Goal: Task Accomplishment & Management: Manage account settings

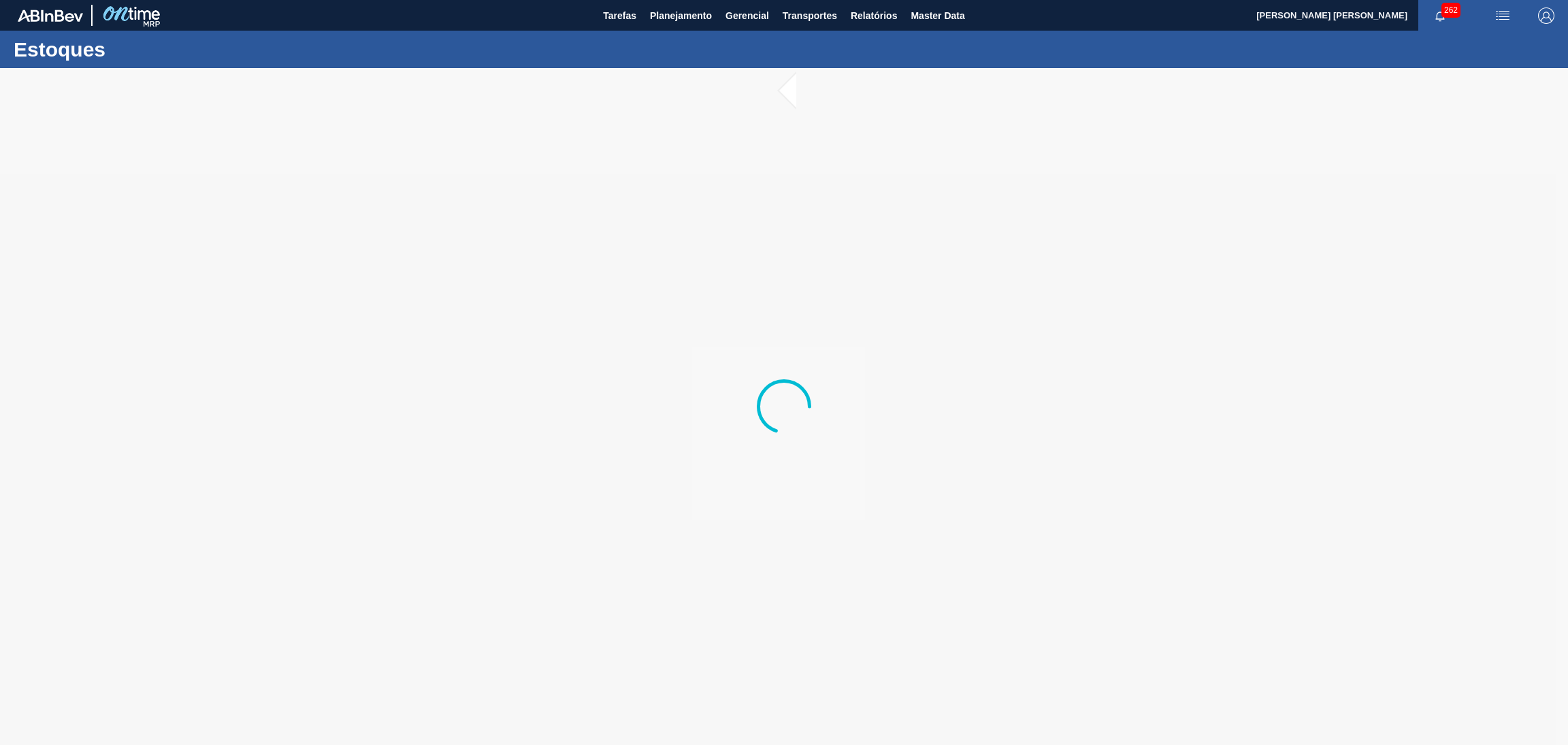
click at [623, 535] on div at bounding box center [784, 407] width 1568 height 677
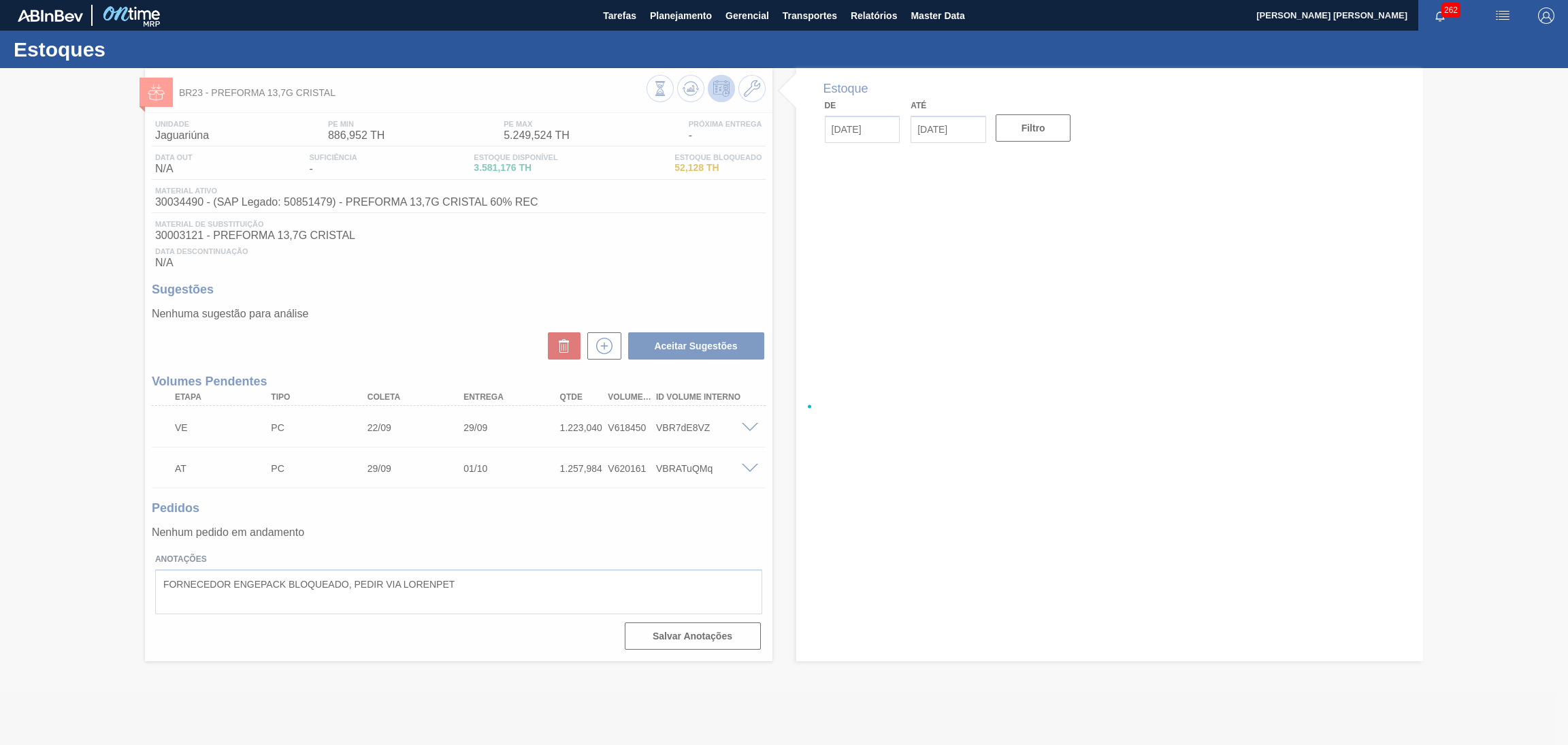
click at [597, 548] on div at bounding box center [784, 407] width 1568 height 677
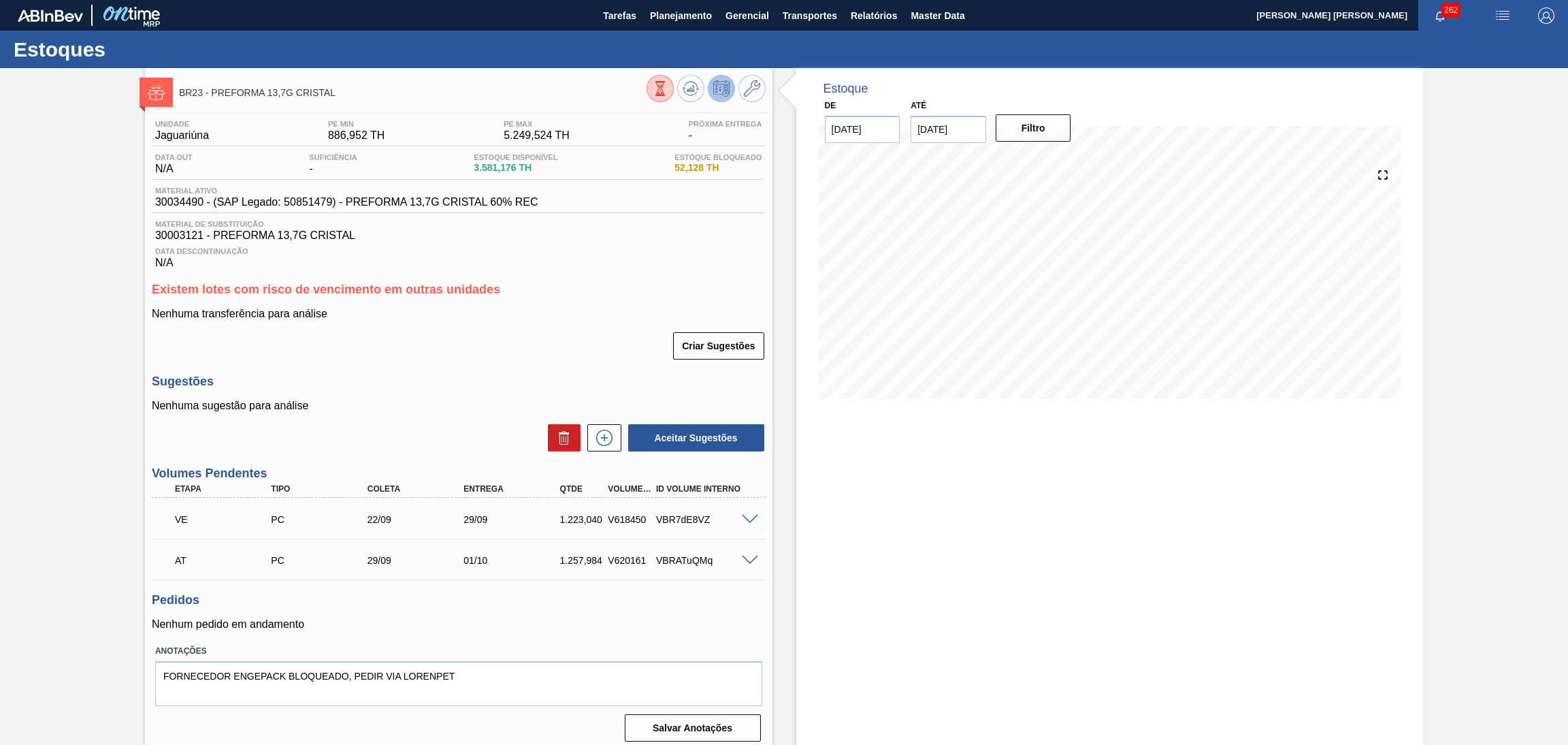
click at [566, 298] on div "Existem lotes com risco de vencimento em outras unidades Nenhuma transferência …" at bounding box center [459, 321] width 614 height 78
click at [680, 13] on span "Planejamento" at bounding box center [681, 15] width 62 height 16
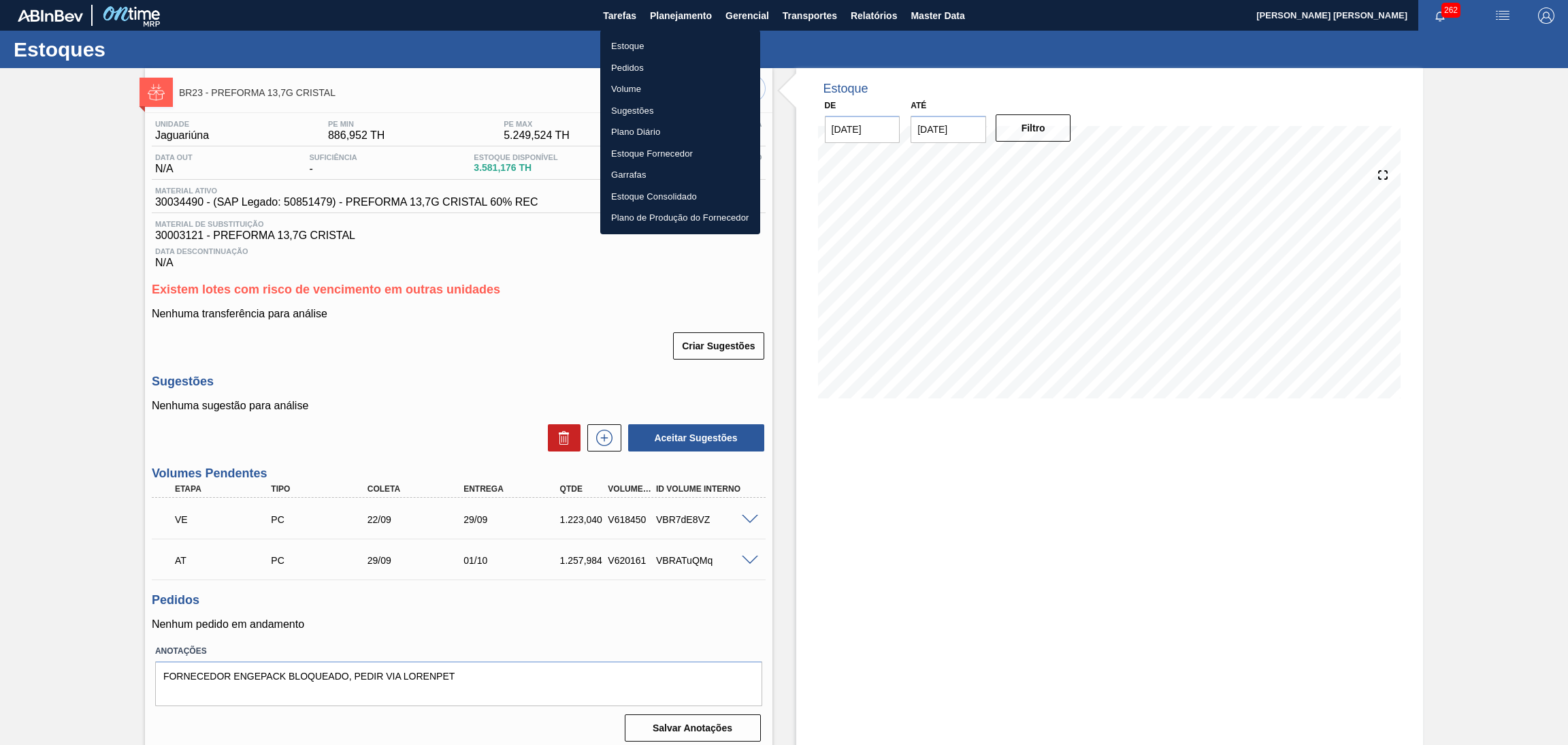
click at [623, 46] on li "Estoque" at bounding box center [680, 46] width 160 height 22
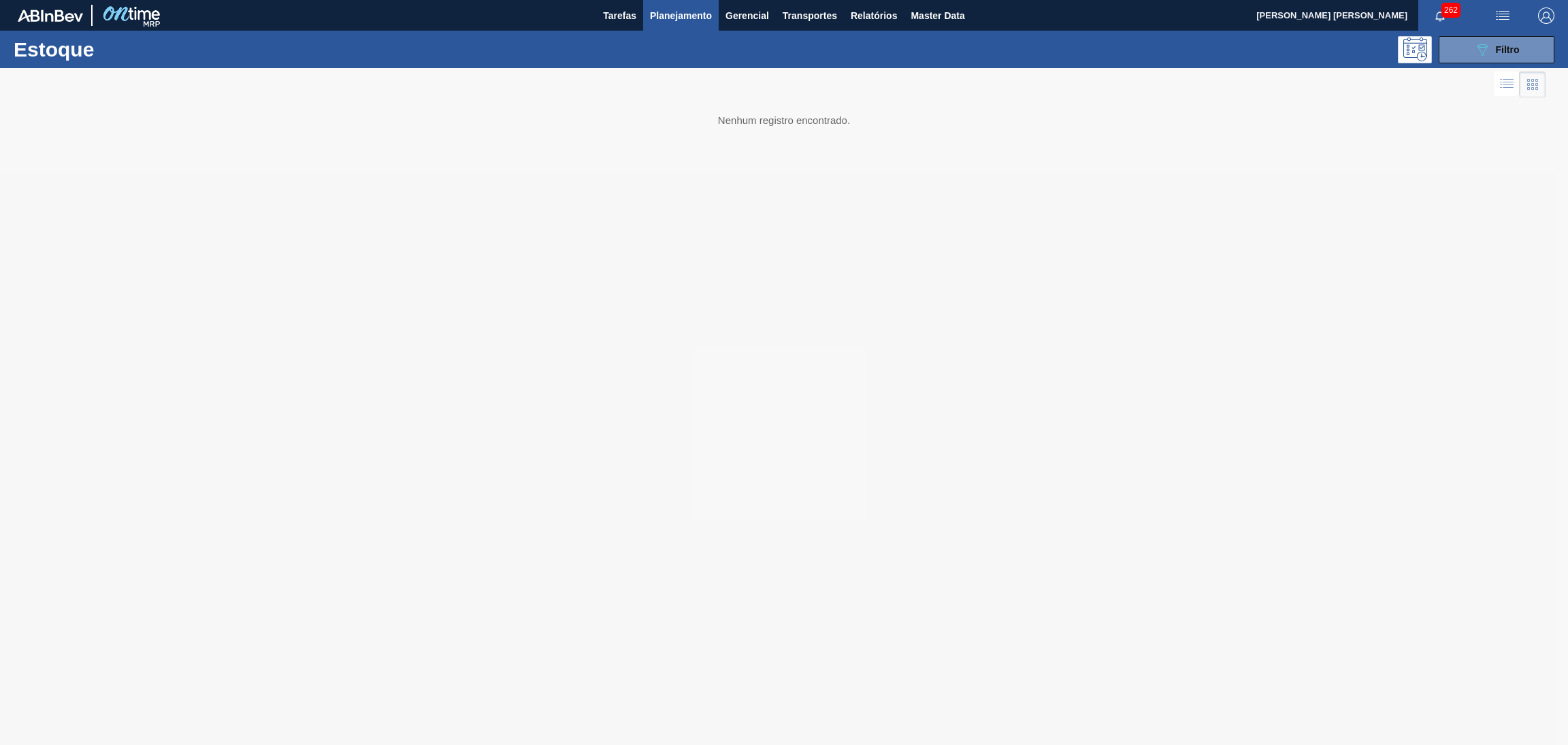
click at [783, 371] on div at bounding box center [784, 407] width 1568 height 677
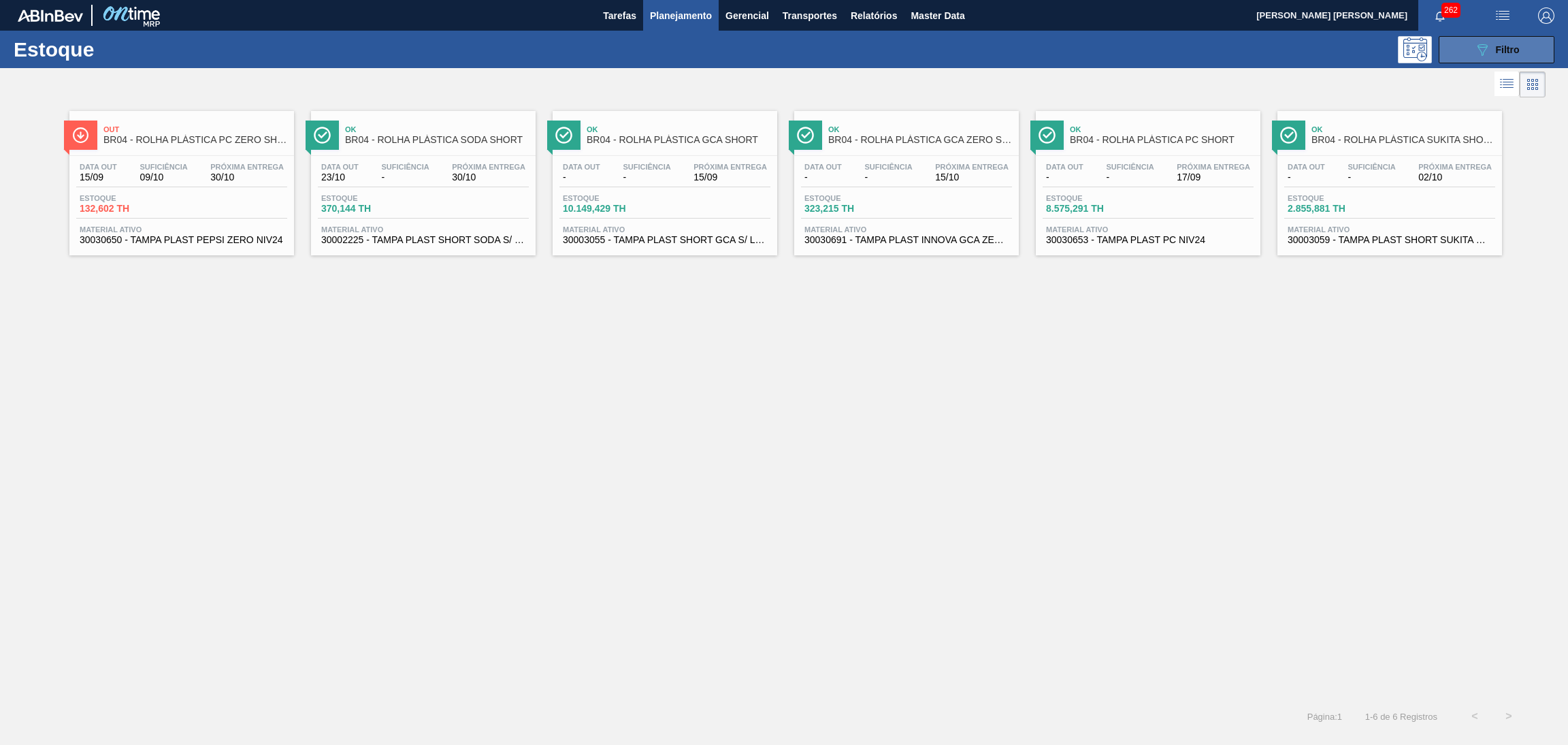
click at [1492, 45] on div "089F7B8B-B2A5-4AFE-B5C0-19BA573D28AC Filtro" at bounding box center [1497, 49] width 45 height 16
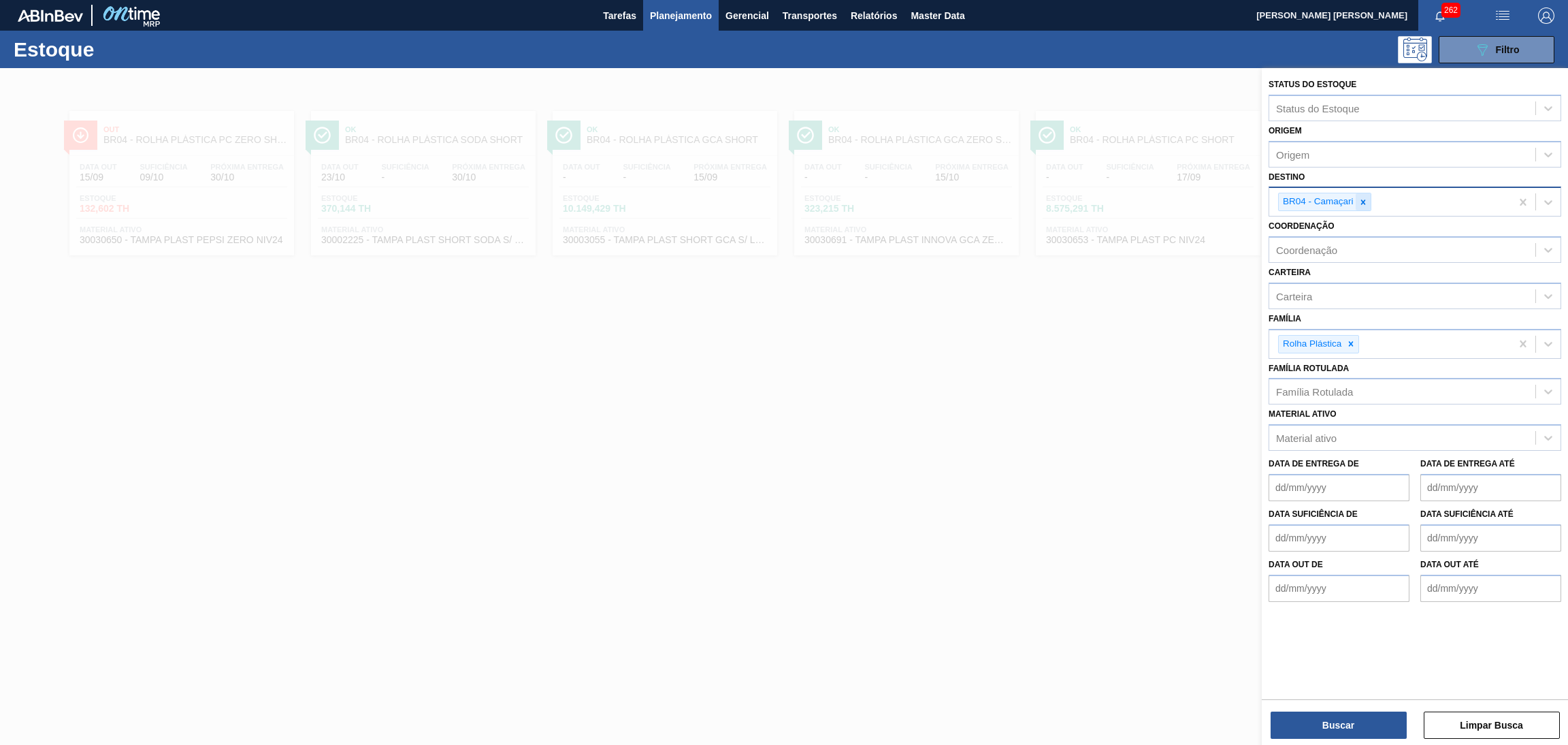
click at [1359, 202] on icon at bounding box center [1363, 202] width 9 height 9
type input "br27"
click at [1351, 344] on icon at bounding box center [1350, 344] width 9 height 9
click at [1351, 344] on div "Família" at bounding box center [1403, 343] width 266 height 20
type input "preforma"
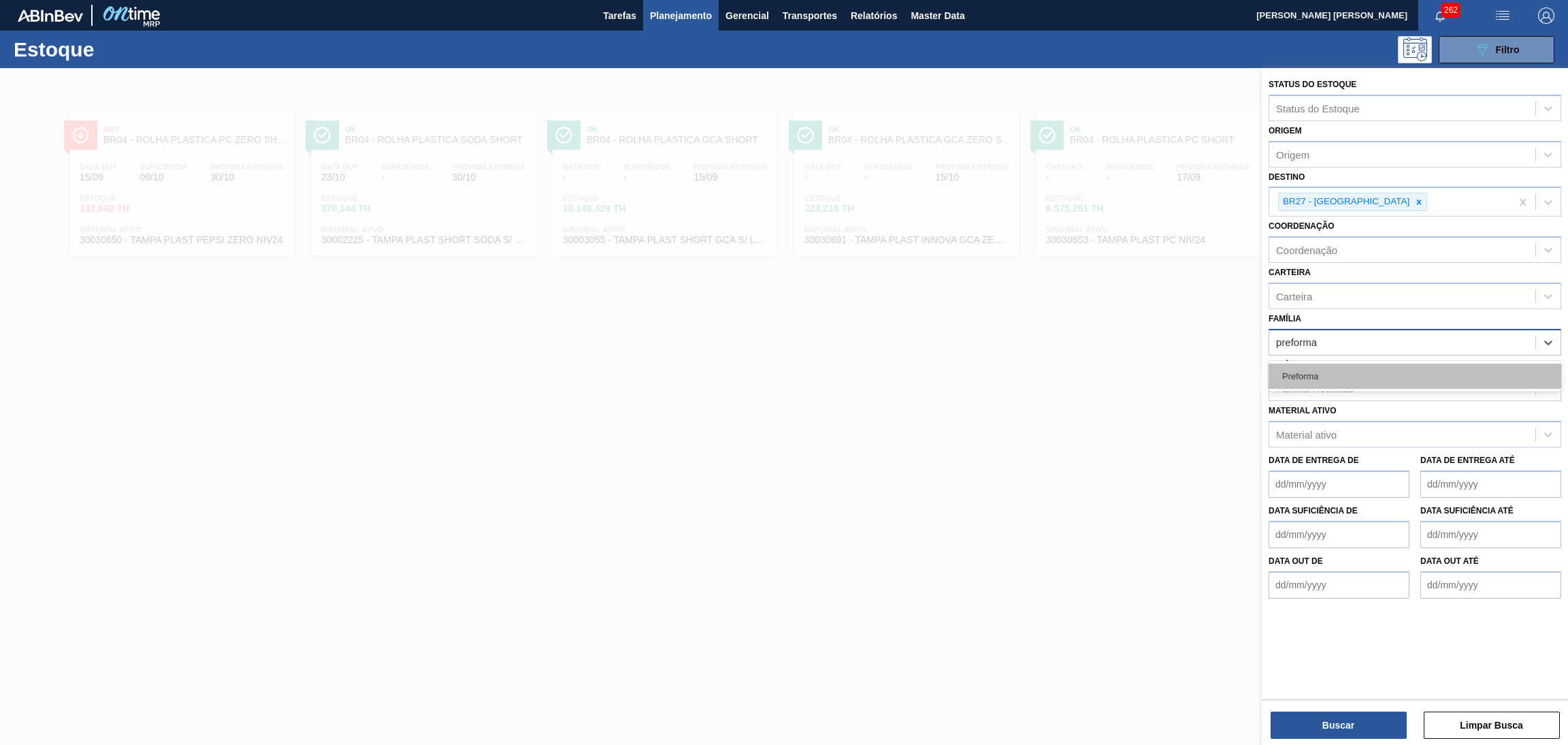
click at [1337, 378] on div "Preforma" at bounding box center [1415, 376] width 293 height 25
click at [1329, 386] on div "Família Rotulada" at bounding box center [1315, 392] width 77 height 12
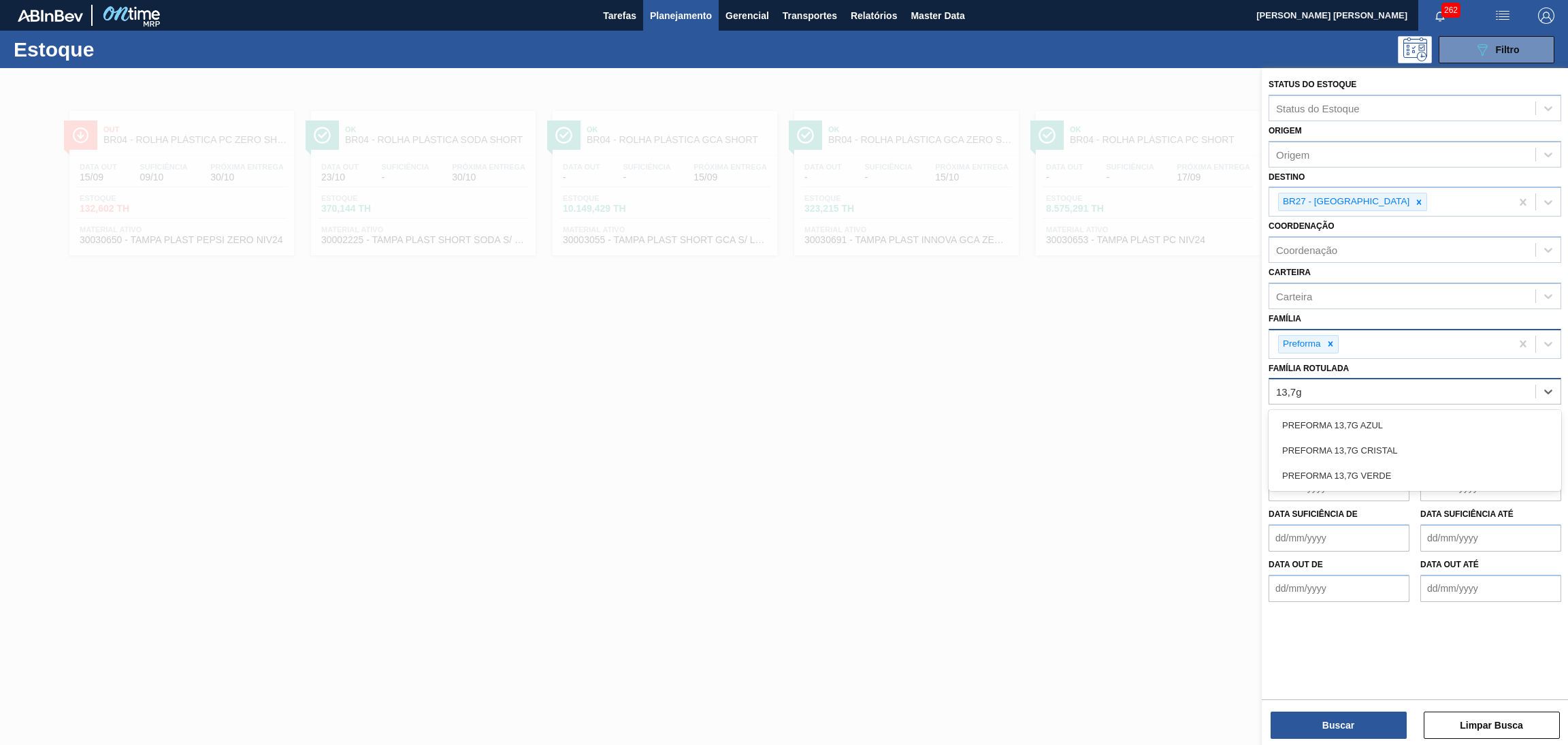
type Rotulada "13,7g v"
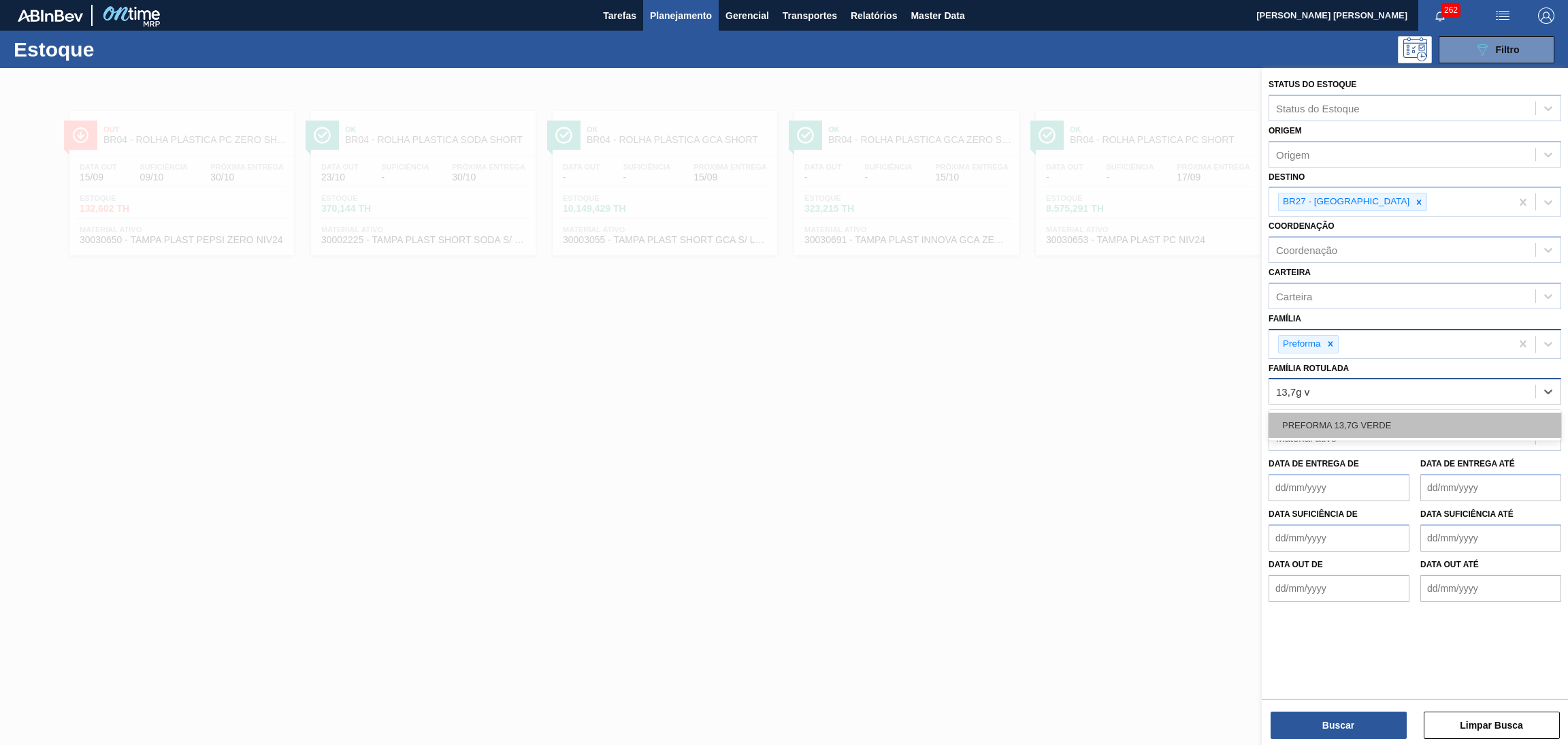
click at [1371, 428] on div "PREFORMA 13,7G VERDE" at bounding box center [1415, 425] width 293 height 25
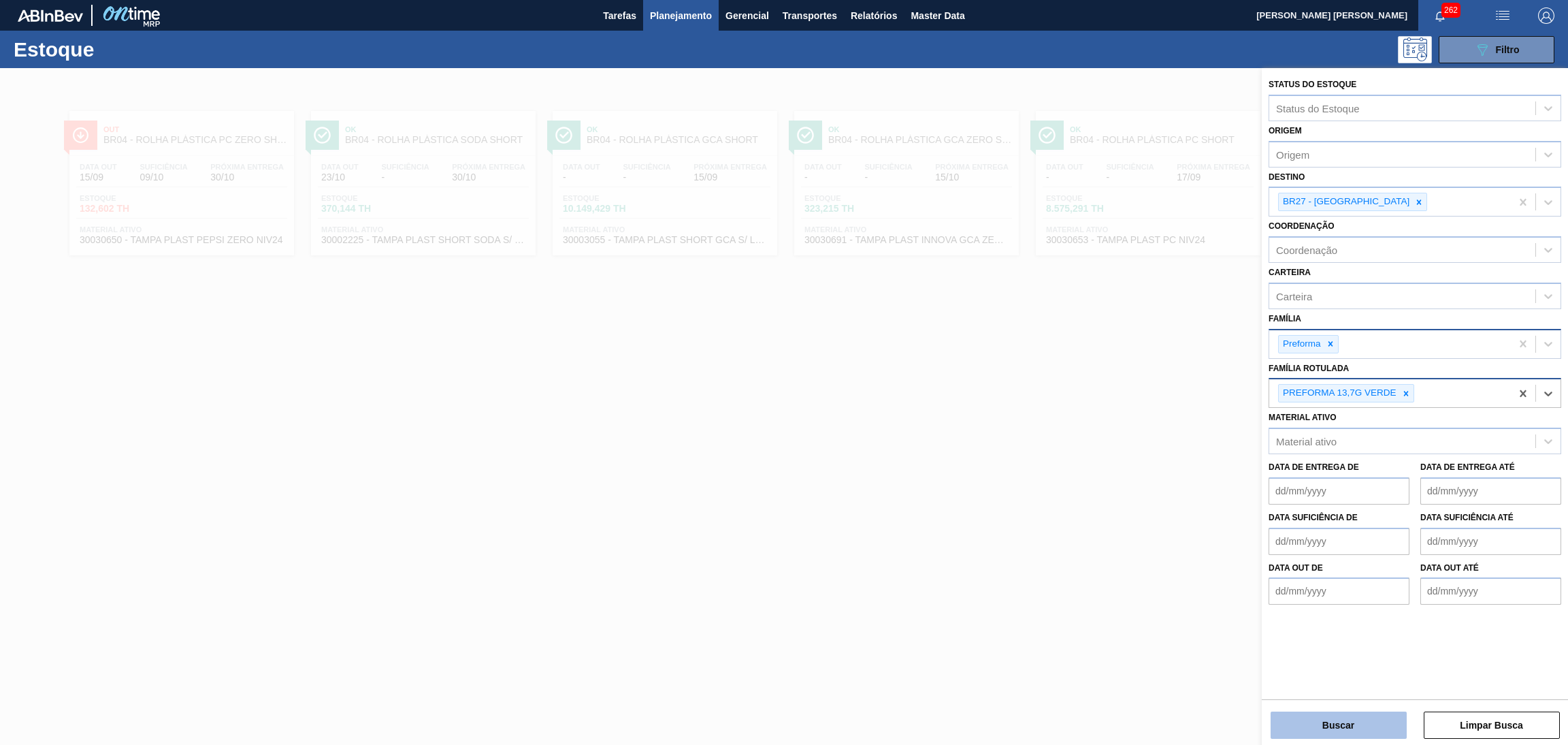
click at [1369, 725] on button "Buscar" at bounding box center [1339, 725] width 136 height 27
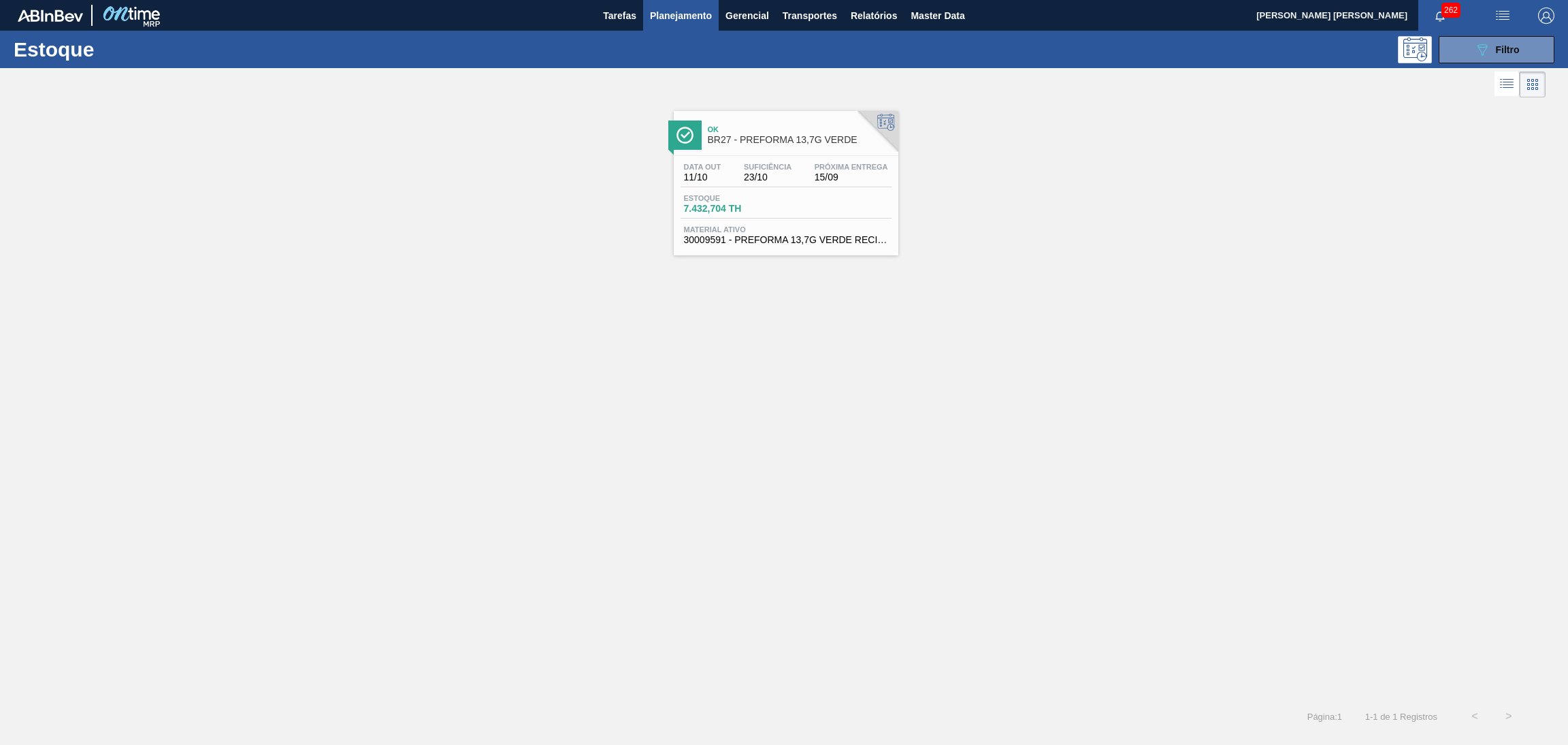
click at [781, 107] on link "Ok BR27 - PREFORMA 13,7G VERDE Data out 11/10 Suficiência 23/10 Próxima Entrega…" at bounding box center [784, 178] width 242 height 155
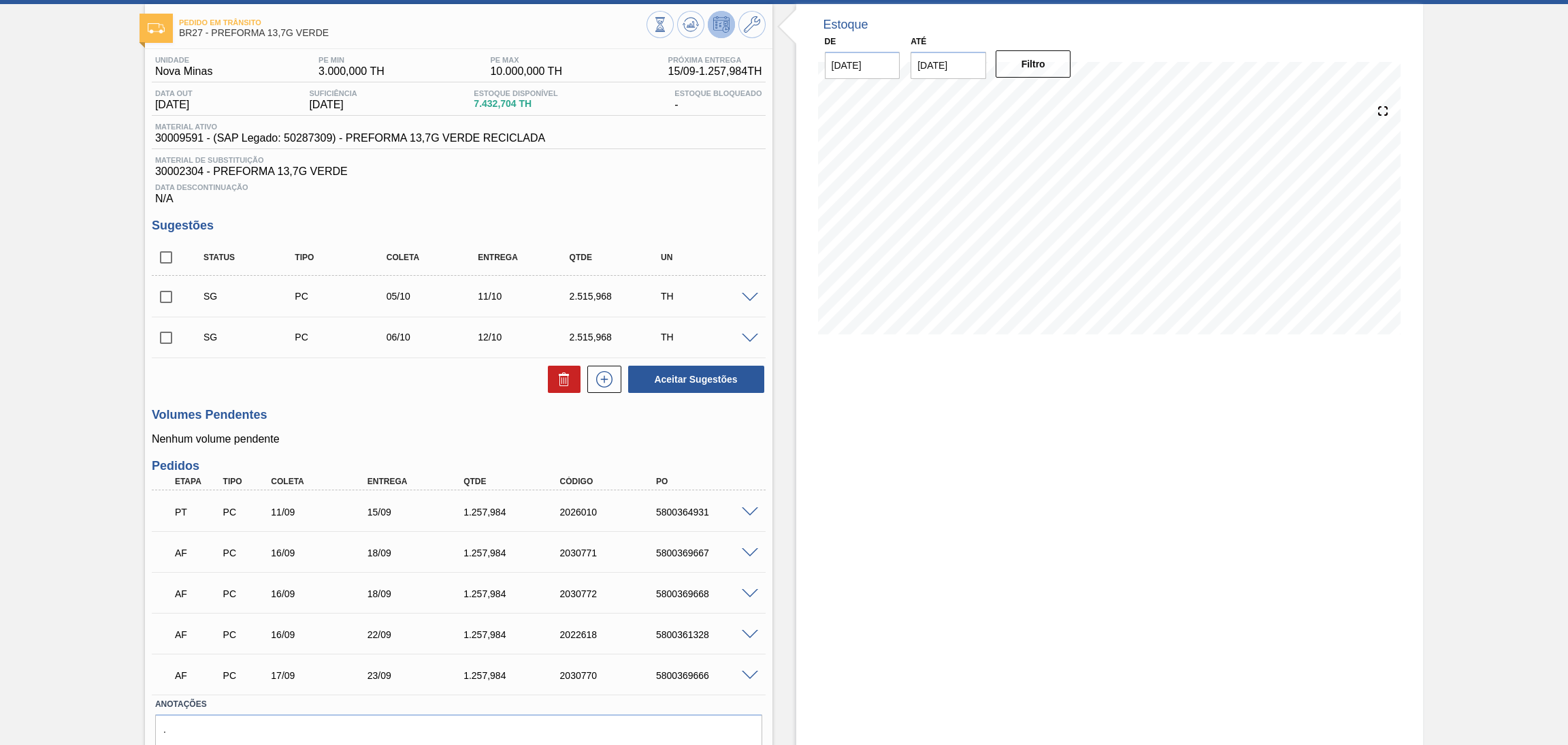
scroll to position [123, 0]
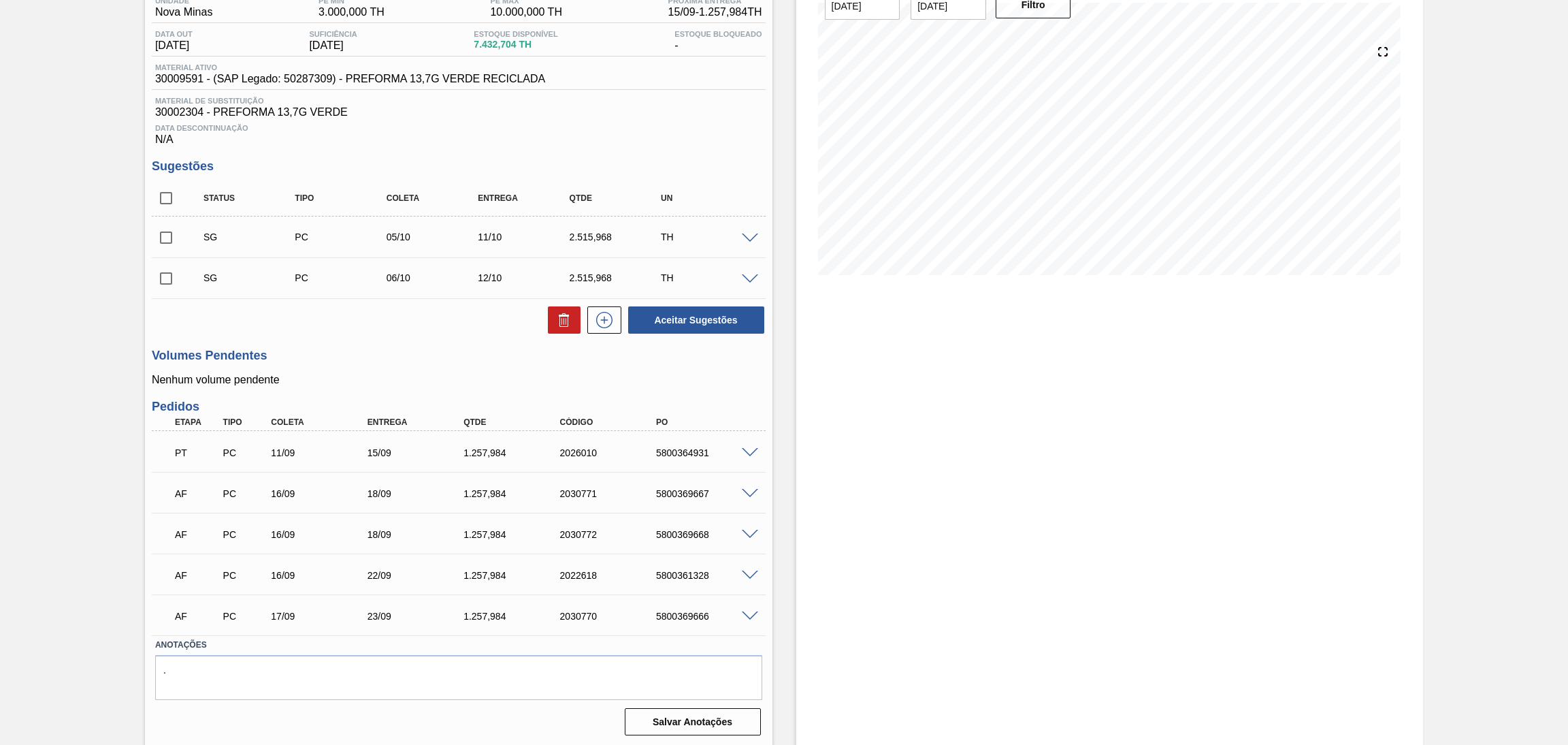
click at [742, 491] on span at bounding box center [749, 494] width 16 height 10
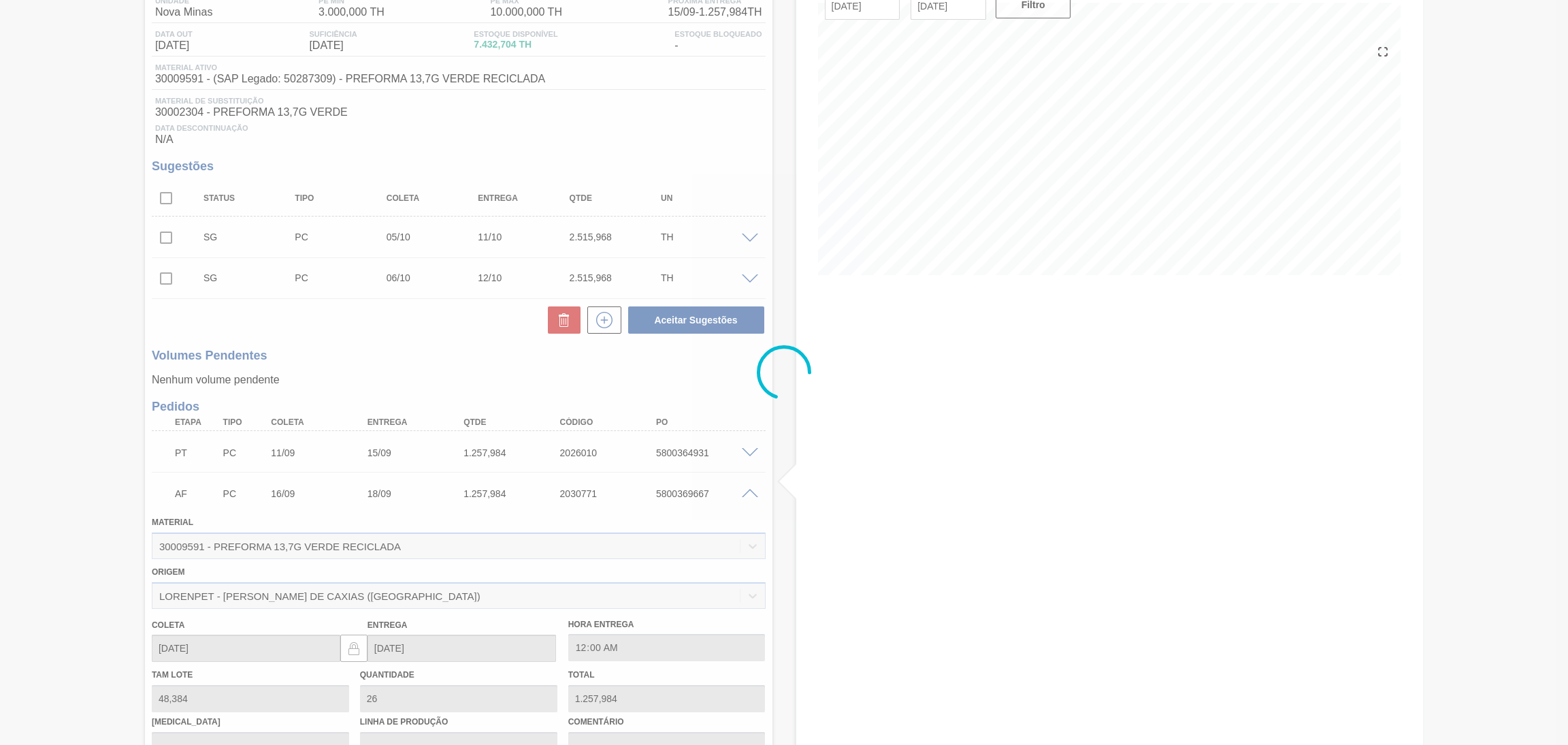
click at [741, 491] on div at bounding box center [784, 372] width 1568 height 745
click at [679, 491] on div at bounding box center [784, 372] width 1568 height 745
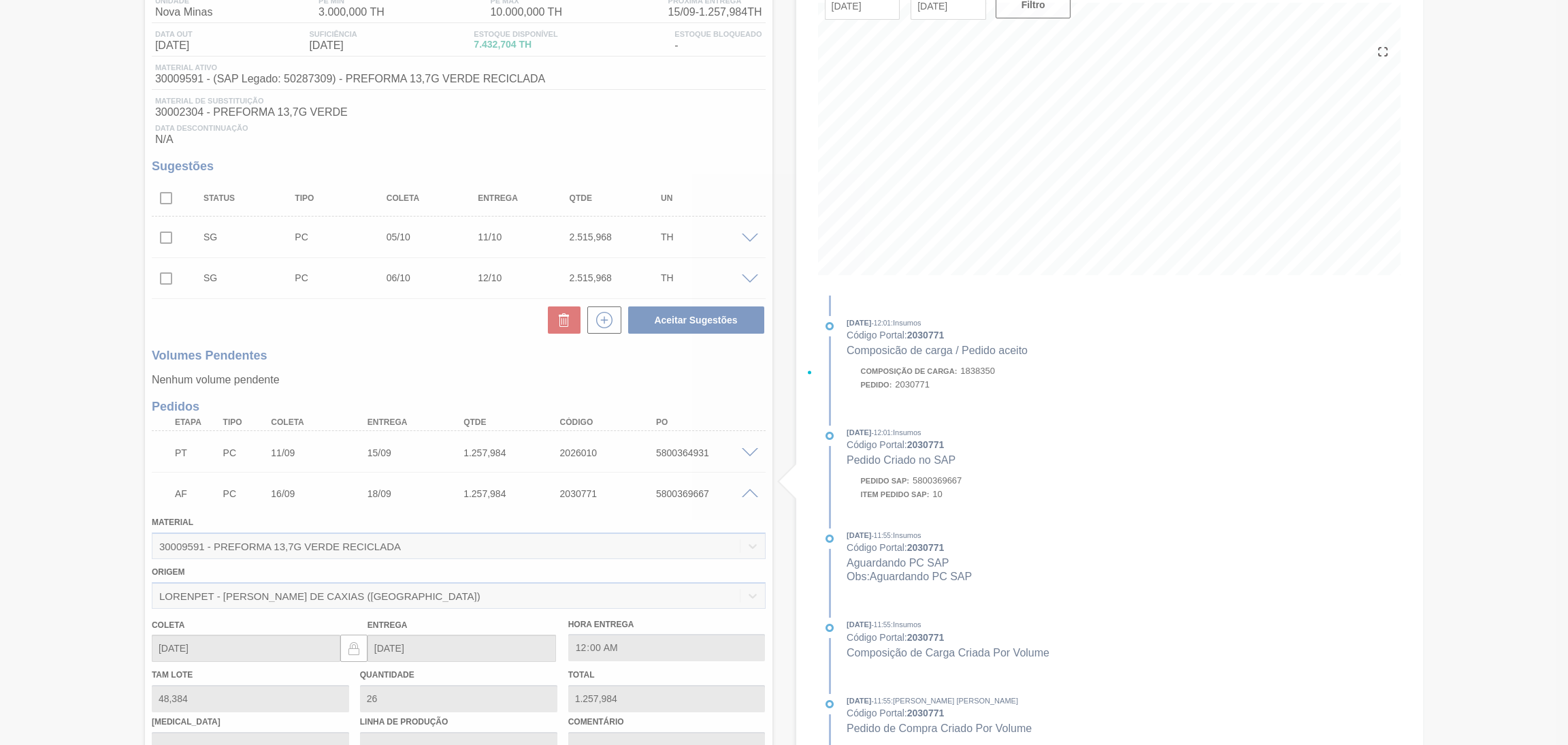
click at [679, 491] on div at bounding box center [784, 372] width 1568 height 745
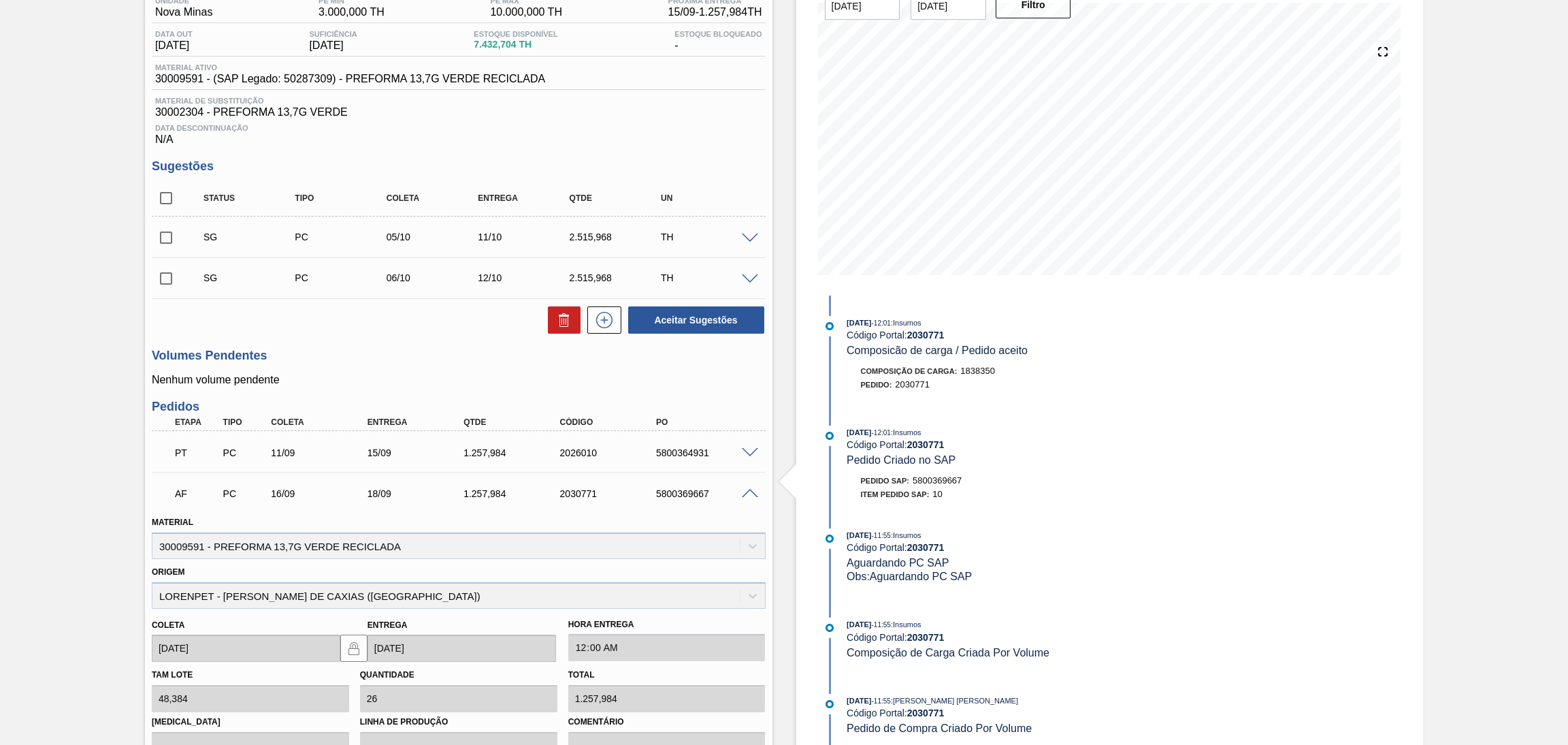
click at [679, 491] on div "5800369667" at bounding box center [707, 493] width 109 height 11
copy div "5800369667"
click at [753, 495] on span at bounding box center [749, 494] width 16 height 10
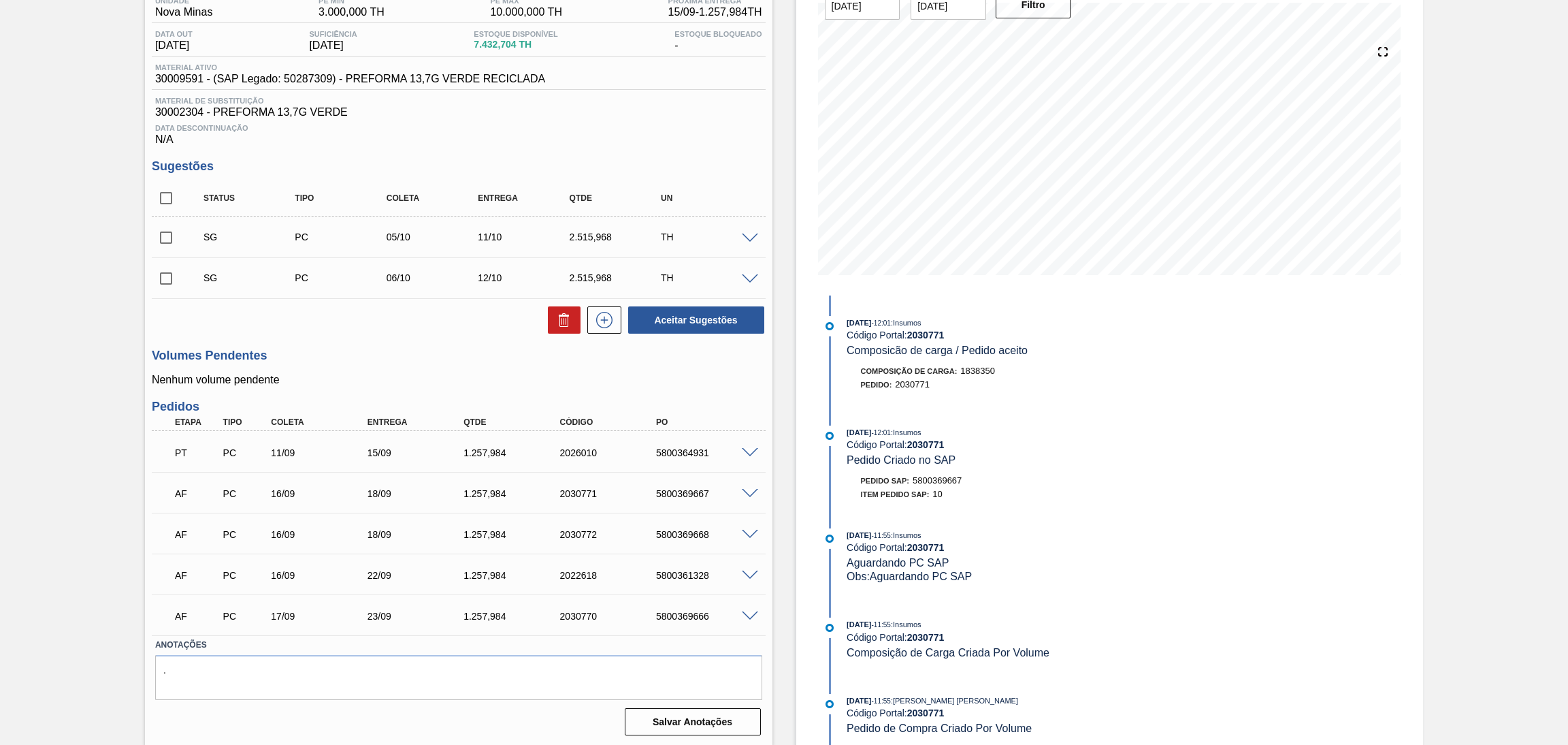
click at [751, 530] on span at bounding box center [749, 535] width 16 height 10
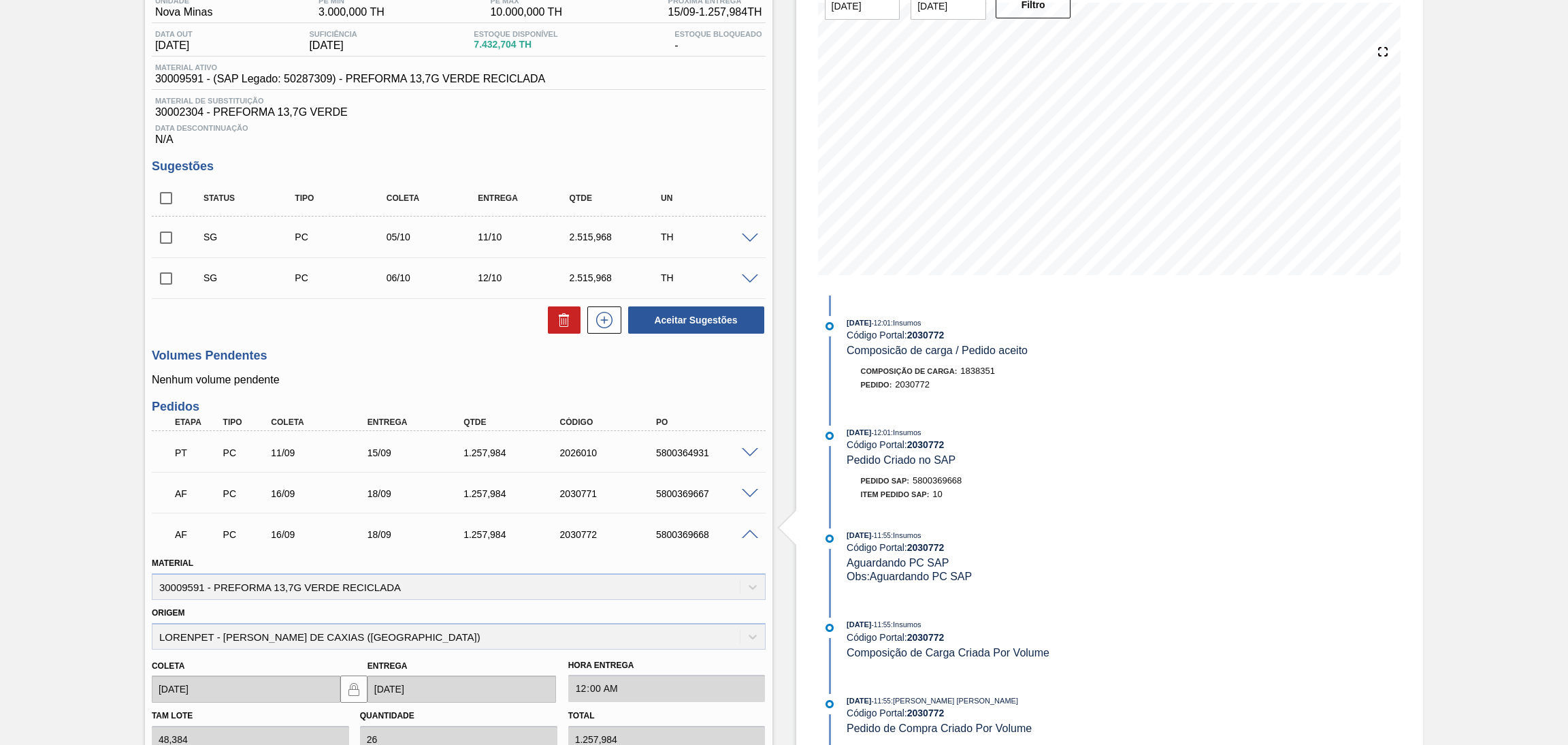
click at [696, 525] on div "AF PC 16/09 18/09 1.257,984 2030772 5800369668" at bounding box center [455, 533] width 578 height 27
copy div "5800369668"
click at [750, 533] on span at bounding box center [749, 535] width 16 height 10
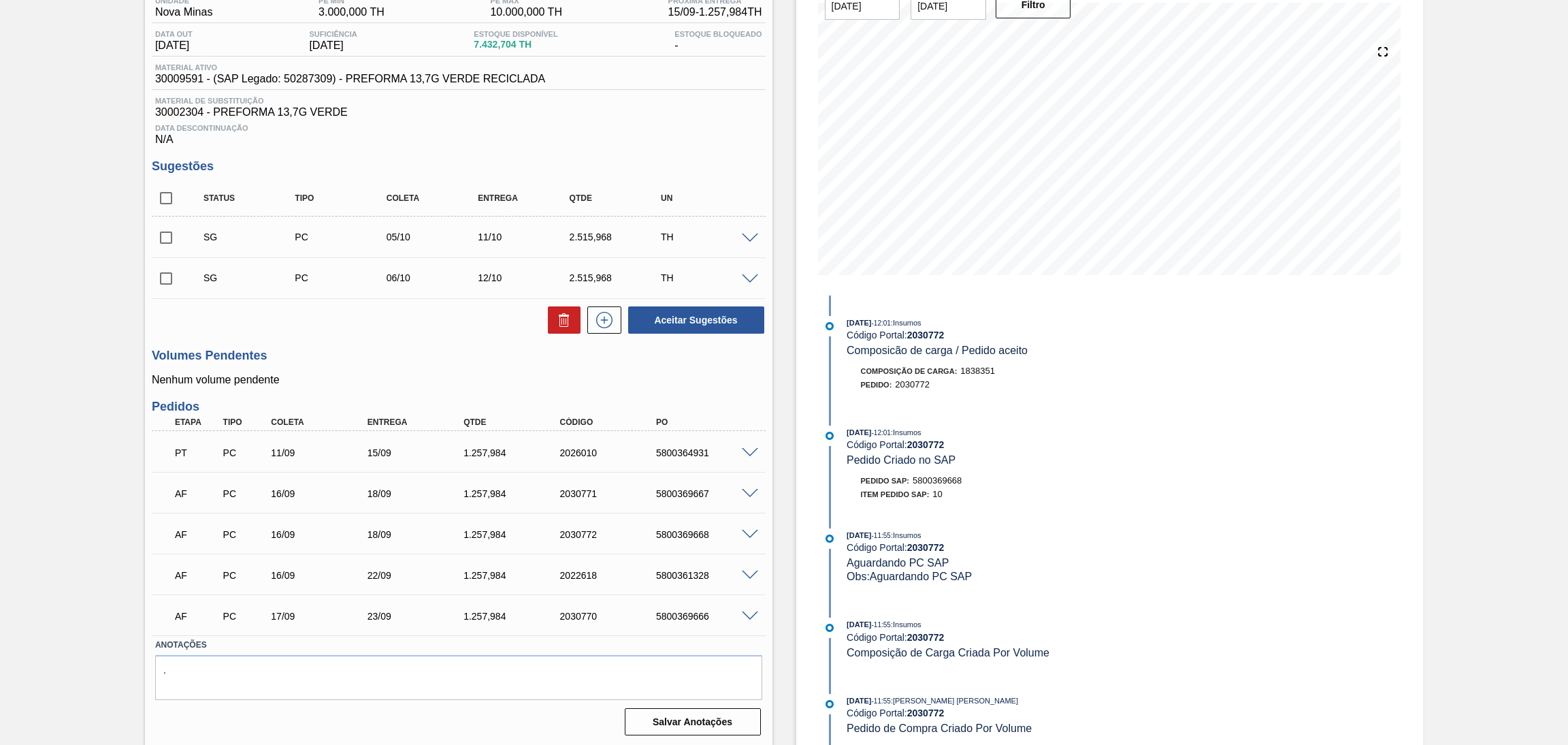
click at [753, 572] on span at bounding box center [749, 575] width 16 height 10
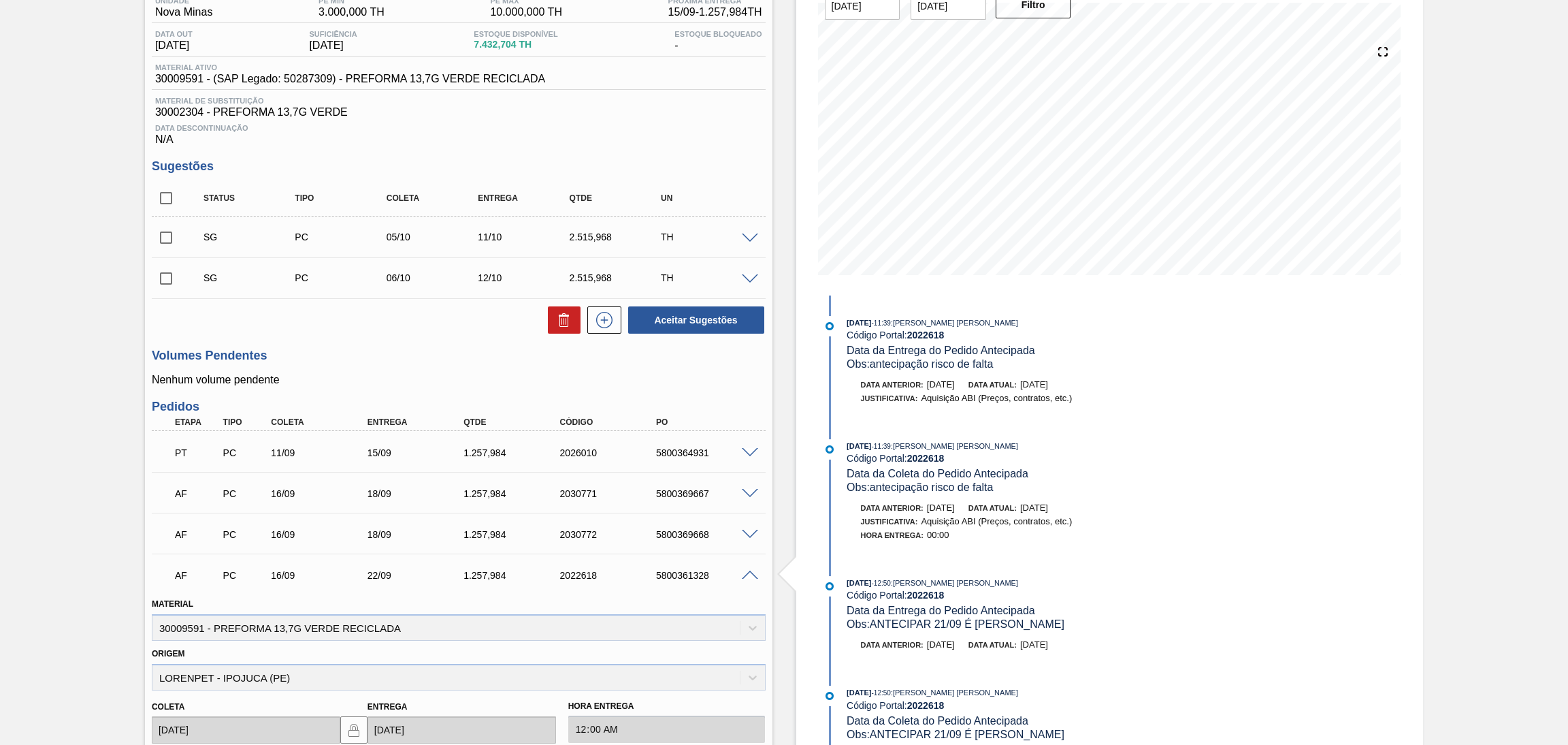
scroll to position [429, 0]
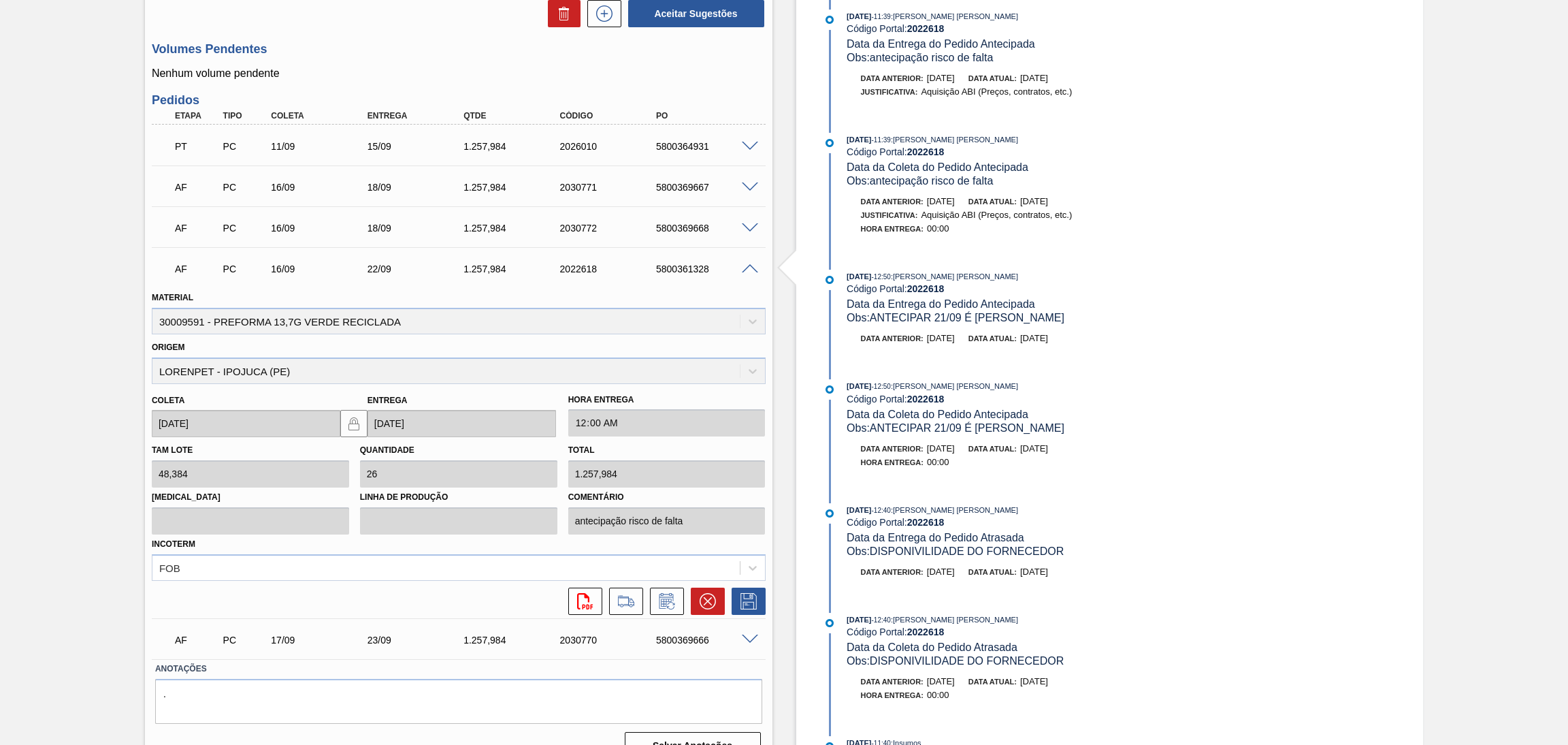
click at [674, 265] on div "5800361328" at bounding box center [707, 269] width 109 height 11
copy div "5800361328"
click at [749, 638] on span at bounding box center [749, 639] width 16 height 10
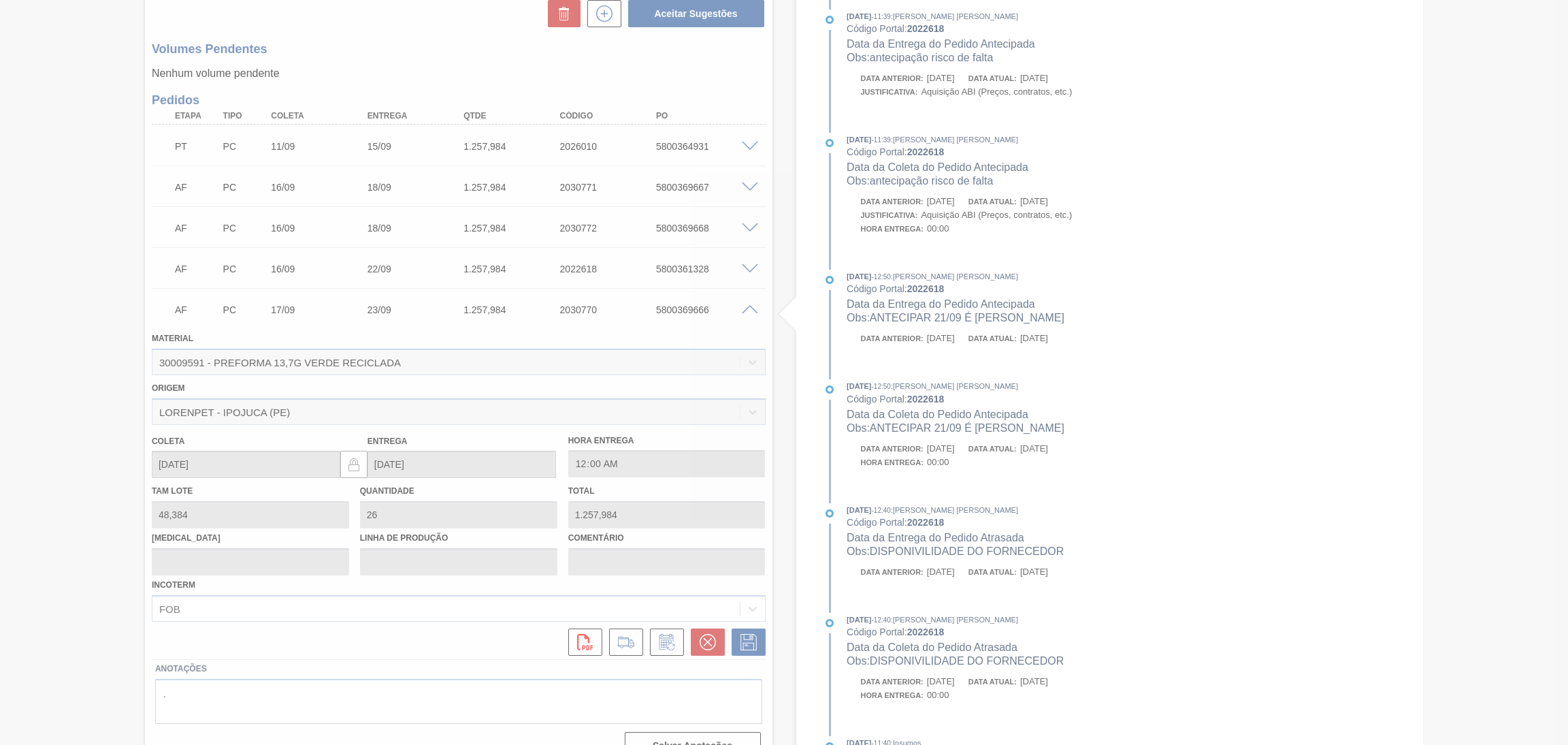
click at [746, 303] on div at bounding box center [784, 372] width 1568 height 745
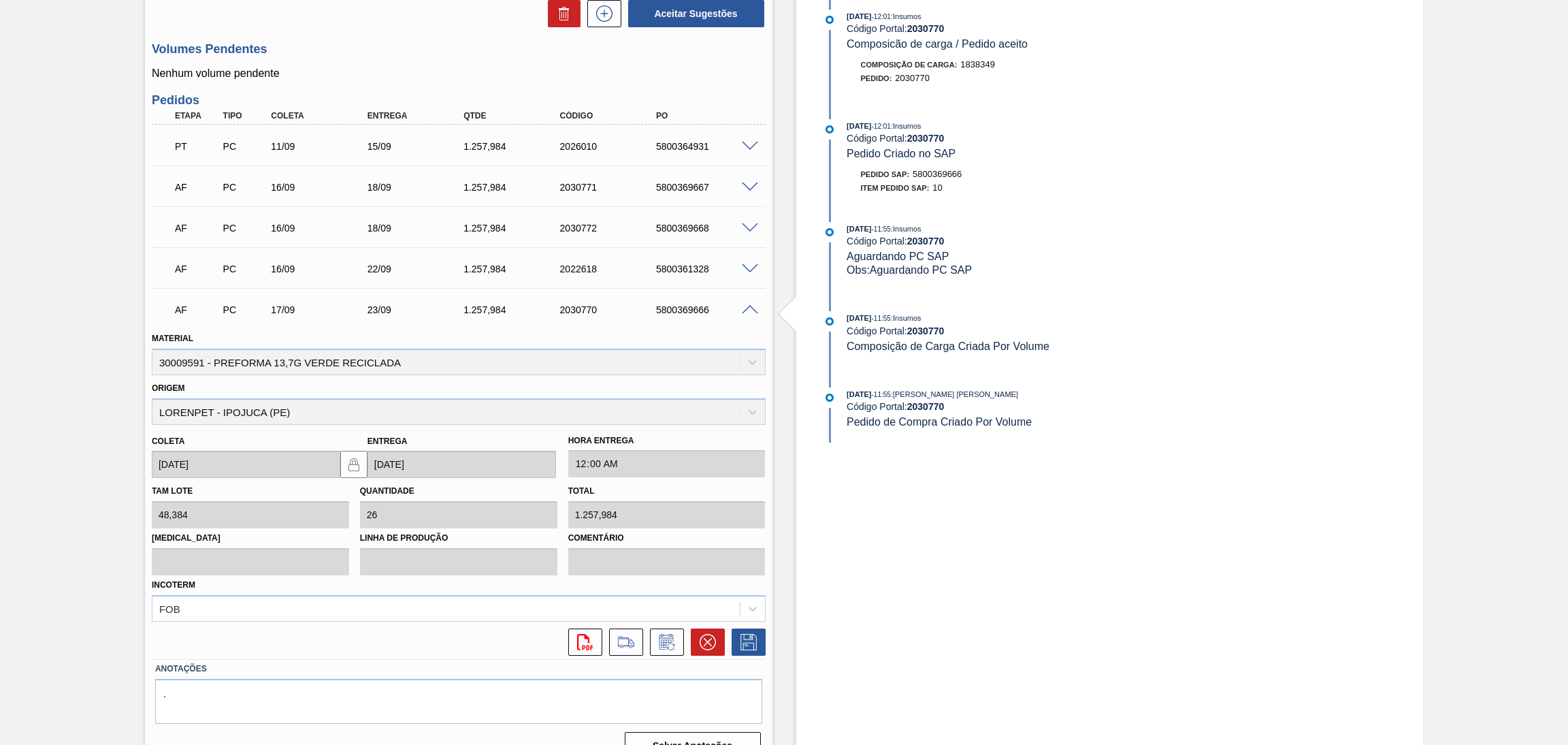
click at [688, 312] on div "5800369666" at bounding box center [707, 309] width 109 height 11
click at [749, 311] on span at bounding box center [749, 310] width 16 height 10
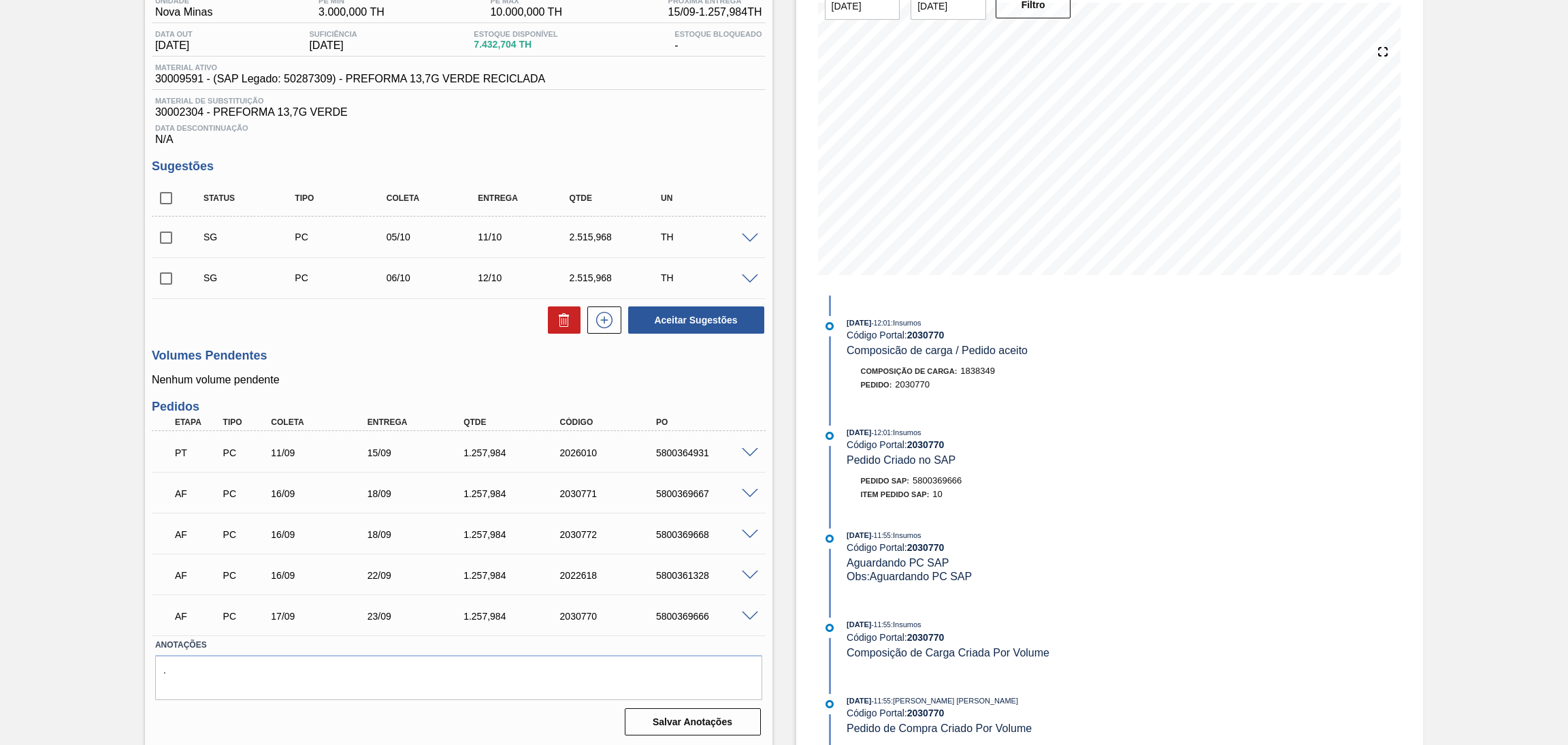
click at [692, 616] on div "5800369666" at bounding box center [707, 616] width 109 height 11
copy div "5800369666"
click at [353, 365] on div "Volumes Pendentes Nenhum volume pendente" at bounding box center [459, 367] width 614 height 38
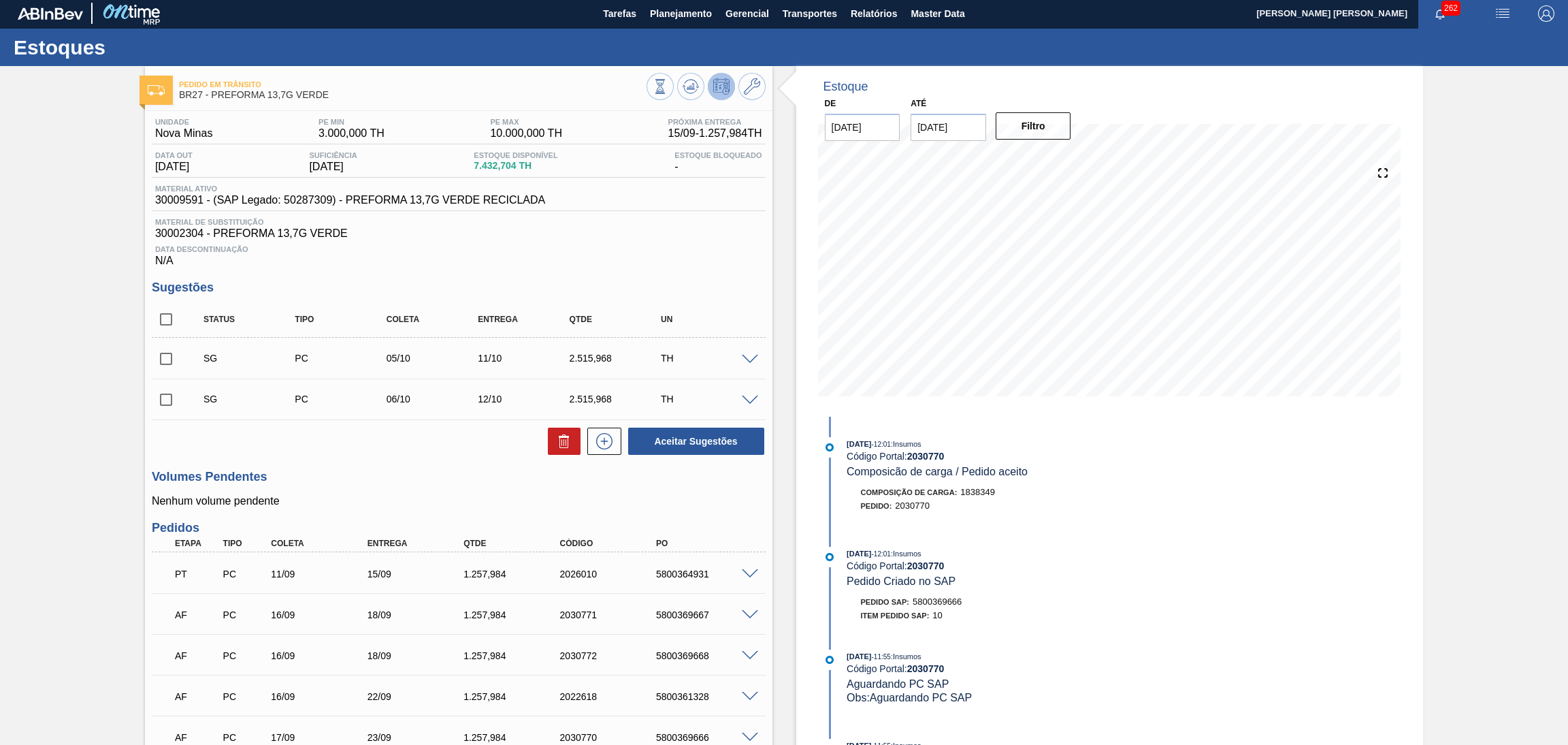
scroll to position [0, 0]
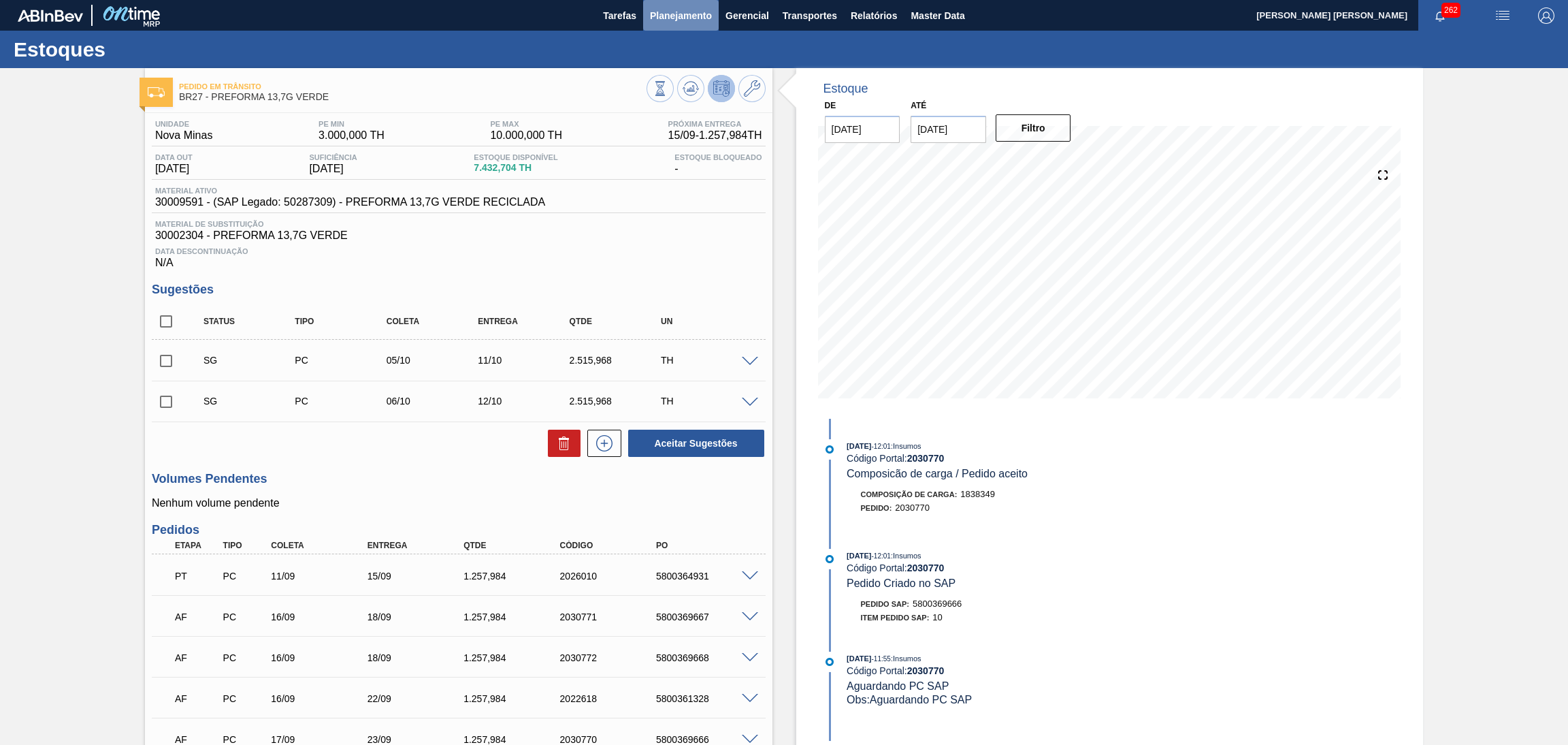
click at [677, 10] on span "Planejamento" at bounding box center [681, 15] width 62 height 16
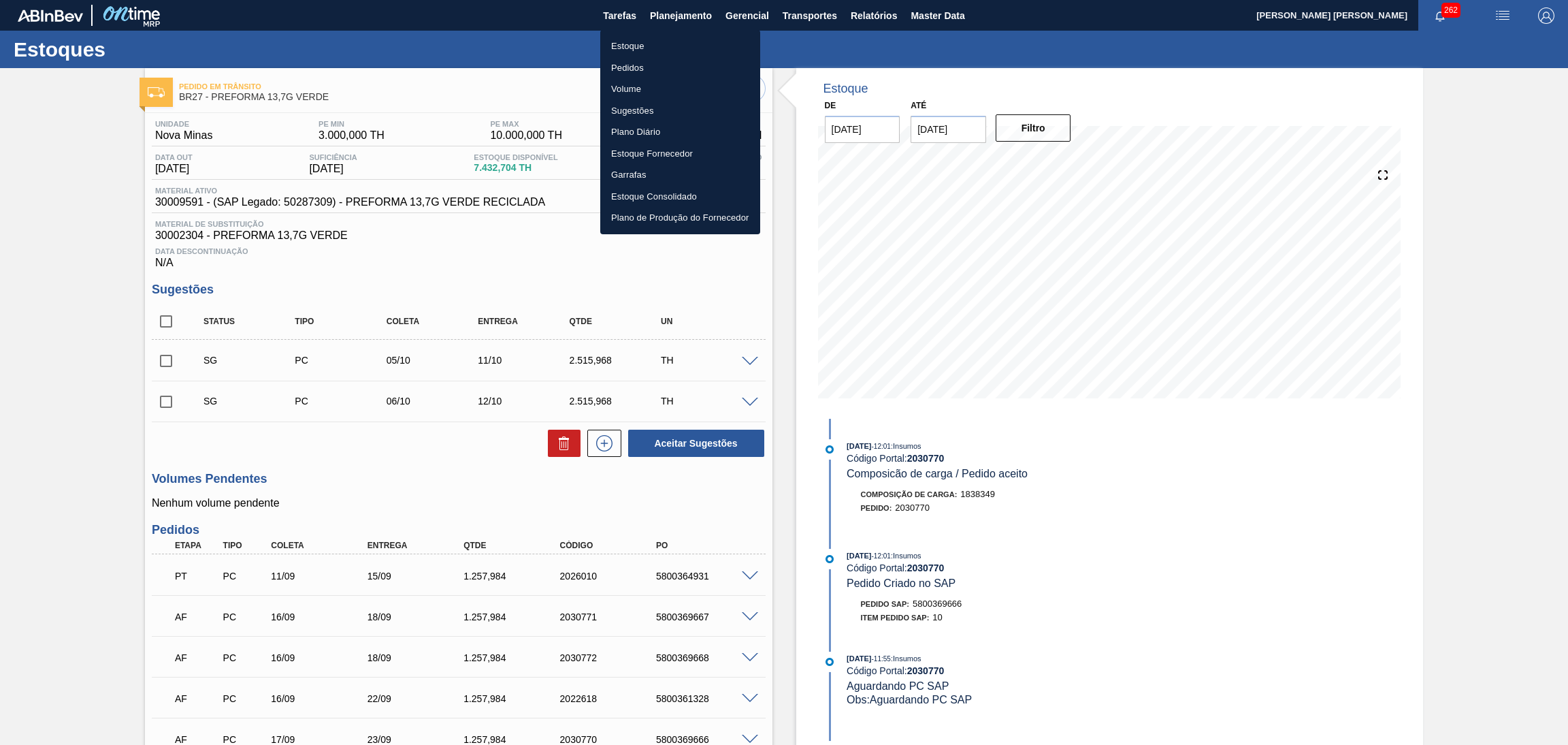
click at [646, 47] on li "Estoque" at bounding box center [680, 46] width 160 height 22
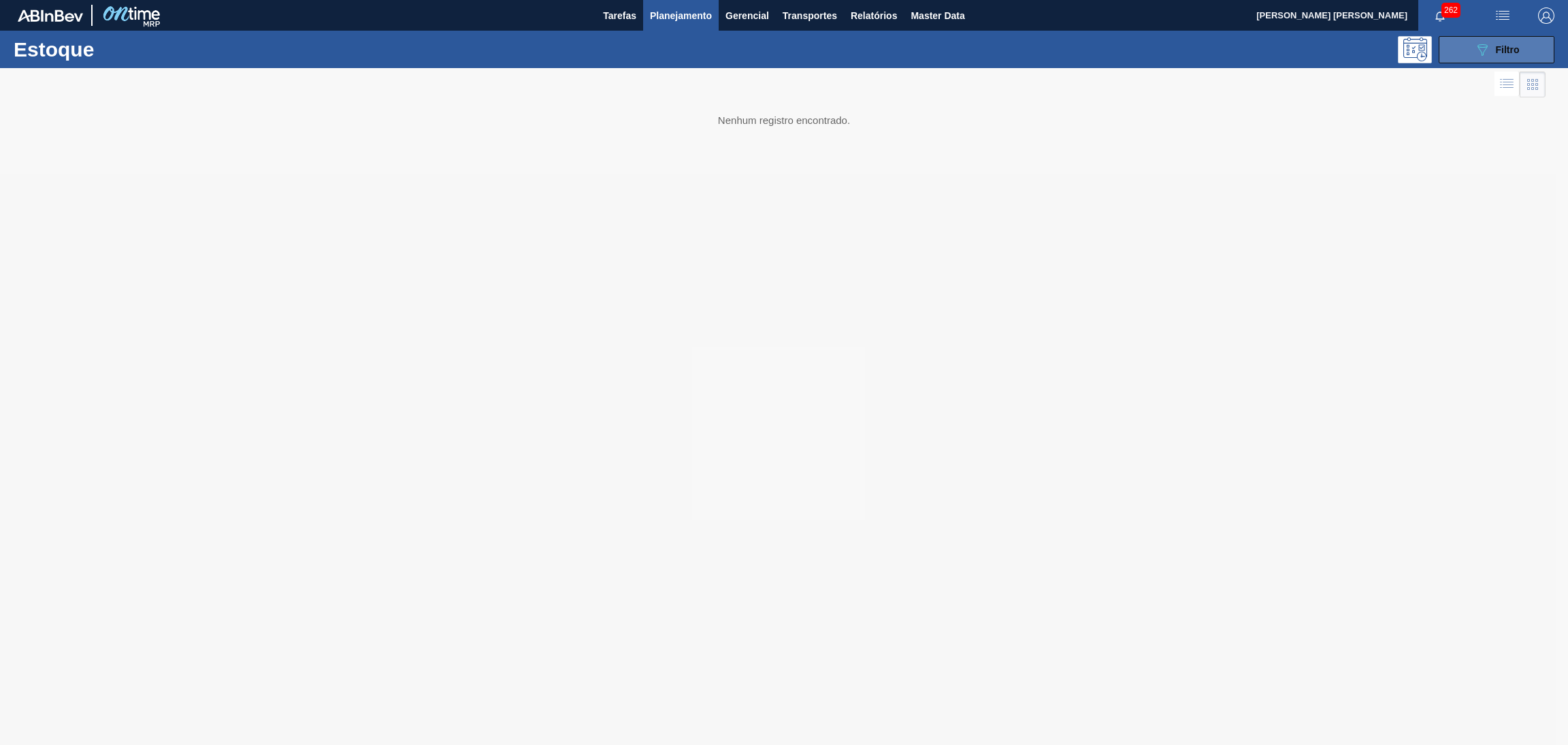
click at [1489, 38] on button "089F7B8B-B2A5-4AFE-B5C0-19BA573D28AC Filtro" at bounding box center [1497, 50] width 116 height 27
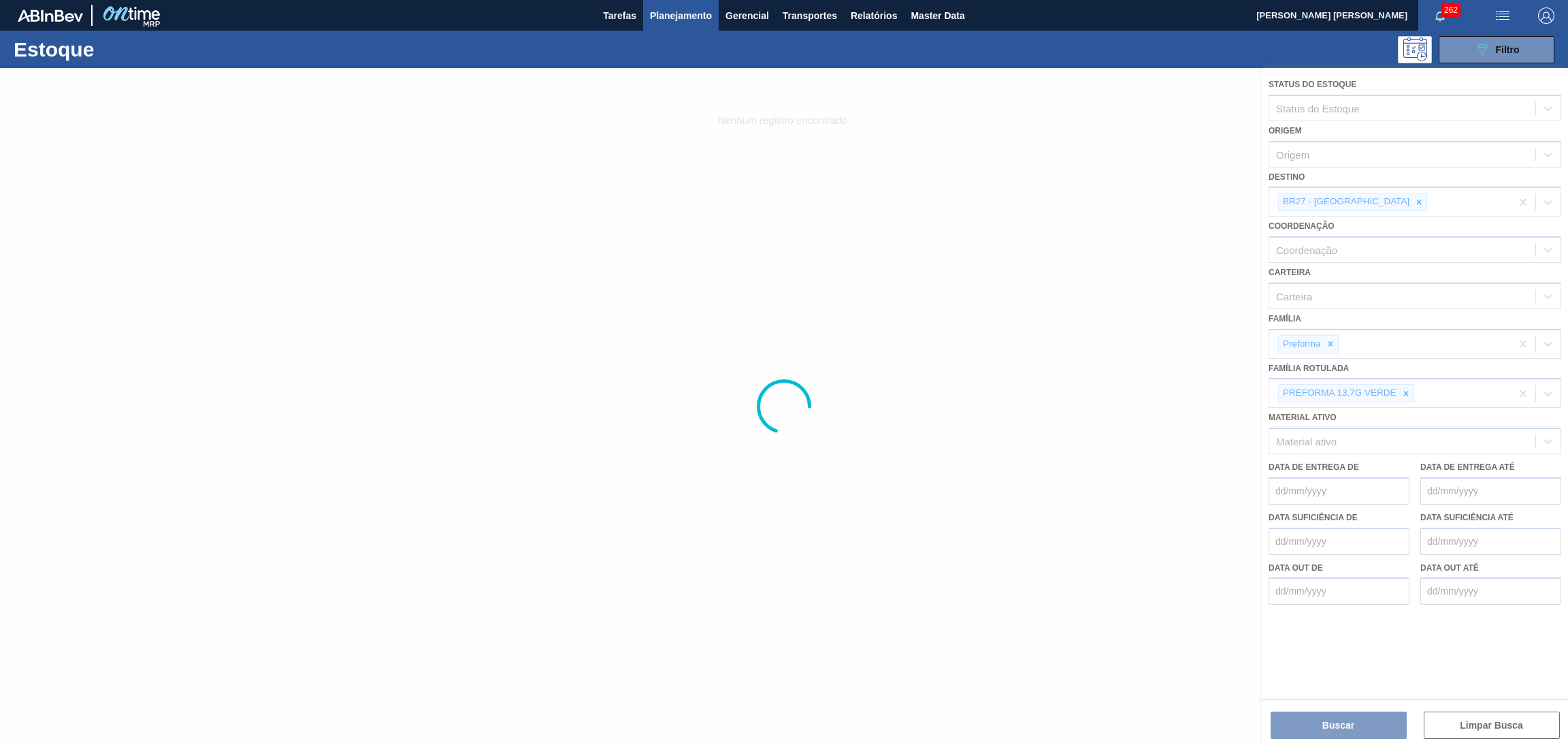
click at [1370, 199] on div at bounding box center [784, 407] width 1568 height 677
click at [1371, 201] on div at bounding box center [784, 407] width 1568 height 677
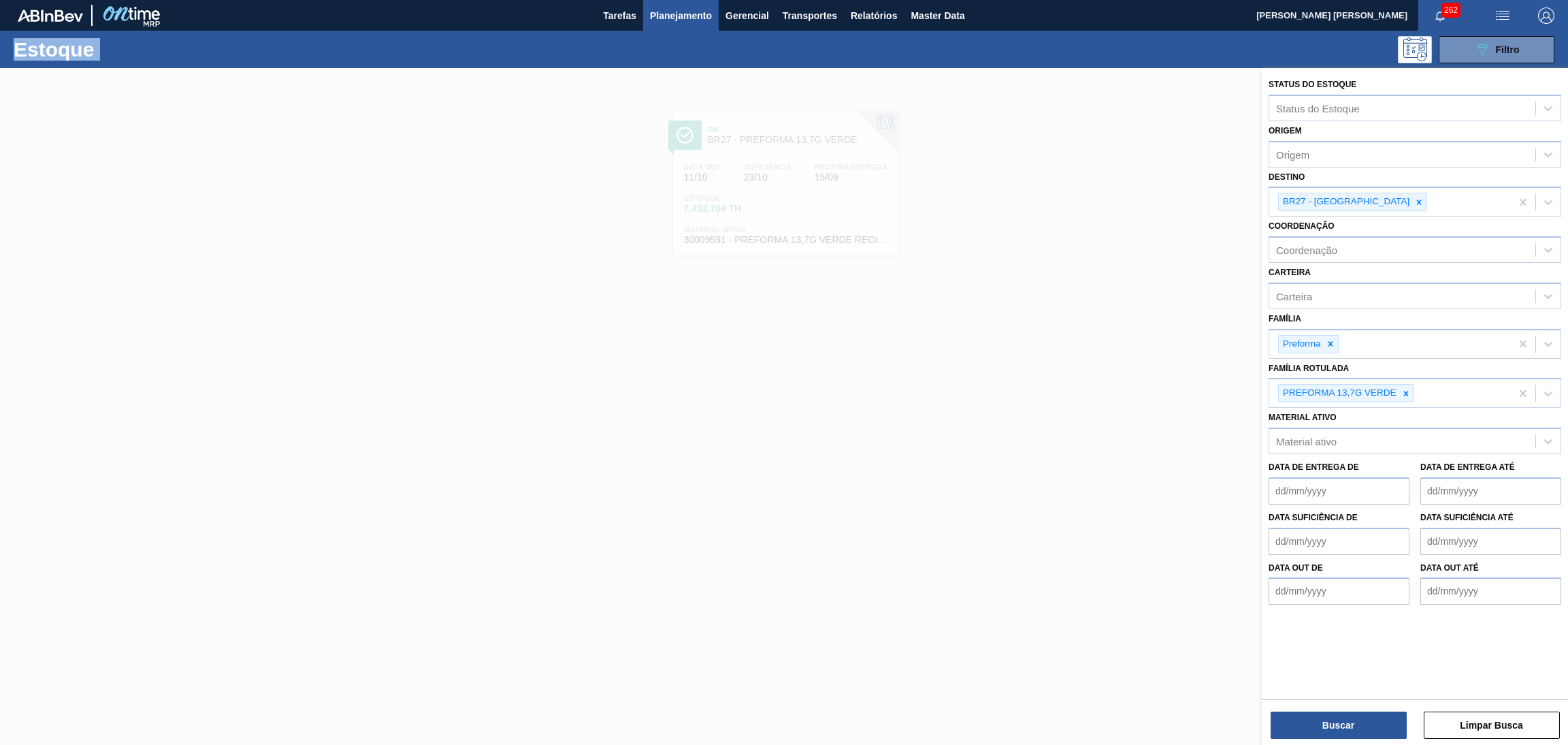
click at [1414, 201] on icon at bounding box center [1419, 202] width 9 height 9
type input "pe"
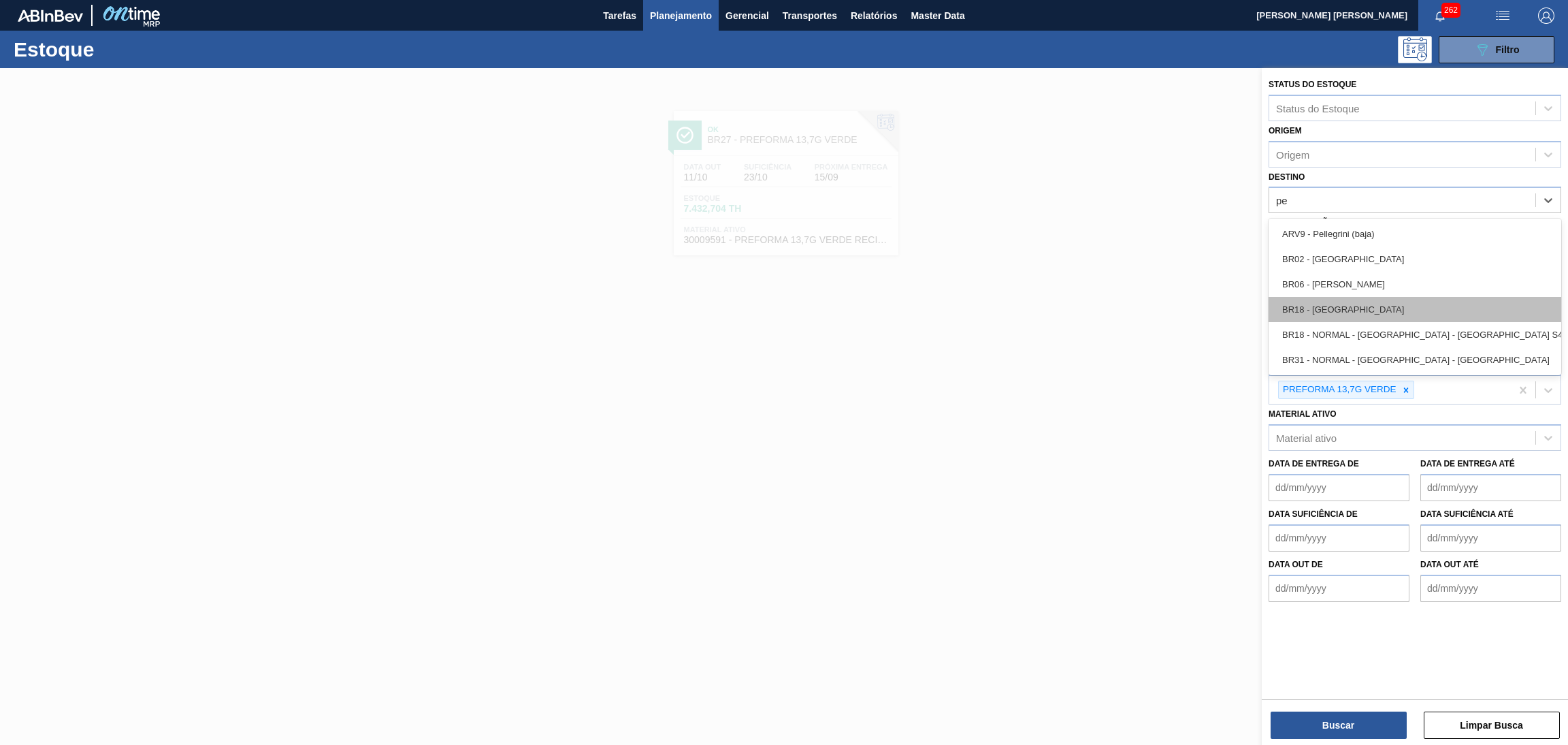
click at [1379, 317] on div "BR18 - [GEOGRAPHIC_DATA]" at bounding box center [1415, 309] width 293 height 25
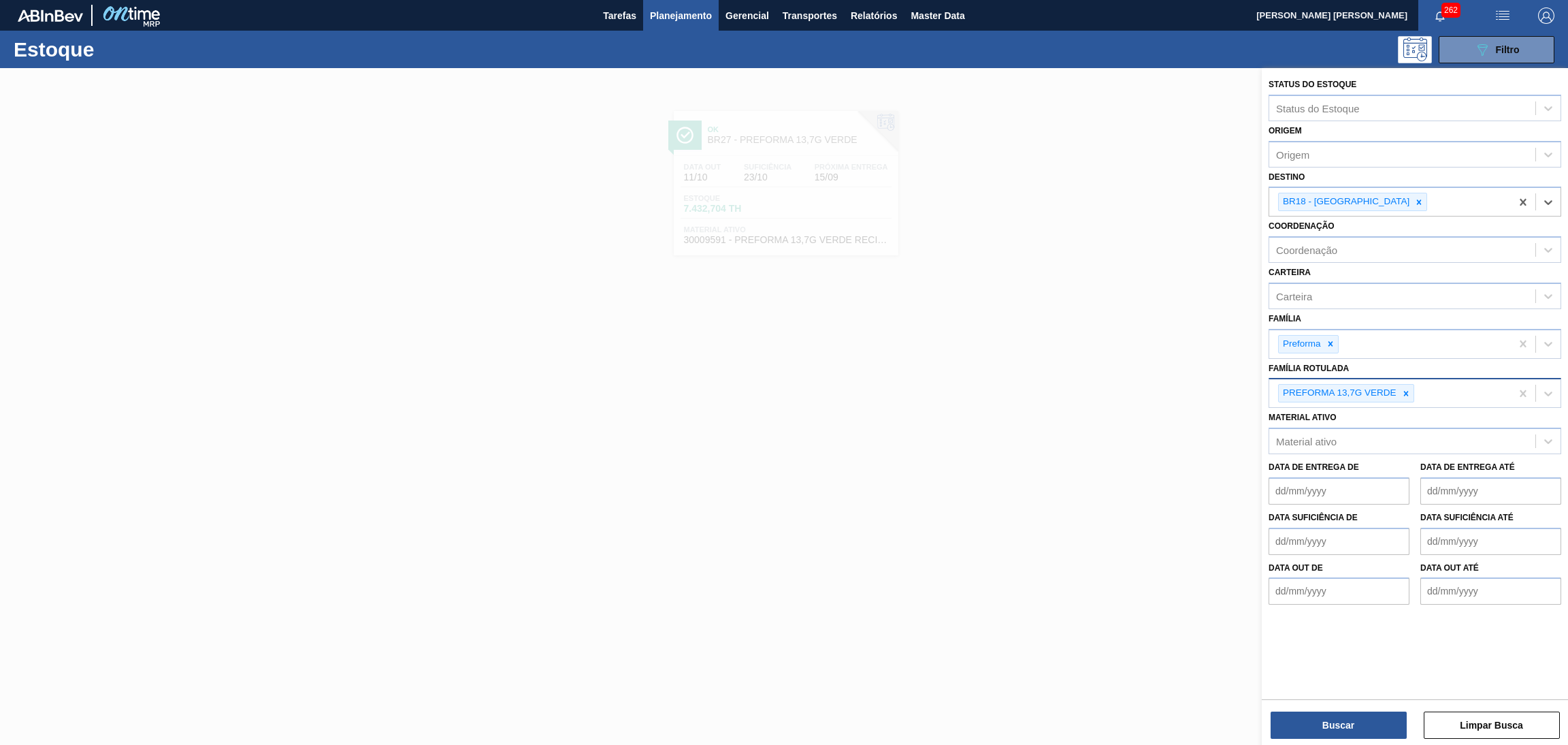
click at [1403, 394] on icon at bounding box center [1406, 393] width 9 height 9
click at [1340, 727] on button "Buscar" at bounding box center [1339, 725] width 136 height 27
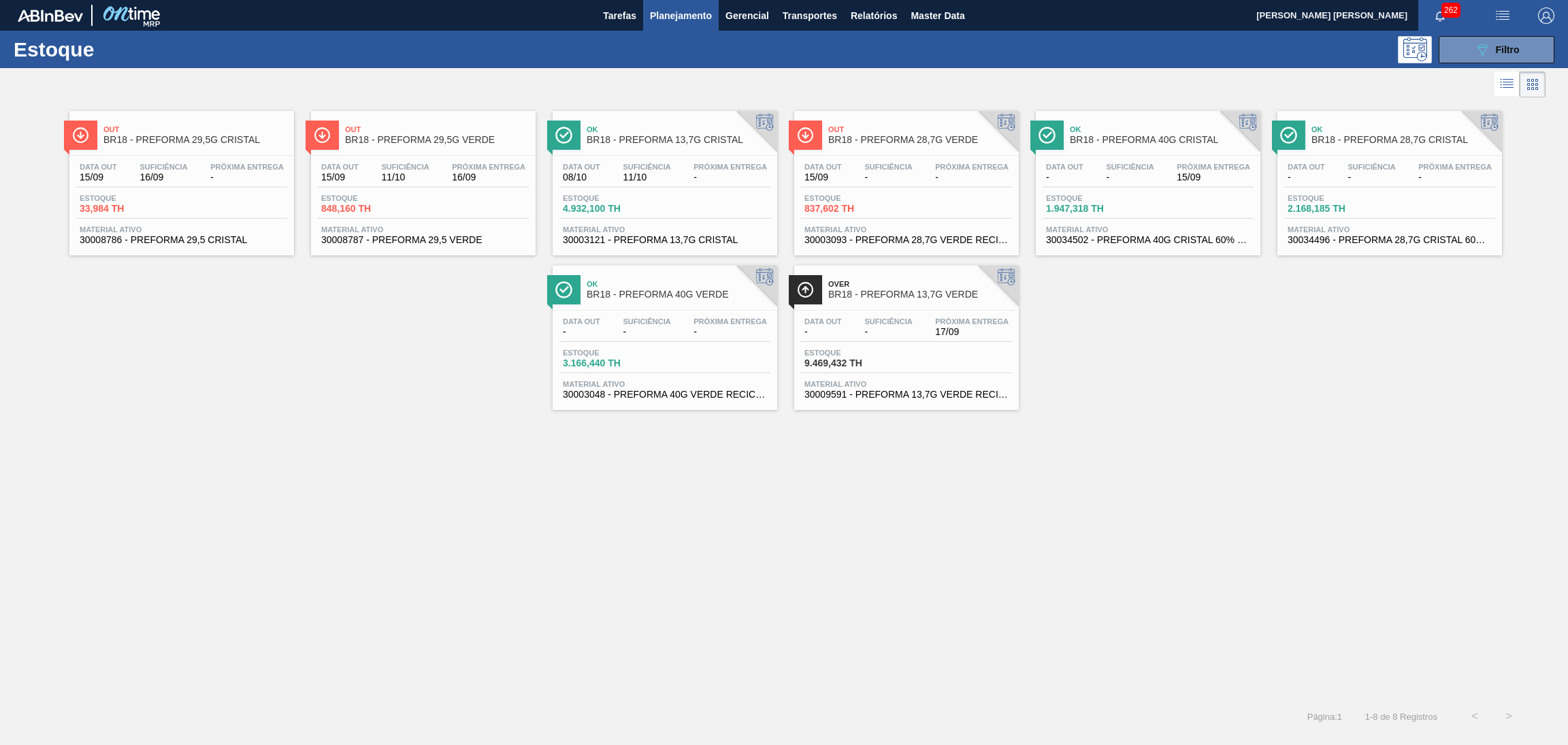
click at [637, 178] on span "11/10" at bounding box center [647, 177] width 48 height 10
click at [994, 576] on div "Out BR18 - PREFORMA 29,5G CRISTAL Data out 15/09 Suficiência 16/09 Próxima Entr…" at bounding box center [784, 400] width 1568 height 598
click at [1036, 555] on div "Out BR18 - PREFORMA 29,5G CRISTAL Data out 15/09 Suficiência 16/09 Próxima Entr…" at bounding box center [784, 400] width 1568 height 598
click at [726, 578] on div "Out BR18 - PREFORMA 29,5G CRISTAL Data out 15/09 Suficiência 16/09 Próxima Entr…" at bounding box center [784, 400] width 1568 height 598
click at [716, 176] on span "-" at bounding box center [731, 177] width 74 height 10
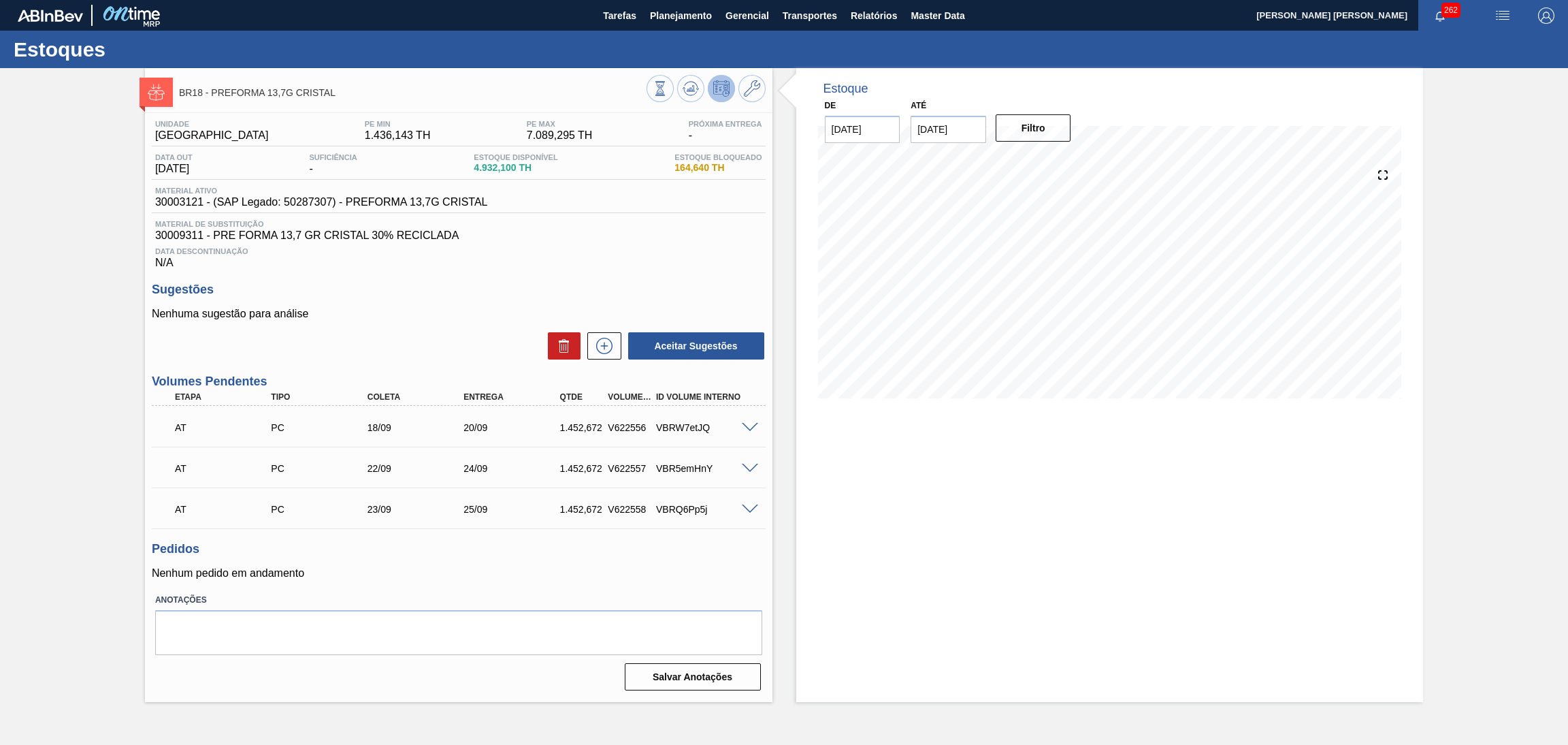
click at [790, 564] on div "Estoque De 15/09/2025 Até 30/11/2025 Filtro" at bounding box center [1099, 385] width 652 height 634
click at [570, 247] on span "Data Descontinuação" at bounding box center [459, 251] width 607 height 8
click at [684, 223] on span "Material de Substituição" at bounding box center [459, 224] width 607 height 8
click at [1071, 451] on div "Estoque De 15/09/2025 Até 30/11/2025 Filtro 21/09 Projeção de Estoque 4,634.776…" at bounding box center [1109, 385] width 627 height 634
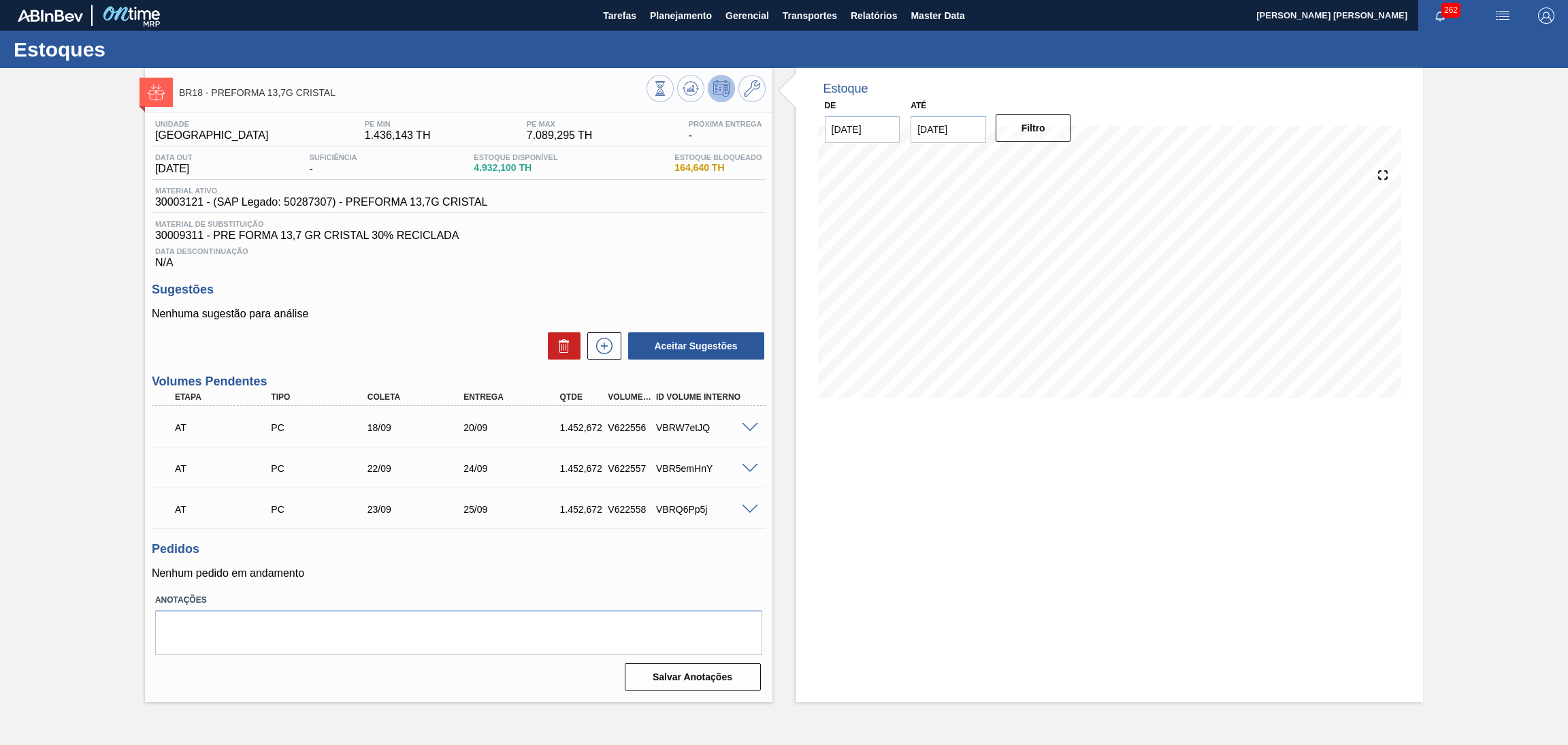
click at [1139, 533] on div "Estoque De 15/09/2025 Até 30/11/2025 Filtro 08/10 Projeção de Estoque 5,680.108…" at bounding box center [1109, 385] width 627 height 634
click at [1183, 422] on div "Estoque De 15/09/2025 Até 30/11/2025 Filtro 14/10 Projeção de Estoque 3,260.104…" at bounding box center [1109, 385] width 627 height 634
click at [1009, 531] on div "Estoque De 15/09/2025 Até 30/11/2025 Filtro 14/10 Projeção de Estoque 3,260.104…" at bounding box center [1109, 385] width 627 height 634
click at [914, 527] on div "Estoque De 15/09/2025 Até 30/11/2025 Filtro 15/09 Projeção de Estoque 4,932.1 N…" at bounding box center [1109, 385] width 627 height 634
click at [767, 232] on div "Unidade Pernambuco PE MIN 1.436,143 TH PE MAX 7.089,295 TH Próxima Entrega - Da…" at bounding box center [459, 404] width 627 height 582
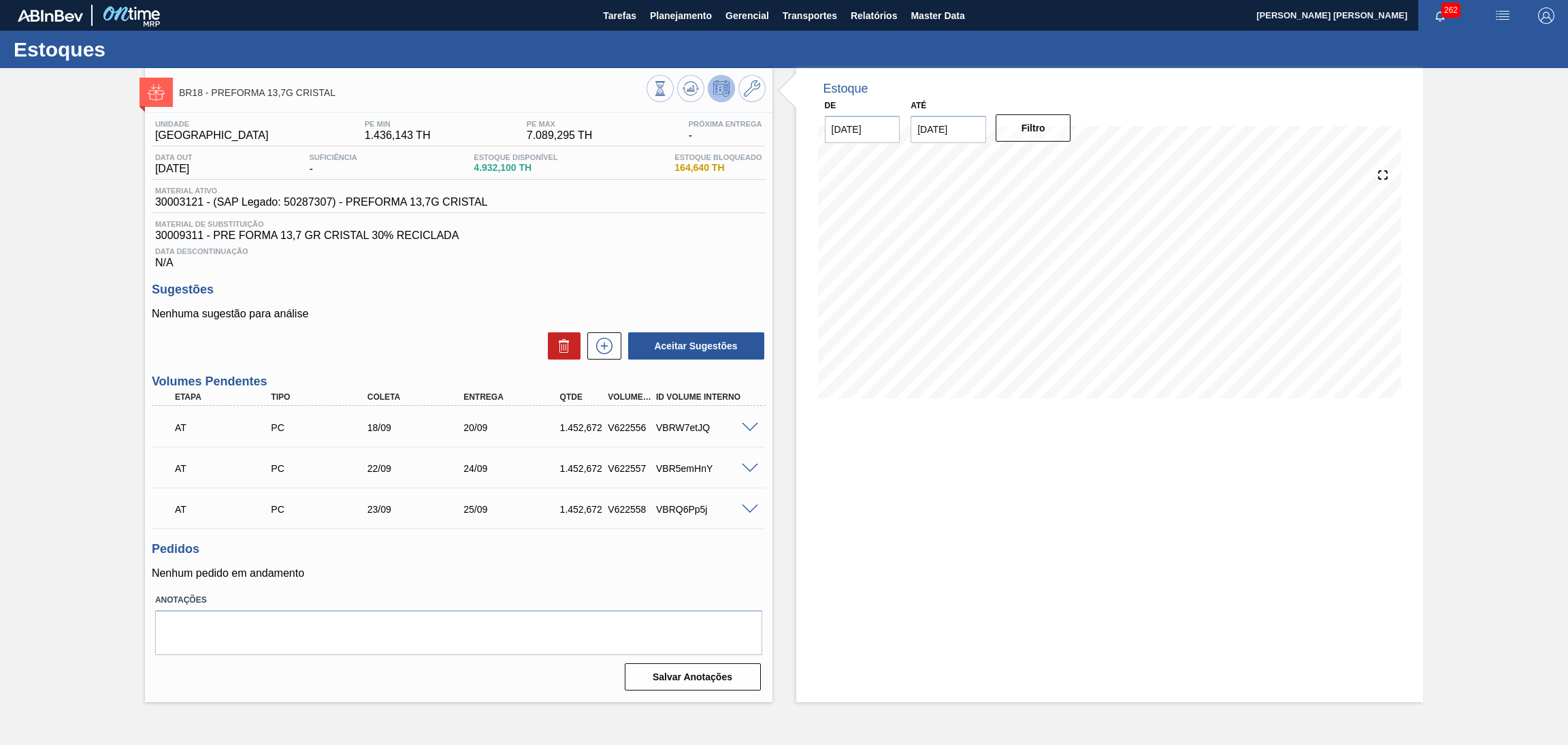
click at [1124, 524] on div "Estoque De 15/09/2025 Até 30/11/2025 Filtro 14/10 Projeção de Estoque 3,260.104…" at bounding box center [1109, 385] width 627 height 634
click at [713, 286] on h3 "Sugestões" at bounding box center [459, 289] width 614 height 14
click at [905, 506] on div "Estoque De 15/09/2025 Até 30/11/2025 Filtro 14/10 Projeção de Estoque 3,260.104…" at bounding box center [1109, 385] width 627 height 634
click at [619, 282] on h3 "Sugestões" at bounding box center [459, 289] width 614 height 14
click at [476, 282] on h3 "Sugestões" at bounding box center [459, 289] width 614 height 14
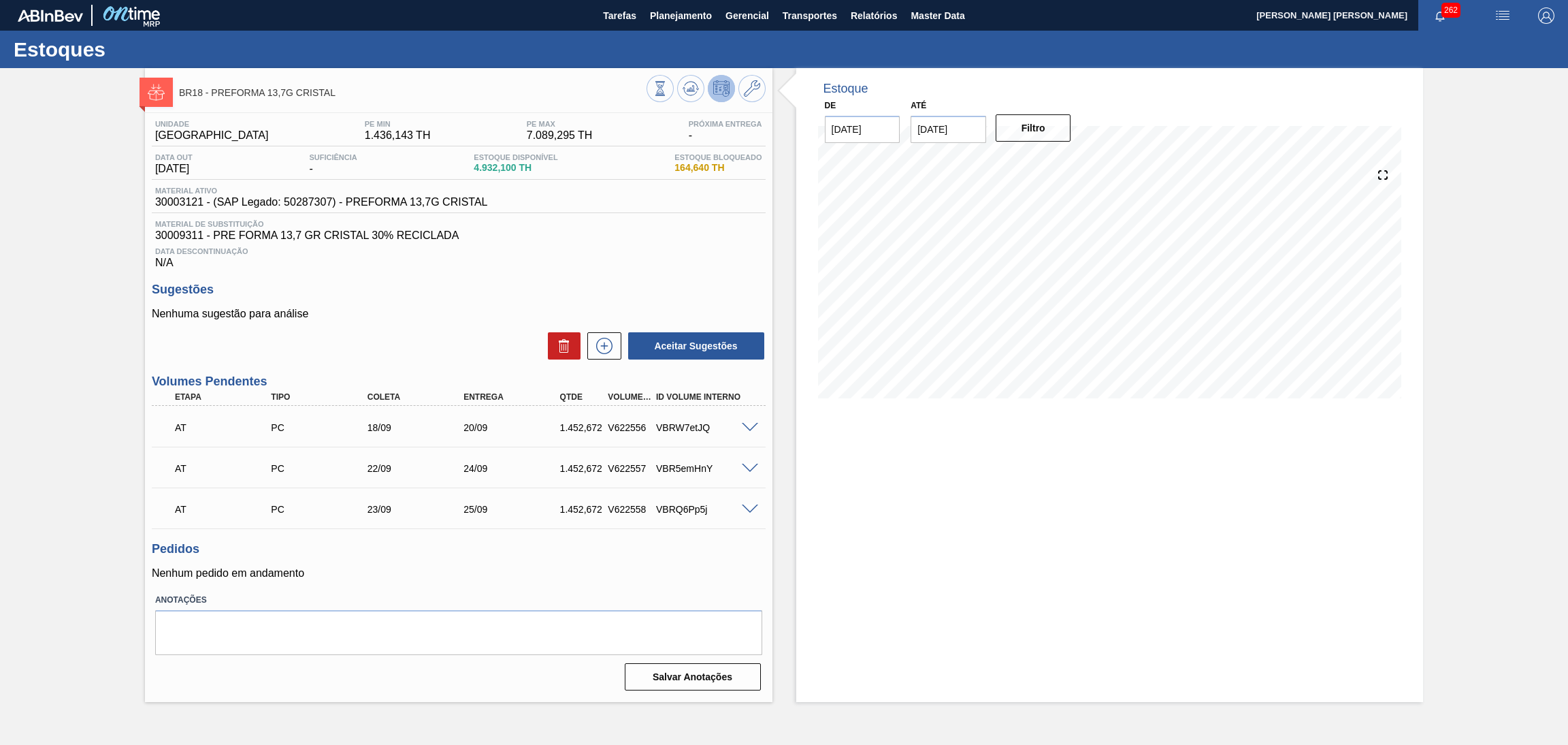
click at [513, 289] on h3 "Sugestões" at bounding box center [459, 289] width 614 height 14
click at [749, 425] on span at bounding box center [749, 428] width 16 height 10
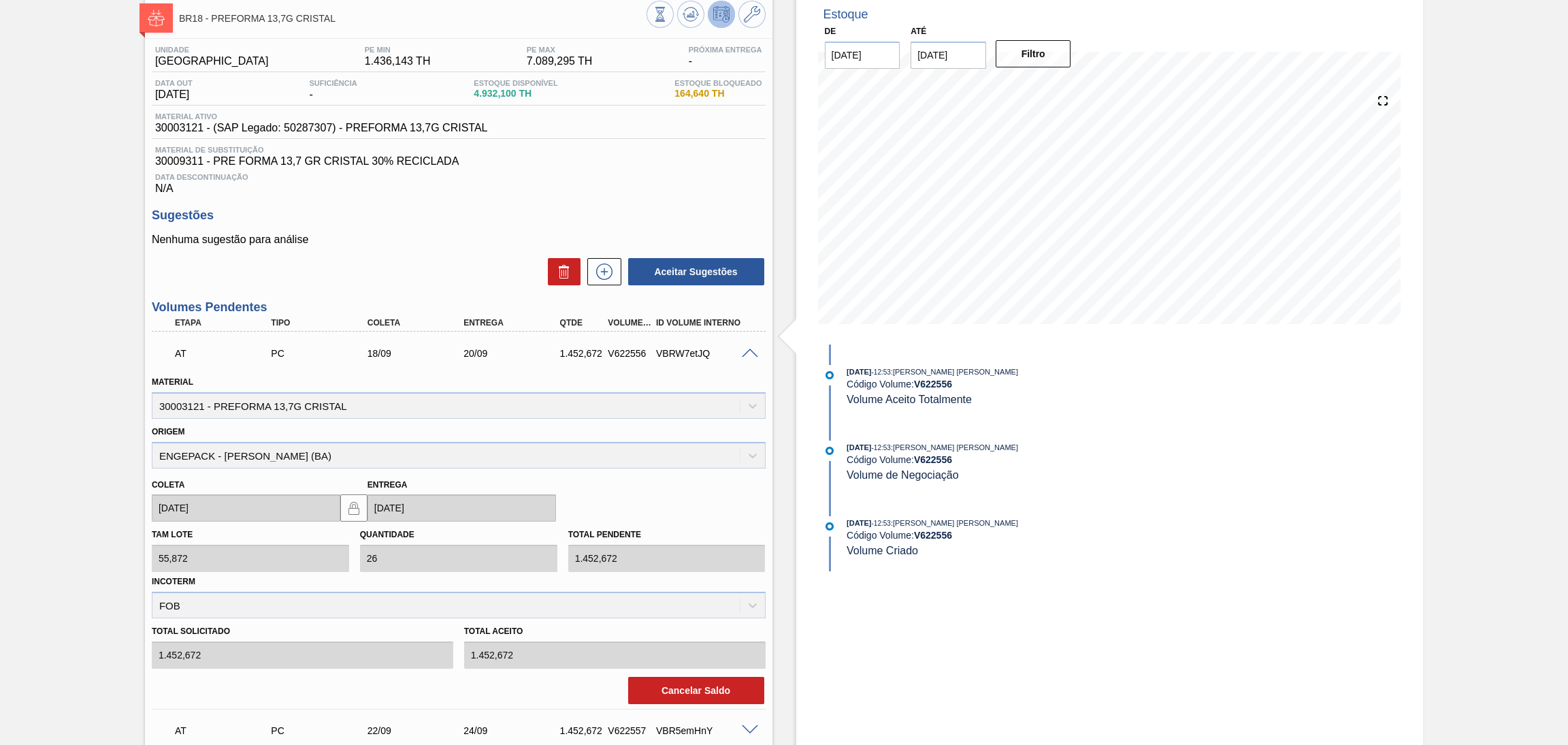
scroll to position [289, 0]
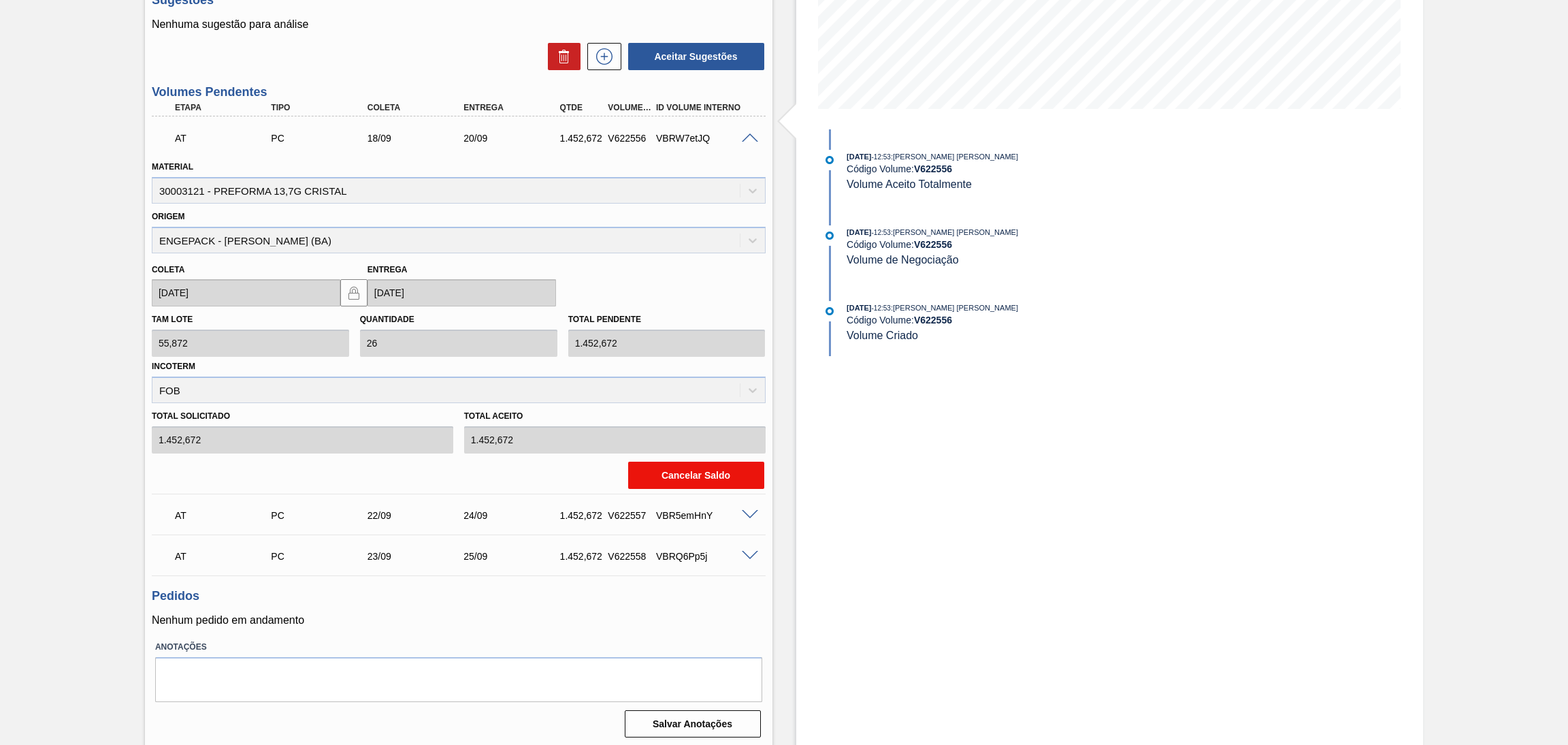
click at [735, 470] on button "Cancelar Saldo" at bounding box center [696, 475] width 136 height 27
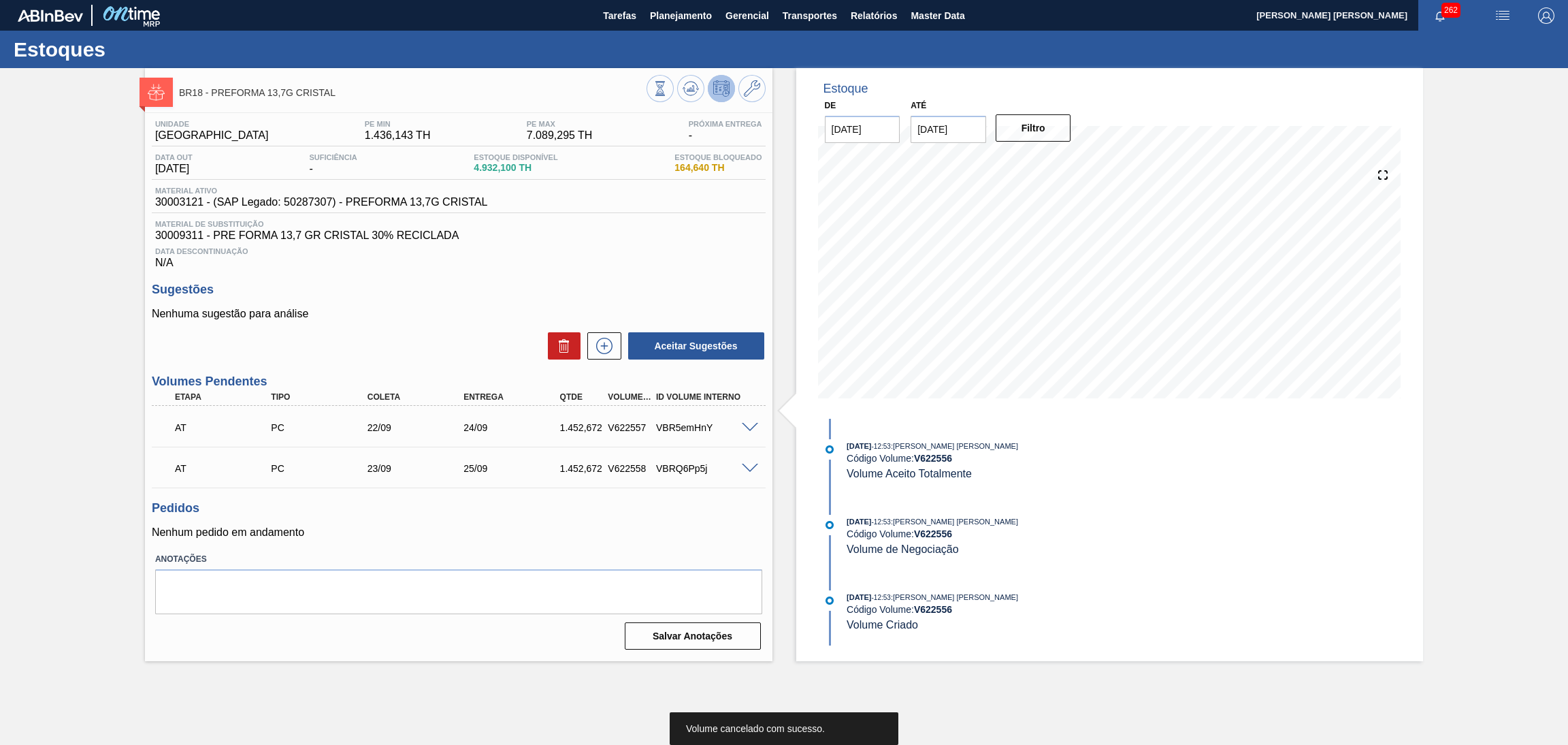
scroll to position [0, 0]
click at [745, 429] on span at bounding box center [749, 428] width 16 height 10
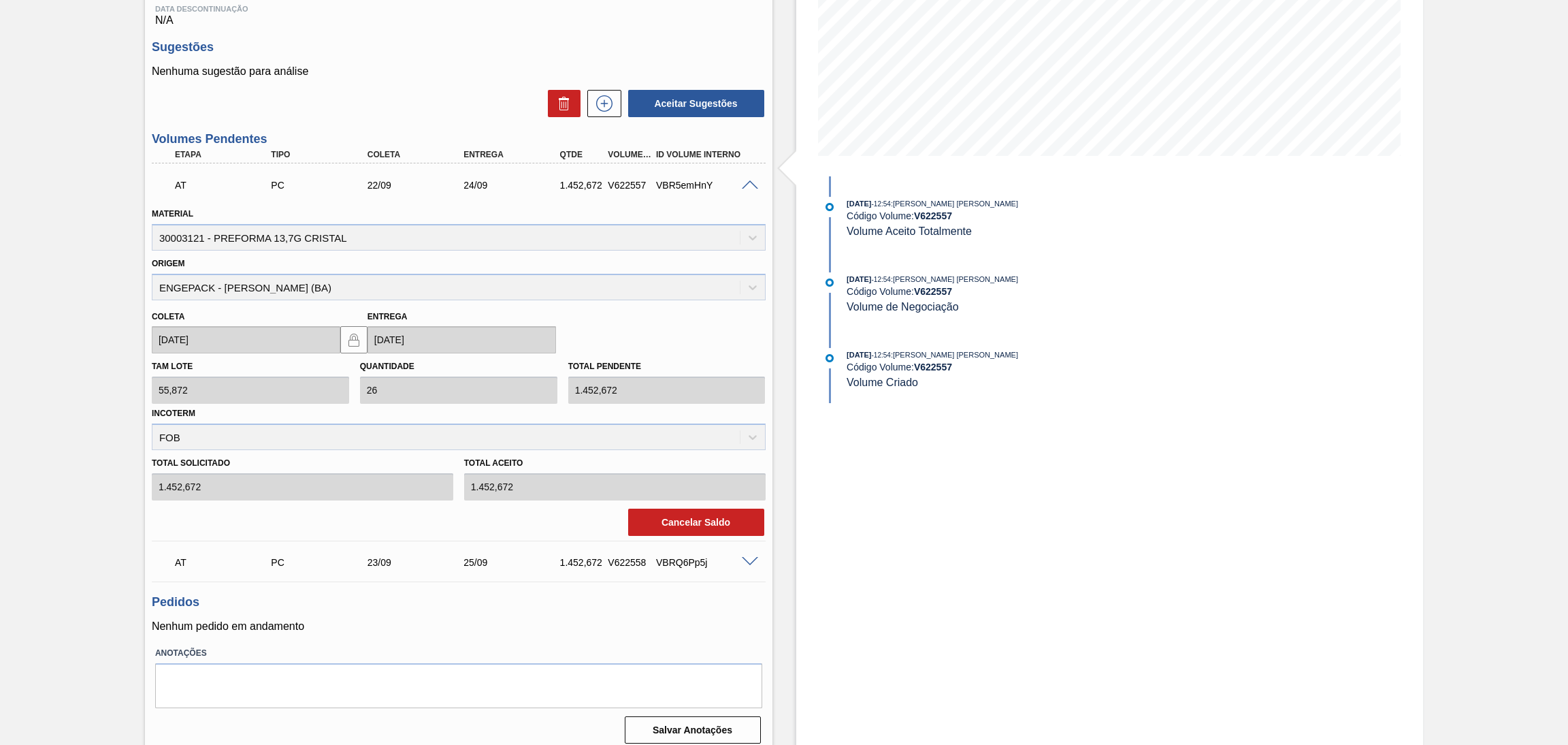
scroll to position [249, 0]
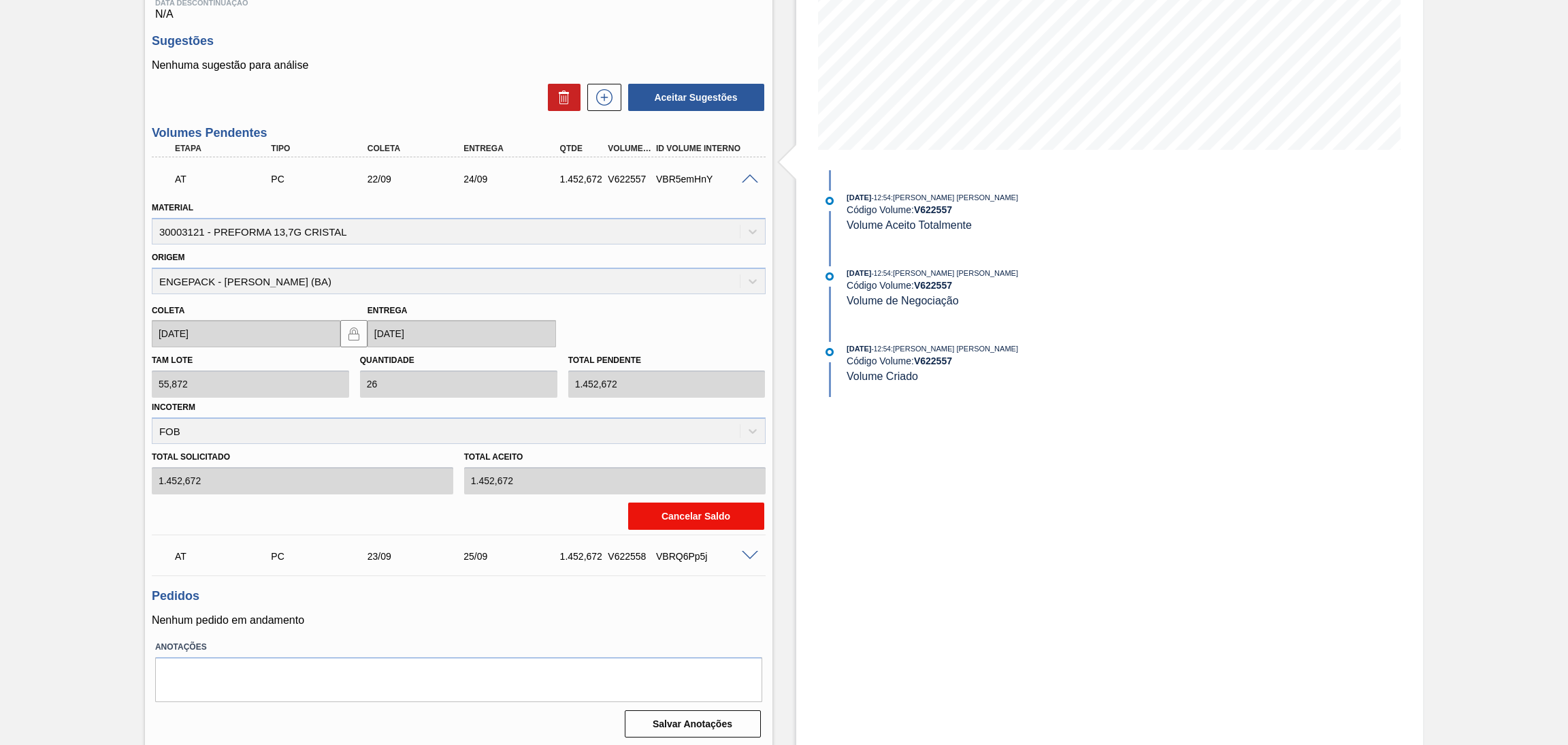
click at [700, 511] on button "Cancelar Saldo" at bounding box center [696, 516] width 136 height 27
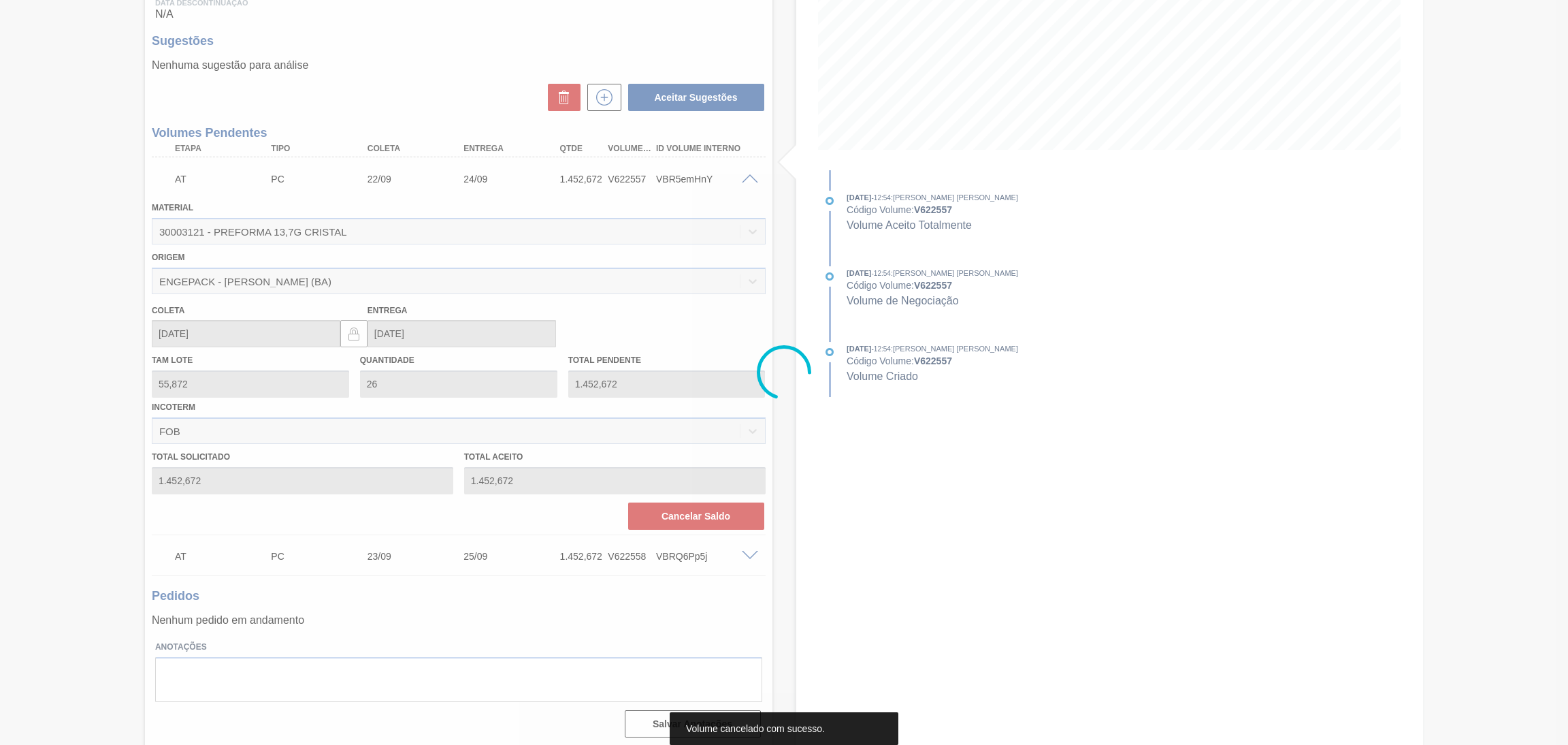
scroll to position [0, 0]
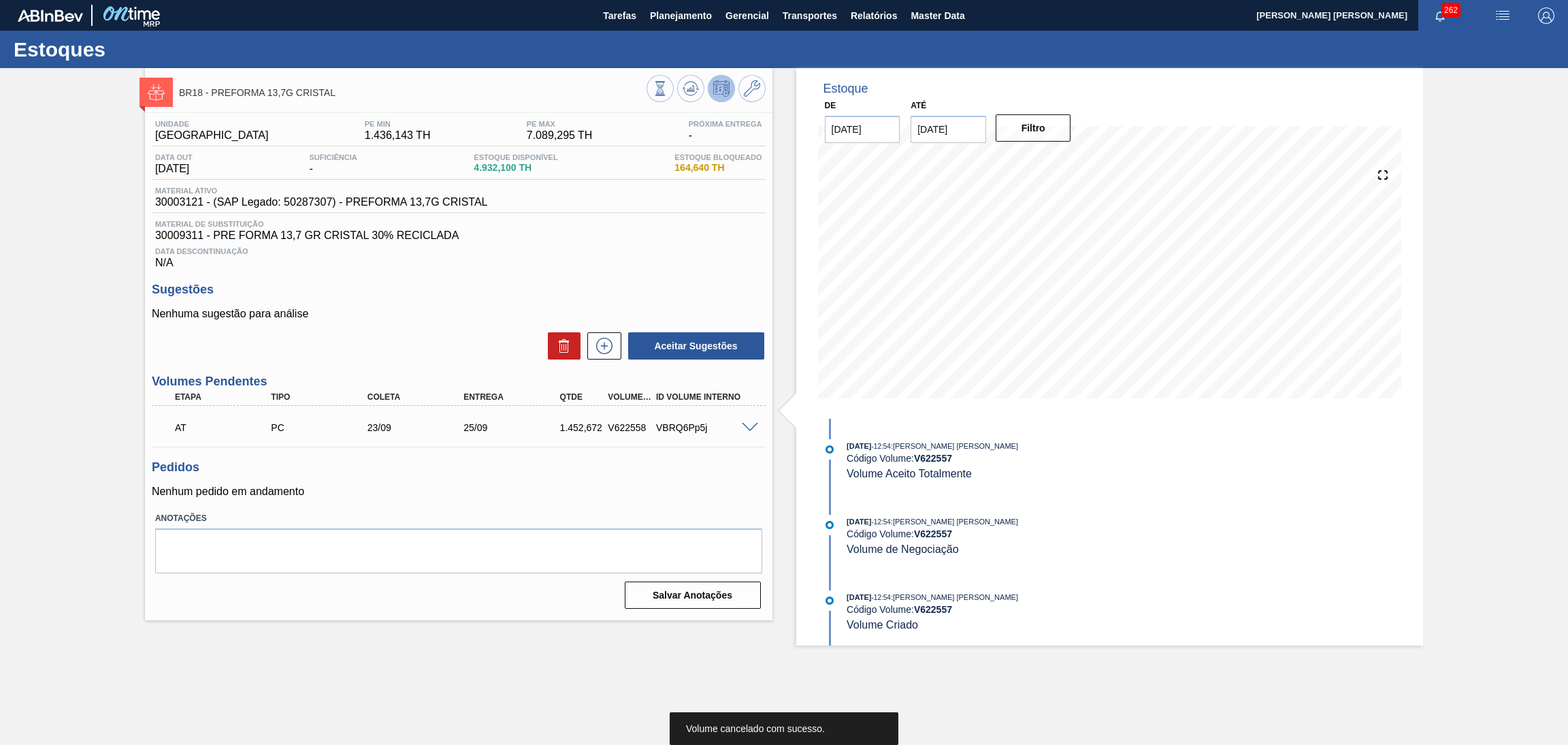
click at [753, 428] on span at bounding box center [749, 428] width 16 height 10
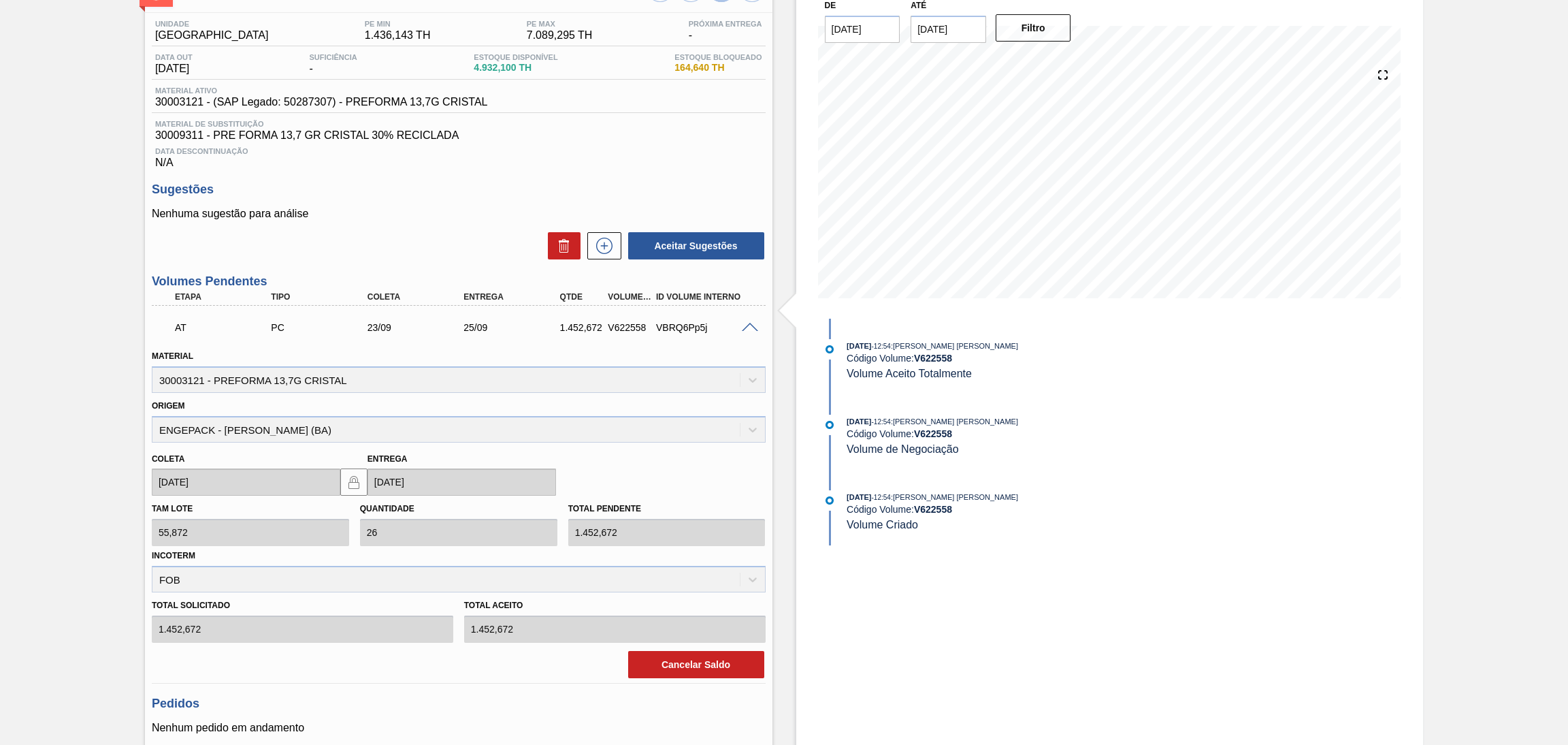
scroll to position [208, 0]
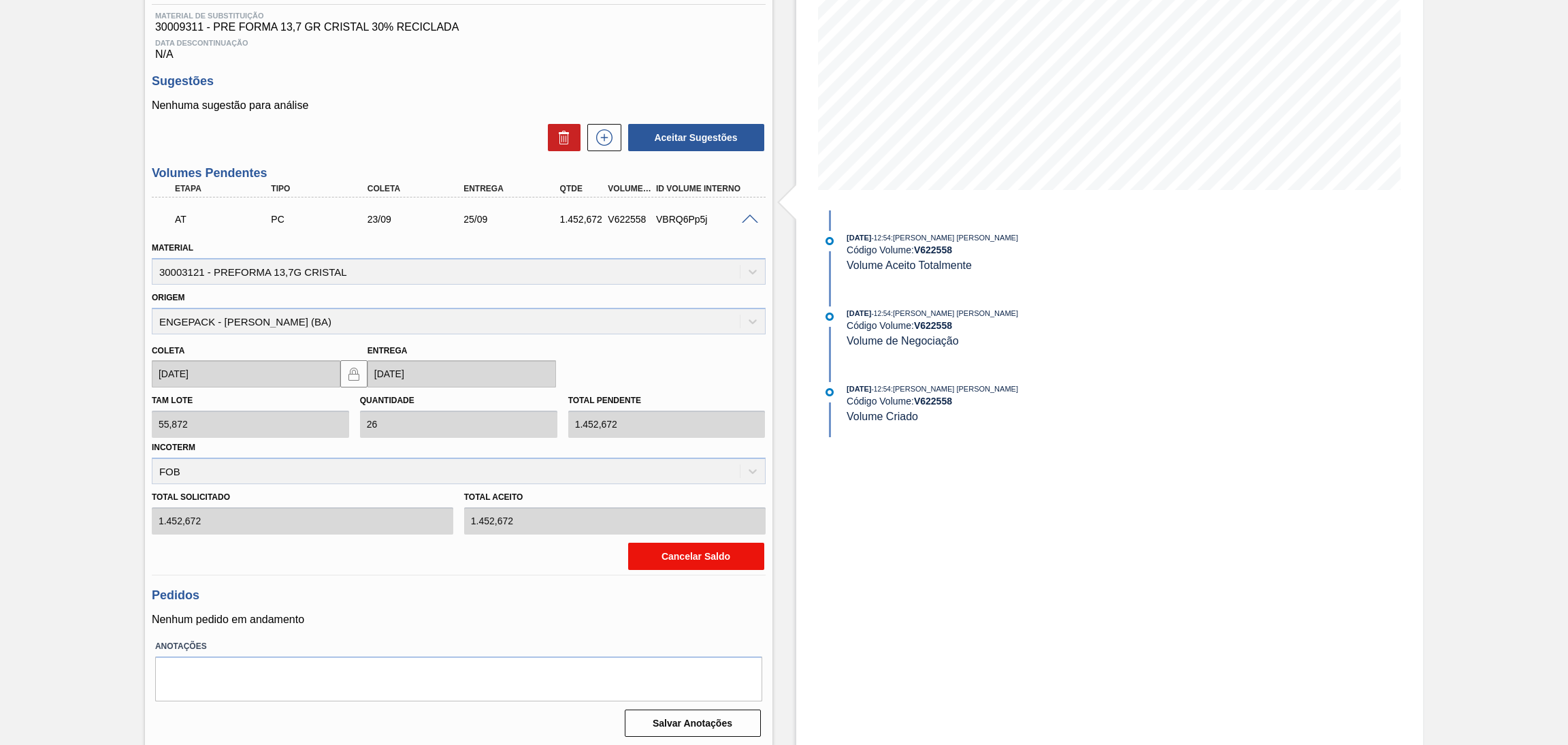
click at [697, 548] on button "Cancelar Saldo" at bounding box center [696, 556] width 136 height 27
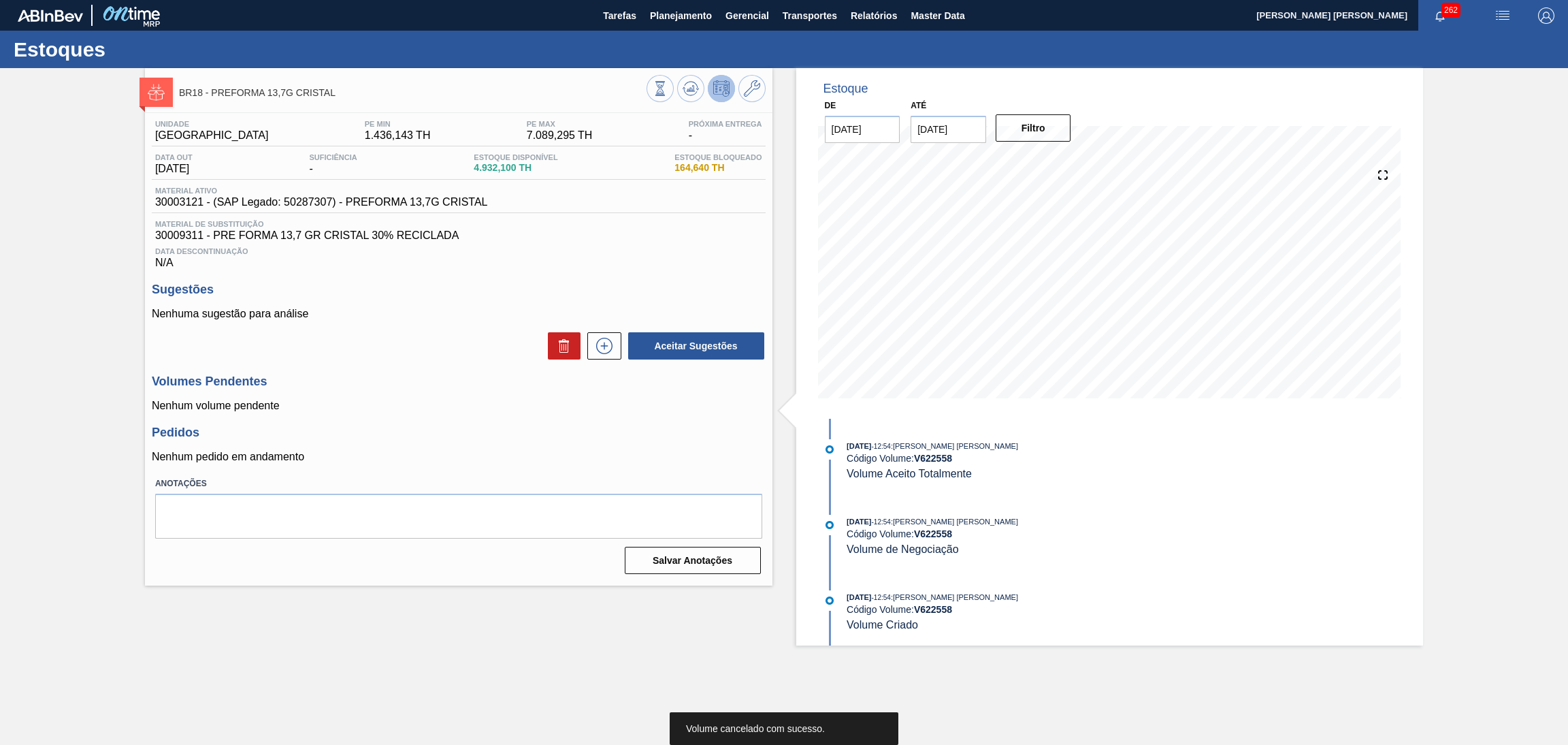
scroll to position [0, 0]
click at [508, 249] on span "Data Descontinuação" at bounding box center [459, 251] width 607 height 8
click at [684, 96] on icon at bounding box center [690, 88] width 16 height 16
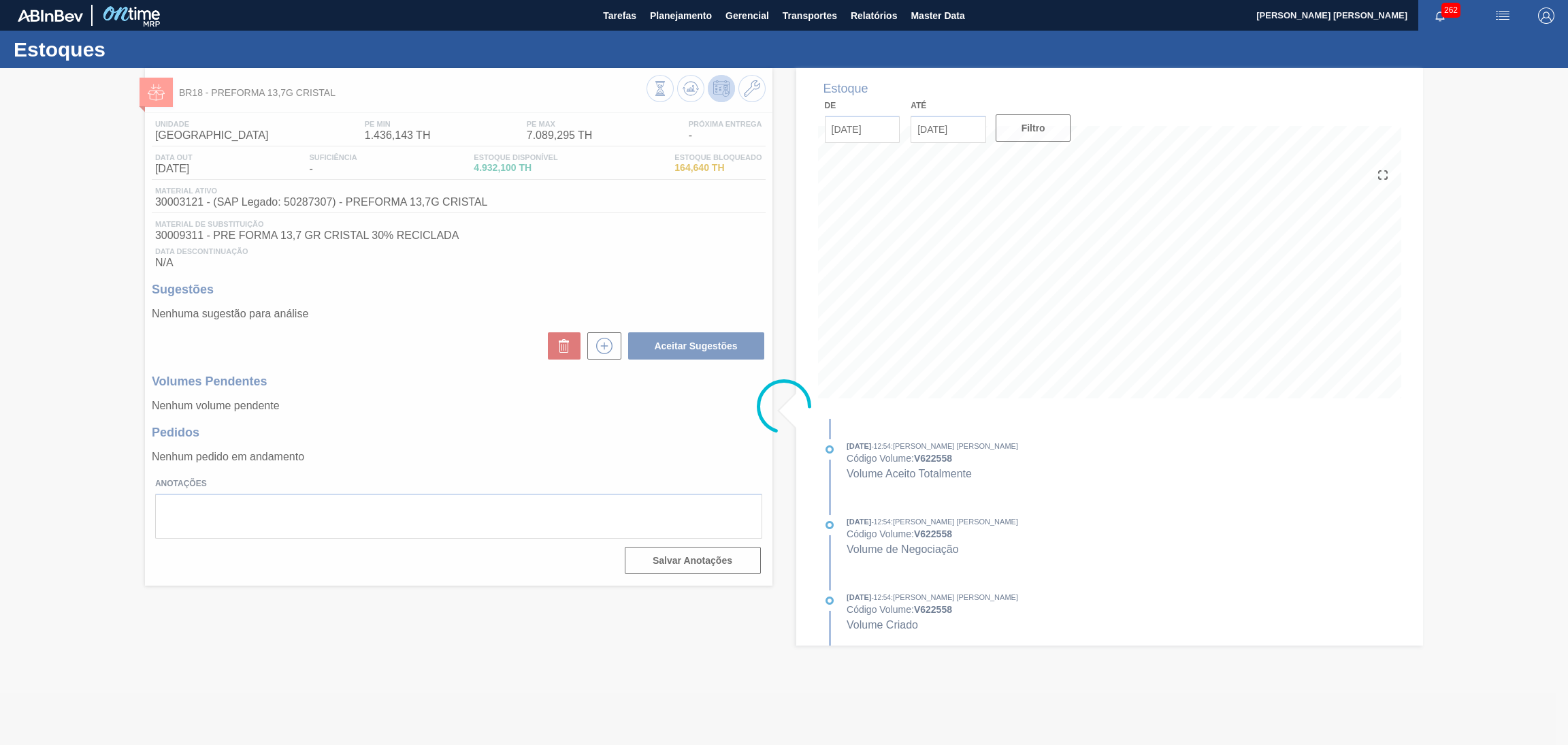
click at [632, 303] on div at bounding box center [784, 407] width 1568 height 677
click at [590, 402] on div at bounding box center [784, 407] width 1568 height 677
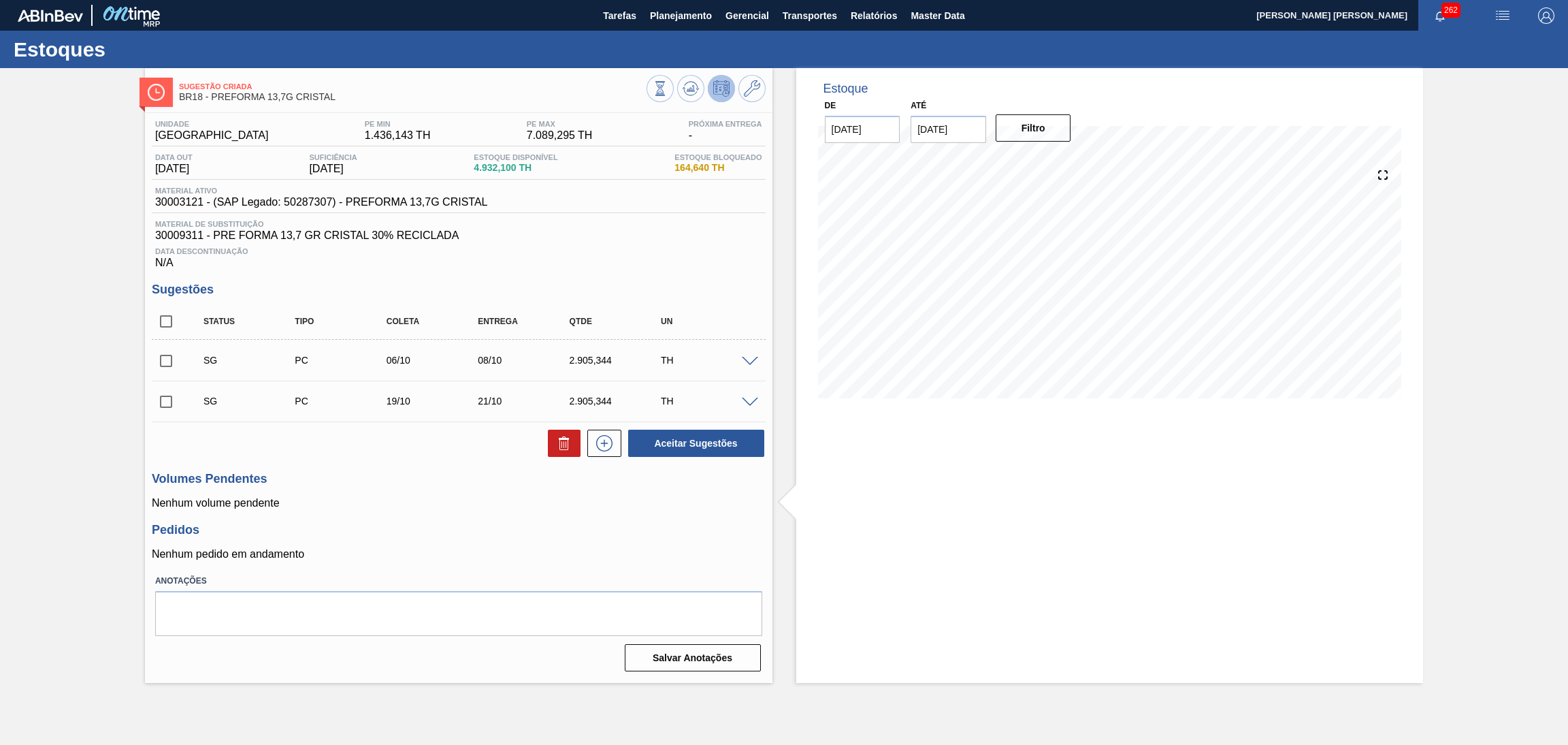
click at [659, 247] on span "Data Descontinuação" at bounding box center [459, 251] width 607 height 8
click at [451, 109] on div "Sugestão Criada BR18 - PREFORMA 13,7G CRISTAL Unidade Pernambuco PE MIN 1.436,1…" at bounding box center [459, 375] width 627 height 615
click at [645, 270] on div "Unidade Pernambuco PE MIN 1.436,143 TH PE MAX 7.089,295 TH Próxima Entrega - Da…" at bounding box center [459, 395] width 627 height 563
click at [595, 527] on h3 "Pedidos" at bounding box center [459, 529] width 614 height 14
click at [740, 275] on div "Unidade Pernambuco PE MIN 1.436,143 TH PE MAX 7.089,295 TH Próxima Entrega - Da…" at bounding box center [459, 395] width 627 height 563
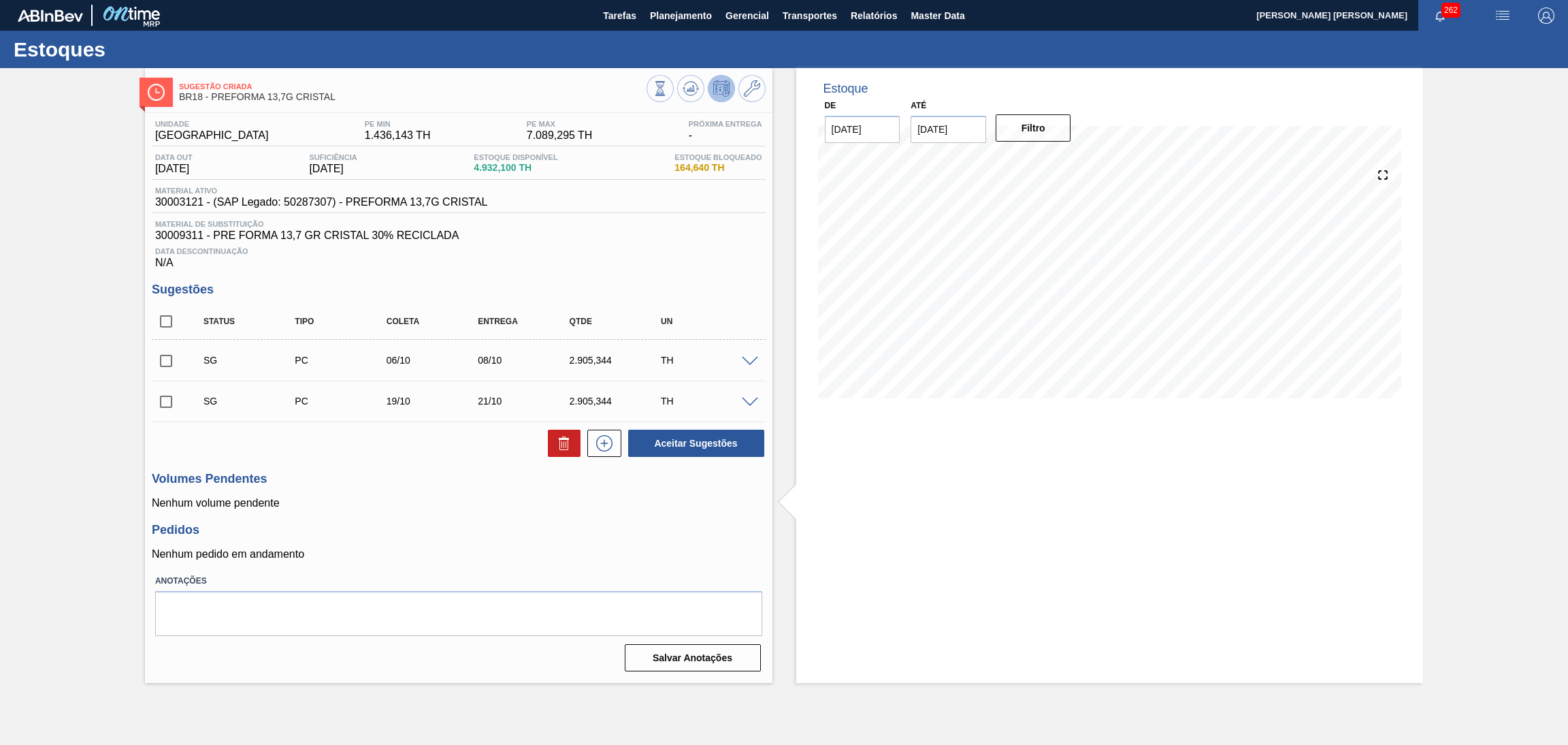
click at [680, 307] on div "Status Tipo Coleta Entrega Qtde UN" at bounding box center [469, 322] width 549 height 29
click at [926, 565] on div "Estoque De 15/09/2025 Até 30/11/2025 Filtro 15/09 Projeção de Estoque 4,932.1 N…" at bounding box center [1109, 375] width 627 height 615
click at [749, 360] on span at bounding box center [749, 362] width 16 height 10
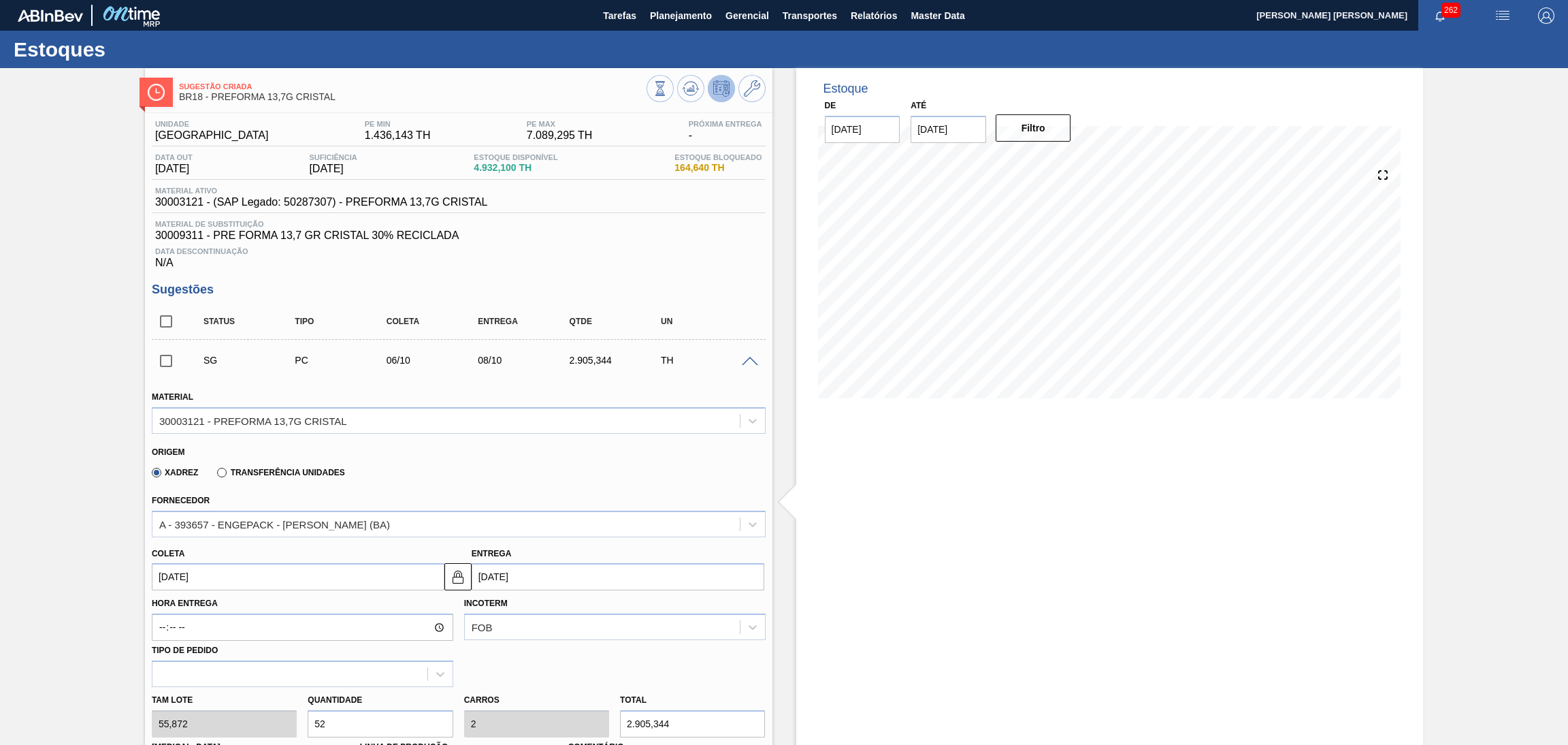
click at [215, 575] on input "06/10/2025" at bounding box center [298, 576] width 293 height 27
click at [259, 512] on div "23" at bounding box center [256, 515] width 18 height 18
type input "23/10/2025"
type input "[DATE]"
click at [191, 568] on input "23/10/2025" at bounding box center [298, 576] width 293 height 27
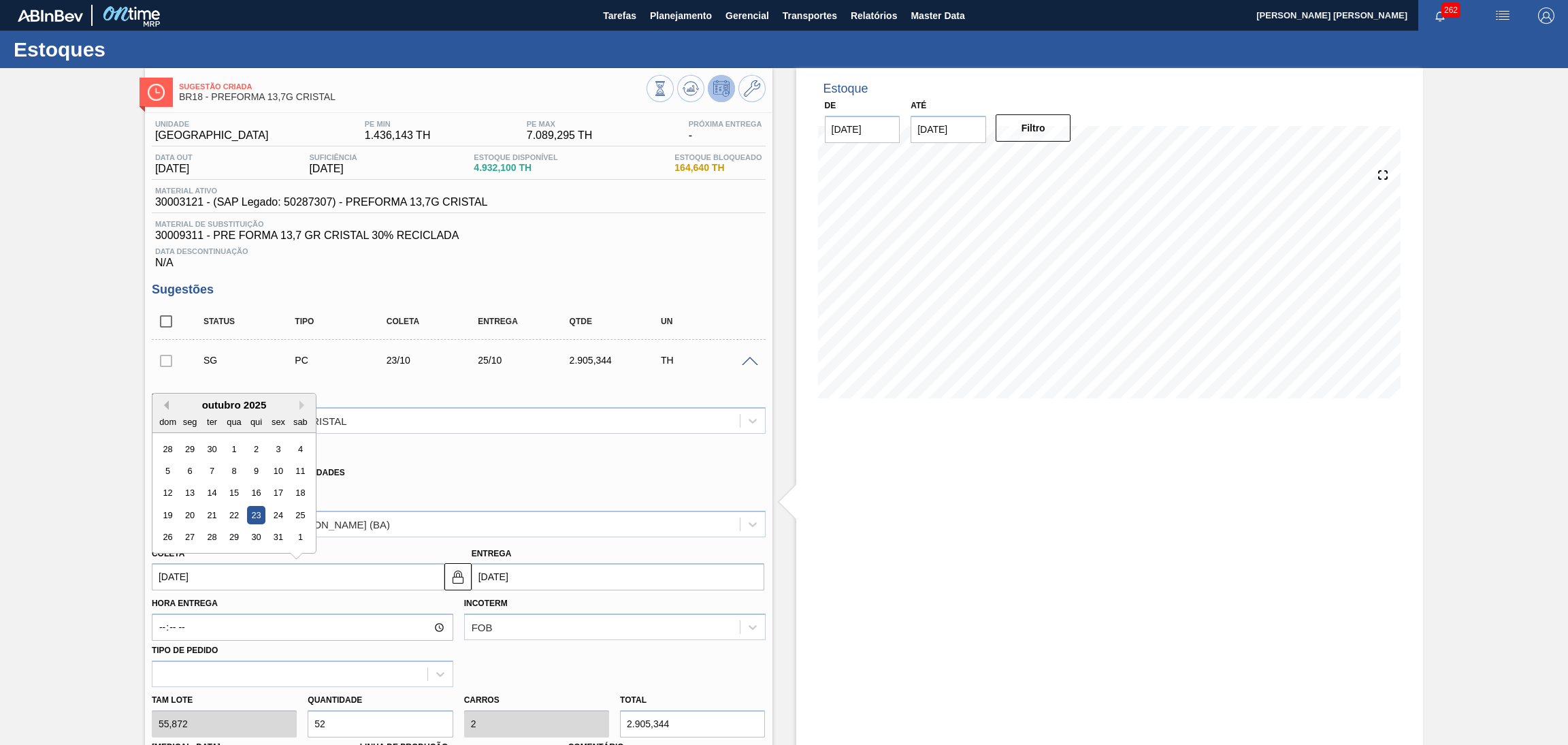
click at [169, 404] on button "Previous Month" at bounding box center [164, 405] width 9 height 9
click at [211, 512] on div "23" at bounding box center [212, 515] width 18 height 18
type input "[DATE]"
type input "25/09/2025"
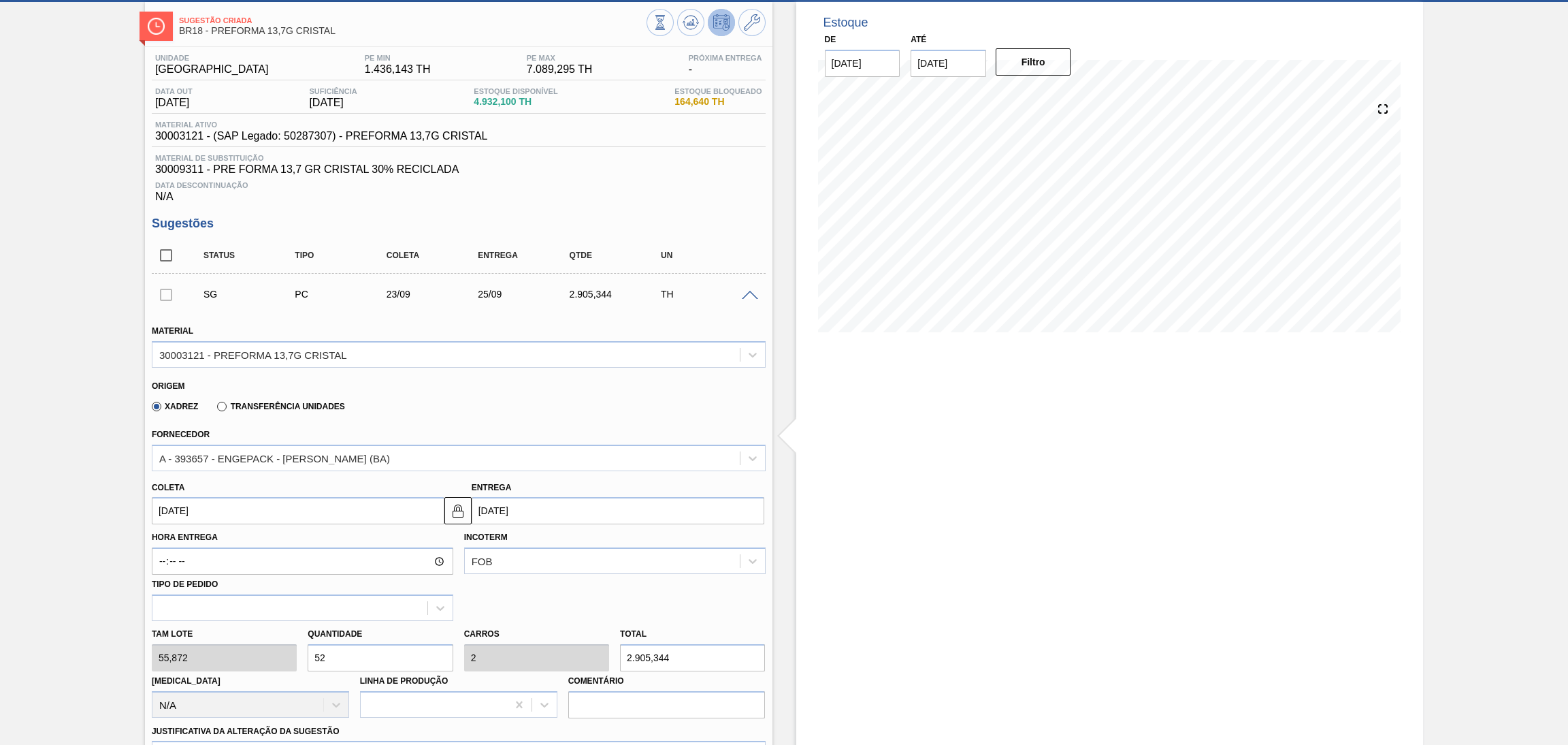
scroll to position [102, 0]
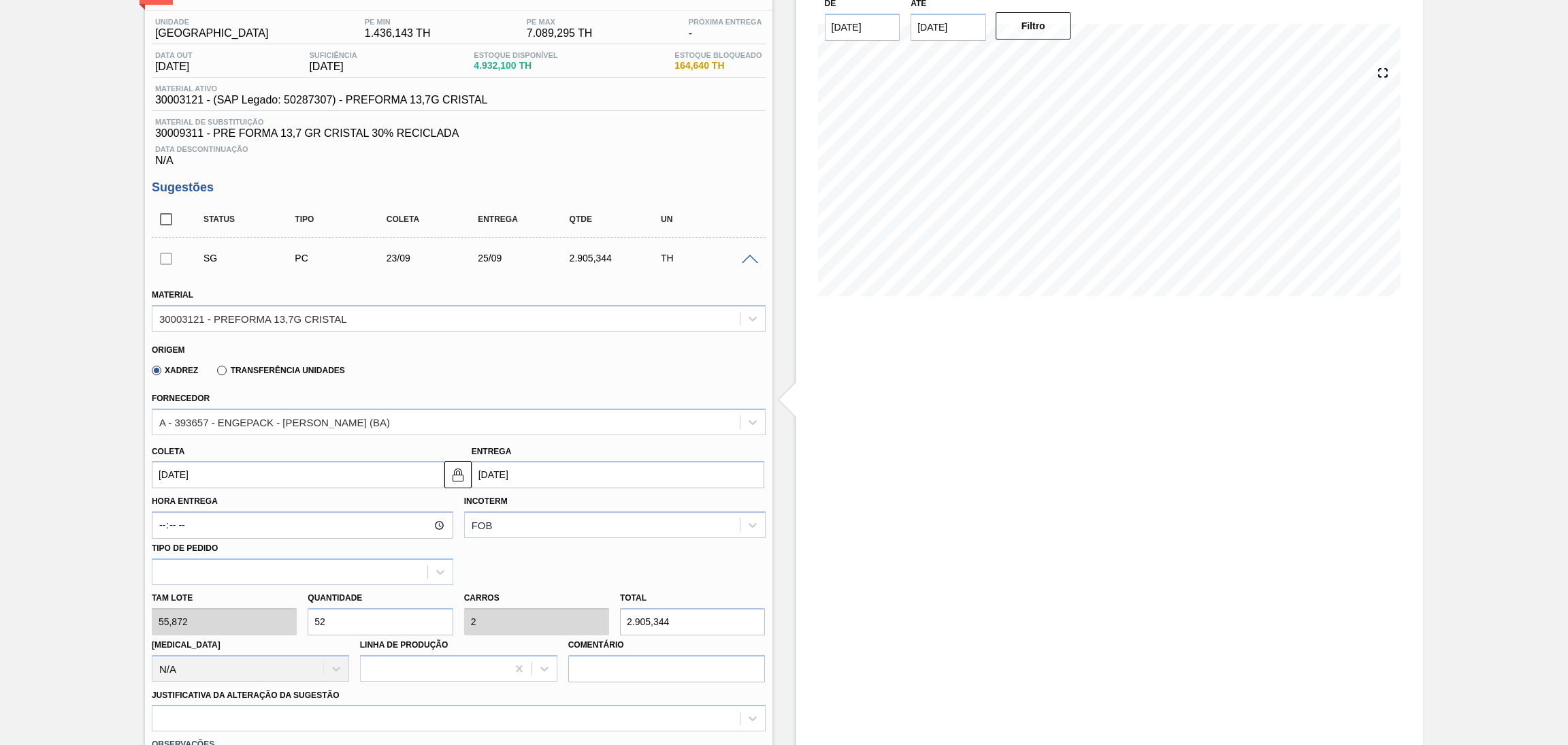
click at [275, 612] on div "Tam lote 55,872 Quantidade 52 Carros 2 Total 2.905,344 Doca N/A Linha de Produç…" at bounding box center [459, 633] width 625 height 97
type input "2"
type input "0,077"
type input "111,744"
type input "26"
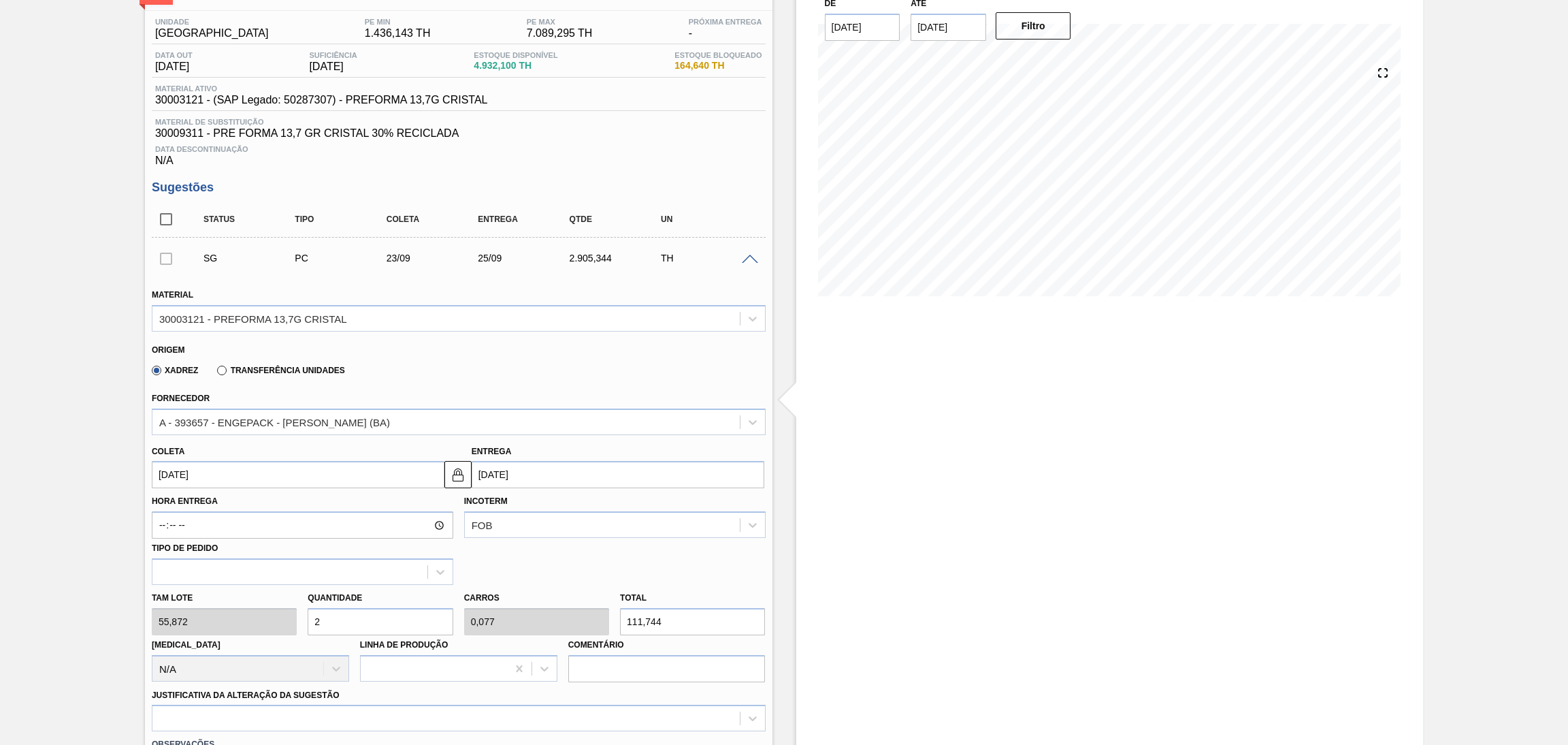
type input "1"
type input "1.452,672"
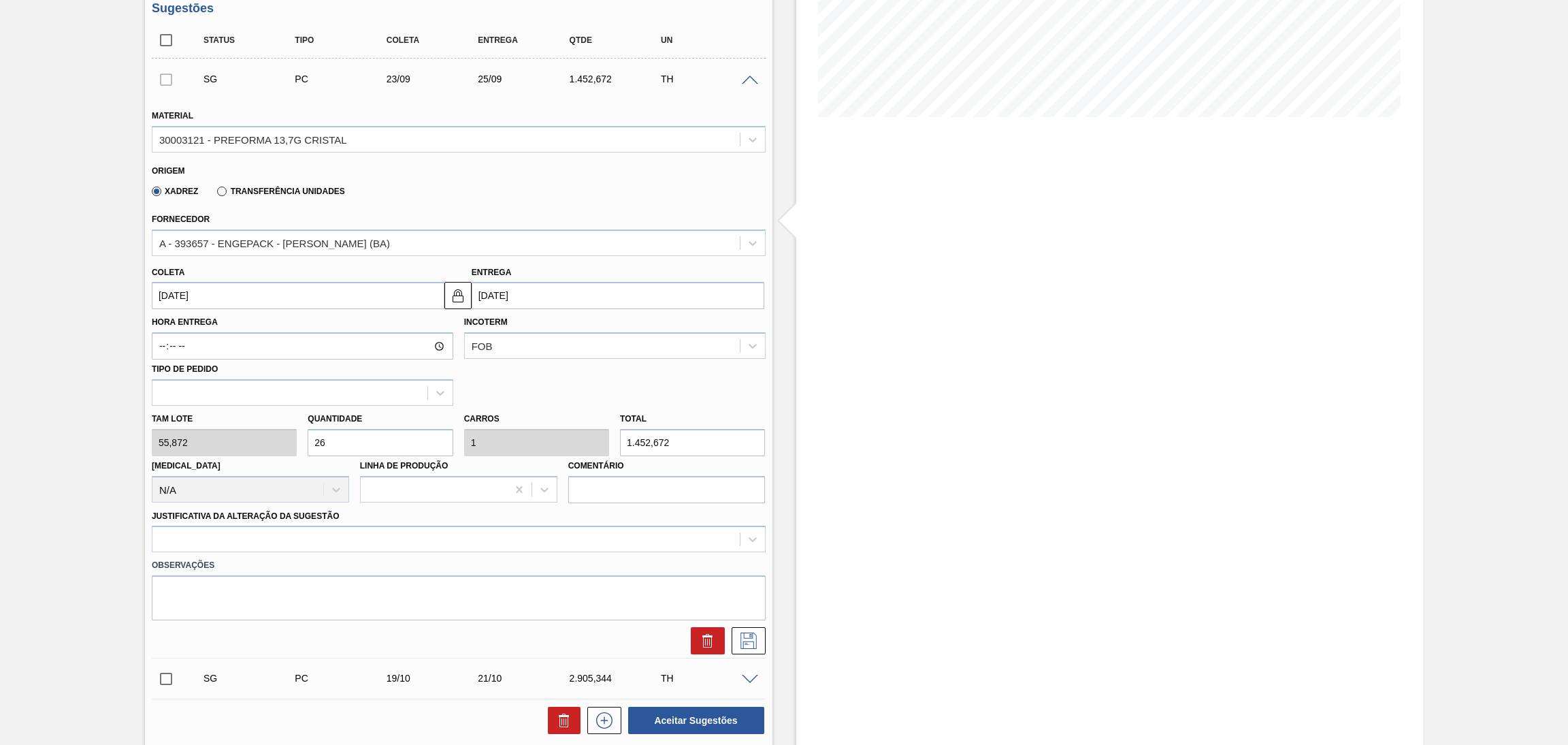
scroll to position [306, 0]
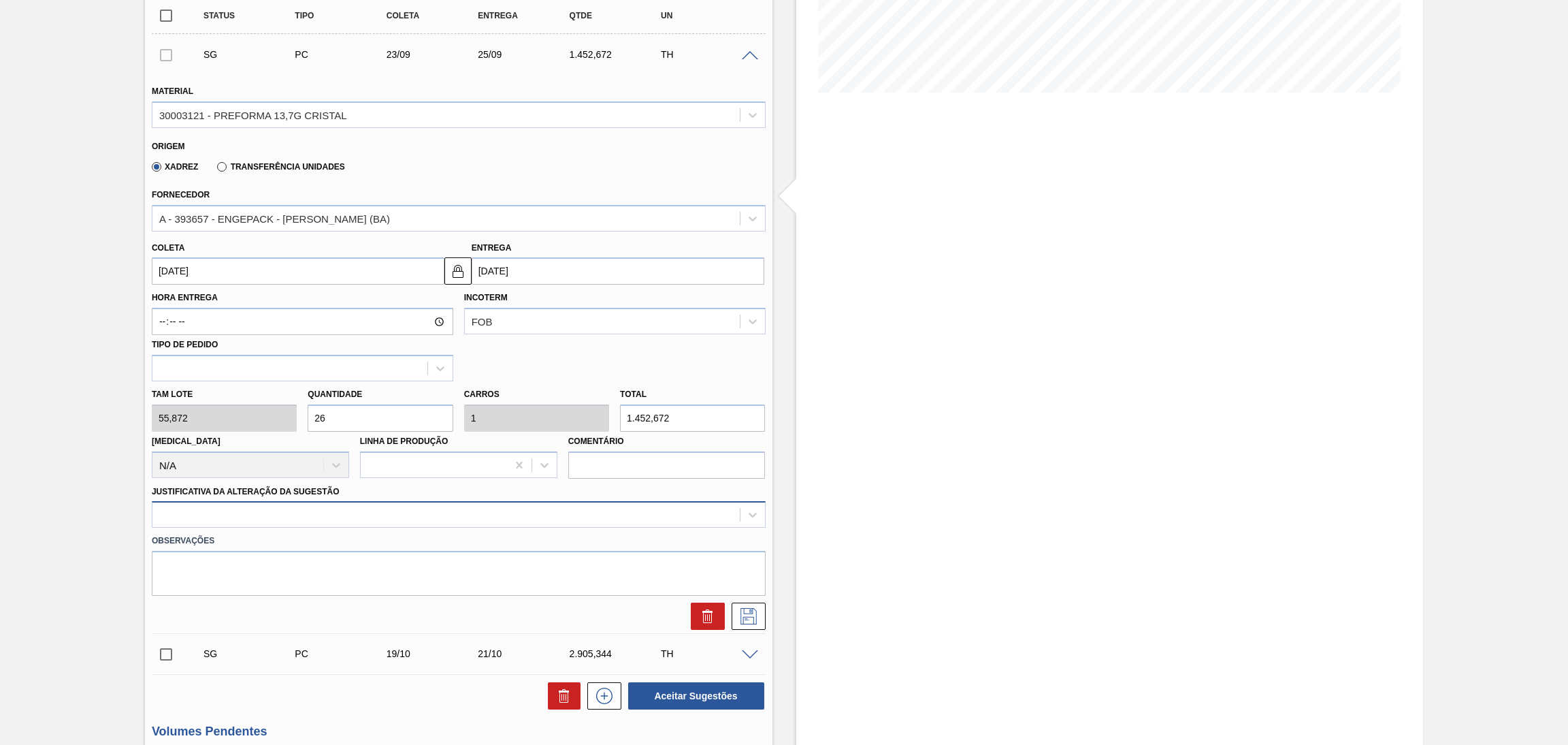
type input "26"
click at [253, 522] on div at bounding box center [459, 515] width 614 height 27
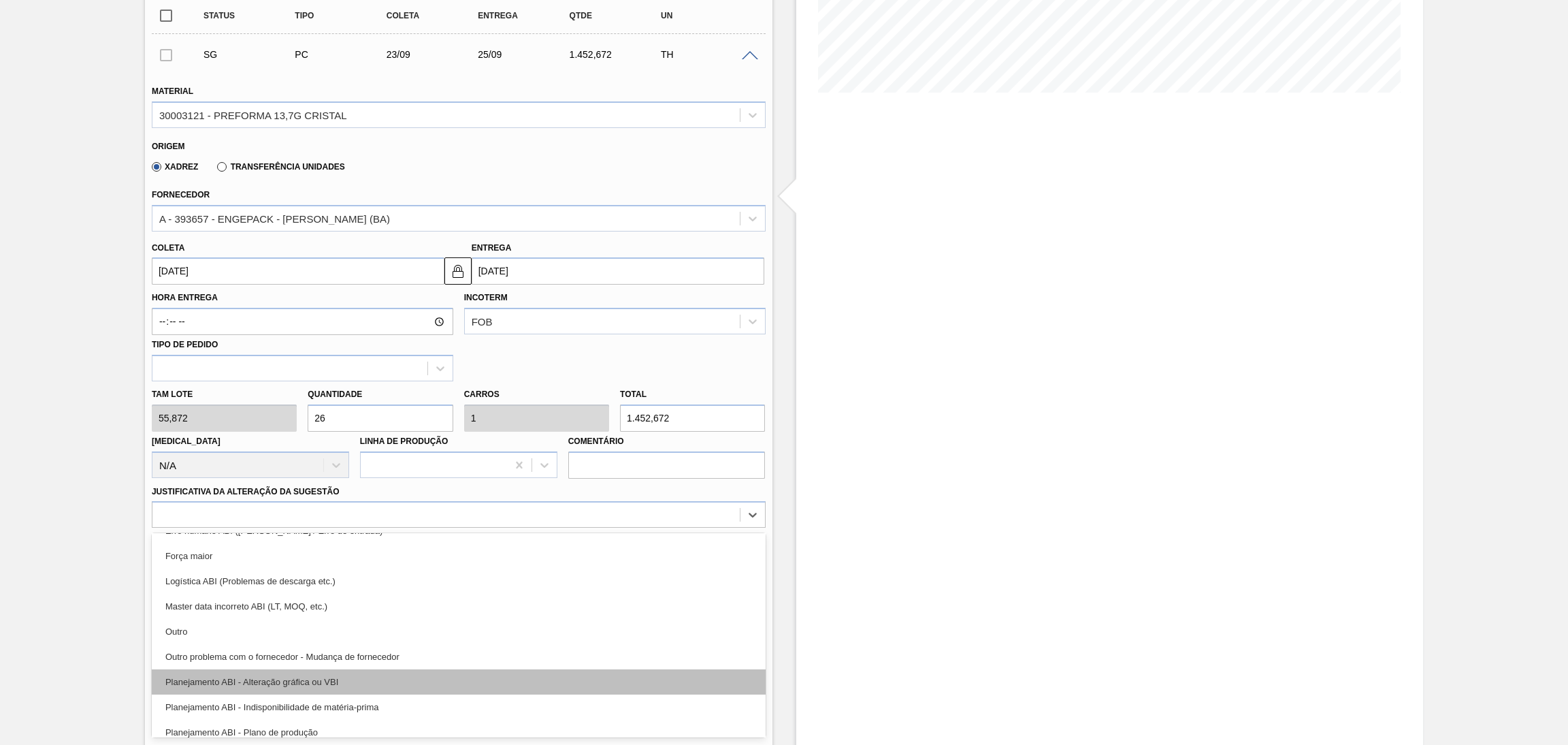
scroll to position [102, 0]
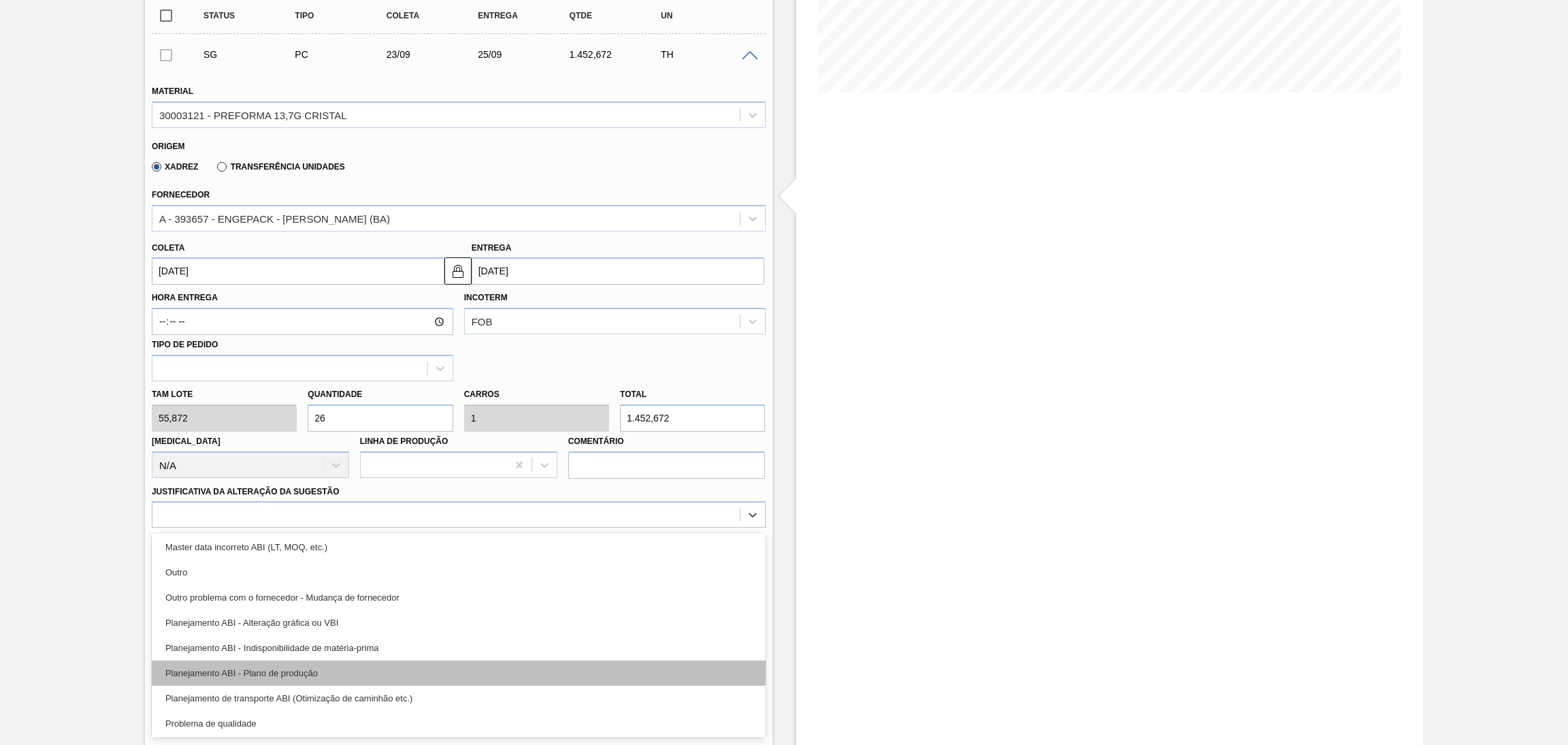
click at [319, 674] on div "Planejamento ABI - Plano de produção" at bounding box center [459, 673] width 614 height 25
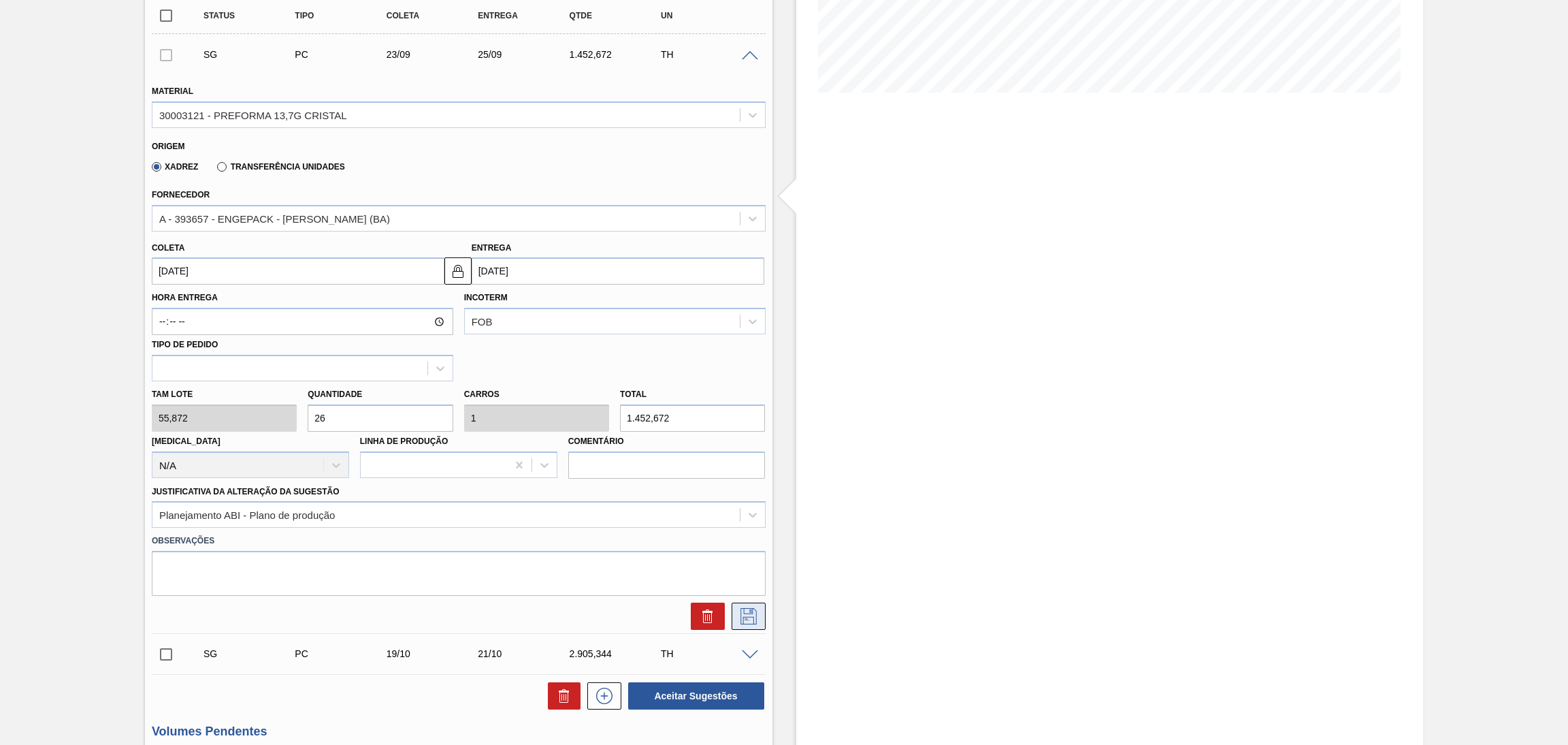
click at [753, 611] on icon at bounding box center [749, 616] width 22 height 16
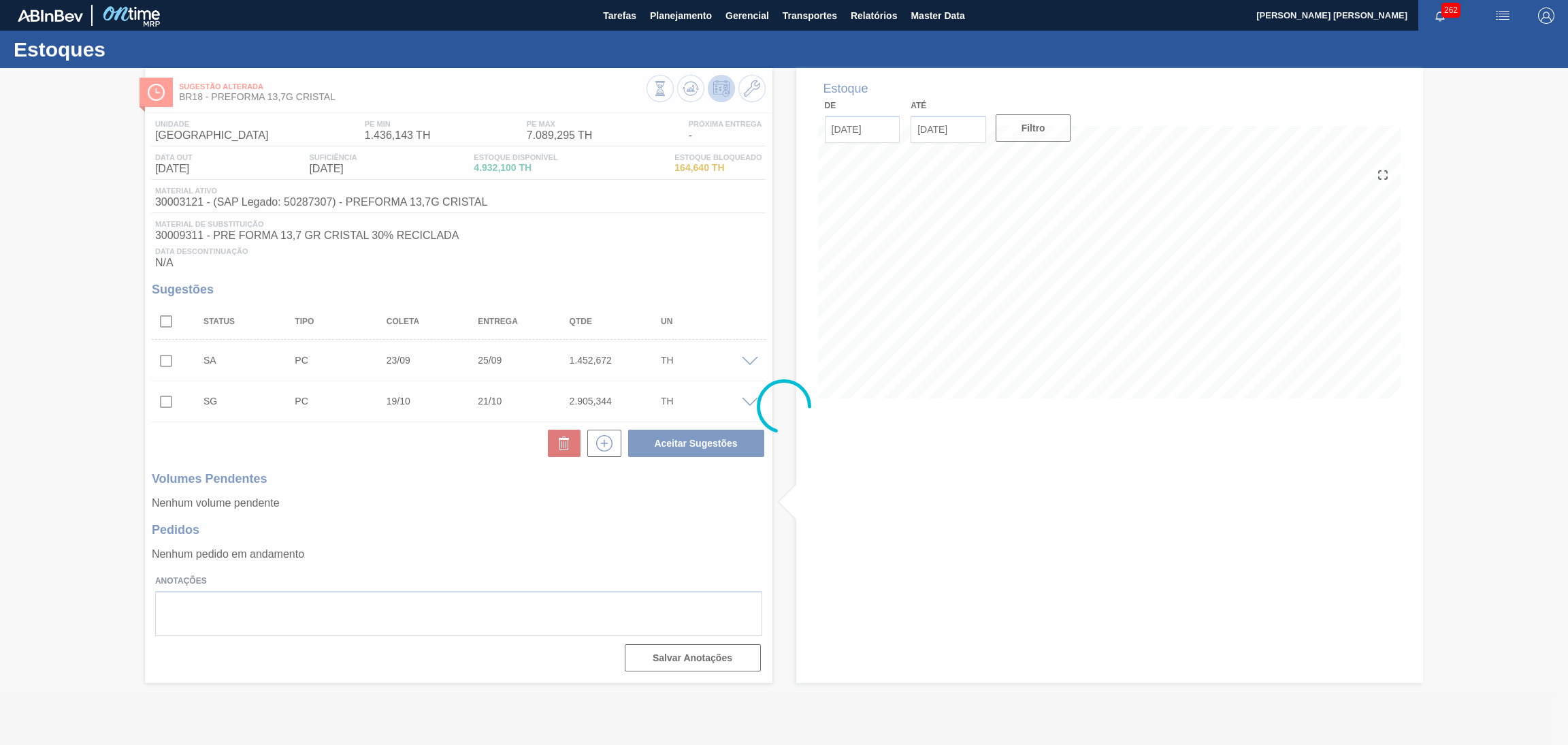
scroll to position [0, 0]
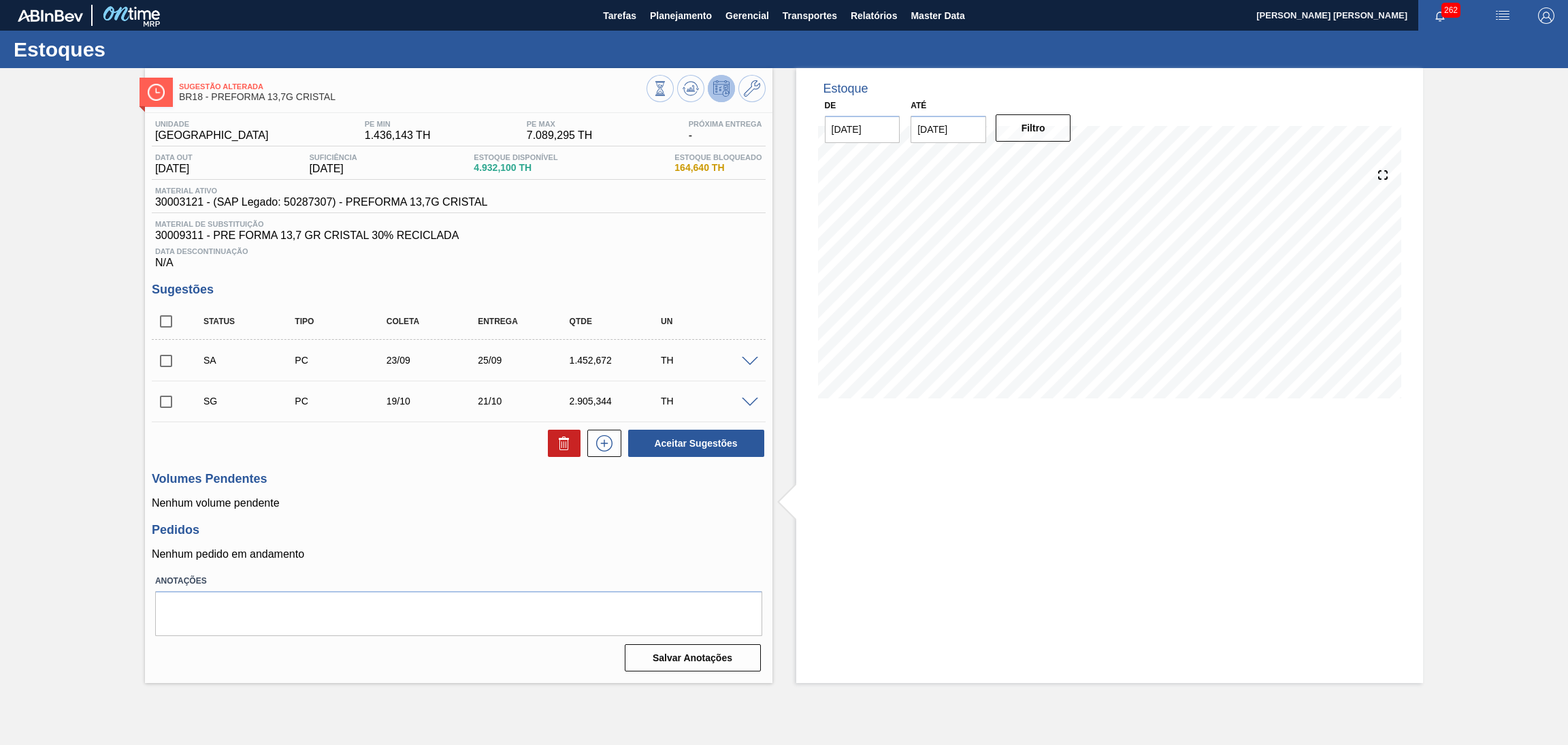
click at [533, 512] on div "Unidade Pernambuco PE MIN 1.436,143 TH PE MAX 7.089,295 TH Próxima Entrega - Da…" at bounding box center [459, 395] width 627 height 563
click at [386, 491] on div "Volumes Pendentes Nenhum volume pendente" at bounding box center [459, 491] width 614 height 38
click at [745, 397] on span at bounding box center [749, 402] width 16 height 10
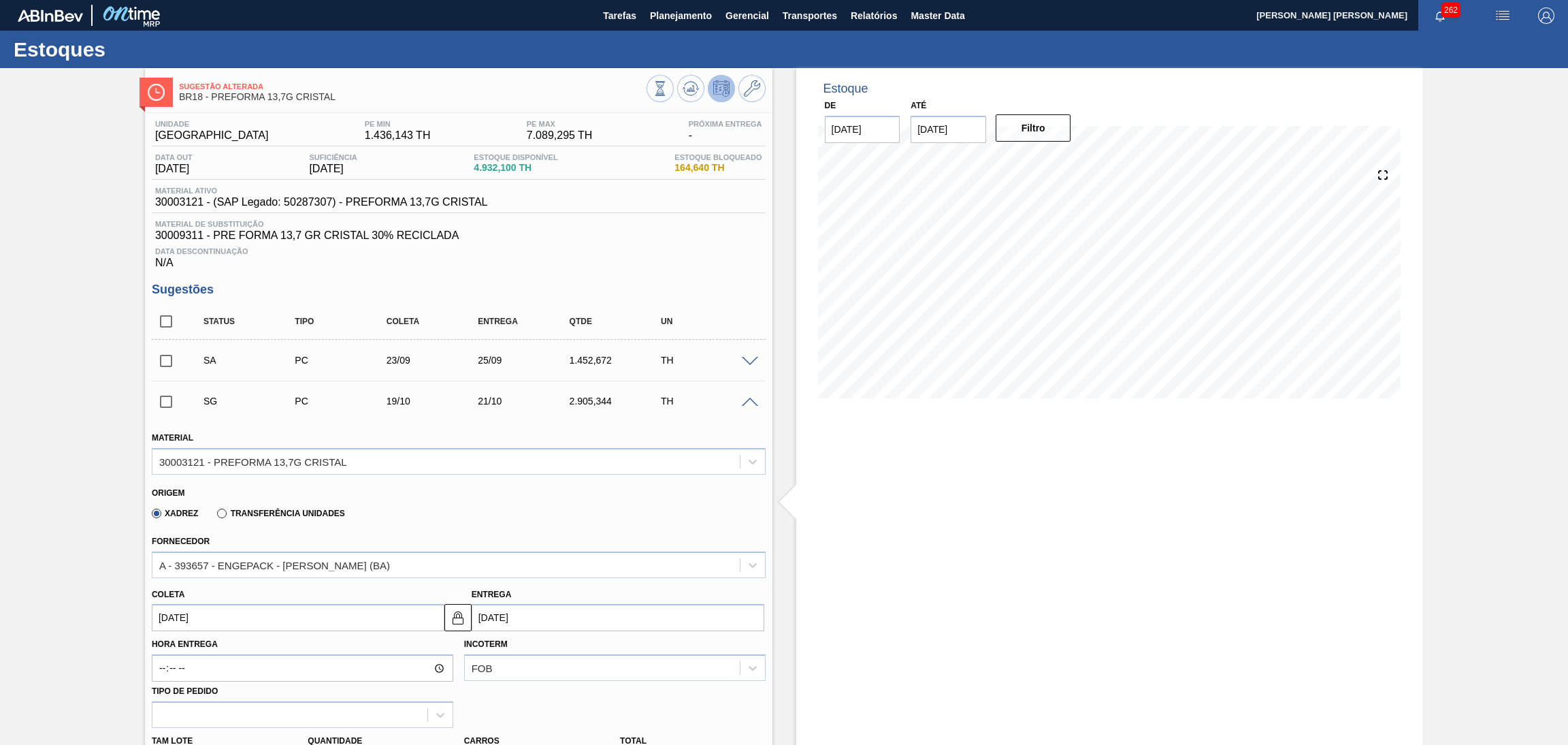
click at [193, 625] on input "19/10/2025" at bounding box center [298, 617] width 293 height 27
click at [163, 441] on button "Previous Month" at bounding box center [164, 445] width 9 height 9
click at [252, 560] on div "25" at bounding box center [256, 556] width 18 height 18
type input "25/09/2025"
type input "27/09/2025"
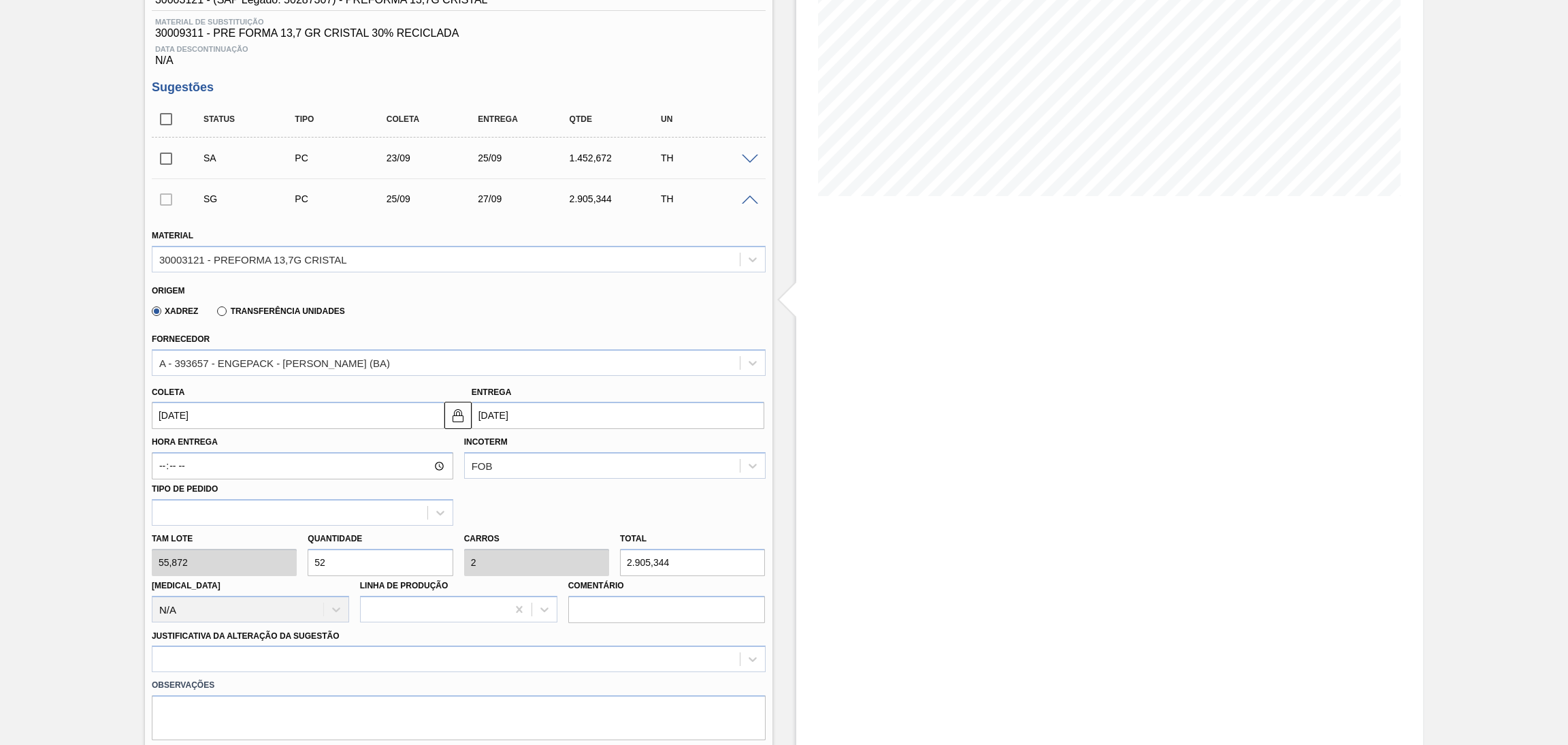
scroll to position [204, 0]
drag, startPoint x: 336, startPoint y: 548, endPoint x: 268, endPoint y: 522, distance: 72.8
click at [293, 533] on div "Tam lote 55,872 Quantidade 52 Carros 2 Total 2.905,344 Doca N/A Linha de Produç…" at bounding box center [459, 572] width 625 height 97
type input "2"
type input "0,077"
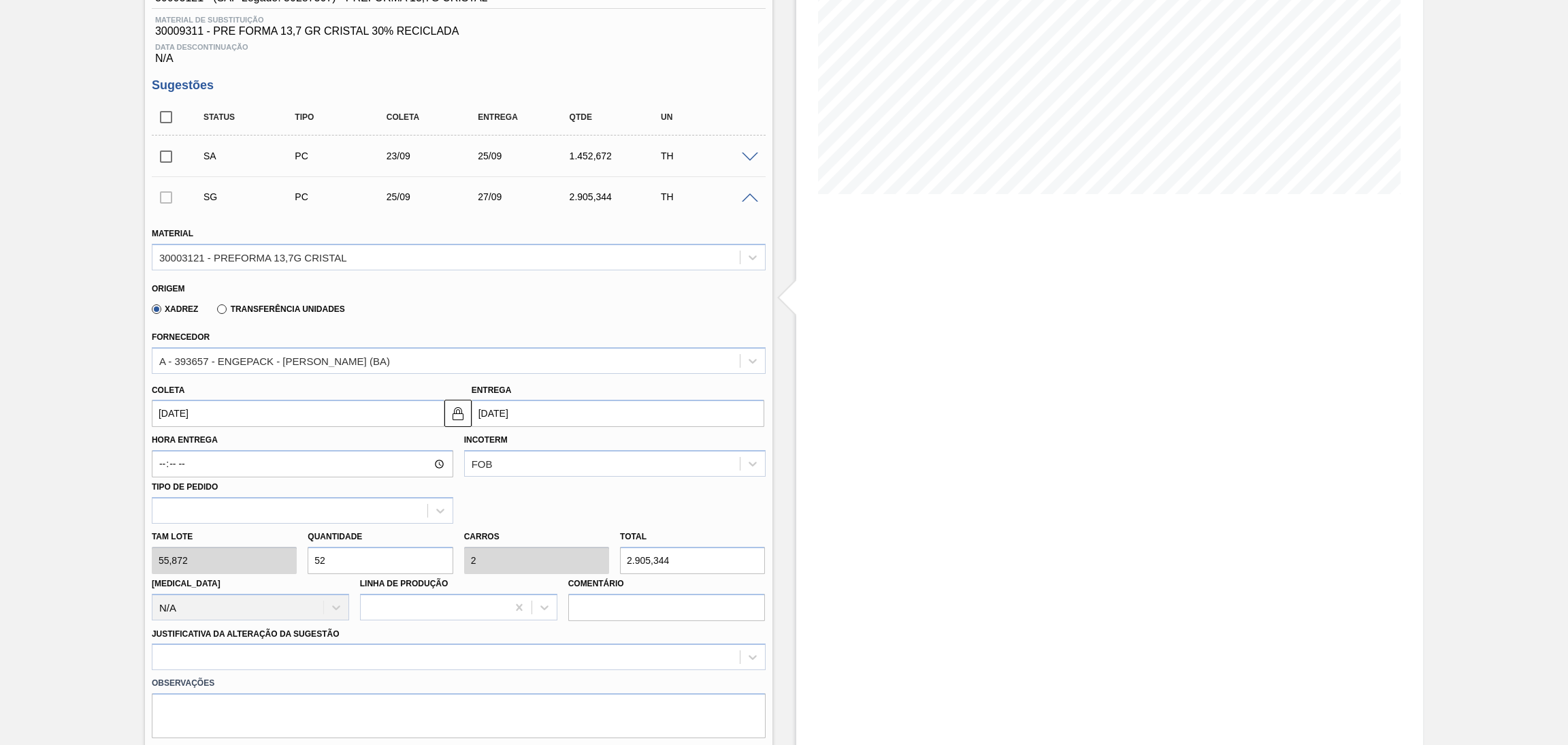
type input "111,744"
type input "26"
type input "1"
type input "1.452,672"
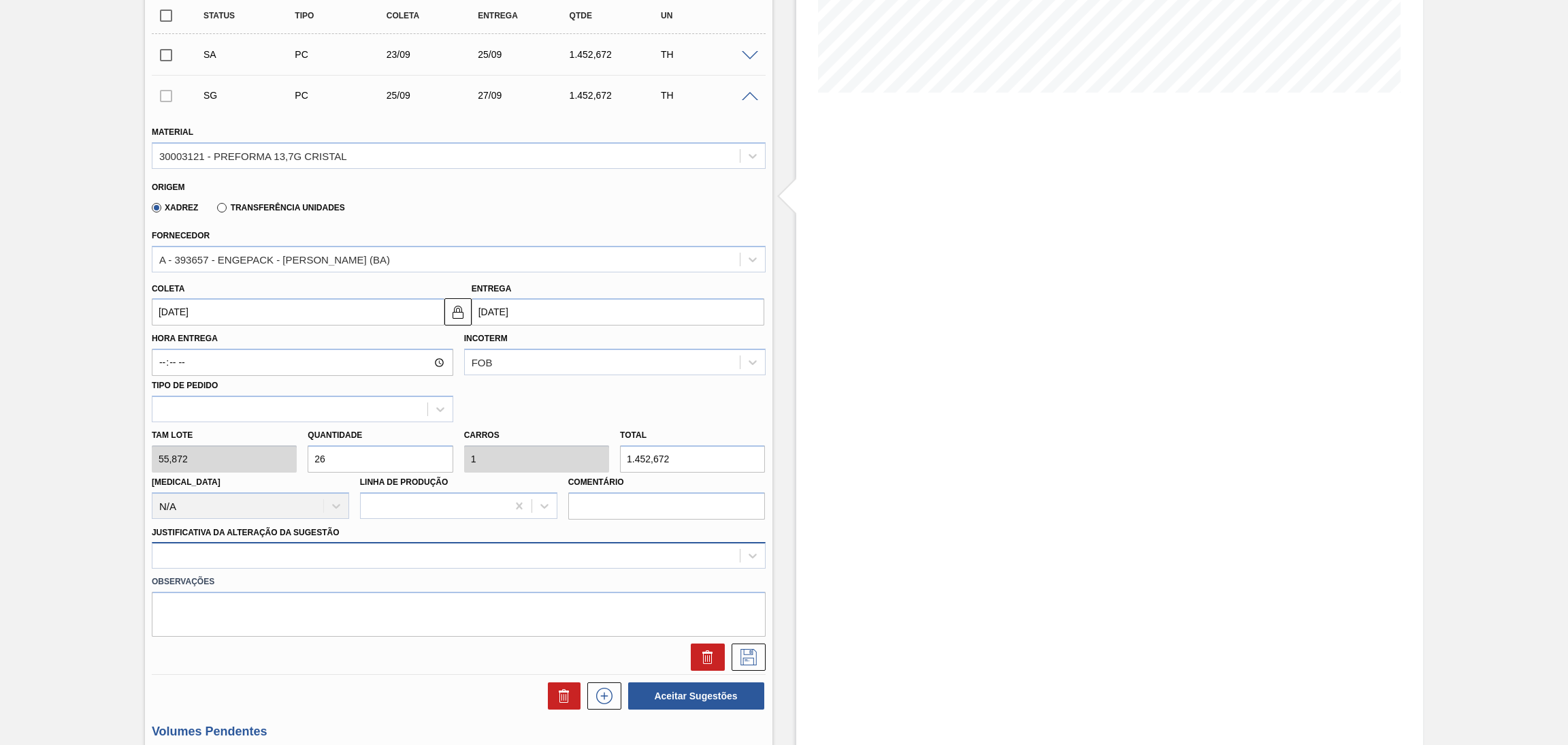
type input "26"
click at [239, 547] on div at bounding box center [459, 555] width 614 height 27
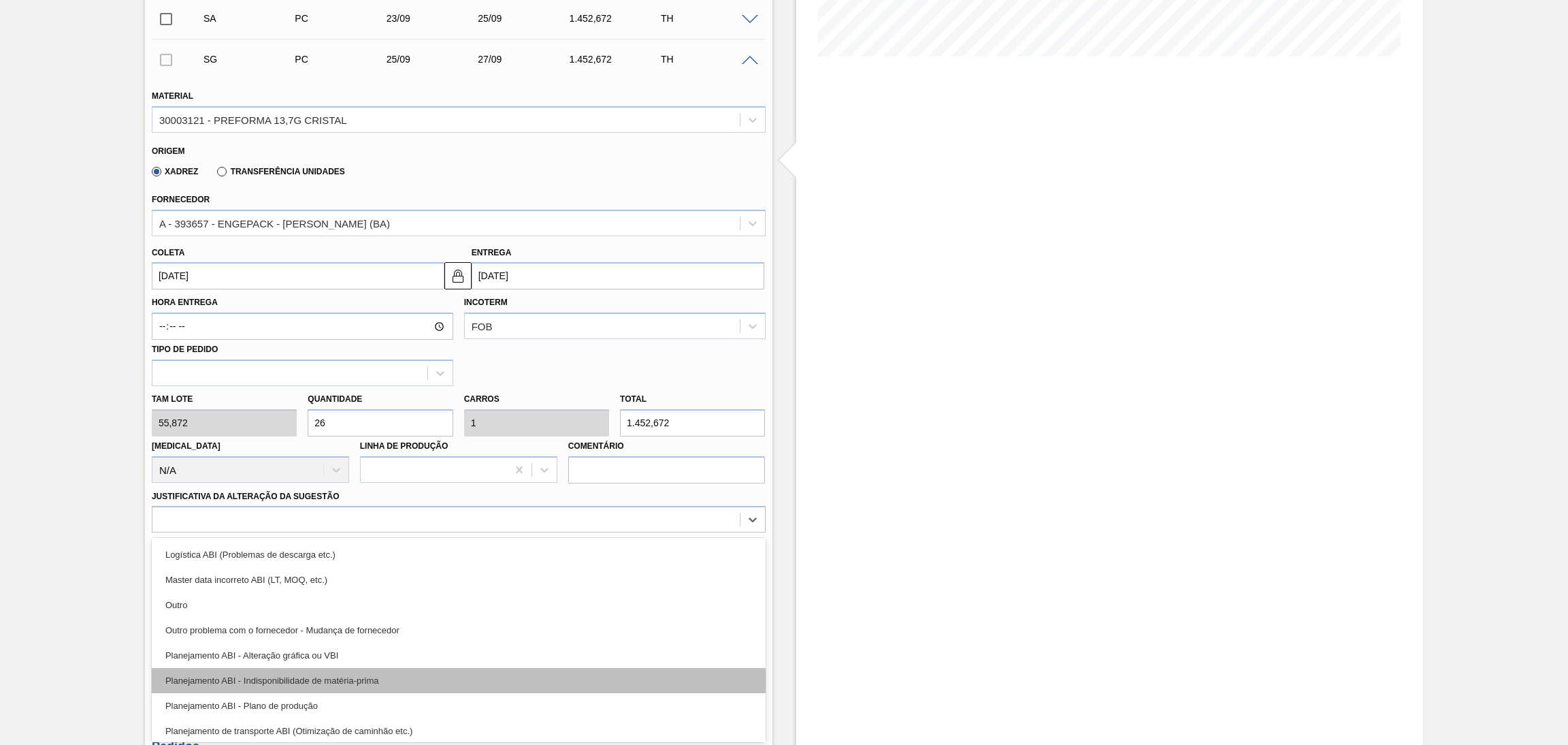
scroll to position [102, 0]
click at [319, 669] on div "Planejamento ABI - Plano de produção" at bounding box center [459, 678] width 614 height 25
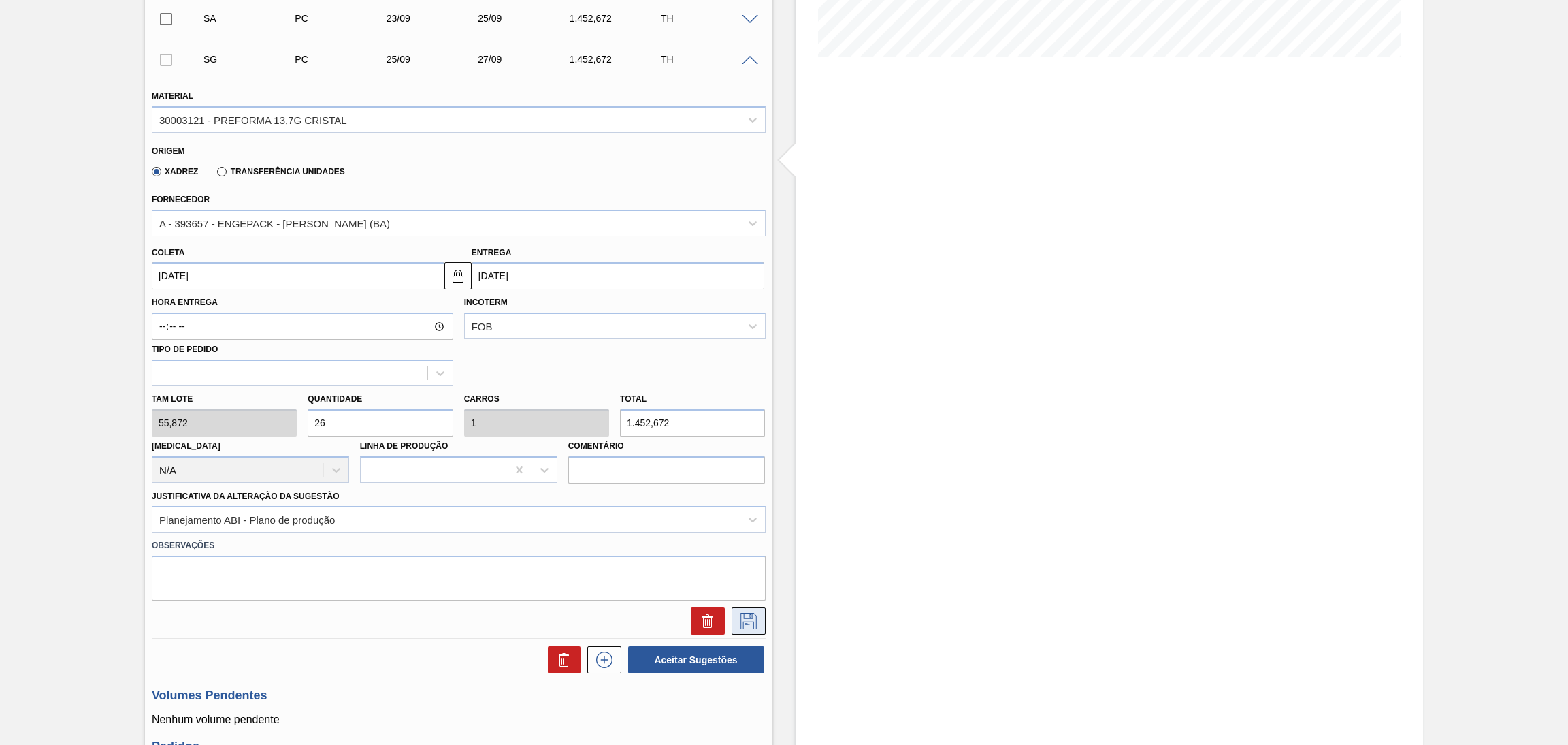
click at [748, 618] on icon at bounding box center [748, 620] width 16 height 16
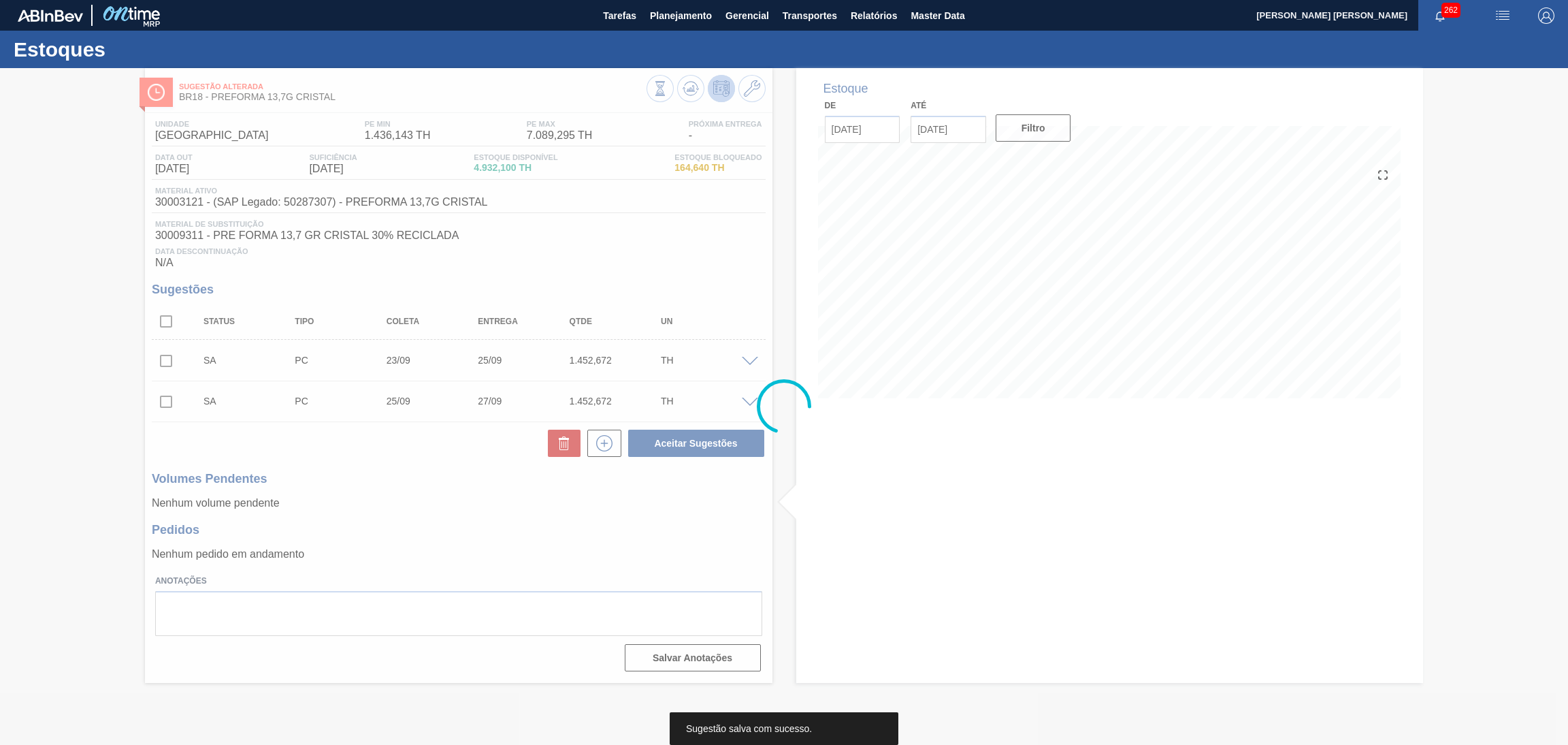
scroll to position [0, 0]
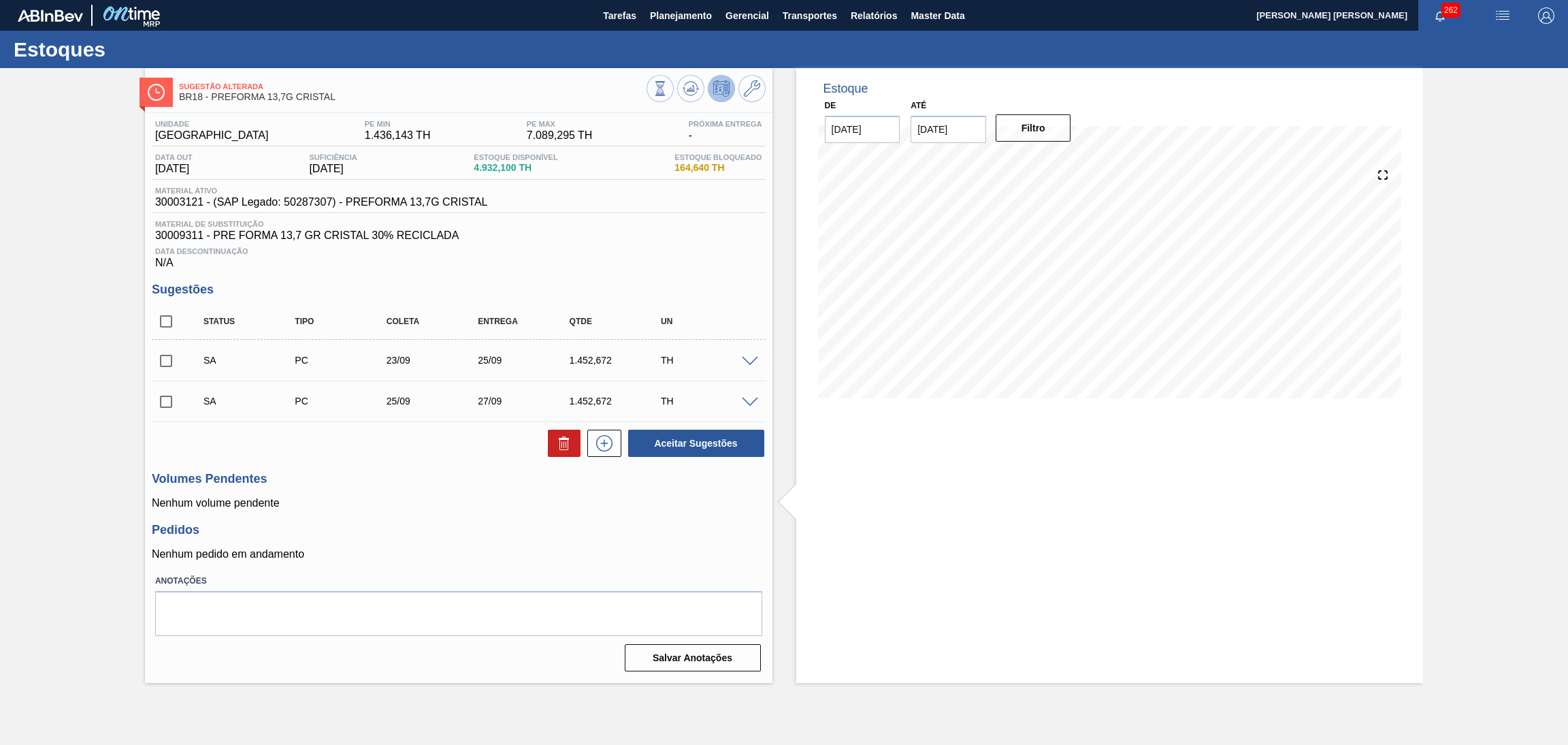
click at [427, 492] on div "Volumes Pendentes Nenhum volume pendente" at bounding box center [459, 491] width 614 height 38
click at [606, 443] on icon at bounding box center [604, 443] width 8 height 1
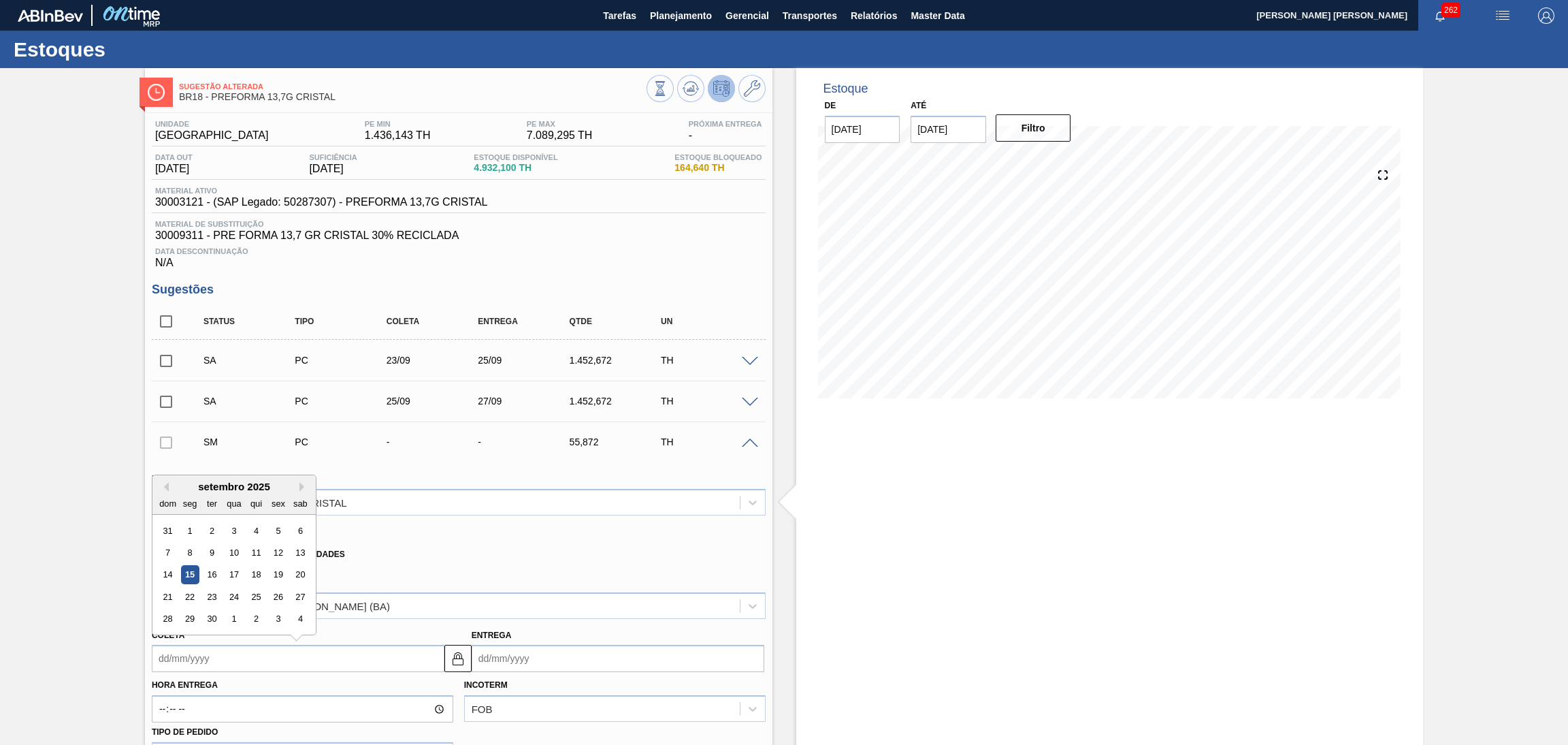
click at [231, 657] on input "Coleta" at bounding box center [298, 658] width 293 height 27
click at [191, 617] on div "29" at bounding box center [190, 619] width 18 height 18
type input "29/09/2025"
type input "01/10/2025"
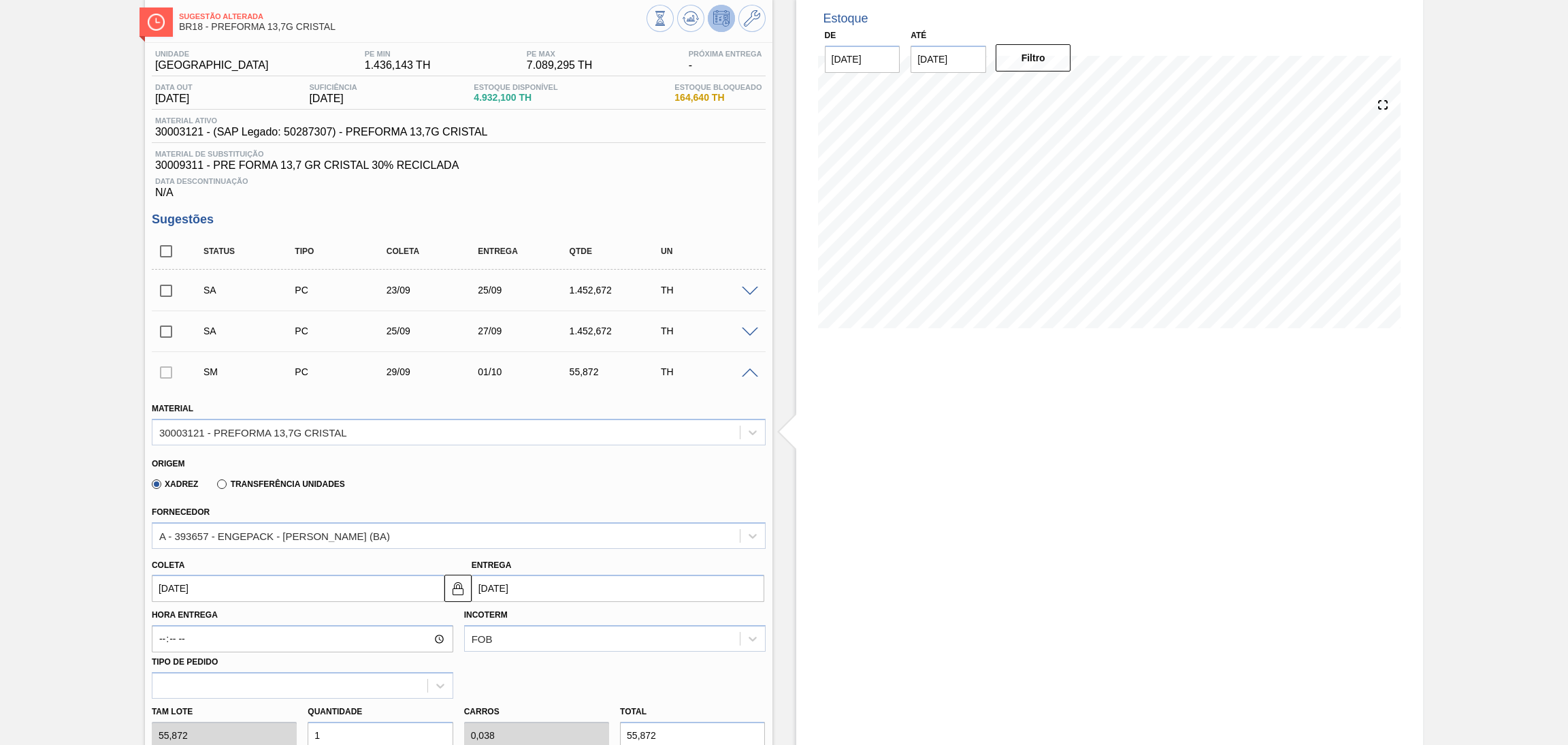
scroll to position [102, 0]
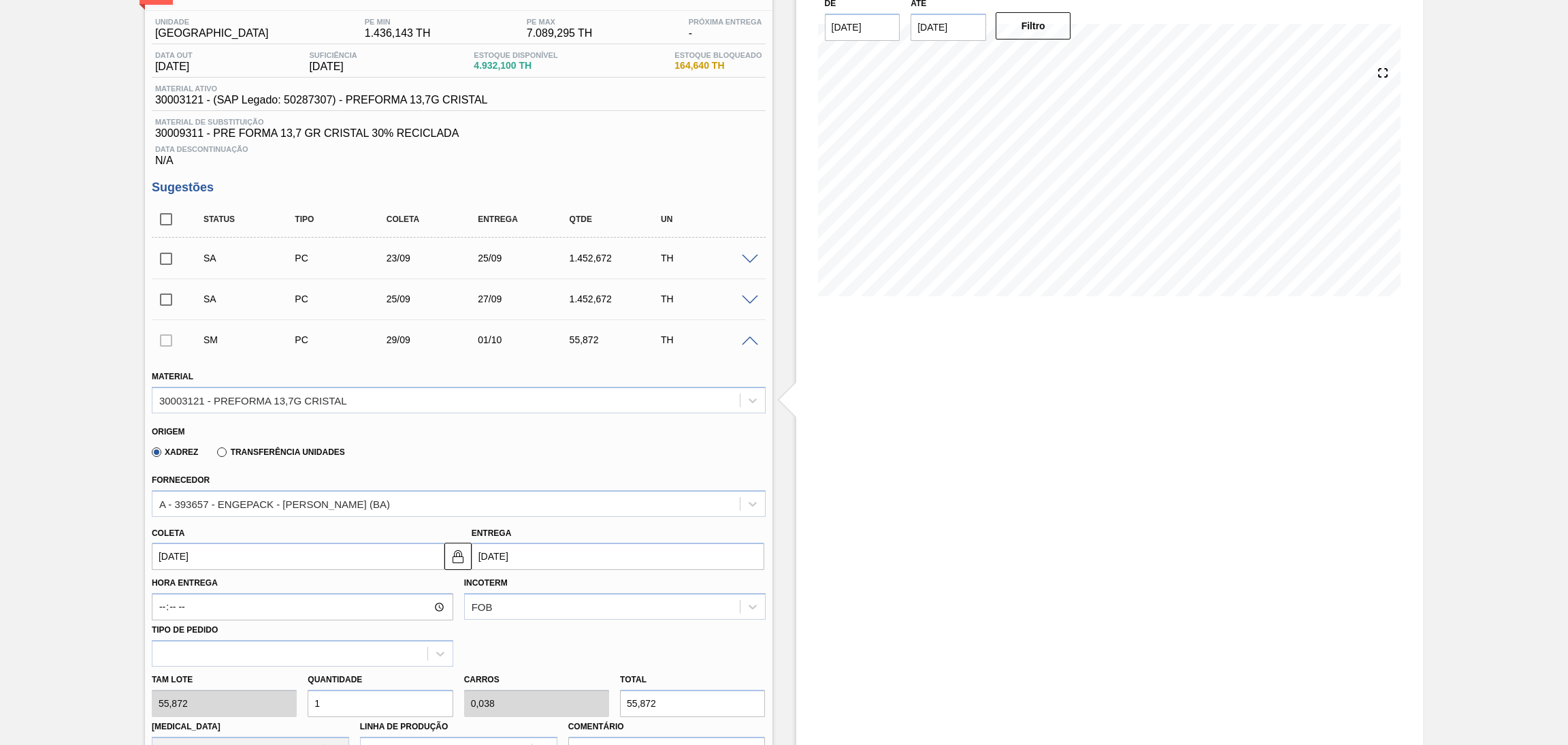
click at [459, 442] on div "Xadrez Transferência Unidades" at bounding box center [453, 450] width 602 height 27
click at [264, 552] on input "29/09/2025" at bounding box center [298, 556] width 293 height 27
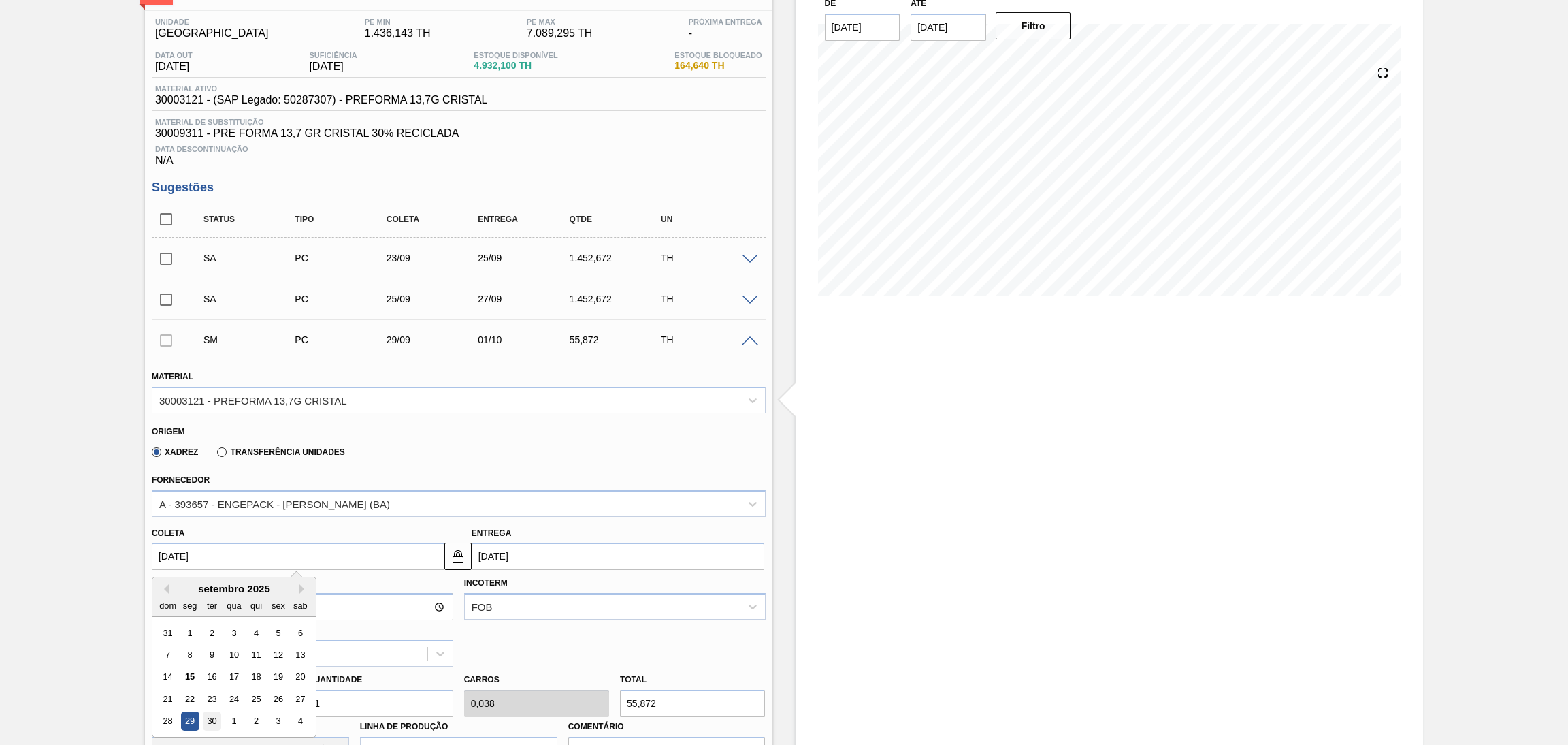
click at [211, 724] on div "30" at bounding box center [212, 721] width 18 height 18
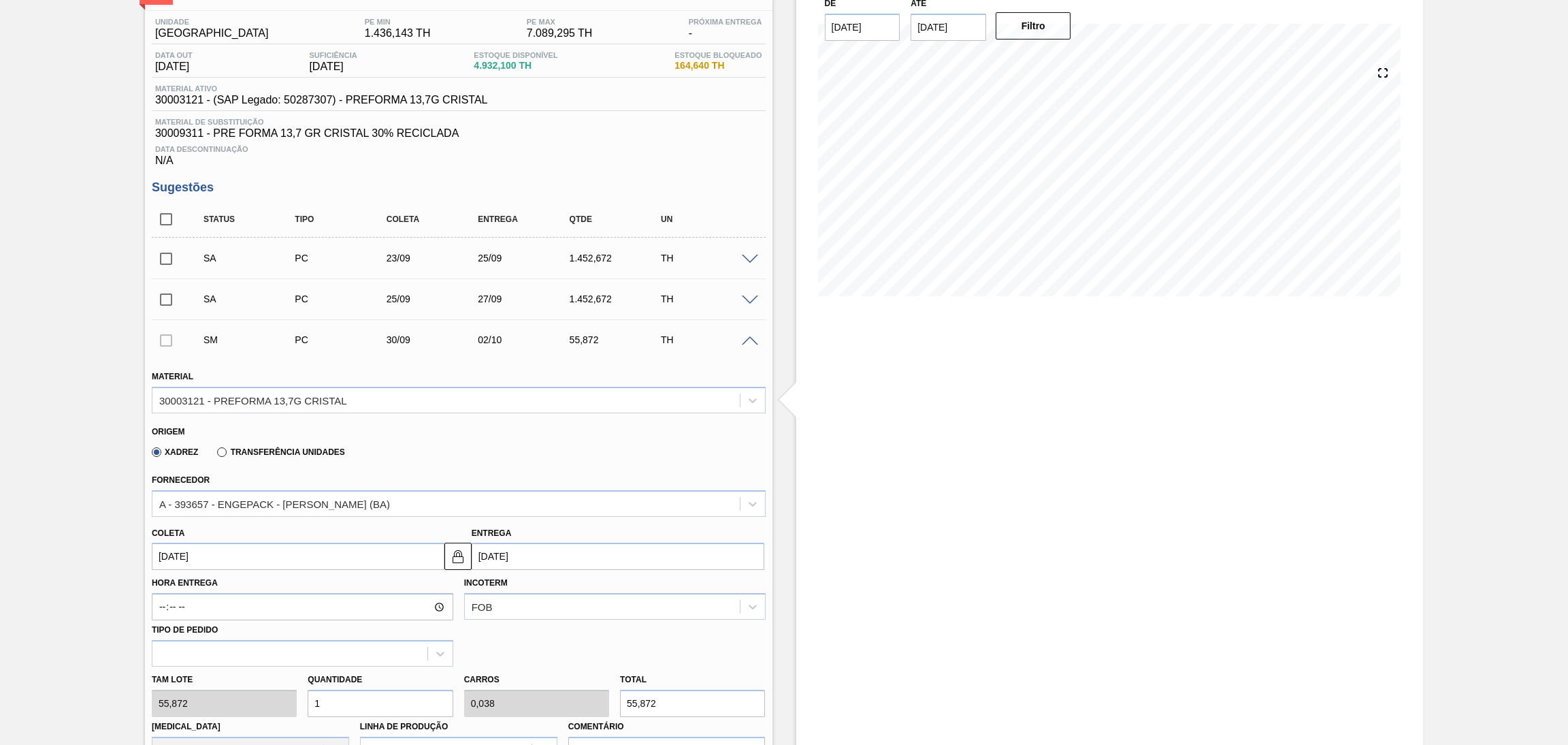
type input "30/09/2025"
type input "02/10/2025"
click at [269, 702] on div "Tam lote 55,872 Quantidade 1 Carros 0,038 Total 55,872 Doca N/A Linha de Produç…" at bounding box center [459, 715] width 625 height 97
type input "2"
type input "0,077"
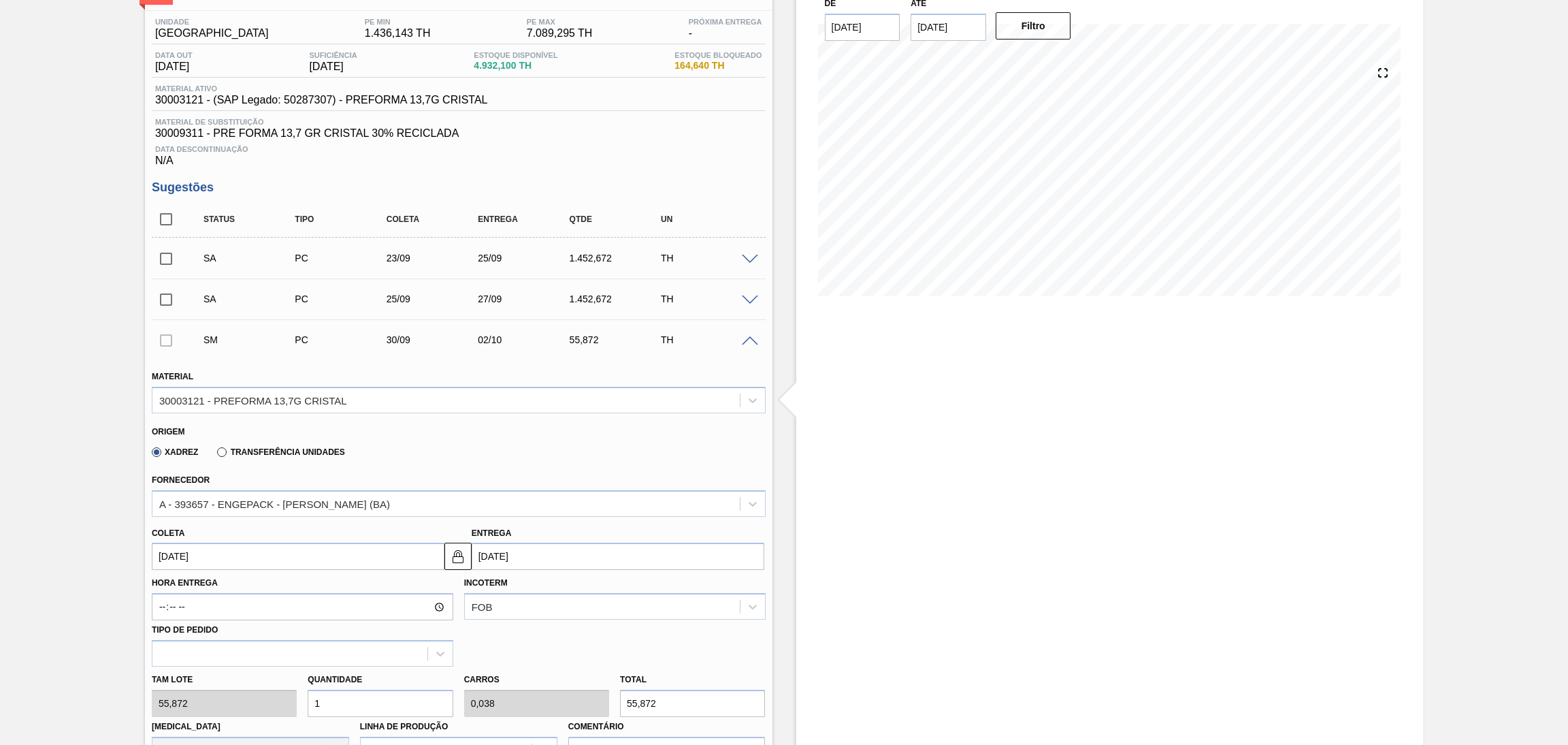
type input "111,744"
type input "26"
type input "1"
type input "1.452,672"
type input "26"
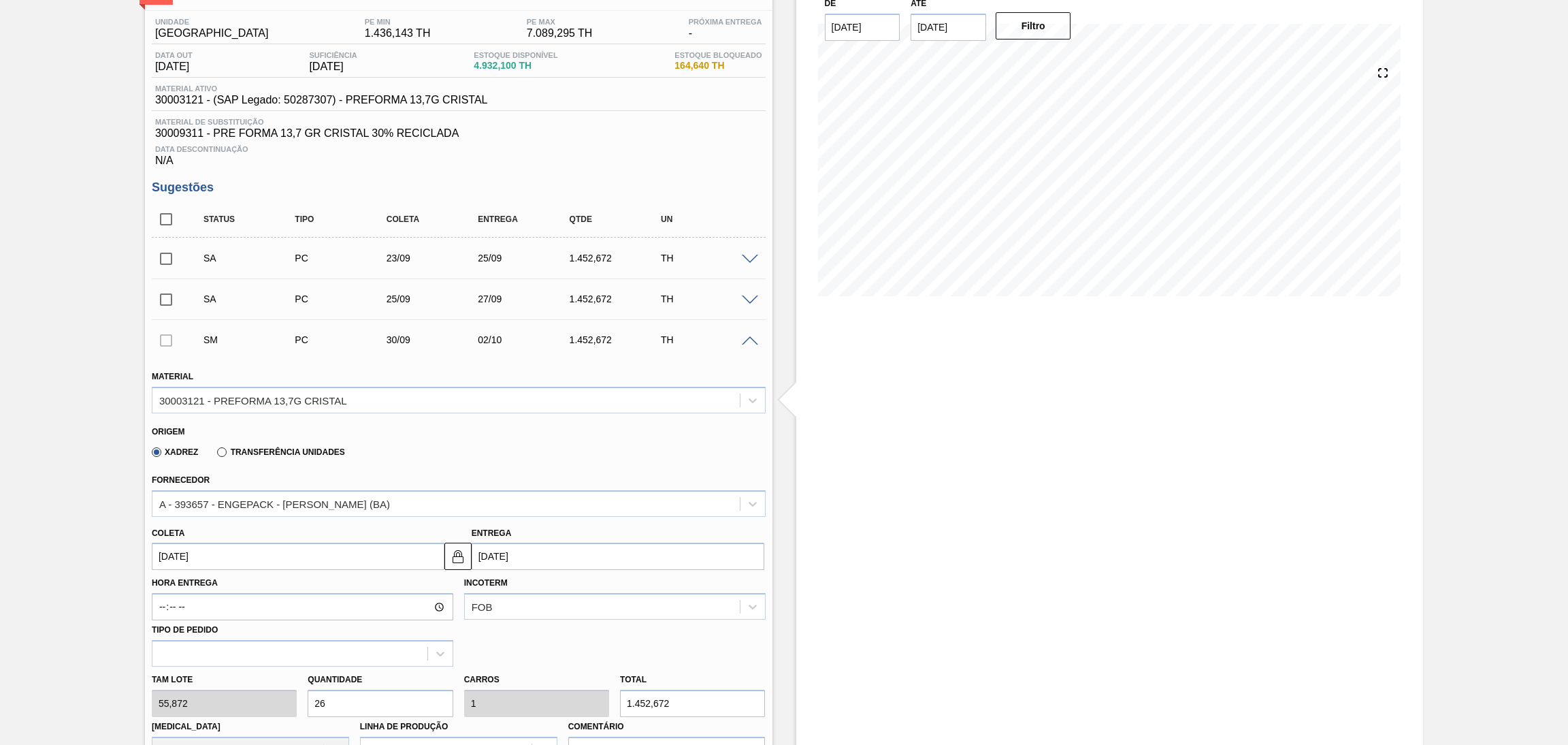
click at [462, 453] on div "Xadrez Transferência Unidades" at bounding box center [453, 450] width 602 height 27
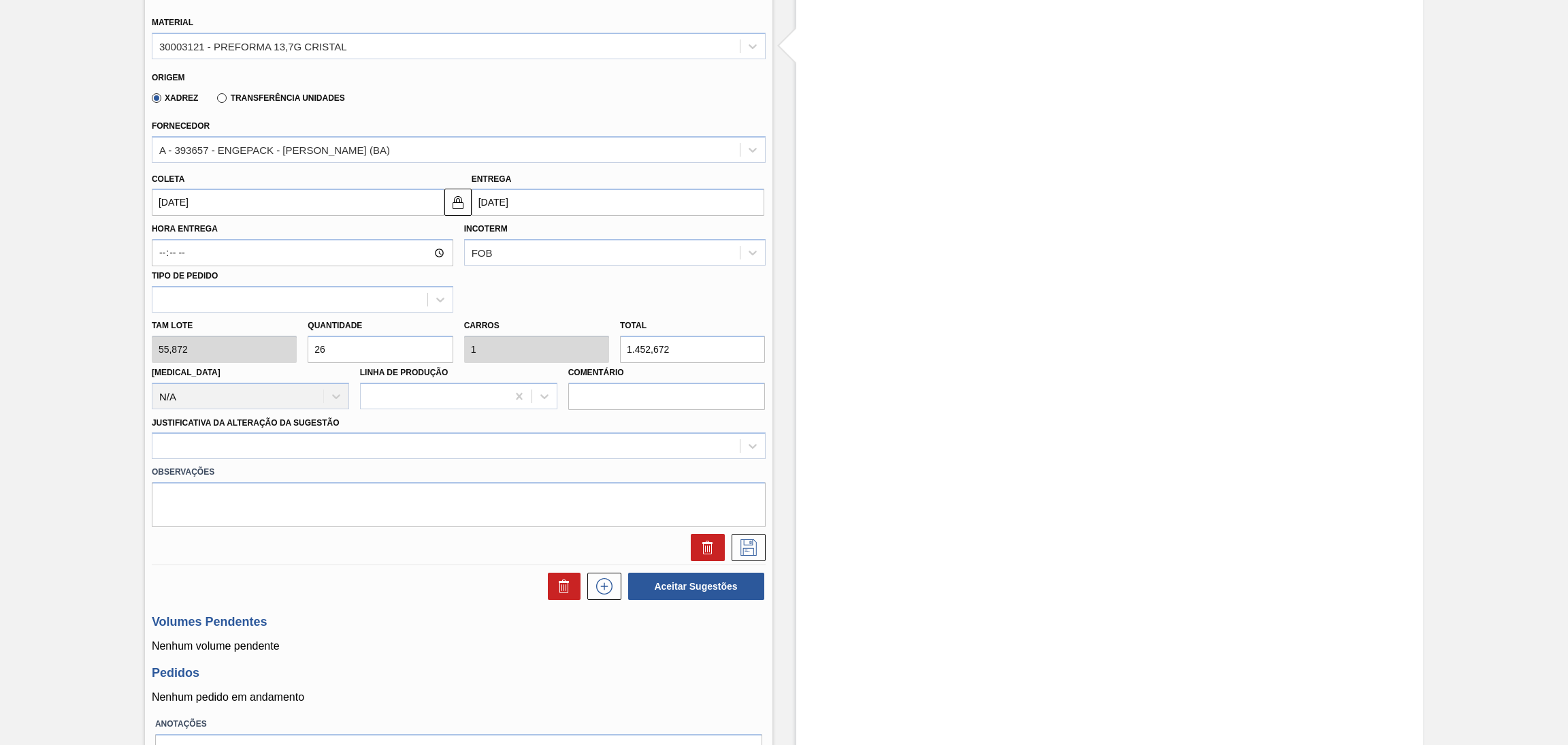
scroll to position [510, 0]
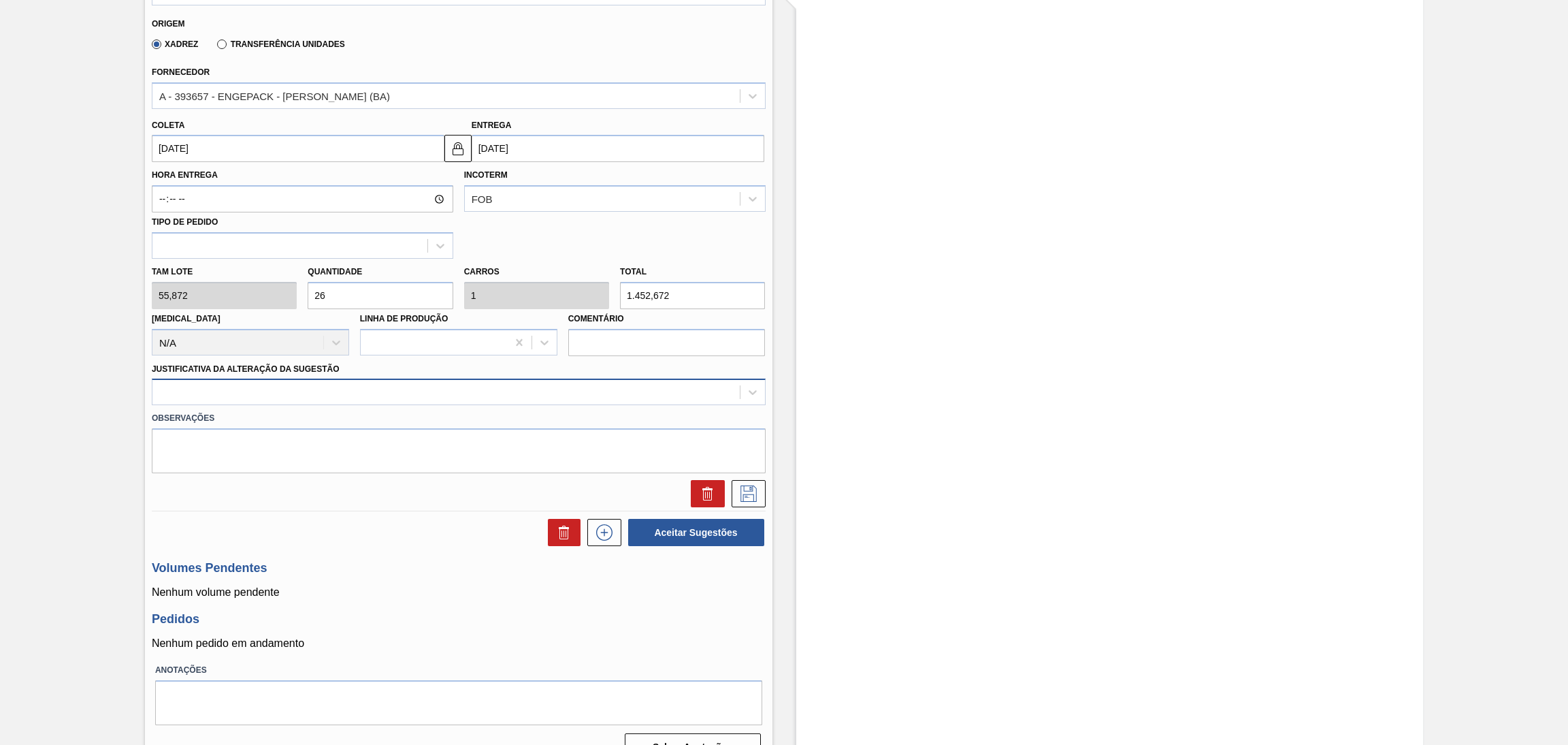
click at [454, 390] on div at bounding box center [446, 392] width 587 height 20
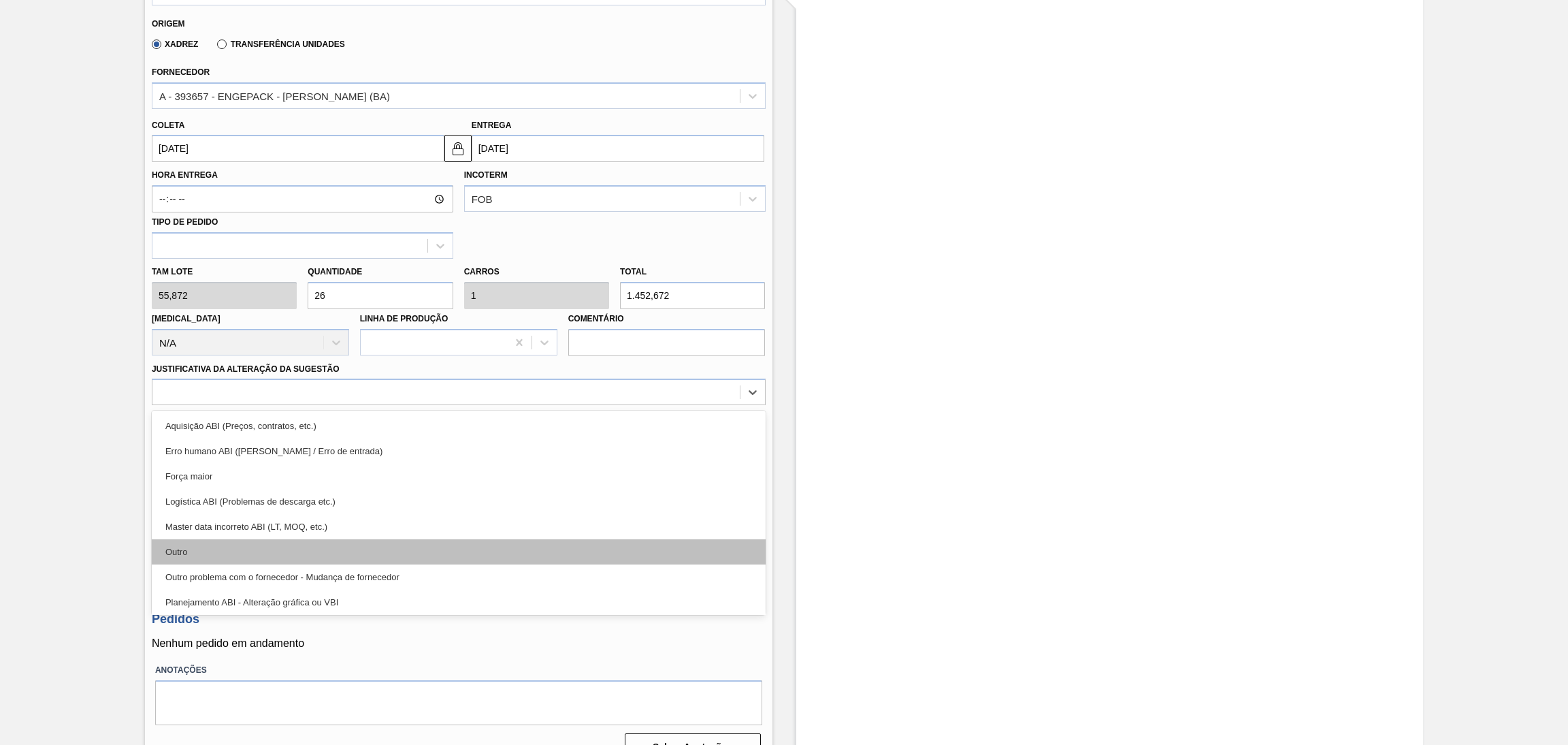
scroll to position [102, 0]
click at [317, 544] on div "Planejamento ABI - Plano de produção" at bounding box center [459, 550] width 614 height 25
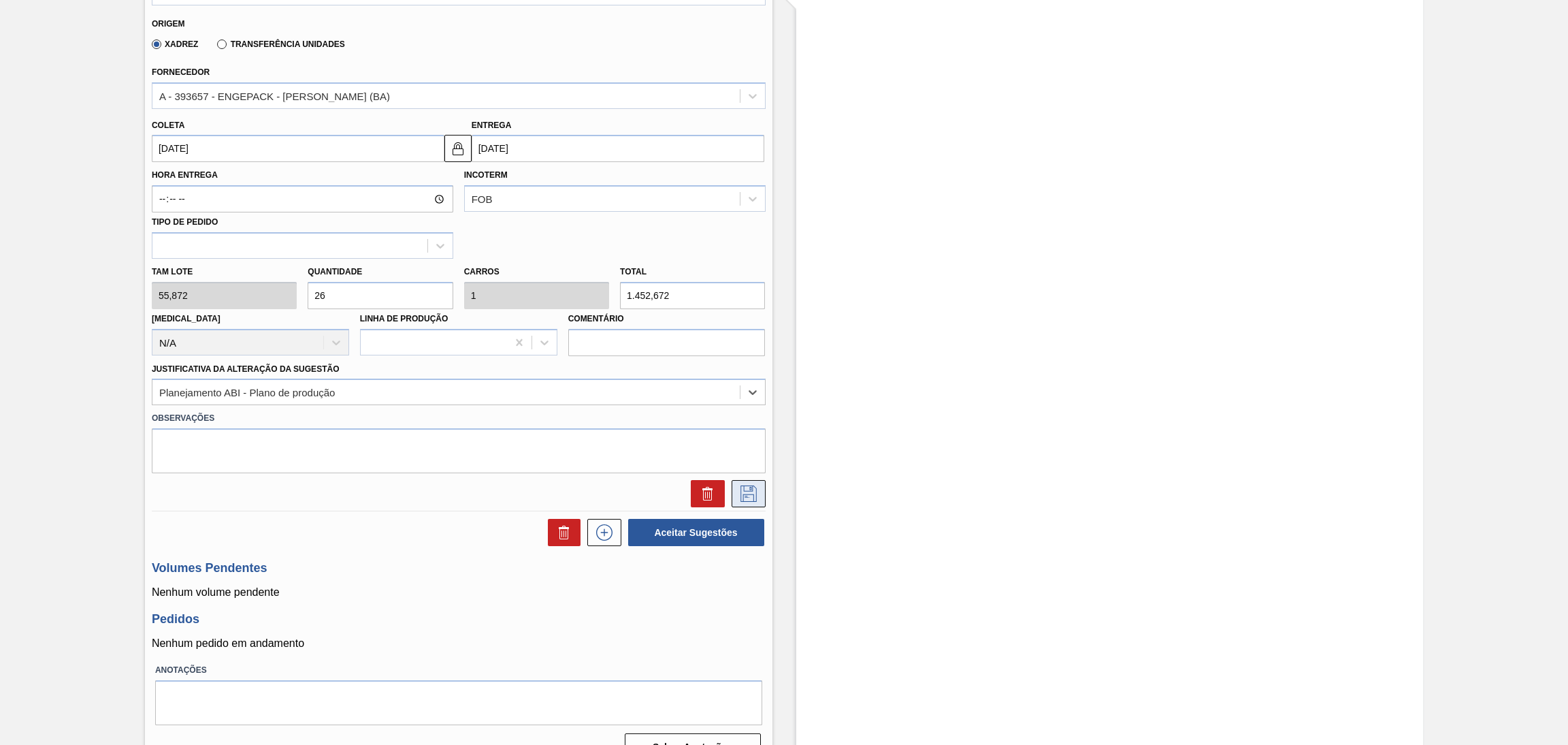
click at [755, 497] on icon at bounding box center [748, 493] width 16 height 16
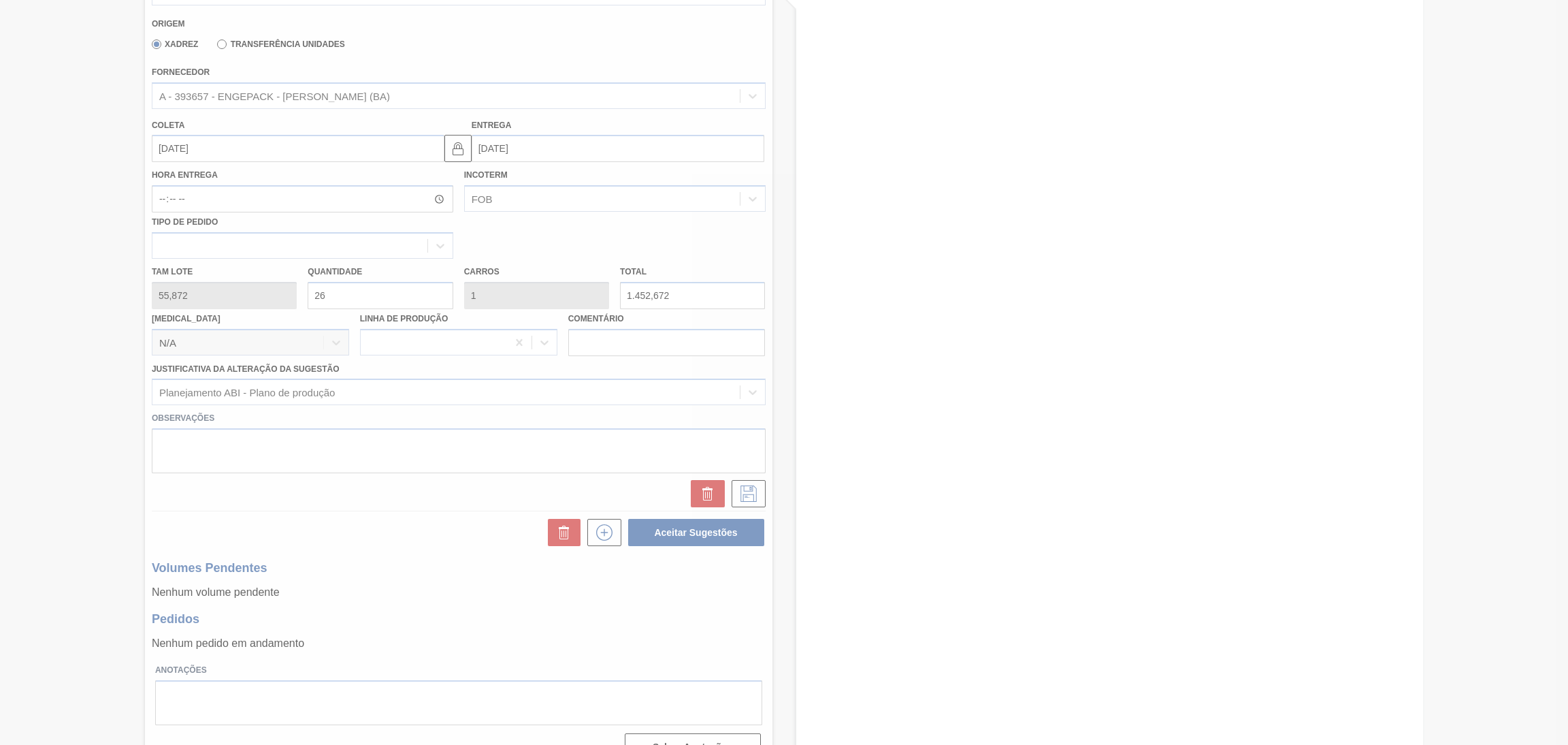
click at [359, 496] on div at bounding box center [784, 372] width 1568 height 745
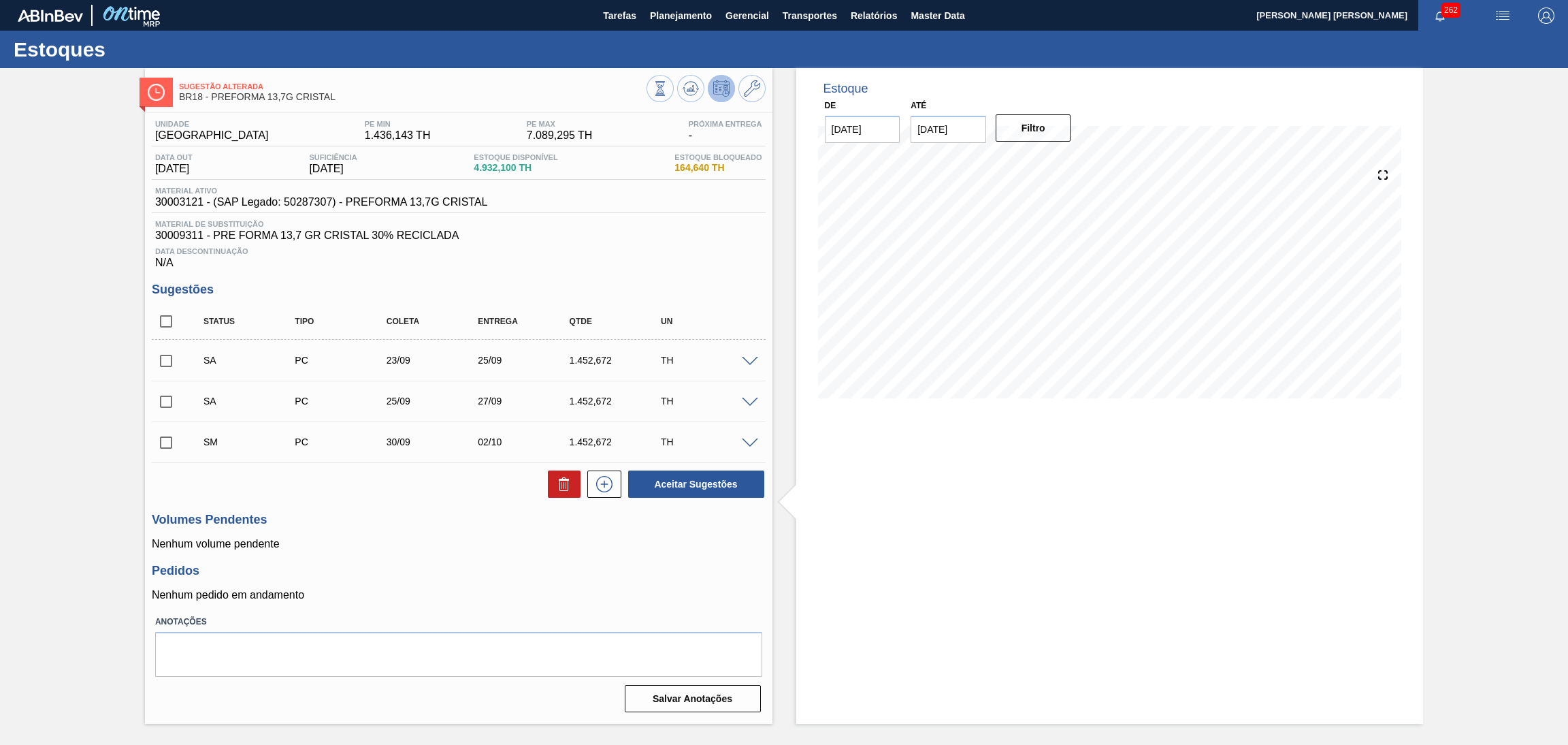
click at [359, 496] on div "Aceitar Sugestões" at bounding box center [459, 484] width 614 height 30
click at [157, 444] on input "checkbox" at bounding box center [166, 443] width 29 height 29
click at [566, 487] on icon at bounding box center [564, 484] width 16 height 16
checkbox input "false"
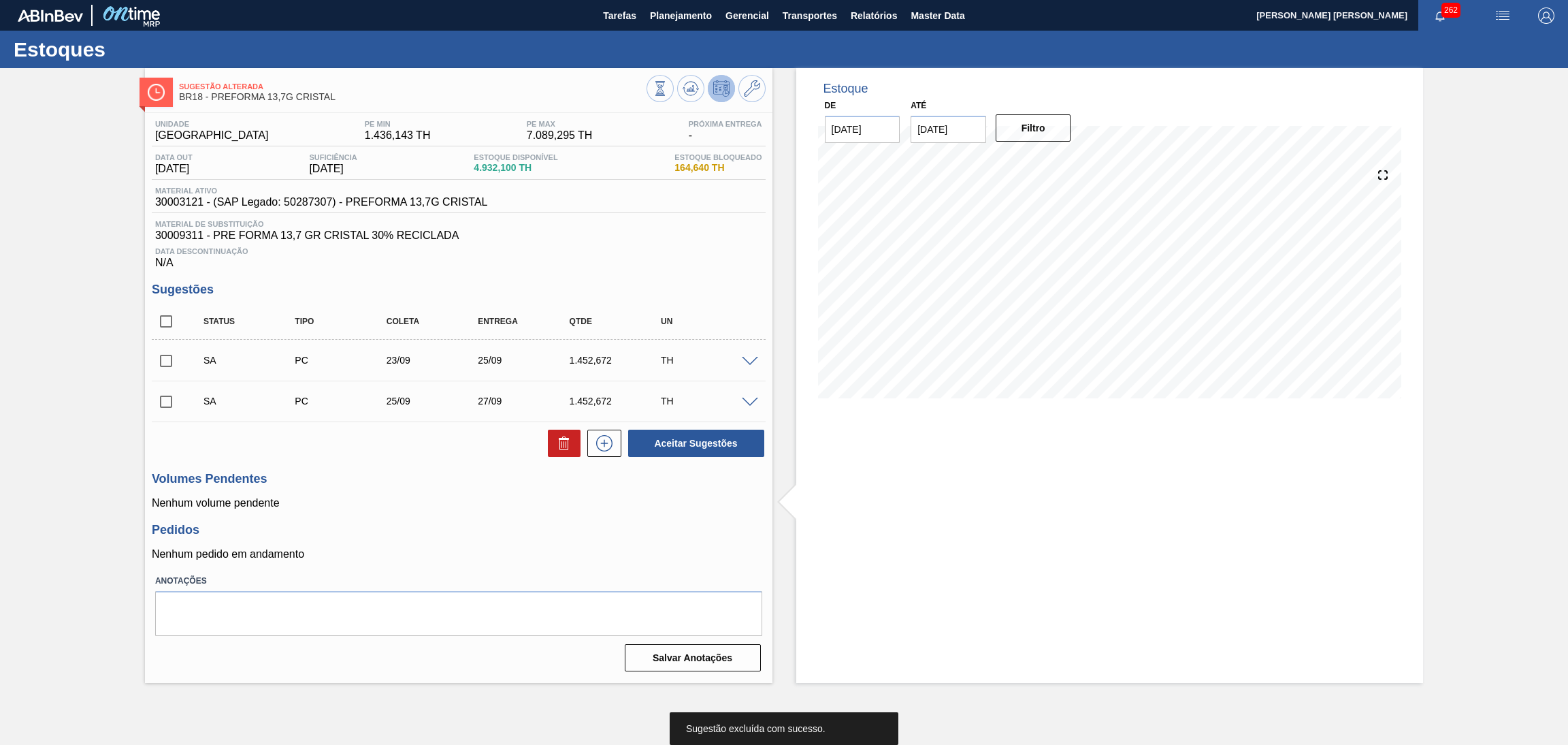
click at [487, 495] on div "Volumes Pendentes Nenhum volume pendente" at bounding box center [459, 491] width 614 height 38
click at [175, 360] on input "checkbox" at bounding box center [166, 361] width 29 height 29
checkbox input "true"
click at [170, 396] on input "checkbox" at bounding box center [166, 401] width 29 height 29
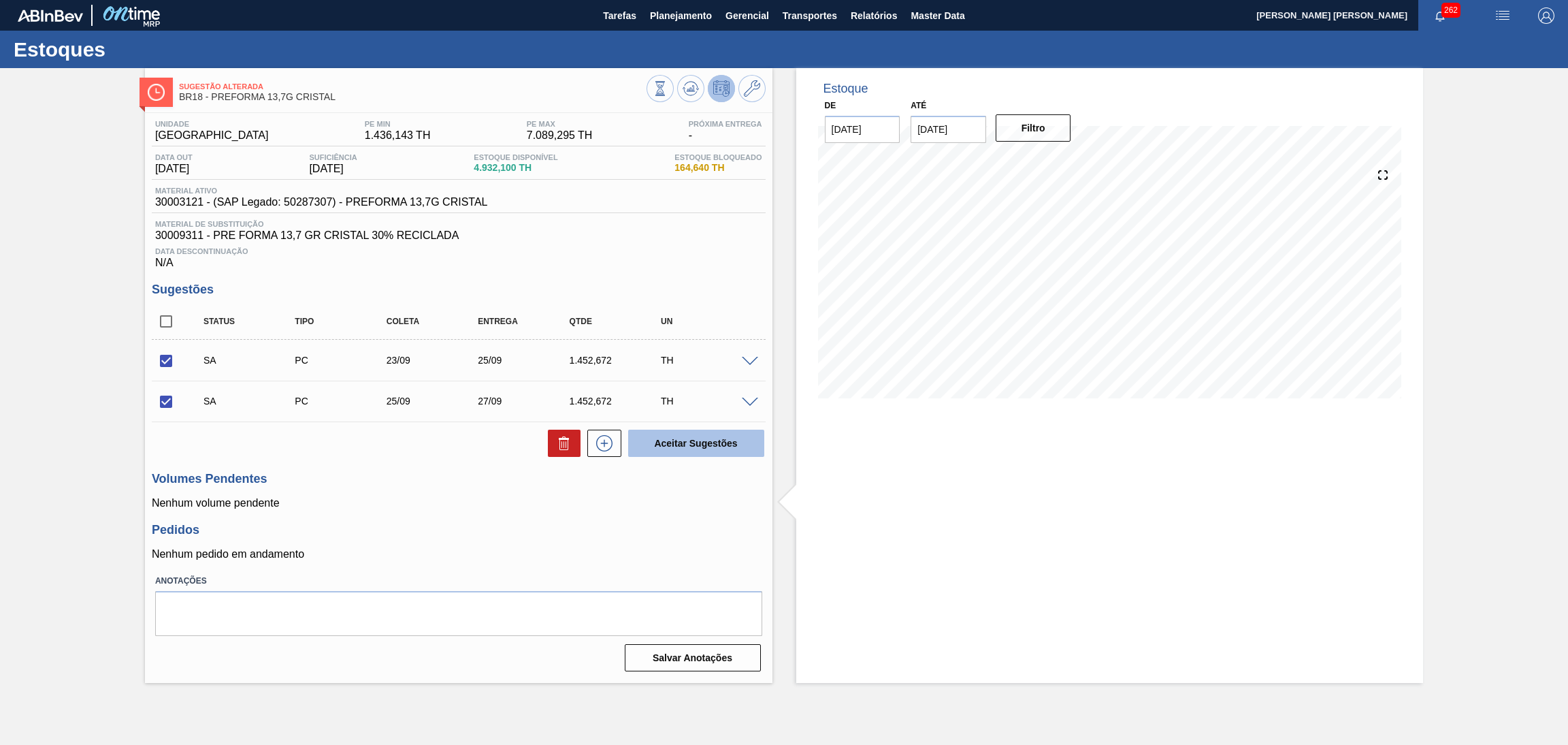
click at [663, 443] on button "Aceitar Sugestões" at bounding box center [696, 443] width 136 height 27
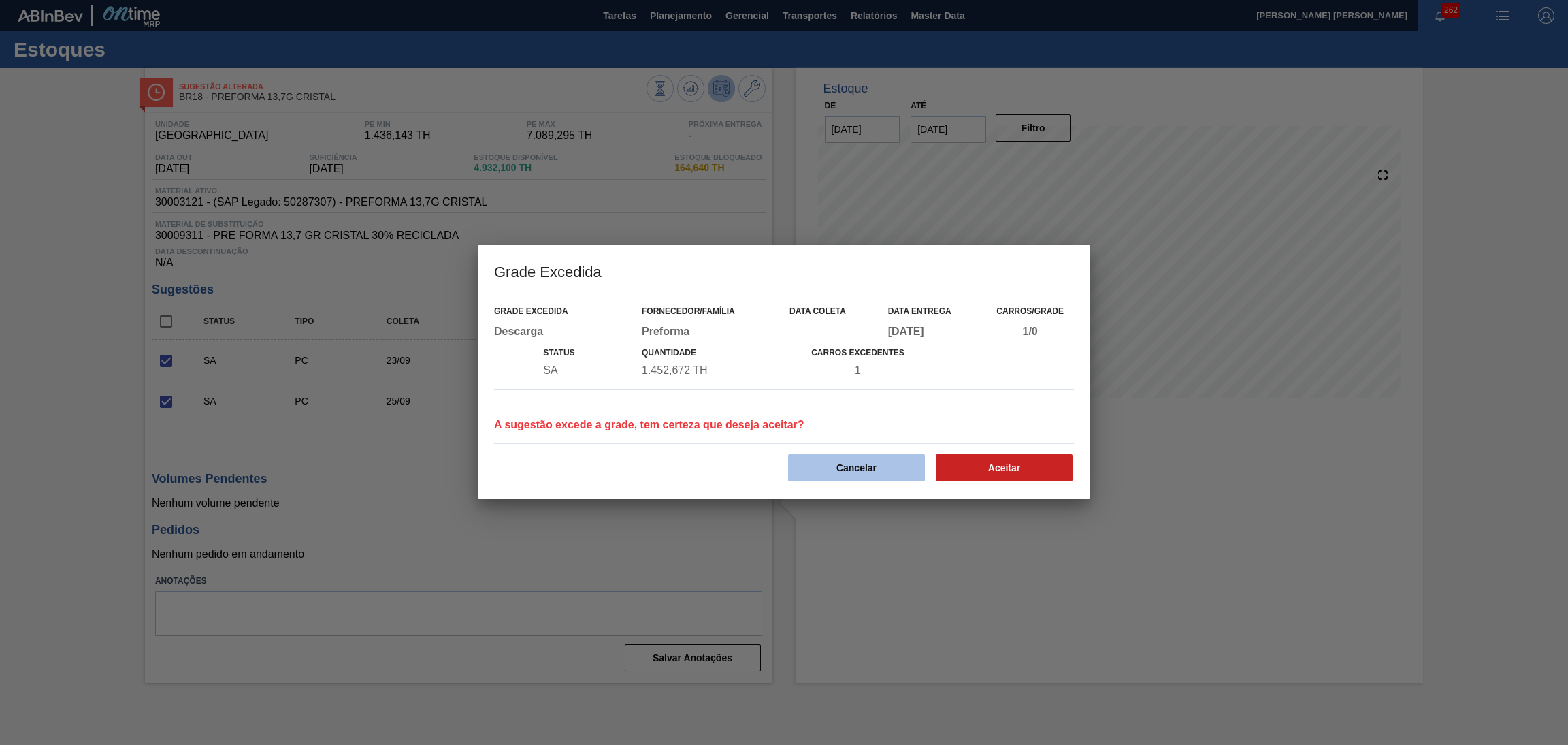
click at [878, 467] on button "Cancelar" at bounding box center [857, 468] width 137 height 27
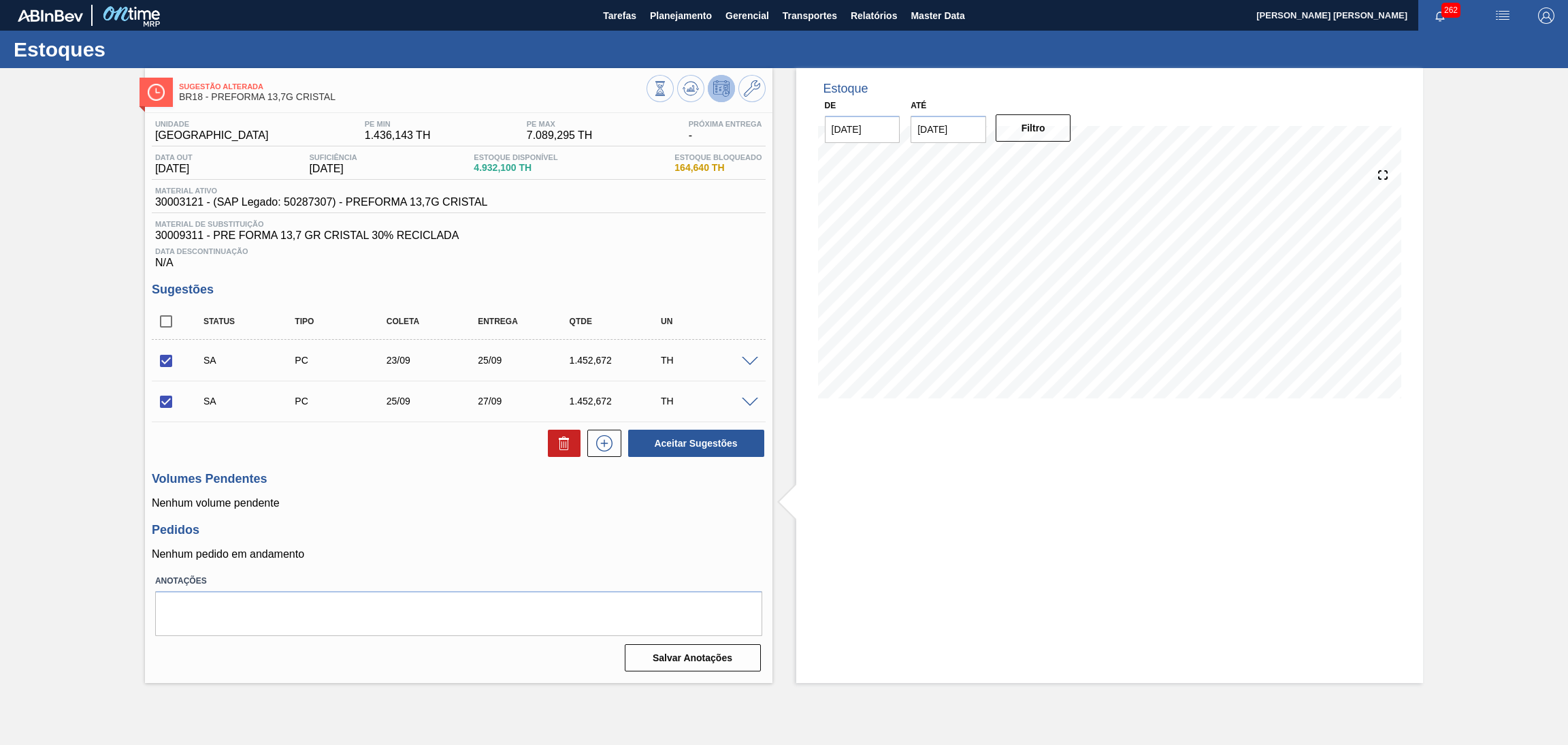
click at [753, 400] on span at bounding box center [749, 402] width 16 height 10
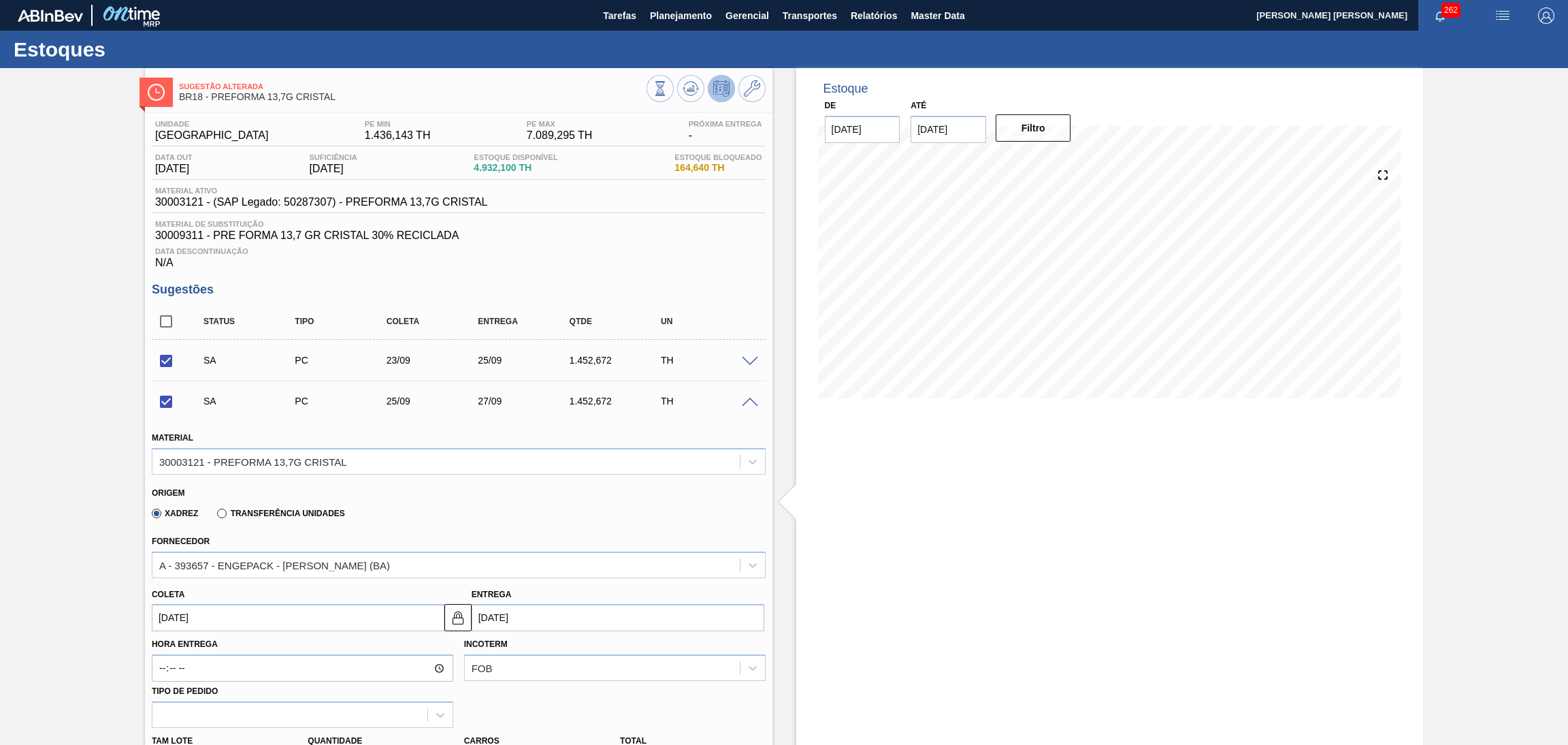
click at [236, 624] on input "25/09/2025" at bounding box center [298, 617] width 293 height 27
click at [235, 548] on div "24" at bounding box center [233, 556] width 18 height 18
checkbox input "false"
type input "24/09/2025"
type input "26/09/2025"
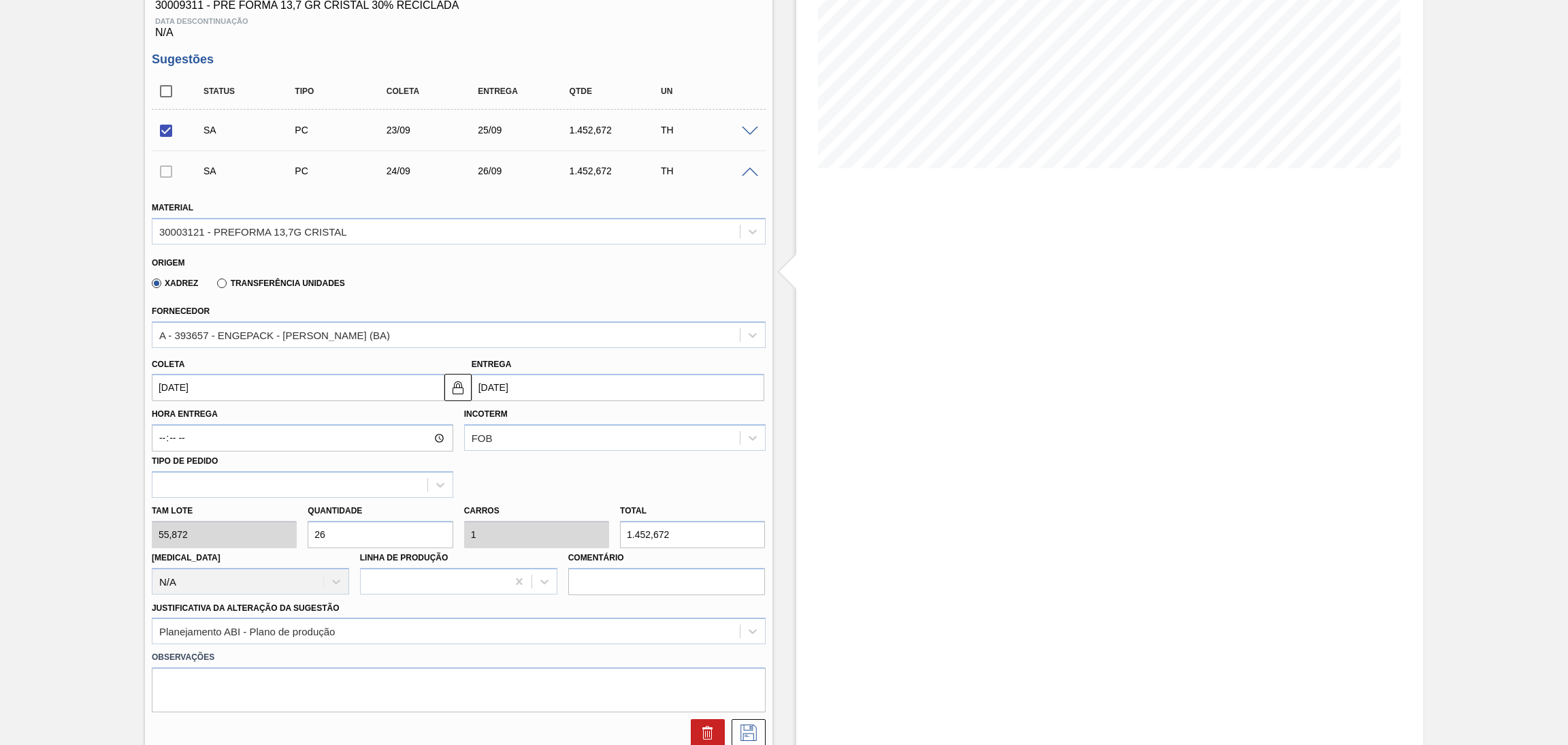
scroll to position [306, 0]
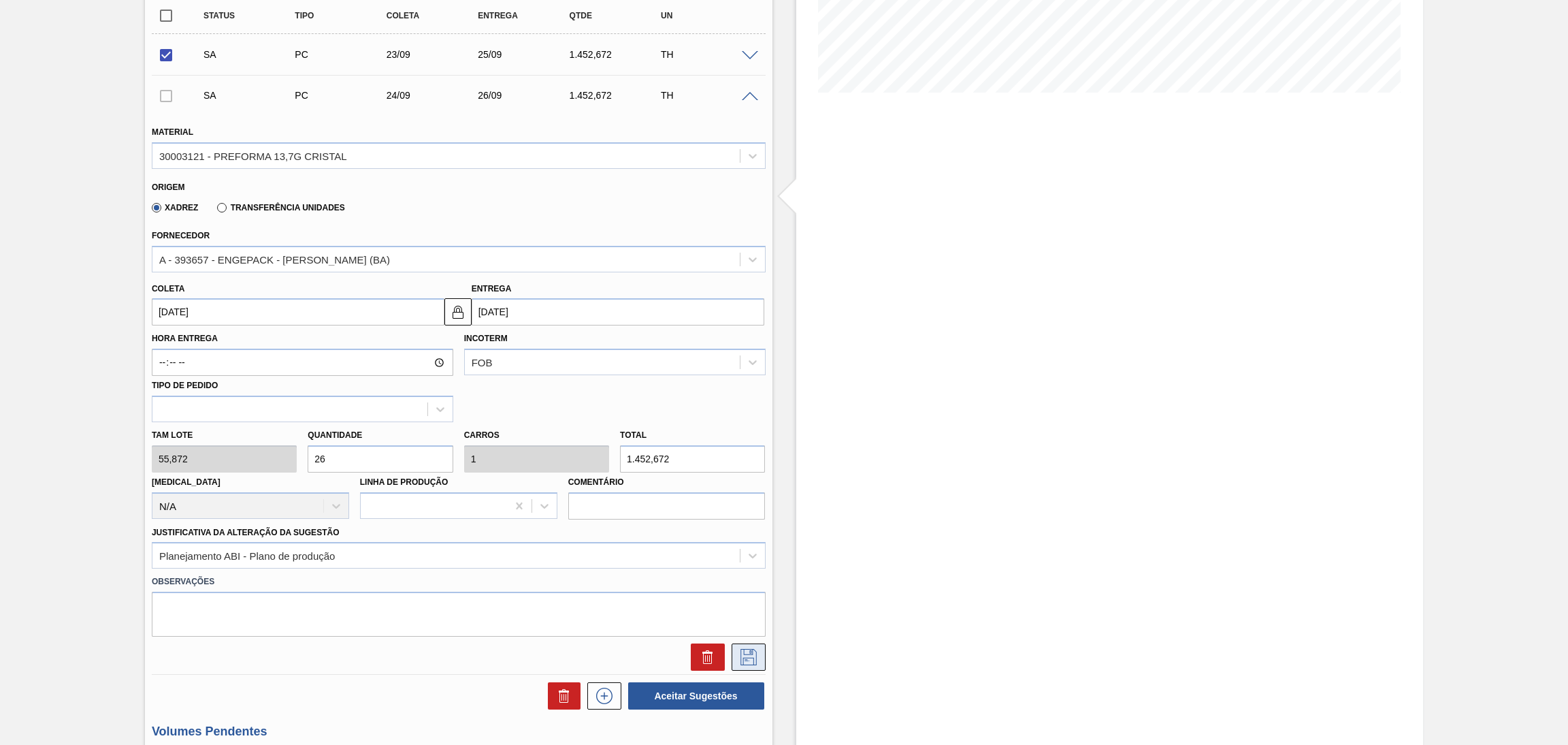
click at [742, 649] on icon at bounding box center [749, 656] width 22 height 16
checkbox input "true"
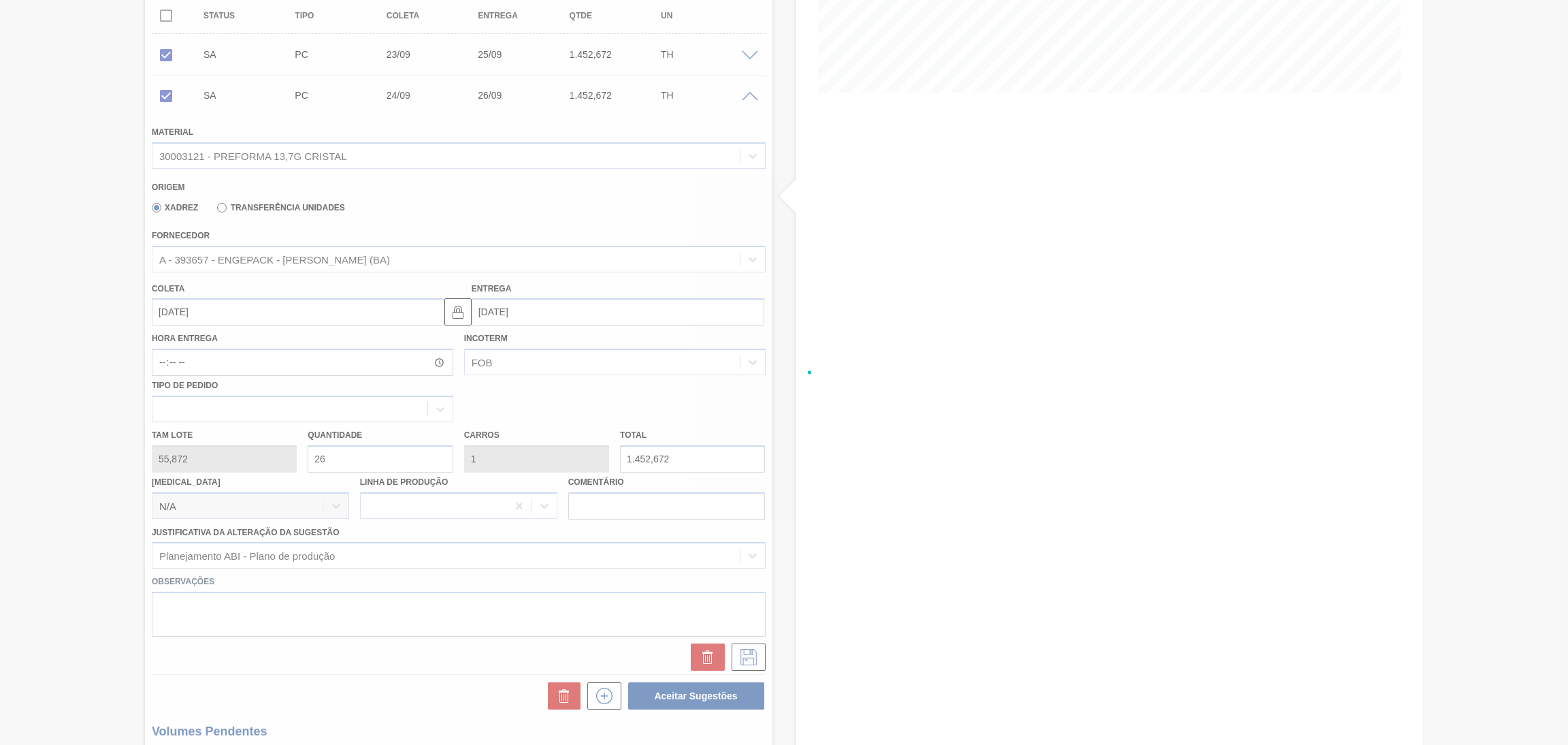
click at [567, 189] on div at bounding box center [784, 372] width 1568 height 745
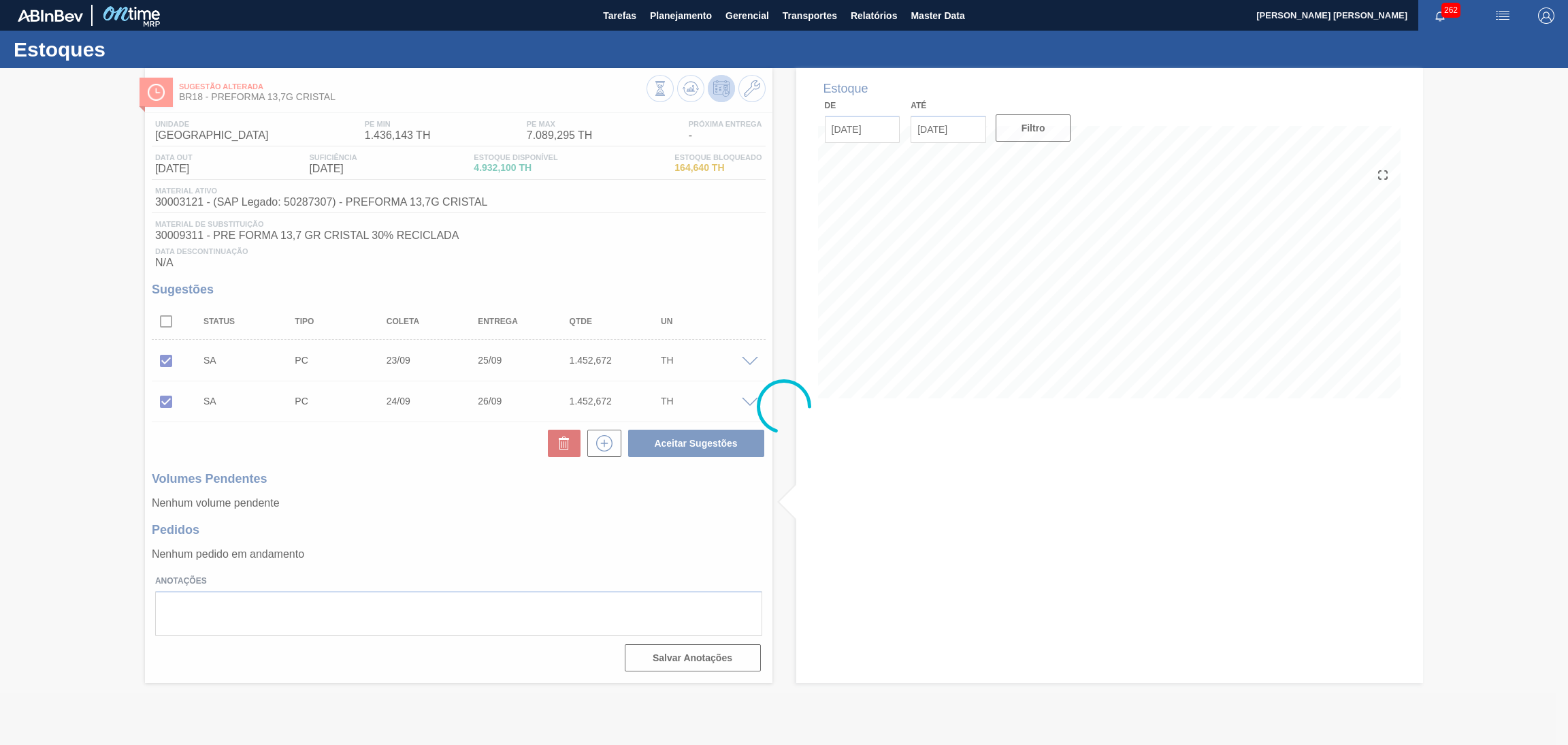
scroll to position [0, 0]
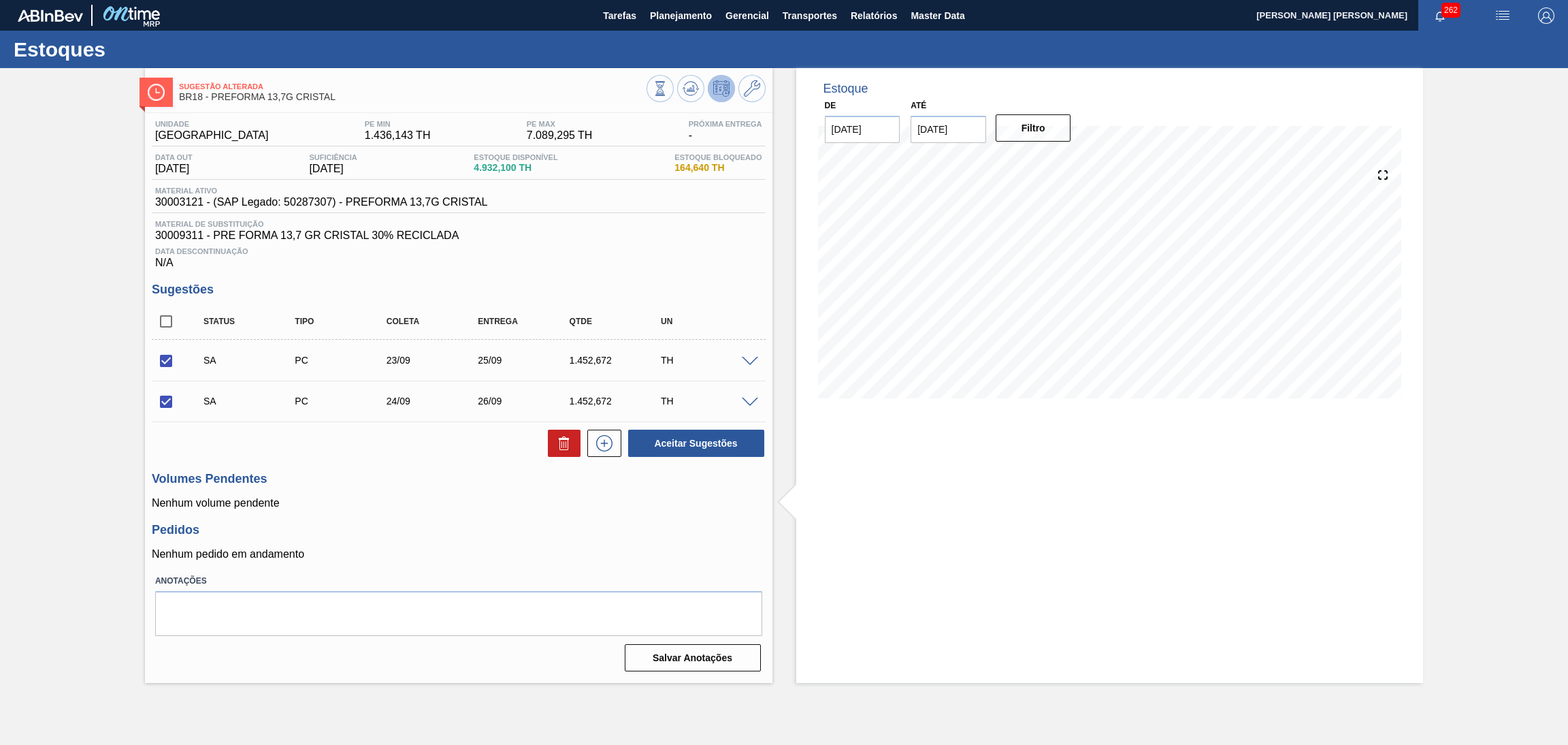
click at [573, 529] on h3 "Pedidos" at bounding box center [459, 529] width 614 height 14
click at [724, 440] on button "Aceitar Sugestões" at bounding box center [696, 443] width 136 height 27
checkbox input "false"
click at [164, 360] on input "checkbox" at bounding box center [166, 361] width 29 height 29
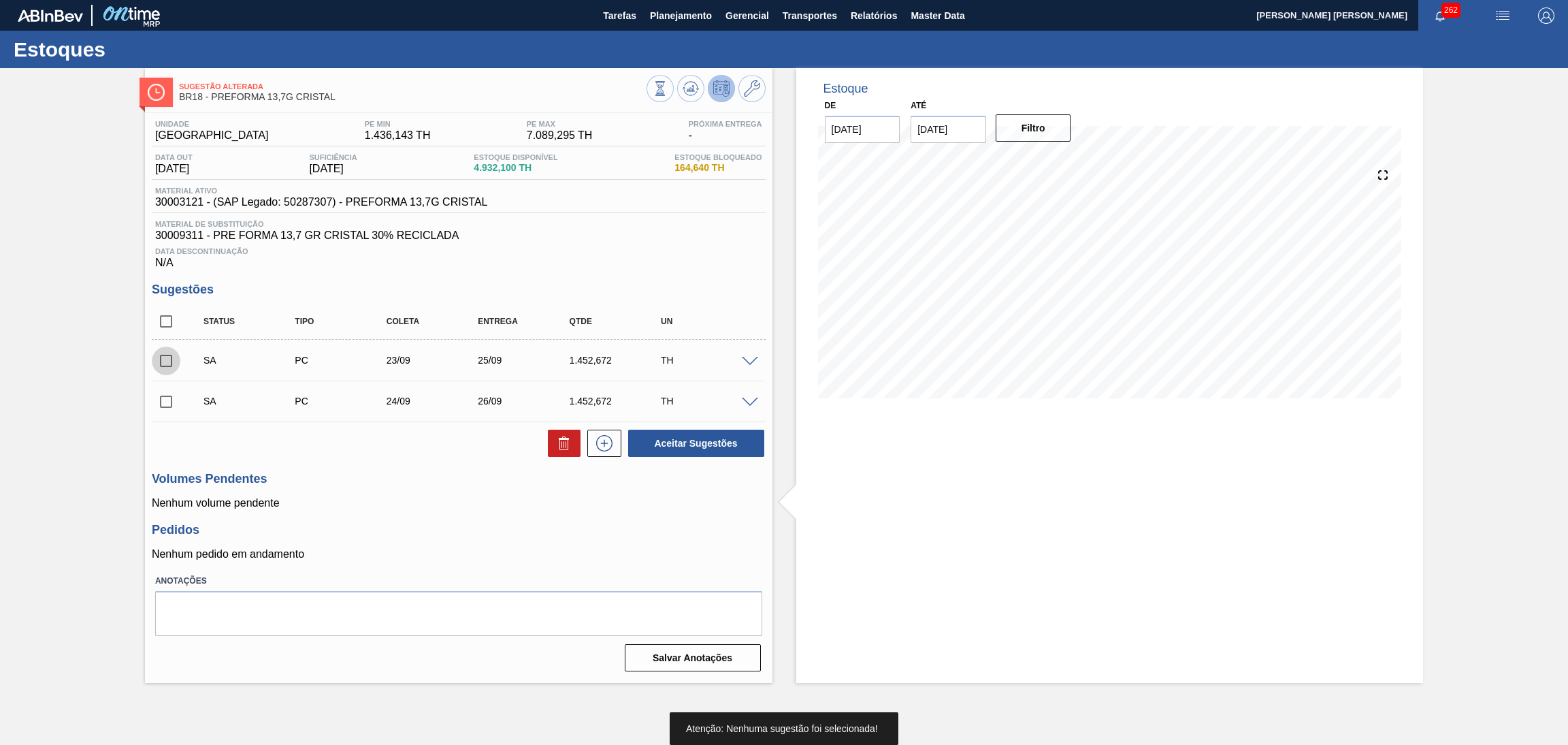
checkbox input "true"
click at [164, 407] on input "checkbox" at bounding box center [166, 401] width 29 height 29
checkbox input "true"
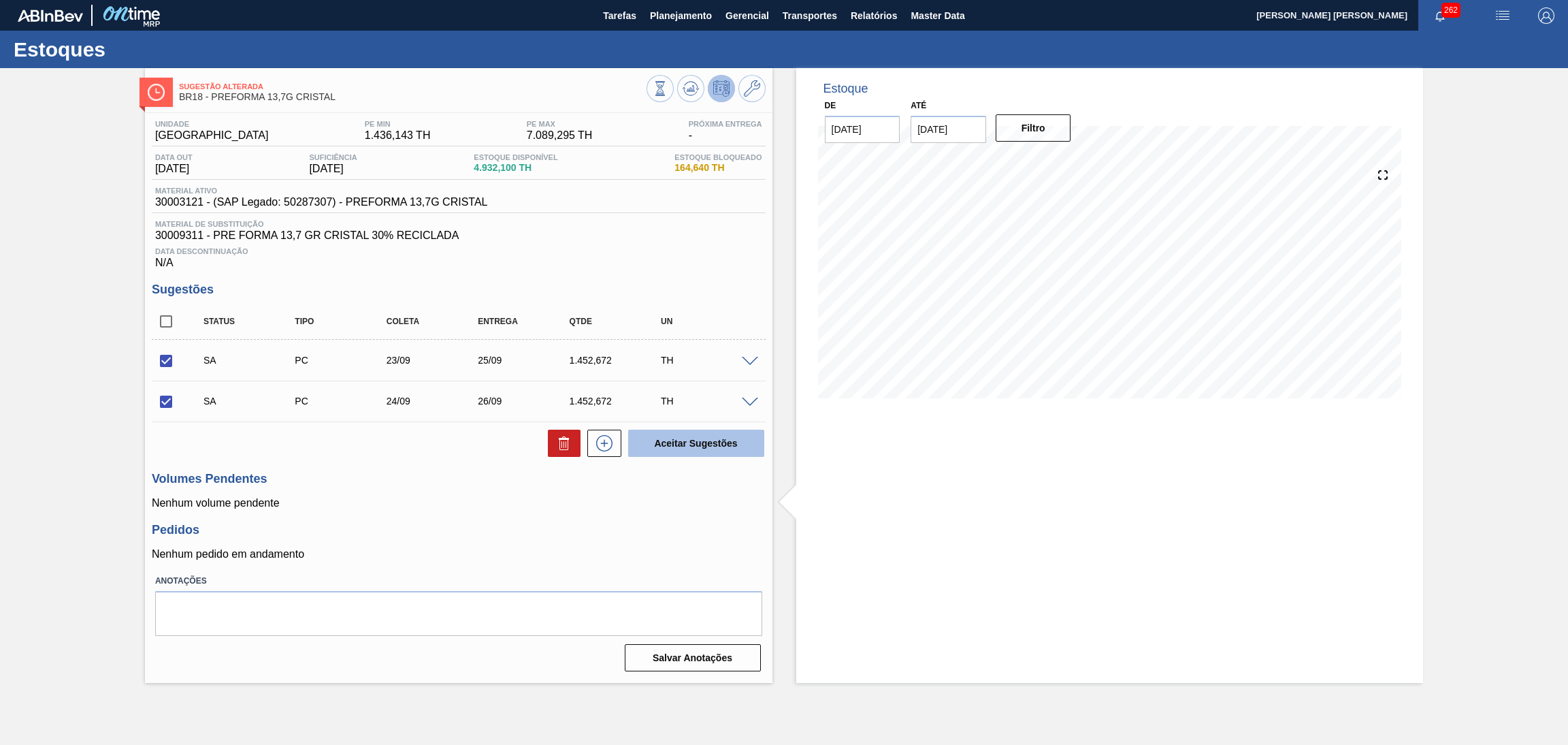
click at [710, 446] on button "Aceitar Sugestões" at bounding box center [696, 443] width 136 height 27
checkbox input "false"
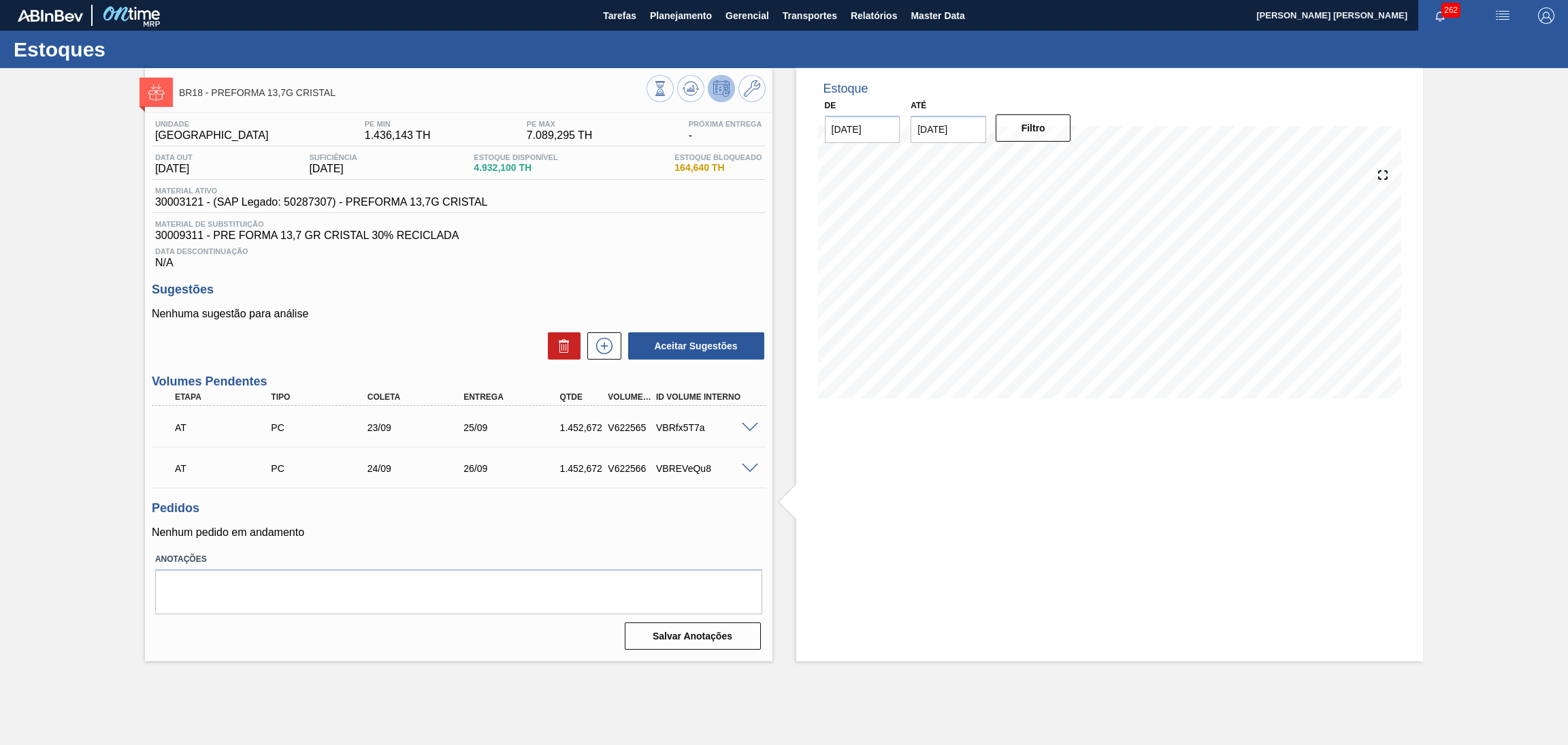
click at [821, 491] on div "Estoque De 15/09/2025 Até 30/11/2025 Filtro 14/10 Projeção de Estoque 1,807.432…" at bounding box center [1109, 365] width 627 height 593
click at [505, 527] on p "Nenhum pedido em andamento" at bounding box center [459, 533] width 614 height 13
click at [744, 426] on span at bounding box center [749, 428] width 16 height 10
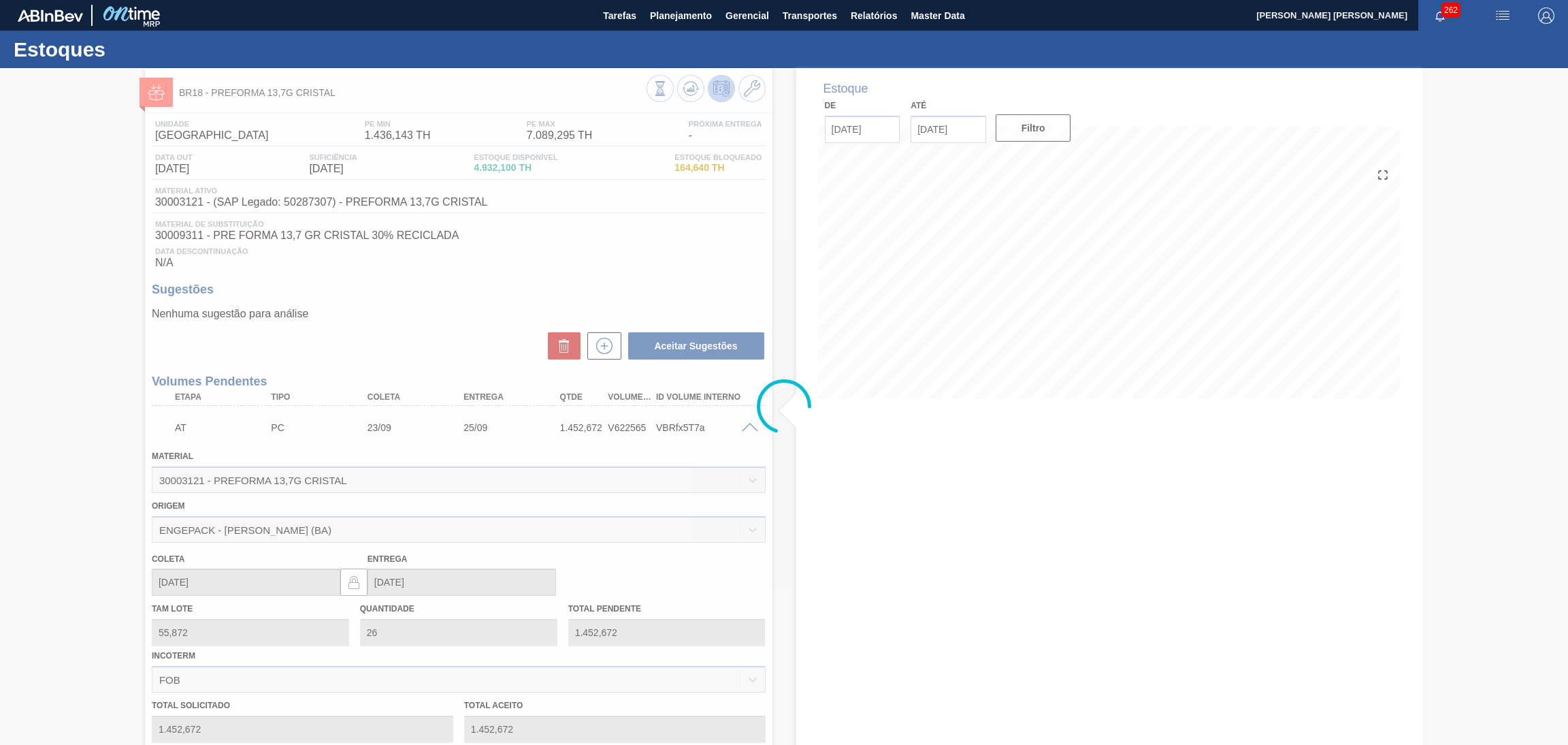
click at [747, 426] on div at bounding box center [784, 407] width 1568 height 677
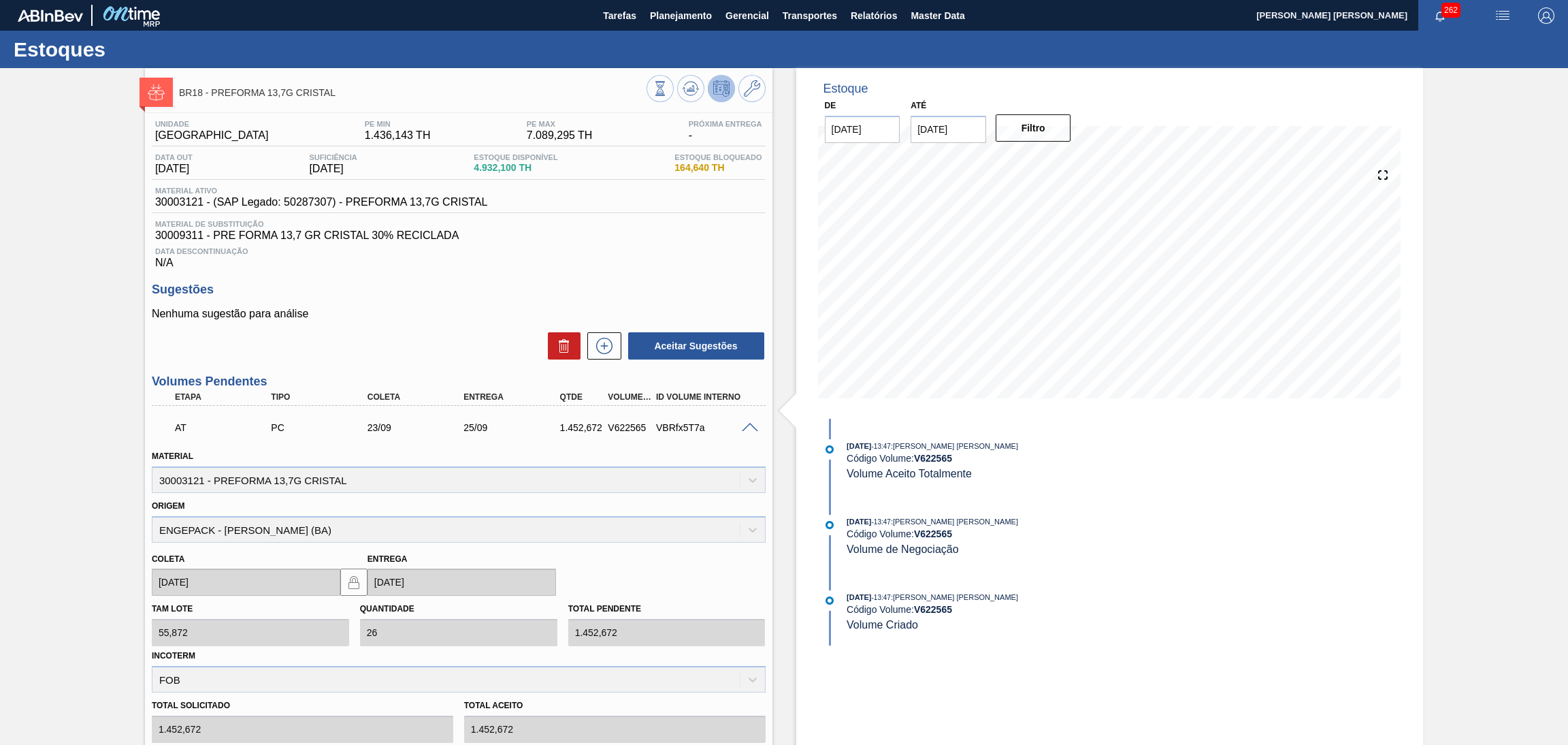
click at [750, 429] on span at bounding box center [749, 428] width 16 height 10
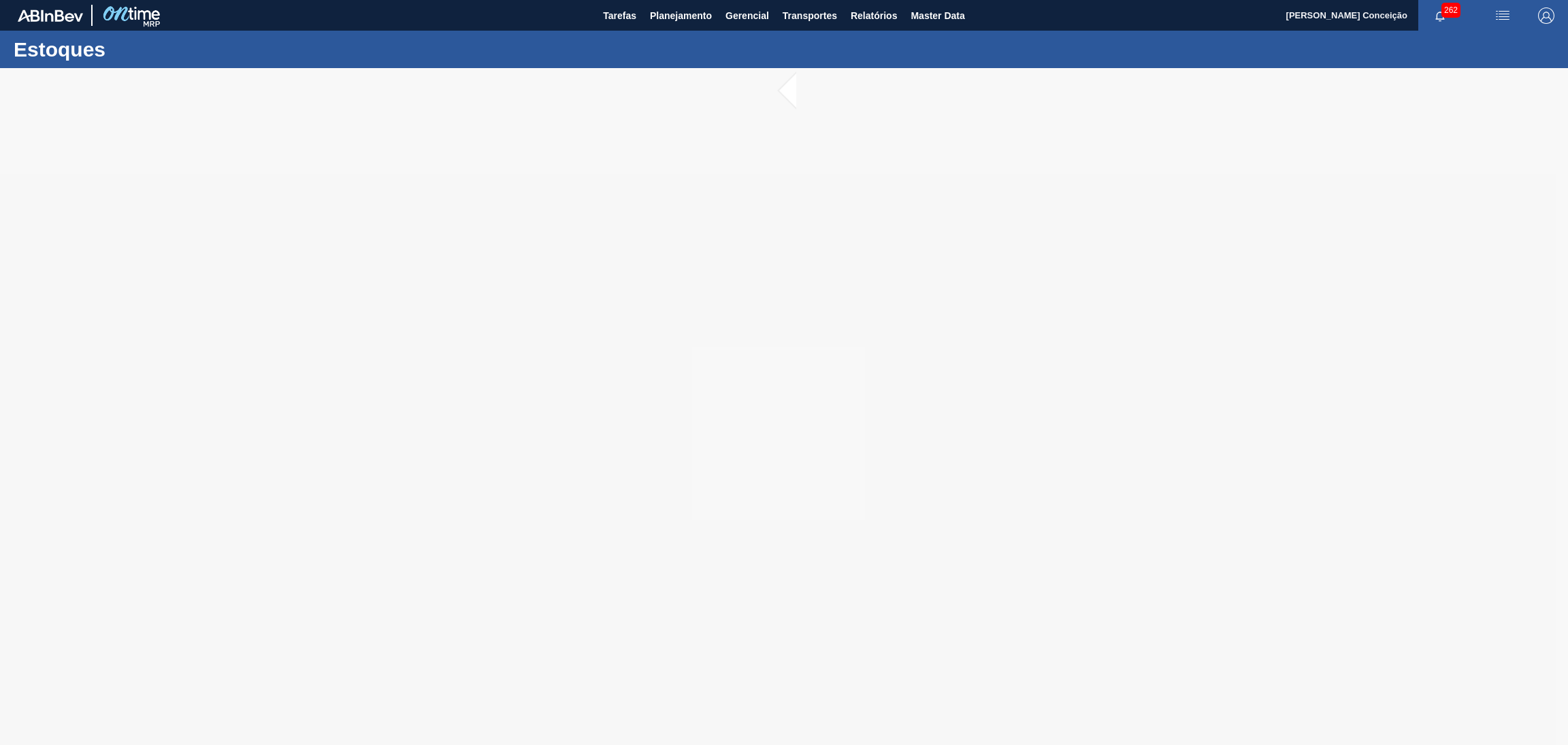
click at [697, 535] on div at bounding box center [784, 407] width 1568 height 677
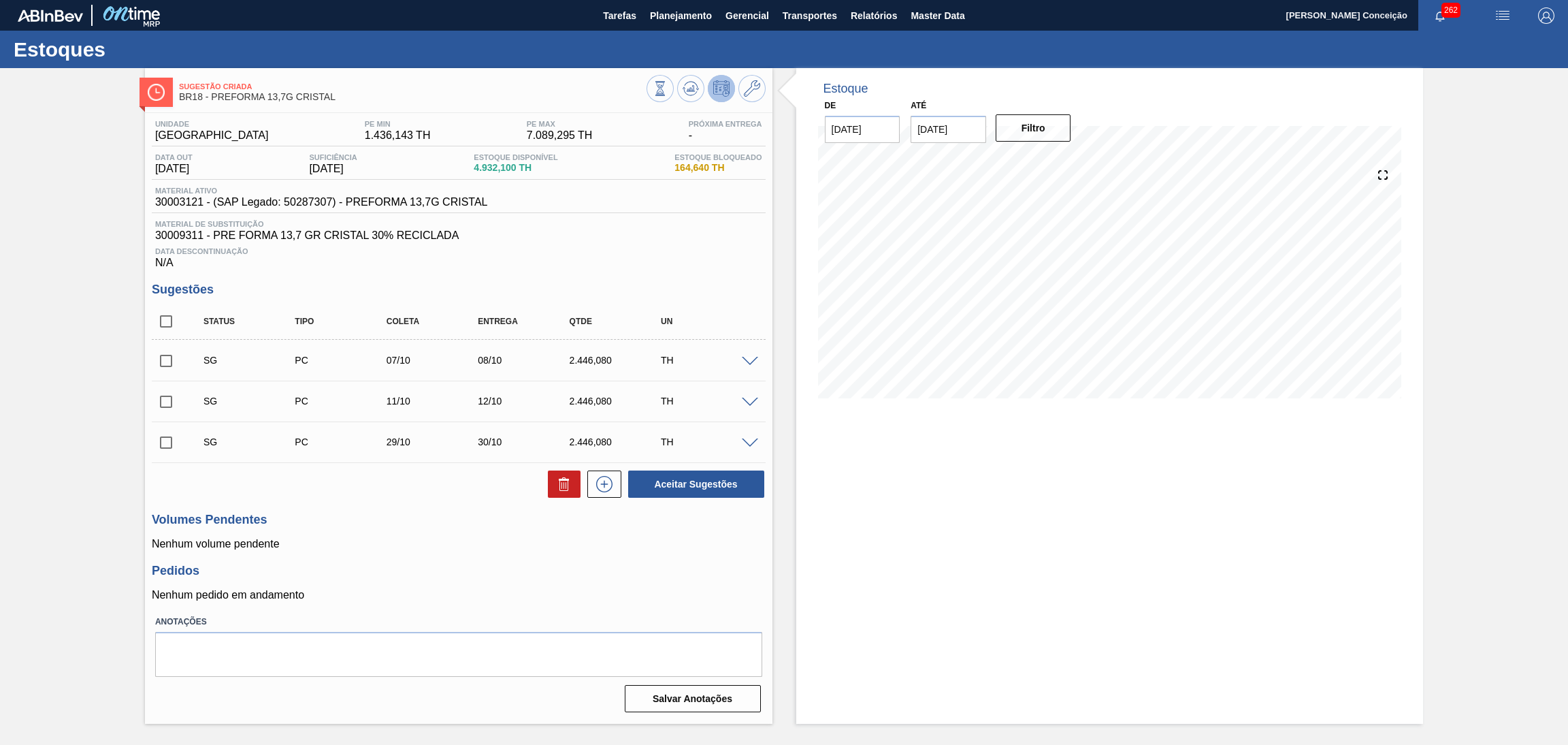
click at [611, 249] on span "Data Descontinuação" at bounding box center [459, 251] width 607 height 8
click at [693, 95] on icon at bounding box center [690, 88] width 16 height 16
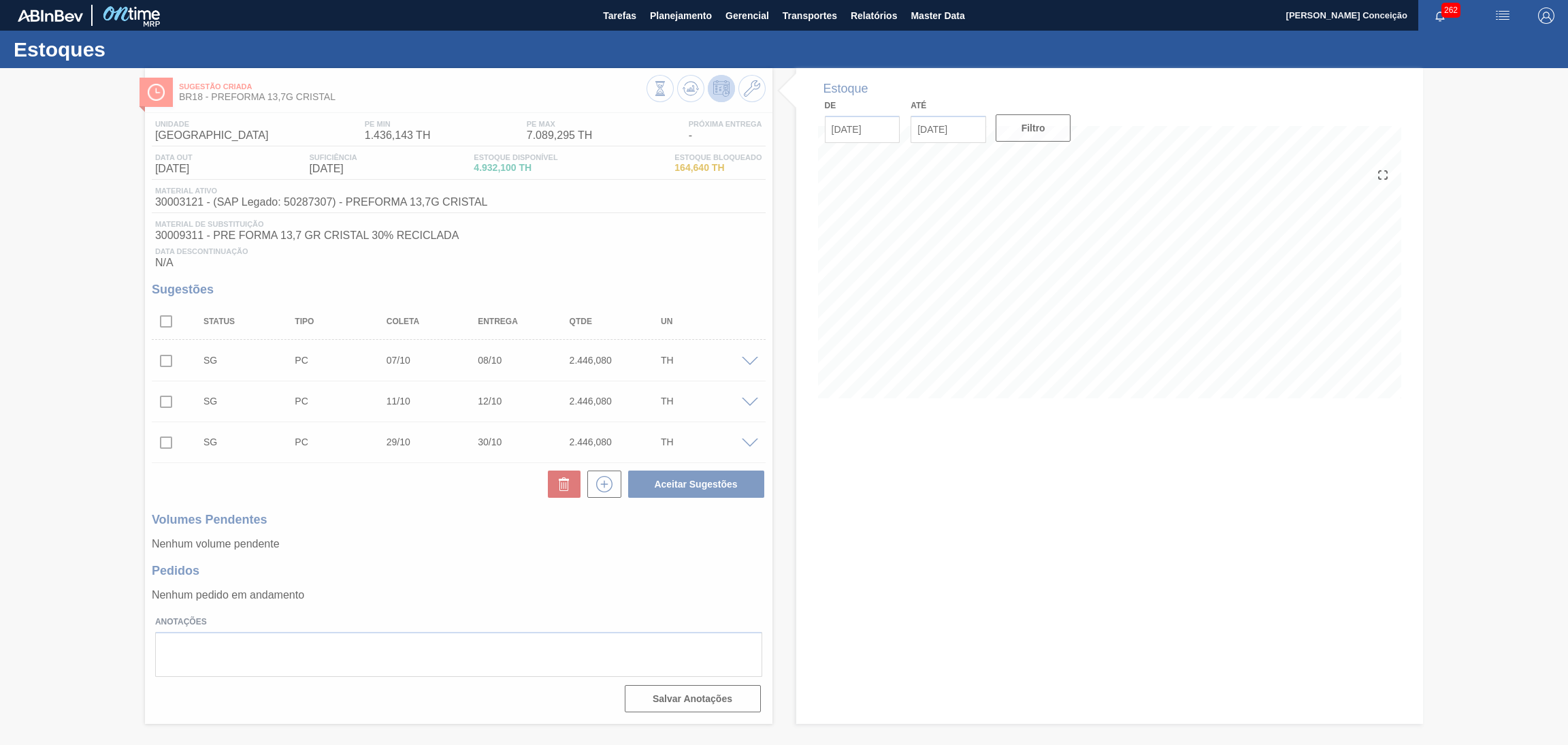
click at [647, 268] on div at bounding box center [784, 407] width 1568 height 677
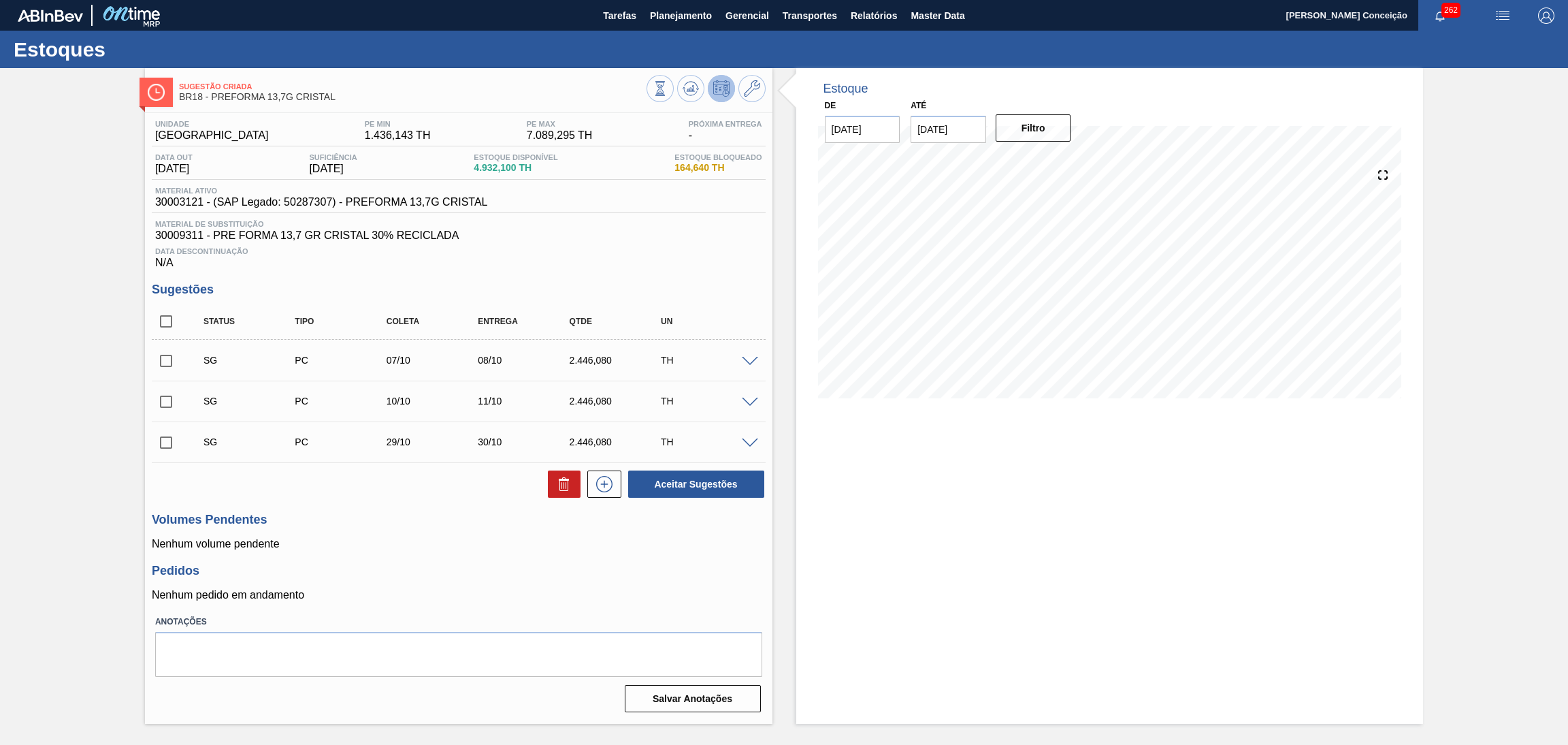
click at [1073, 568] on div "Estoque De [DATE] Até [DATE] Filtro" at bounding box center [1109, 396] width 627 height 655
click at [463, 548] on p "Nenhum volume pendente" at bounding box center [459, 543] width 614 height 13
click at [680, 86] on button at bounding box center [690, 88] width 27 height 27
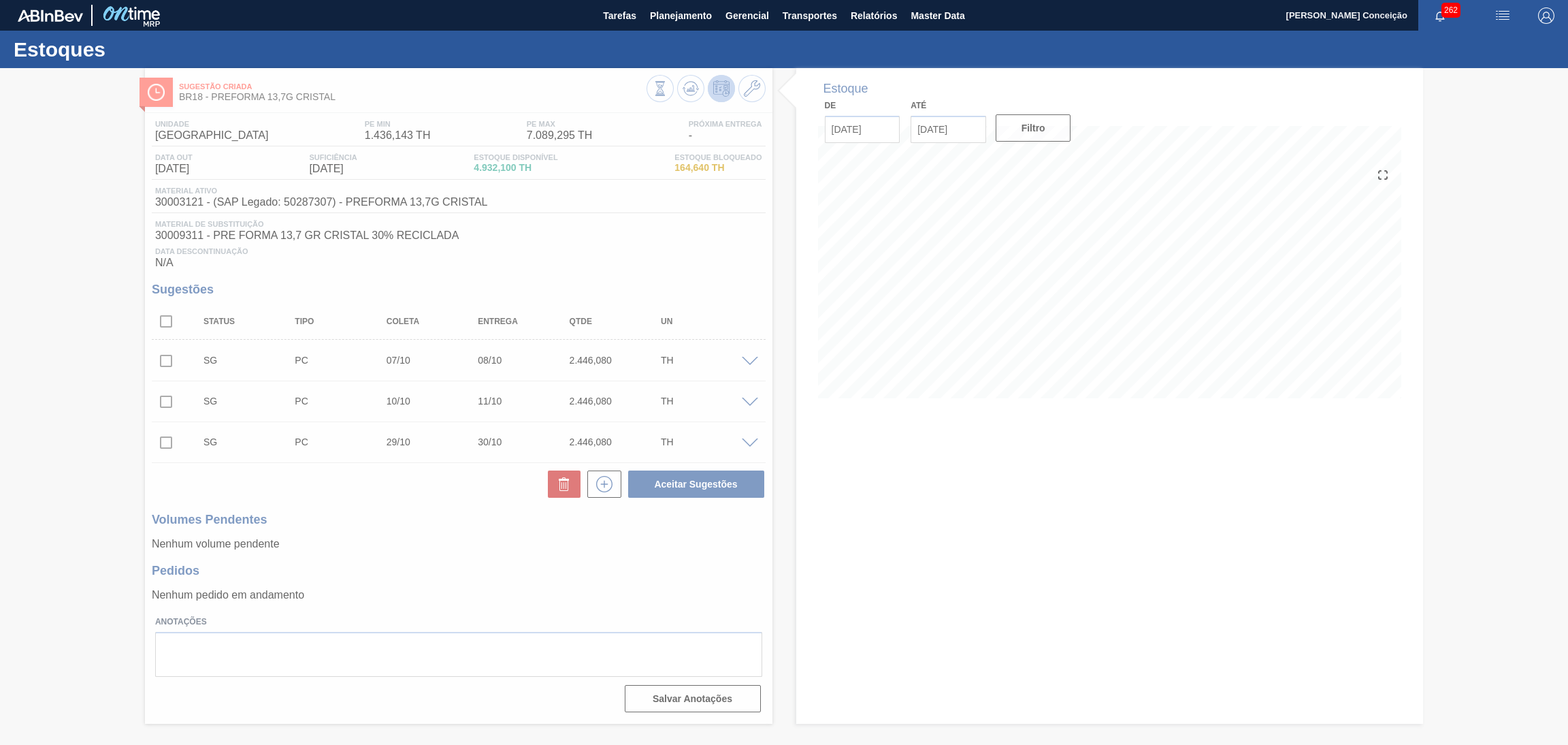
click at [612, 253] on div at bounding box center [784, 407] width 1568 height 677
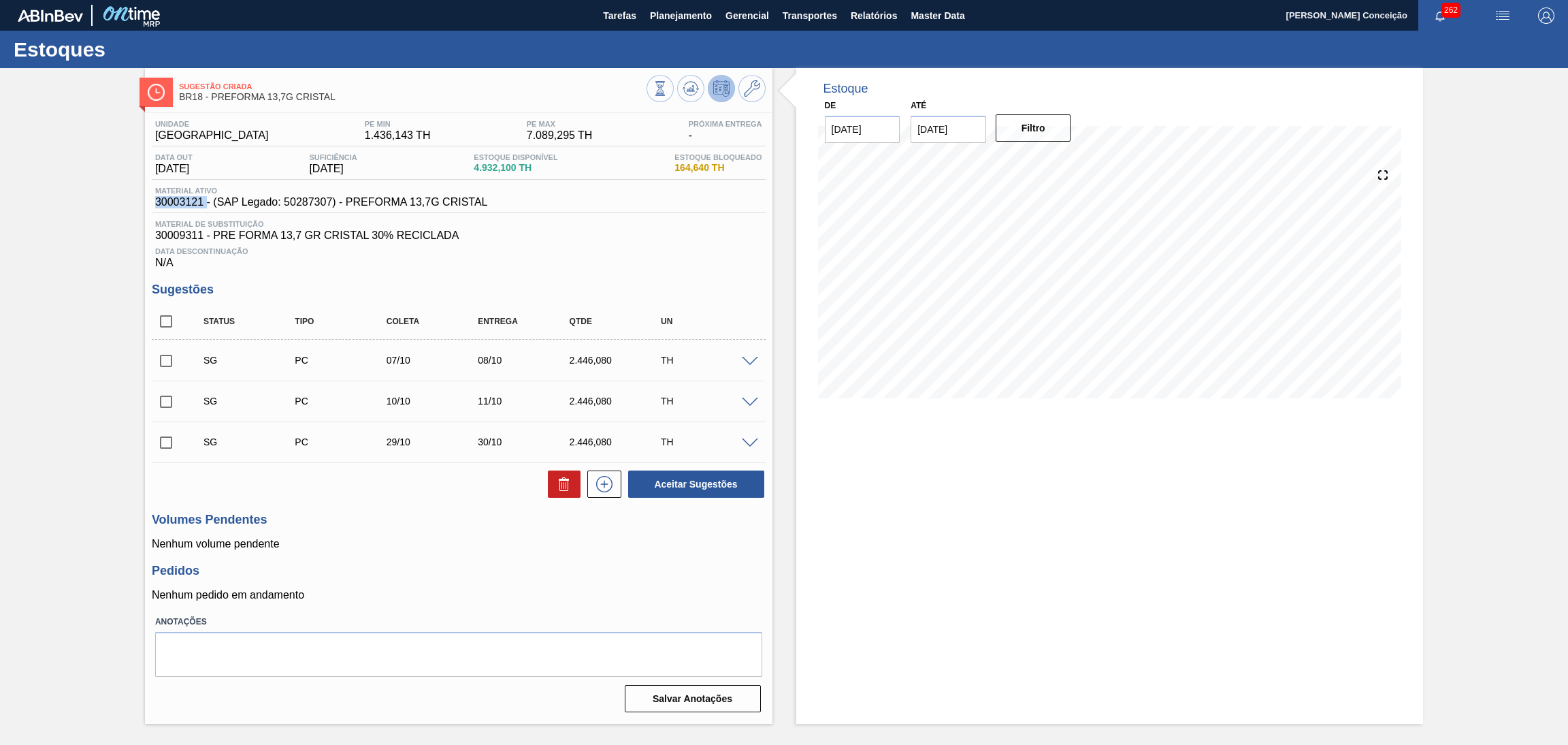
click at [164, 201] on span "30003121 - (SAP Legado: 50287307) - PREFORMA 13,7G CRISTAL" at bounding box center [322, 202] width 333 height 13
copy span "30003121"
click at [981, 447] on div "Estoque De 15/09/2025 Até 30/11/2025 Filtro 29/09 Projeção de Estoque 1,942.096…" at bounding box center [1109, 396] width 627 height 655
click at [166, 317] on input "checkbox" at bounding box center [166, 322] width 29 height 29
checkbox input "true"
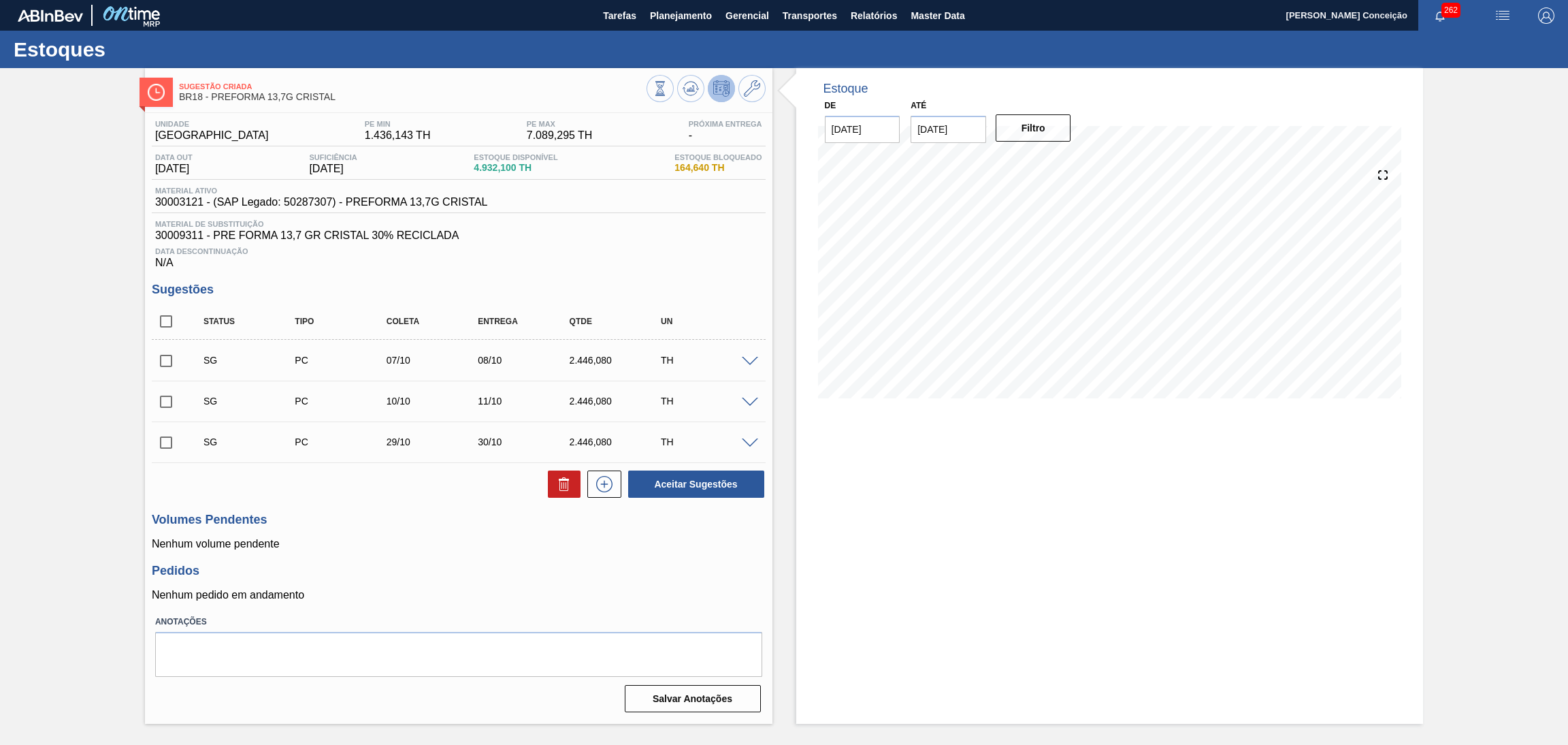
checkbox input "true"
click at [578, 485] on button at bounding box center [564, 484] width 33 height 27
checkbox input "false"
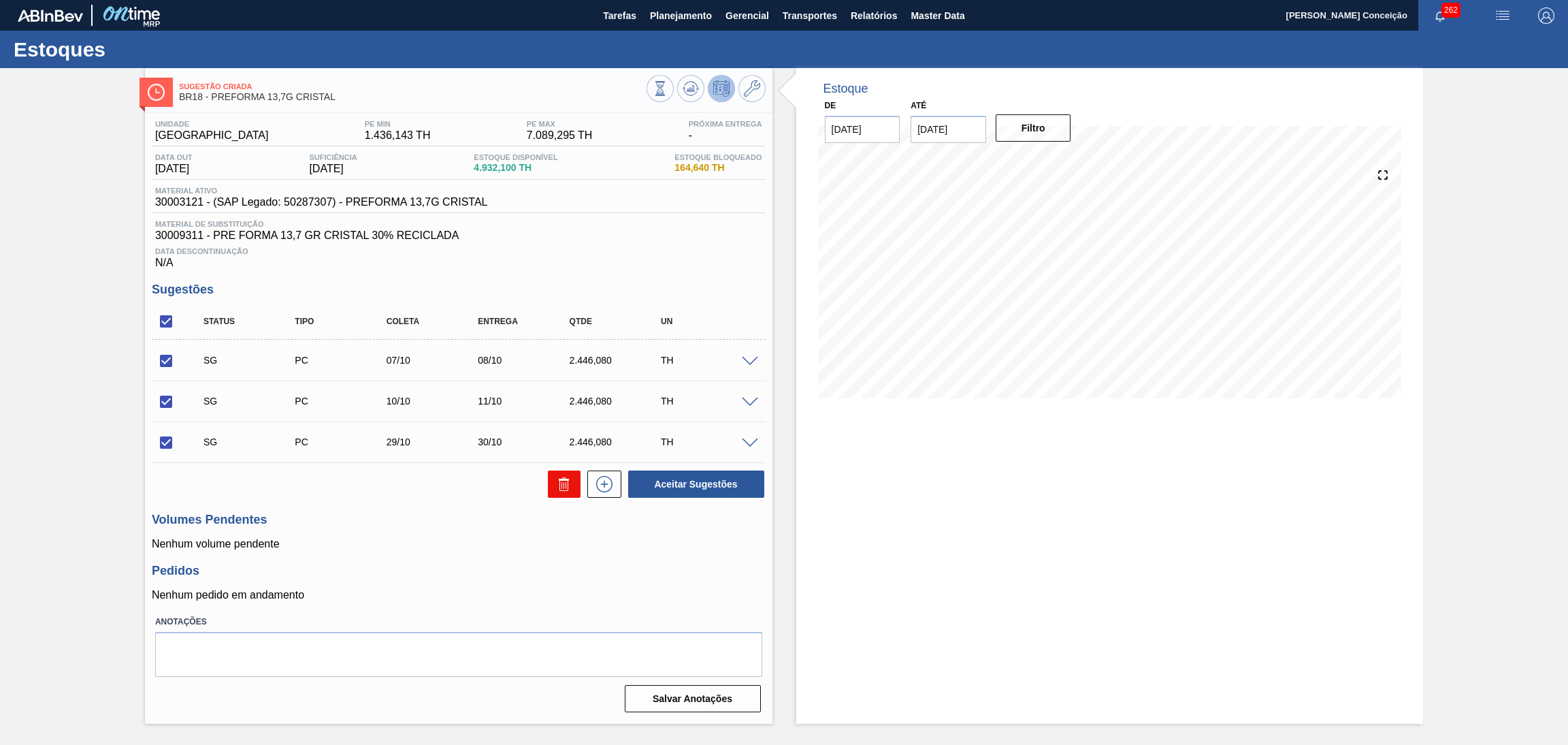
checkbox input "false"
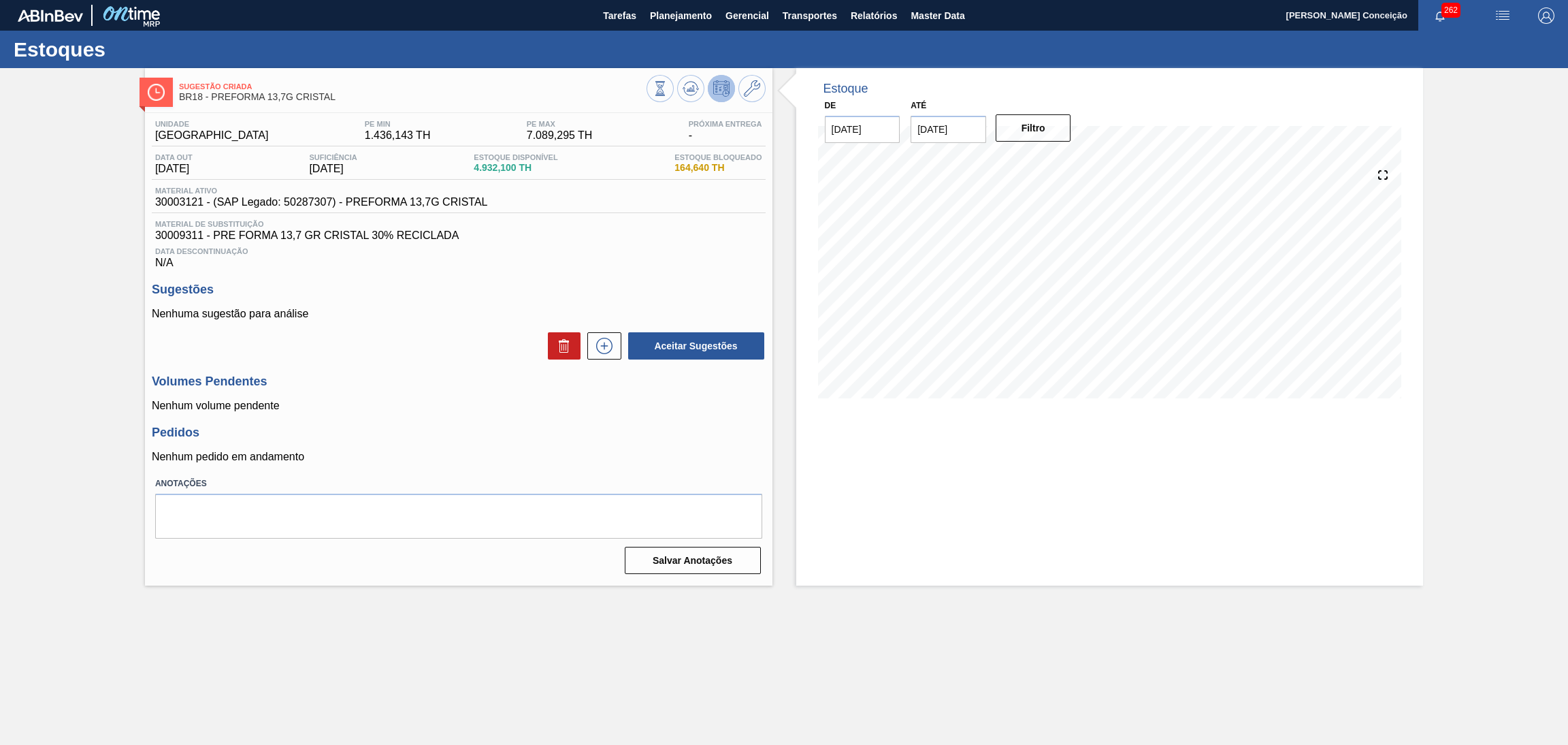
click at [432, 417] on div "Unidade Pernambuco PE MIN 1.436,143 TH PE MAX 7.089,295 TH Próxima Entrega - Da…" at bounding box center [459, 346] width 627 height 465
click at [784, 203] on div "Estoque De 15/09/2025 Até 30/11/2025 Filtro 16/09 Projeção de Estoque 4,932.1 N…" at bounding box center [1099, 327] width 652 height 517
click at [797, 439] on div "Estoque De 15/09/2025 Até 30/11/2025 Filtro 26/09 Projeção de Estoque 1,942.096…" at bounding box center [1109, 327] width 627 height 517
click at [397, 404] on p "Nenhum volume pendente" at bounding box center [459, 406] width 614 height 13
click at [465, 376] on h3 "Volumes Pendentes" at bounding box center [459, 381] width 614 height 14
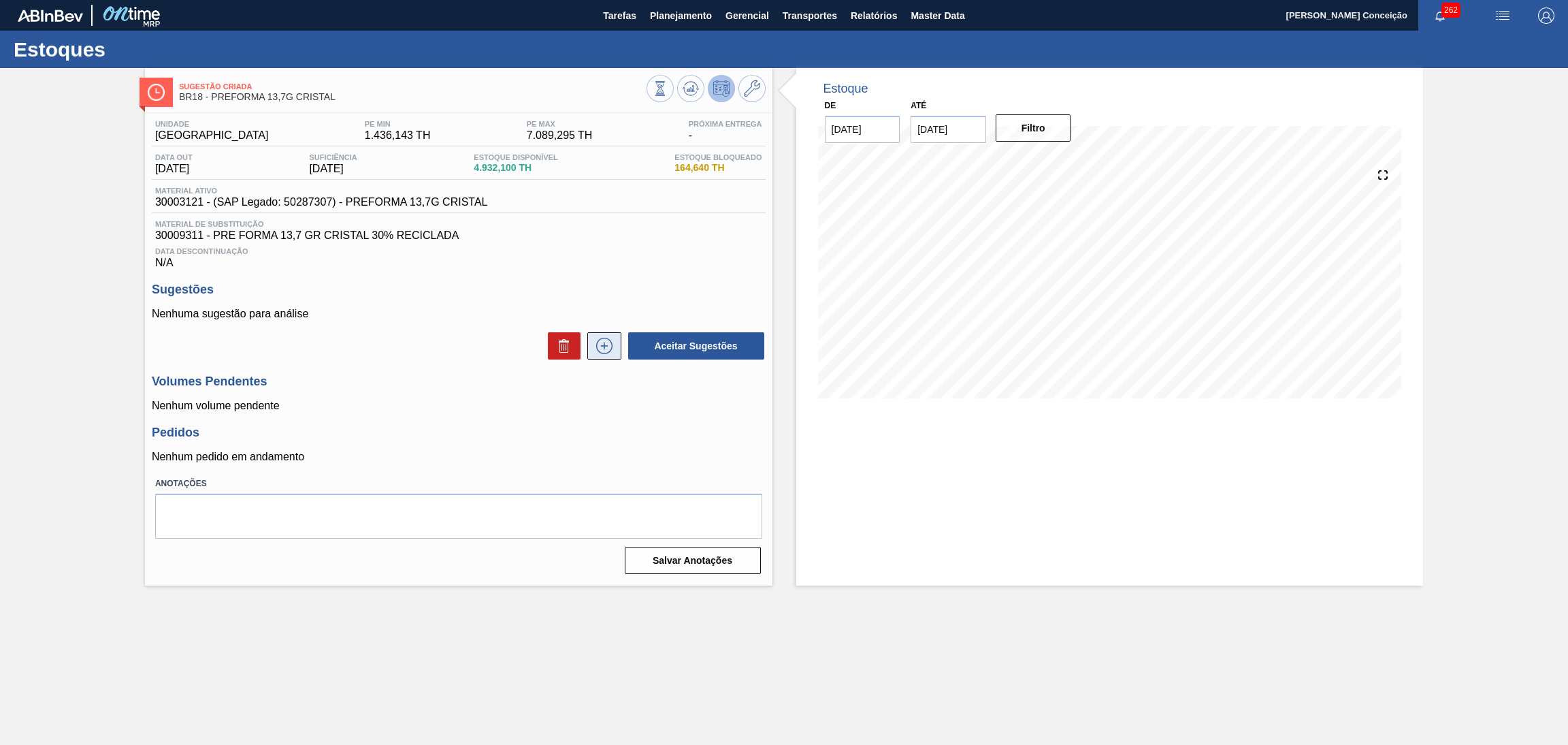
click at [608, 338] on icon at bounding box center [605, 345] width 22 height 16
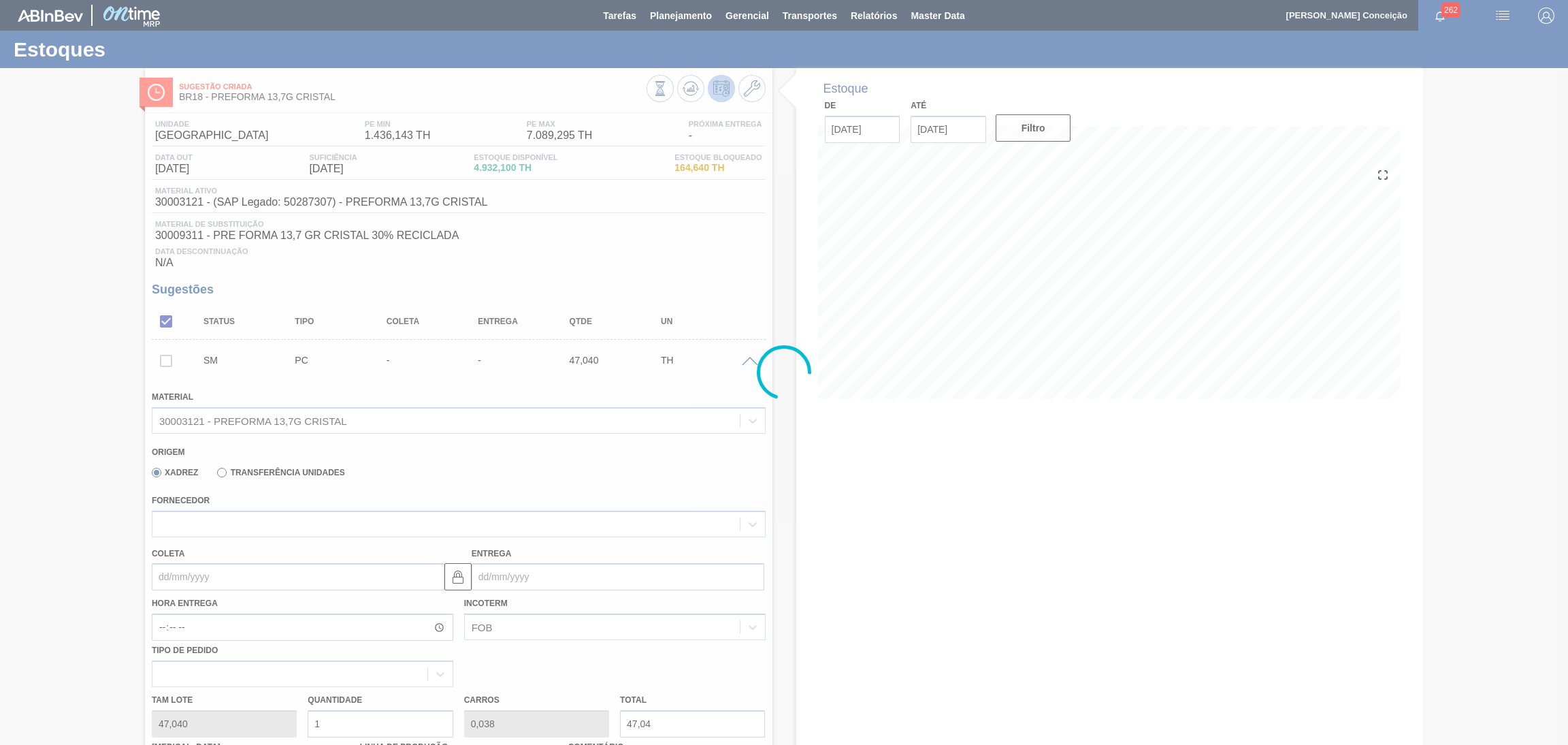
click at [271, 521] on div at bounding box center [784, 372] width 1568 height 745
click at [451, 466] on div at bounding box center [784, 372] width 1568 height 745
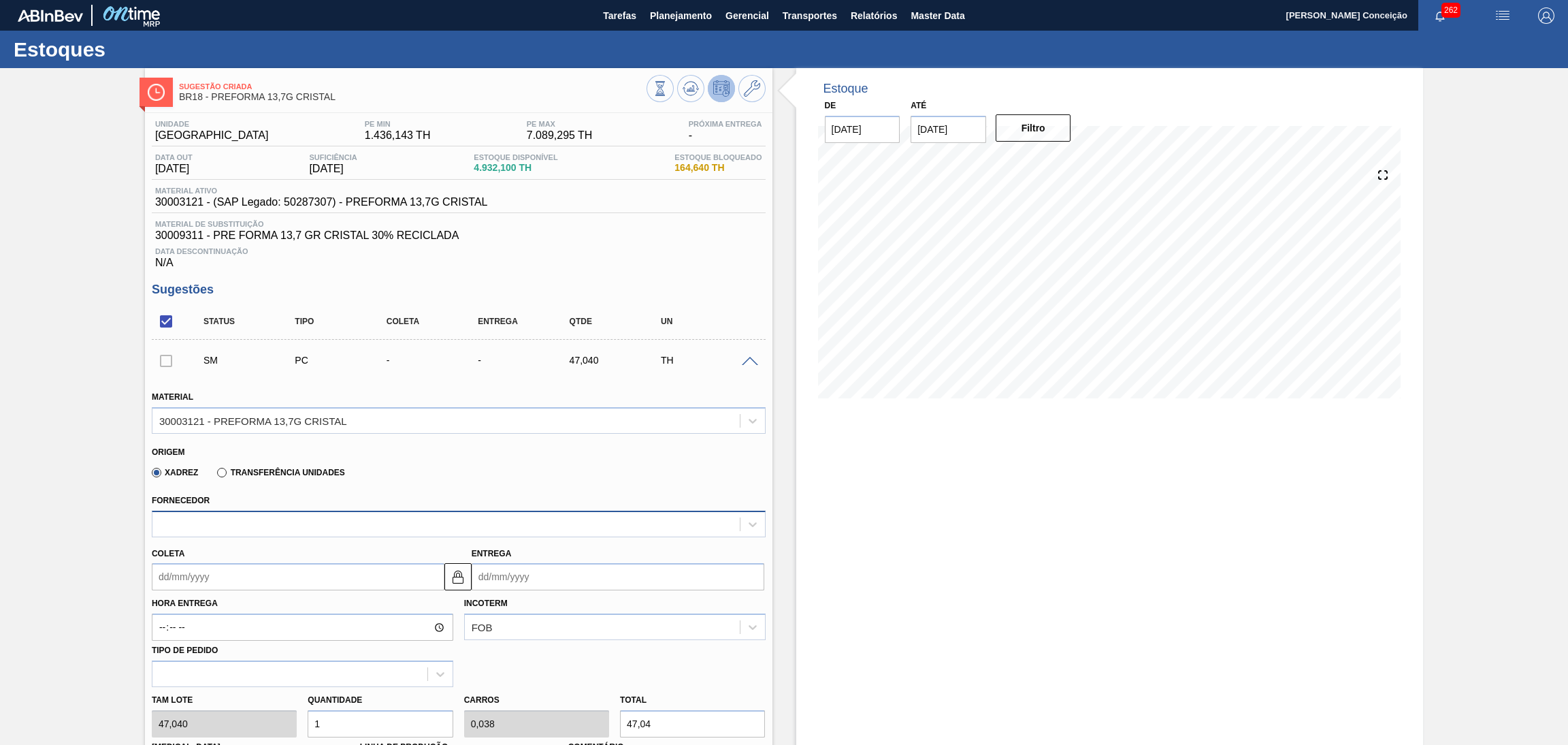
click at [224, 514] on div at bounding box center [446, 524] width 587 height 20
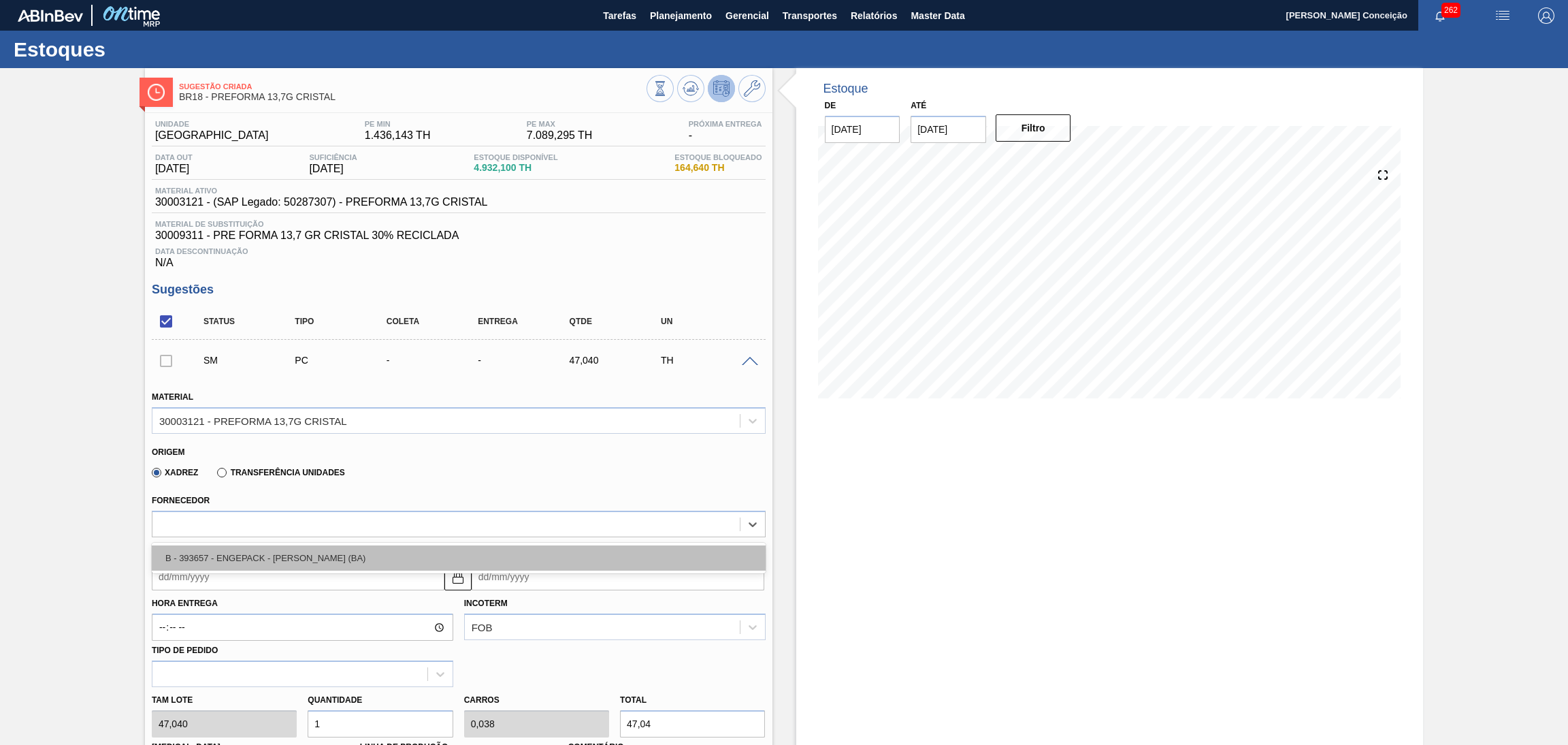
click at [343, 554] on div "B - 393657 - ENGEPACK - SIMÕES FILHO (BA)" at bounding box center [459, 558] width 614 height 25
type input "55,872"
type input "0,842"
type input "0,032"
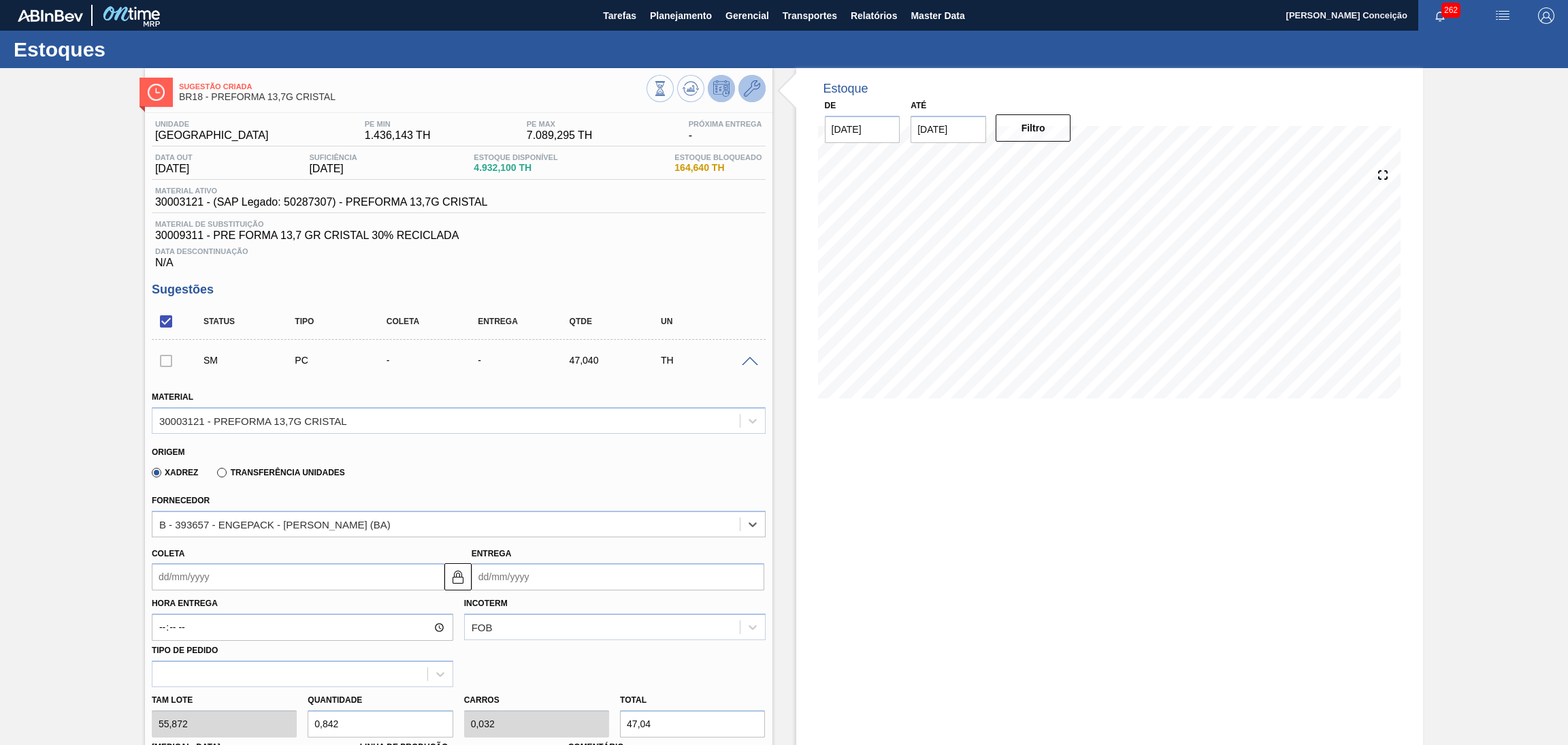
click at [751, 92] on icon at bounding box center [752, 88] width 16 height 16
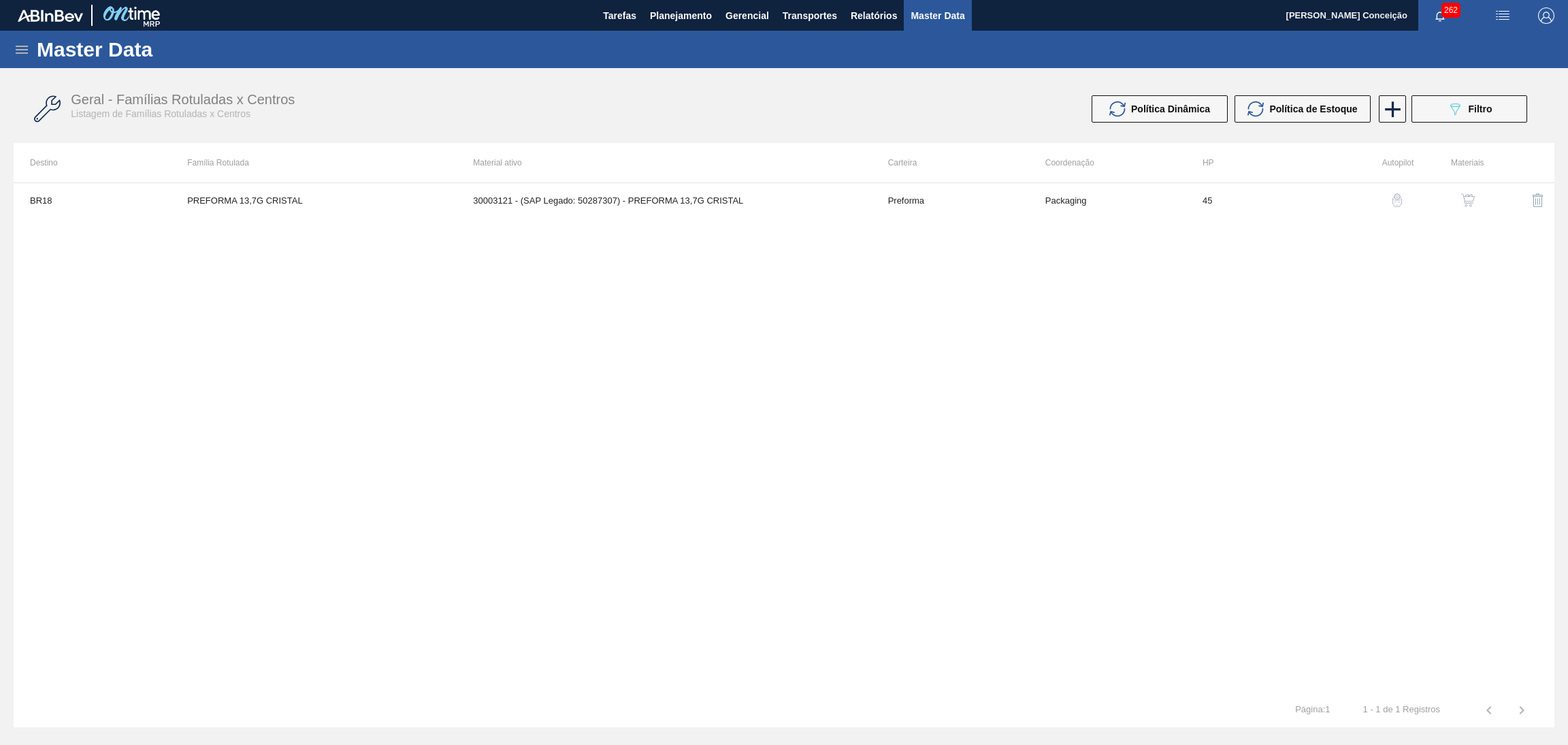
click at [1476, 201] on div "button" at bounding box center [1467, 200] width 16 height 13
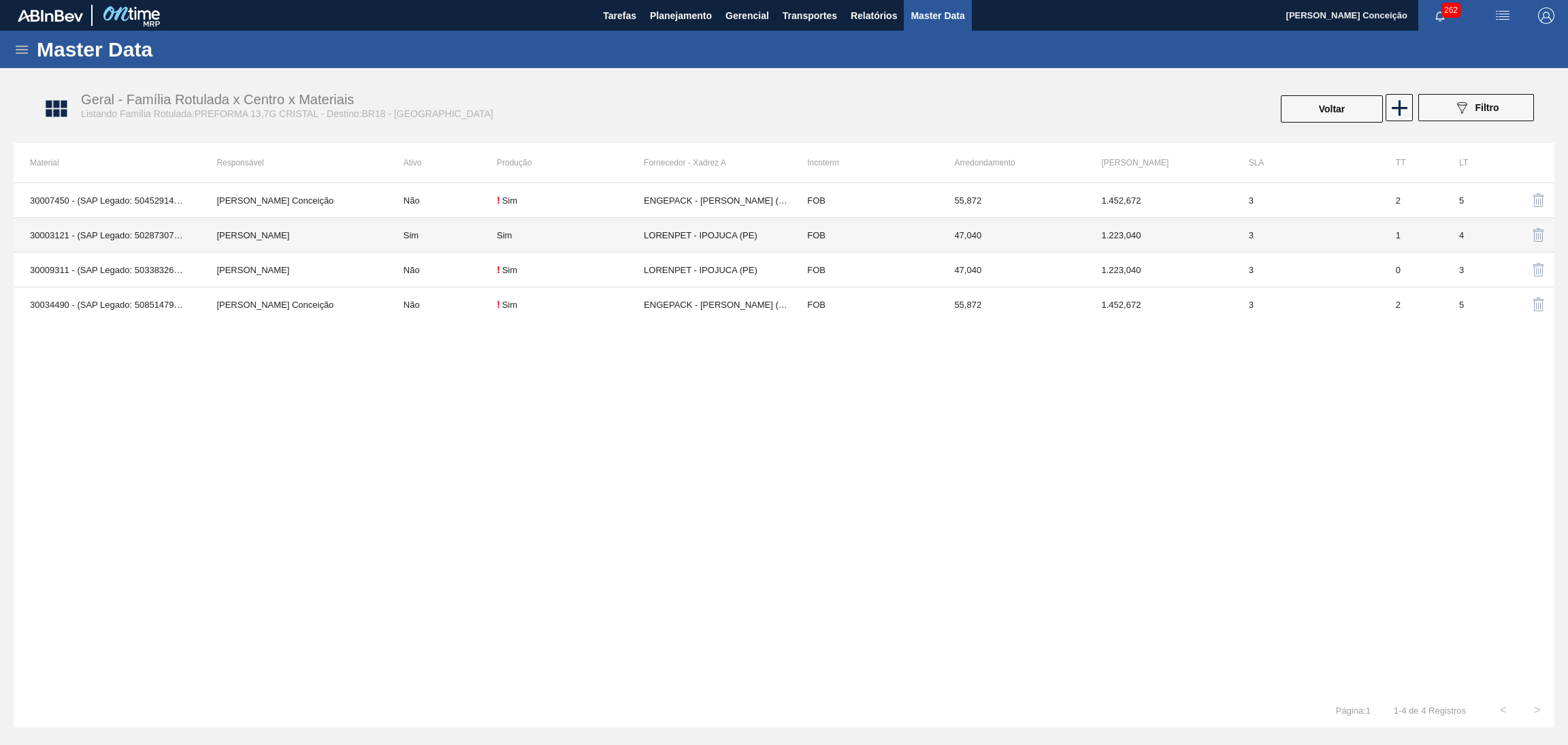
click at [410, 234] on td "Sim" at bounding box center [442, 234] width 109 height 34
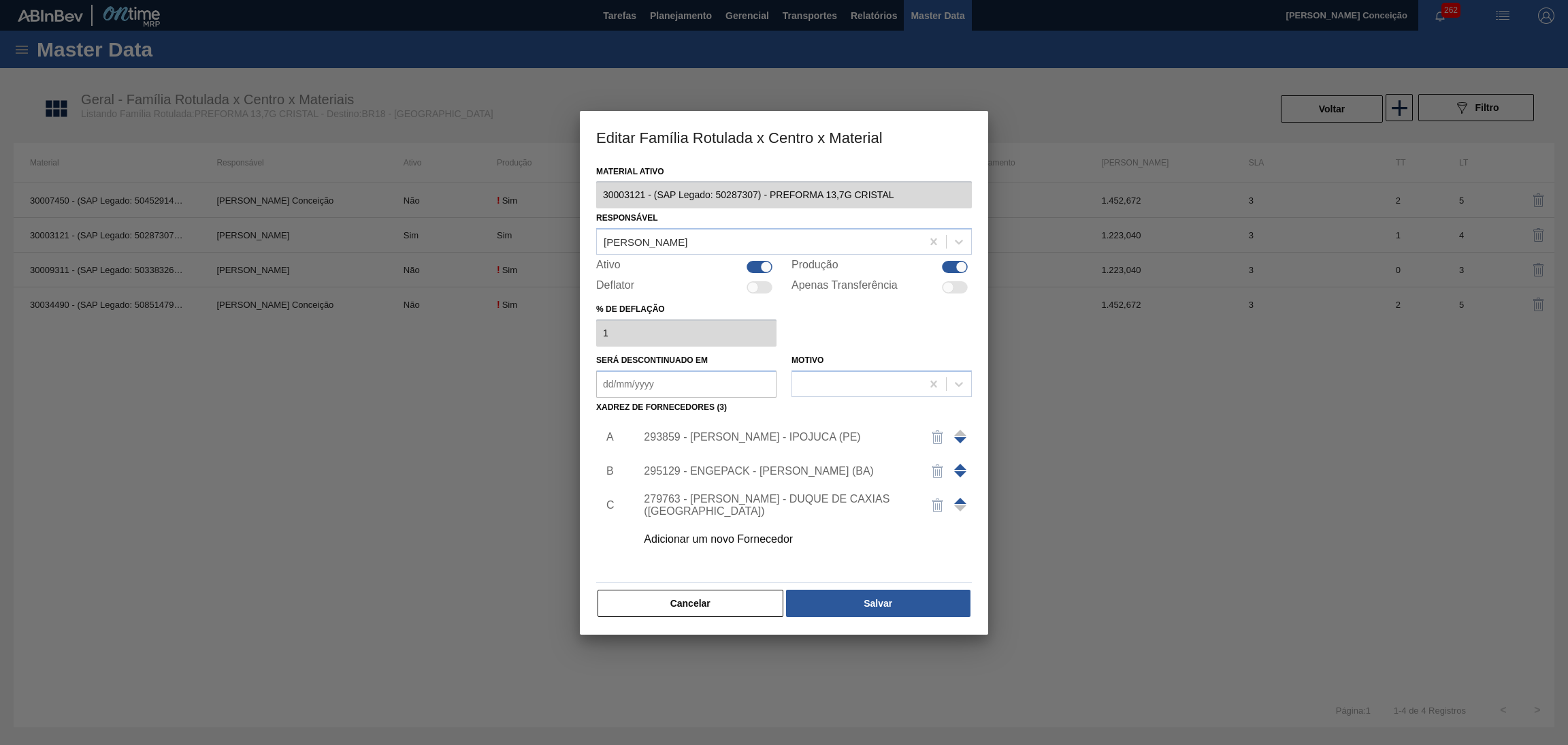
click at [959, 472] on span at bounding box center [960, 474] width 13 height 6
click at [961, 468] on span at bounding box center [960, 466] width 13 height 6
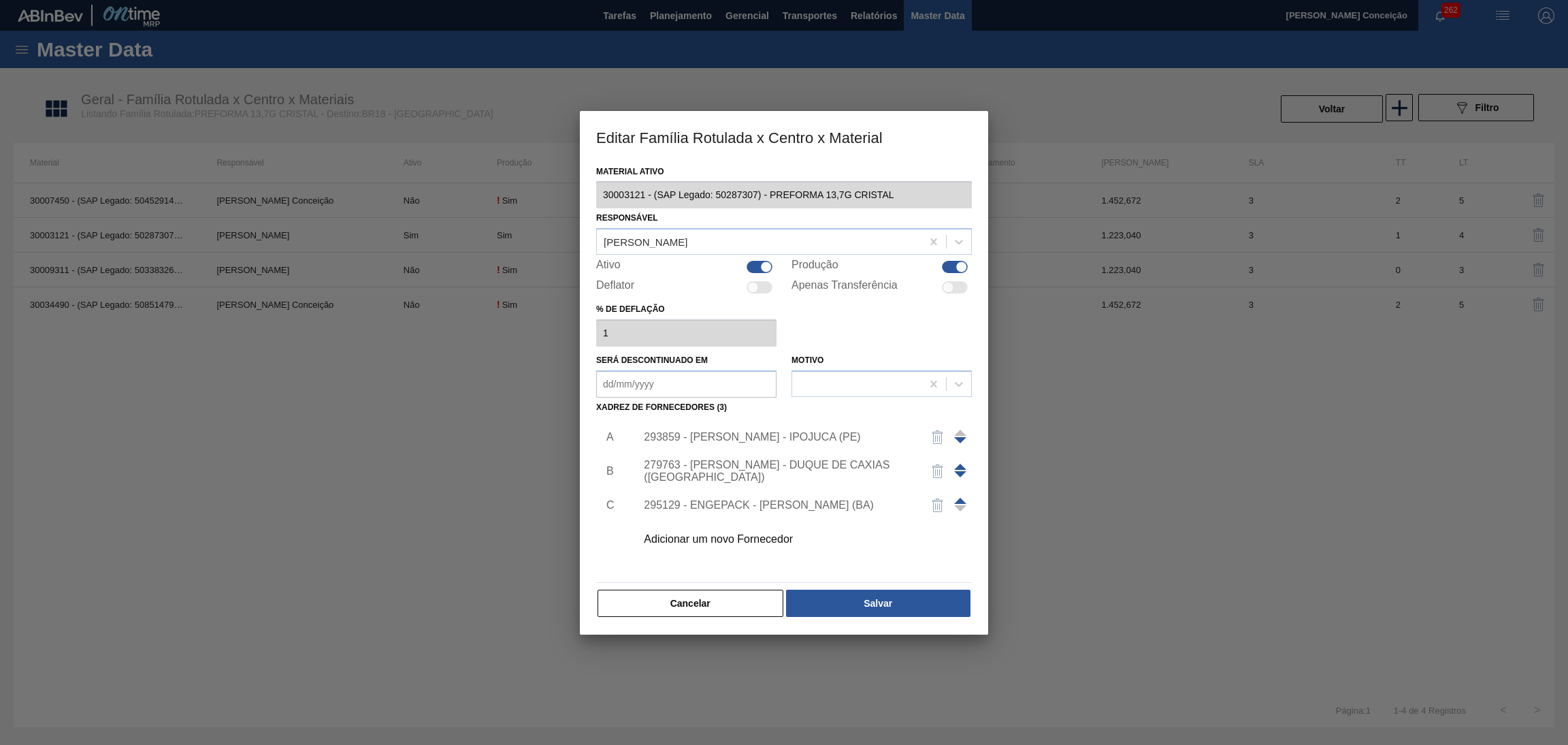
click at [961, 505] on span at bounding box center [960, 507] width 13 height 6
click at [962, 506] on span at bounding box center [960, 507] width 13 height 6
click at [962, 508] on span at bounding box center [960, 507] width 13 height 6
click at [959, 505] on span at bounding box center [960, 507] width 13 height 6
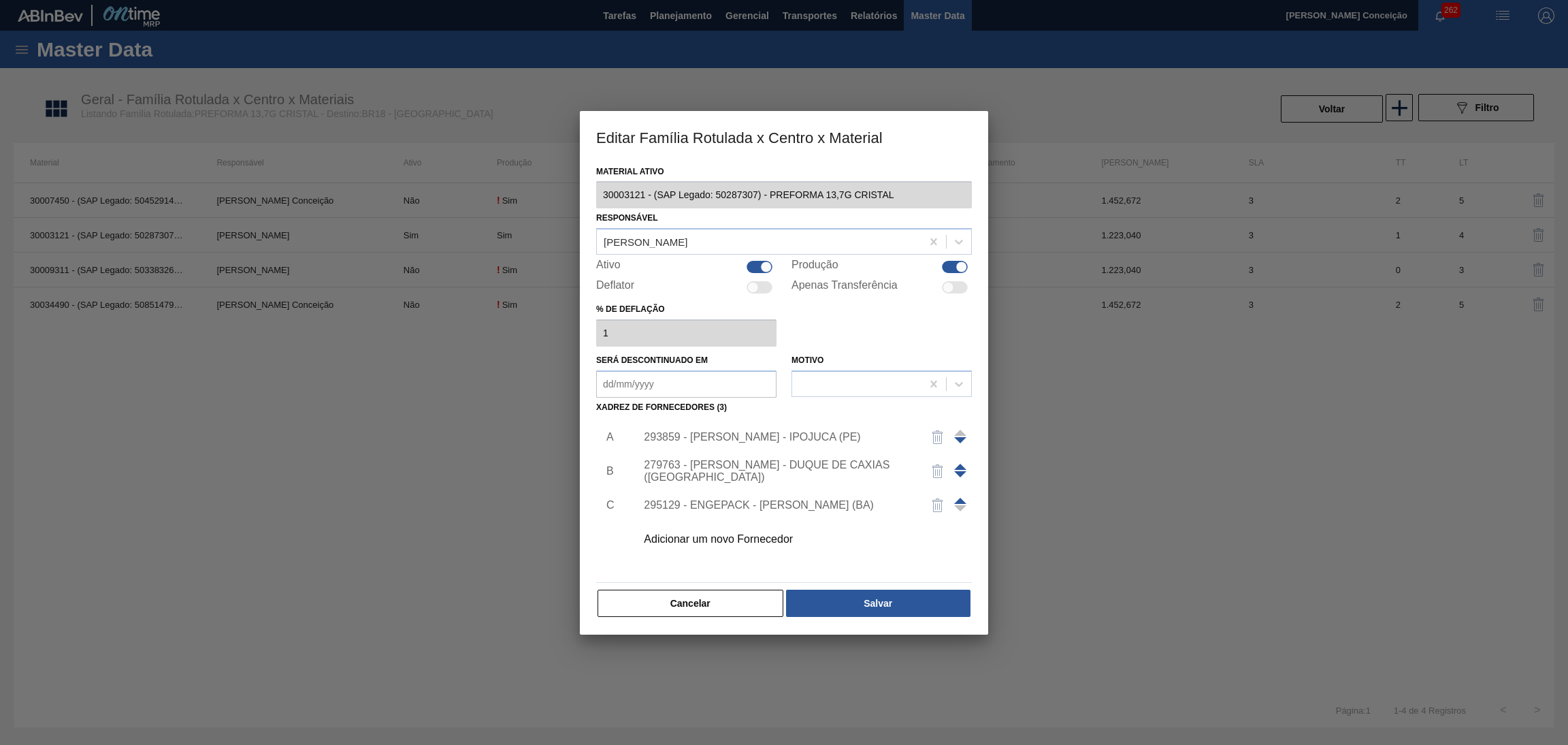
click at [959, 505] on span at bounding box center [960, 507] width 13 height 6
click at [959, 500] on span at bounding box center [960, 500] width 13 height 6
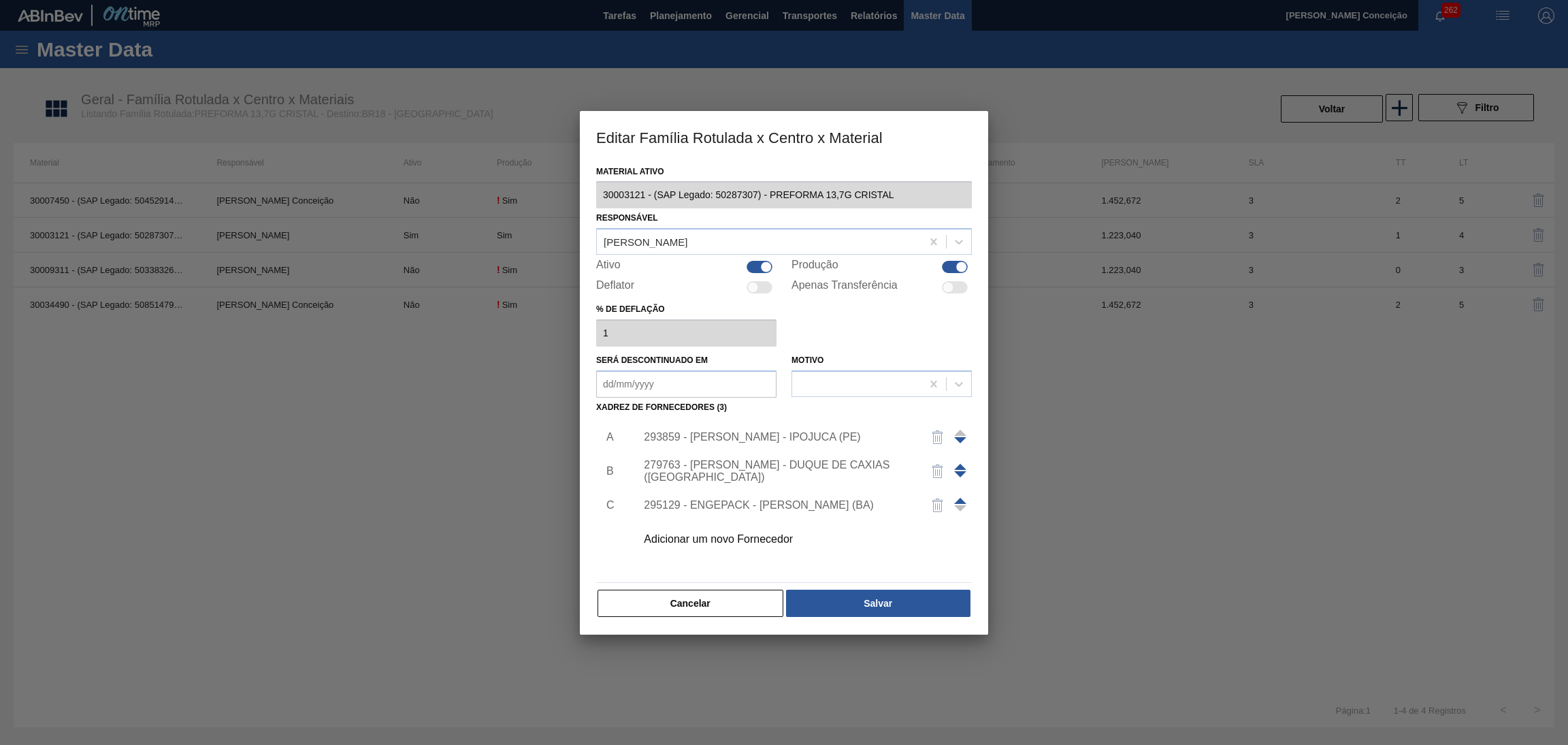
click at [957, 437] on span at bounding box center [960, 439] width 13 height 6
click at [961, 471] on span at bounding box center [960, 474] width 13 height 6
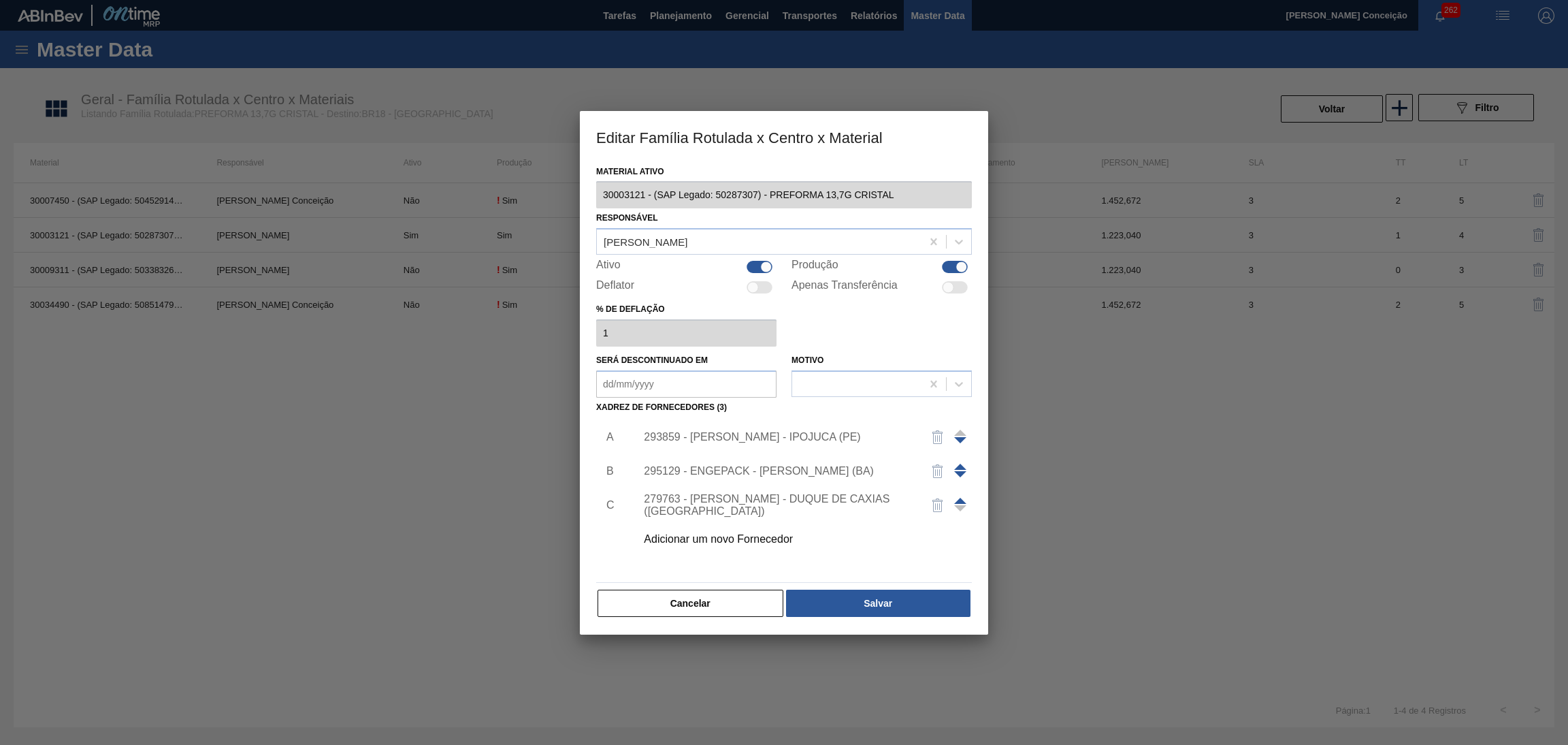
click at [961, 433] on span at bounding box center [960, 432] width 13 height 6
click at [959, 441] on span at bounding box center [960, 439] width 13 height 6
click at [852, 609] on button "Salvar" at bounding box center [878, 603] width 185 height 27
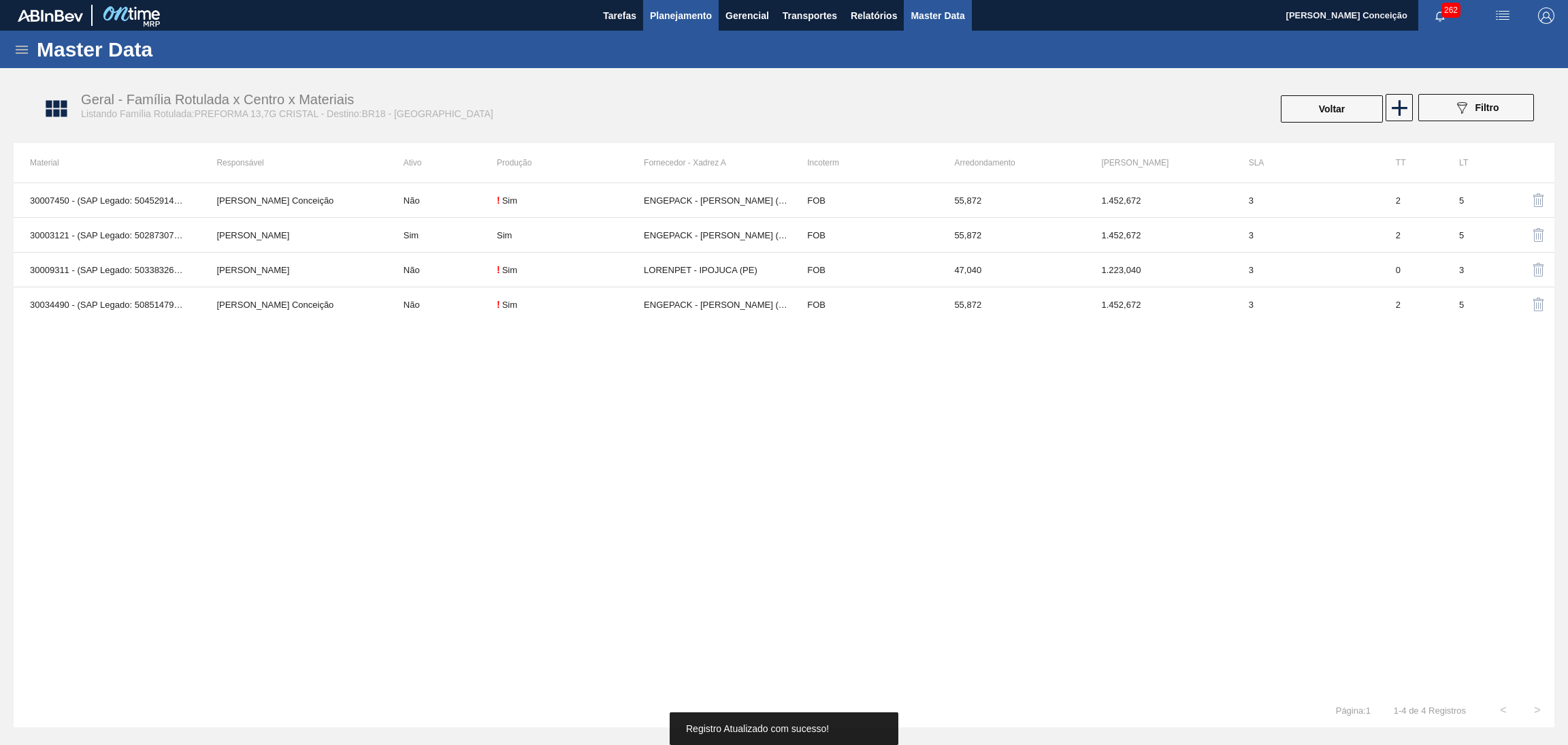
click at [684, 13] on span "Planejamento" at bounding box center [681, 15] width 62 height 16
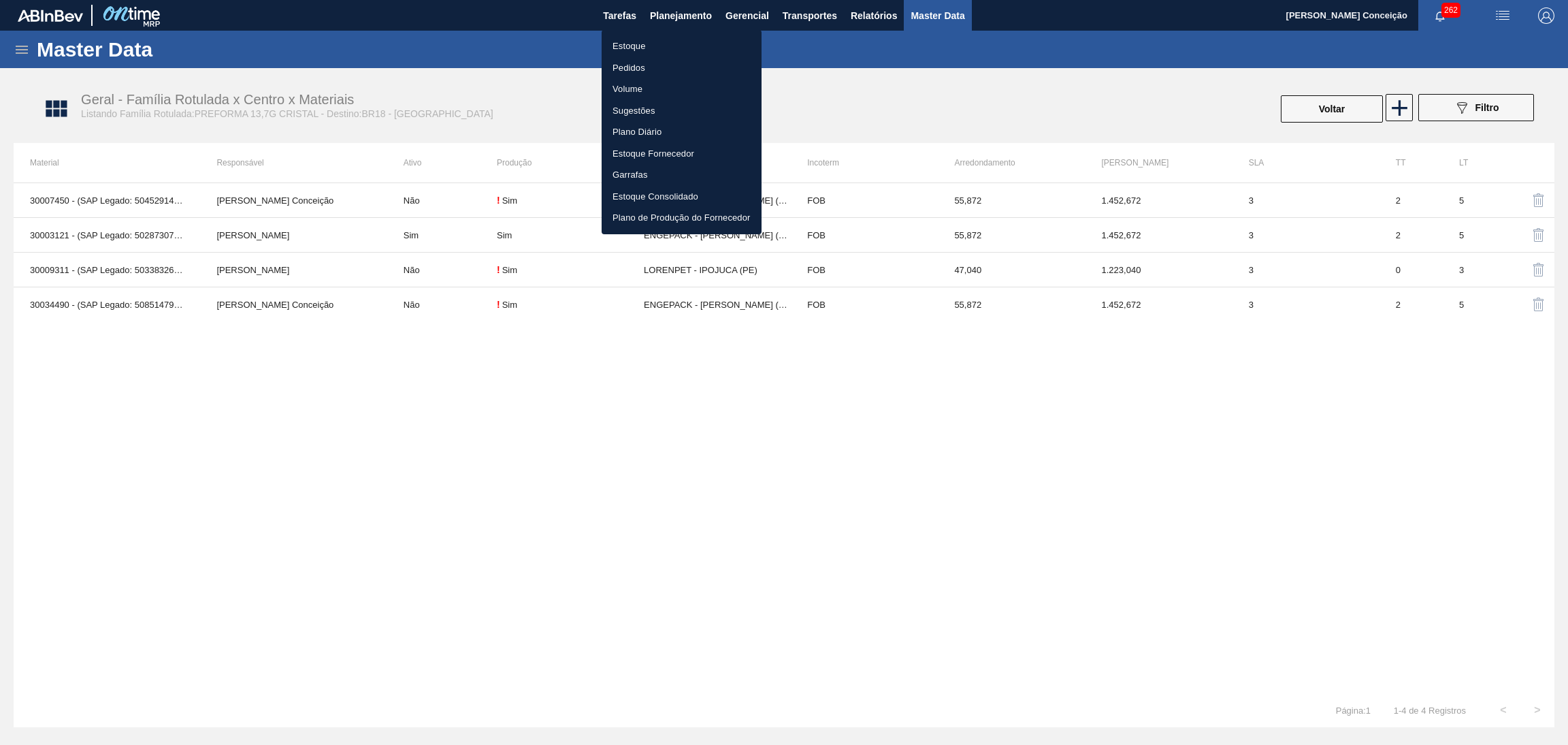
click at [648, 42] on li "Estoque" at bounding box center [681, 46] width 160 height 22
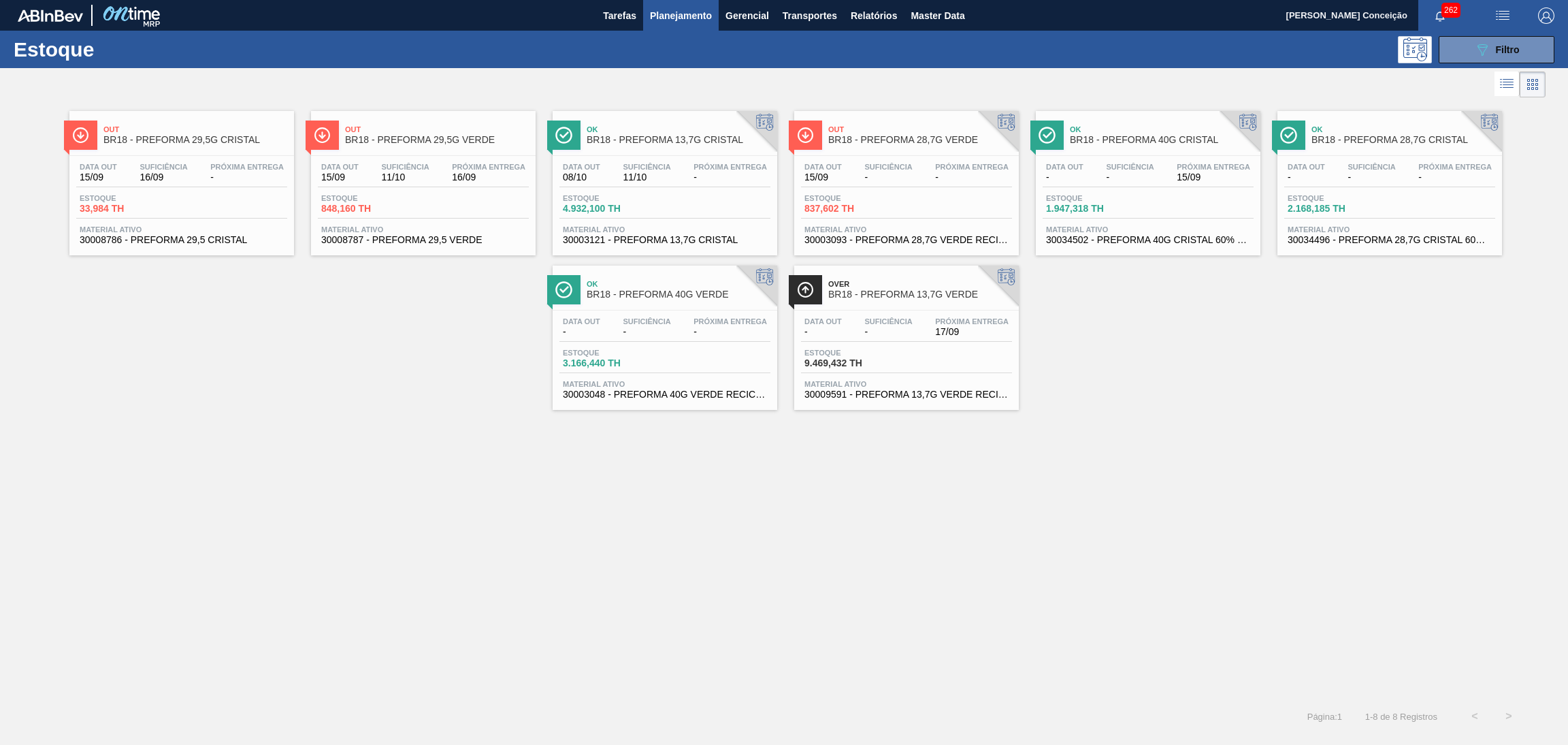
click at [652, 160] on div "Data out 08/10 Suficiência 11/10 Próxima Entrega - Estoque 4.932,100 TH Materia…" at bounding box center [664, 202] width 224 height 92
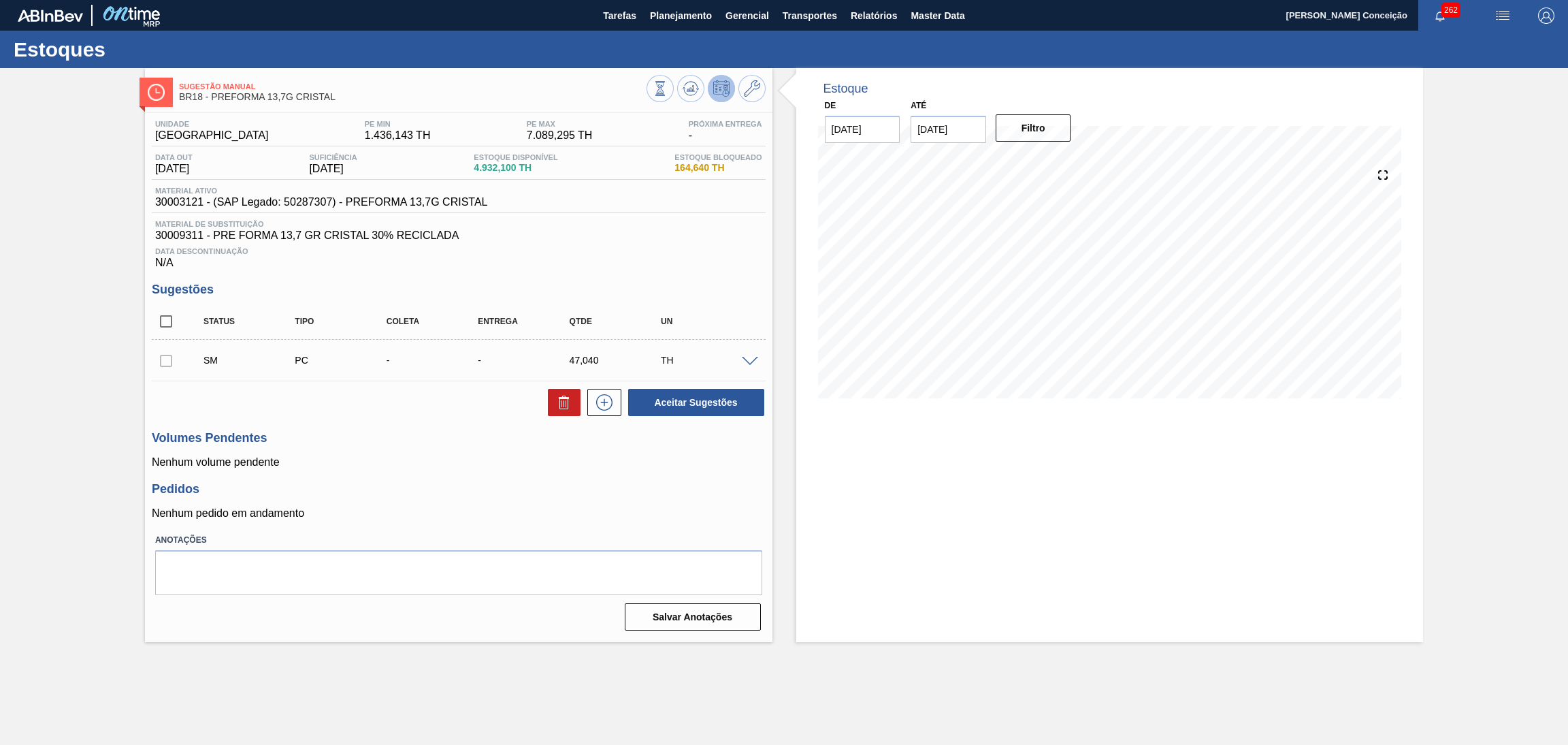
click at [758, 358] on div at bounding box center [752, 360] width 27 height 10
click at [750, 358] on span at bounding box center [749, 362] width 16 height 10
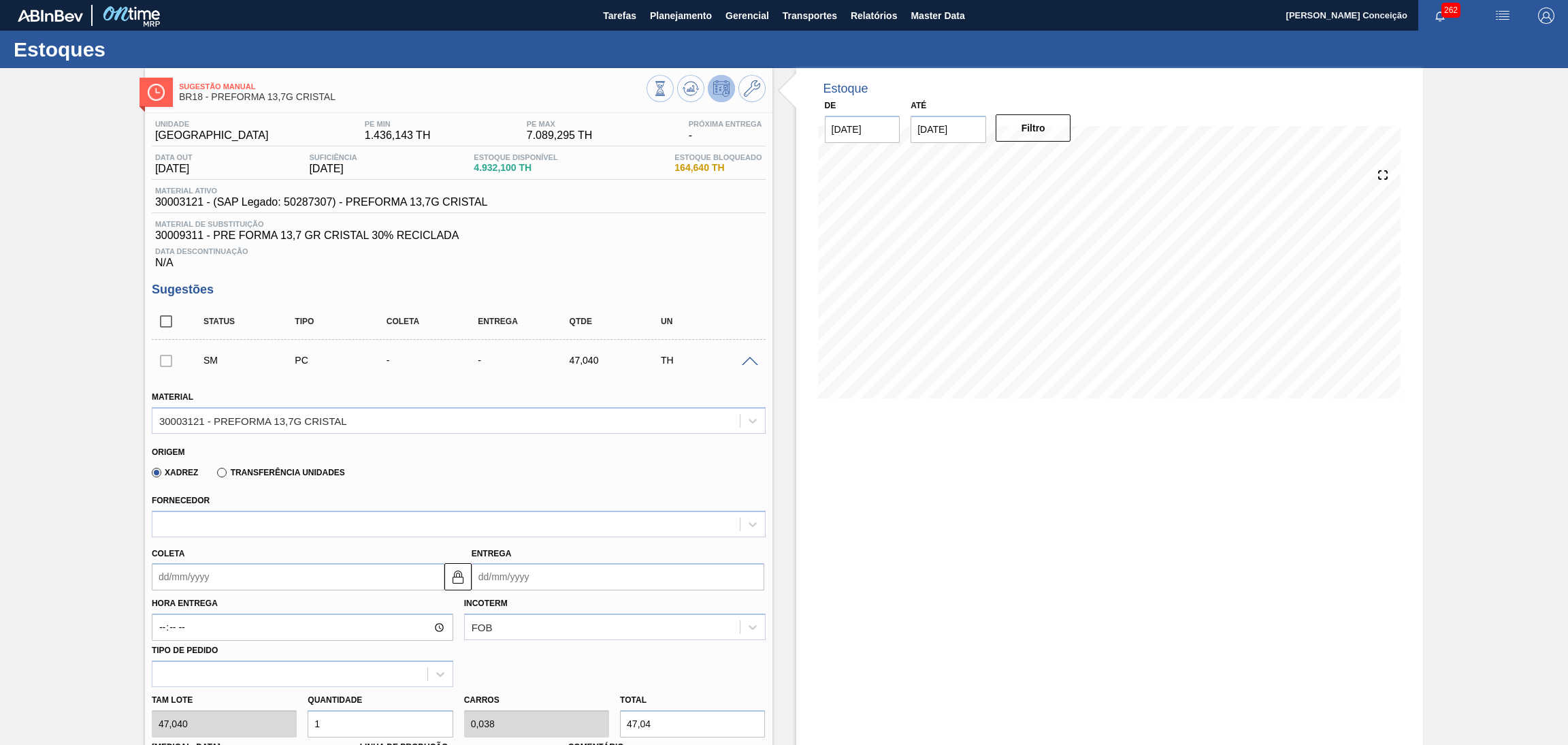
click at [326, 470] on label "Transferência Unidades" at bounding box center [281, 472] width 128 height 9
click at [215, 475] on input "Transferência Unidades" at bounding box center [215, 475] width 0 height 0
type input "55,872"
type input "0,842"
type input "0,032"
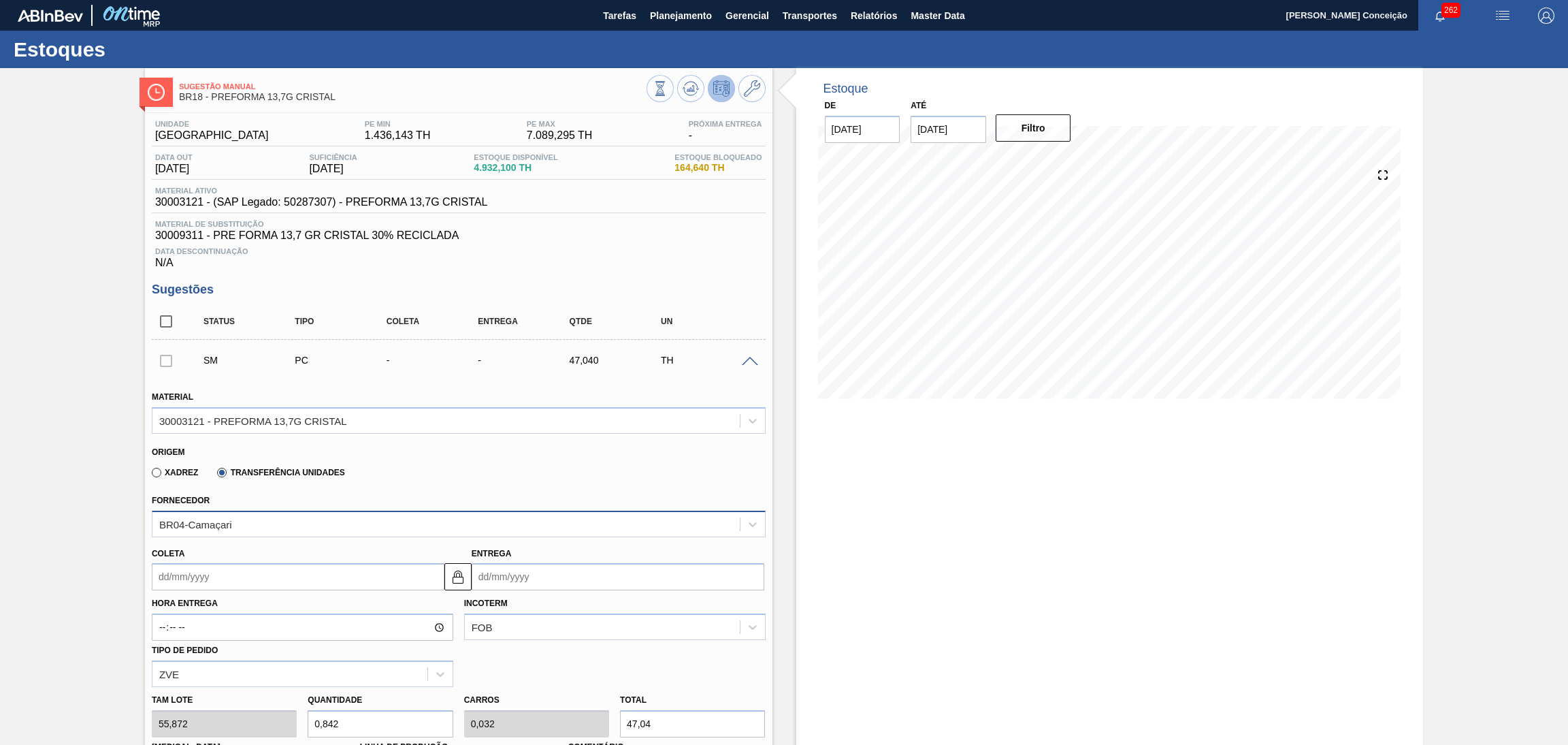
click at [270, 518] on div "BR04-Camaçari" at bounding box center [446, 524] width 587 height 20
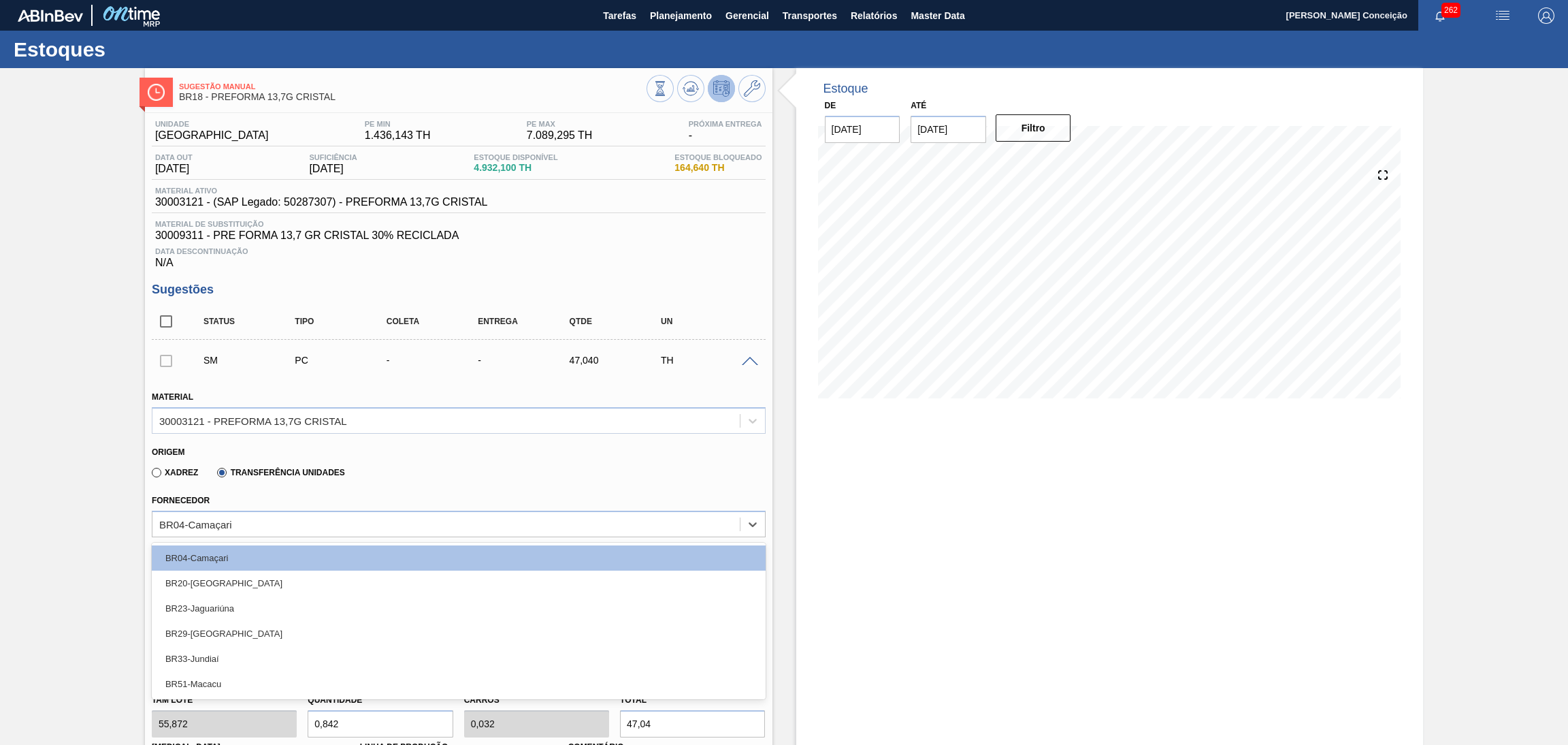
click at [468, 449] on div "Origem" at bounding box center [453, 449] width 602 height 13
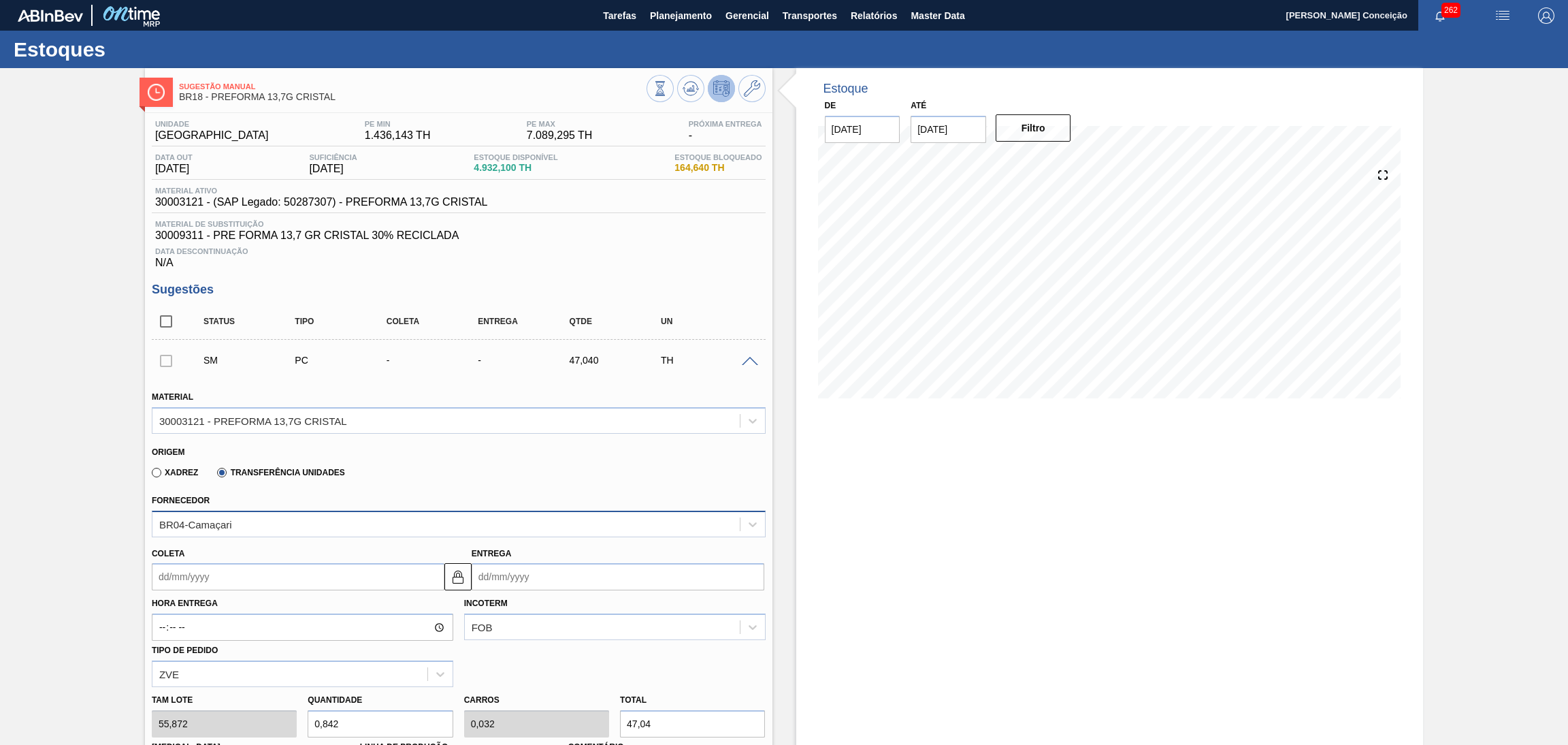
click at [322, 523] on div "BR04-Camaçari" at bounding box center [446, 524] width 587 height 20
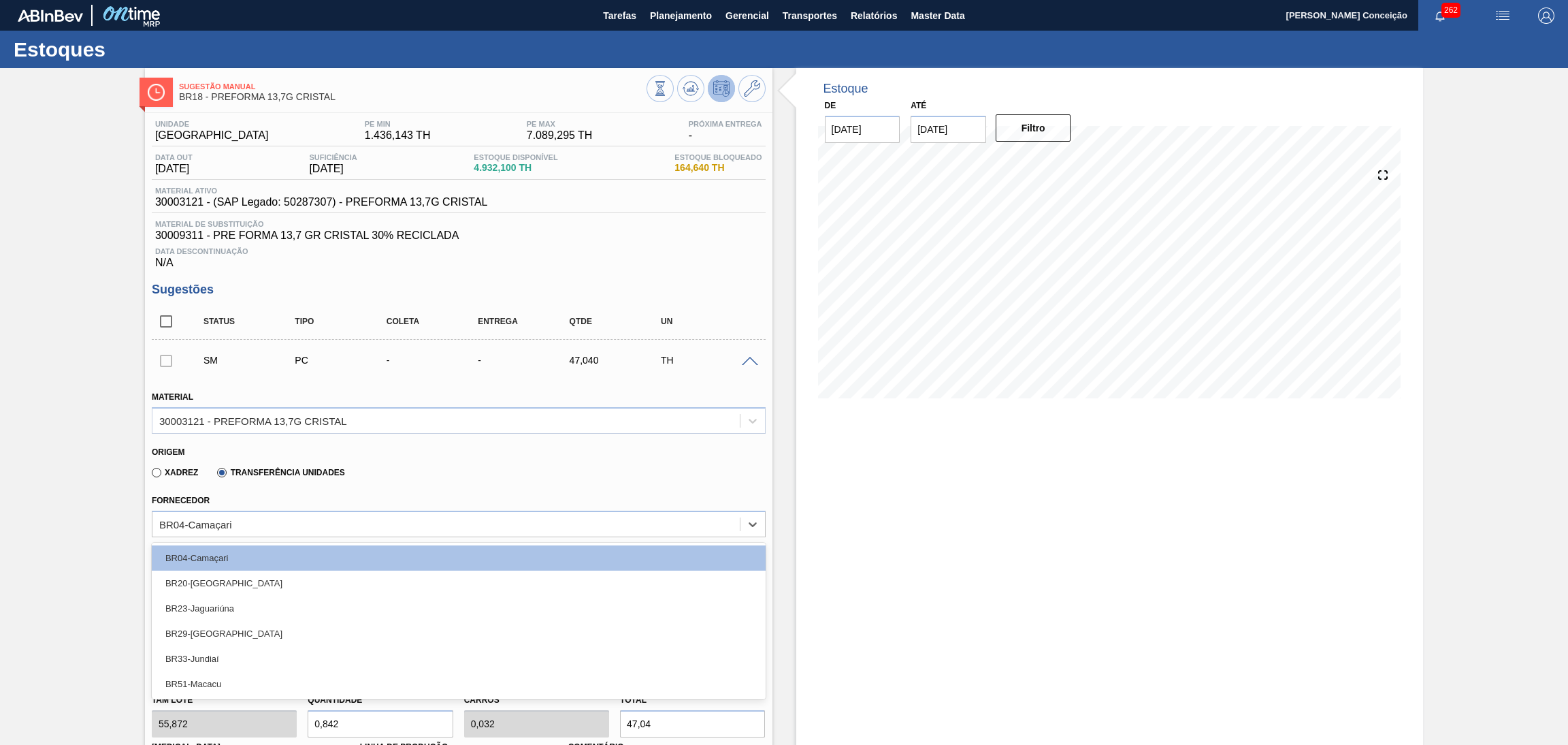
click at [423, 454] on div "Origem" at bounding box center [453, 449] width 602 height 13
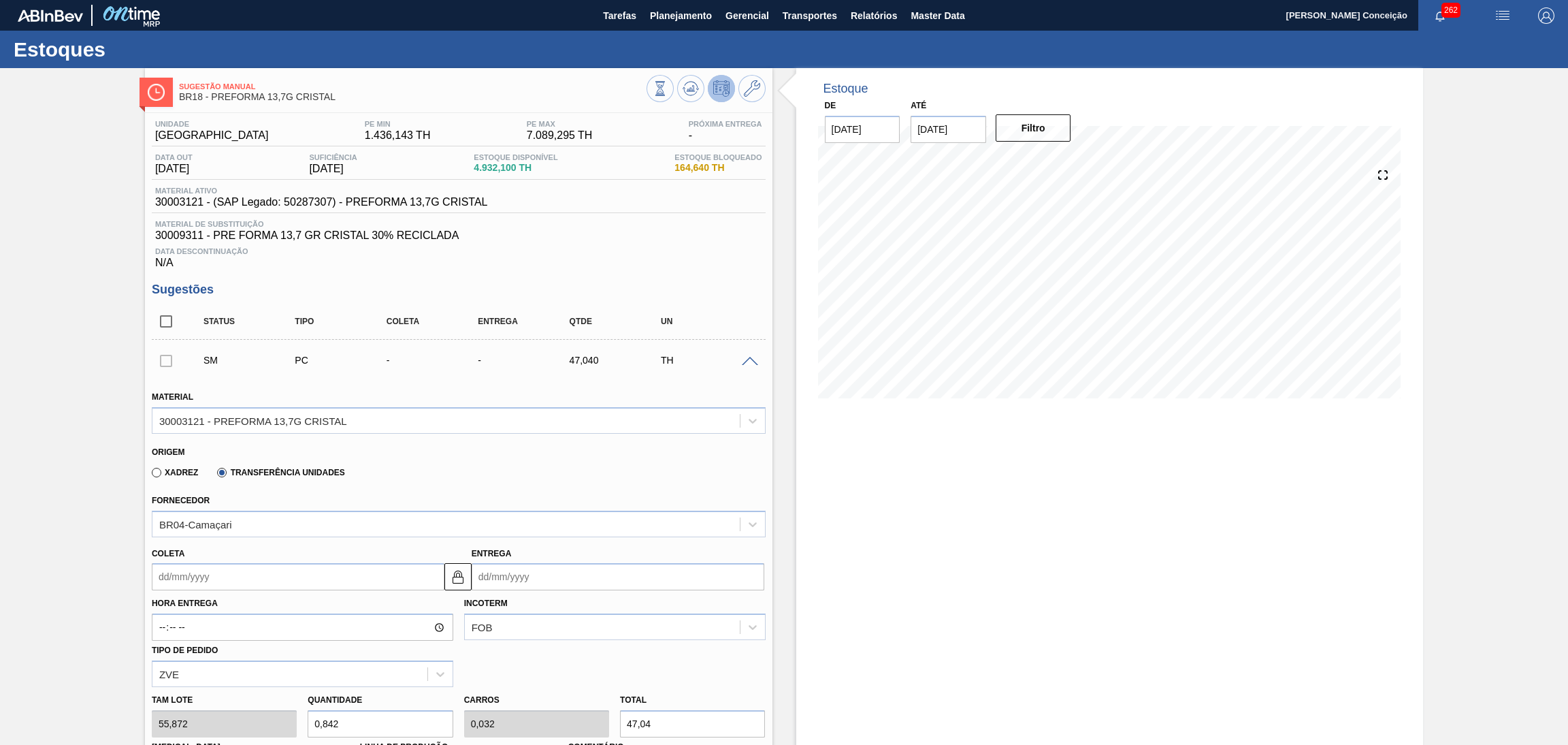
click at [574, 262] on div "Data Descontinuação N/A" at bounding box center [459, 255] width 614 height 27
click at [532, 290] on h3 "Sugestões" at bounding box center [459, 289] width 614 height 14
click at [458, 280] on div "Unidade Pernambuco PE MIN 1.436,143 TH PE MAX 7.089,295 TH Próxima Entrega - Da…" at bounding box center [459, 689] width 627 height 1151
click at [168, 326] on input "checkbox" at bounding box center [166, 322] width 29 height 29
checkbox input "true"
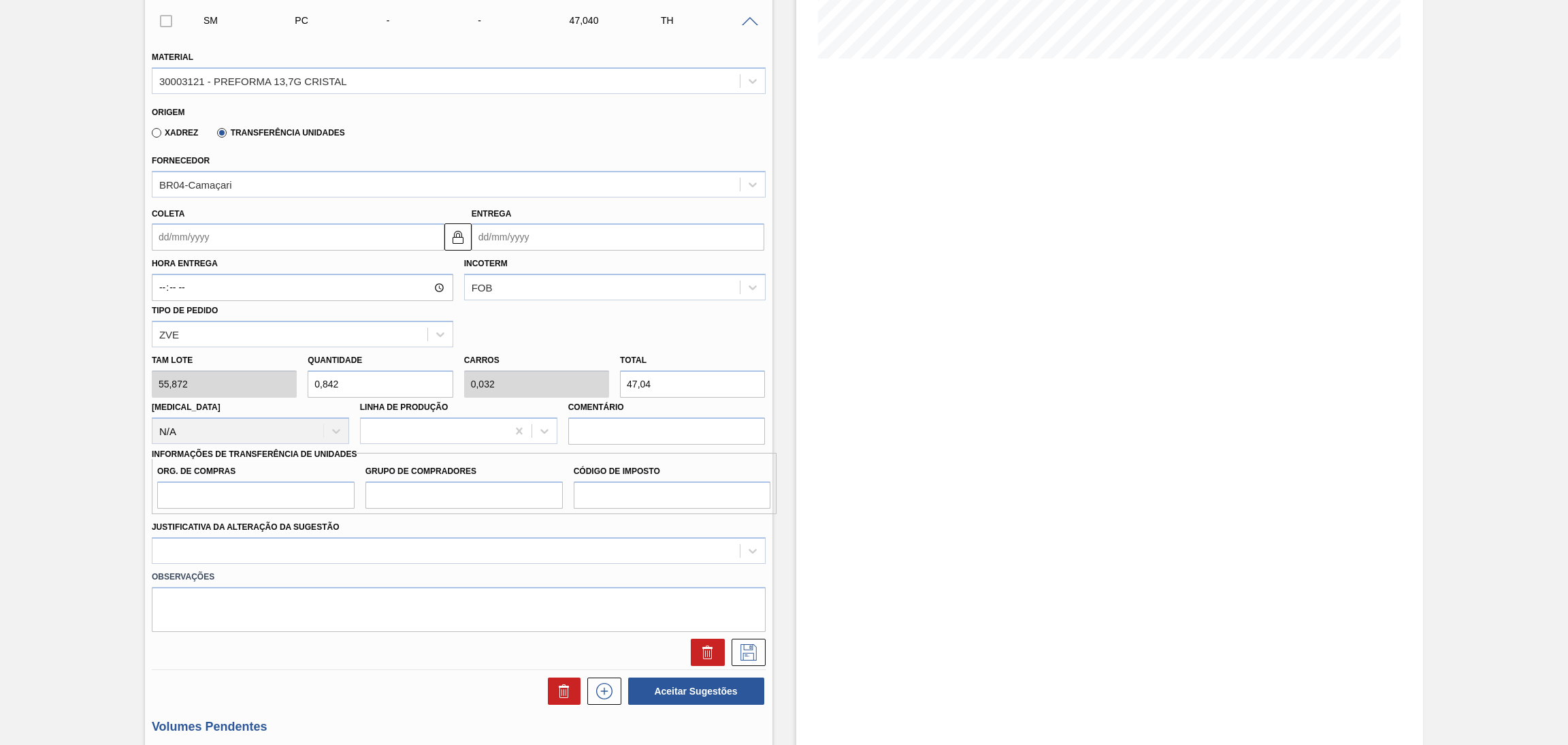
scroll to position [408, 0]
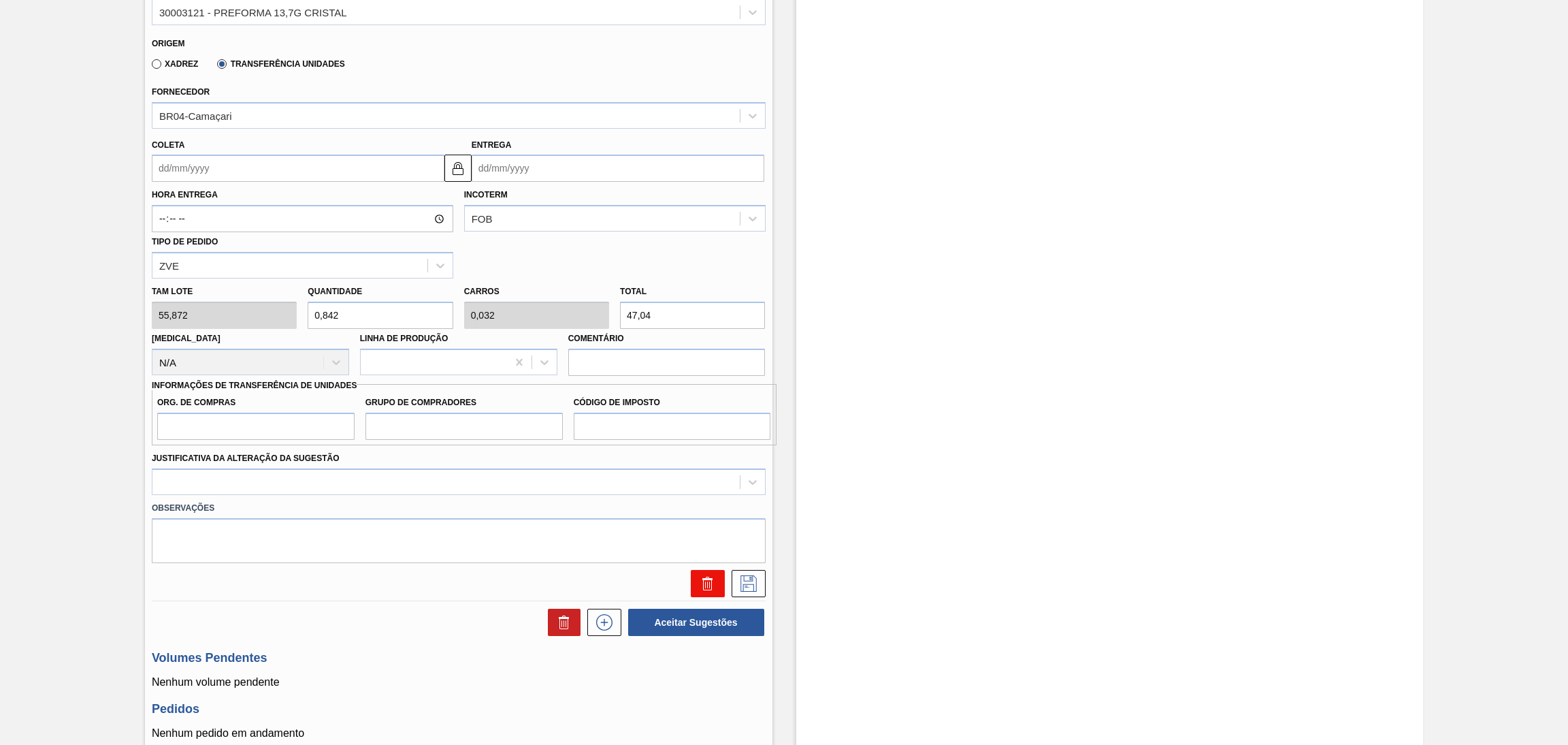
click at [701, 580] on icon at bounding box center [707, 583] width 16 height 16
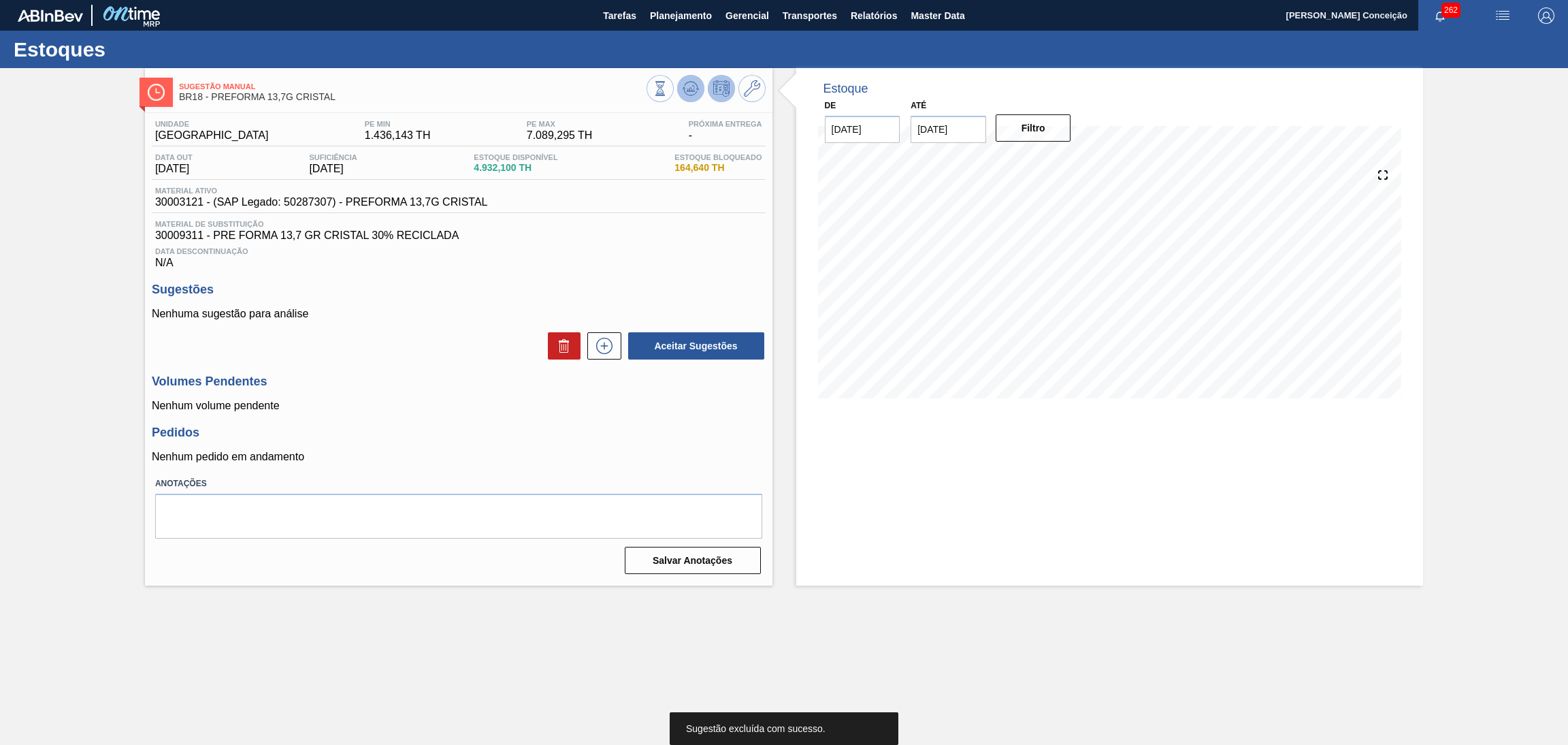
click at [695, 81] on icon at bounding box center [690, 88] width 16 height 16
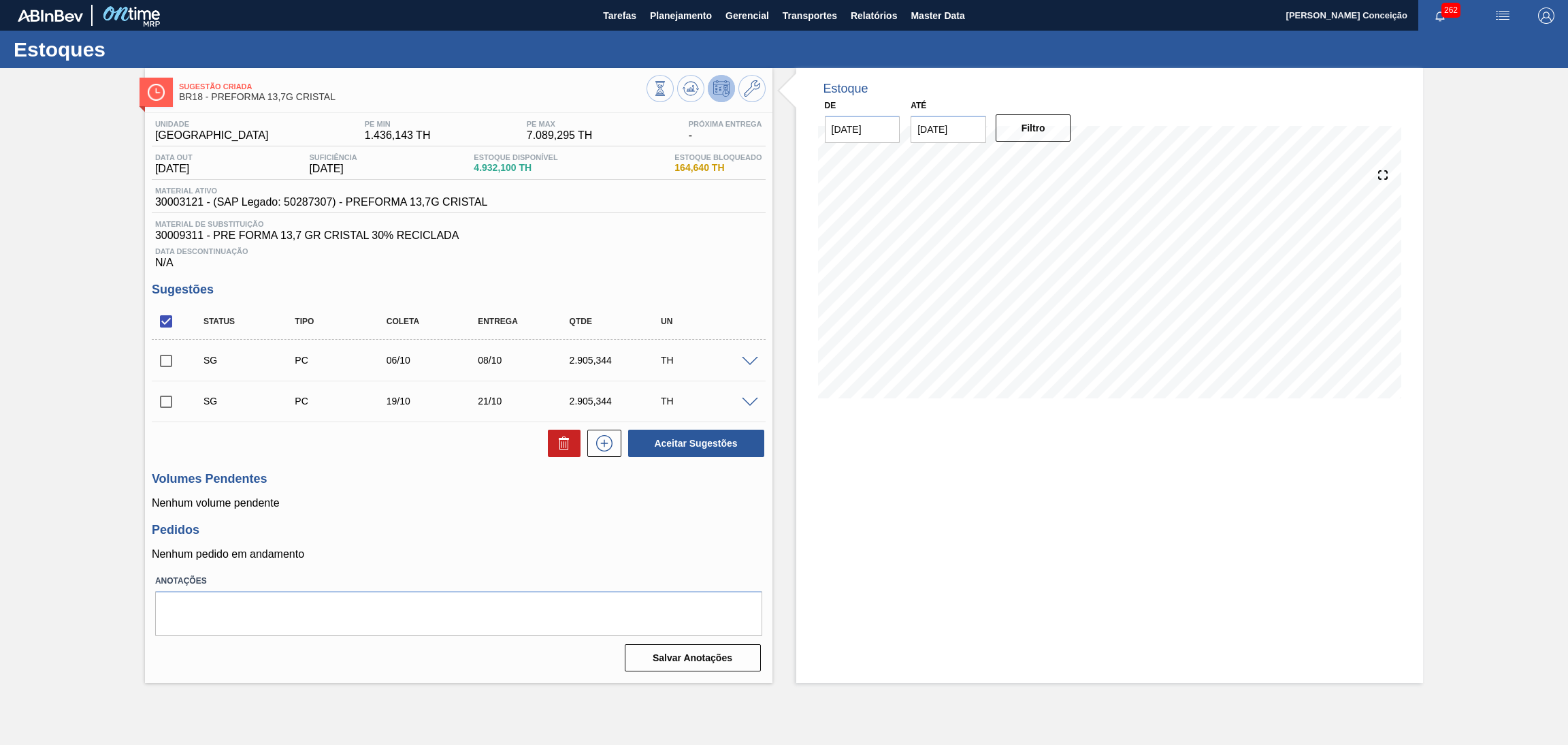
click at [753, 359] on span at bounding box center [749, 362] width 16 height 10
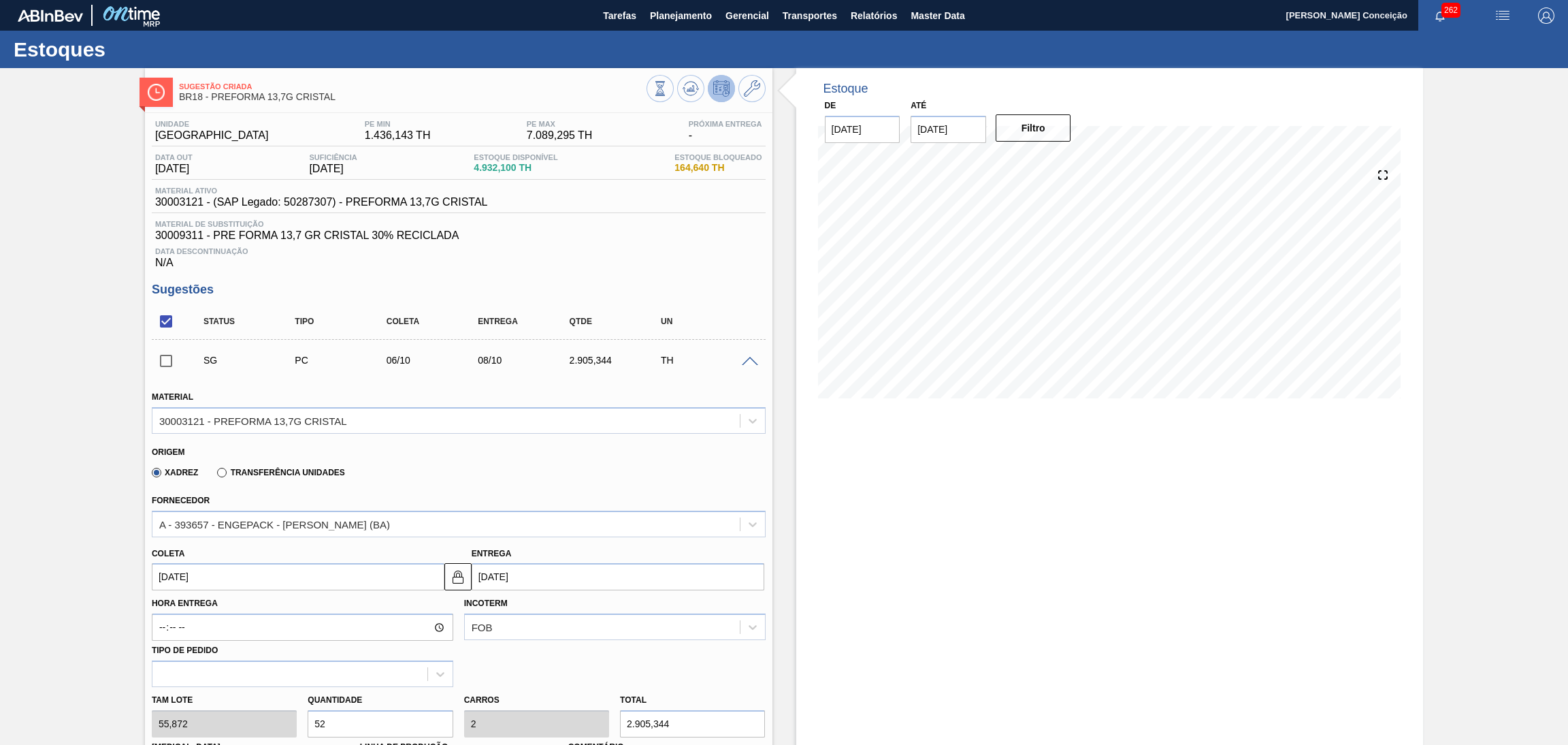
click at [455, 454] on div "Origem" at bounding box center [453, 449] width 602 height 13
click at [628, 244] on div "Data Descontinuação N/A" at bounding box center [459, 255] width 614 height 27
click at [1007, 563] on div "Estoque De 15/09/2025 Até 30/11/2025 Filtro 16/09 Projeção de Estoque 4,932.1 N…" at bounding box center [1109, 629] width 627 height 1123
click at [975, 433] on div "Estoque De 15/09/2025 Até 30/11/2025 Filtro 16/09 Projeção de Estoque 4,932.1 N…" at bounding box center [1109, 629] width 627 height 1123
click at [209, 578] on input "06/10/2025" at bounding box center [298, 576] width 293 height 27
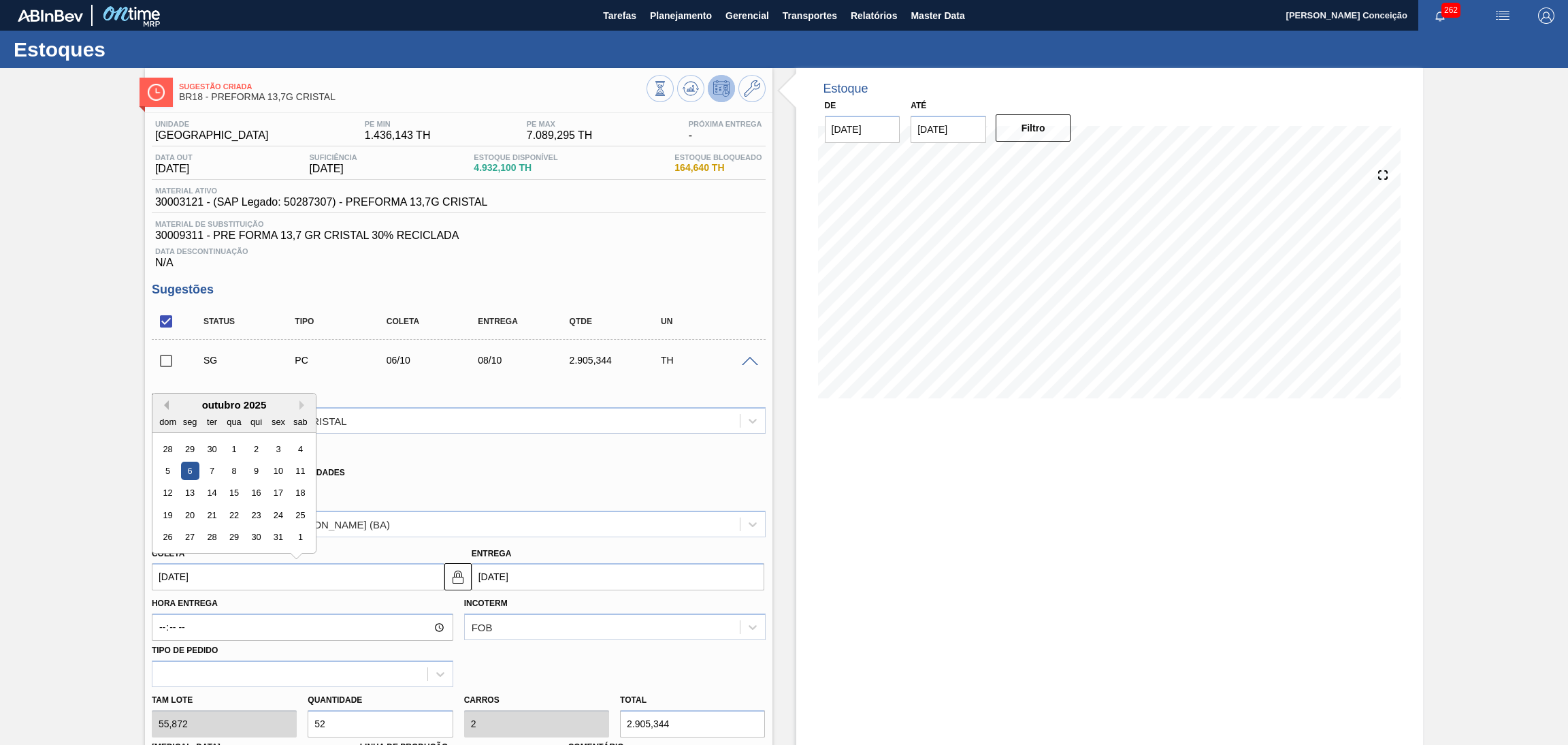
click at [165, 406] on button "Previous Month" at bounding box center [164, 405] width 9 height 9
click at [256, 494] on div "18" at bounding box center [256, 493] width 18 height 18
type input "18/09/2025"
type input "[DATE]"
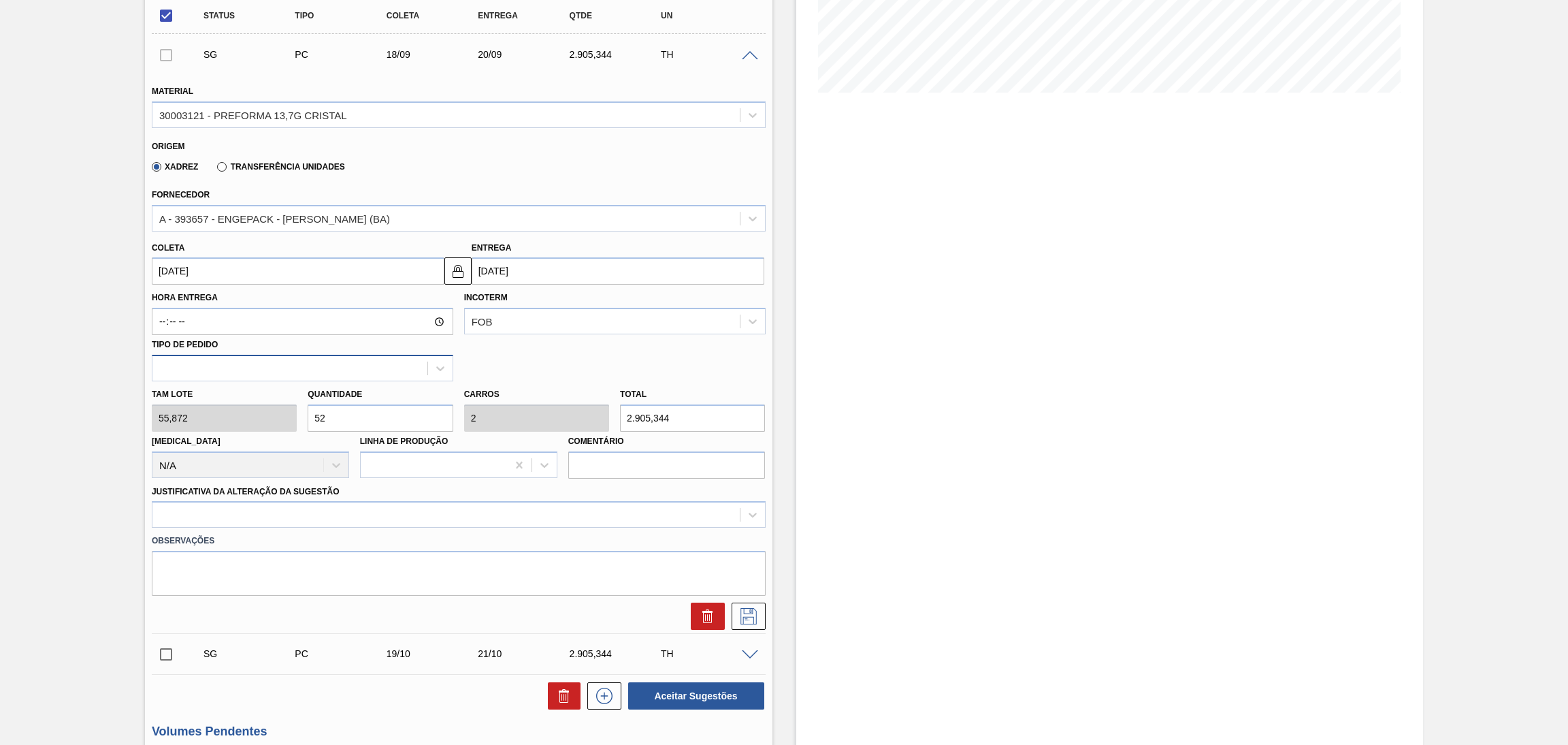
drag, startPoint x: 232, startPoint y: 369, endPoint x: 223, endPoint y: 365, distance: 9.8
click at [227, 367] on div "Material 30003121 - PREFORMA 13,7G CRISTAL Origem Xadrez Transferência Unidades…" at bounding box center [459, 350] width 614 height 559
type input "2"
type input "0,077"
type input "111,744"
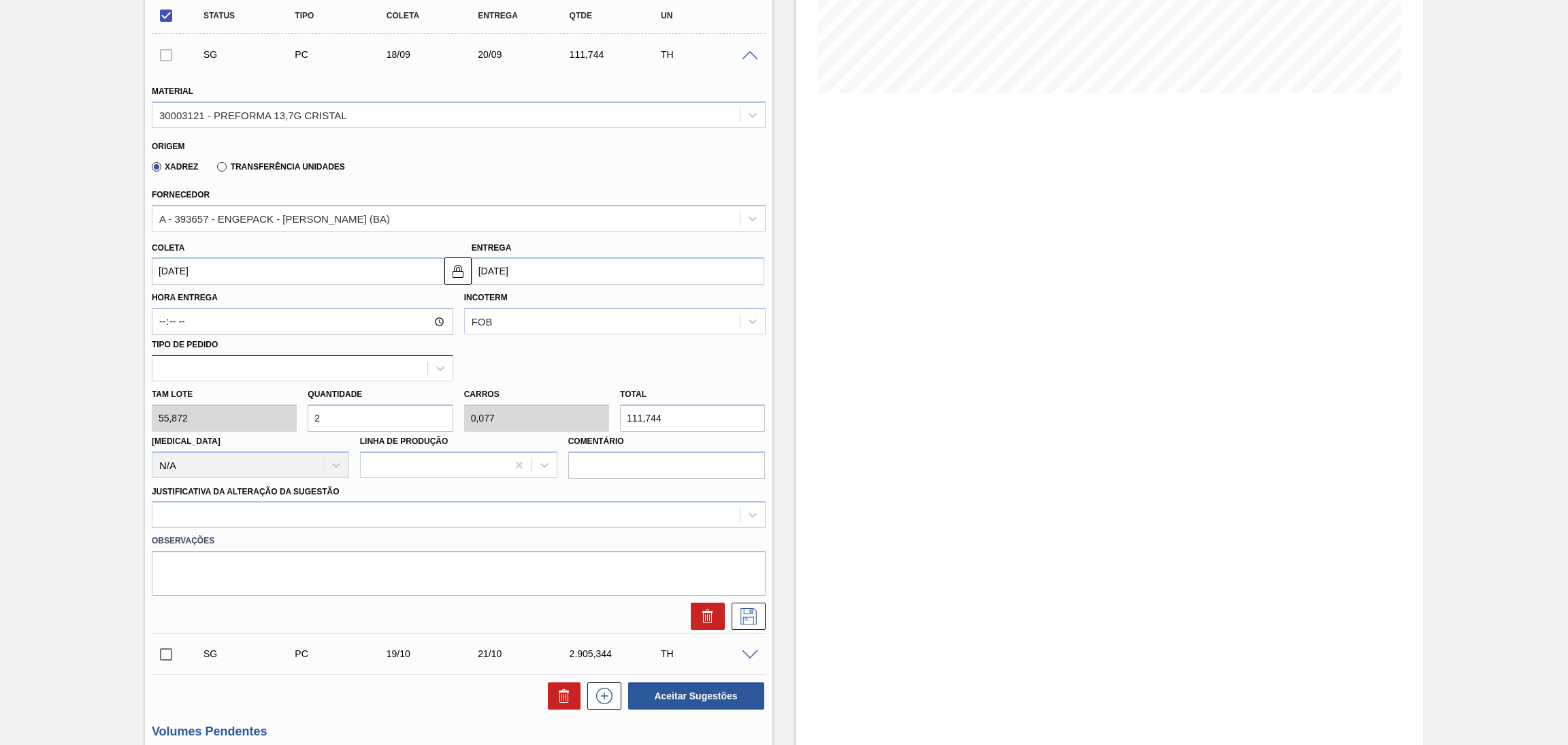
type input "26"
type input "1"
type input "1.452,672"
type input "26"
click at [252, 507] on div at bounding box center [446, 515] width 587 height 20
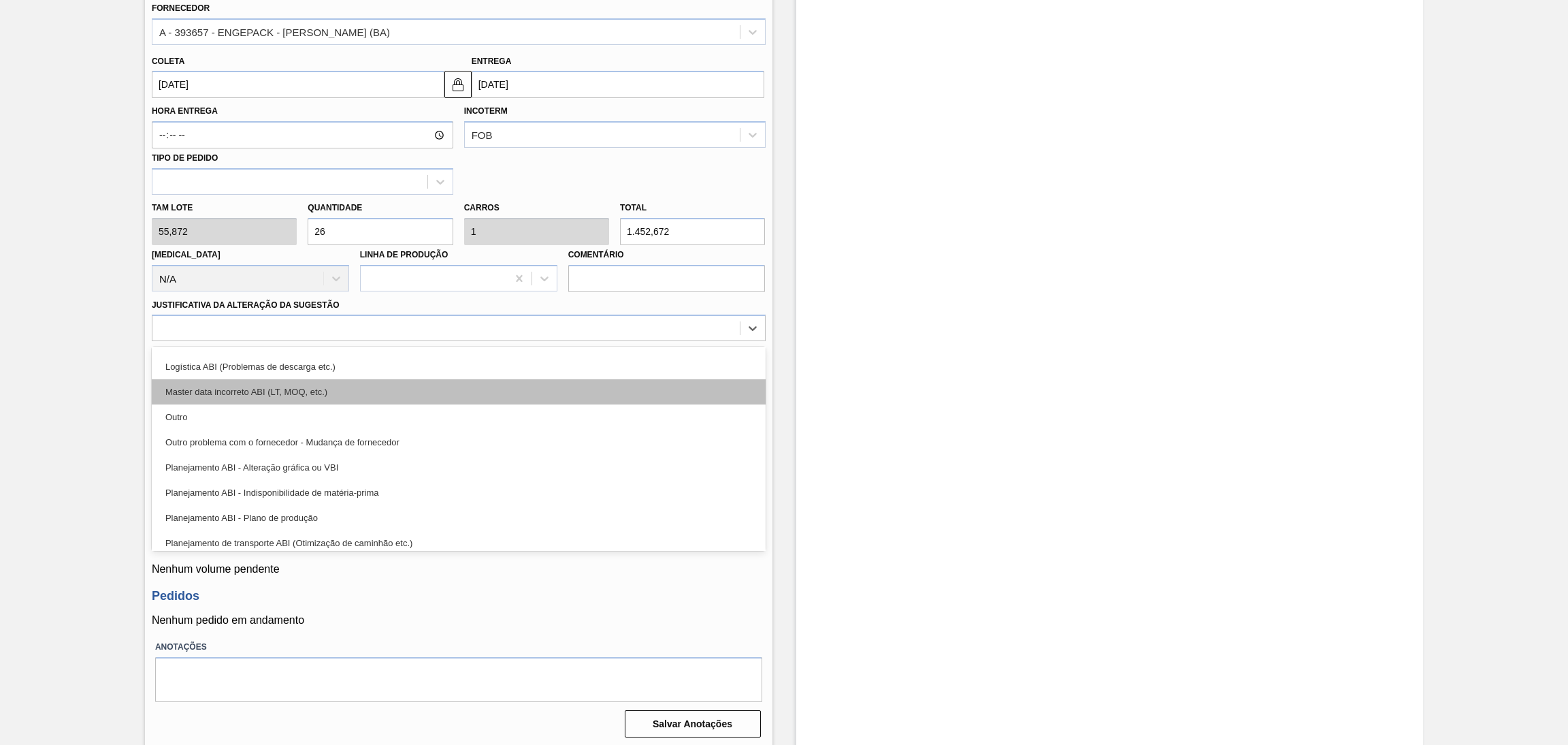
scroll to position [102, 0]
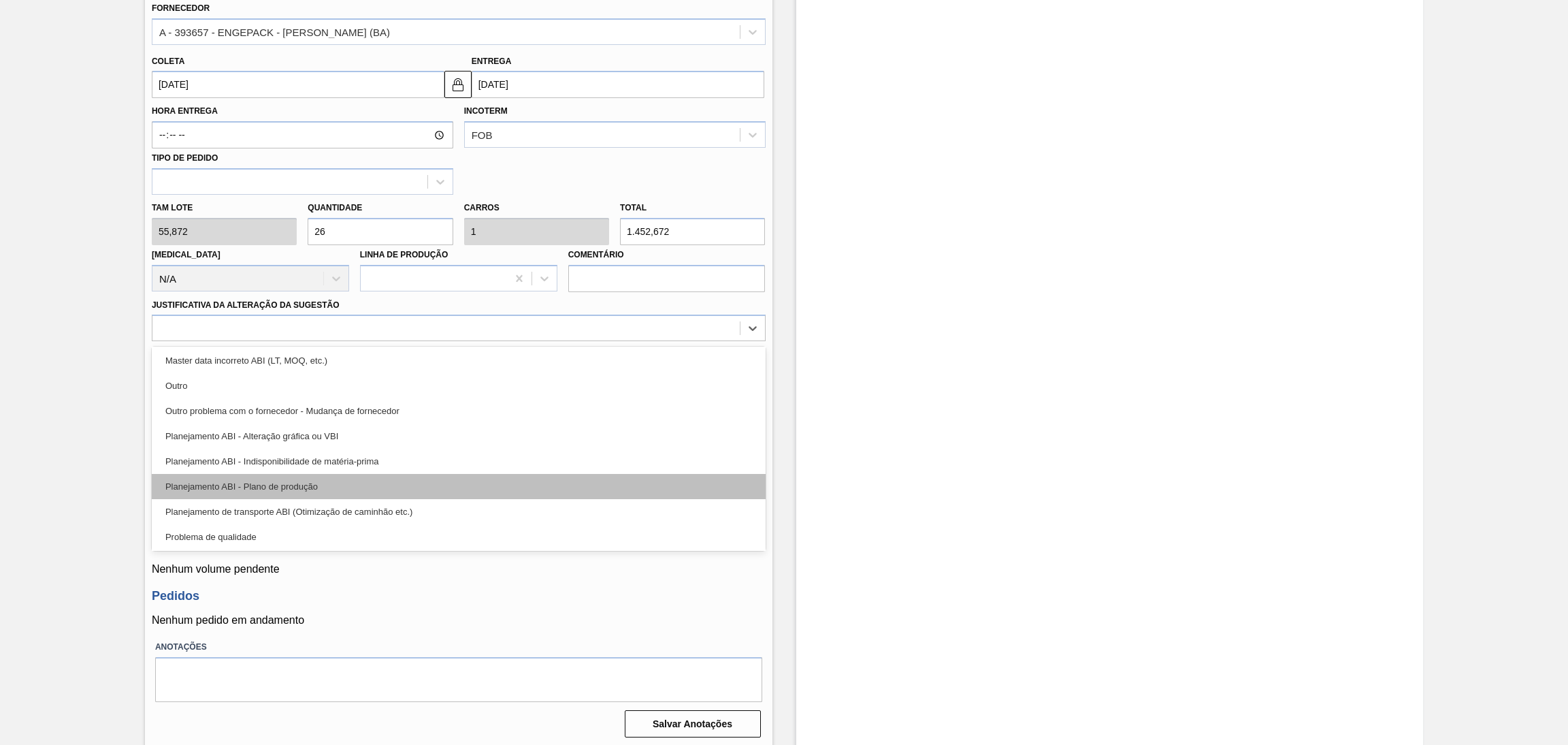
click at [305, 486] on div "Planejamento ABI - Plano de produção" at bounding box center [459, 486] width 614 height 25
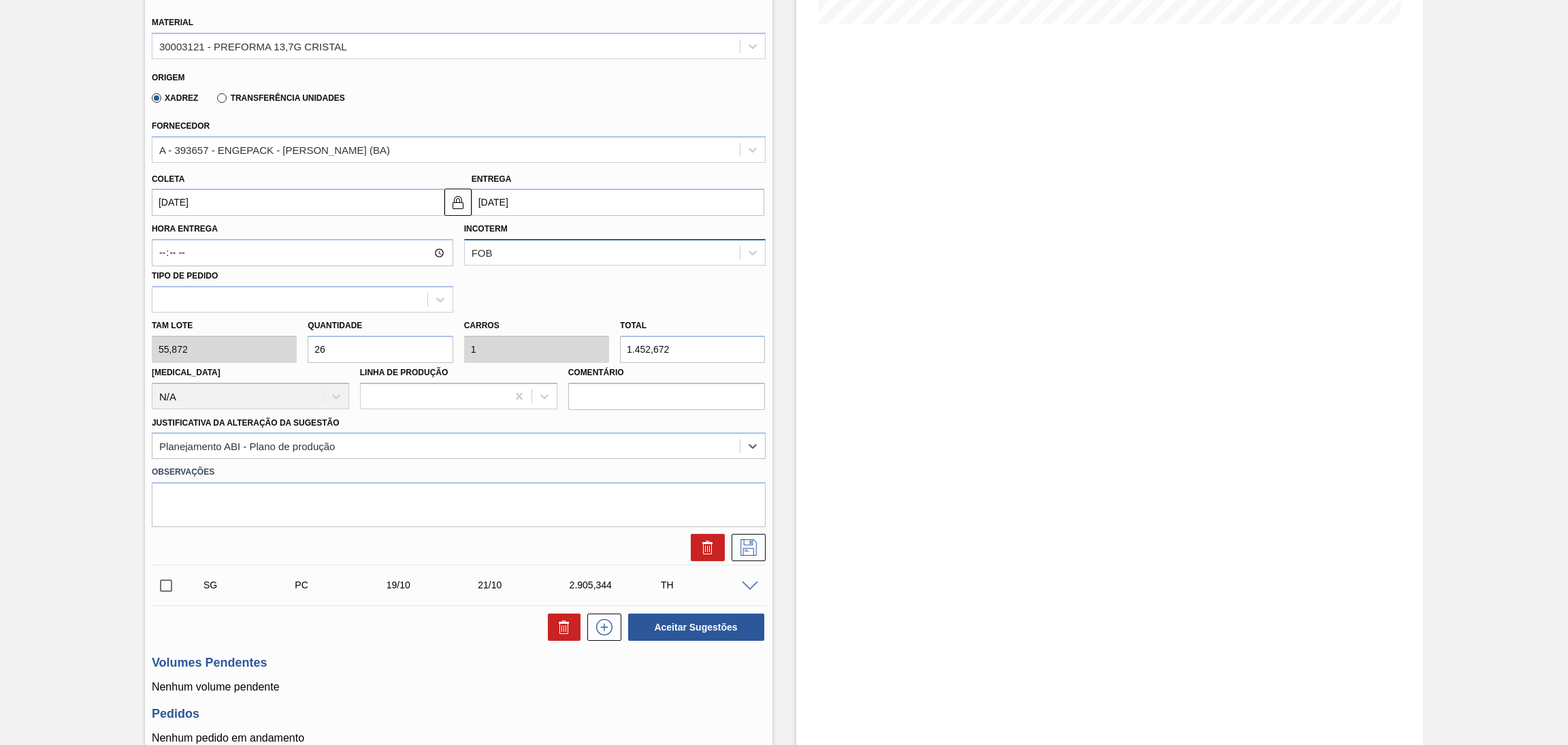
scroll to position [390, 0]
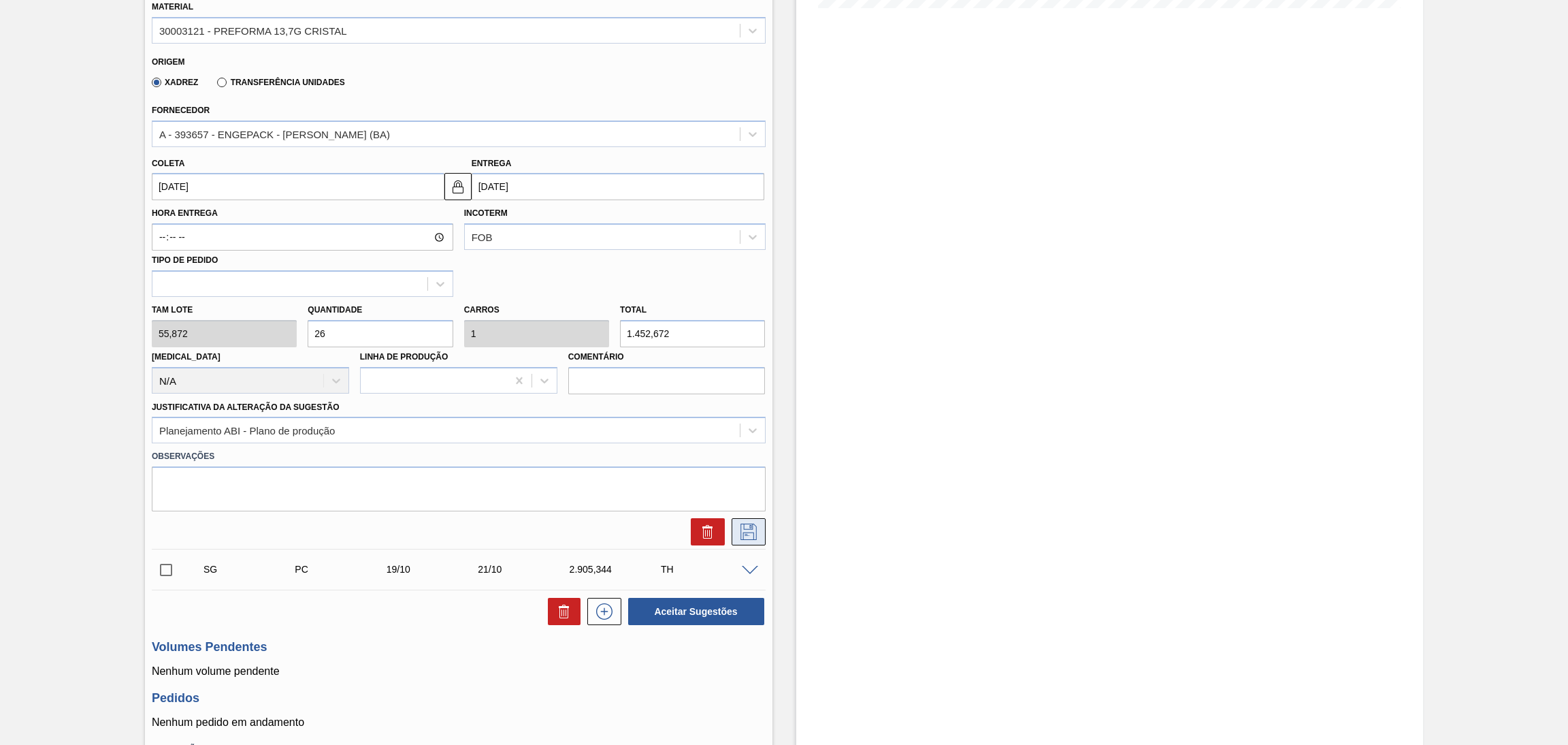
click at [749, 525] on icon at bounding box center [748, 530] width 7 height 11
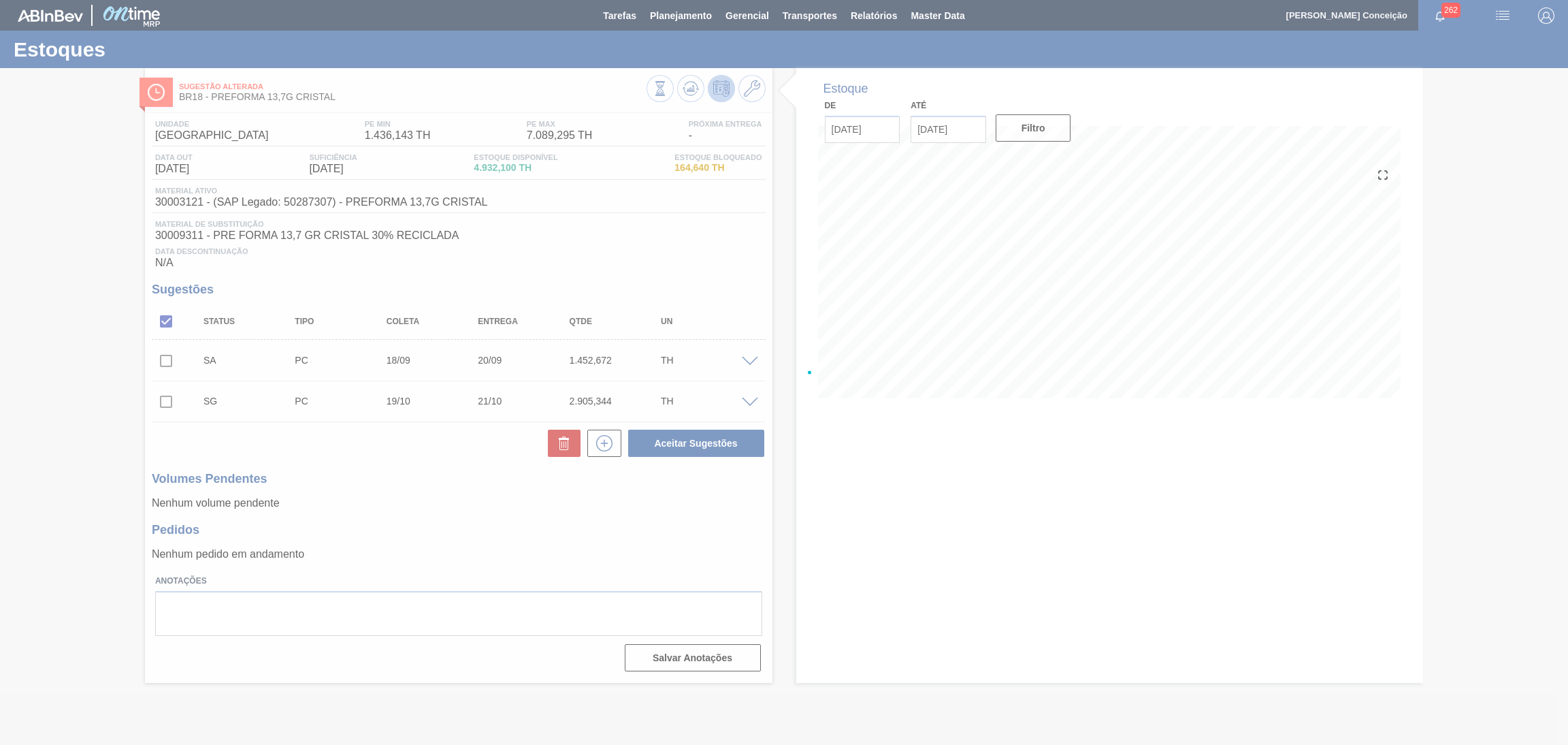
scroll to position [0, 0]
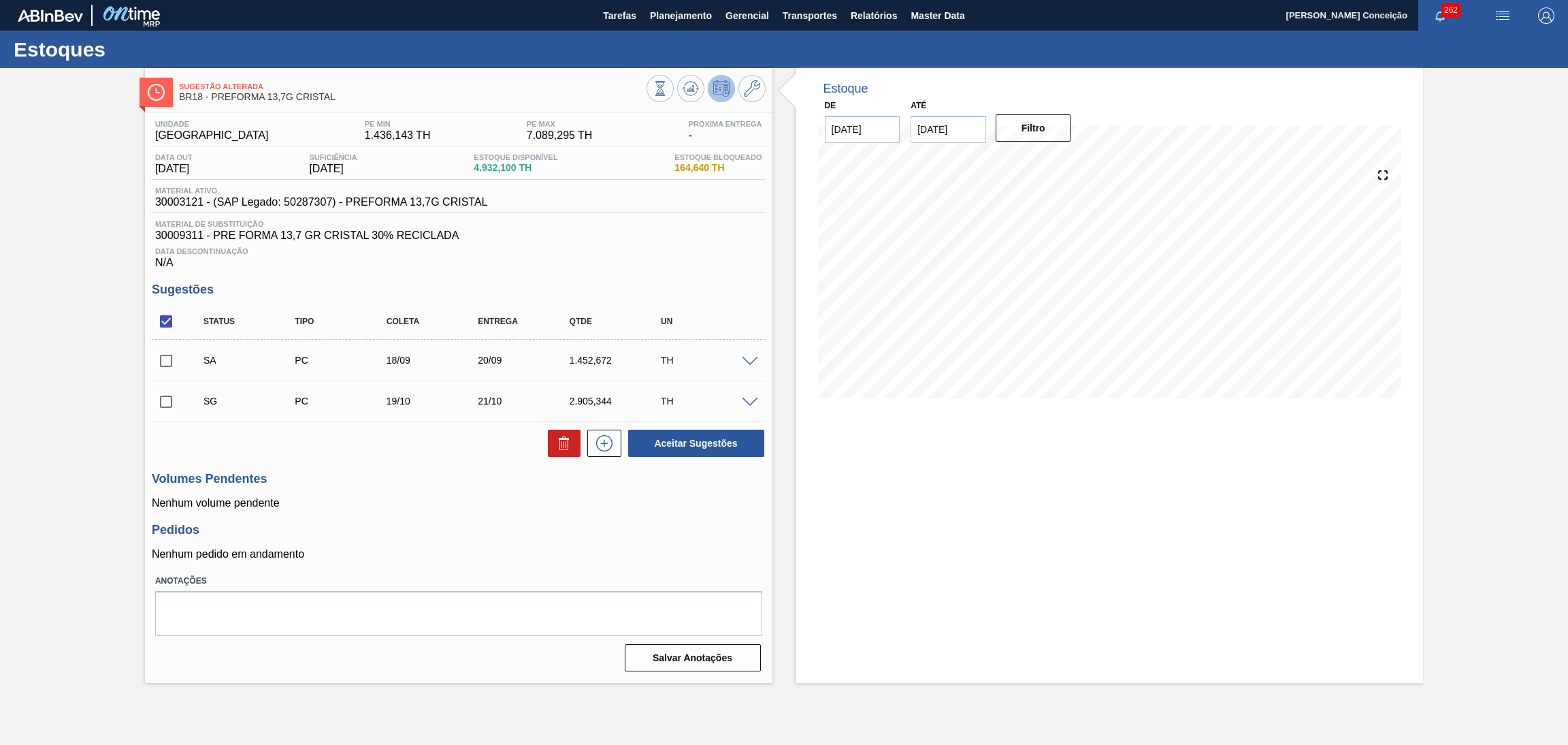
click at [751, 398] on span at bounding box center [749, 402] width 16 height 10
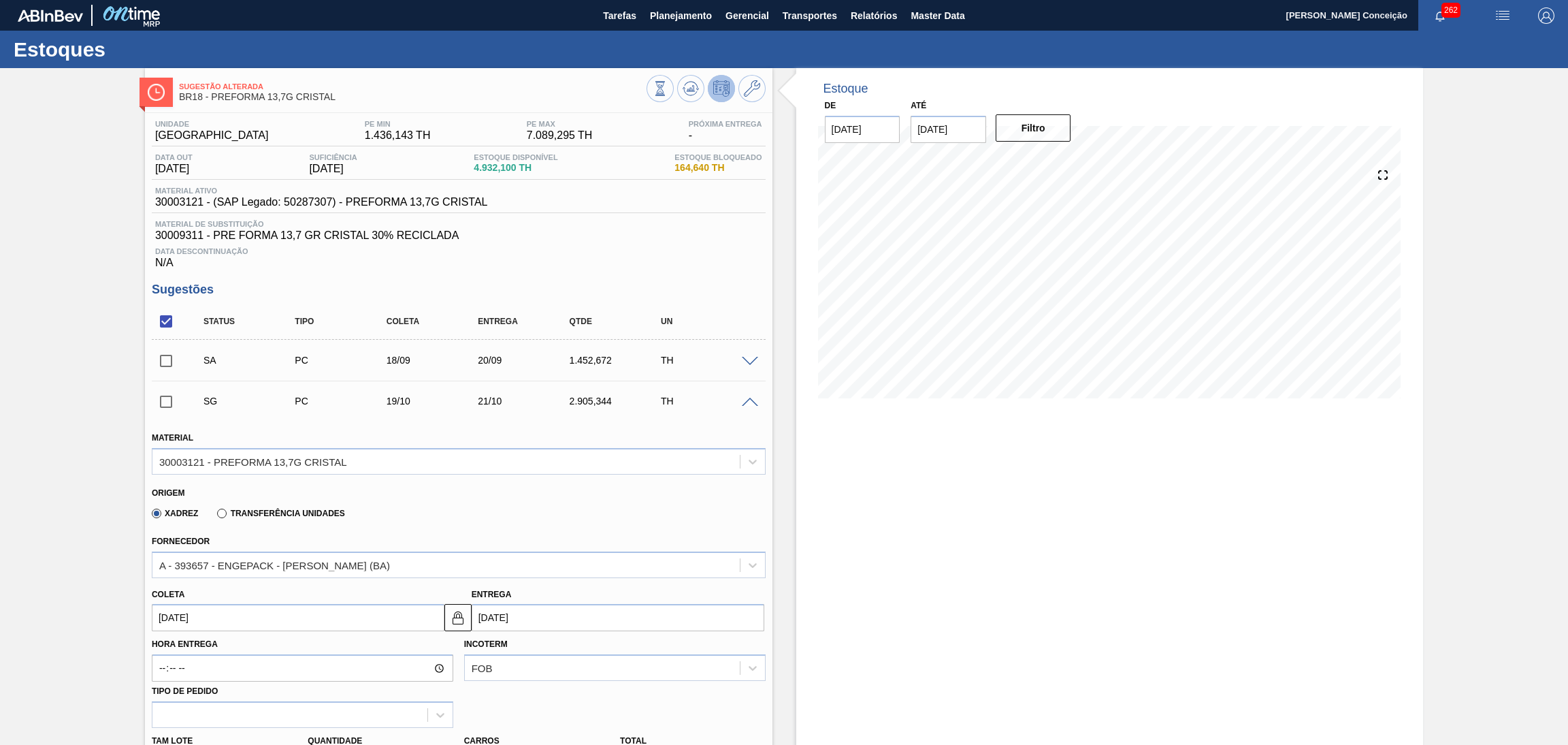
click at [213, 614] on input "19/10/2025" at bounding box center [298, 617] width 293 height 27
click at [158, 441] on div "outubro 2025" at bounding box center [234, 446] width 164 height 12
click at [167, 441] on button "Previous Month" at bounding box center [164, 445] width 9 height 9
click at [281, 528] on div "19" at bounding box center [278, 534] width 18 height 18
type input "19/09/2025"
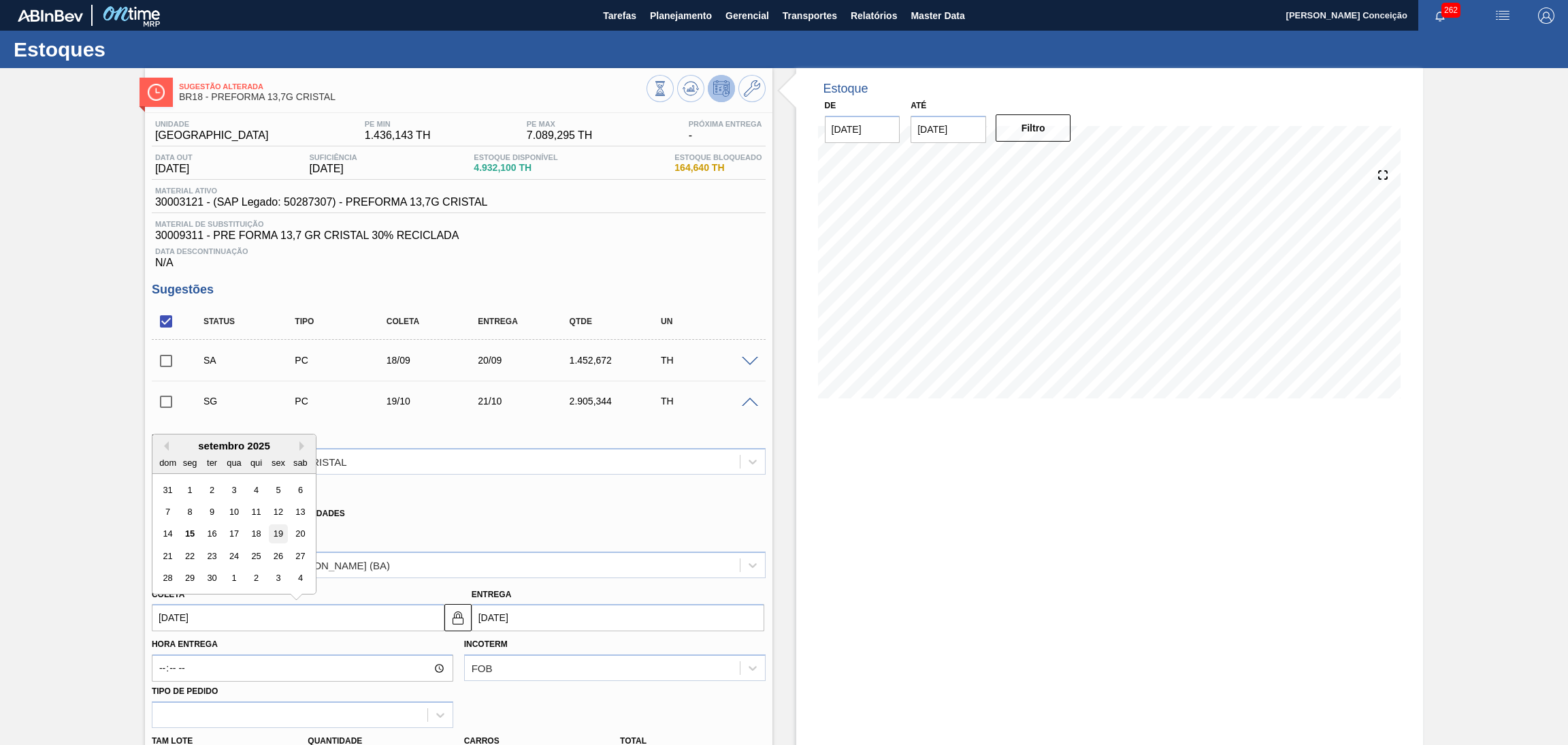
type input "[DATE]"
click at [397, 515] on div "Xadrez Transferência Unidades" at bounding box center [453, 511] width 602 height 27
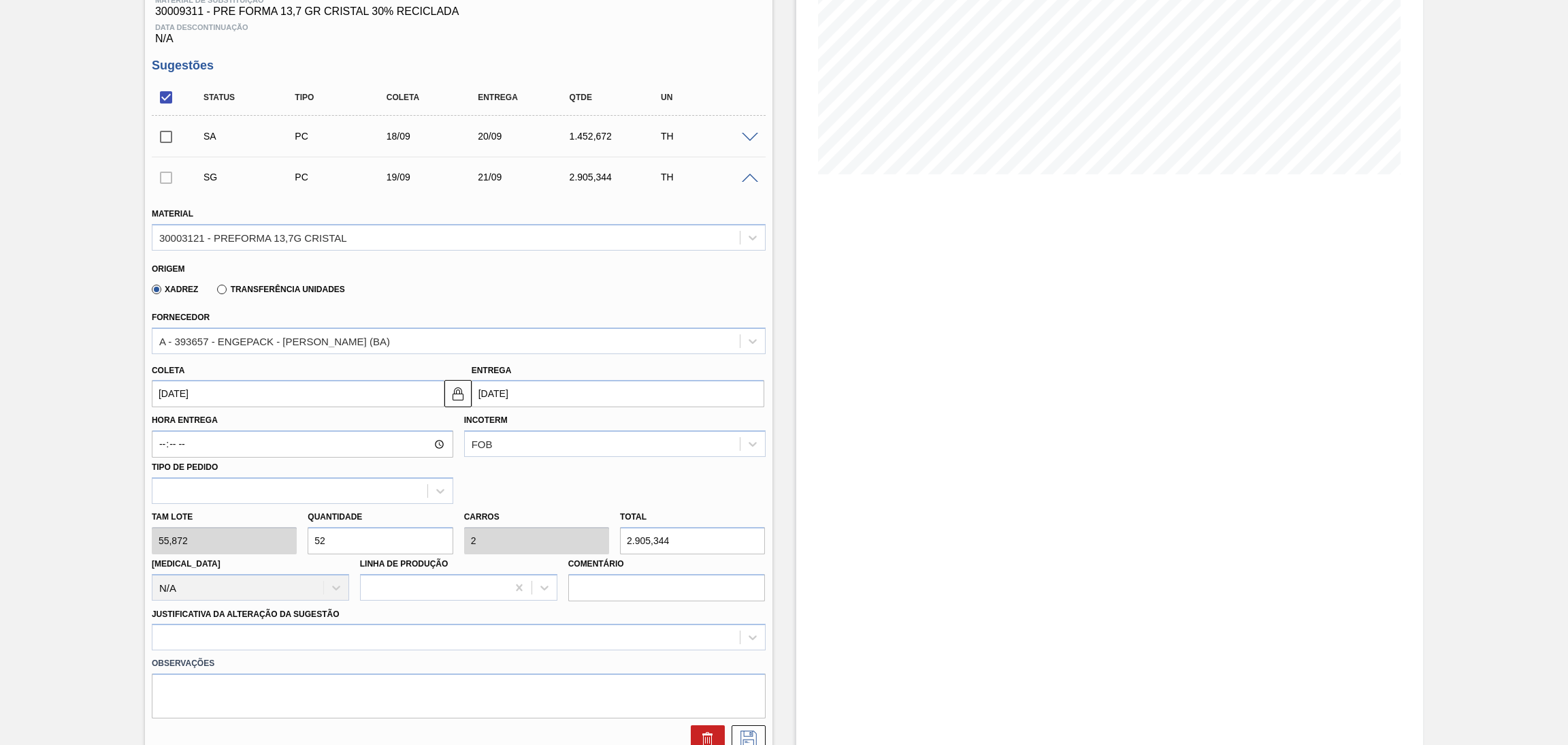
scroll to position [306, 0]
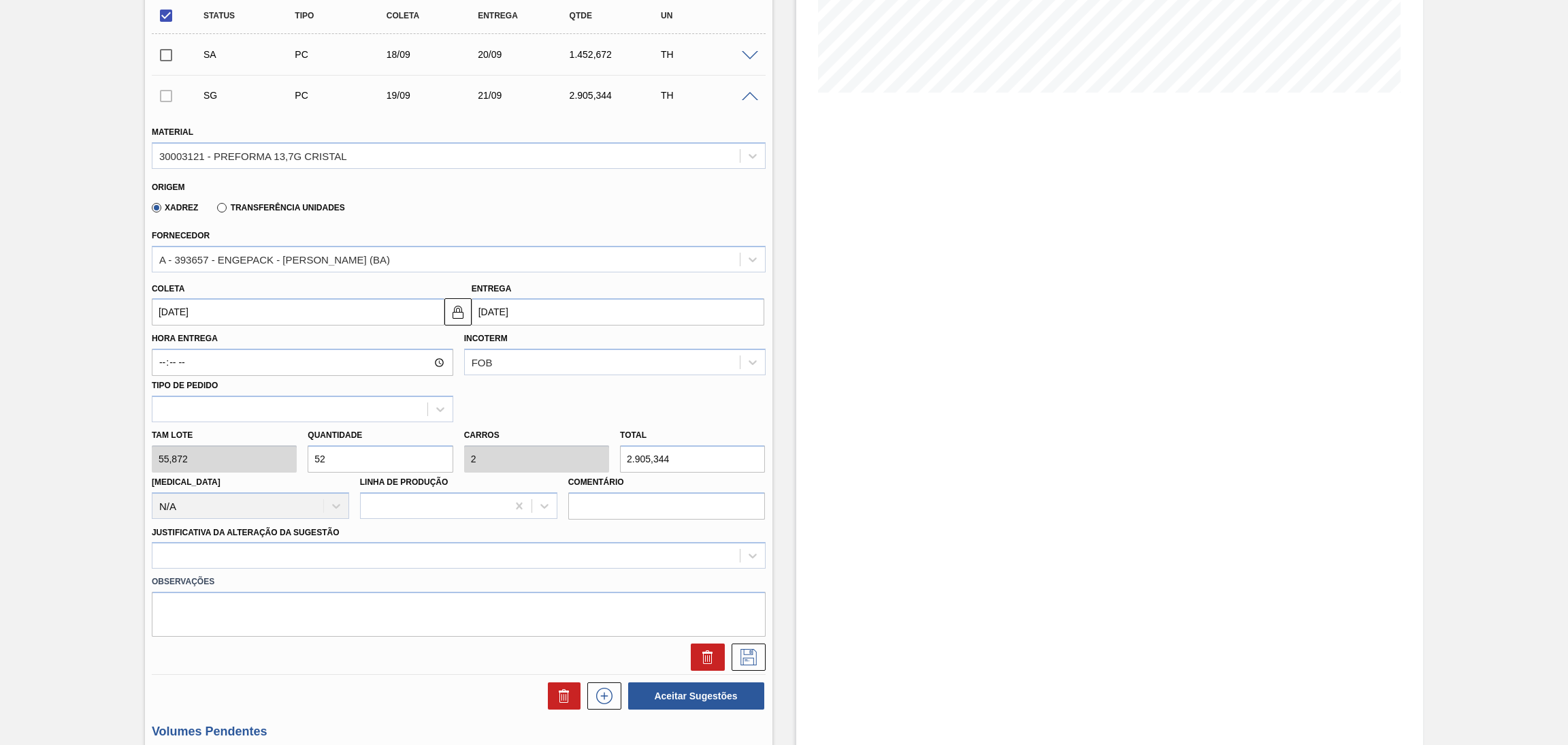
click at [295, 439] on div "Tam lote 55,872 Quantidade 52 Carros 2 Total 2.905,344 Doca N/A Linha de Produç…" at bounding box center [459, 470] width 625 height 97
type input "2"
type input "0,077"
type input "111,744"
type input "26"
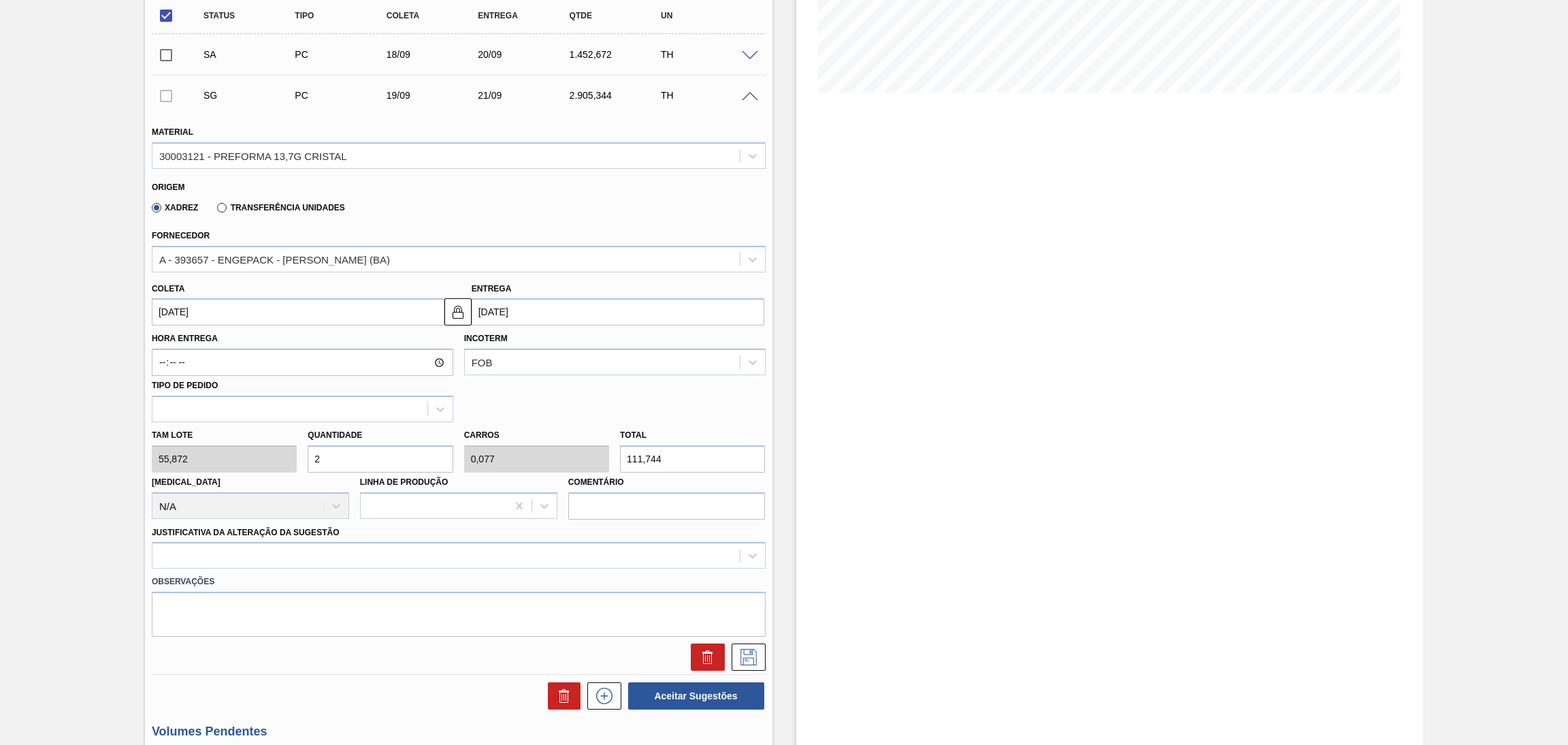
type input "1"
type input "1.452,672"
type input "26"
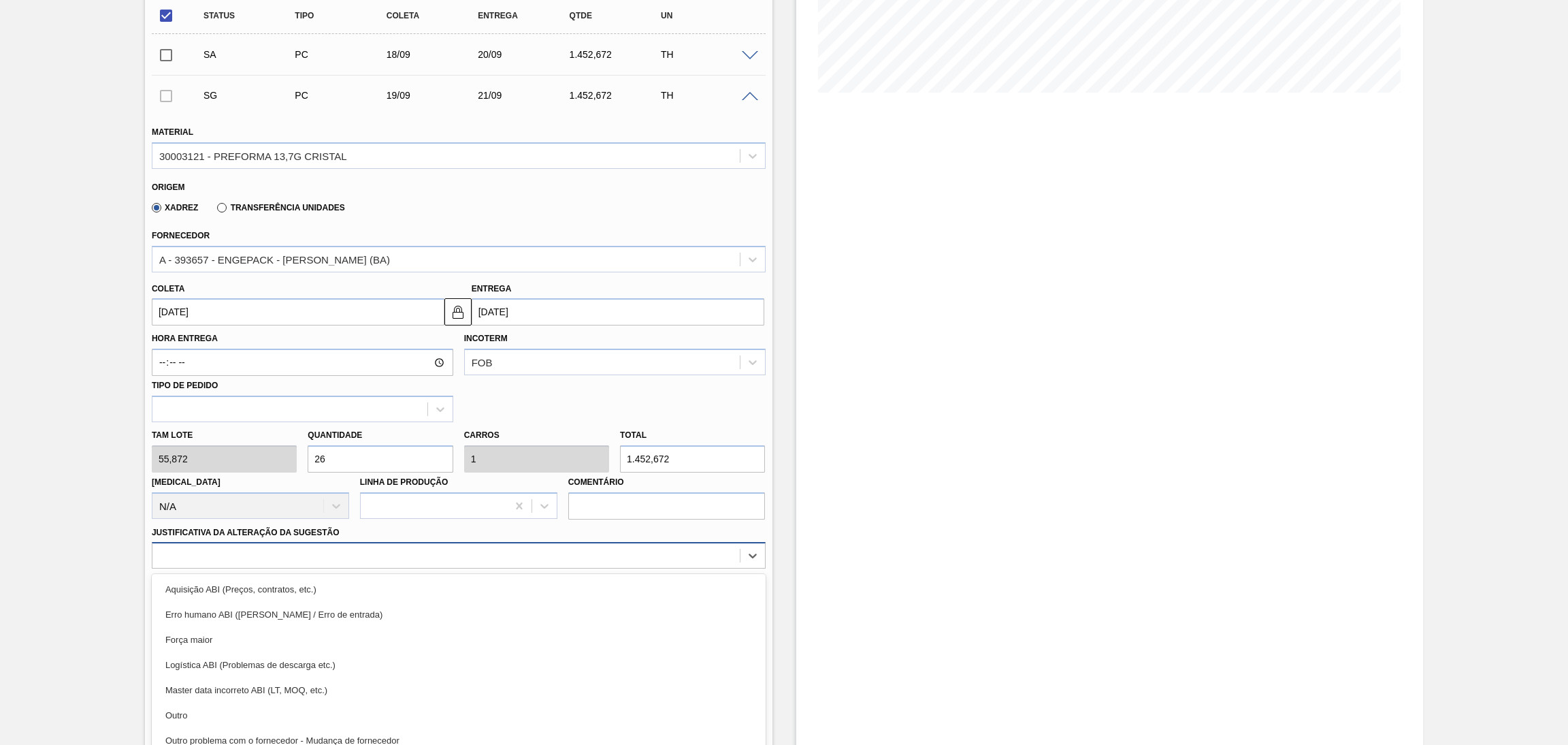
click at [361, 553] on div "option Aquisição ABI (Preços, contratos, etc.) focused, 1 of 18. 18 results ava…" at bounding box center [459, 555] width 614 height 27
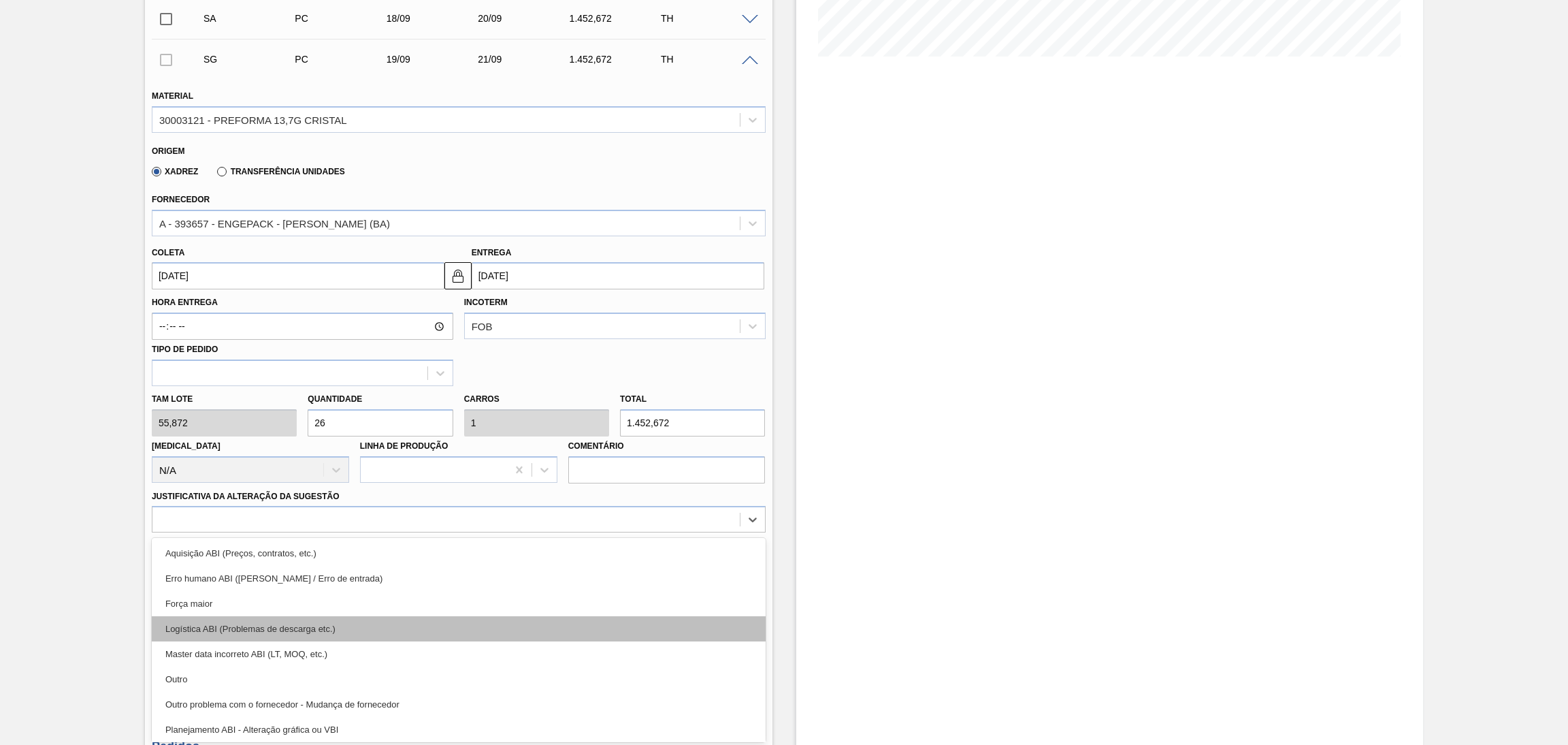
scroll to position [102, 0]
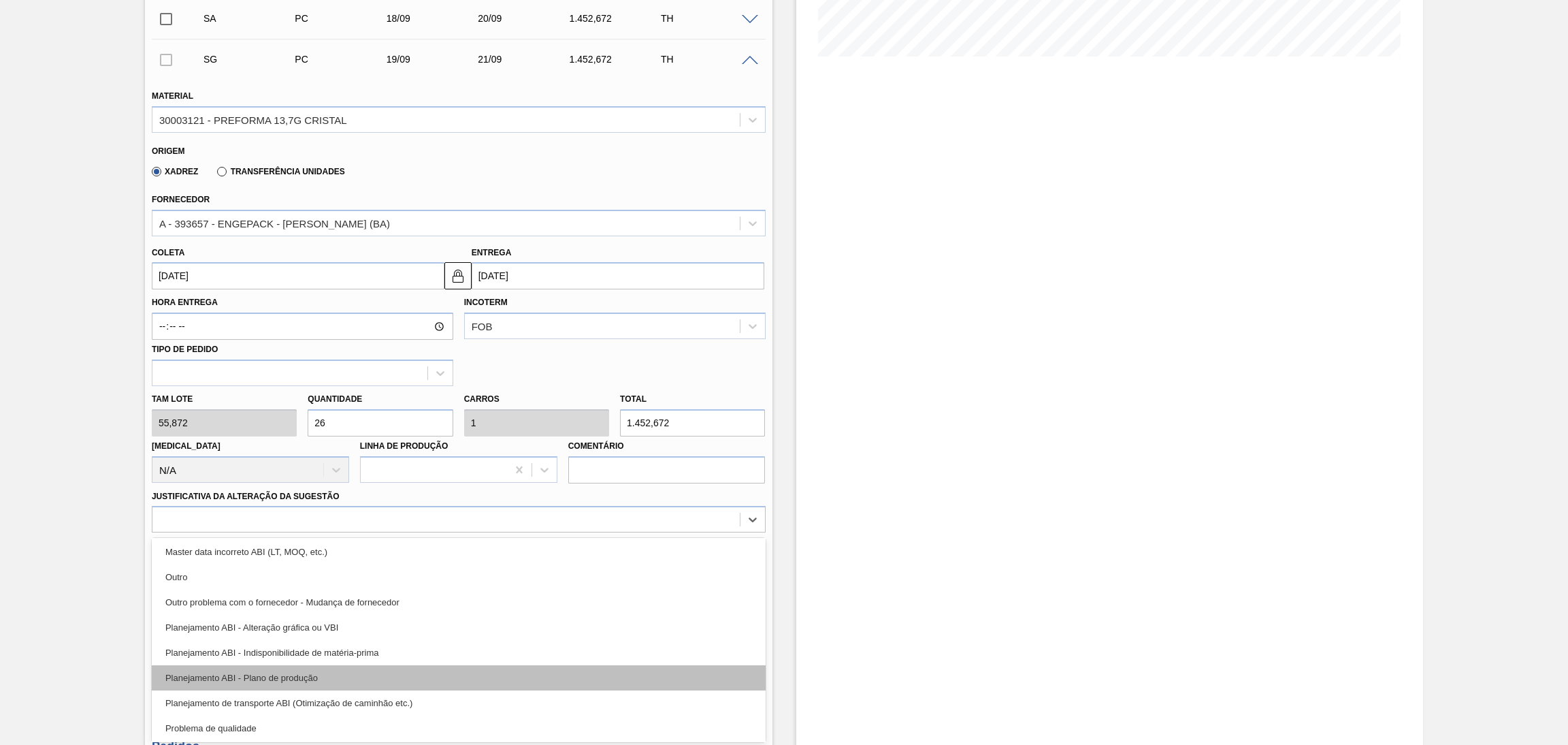
click at [333, 674] on div "Planejamento ABI - Plano de produção" at bounding box center [459, 678] width 614 height 25
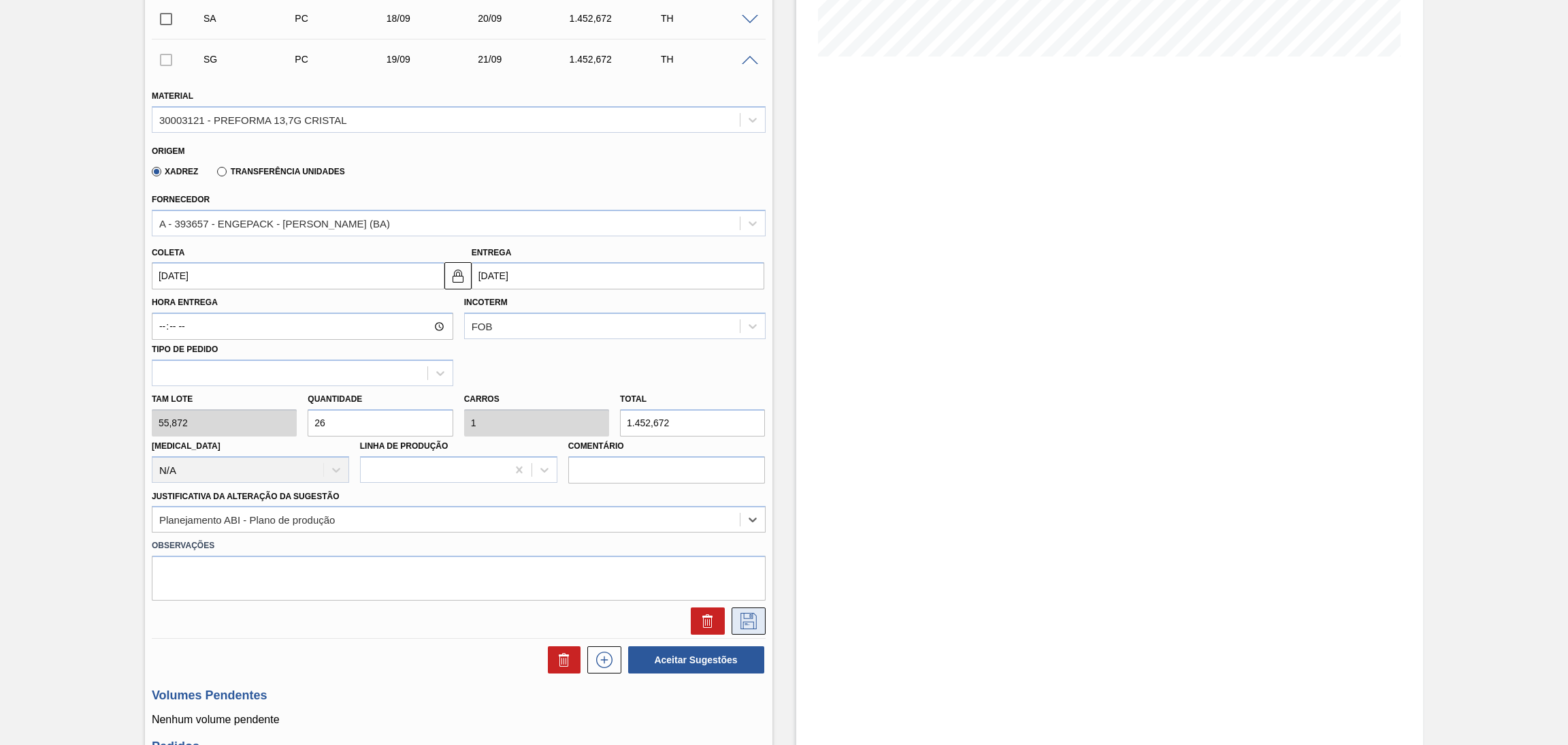
click at [755, 617] on icon at bounding box center [748, 620] width 16 height 16
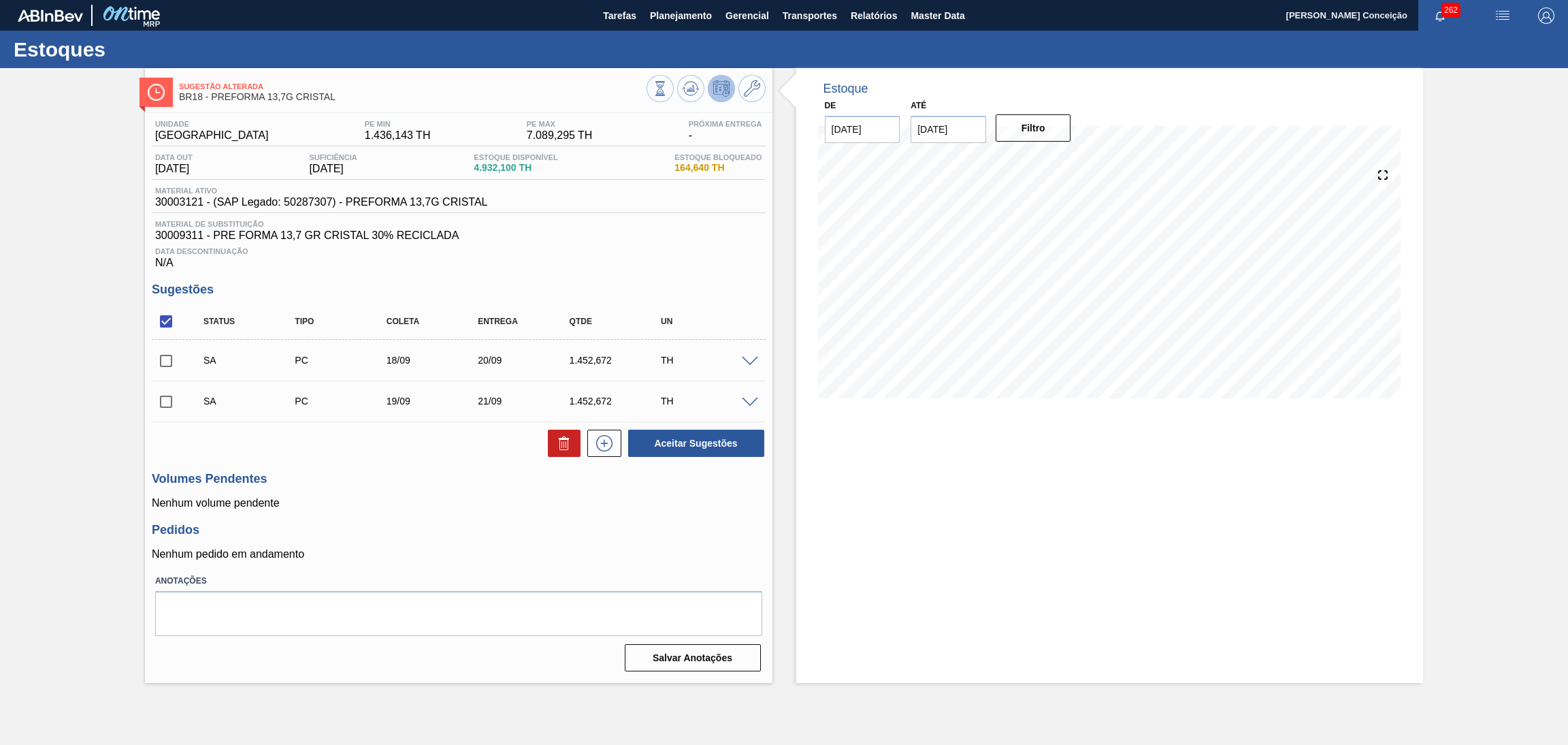
scroll to position [0, 0]
drag, startPoint x: 167, startPoint y: 360, endPoint x: 172, endPoint y: 367, distance: 8.6
click at [167, 361] on input "checkbox" at bounding box center [166, 361] width 29 height 29
click at [664, 438] on button "Aceitar Sugestões" at bounding box center [696, 443] width 136 height 27
checkbox input "false"
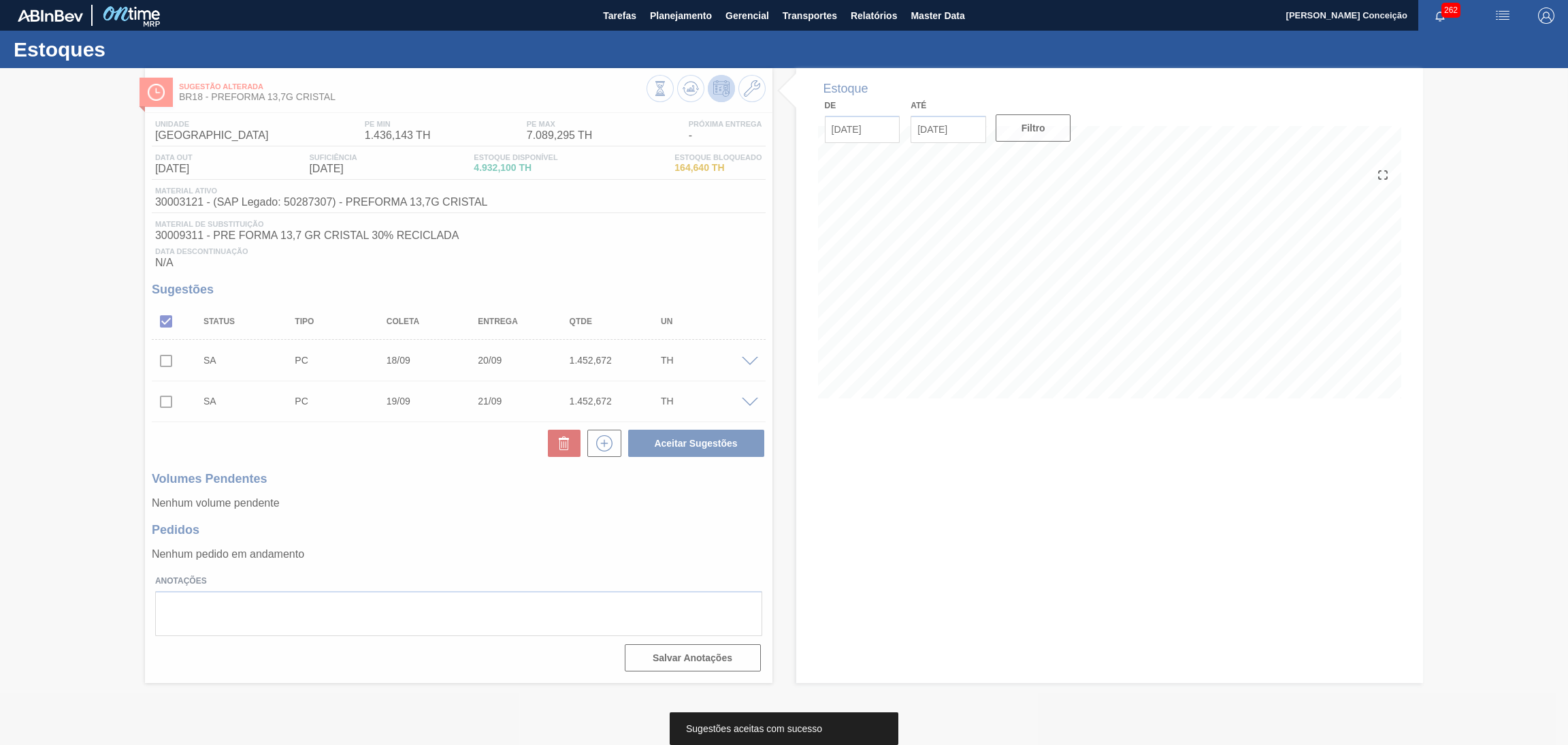
click at [368, 422] on div at bounding box center [784, 407] width 1568 height 677
click at [345, 443] on div at bounding box center [784, 407] width 1568 height 677
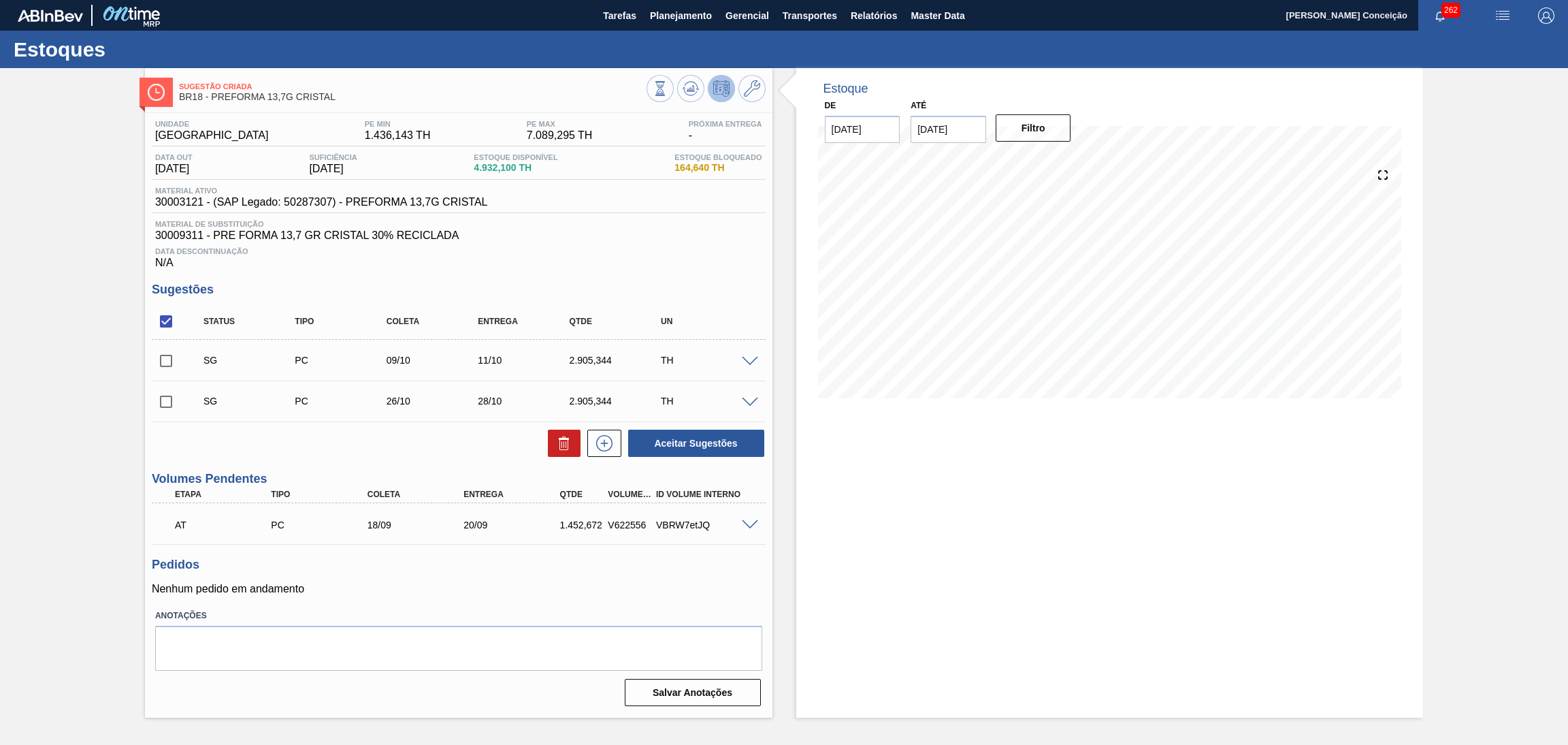
click at [156, 315] on input "checkbox" at bounding box center [166, 322] width 29 height 29
click at [156, 323] on input "checkbox" at bounding box center [166, 322] width 29 height 29
checkbox input "true"
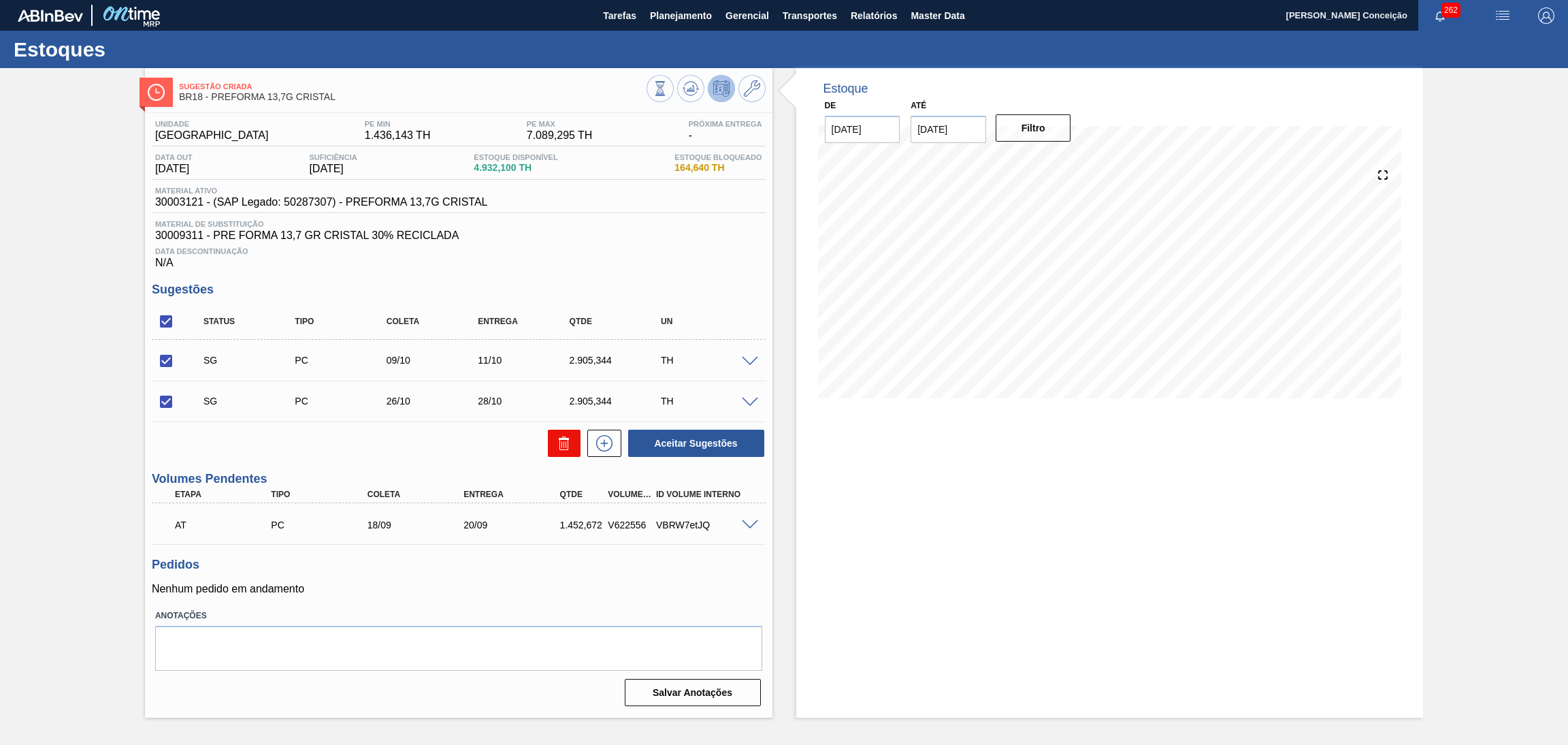
click at [559, 437] on icon at bounding box center [564, 443] width 16 height 16
checkbox input "false"
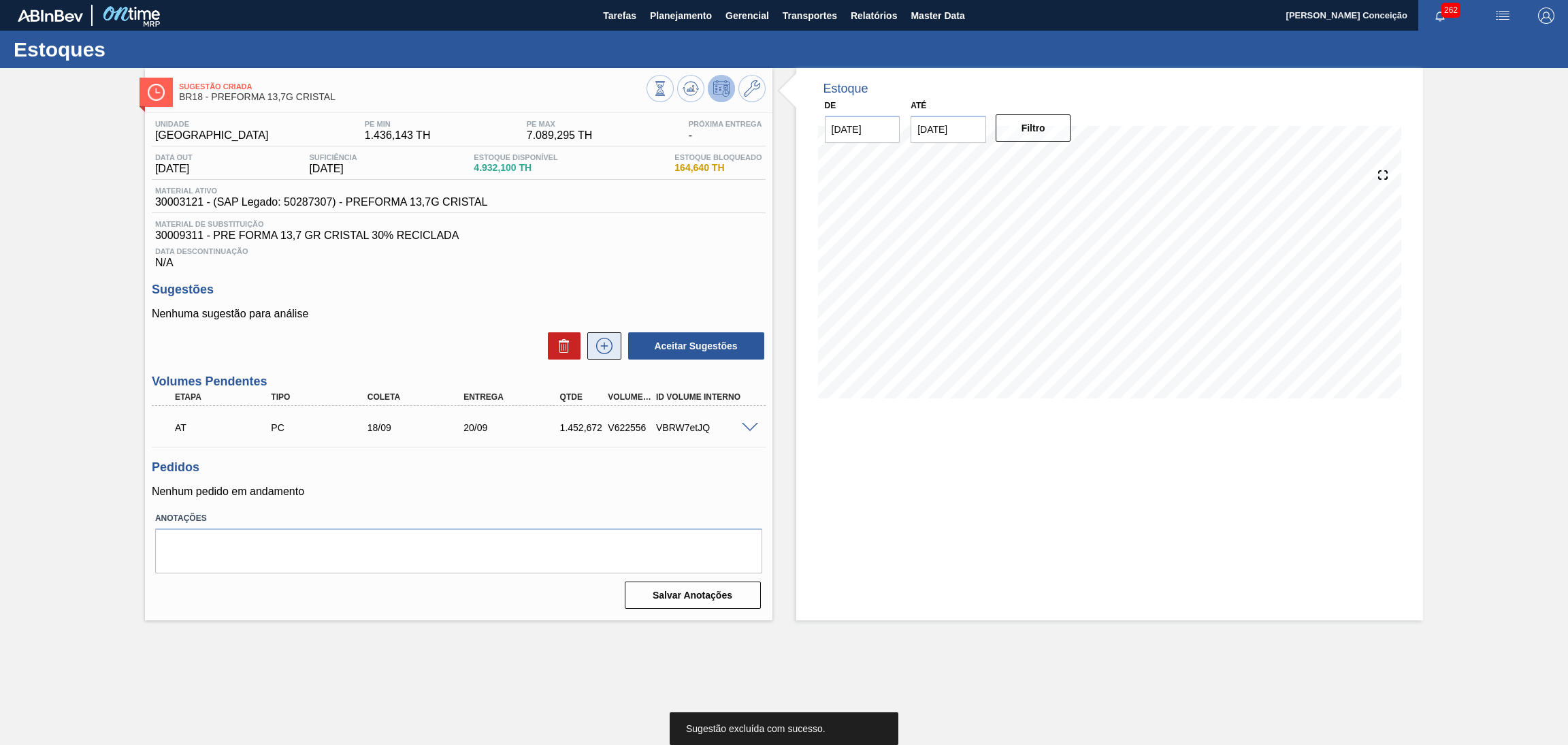
click at [611, 348] on icon at bounding box center [604, 345] width 16 height 16
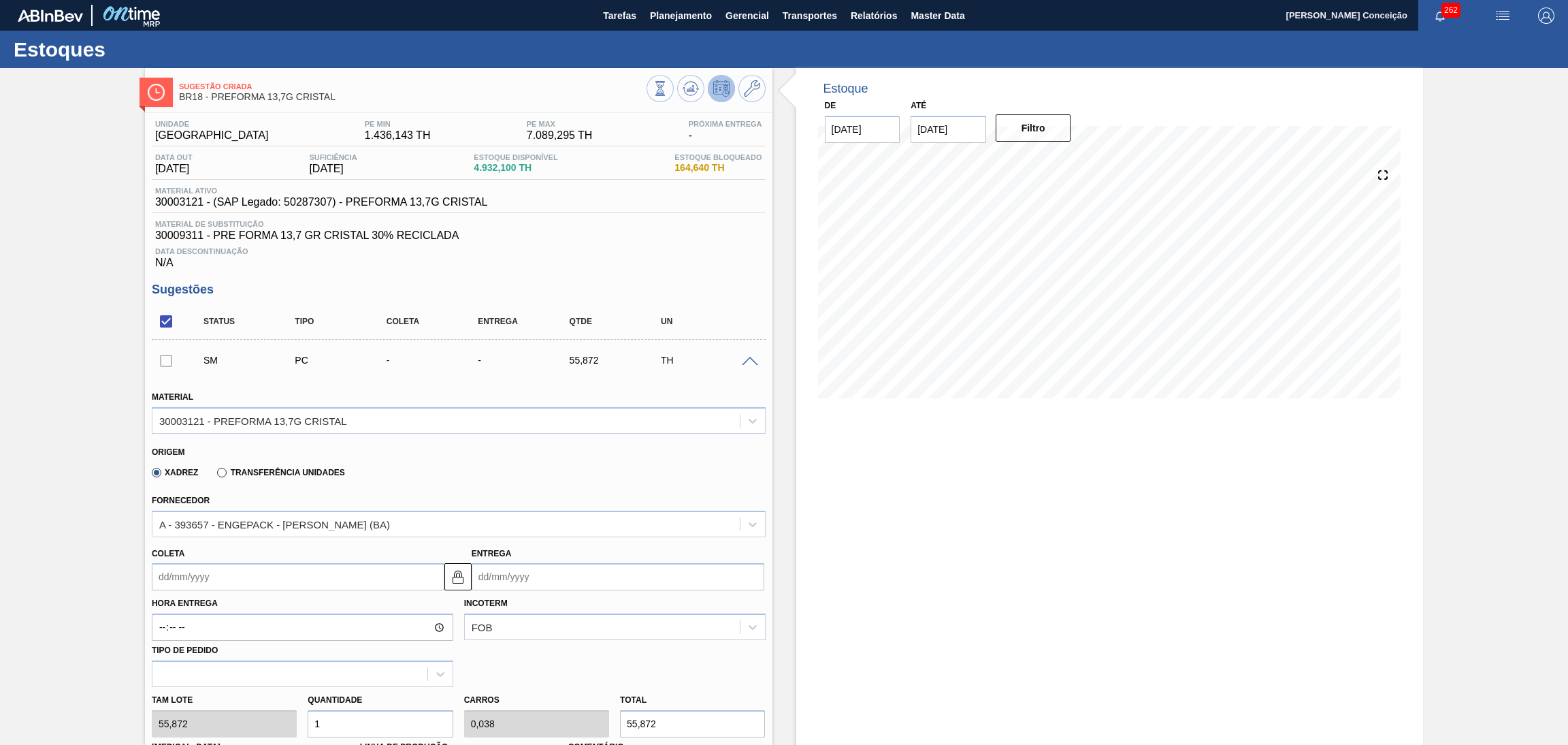
click at [265, 571] on input "Coleta" at bounding box center [298, 576] width 293 height 27
type input "1"
type input "03/09/2025"
type input "19"
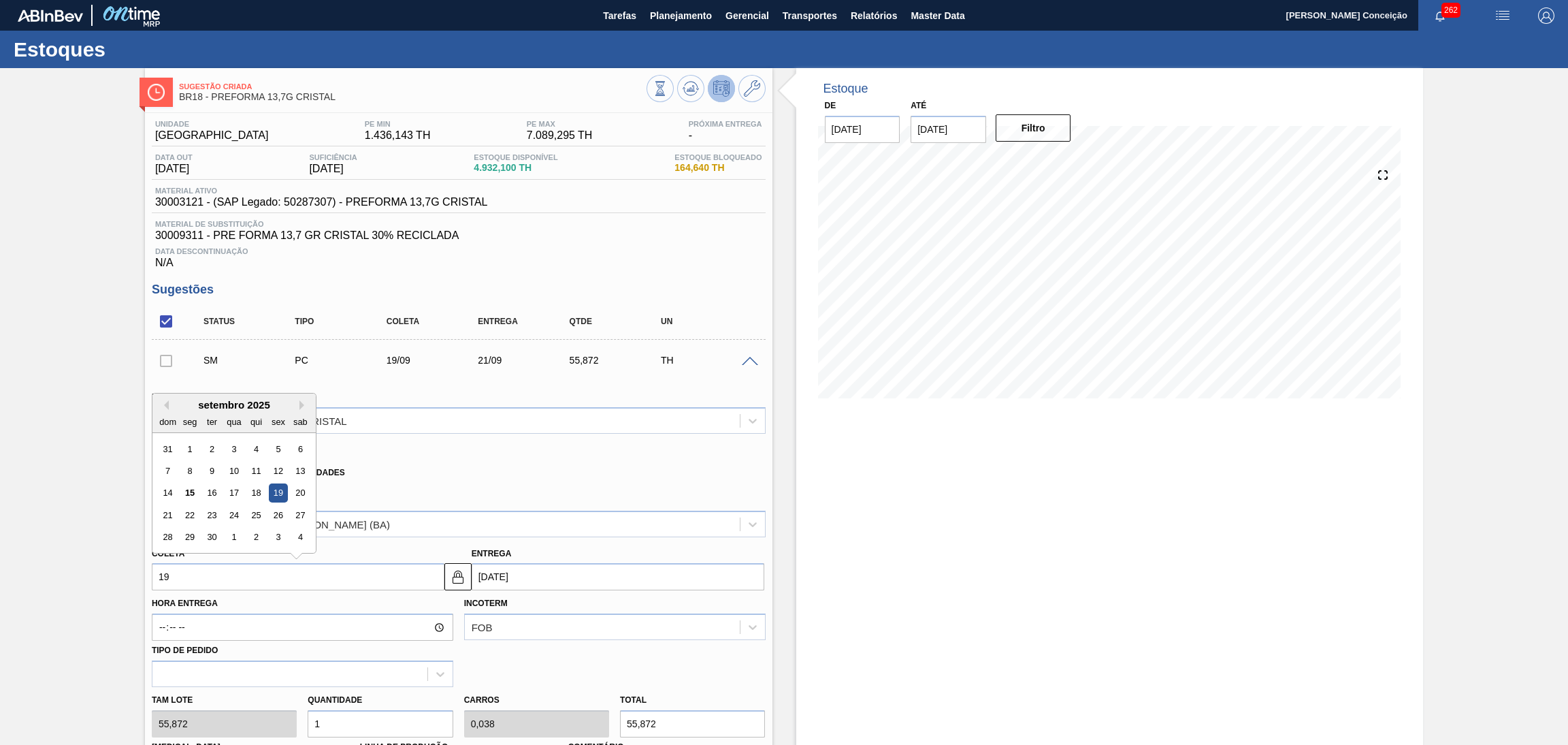
type input "[DATE]"
click at [275, 484] on div "19" at bounding box center [278, 493] width 18 height 18
type input "19/09/2025"
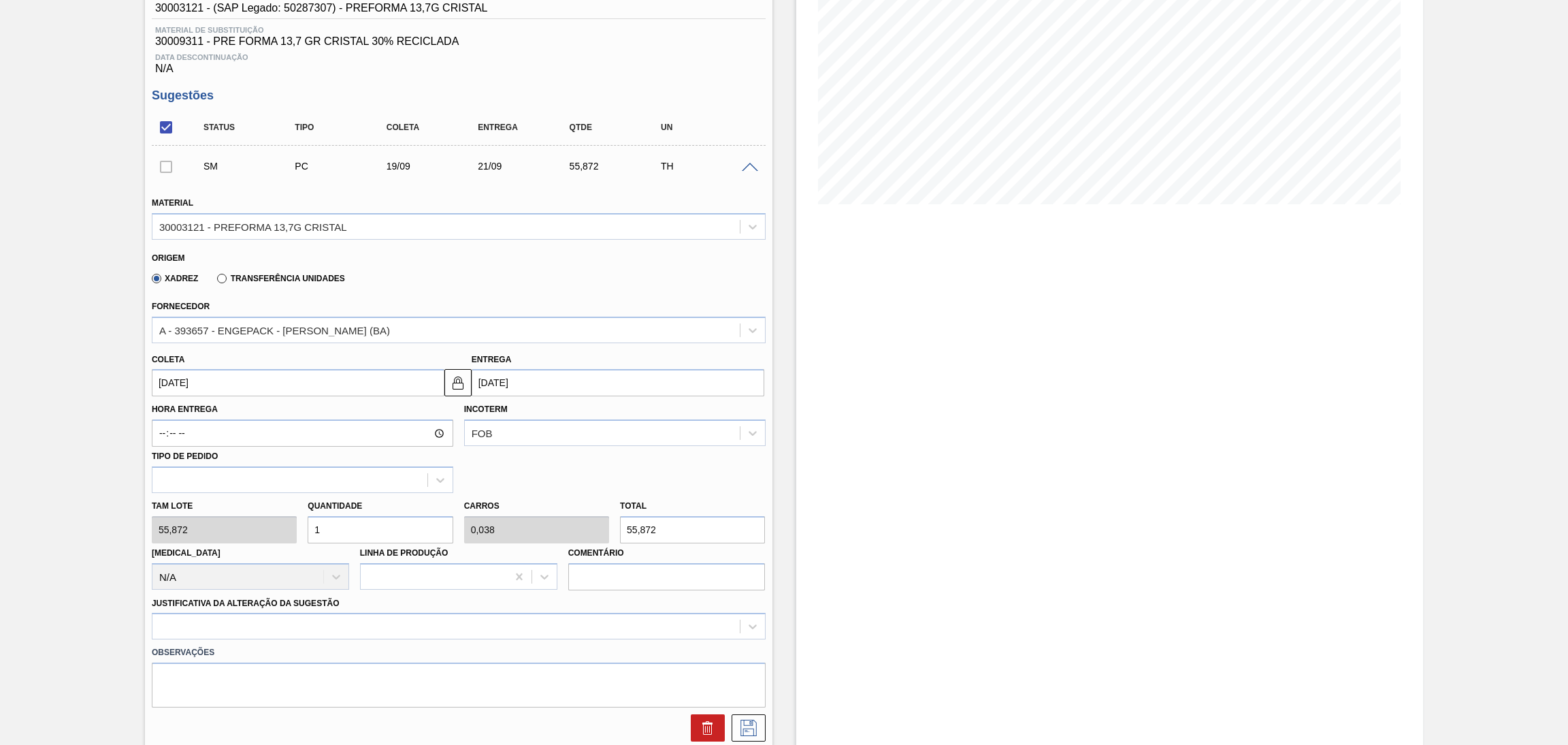
scroll to position [204, 0]
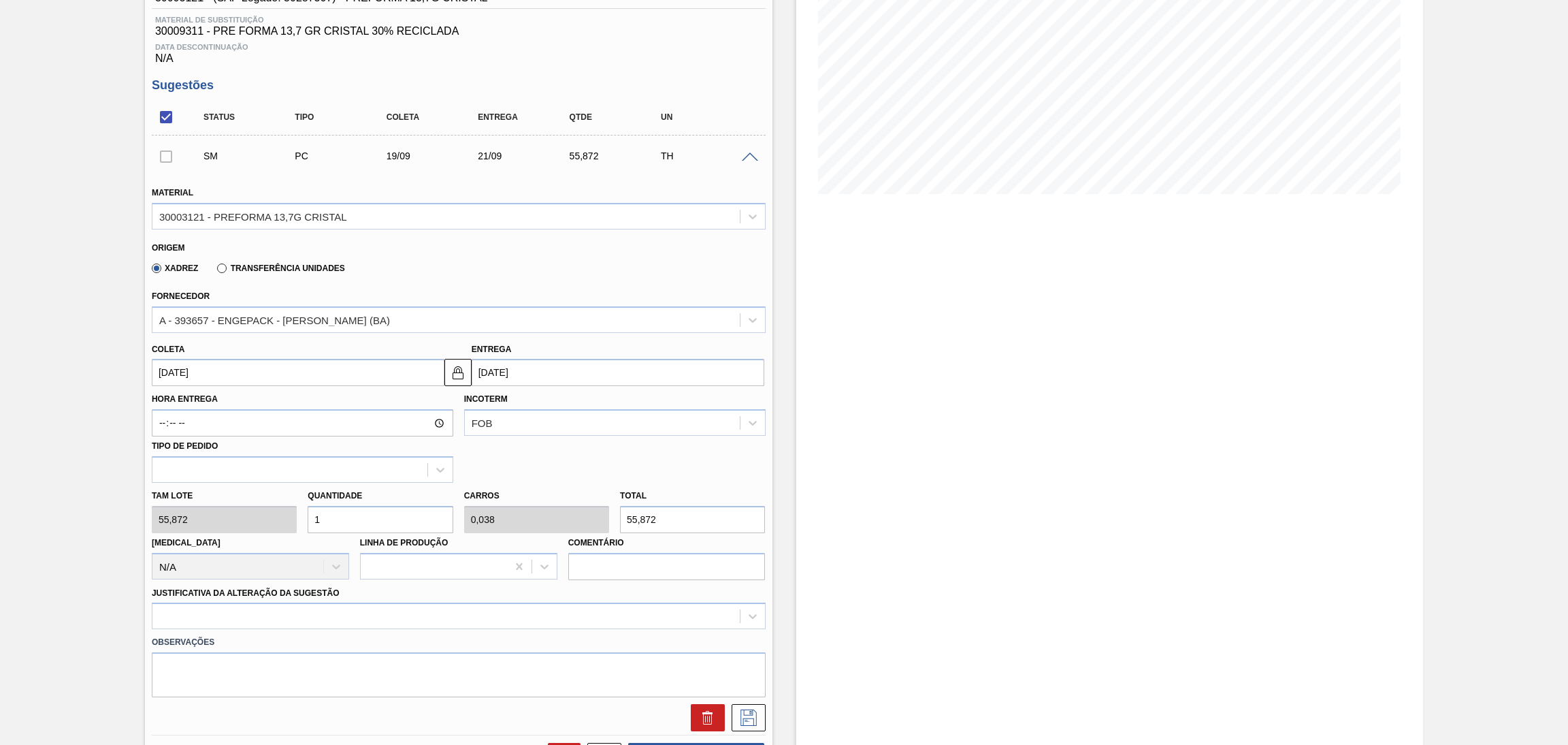
click at [256, 503] on div "Tam lote 55,872 Quantidade 1 Carros 0,038 Total 55,872 Doca N/A Linha de Produç…" at bounding box center [459, 532] width 625 height 97
type input "2"
type input "0,077"
type input "111,744"
type input "26"
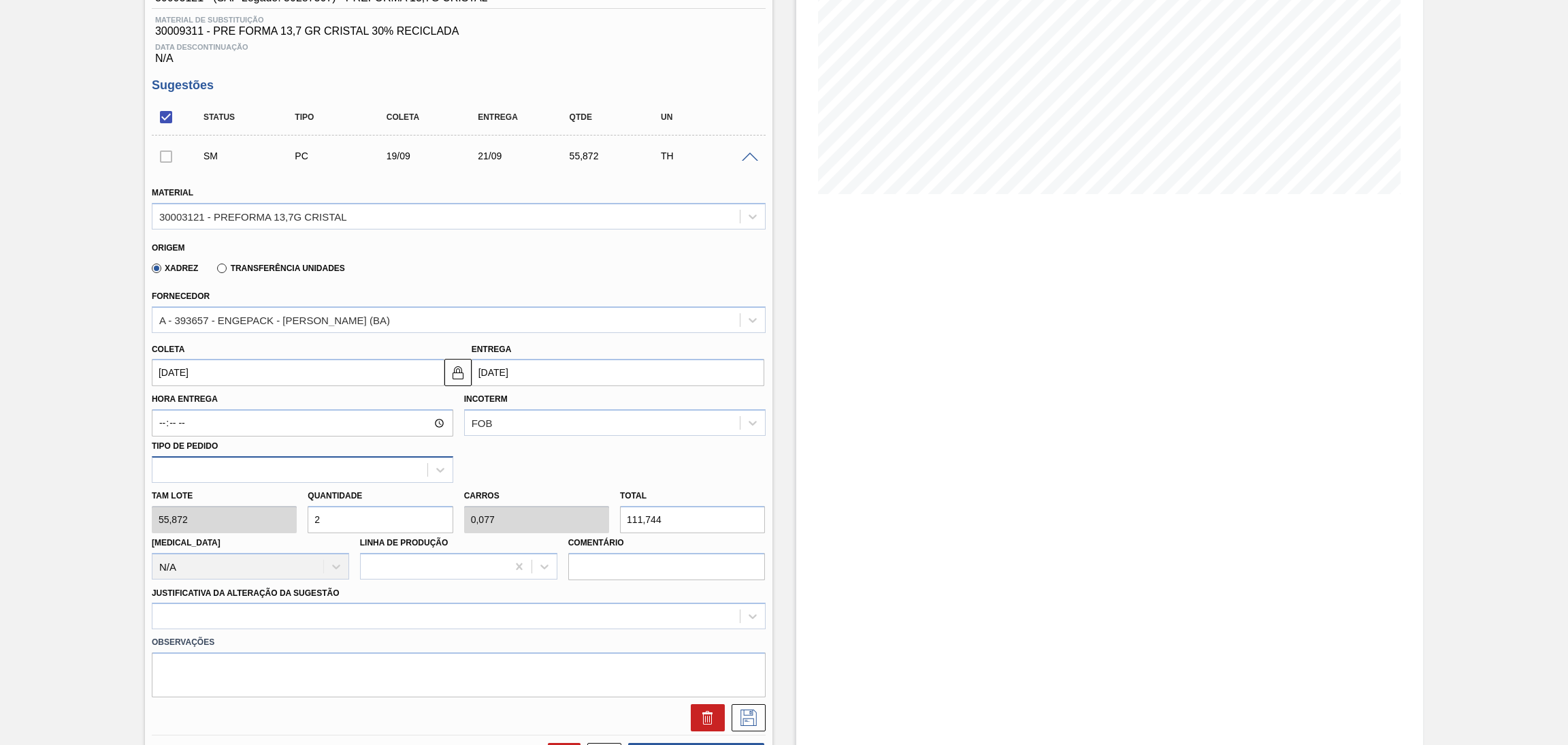
type input "1"
type input "1.452,672"
type input "26"
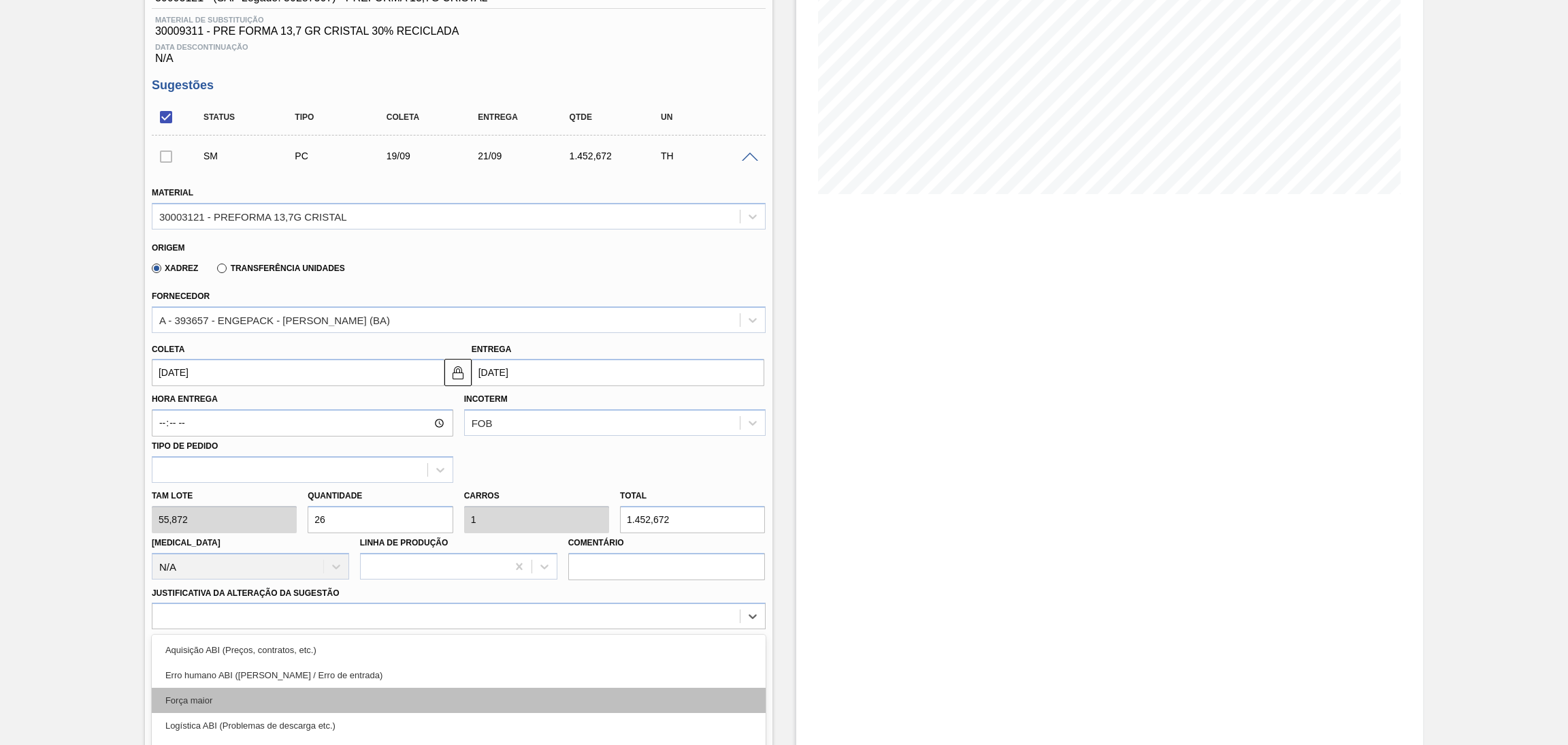
click at [219, 608] on div "option Força maior focused, 3 of 18. 18 results available. Use Up and Down to c…" at bounding box center [459, 616] width 614 height 27
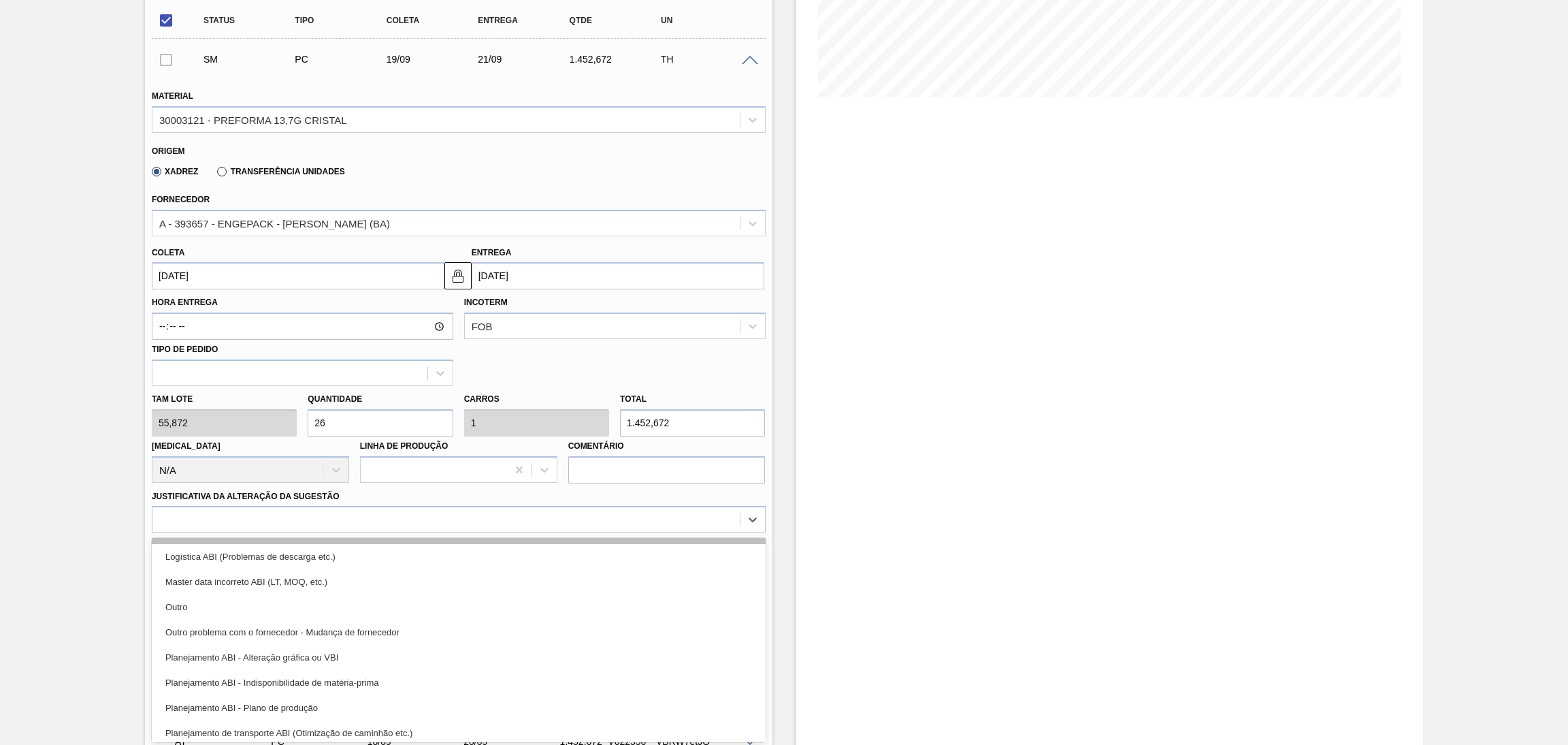
scroll to position [102, 0]
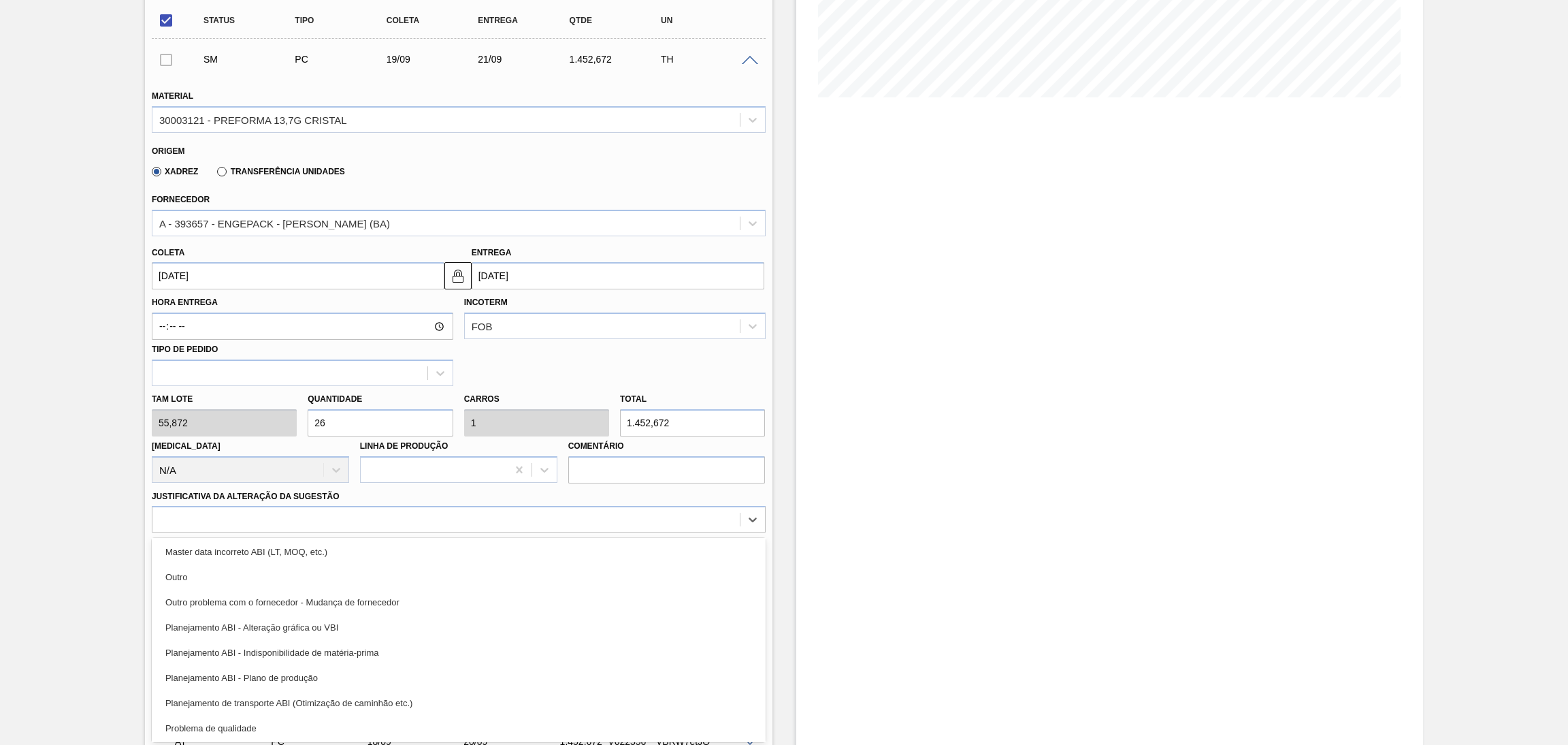
click at [296, 665] on div "Planejamento ABI - Plano de produção" at bounding box center [459, 678] width 614 height 25
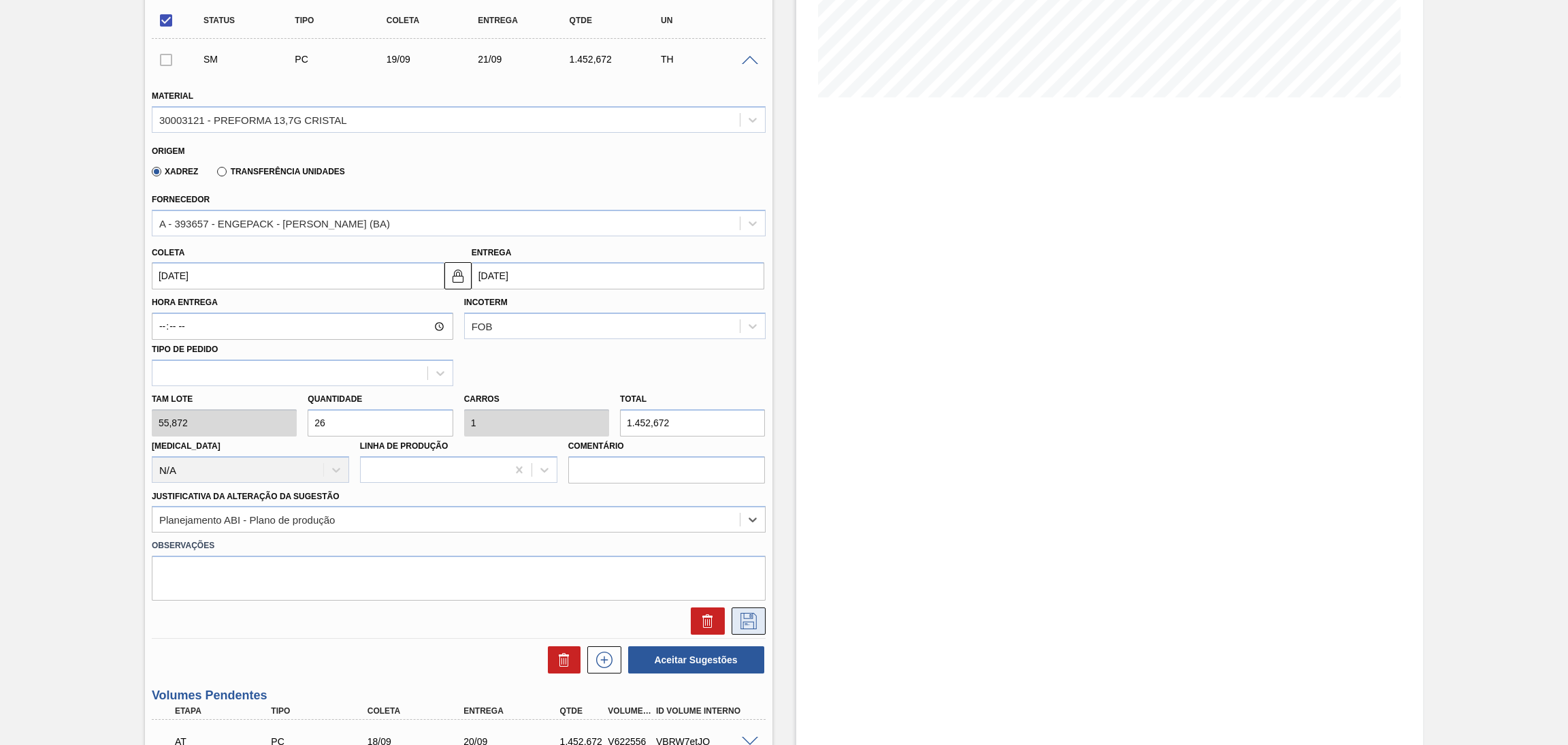
click at [749, 614] on icon at bounding box center [748, 619] width 7 height 11
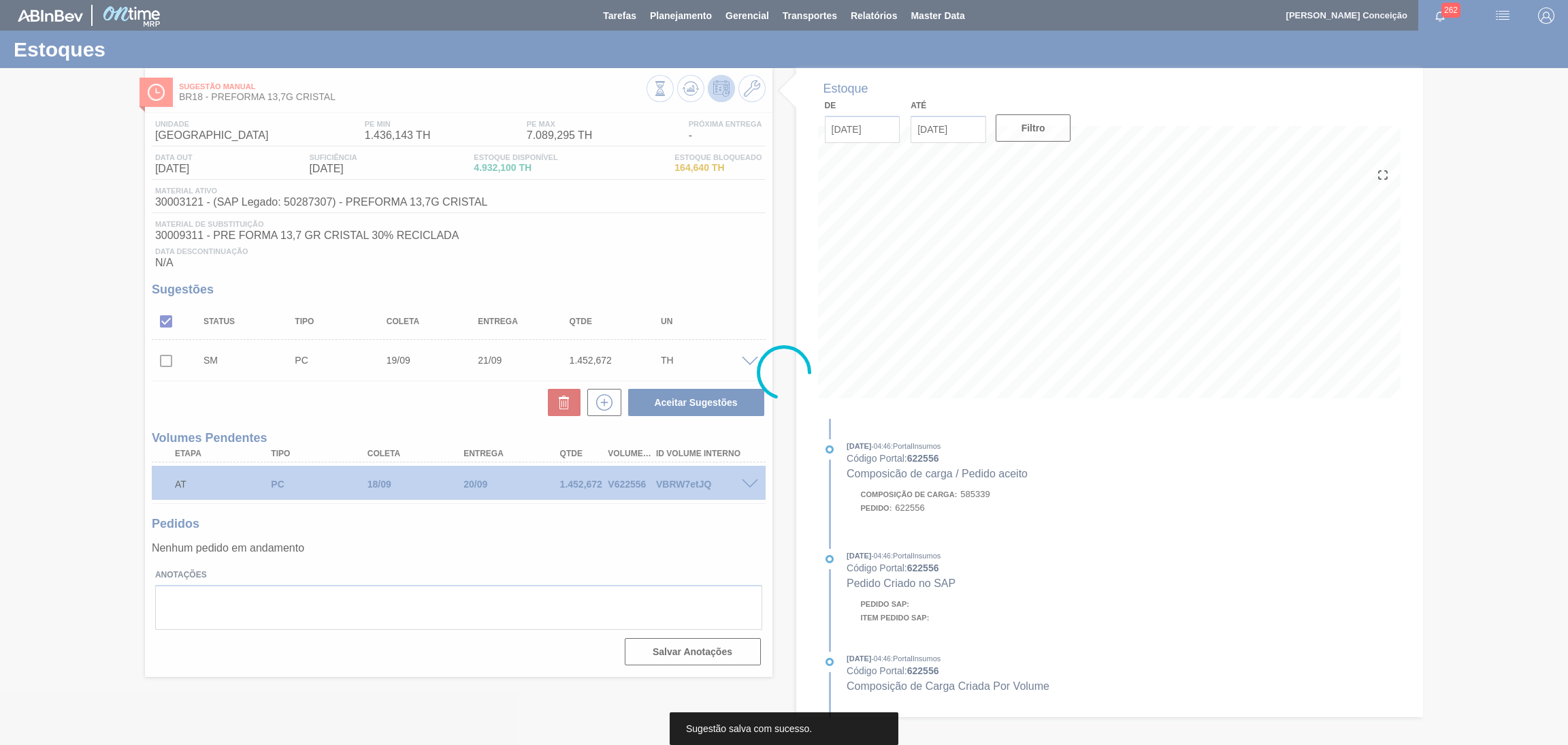
scroll to position [0, 0]
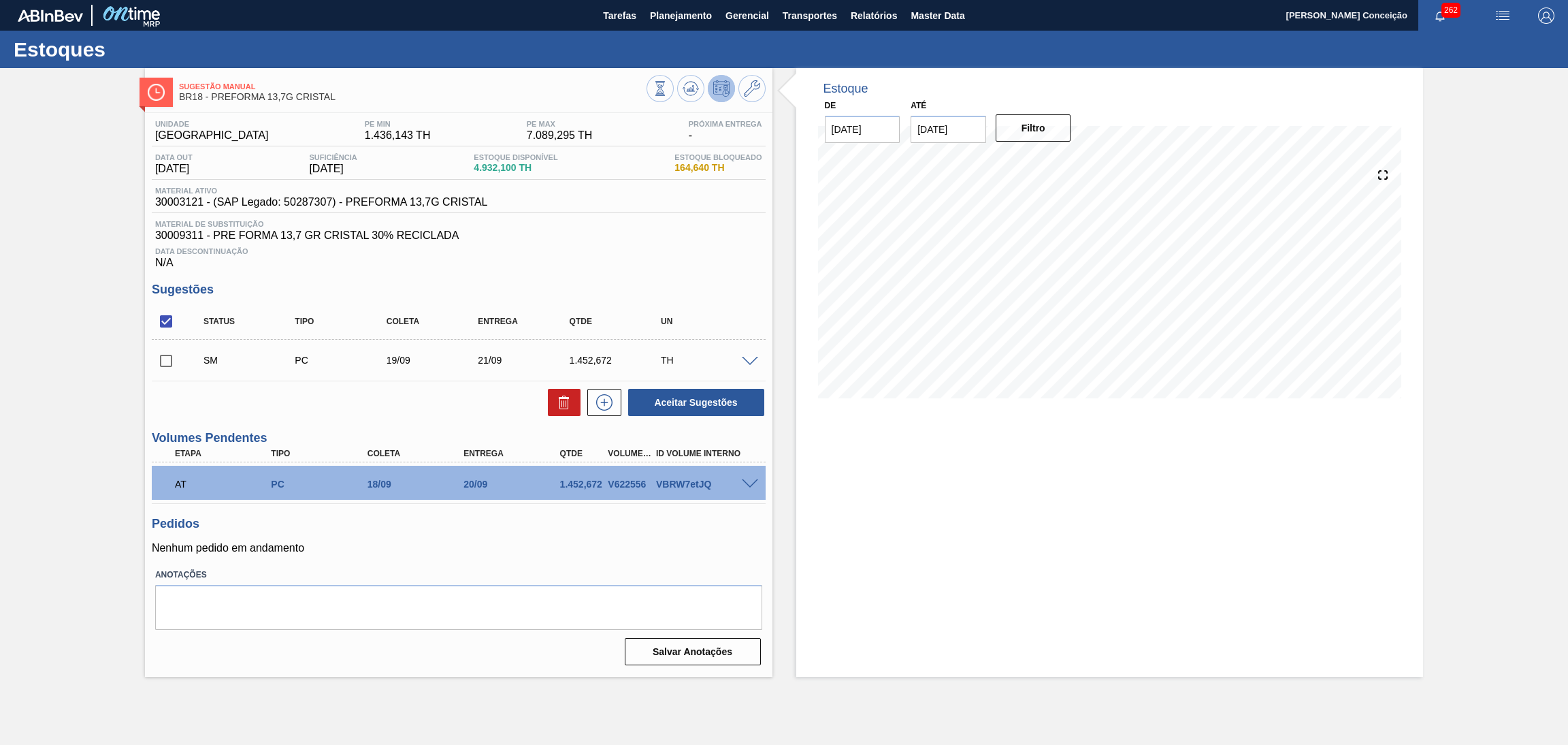
click at [167, 358] on input "checkbox" at bounding box center [166, 361] width 29 height 29
click at [690, 404] on button "Aceitar Sugestões" at bounding box center [696, 402] width 136 height 27
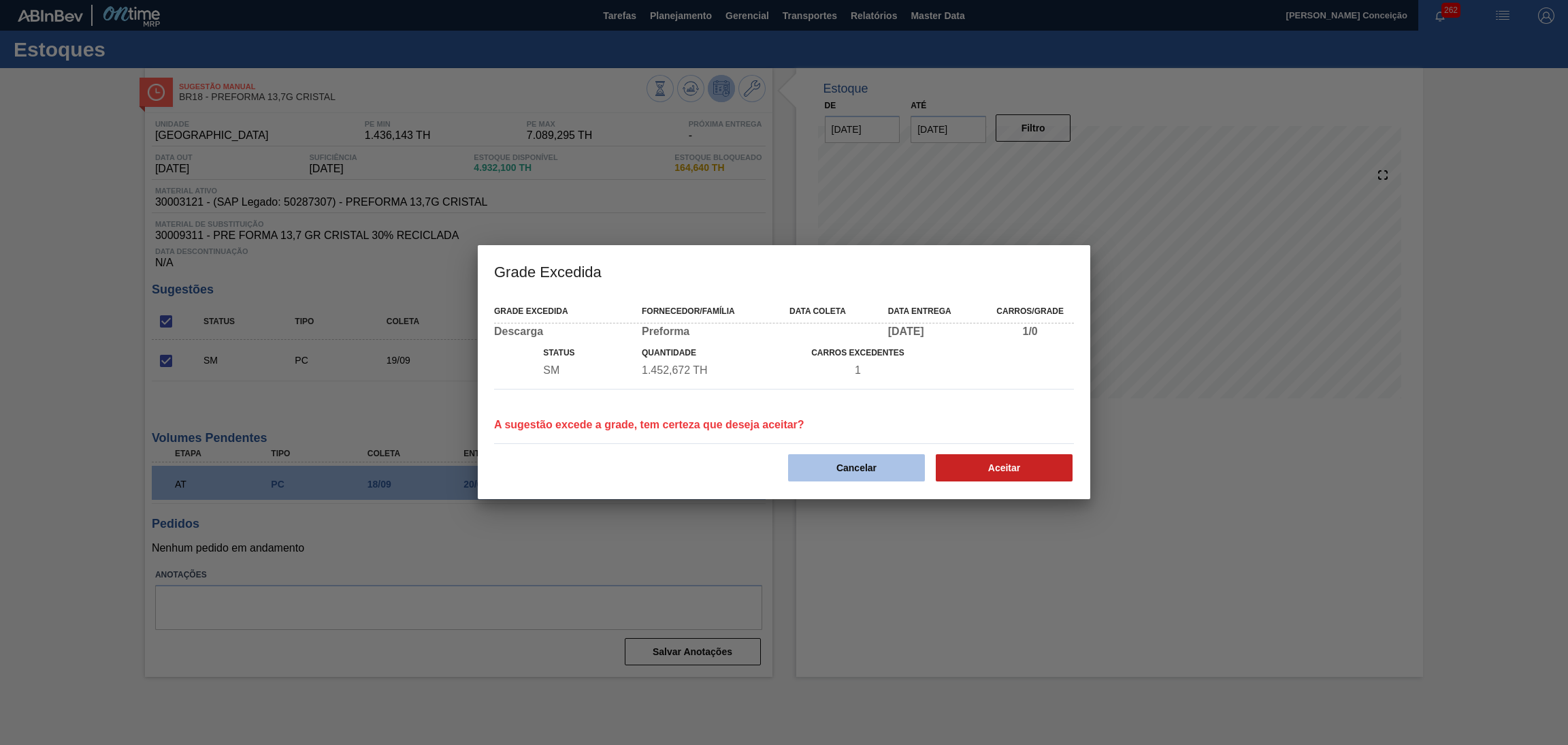
click at [859, 464] on button "Cancelar" at bounding box center [857, 468] width 137 height 27
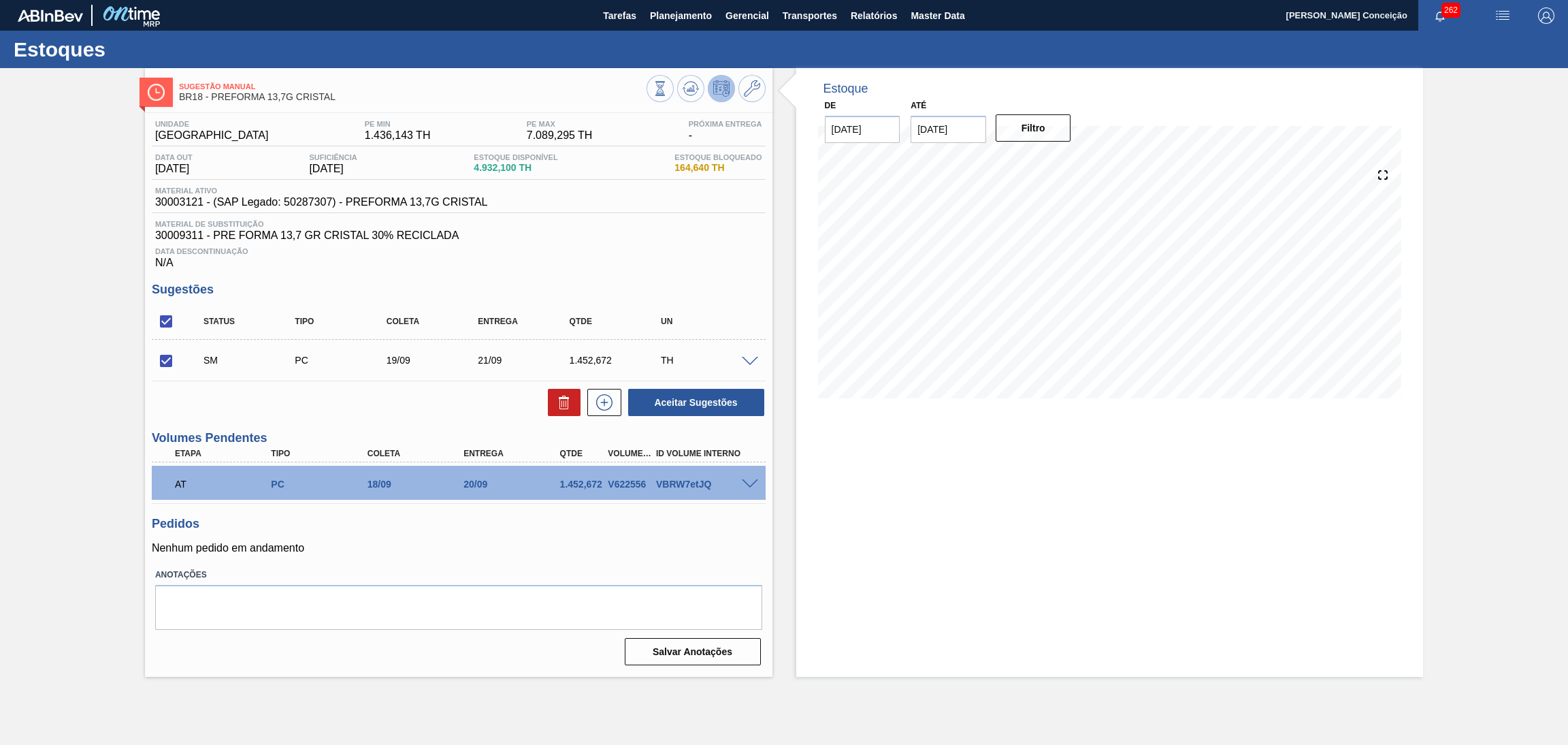
click at [751, 361] on span at bounding box center [749, 362] width 16 height 10
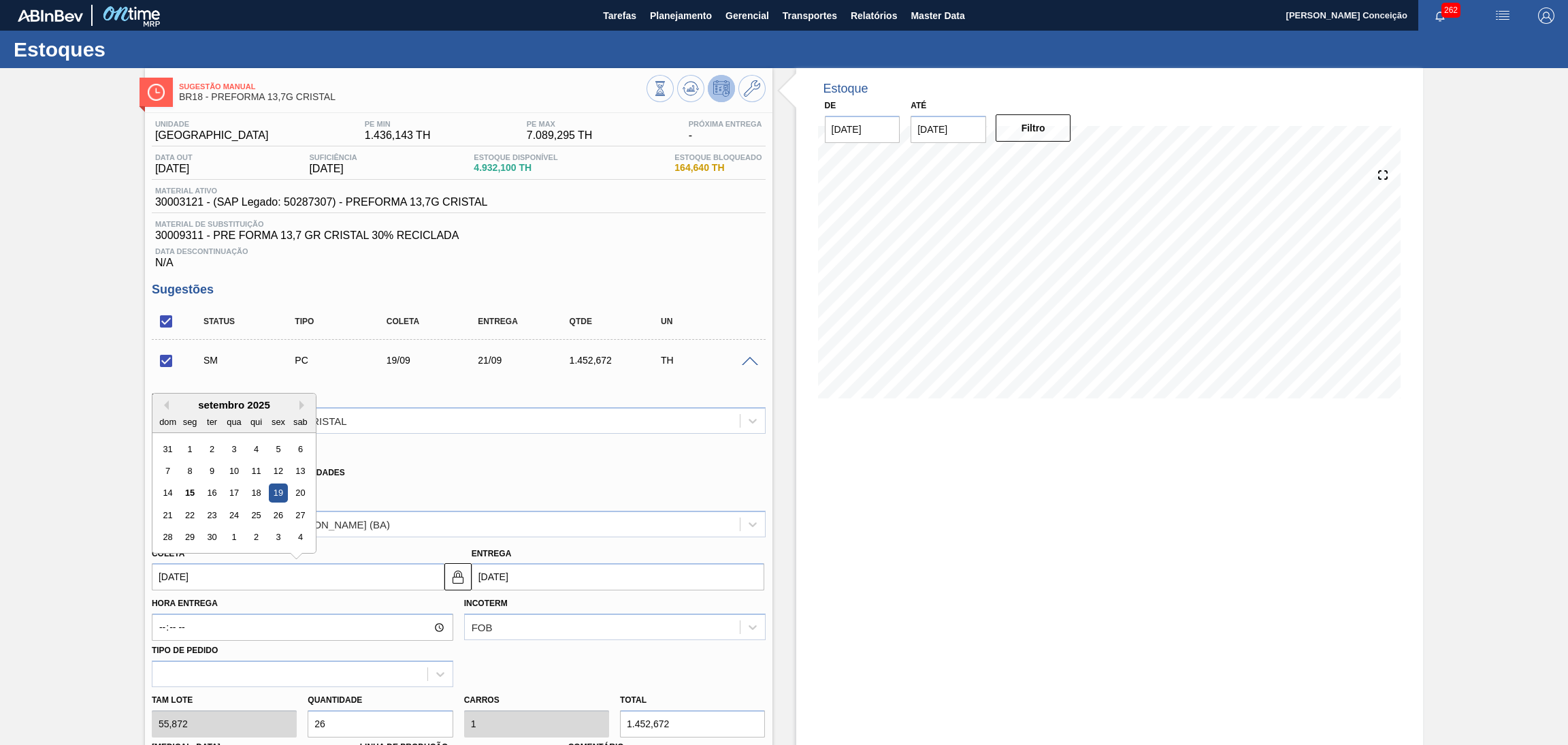
click at [263, 573] on input "19/09/2025" at bounding box center [298, 576] width 293 height 27
click at [191, 512] on div "22" at bounding box center [190, 515] width 18 height 18
checkbox input "false"
type input "22/09/2025"
type input "24/09/2025"
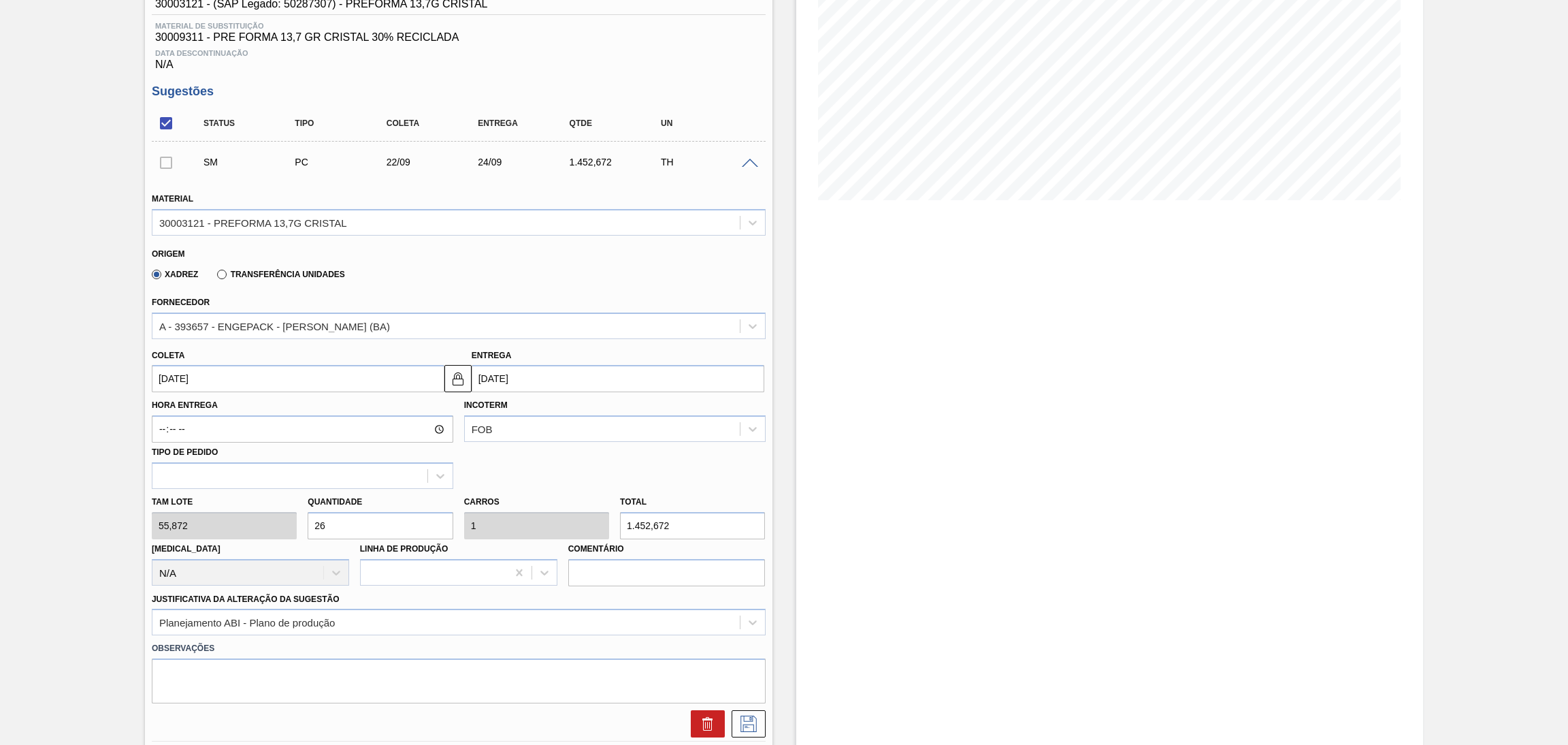
scroll to position [306, 0]
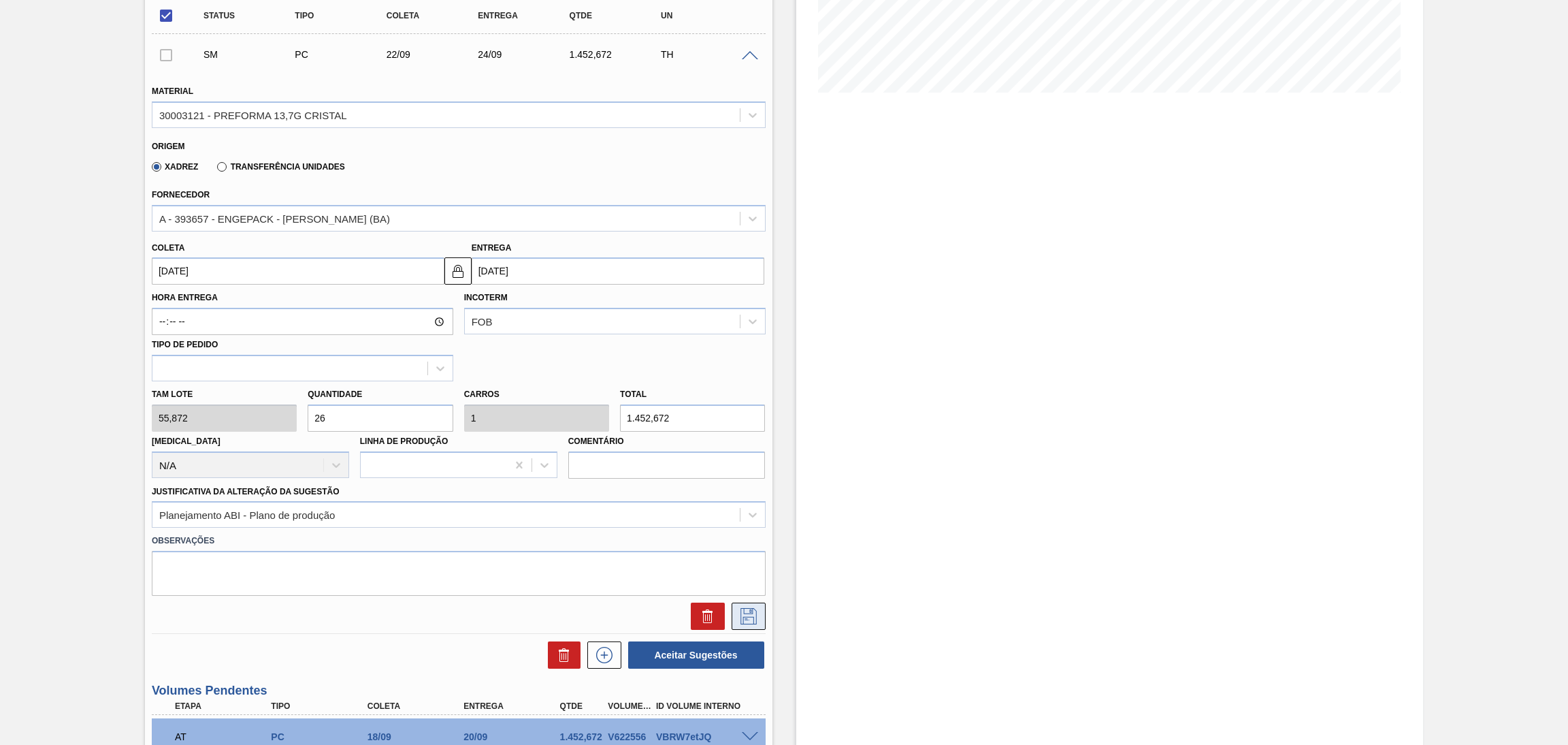
click at [744, 612] on icon at bounding box center [749, 616] width 22 height 16
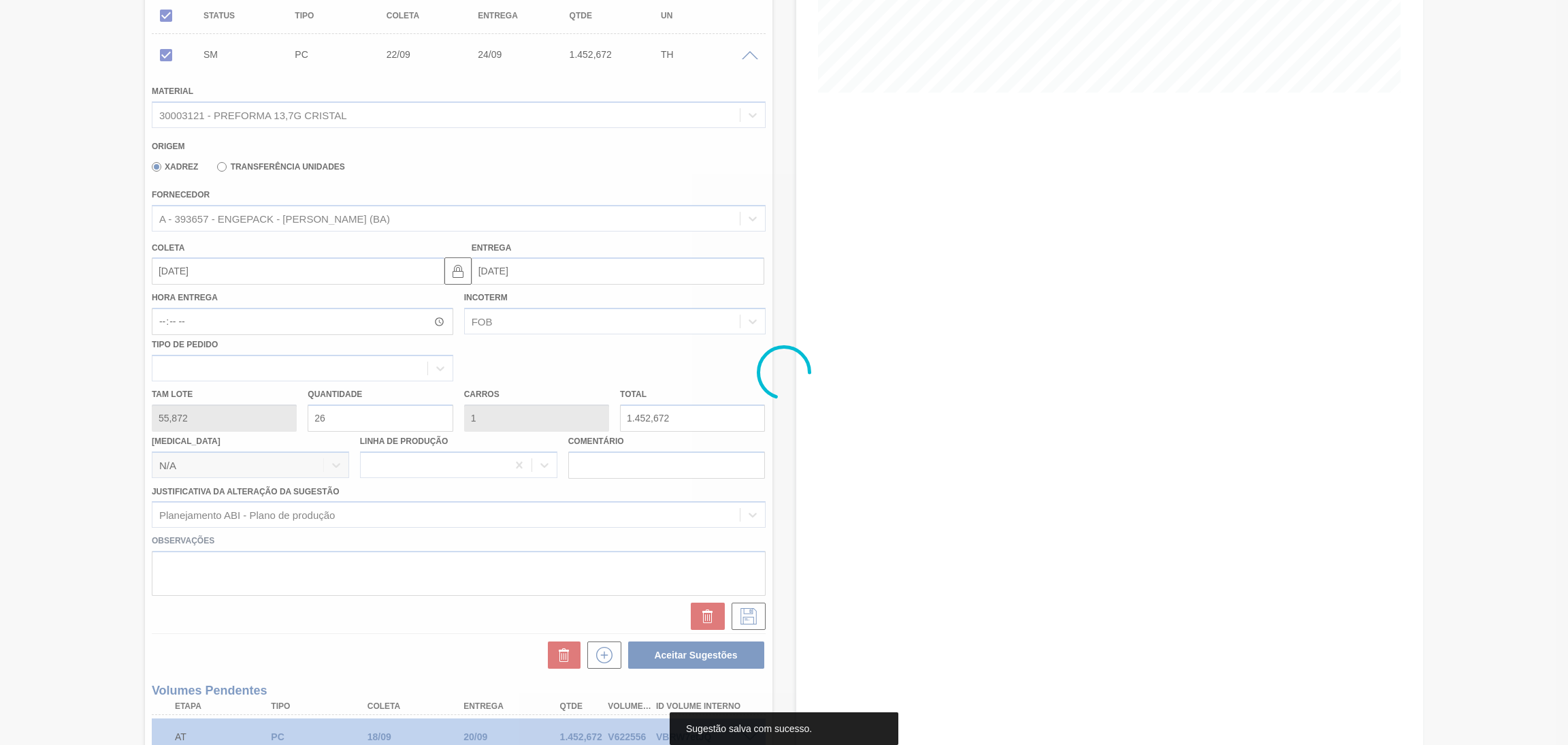
scroll to position [0, 0]
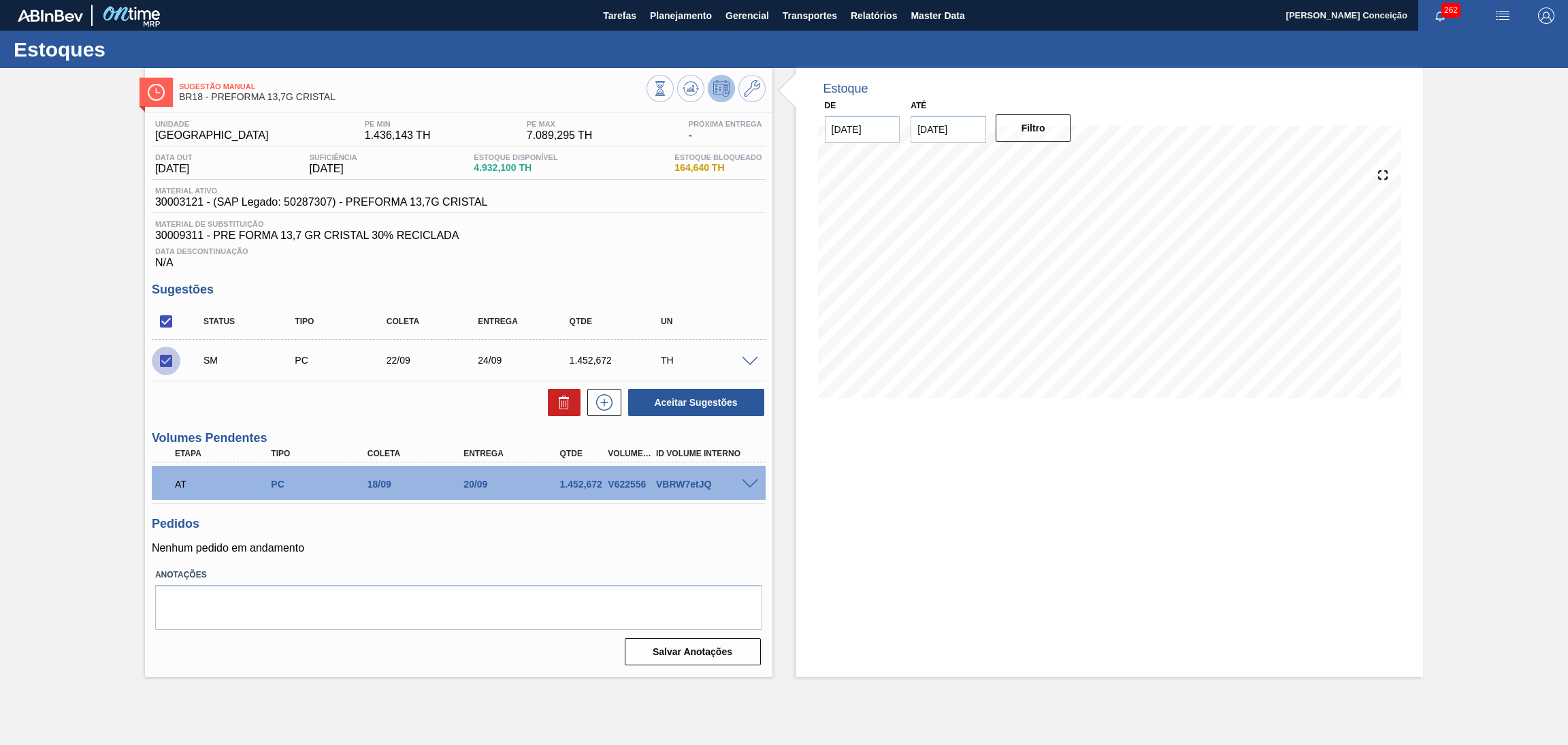
click at [175, 361] on input "checkbox" at bounding box center [166, 361] width 29 height 29
click at [164, 365] on input "checkbox" at bounding box center [166, 361] width 29 height 29
click at [681, 401] on button "Aceitar Sugestões" at bounding box center [696, 402] width 136 height 27
checkbox input "false"
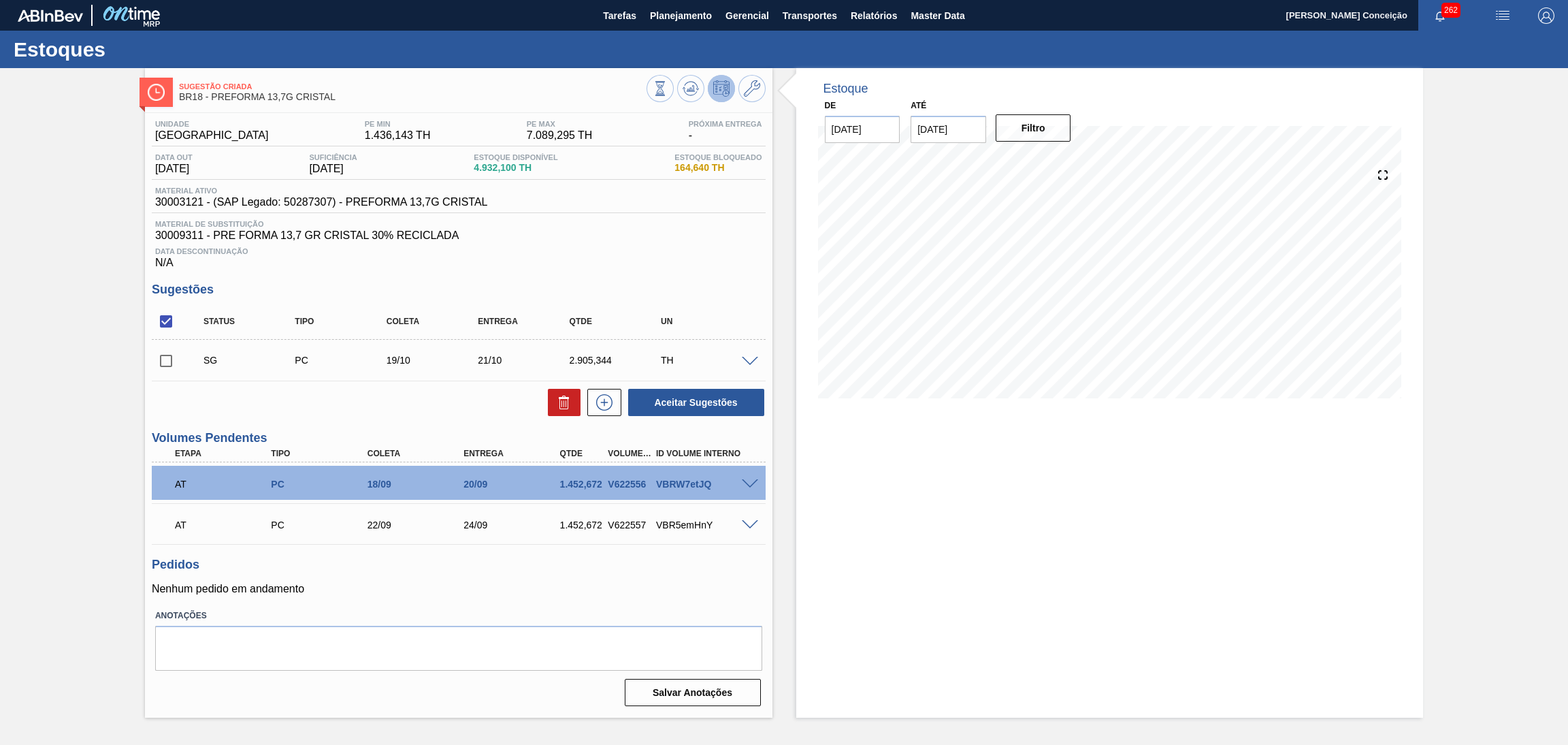
click at [748, 361] on span at bounding box center [749, 362] width 16 height 10
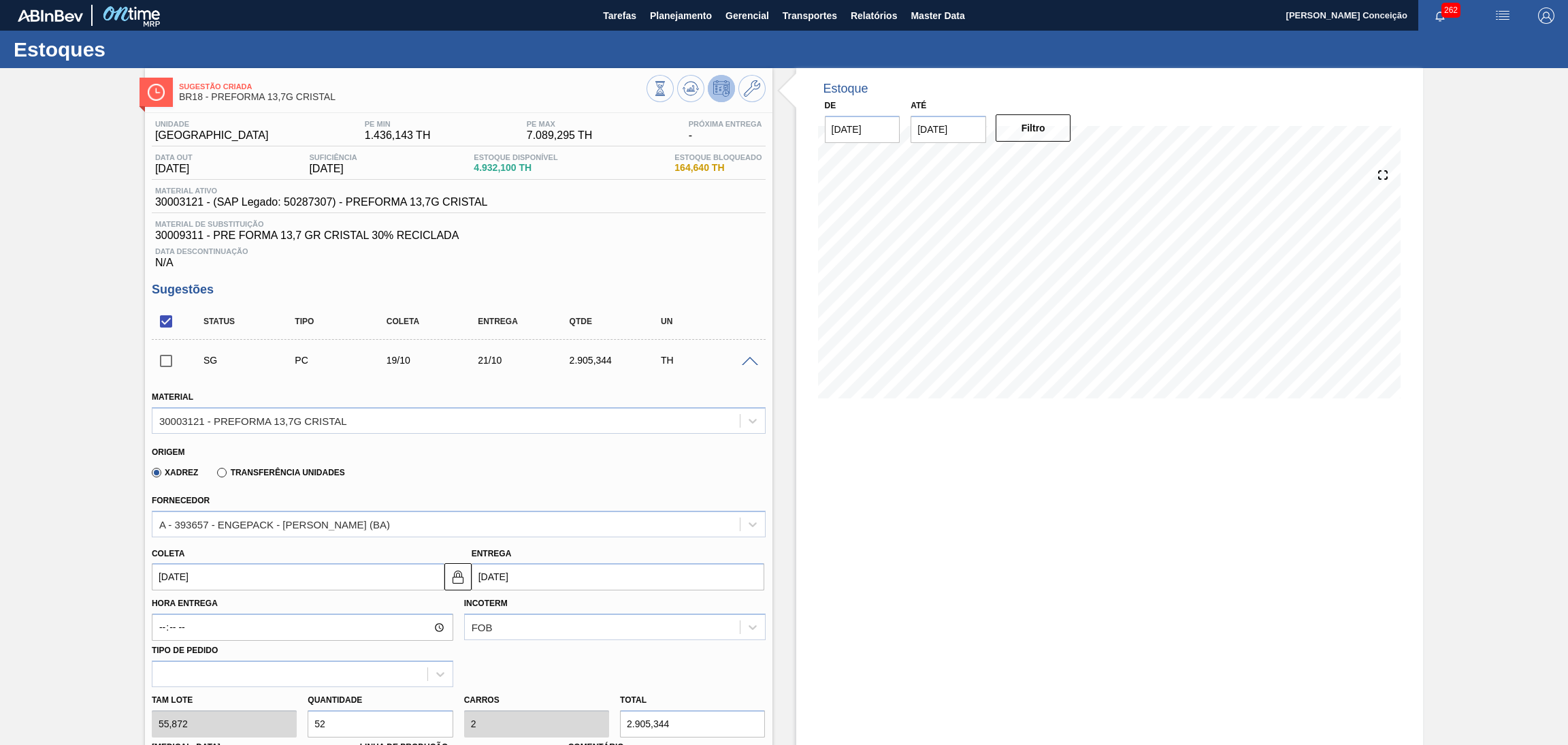
click at [218, 574] on input "19/10/2025" at bounding box center [298, 576] width 293 height 27
click at [161, 402] on button "Previous Month" at bounding box center [164, 405] width 9 height 9
click at [210, 516] on div "23" at bounding box center [212, 515] width 18 height 18
type input "23/09/2025"
type input "25/09/2025"
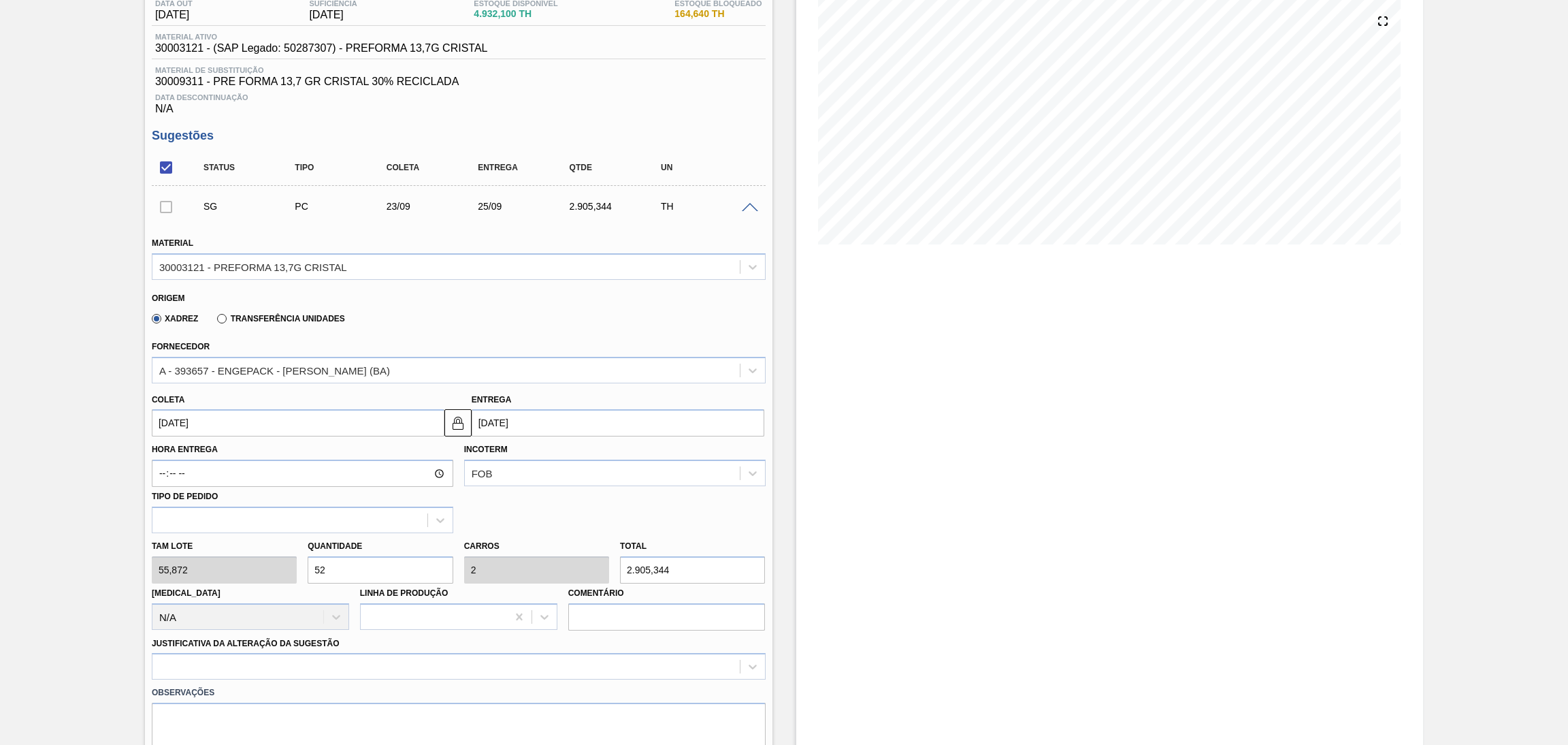
scroll to position [204, 0]
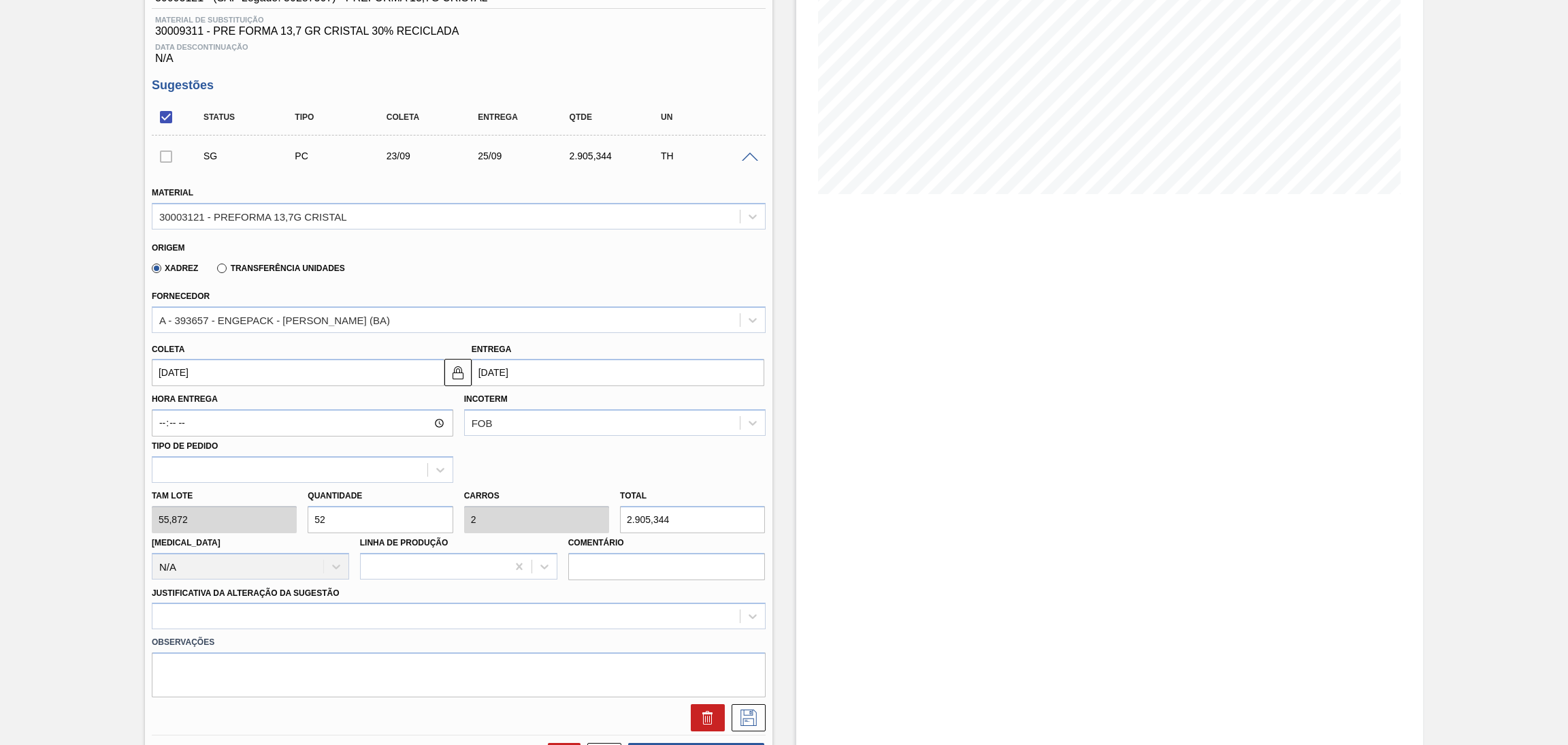
click at [271, 517] on div "Tam lote 55,872 Quantidade 52 Carros 2 Total 2.905,344 Doca N/A Linha de Produç…" at bounding box center [459, 532] width 625 height 97
type input "2"
type input "0,077"
type input "111,744"
type input "26"
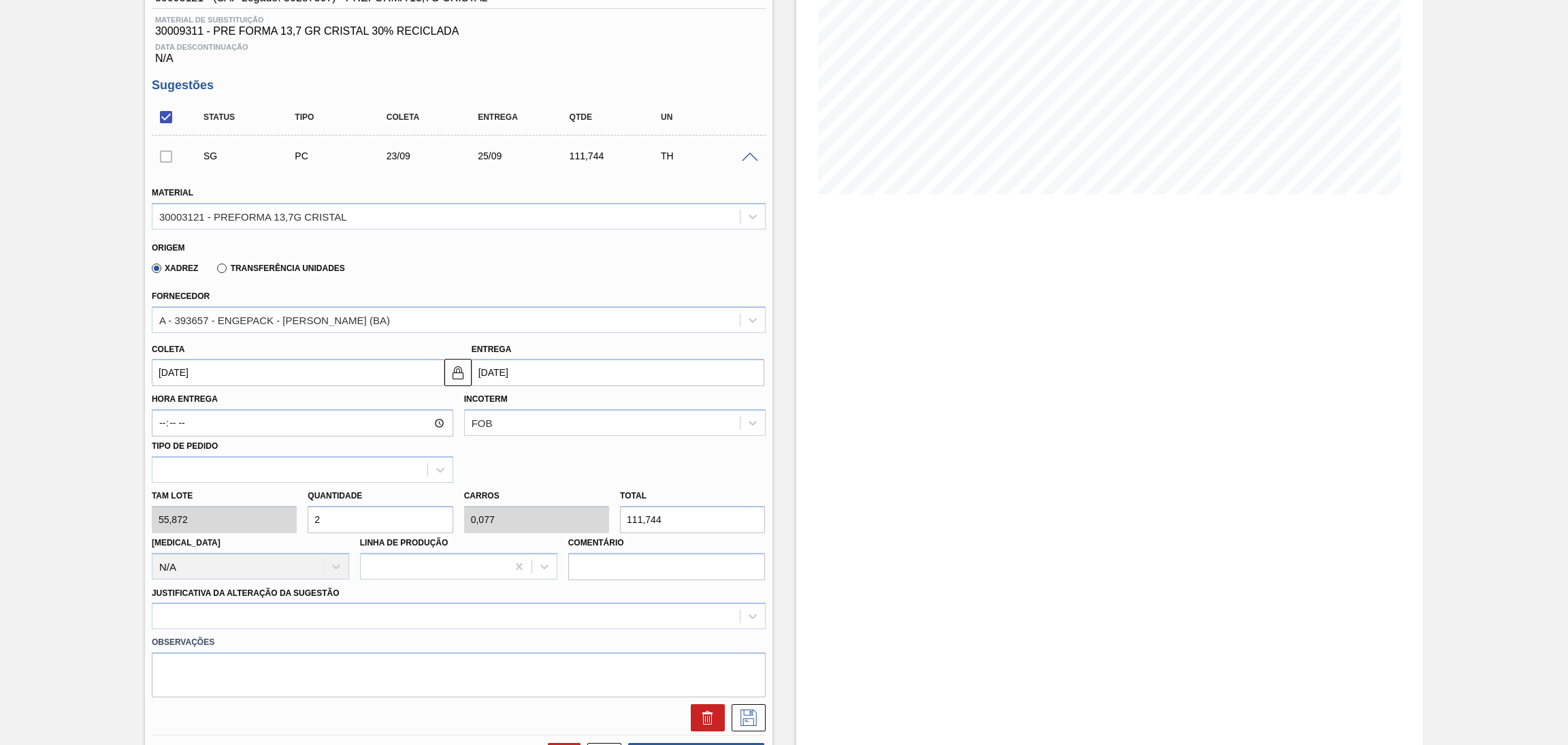
type input "1"
type input "1.452,672"
type input "26"
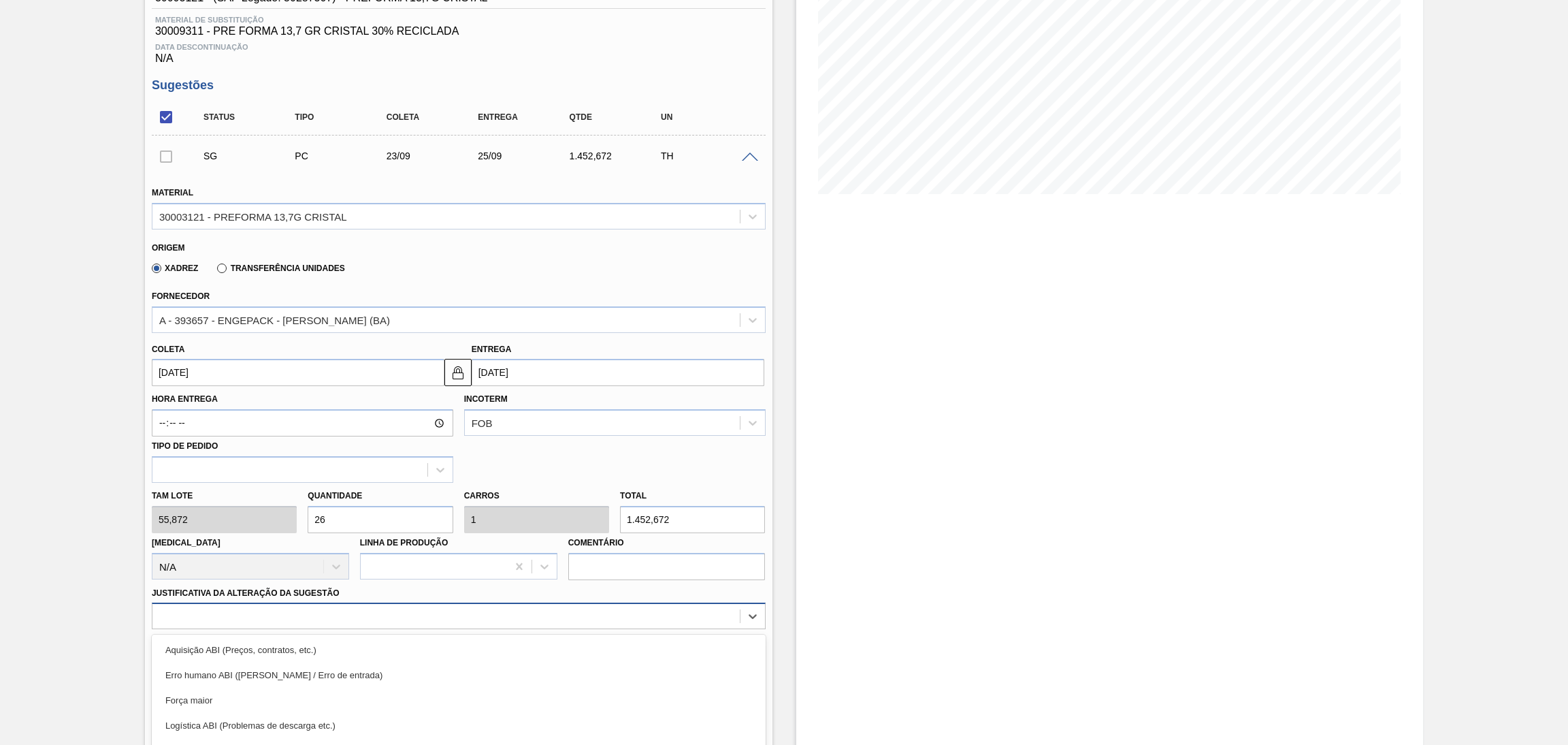
click at [202, 622] on div "option Logística ABI (Problemas de descarga etc.) focused, 4 of 18. 18 results …" at bounding box center [459, 616] width 614 height 27
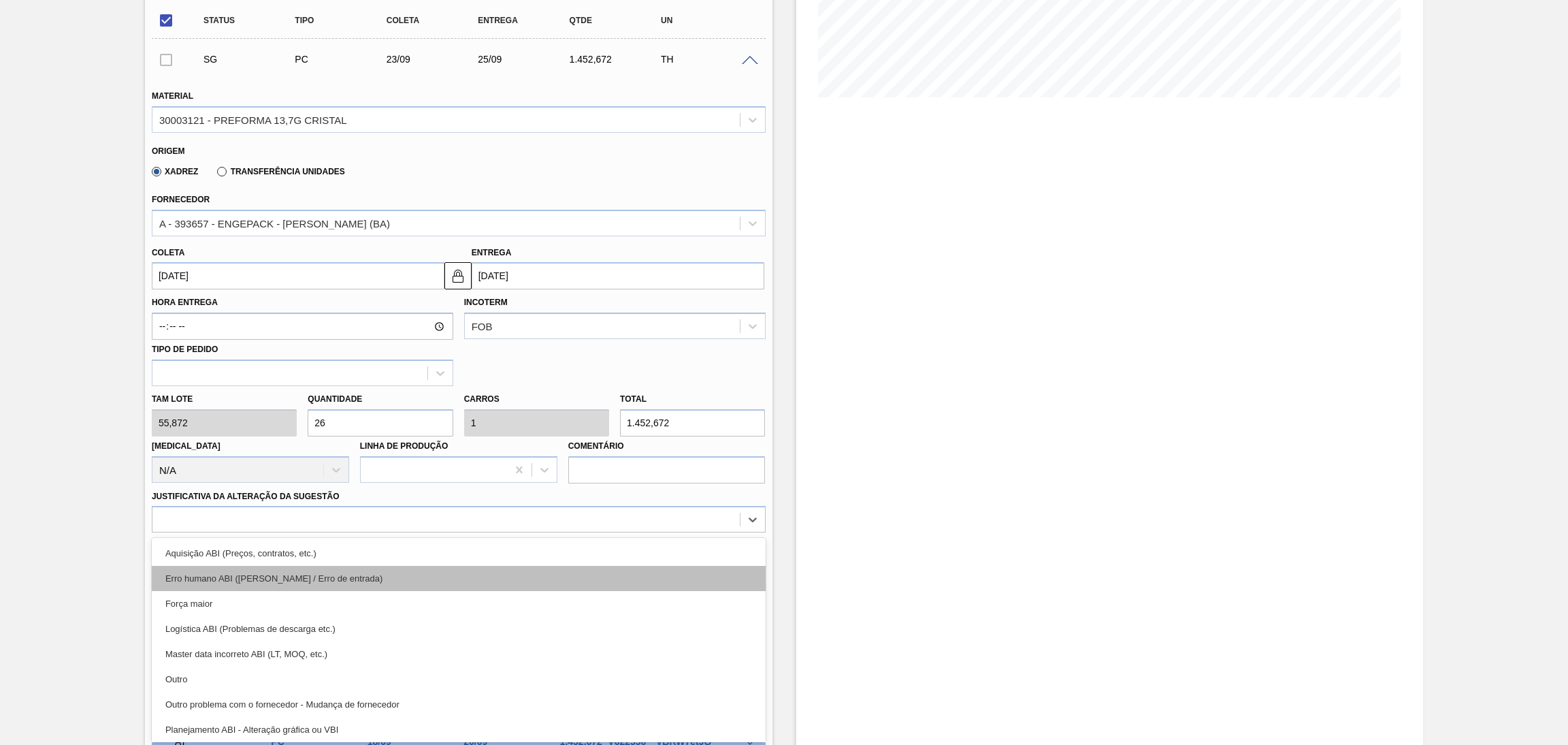
scroll to position [102, 0]
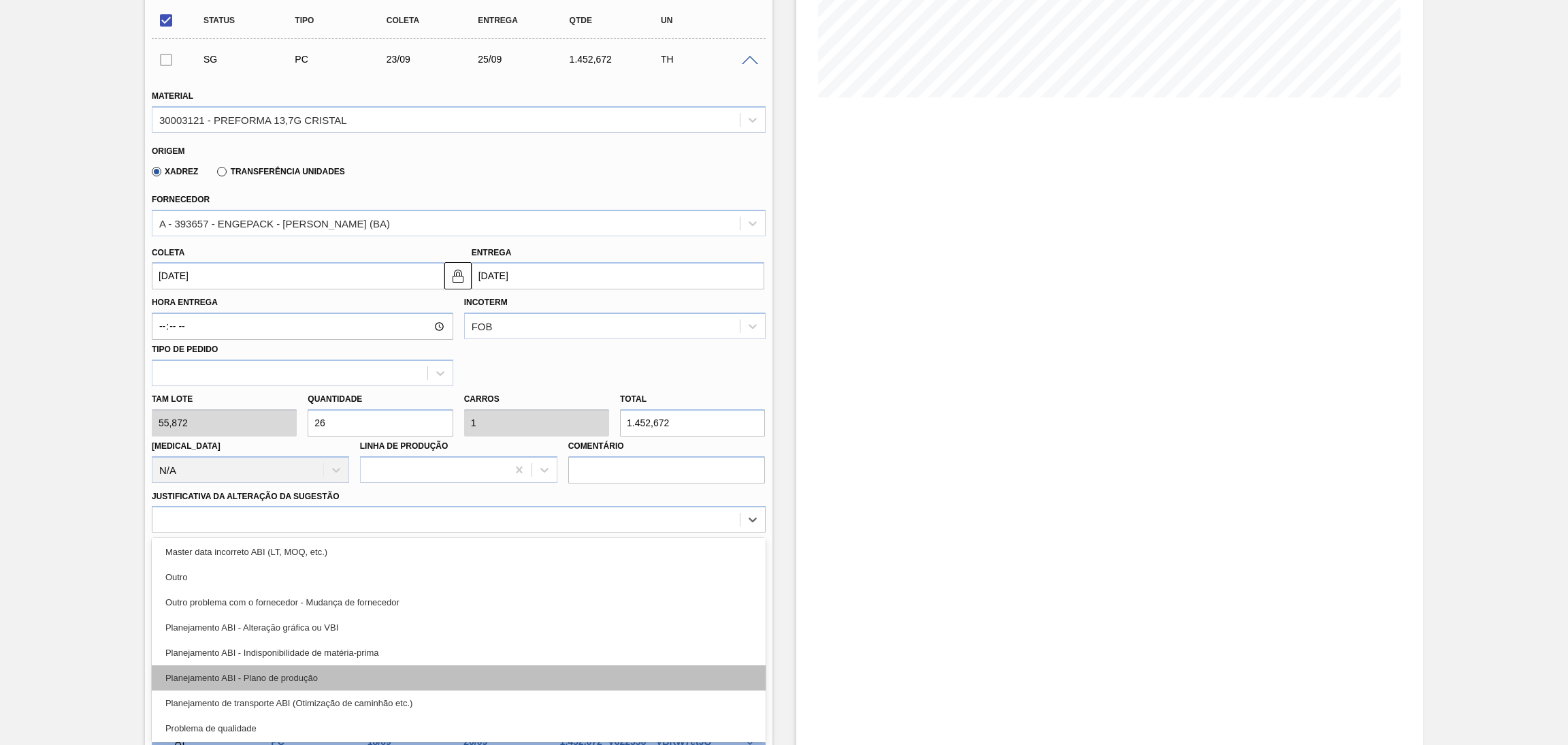
click at [324, 675] on div "Planejamento ABI - Plano de produção" at bounding box center [459, 678] width 614 height 25
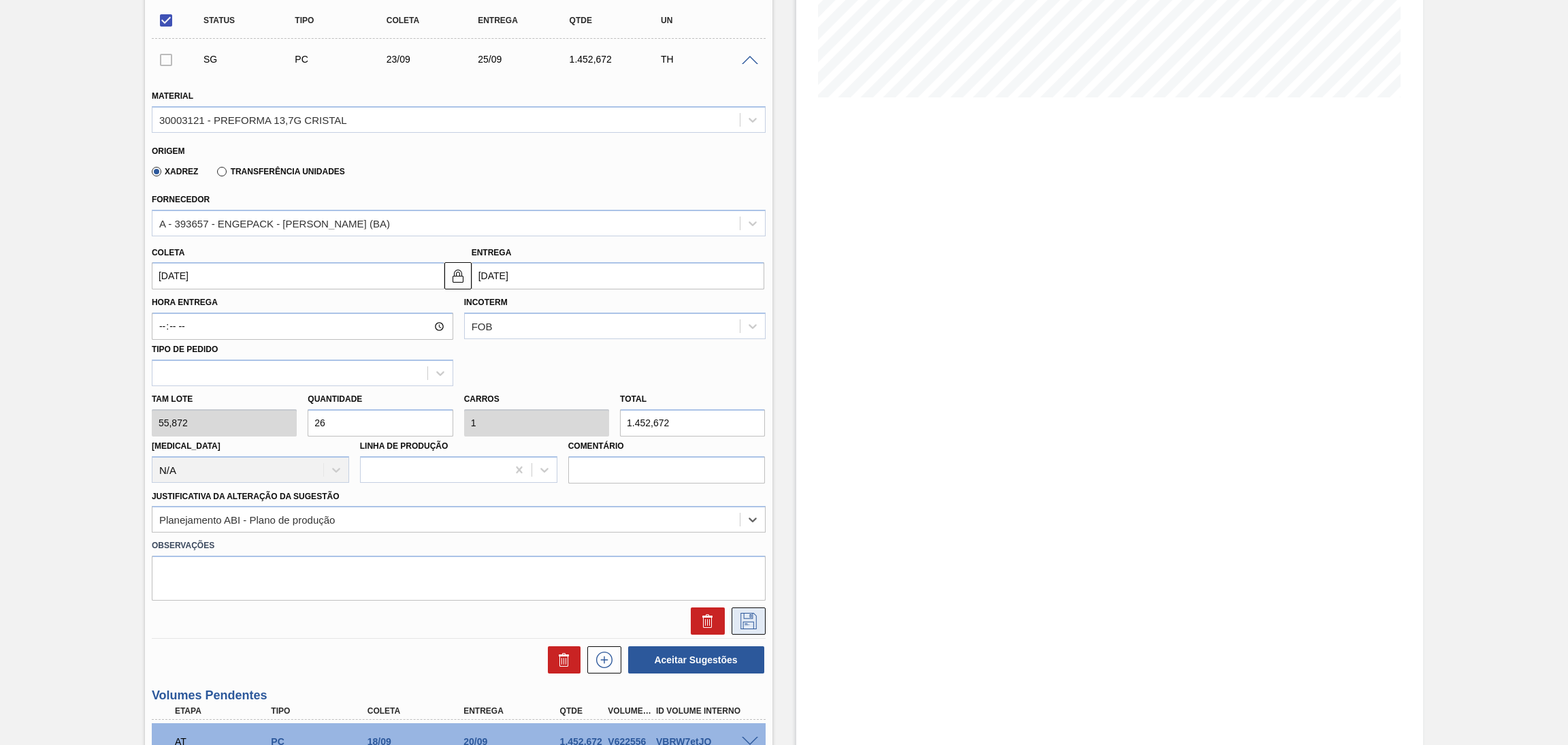
click at [749, 622] on icon at bounding box center [749, 620] width 22 height 16
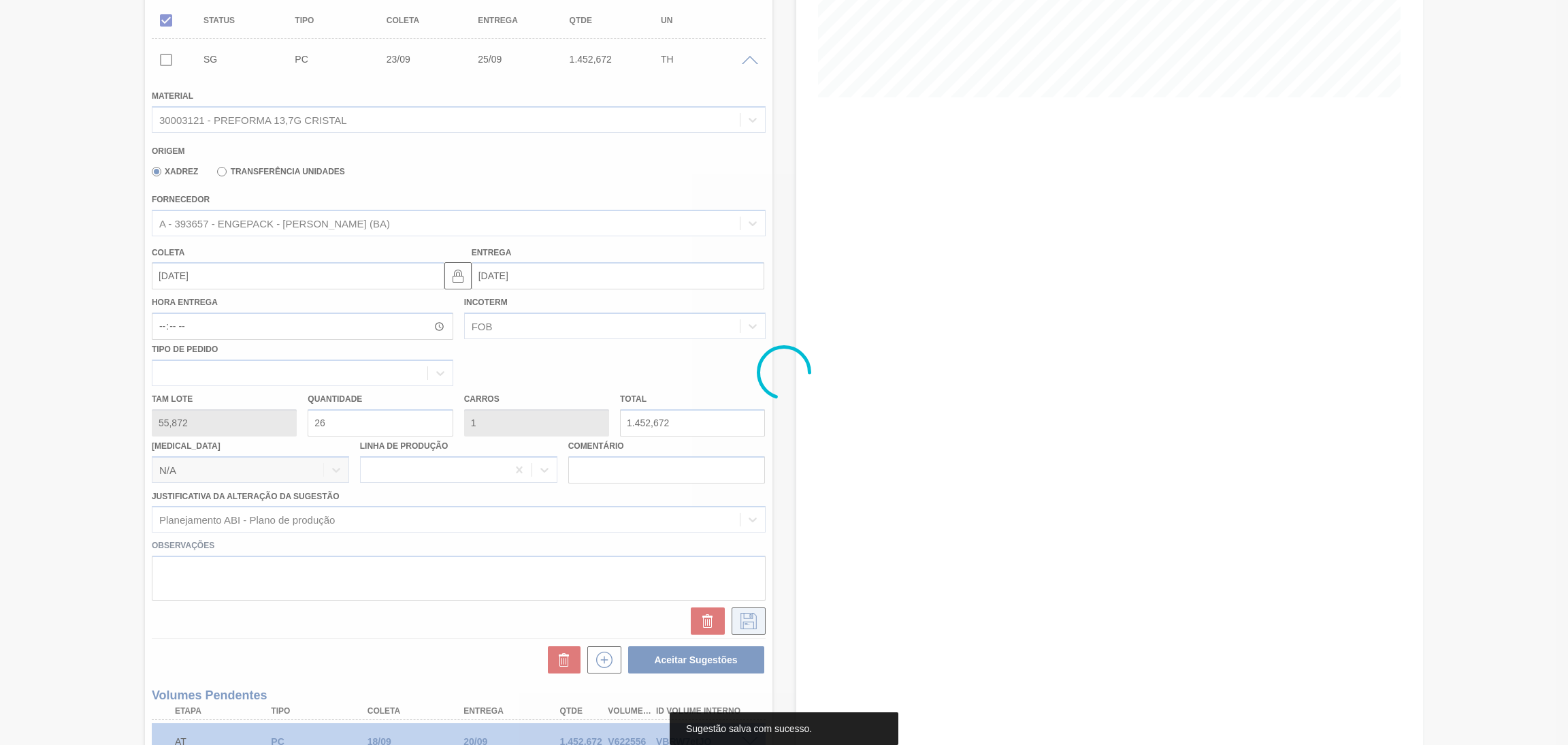
scroll to position [0, 0]
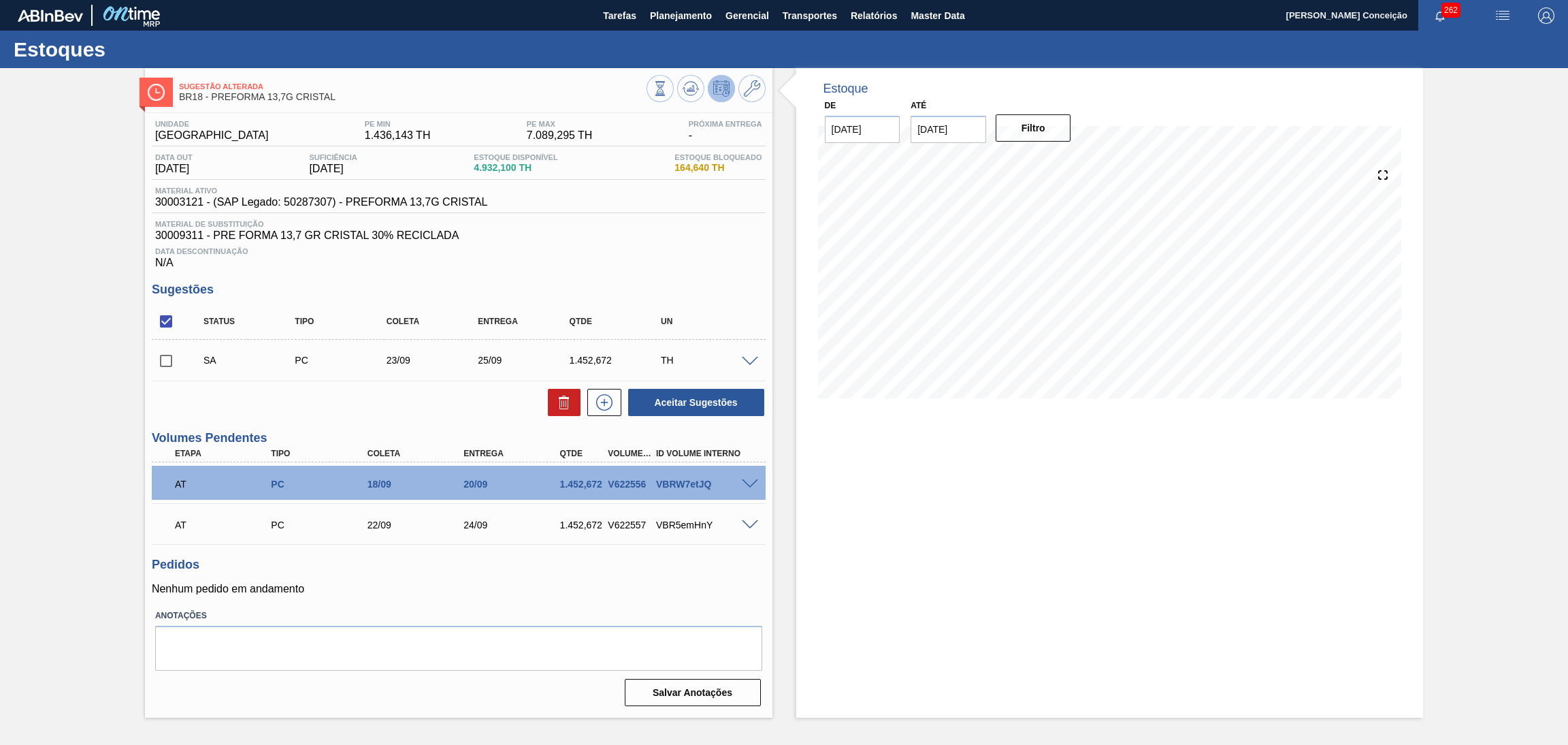
click at [165, 368] on input "checkbox" at bounding box center [166, 361] width 29 height 29
click at [694, 401] on button "Aceitar Sugestões" at bounding box center [696, 402] width 136 height 27
checkbox input "false"
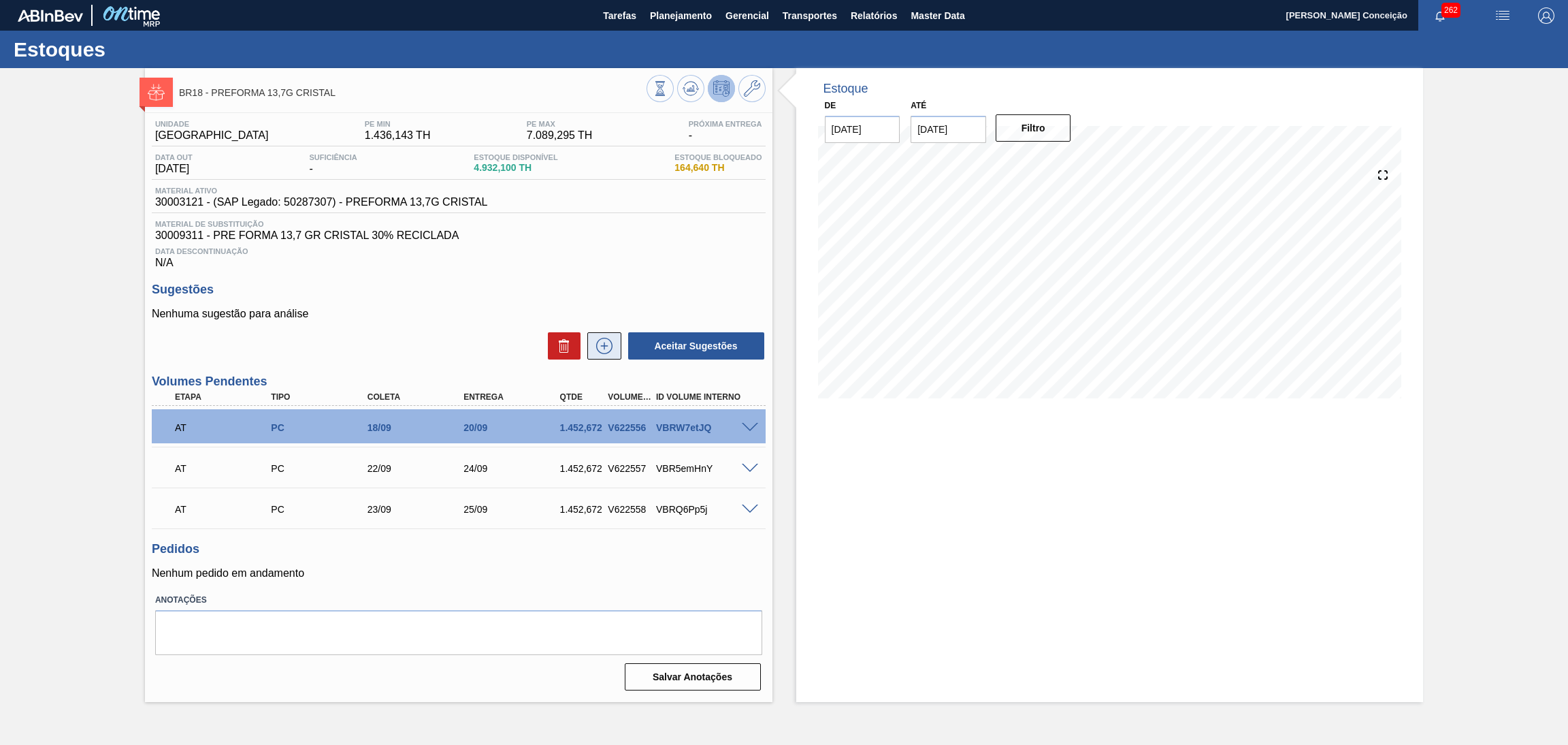
click at [606, 349] on icon at bounding box center [605, 345] width 22 height 16
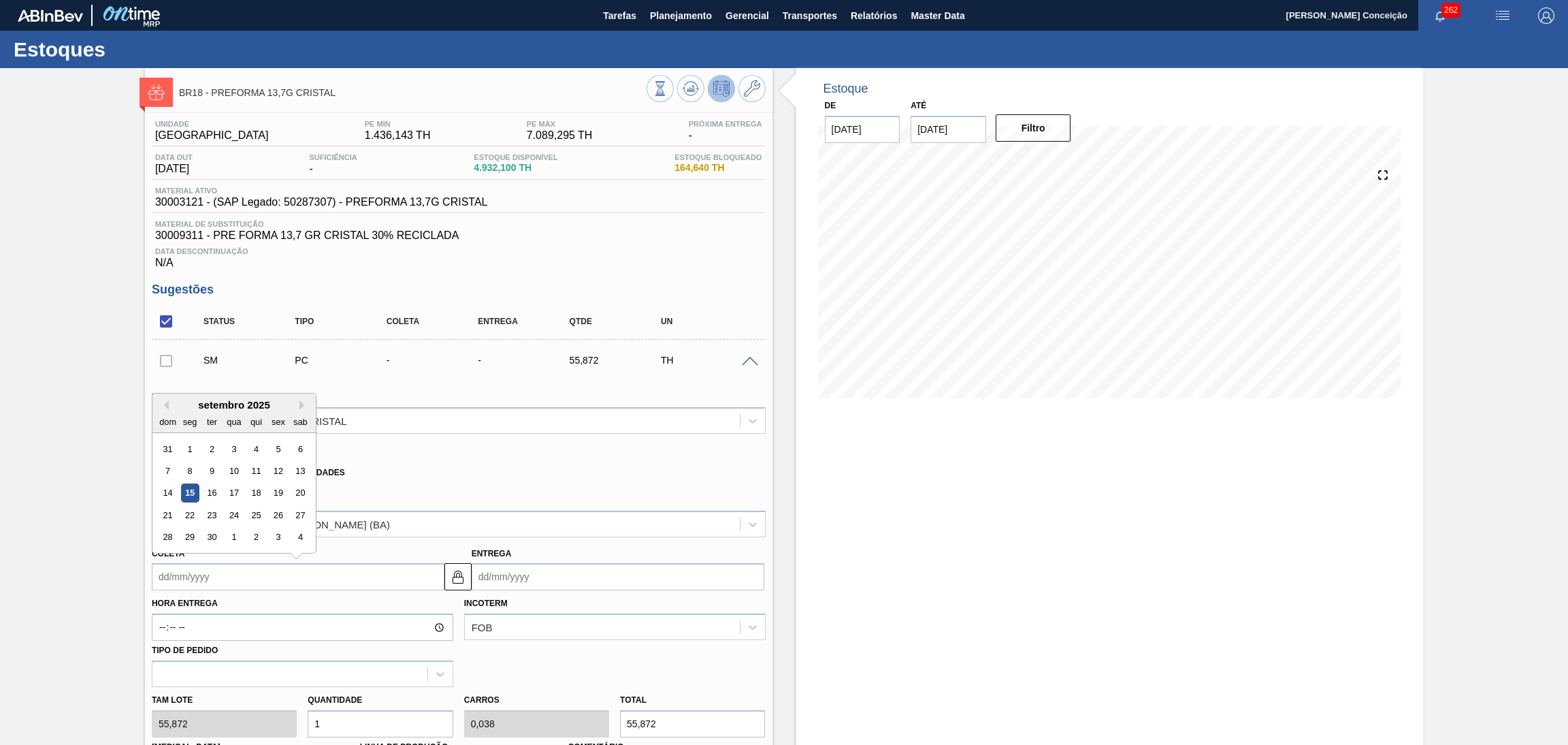
click at [196, 577] on input "Coleta" at bounding box center [298, 576] width 293 height 27
click at [233, 512] on div "24" at bounding box center [233, 515] width 18 height 18
type input "24/09/2025"
type input "[DATE]"
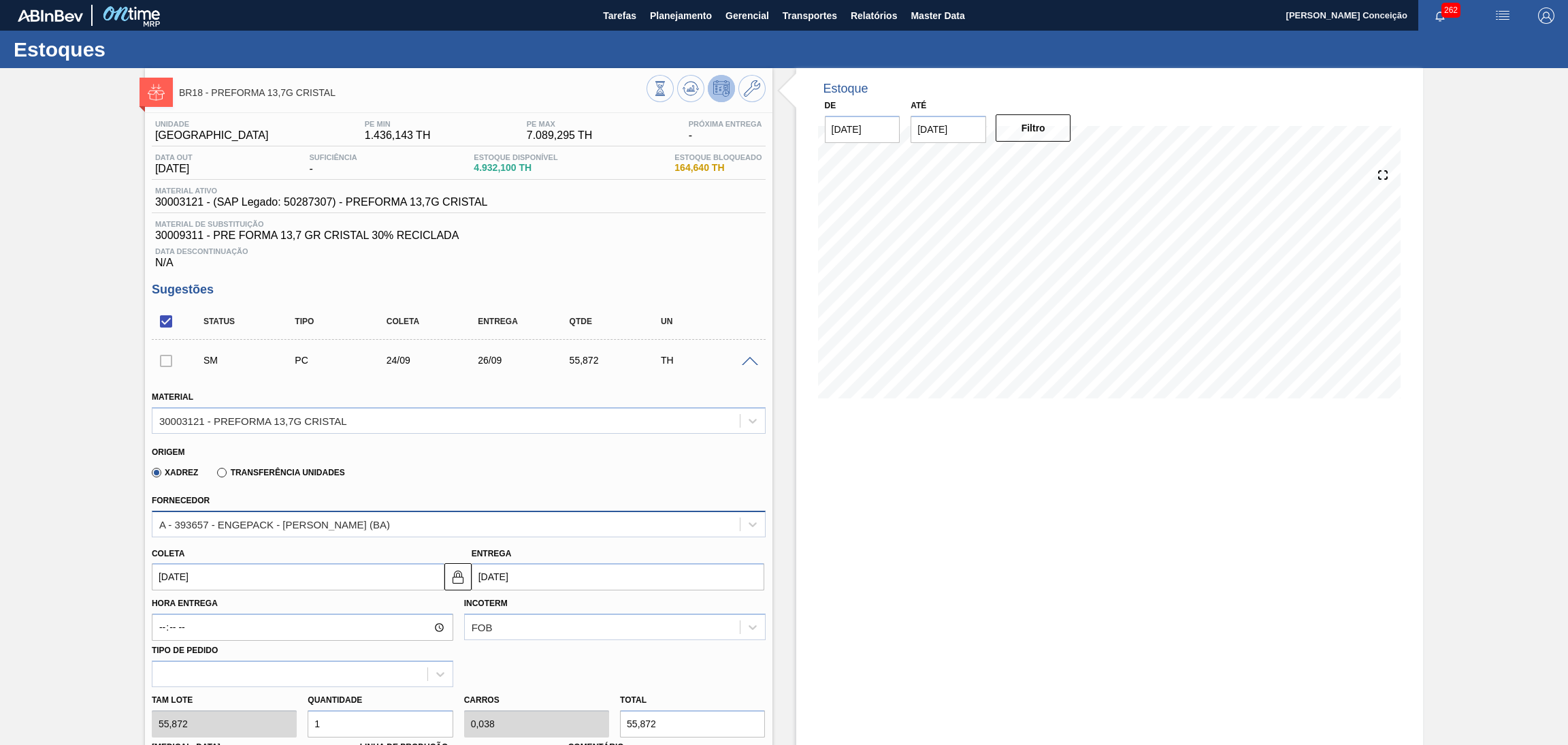
scroll to position [306, 0]
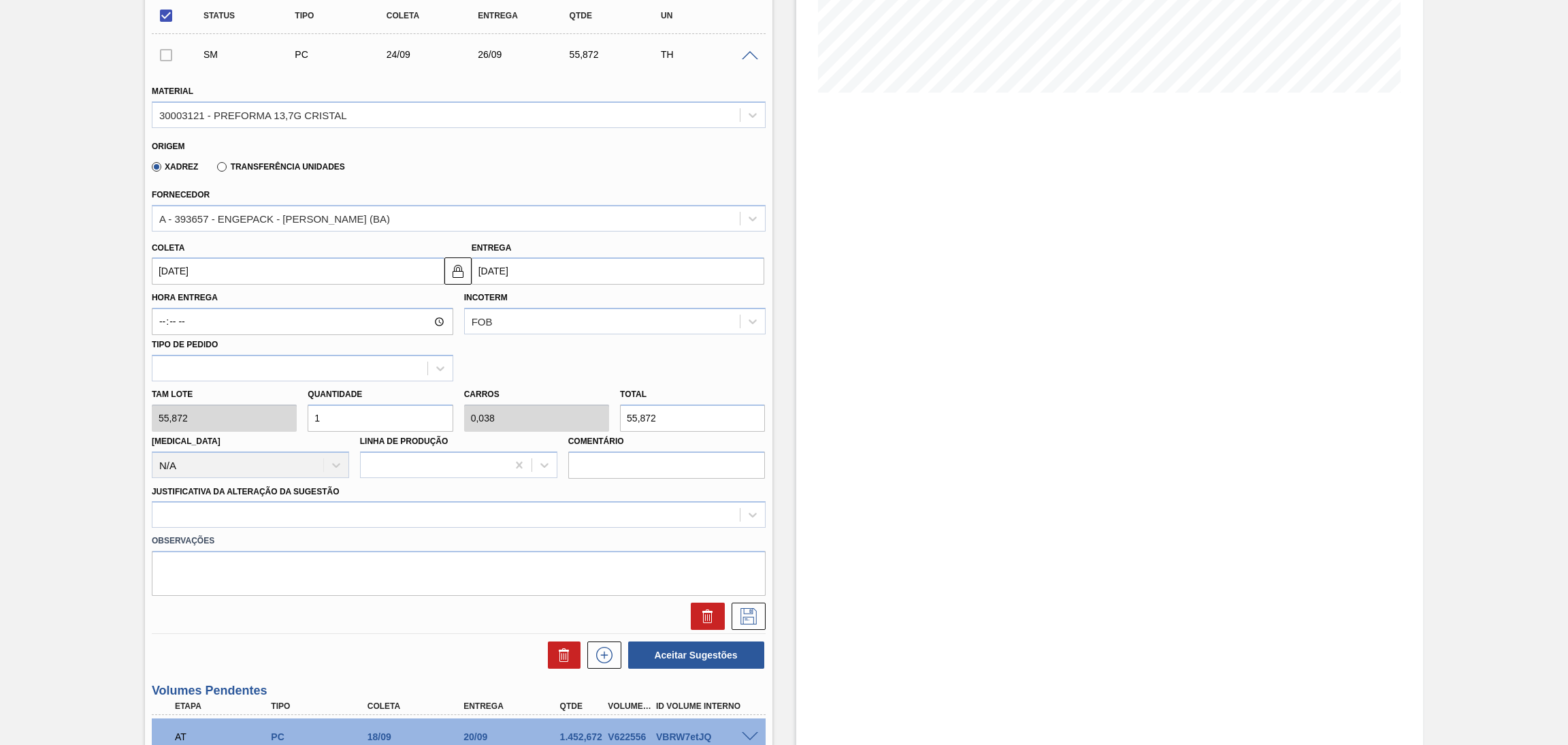
click at [221, 348] on div "Material 30003121 - PREFORMA 13,7G CRISTAL Origem Xadrez Transferência Unidades…" at bounding box center [459, 350] width 614 height 559
type input "2"
type input "0,077"
type input "111,744"
type input "26"
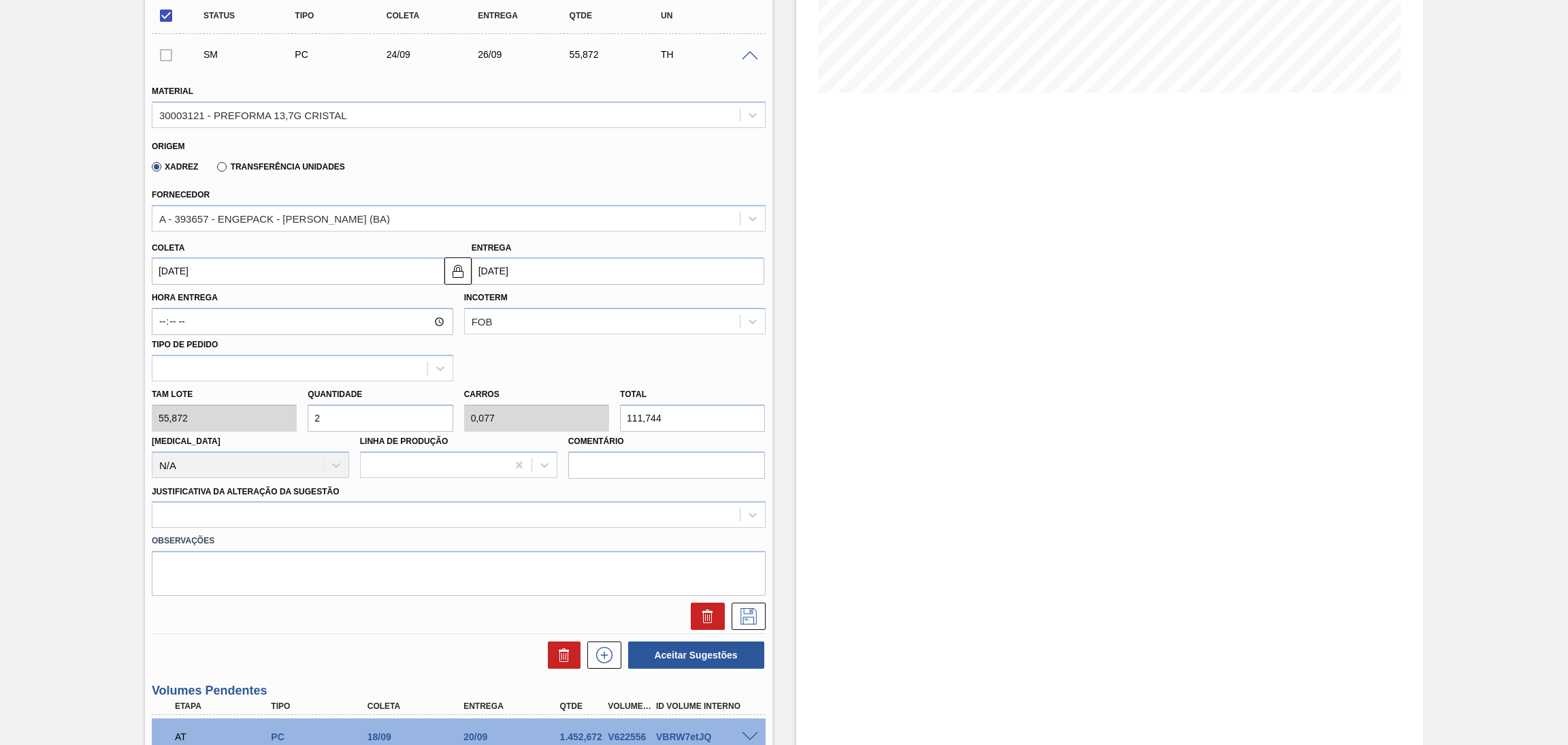
type input "1"
type input "1.452,672"
type input "26"
click at [194, 505] on div at bounding box center [446, 515] width 587 height 20
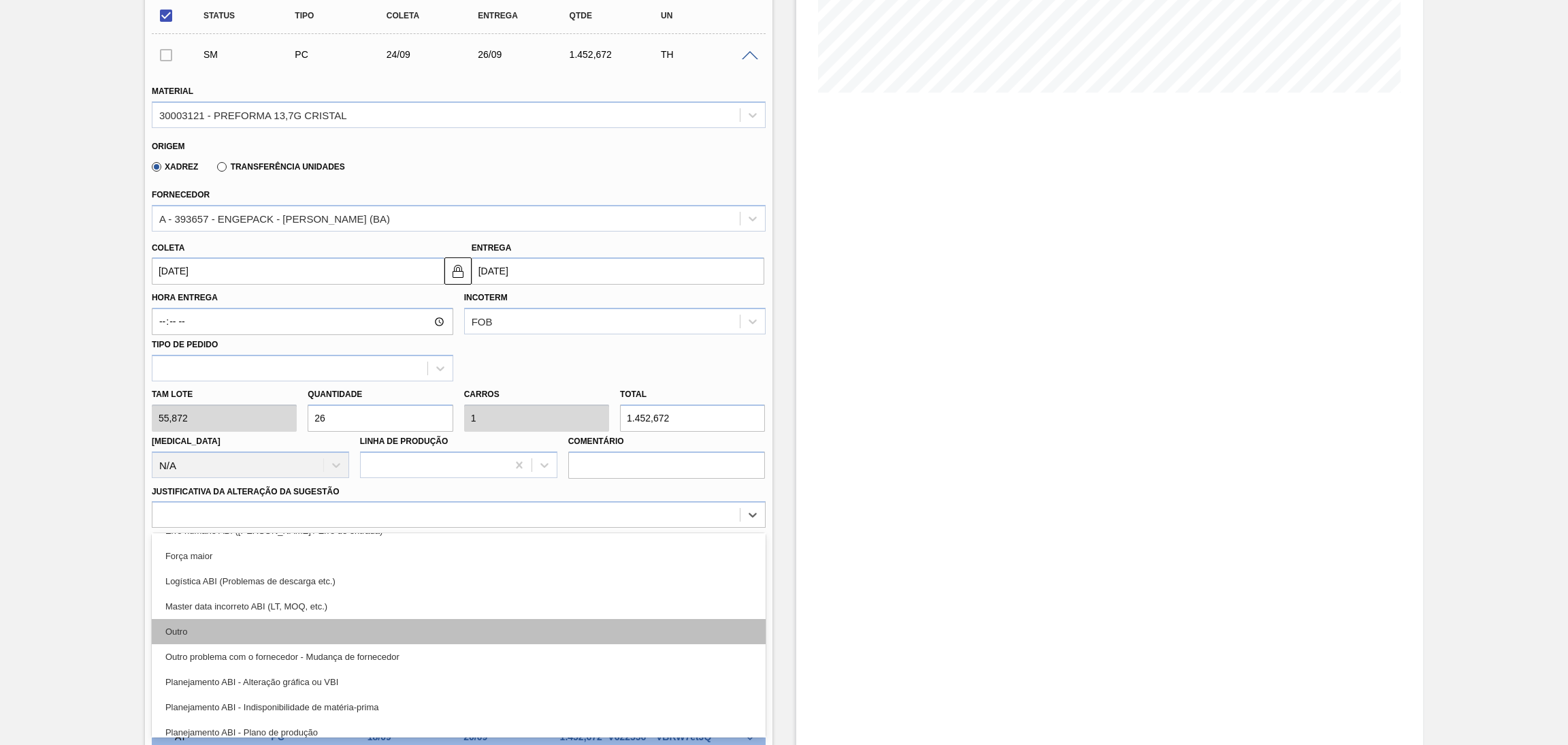
scroll to position [102, 0]
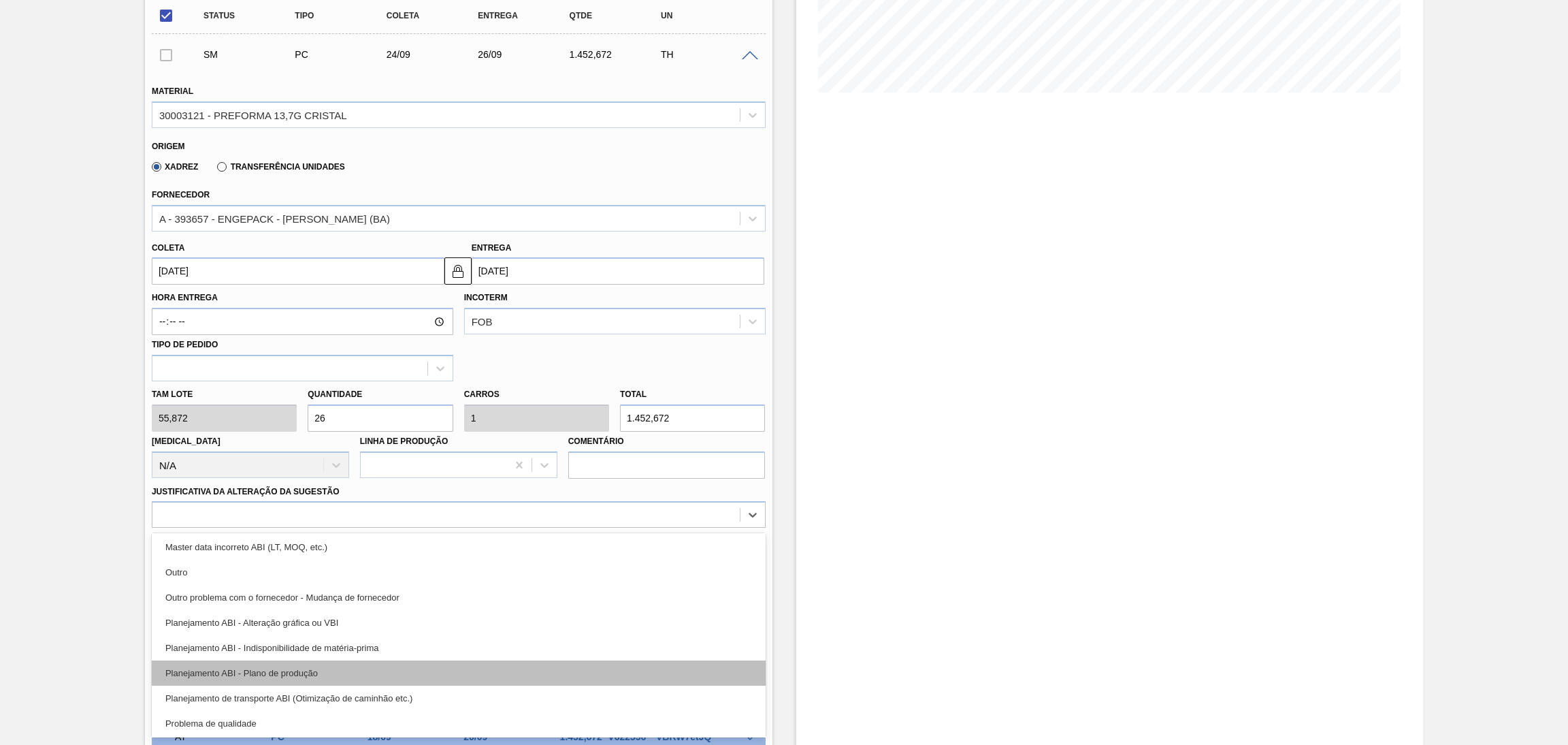
click at [317, 670] on div "Planejamento ABI - Plano de produção" at bounding box center [459, 673] width 614 height 25
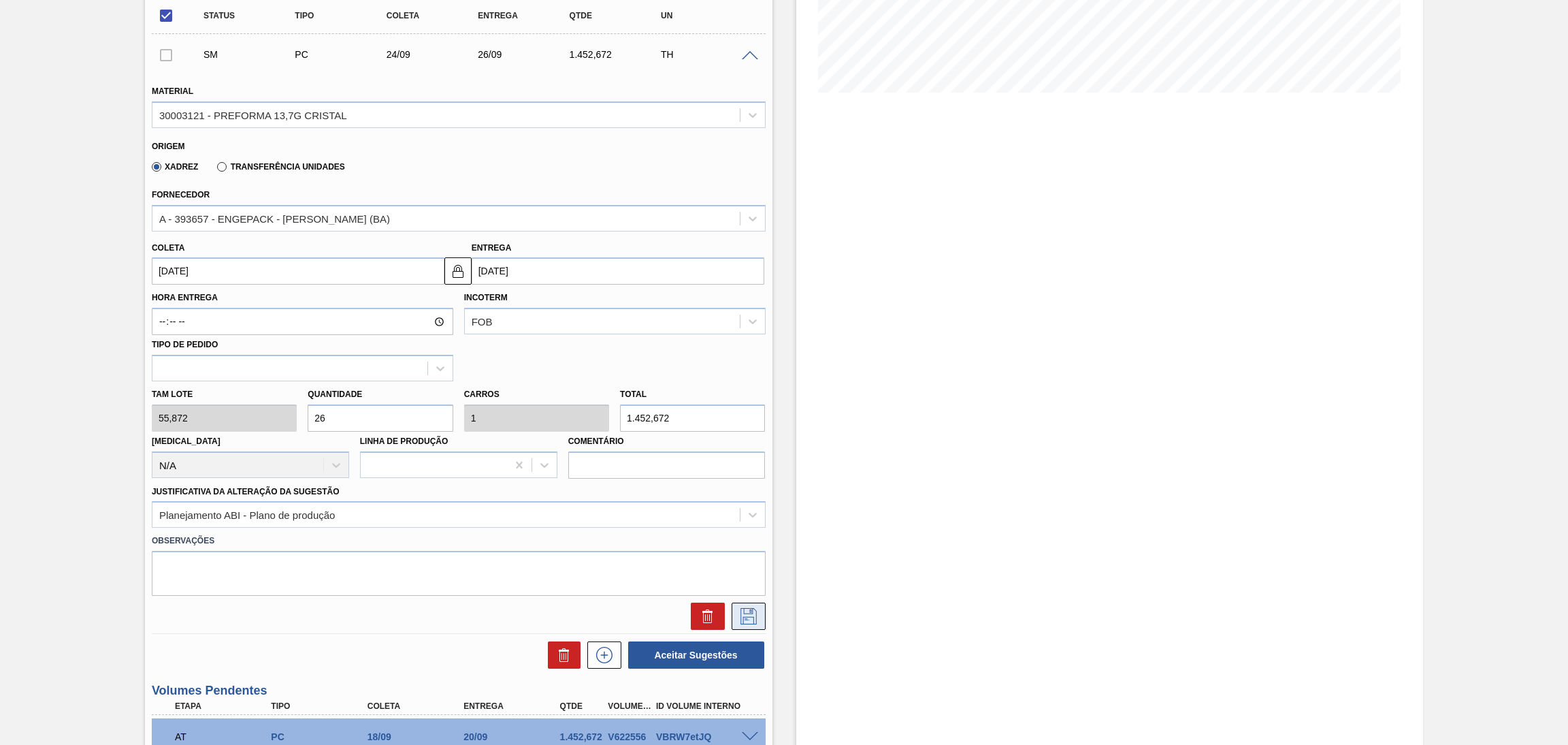
click at [732, 615] on button at bounding box center [748, 616] width 34 height 27
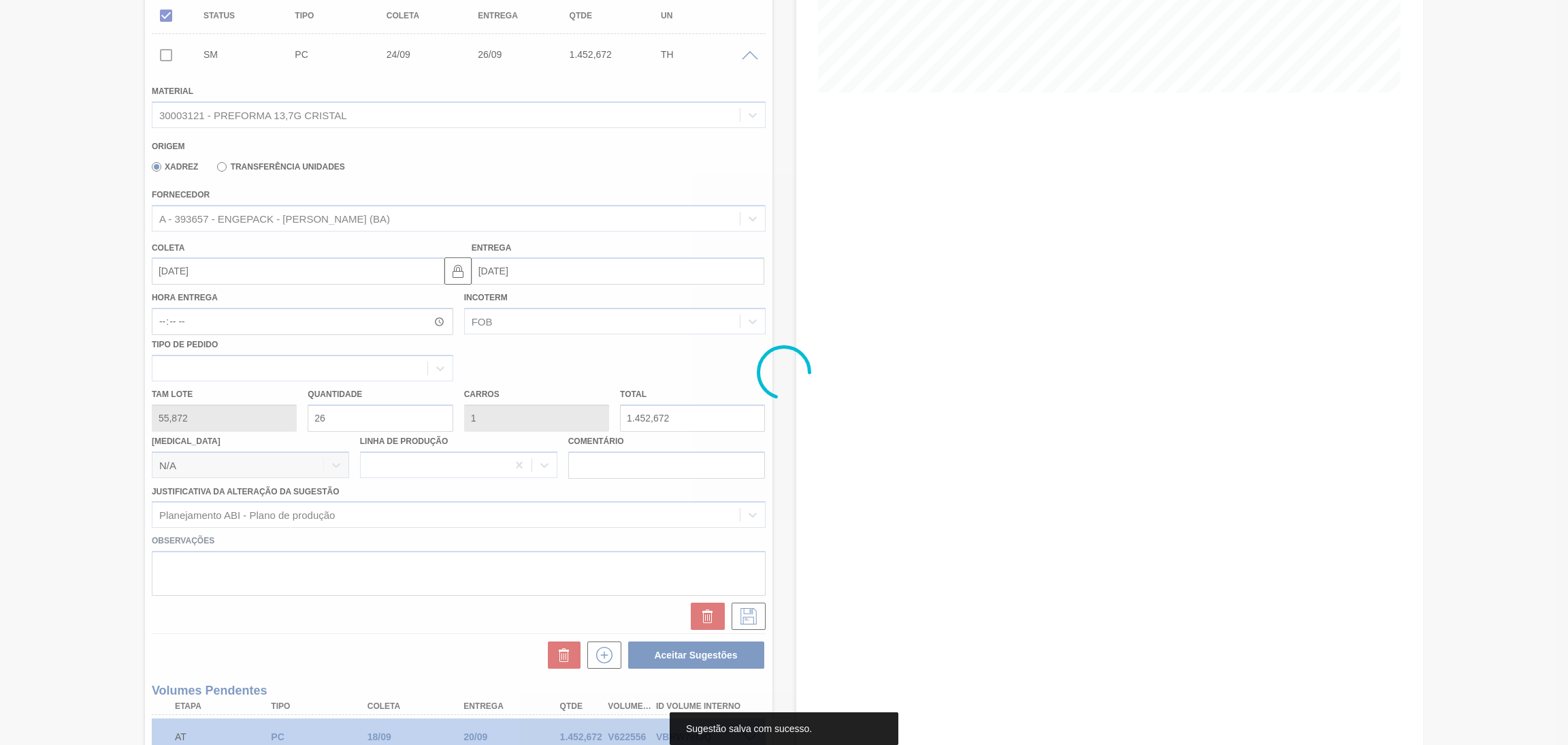
scroll to position [52, 0]
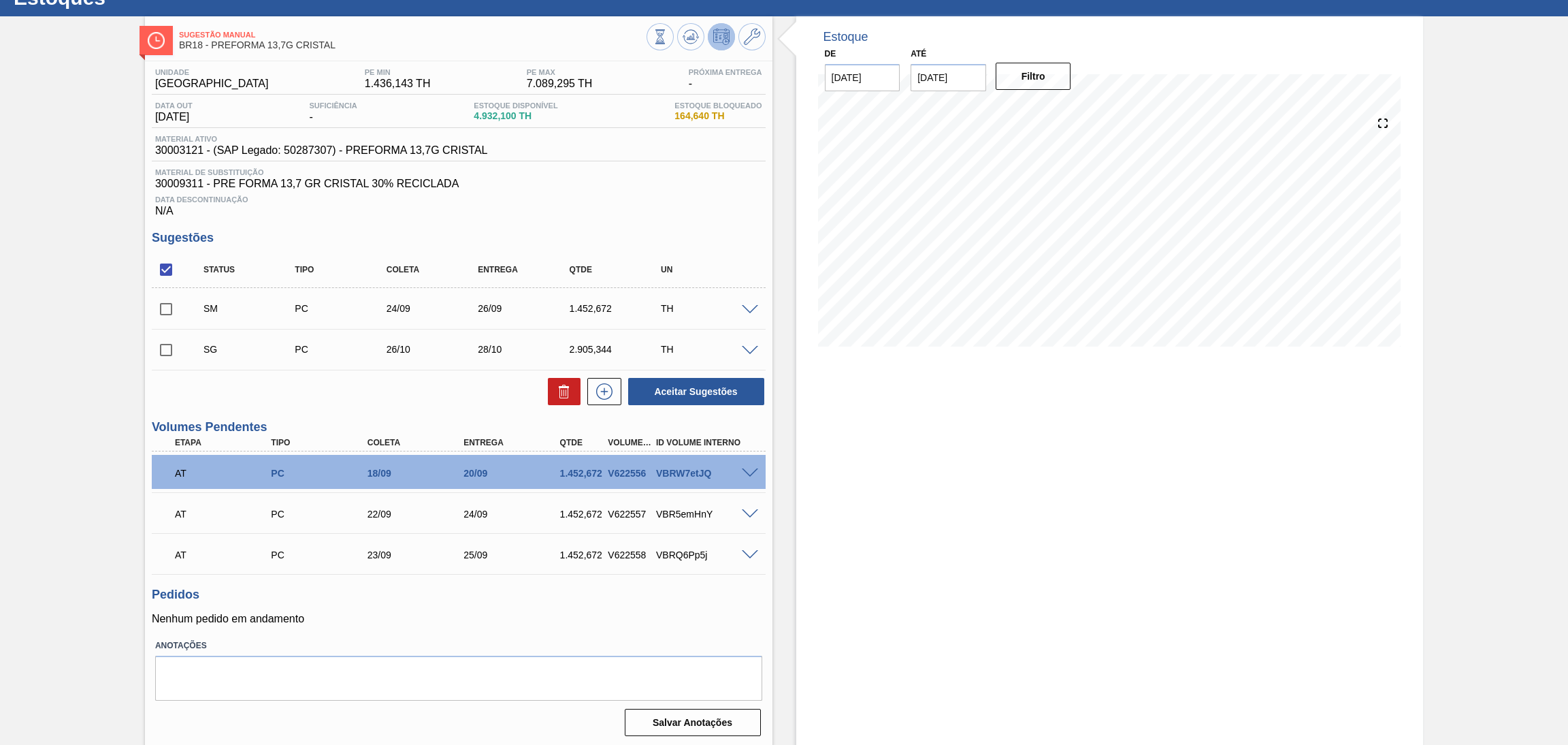
click at [166, 314] on input "checkbox" at bounding box center [166, 309] width 29 height 29
click at [558, 401] on button at bounding box center [564, 391] width 33 height 27
checkbox input "false"
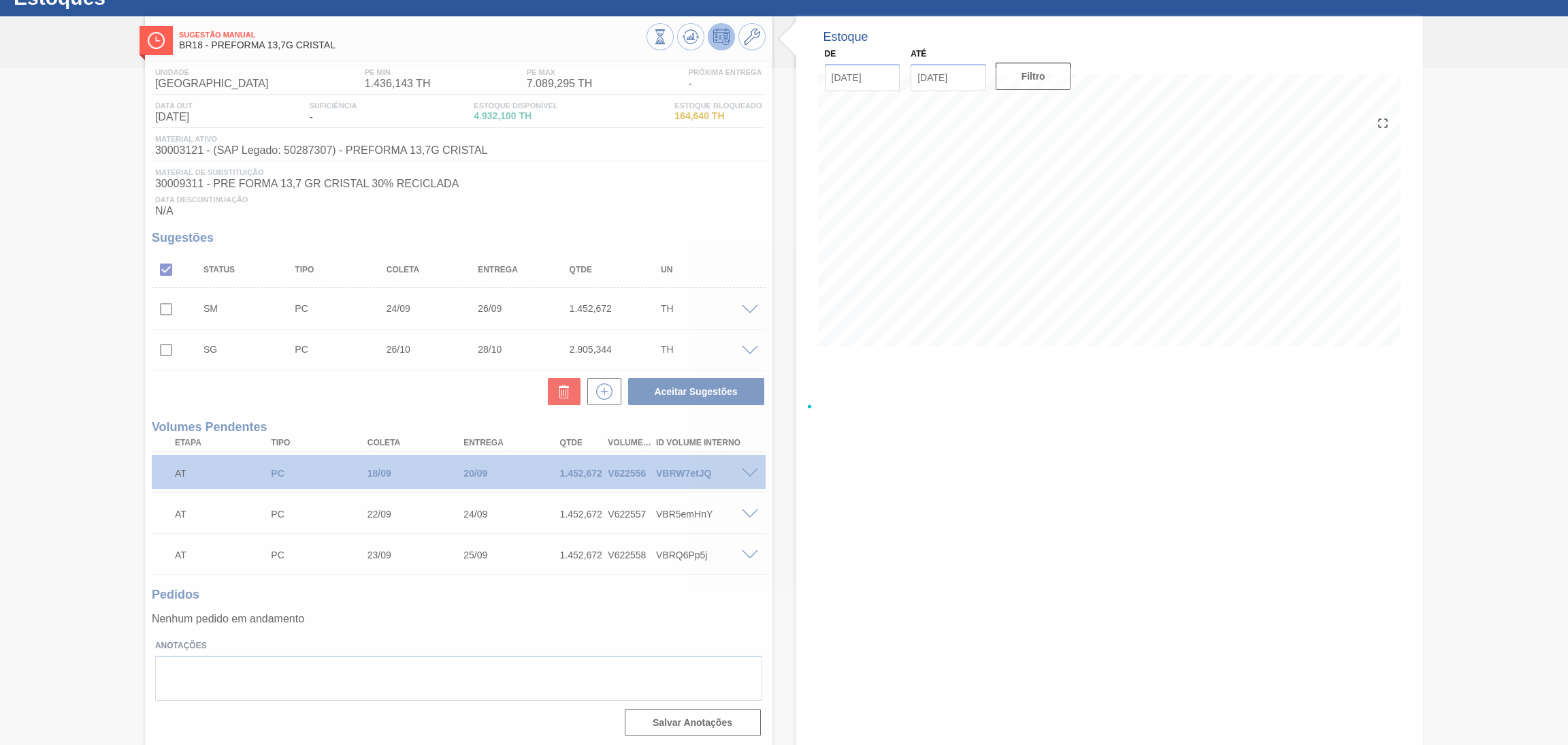
scroll to position [11, 0]
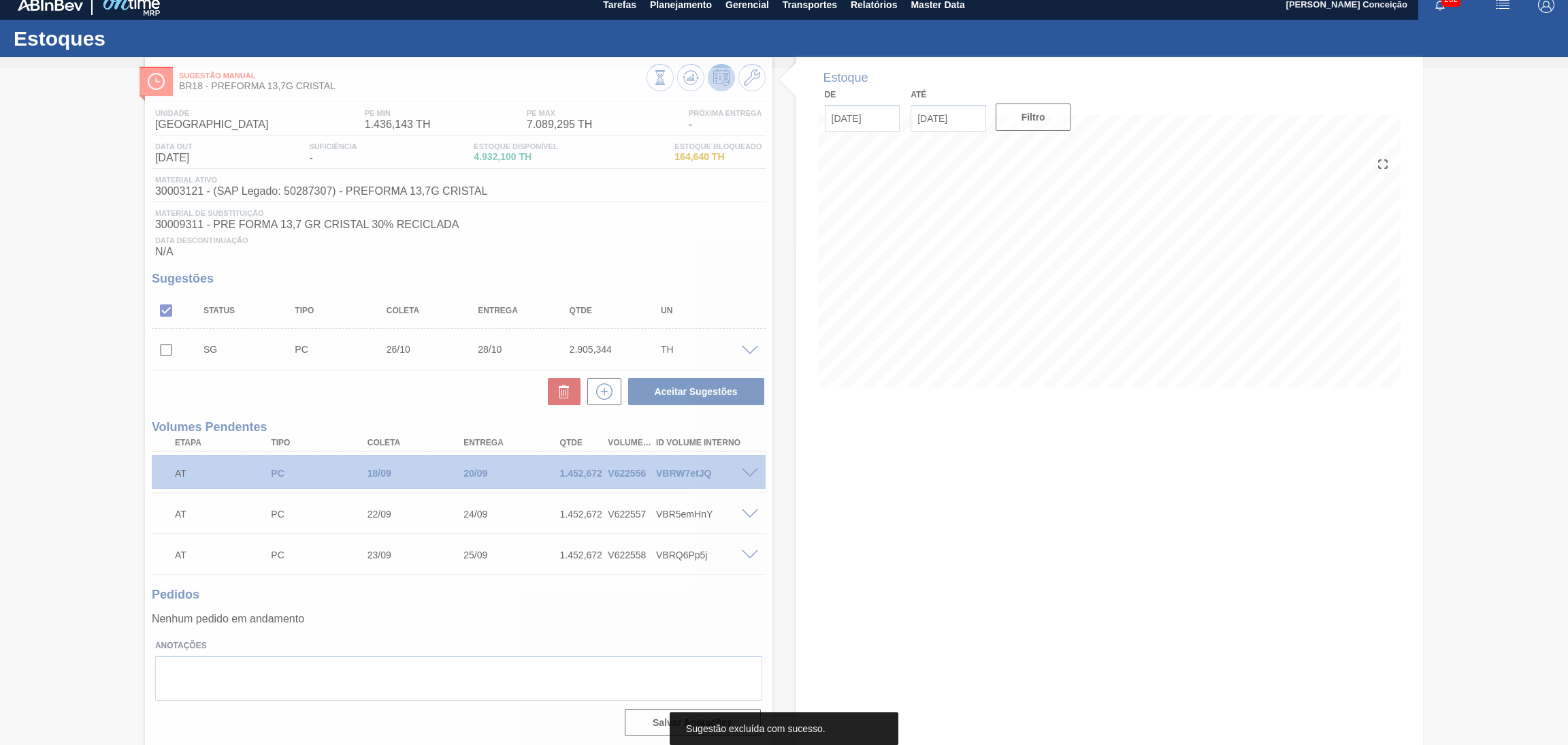
click at [159, 349] on div at bounding box center [784, 407] width 1568 height 677
click at [181, 354] on div at bounding box center [784, 407] width 1568 height 677
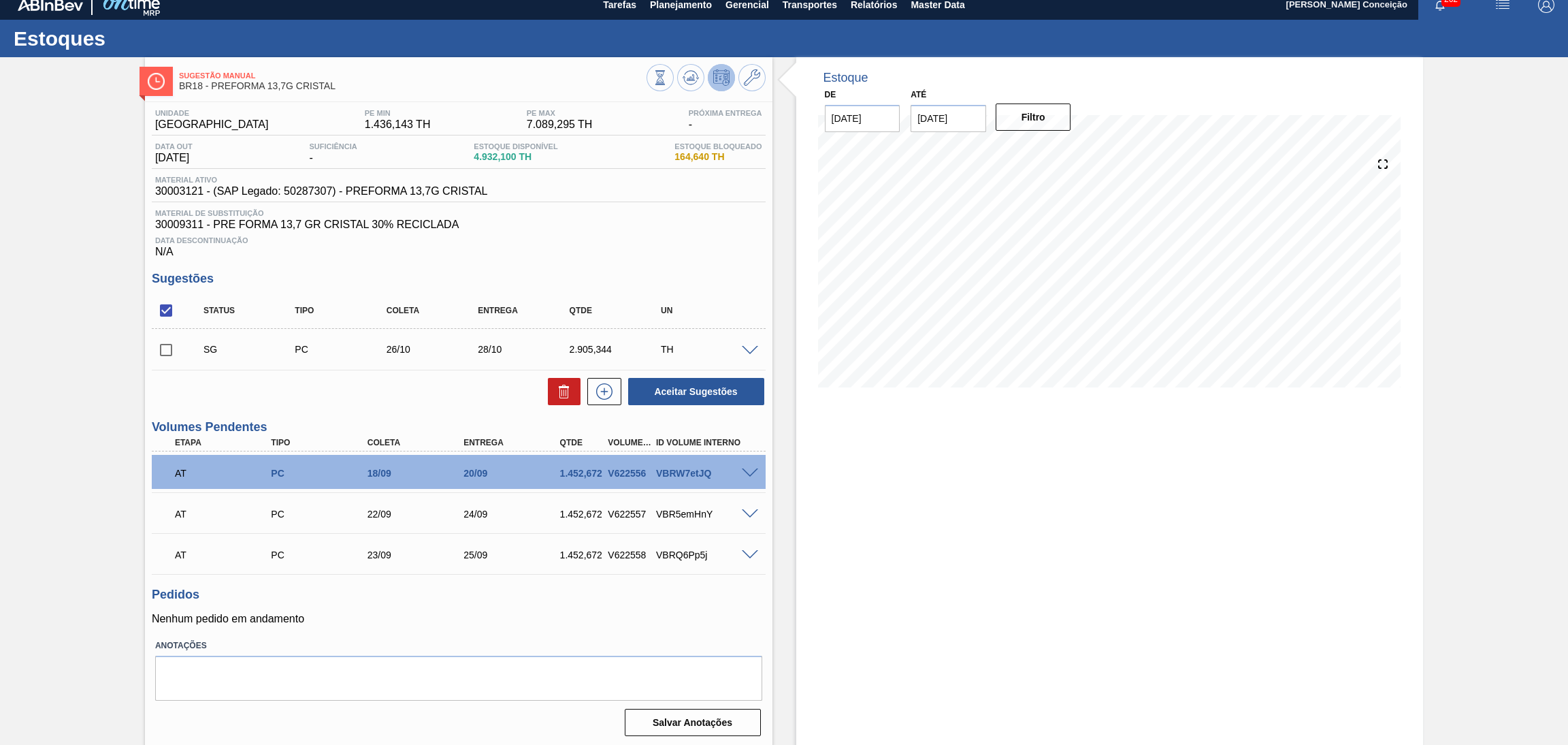
click at [170, 350] on input "checkbox" at bounding box center [166, 350] width 29 height 29
checkbox input "true"
click at [565, 385] on icon at bounding box center [564, 391] width 16 height 16
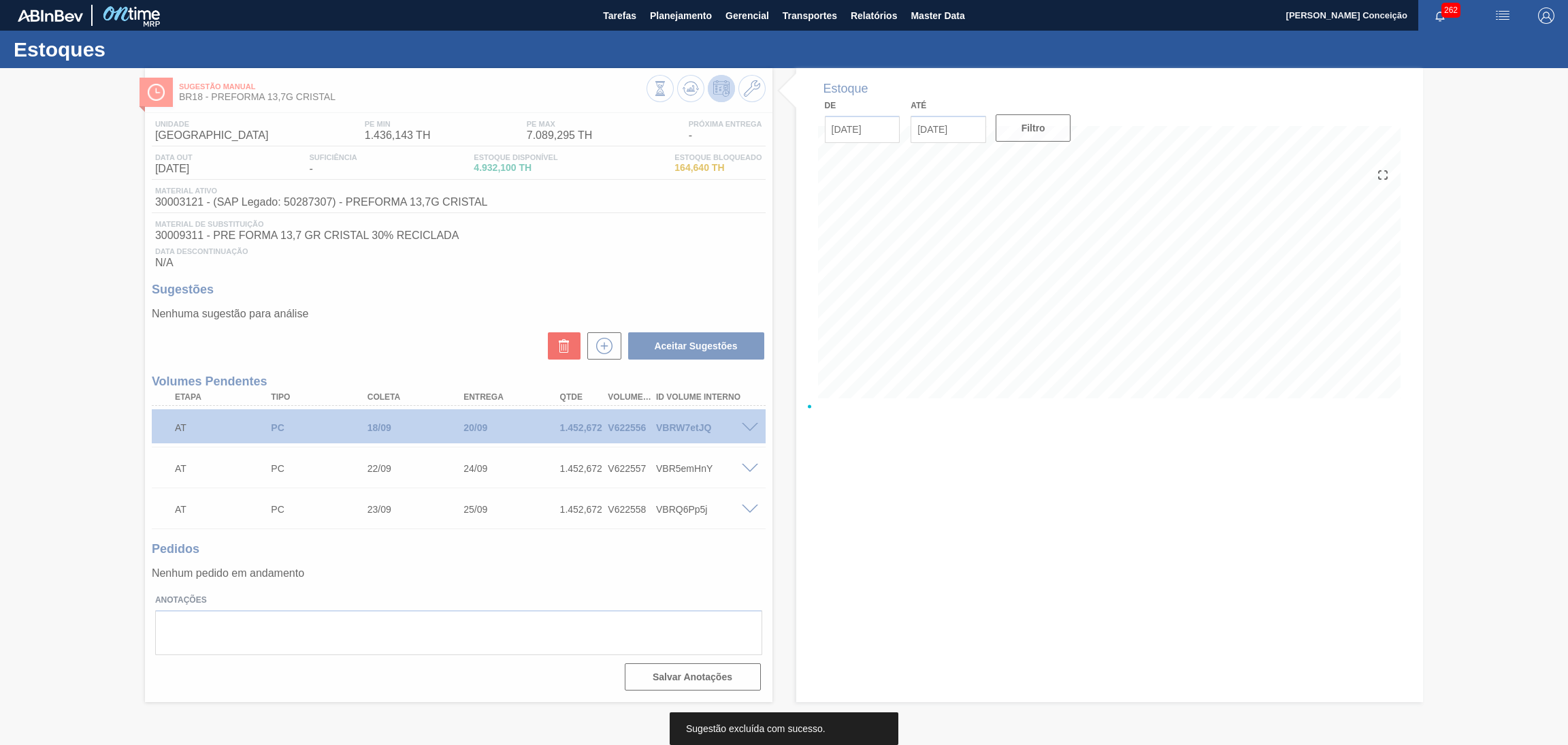
scroll to position [0, 0]
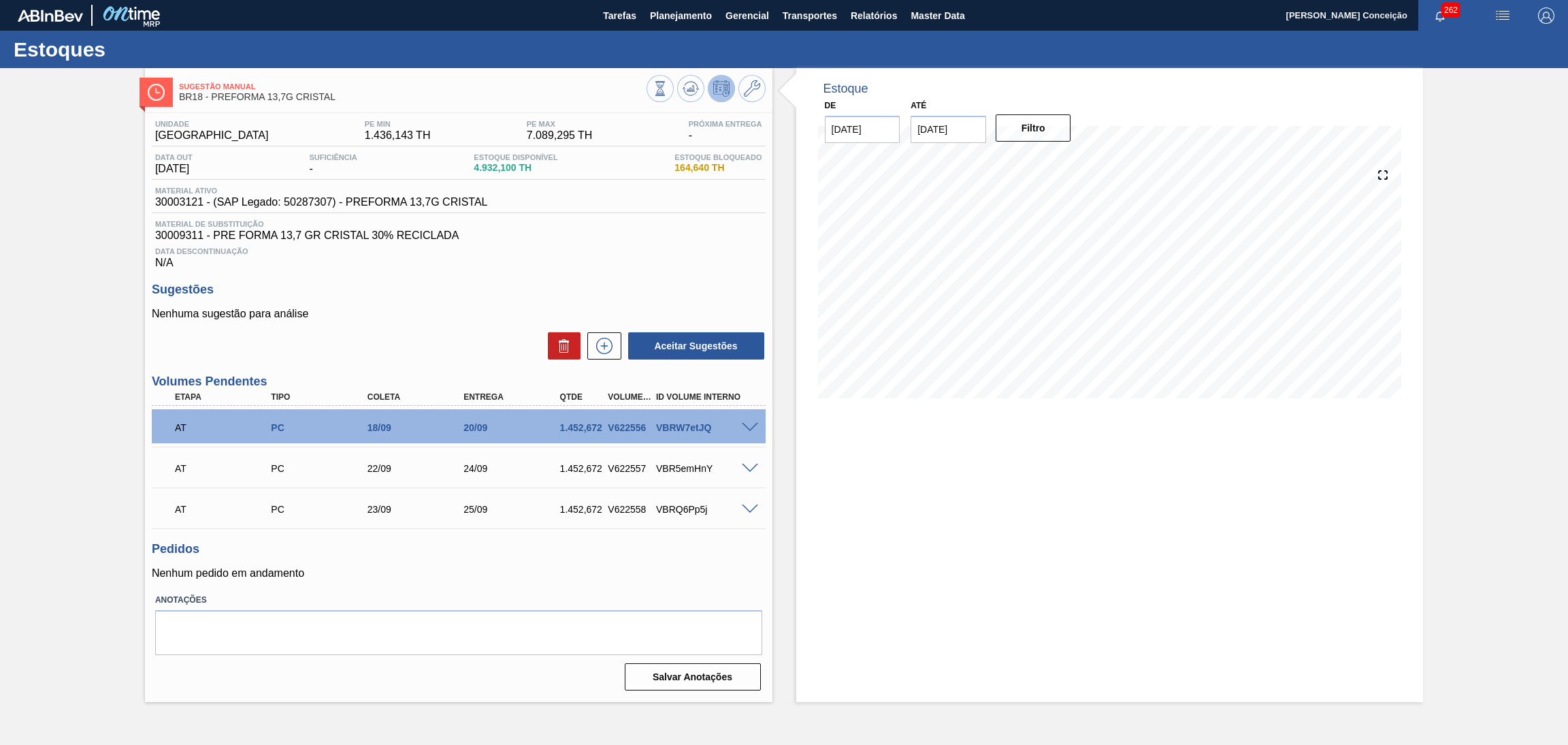
click at [979, 595] on div "Estoque De 15/09/2025 Até 30/11/2025 Filtro 28/09 Projeção de Estoque 6,300.112…" at bounding box center [1109, 385] width 627 height 634
click at [415, 324] on div "Nenhuma sugestão para análise Aceitar Sugestões" at bounding box center [459, 333] width 614 height 53
click at [413, 308] on p "Nenhuma sugestão para análise" at bounding box center [459, 313] width 614 height 13
click at [672, 12] on span "Planejamento" at bounding box center [681, 15] width 62 height 16
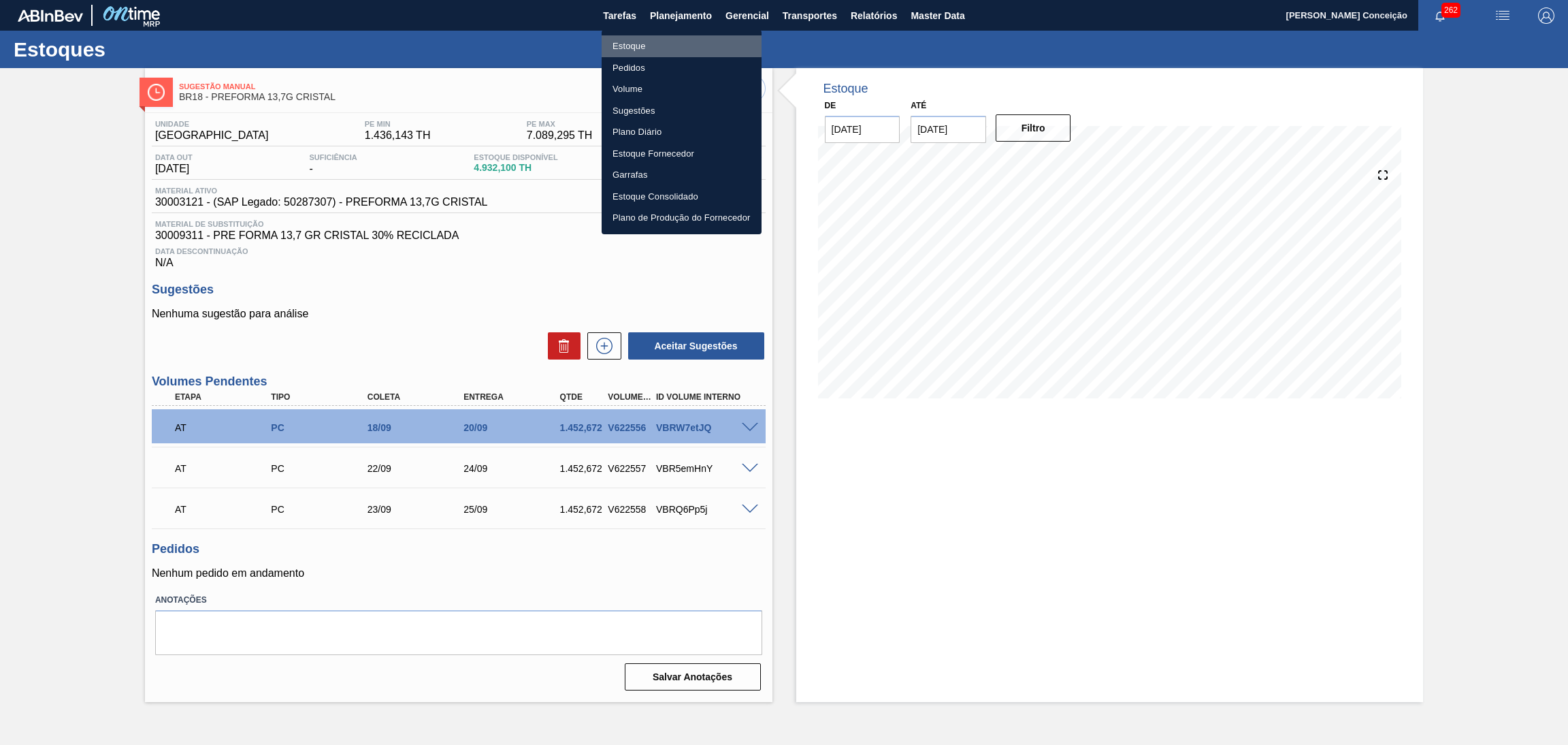
click at [651, 39] on li "Estoque" at bounding box center [681, 46] width 160 height 22
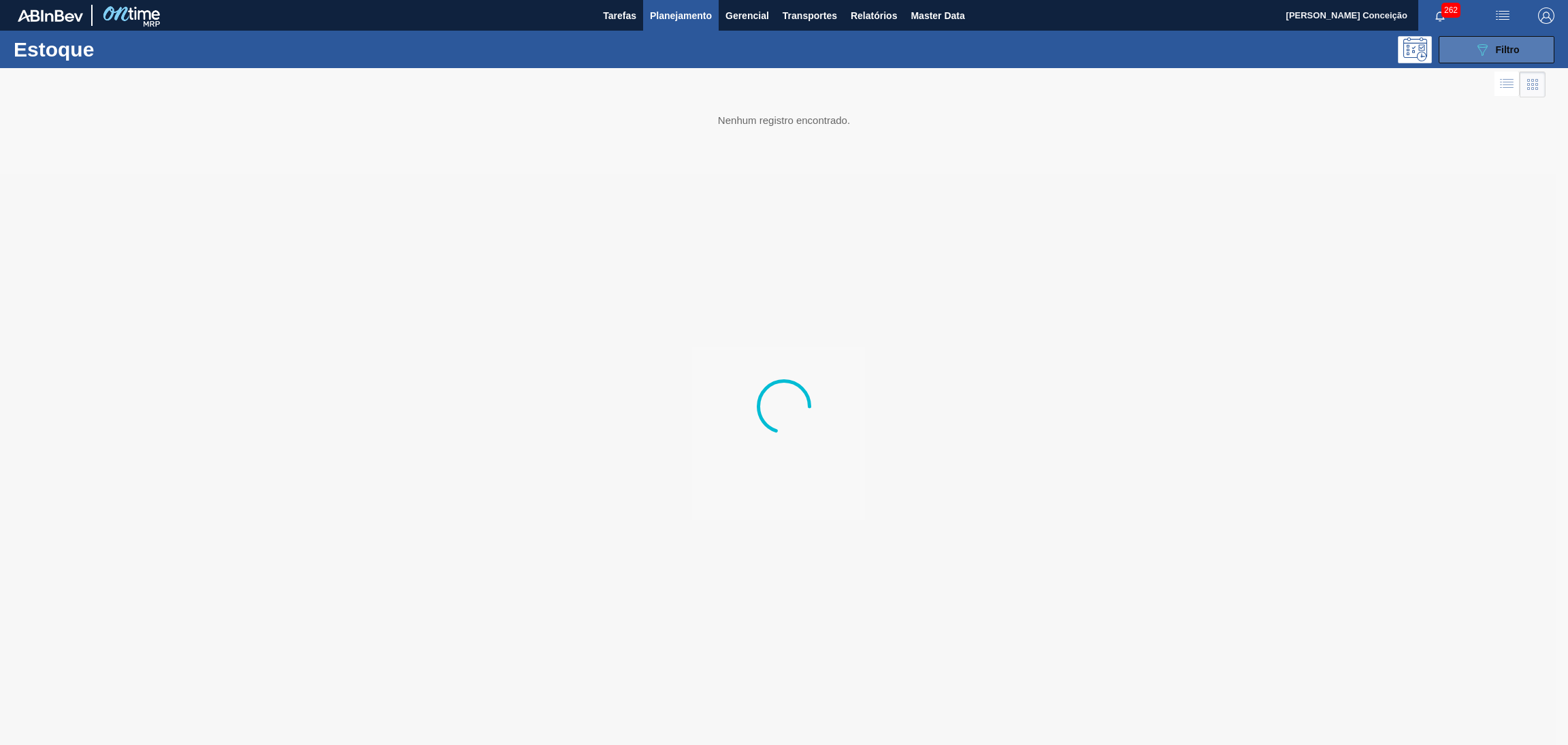
click at [1483, 55] on icon "089F7B8B-B2A5-4AFE-B5C0-19BA573D28AC" at bounding box center [1481, 49] width 16 height 16
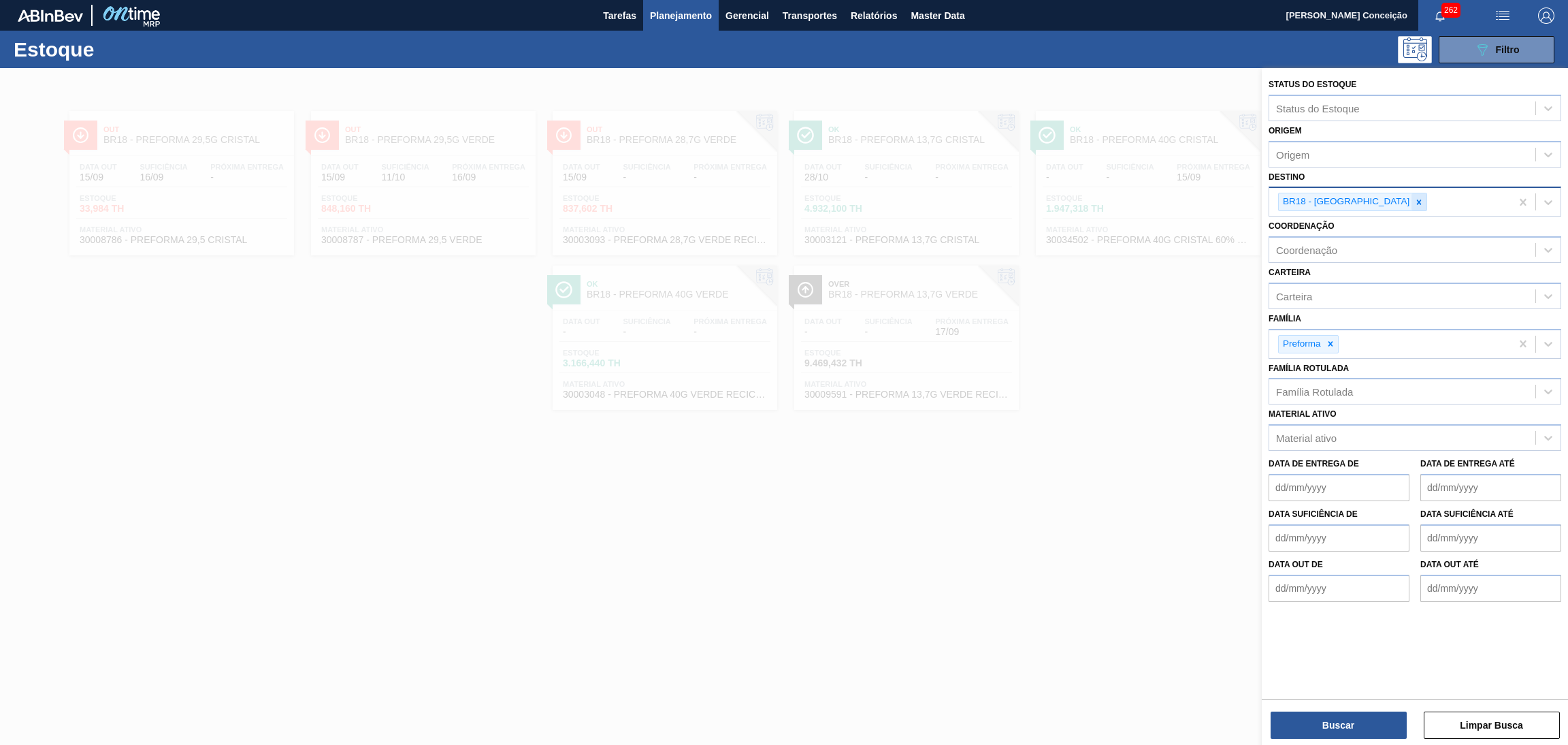
click at [1412, 208] on div at bounding box center [1419, 202] width 15 height 17
type input "br07"
click at [1345, 720] on button "Buscar" at bounding box center [1339, 725] width 136 height 27
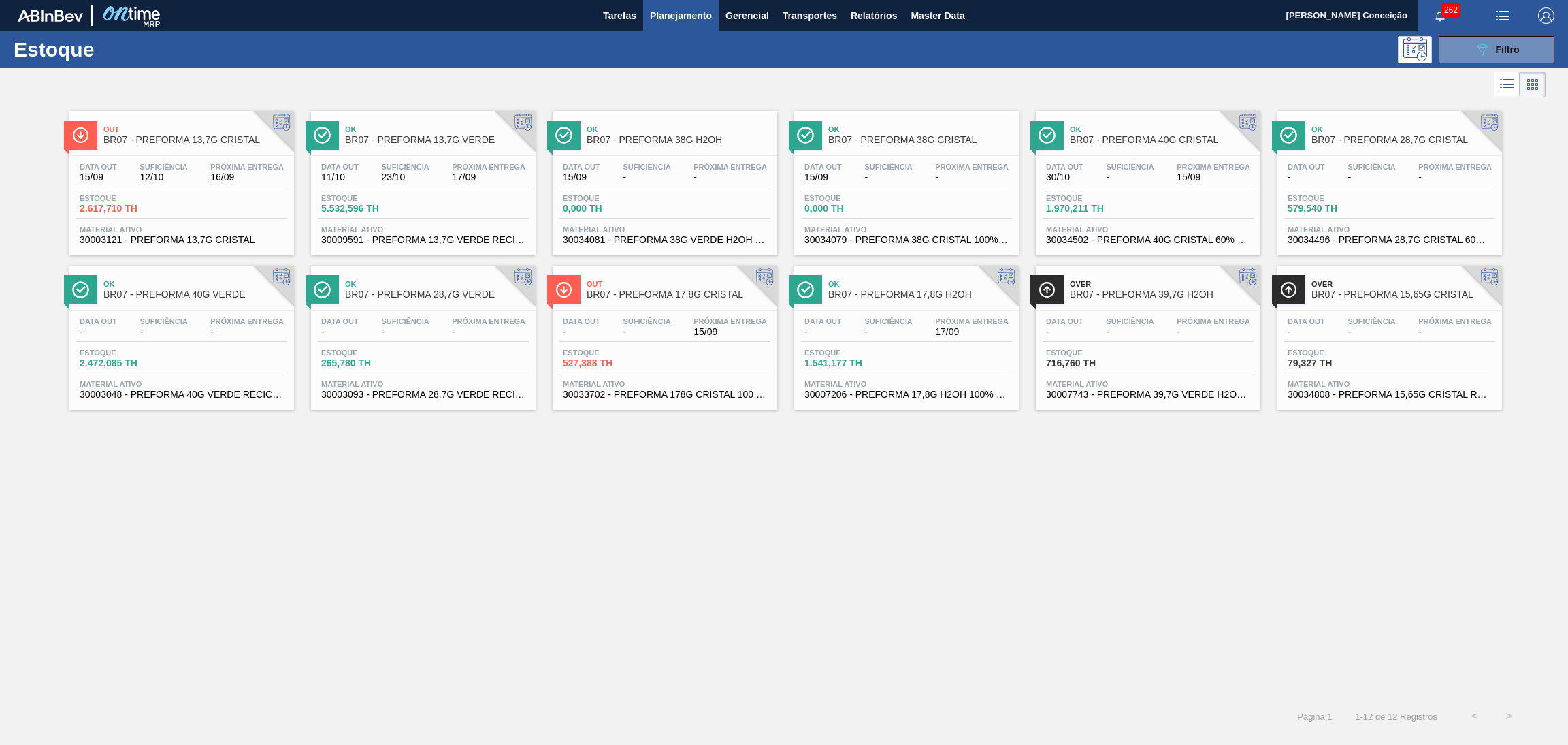
click at [726, 569] on div "Out BR07 - PREFORMA 13,7G CRISTAL Data out 15/09 Suficiência 12/10 Próxima Entr…" at bounding box center [784, 400] width 1568 height 598
click at [189, 206] on div "Estoque 2.617,710 TH" at bounding box center [181, 206] width 211 height 24
click at [906, 534] on div "Out BR07 - PREFORMA 13,7G CRISTAL Data out 15/09 Suficiência 12/10 Próxima Entr…" at bounding box center [784, 400] width 1568 height 598
click at [801, 512] on div "Out BR07 - PREFORMA 13,7G CRISTAL Data out 15/09 Suficiência 12/10 Próxima Entr…" at bounding box center [784, 400] width 1568 height 598
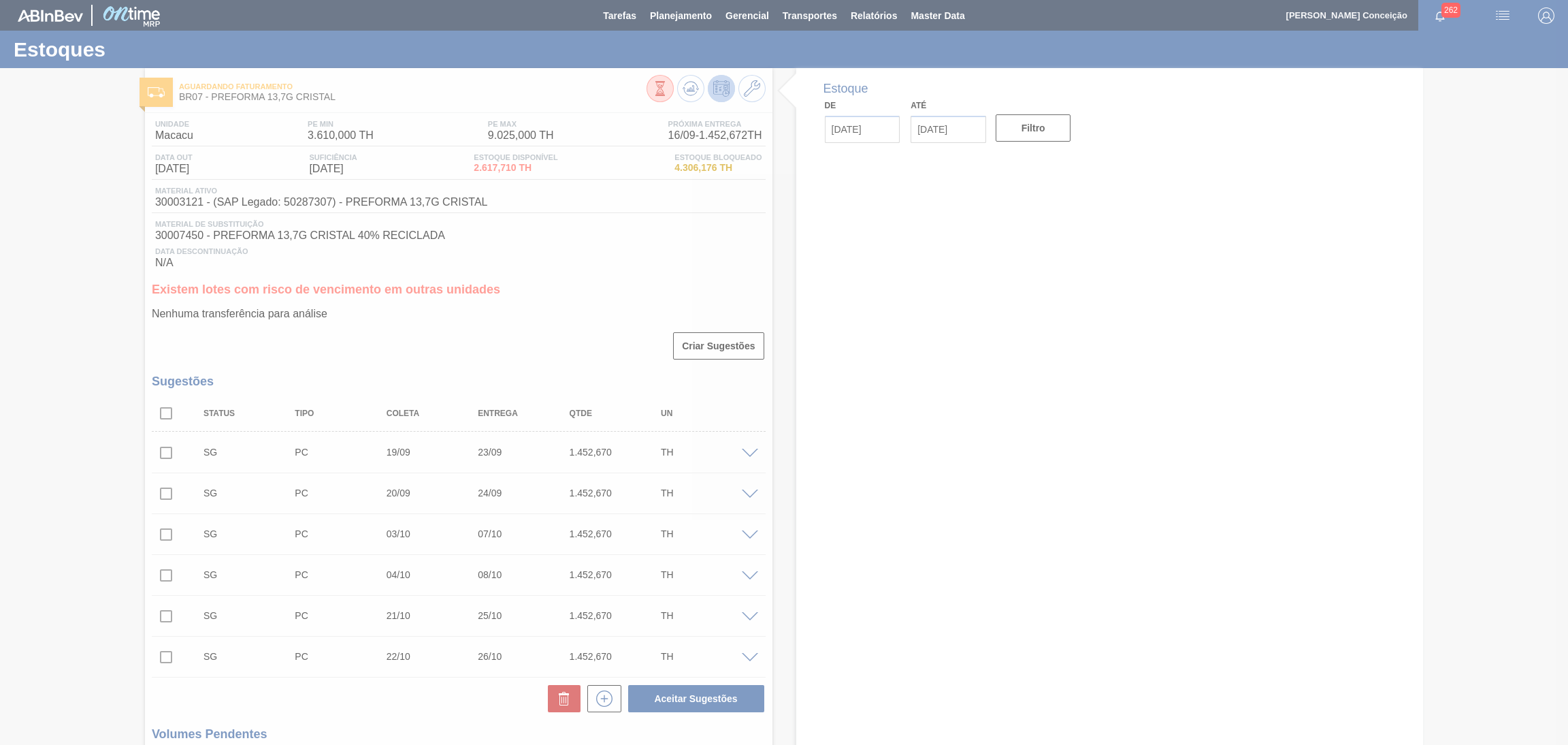
click at [544, 308] on div at bounding box center [784, 372] width 1568 height 745
click at [160, 406] on div at bounding box center [784, 372] width 1568 height 745
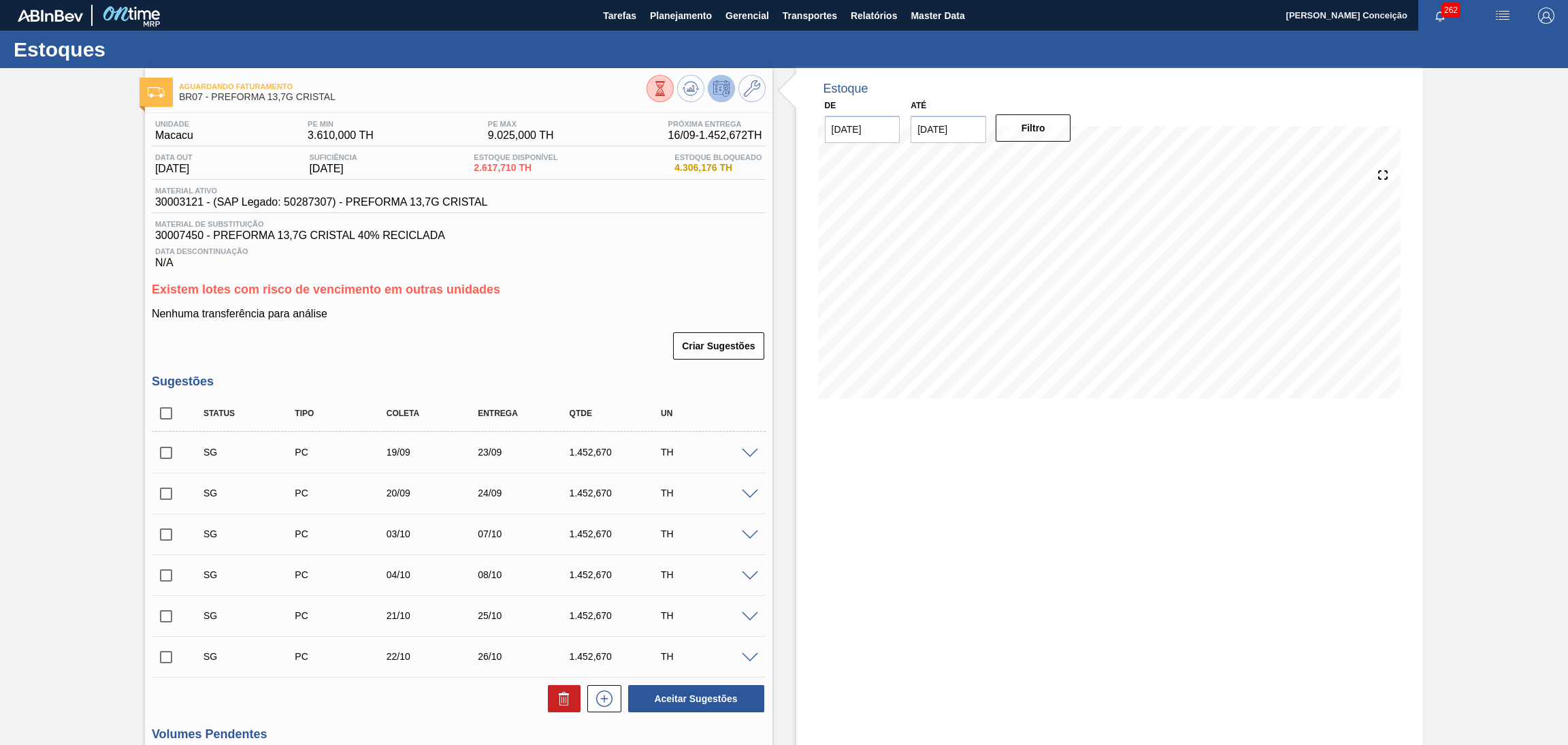
click at [569, 284] on h3 "Existem lotes com risco de vencimento em outras unidades" at bounding box center [459, 289] width 614 height 14
click at [165, 406] on input "checkbox" at bounding box center [166, 413] width 29 height 29
checkbox input "true"
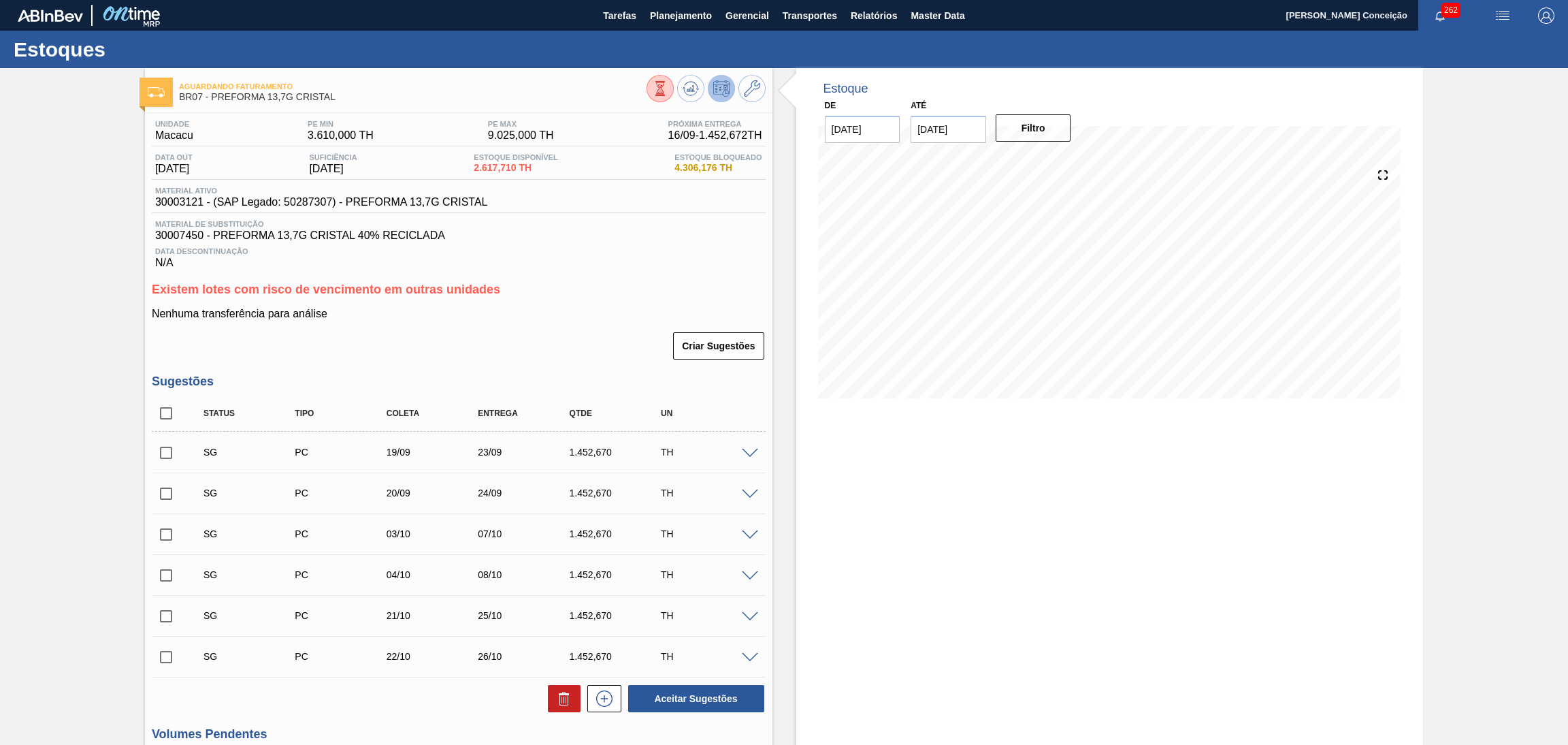
checkbox input "true"
click at [566, 691] on icon at bounding box center [564, 698] width 16 height 16
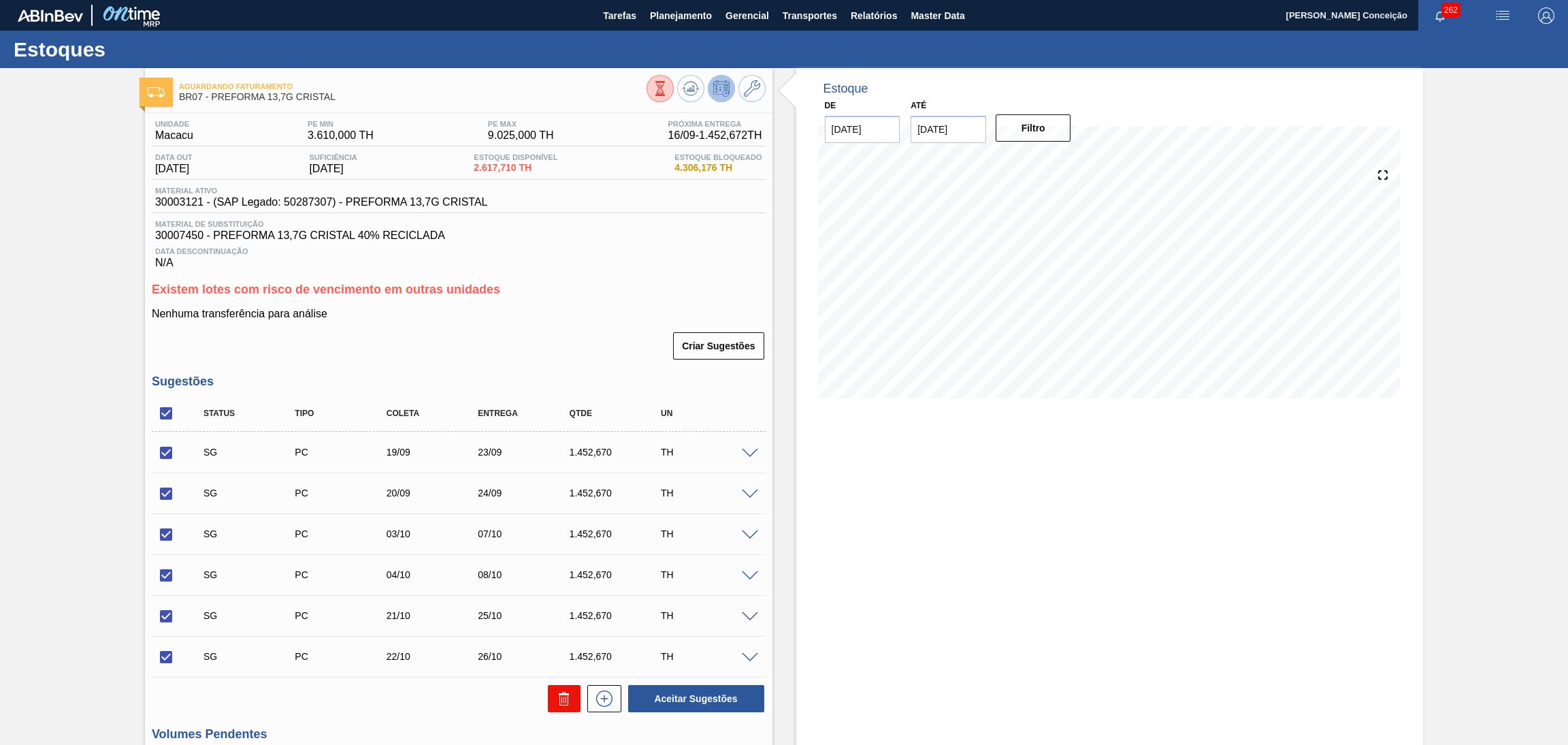
checkbox input "false"
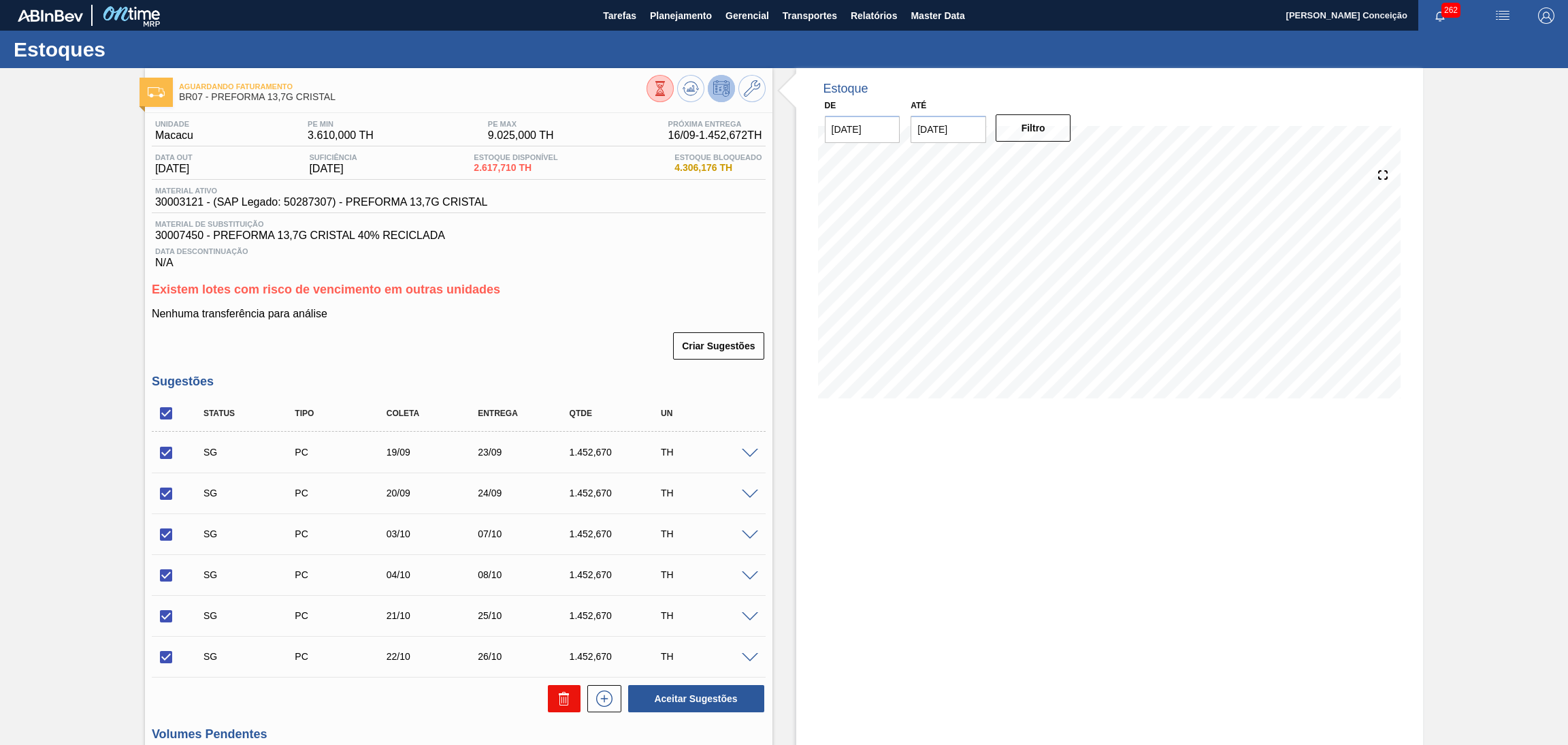
checkbox input "false"
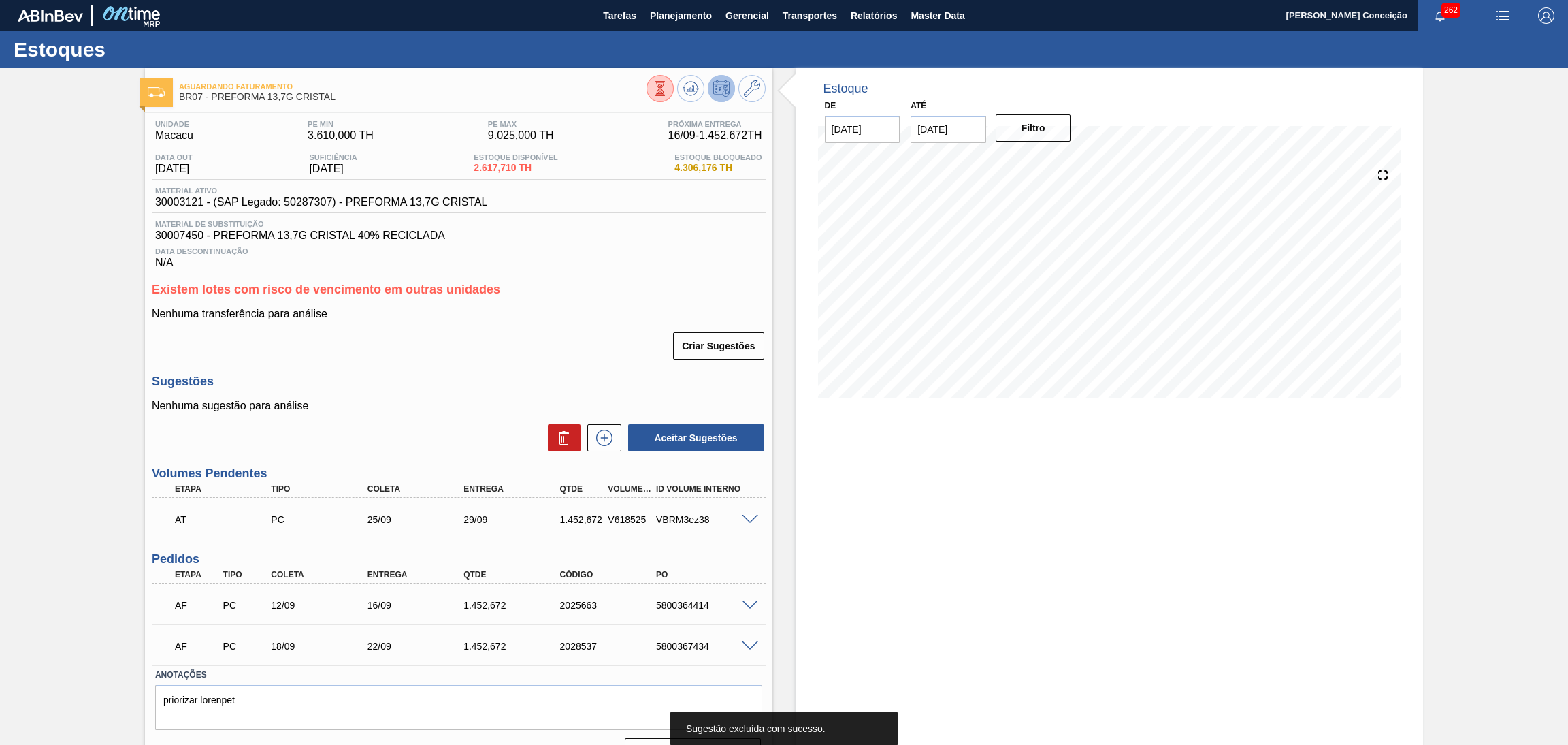
click at [521, 317] on p "Nenhuma transferência para análise" at bounding box center [459, 313] width 614 height 13
click at [863, 438] on div "Estoque De [DATE] Até [DATE] Filtro" at bounding box center [1109, 422] width 627 height 709
click at [679, 600] on div "5800364414" at bounding box center [707, 605] width 109 height 11
copy div "5800364414"
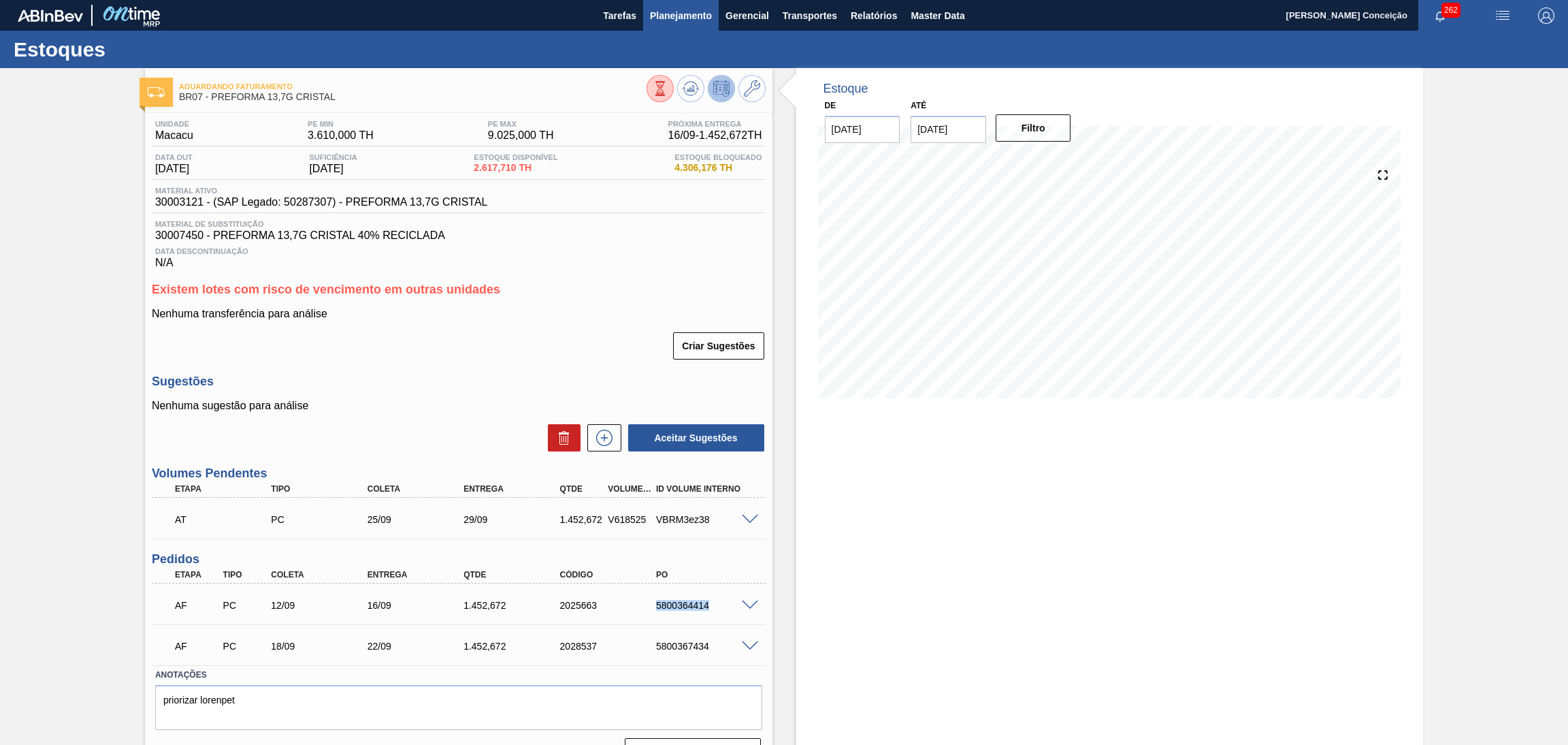
copy div "5800364414"
click at [444, 367] on div "Unidade Macacu PE MIN 3.610,000 TH PE MAX 9.025,000 TH Próxima Entrega 16/09 - …" at bounding box center [459, 442] width 627 height 657
click at [784, 554] on div "Estoque De 15/09/2025 Até 30/11/2025 Filtro 15/09 Projeção de Estoque 2,635.051…" at bounding box center [1099, 422] width 652 height 709
click at [1032, 508] on div "Estoque De 15/09/2025 Até 30/11/2025 Filtro 23/09 Projeção de Estoque 2,625.391…" at bounding box center [1109, 422] width 627 height 709
click at [426, 401] on p "Nenhuma sugestão para análise" at bounding box center [459, 406] width 614 height 13
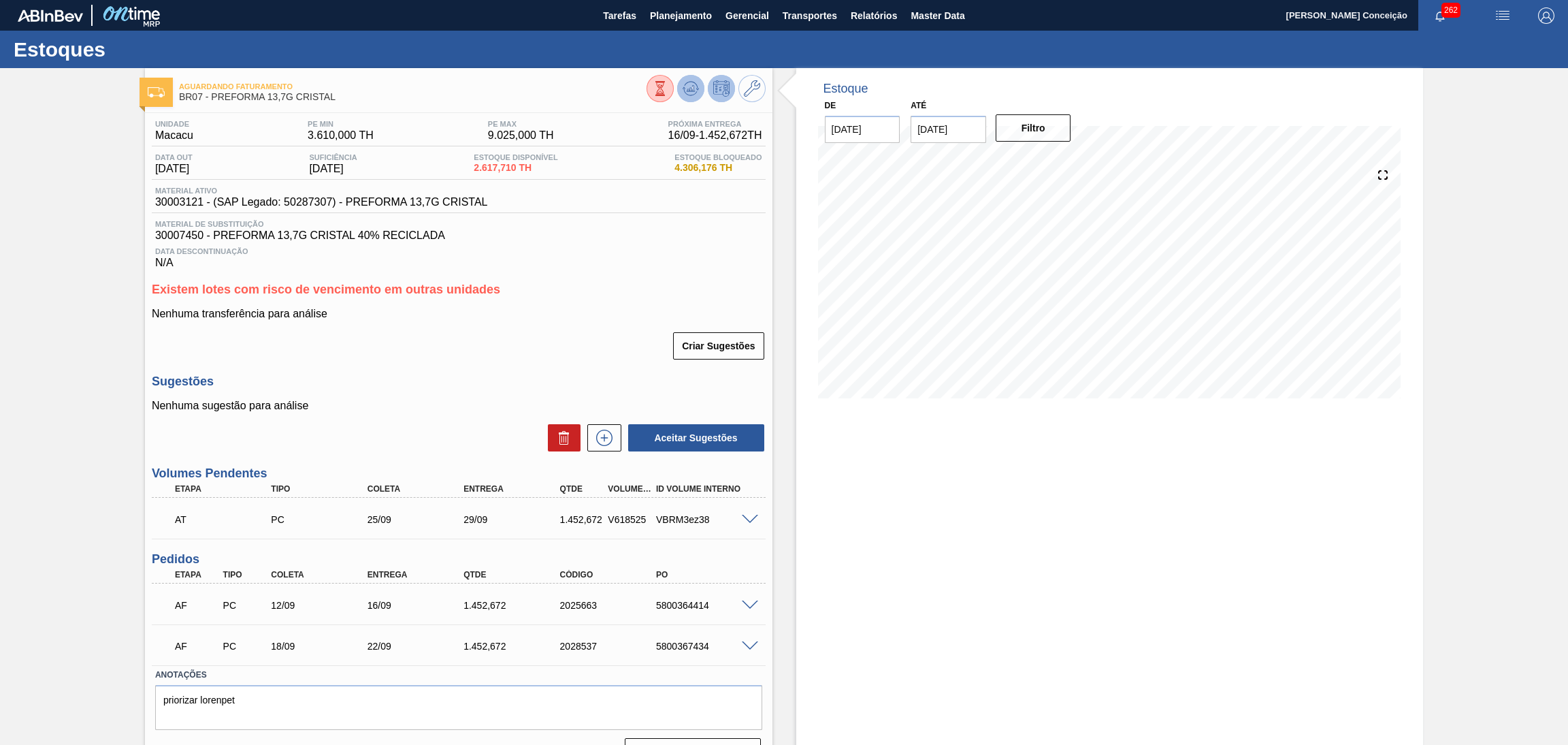
click at [683, 95] on icon at bounding box center [690, 88] width 16 height 16
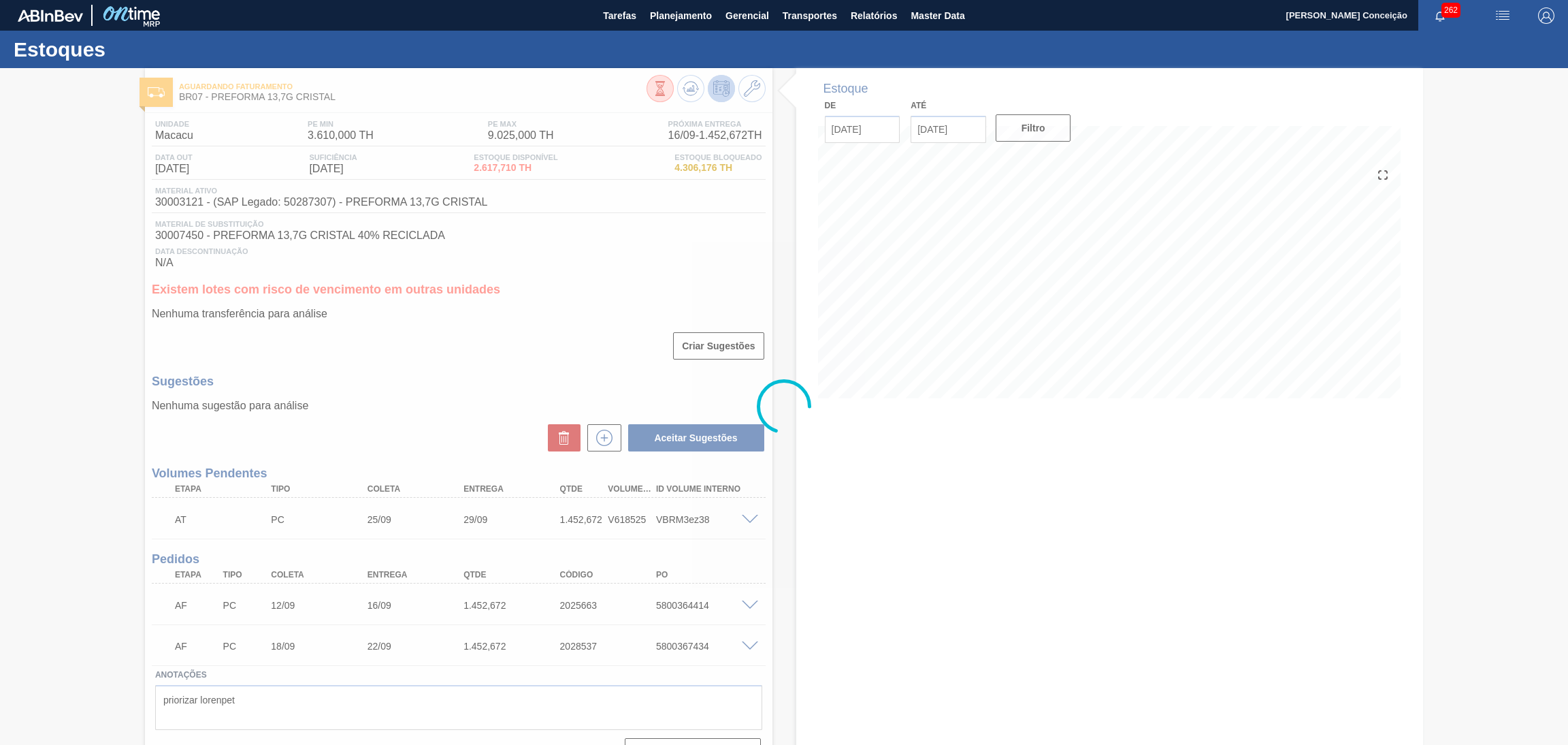
click at [486, 386] on div "Estoques Aguardando Faturamento BR07 - PREFORMA 13,7G CRISTAL Unidade Macacu PE…" at bounding box center [784, 403] width 1568 height 746
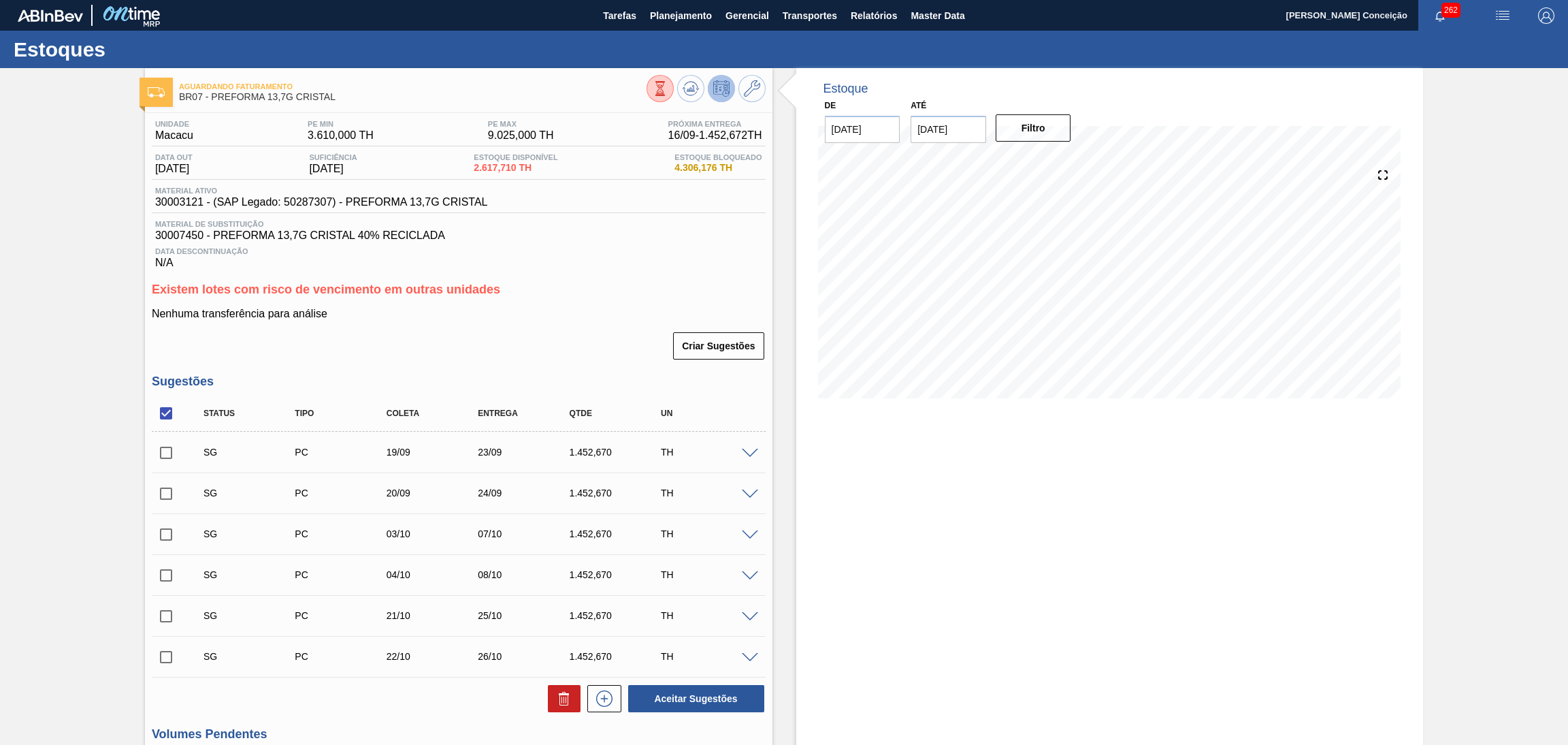
click at [559, 339] on div "Criar Sugestões" at bounding box center [459, 346] width 614 height 30
click at [484, 389] on div "Sugestões Status Tipo Coleta Entrega Qtde UN SG PC 19/09 23/09 1.452,670 TH Mat…" at bounding box center [459, 544] width 614 height 339
click at [169, 446] on input "checkbox" at bounding box center [166, 453] width 29 height 29
checkbox input "true"
click at [165, 490] on input "checkbox" at bounding box center [166, 494] width 29 height 29
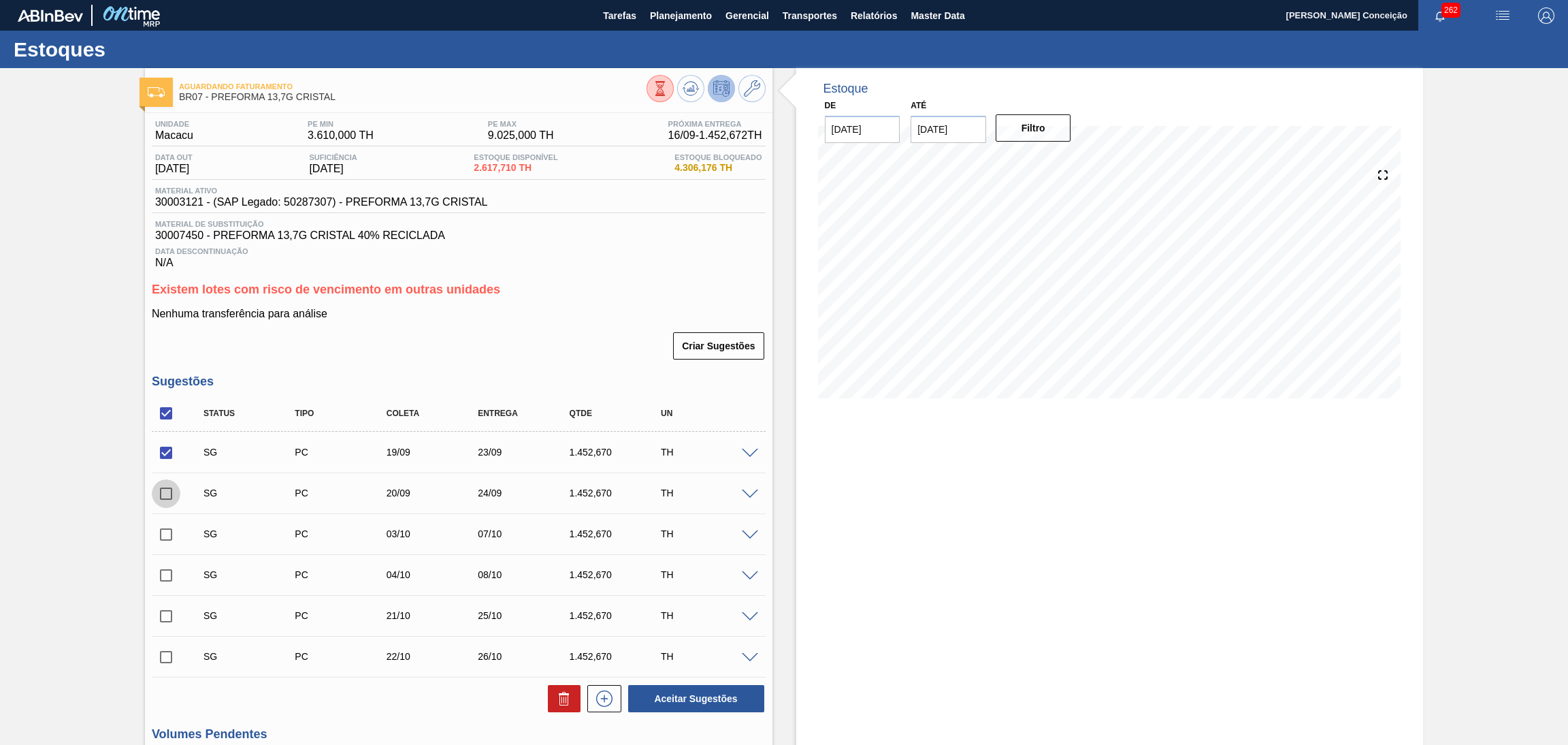
checkbox input "true"
click at [663, 704] on button "Aceitar Sugestões" at bounding box center [696, 698] width 136 height 27
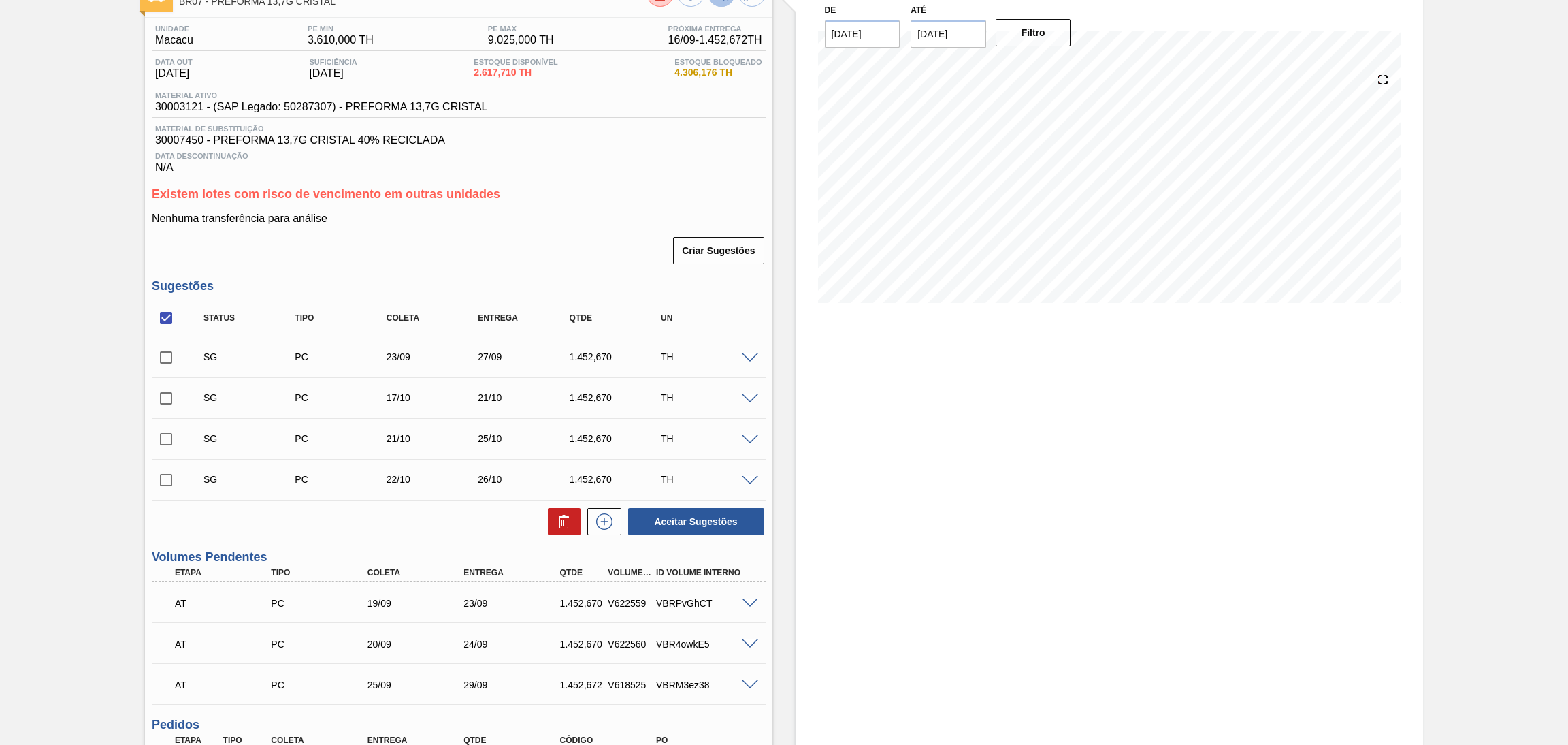
scroll to position [204, 0]
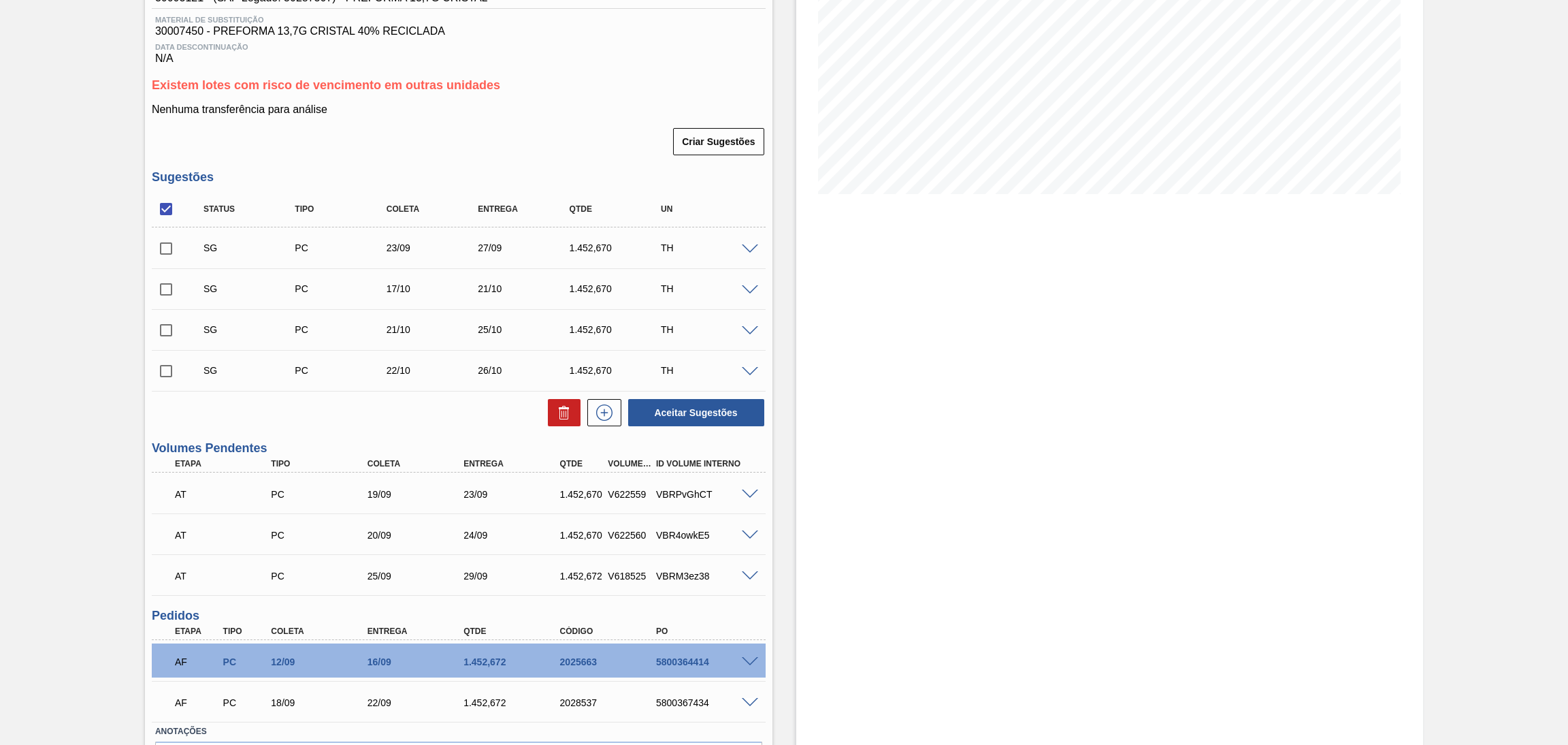
click at [749, 573] on span at bounding box center [749, 576] width 16 height 10
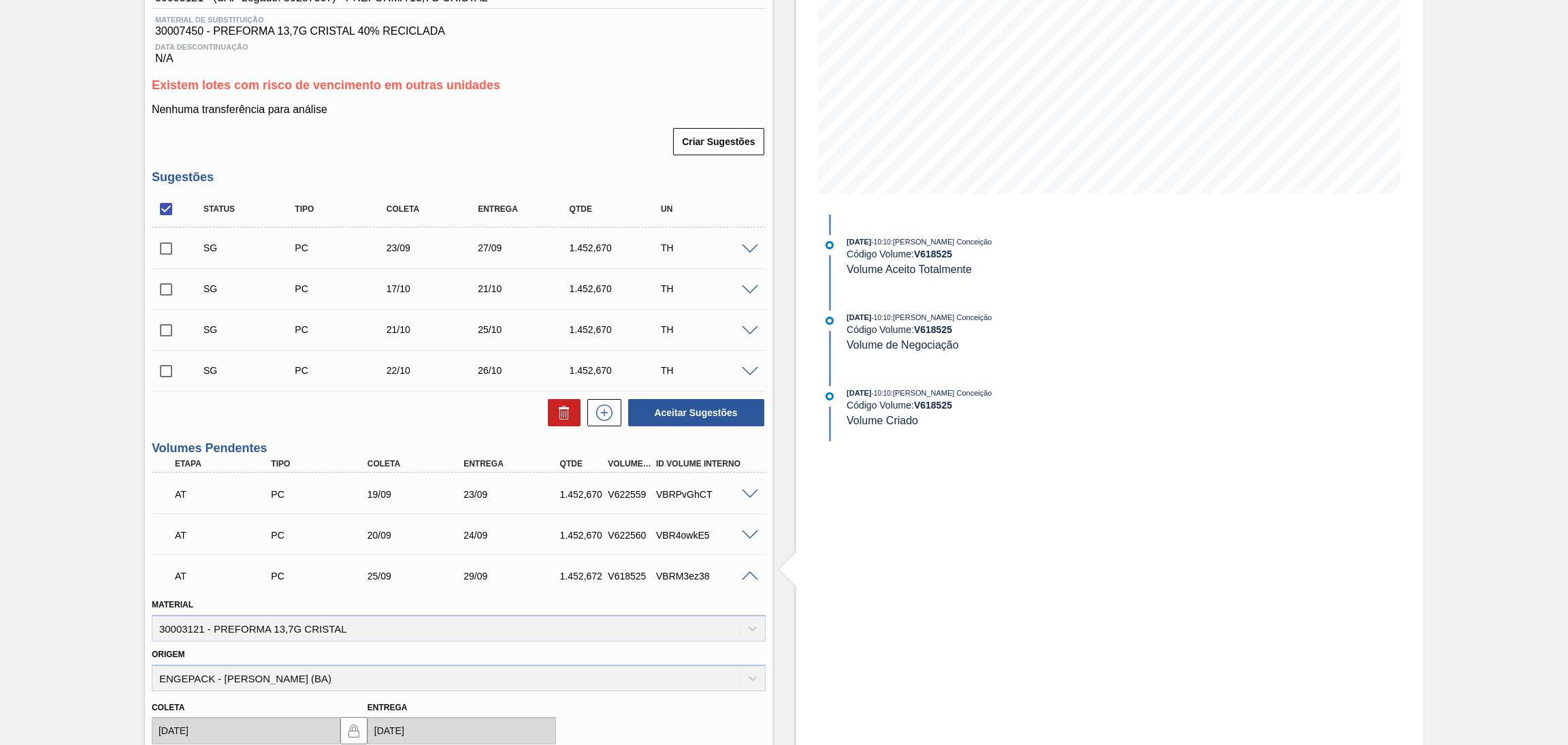
click at [748, 573] on span at bounding box center [749, 576] width 16 height 10
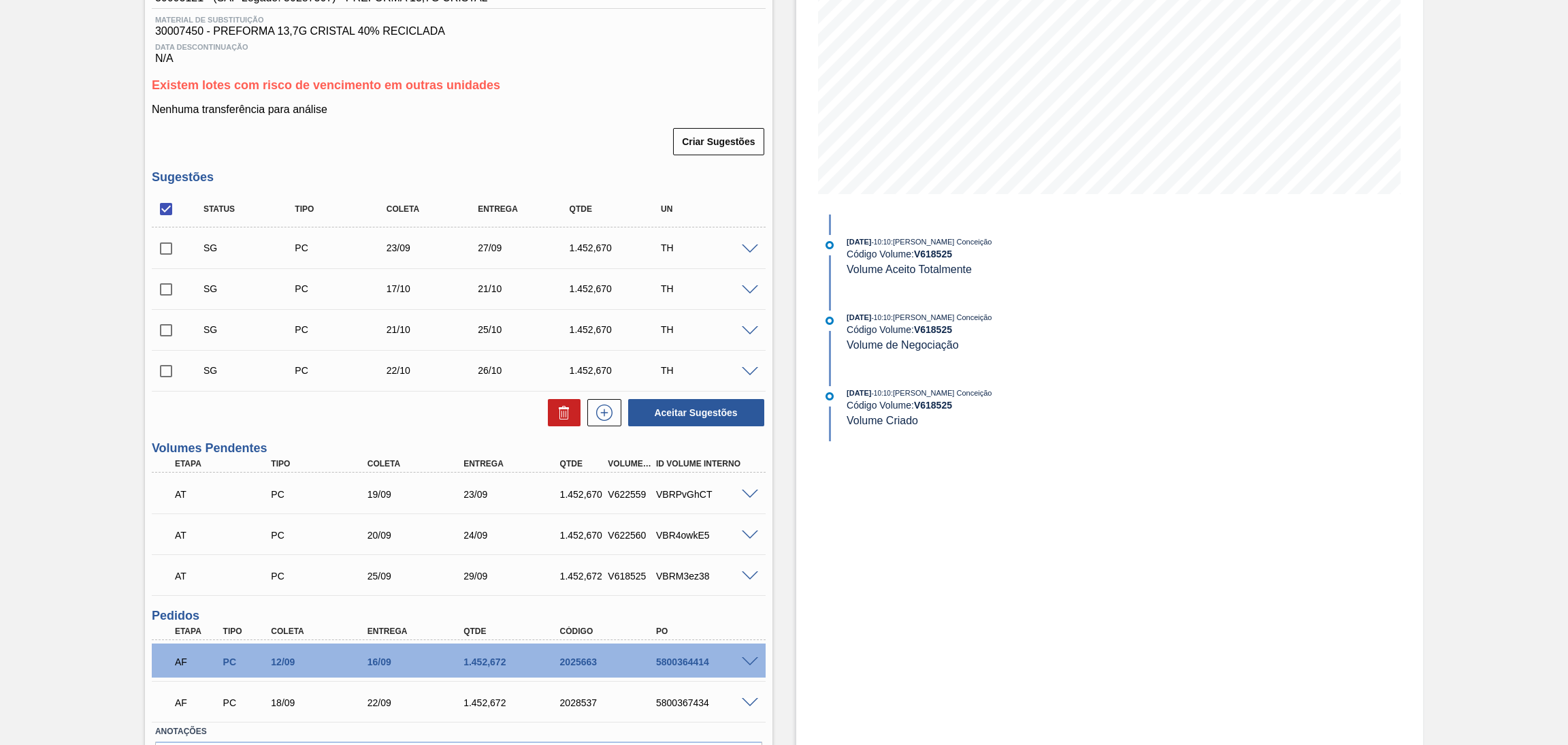
click at [749, 535] on span at bounding box center [749, 535] width 16 height 10
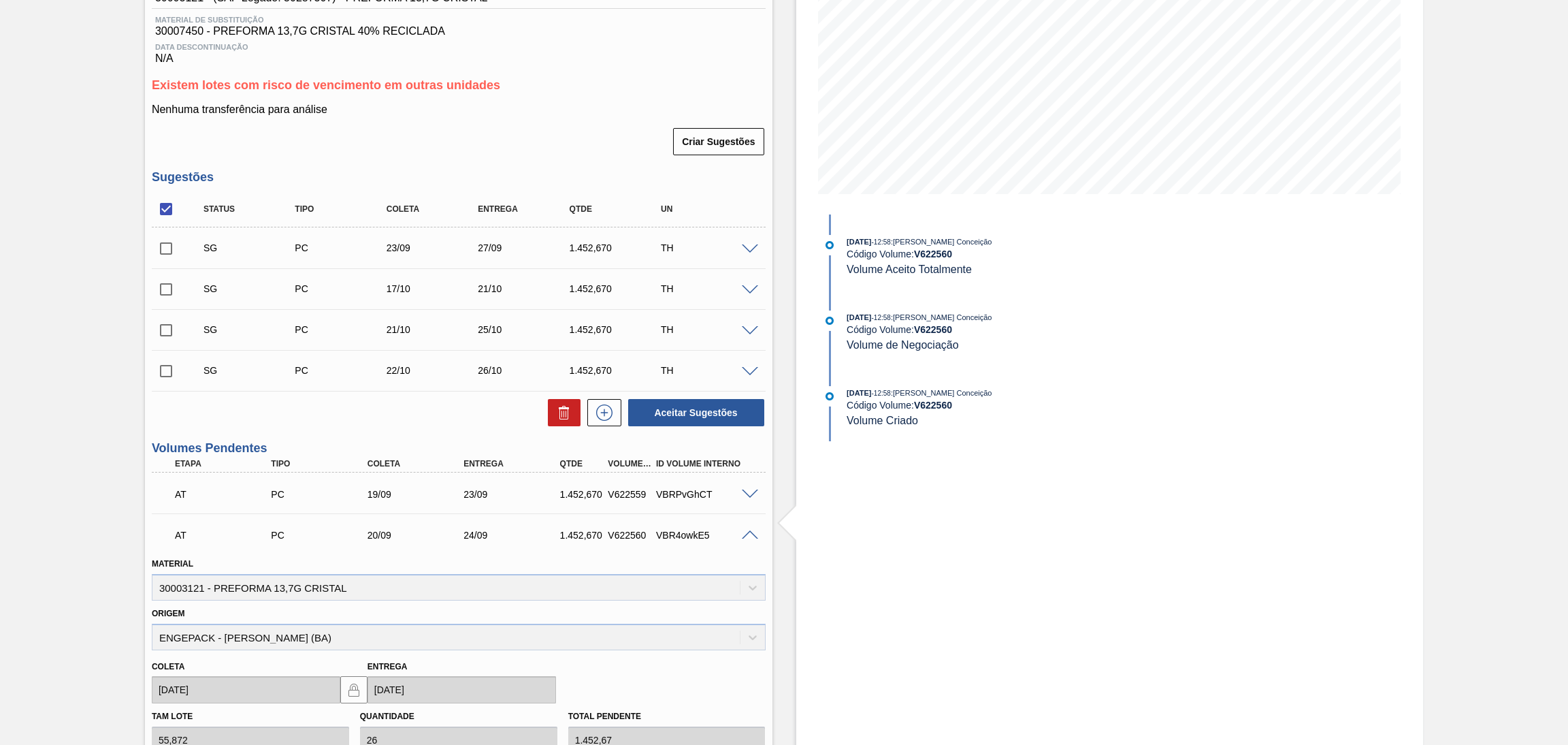
click at [749, 535] on span at bounding box center [749, 535] width 16 height 10
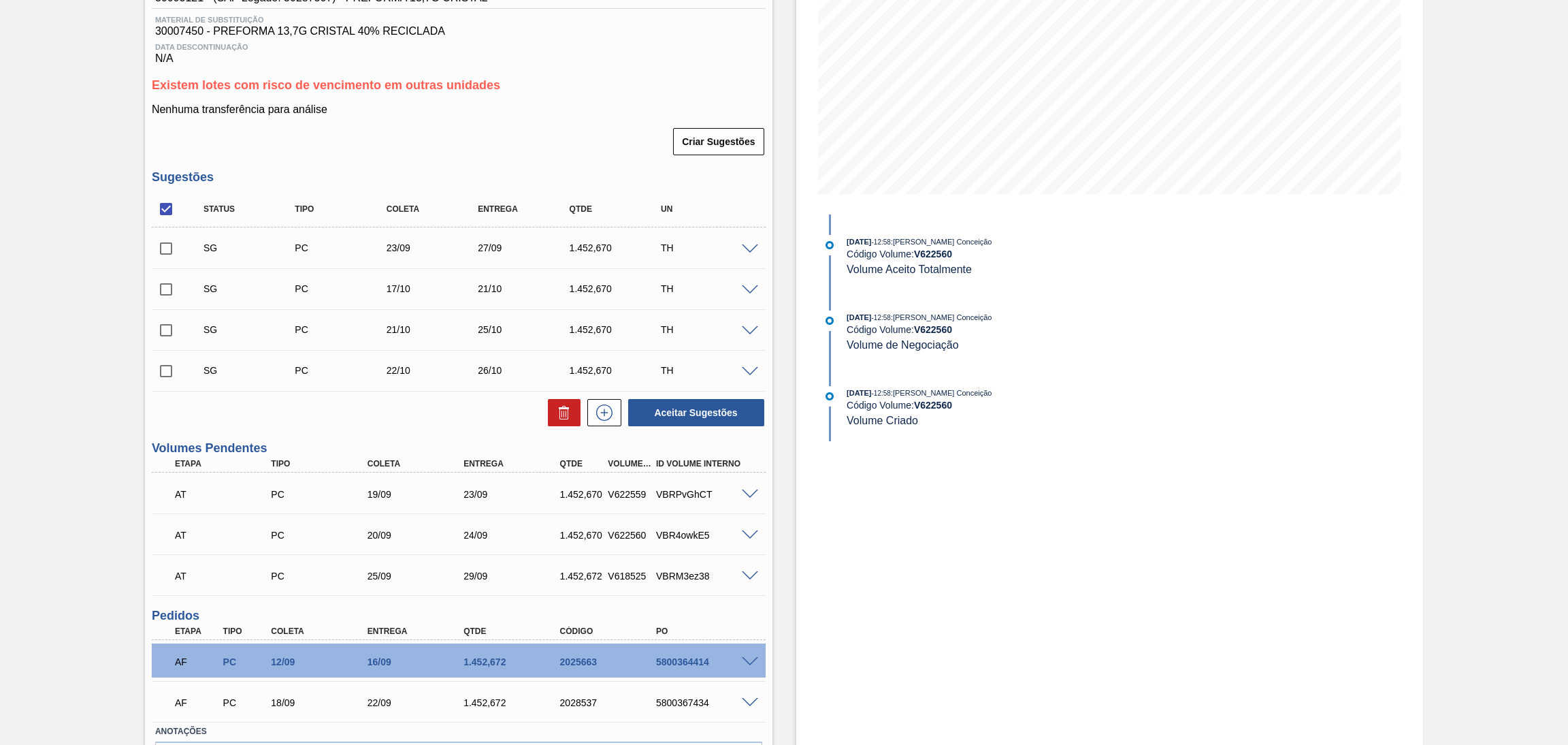
click at [745, 490] on span at bounding box center [749, 495] width 16 height 10
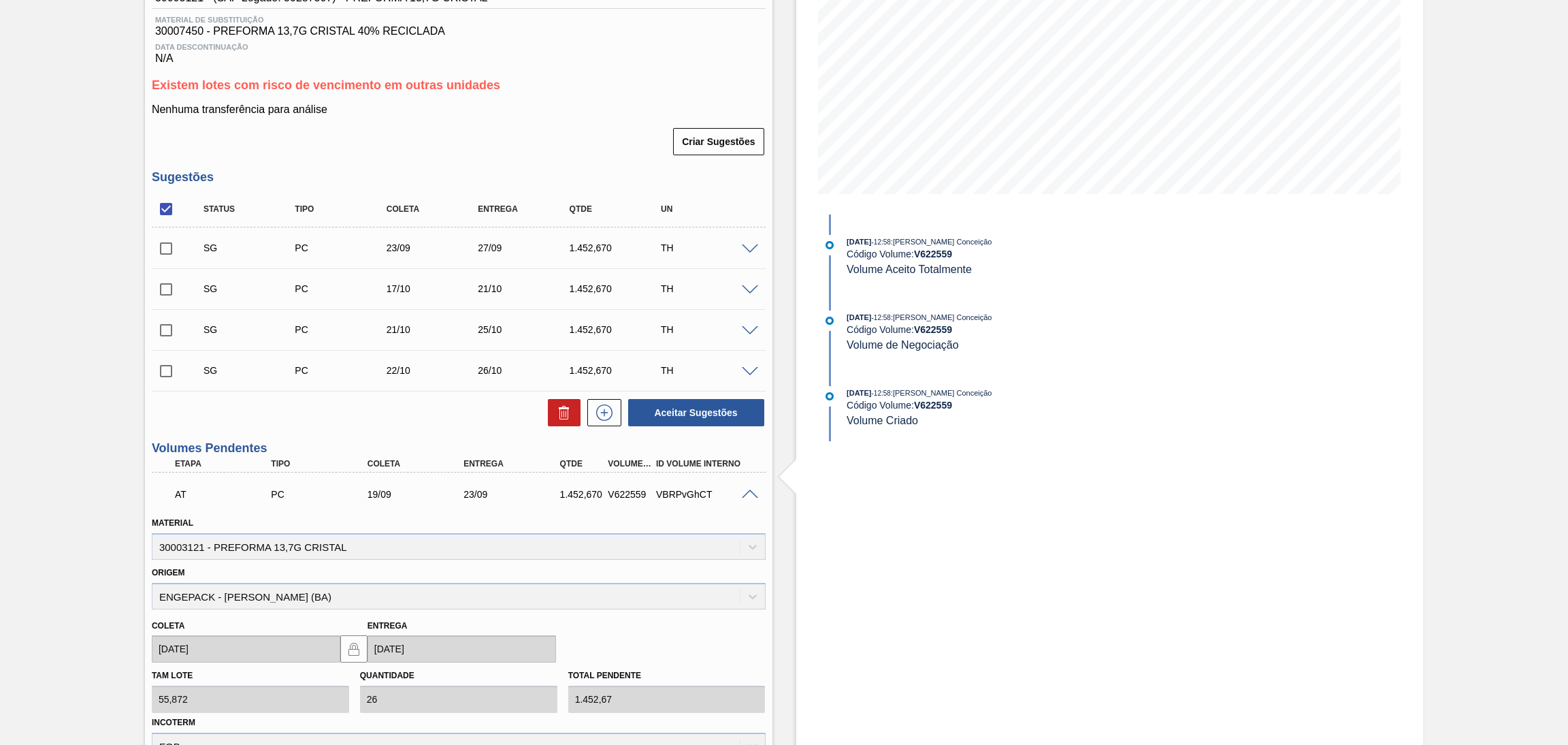
click at [749, 491] on span at bounding box center [749, 495] width 16 height 10
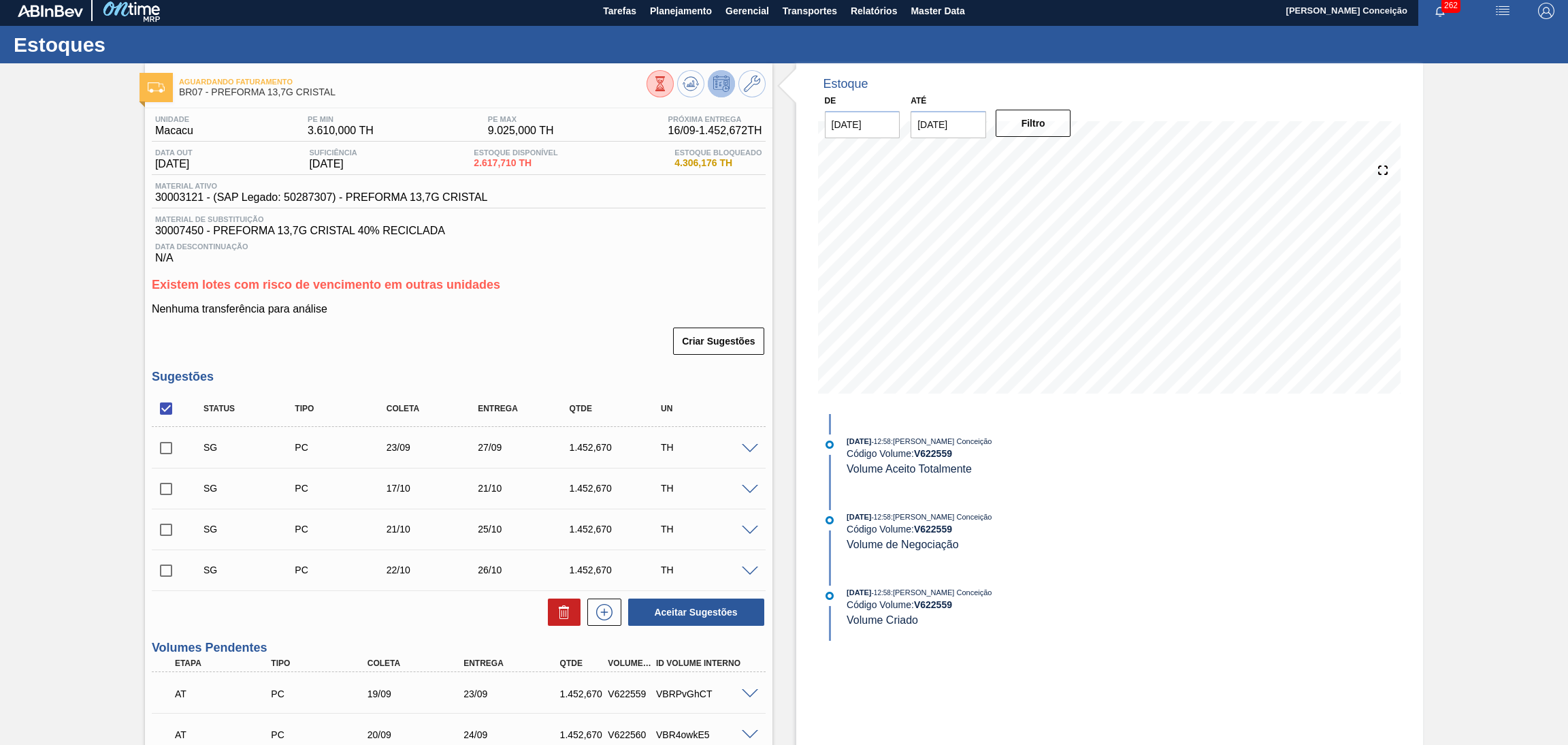
scroll to position [0, 0]
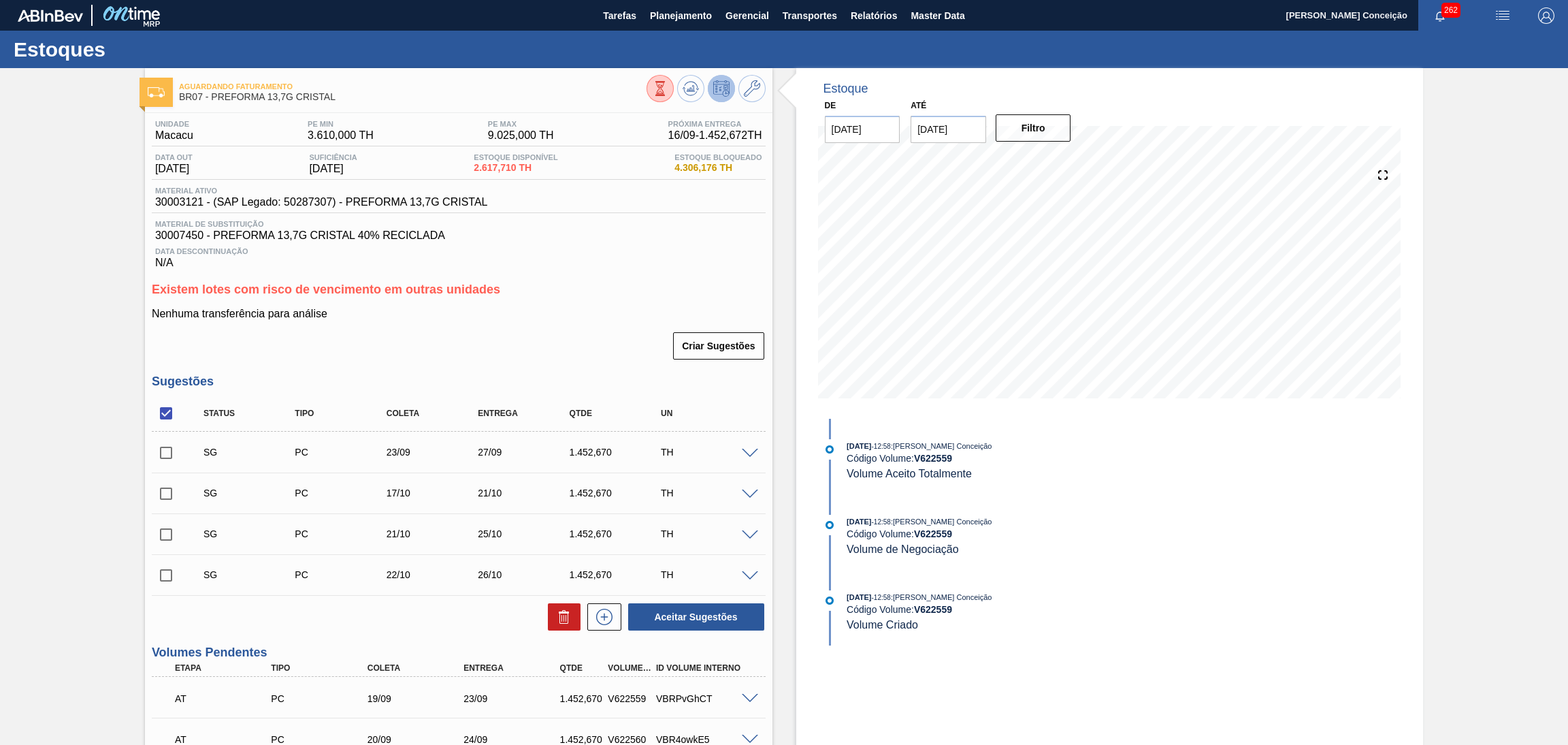
click at [174, 454] on input "checkbox" at bounding box center [166, 453] width 29 height 29
click at [691, 609] on button "Aceitar Sugestões" at bounding box center [696, 616] width 136 height 27
checkbox input "false"
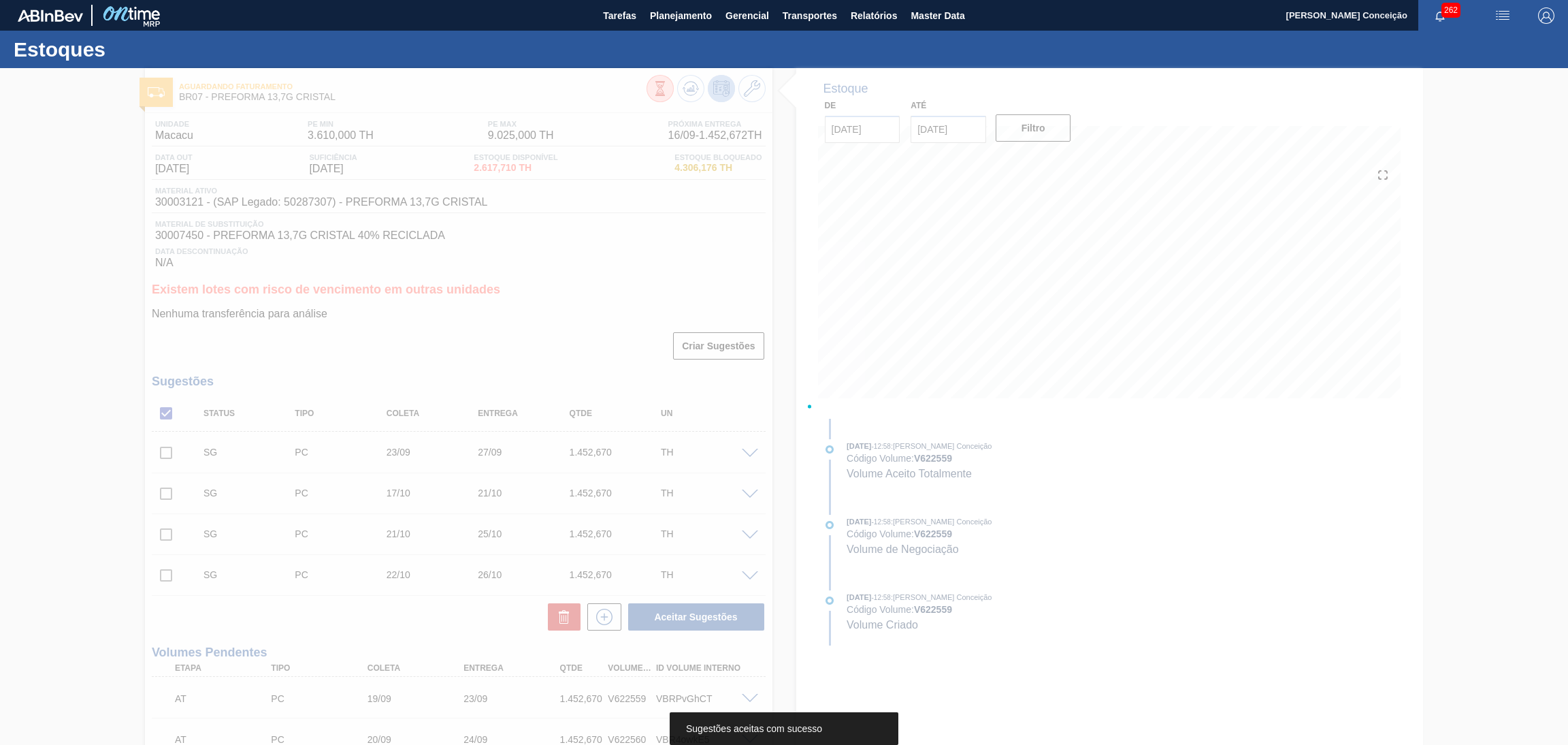
click at [471, 333] on div at bounding box center [784, 407] width 1568 height 677
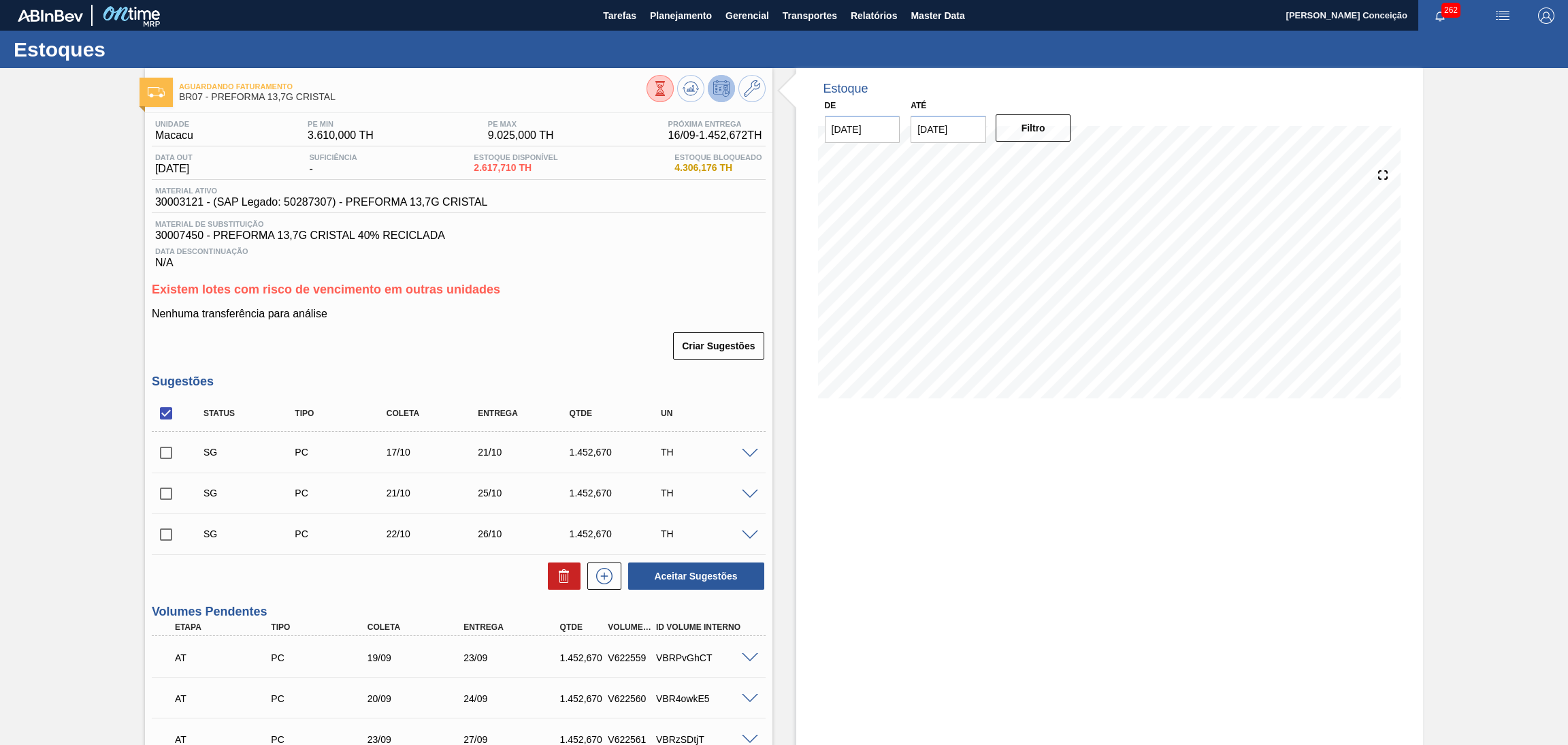
click at [1072, 573] on div "Estoque De [DATE] Até [DATE] Filtro" at bounding box center [1109, 553] width 627 height 969
click at [688, 84] on icon at bounding box center [690, 88] width 16 height 16
click at [178, 454] on input "checkbox" at bounding box center [166, 453] width 29 height 29
click at [695, 569] on button "Aceitar Sugestões" at bounding box center [696, 575] width 136 height 27
checkbox input "false"
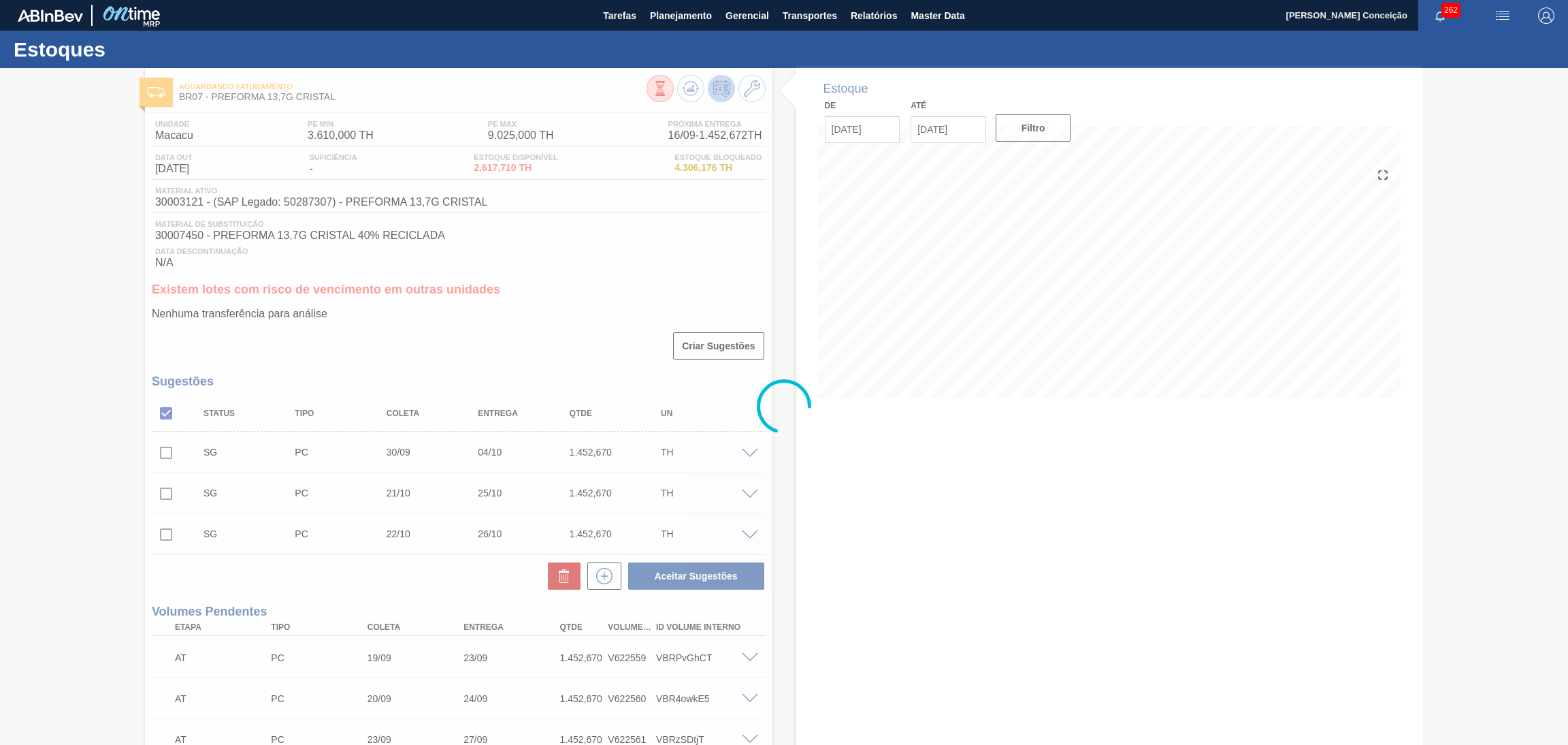
click at [559, 279] on div at bounding box center [784, 407] width 1568 height 677
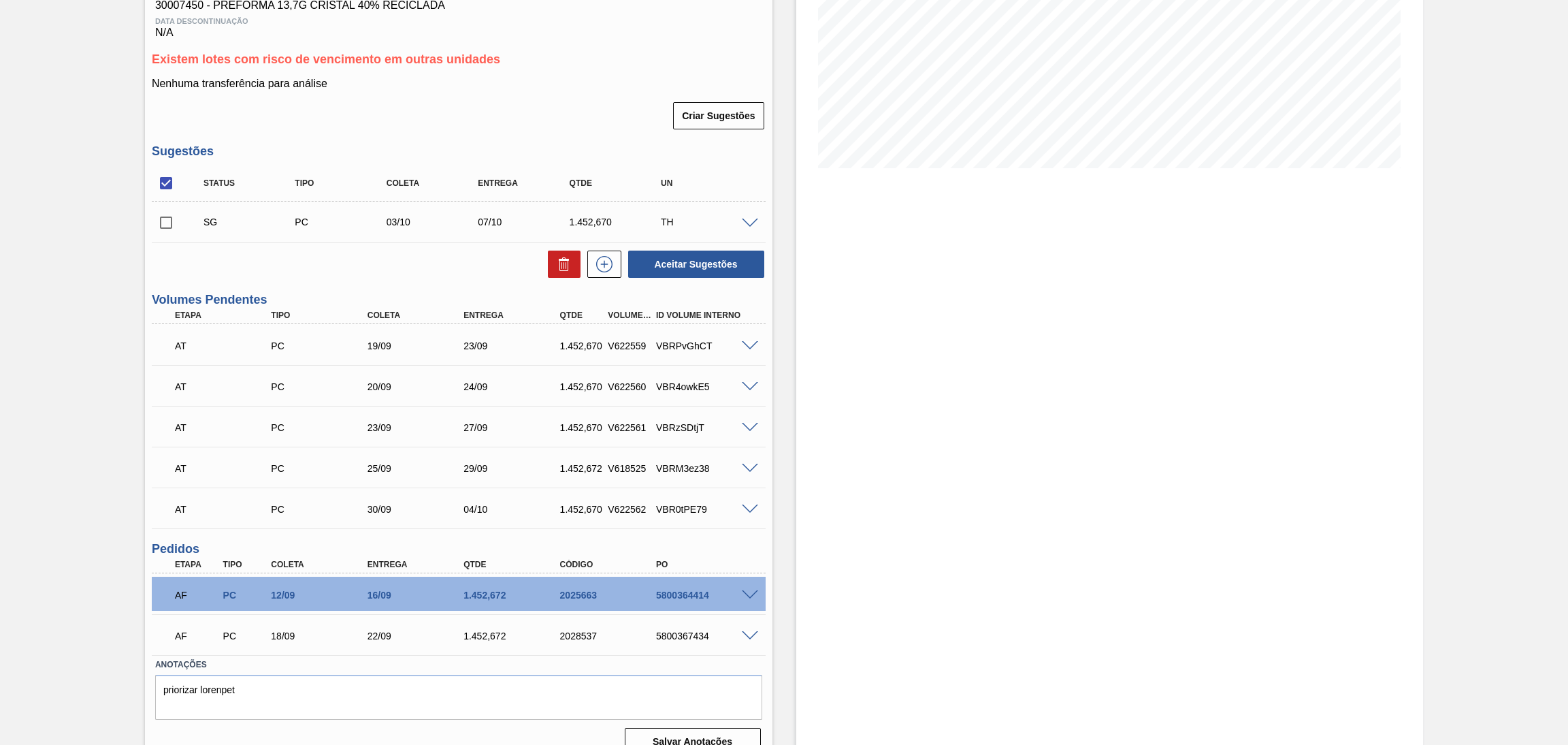
scroll to position [249, 0]
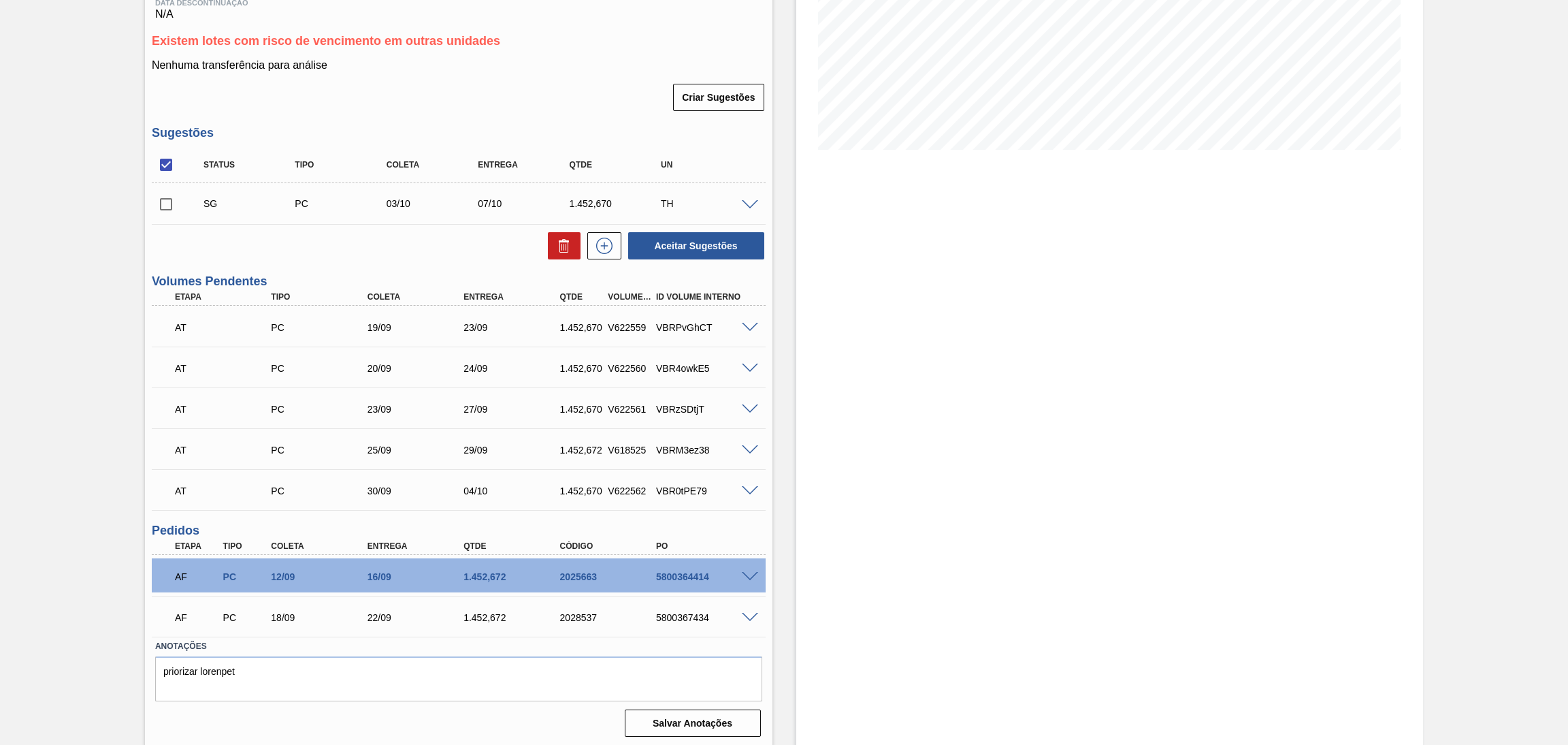
click at [391, 482] on div "AT PC 30/09 04/10 1.452,670 V622562 VBR0tPE79" at bounding box center [455, 490] width 578 height 27
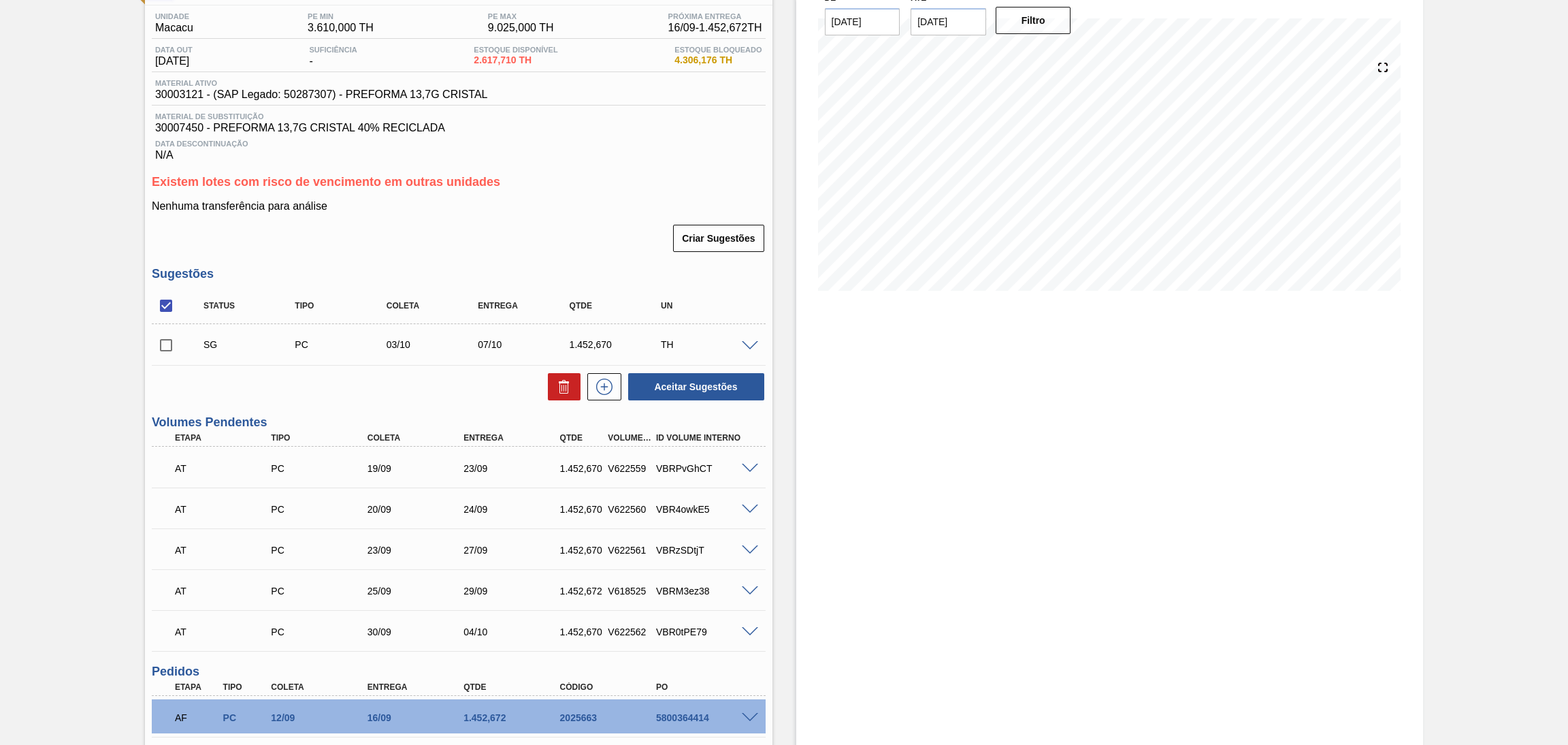
scroll to position [0, 0]
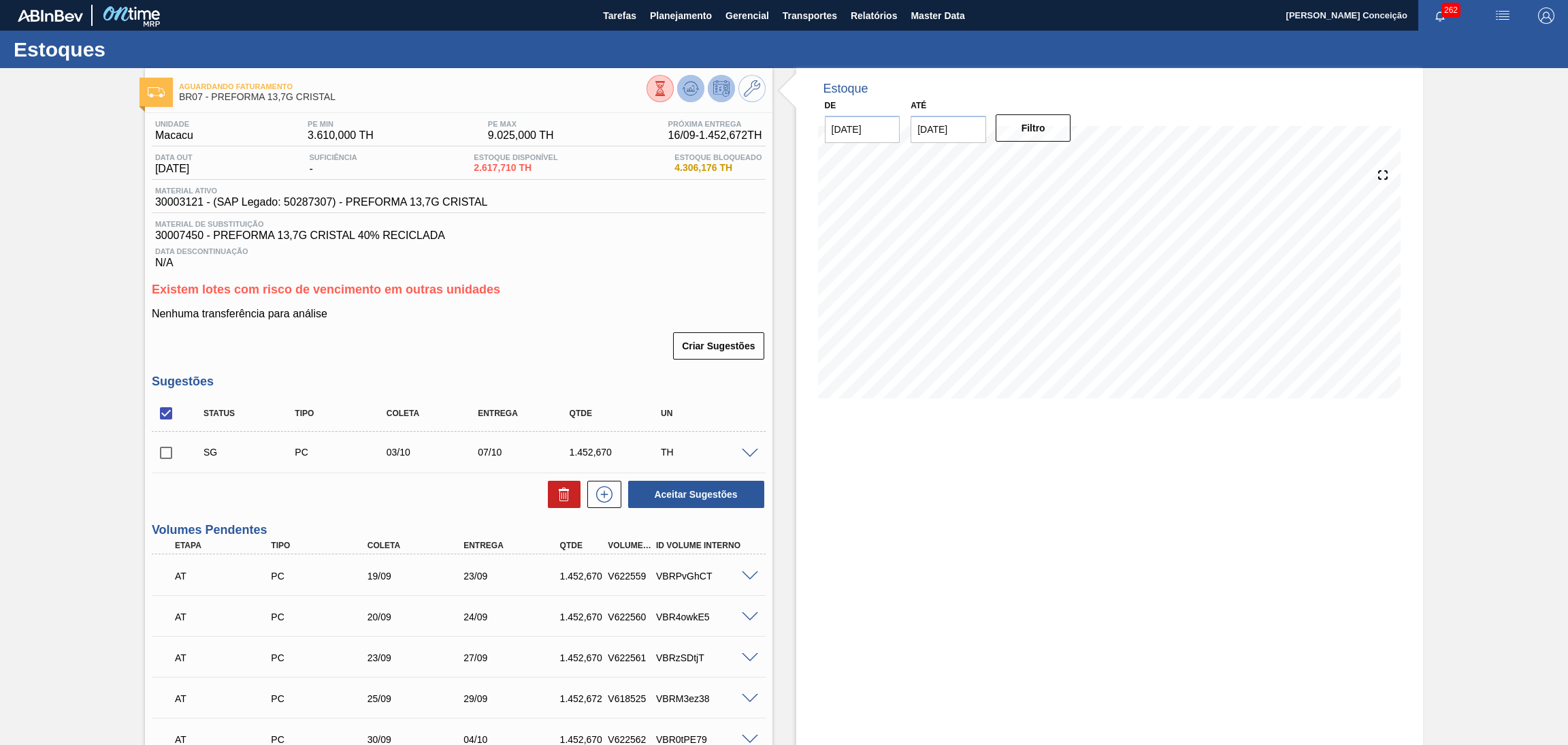
click at [688, 99] on button at bounding box center [690, 88] width 27 height 27
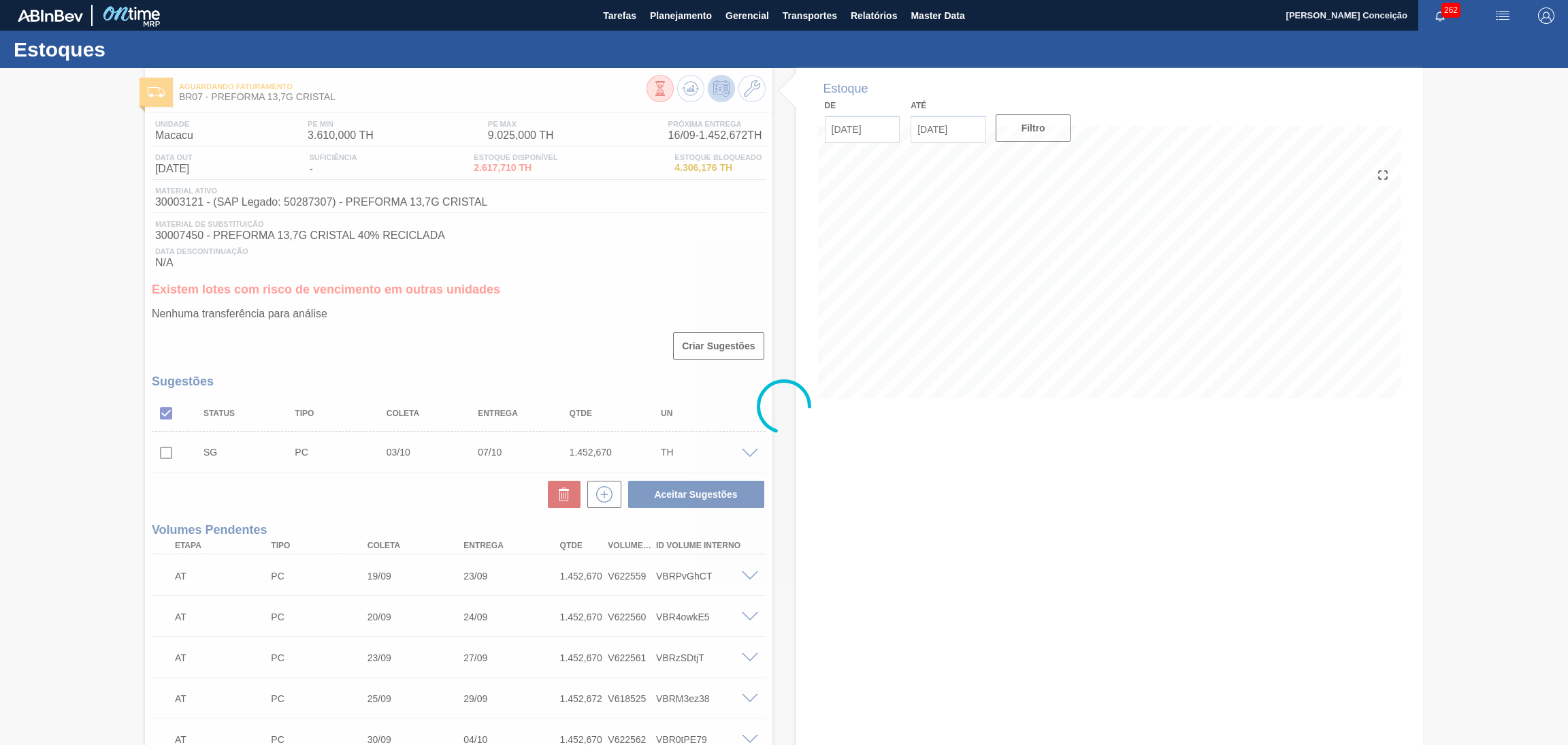
click at [821, 590] on div at bounding box center [784, 407] width 1568 height 677
click at [753, 260] on div at bounding box center [784, 407] width 1568 height 677
click at [911, 512] on div at bounding box center [784, 407] width 1568 height 677
click at [910, 524] on div at bounding box center [784, 407] width 1568 height 677
click at [729, 257] on div at bounding box center [784, 407] width 1568 height 677
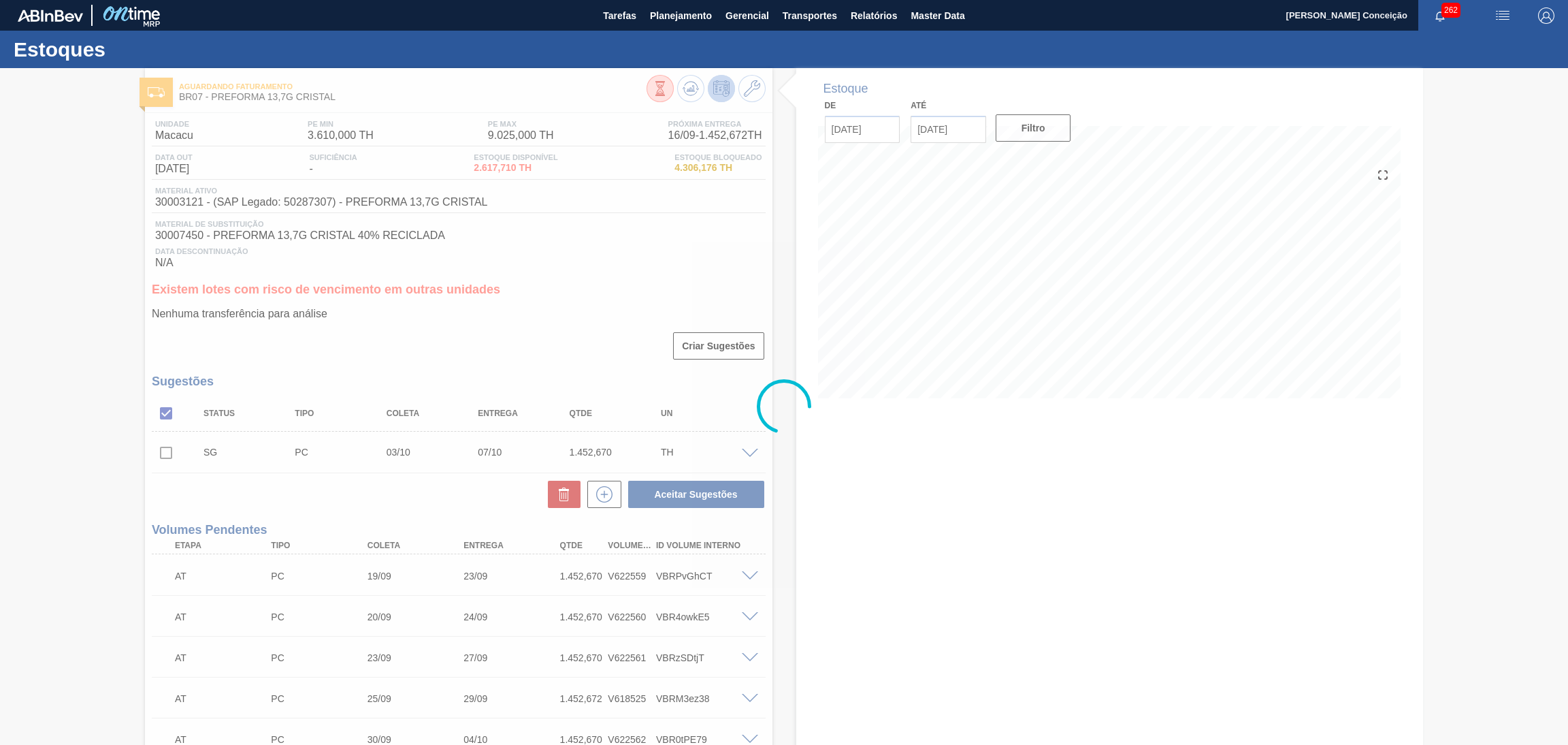
click at [918, 446] on div at bounding box center [784, 407] width 1568 height 677
click at [648, 270] on div "Unidade Macacu PE MIN 3.610,000 TH PE MAX 9.025,000 TH Próxima Entrega 16/09 - …" at bounding box center [459, 552] width 627 height 877
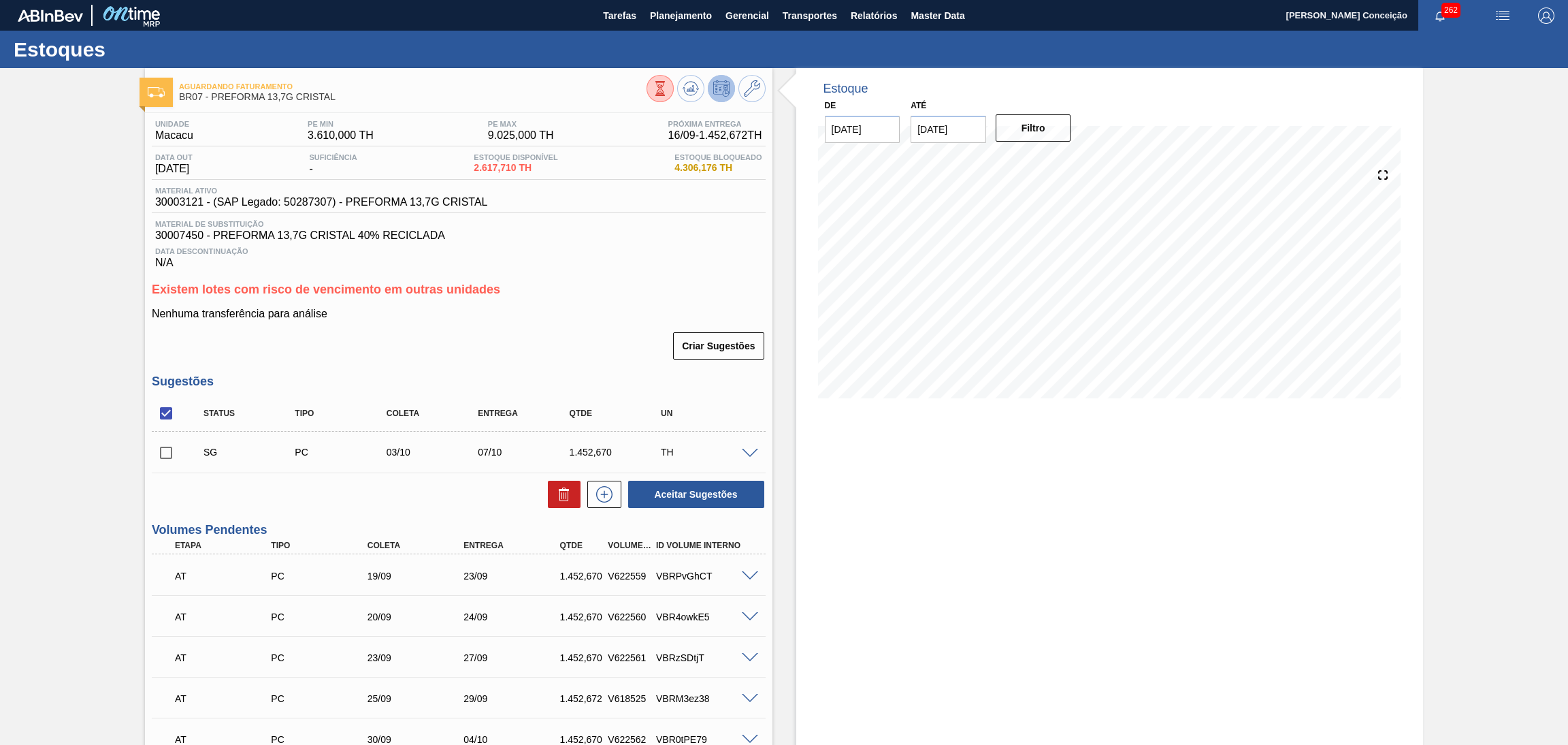
click at [170, 458] on input "checkbox" at bounding box center [166, 453] width 29 height 29
click at [566, 486] on icon at bounding box center [564, 494] width 16 height 16
checkbox input "false"
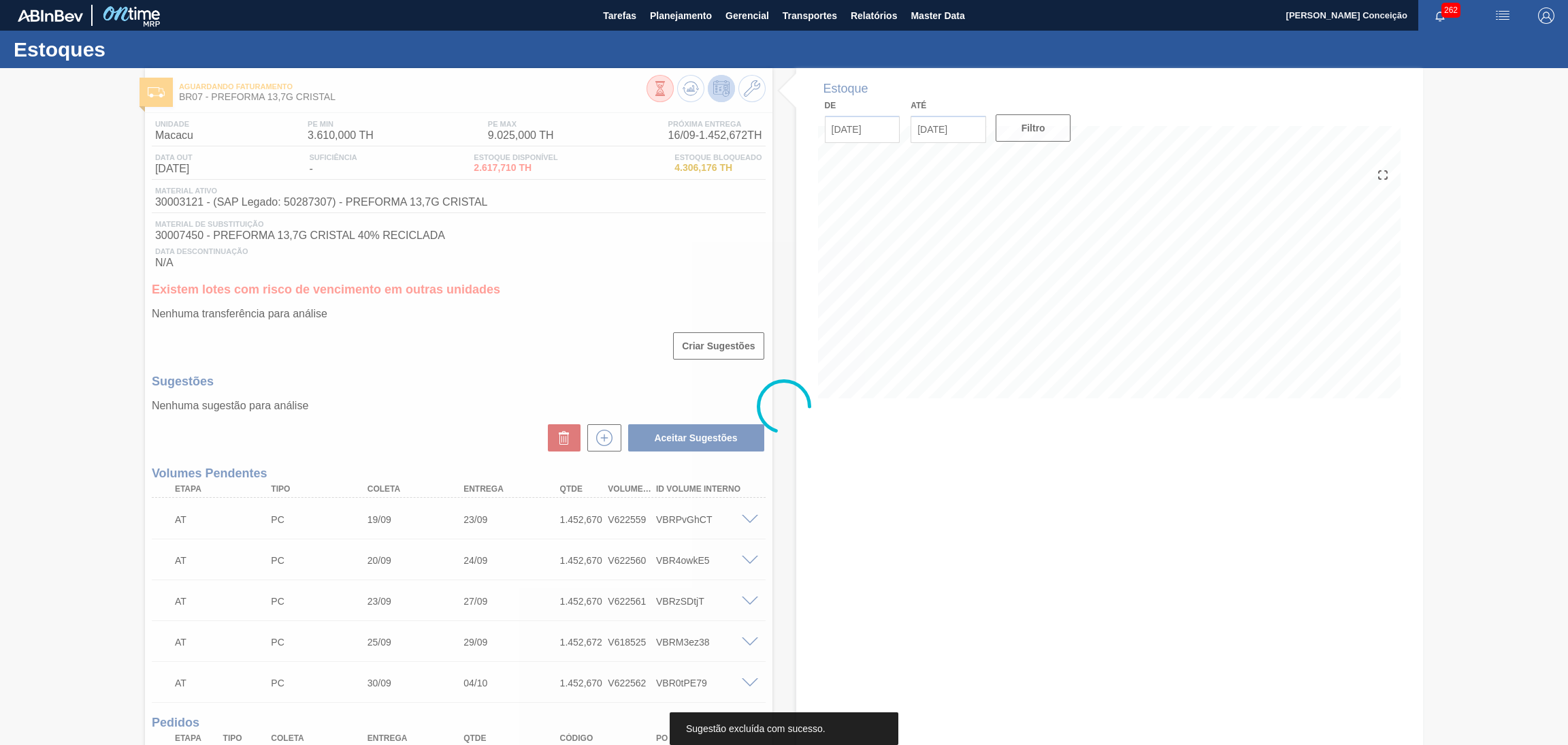
click at [467, 341] on div at bounding box center [784, 407] width 1568 height 677
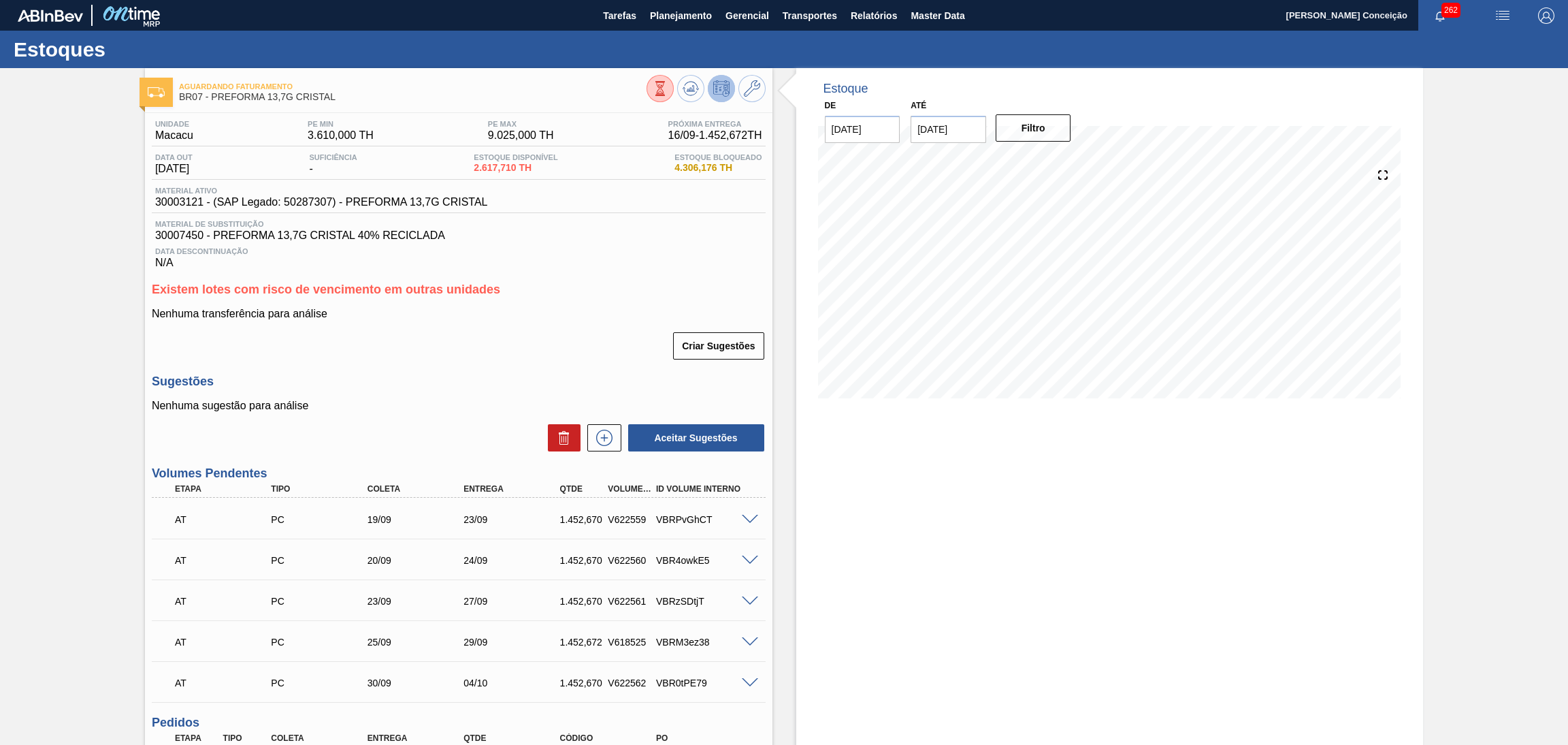
click at [538, 375] on h3 "Sugestões" at bounding box center [459, 381] width 614 height 14
click at [799, 524] on div "Estoque De 15/09/2025 Até 30/11/2025 Filtro 28/09 Projeção de Estoque 6,966.06 …" at bounding box center [1109, 504] width 627 height 872
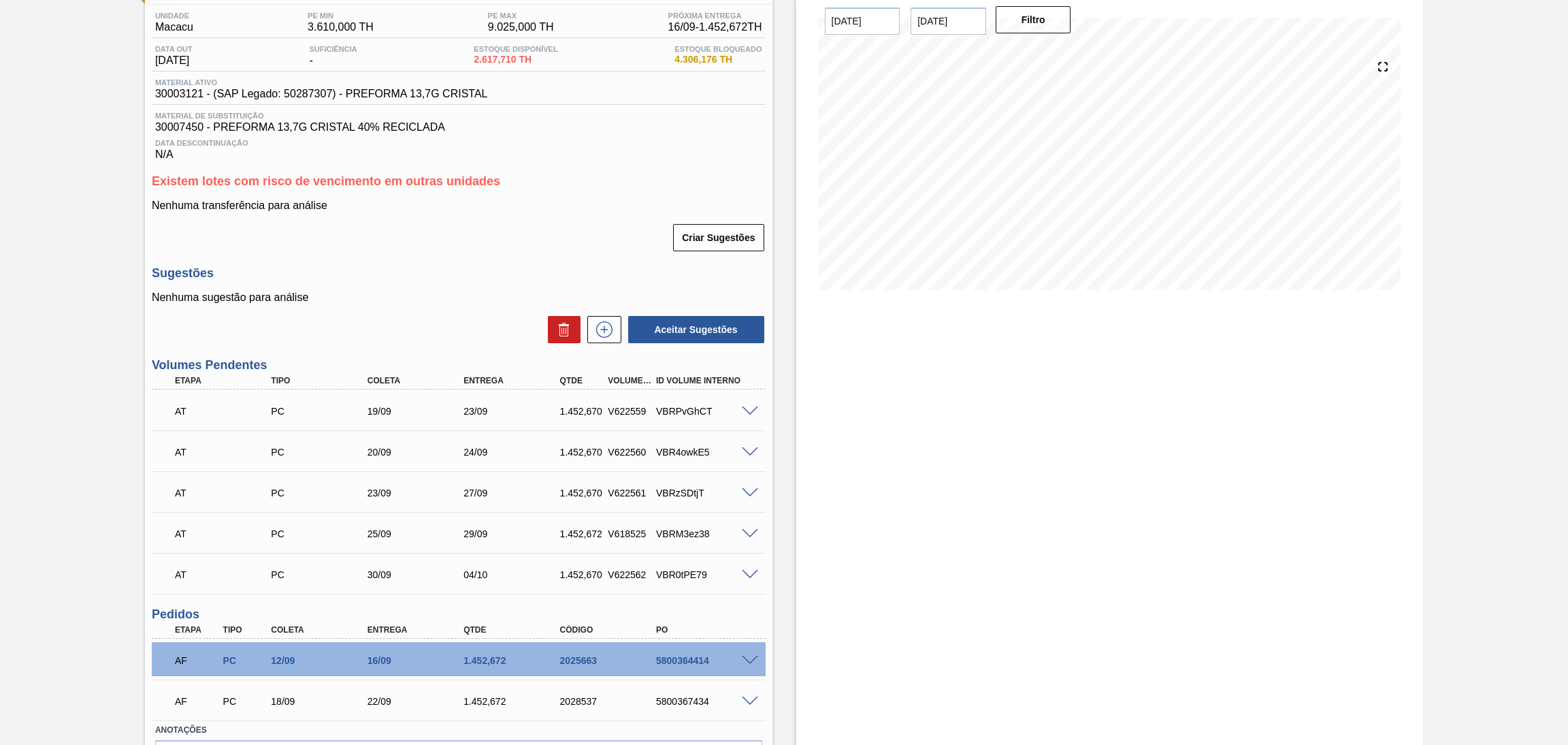
scroll to position [192, 0]
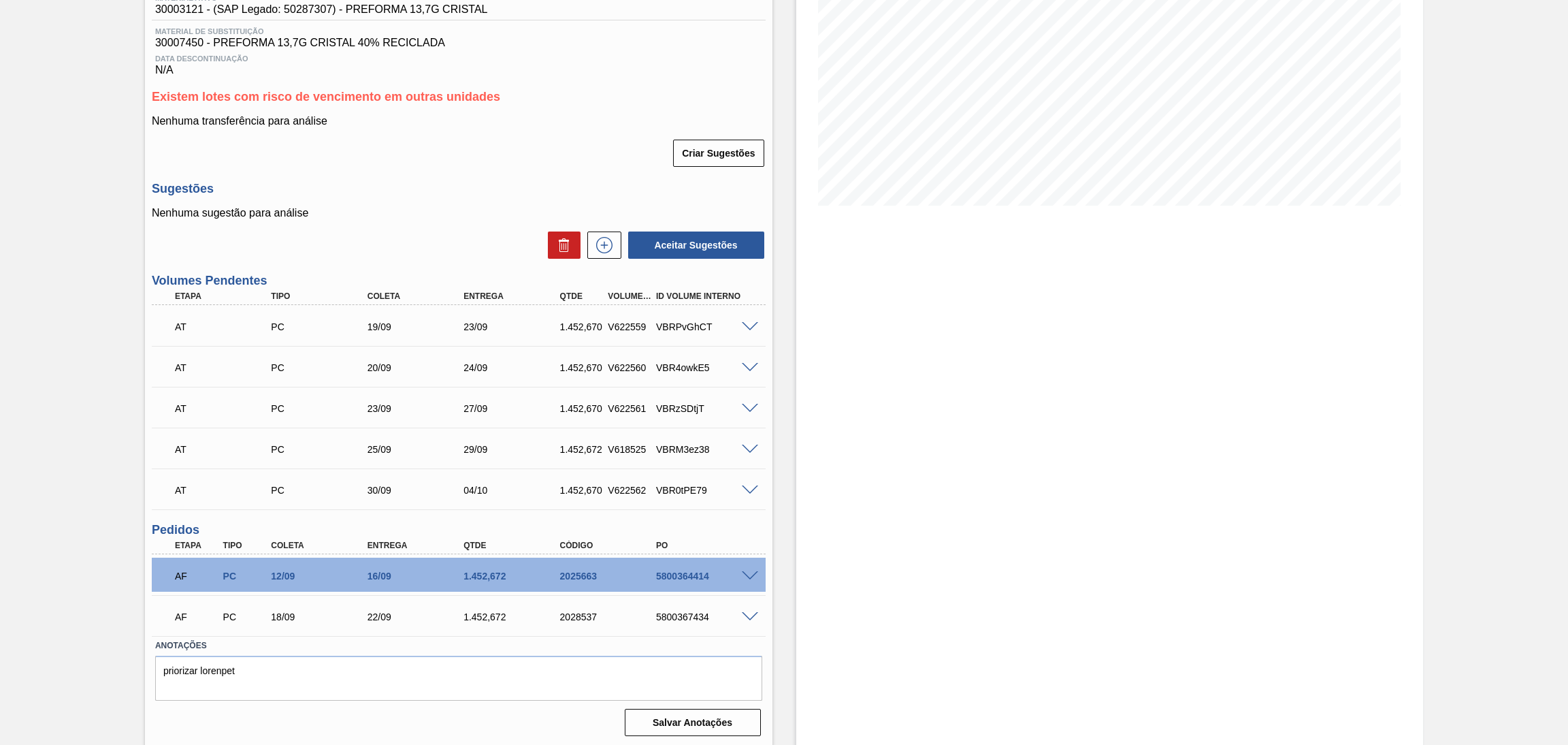
click at [402, 365] on div "20/09" at bounding box center [419, 367] width 109 height 11
click at [402, 407] on div "23/09" at bounding box center [419, 408] width 109 height 11
click at [389, 485] on div "30/09" at bounding box center [419, 490] width 109 height 11
click at [438, 236] on div "Aceitar Sugestões" at bounding box center [459, 245] width 614 height 30
click at [1036, 435] on div "Estoque De 15/09/2025 Até 30/11/2025 Filtro 25/09 Projeção de Estoque 5,513.39 …" at bounding box center [1109, 312] width 627 height 872
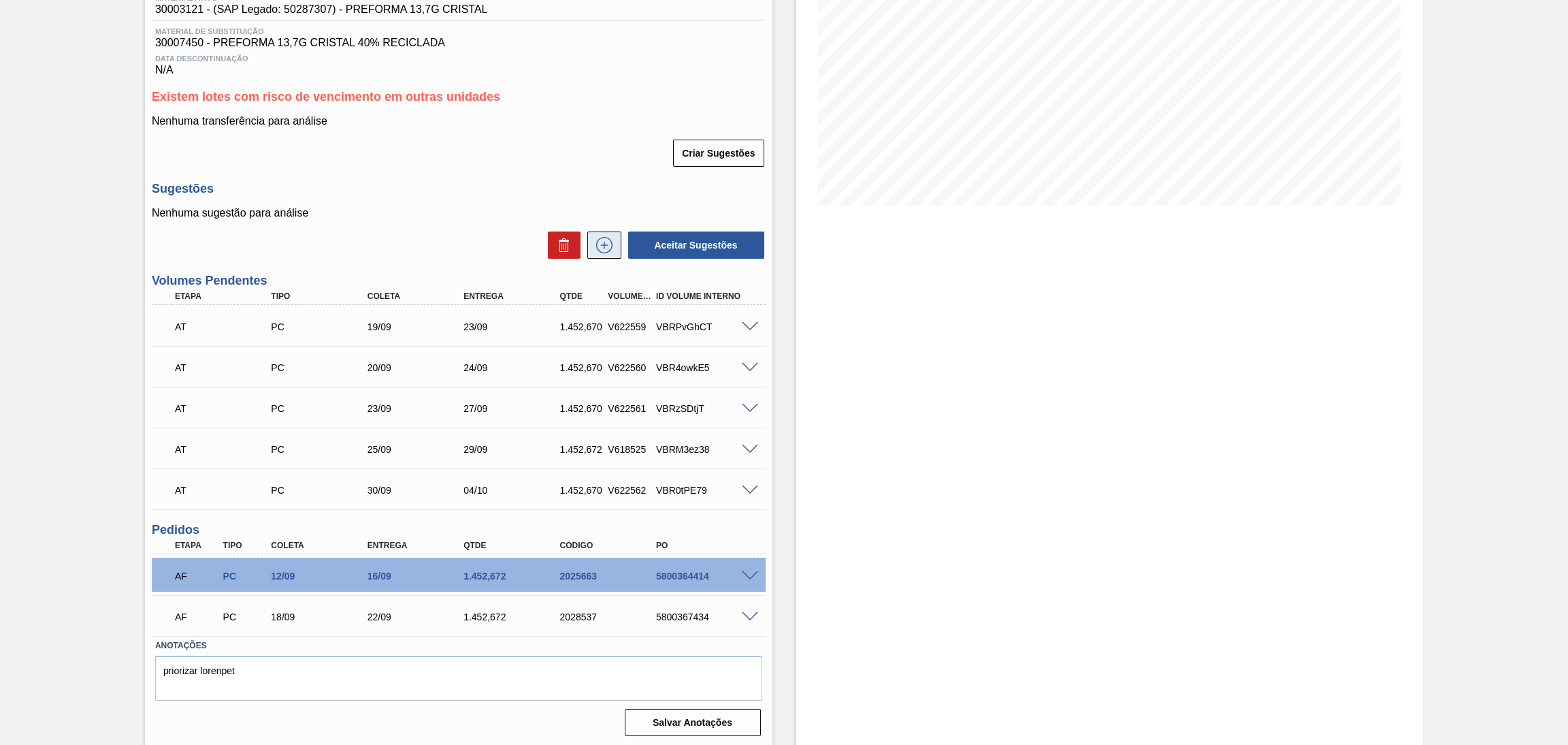
click at [606, 245] on icon at bounding box center [605, 244] width 22 height 16
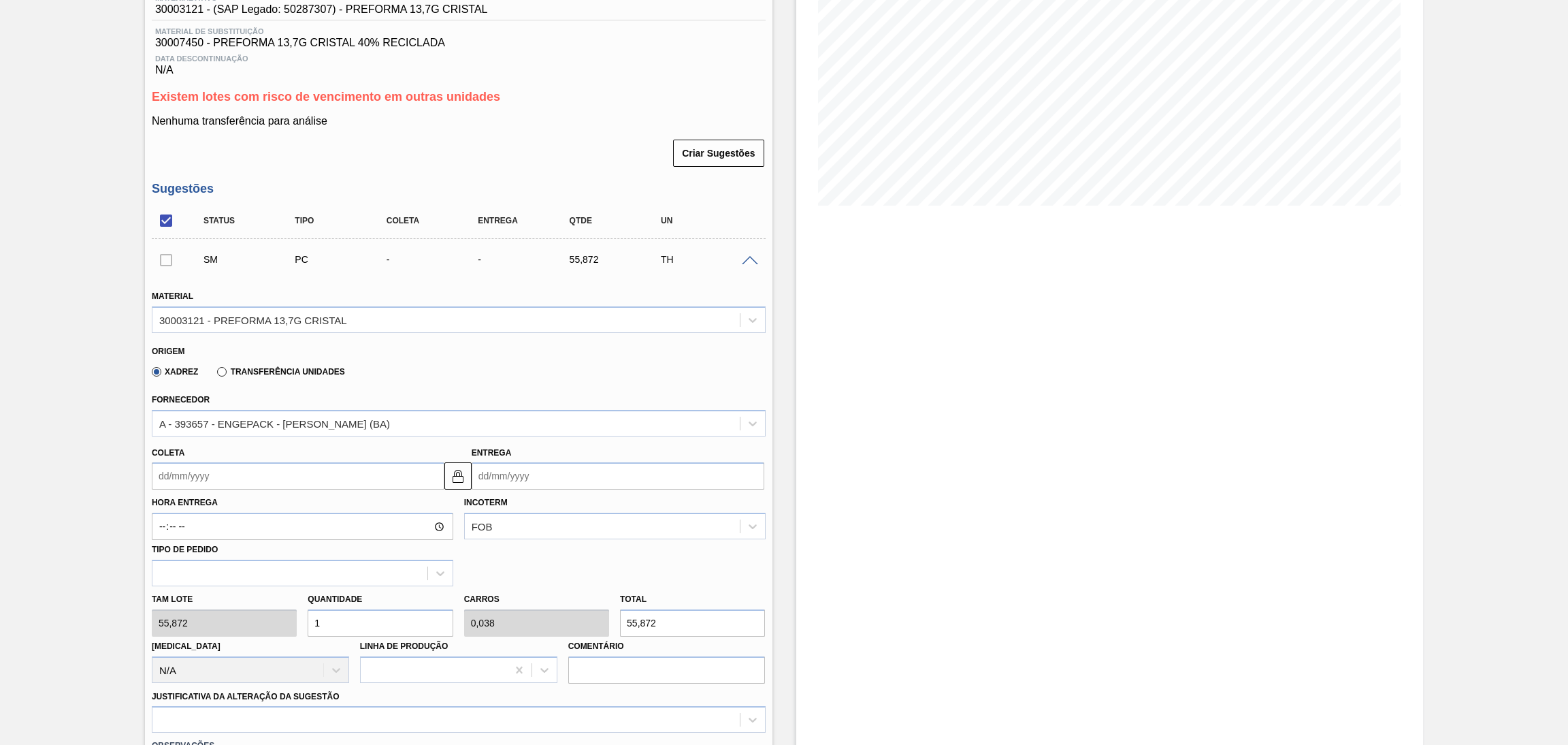
click at [197, 480] on input "Coleta" at bounding box center [298, 475] width 293 height 27
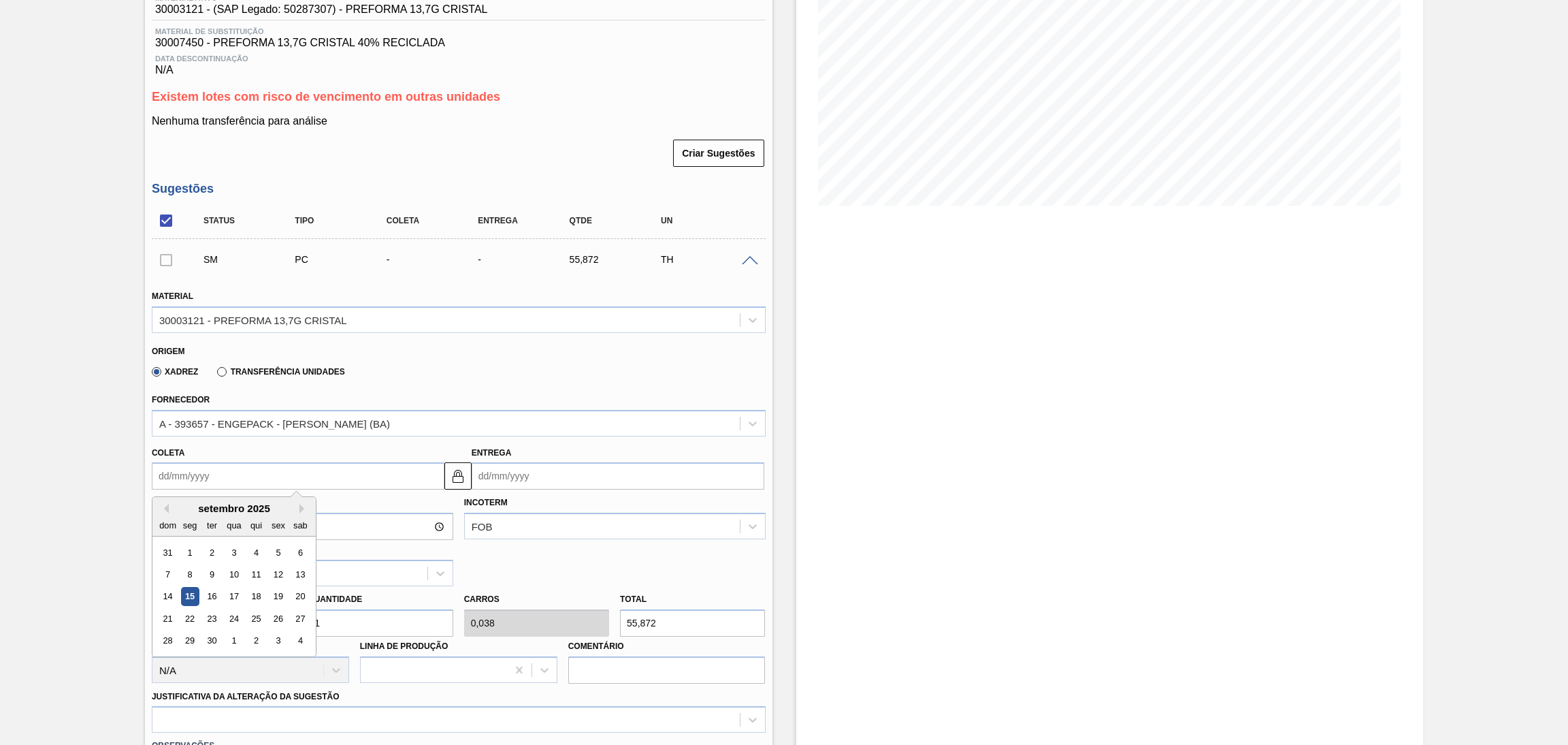
type input "1"
type input "05/09/2025"
type input "16"
type input "[DATE]"
click at [210, 592] on div "16" at bounding box center [212, 596] width 18 height 18
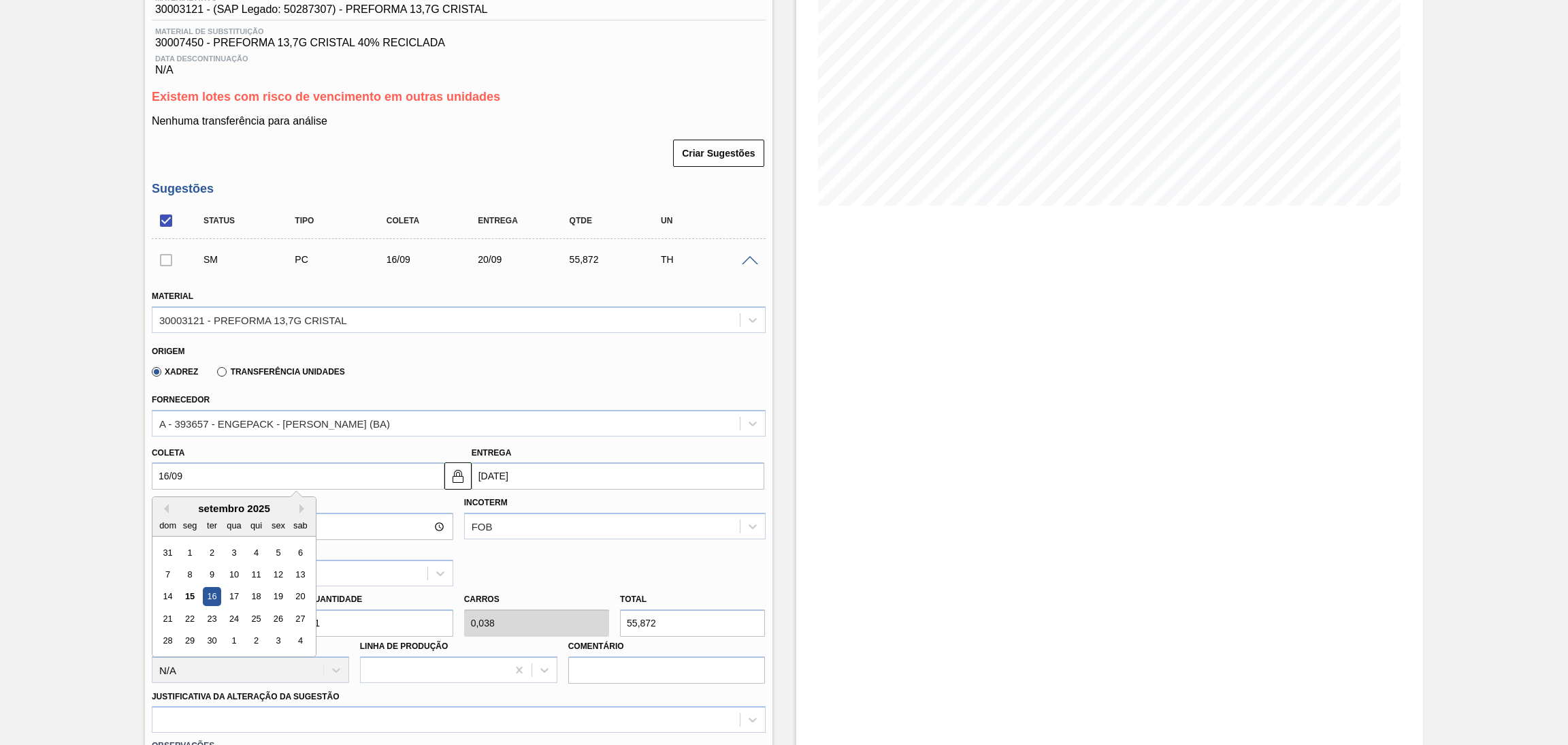
type input "[DATE]"
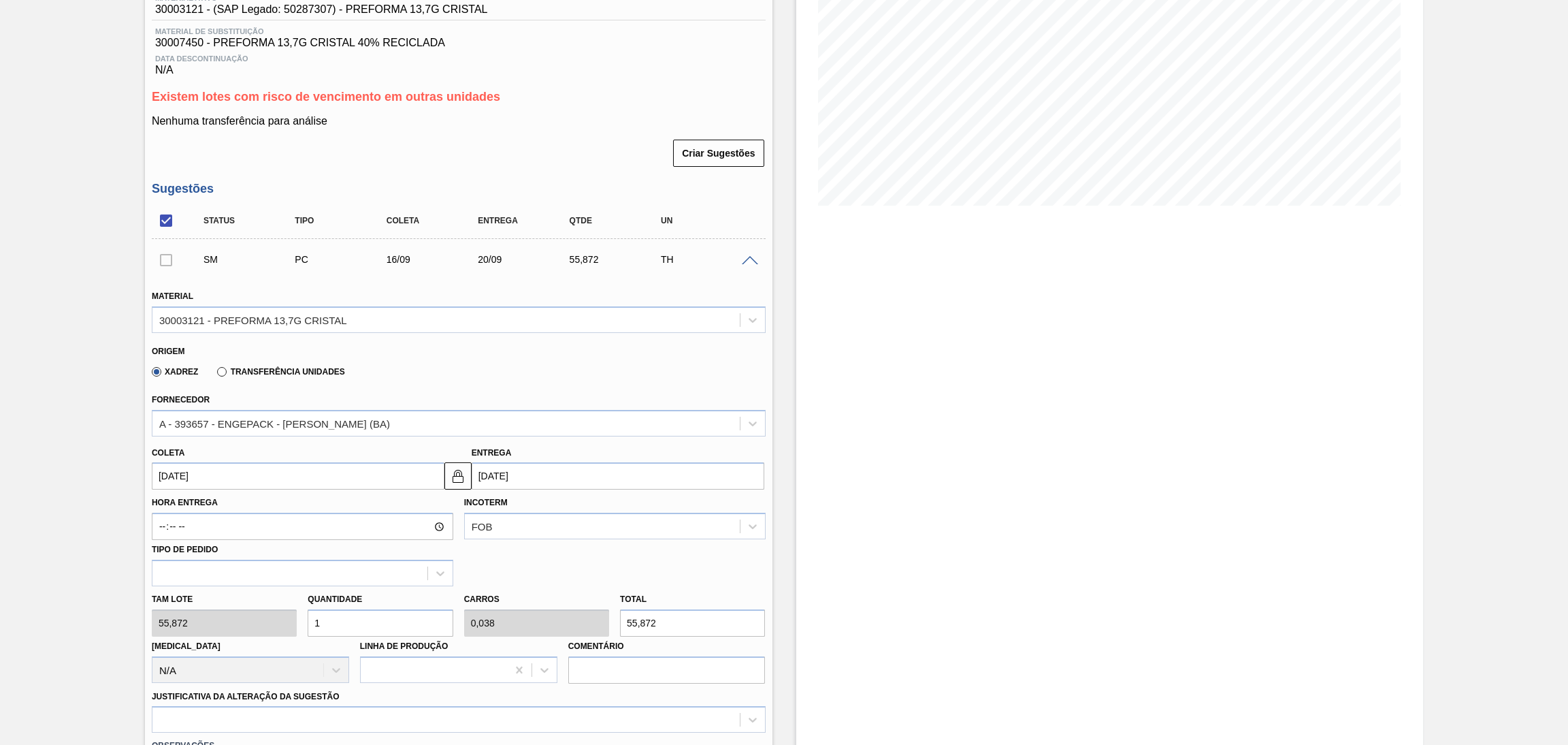
click at [179, 617] on div "Tam lote 55,872 Quantidade 1 Carros 0,038 Total 55,872 Doca N/A Linha de Produç…" at bounding box center [459, 635] width 625 height 97
type input "2"
type input "0,077"
type input "111,744"
type input "26"
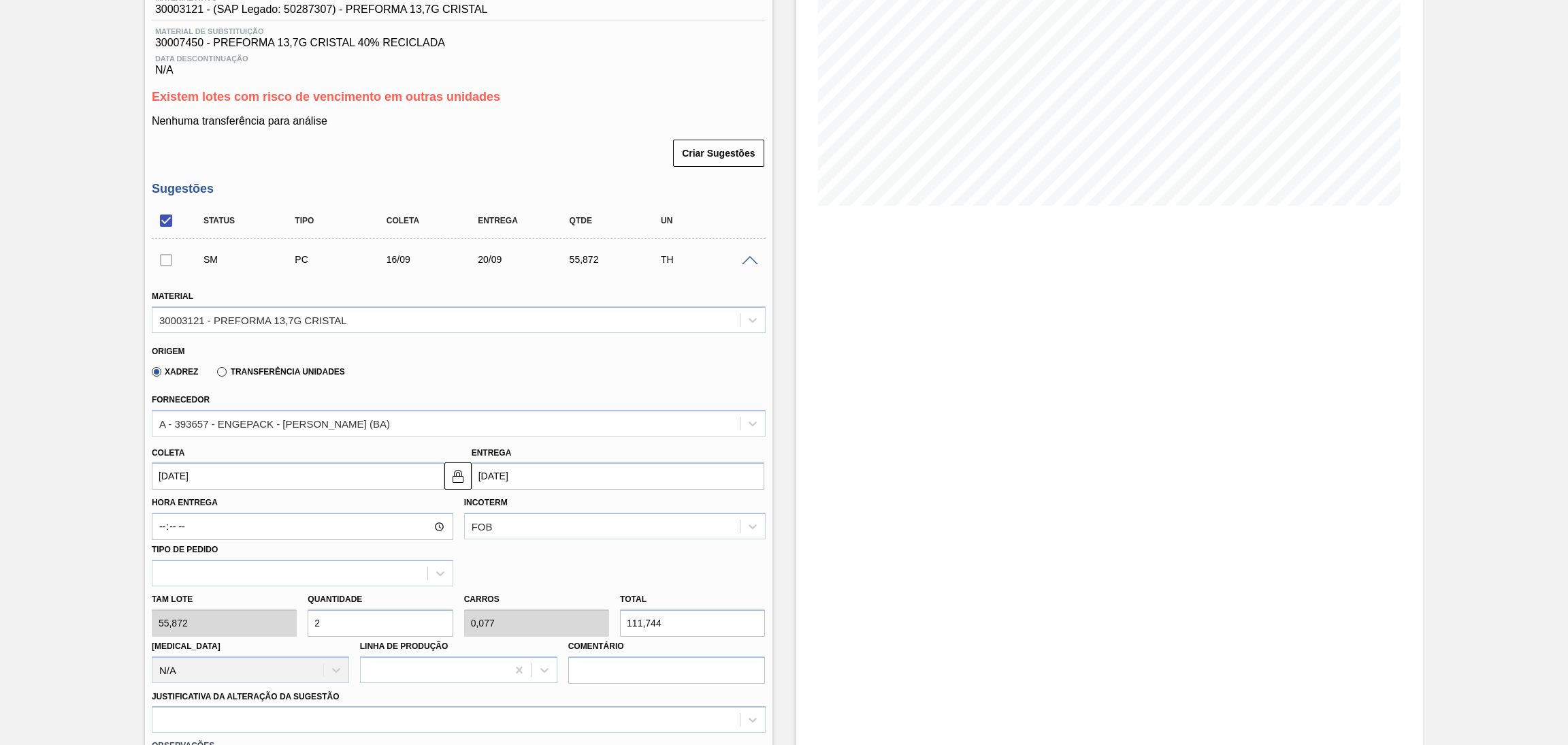
type input "1"
type input "1.452,672"
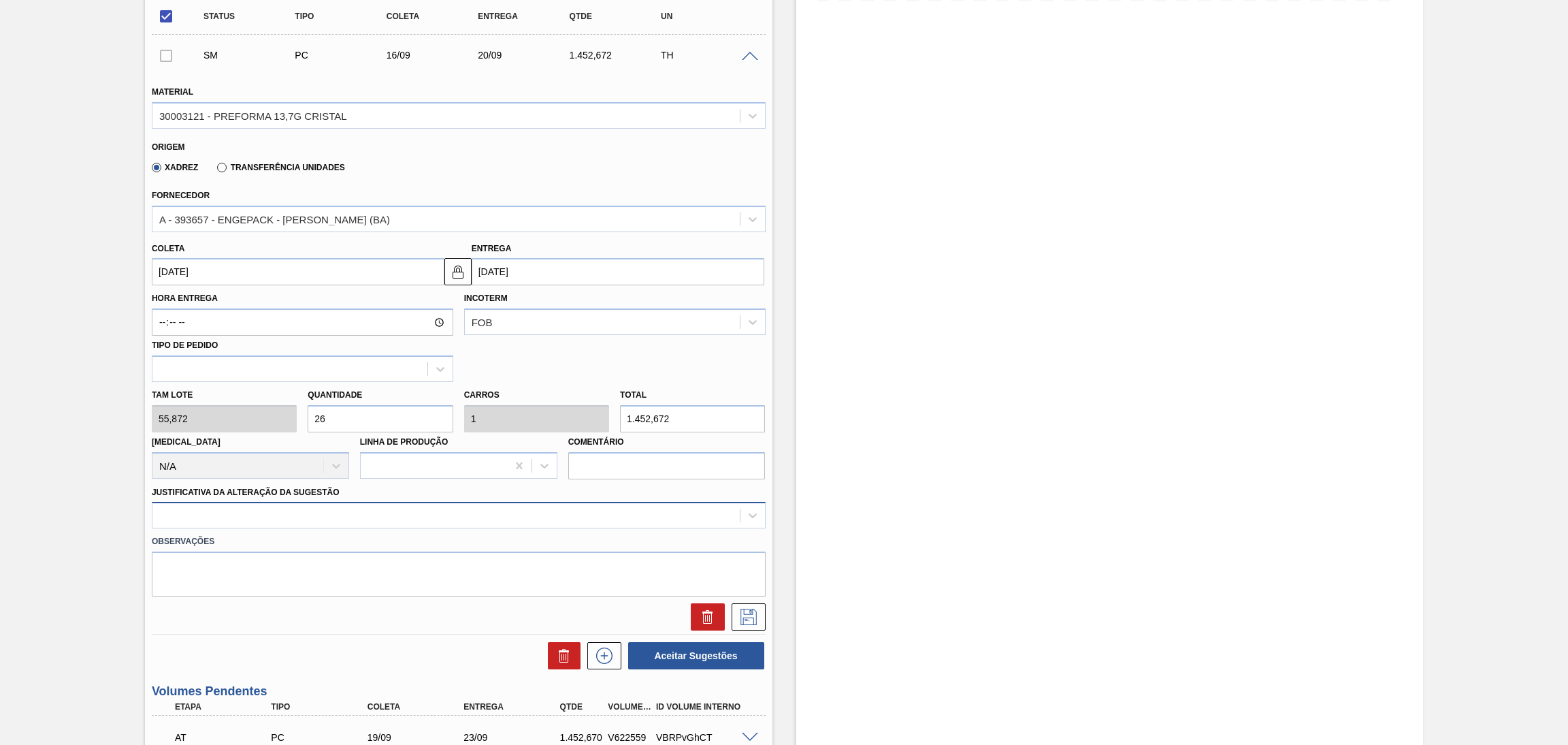
type input "26"
click at [227, 517] on div at bounding box center [446, 516] width 587 height 20
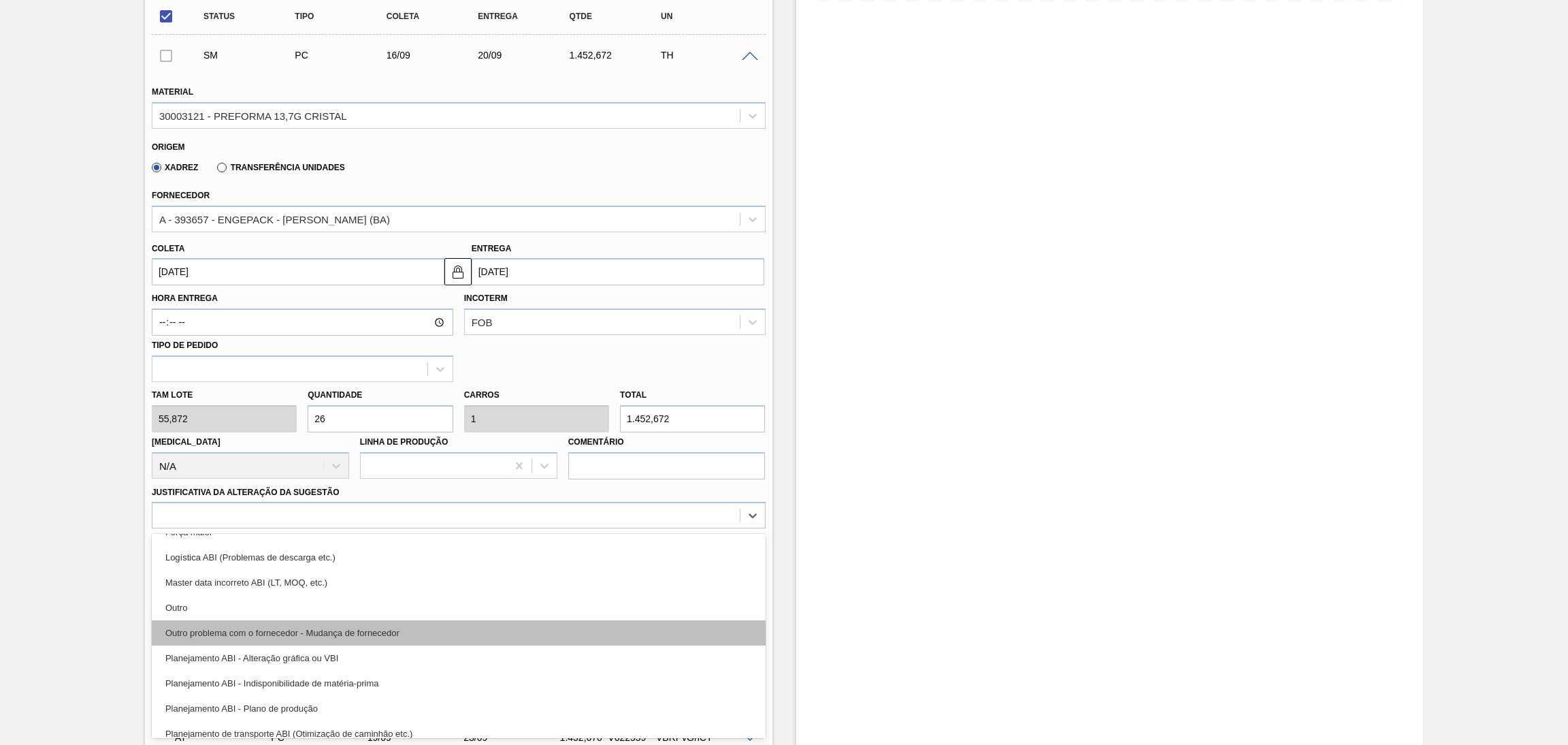
scroll to position [102, 0]
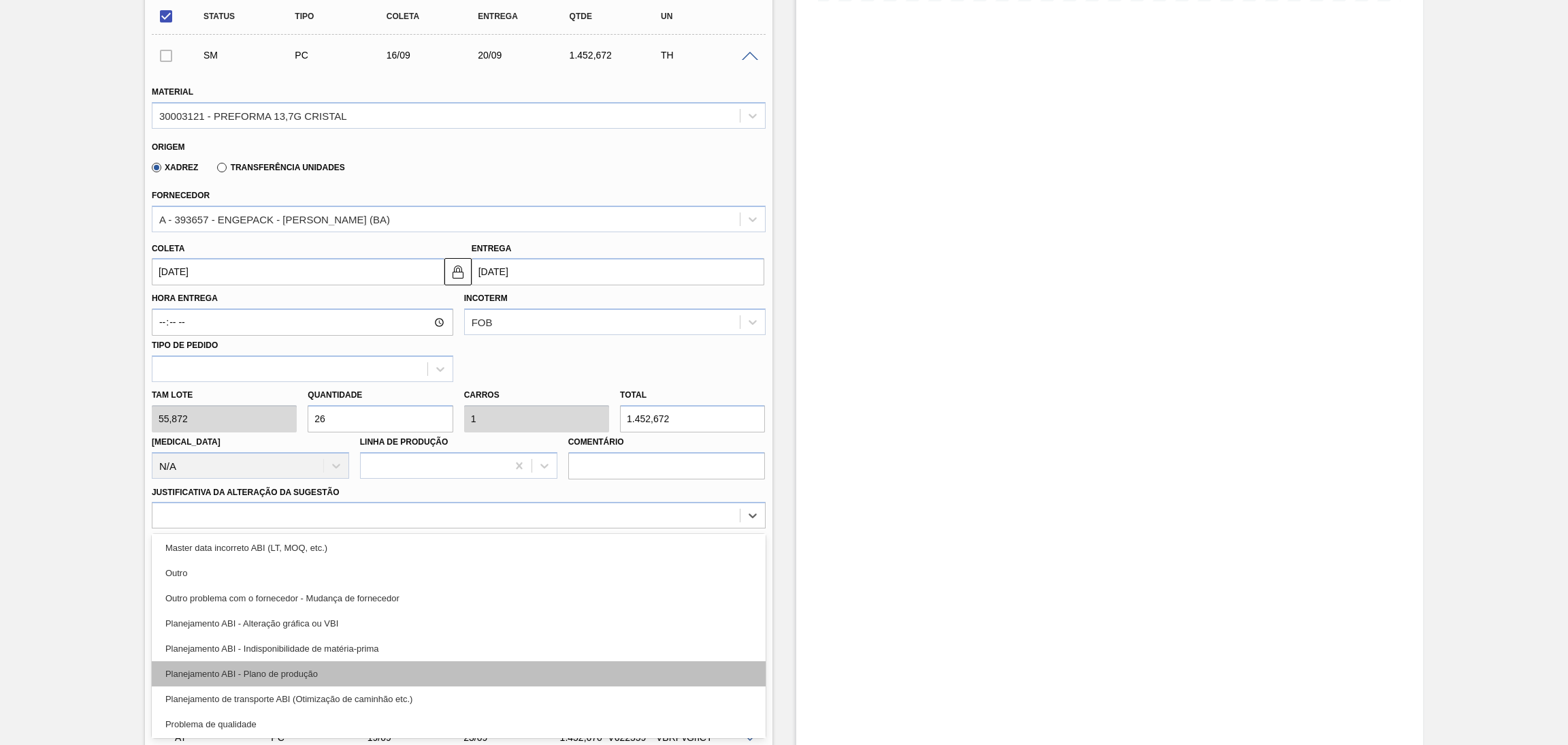
click at [303, 674] on div "Planejamento ABI - Plano de produção" at bounding box center [459, 674] width 614 height 25
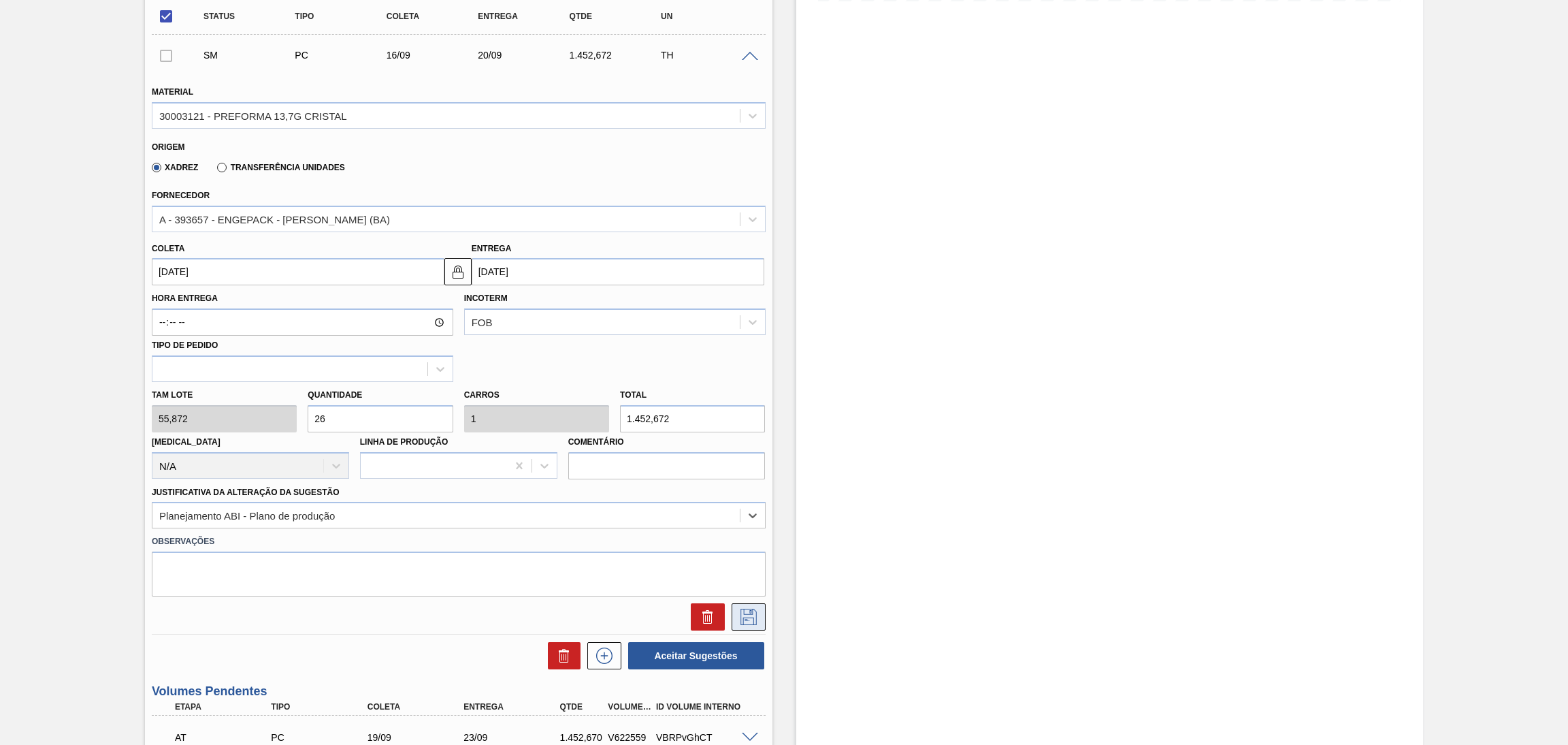
click at [757, 617] on icon at bounding box center [749, 616] width 22 height 16
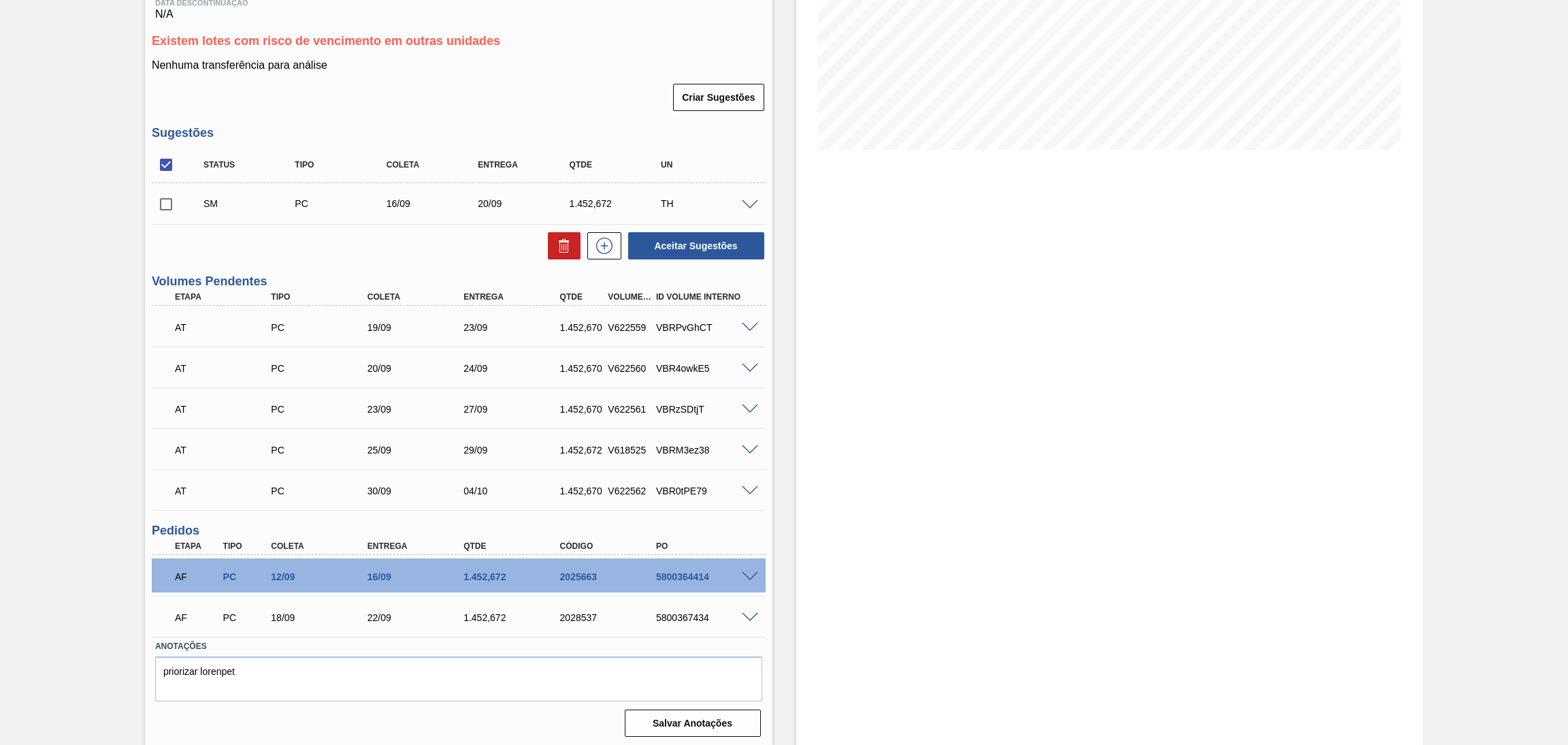
scroll to position [0, 0]
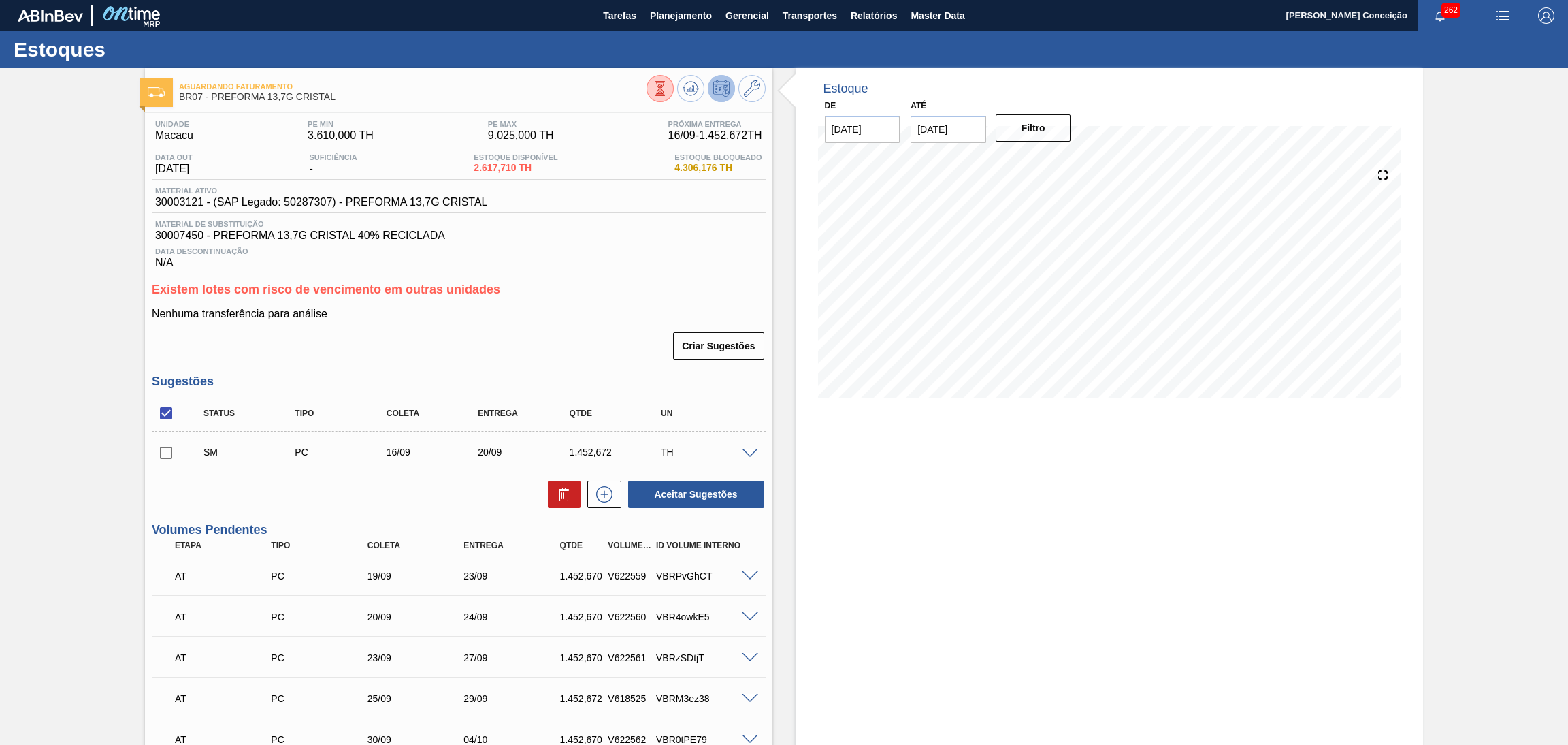
click at [901, 533] on div "Estoque De 15/09/2025 Até 30/11/2025 Filtro 24/10 Projeção de Estoque 5,124.106…" at bounding box center [1109, 532] width 627 height 928
click at [154, 455] on input "checkbox" at bounding box center [166, 453] width 29 height 29
click at [665, 485] on button "Aceitar Sugestões" at bounding box center [696, 494] width 136 height 27
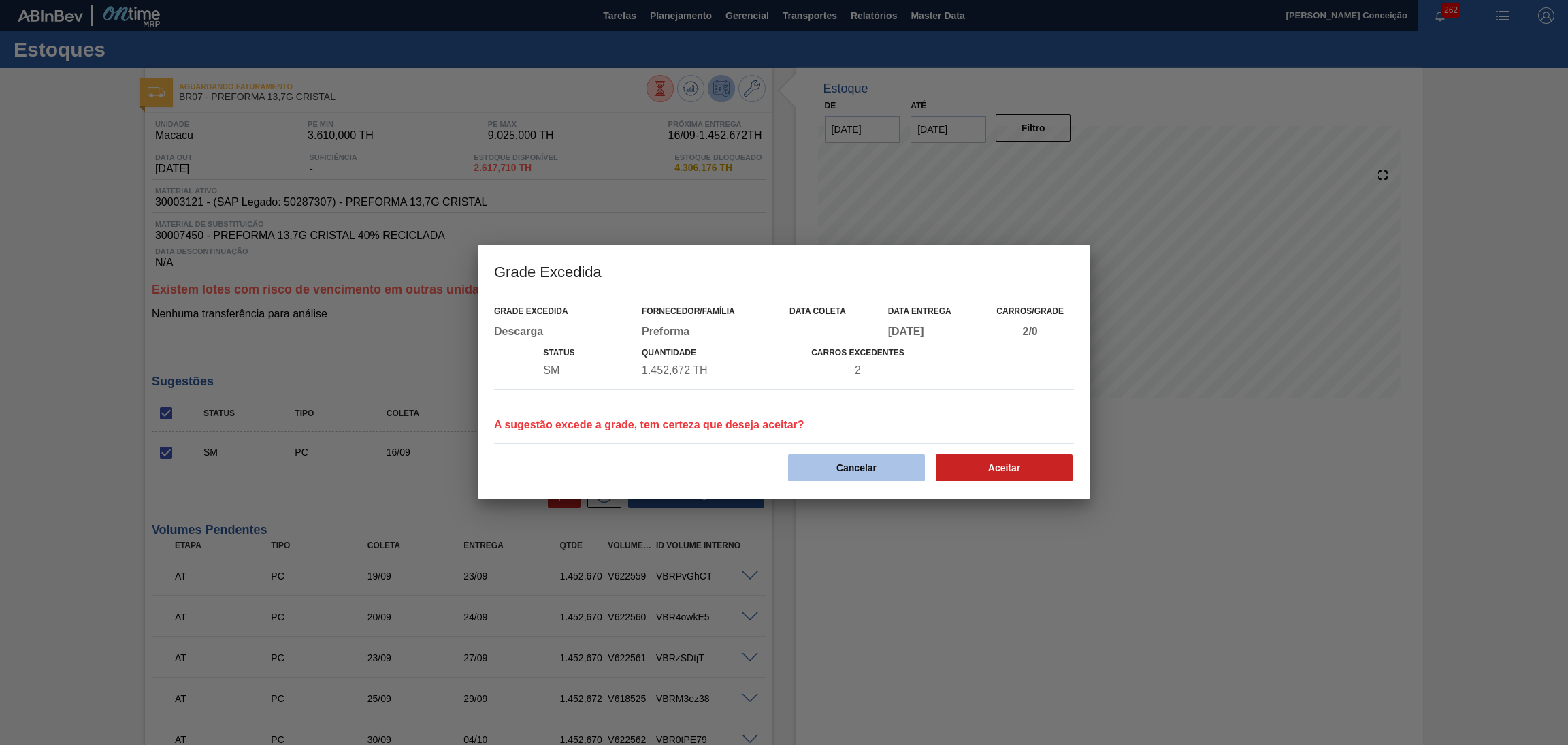
click at [832, 472] on button "Cancelar" at bounding box center [857, 468] width 137 height 27
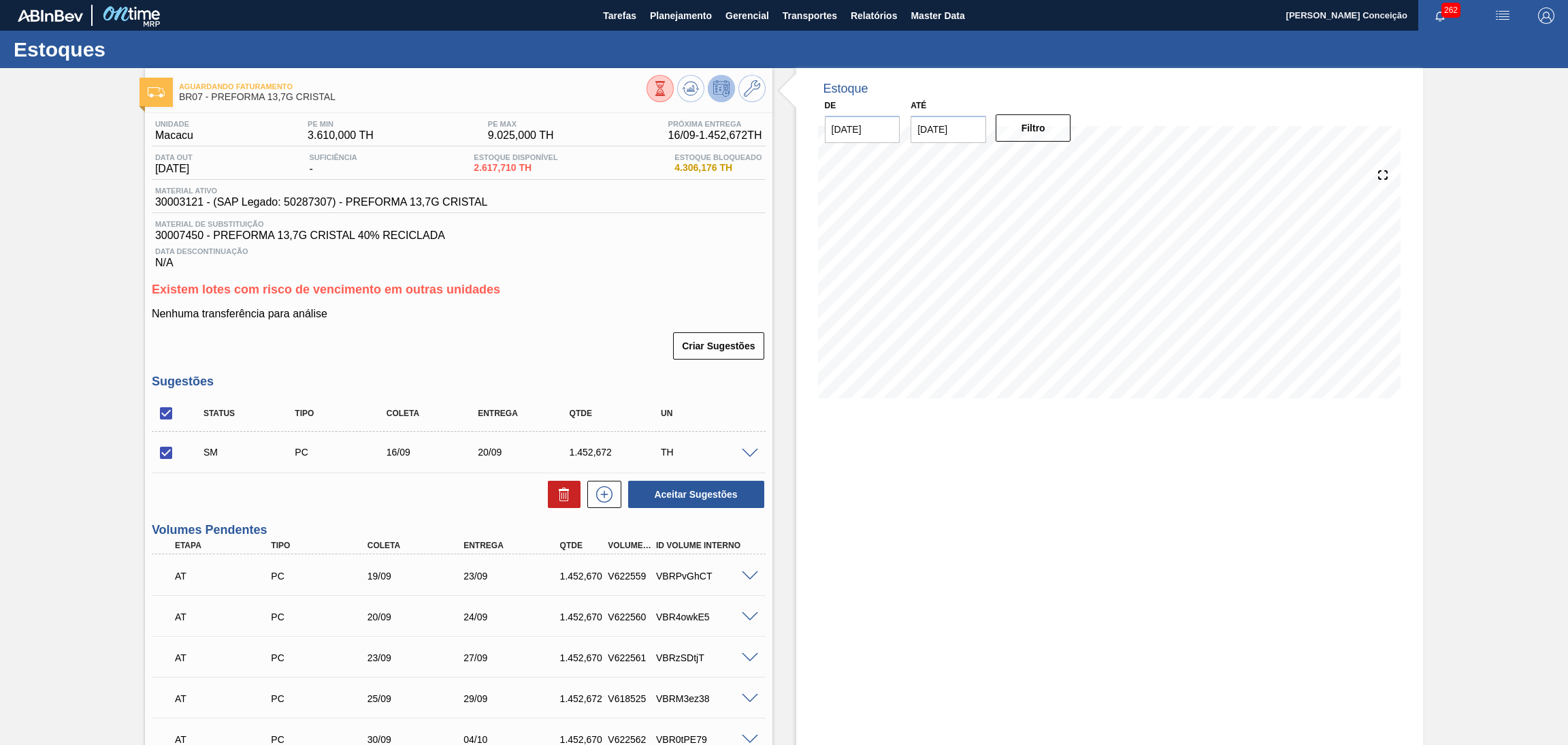
click at [749, 454] on span at bounding box center [749, 454] width 16 height 10
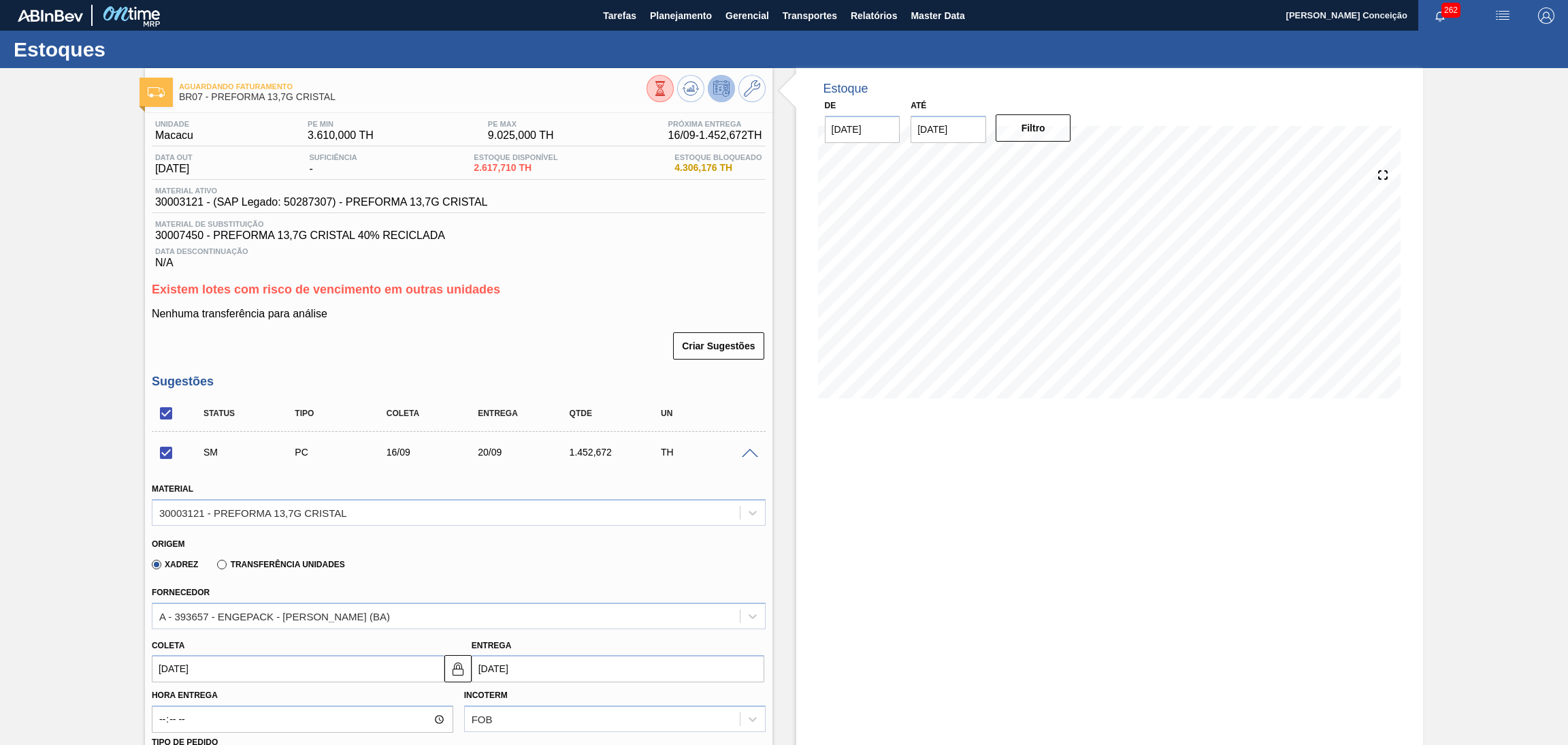
click at [209, 659] on input "[DATE]" at bounding box center [298, 669] width 293 height 27
click at [238, 582] on div "17" at bounding box center [233, 585] width 18 height 18
checkbox input "false"
type input "[DATE]"
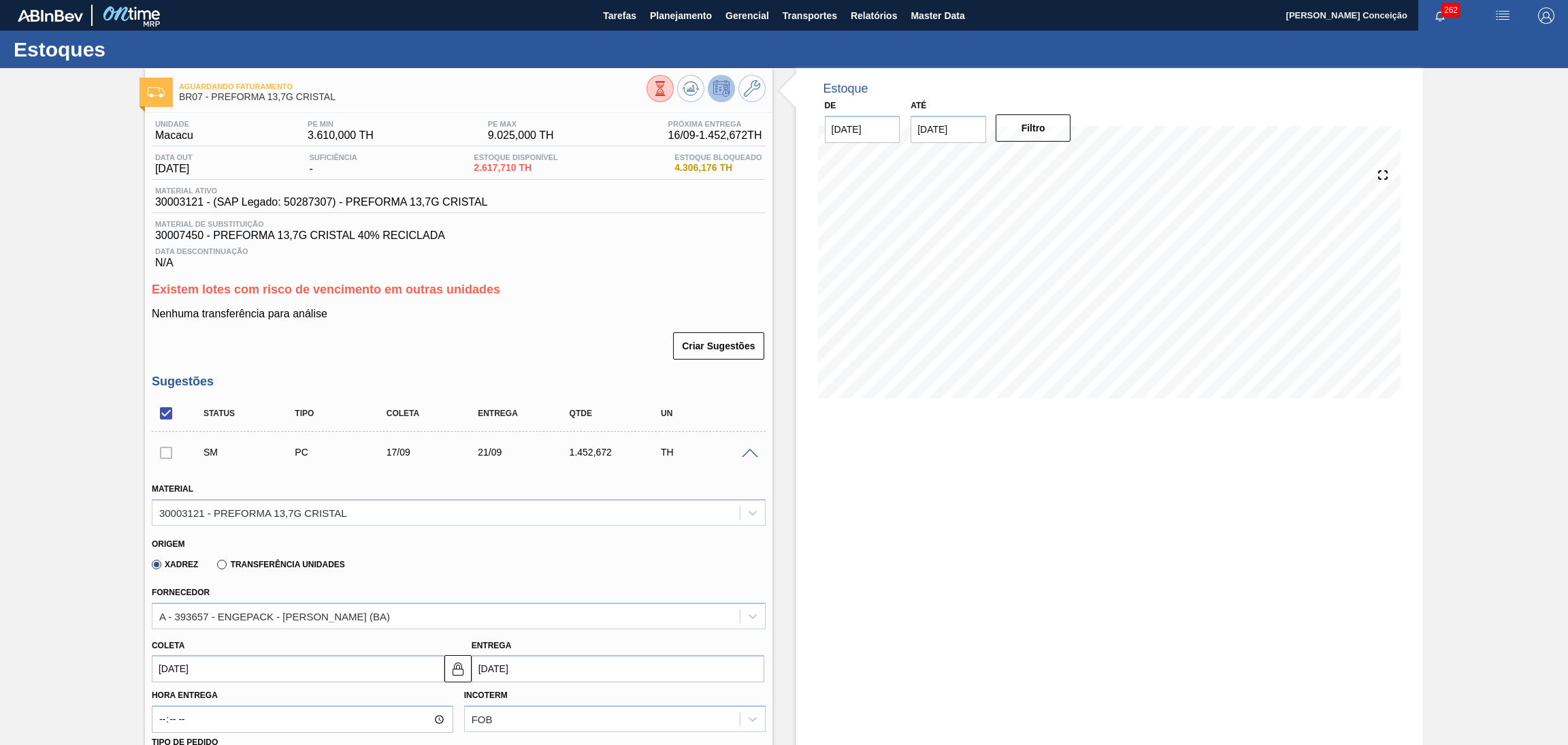
scroll to position [306, 0]
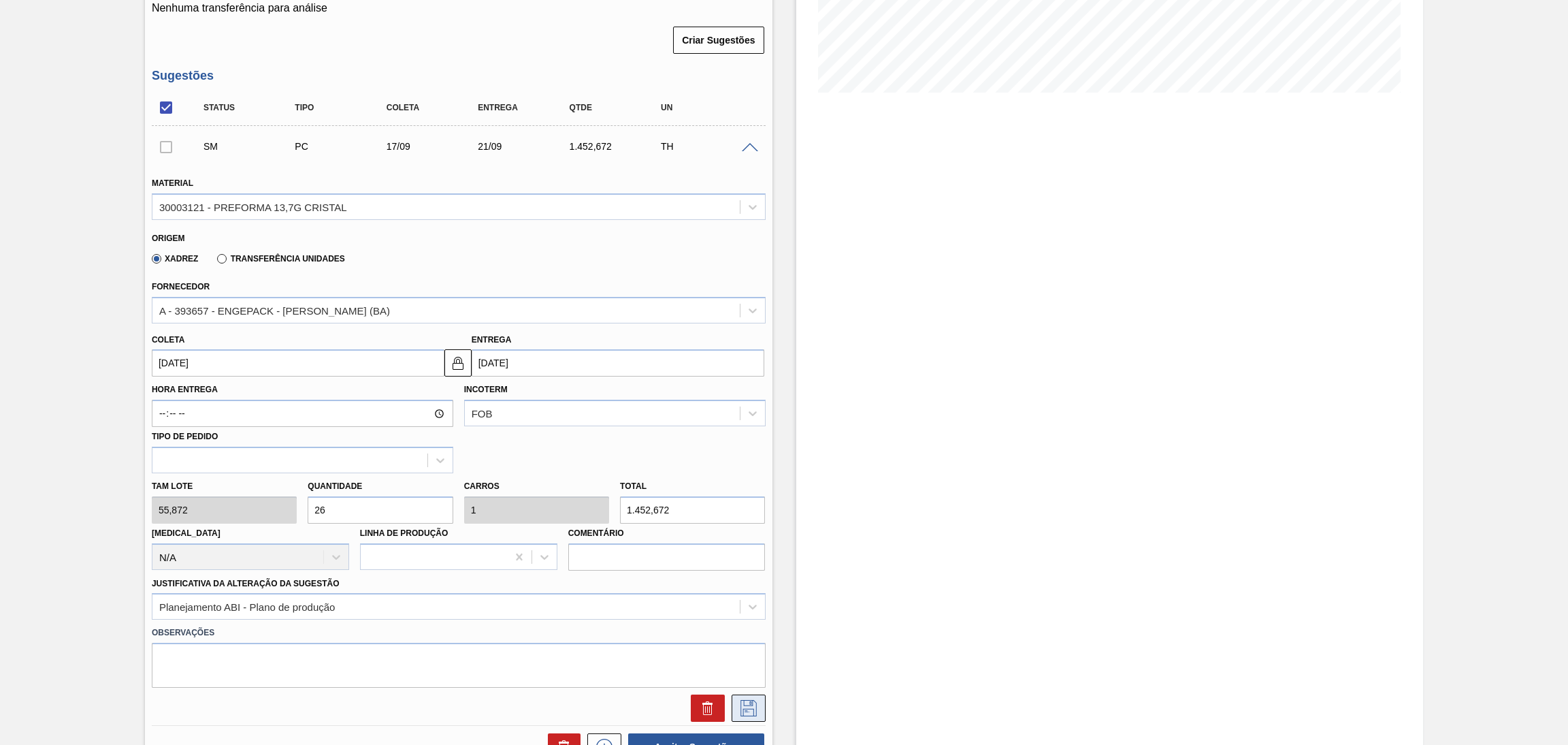
click at [753, 705] on icon at bounding box center [748, 707] width 16 height 16
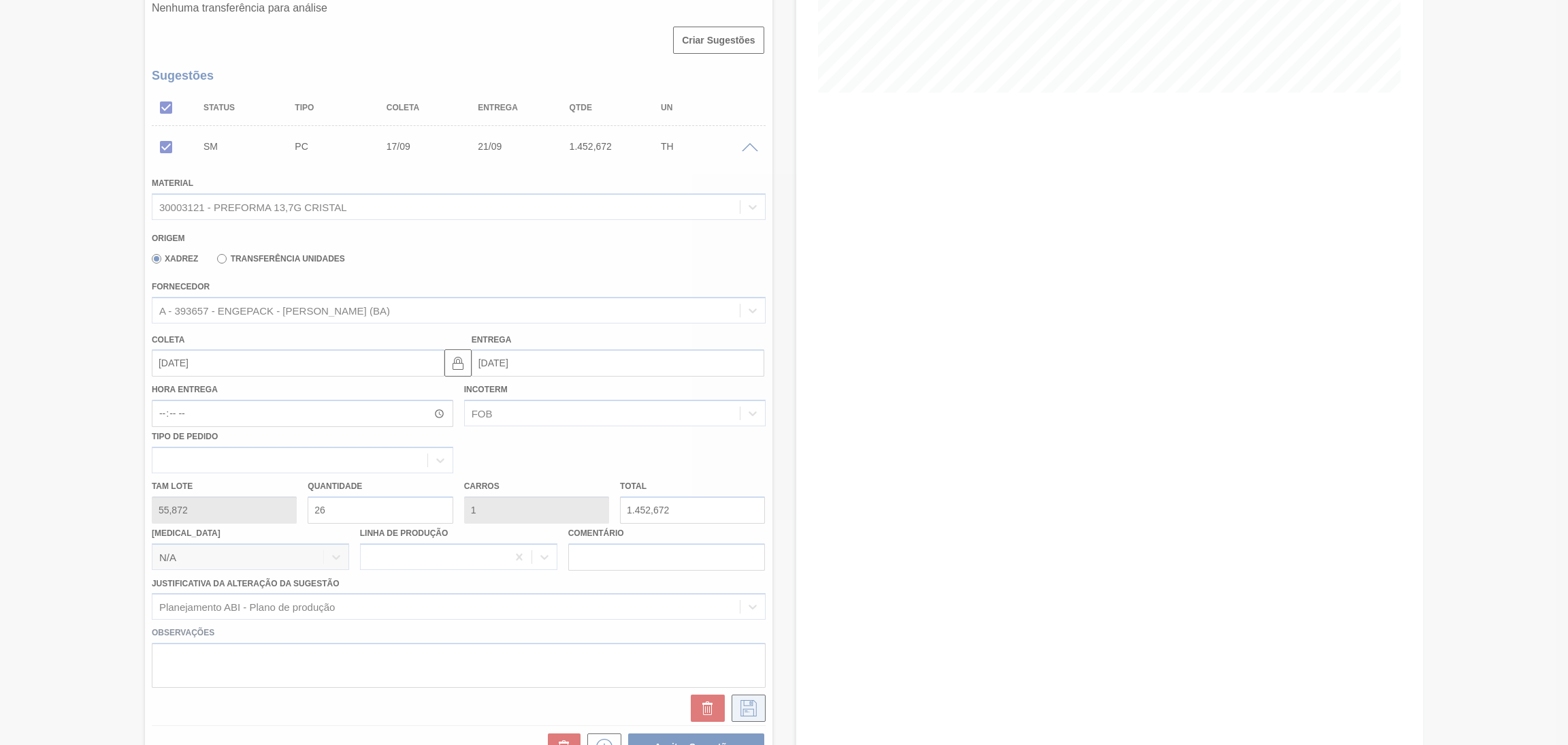
scroll to position [249, 0]
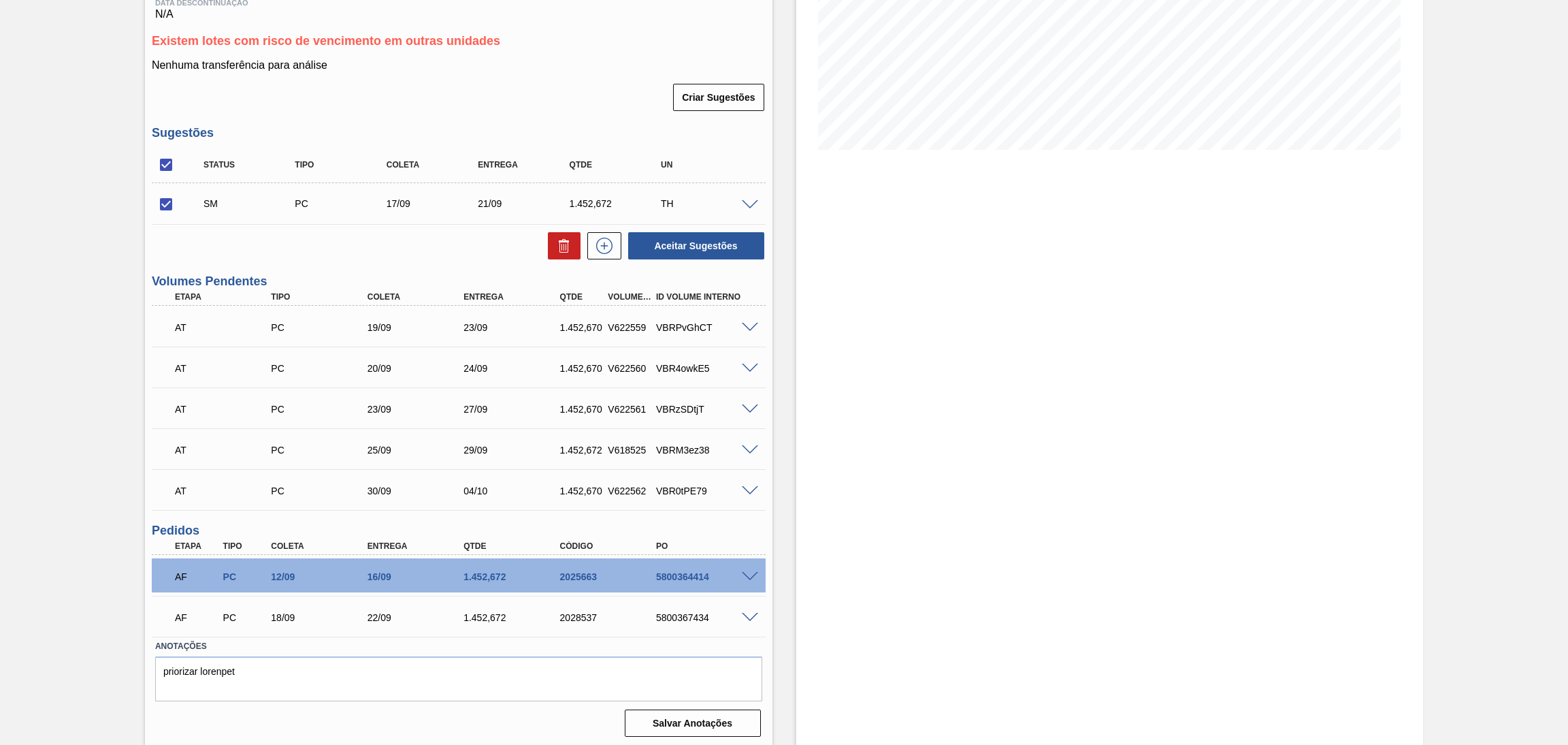
click at [167, 207] on input "checkbox" at bounding box center [166, 204] width 29 height 29
drag, startPoint x: 165, startPoint y: 205, endPoint x: 189, endPoint y: 207, distance: 24.1
click at [165, 204] on input "checkbox" at bounding box center [166, 204] width 29 height 29
click at [648, 254] on button "Aceitar Sugestões" at bounding box center [696, 245] width 136 height 27
checkbox input "false"
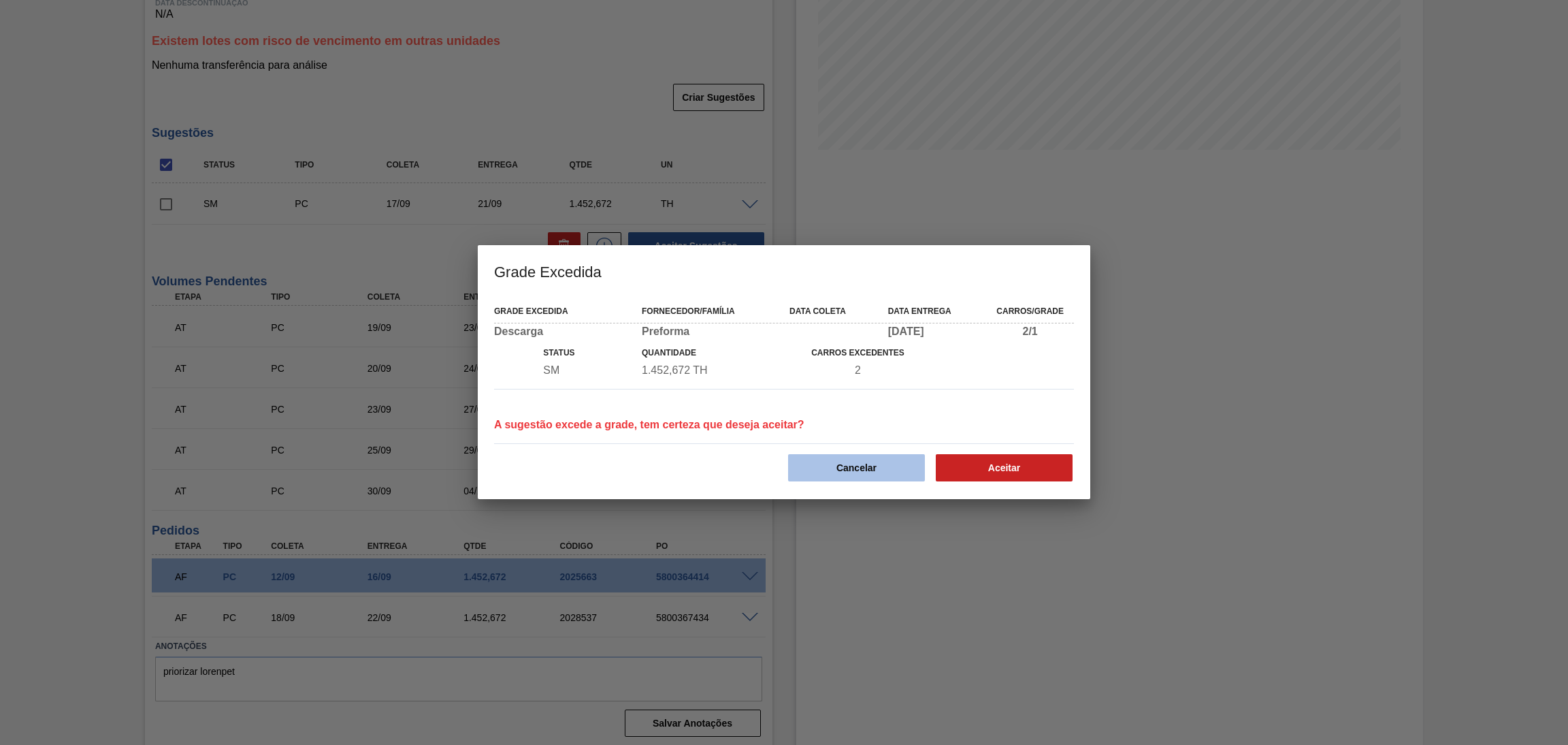
click at [847, 469] on button "Cancelar" at bounding box center [857, 468] width 137 height 27
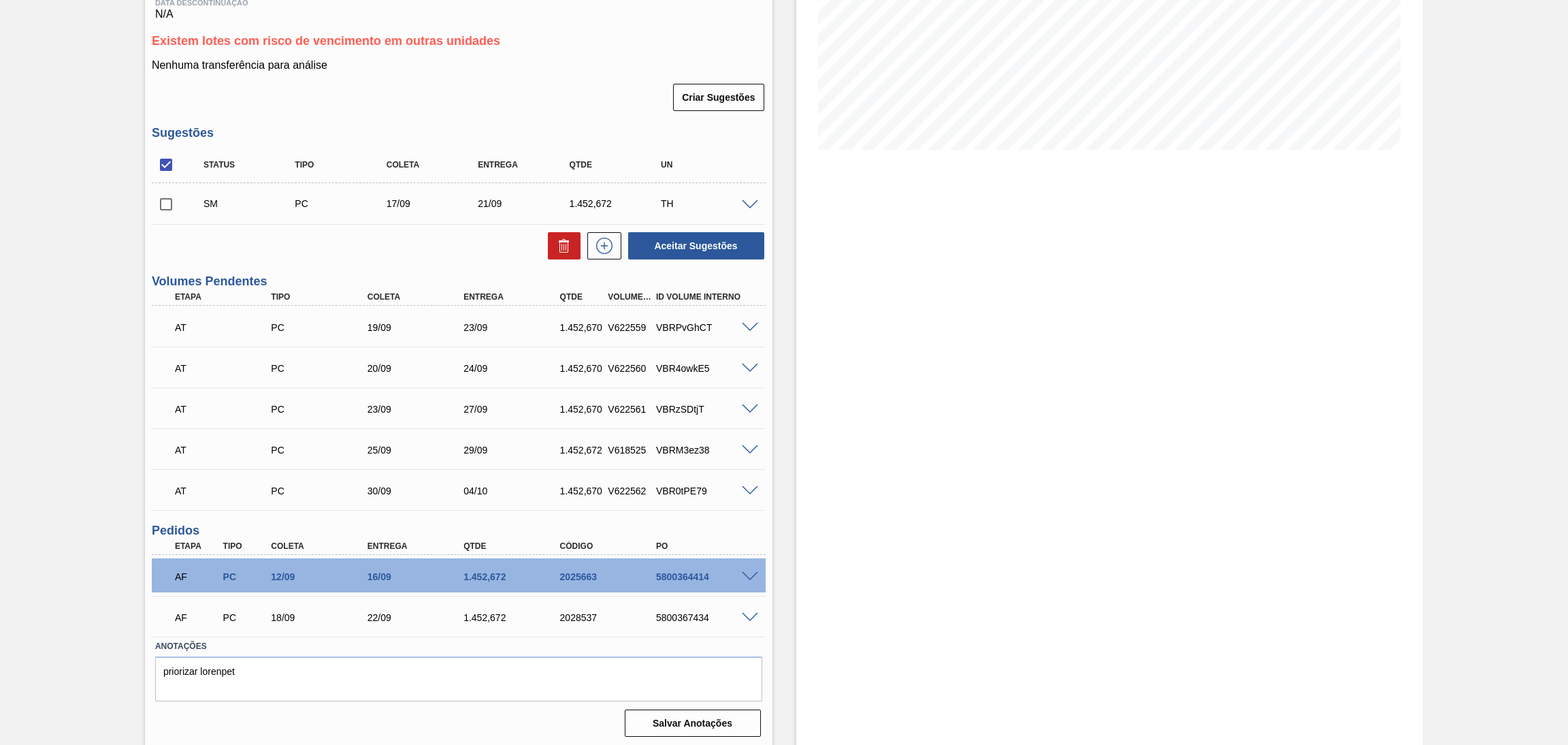
scroll to position [0, 0]
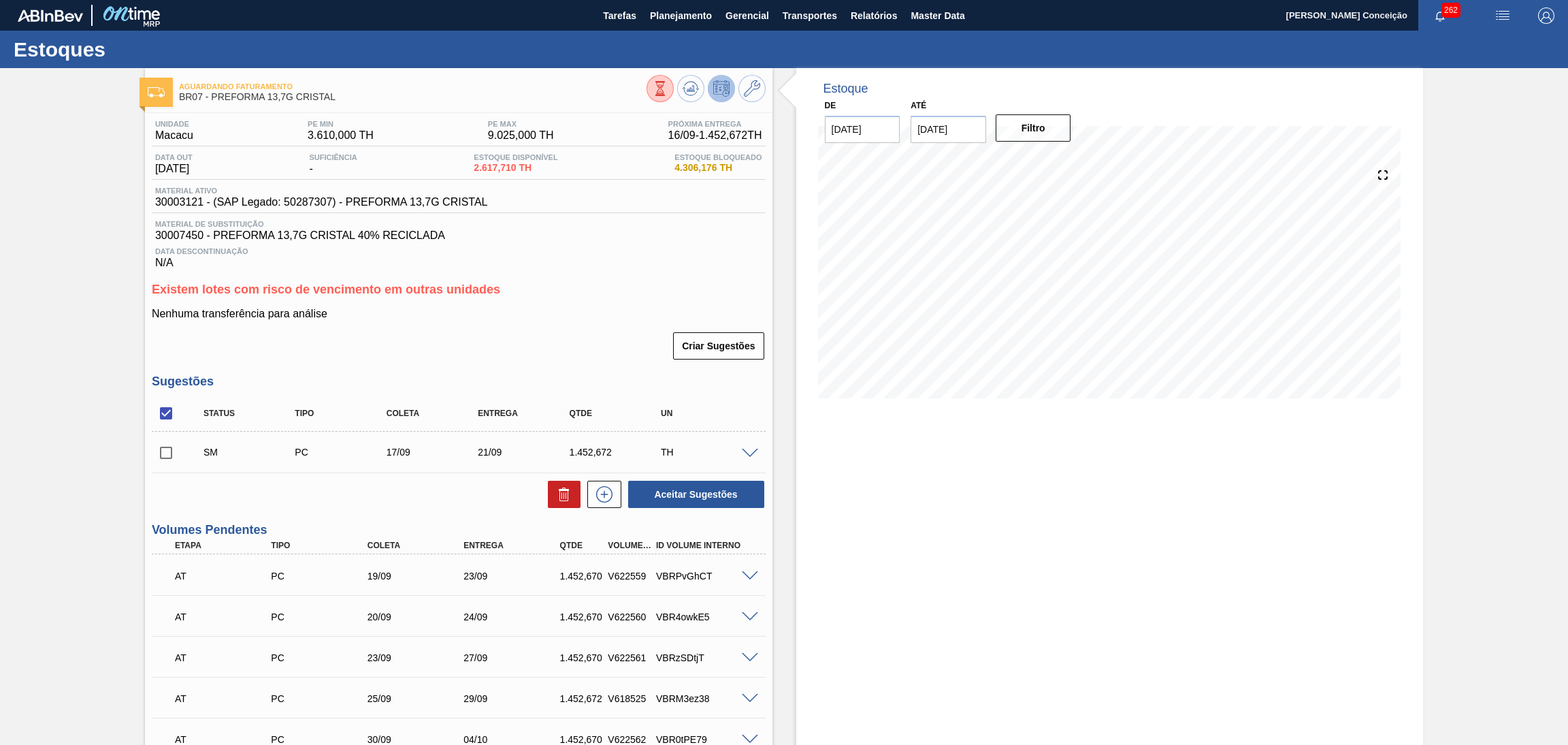
click at [679, 75] on div at bounding box center [706, 90] width 119 height 30
click at [683, 85] on icon at bounding box center [690, 88] width 16 height 16
click at [946, 497] on div "Estoque De 15/09/2025 Até 30/11/2025 Filtro 16/09 Projeção de Estoque 4,070.382…" at bounding box center [1109, 532] width 627 height 928
click at [878, 483] on div "Estoque De 15/09/2025 Até 30/11/2025 Filtro 16/09 Projeção de Estoque 4,070.382…" at bounding box center [1109, 532] width 627 height 928
click at [912, 449] on div "Estoque De 15/09/2025 Até 30/11/2025 Filtro 15/09 Projeção de Estoque 2,617.71 …" at bounding box center [1109, 532] width 627 height 928
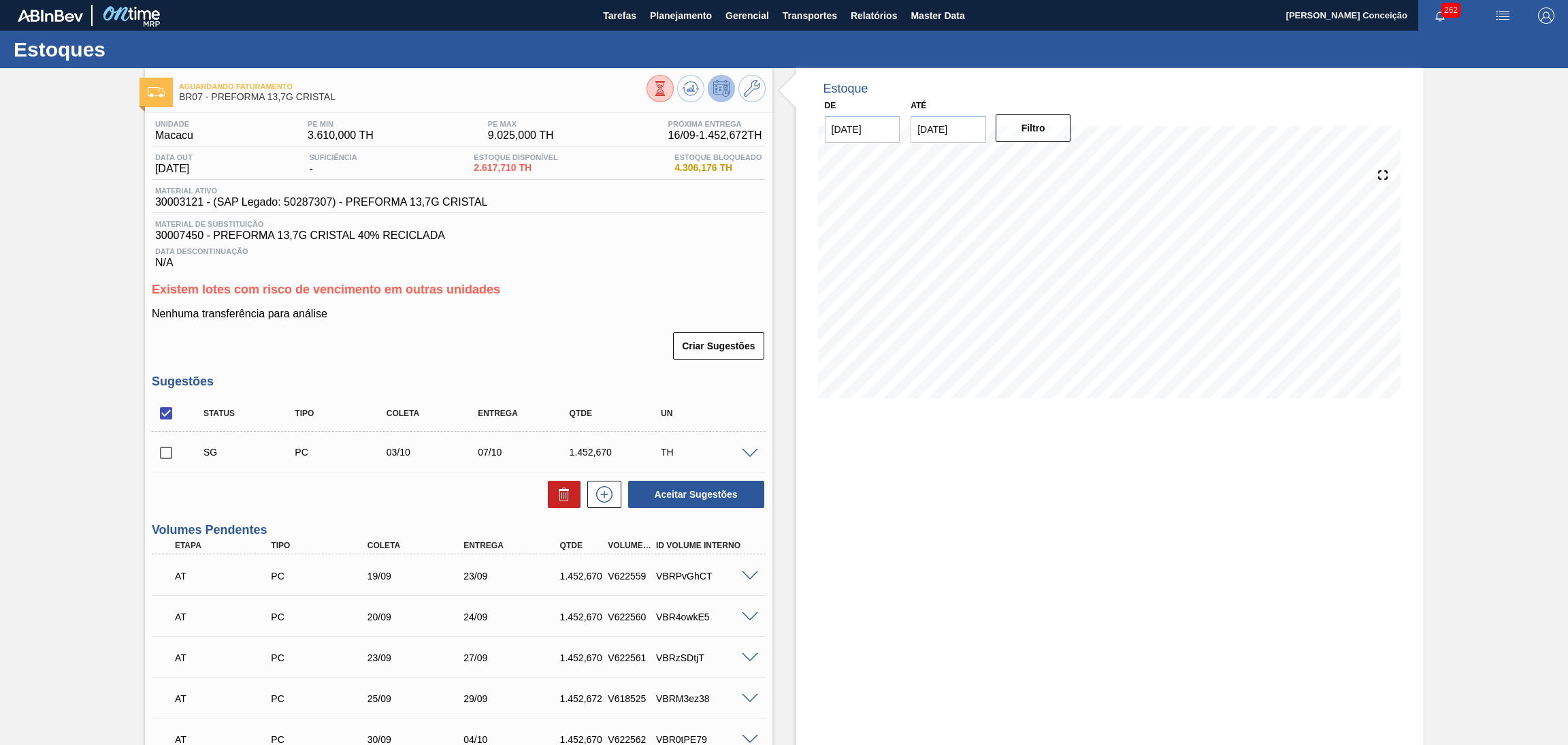
click at [429, 326] on div "Nenhuma transferência para análise Criar Sugestões" at bounding box center [459, 333] width 614 height 53
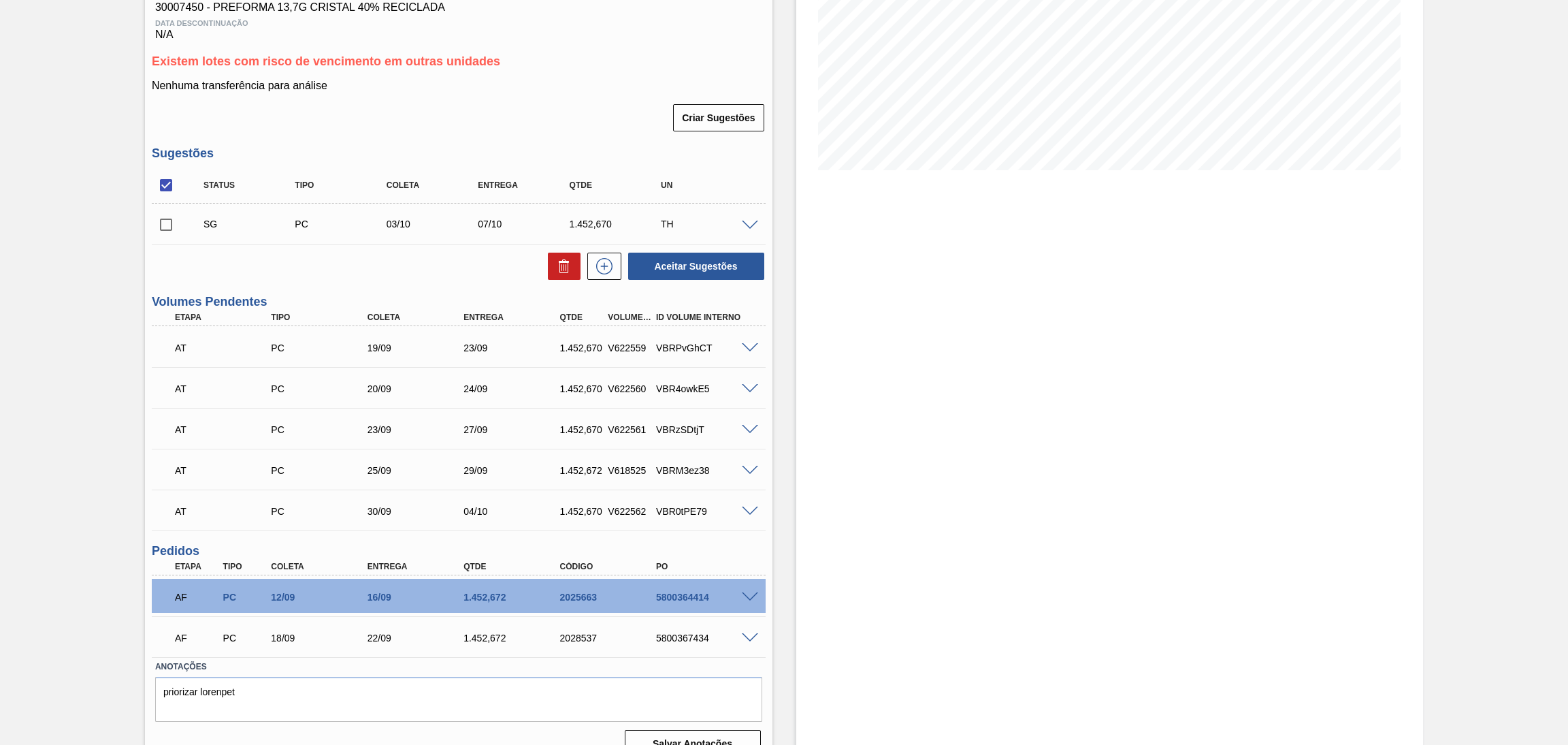
scroll to position [249, 0]
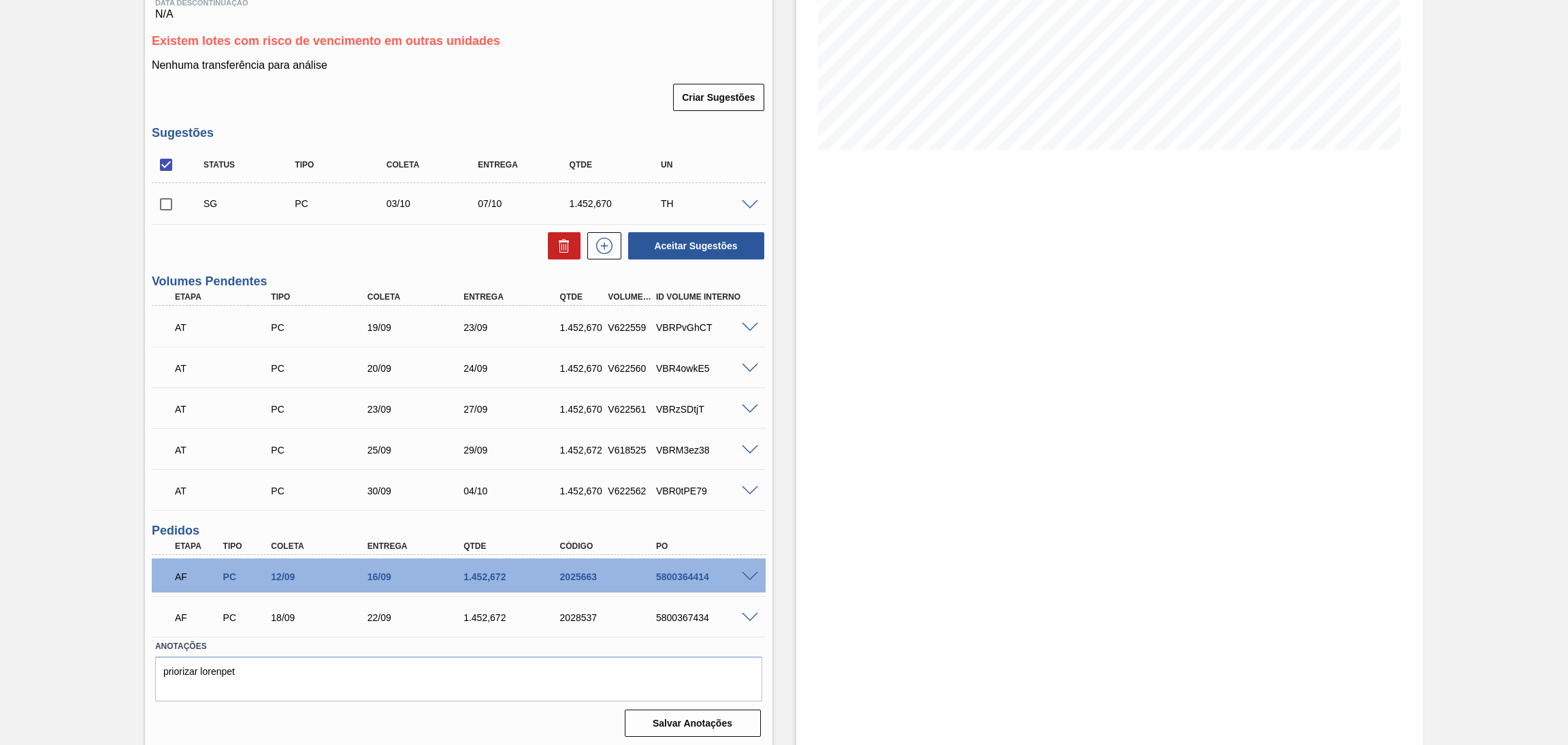
click at [347, 255] on div "Aceitar Sugestões" at bounding box center [459, 246] width 614 height 30
click at [791, 373] on div "Estoque De 15/09/2025 Até 30/11/2025 Filtro 27/10 Projeção de Estoque 4,490.768…" at bounding box center [1099, 283] width 652 height 928
click at [893, 580] on div "Estoque De 15/09/2025 Até 30/11/2025 Filtro 27/10 Projeção de Estoque 4,490.768…" at bounding box center [1109, 283] width 627 height 928
click at [808, 523] on div "Estoque De 15/09/2025 Até 30/11/2025 Filtro 27/10 Projeção de Estoque 4,490.768…" at bounding box center [1109, 283] width 627 height 928
click at [755, 323] on span at bounding box center [749, 328] width 16 height 10
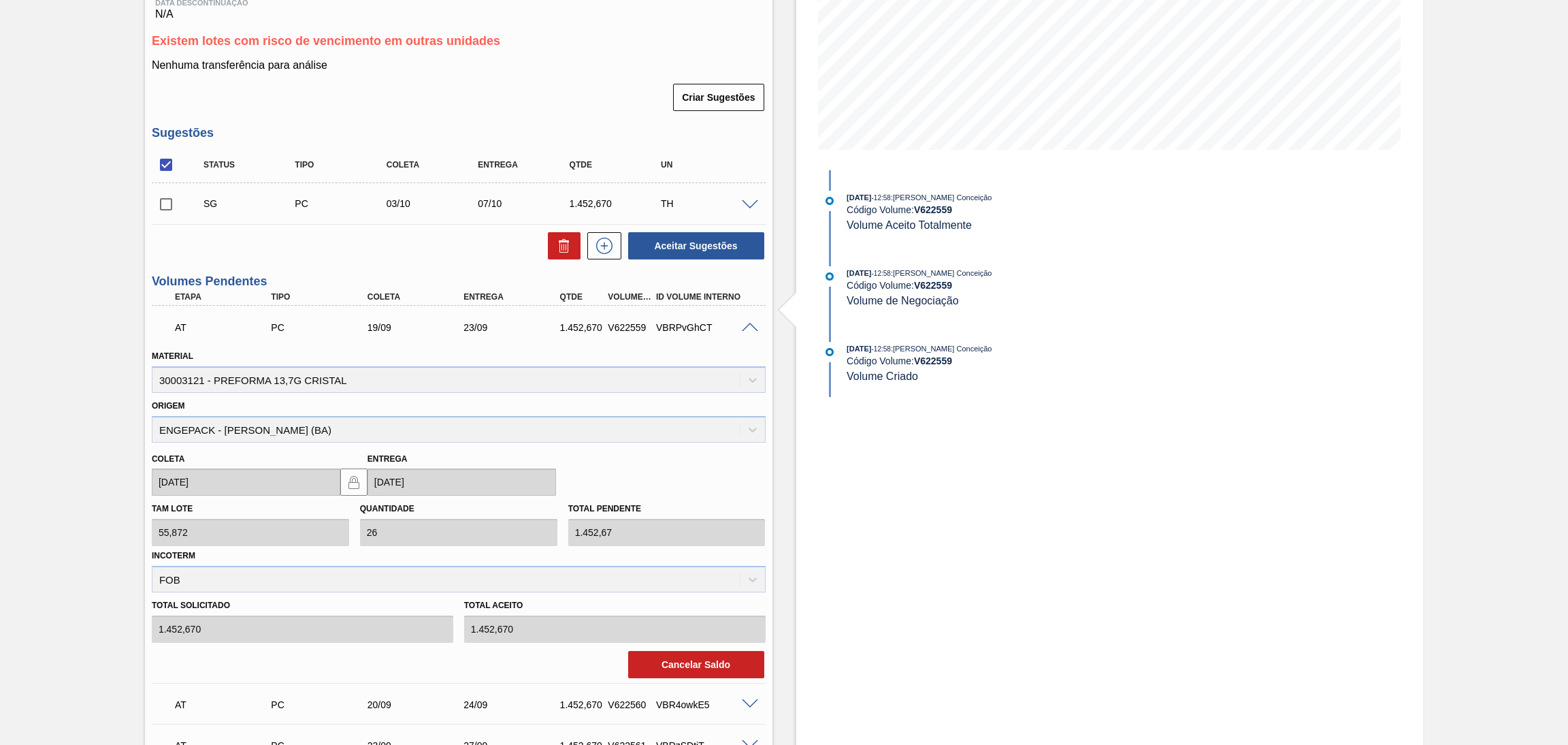
click at [750, 323] on span at bounding box center [749, 328] width 16 height 10
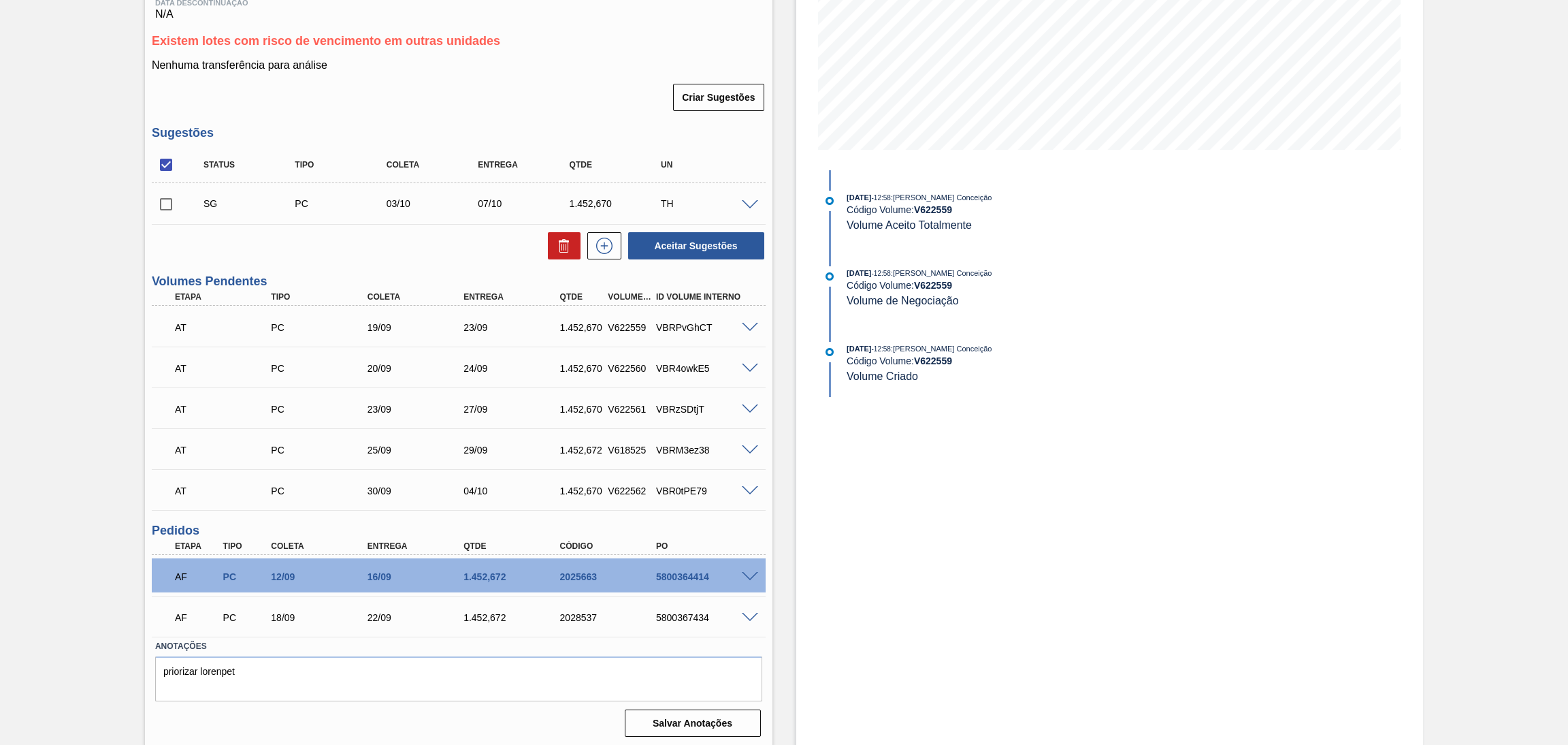
click at [941, 576] on div "Estoque De 15/09/2025 Até 30/11/2025 Filtro 27/10 Projeção de Estoque 4,490.768…" at bounding box center [1109, 283] width 627 height 928
click at [738, 323] on div at bounding box center [752, 327] width 27 height 10
click at [742, 323] on span at bounding box center [749, 328] width 16 height 10
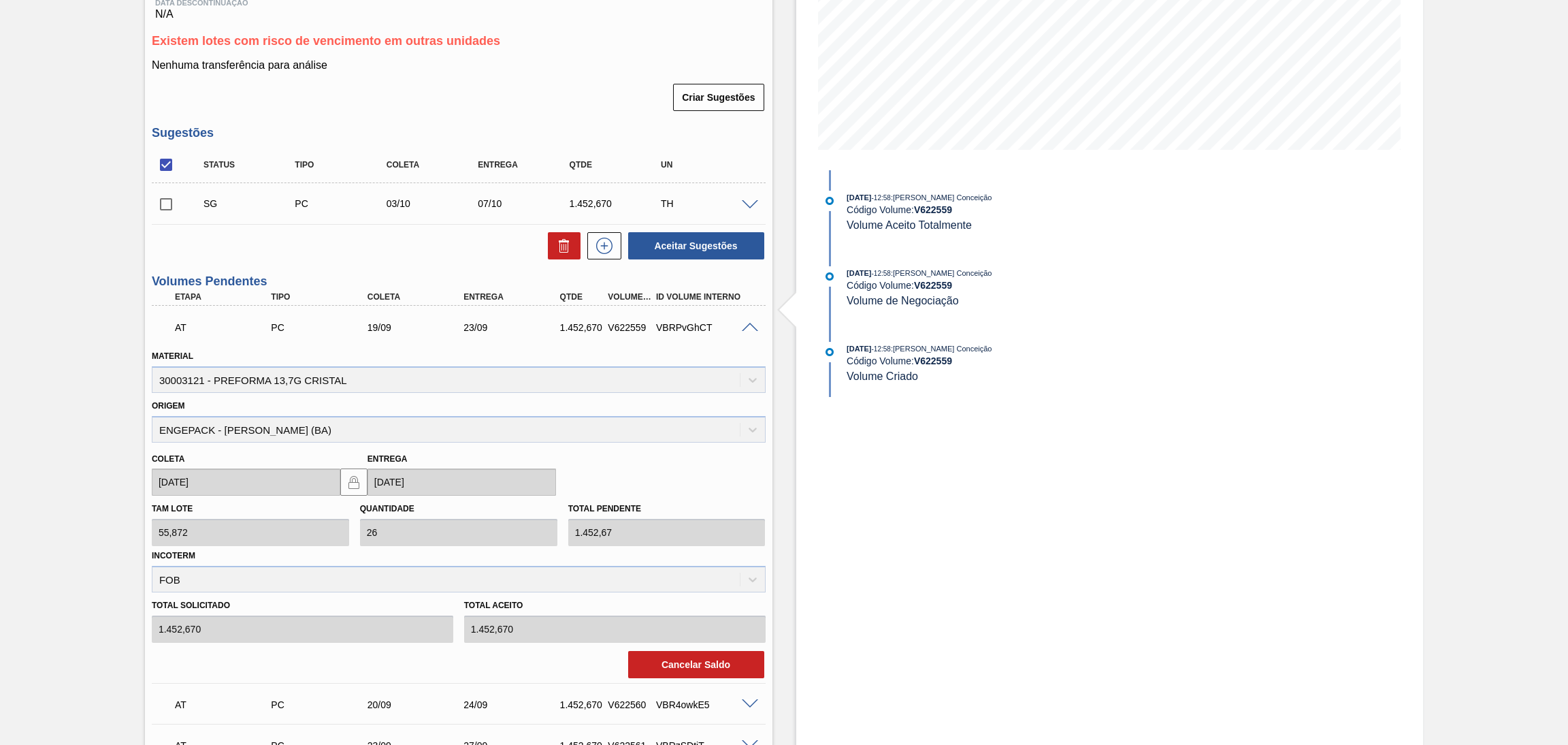
click at [742, 323] on span at bounding box center [749, 328] width 16 height 10
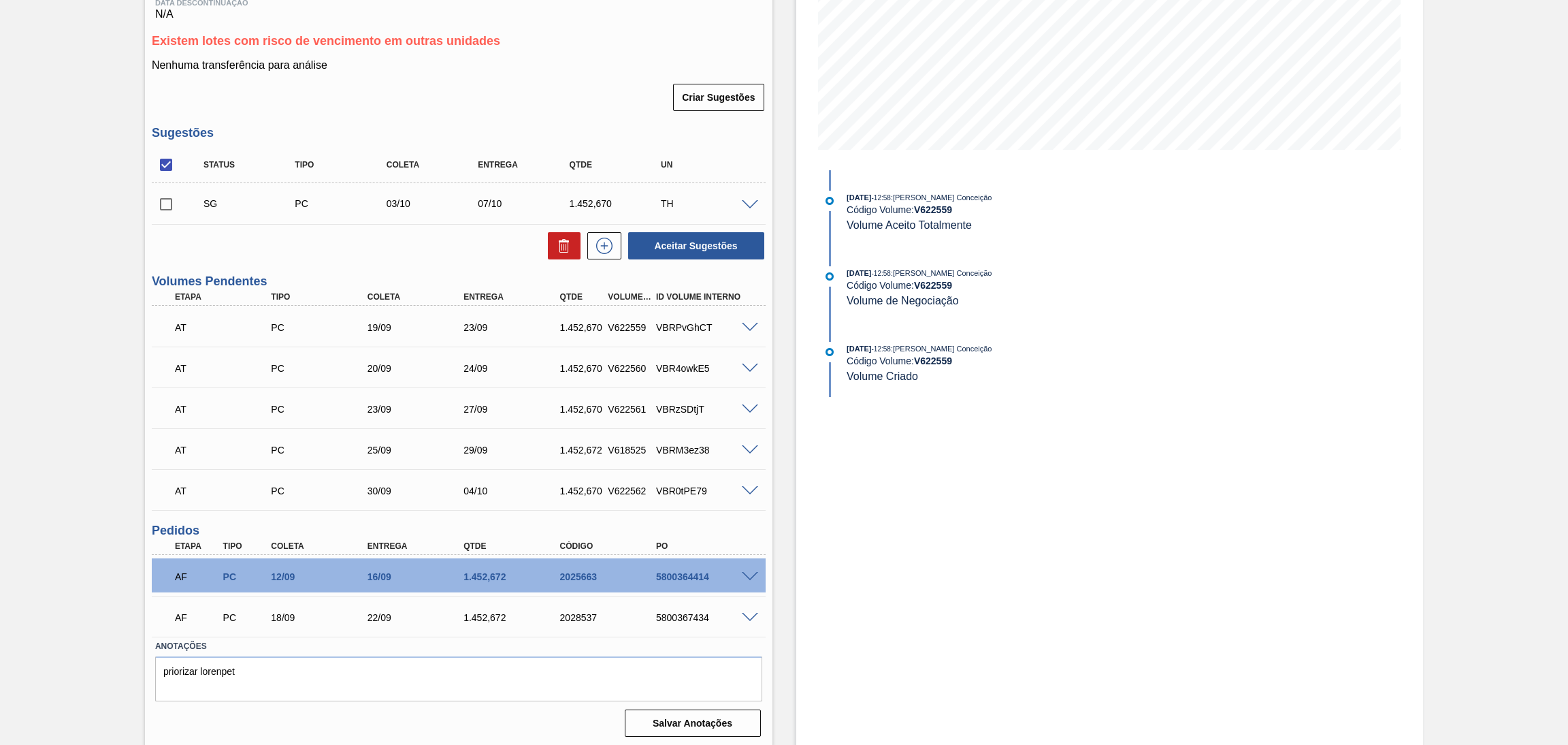
click at [748, 317] on div "AT PC 19/09 23/09 1.452,670 V622559 VBRPvGhCT" at bounding box center [459, 326] width 614 height 34
click at [750, 326] on span at bounding box center [749, 328] width 16 height 10
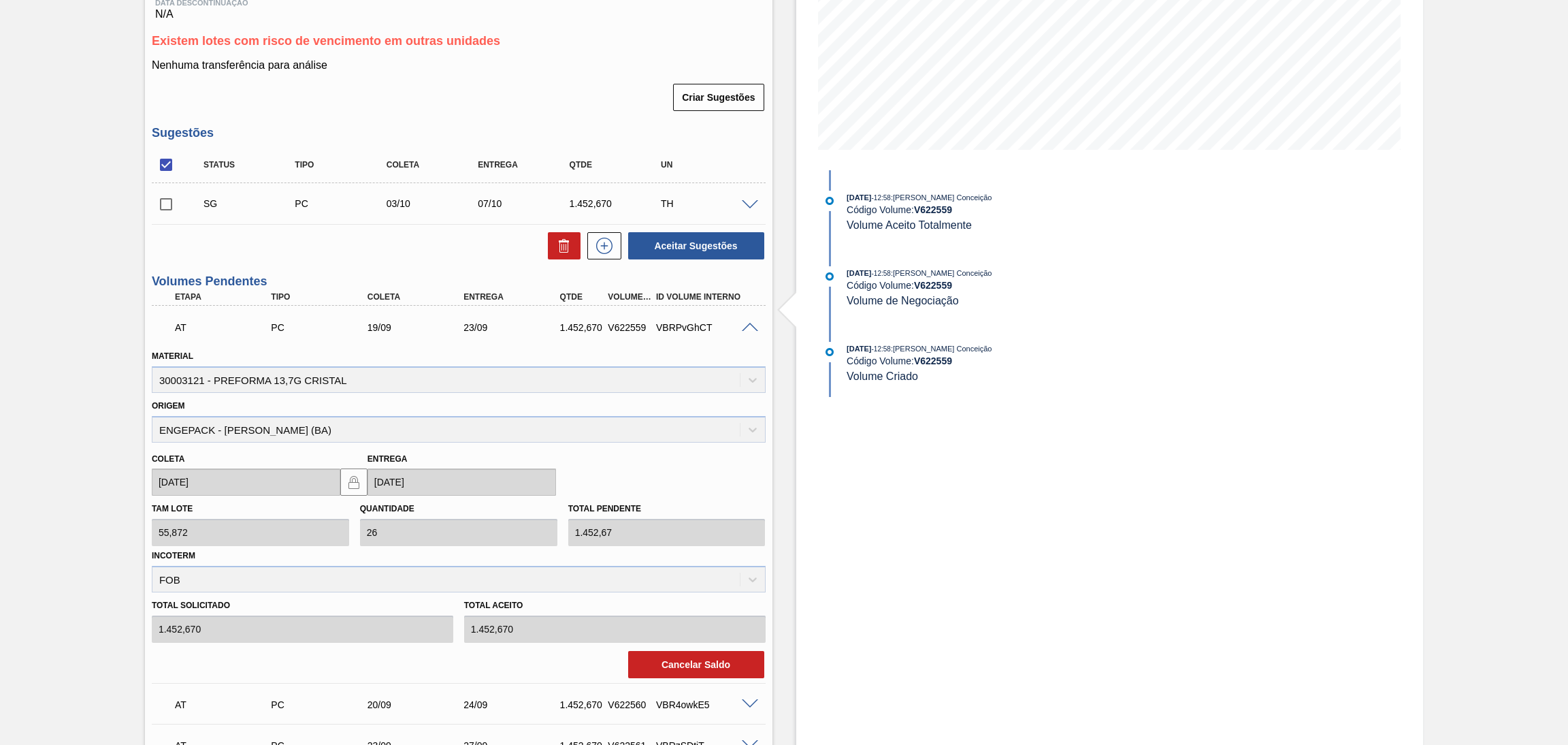
click at [750, 326] on span at bounding box center [749, 328] width 16 height 10
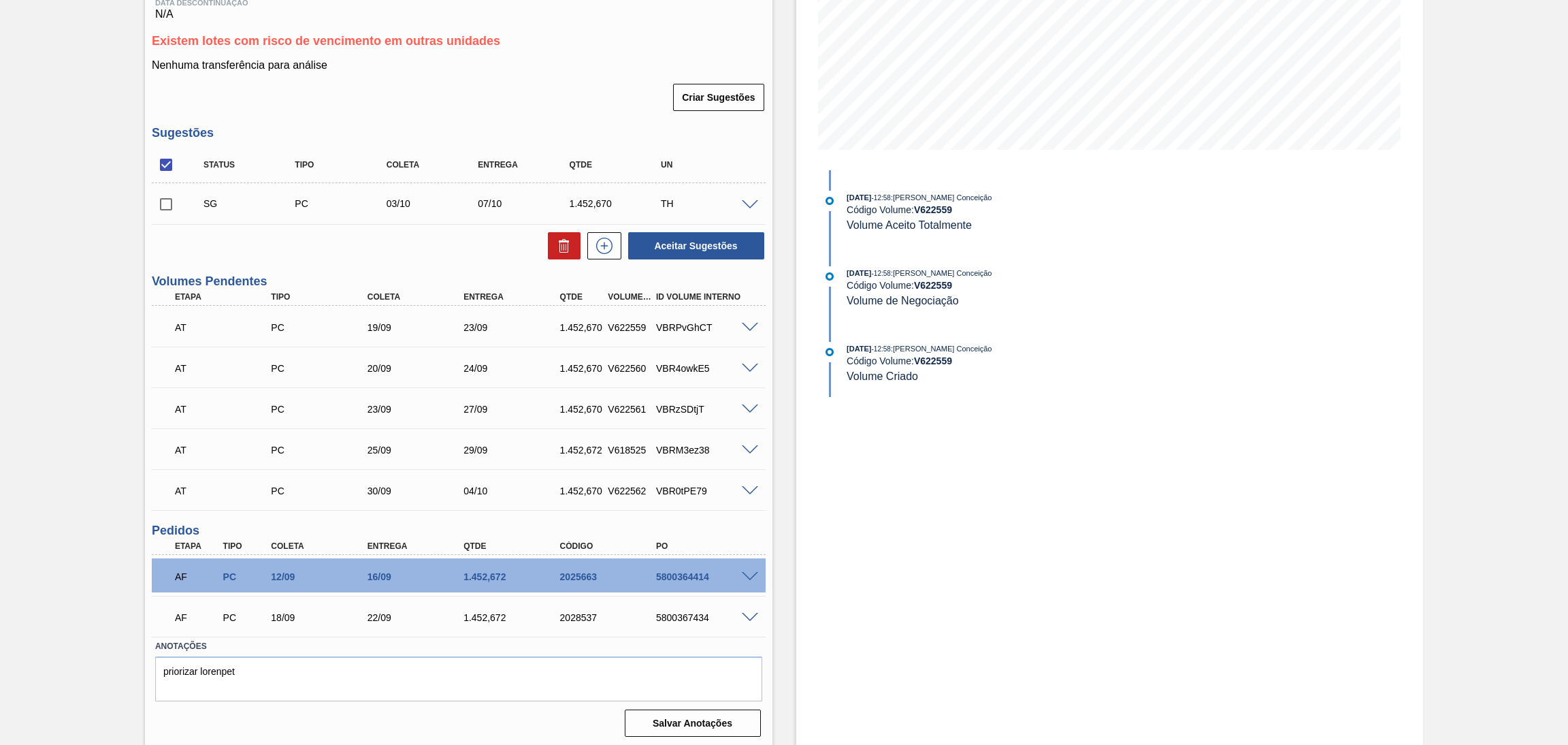
click at [749, 364] on span at bounding box center [749, 369] width 16 height 10
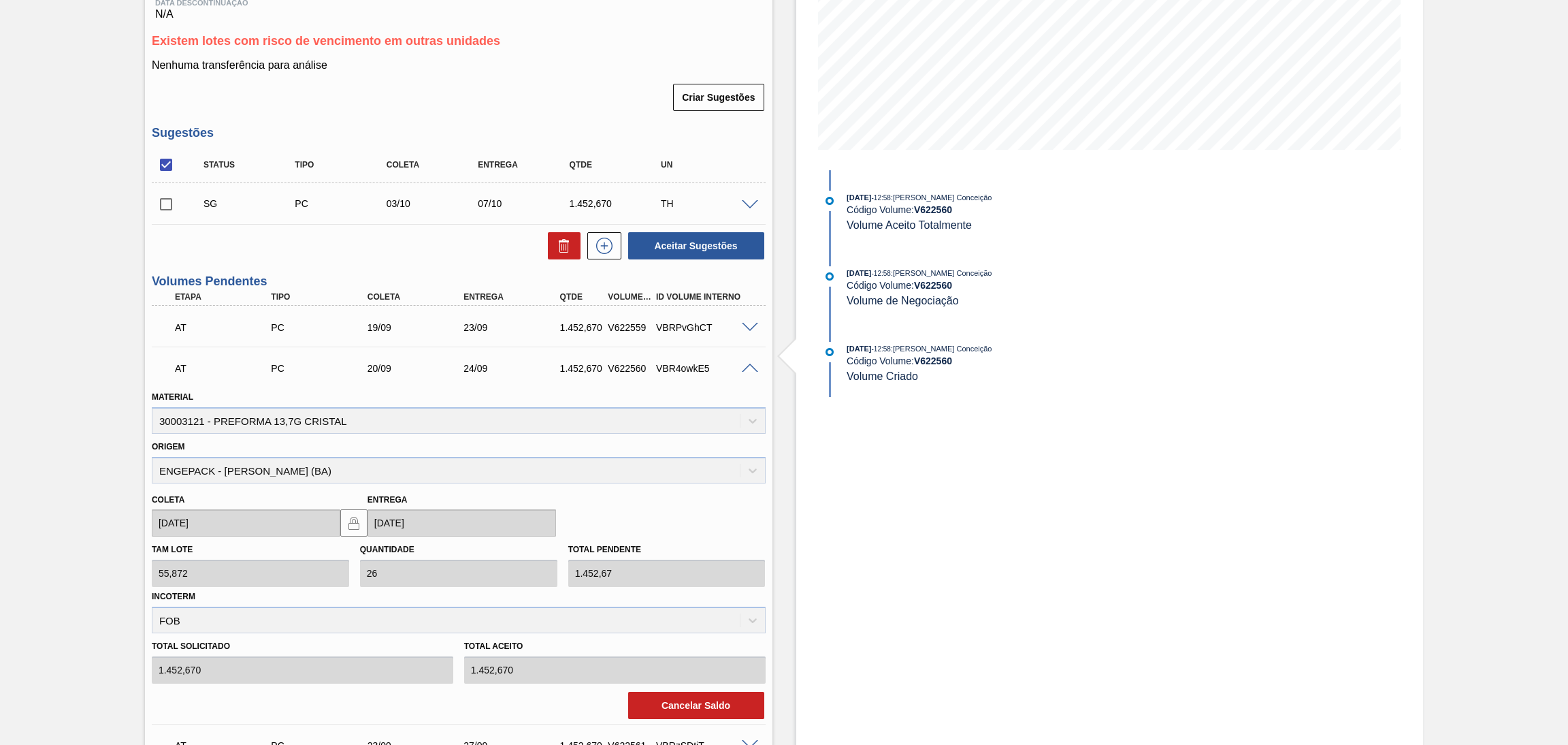
click at [749, 364] on span at bounding box center [749, 369] width 16 height 10
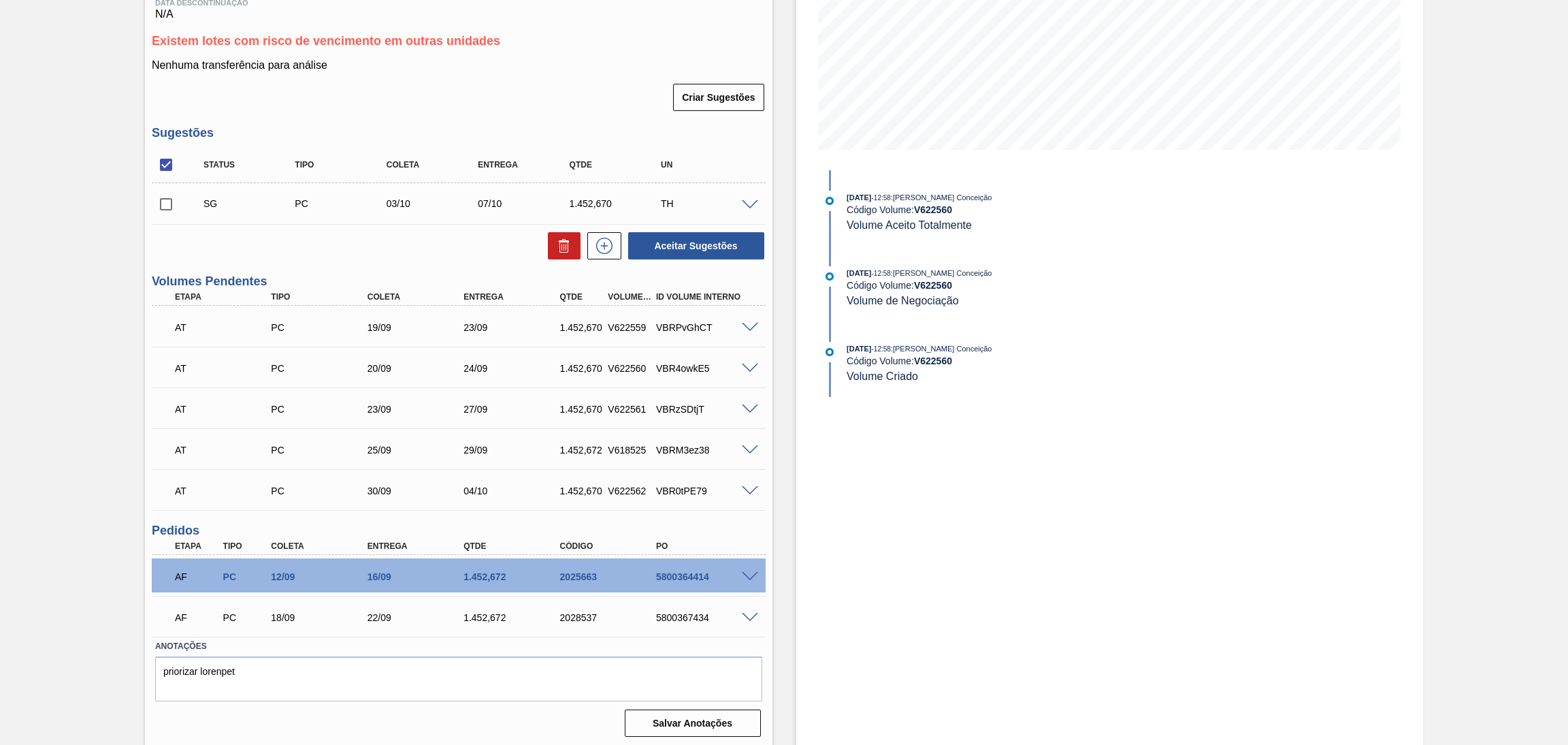
click at [742, 412] on div "AT PC 23/09 27/09 1.452,670 V622561 VBRzSDtjT" at bounding box center [459, 407] width 614 height 34
click at [745, 406] on span at bounding box center [749, 409] width 16 height 10
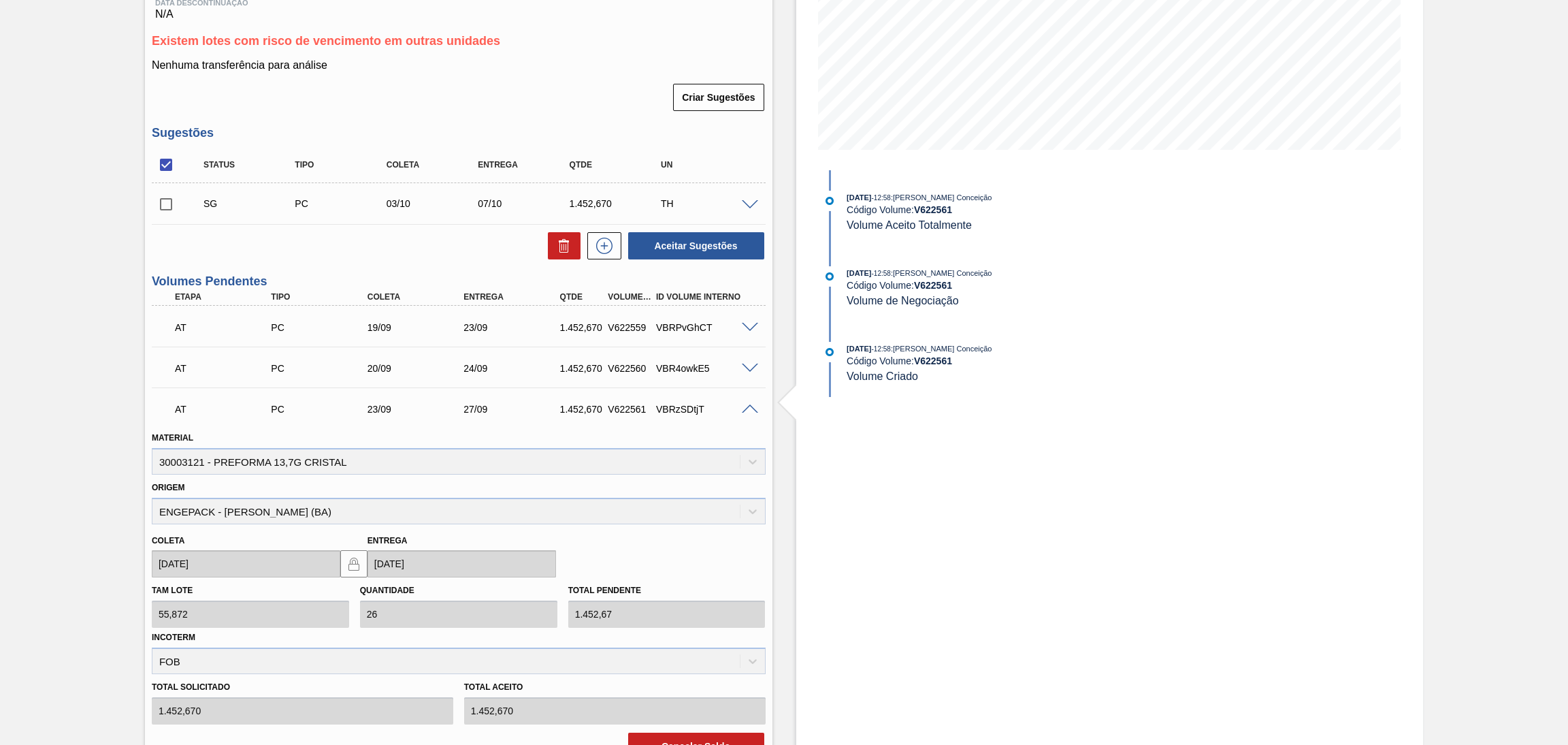
click at [745, 406] on span at bounding box center [749, 409] width 16 height 10
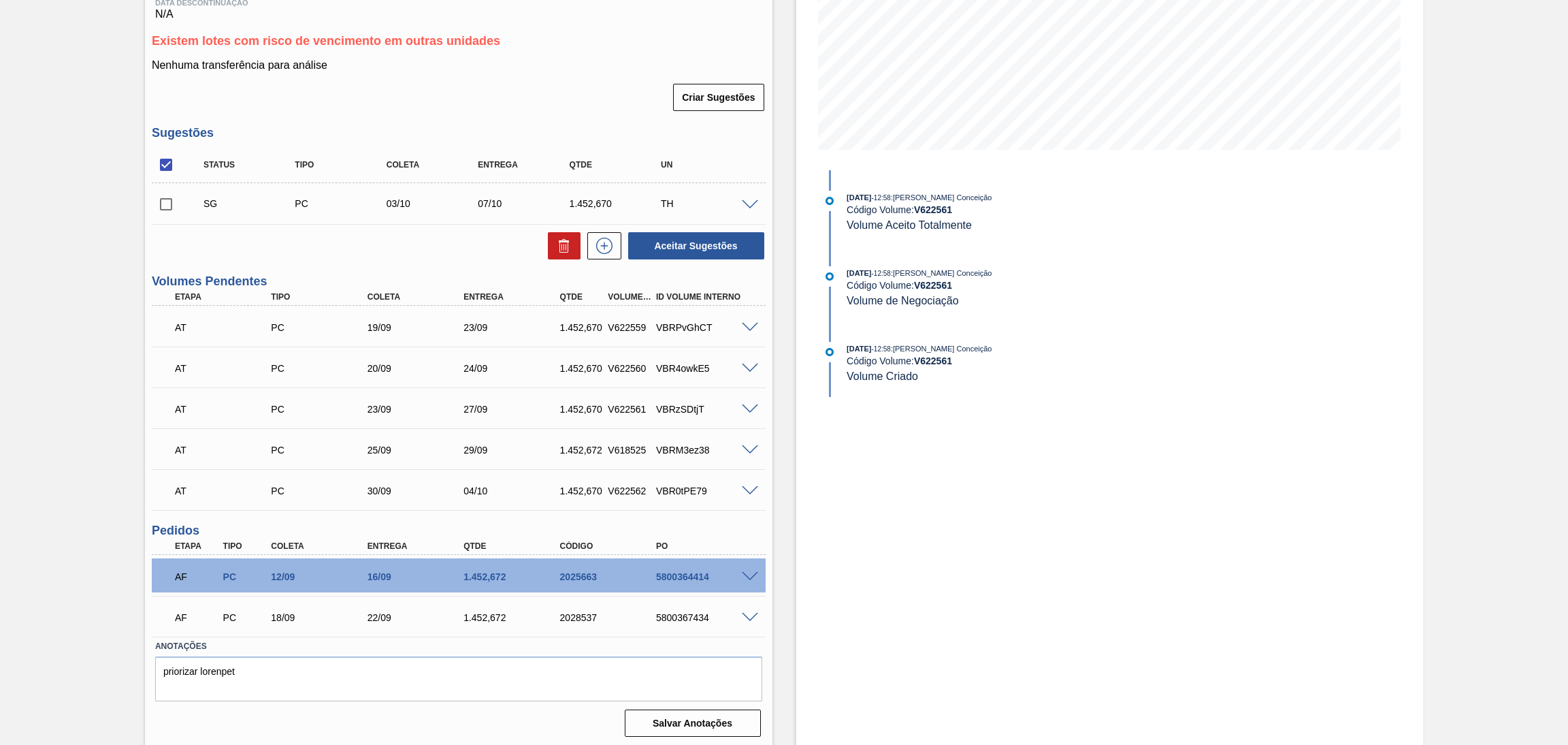
click at [745, 406] on span at bounding box center [749, 409] width 16 height 10
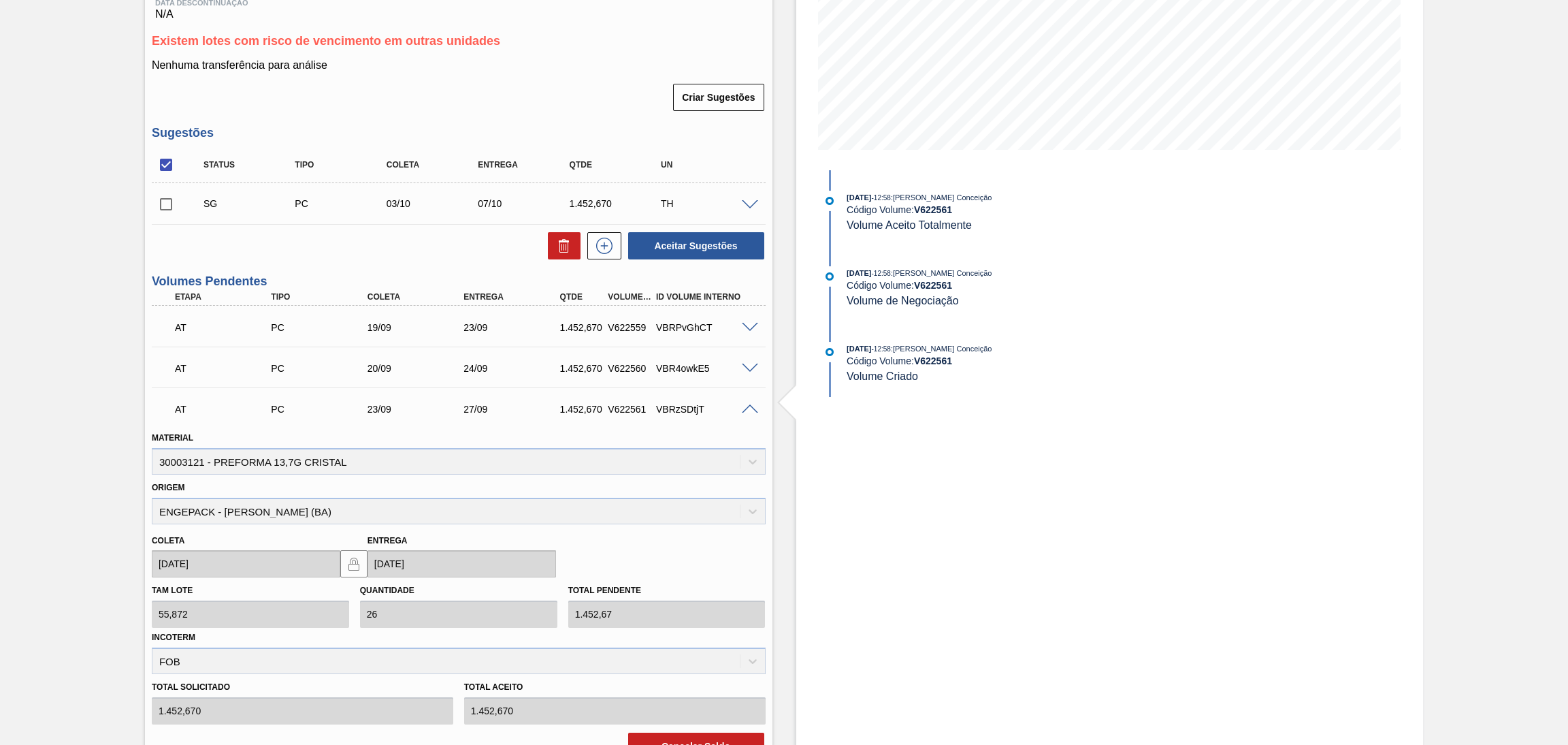
click at [745, 406] on span at bounding box center [749, 409] width 16 height 10
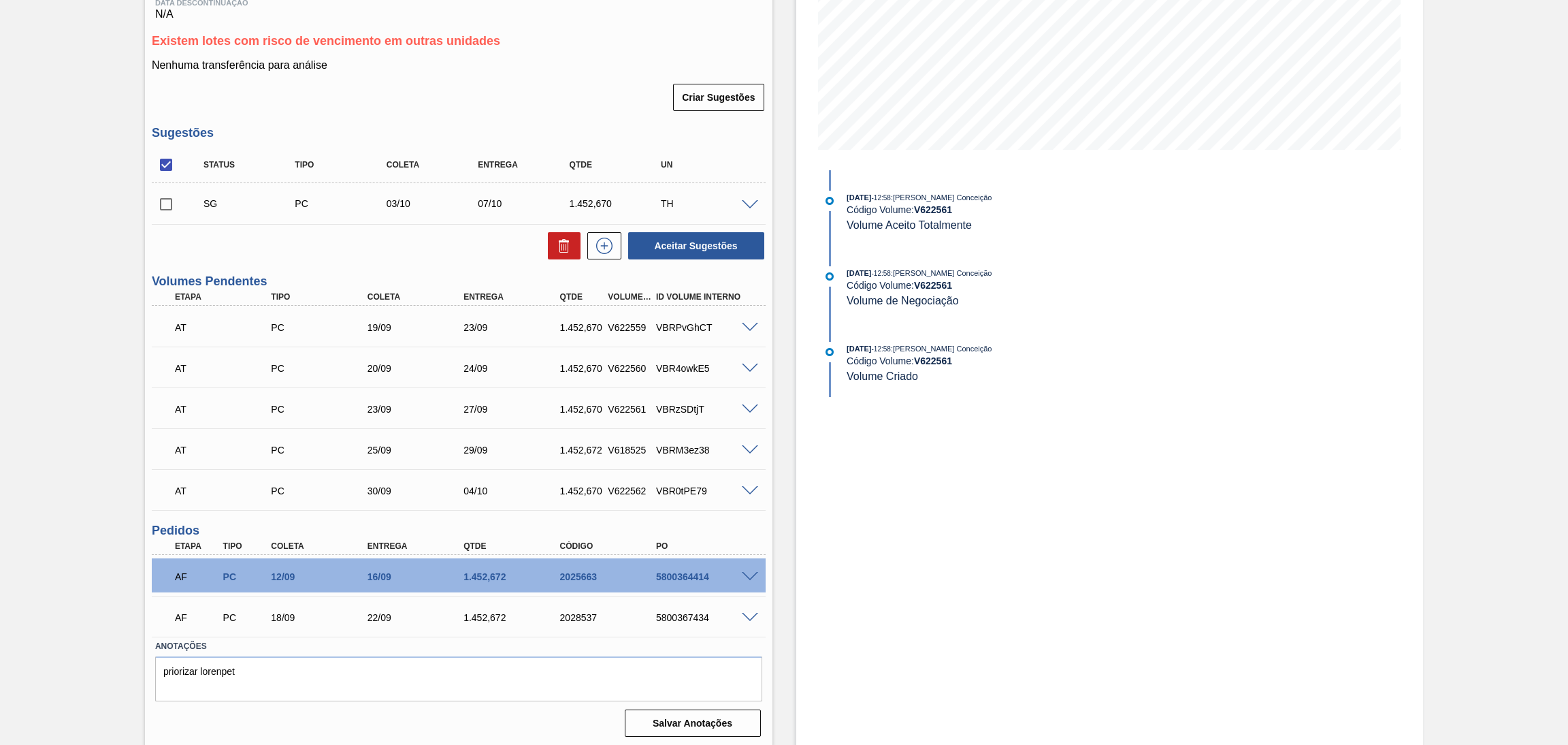
click at [753, 445] on span at bounding box center [749, 450] width 16 height 10
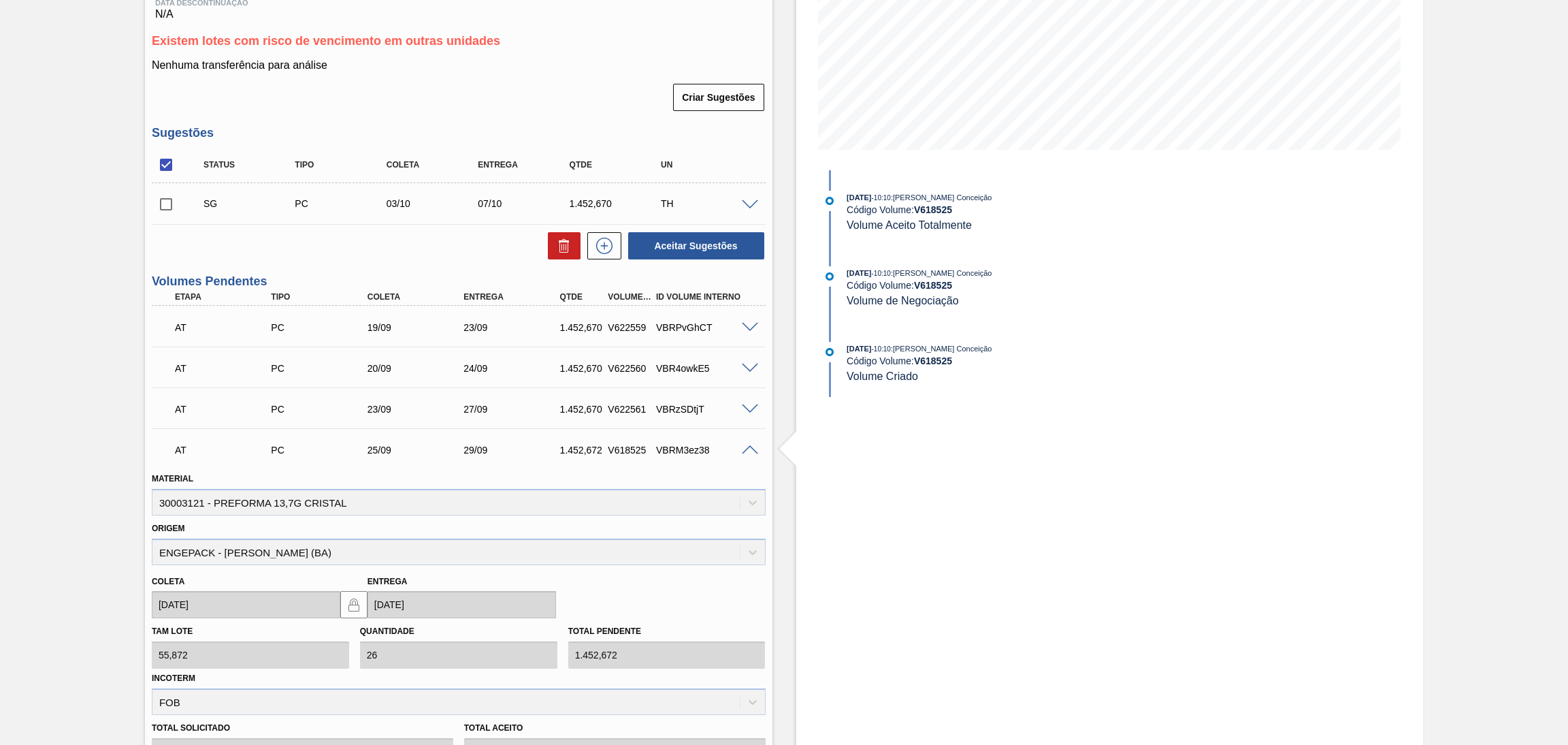
click at [753, 445] on span at bounding box center [749, 450] width 16 height 10
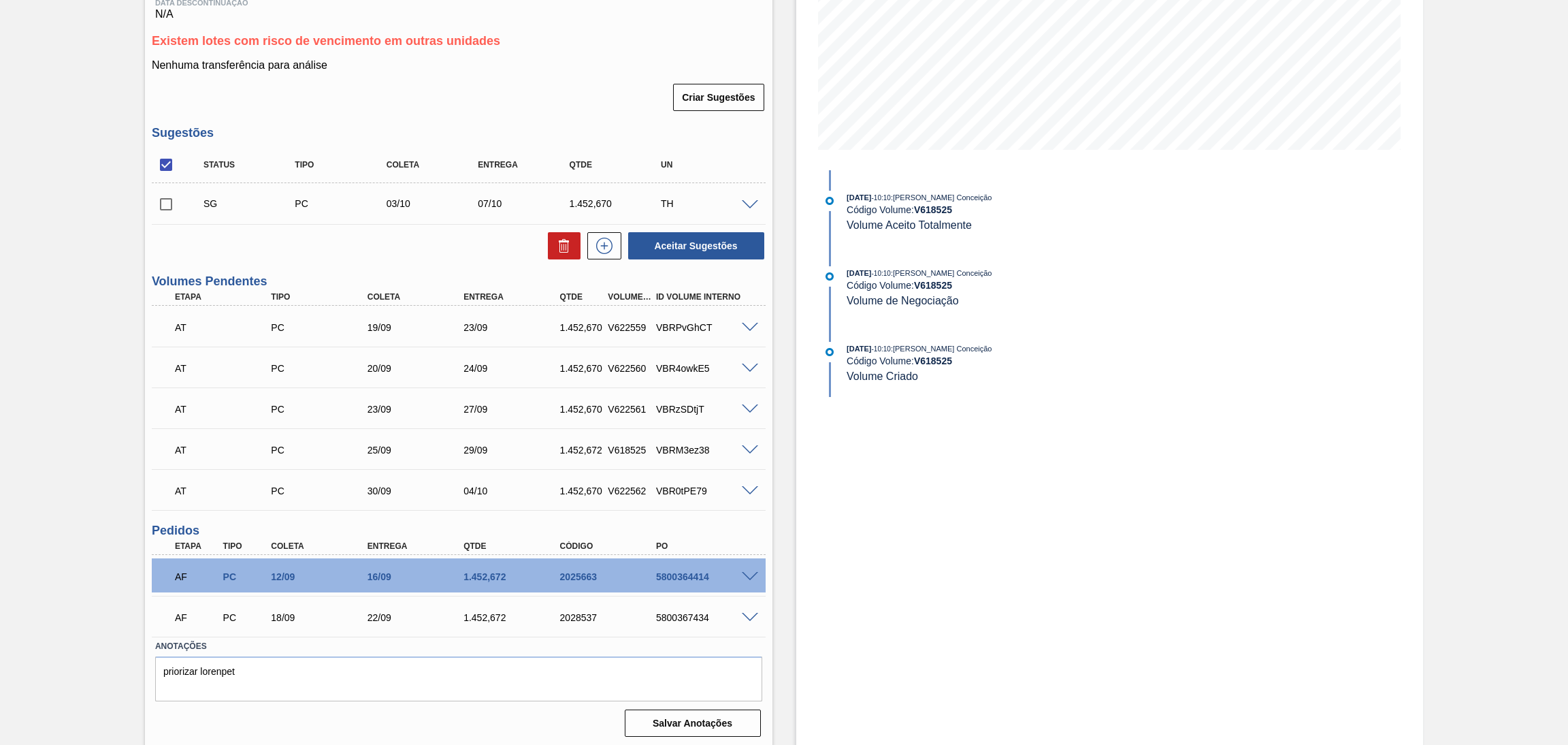
click at [749, 490] on span at bounding box center [749, 491] width 16 height 10
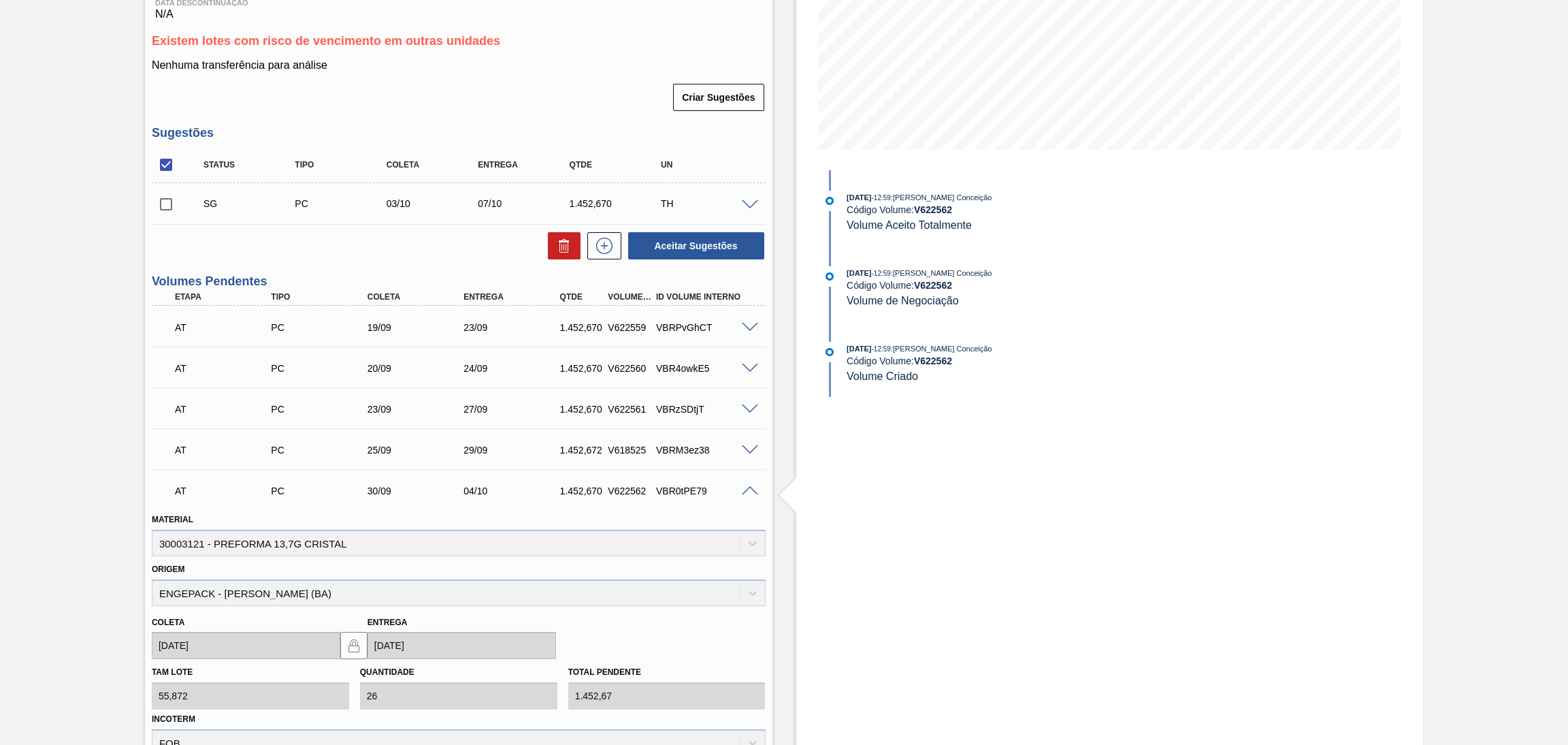
click at [749, 490] on span at bounding box center [749, 491] width 16 height 10
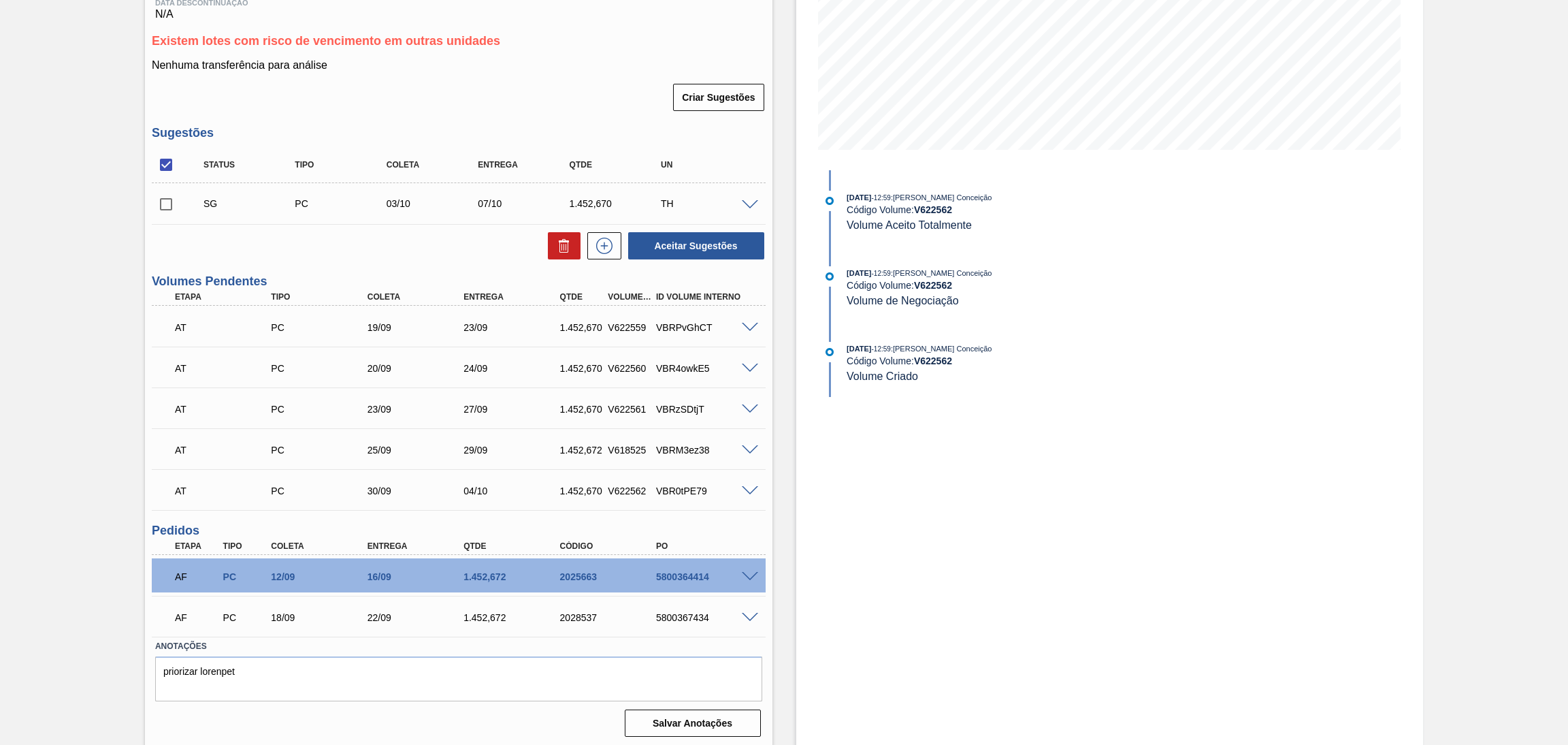
click at [819, 563] on div "Estoque De 15/09/2025 Até 30/11/2025 Filtro 27/10 Projeção de Estoque 4,490.768…" at bounding box center [1109, 283] width 627 height 928
click at [779, 221] on div "Estoque De 15/09/2025 Até 30/11/2025 Filtro 27/10 Projeção de Estoque 4,490.768…" at bounding box center [1099, 283] width 652 height 928
click at [914, 601] on div "Estoque De 15/09/2025 Até 30/11/2025 Filtro 27/10 Projeção de Estoque 4,490.768…" at bounding box center [1109, 283] width 627 height 928
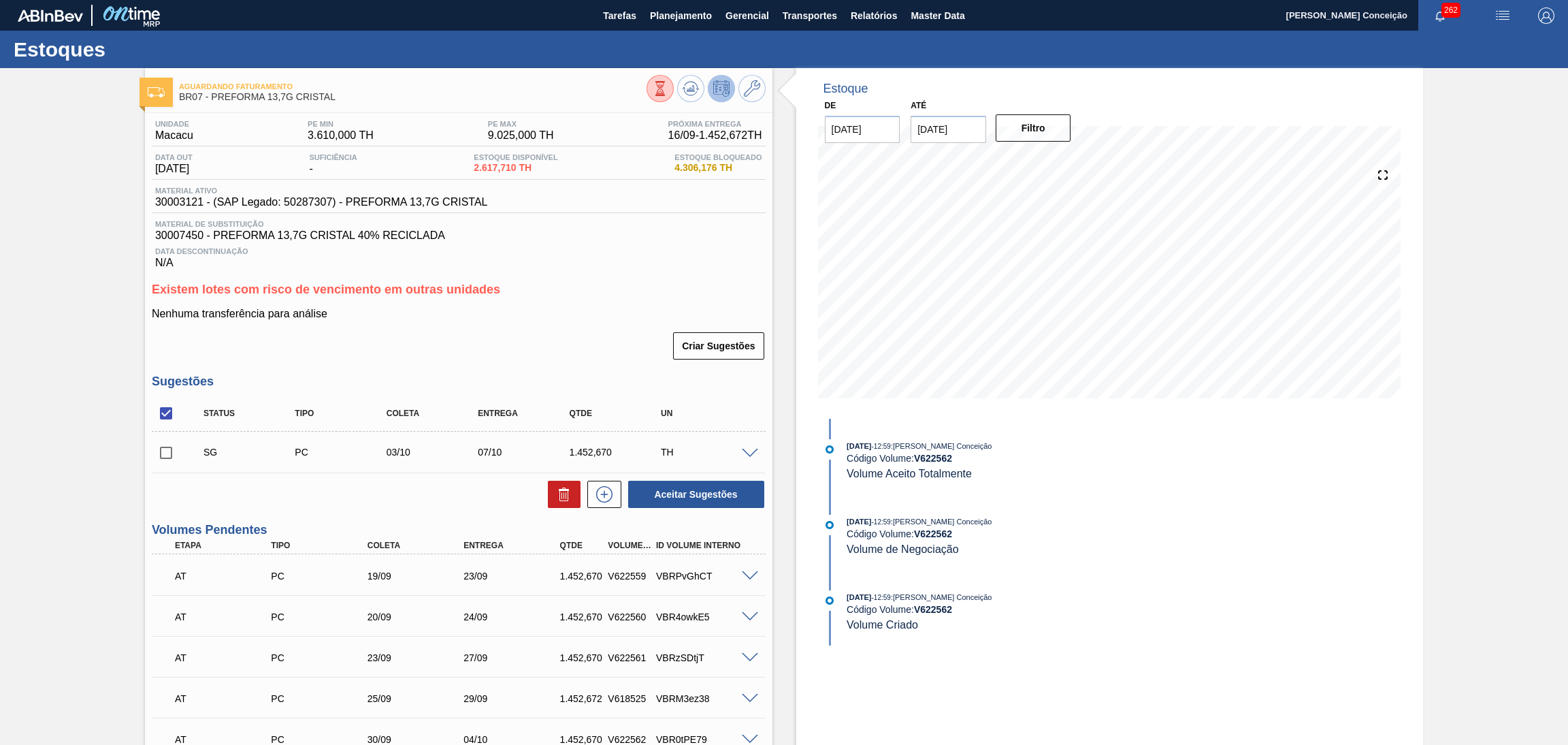
click at [181, 198] on span "30003121 - (SAP Legado: 50287307) - PREFORMA 13,7G CRISTAL" at bounding box center [322, 202] width 333 height 13
copy span "30003121"
click at [644, 288] on h3 "Existem lotes com risco de vencimento em outras unidades" at bounding box center [459, 289] width 614 height 14
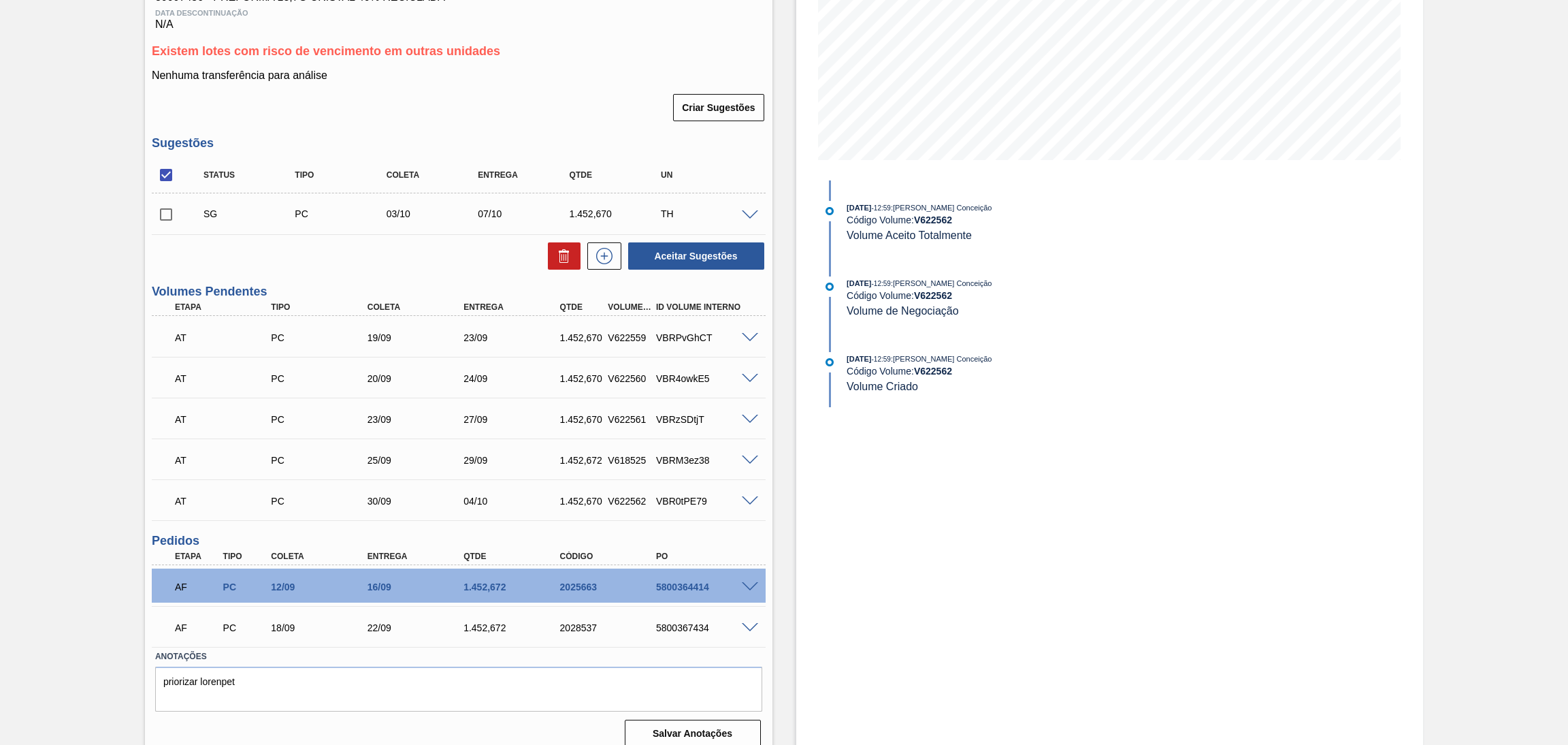
scroll to position [249, 0]
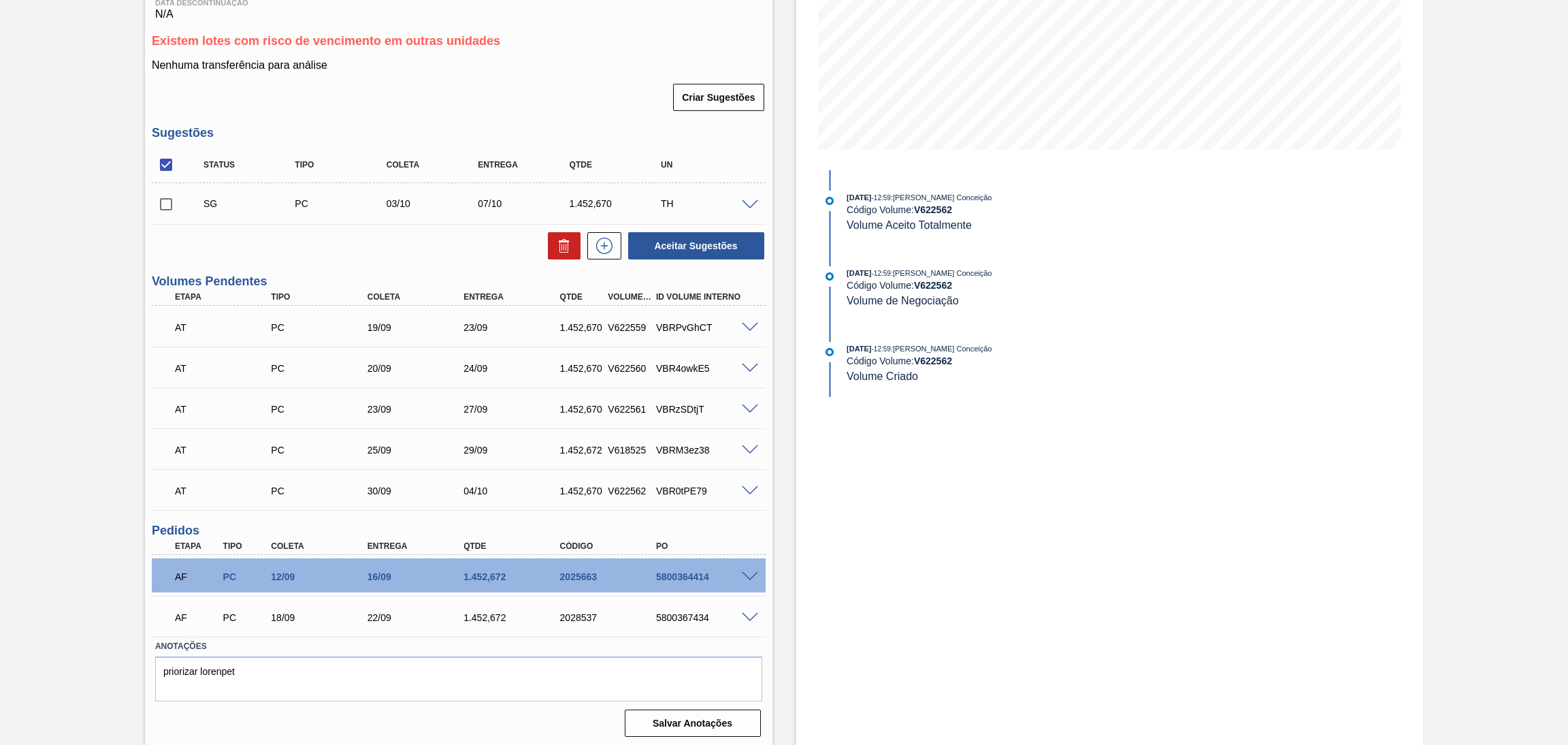
click at [1012, 560] on div "Estoque De 15/09/2025 Até 30/11/2025 Filtro 19/09 Projeção de Estoque 3,870.378…" at bounding box center [1109, 283] width 627 height 928
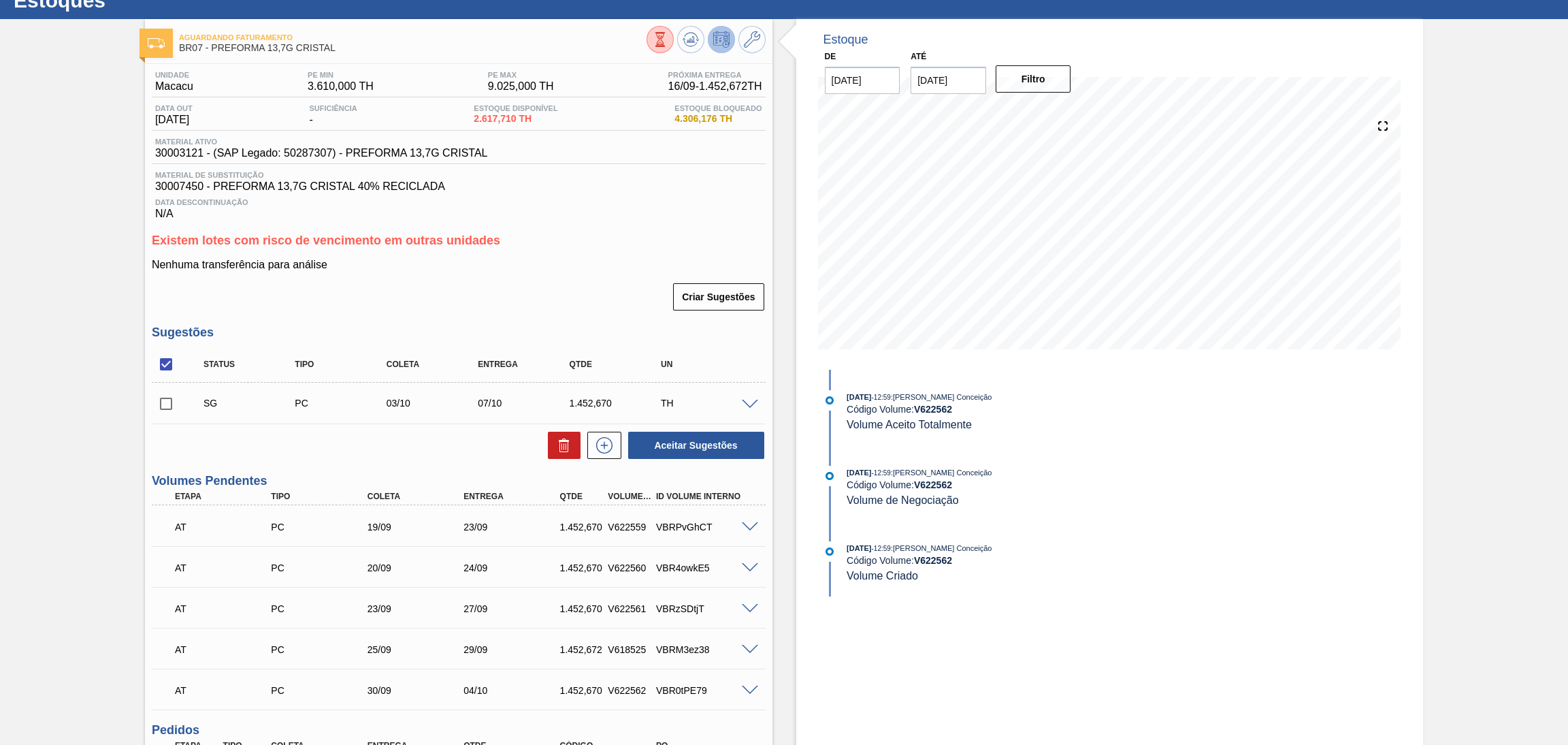
scroll to position [45, 0]
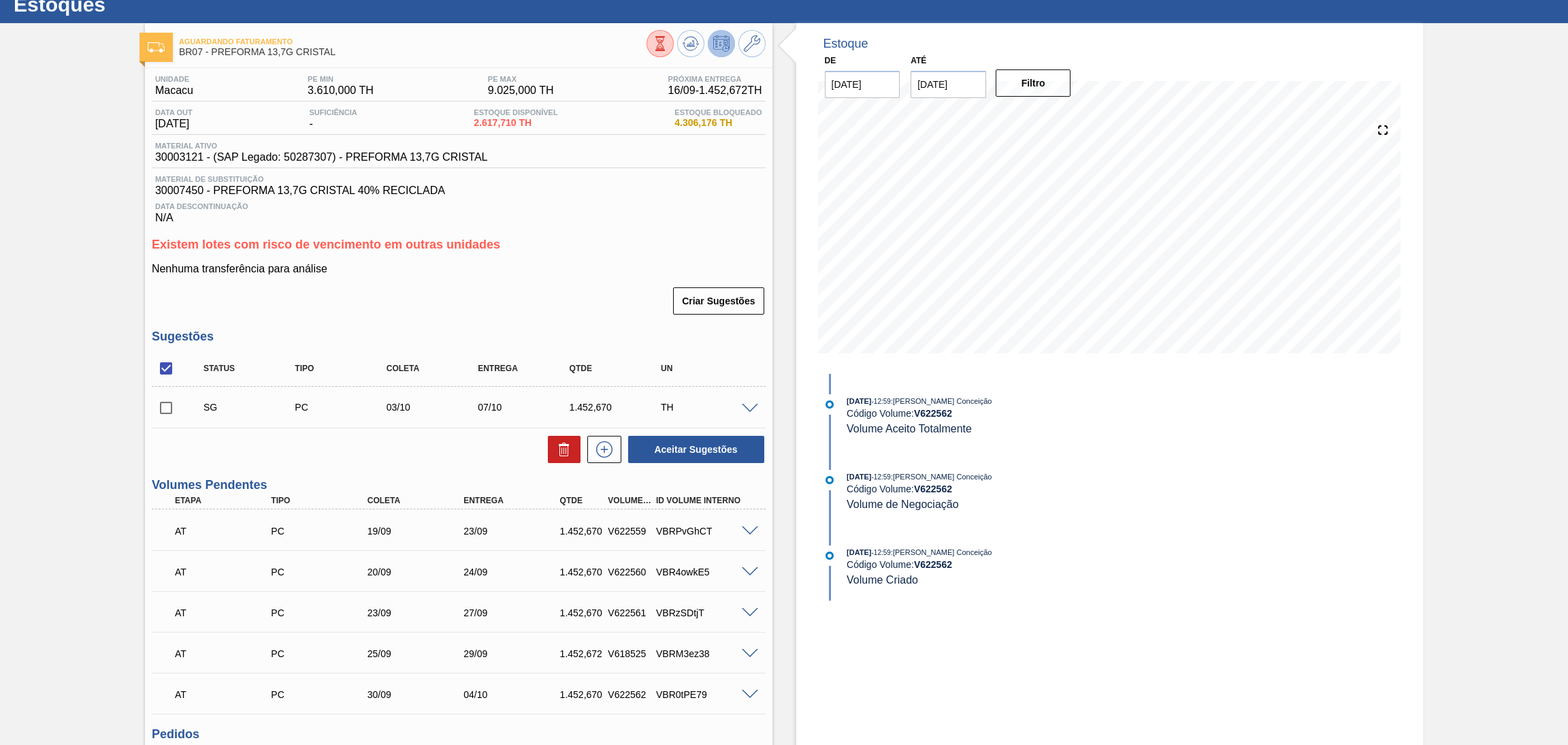
click at [615, 207] on span "Data Descontinuação" at bounding box center [459, 207] width 607 height 8
click at [708, 225] on div "Unidade Macacu PE MIN 3.610,000 TH PE MAX 9.025,000 TH Próxima Entrega 16/09 - …" at bounding box center [459, 506] width 627 height 877
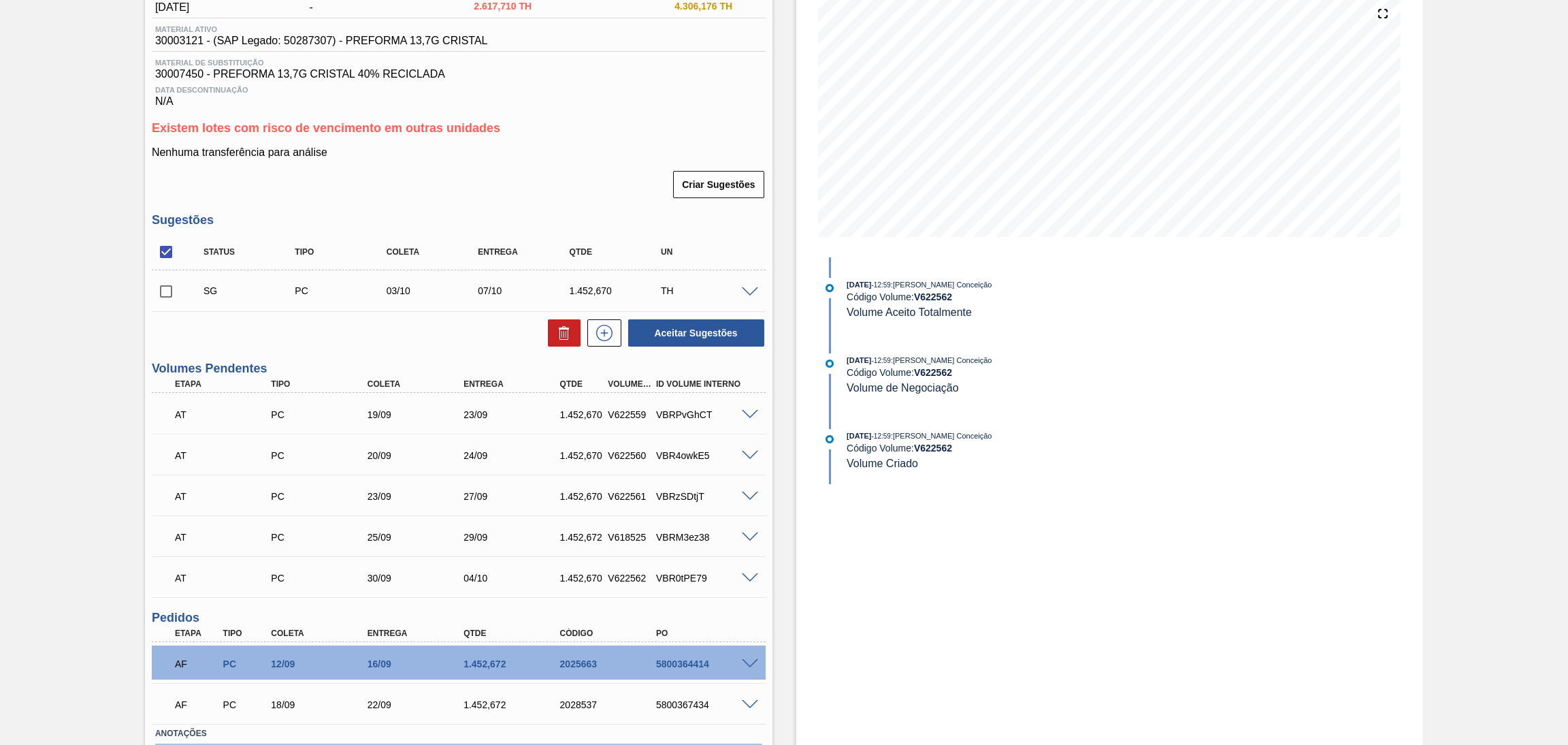
scroll to position [249, 0]
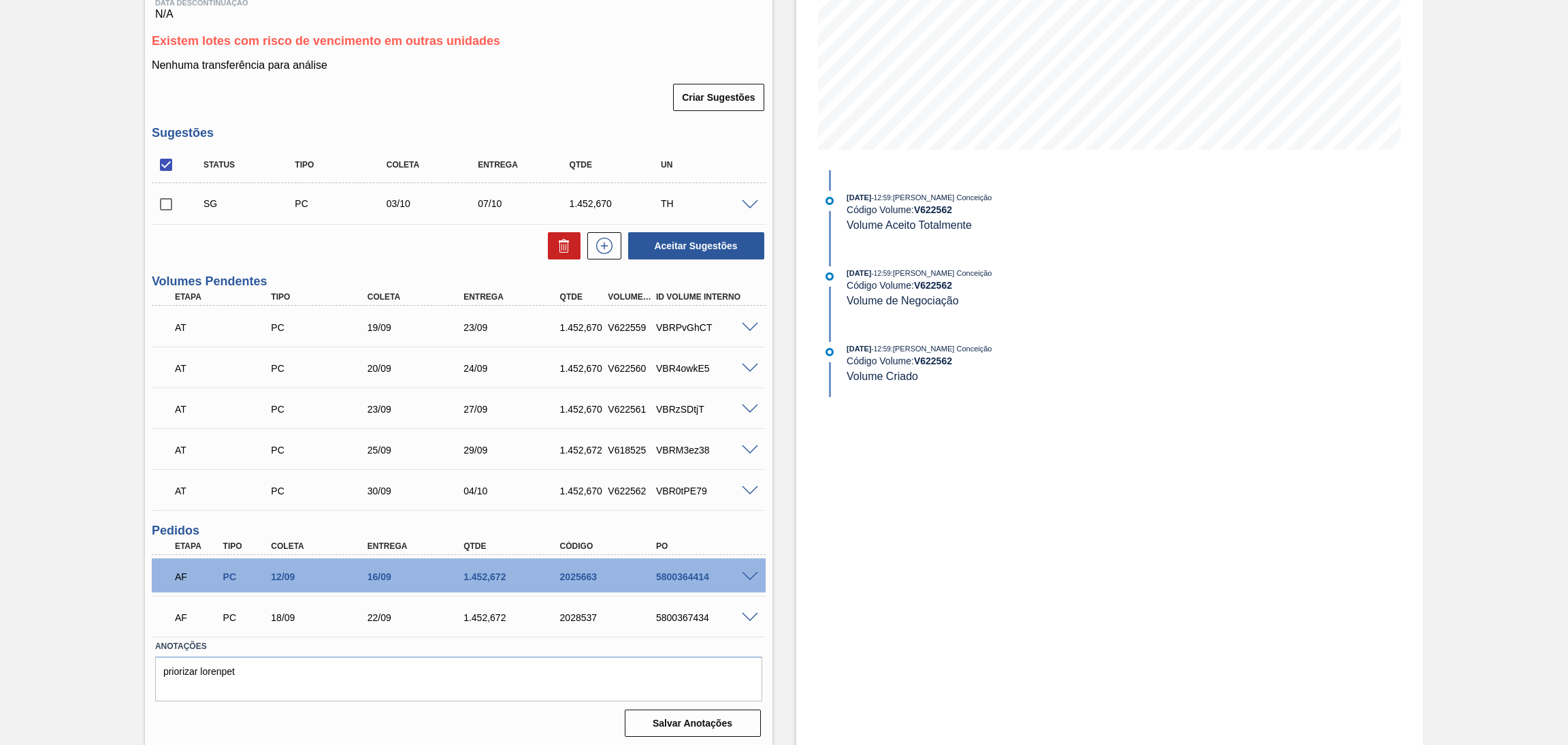
click at [691, 577] on div "5800364414" at bounding box center [707, 576] width 109 height 11
copy div "5800364414"
click at [690, 612] on div "5800367434" at bounding box center [707, 617] width 109 height 11
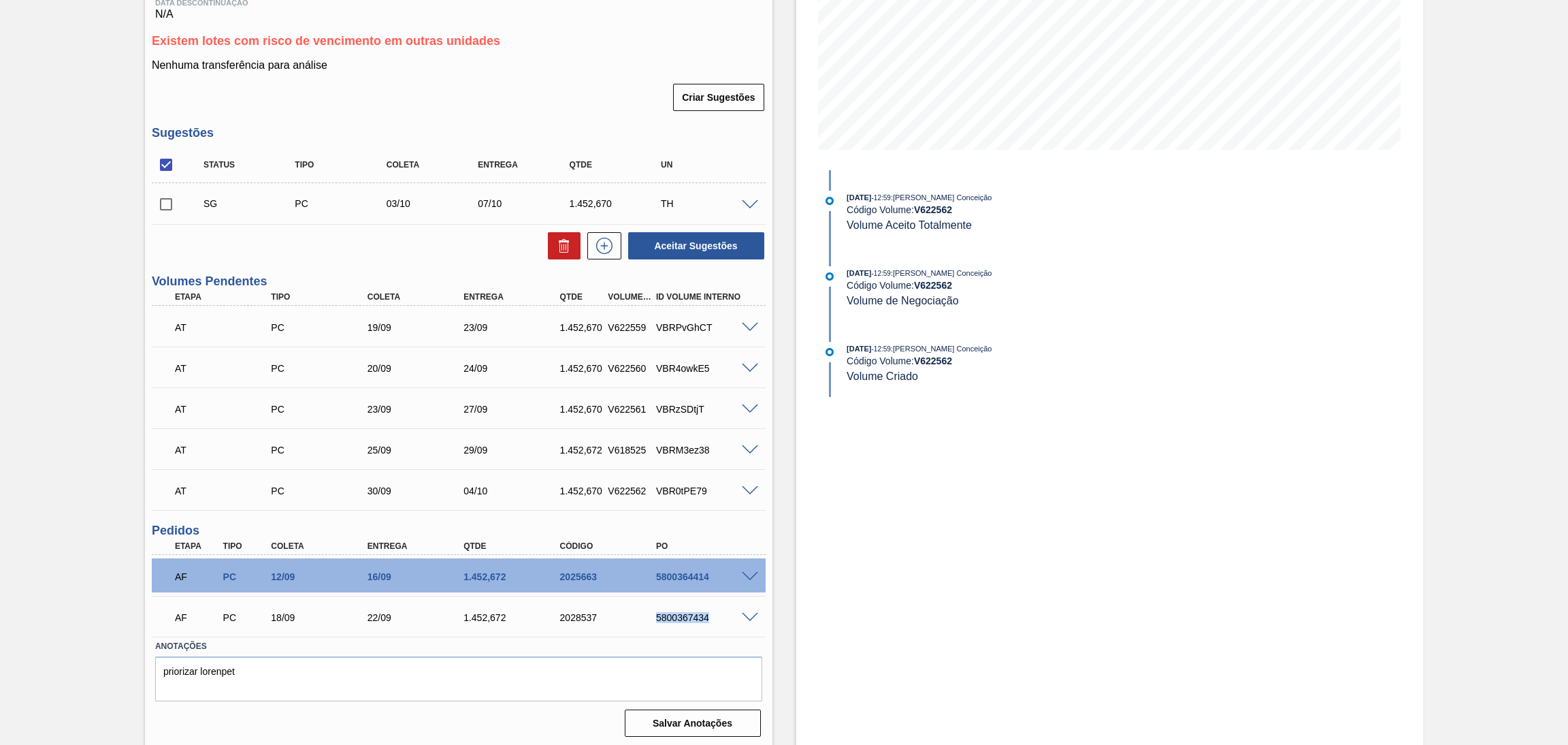
copy div "5800367434"
click at [689, 571] on div "5800364414" at bounding box center [707, 576] width 109 height 11
copy div "5800364414"
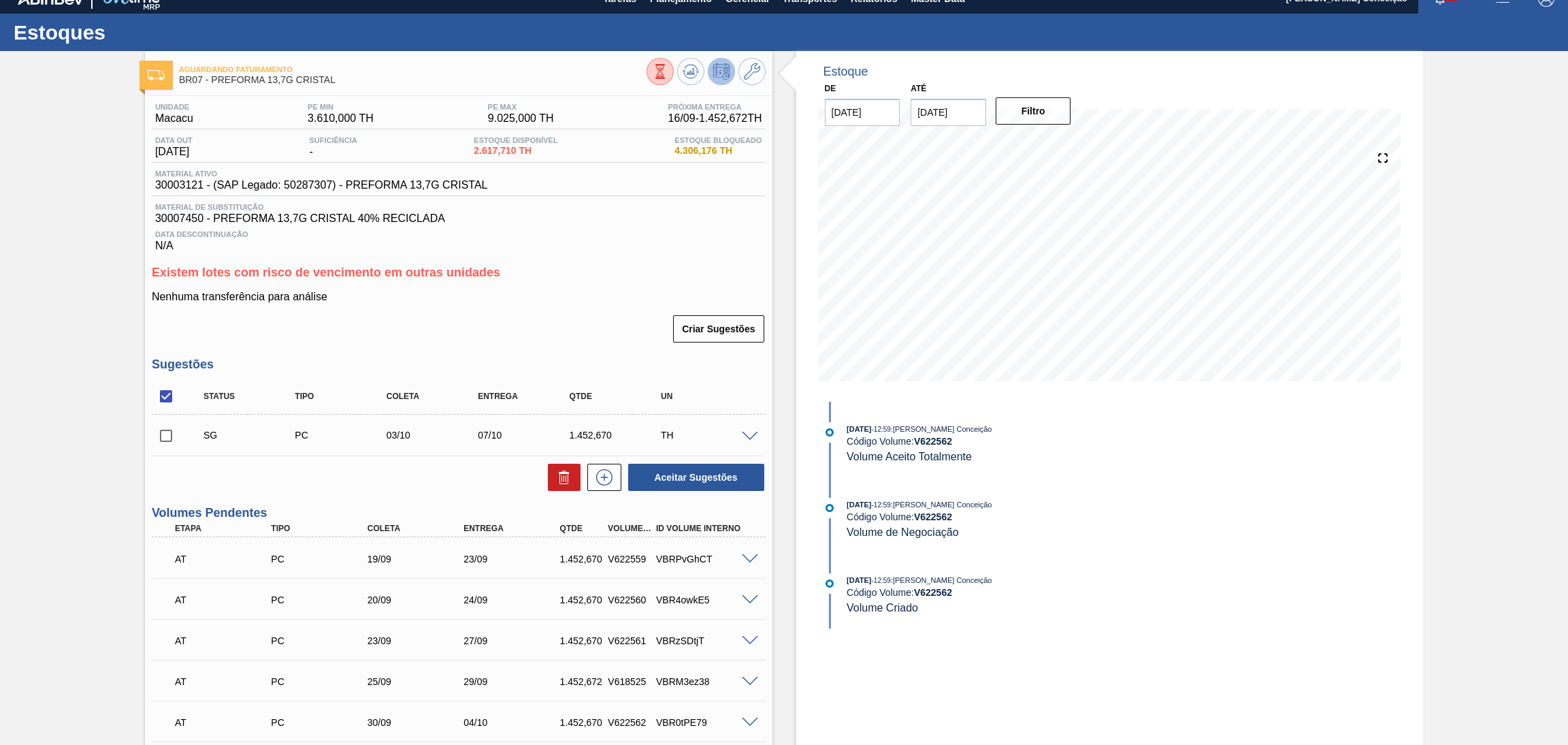
scroll to position [0, 0]
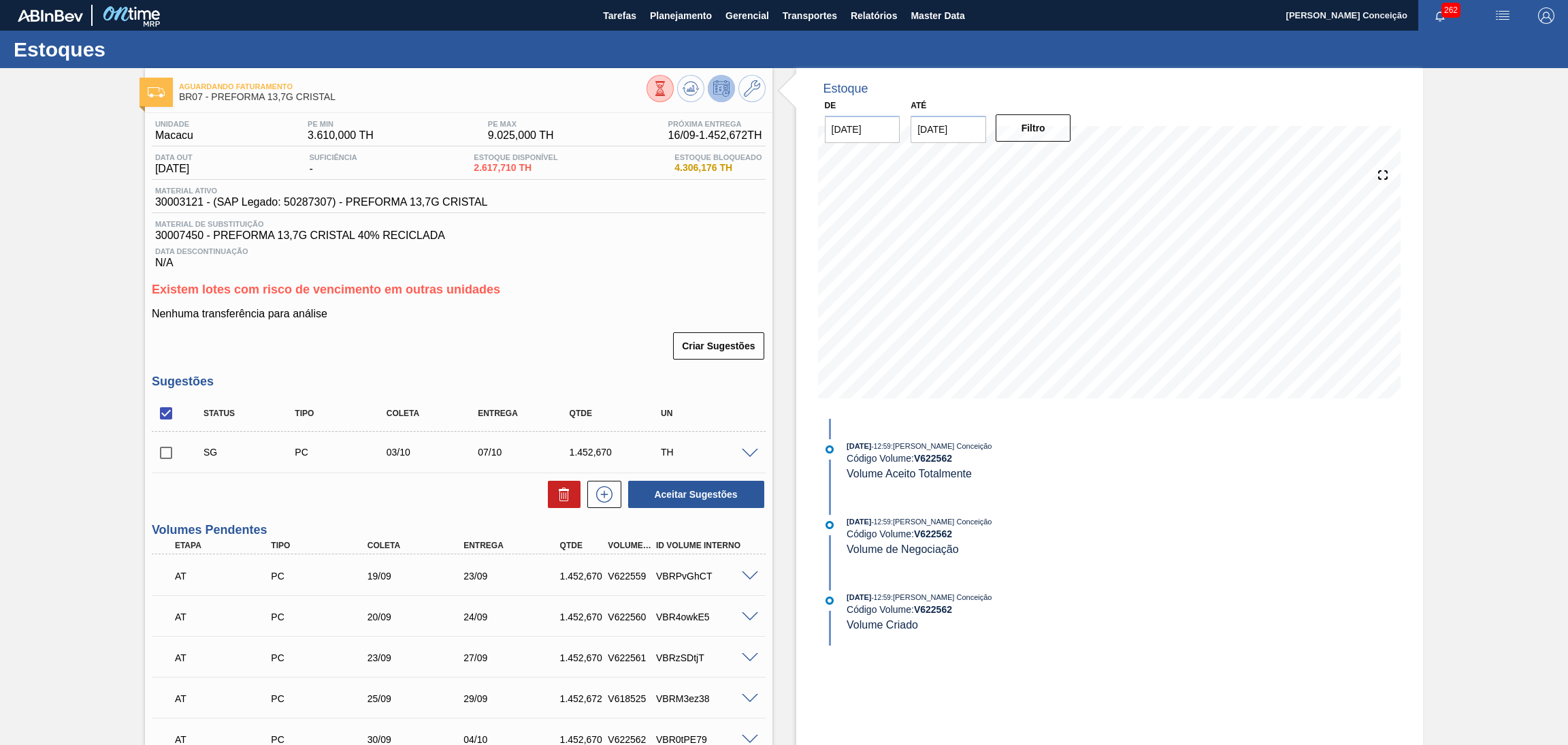
click at [779, 218] on div "Estoque De 15/09/2025 Até 30/11/2025 Filtro 21/09 Projeção de Estoque 2,470.386…" at bounding box center [1099, 532] width 652 height 928
click at [684, 93] on icon at bounding box center [690, 88] width 16 height 16
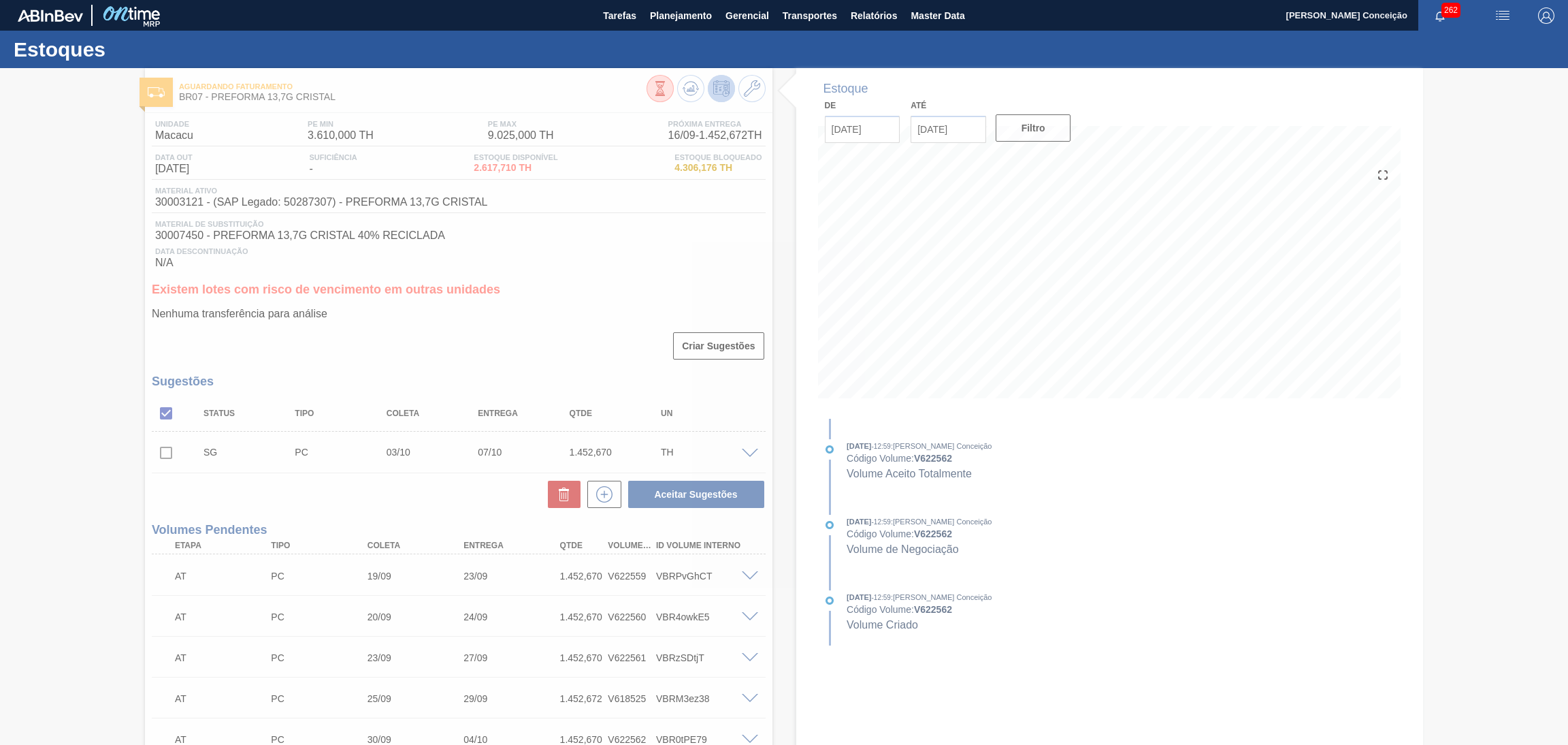
click at [767, 293] on div at bounding box center [784, 407] width 1568 height 677
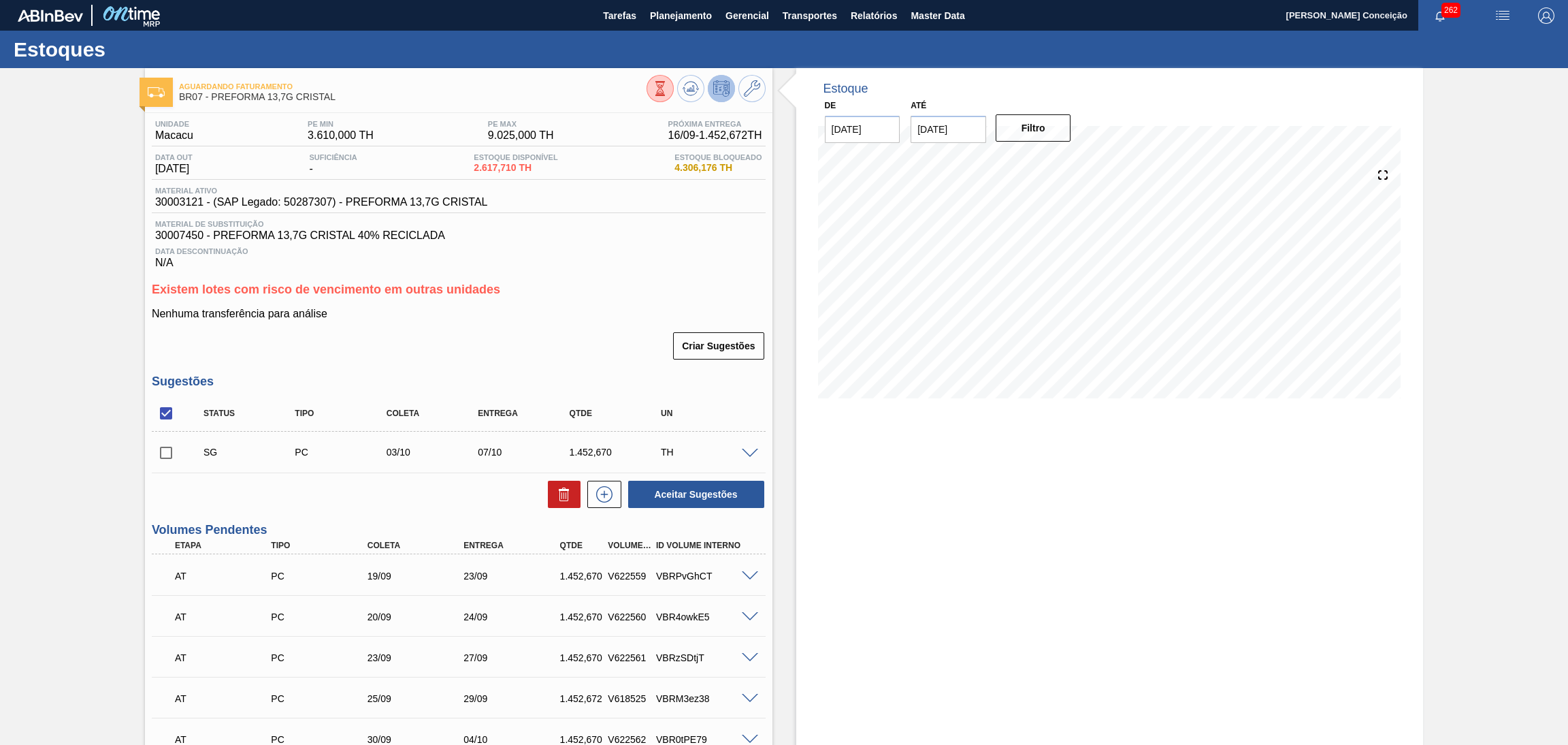
click at [821, 498] on div "Estoque De 15/09/2025 Até 30/11/2025 Filtro 20/09 Projeção de Estoque 3,170.382…" at bounding box center [1109, 532] width 627 height 928
click at [634, 258] on div "Data Descontinuação N/A" at bounding box center [459, 255] width 614 height 27
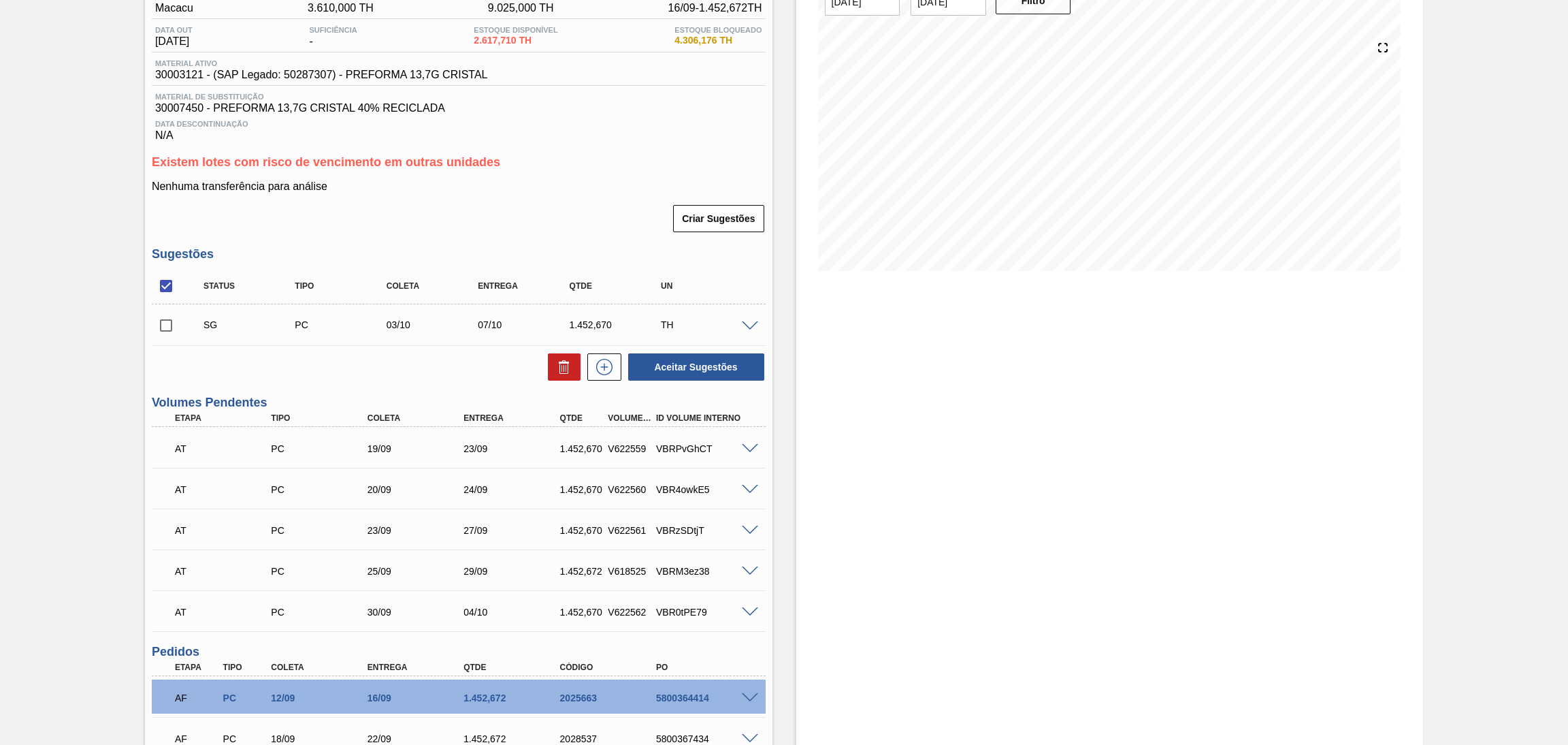
scroll to position [249, 0]
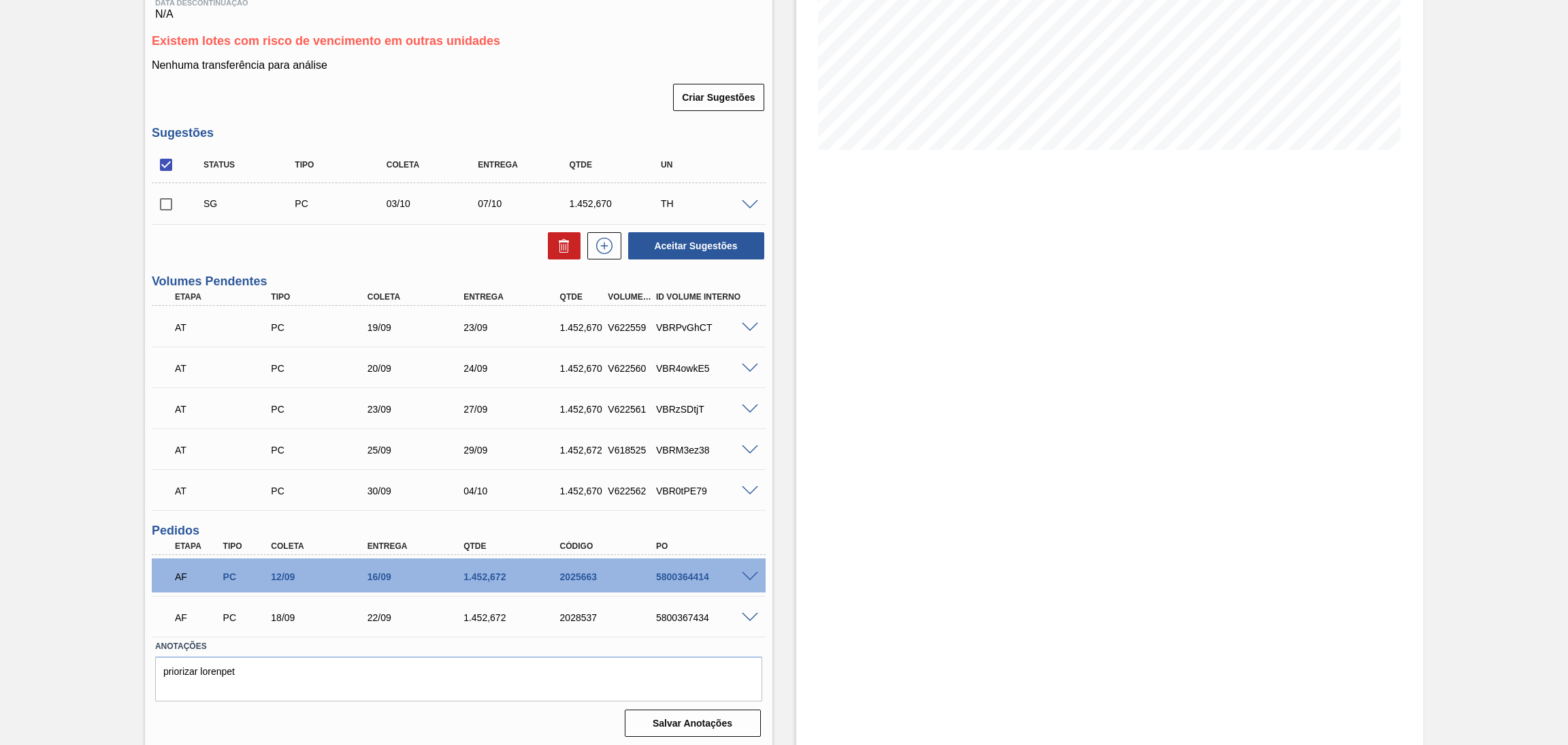
click at [928, 431] on div "Estoque De 15/09/2025 Até 30/11/2025 Filtro 18/09 Projeção de Estoque 4,070.382…" at bounding box center [1109, 283] width 627 height 928
click at [1039, 454] on div "Estoque De 15/09/2025 Até 30/11/2025 Filtro 18/09 Projeção de Estoque 4,070.382…" at bounding box center [1109, 283] width 627 height 928
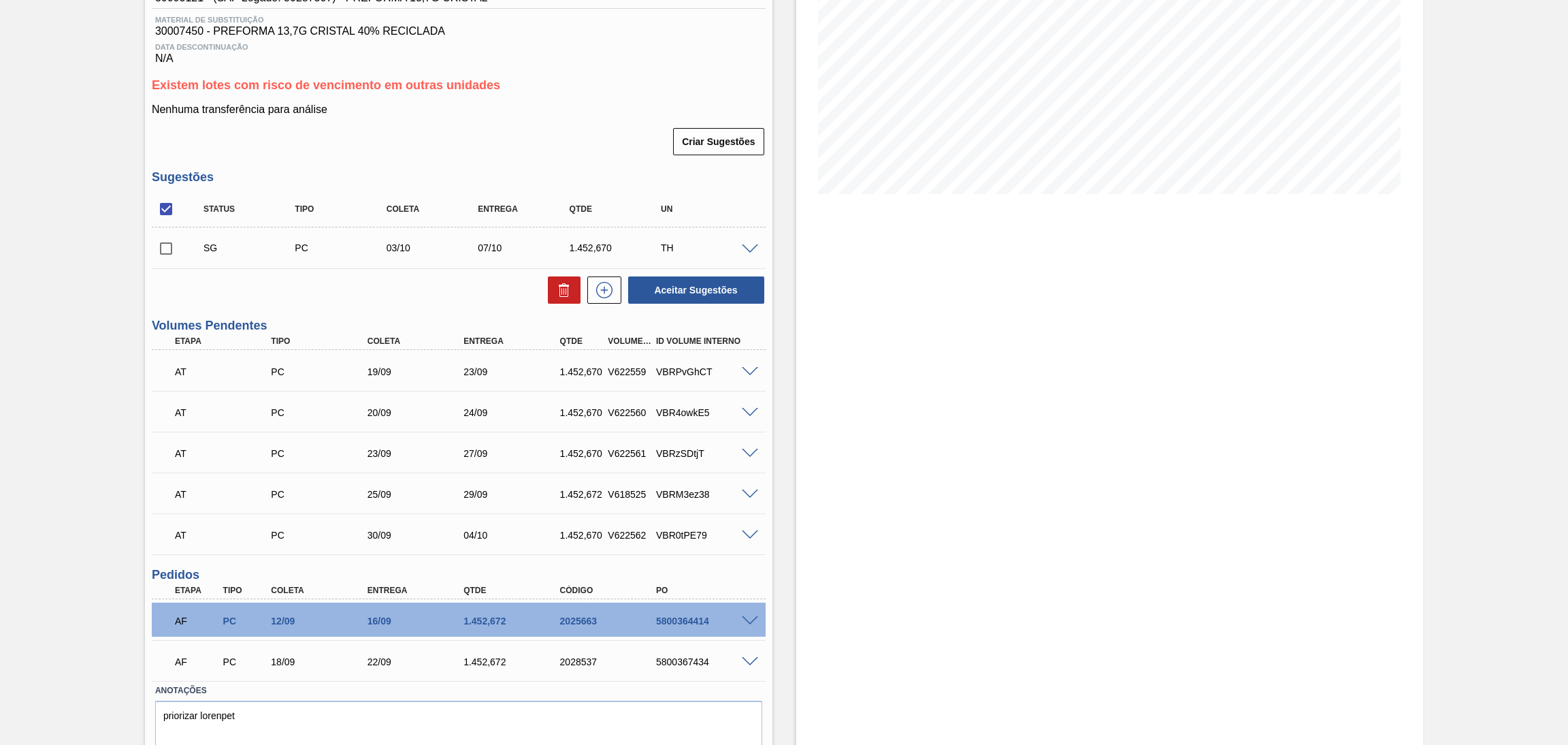
scroll to position [0, 0]
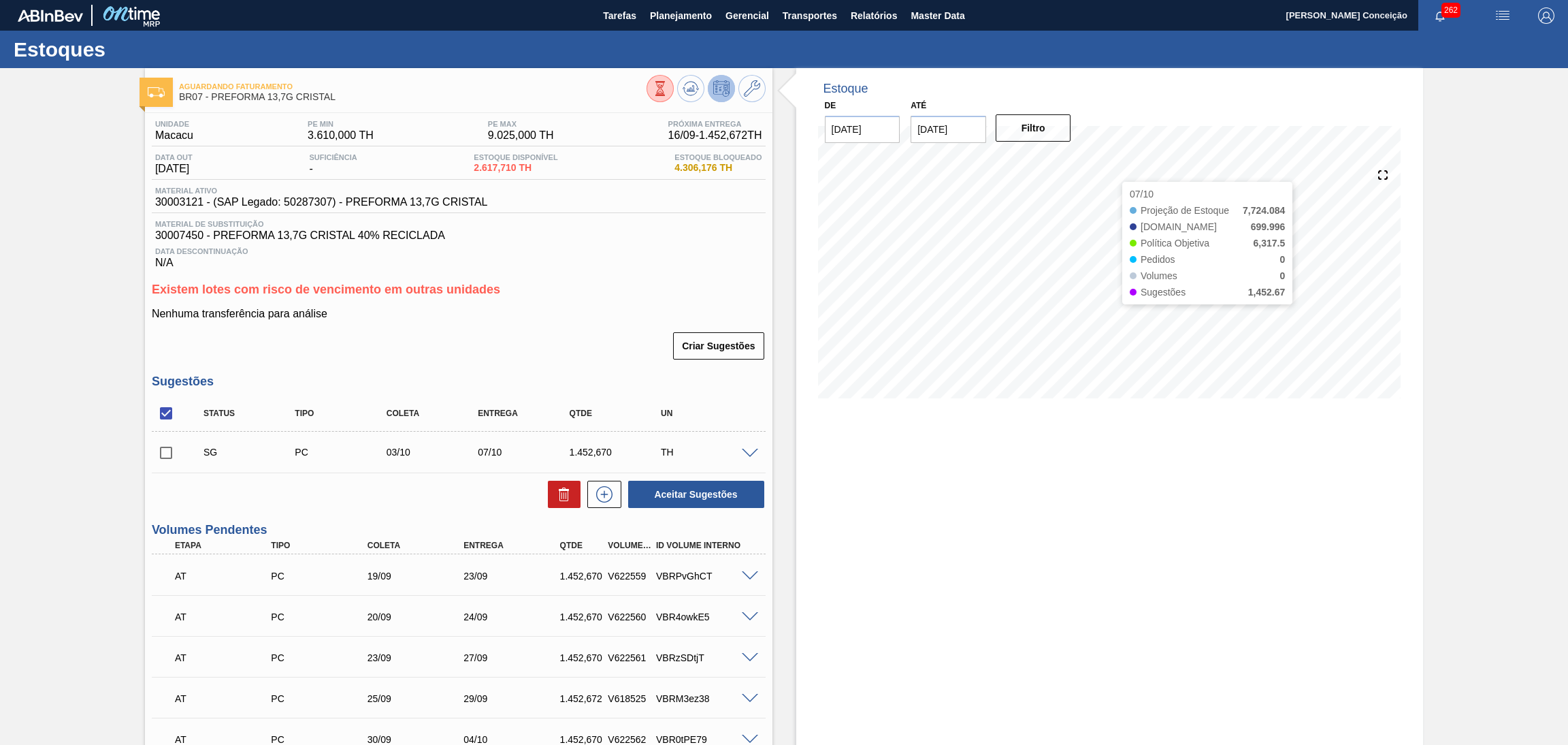
click at [973, 634] on div "Estoque De 15/09/2025 Até 30/11/2025 Filtro 07/10 Projeção de Estoque 7,724.084…" at bounding box center [1109, 532] width 627 height 928
click at [781, 648] on div "Estoque De 15/09/2025 Até 30/11/2025 Filtro 07/10 Projeção de Estoque 7,724.084…" at bounding box center [1099, 532] width 652 height 928
click at [908, 406] on div "18/09 Projeção de Estoque 4,070.382 Nec.SAP 0 Política Objetiva 6,317.5 Pedidos…" at bounding box center [1109, 282] width 584 height 272
click at [575, 251] on span "Data Descontinuação" at bounding box center [459, 251] width 607 height 8
click at [973, 400] on div "15/09 Projeção de Estoque 2,617.71 Nec.SAP 0 Política Objetiva 6,317.5 Pedidos …" at bounding box center [1109, 282] width 584 height 272
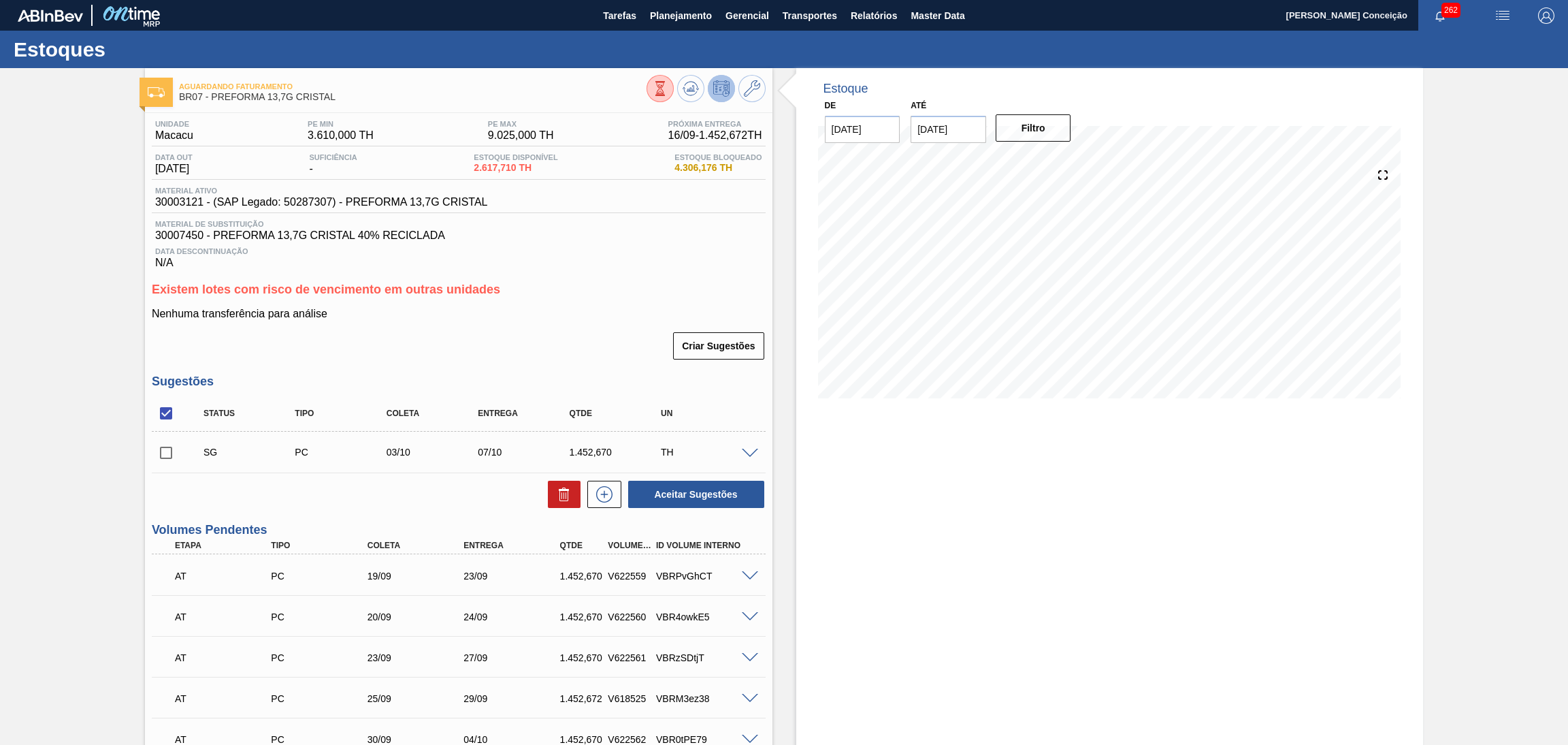
click at [548, 292] on h3 "Existem lotes com risco de vencimento em outras unidades" at bounding box center [459, 289] width 614 height 14
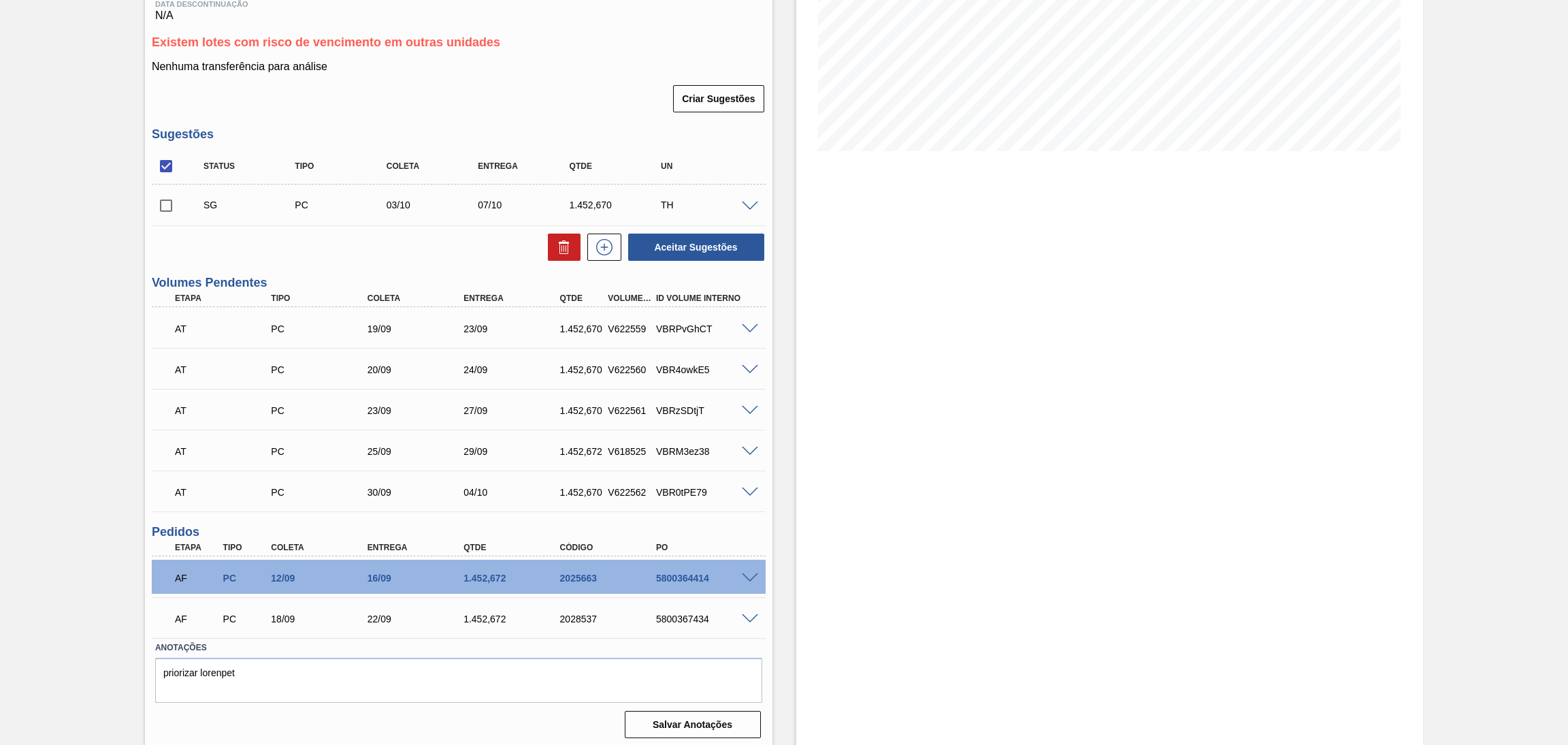
scroll to position [249, 0]
click at [285, 619] on div "18/09" at bounding box center [323, 617] width 109 height 11
click at [748, 612] on span at bounding box center [749, 617] width 16 height 10
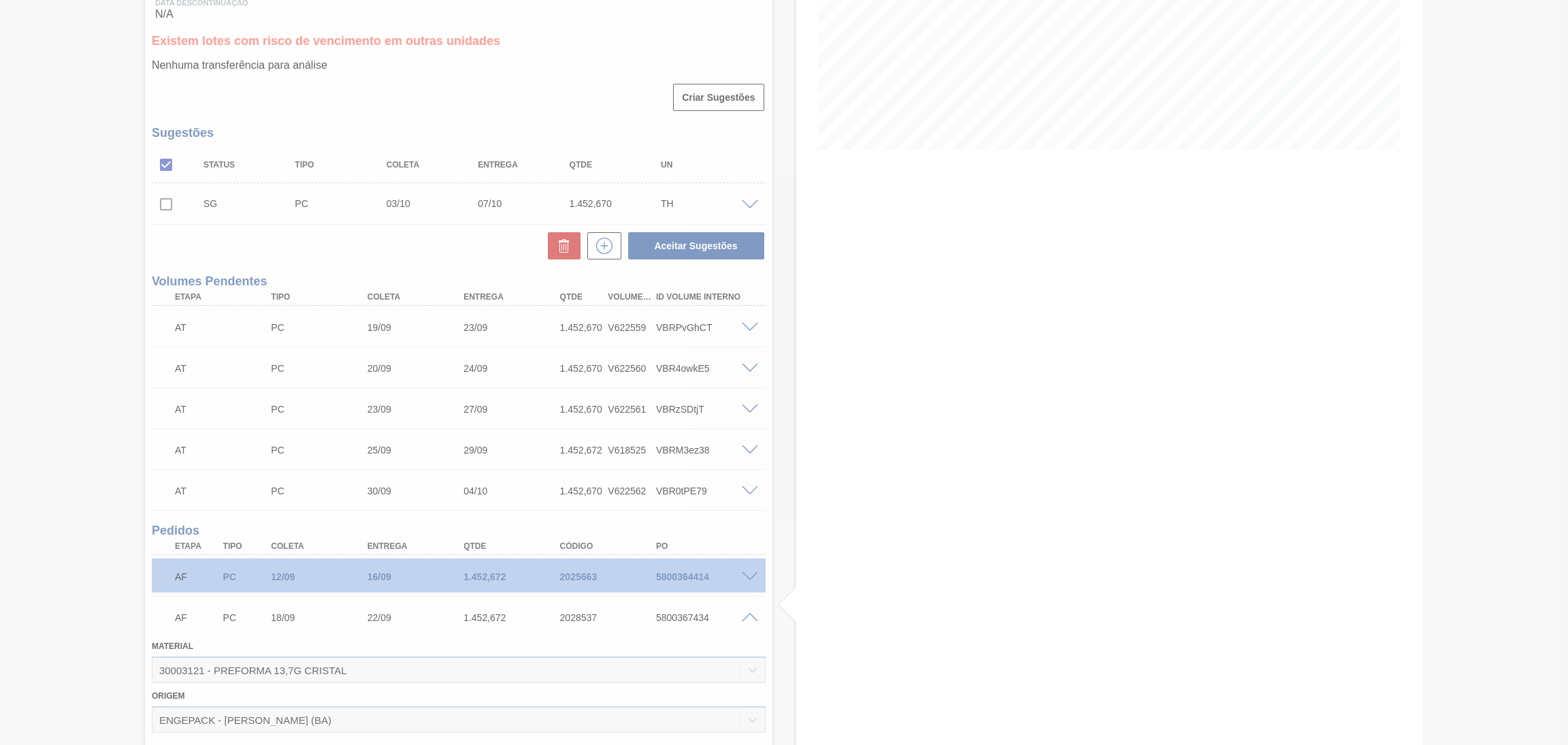
click at [769, 598] on div at bounding box center [784, 372] width 1568 height 745
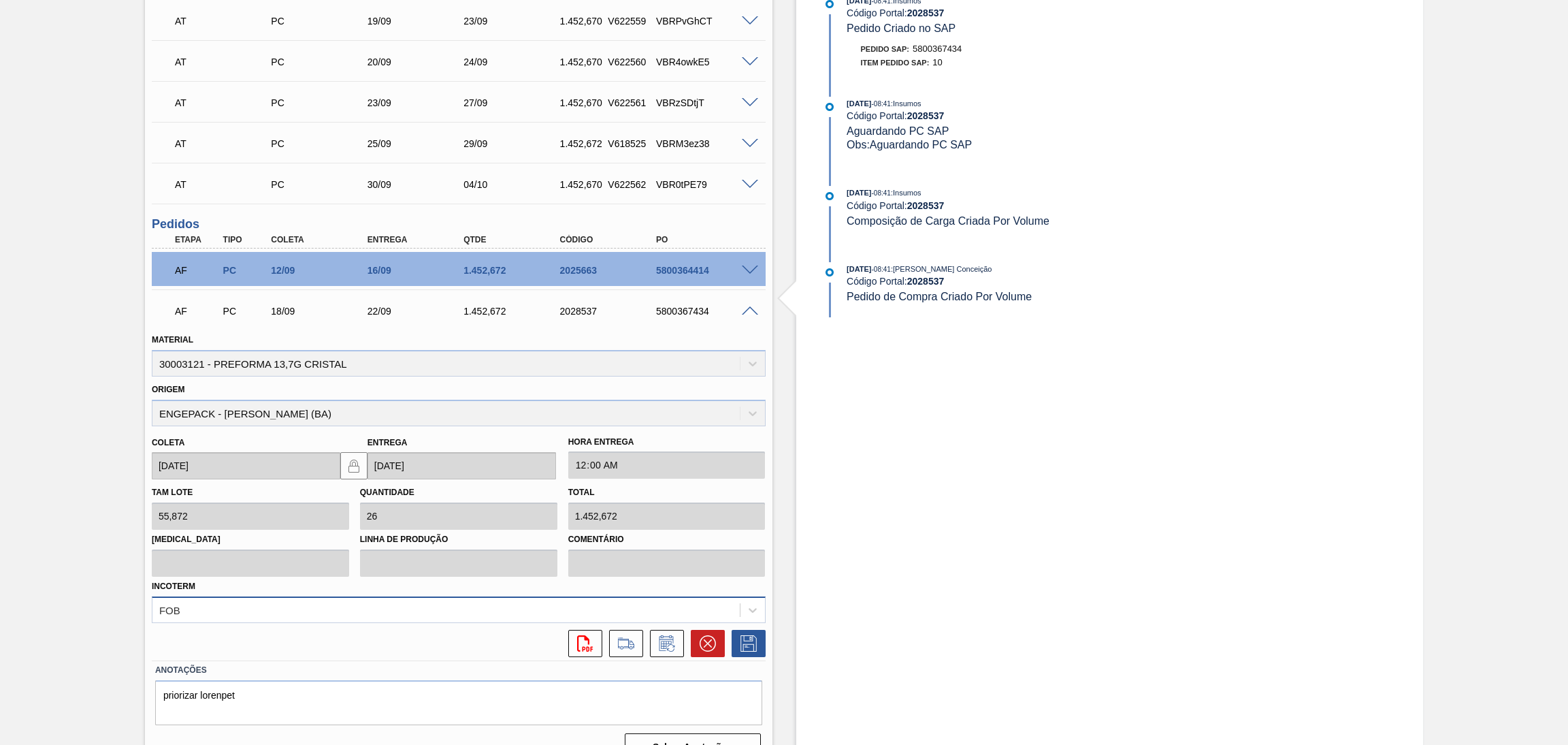
scroll to position [577, 0]
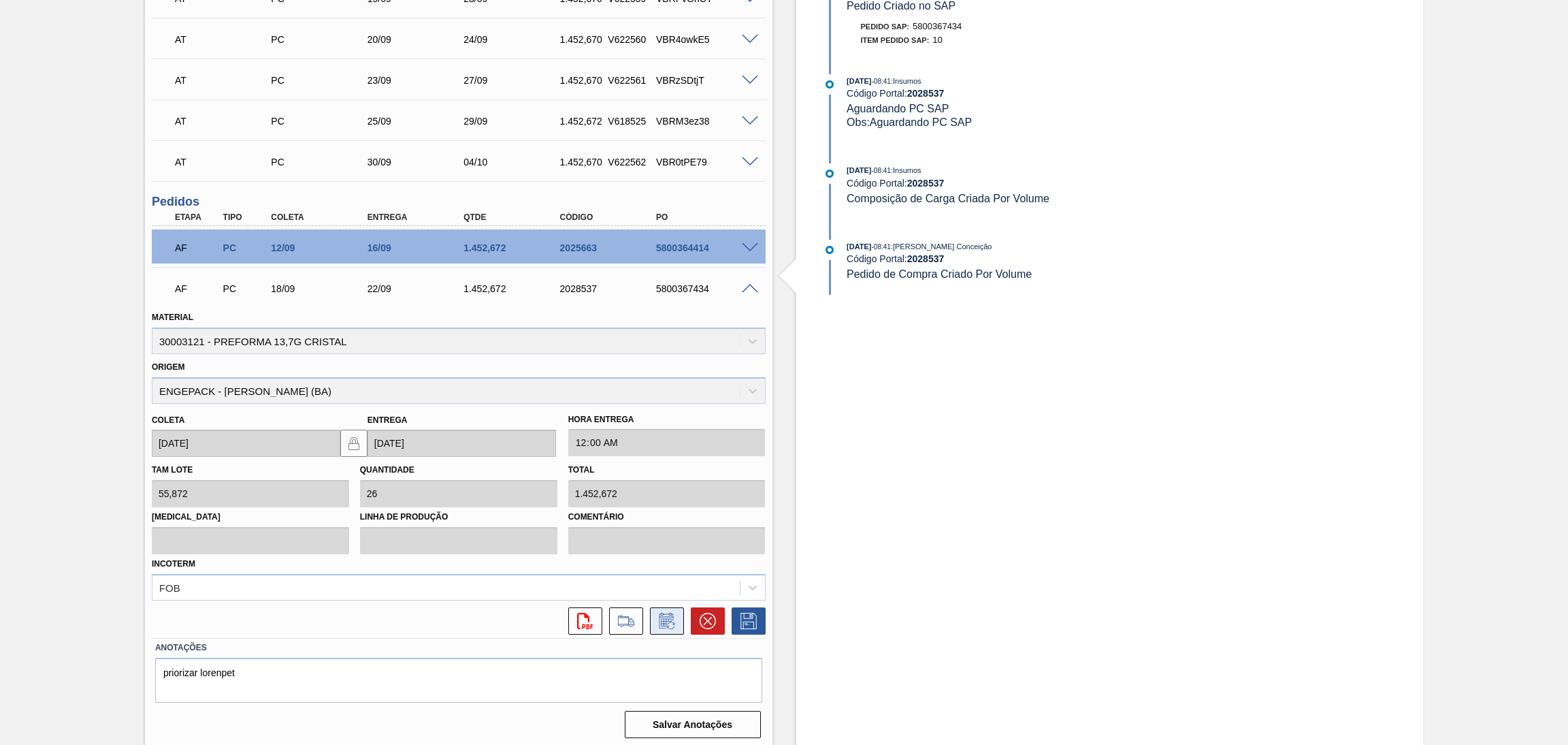
click at [664, 616] on icon at bounding box center [667, 620] width 22 height 16
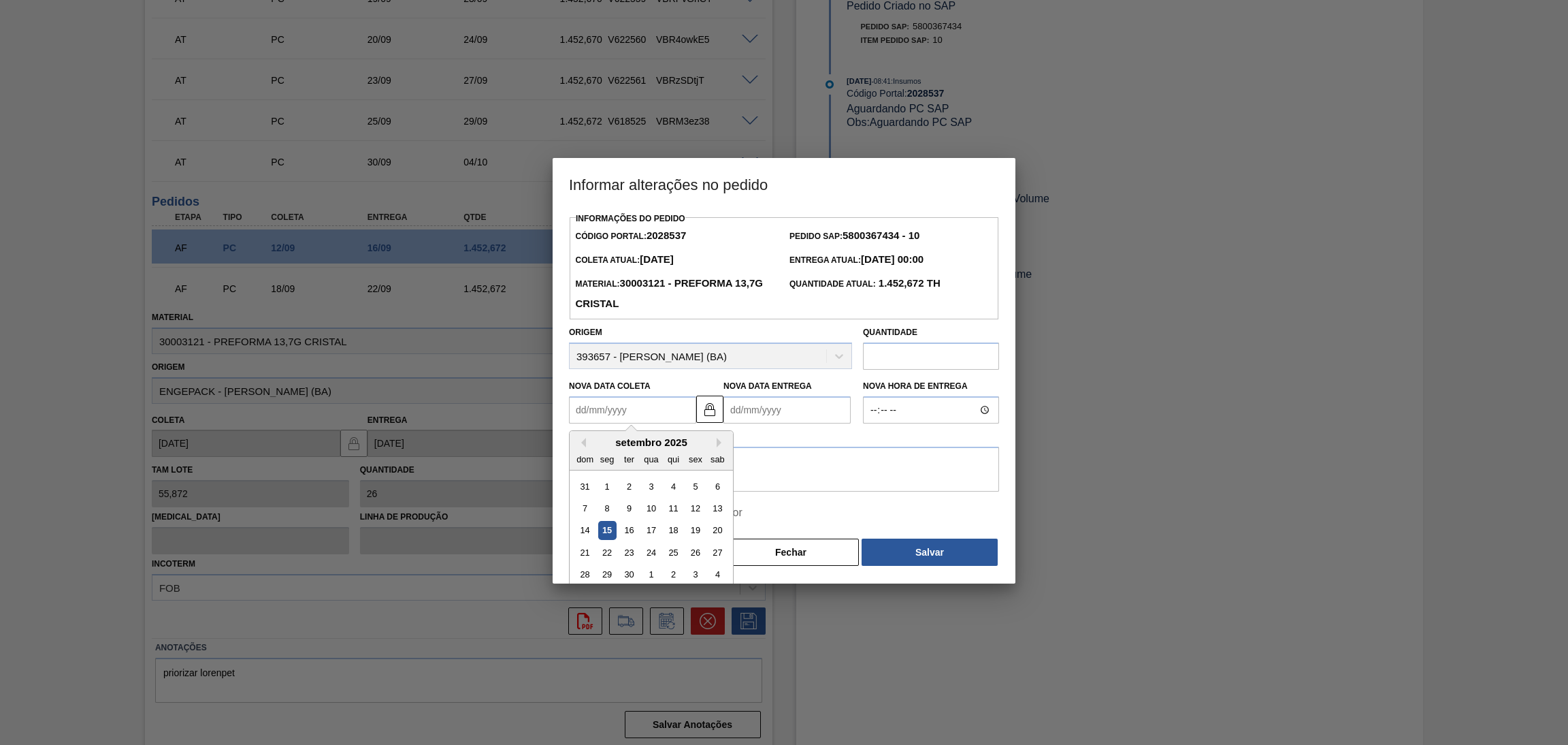
click at [627, 415] on Coleta2028537 "Nova Data Coleta" at bounding box center [633, 410] width 128 height 27
click at [631, 529] on div "16" at bounding box center [629, 531] width 18 height 18
type Coleta2028537 "[DATE]"
type Entrega2028537 "[DATE]"
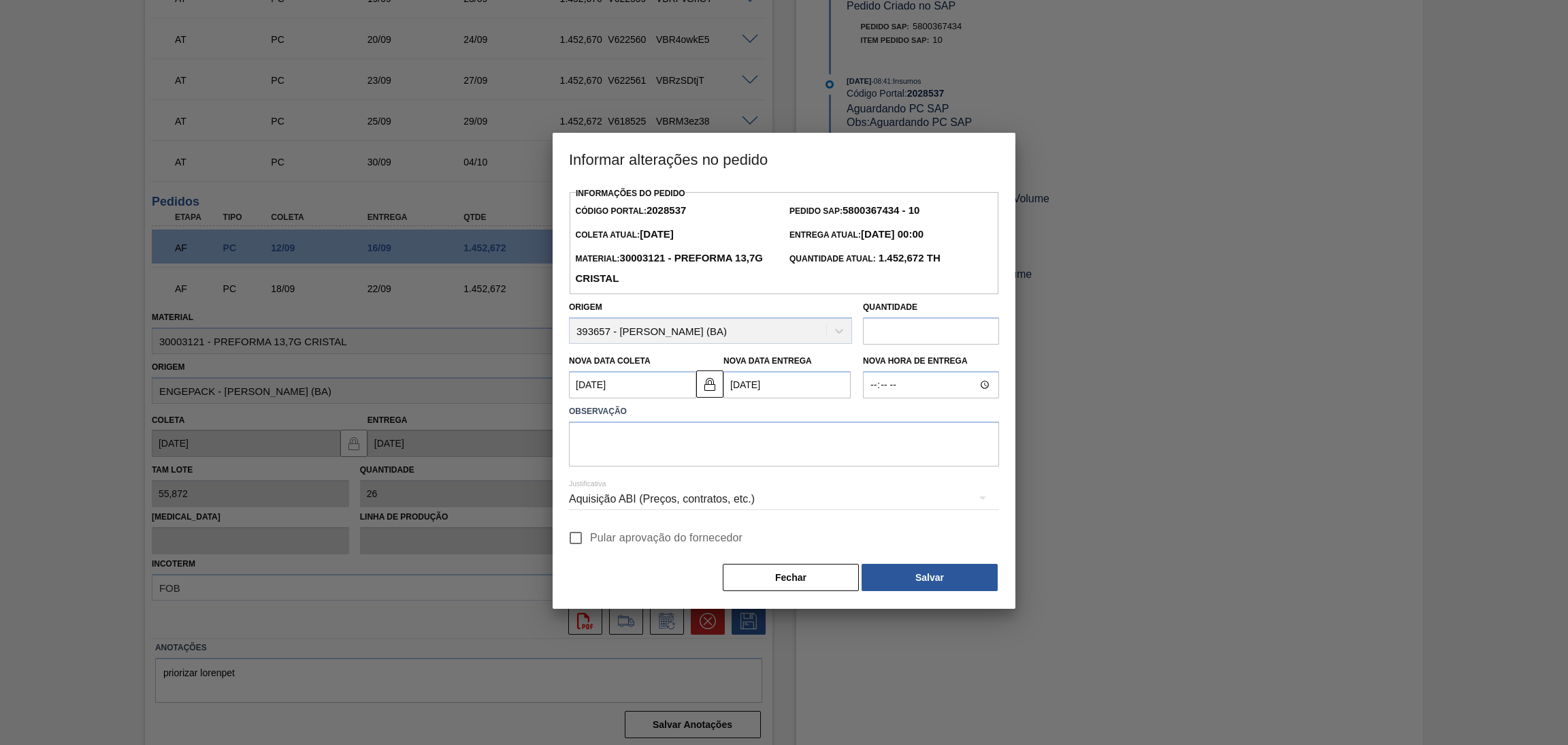
click at [607, 535] on span "Pular aprovação do fornecedor" at bounding box center [667, 538] width 153 height 16
click at [590, 535] on input "Pular aprovação do fornecedor" at bounding box center [576, 538] width 29 height 29
checkbox input "true"
click at [627, 459] on textarea at bounding box center [784, 443] width 430 height 45
type textarea "antecipar risco de falta"
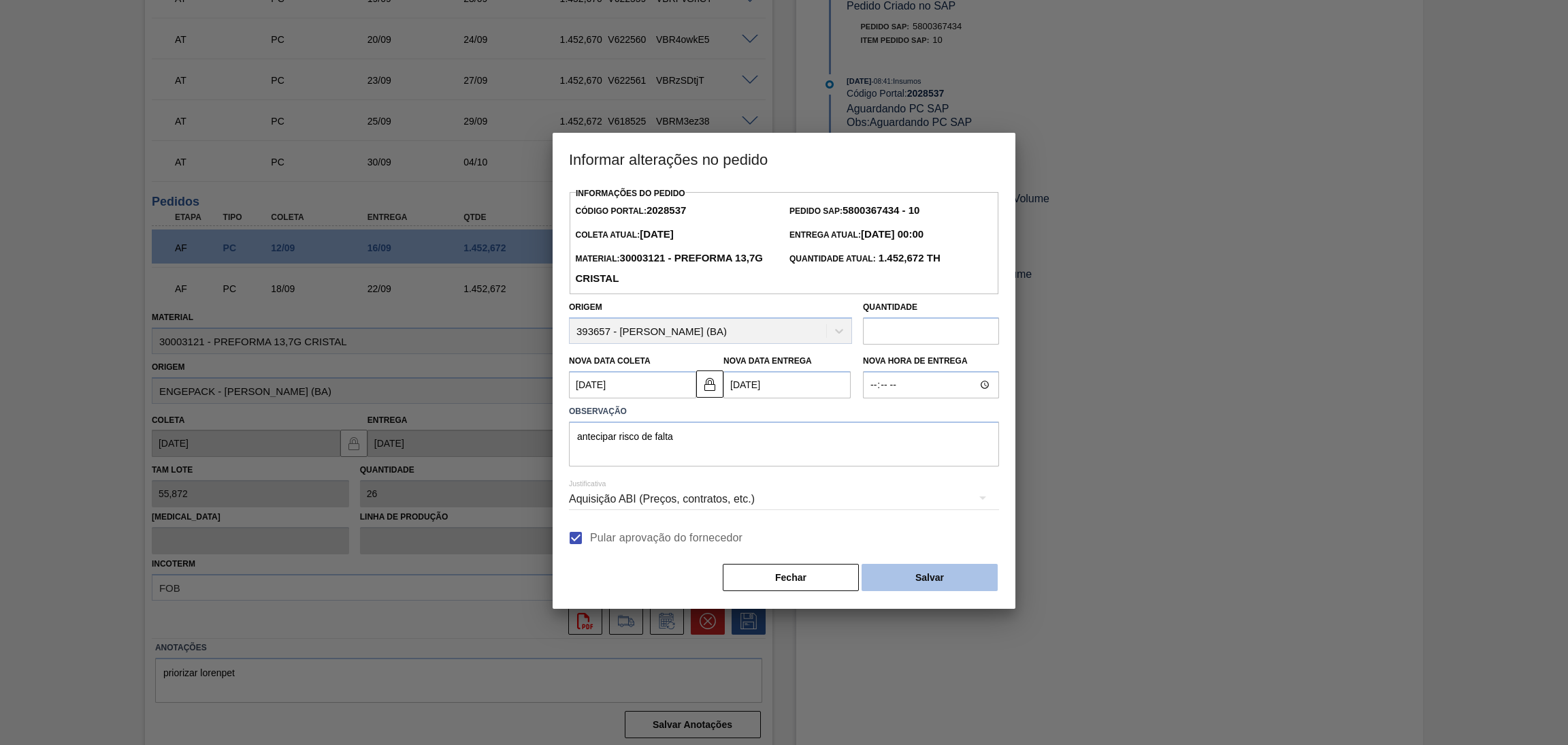
click at [898, 575] on button "Salvar" at bounding box center [930, 577] width 136 height 27
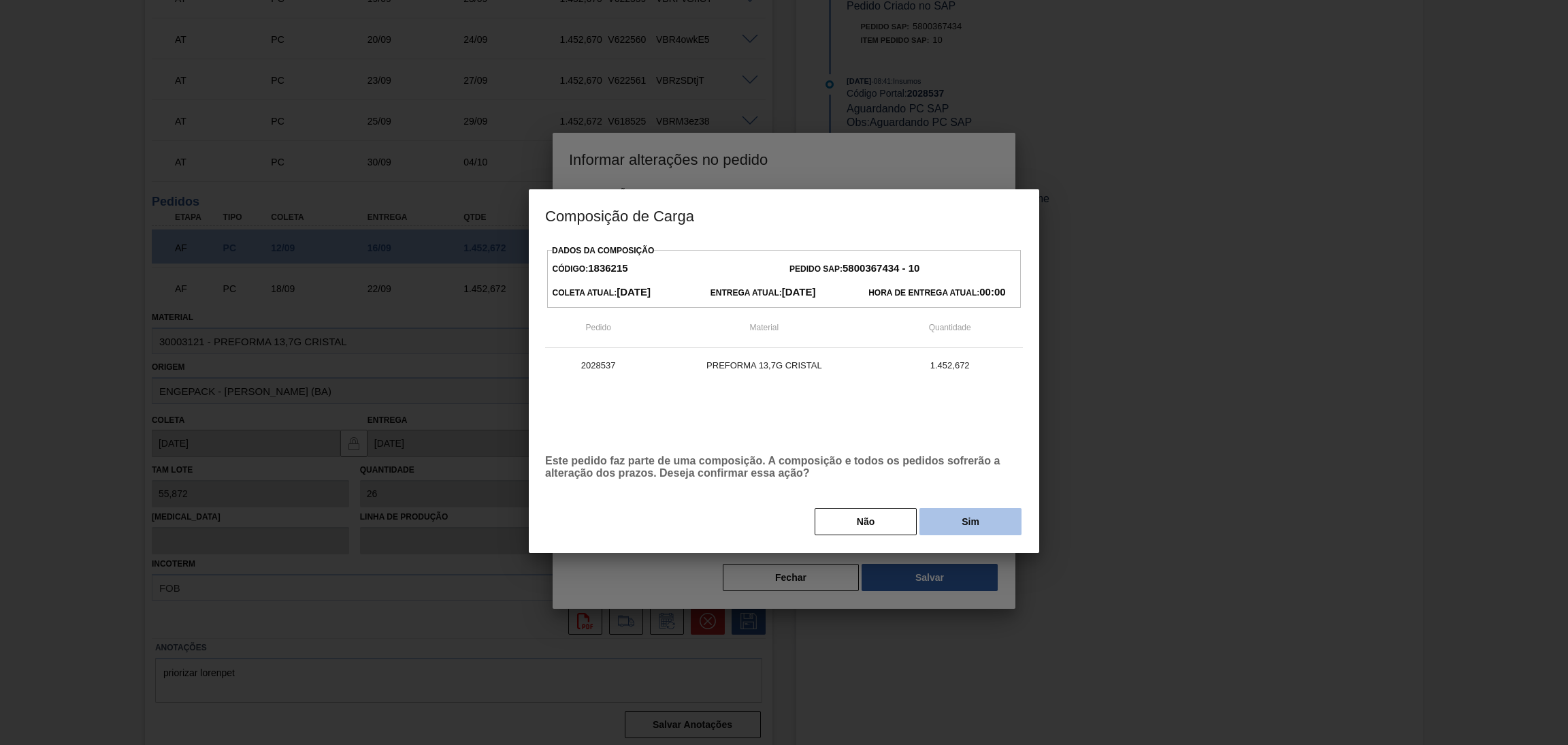
click at [936, 535] on button "Sim" at bounding box center [971, 522] width 102 height 27
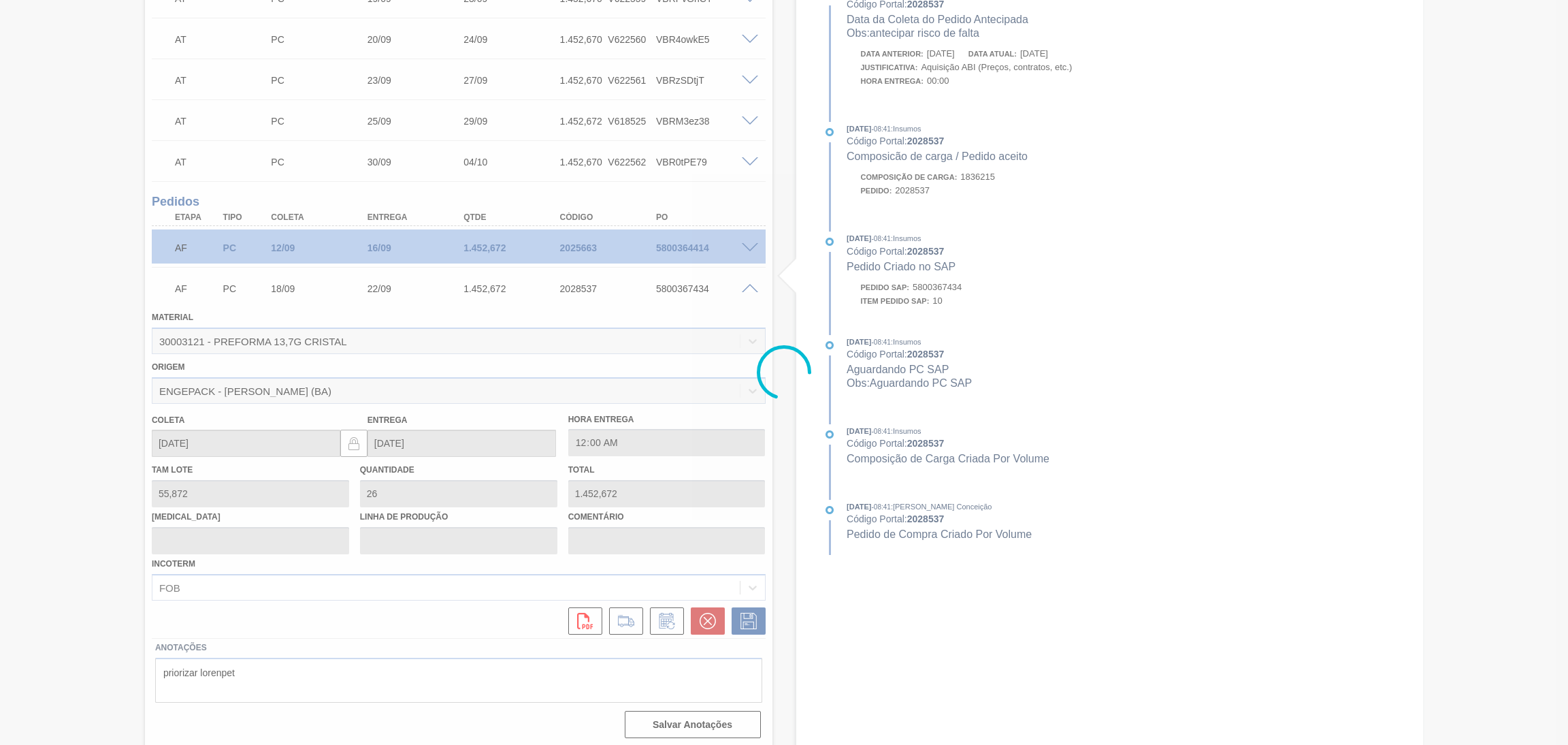
type input "antecipar risco de falta"
type input "[DATE]"
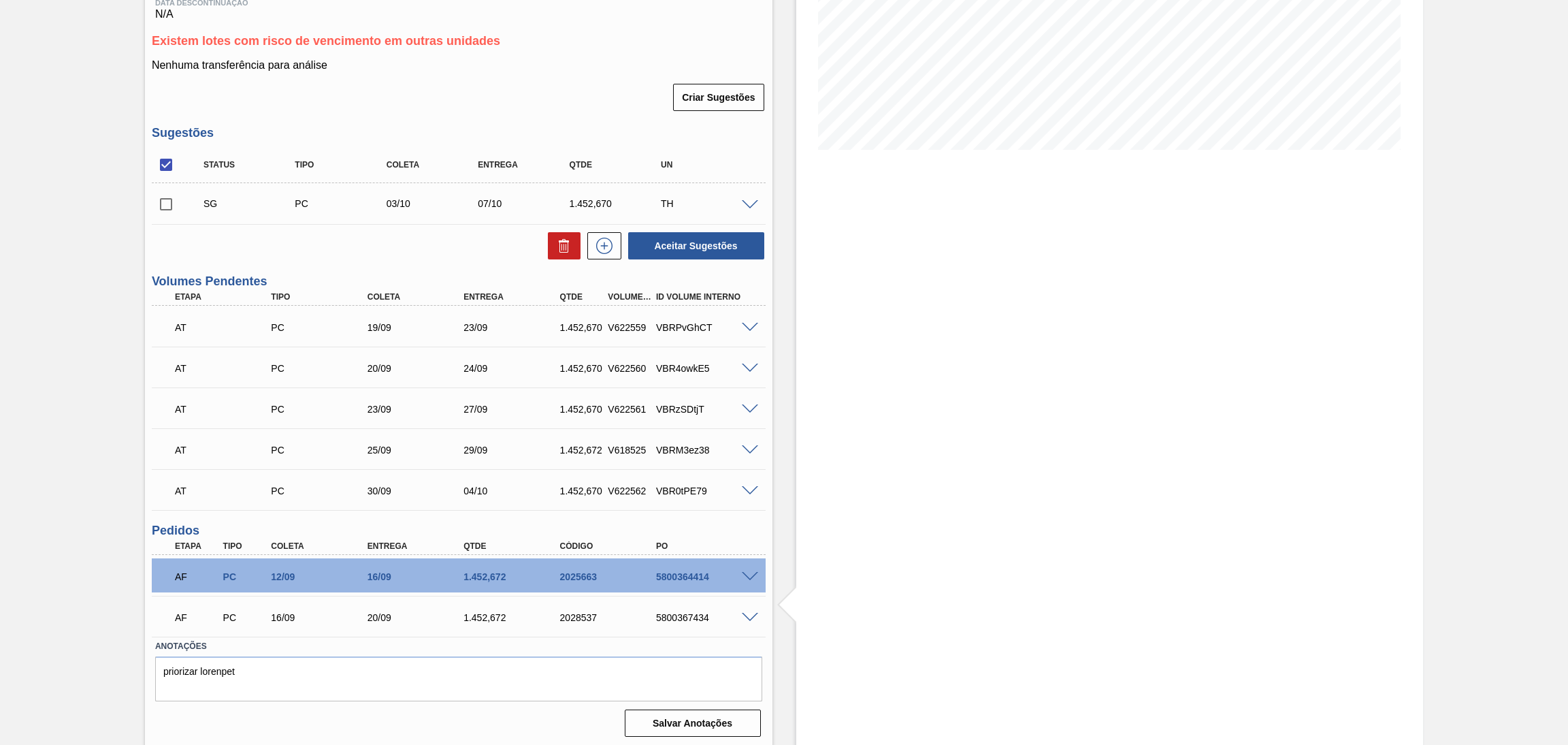
click at [748, 575] on span at bounding box center [749, 577] width 16 height 10
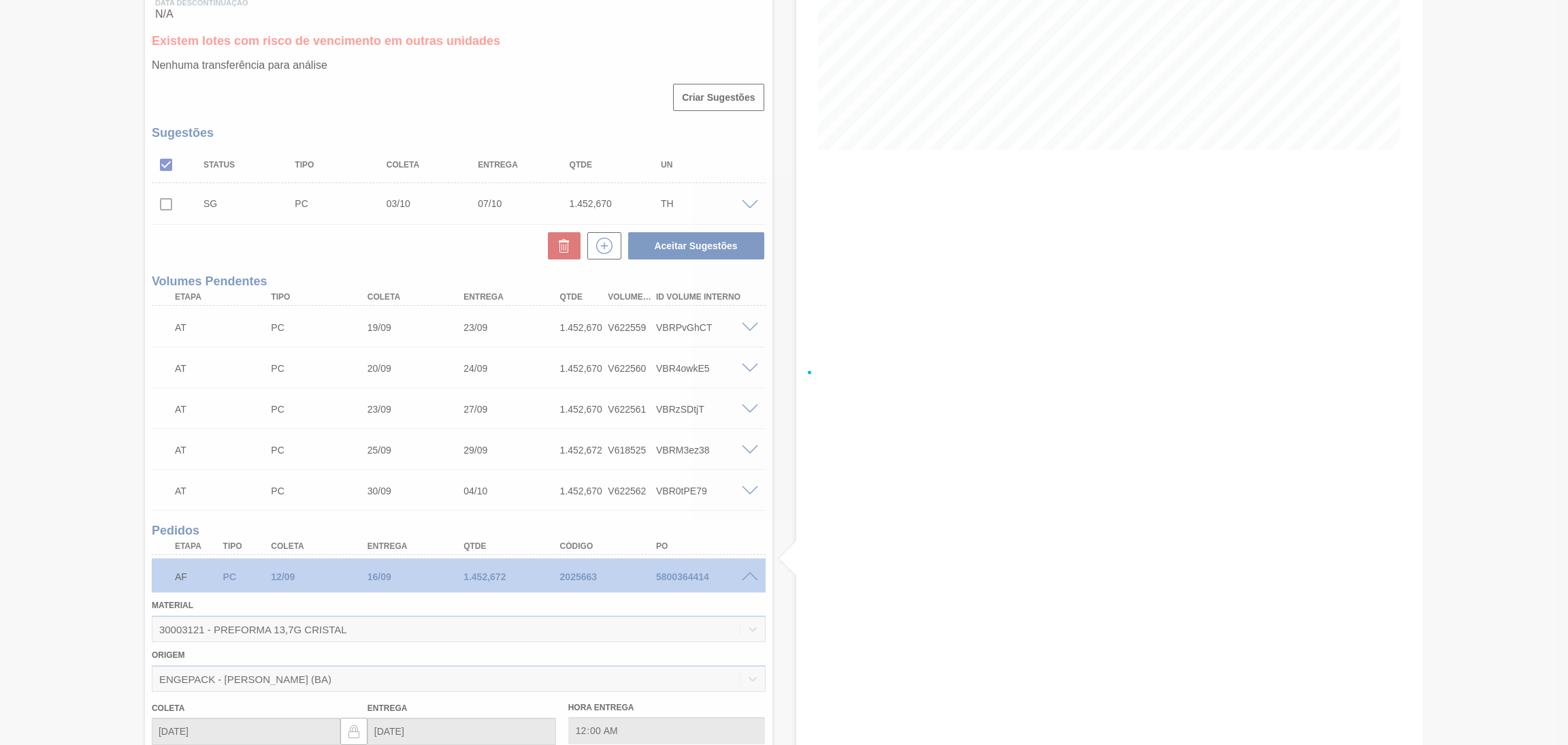
scroll to position [577, 0]
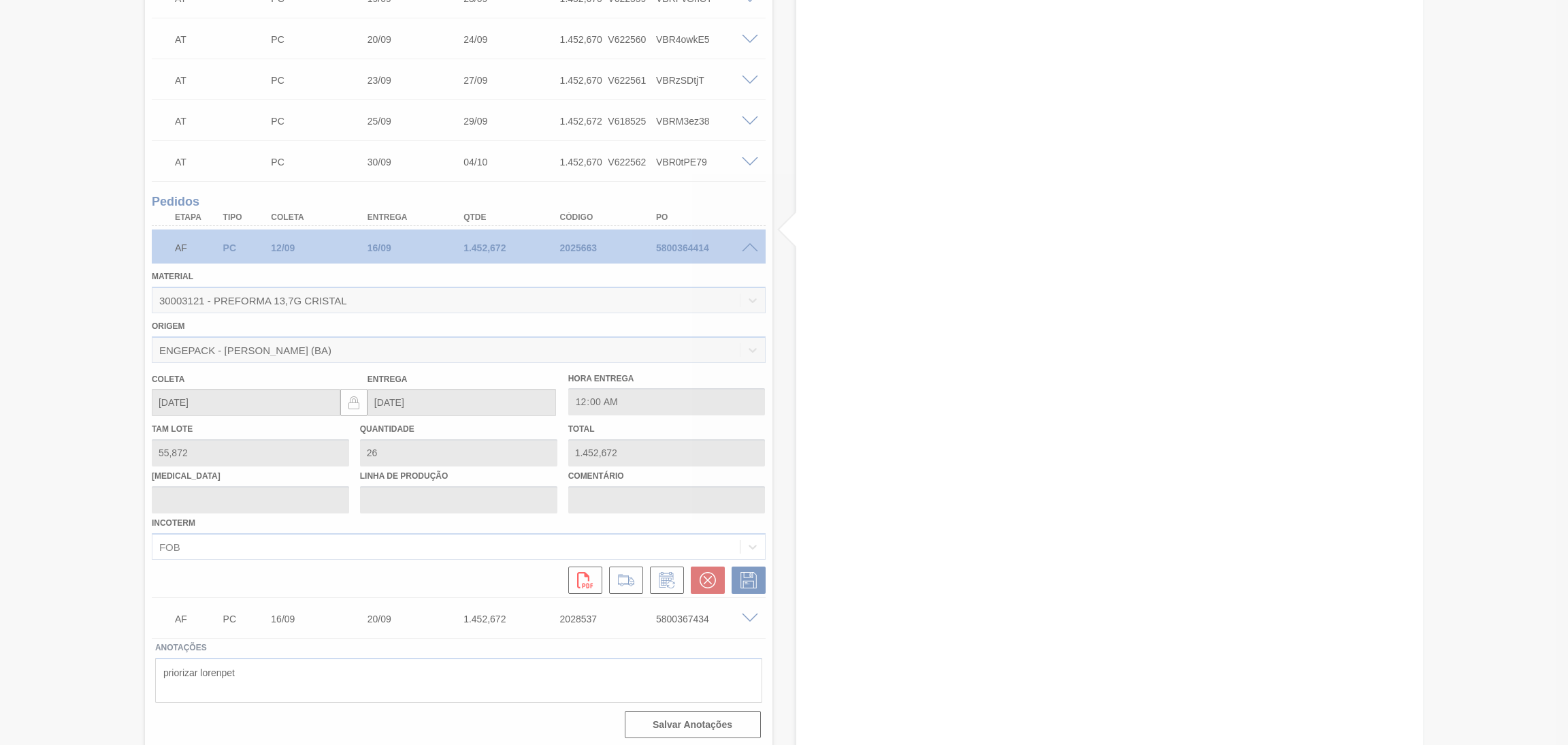
click at [663, 575] on div at bounding box center [784, 372] width 1568 height 745
click at [664, 582] on div at bounding box center [784, 372] width 1568 height 745
click at [663, 582] on div at bounding box center [784, 372] width 1568 height 745
click at [660, 580] on div at bounding box center [784, 372] width 1568 height 745
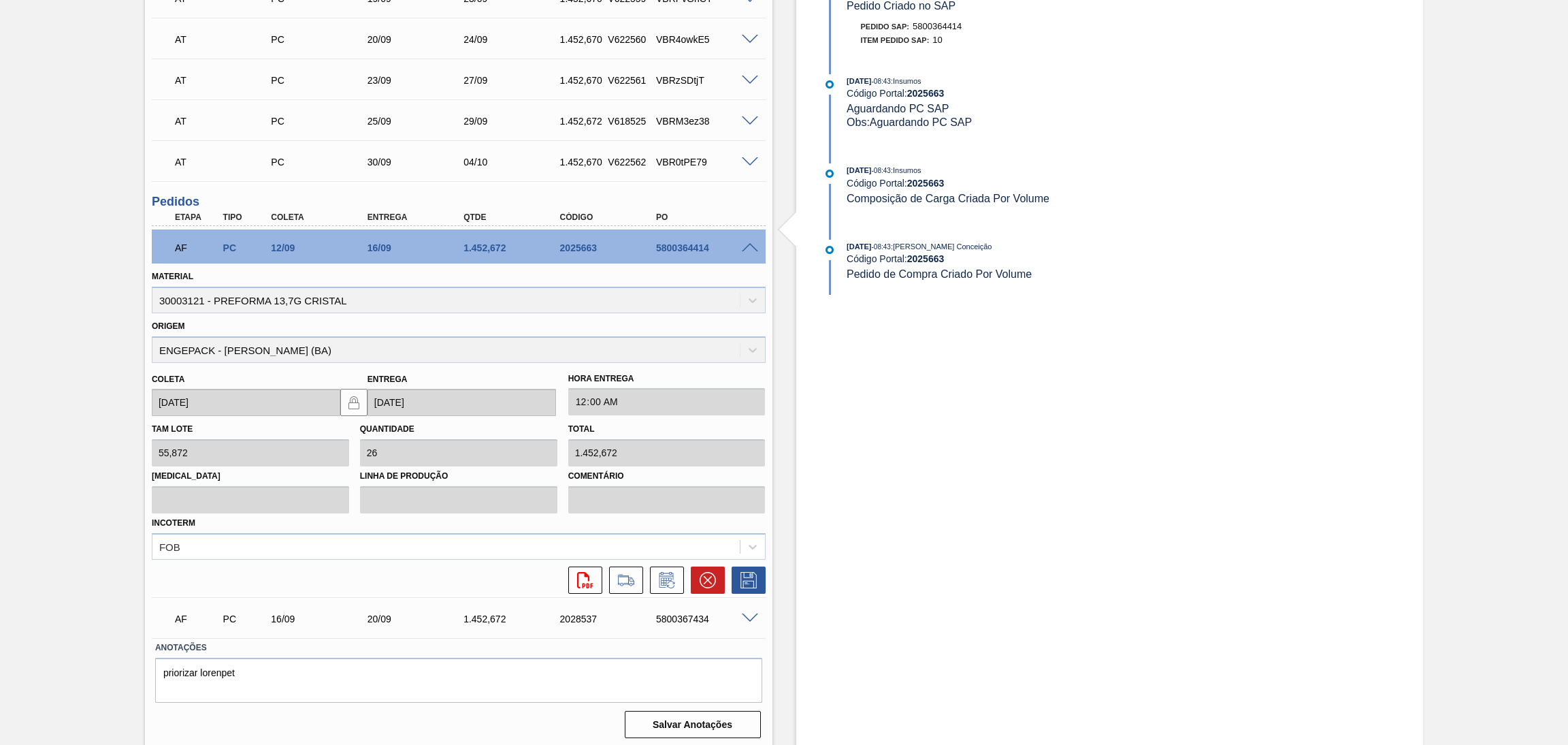
click at [660, 580] on icon at bounding box center [667, 580] width 22 height 16
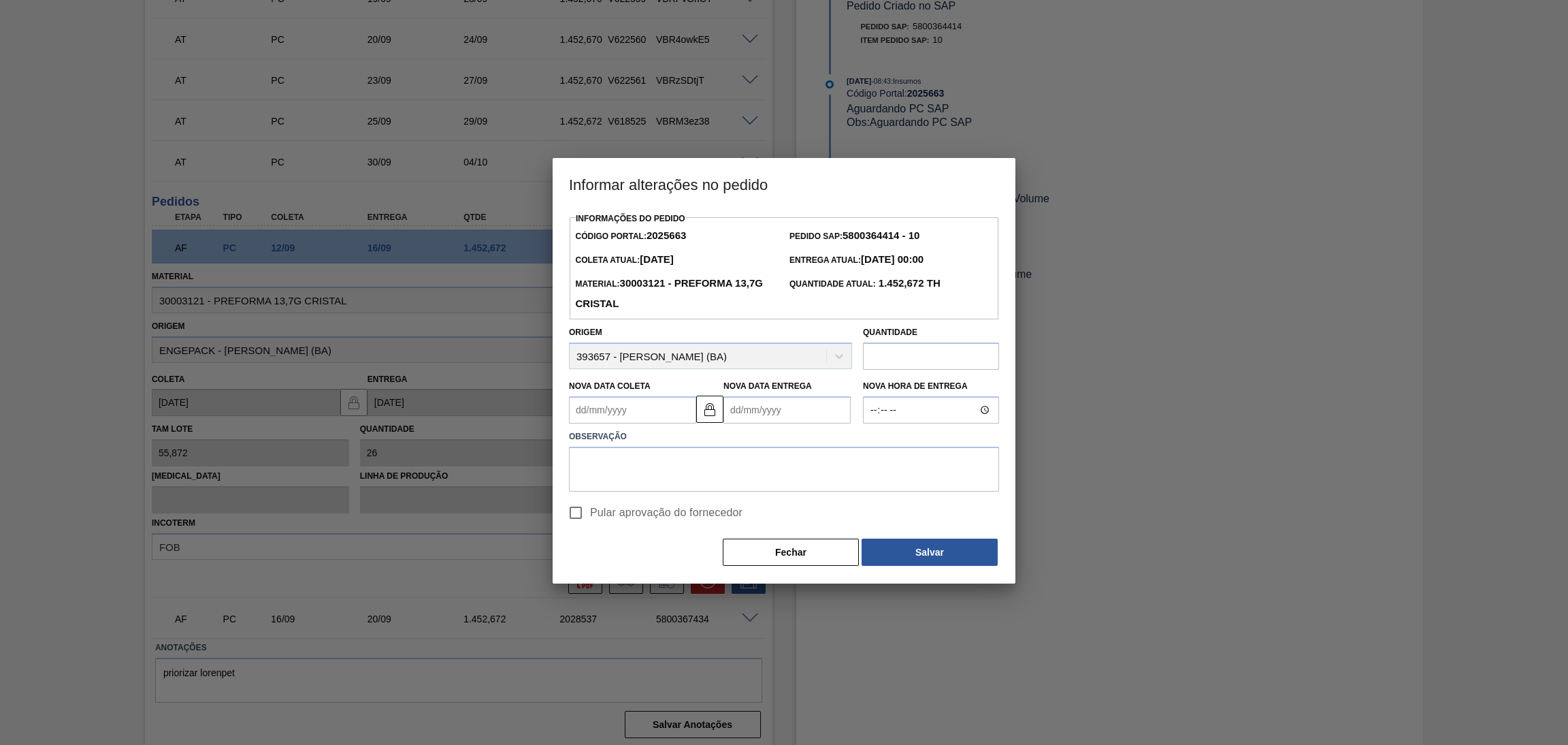
click at [688, 410] on Coleta2025663 "Nova Data Coleta" at bounding box center [633, 410] width 128 height 27
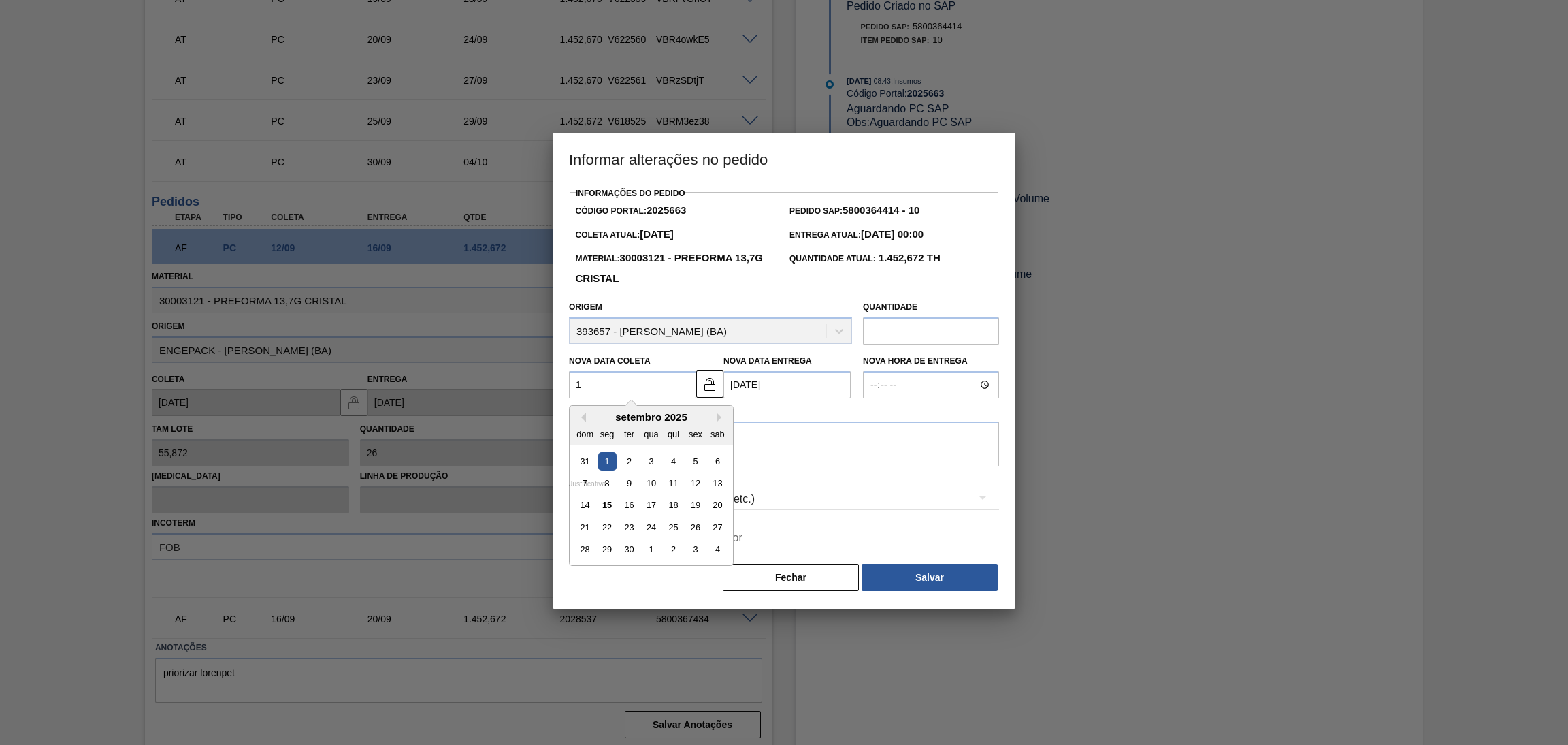
type Coleta2025663 "1"
type Entrega2025663 "[DATE]"
type Coleta2025663 "15"
type Entrega2025663 "[DATE]"
click at [606, 506] on div "15" at bounding box center [607, 506] width 18 height 18
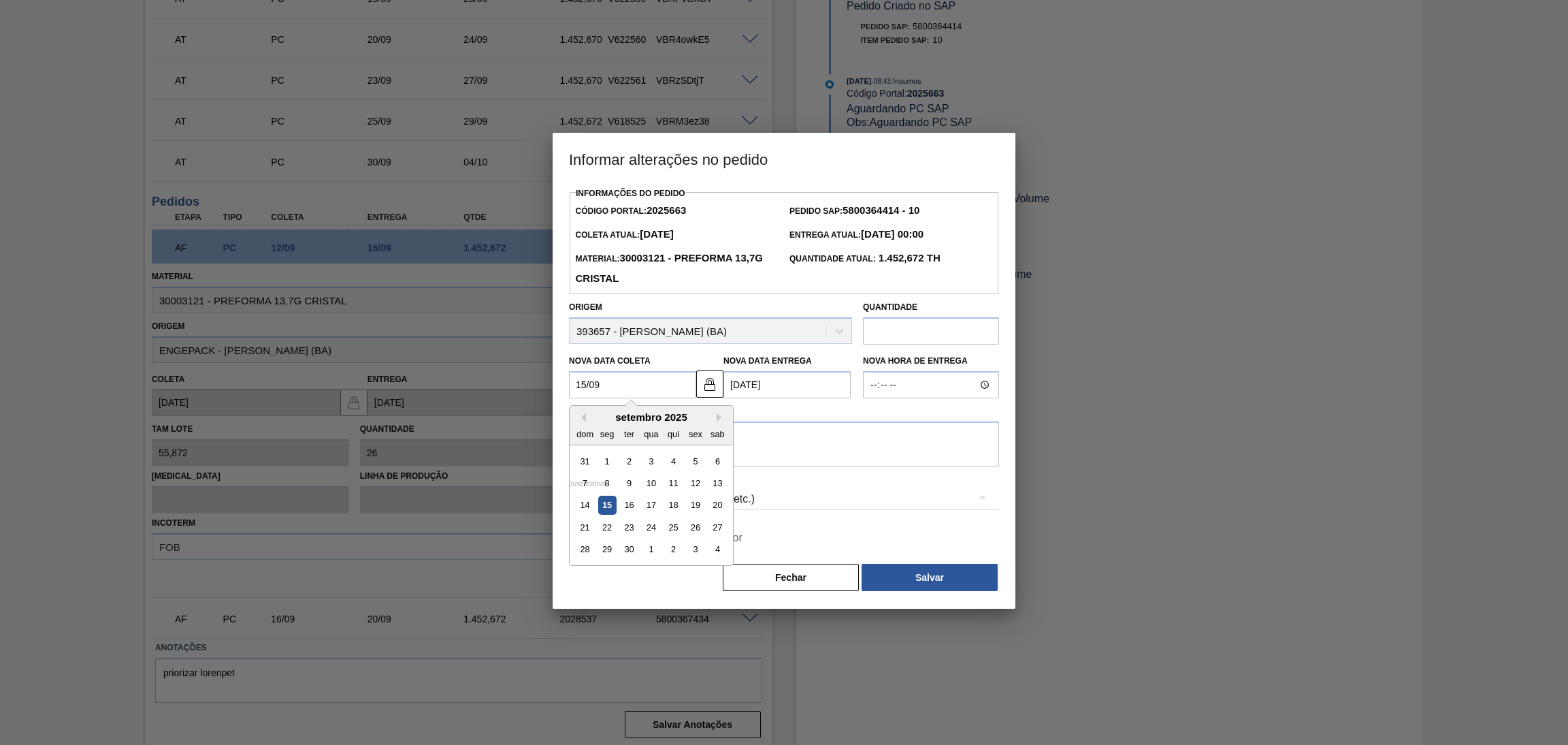
type Coleta2025663 "[DATE]"
click at [693, 434] on textarea at bounding box center [784, 443] width 430 height 45
type textarea "furo reprogramado"
click at [619, 539] on span "Pular aprovação do fornecedor" at bounding box center [667, 538] width 153 height 16
click at [590, 539] on input "Pular aprovação do fornecedor" at bounding box center [576, 538] width 29 height 29
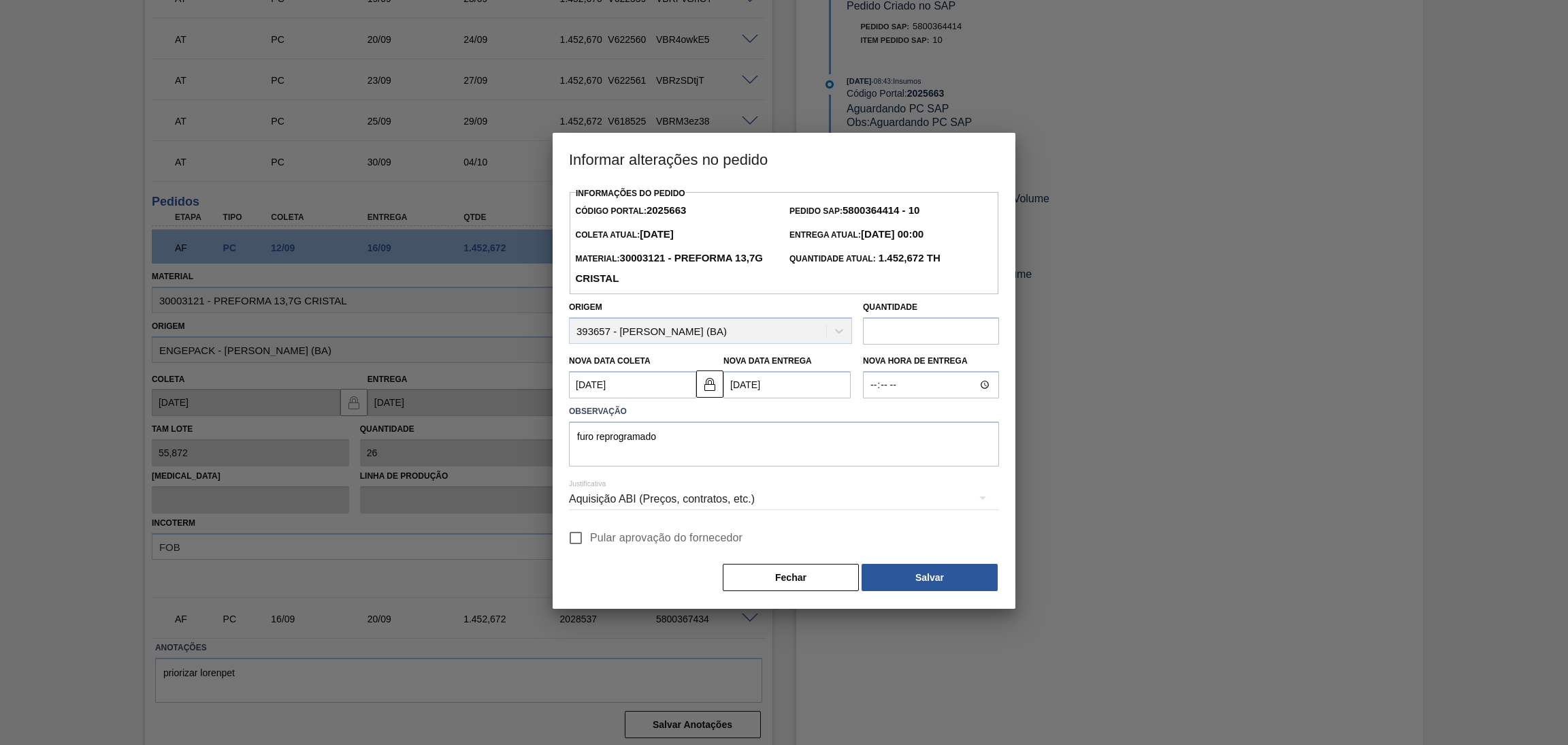
checkbox input "true"
click at [881, 569] on button "Salvar" at bounding box center [930, 577] width 136 height 27
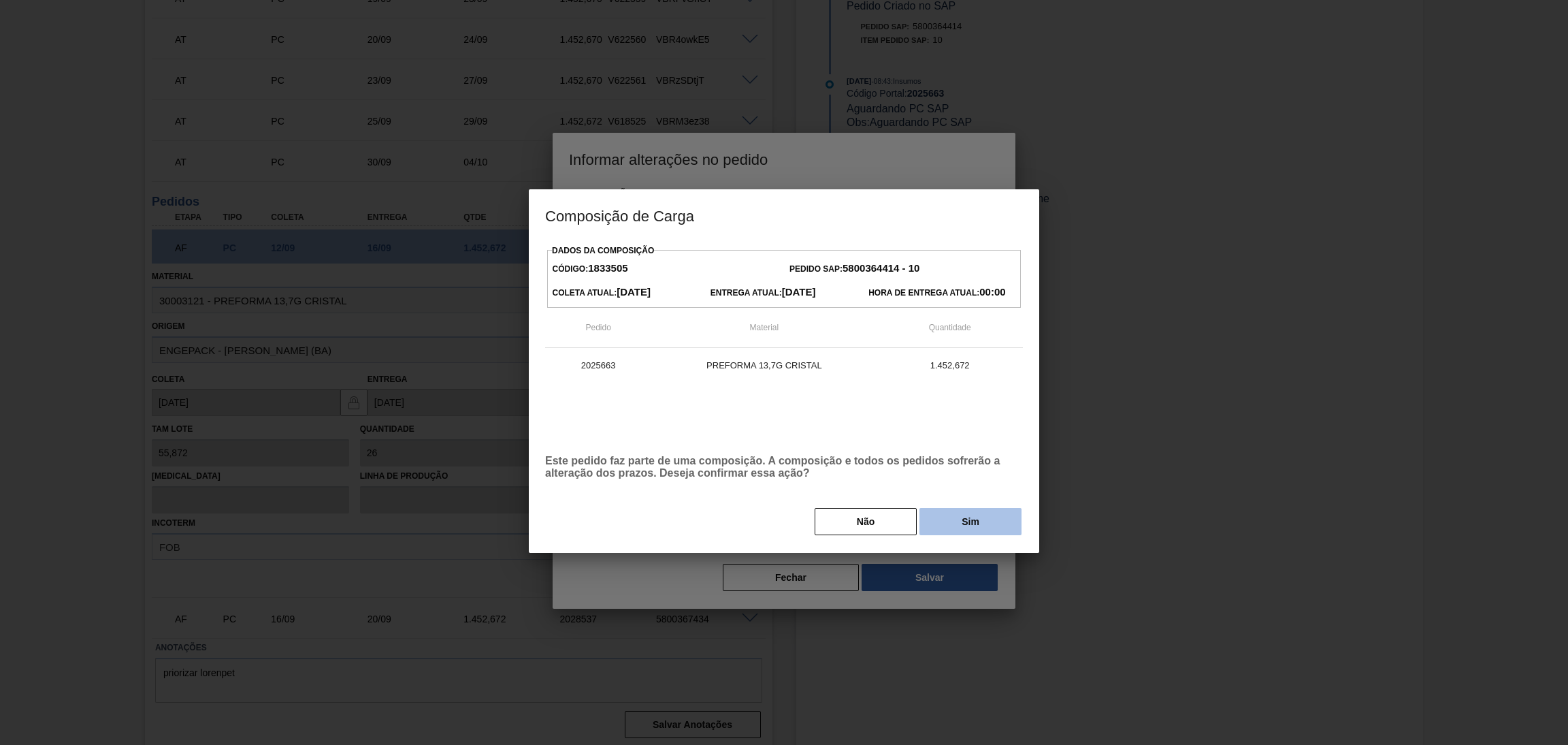
click at [945, 527] on button "Sim" at bounding box center [971, 522] width 102 height 27
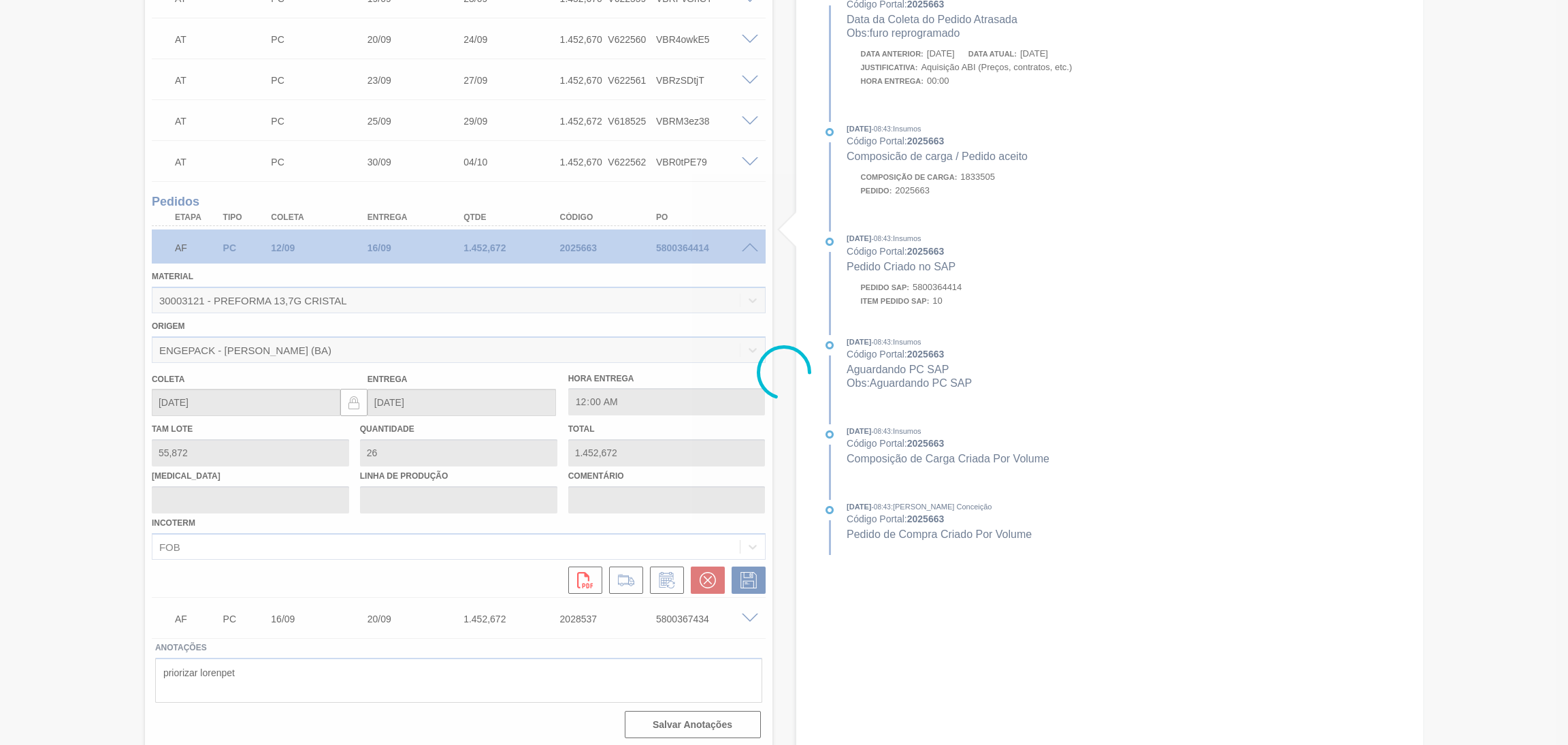
type input "furo reprogramado"
type input "[DATE]"
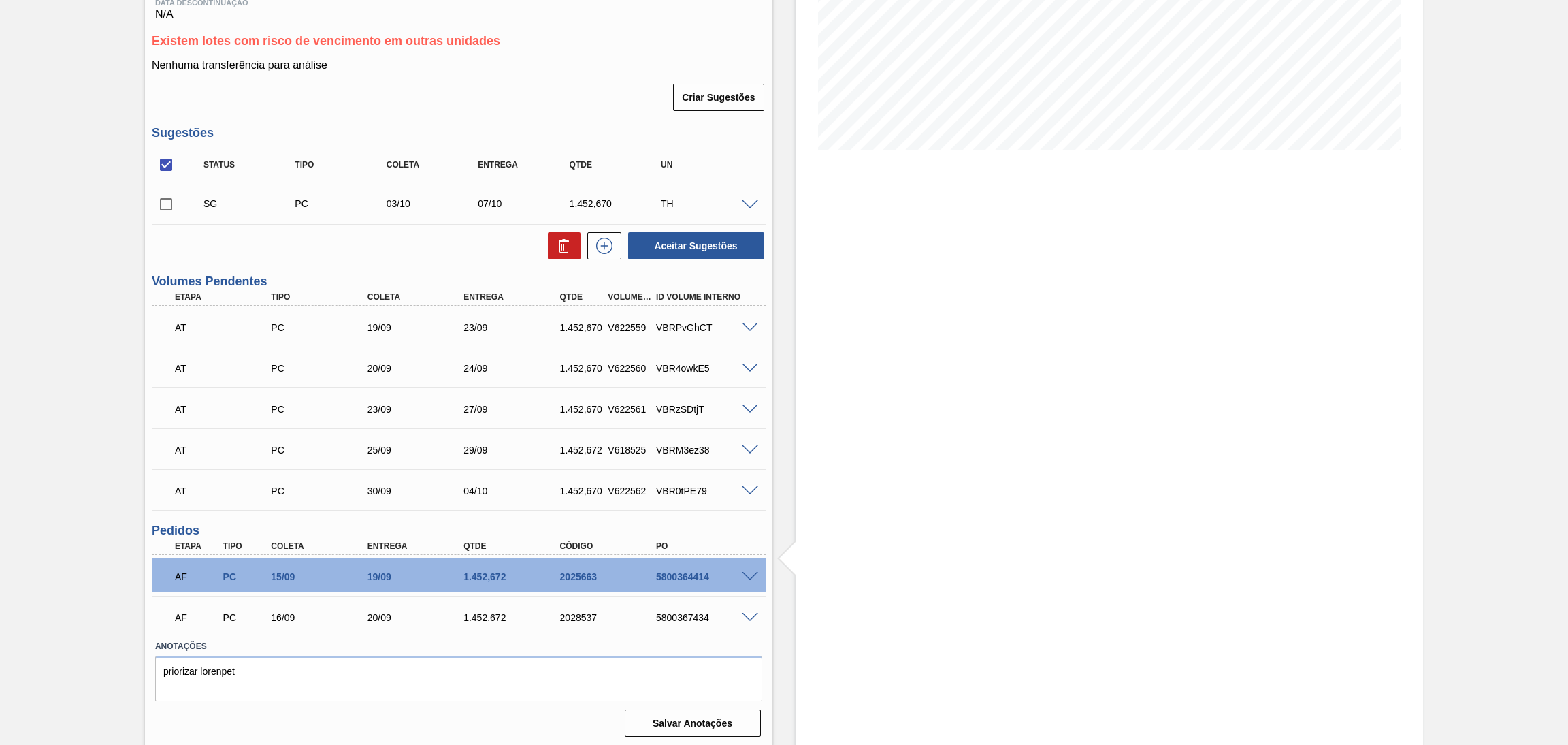
click at [773, 618] on div "Estoque De 15/09/2025 Até 30/11/2025 Filtro 20/09 Projeção de Estoque 3,170.382…" at bounding box center [1099, 283] width 652 height 928
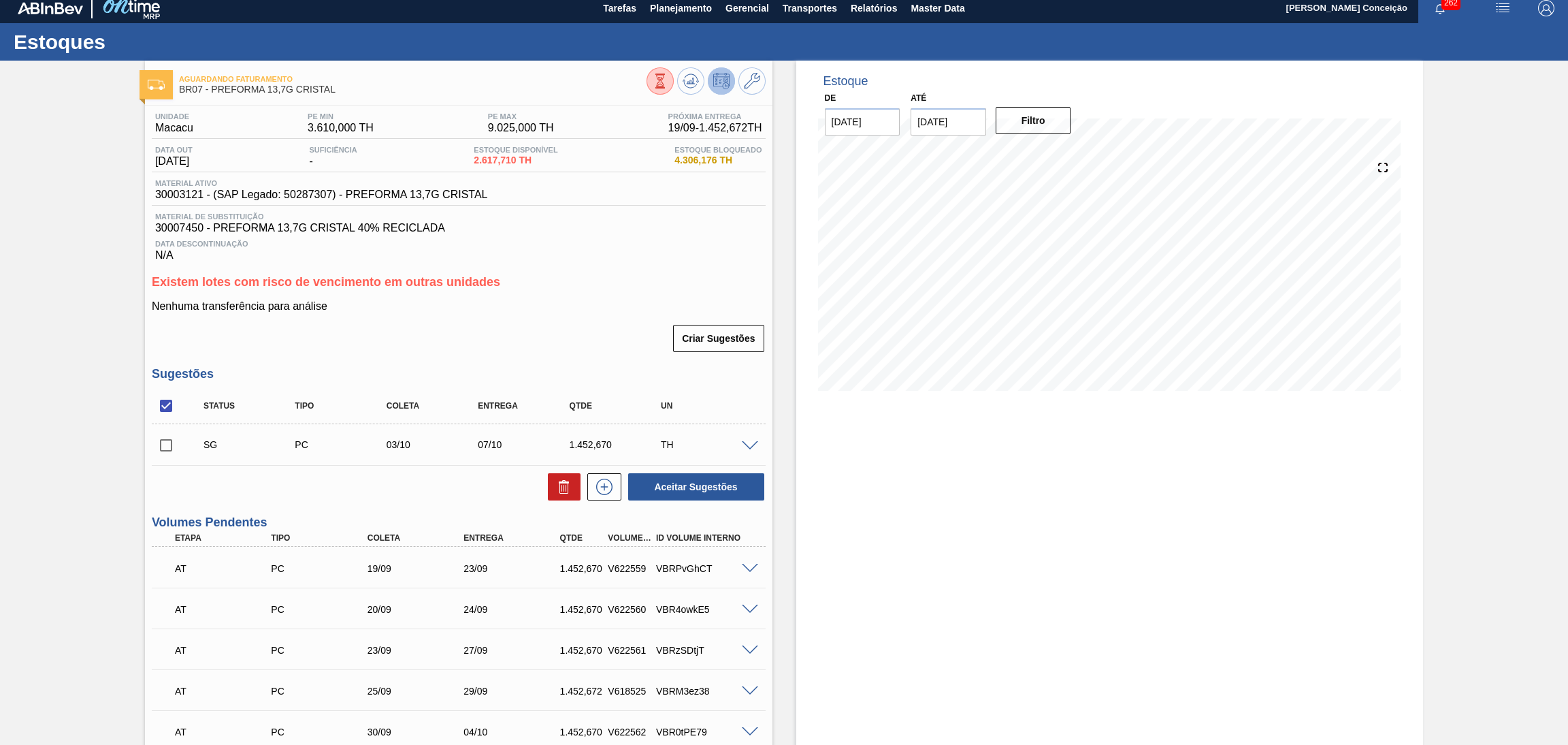
scroll to position [0, 0]
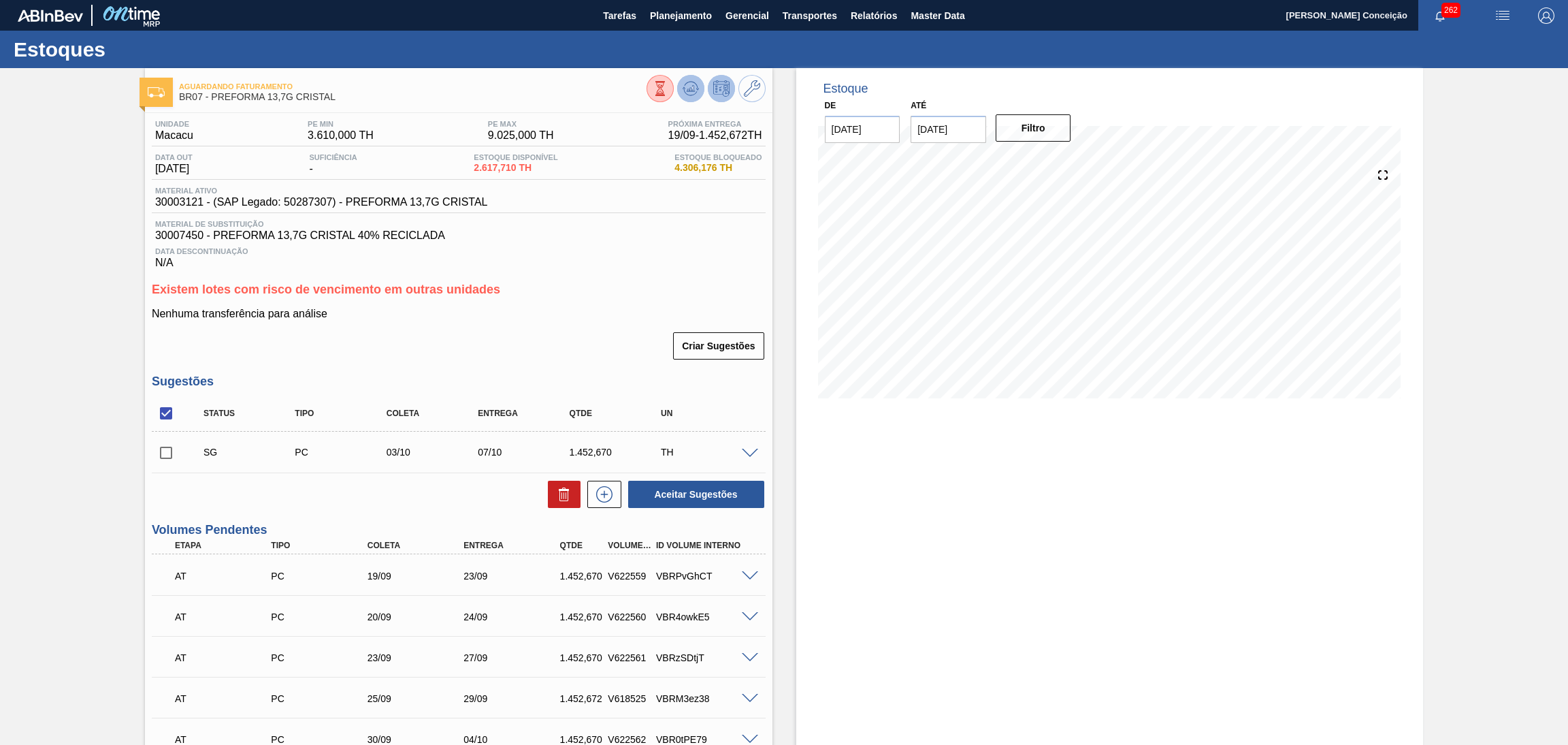
click at [690, 99] on button at bounding box center [690, 88] width 27 height 27
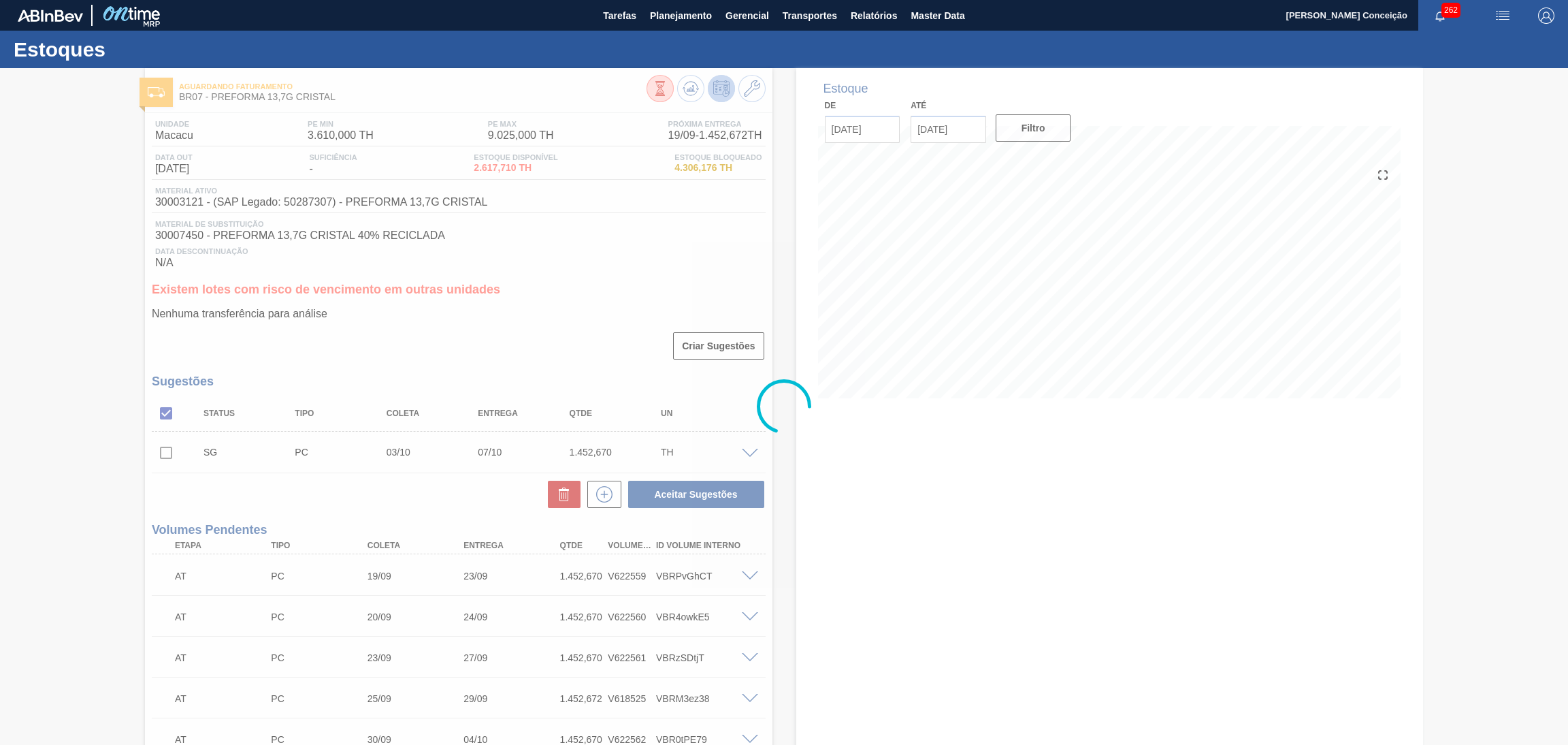
click at [823, 605] on div at bounding box center [784, 407] width 1568 height 677
click at [817, 648] on div at bounding box center [784, 407] width 1568 height 677
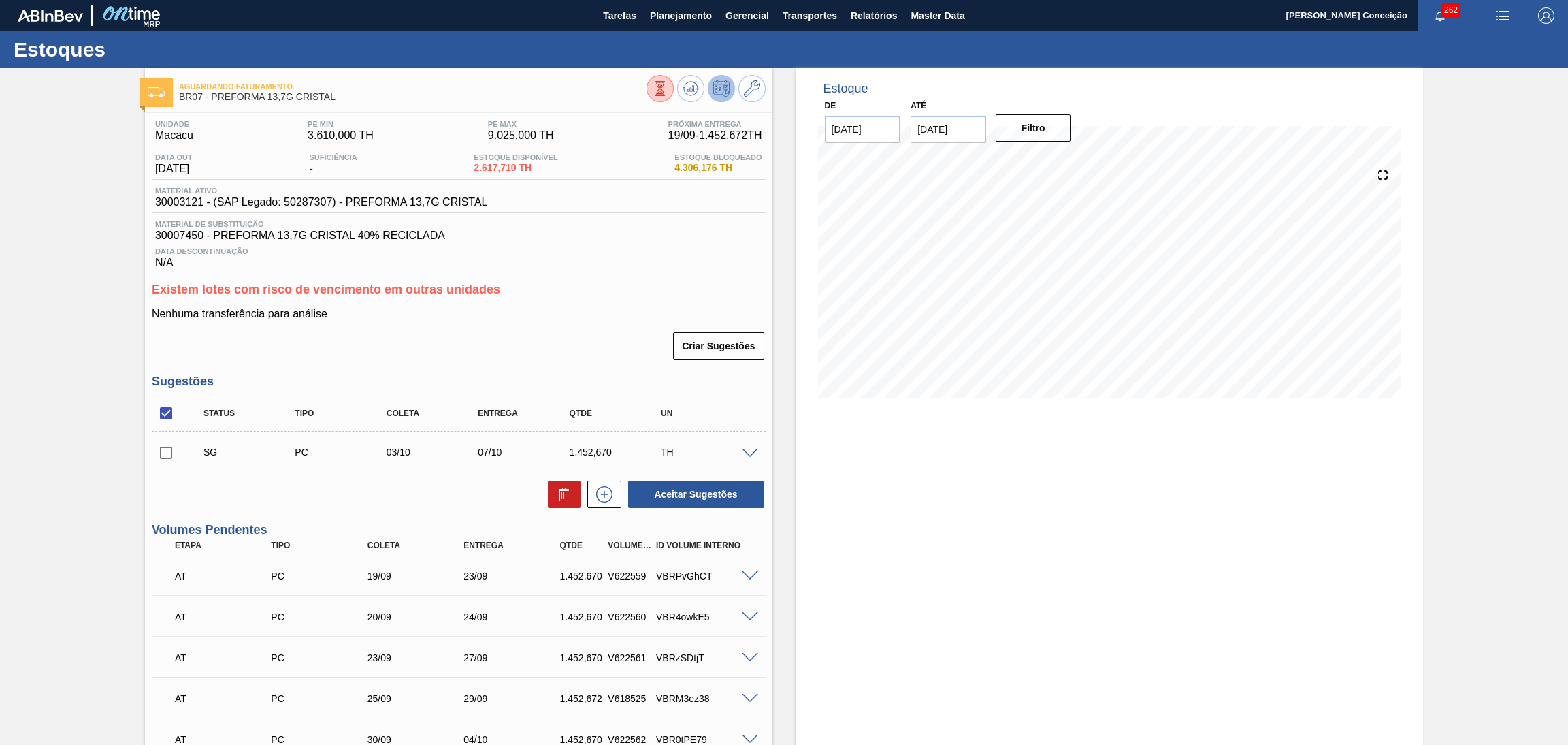
click at [967, 511] on div "Estoque De 15/09/2025 Até 30/11/2025 Filtro 23/09 Projeção de Estoque 4,060.72 …" at bounding box center [1109, 532] width 627 height 928
click at [705, 13] on span "Planejamento" at bounding box center [681, 15] width 62 height 16
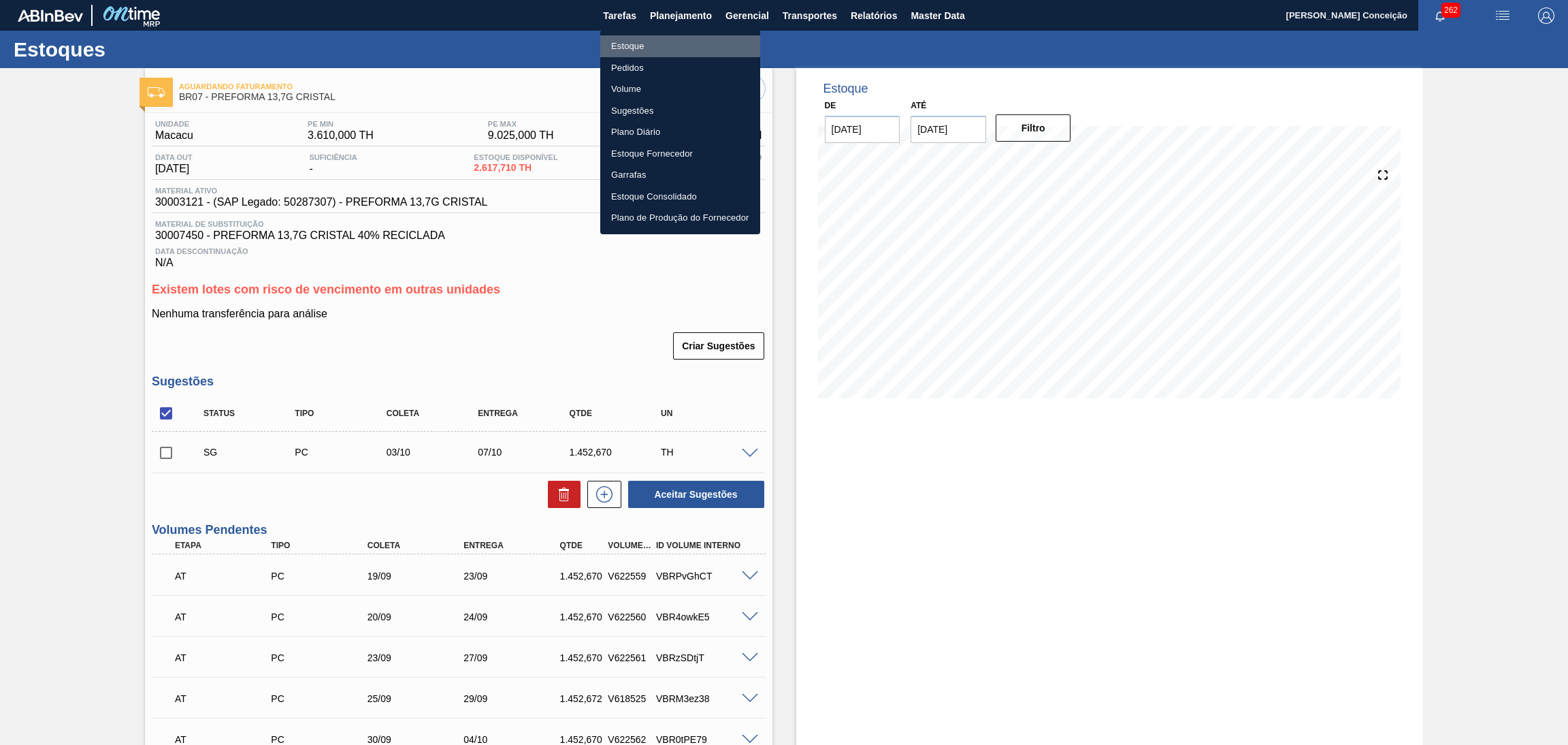
click at [650, 42] on li "Estoque" at bounding box center [680, 46] width 160 height 22
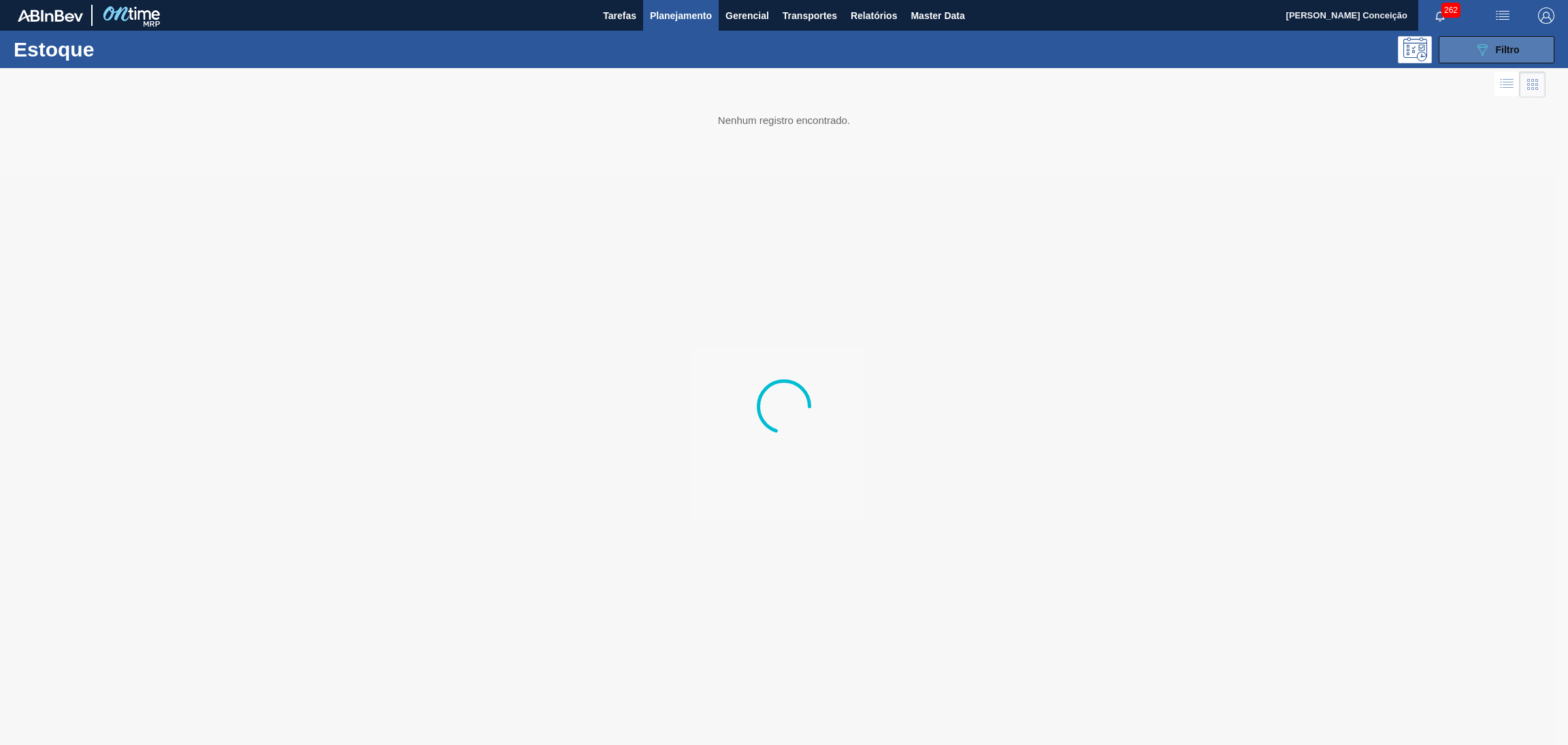
click at [1498, 45] on span "Filtro" at bounding box center [1508, 50] width 24 height 11
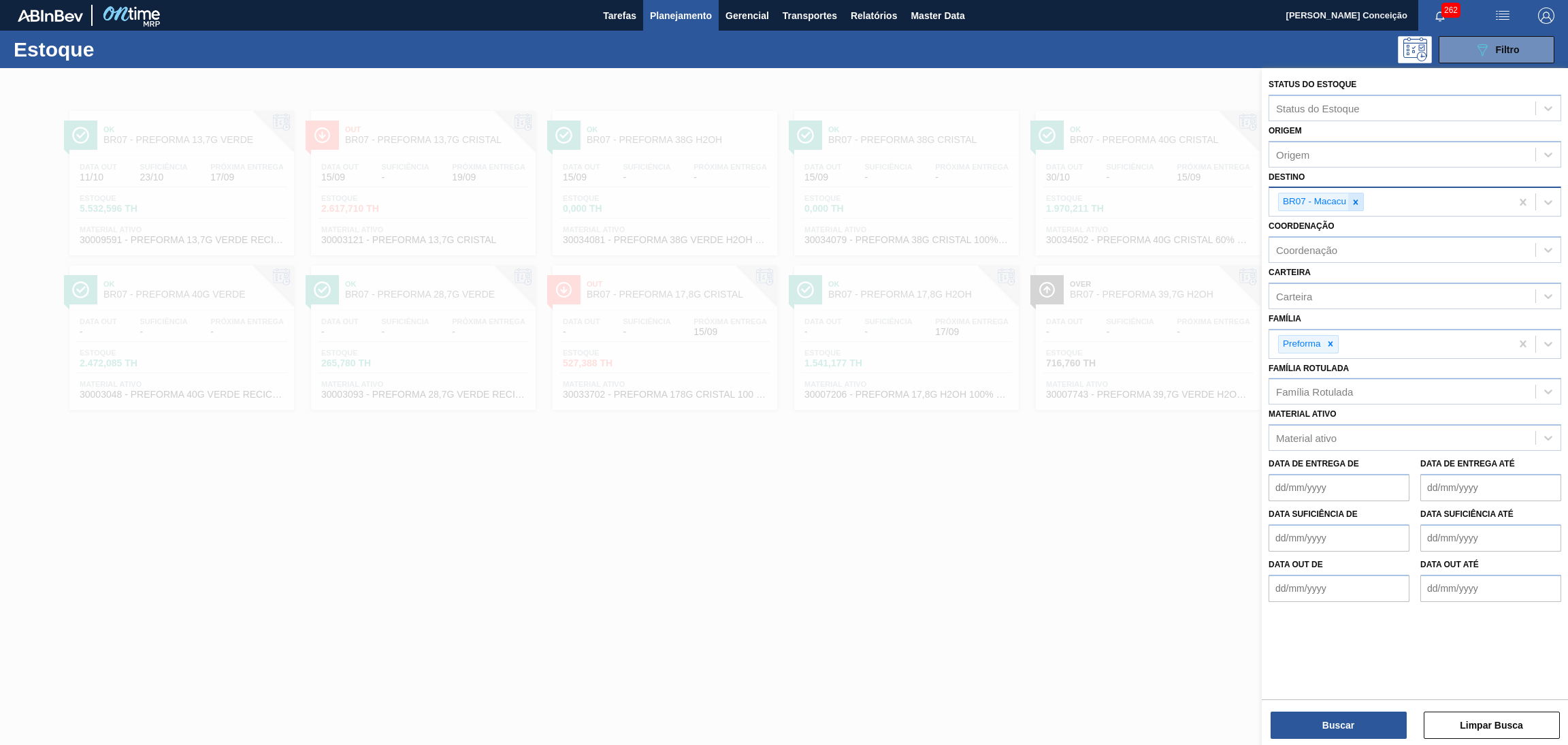
click at [1356, 200] on icon at bounding box center [1356, 202] width 5 height 5
type input "br27"
click at [1325, 711] on button "Buscar" at bounding box center [1339, 725] width 136 height 27
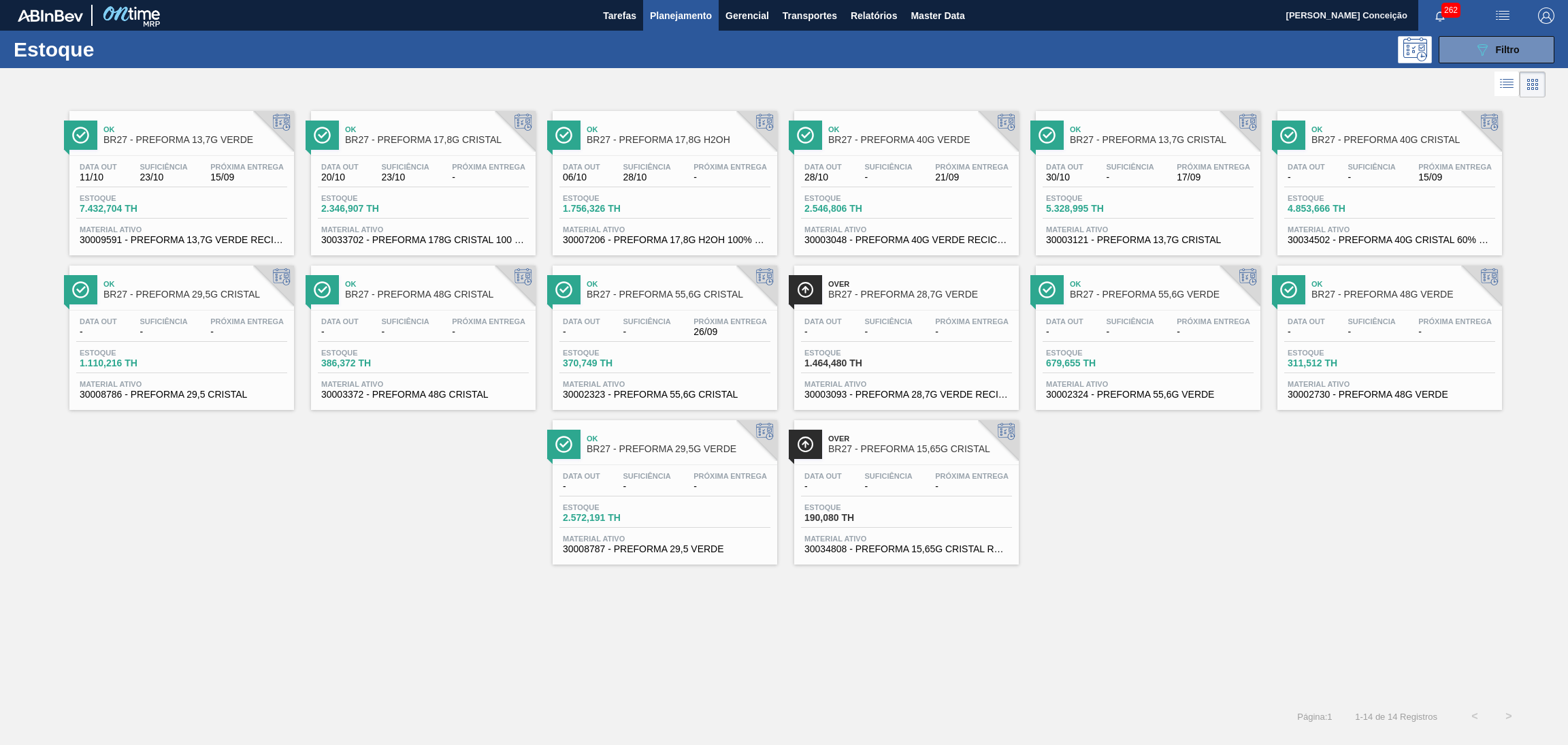
click at [1180, 163] on span "Próxima Entrega" at bounding box center [1214, 167] width 74 height 8
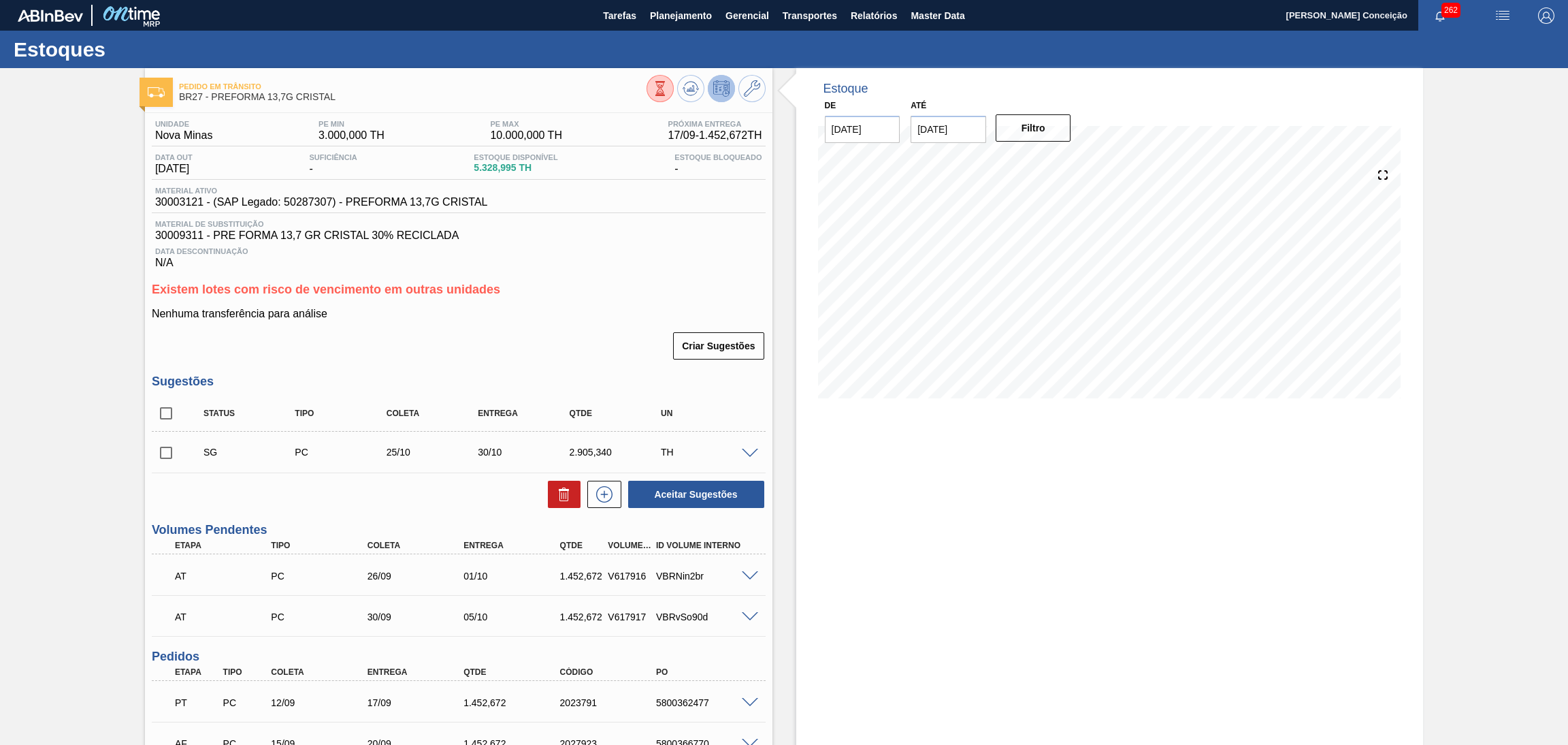
click at [475, 506] on div "Aceitar Sugestões" at bounding box center [459, 495] width 614 height 30
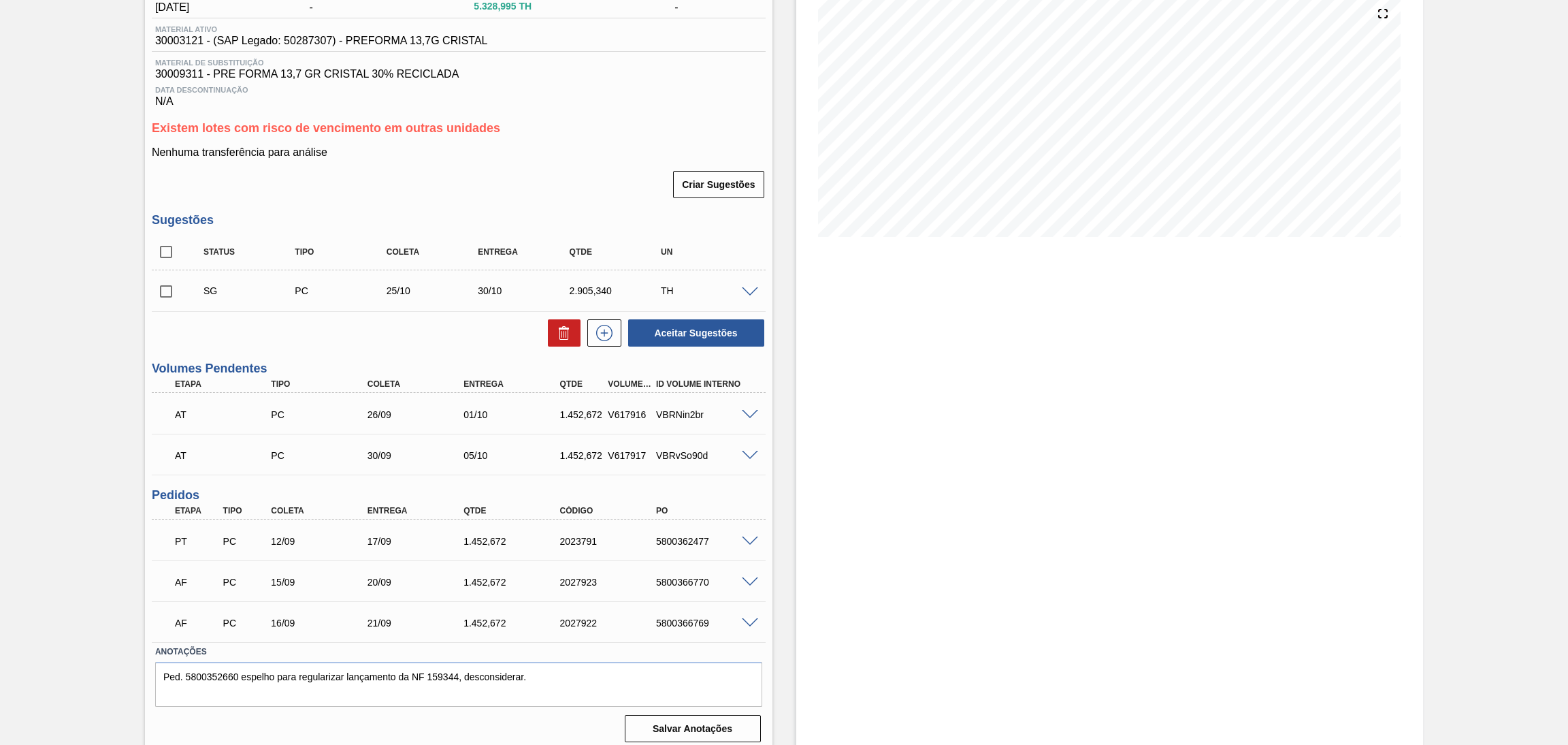
scroll to position [167, 0]
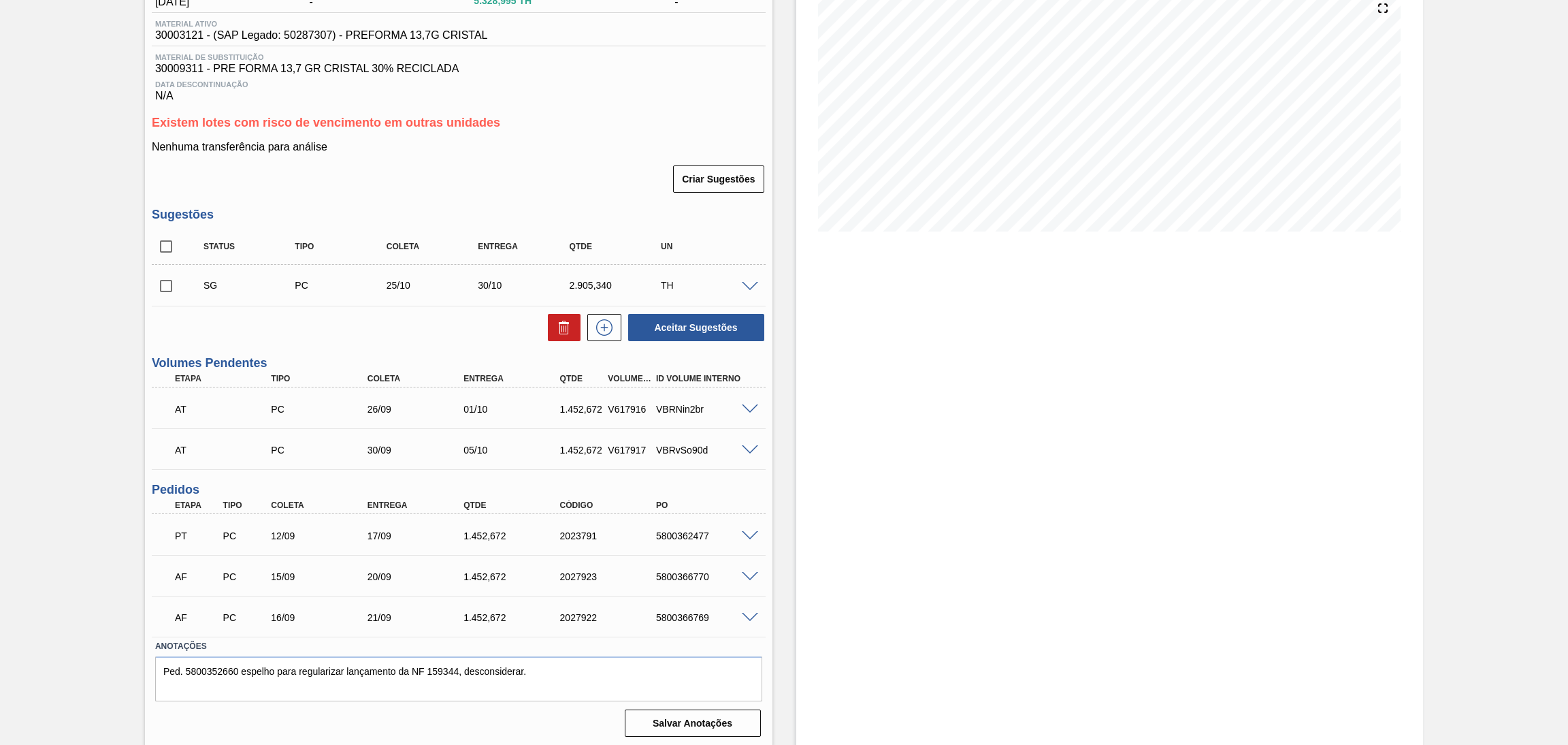
click at [878, 702] on div "Estoque De [DATE] Até [DATE] Filtro" at bounding box center [1109, 324] width 627 height 847
click at [769, 584] on div "Unidade Nova Minas PE MIN 3.000,000 TH PE MAX 10.000,000 TH Próxima Entrega 17/…" at bounding box center [459, 344] width 627 height 795
click at [659, 81] on span "Data Descontinuação" at bounding box center [459, 85] width 607 height 8
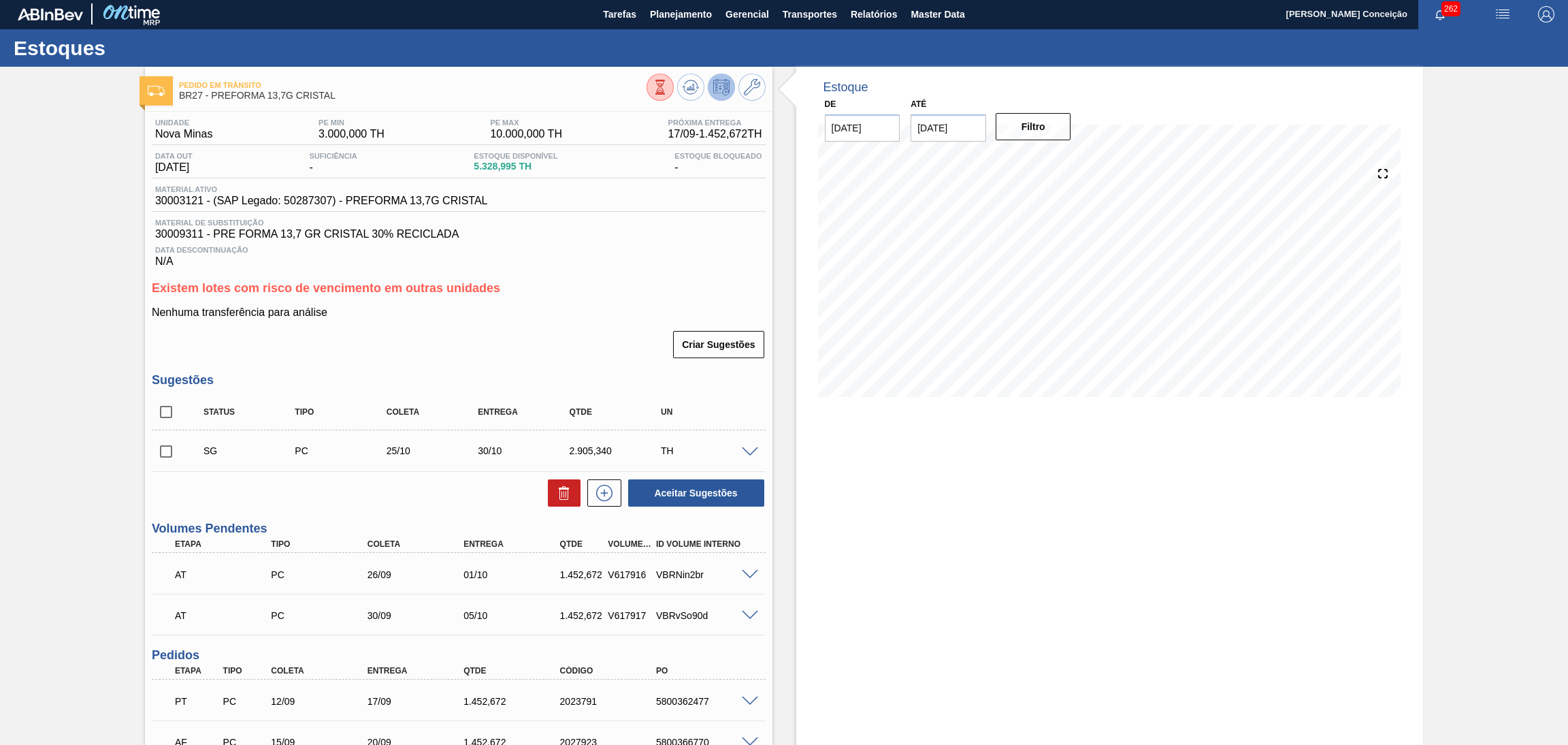
scroll to position [0, 0]
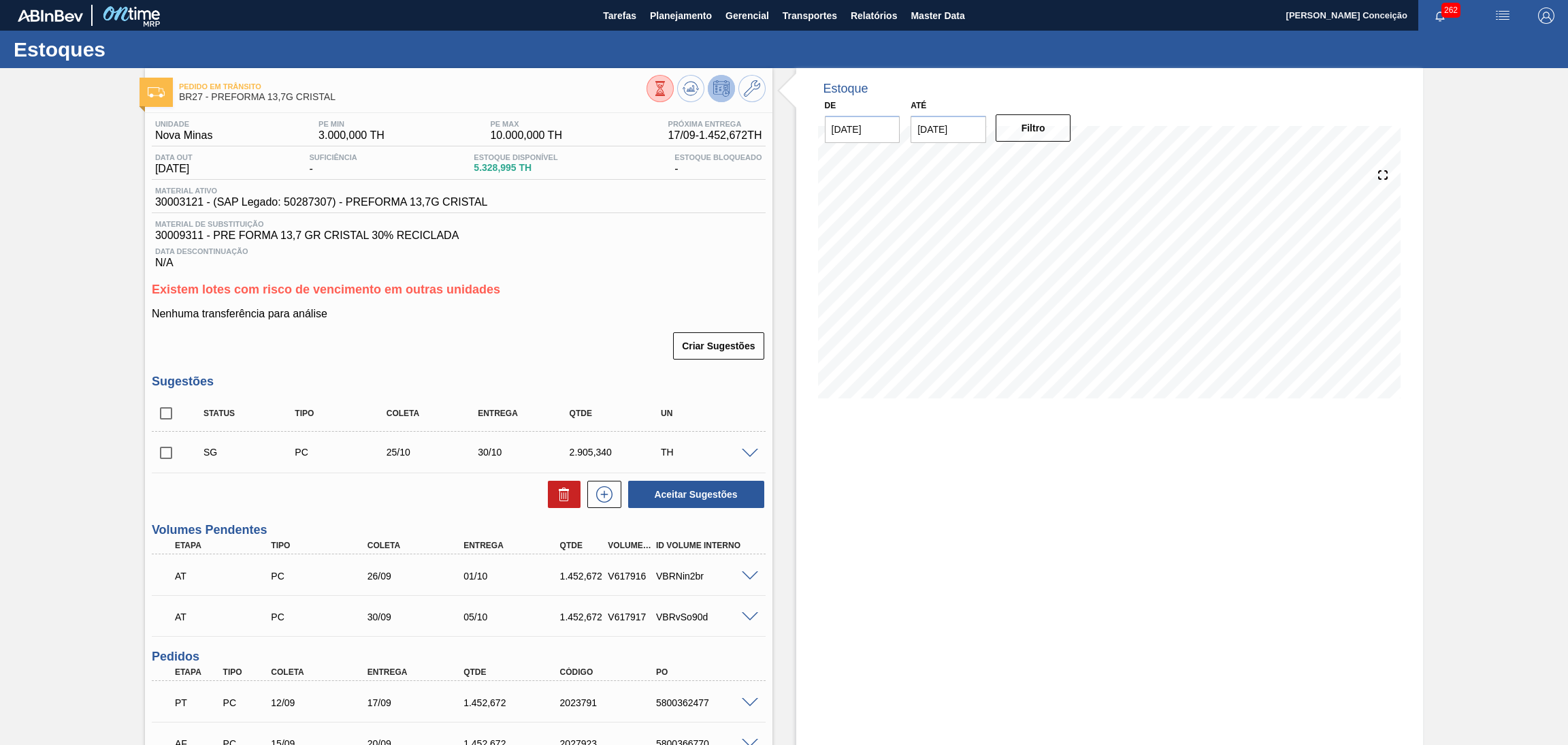
click at [805, 442] on div "Estoque De [DATE] Até [DATE] Filtro 27/09 Projeção de Estoque 6,876.011 [DOMAIN…" at bounding box center [1109, 491] width 627 height 847
click at [726, 410] on div "UN" at bounding box center [709, 412] width 103 height 9
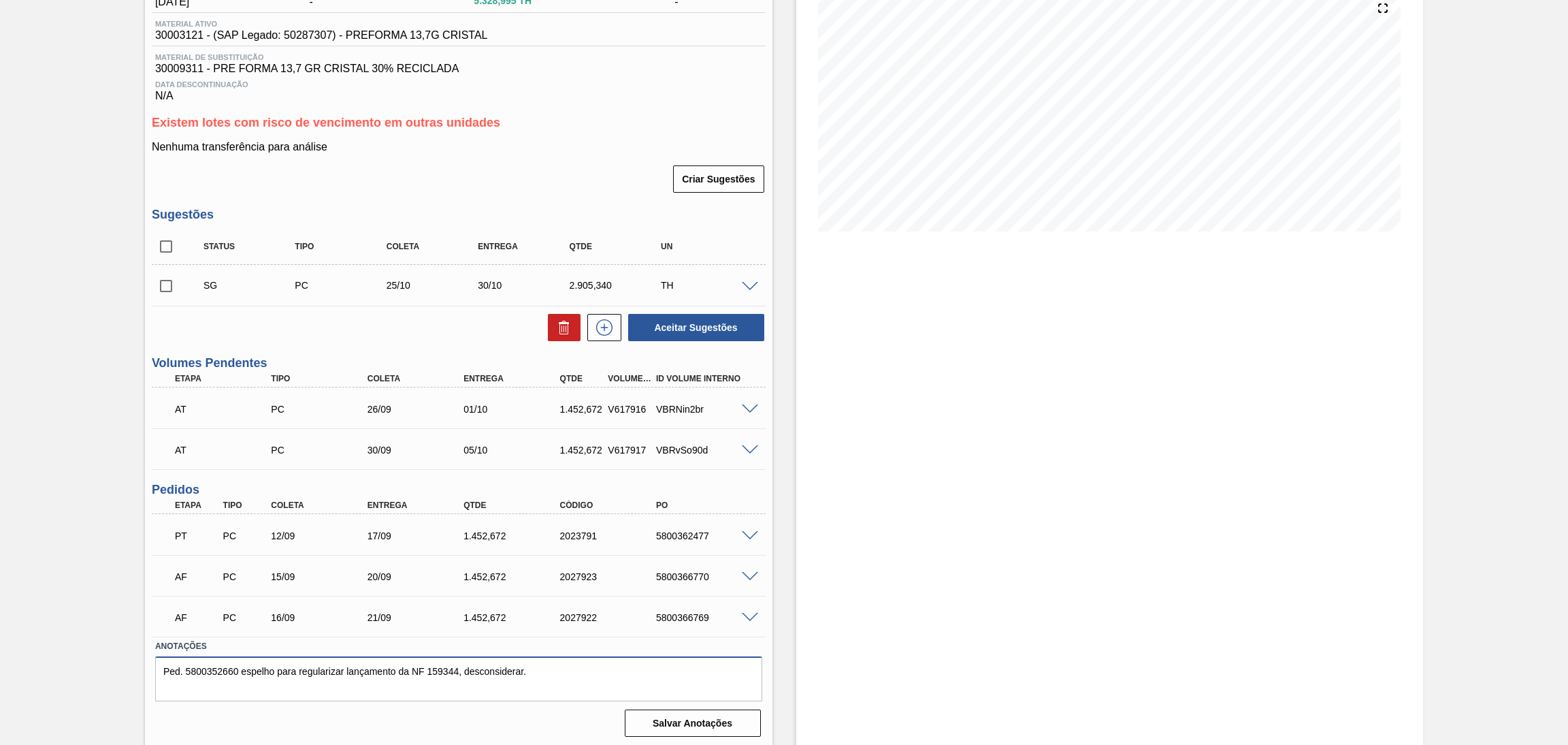
drag, startPoint x: 570, startPoint y: 658, endPoint x: 116, endPoint y: 672, distance: 454.2
click at [116, 671] on div "Pedido em Trânsito BR27 - PREFORMA 13,7G CRISTAL Unidade Nova Minas PE MIN 3.00…" at bounding box center [784, 324] width 1568 height 847
type textarea "."
click at [712, 731] on button "Salvar Anotações" at bounding box center [693, 723] width 136 height 27
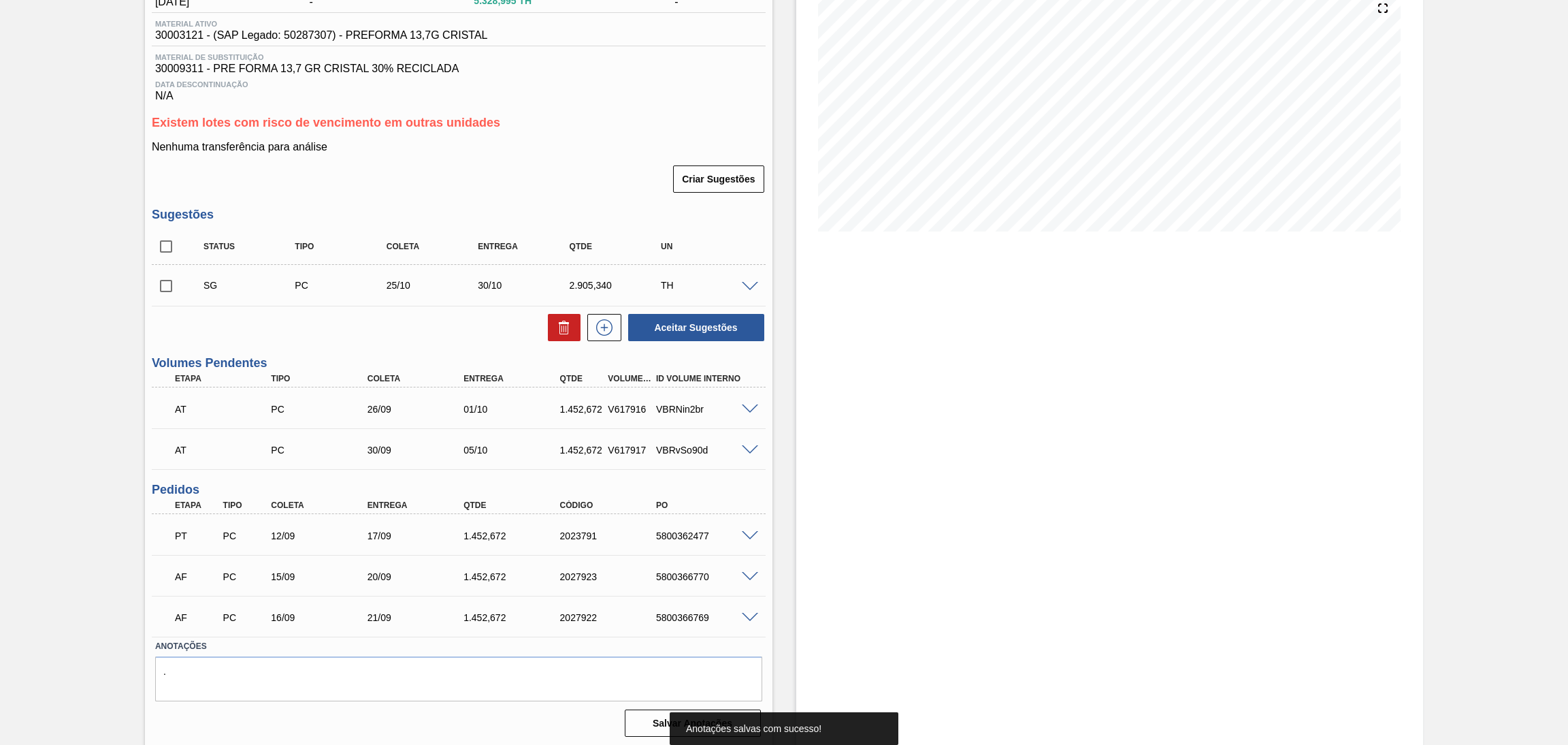
click at [537, 198] on div "Unidade Nova Minas PE MIN 3.000,000 TH PE MAX 10.000,000 TH Próxima Entrega 17/…" at bounding box center [459, 344] width 627 height 795
click at [622, 143] on p "Nenhuma transferência para análise" at bounding box center [459, 147] width 614 height 13
click at [573, 128] on h3 "Existem lotes com risco de vencimento em outras unidades" at bounding box center [459, 123] width 614 height 14
click at [585, 74] on span "30009311 - PRE FORMA 13,7 GR CRISTAL 30% RECICLADA" at bounding box center [459, 69] width 607 height 13
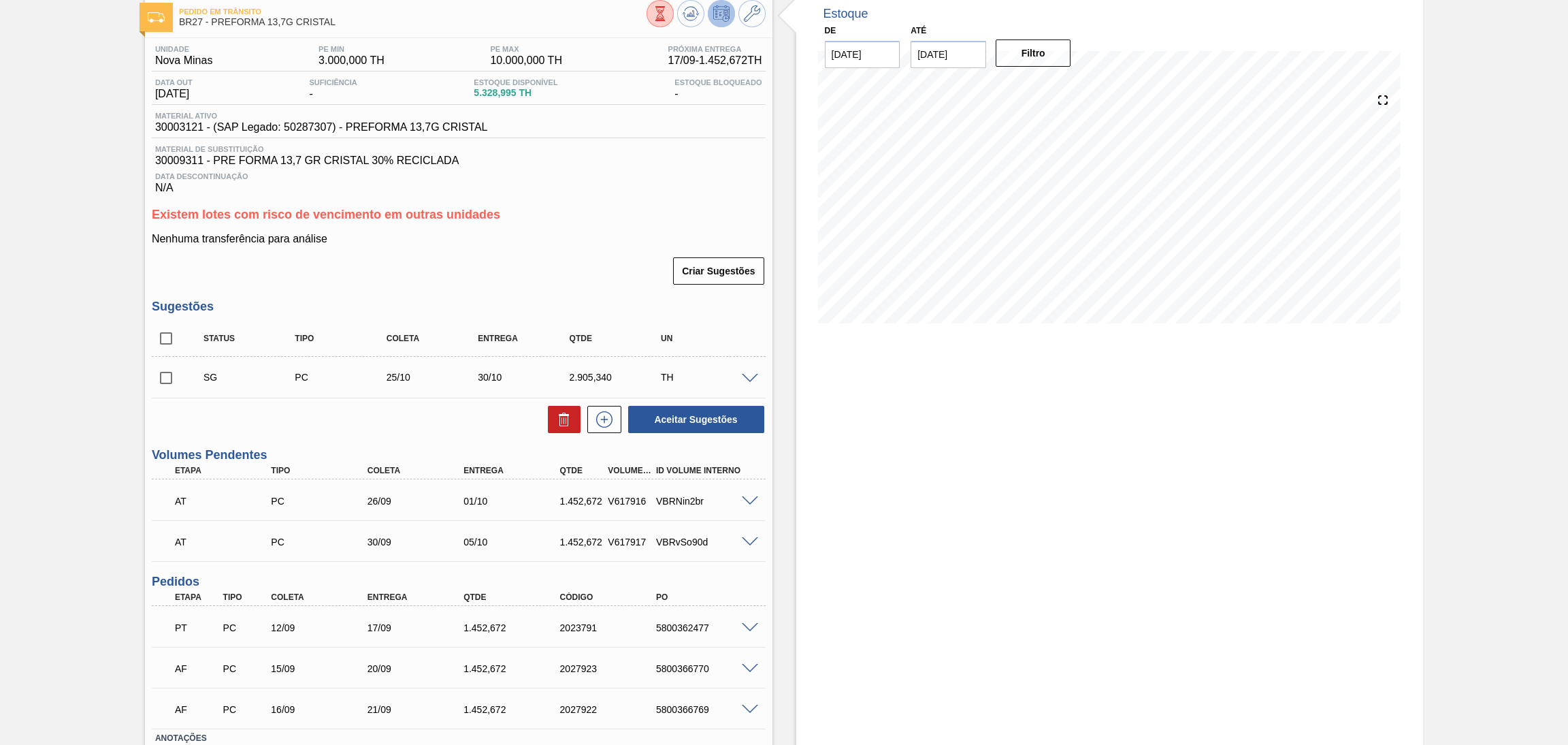
scroll to position [0, 0]
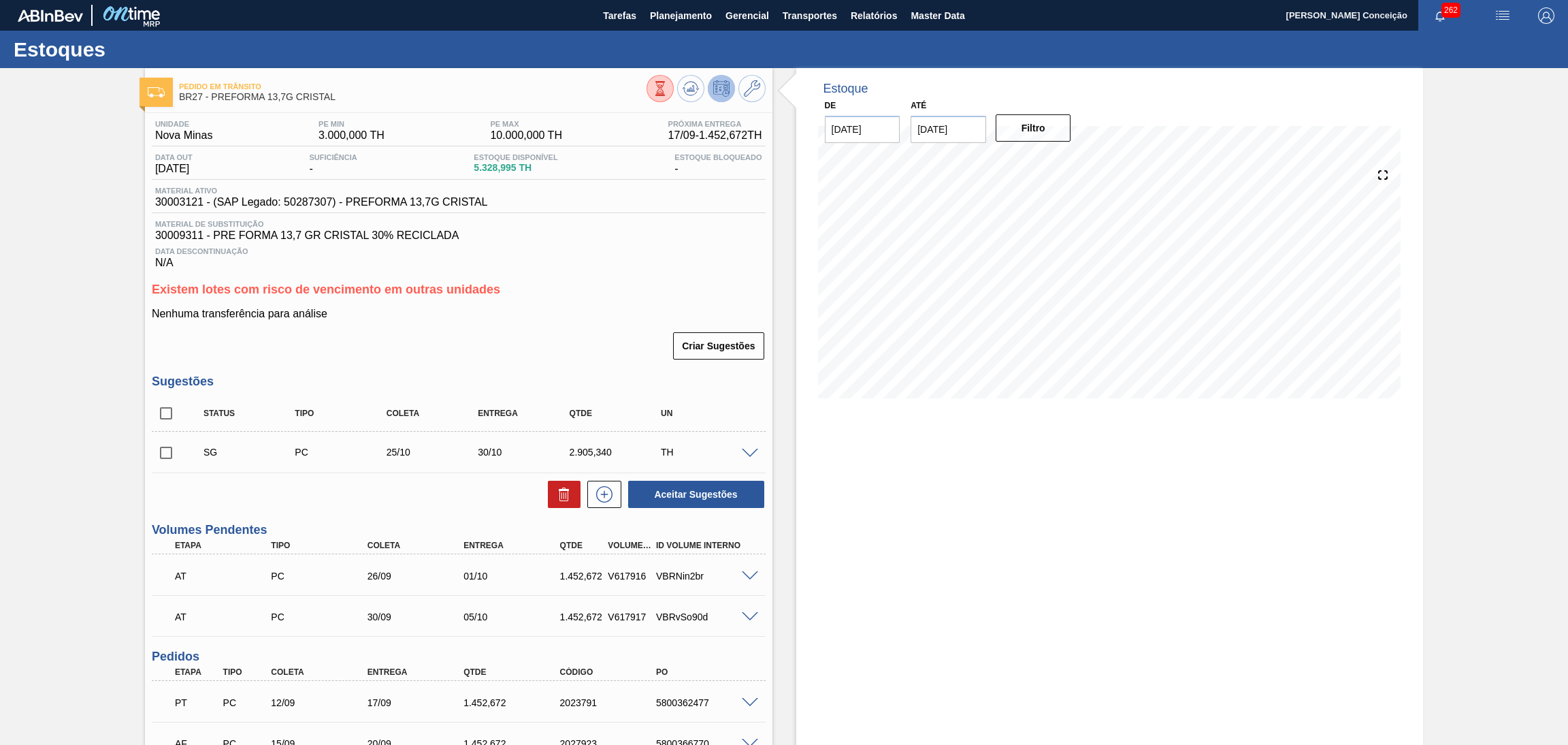
click at [603, 283] on h3 "Existem lotes com risco de vencimento em outras unidades" at bounding box center [459, 289] width 614 height 14
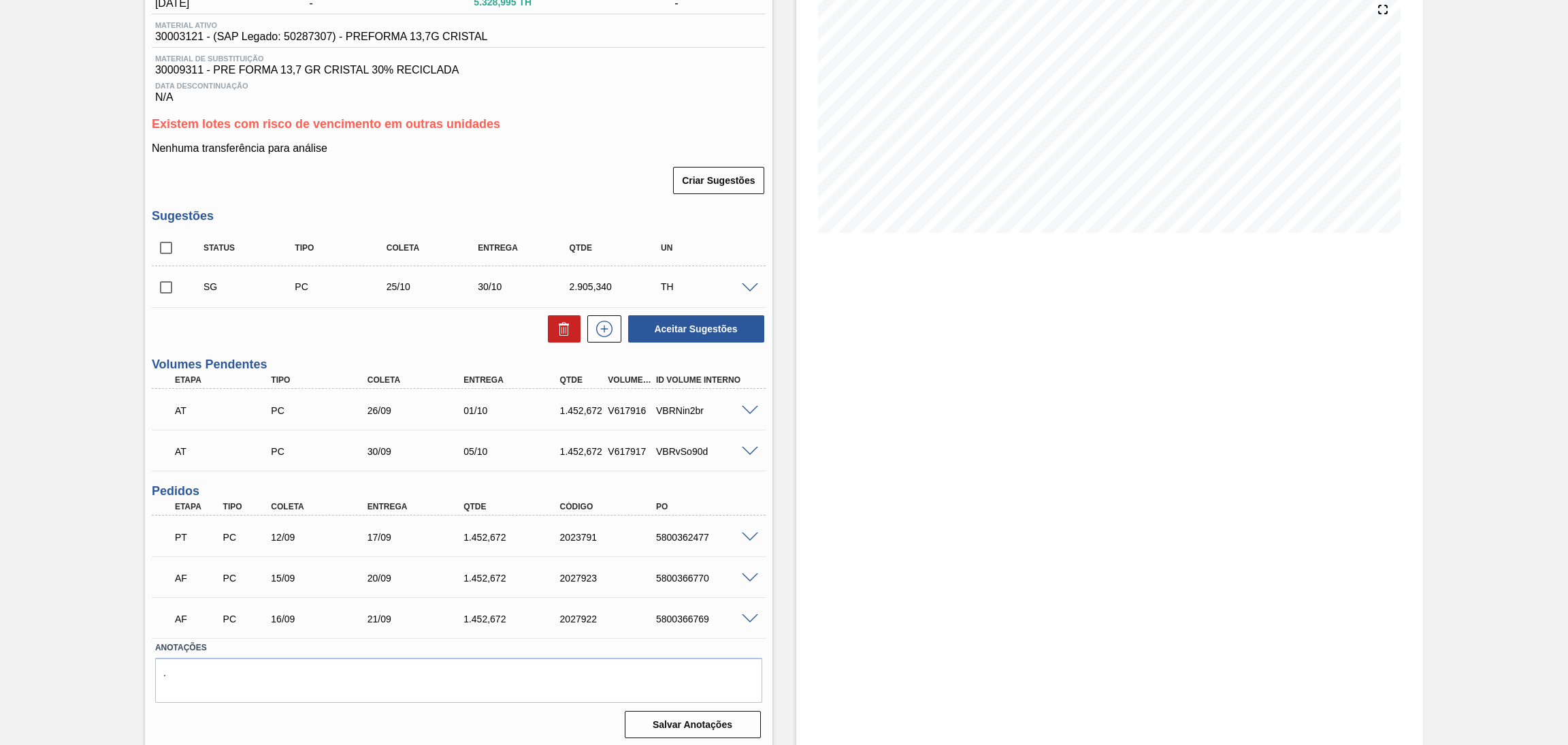
scroll to position [167, 0]
click at [796, 475] on div "Estoque De 15/09/2025 Até 30/11/2025 Filtro 21/09 Projeção de Estoque 9,687.011…" at bounding box center [1109, 324] width 627 height 847
click at [559, 203] on div "Unidade Nova Minas PE MIN 3.000,000 TH PE MAX 10.000,000 TH Próxima Entrega 17/…" at bounding box center [459, 344] width 627 height 795
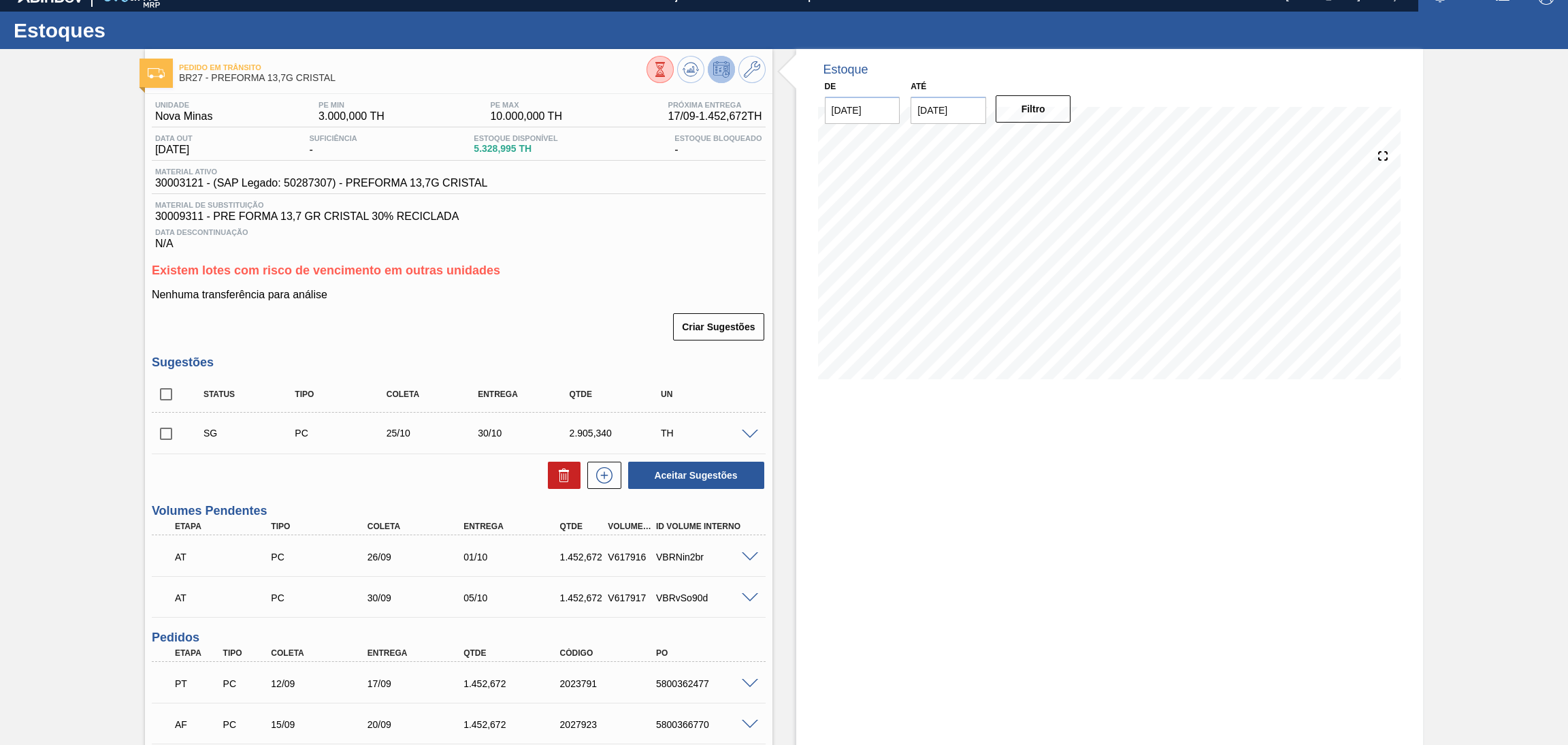
scroll to position [0, 0]
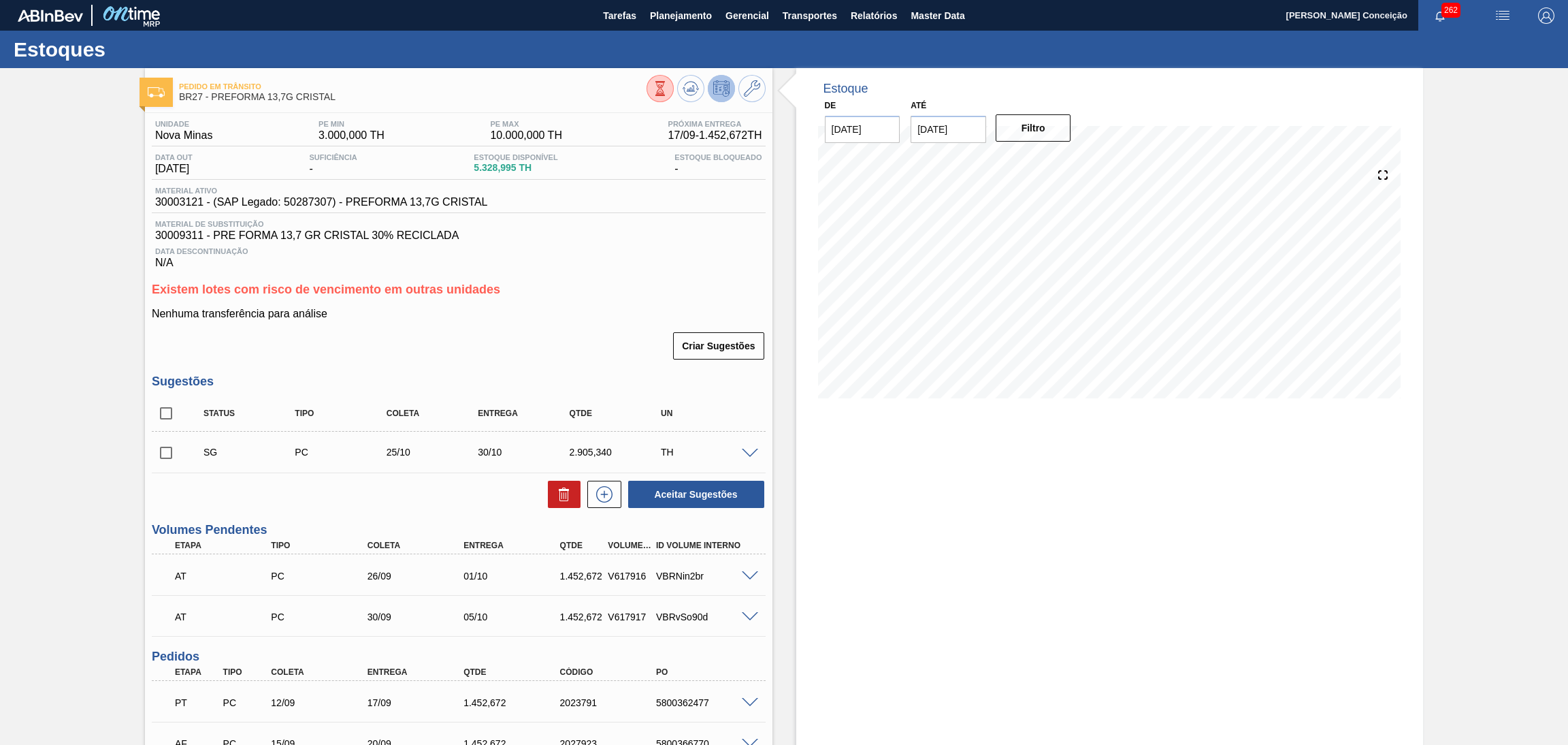
click at [591, 296] on div "Existem lotes com risco de vencimento em outras unidades Nenhuma transferência …" at bounding box center [459, 321] width 614 height 78
click at [562, 317] on p "Nenhuma transferência para análise" at bounding box center [459, 313] width 614 height 13
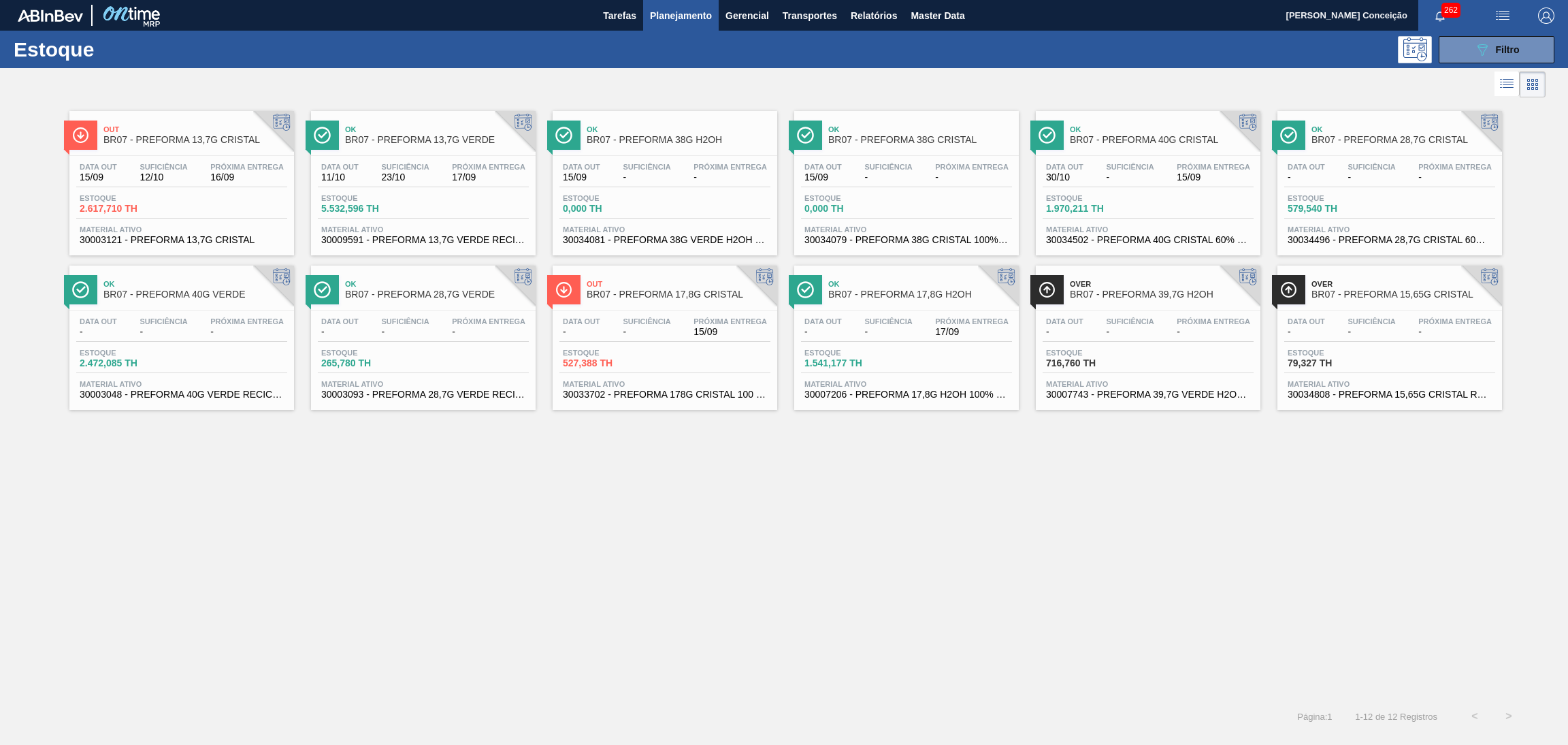
click at [471, 455] on div "Out BR07 - PREFORMA 13,7G CRISTAL Data [DATE] Suficiência 12/10 Próxima Entrega…" at bounding box center [784, 400] width 1568 height 598
click at [134, 168] on div "Data [DATE] Suficiência 12/10 Próxima Entrega 16/09" at bounding box center [181, 175] width 211 height 24
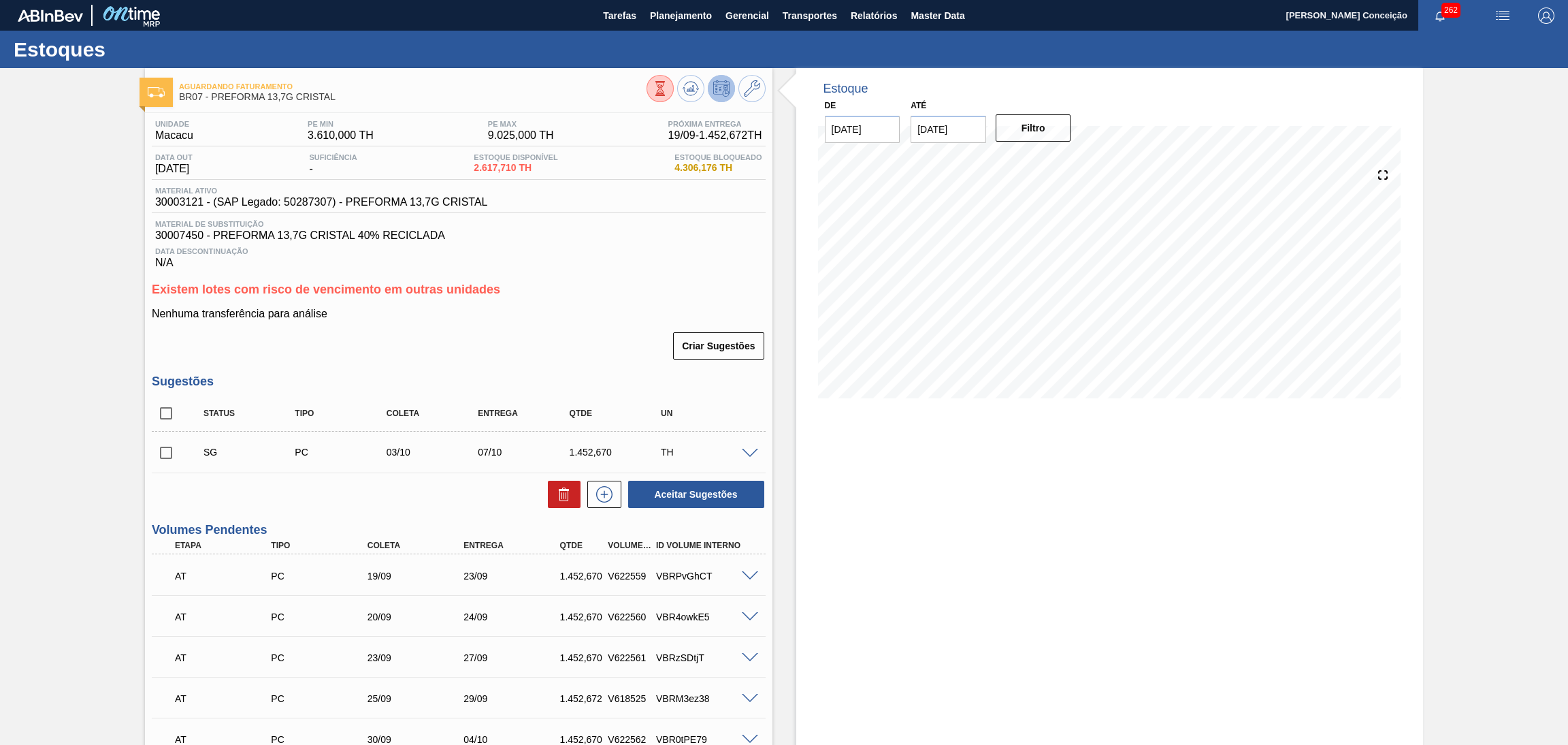
click at [580, 352] on div "Criar Sugestões" at bounding box center [459, 346] width 614 height 30
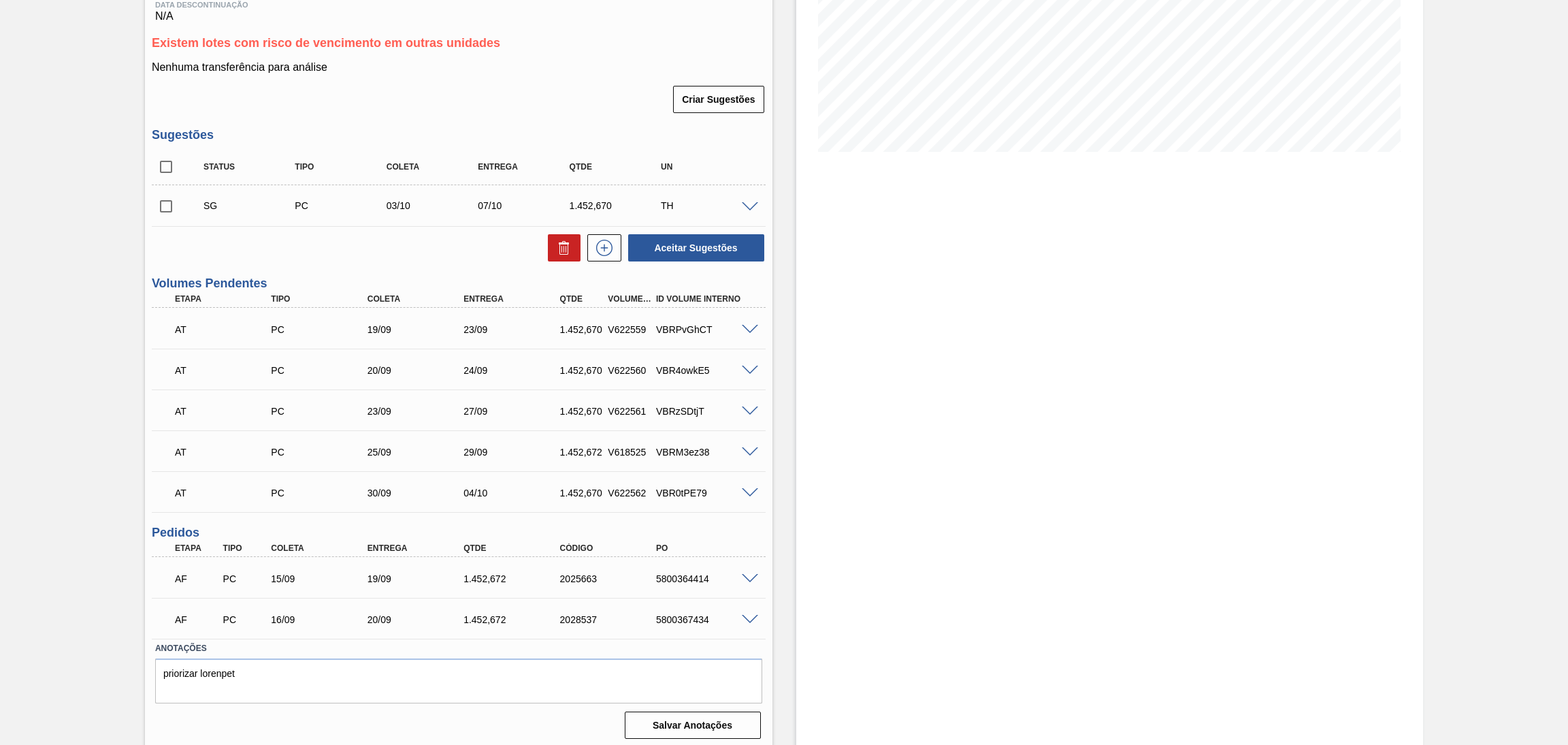
scroll to position [249, 0]
click at [291, 576] on div "15/09" at bounding box center [323, 576] width 109 height 11
click at [696, 613] on div "5800367434" at bounding box center [707, 617] width 109 height 11
copy div "5800367434"
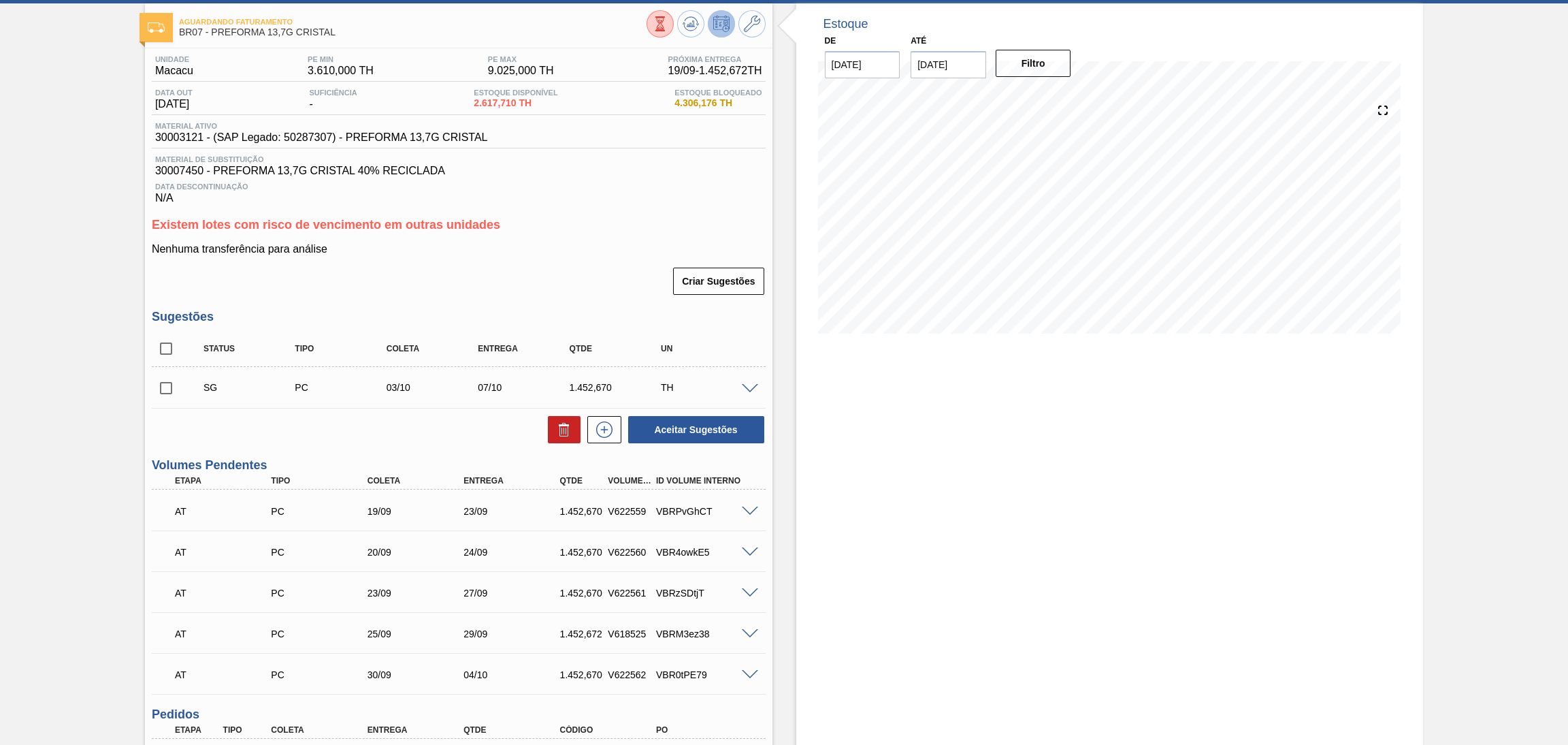
scroll to position [0, 0]
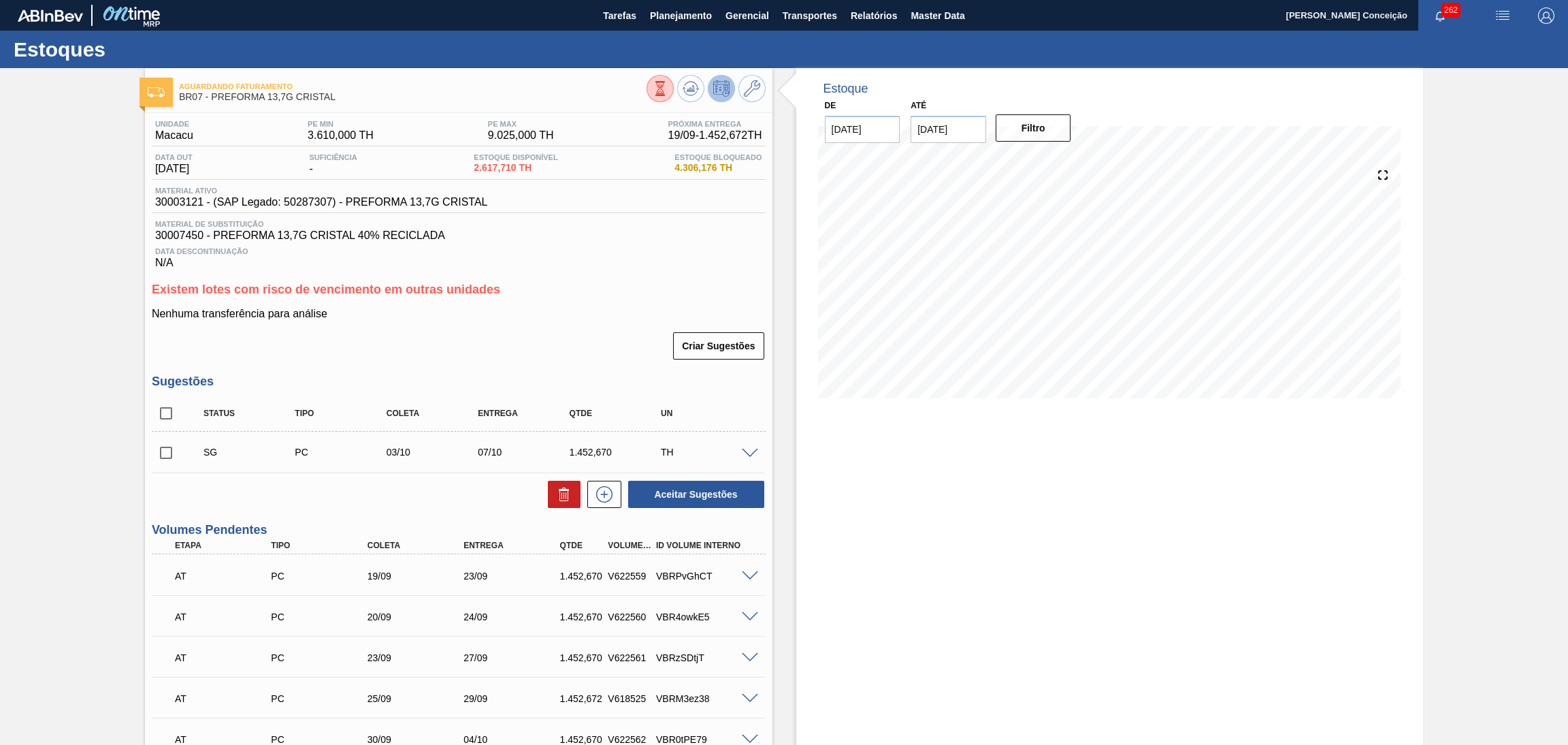
click at [579, 315] on p "Nenhuma transferência para análise" at bounding box center [459, 313] width 614 height 13
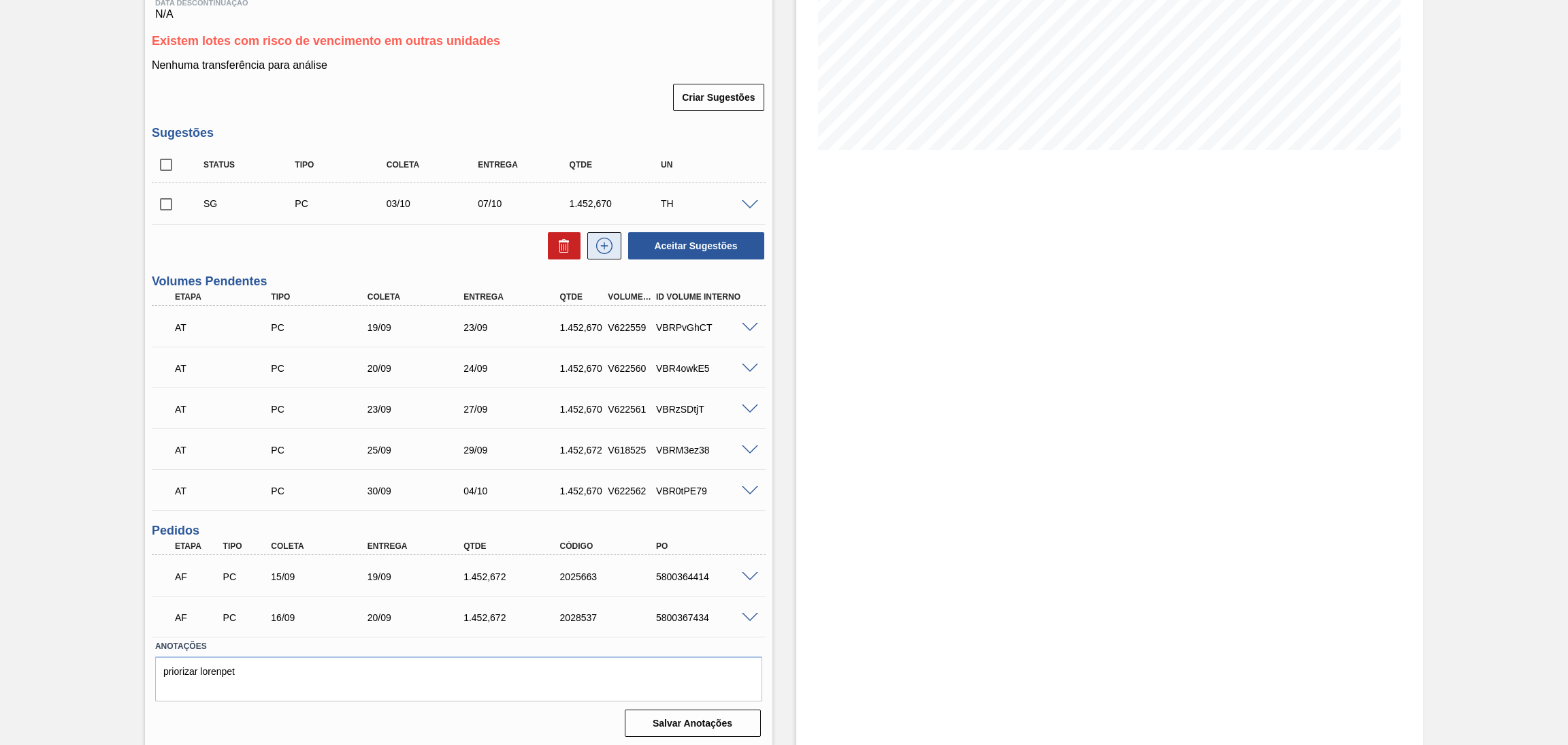
click at [604, 247] on icon at bounding box center [604, 246] width 1 height 8
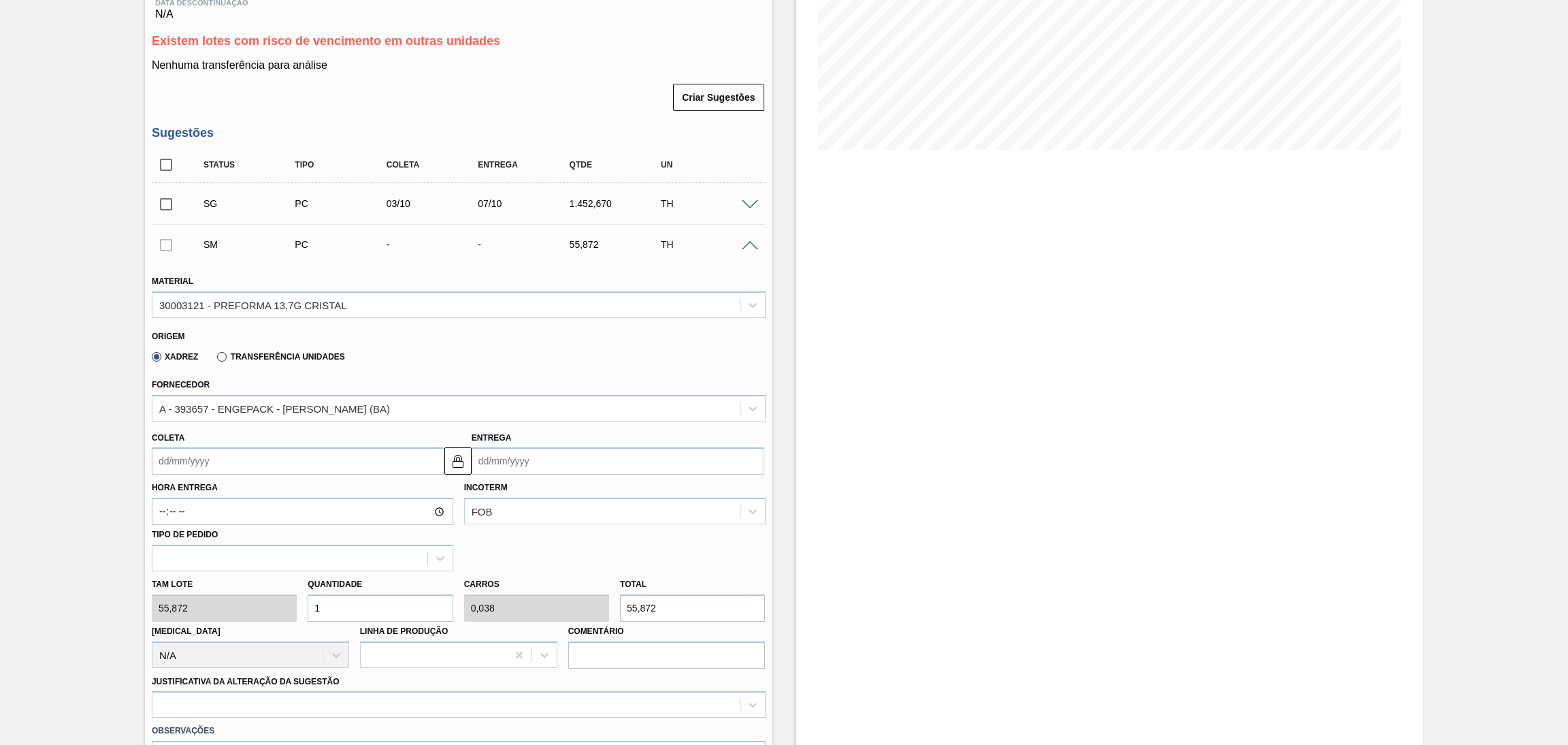
click at [191, 451] on input "Coleta" at bounding box center [298, 460] width 293 height 27
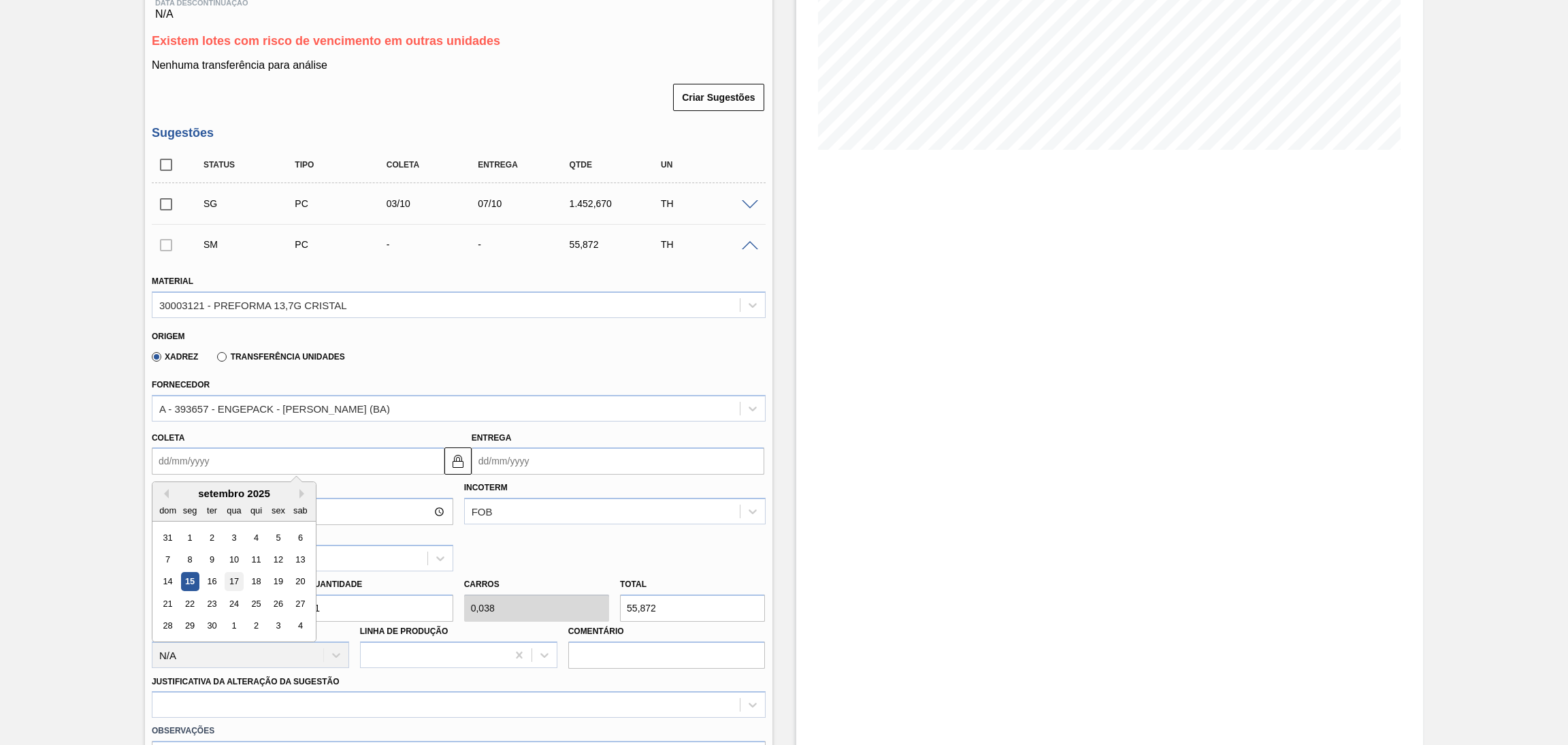
click at [239, 573] on div "17" at bounding box center [233, 582] width 18 height 18
type input "[DATE]"
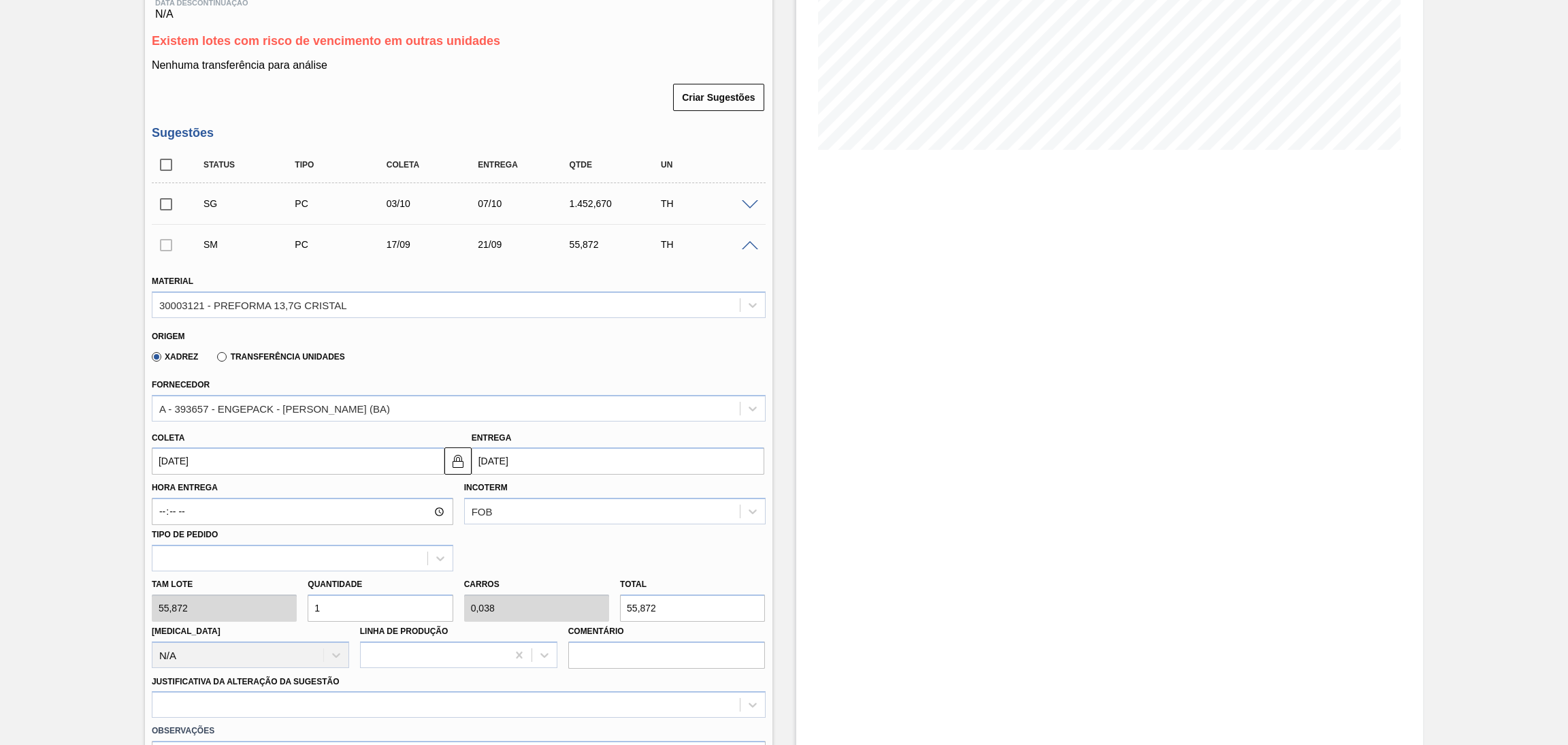
click at [271, 594] on div "Tam lote 55,872 Quantidade 1 Carros 0,038 Total 55,872 [MEDICAL_DATA] N/A Linha…" at bounding box center [459, 620] width 625 height 97
type input "2"
type input "0,077"
type input "111,744"
type input "26"
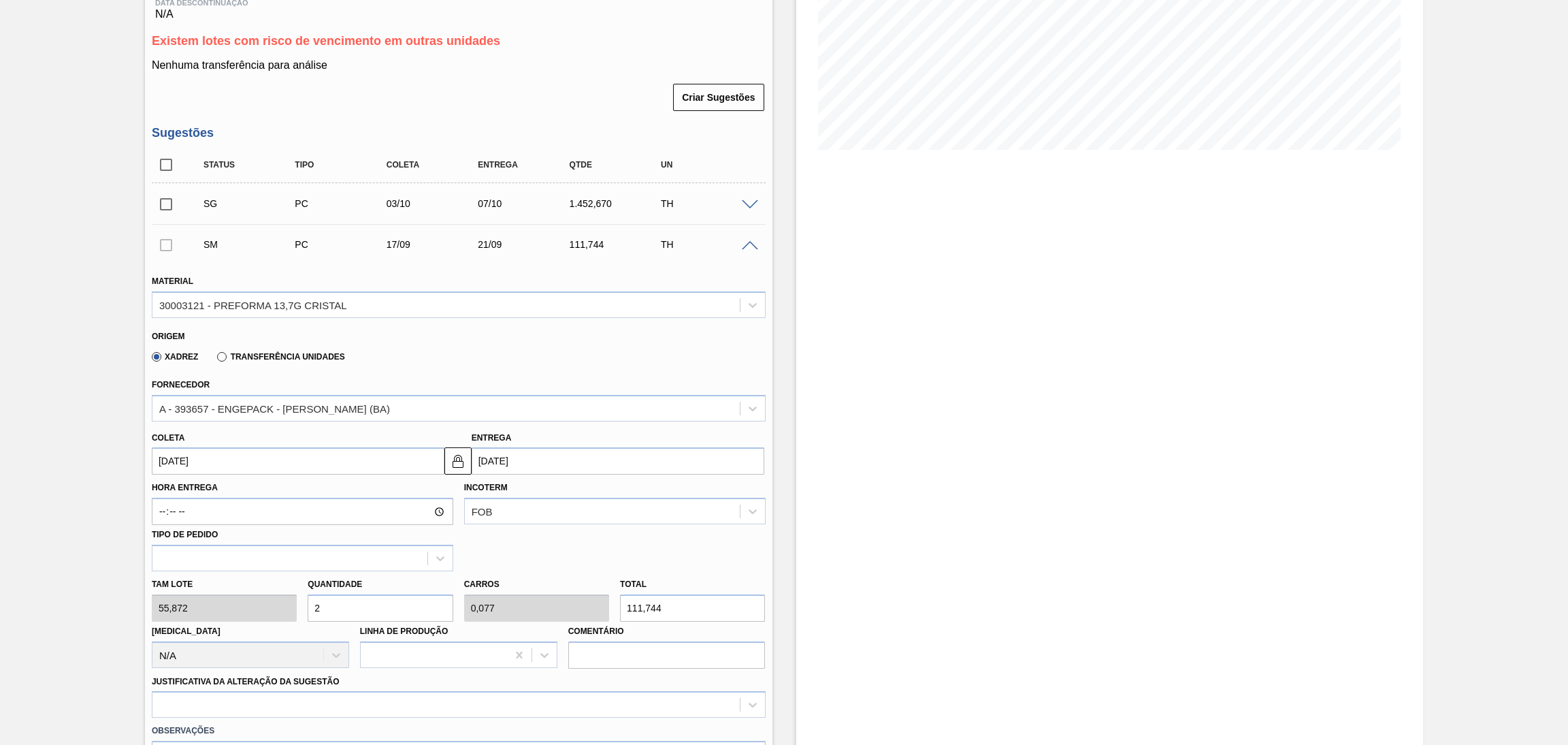
type input "1"
type input "1.452,672"
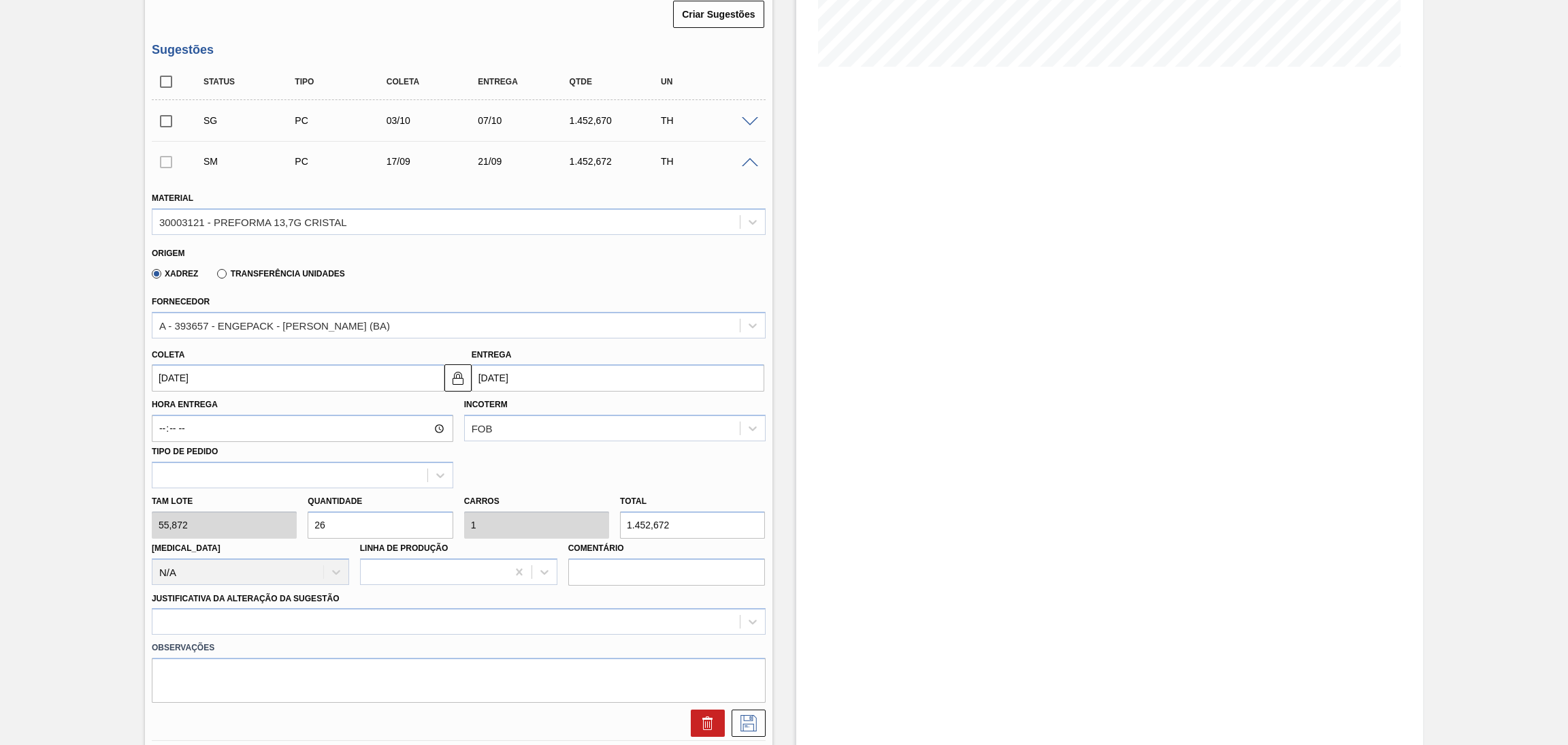
scroll to position [453, 0]
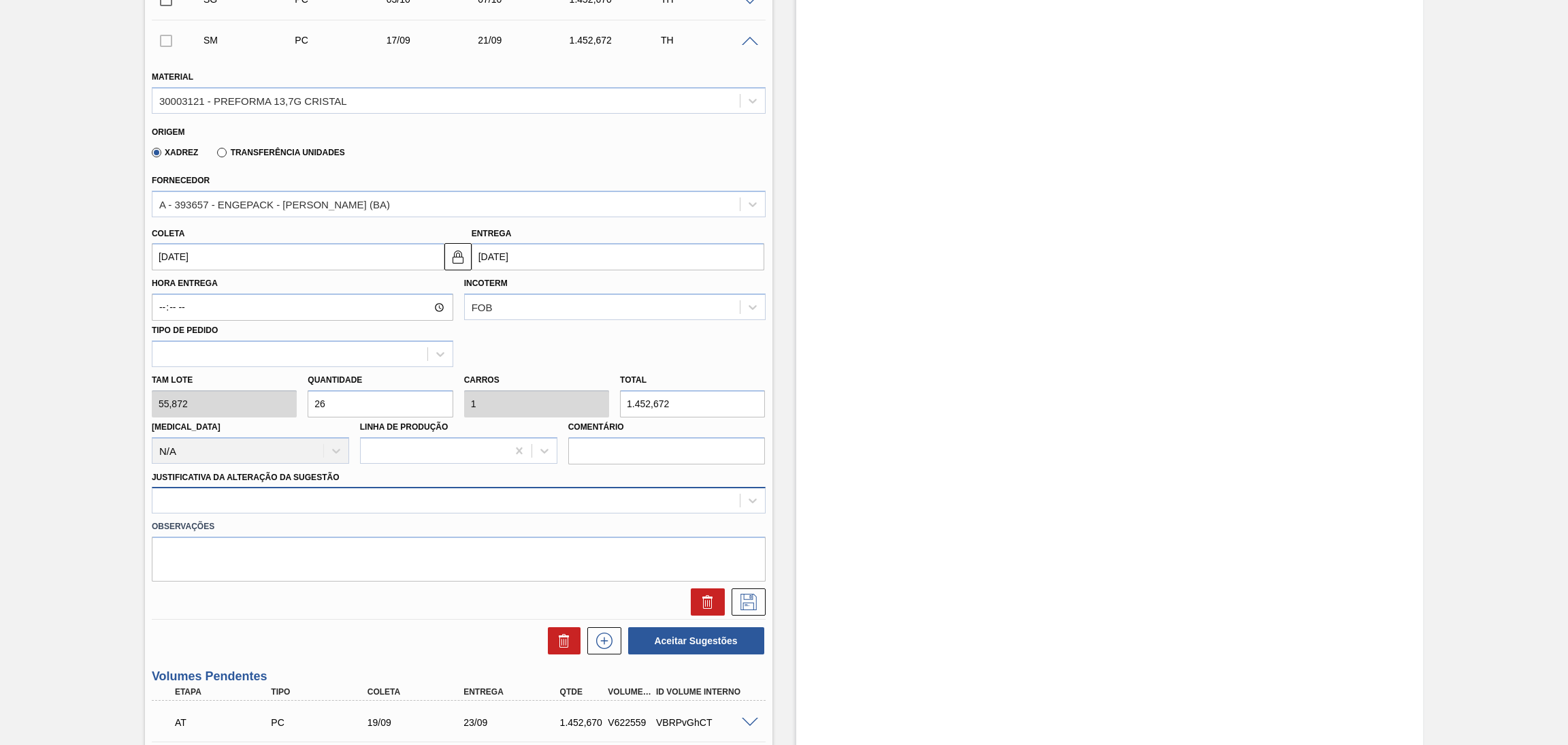
type input "26"
click at [256, 494] on div at bounding box center [446, 501] width 587 height 20
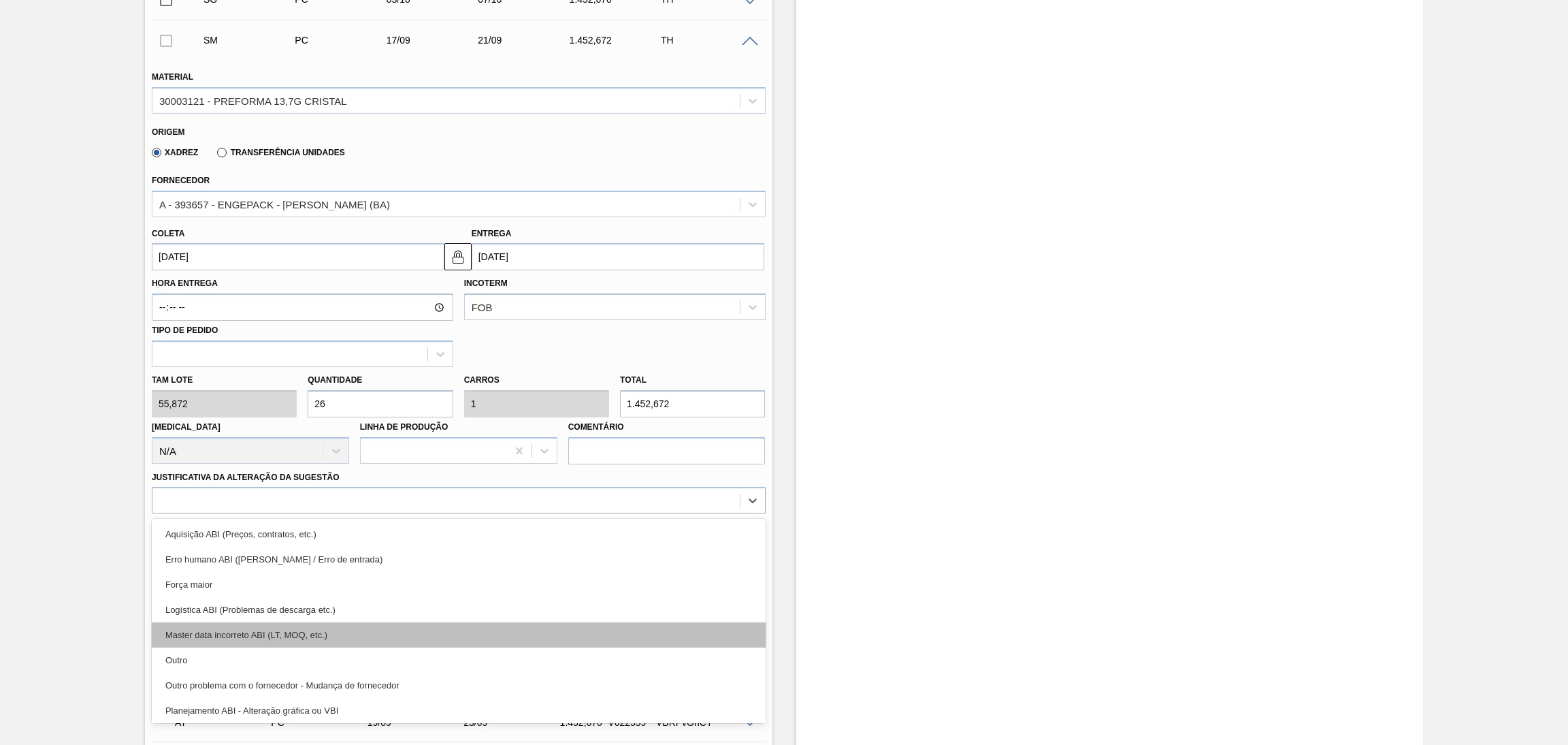
scroll to position [102, 0]
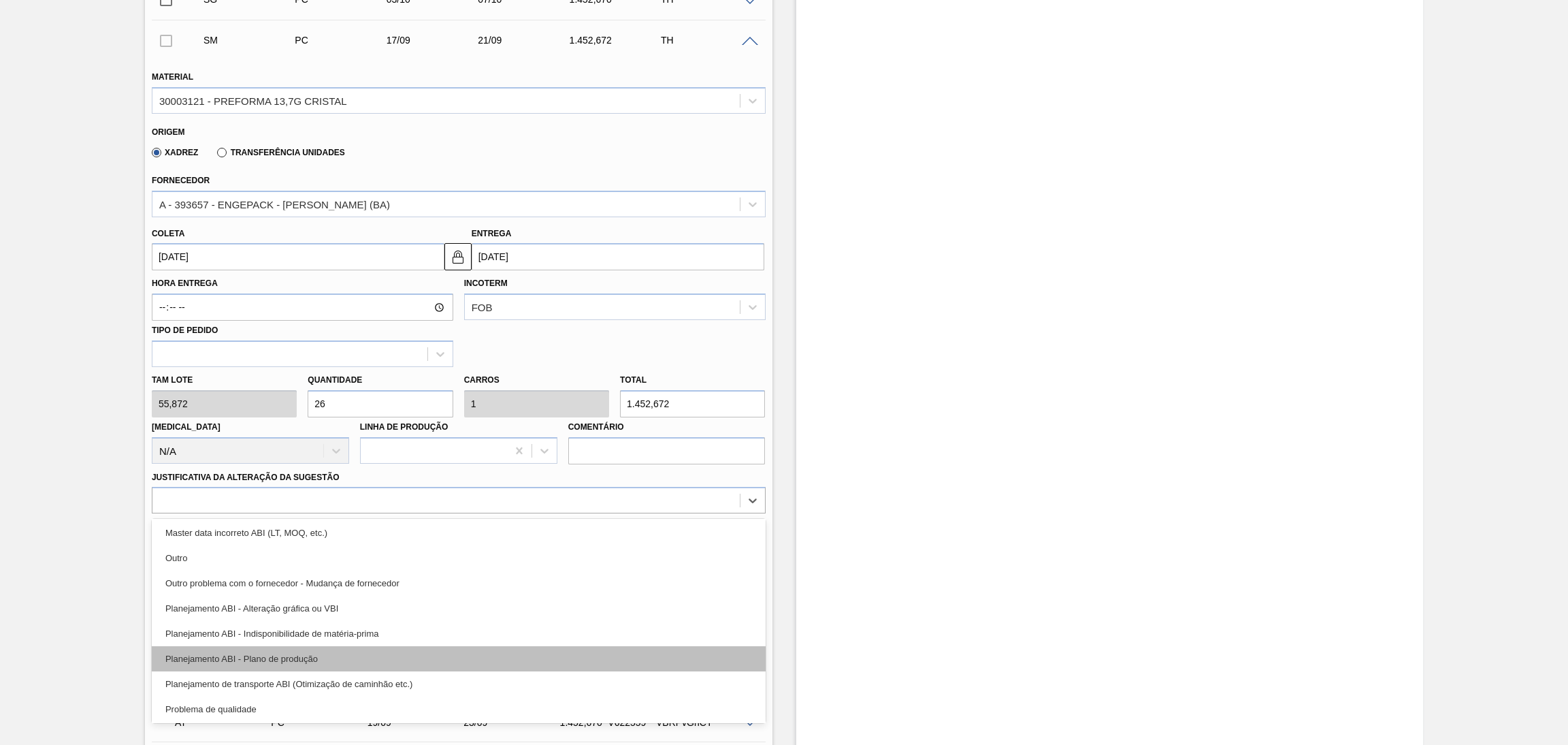
click at [306, 646] on div "Planejamento ABI - Plano de produção" at bounding box center [459, 658] width 614 height 25
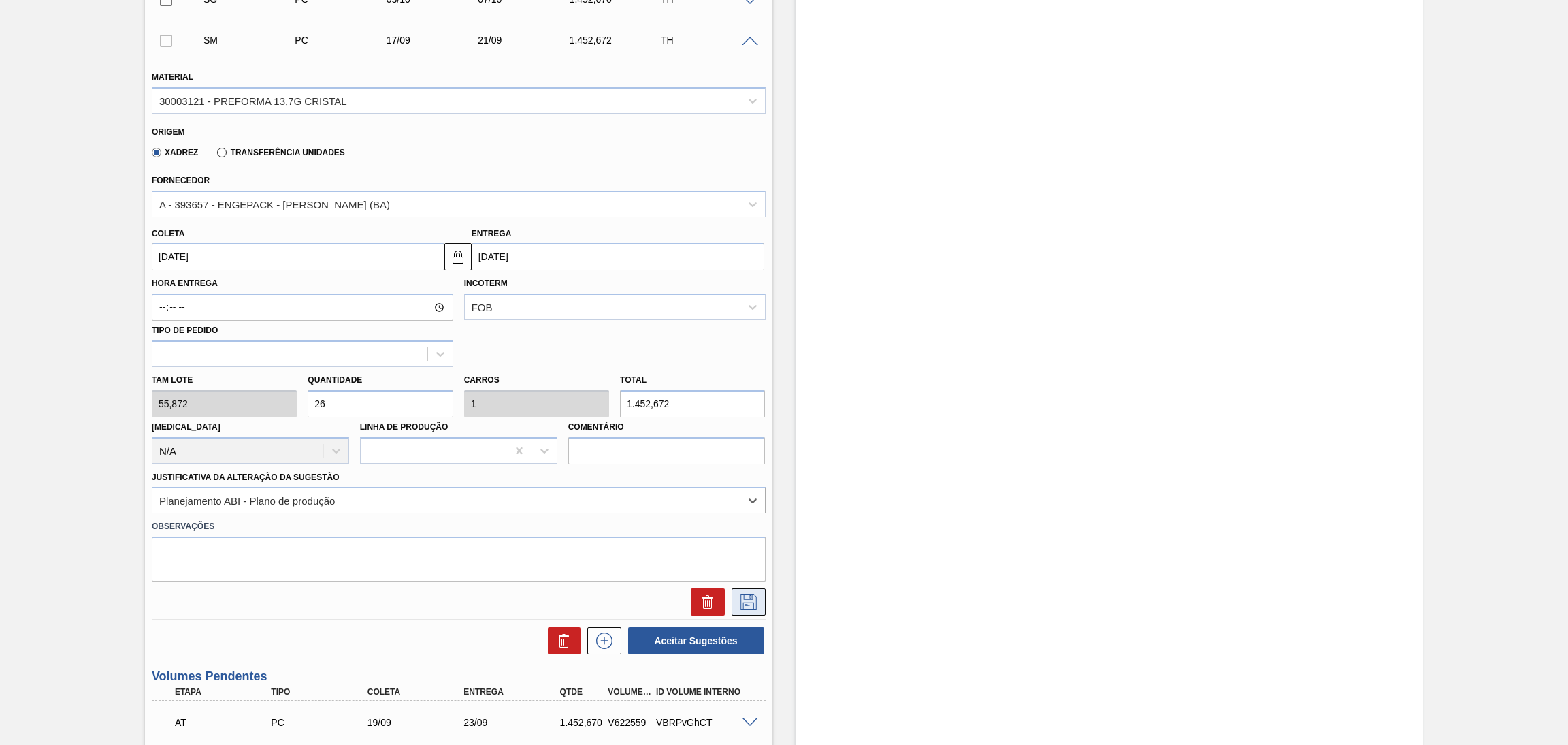
click at [742, 597] on icon at bounding box center [749, 601] width 22 height 16
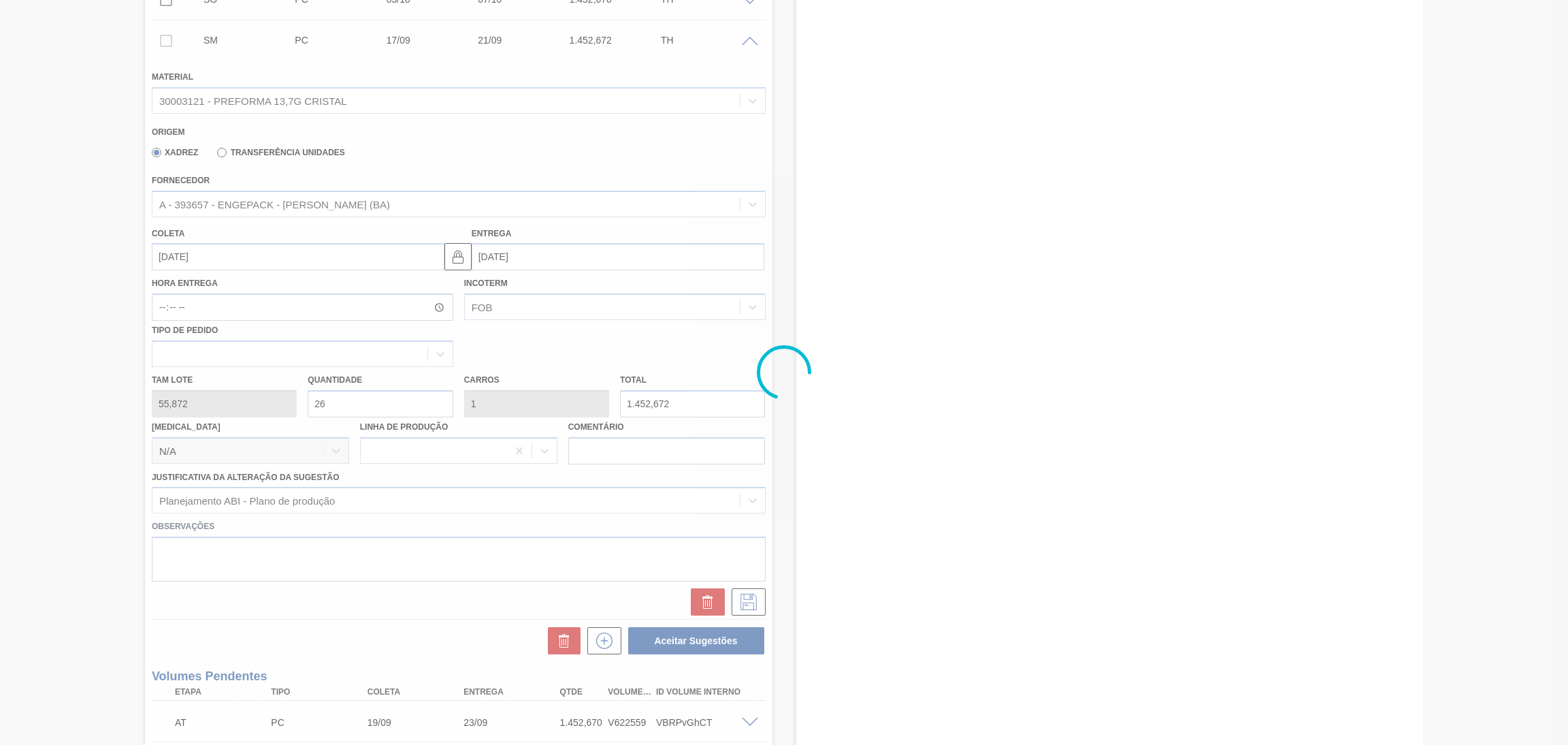
click at [63, 311] on div at bounding box center [784, 372] width 1568 height 745
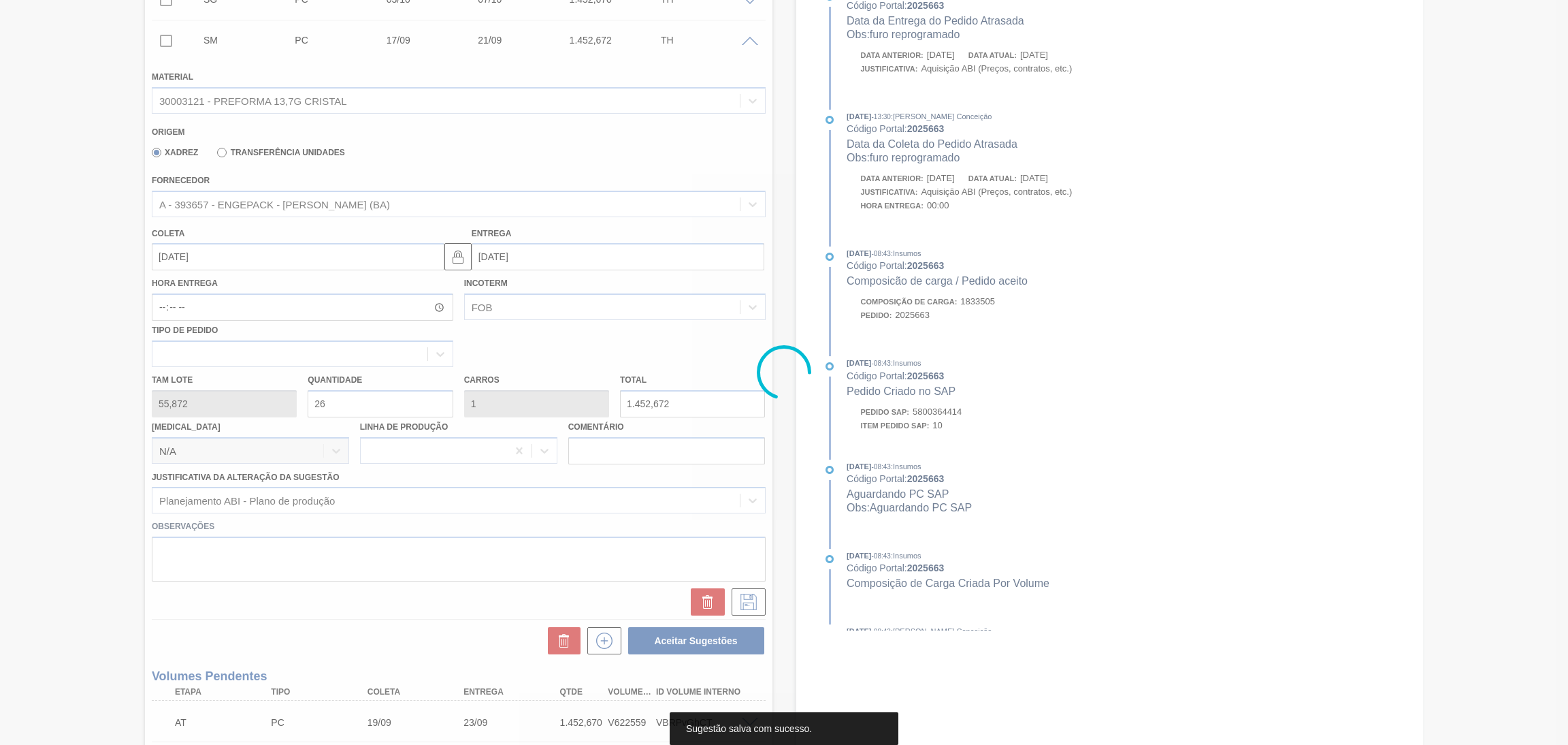
scroll to position [289, 0]
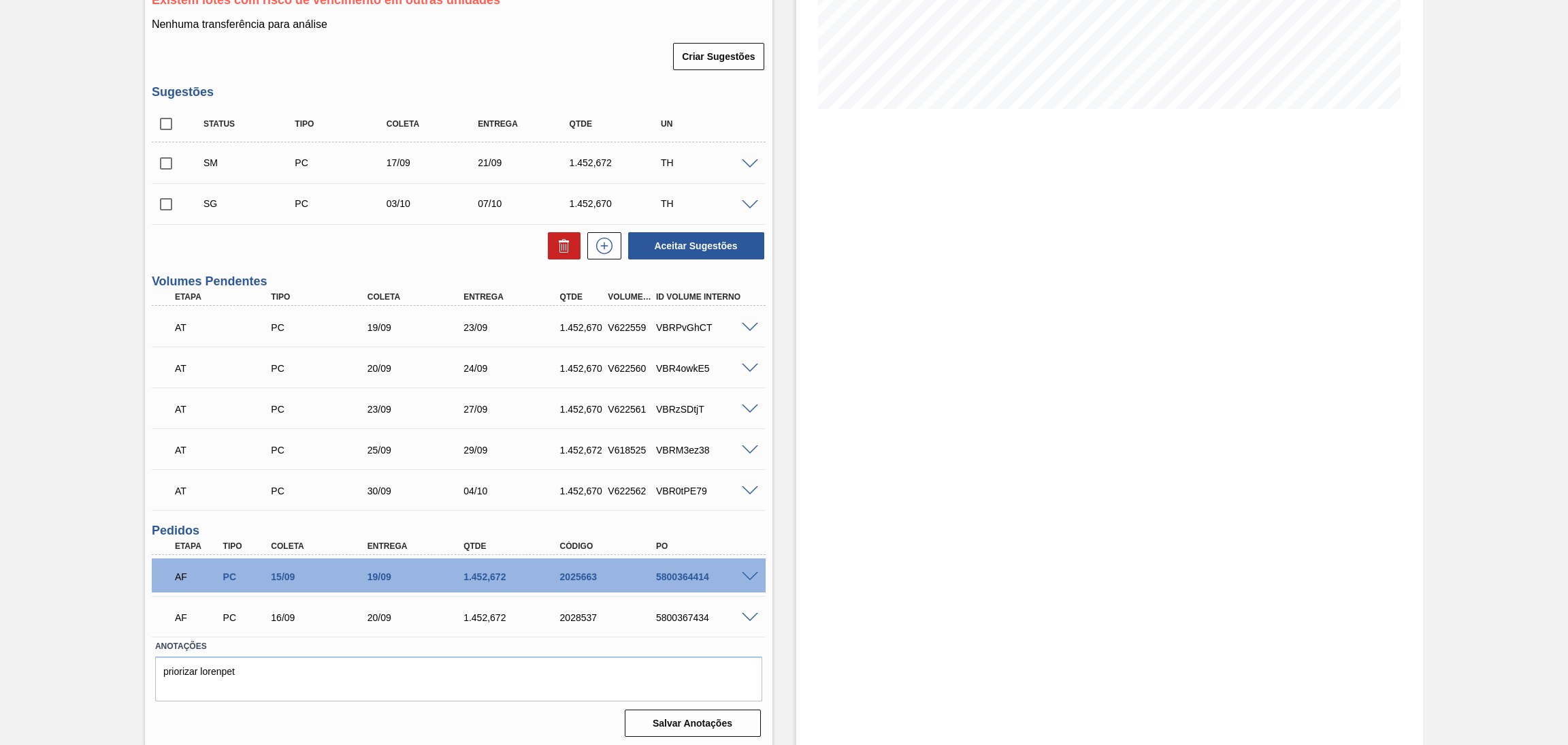
click at [167, 160] on input "checkbox" at bounding box center [166, 163] width 29 height 29
checkbox input "true"
click at [708, 249] on button "Aceitar Sugestões" at bounding box center [696, 245] width 136 height 27
click at [158, 205] on input "checkbox" at bounding box center [166, 204] width 29 height 29
checkbox input "true"
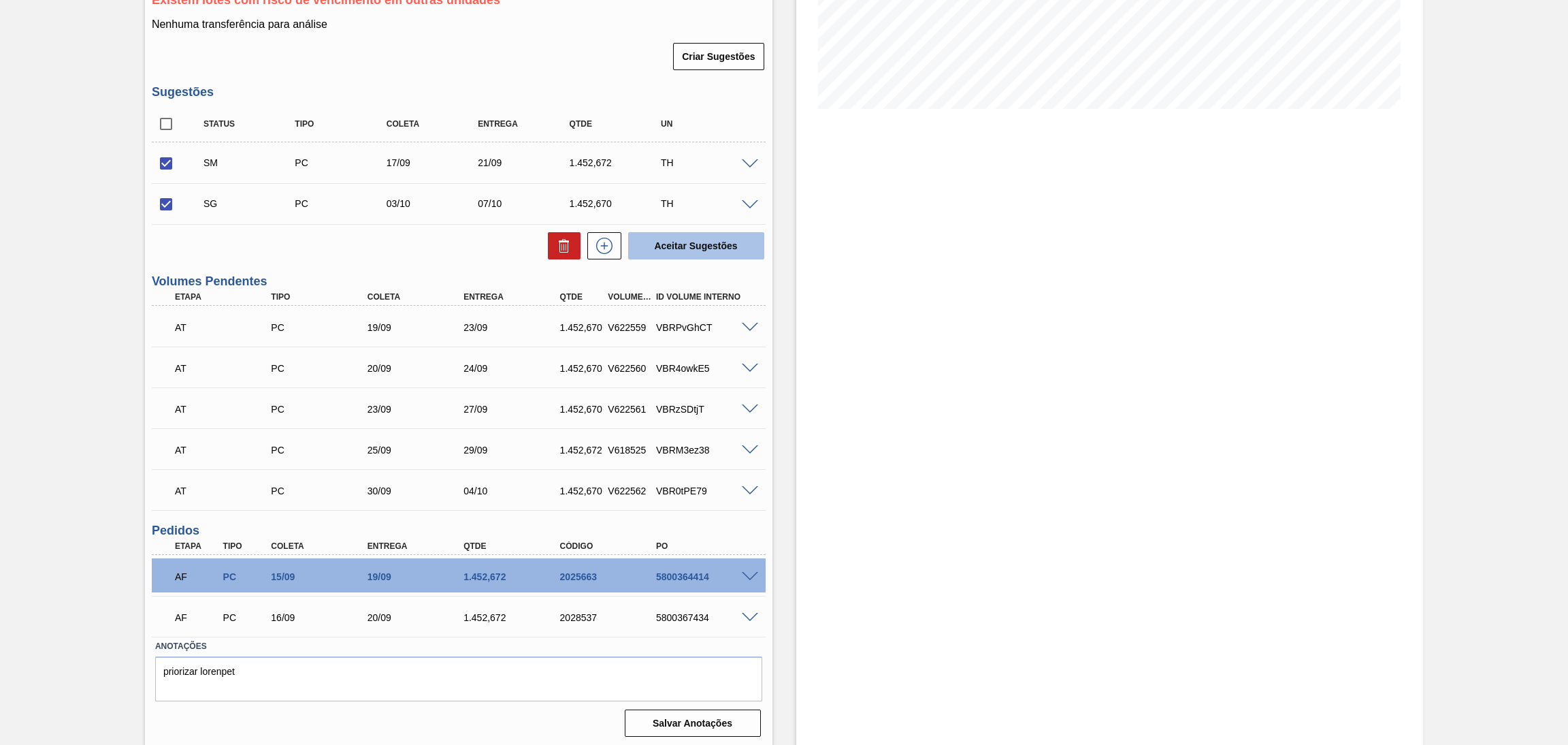
click at [705, 249] on button "Aceitar Sugestões" at bounding box center [696, 245] width 136 height 27
checkbox input "false"
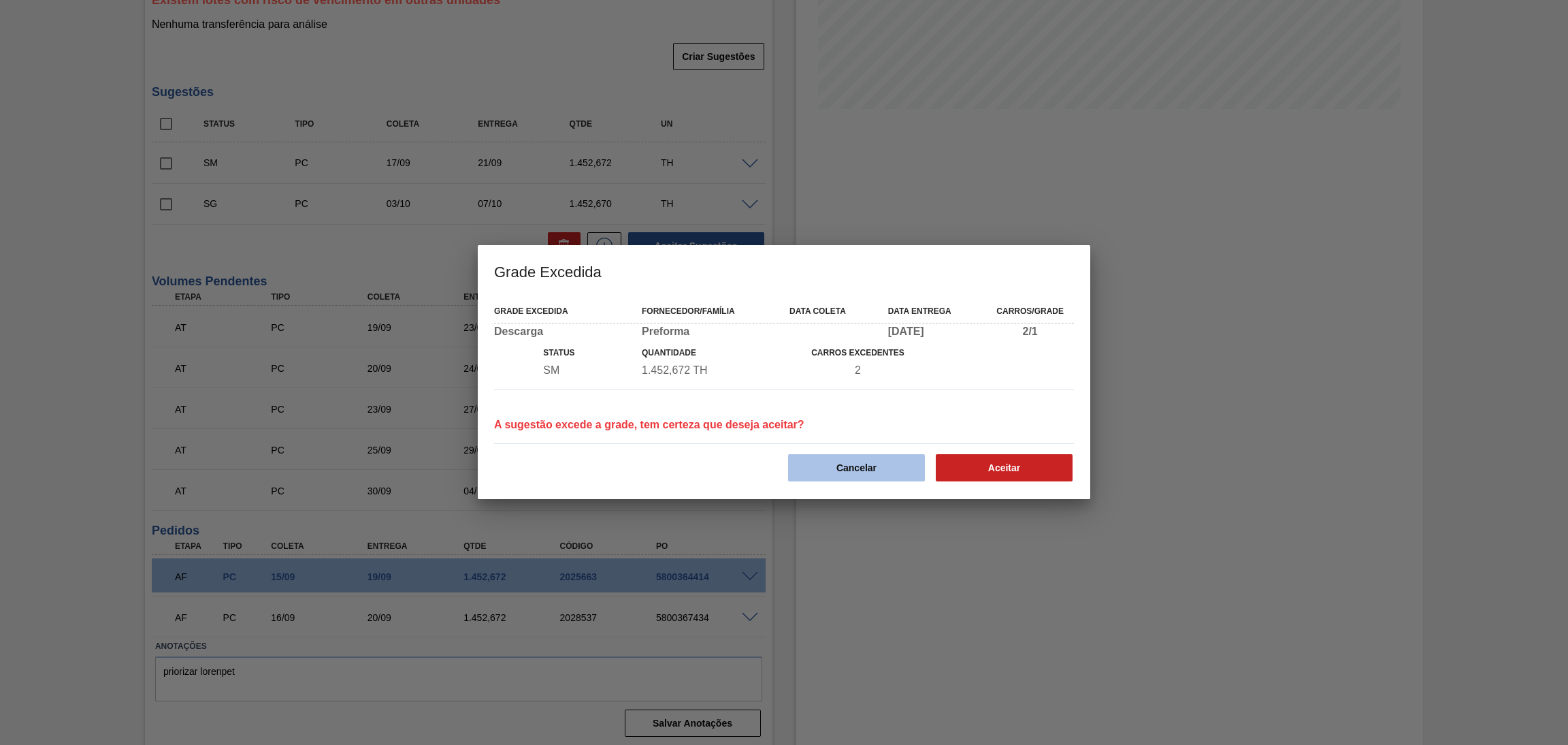
click at [868, 462] on button "Cancelar" at bounding box center [857, 468] width 137 height 27
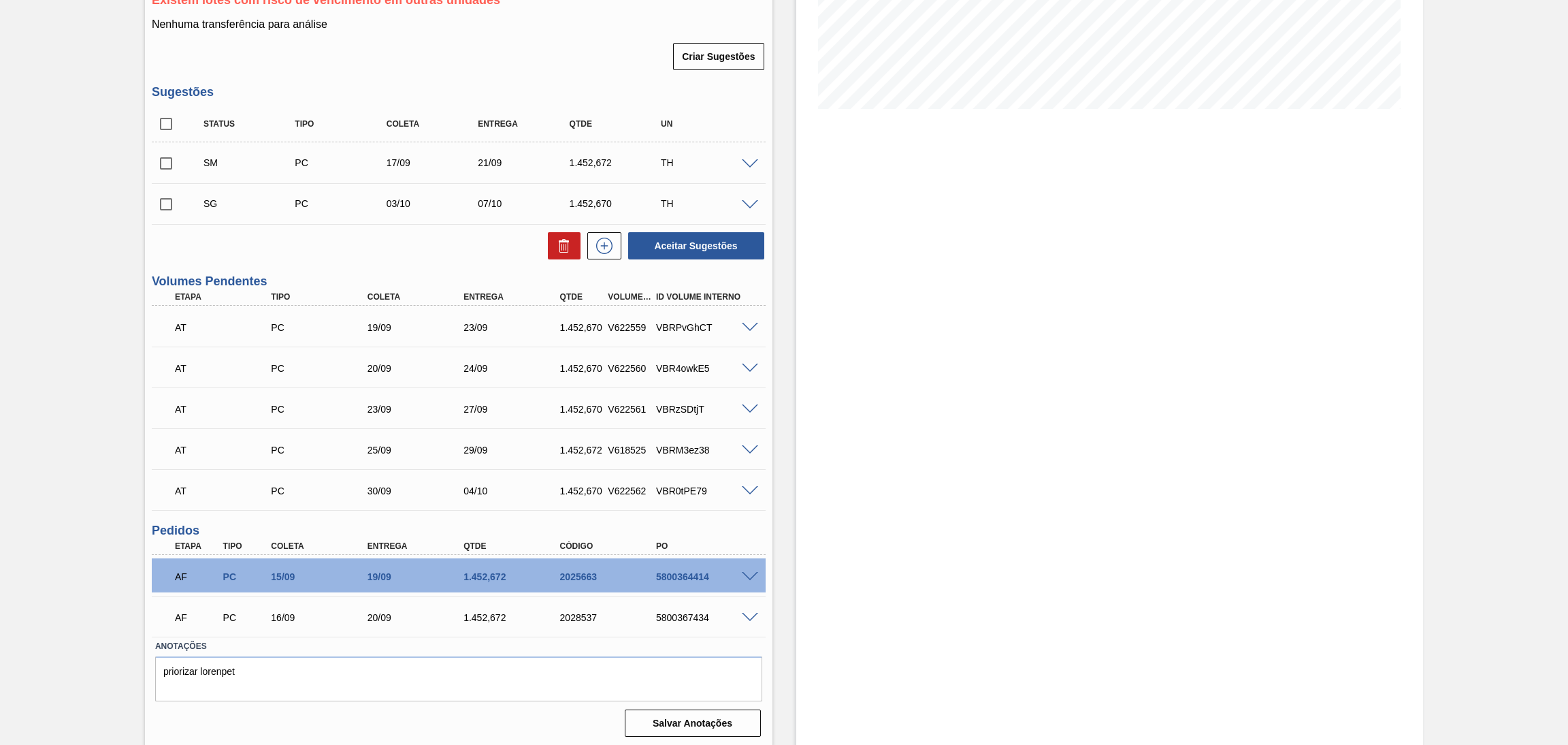
click at [156, 156] on input "checkbox" at bounding box center [166, 163] width 29 height 29
checkbox input "true"
click at [698, 253] on button "Aceitar Sugestões" at bounding box center [696, 245] width 136 height 27
click at [170, 192] on input "checkbox" at bounding box center [166, 204] width 29 height 29
checkbox input "true"
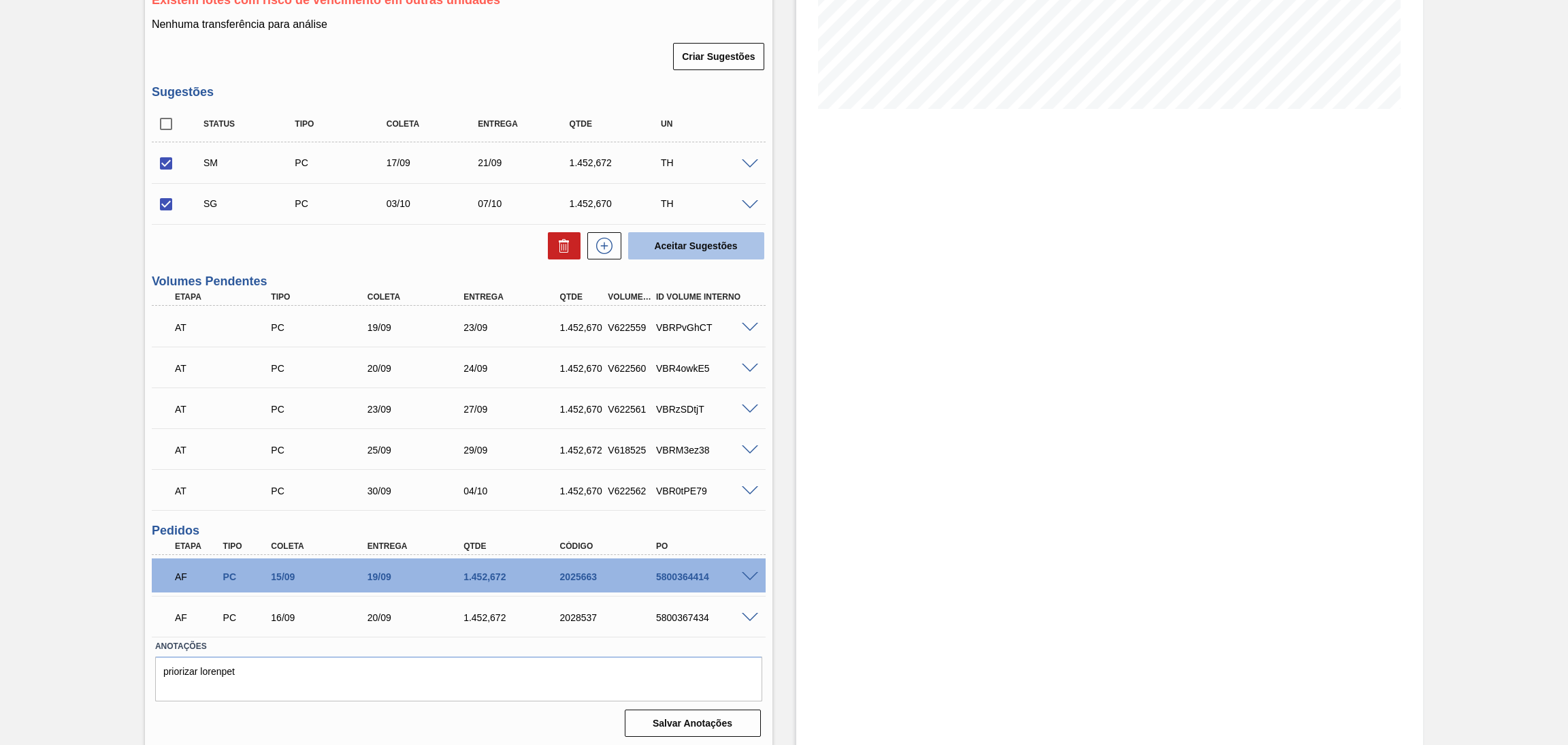
click at [676, 233] on button "Aceitar Sugestões" at bounding box center [696, 245] width 136 height 27
checkbox input "false"
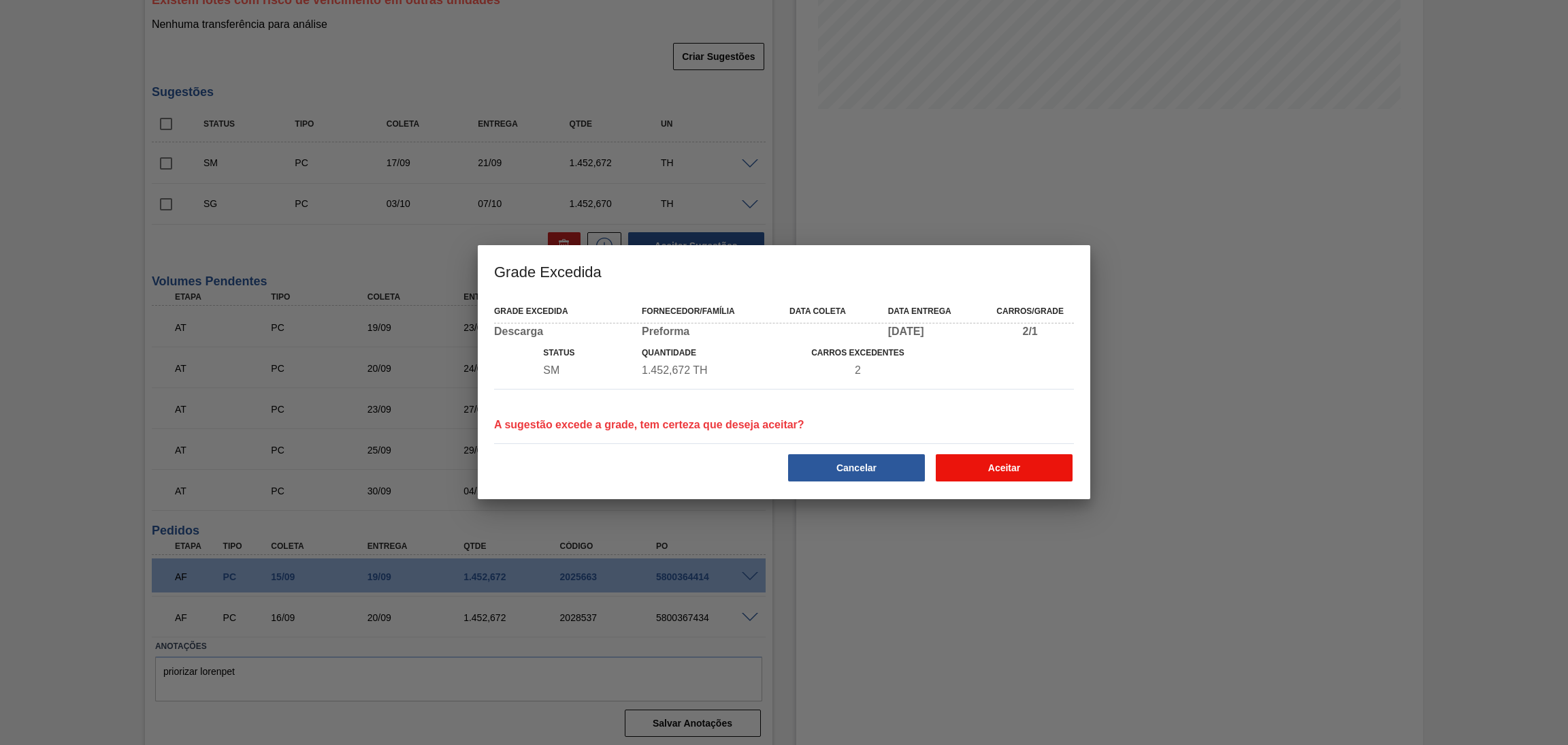
click at [1018, 475] on button "Aceitar" at bounding box center [1004, 468] width 137 height 27
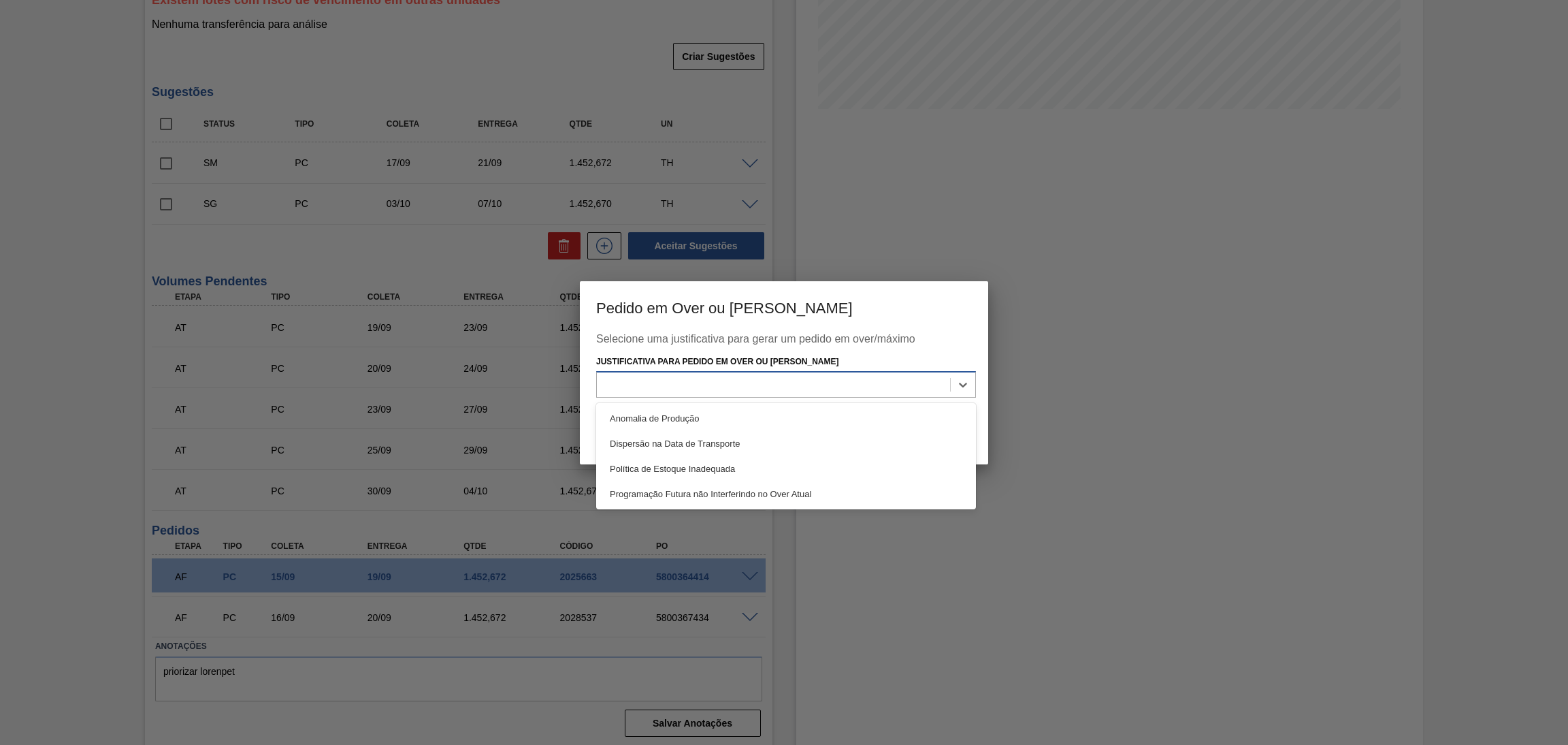
click at [892, 385] on div at bounding box center [774, 386] width 354 height 20
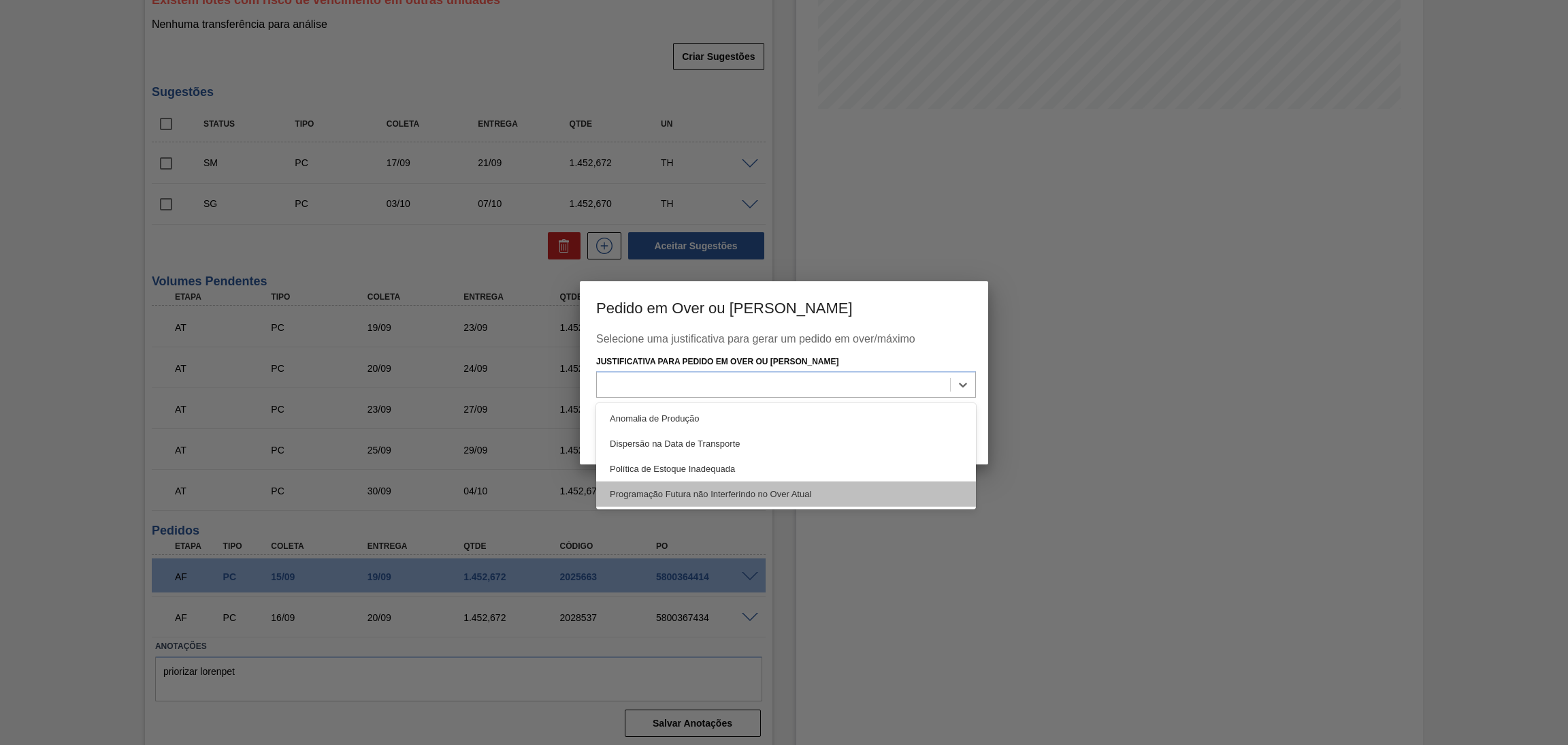
click at [766, 494] on div "Programação Futura não Interferindo no Over Atual" at bounding box center [786, 494] width 380 height 25
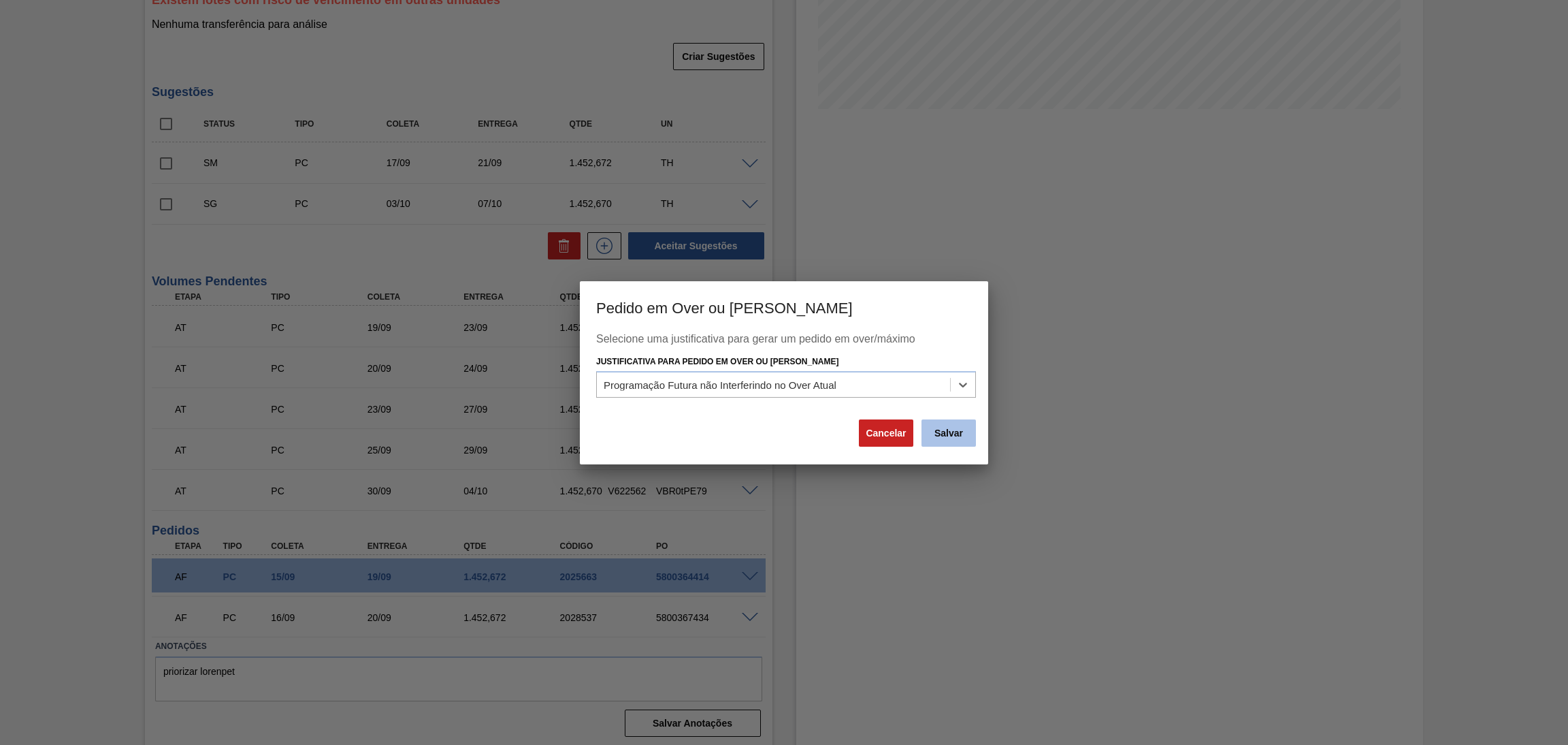
click at [941, 433] on button "Salvar" at bounding box center [948, 433] width 55 height 27
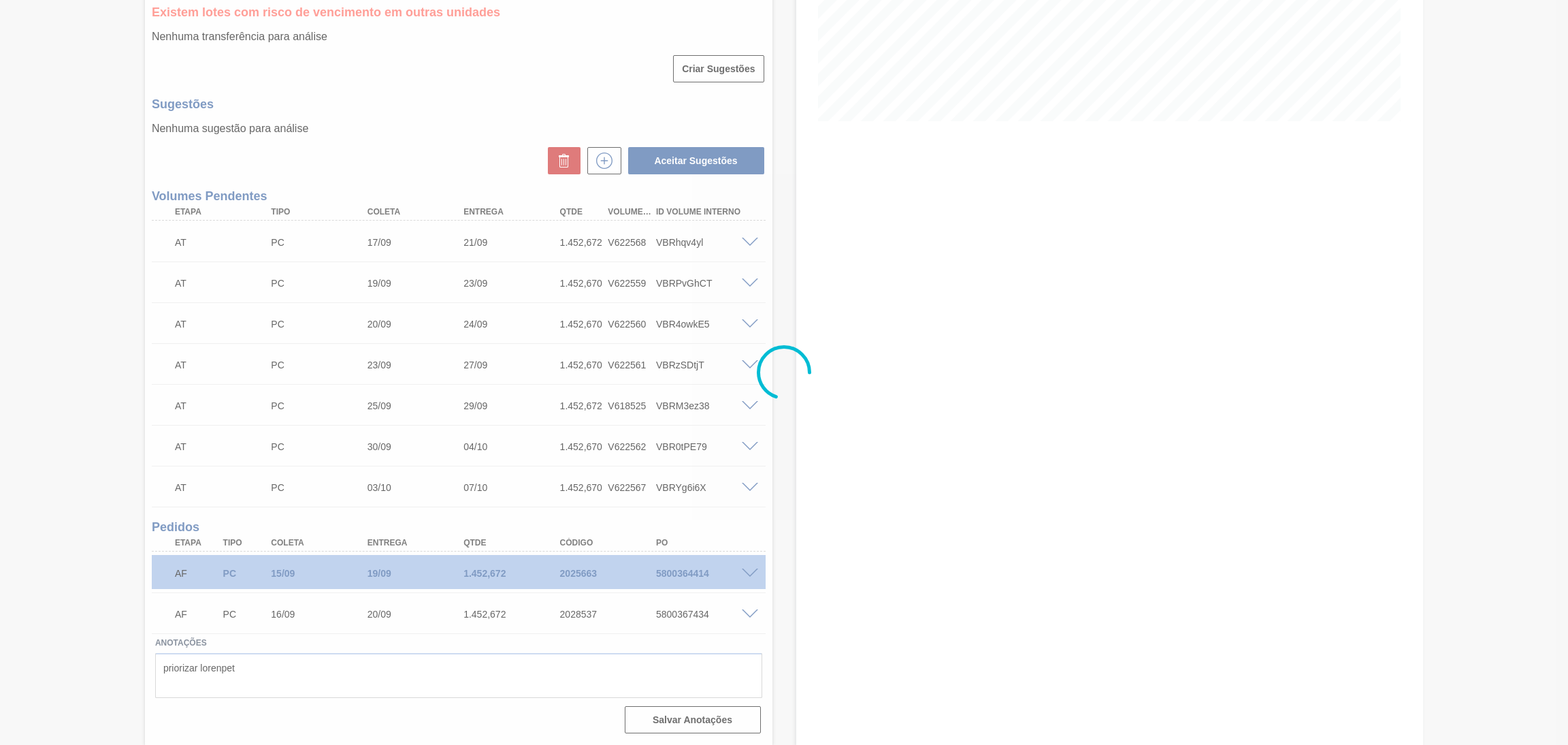
scroll to position [275, 0]
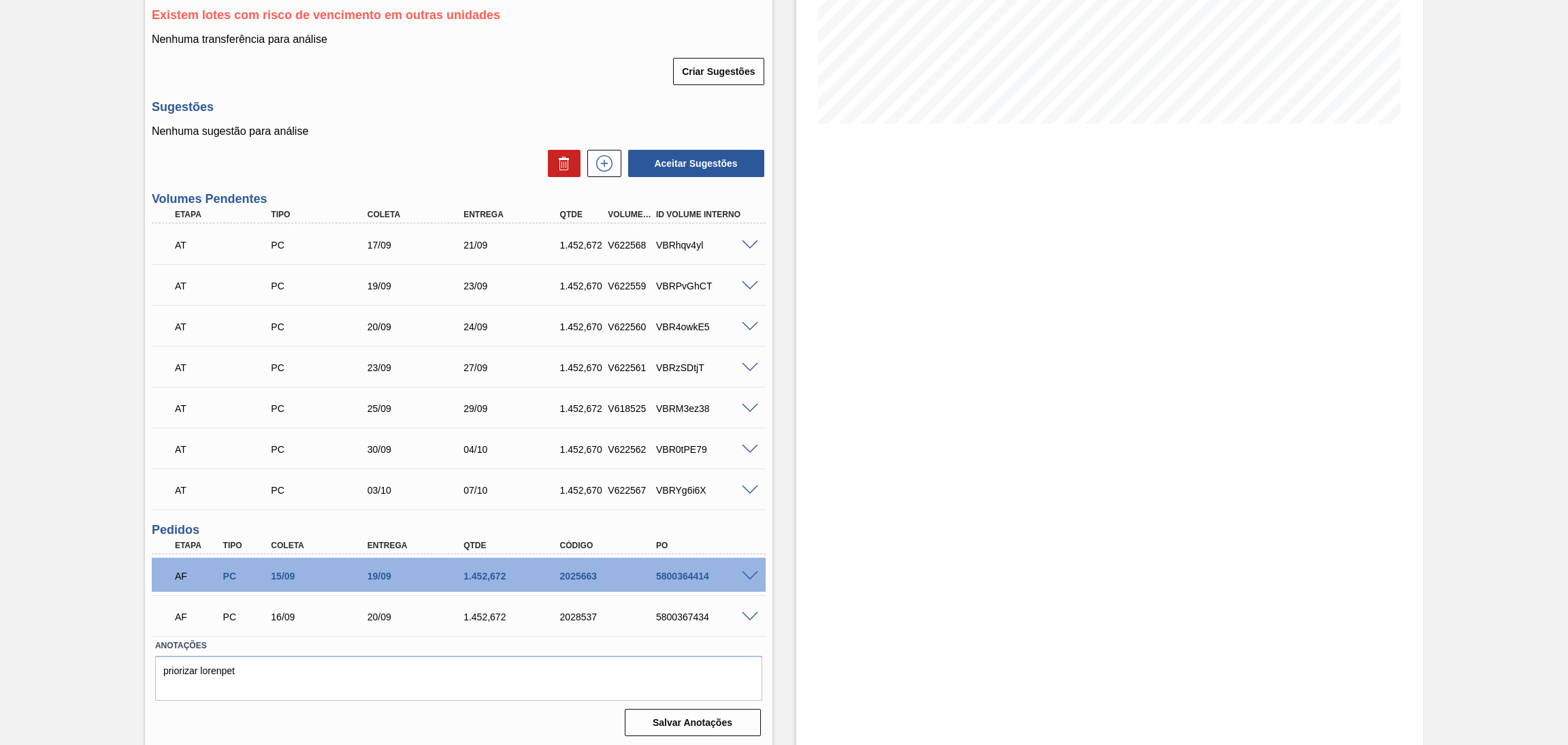
click at [756, 484] on div at bounding box center [752, 489] width 27 height 10
click at [748, 485] on span at bounding box center [749, 491] width 16 height 10
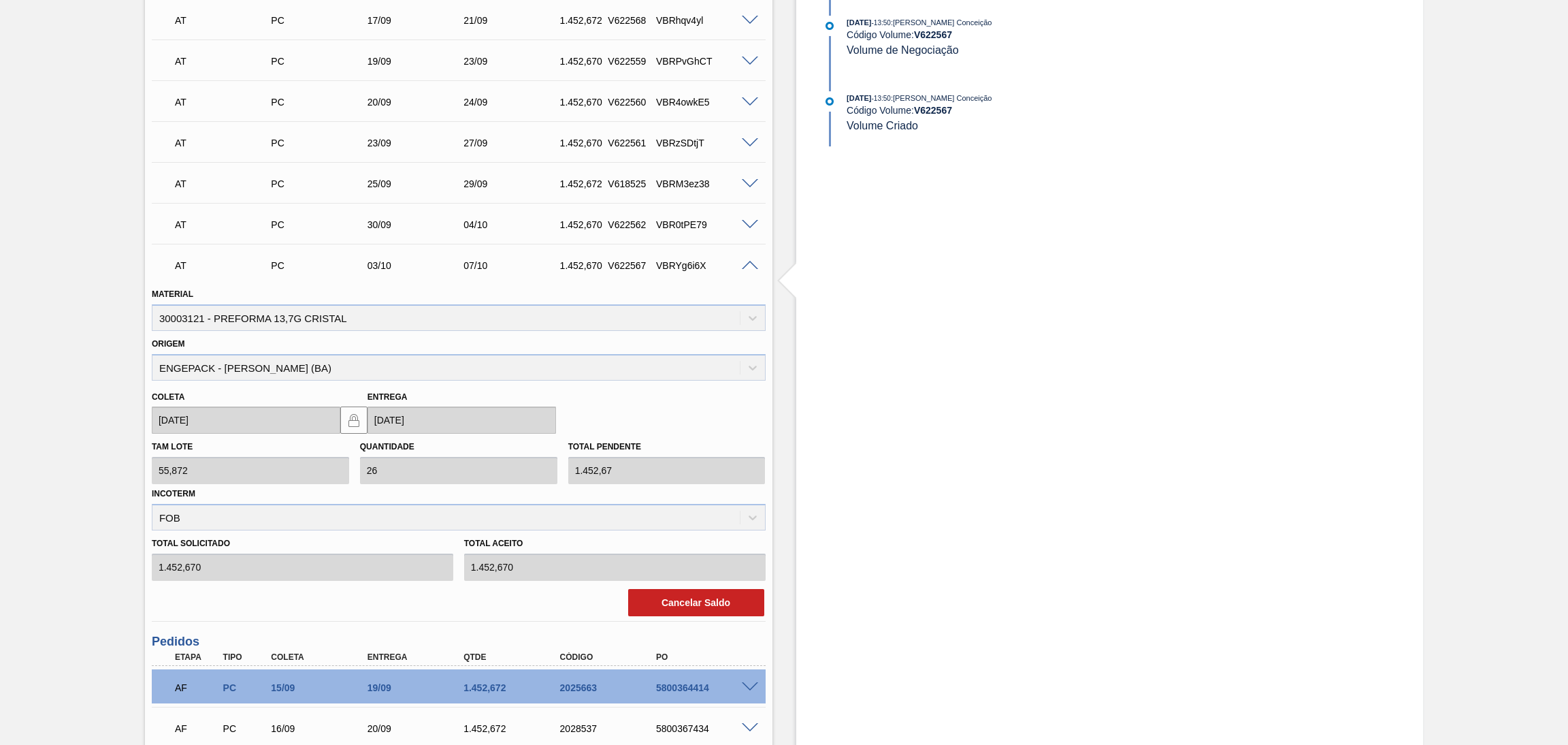
scroll to position [608, 0]
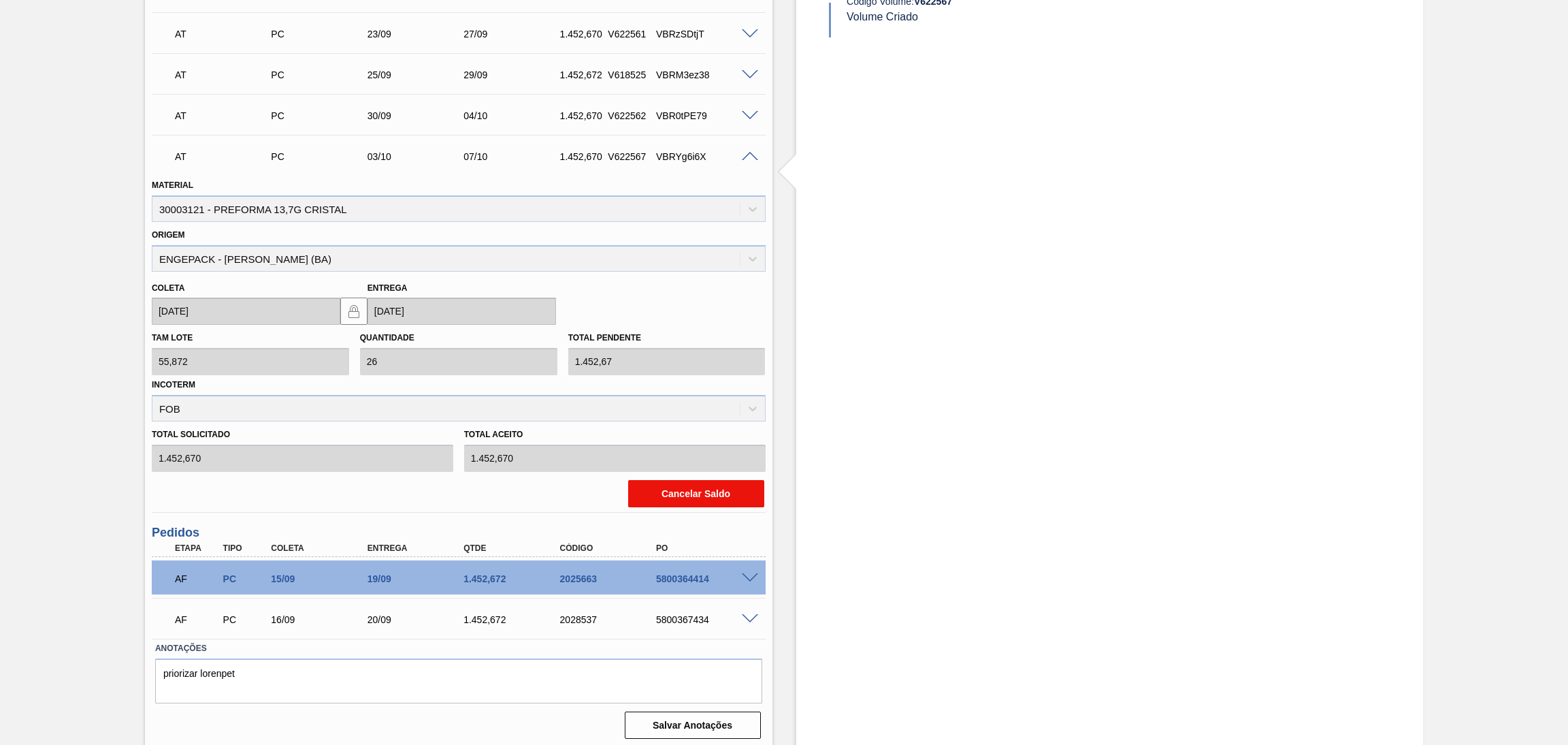
click at [730, 496] on button "Cancelar Saldo" at bounding box center [696, 493] width 136 height 27
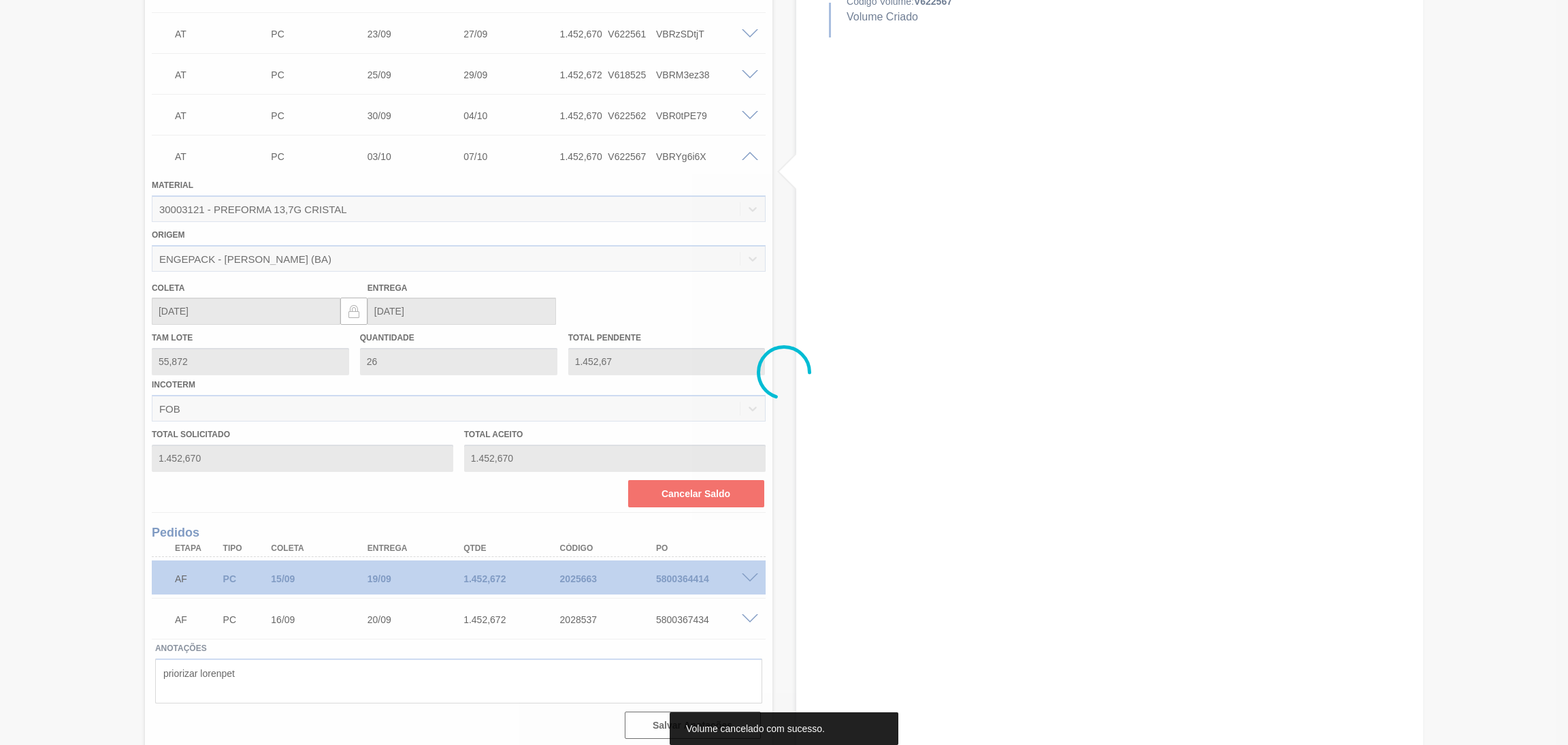
scroll to position [233, 0]
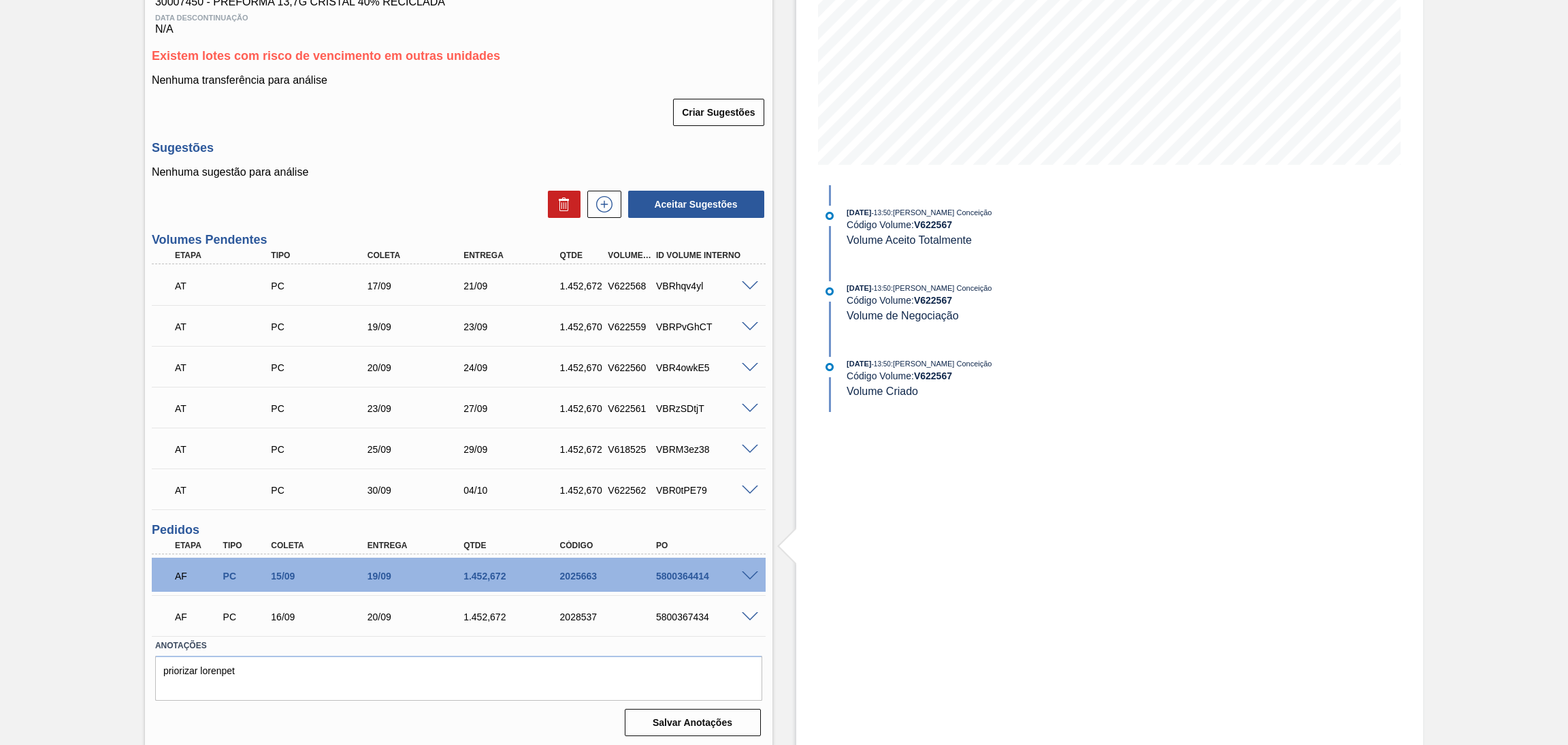
click at [468, 186] on div "Nenhuma sugestão para análise Aceitar Sugestões" at bounding box center [459, 192] width 614 height 53
click at [448, 156] on div "Sugestões Nenhuma sugestão para análise Aceitar Sugestões" at bounding box center [459, 180] width 614 height 78
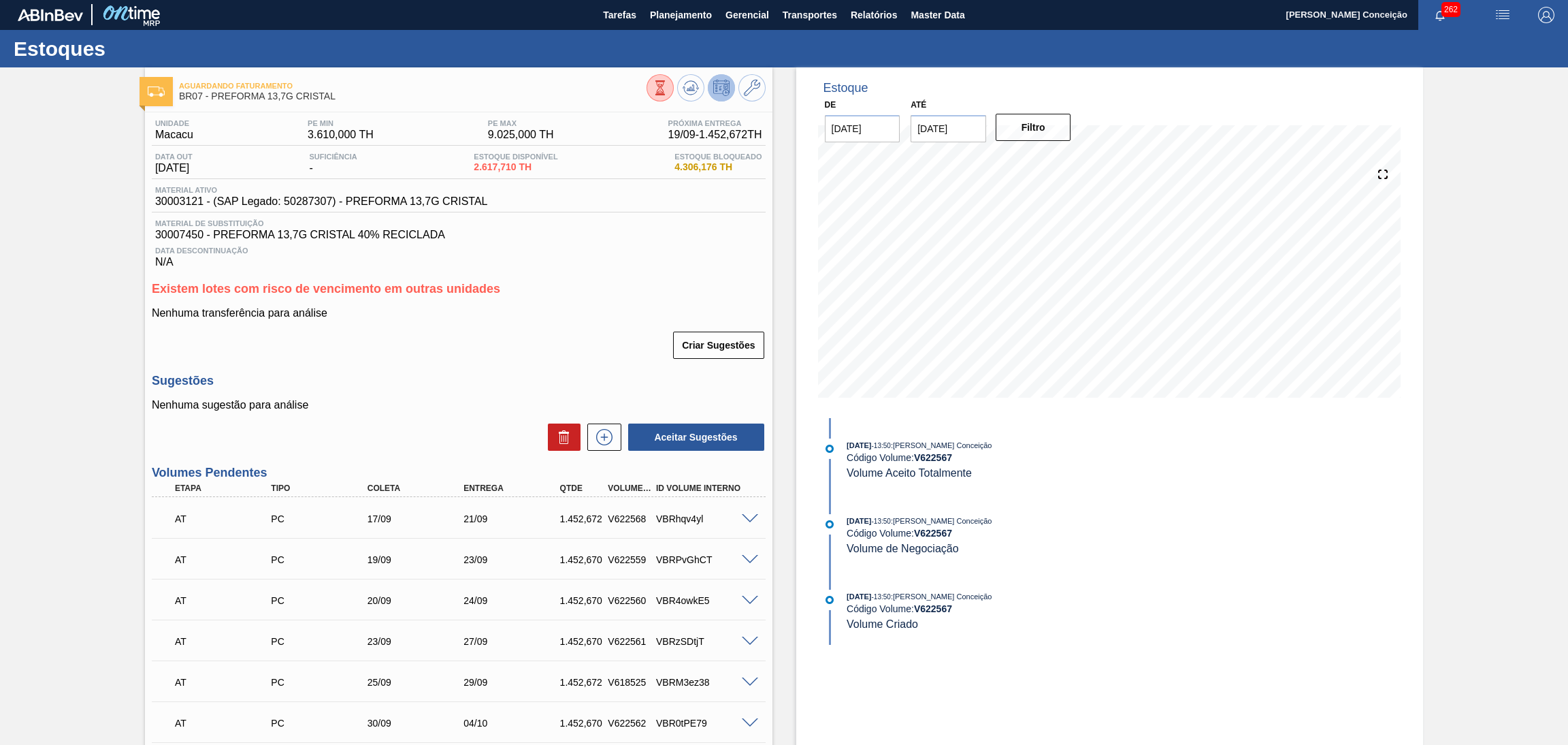
scroll to position [0, 0]
click at [576, 340] on div "Criar Sugestões" at bounding box center [459, 346] width 614 height 30
click at [681, 98] on button at bounding box center [690, 88] width 27 height 27
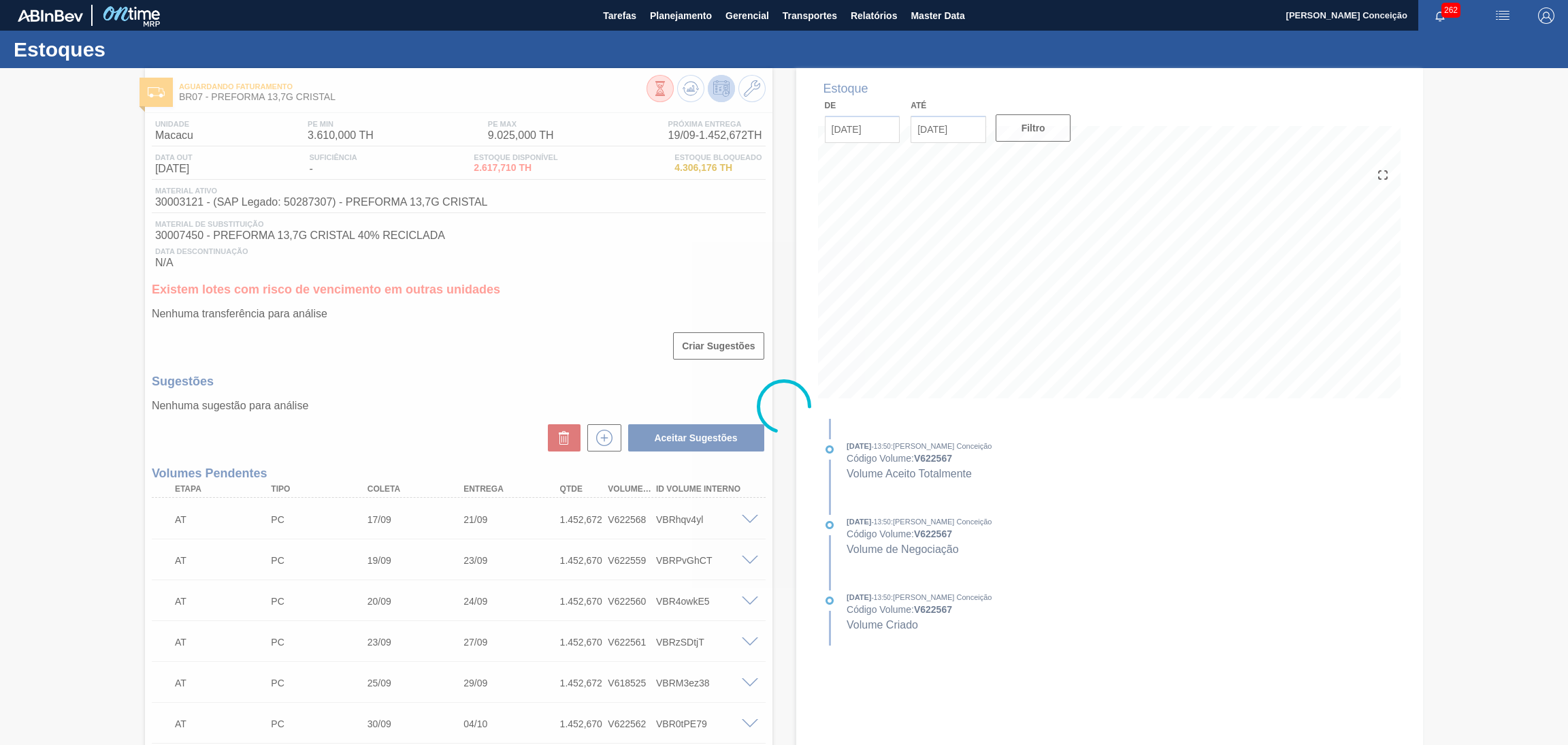
click at [494, 311] on div at bounding box center [784, 407] width 1568 height 677
click at [451, 404] on div at bounding box center [784, 407] width 1568 height 677
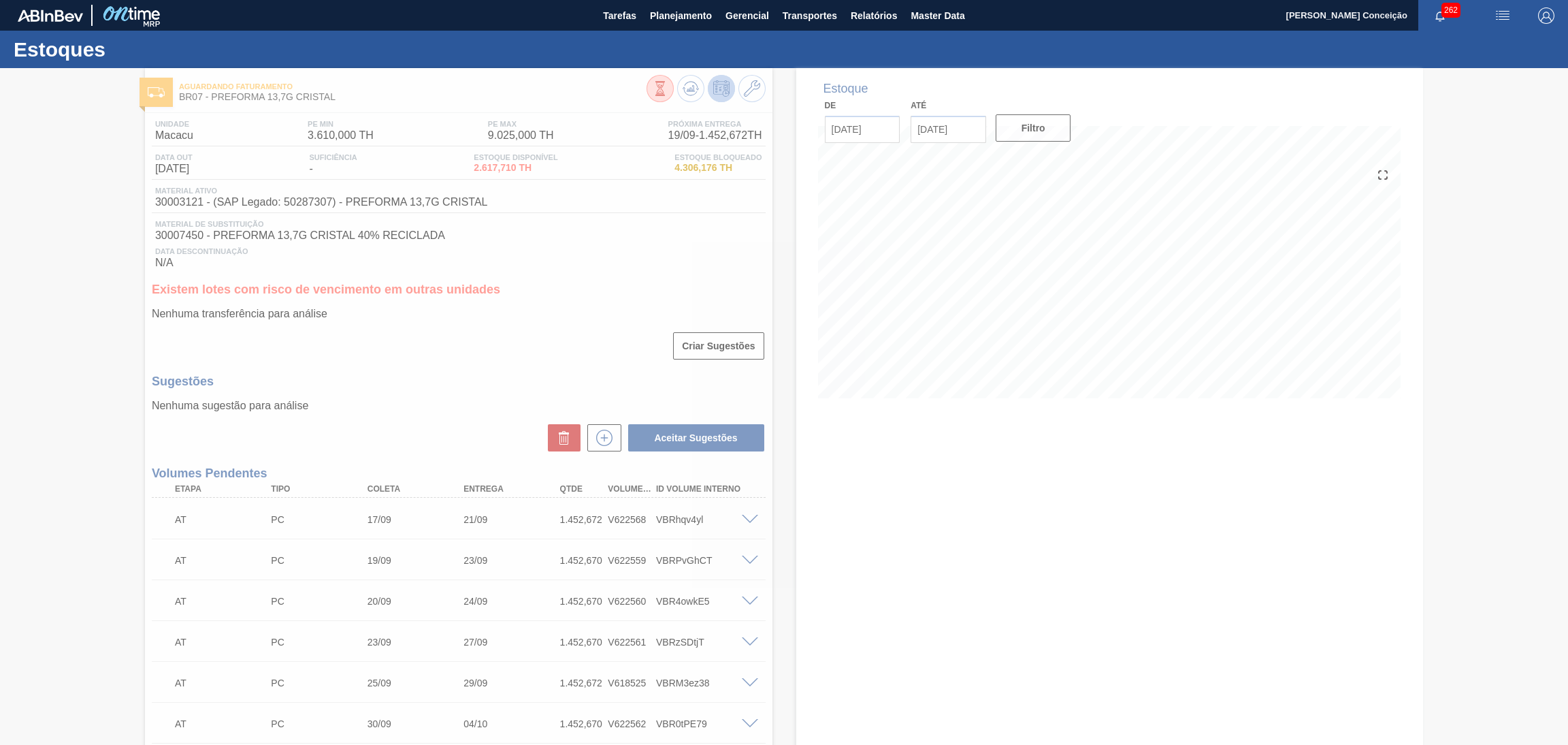
click at [500, 441] on div at bounding box center [784, 407] width 1568 height 677
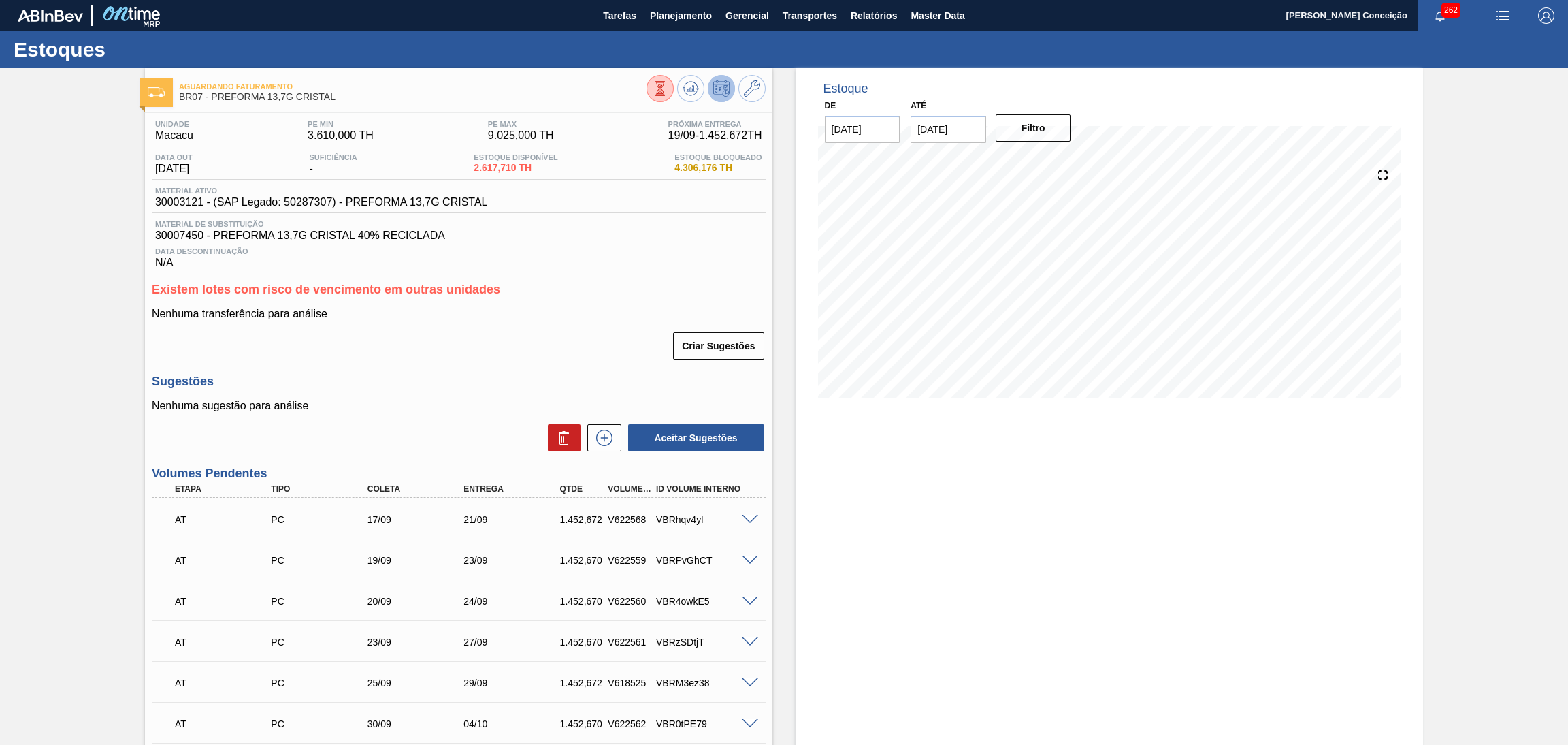
click at [476, 382] on h3 "Sugestões" at bounding box center [459, 381] width 614 height 14
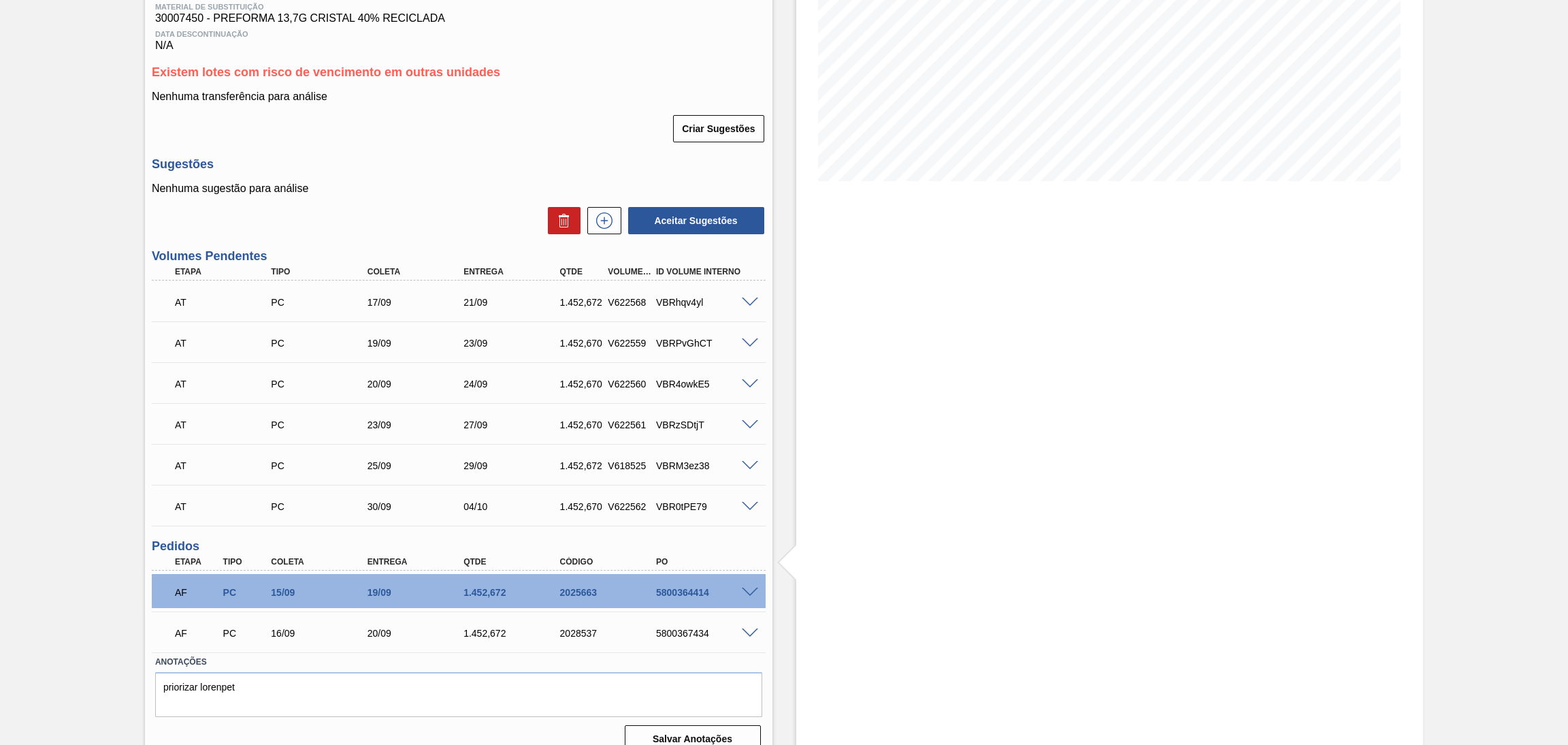
scroll to position [233, 0]
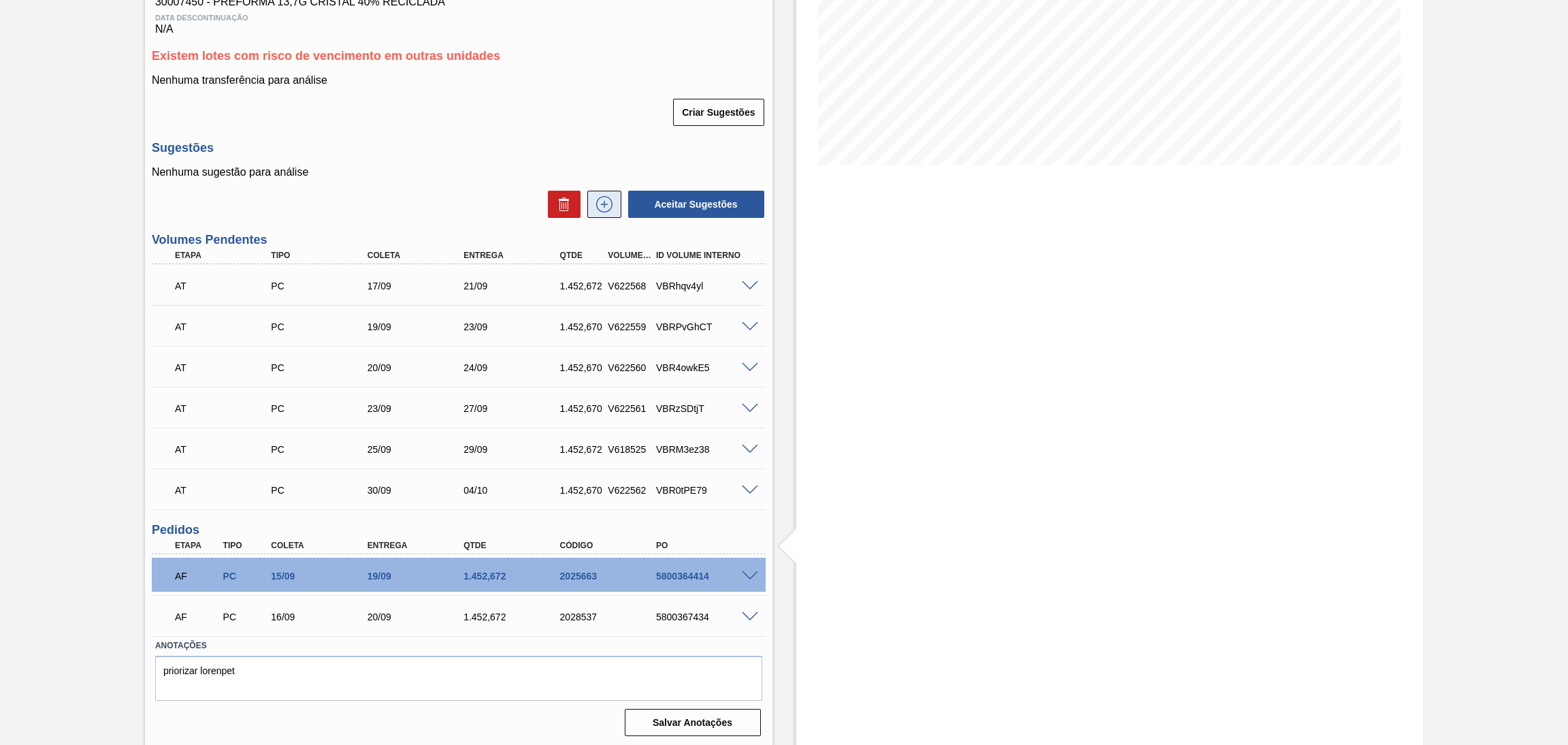
click at [619, 200] on div "Aceitar Sugestões" at bounding box center [459, 204] width 614 height 30
click at [614, 199] on button at bounding box center [604, 204] width 34 height 27
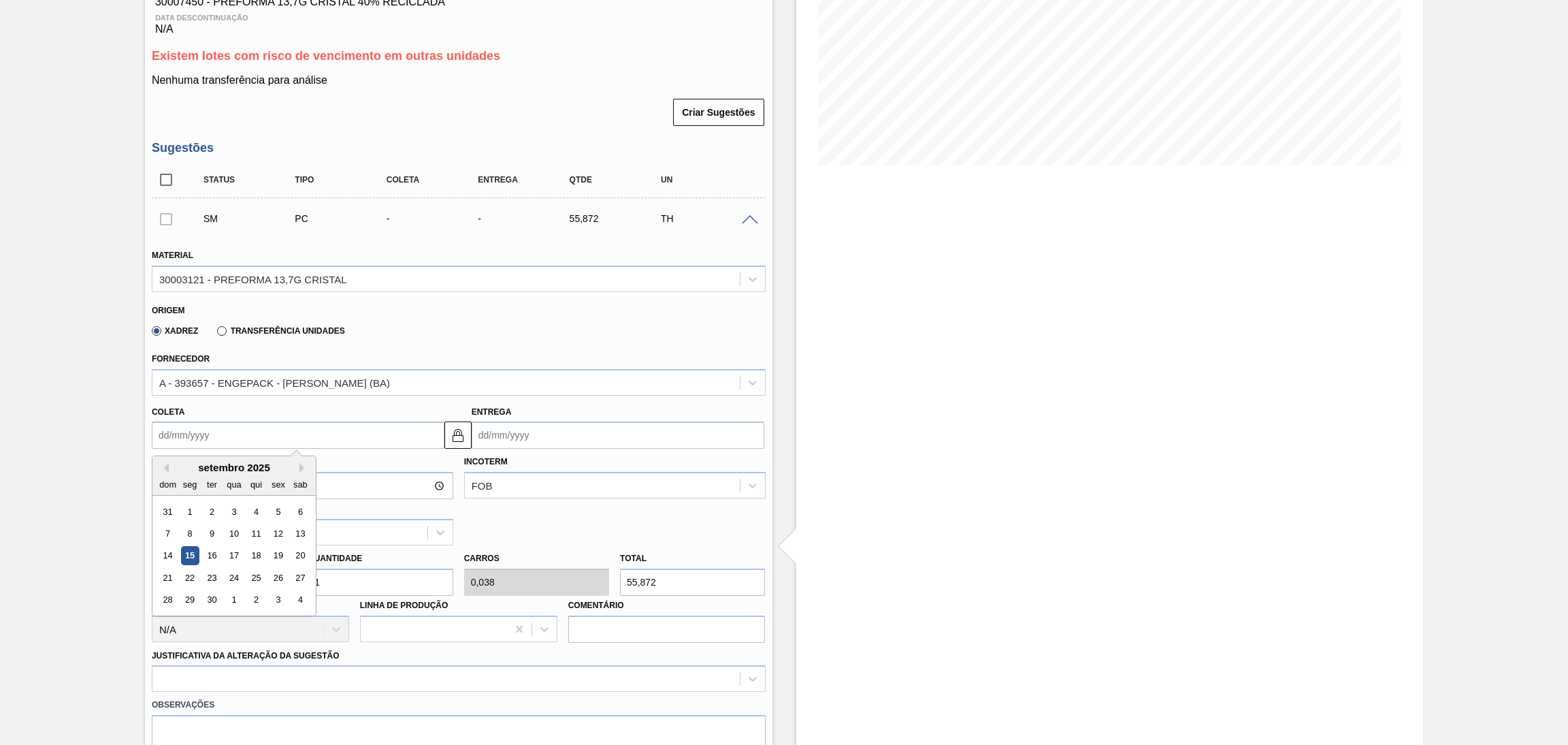
click at [226, 431] on input "Coleta" at bounding box center [298, 435] width 293 height 27
type input "8"
type input "[DATE]"
type input "1"
type input "[DATE]"
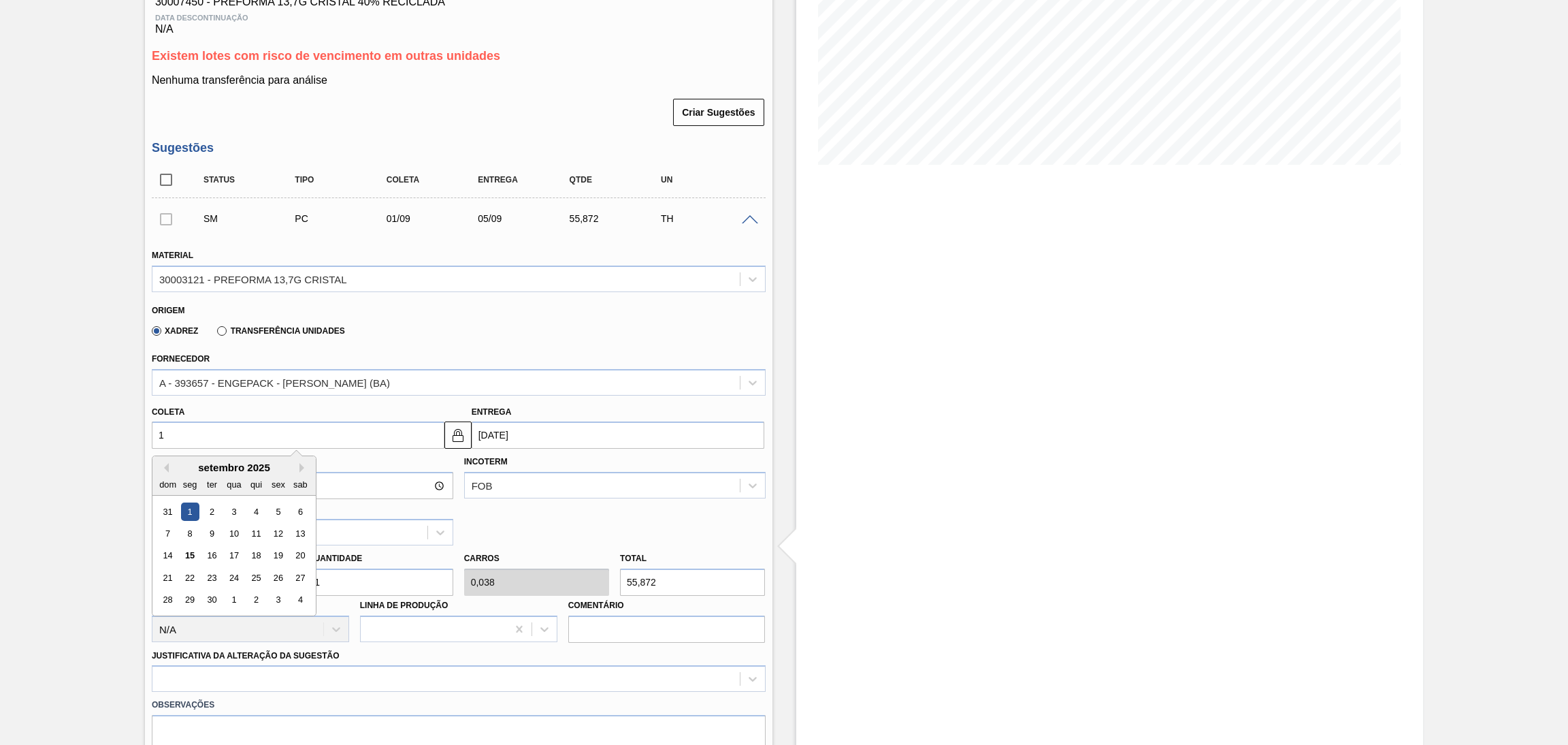
type input "18"
type input "[DATE]"
click at [252, 553] on div "18" at bounding box center [256, 556] width 18 height 18
type input "[DATE]"
drag, startPoint x: 333, startPoint y: 576, endPoint x: 249, endPoint y: 561, distance: 85.3
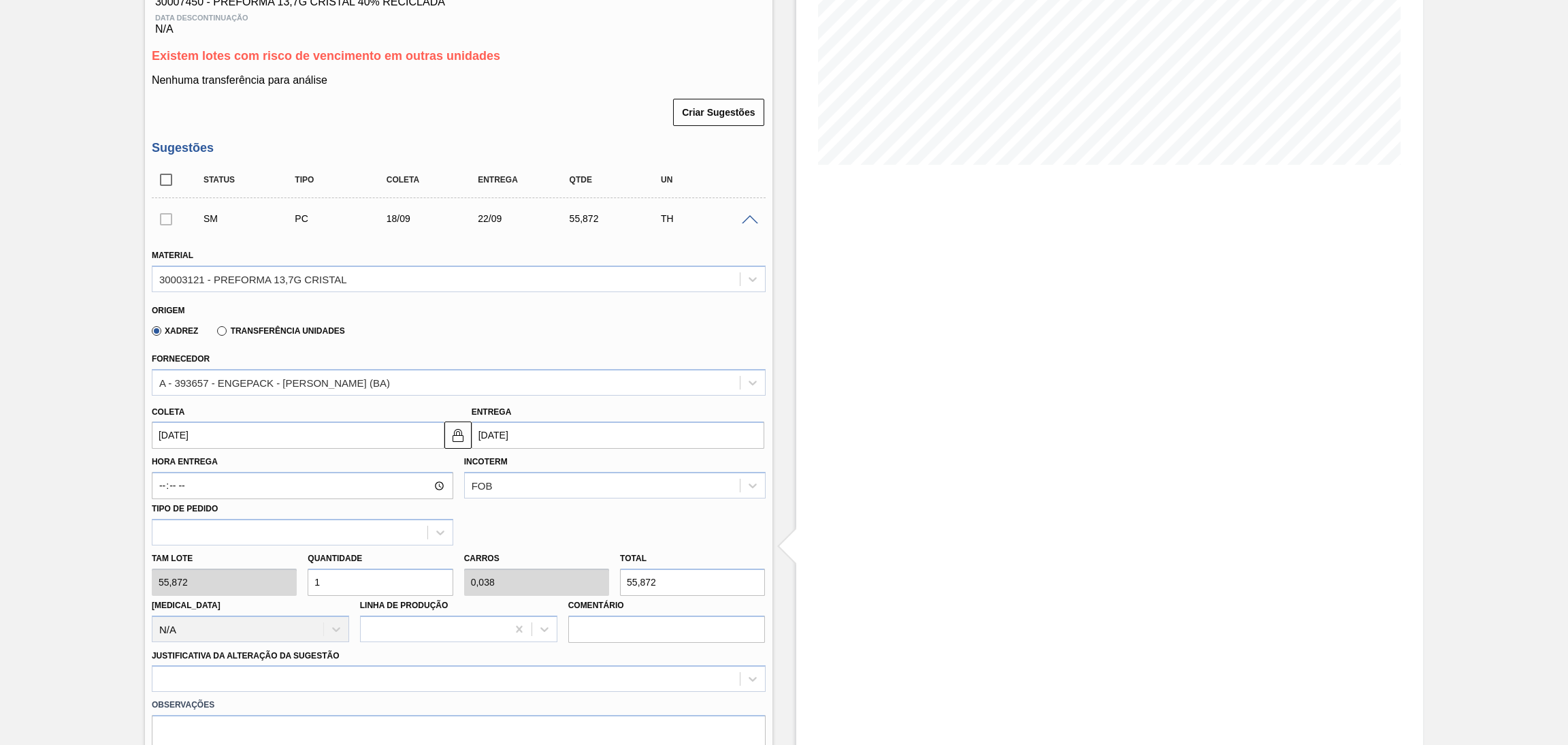
click at [249, 561] on div "Tam lote 55,872 Quantidade 1 Carros 0,038 Total 55,872 [MEDICAL_DATA] N/A Linha…" at bounding box center [459, 594] width 625 height 97
type input "2"
type input "0,077"
type input "111,744"
type input "26"
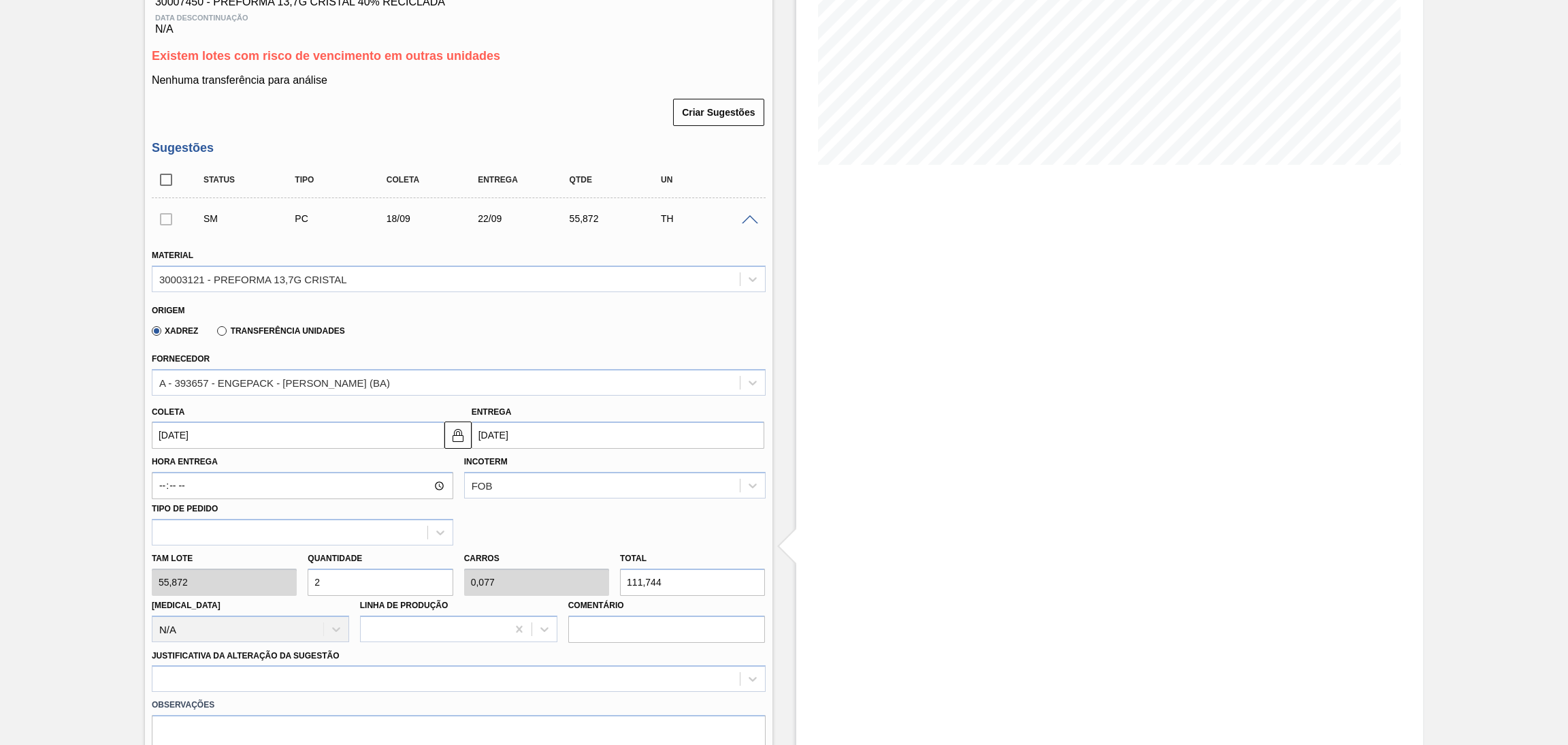
type input "1"
type input "1.452,672"
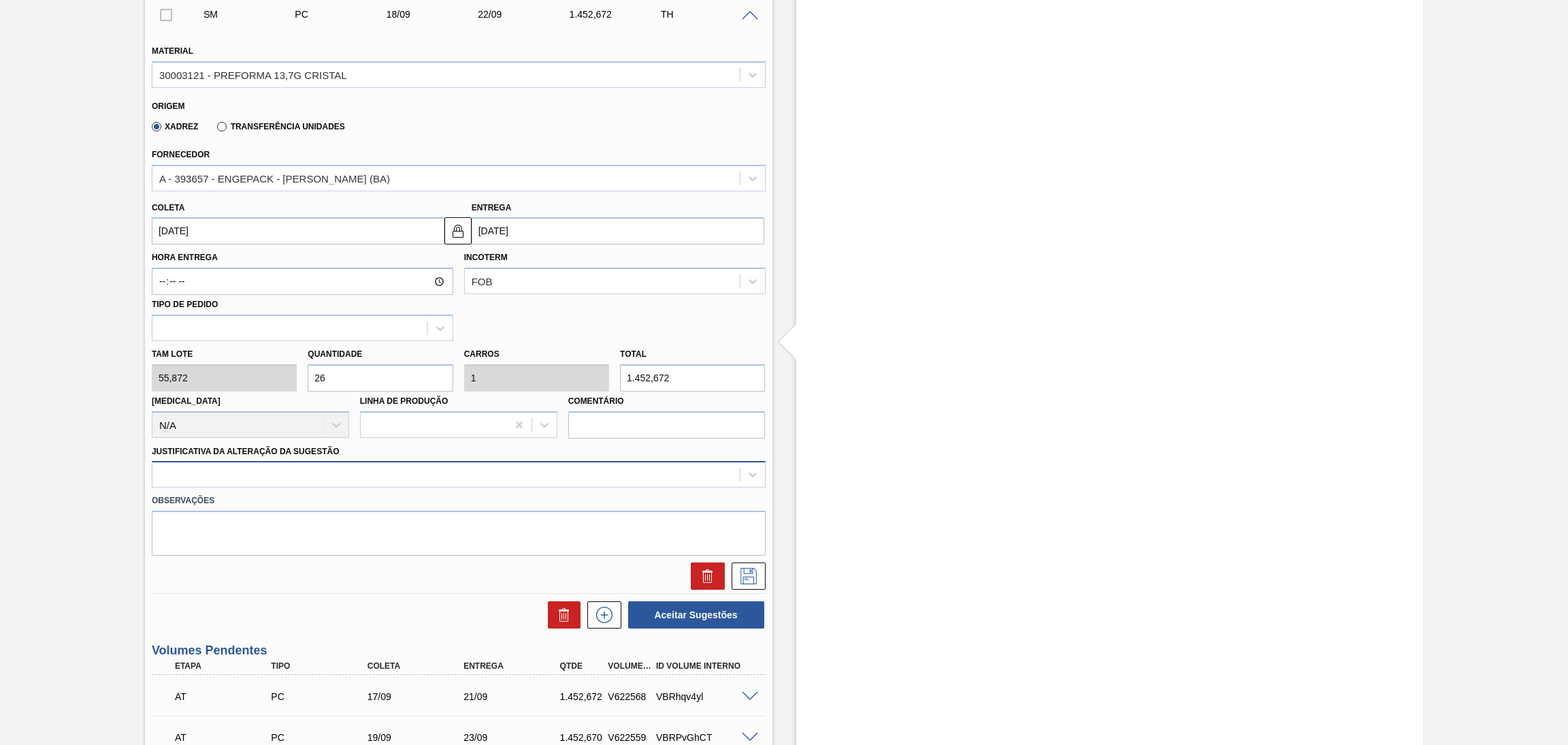
type input "26"
click at [268, 478] on div at bounding box center [446, 475] width 587 height 20
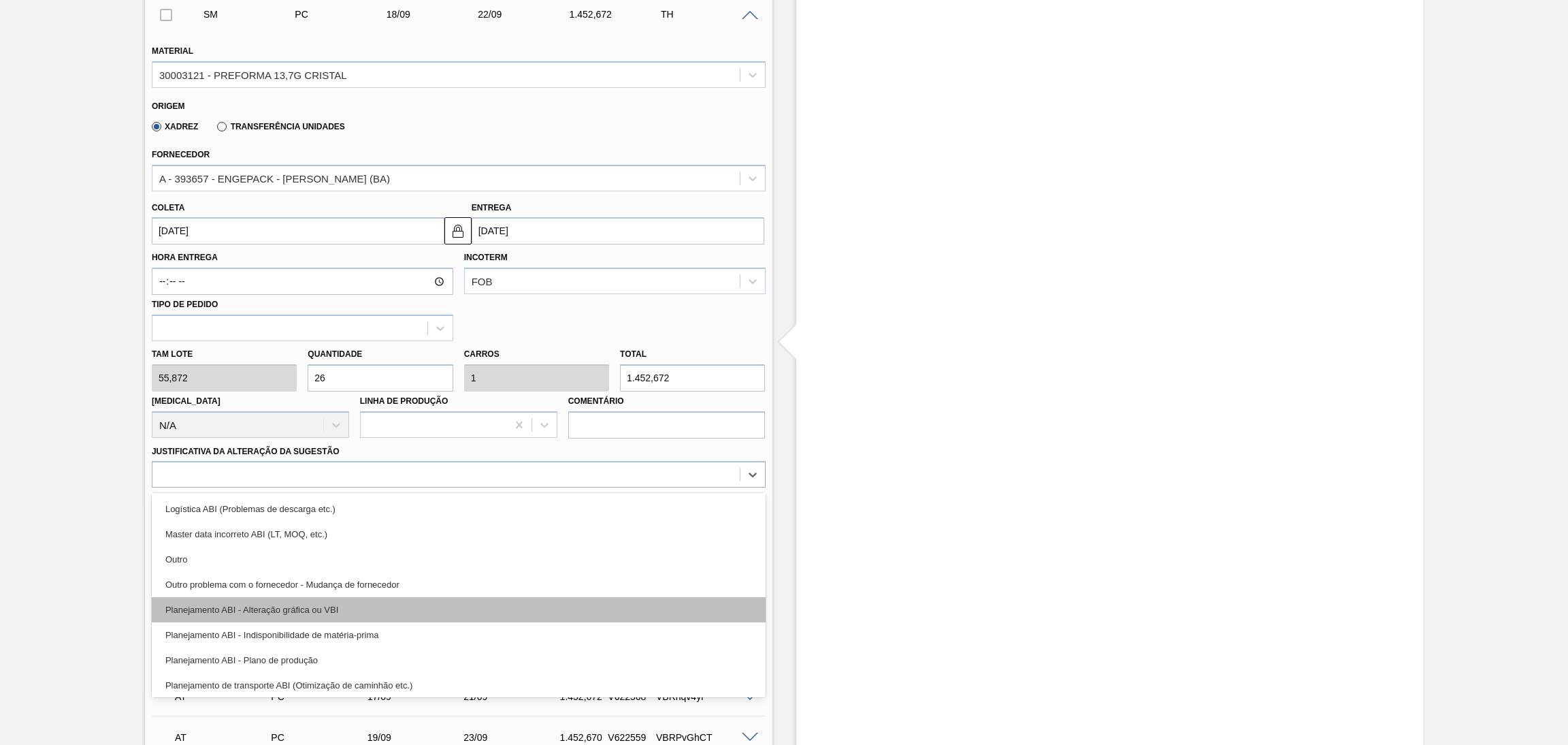
scroll to position [102, 0]
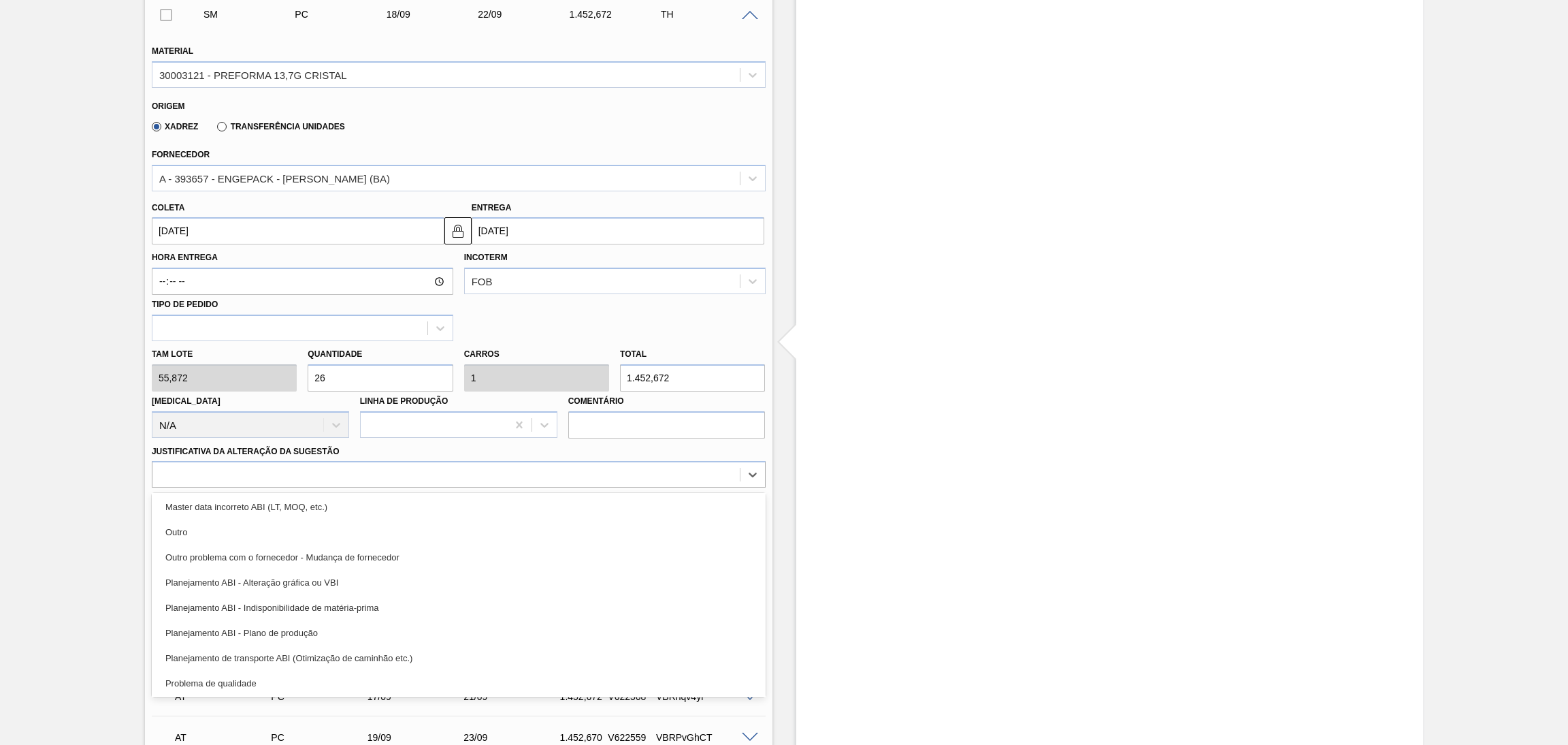
click at [296, 621] on div "Planejamento ABI - Plano de produção" at bounding box center [459, 632] width 614 height 25
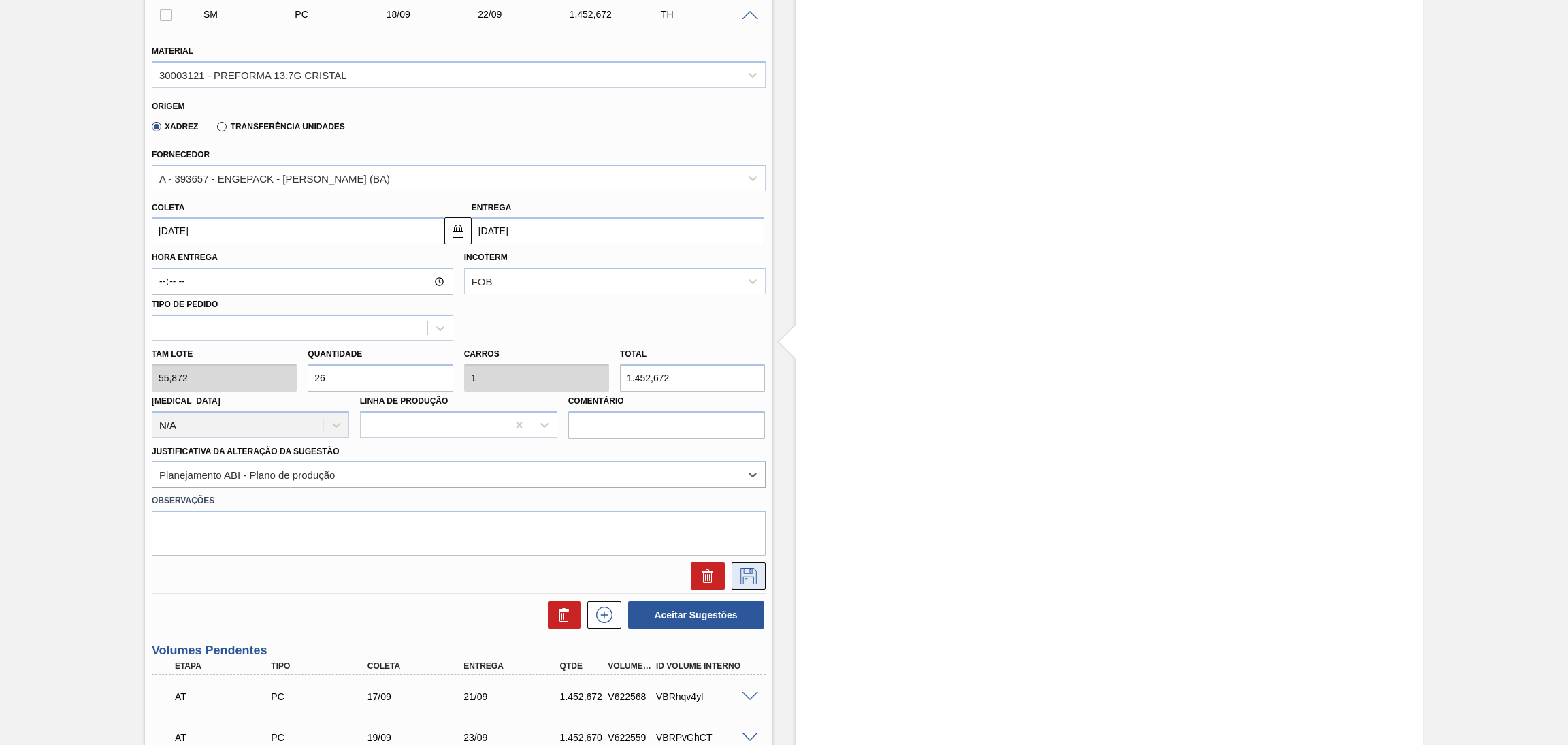
click at [738, 580] on icon at bounding box center [749, 575] width 22 height 16
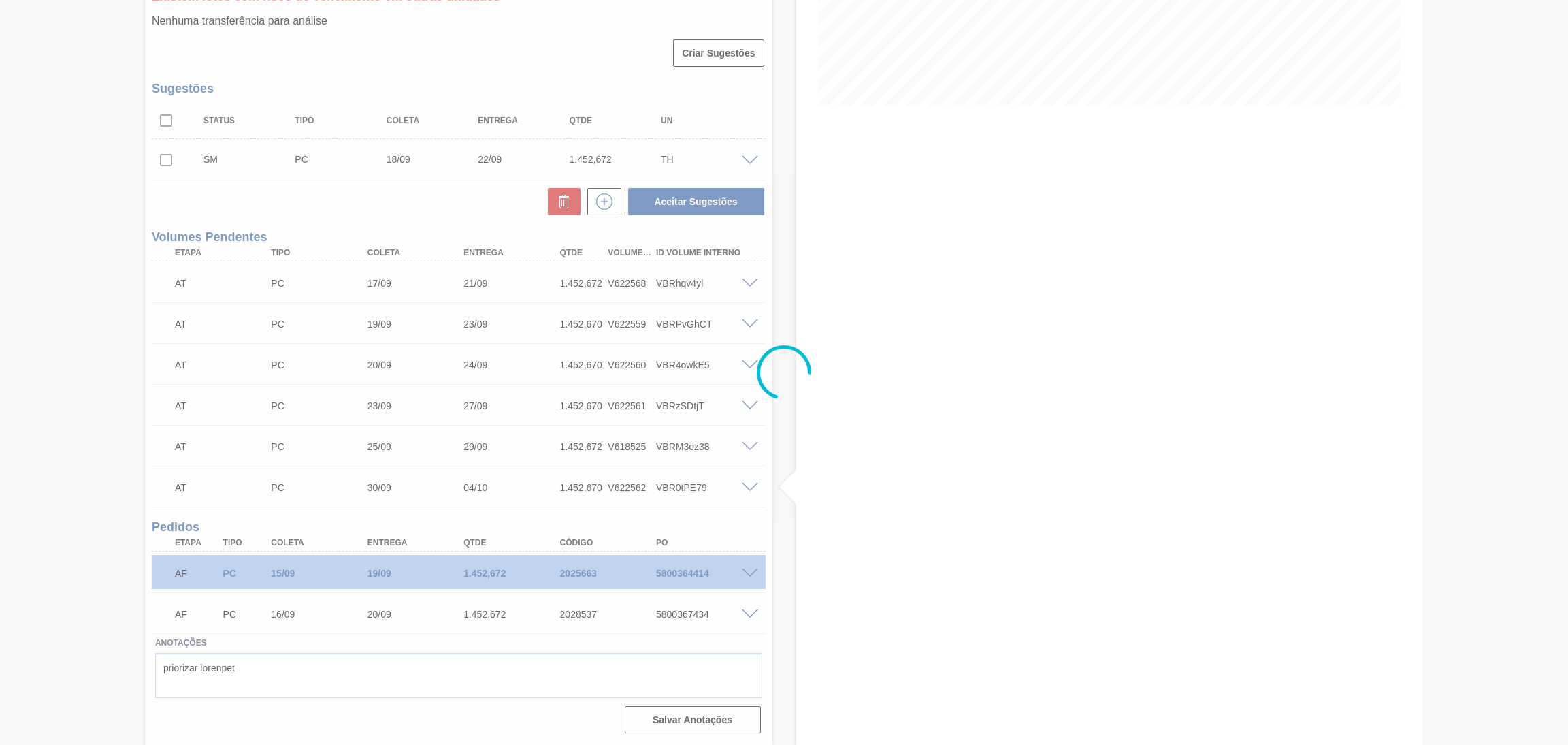
scroll to position [289, 0]
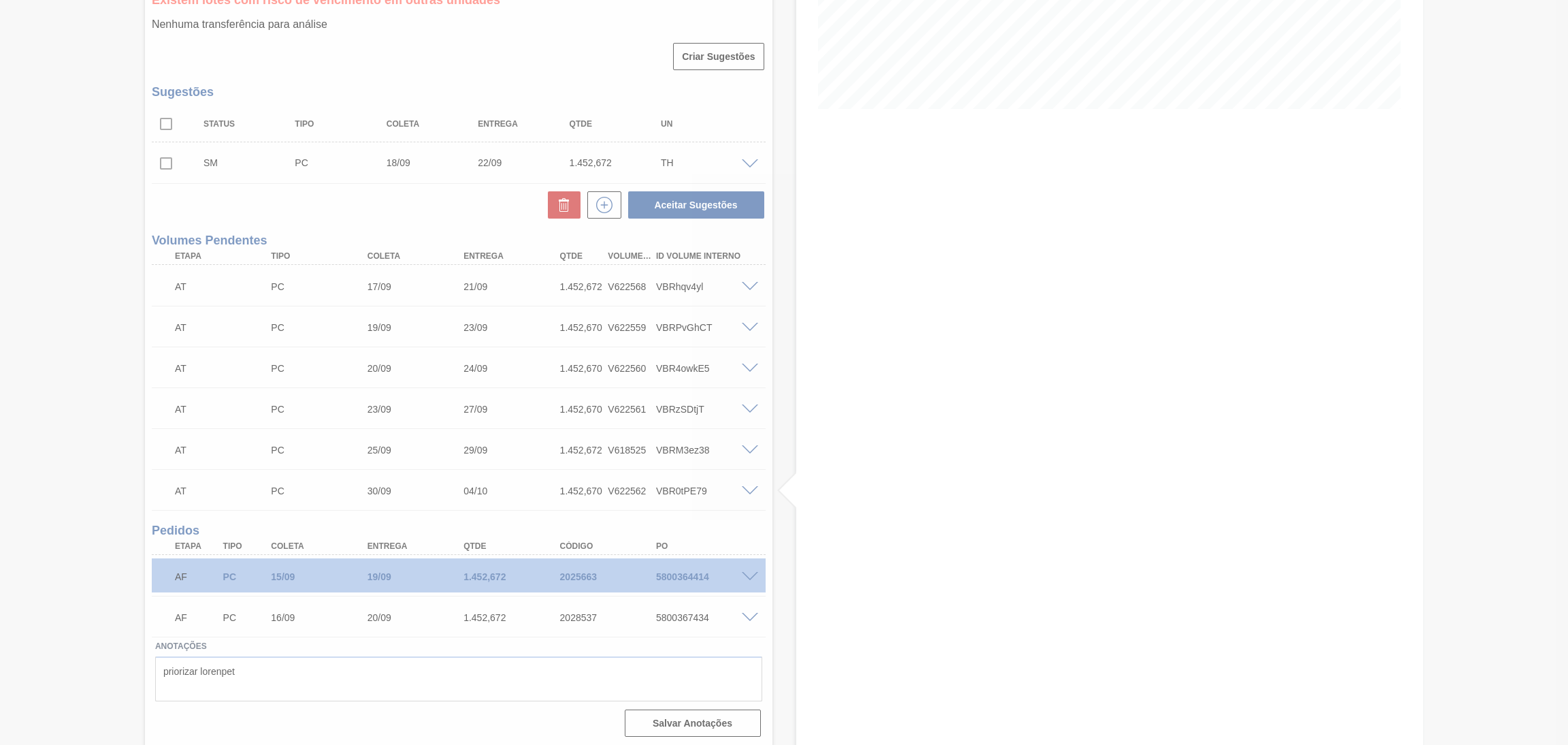
click at [163, 168] on div at bounding box center [784, 372] width 1568 height 745
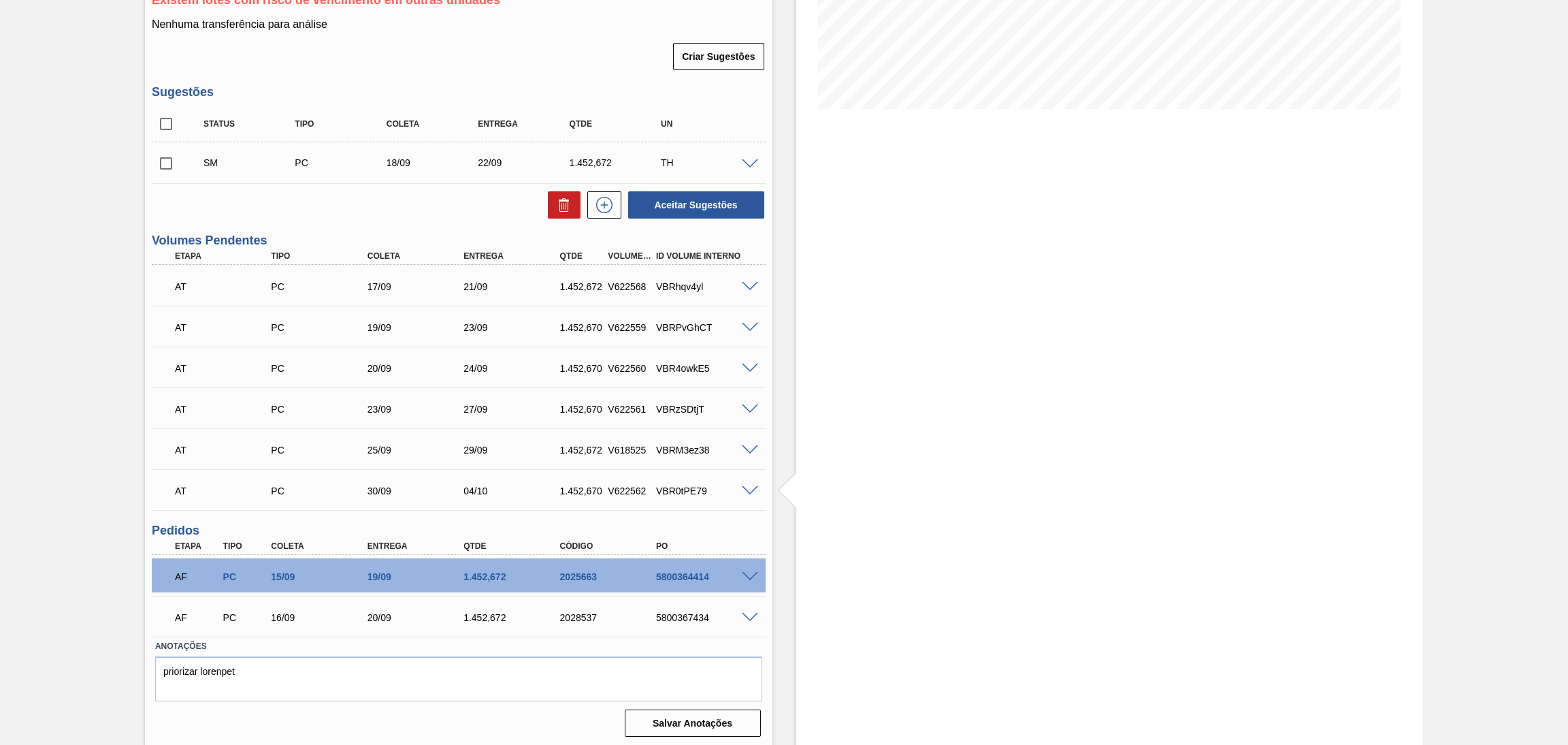
click at [163, 168] on input "checkbox" at bounding box center [166, 163] width 29 height 29
click at [659, 199] on button "Aceitar Sugestões" at bounding box center [696, 205] width 136 height 27
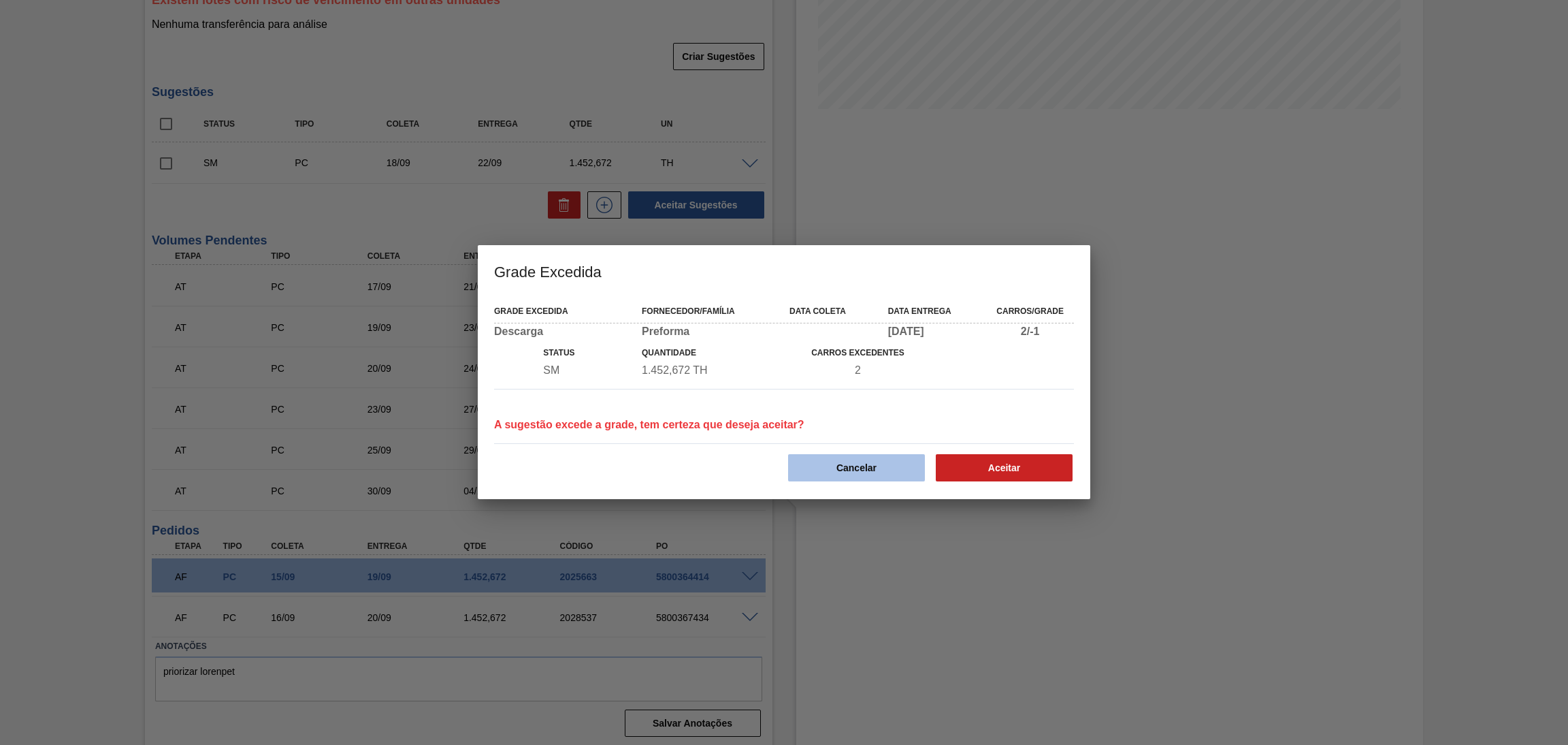
click at [897, 464] on button "Cancelar" at bounding box center [857, 468] width 137 height 27
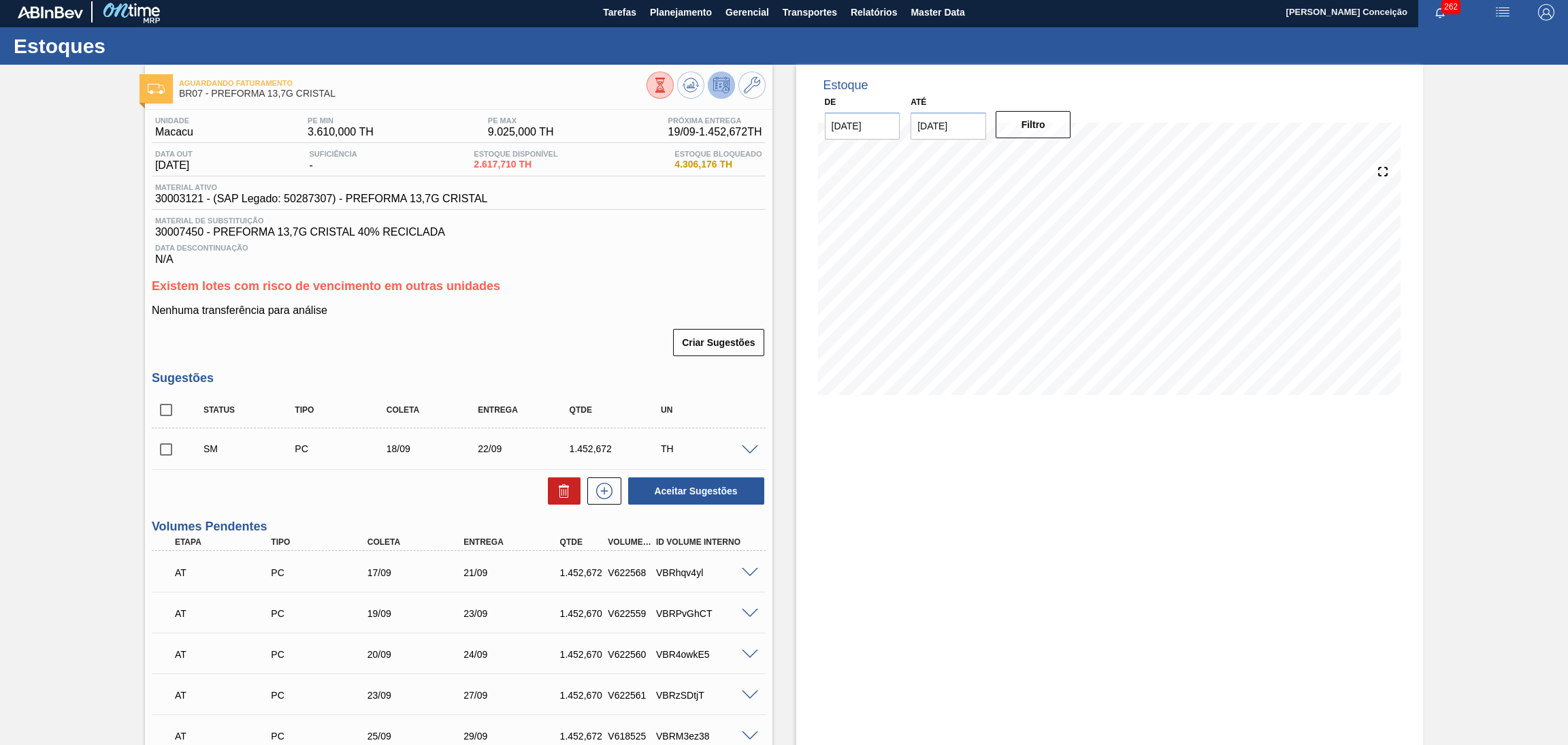
scroll to position [0, 0]
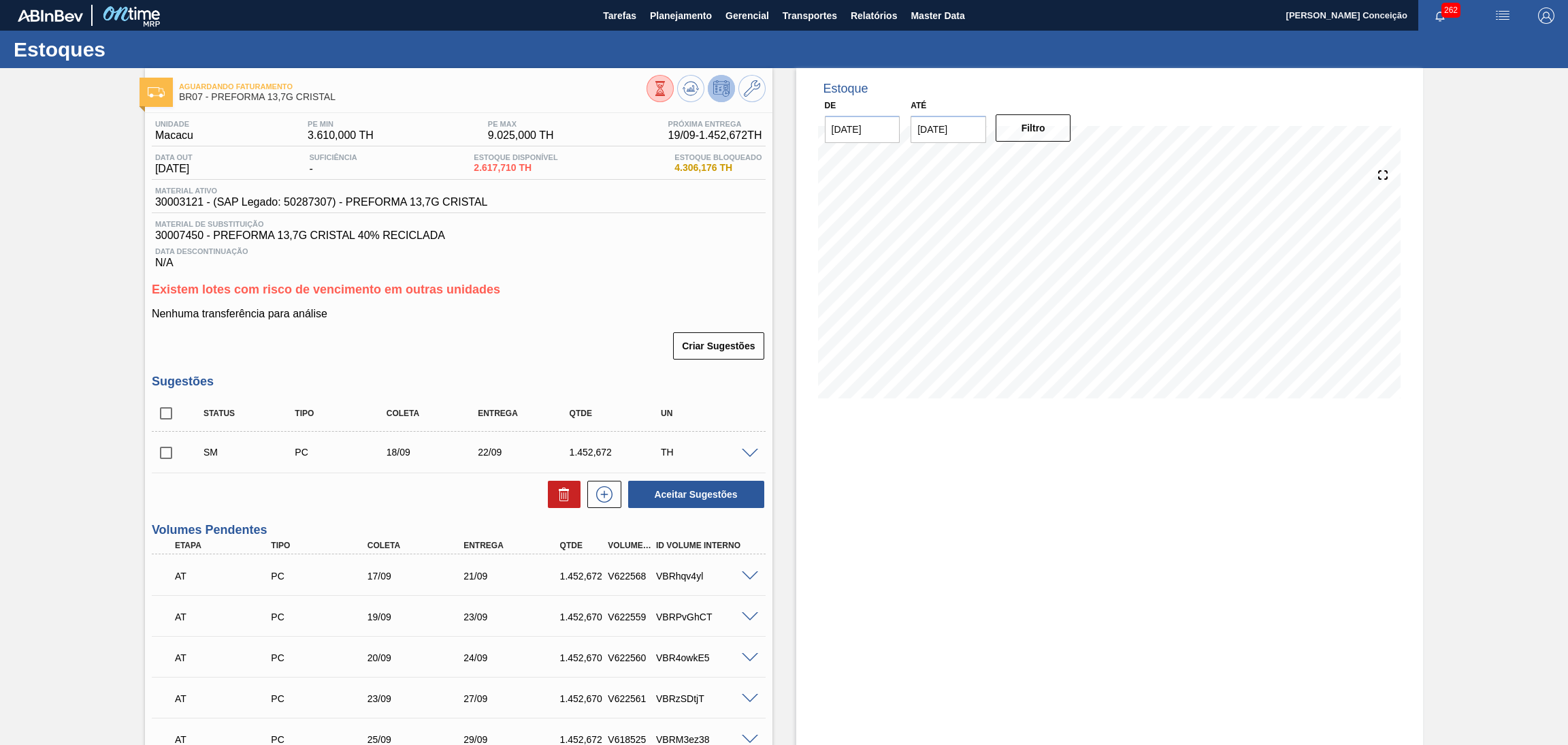
click at [928, 514] on div "Estoque De [DATE] Até [DATE] Filtro 25/09 Projeção de Estoque 8,418.734 [DOMAIN…" at bounding box center [1109, 553] width 627 height 969
click at [296, 506] on div "Aceitar Sugestões" at bounding box center [459, 495] width 614 height 30
click at [165, 459] on input "checkbox" at bounding box center [166, 453] width 29 height 29
click at [693, 494] on button "Aceitar Sugestões" at bounding box center [696, 494] width 136 height 27
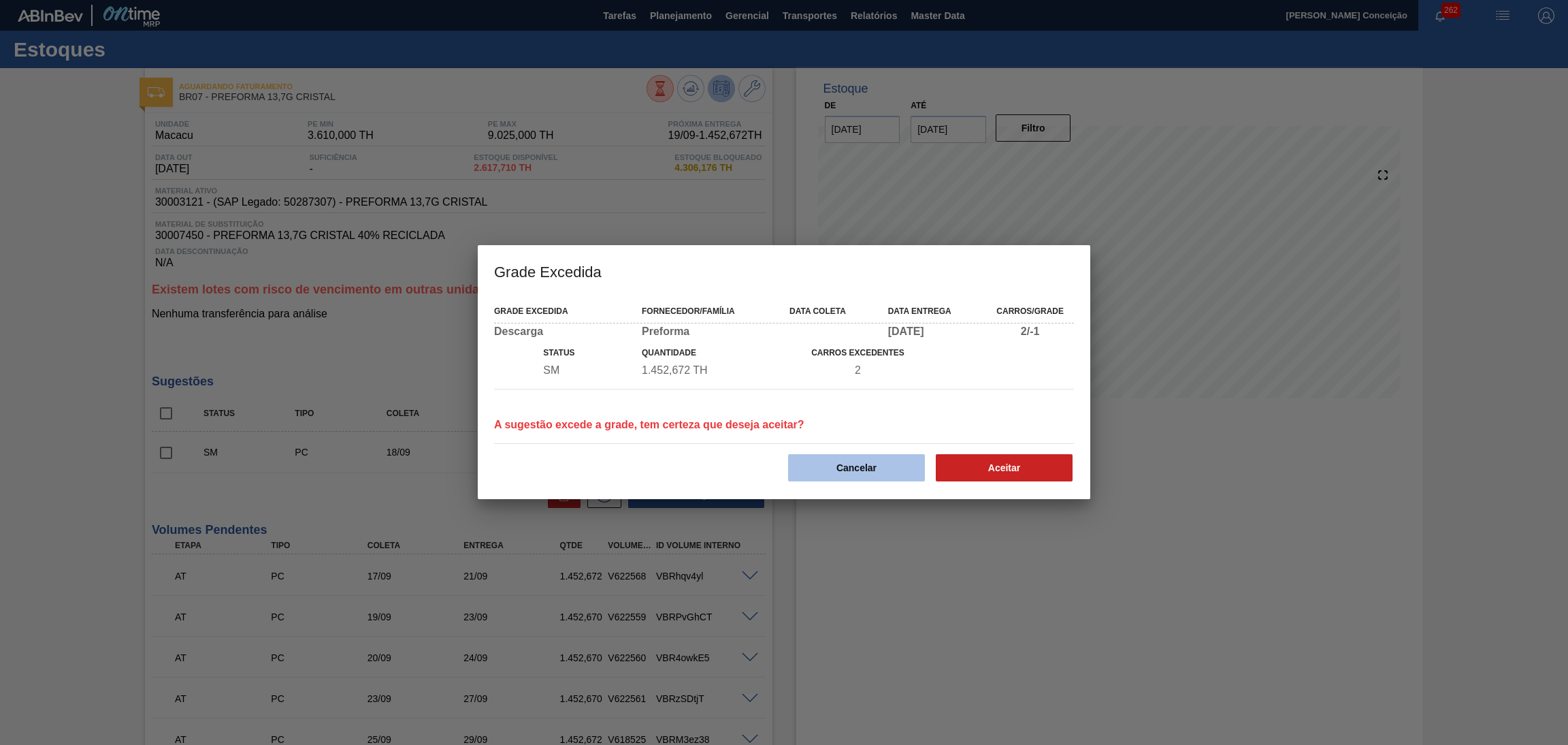
click at [868, 462] on button "Cancelar" at bounding box center [857, 468] width 137 height 27
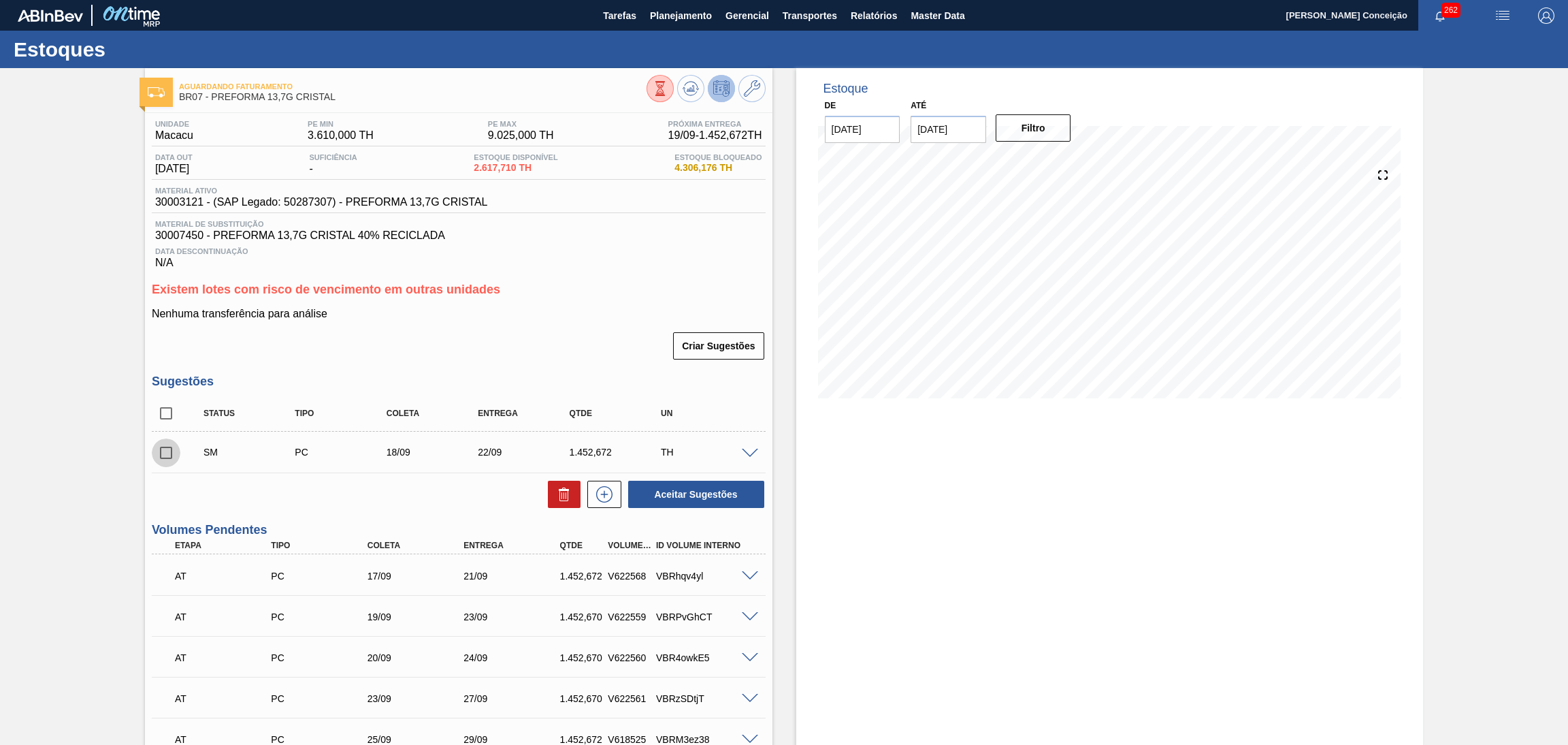
click at [163, 454] on input "checkbox" at bounding box center [166, 453] width 29 height 29
click at [563, 491] on icon at bounding box center [564, 490] width 10 height 2
checkbox input "false"
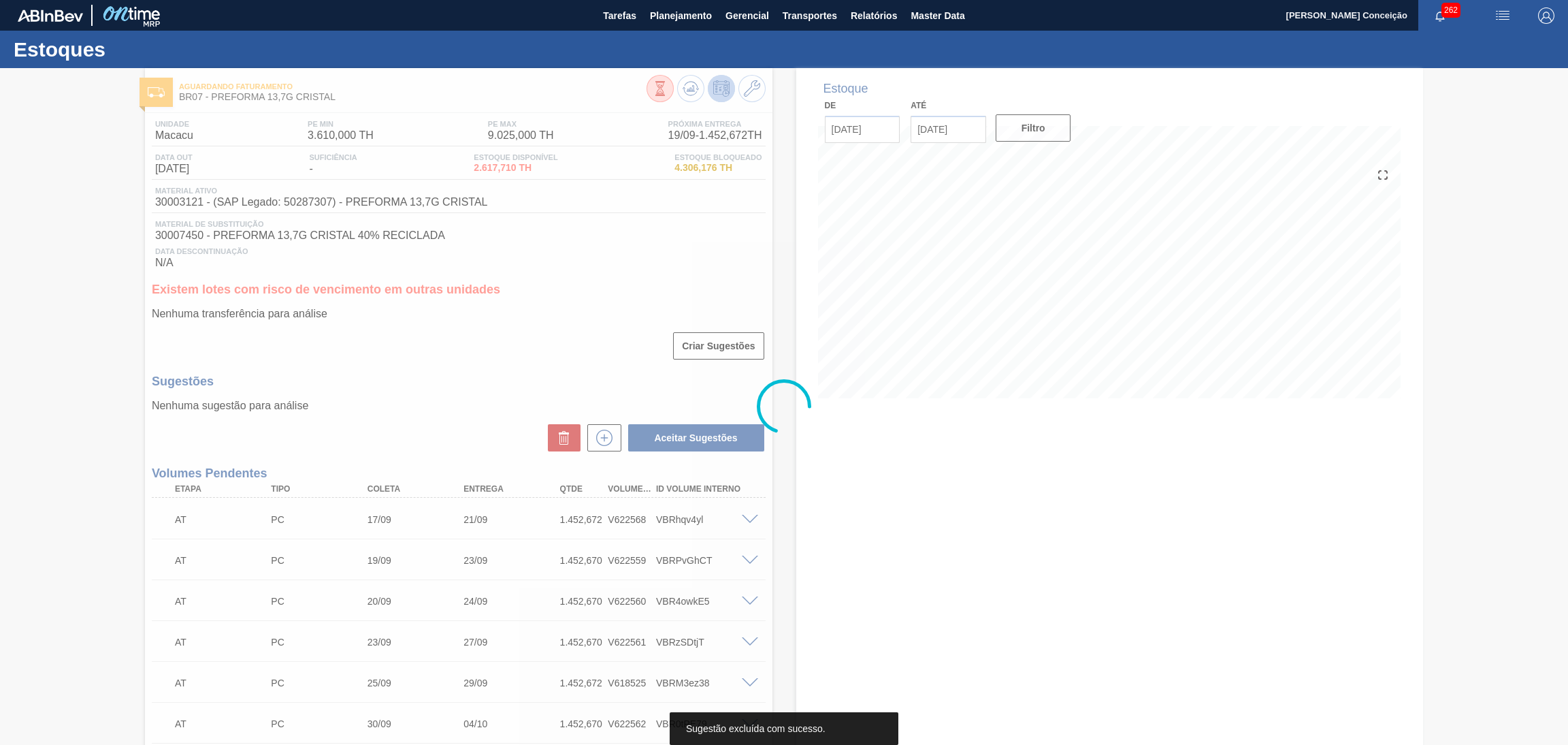
click at [461, 386] on h3 "Sugestões" at bounding box center [459, 381] width 614 height 14
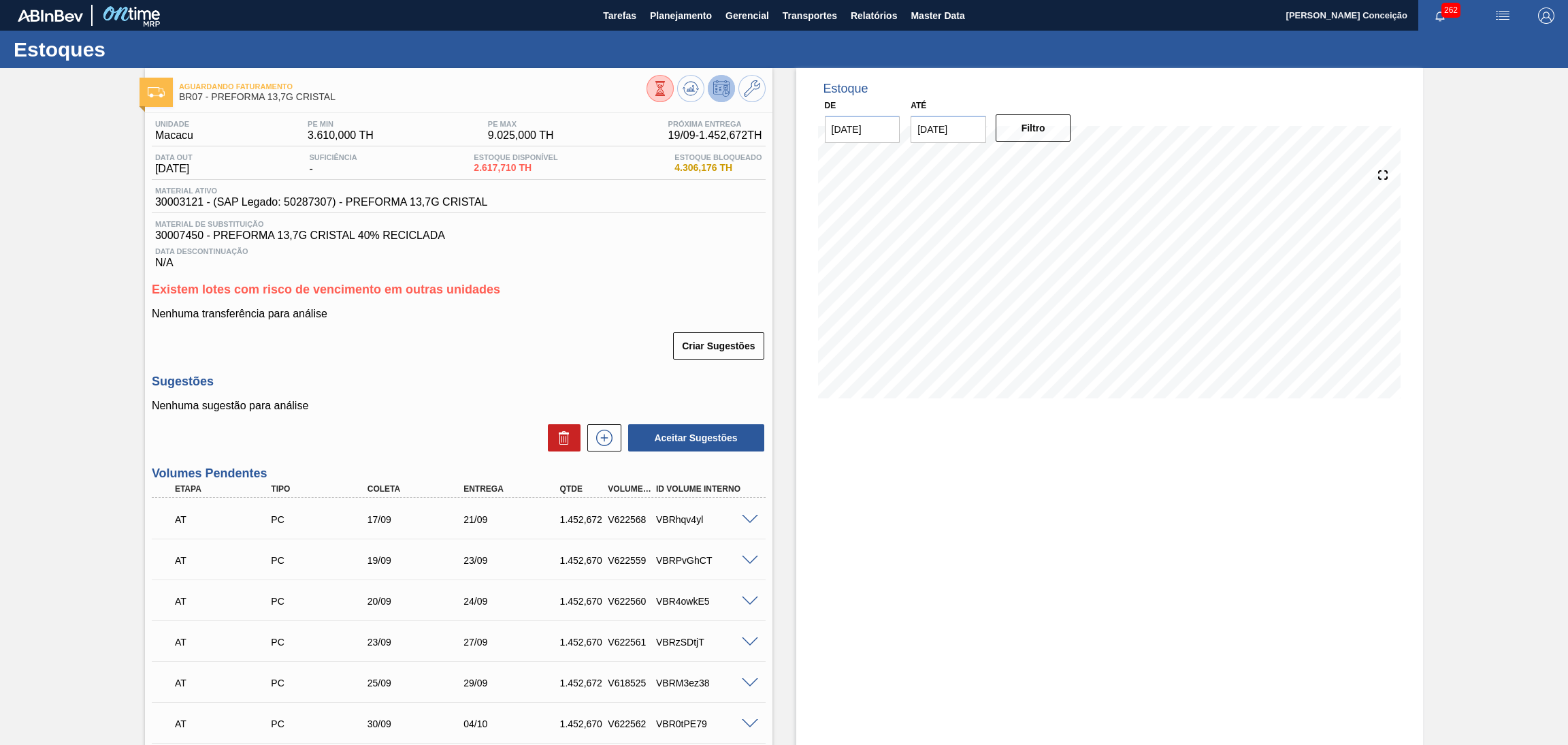
scroll to position [233, 0]
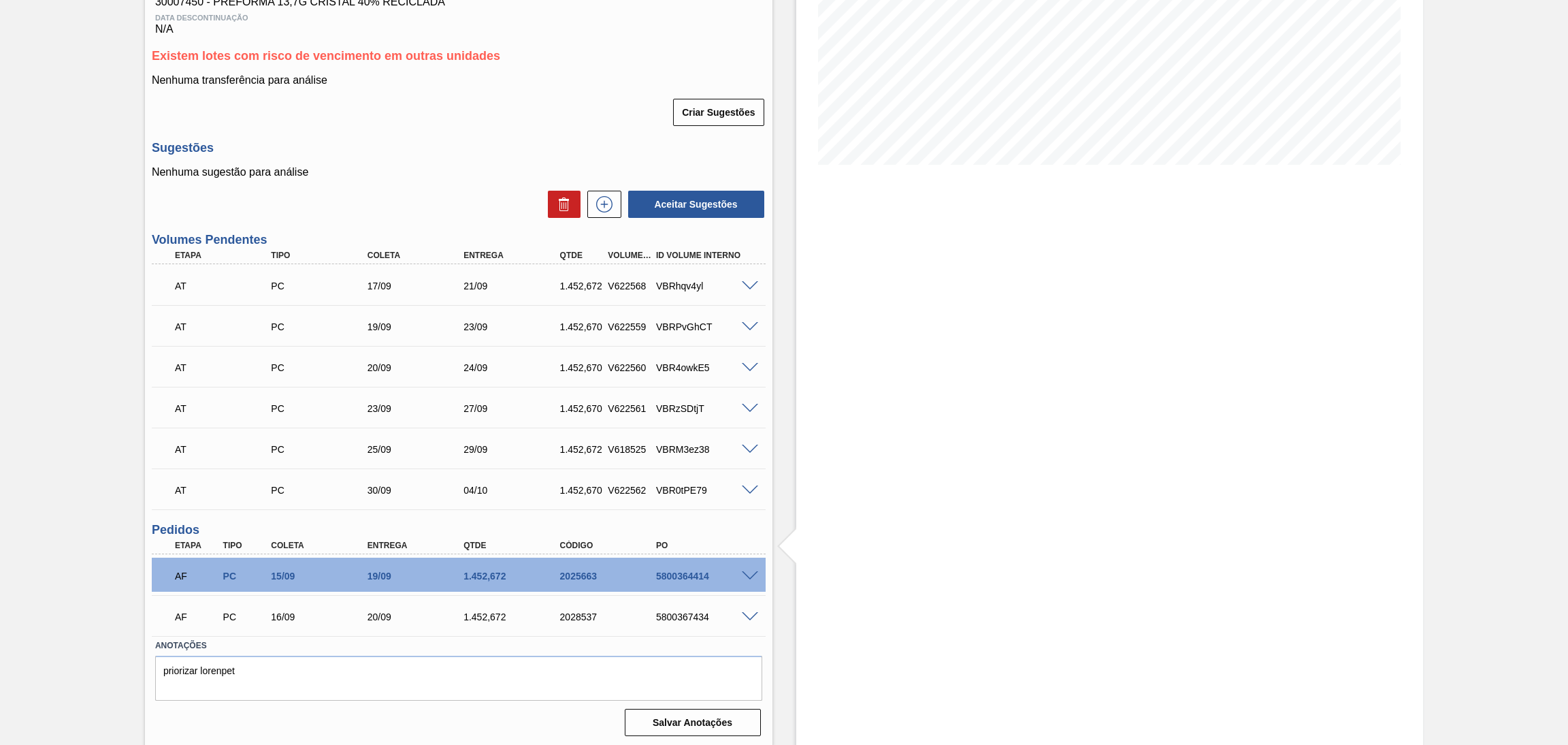
click at [742, 407] on span at bounding box center [749, 409] width 16 height 10
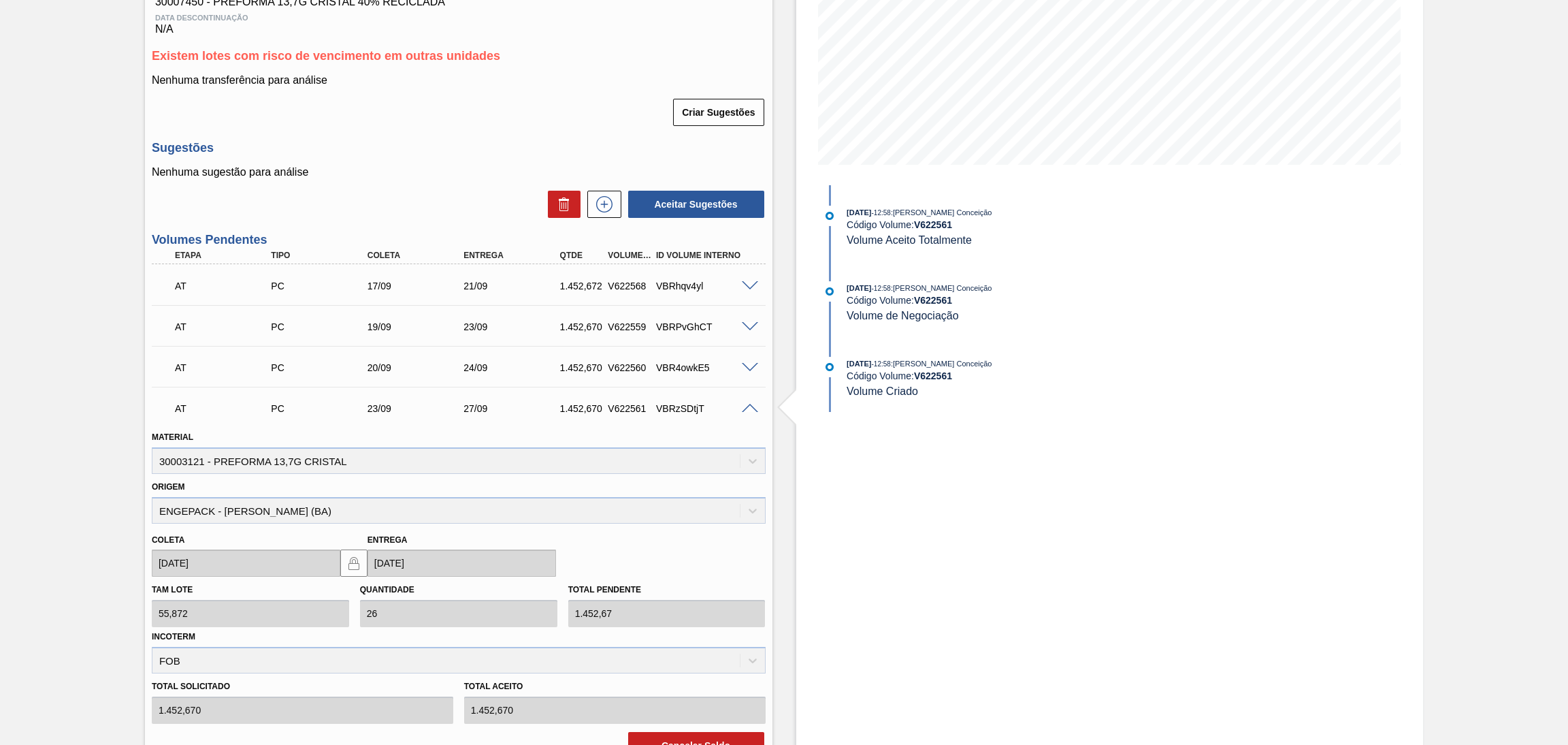
click at [742, 407] on span at bounding box center [749, 409] width 16 height 10
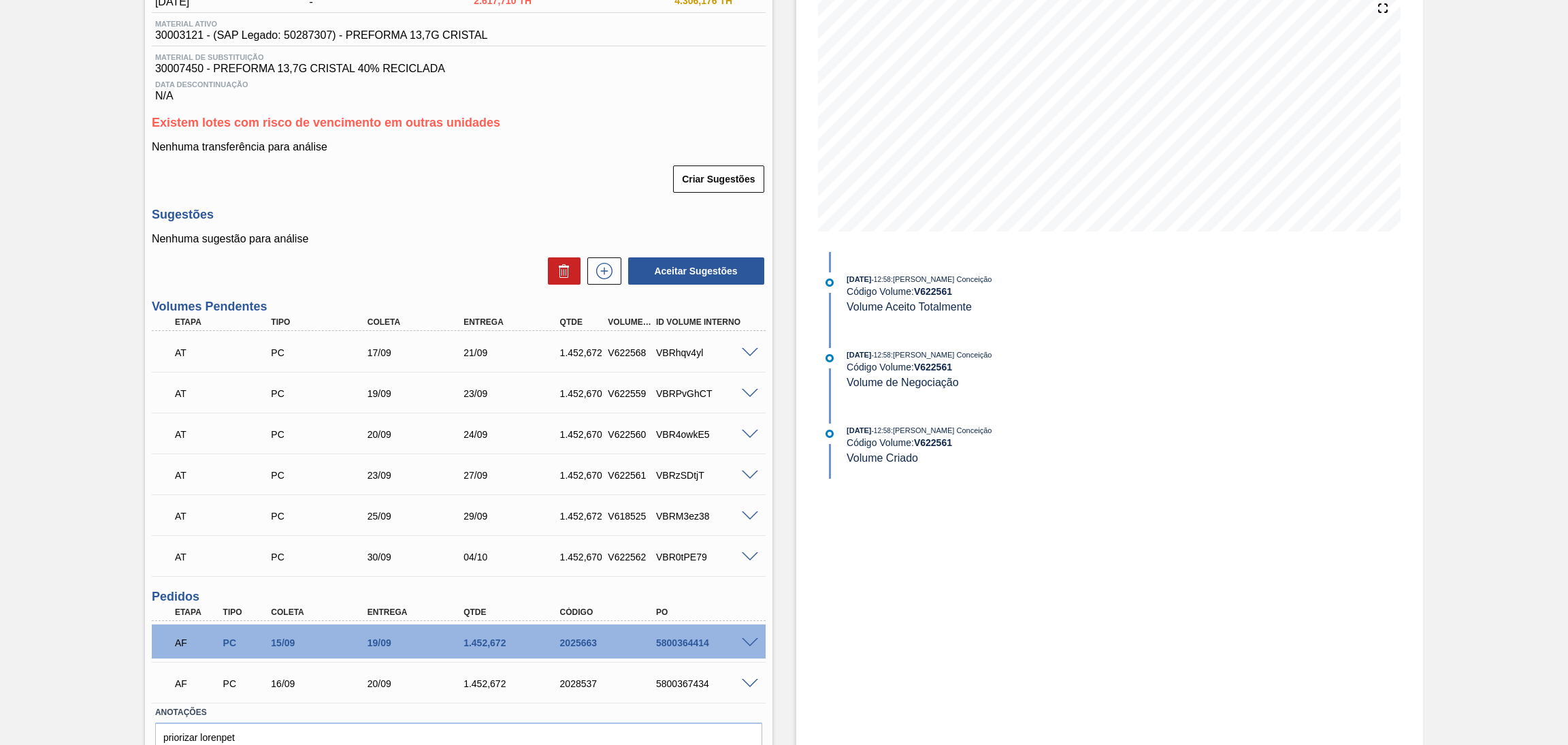
scroll to position [131, 0]
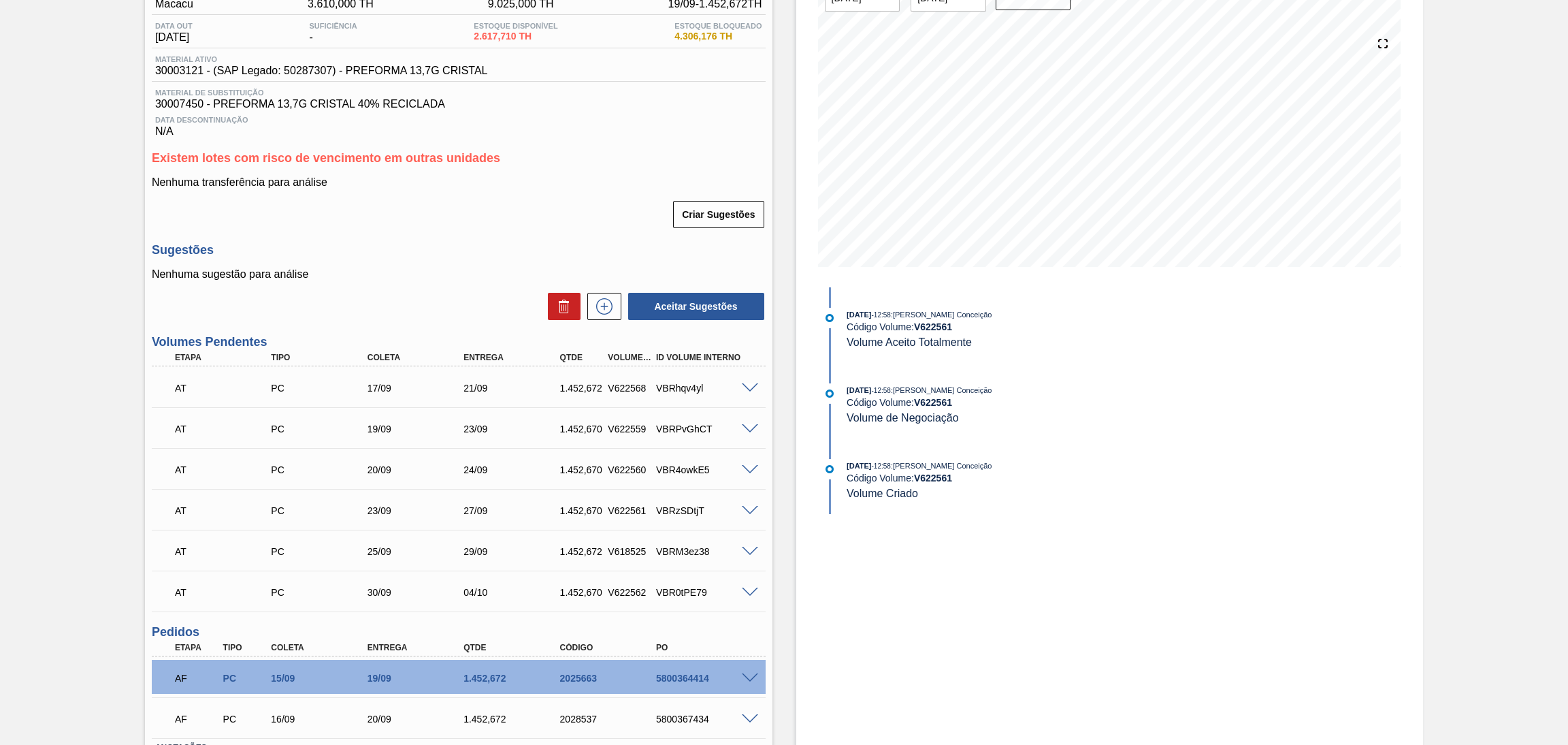
click at [1226, 590] on div "Estoque De [DATE] Até [DATE] Filtro 30/10 Projeção de Estoque 3,790.75 [DOMAIN_…" at bounding box center [1109, 393] width 627 height 913
click at [559, 193] on div "Nenhuma transferência para análise Criar Sugestões" at bounding box center [459, 202] width 614 height 53
click at [423, 296] on div "Aceitar Sugestões" at bounding box center [459, 307] width 614 height 30
click at [557, 231] on div "Unidade Macacu PE MIN 3.610,000 TH PE MAX 9.025,000 TH Próxima Entrega 19/09 - …" at bounding box center [459, 412] width 627 height 861
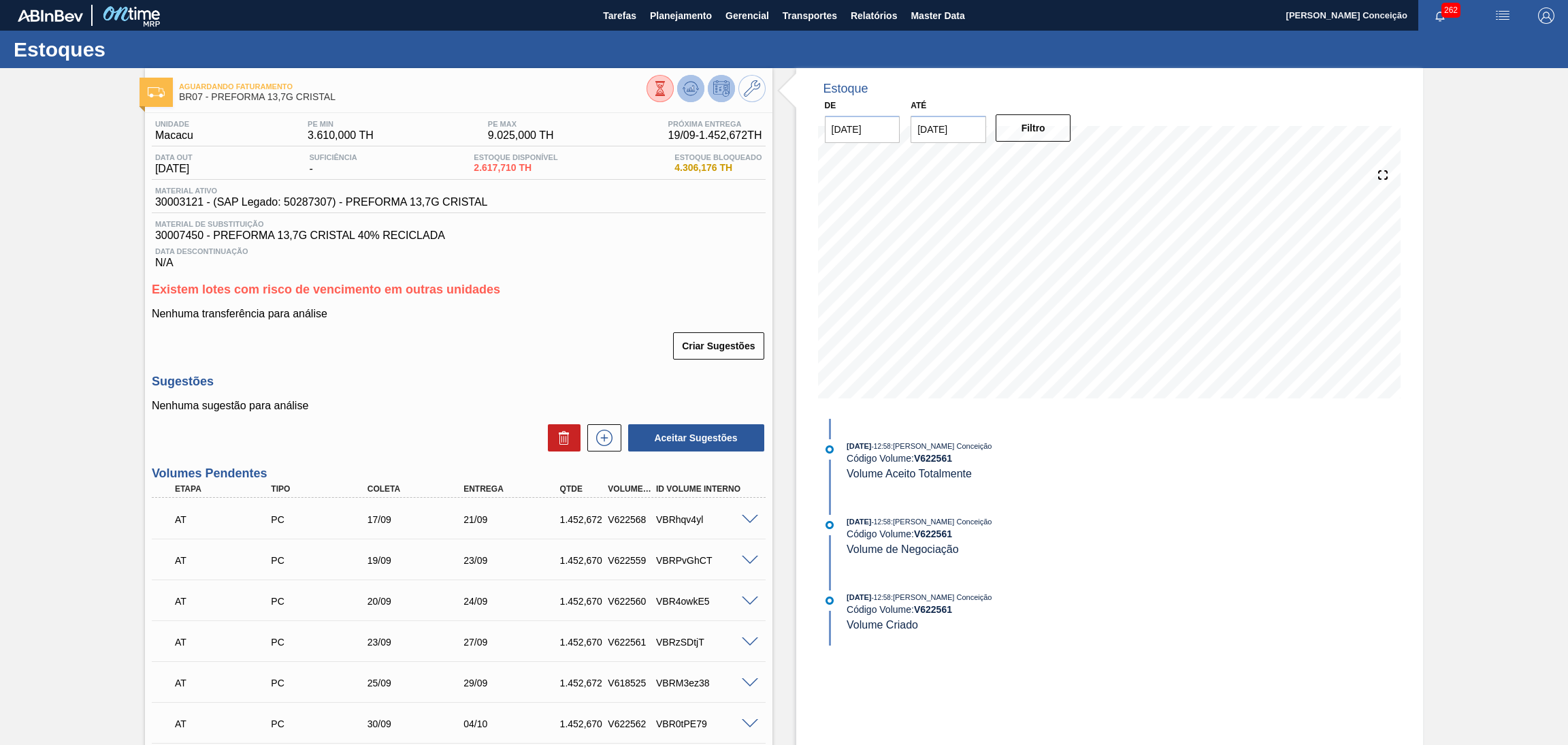
click at [692, 92] on icon at bounding box center [690, 88] width 16 height 16
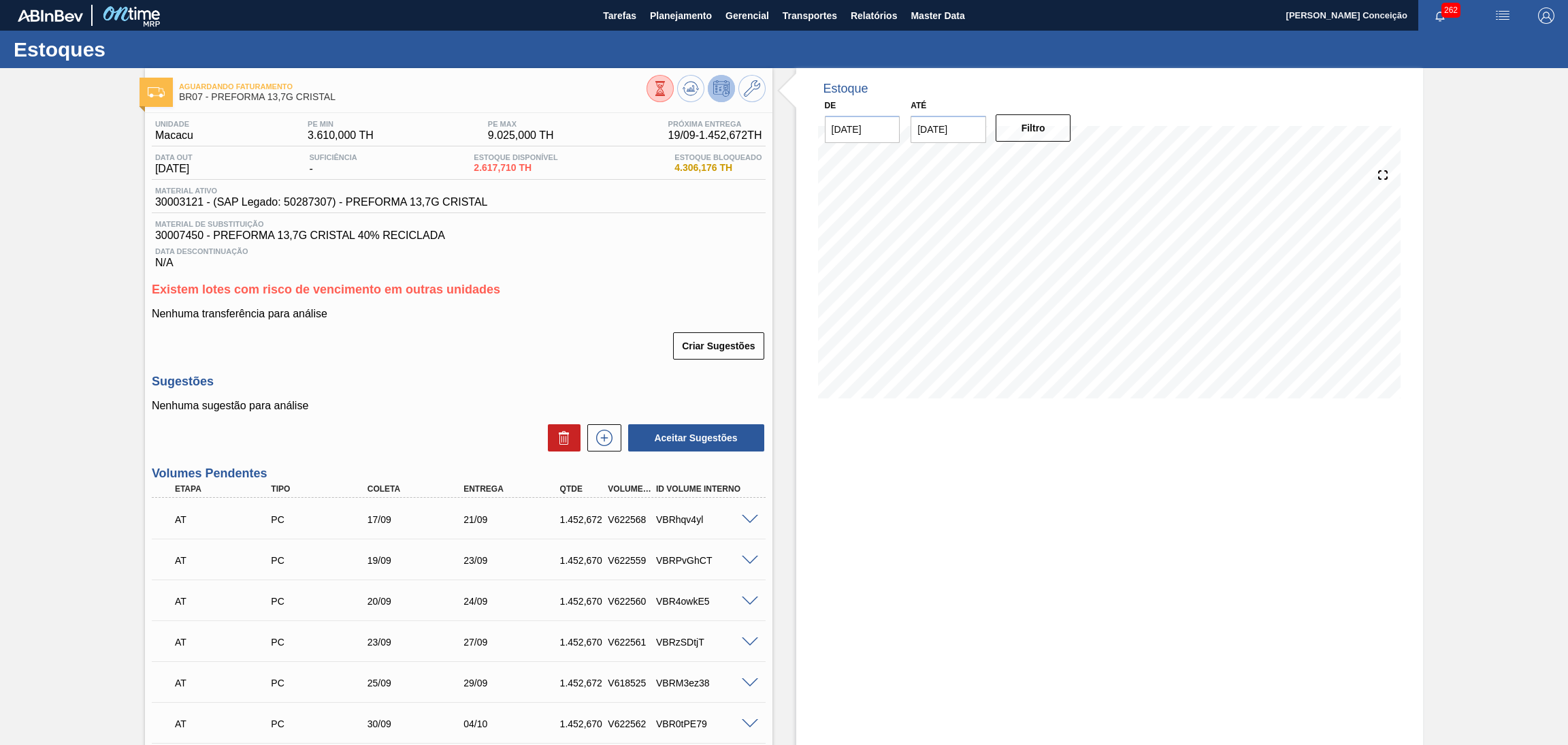
click at [375, 402] on p "Nenhuma sugestão para análise" at bounding box center [459, 406] width 614 height 13
click at [677, 16] on span "Planejamento" at bounding box center [681, 15] width 62 height 16
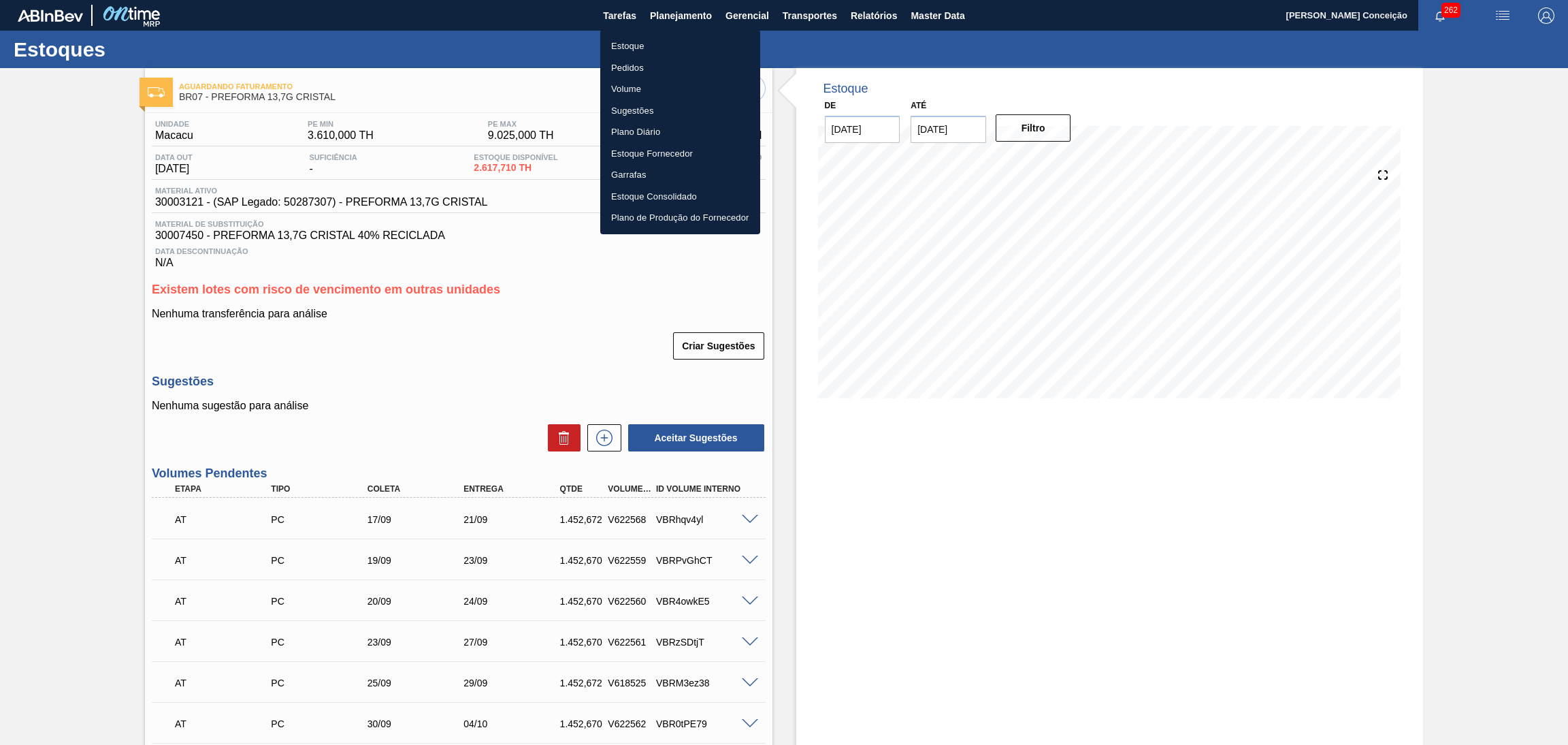
click at [627, 43] on li "Estoque" at bounding box center [680, 46] width 160 height 22
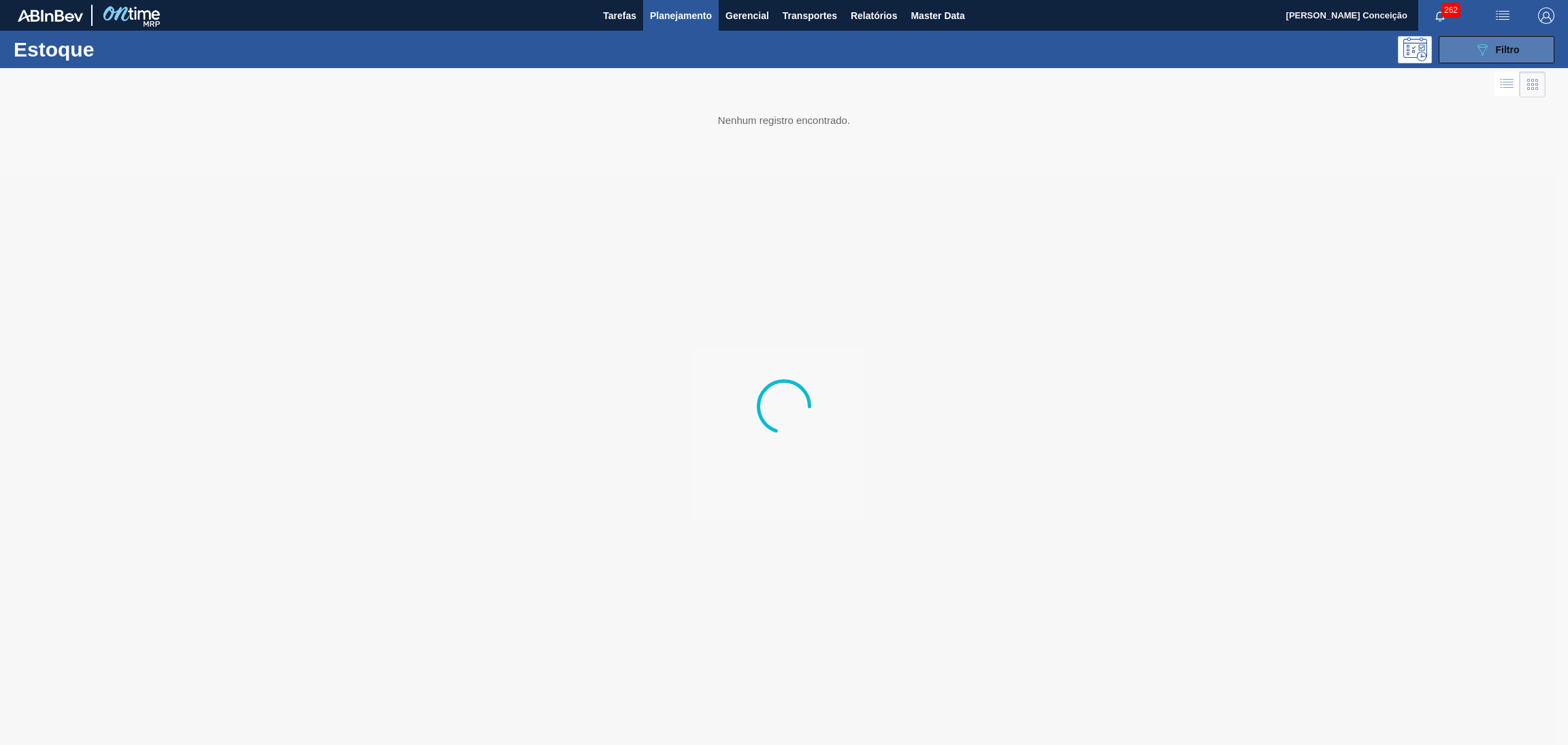
click at [1507, 55] on div "089F7B8B-B2A5-4AFE-B5C0-19BA573D28AC Filtro" at bounding box center [1497, 49] width 45 height 16
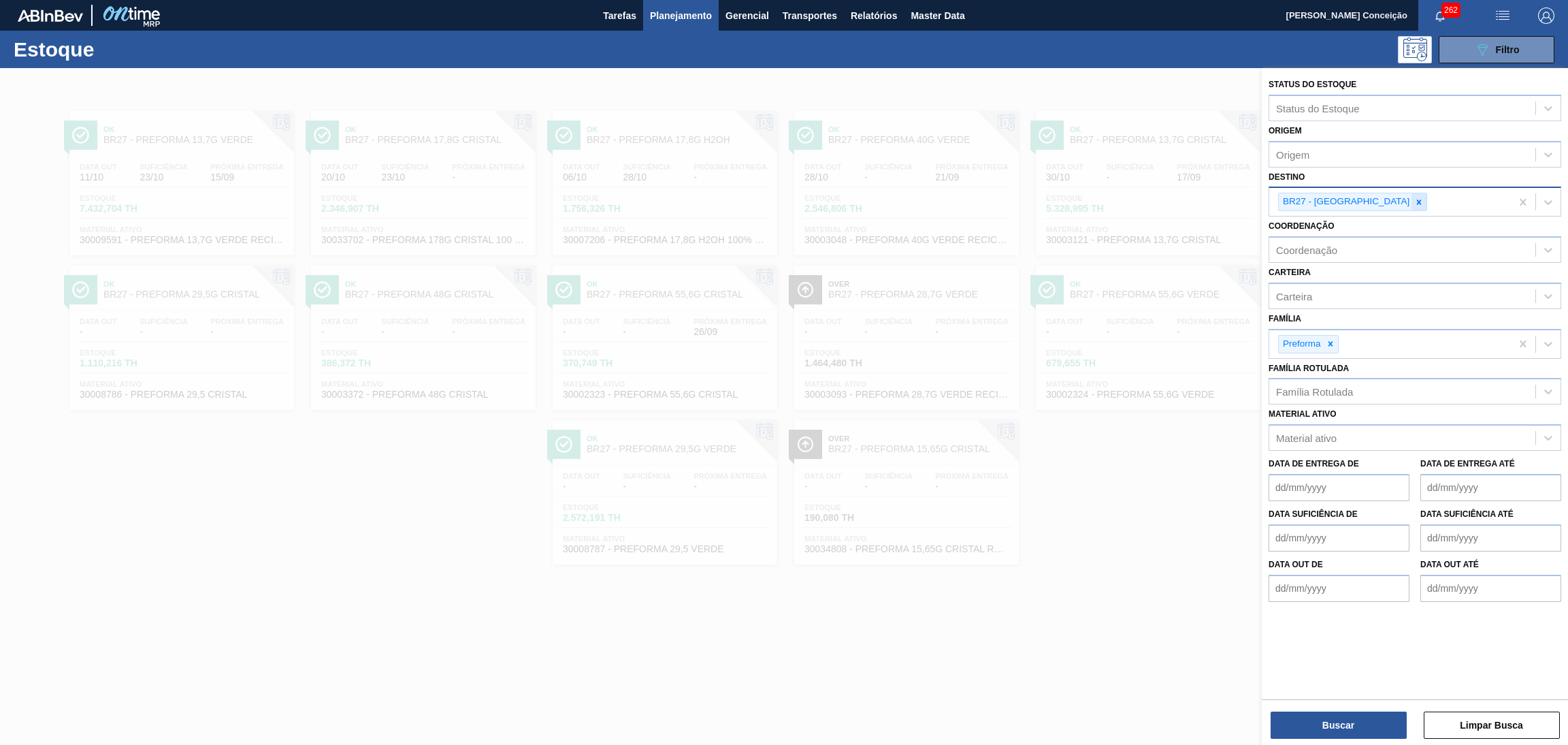
click at [1414, 204] on icon at bounding box center [1419, 202] width 9 height 9
click at [1304, 391] on div "Família Rotulada" at bounding box center [1403, 389] width 266 height 20
type Rotulada "13,7g cr"
click at [1369, 417] on div "PREFORMA 13,7G CRISTAL" at bounding box center [1415, 422] width 293 height 25
click at [1361, 714] on button "Buscar" at bounding box center [1339, 725] width 136 height 27
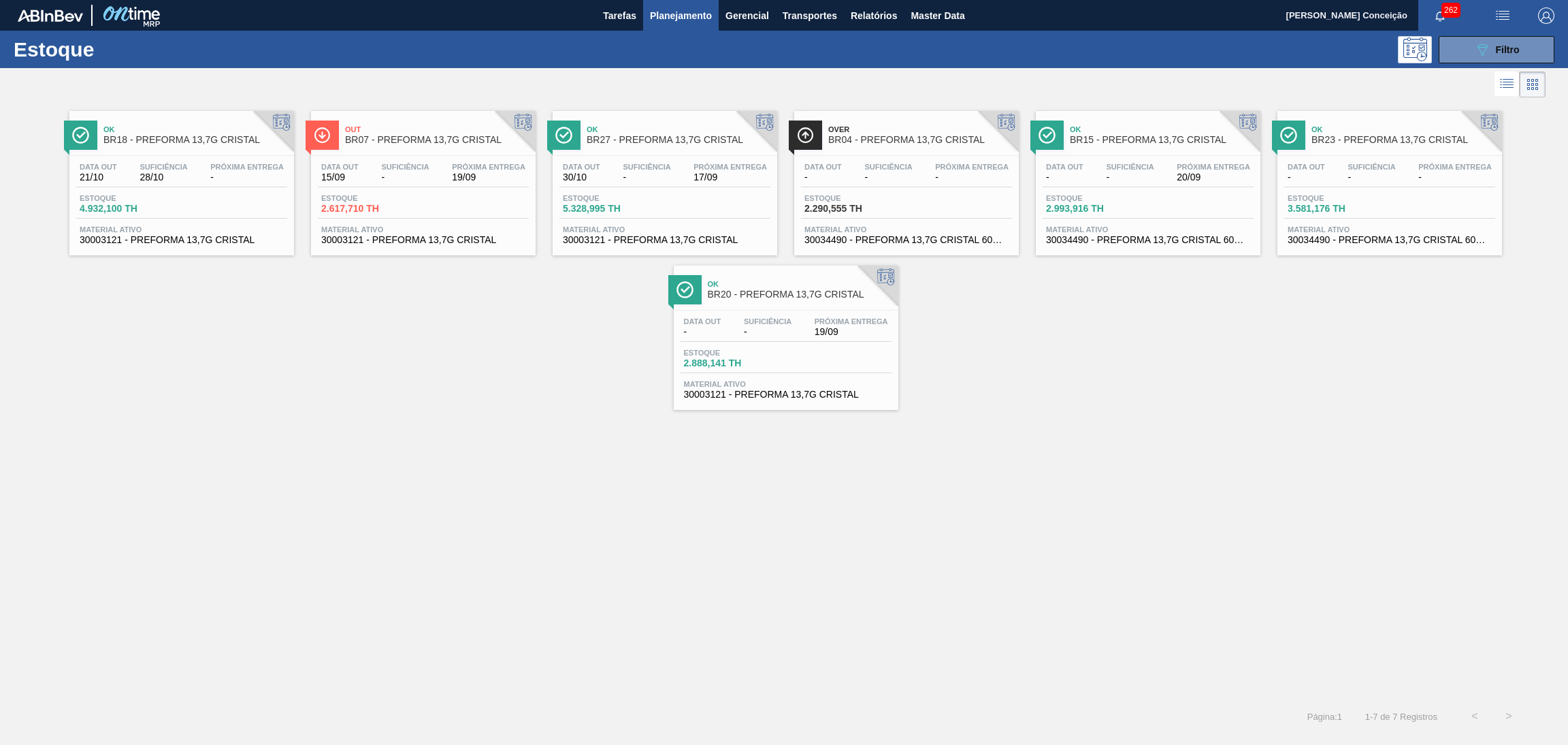
click at [376, 569] on div "Ok BR18 - PREFORMA 13,7G CRISTAL Data [DATE] Suficiência 28/10 Próxima Entrega …" at bounding box center [784, 400] width 1568 height 598
click at [666, 185] on div "Data [DATE] Suficiência - Próxima Entrega 17/09" at bounding box center [664, 175] width 211 height 24
click at [875, 172] on span "-" at bounding box center [888, 177] width 48 height 10
click at [1165, 194] on div "Estoque 2.993,916 TH" at bounding box center [1148, 206] width 211 height 24
click at [1381, 180] on span "-" at bounding box center [1371, 177] width 48 height 10
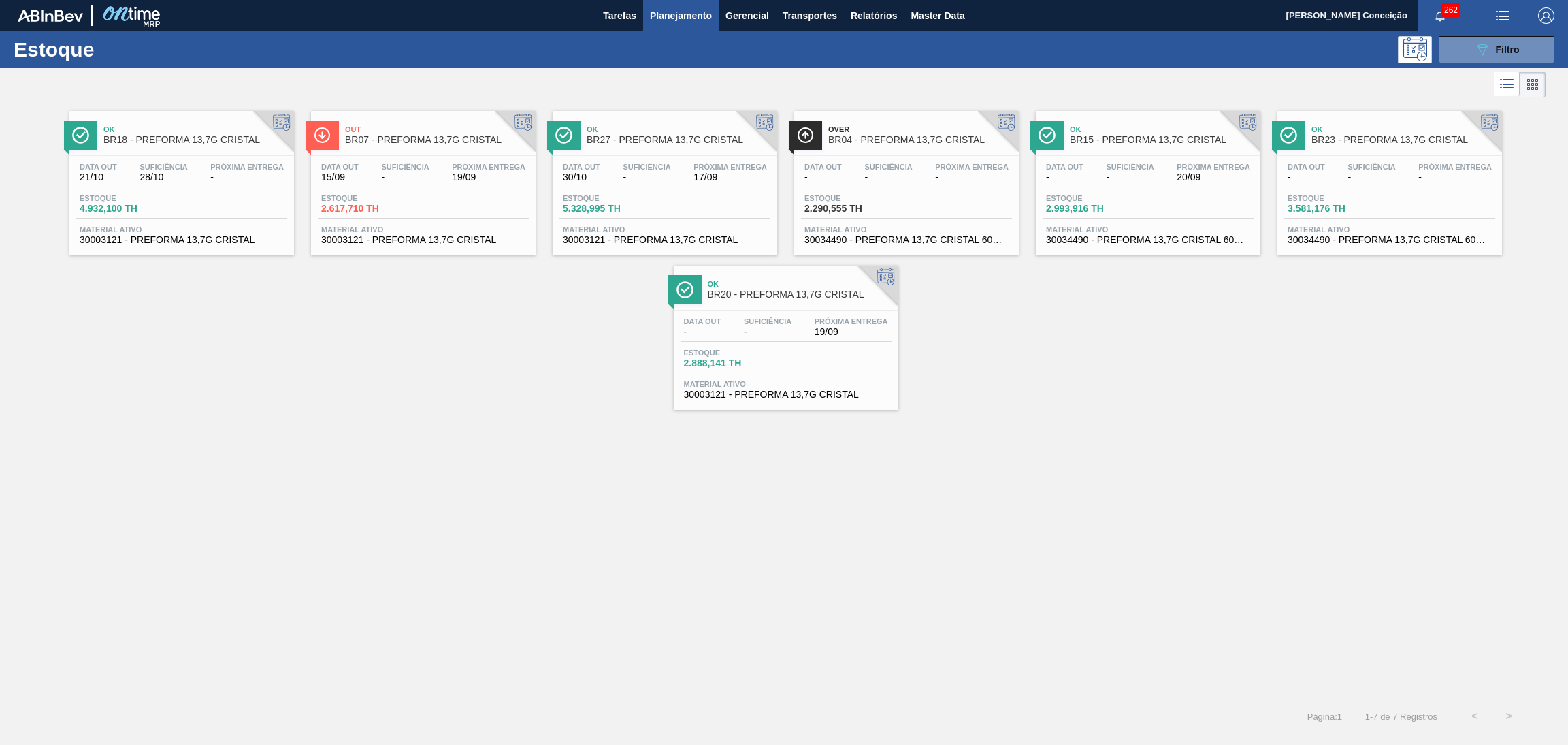
click at [763, 343] on div "Data out - Suficiência - Próxima Entrega 19/09 Estoque 2.888,141 TH Material at…" at bounding box center [785, 357] width 224 height 92
drag, startPoint x: 1117, startPoint y: 369, endPoint x: 1303, endPoint y: 229, distance: 232.8
click at [1118, 369] on div "Ok BR18 - PREFORMA 13,7G CRISTAL Data out 21/10 Suficiência 28/10 Próxima Entre…" at bounding box center [784, 255] width 1568 height 309
click at [1476, 38] on button "089F7B8B-B2A5-4AFE-B5C0-19BA573D28AC Filtro" at bounding box center [1497, 50] width 116 height 27
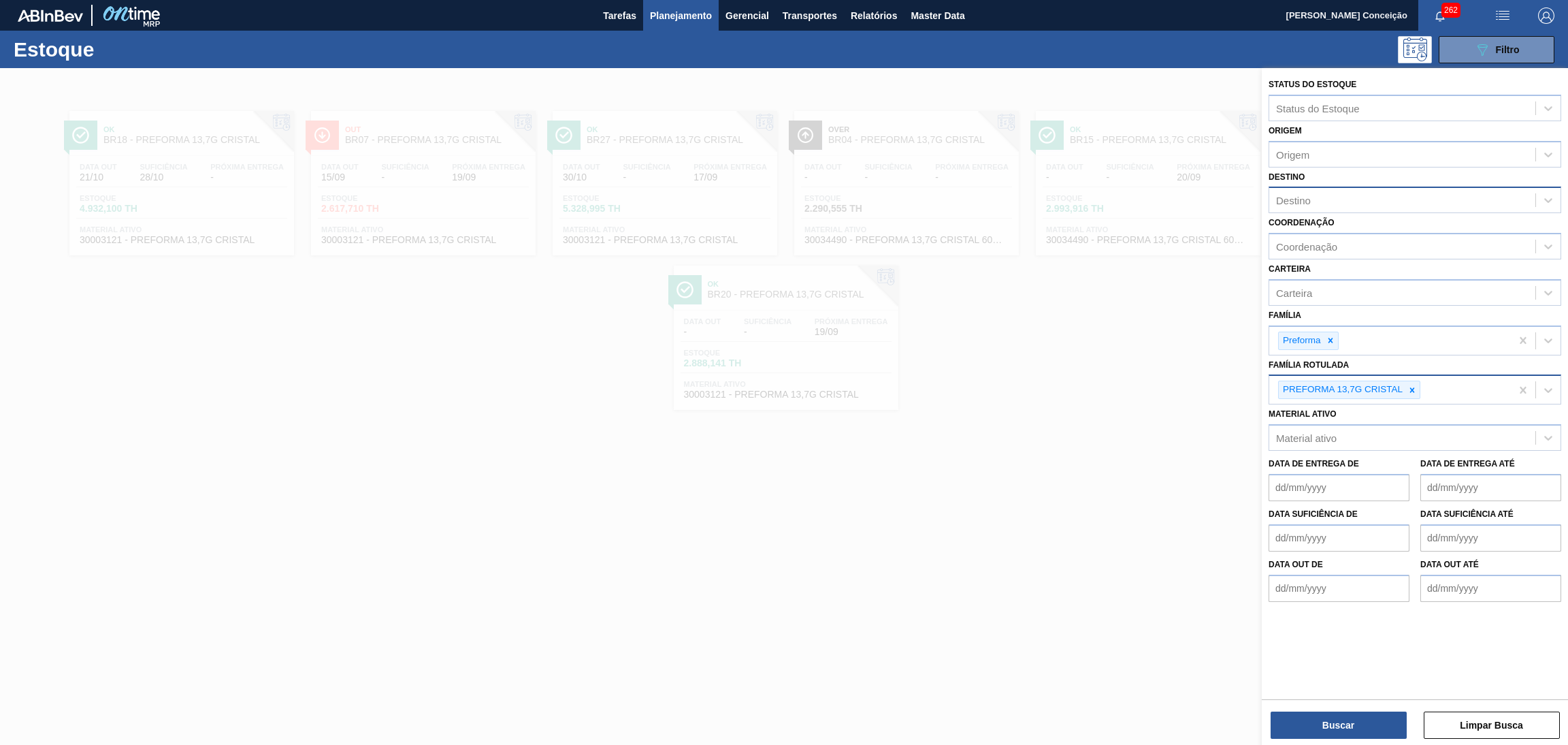
click at [1410, 386] on icon at bounding box center [1412, 390] width 9 height 9
click at [1284, 192] on div "Destino" at bounding box center [1403, 201] width 266 height 20
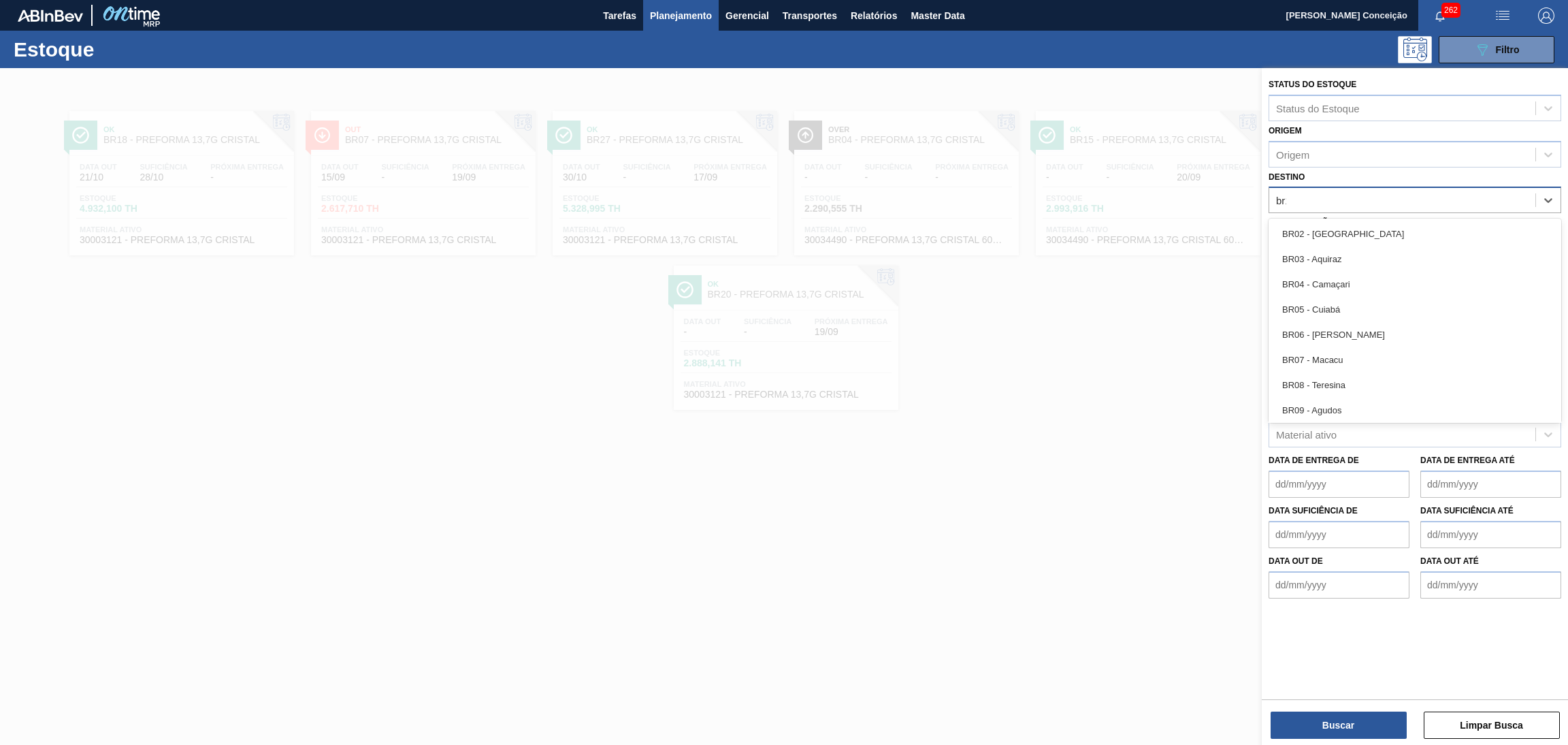
type input "br18"
click at [1330, 343] on icon at bounding box center [1330, 344] width 9 height 9
type input "rolha"
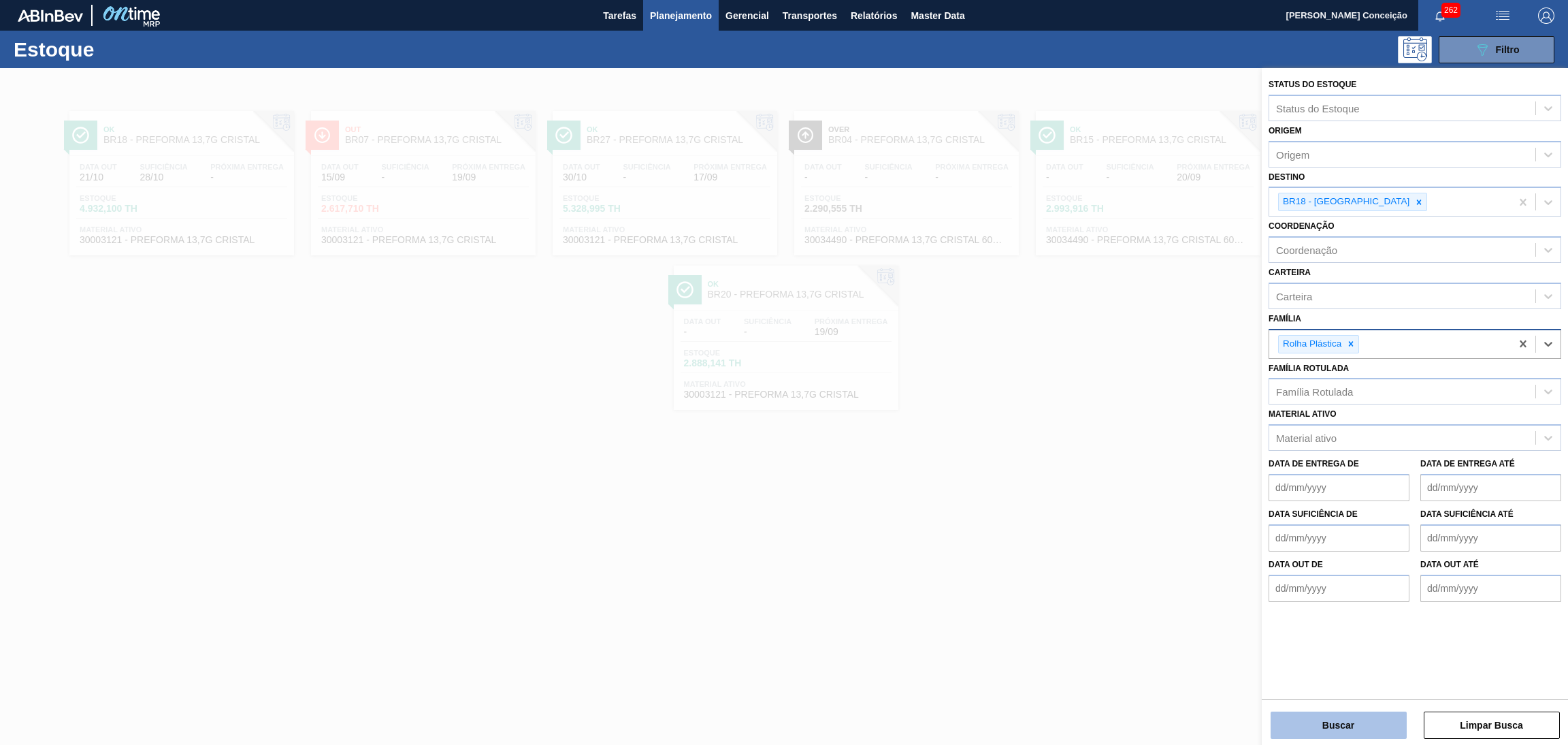
click at [1357, 720] on button "Buscar" at bounding box center [1339, 725] width 136 height 27
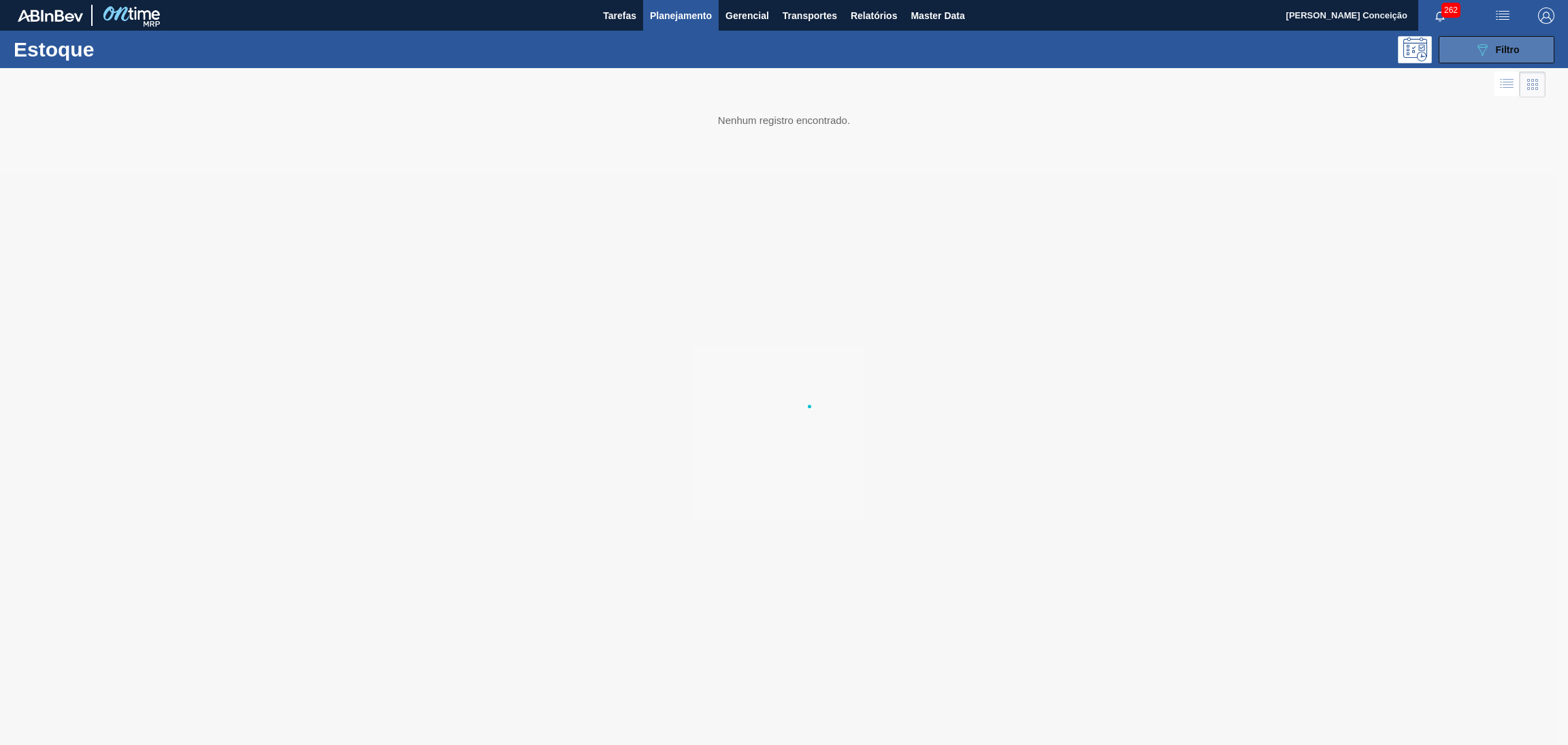
click at [1481, 51] on icon "089F7B8B-B2A5-4AFE-B5C0-19BA573D28AC" at bounding box center [1481, 49] width 16 height 16
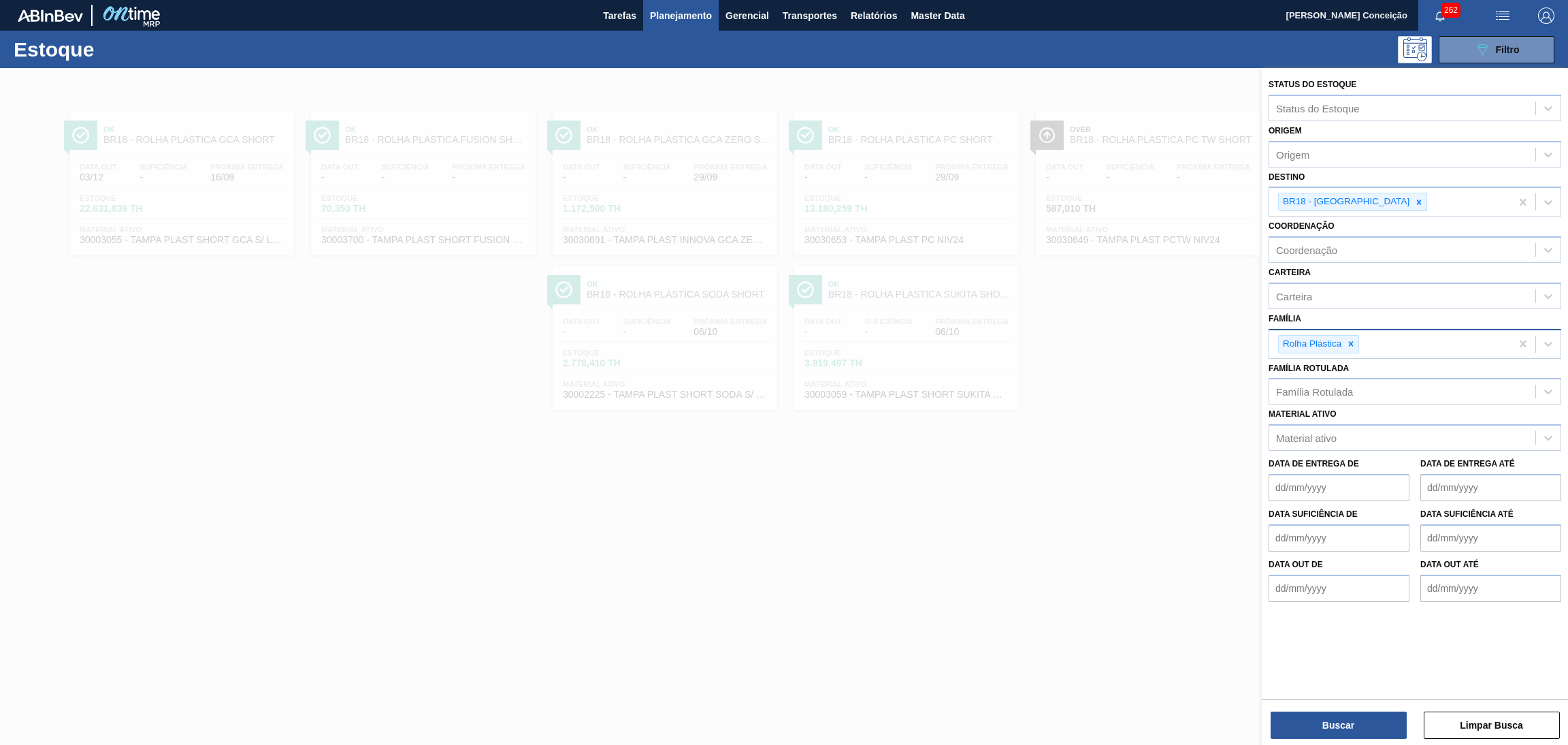
click at [873, 496] on div at bounding box center [784, 440] width 1568 height 745
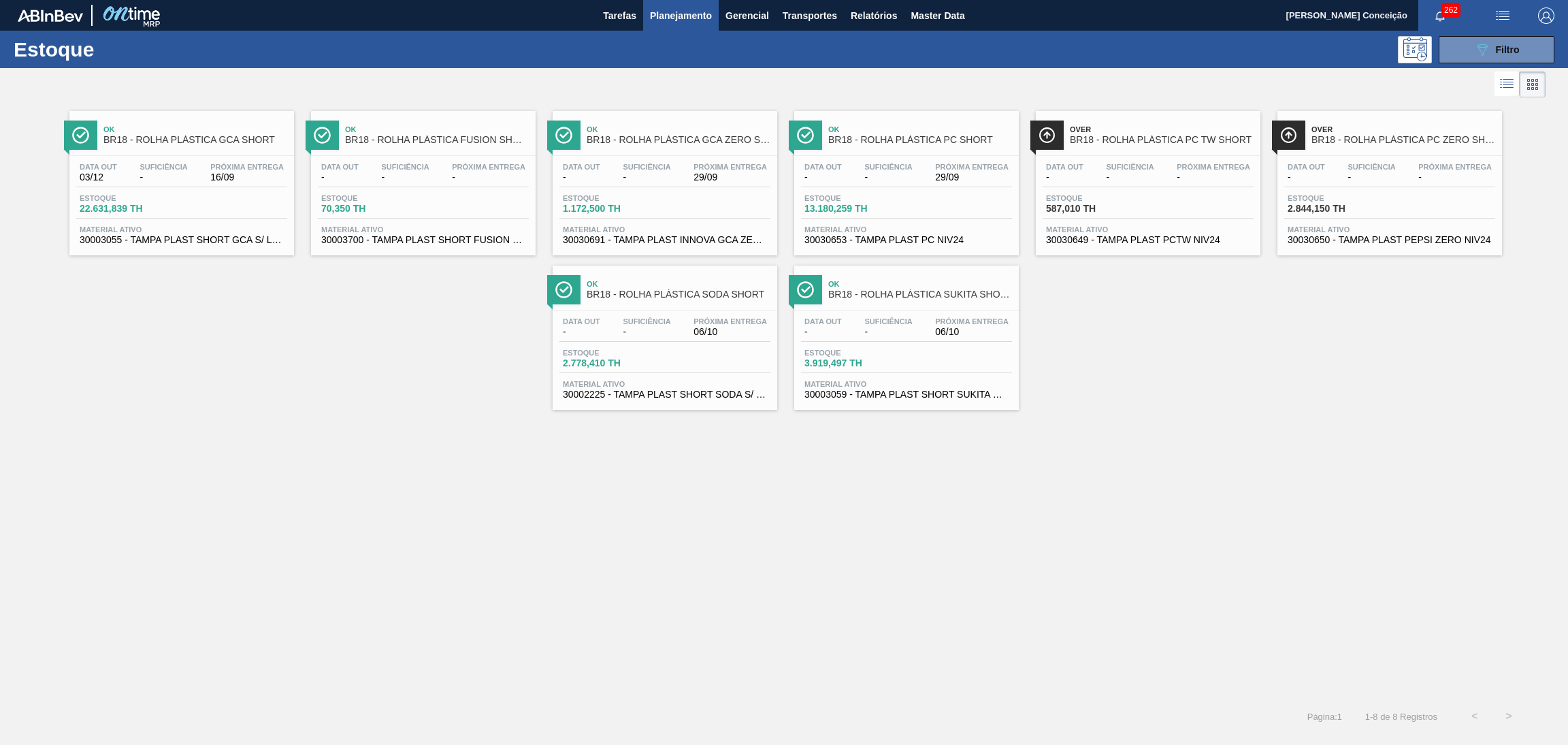
click at [20, 496] on div "Ok BR18 - ROLHA PLÁSTICA GCA SHORT Data out 03/12 Suficiência - Próxima Entrega…" at bounding box center [784, 400] width 1568 height 598
click at [168, 467] on div "Ok BR18 - ROLHA PLÁSTICA GCA SHORT Data out 03/12 Suficiência - Próxima Entrega…" at bounding box center [784, 400] width 1568 height 598
click at [1204, 213] on div "Estoque 587,010 TH" at bounding box center [1148, 206] width 211 height 24
click at [1360, 207] on span "2.844,150 TH" at bounding box center [1335, 208] width 95 height 10
click at [700, 203] on div "Estoque 1.172,500 TH" at bounding box center [664, 206] width 211 height 24
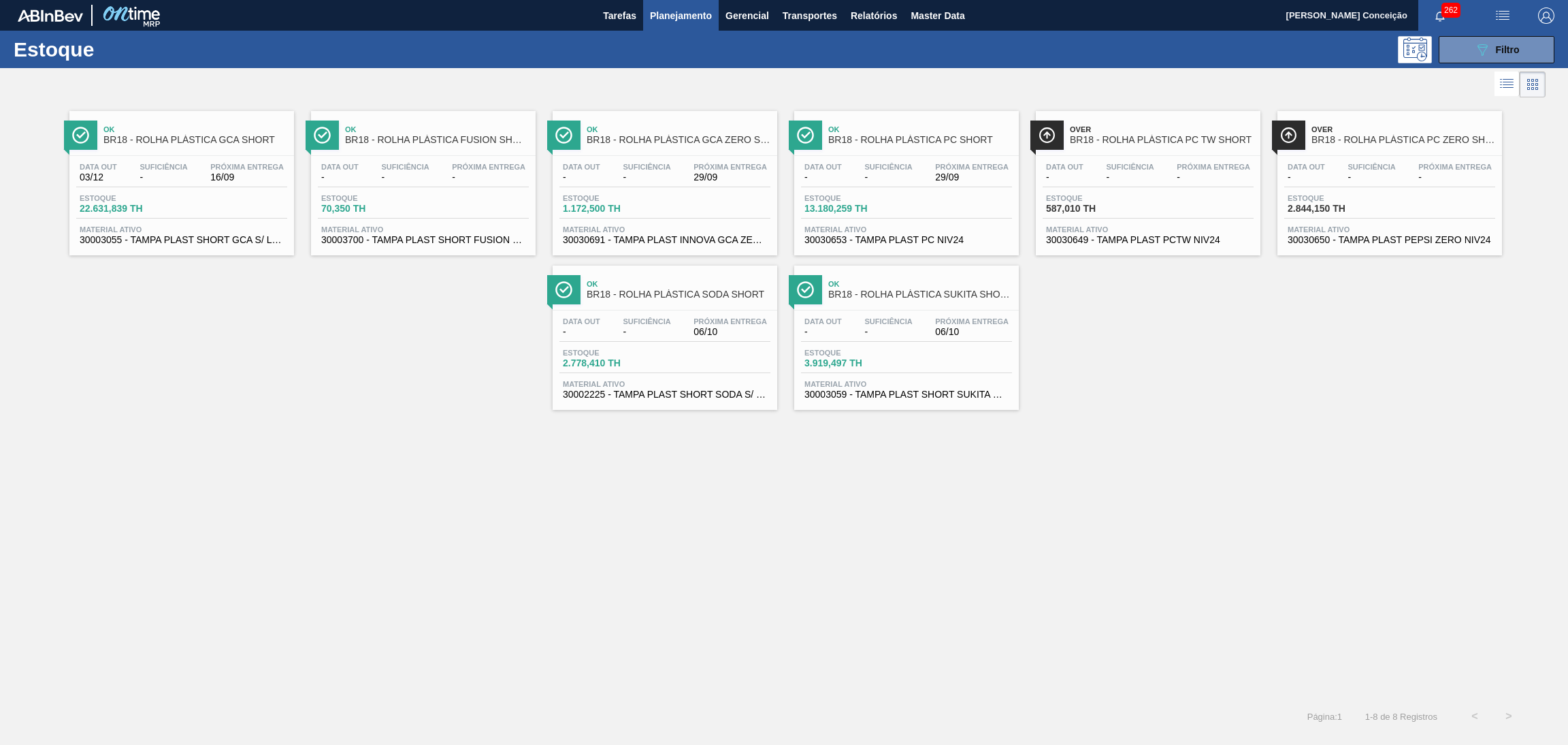
click at [893, 207] on span "13.180,259 TH" at bounding box center [852, 208] width 95 height 10
click at [406, 393] on div "Ok BR18 - ROLHA PLÁSTICA GCA SHORT Data out 03/12 Suficiência - Próxima Entrega…" at bounding box center [784, 255] width 1568 height 309
click at [177, 157] on div "Data out 03/12 Suficiência - Próxima Entrega 16/09 Estoque 22.631,839 TH Materi…" at bounding box center [181, 202] width 224 height 92
click at [398, 165] on span "Suficiência" at bounding box center [405, 167] width 48 height 8
click at [652, 165] on span "Suficiência" at bounding box center [647, 167] width 48 height 8
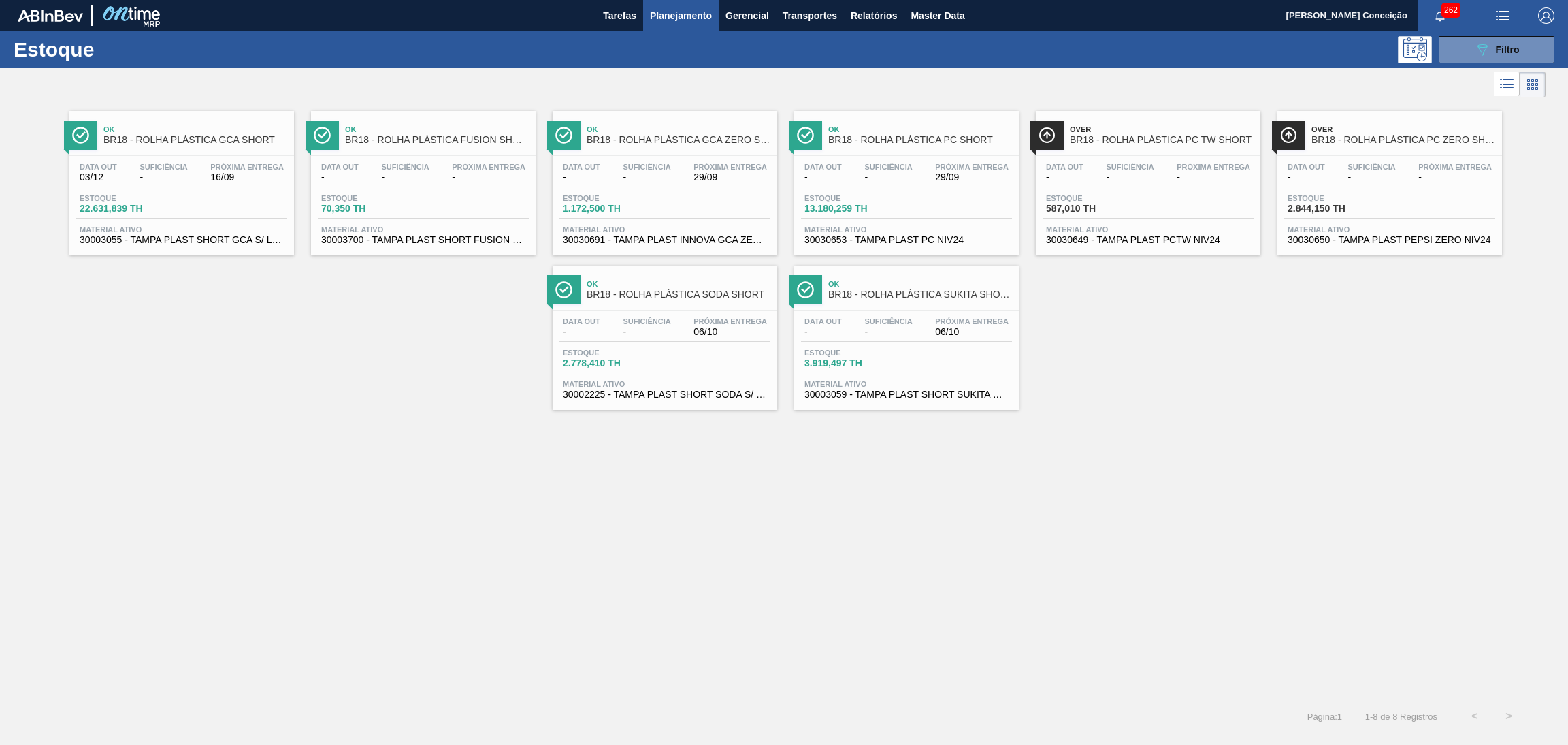
click at [867, 175] on span "-" at bounding box center [888, 177] width 48 height 10
click at [1162, 176] on div "Data out - Suficiência - Próxima Entrega -" at bounding box center [1148, 175] width 211 height 24
click at [1471, 176] on span "-" at bounding box center [1455, 177] width 74 height 10
click at [705, 286] on span "Ok" at bounding box center [679, 284] width 184 height 8
click at [1054, 296] on div "Ok BR18 - ROLHA PLÁSTICA GCA SHORT Data out 03/12 Suficiência - Próxima Entrega…" at bounding box center [784, 255] width 1568 height 309
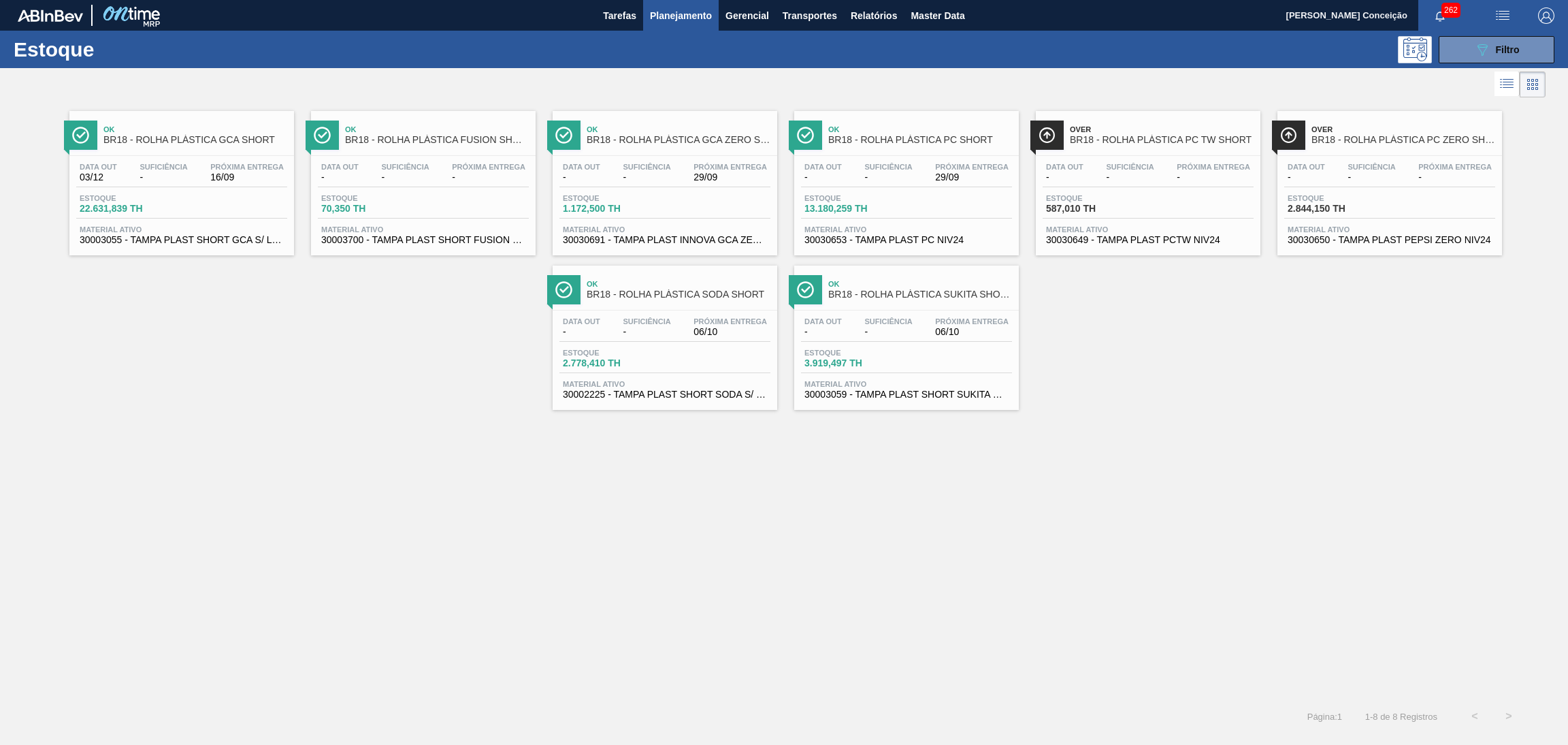
click at [987, 307] on div "Ok BR18 - ROLHA PLÁSTICA SUKITA SHORT Data out - Suficiência - Próxima Entrega …" at bounding box center [906, 338] width 224 height 144
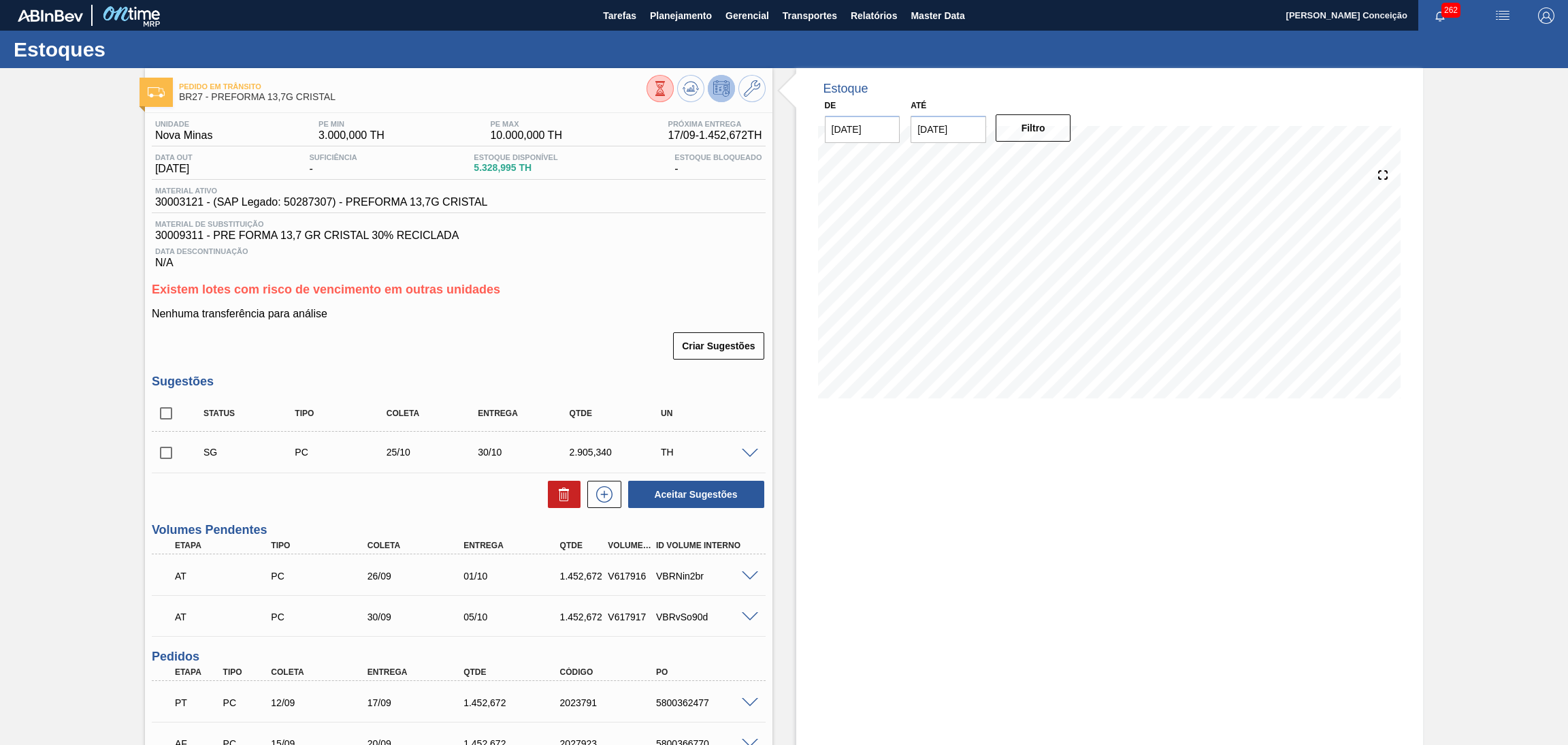
click at [821, 600] on div "Estoque De [DATE] Até [DATE] Filtro" at bounding box center [1109, 491] width 627 height 847
click at [523, 327] on div "Nenhuma transferência para análise Criar Sugestões" at bounding box center [459, 333] width 614 height 53
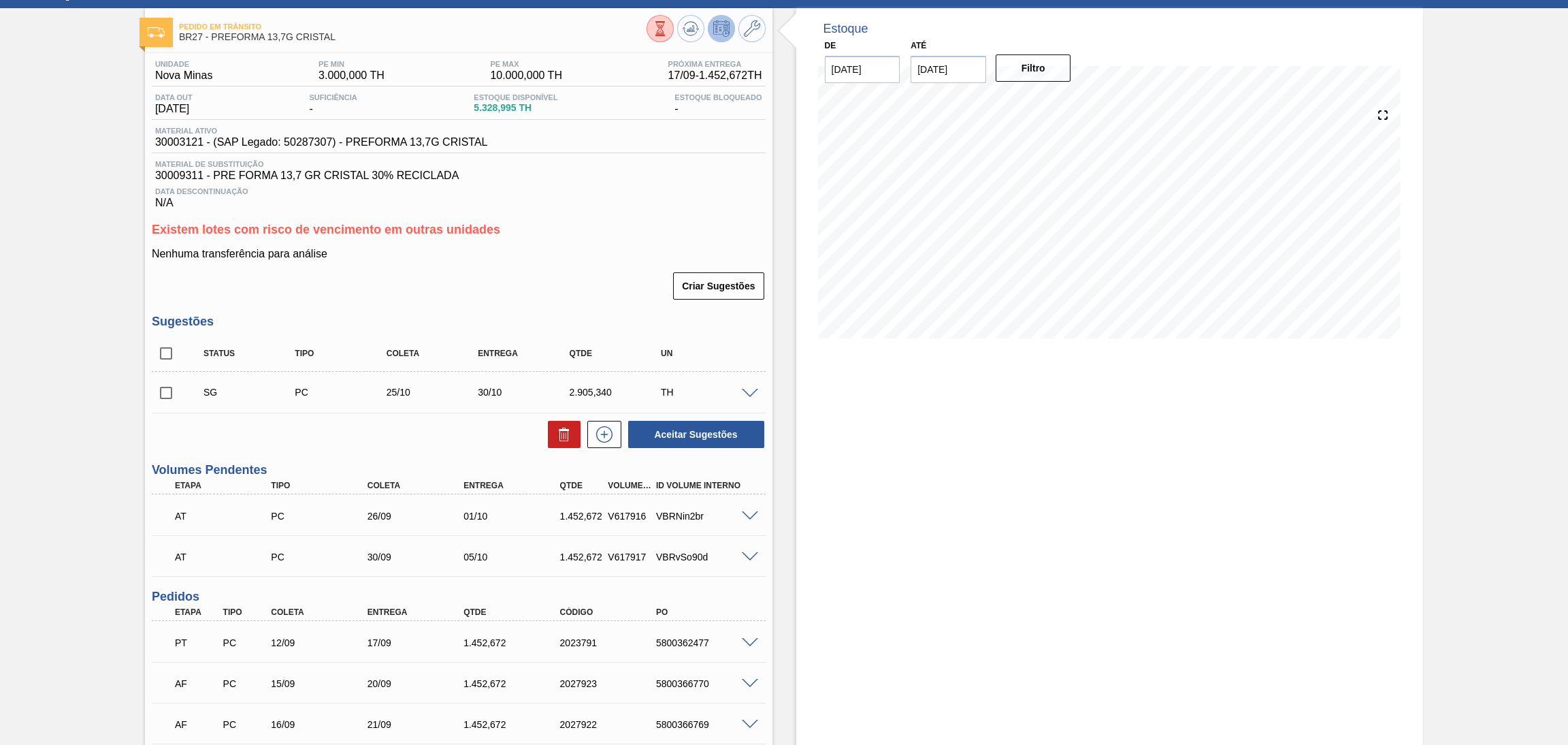
scroll to position [167, 0]
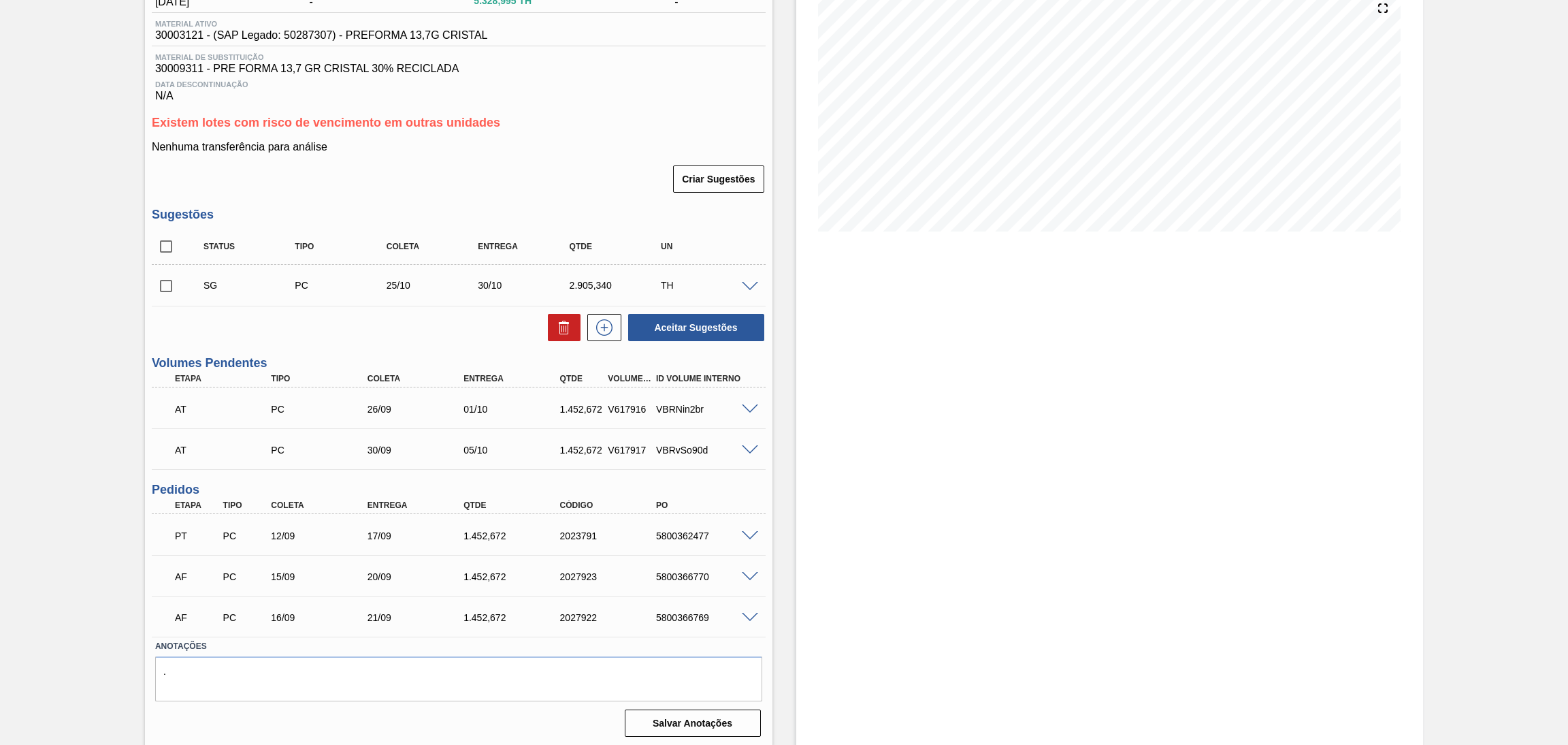
click at [745, 531] on span at bounding box center [749, 536] width 16 height 10
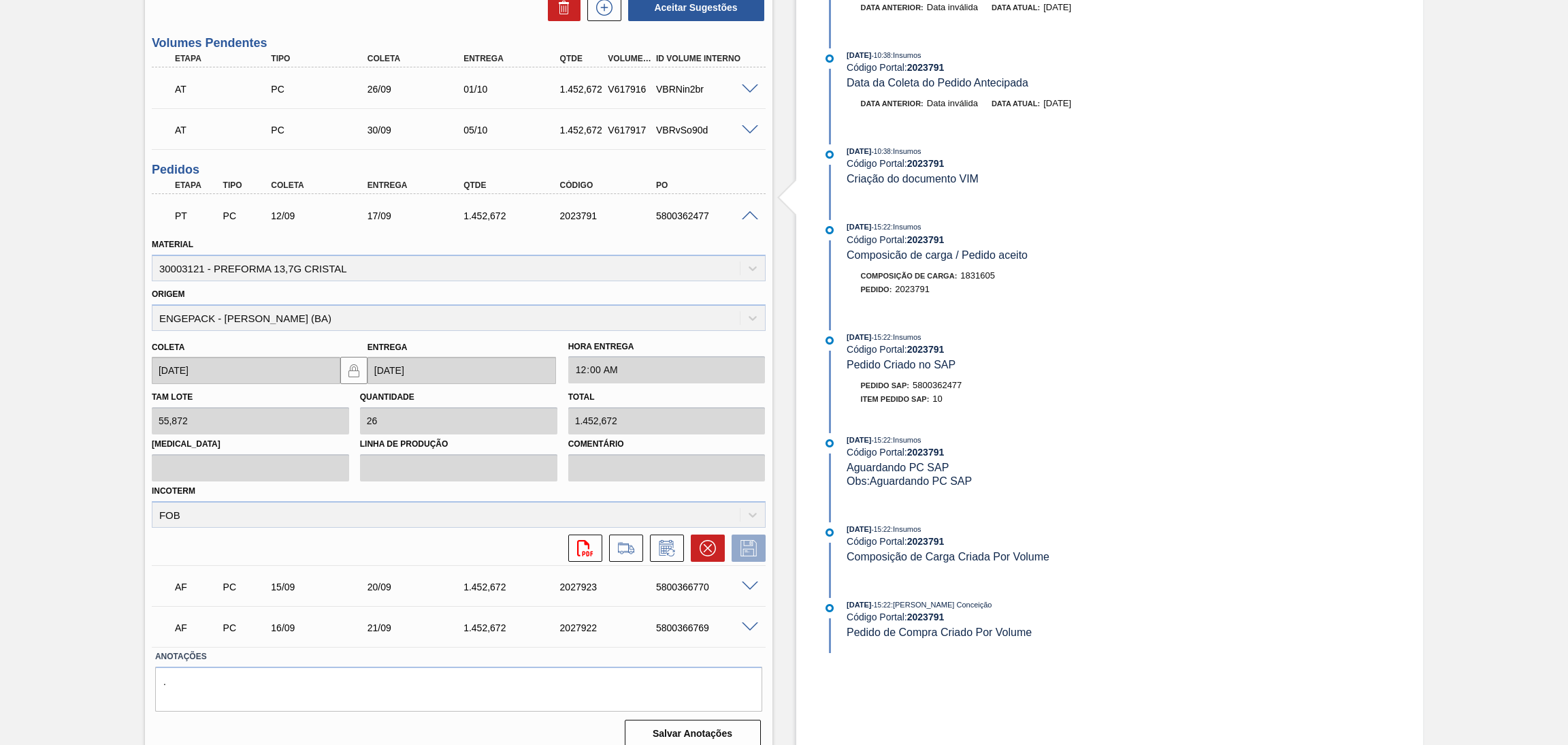
scroll to position [496, 0]
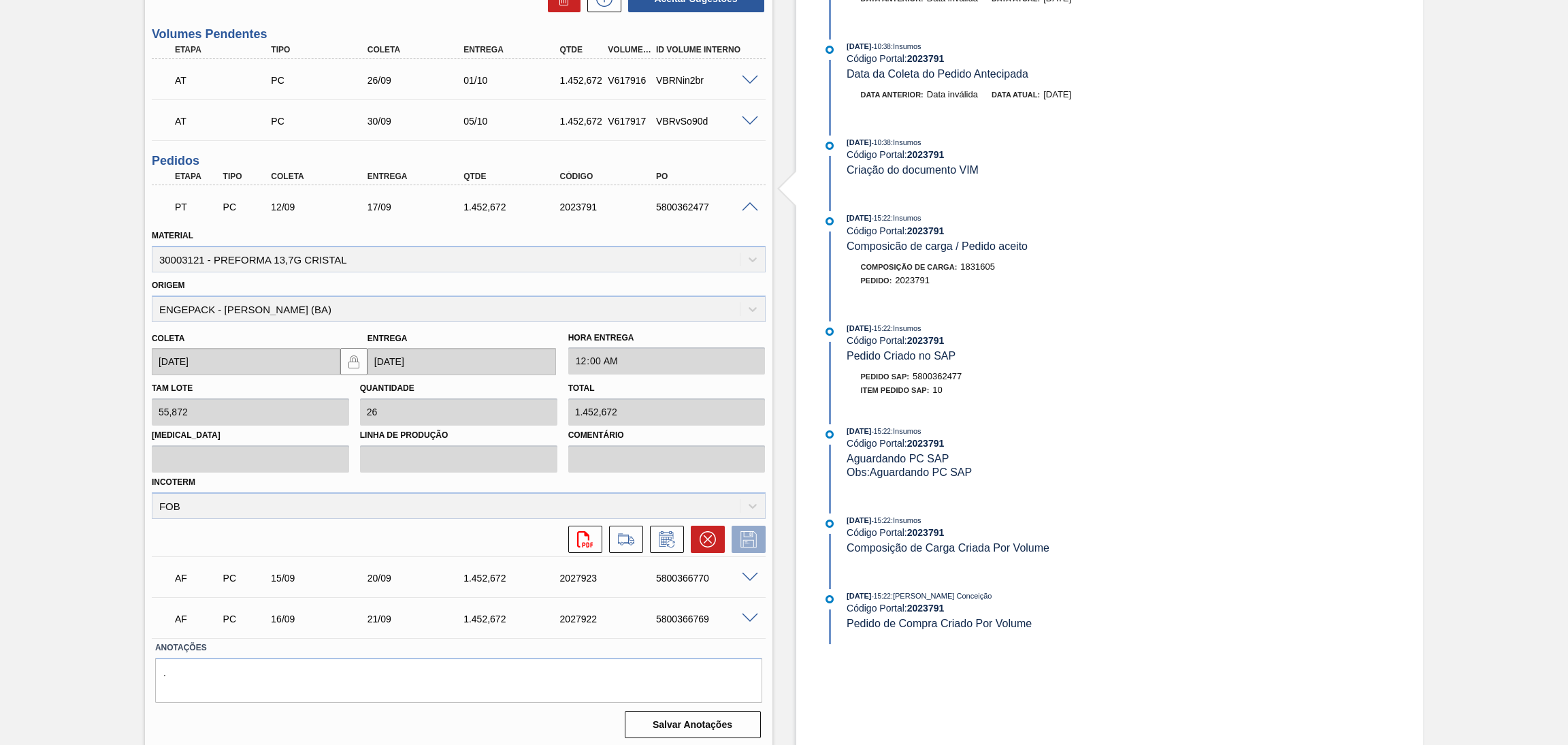
click at [754, 202] on span at bounding box center [749, 207] width 16 height 10
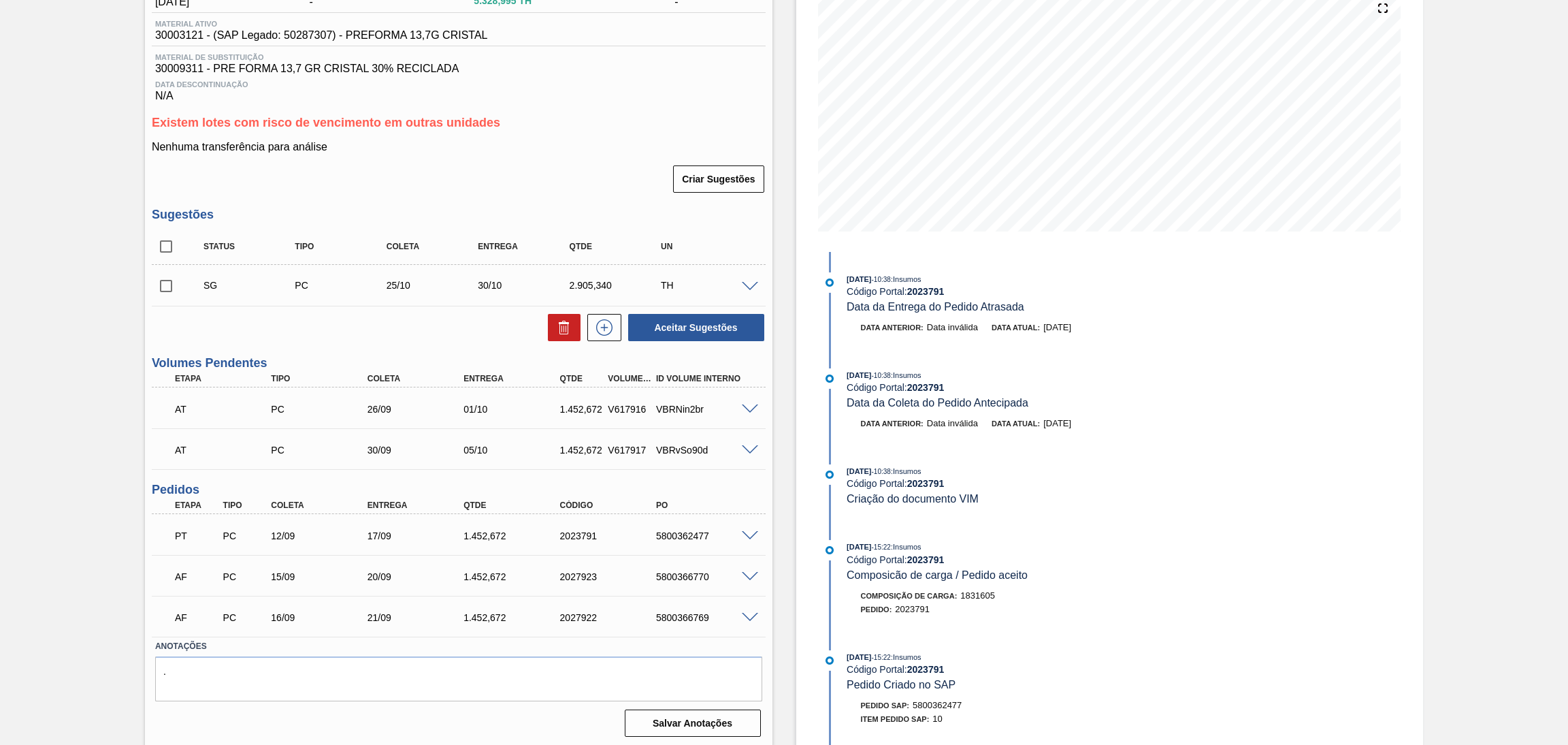
scroll to position [0, 0]
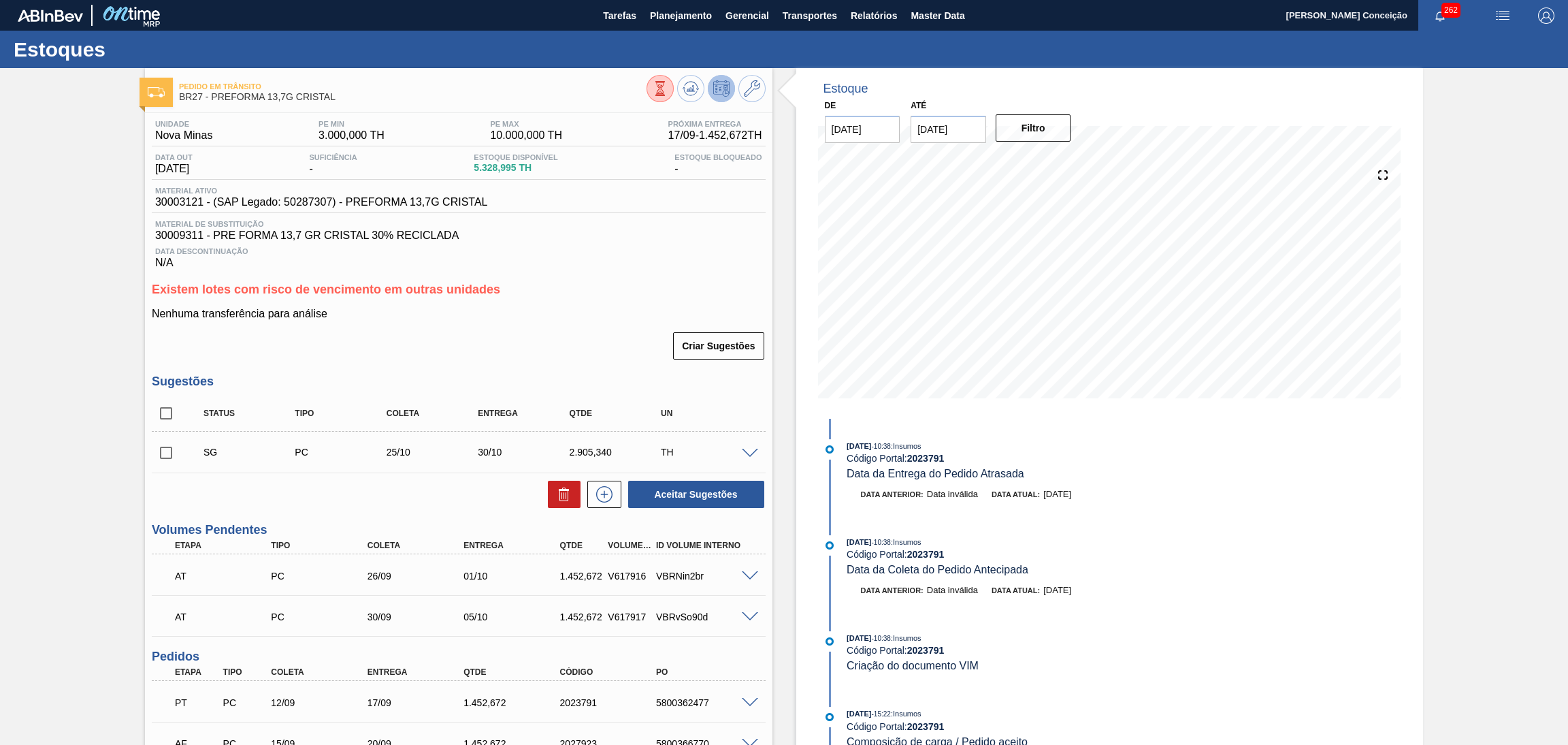
click at [751, 449] on span at bounding box center [749, 454] width 16 height 10
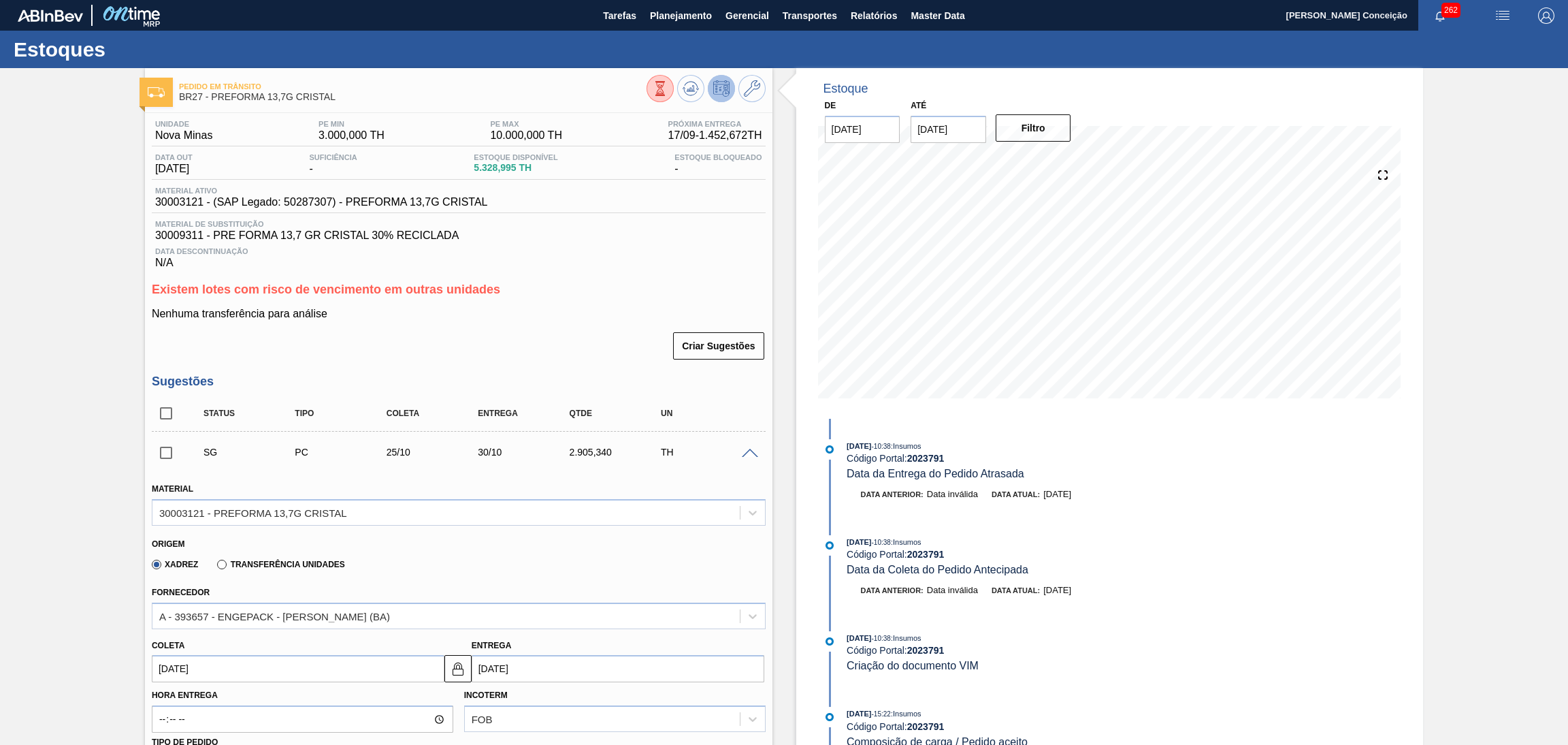
click at [236, 675] on input "[DATE]" at bounding box center [298, 669] width 293 height 27
click at [166, 502] on div "dom seg ter qua qui sex sab" at bounding box center [234, 513] width 164 height 22
click at [166, 492] on button "Previous Month" at bounding box center [164, 496] width 9 height 9
click at [238, 606] on div "24" at bounding box center [233, 607] width 18 height 18
type input "[DATE]"
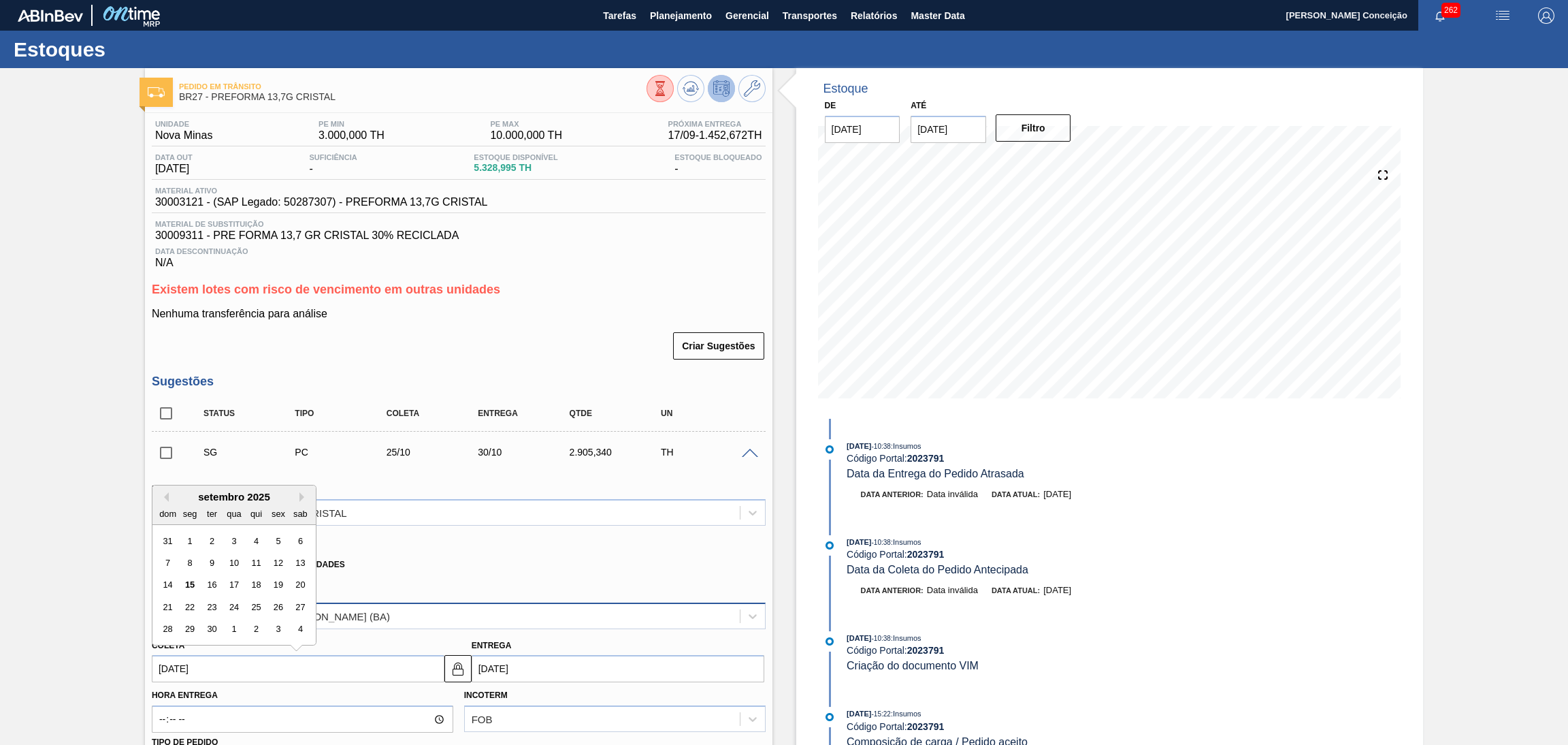
type input "[DATE]"
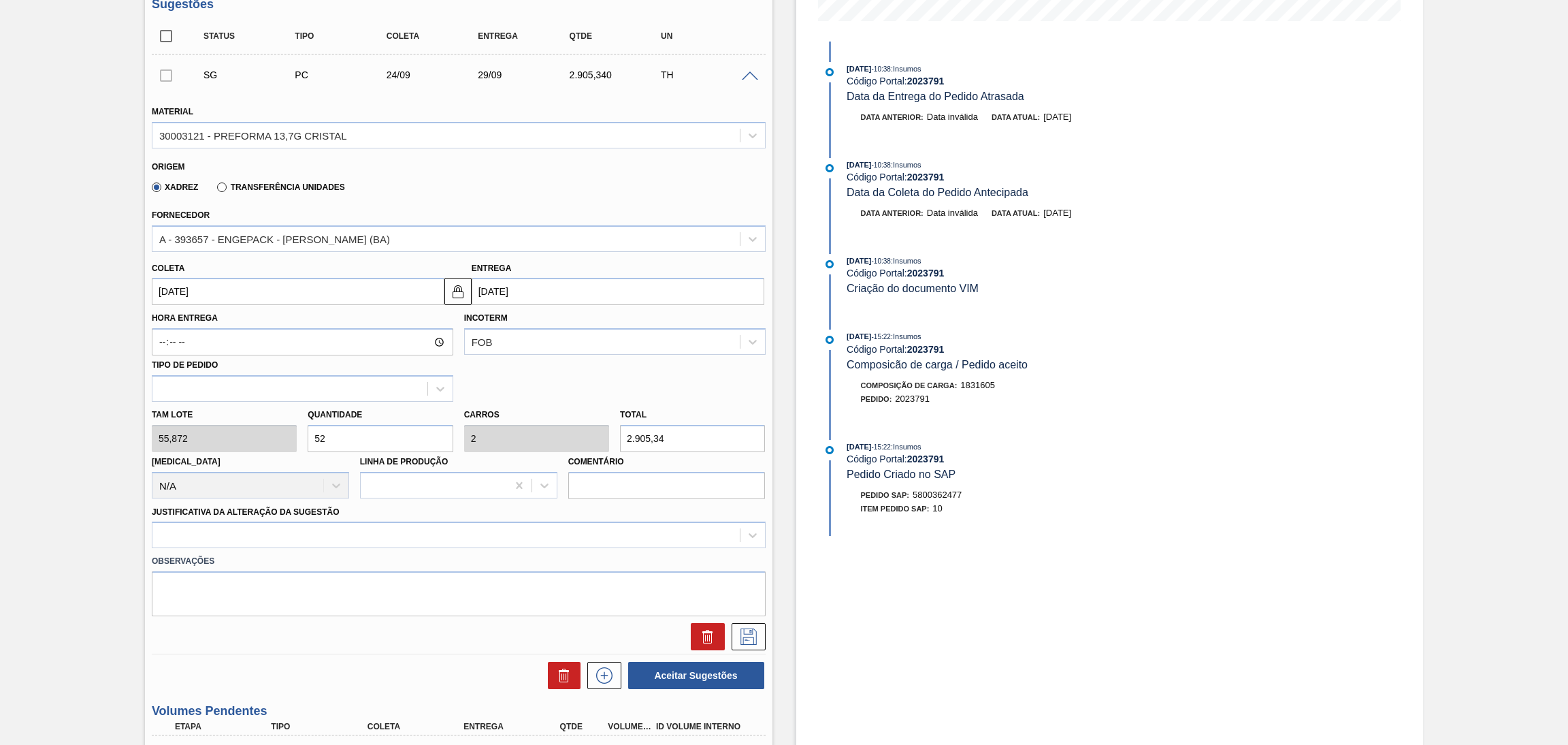
scroll to position [408, 0]
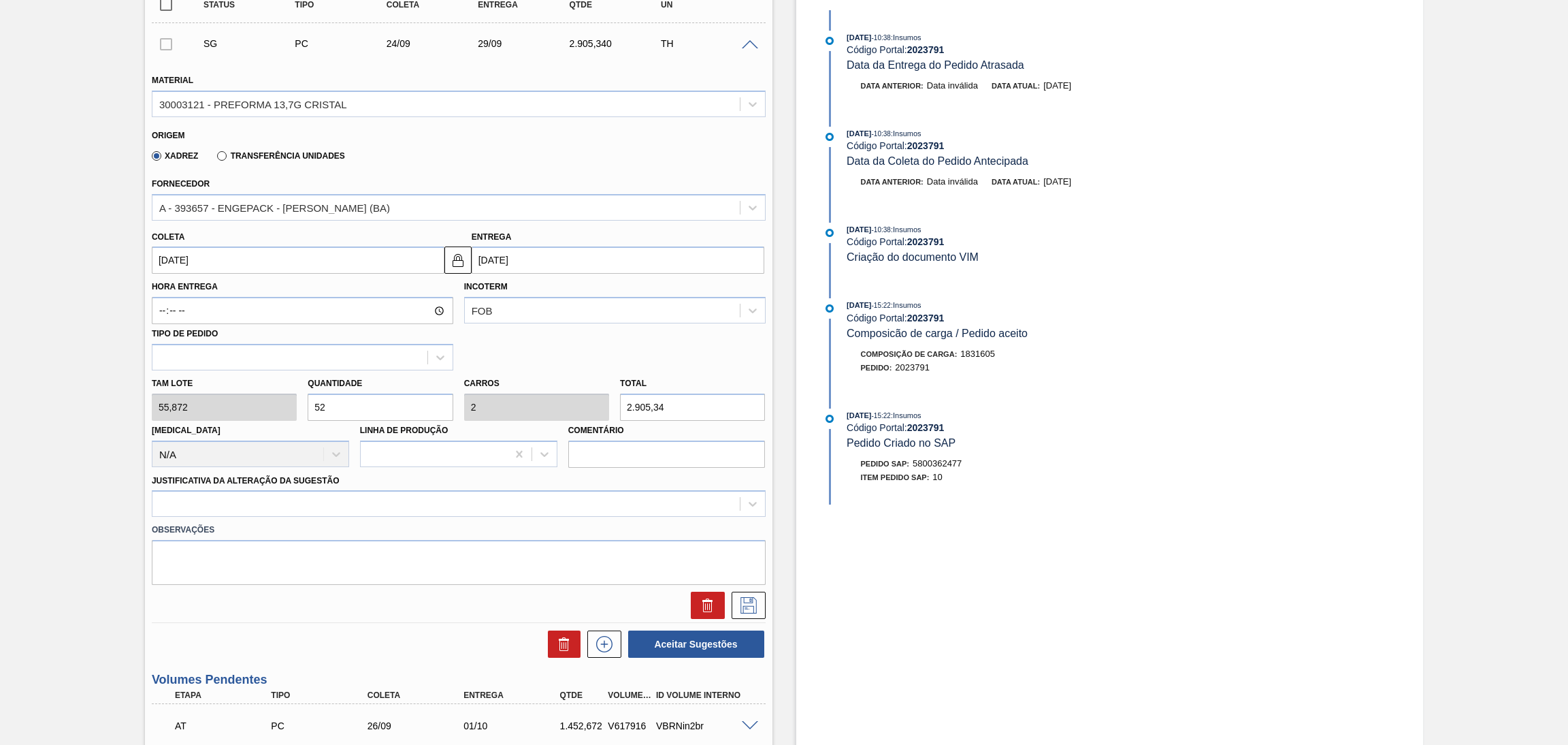
drag, startPoint x: 361, startPoint y: 405, endPoint x: 266, endPoint y: 396, distance: 95.4
click at [299, 397] on div "Tam lote 55,872 Quantidade 52 Carros 2 Total 2.905,34 [MEDICAL_DATA] N/A Linha …" at bounding box center [459, 419] width 625 height 97
type input "2"
type input "0,077"
type input "111,744"
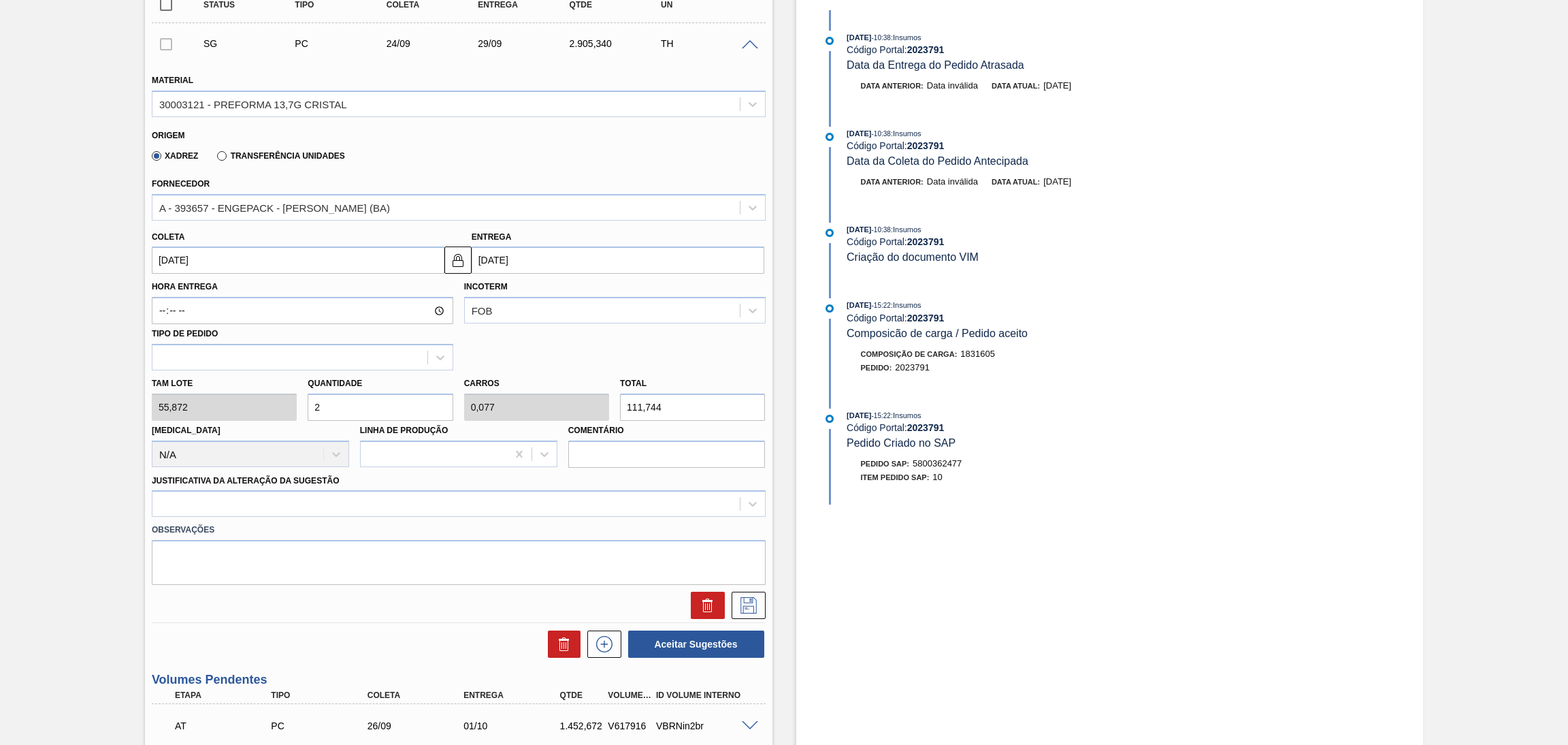
type input "26"
type input "1"
type input "1.452,672"
type input "26"
click at [312, 503] on div at bounding box center [446, 504] width 587 height 20
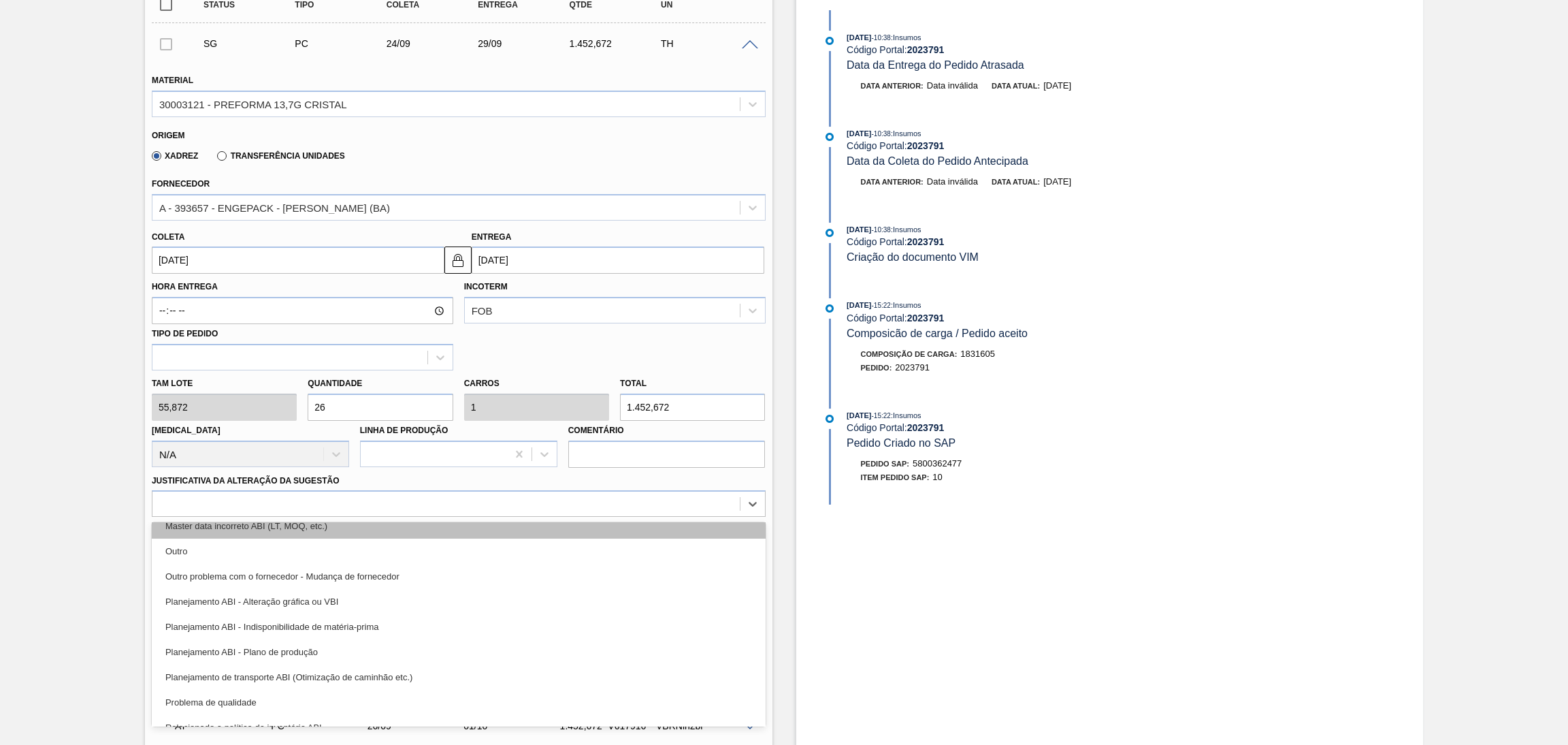
scroll to position [204, 0]
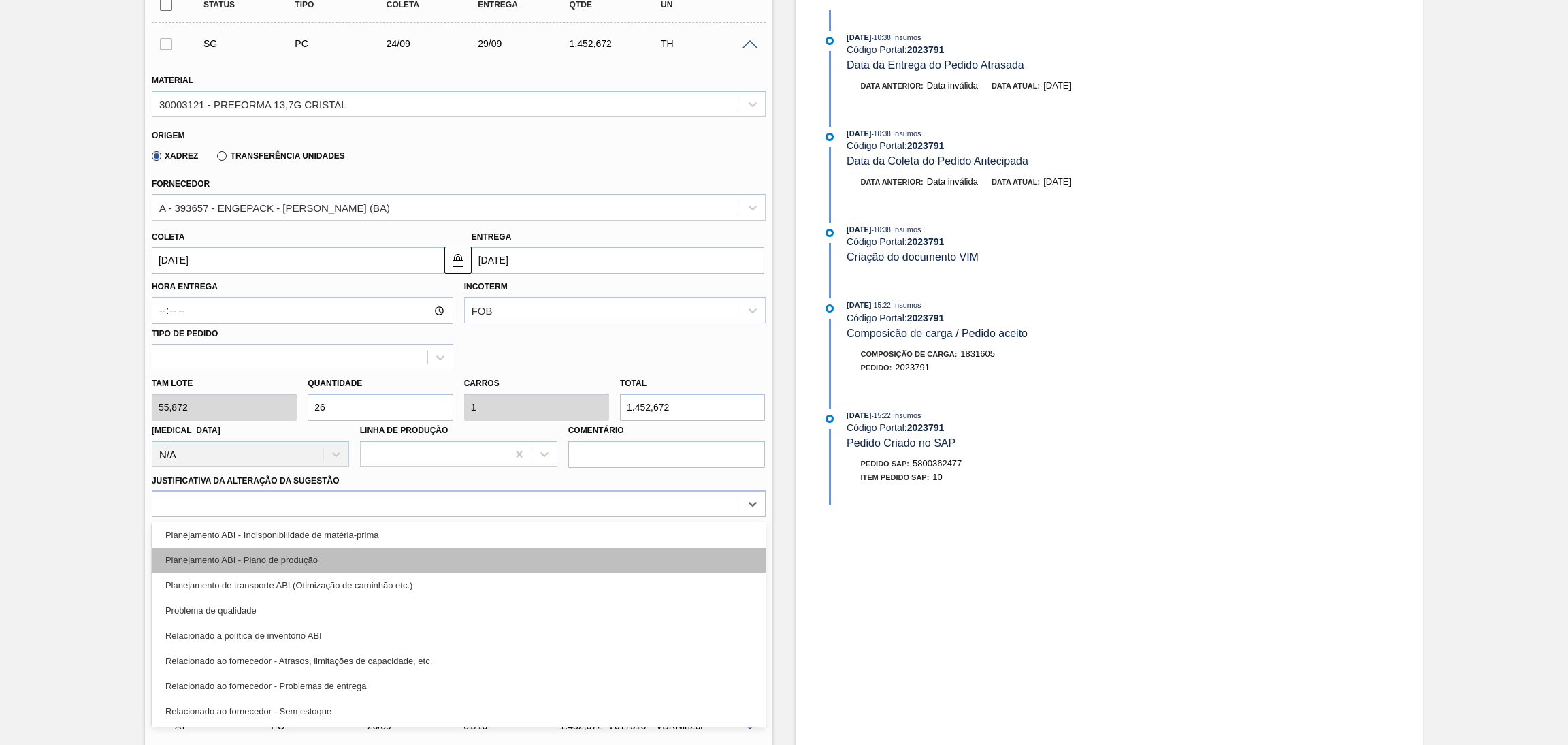
click at [297, 553] on div "Planejamento ABI - Plano de produção" at bounding box center [459, 560] width 614 height 25
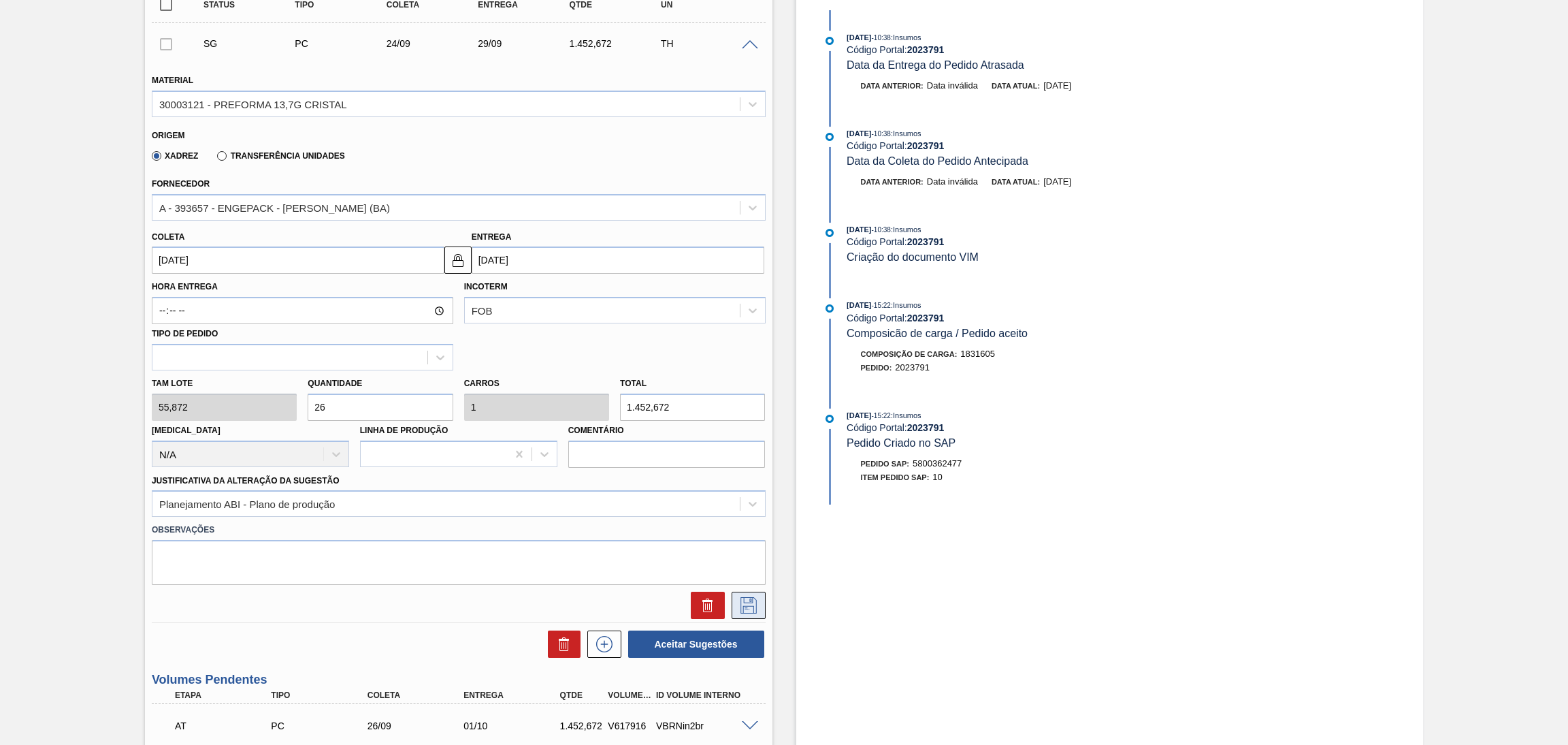
click at [758, 597] on icon at bounding box center [749, 605] width 22 height 16
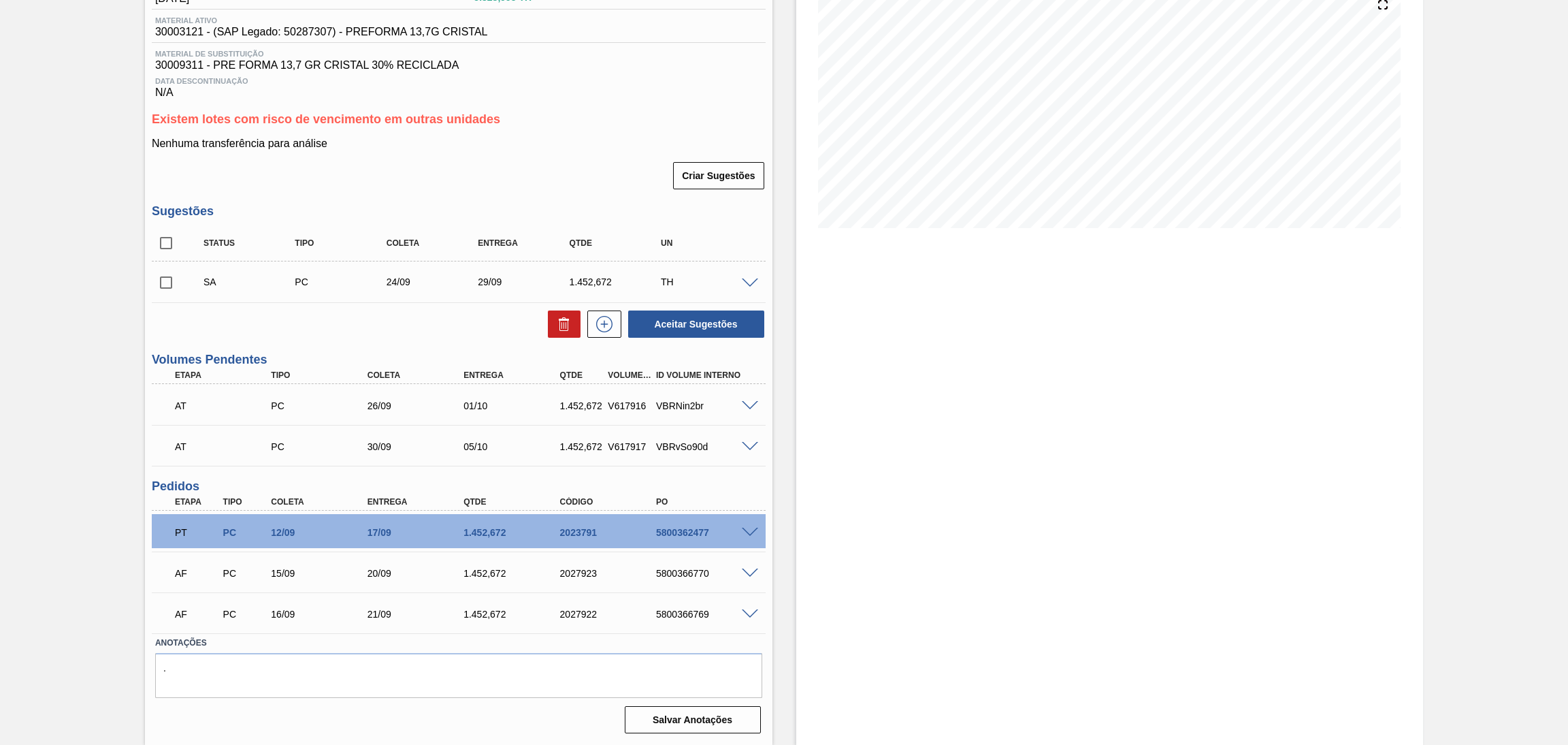
scroll to position [167, 0]
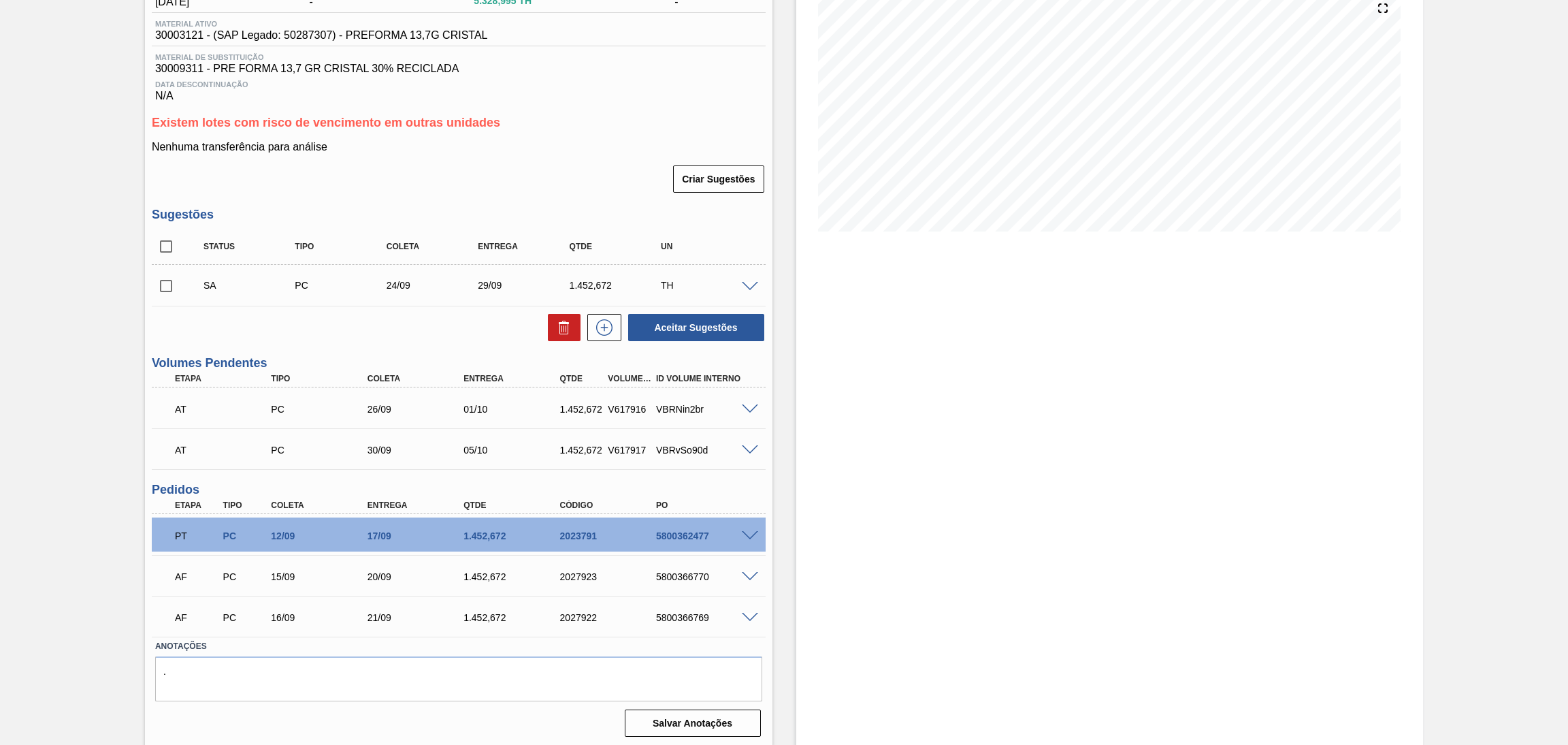
click at [861, 383] on div "Estoque De 15/09/2025 Até 30/11/2025 Filtro" at bounding box center [1109, 324] width 627 height 847
click at [1020, 352] on div "Estoque De [DATE] Até [DATE] Filtro" at bounding box center [1109, 324] width 627 height 847
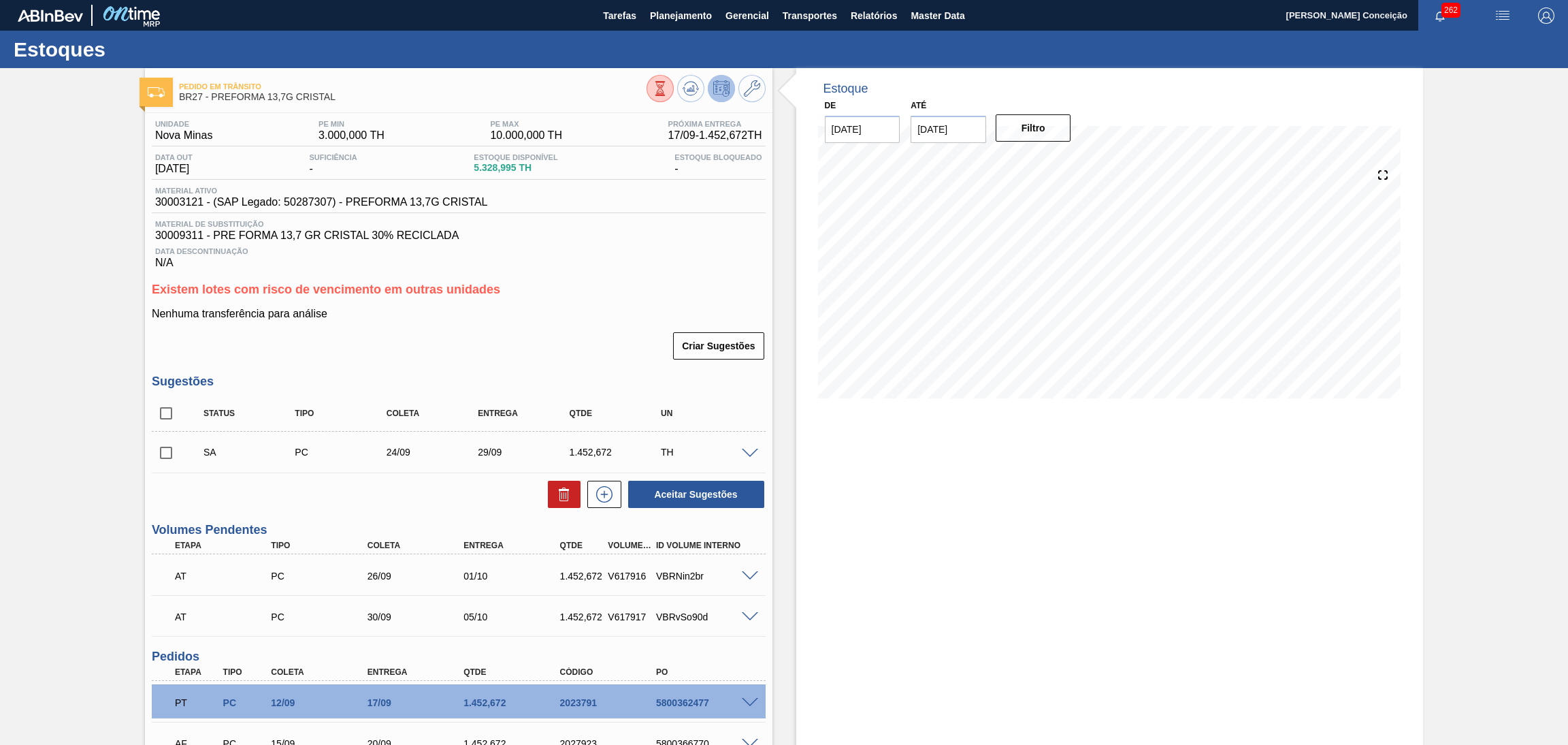
click at [955, 501] on div "Estoque De 15/09/2025 Até 30/11/2025 Filtro 03/10 Projeção de Estoque 7,981.343…" at bounding box center [1109, 491] width 627 height 847
click at [160, 462] on input "checkbox" at bounding box center [166, 453] width 29 height 29
click at [695, 495] on button "Aceitar Sugestões" at bounding box center [696, 494] width 136 height 27
checkbox input "false"
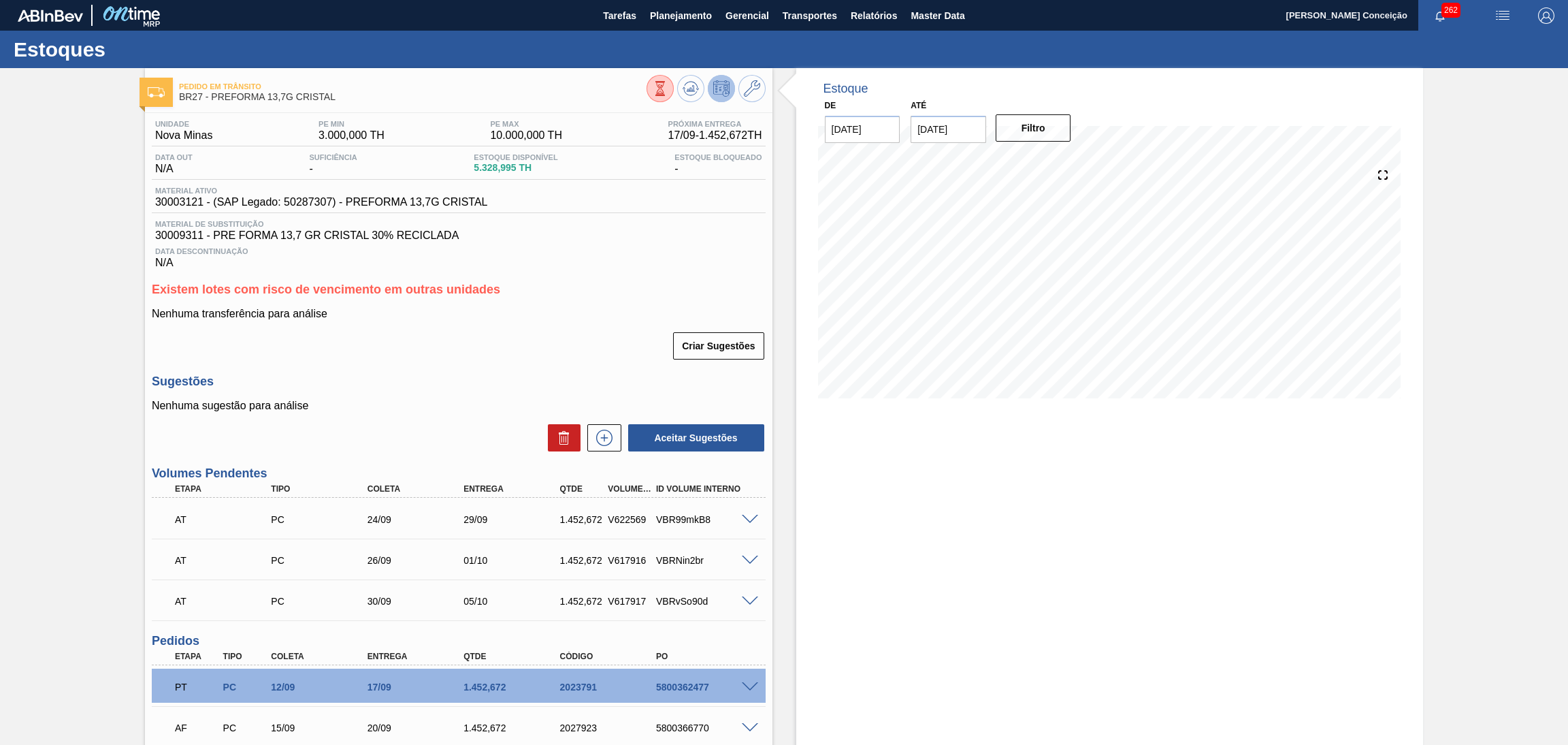
click at [527, 376] on h3 "Sugestões" at bounding box center [459, 381] width 614 height 14
click at [589, 311] on p "Nenhuma transferência para análise" at bounding box center [459, 313] width 614 height 13
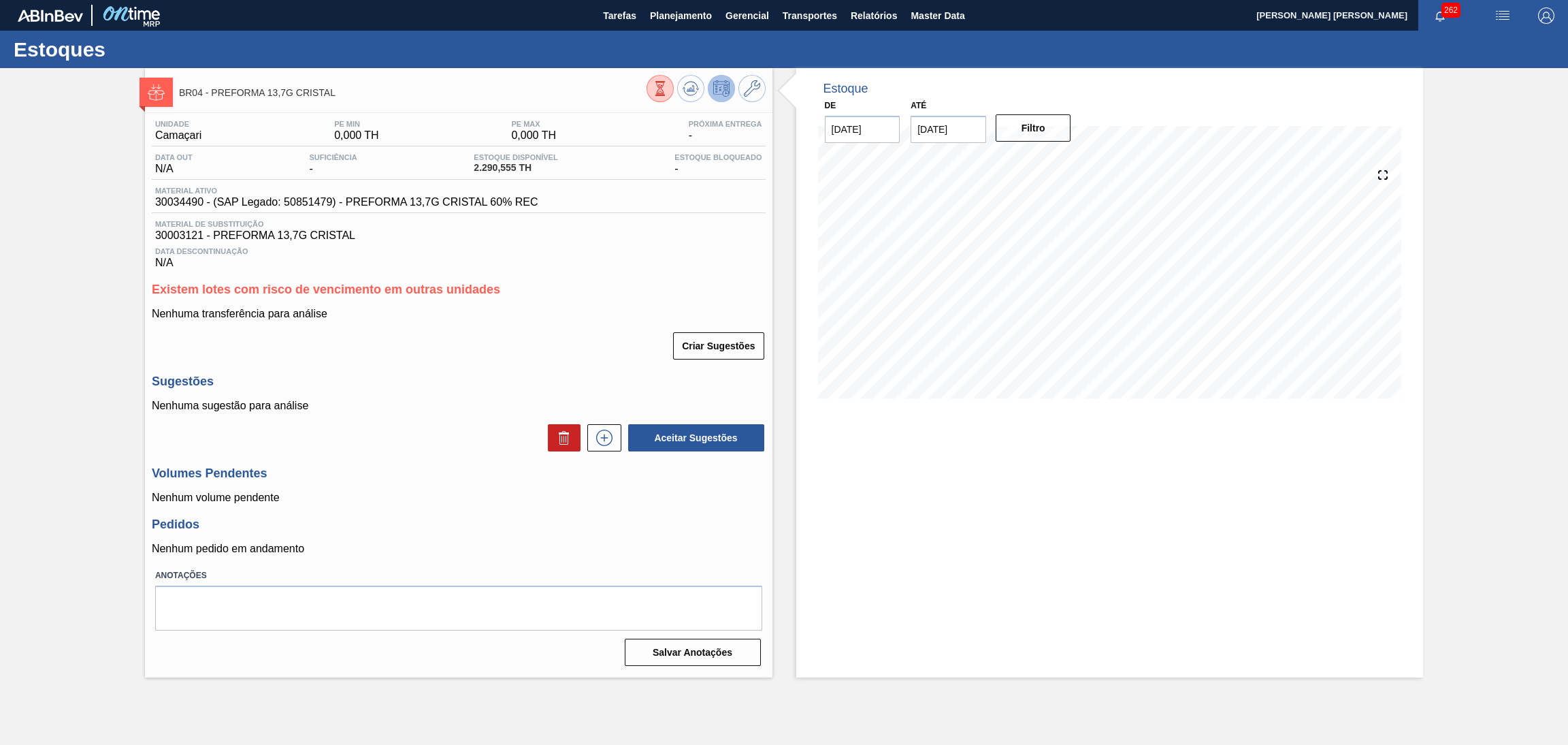
click at [696, 268] on div "Data Descontinuação N/A" at bounding box center [459, 255] width 614 height 27
click at [679, 88] on button at bounding box center [690, 88] width 27 height 27
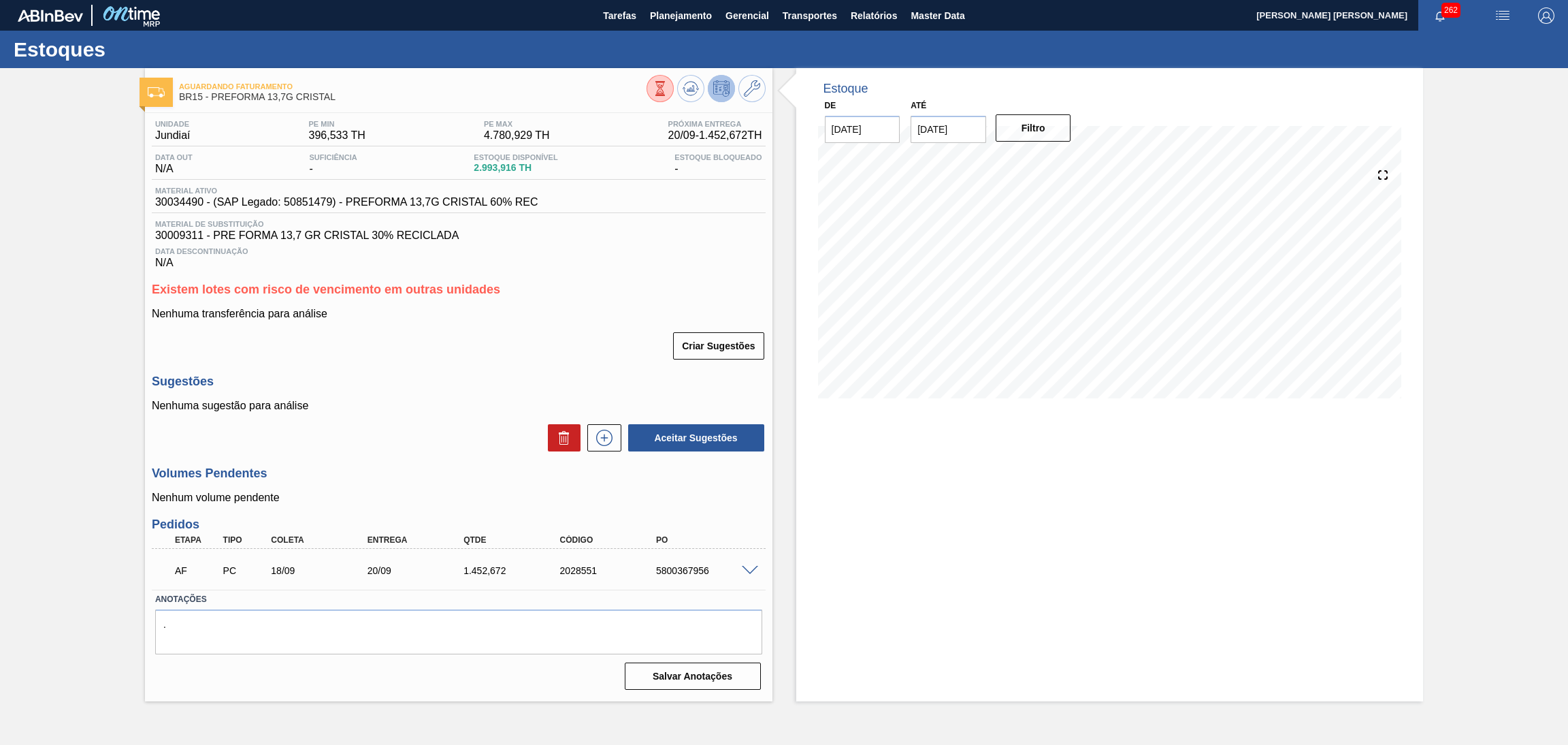
click at [879, 502] on div "Estoque De [DATE] Até [DATE] Filtro" at bounding box center [1109, 385] width 627 height 633
click at [701, 86] on button at bounding box center [690, 88] width 27 height 27
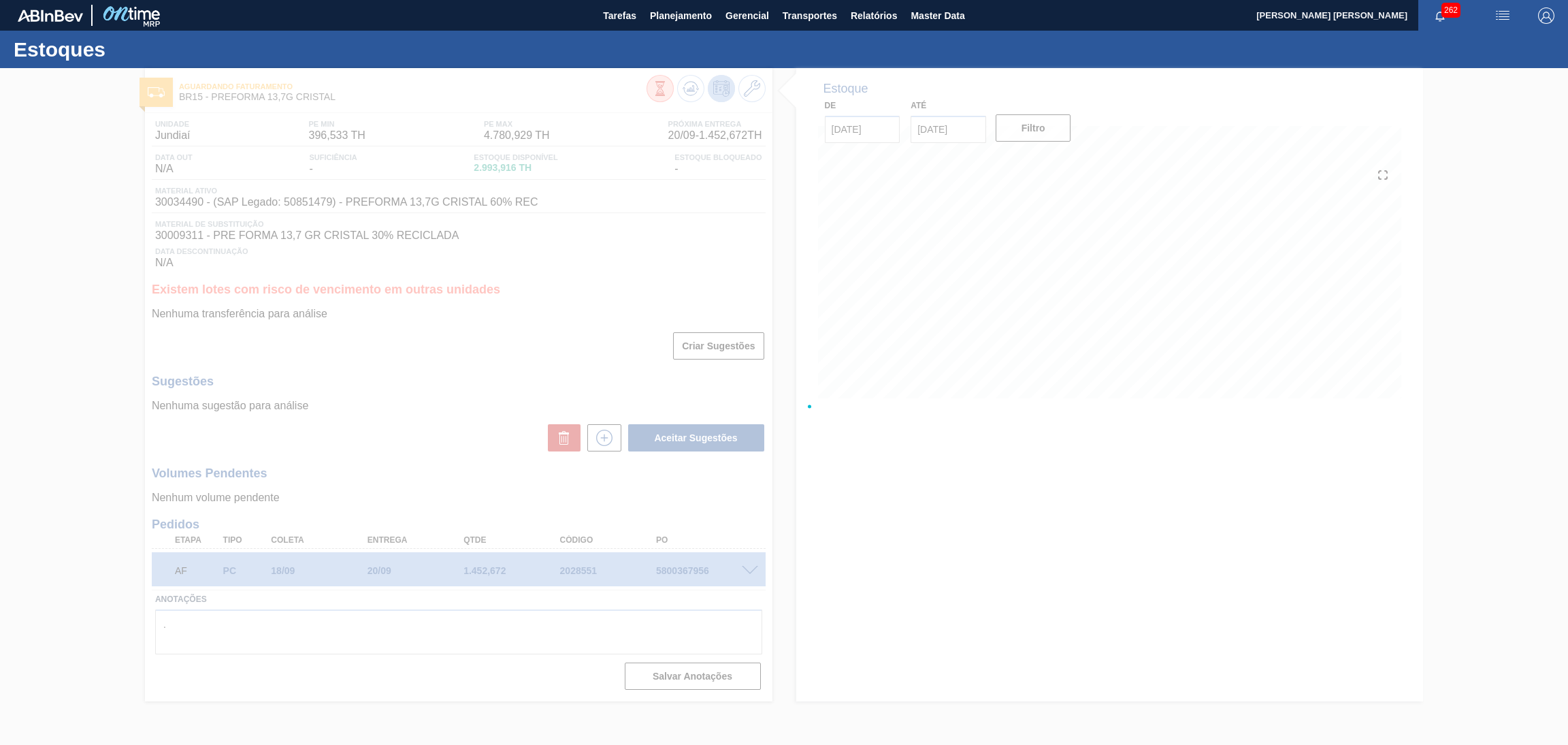
click at [953, 589] on div at bounding box center [784, 407] width 1568 height 677
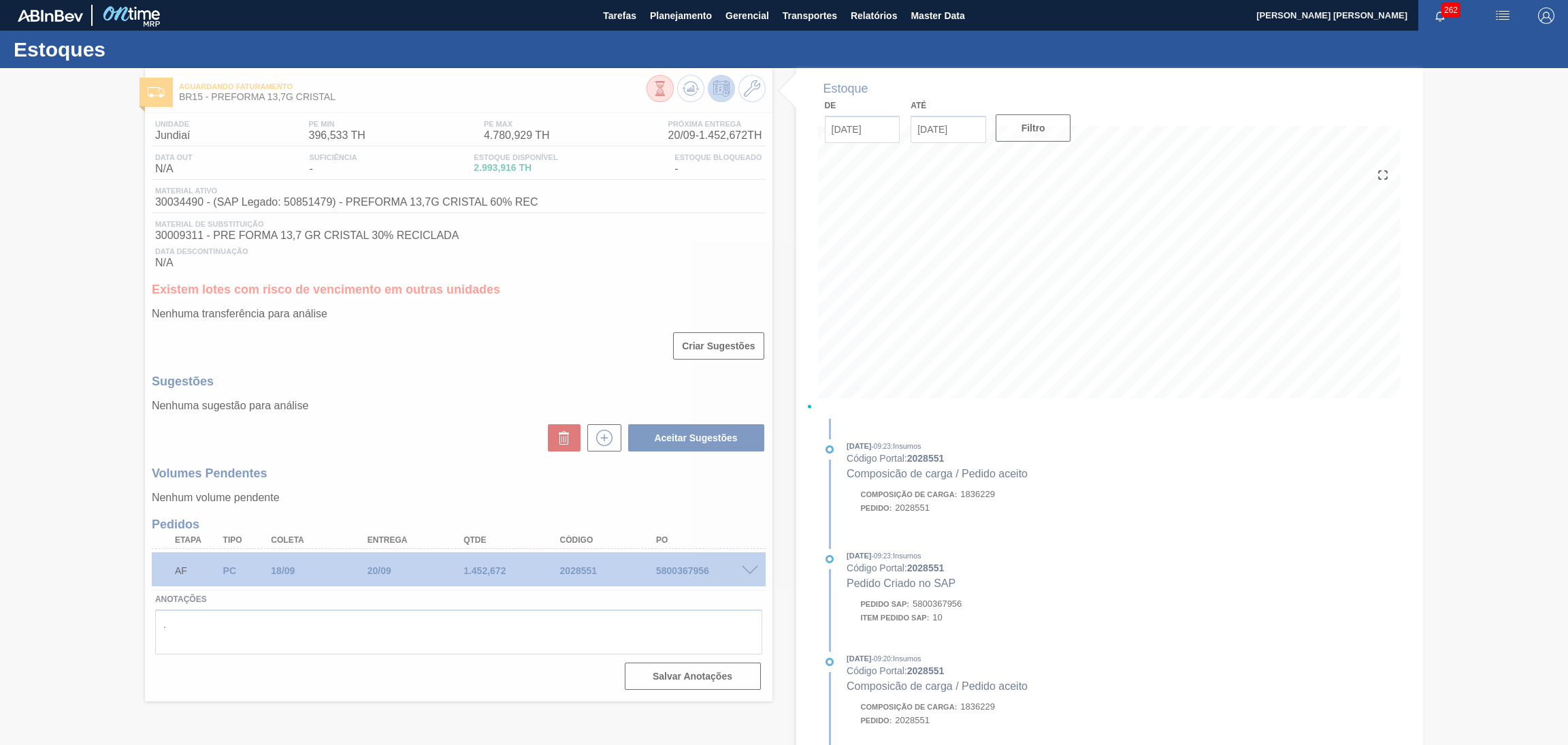
click at [681, 277] on div at bounding box center [784, 407] width 1568 height 677
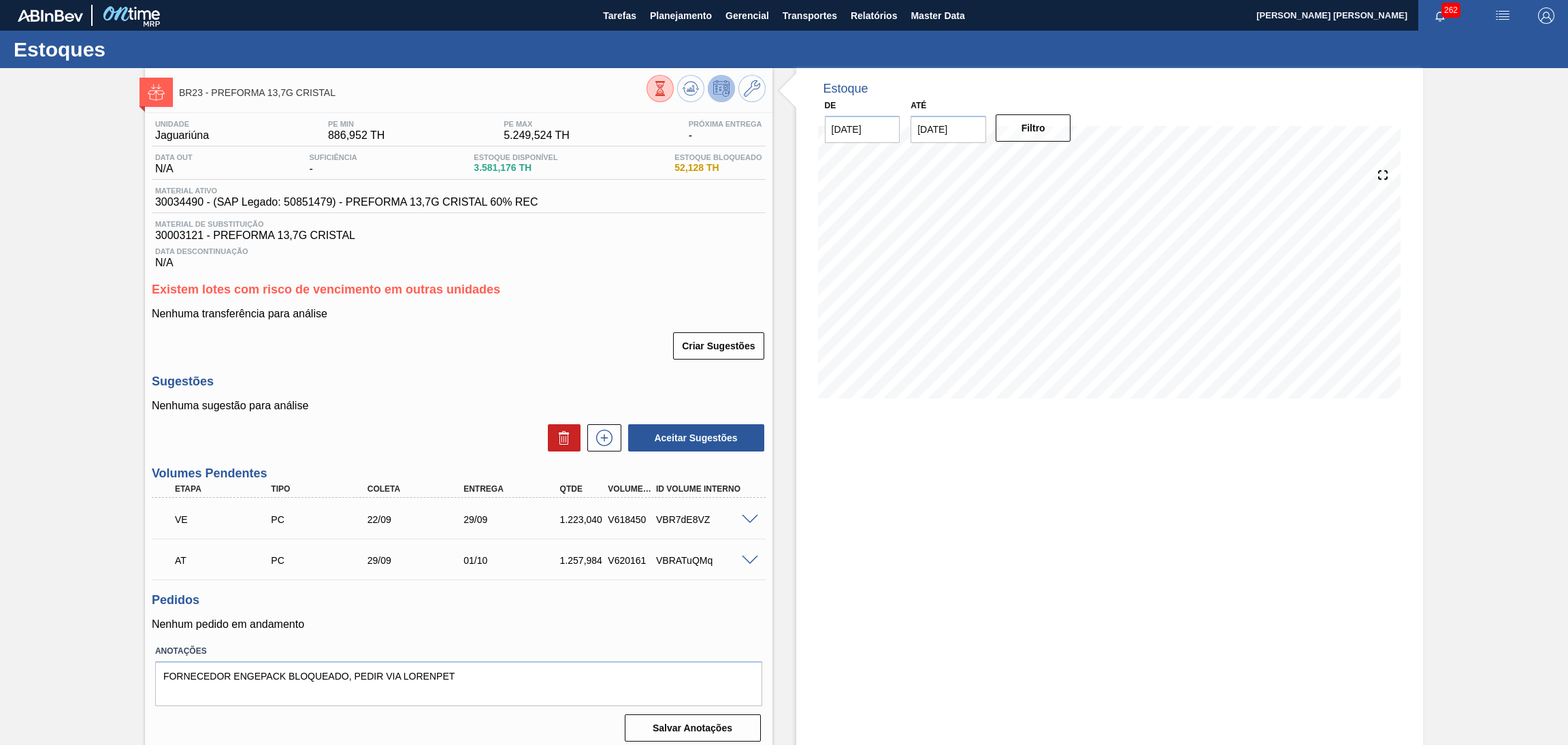
click at [548, 339] on div "Criar Sugestões" at bounding box center [459, 346] width 614 height 30
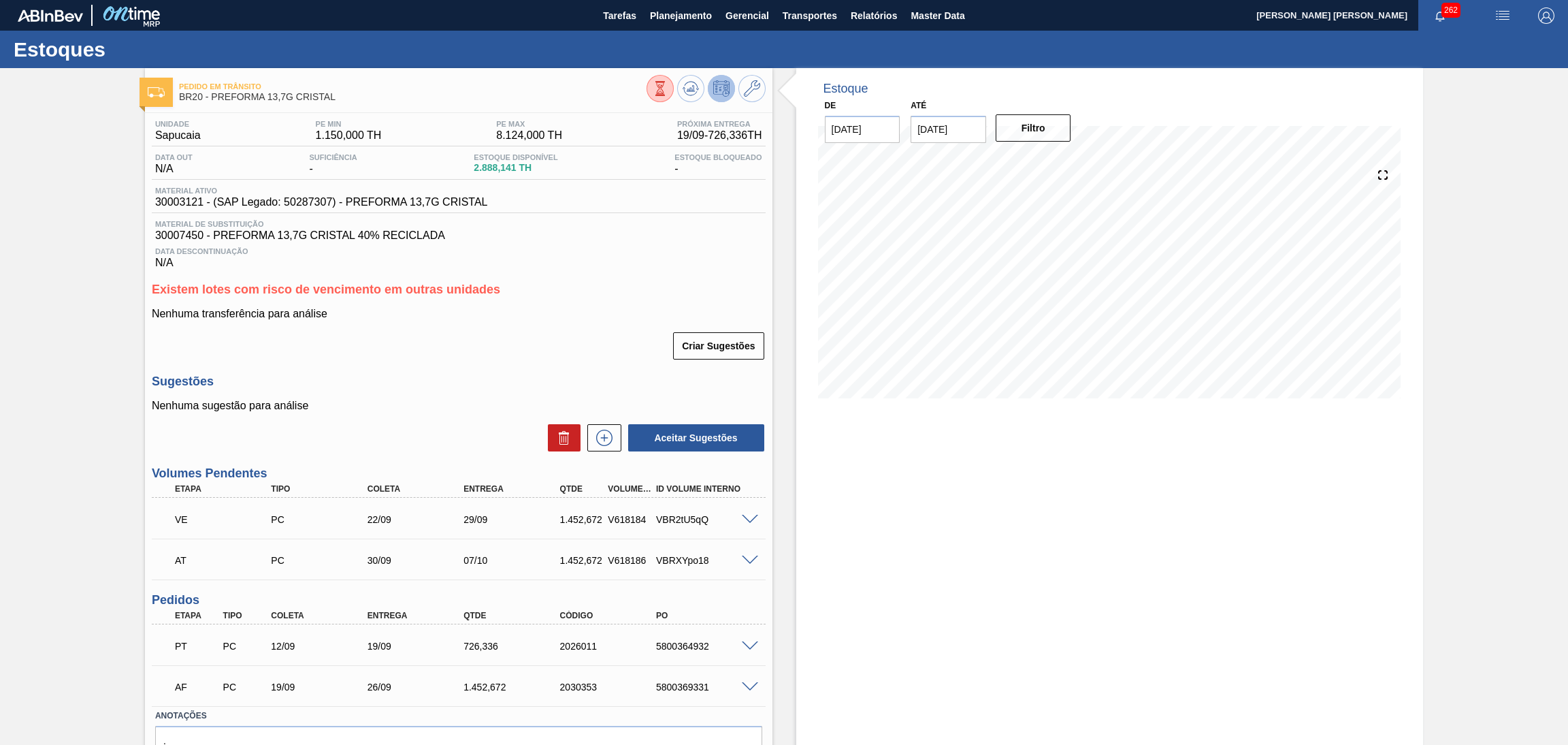
click at [983, 501] on div "Estoque De [DATE] Até [DATE] Filtro" at bounding box center [1109, 443] width 627 height 749
click at [684, 87] on icon at bounding box center [690, 88] width 16 height 16
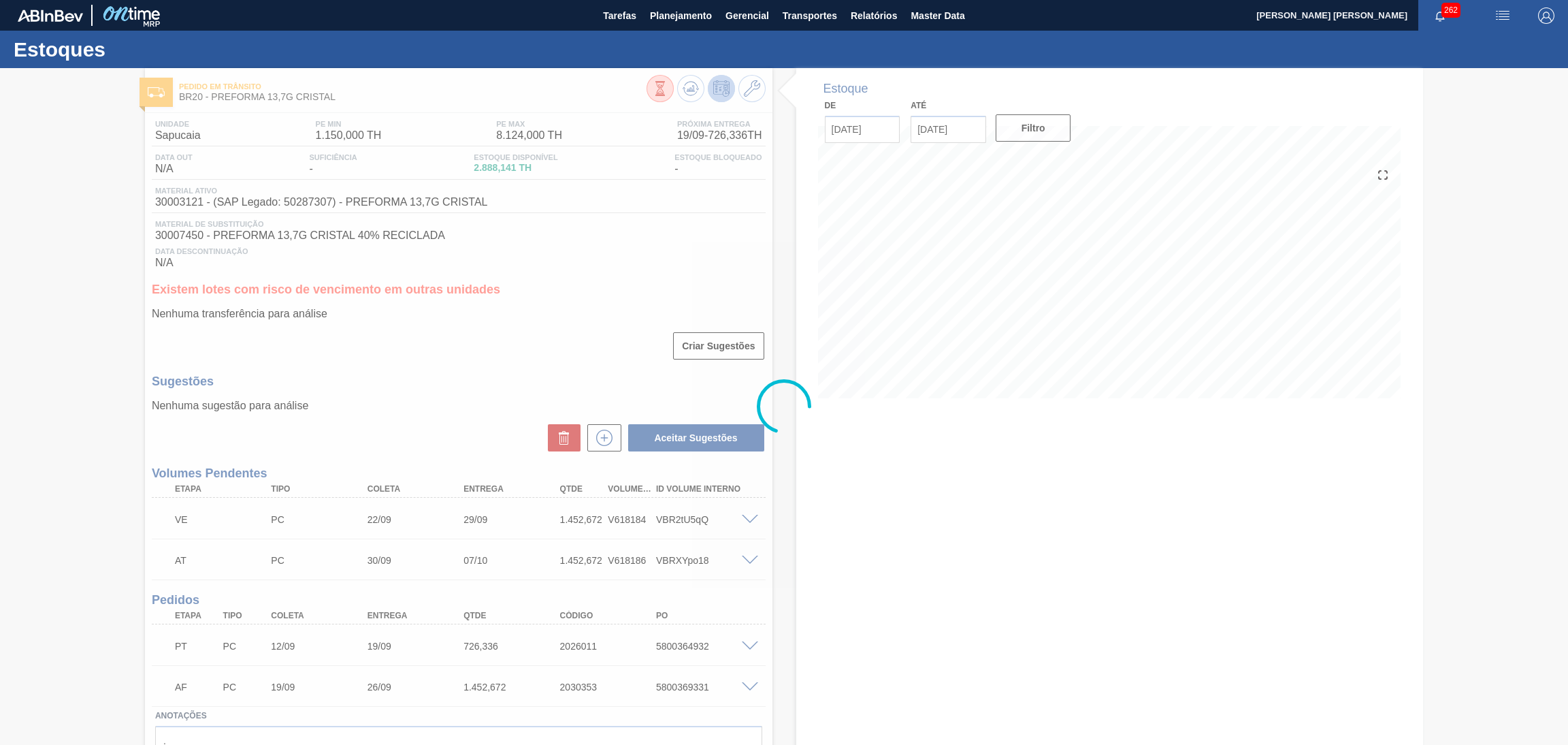
click at [930, 558] on div at bounding box center [784, 407] width 1568 height 677
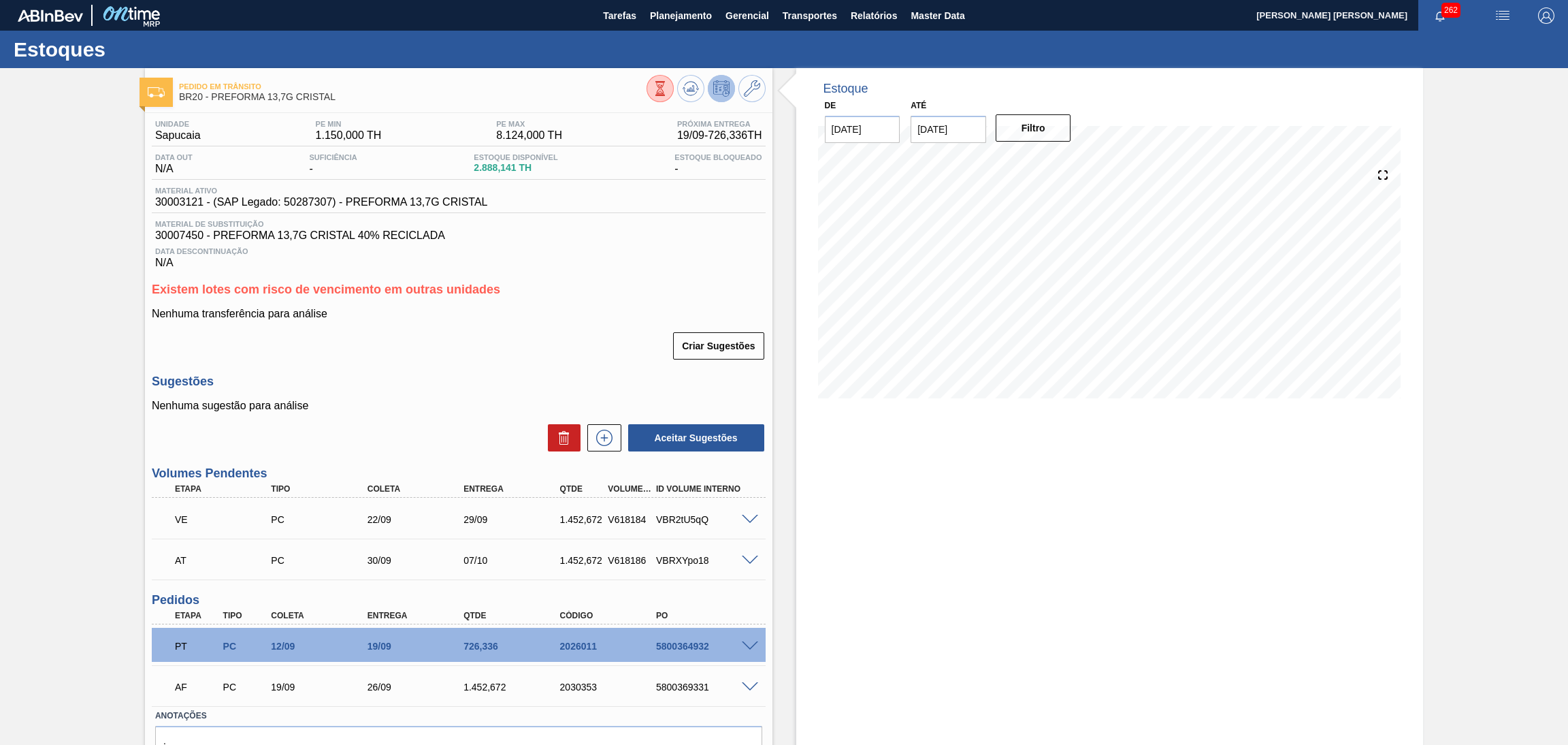
click at [973, 512] on div "Estoque De [DATE] Até [DATE] Filtro 27/10 Projeção de Estoque 5,172.497 [DOMAIN…" at bounding box center [1109, 443] width 627 height 749
click at [484, 250] on span "Data Descontinuação" at bounding box center [459, 251] width 607 height 8
click at [542, 354] on div "Criar Sugestões" at bounding box center [459, 346] width 614 height 30
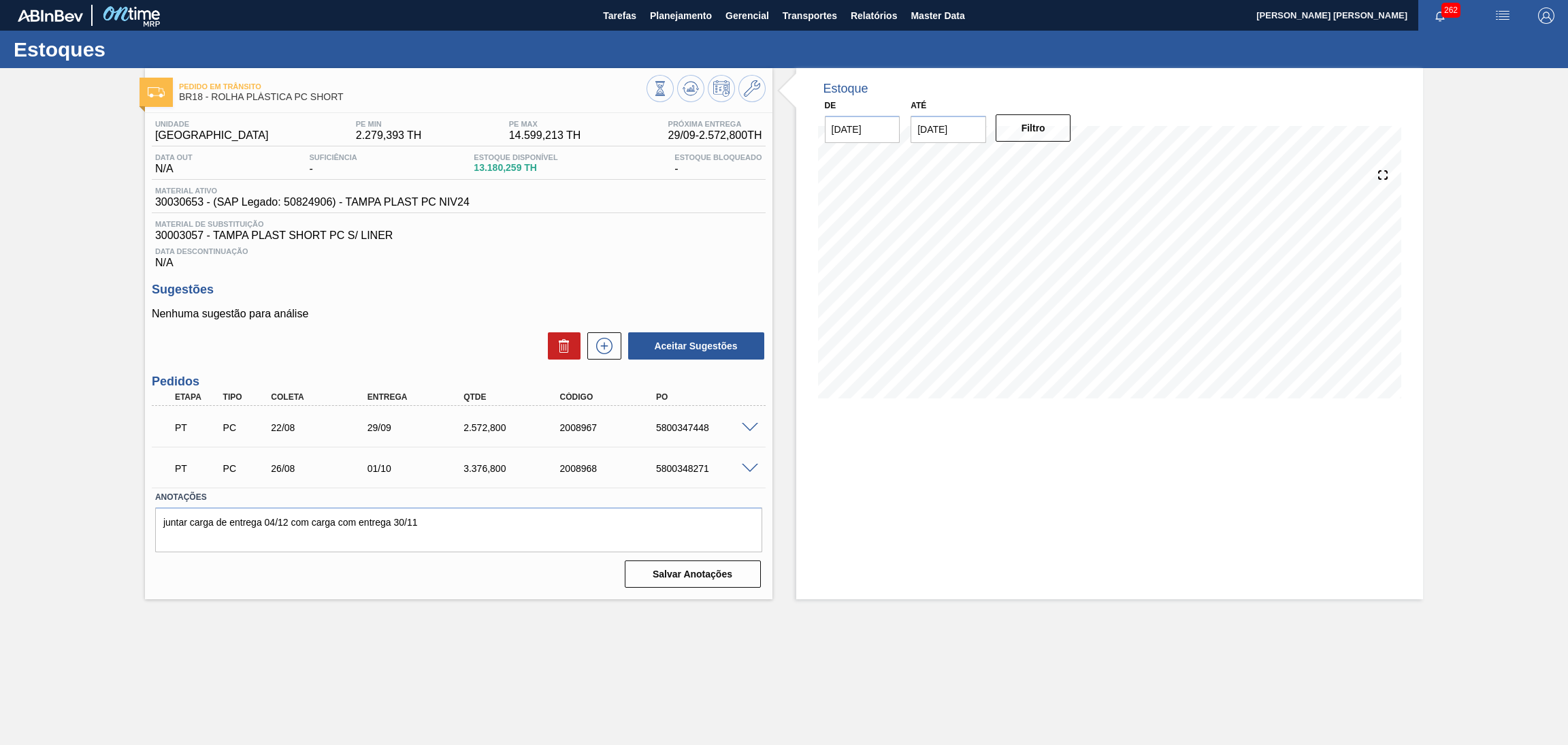
click at [933, 451] on div "Estoque De [DATE] Até [DATE] Filtro 23/09 Projeção de Estoque 10,930.271 [DOMAI…" at bounding box center [1109, 333] width 627 height 531
click at [516, 253] on span "Data Descontinuação" at bounding box center [459, 251] width 607 height 8
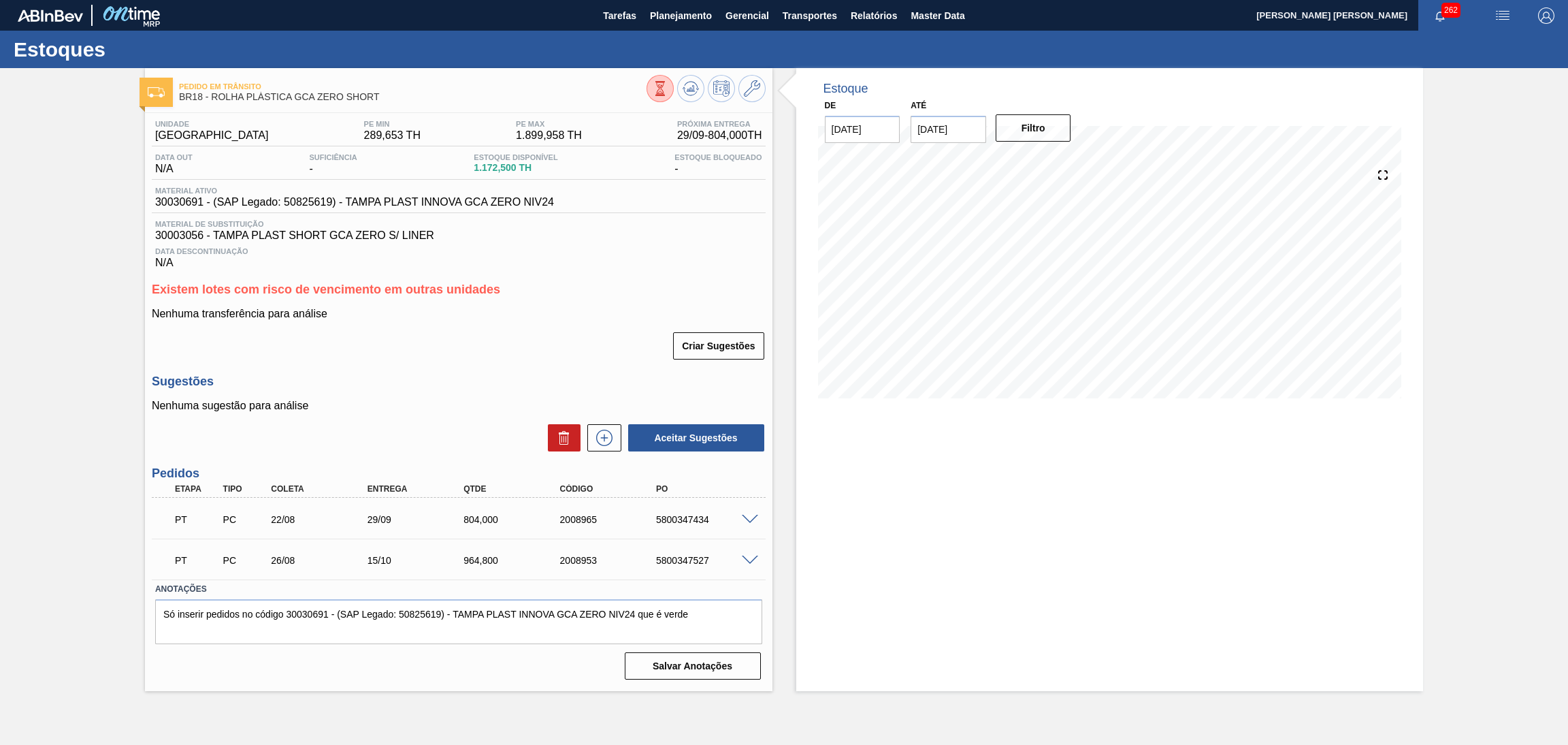
click at [882, 514] on div "Estoque De 15/09/2025 Até 30/11/2025 Filtro 18/09 Projeção de Estoque 1,172.5 N…" at bounding box center [1109, 380] width 627 height 623
click at [338, 420] on div "Nenhuma sugestão para análise Aceitar Sugestões" at bounding box center [459, 426] width 614 height 53
click at [698, 92] on icon at bounding box center [690, 88] width 16 height 16
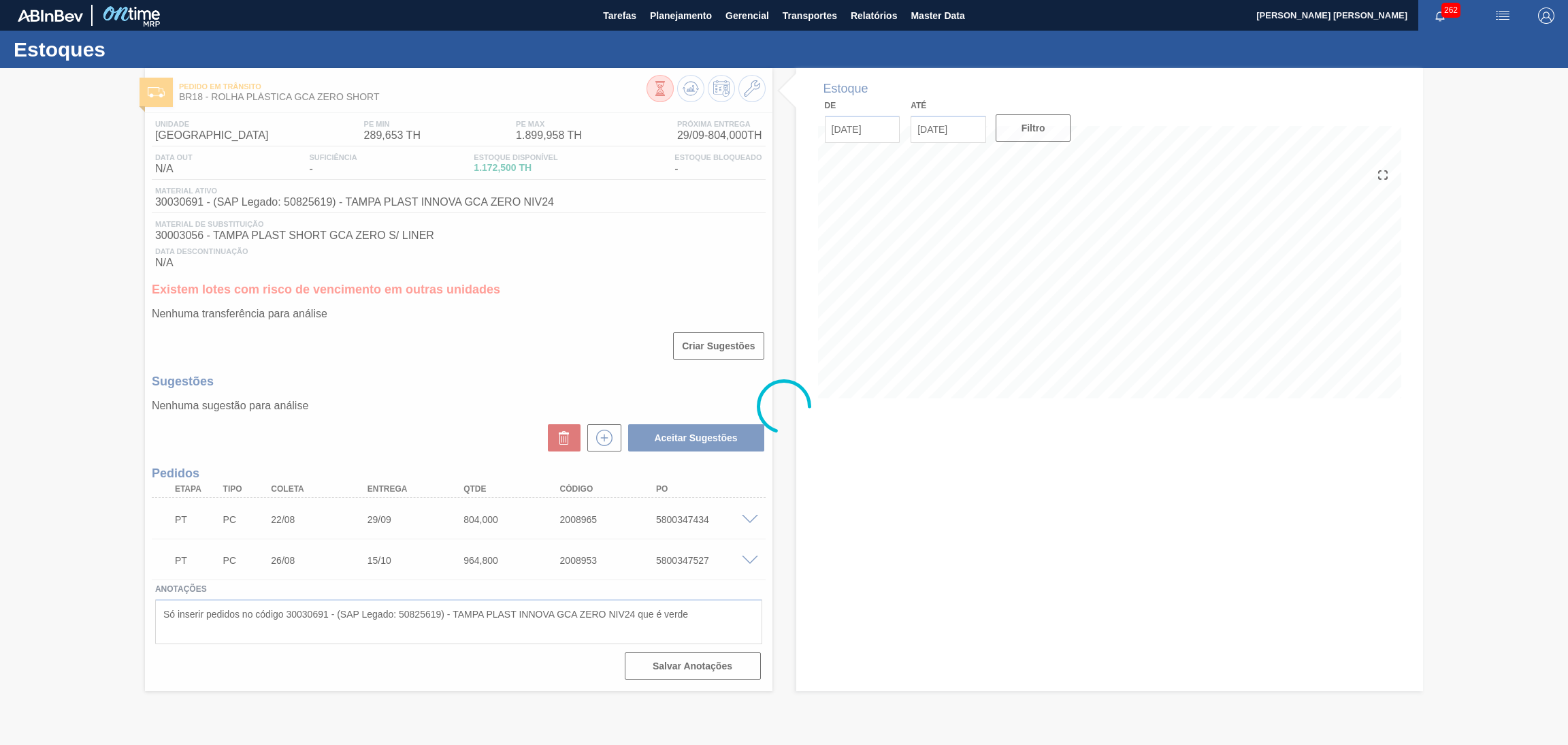
click at [839, 499] on div at bounding box center [784, 407] width 1568 height 677
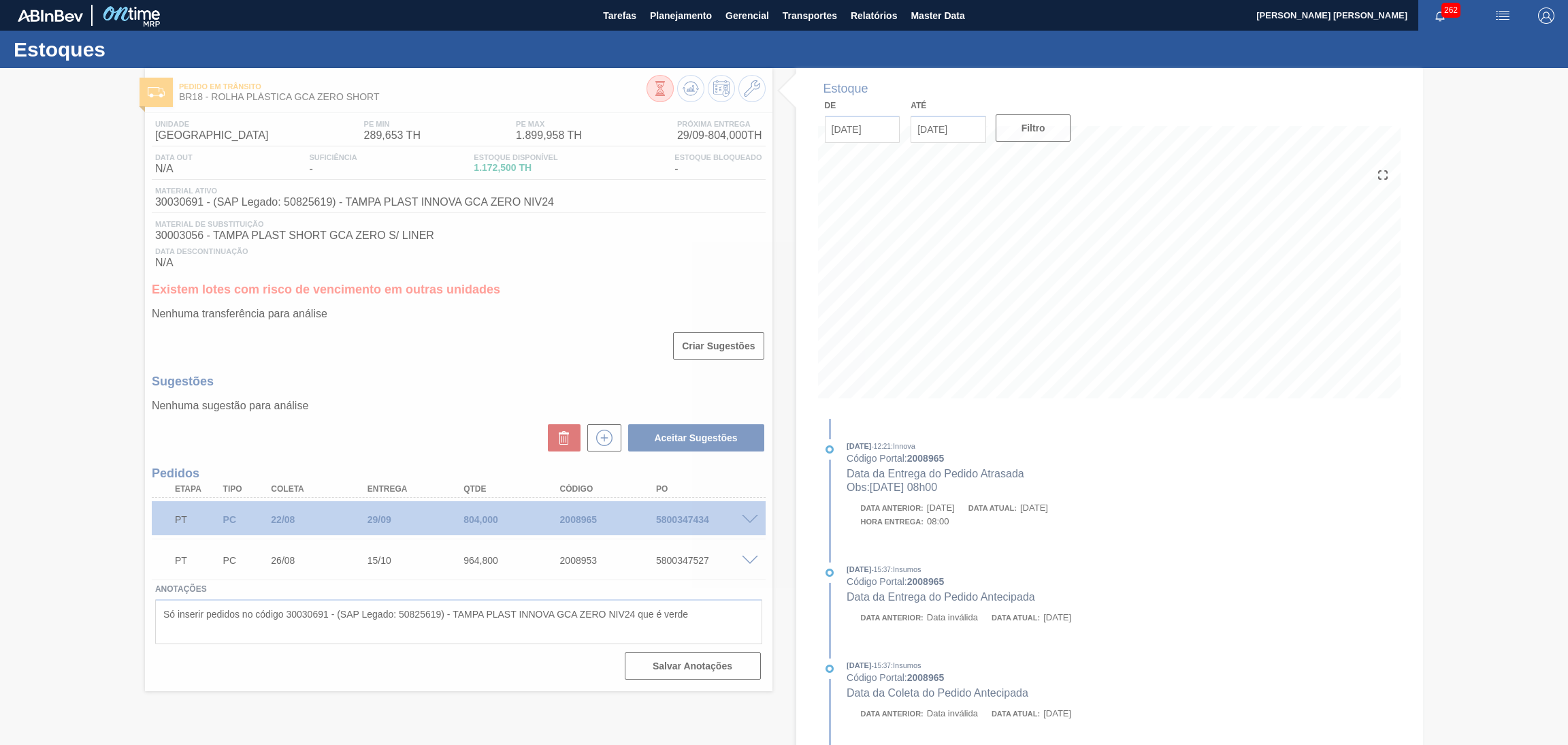
click at [443, 360] on div at bounding box center [784, 407] width 1568 height 677
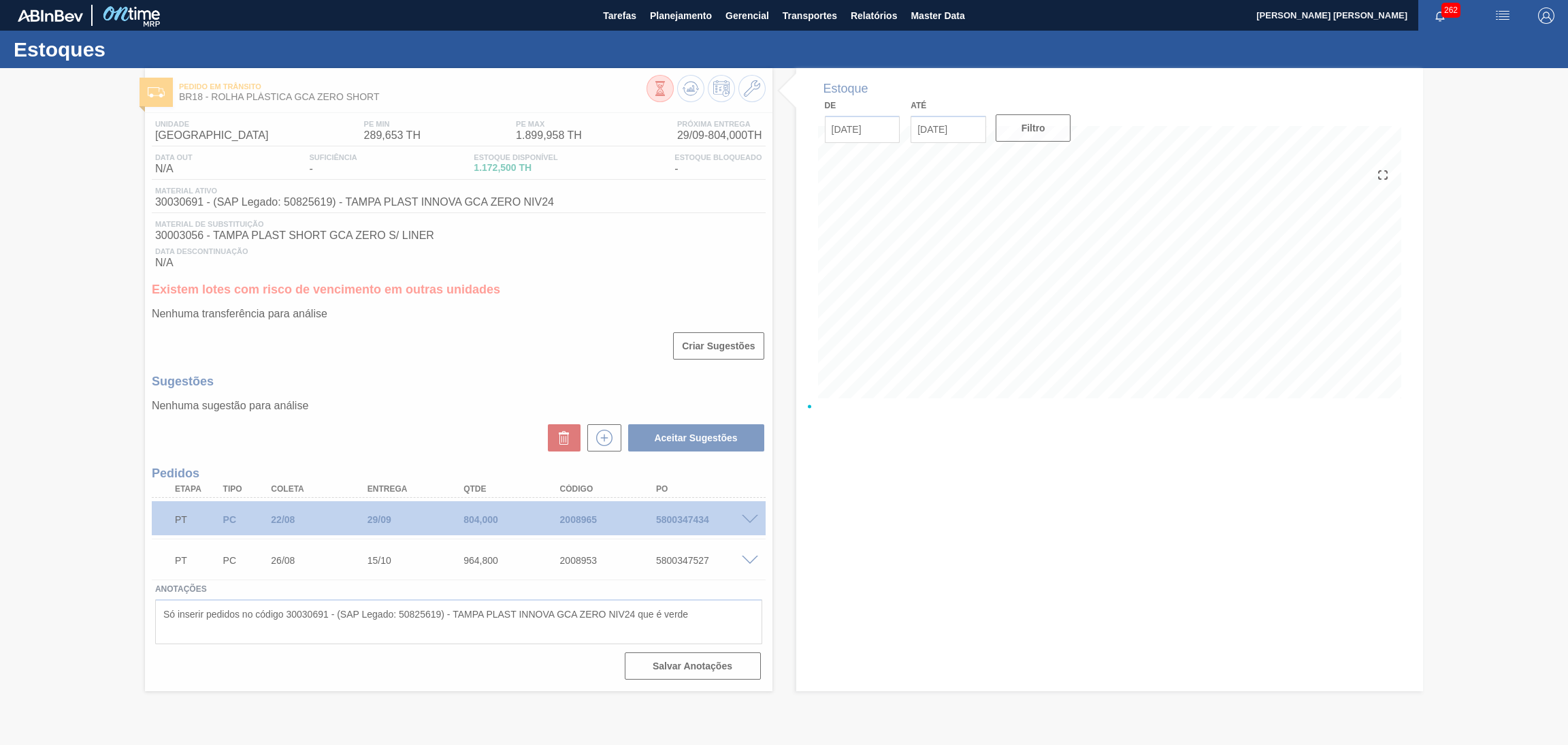
click at [907, 317] on div at bounding box center [784, 407] width 1568 height 677
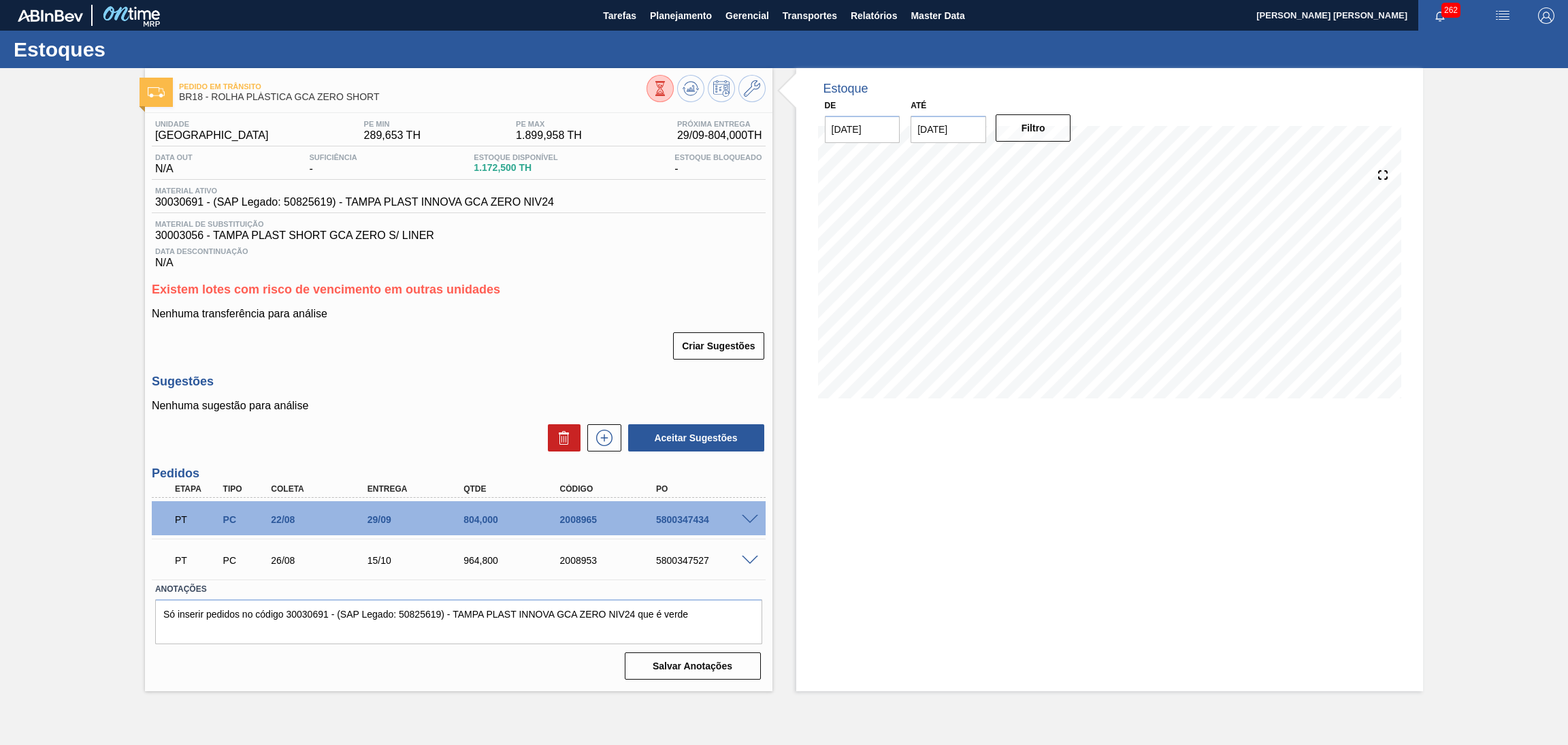
click at [584, 312] on p "Nenhuma transferência para análise" at bounding box center [459, 313] width 614 height 13
click at [553, 277] on div "Unidade Pernambuco PE MIN 289,653 TH PE MAX 1.899,958 TH Próxima Entrega 29/09 …" at bounding box center [459, 399] width 627 height 571
click at [836, 16] on button "Transportes" at bounding box center [810, 15] width 68 height 30
click at [808, 66] on li "Otimização de Carga" at bounding box center [810, 68] width 112 height 22
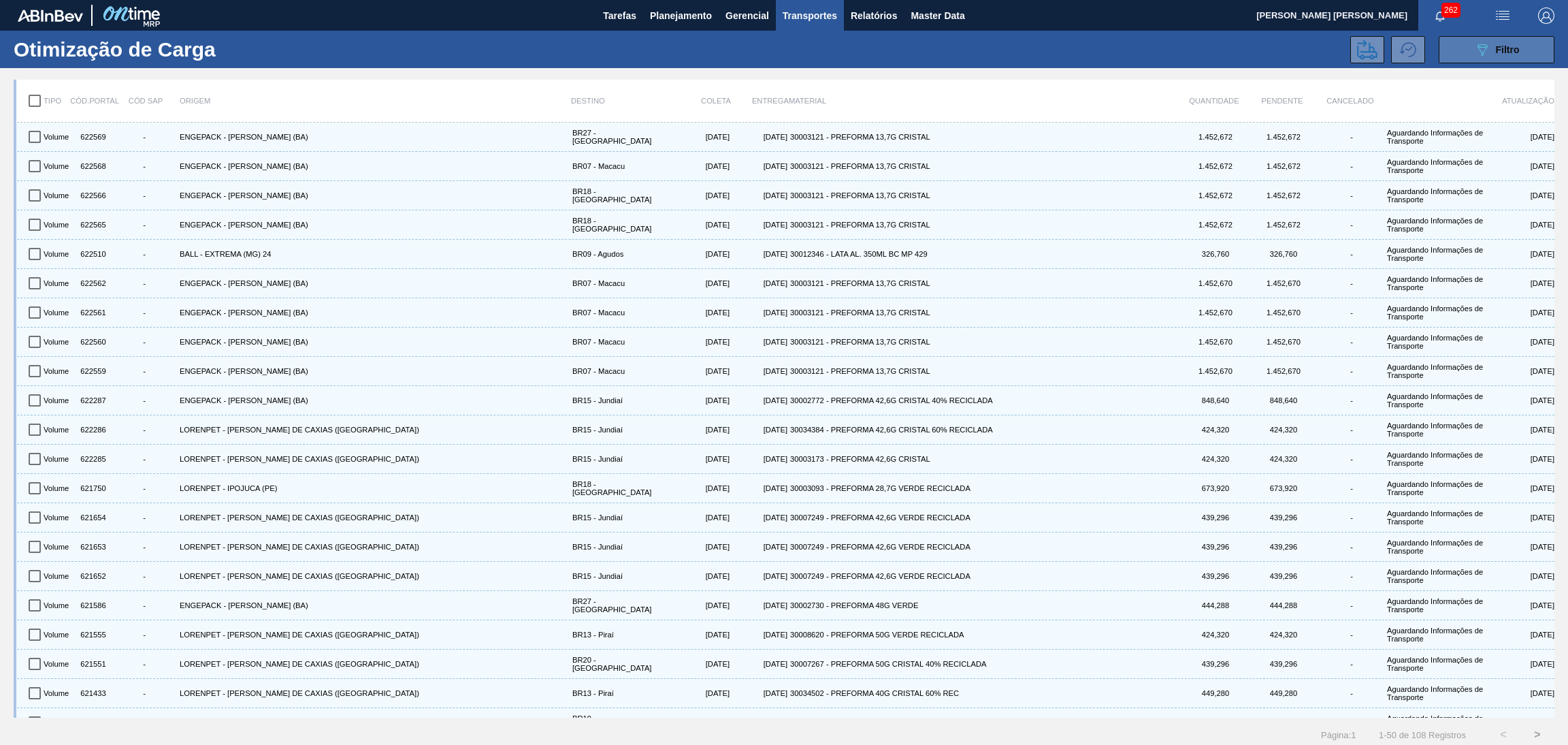
click at [1465, 50] on button "089F7B8B-B2A5-4AFE-B5C0-19BA573D28AC Filtro" at bounding box center [1497, 50] width 116 height 27
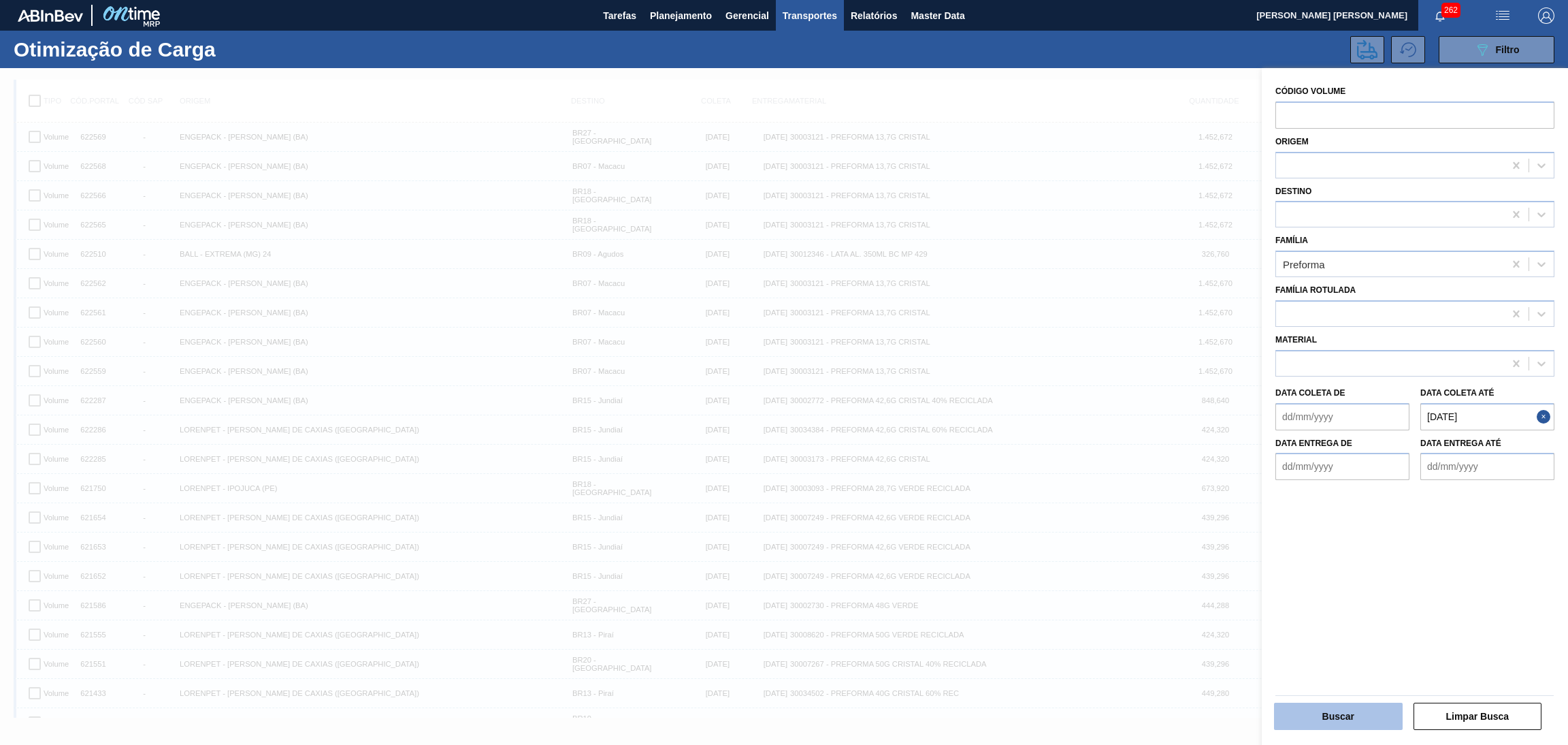
click at [1365, 728] on button "Buscar" at bounding box center [1338, 716] width 128 height 27
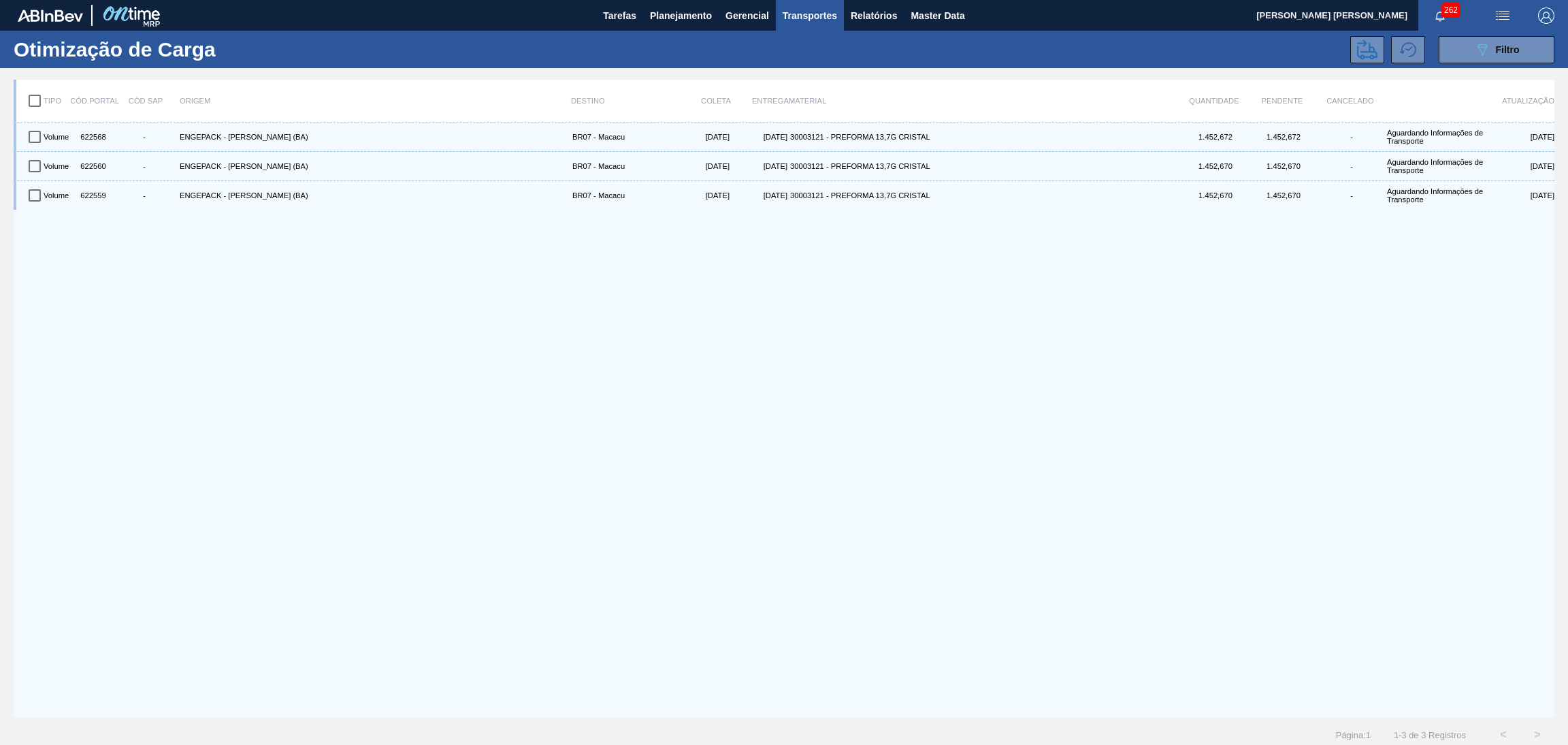
click at [40, 100] on input "checkbox" at bounding box center [34, 101] width 29 height 29
checkbox input "true"
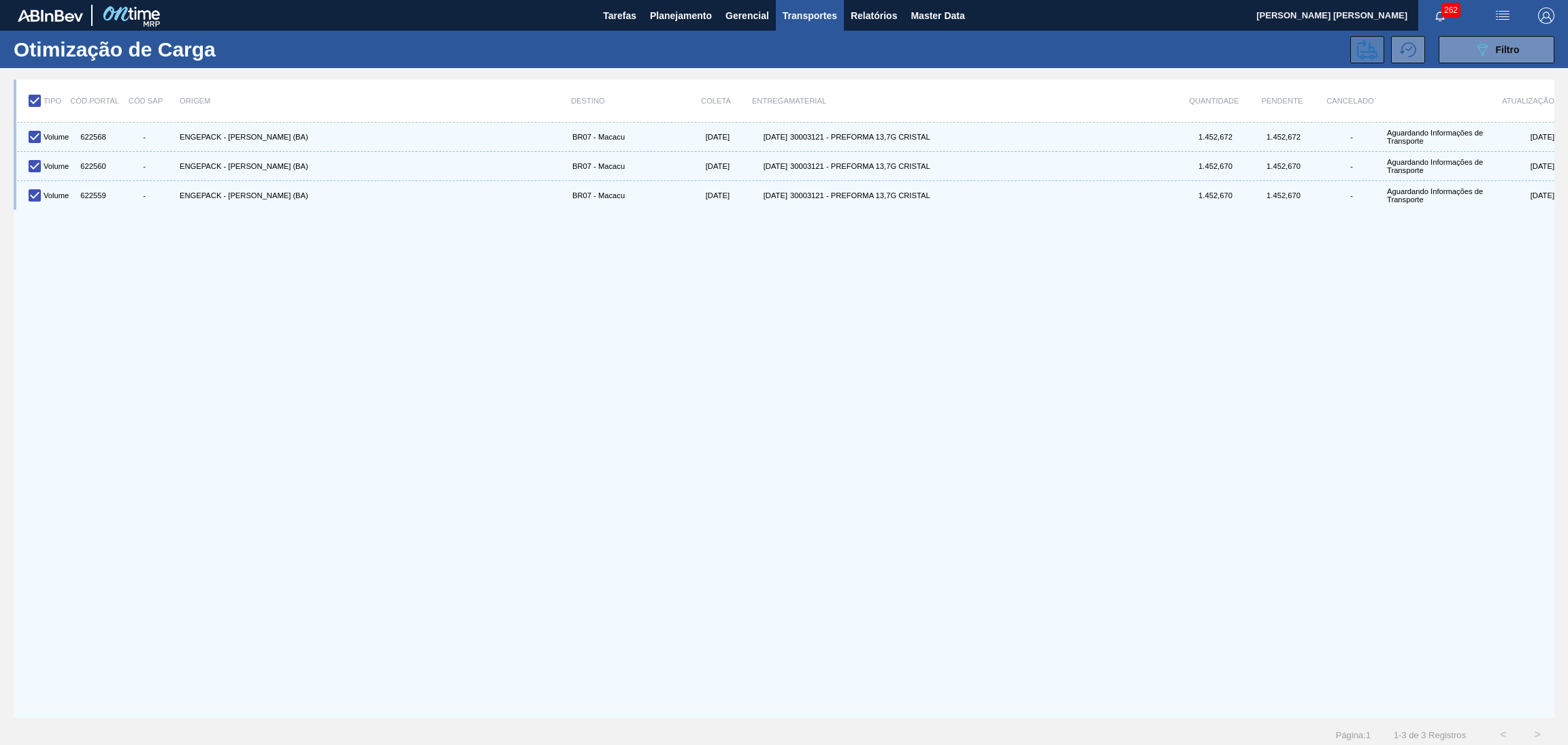
click at [1357, 50] on icon at bounding box center [1367, 50] width 20 height 20
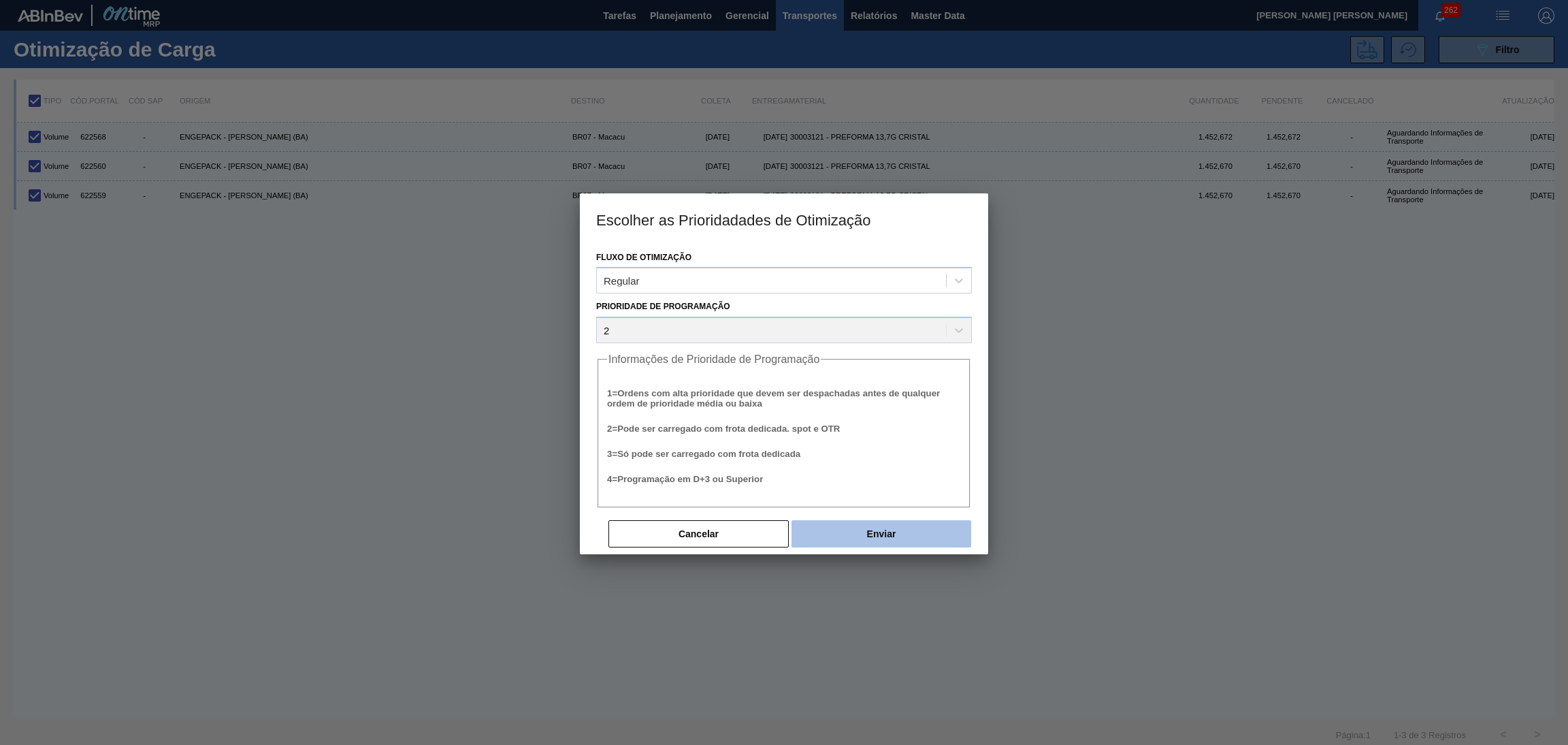
click at [857, 533] on button "Enviar" at bounding box center [882, 533] width 180 height 27
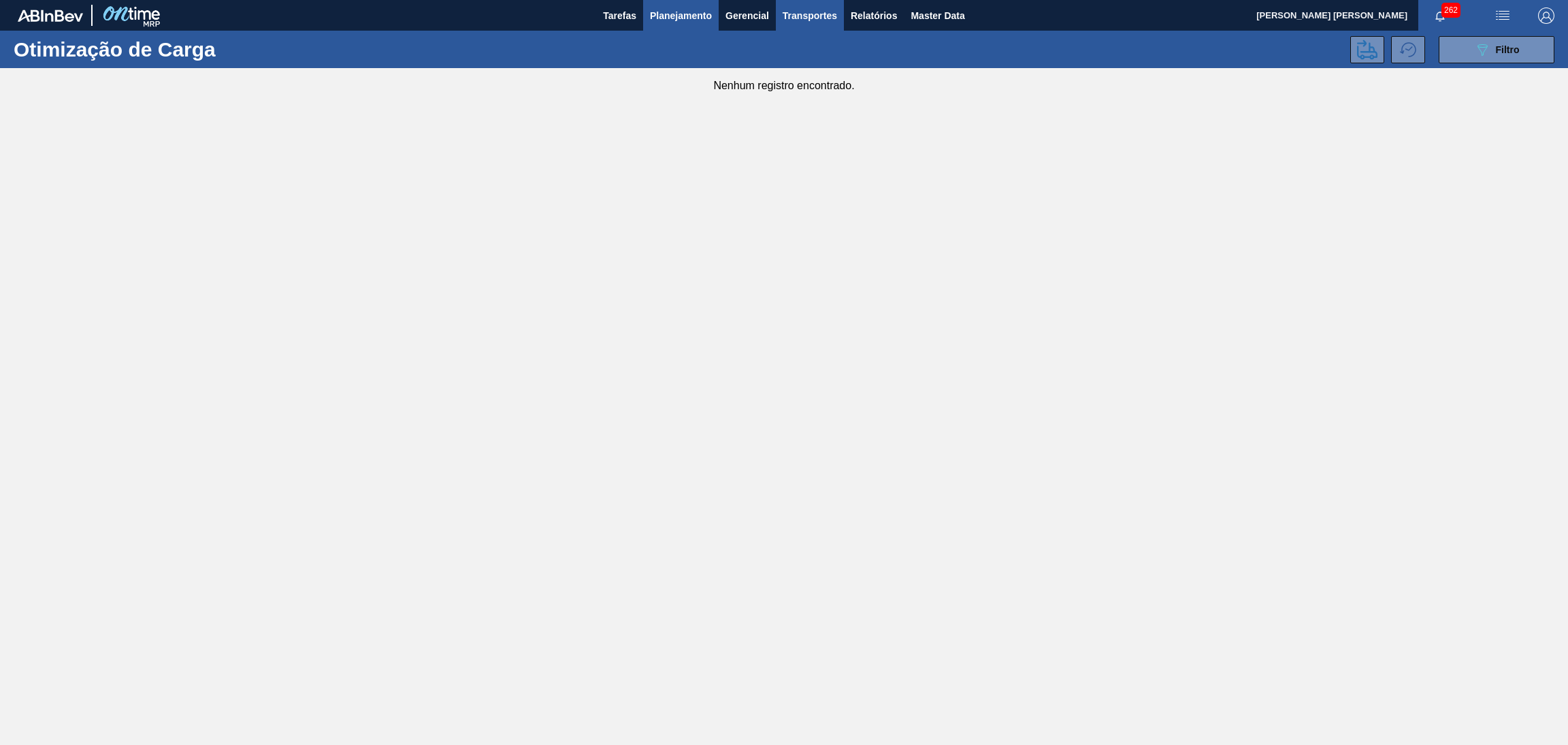
click at [668, 13] on span "Planejamento" at bounding box center [681, 15] width 62 height 16
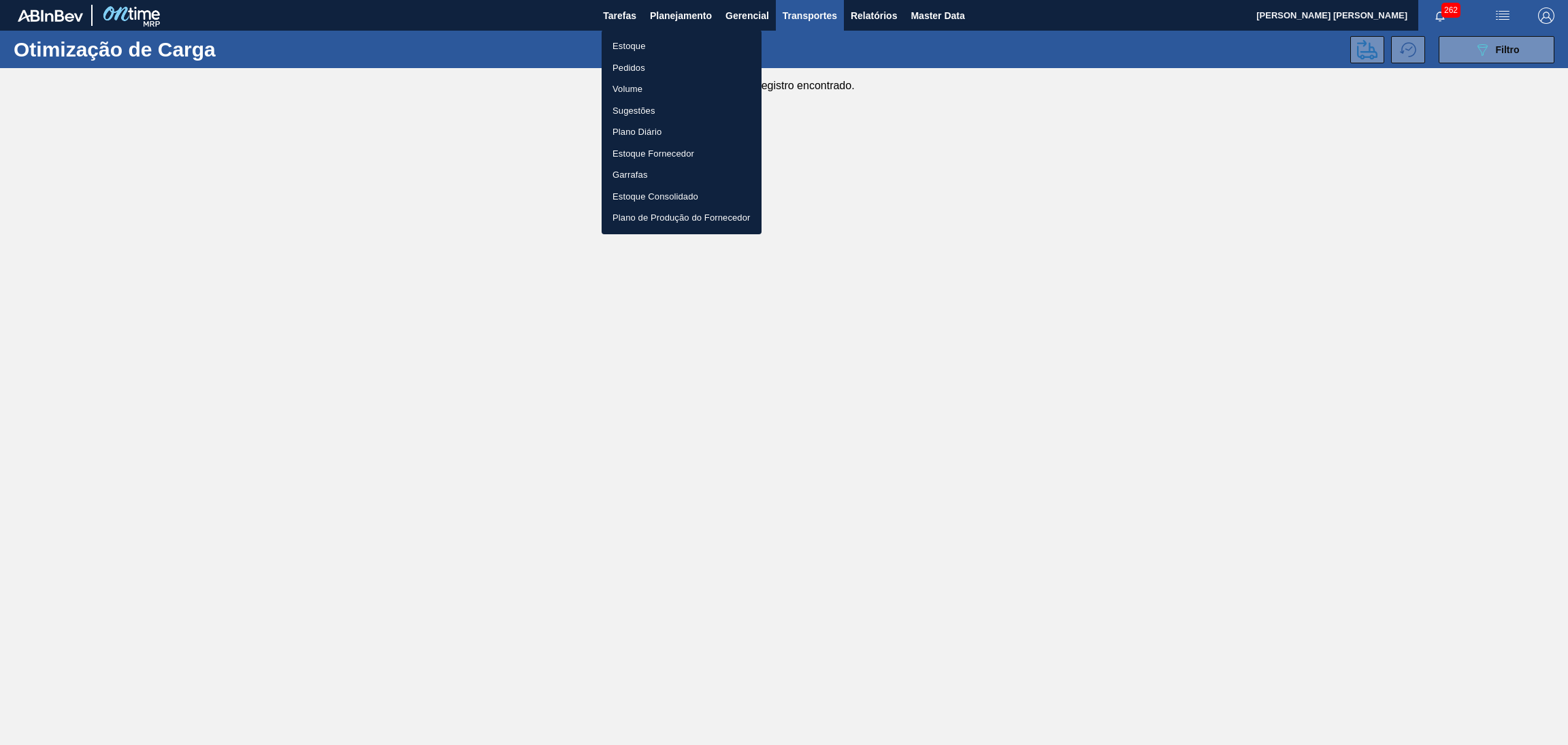
click at [654, 39] on li "Estoque" at bounding box center [681, 46] width 160 height 22
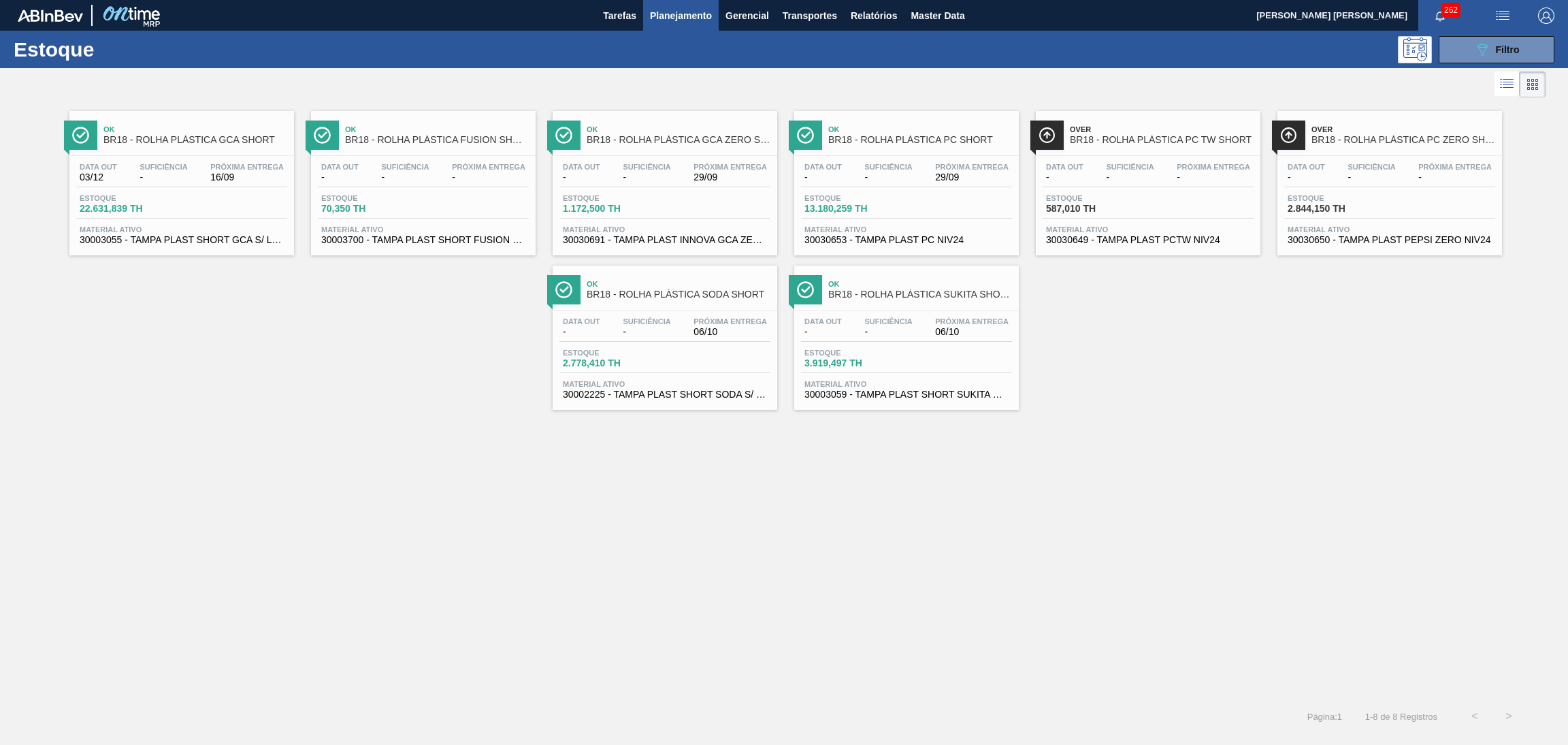
click at [1189, 401] on div "Ok BR18 - ROLHA PLÁSTICA GCA SHORT Data out 03/12 Suficiência - Próxima Entrega…" at bounding box center [784, 255] width 1568 height 309
click at [904, 349] on div "Estoque 3.919,497 TH" at bounding box center [906, 360] width 211 height 24
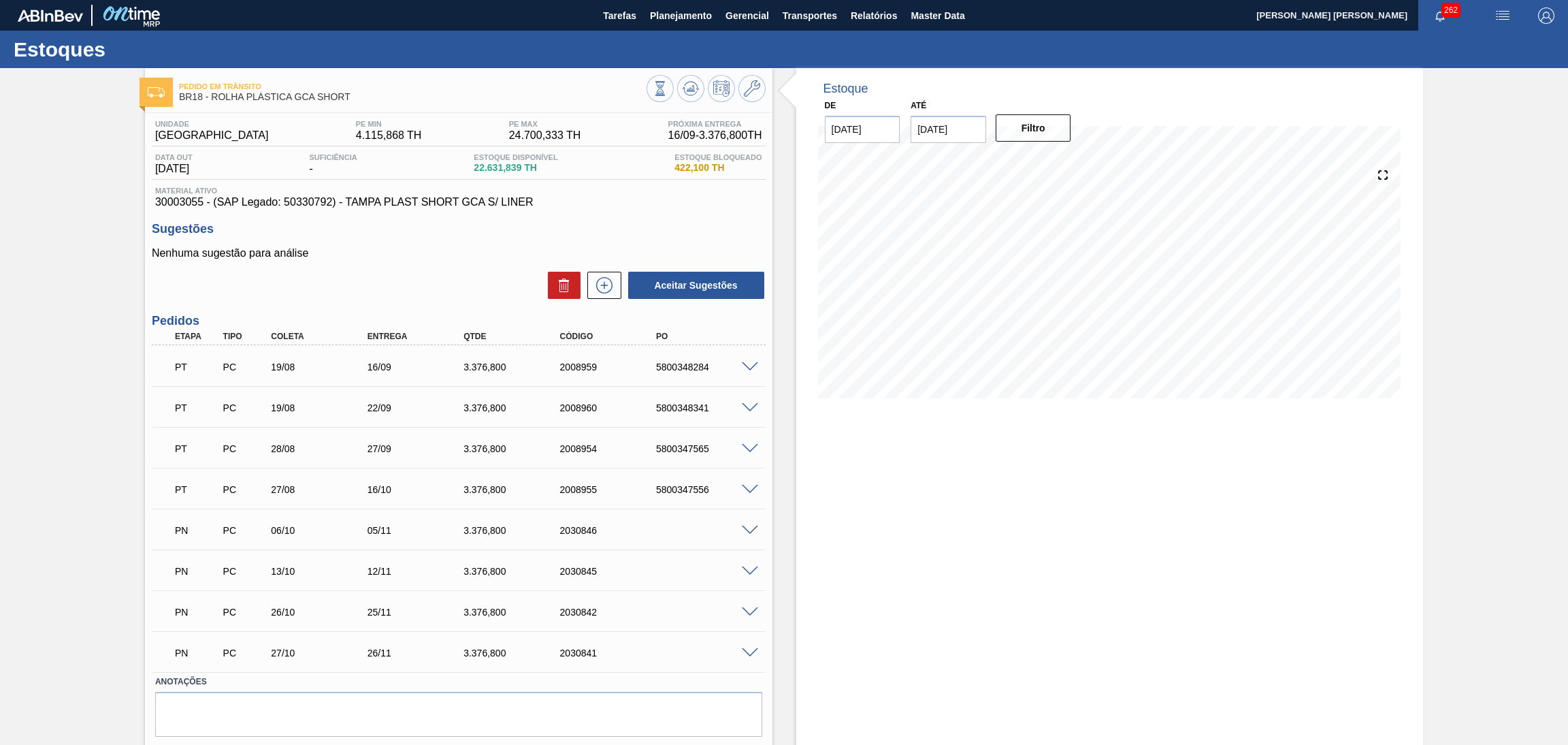
click at [745, 368] on span at bounding box center [749, 367] width 16 height 10
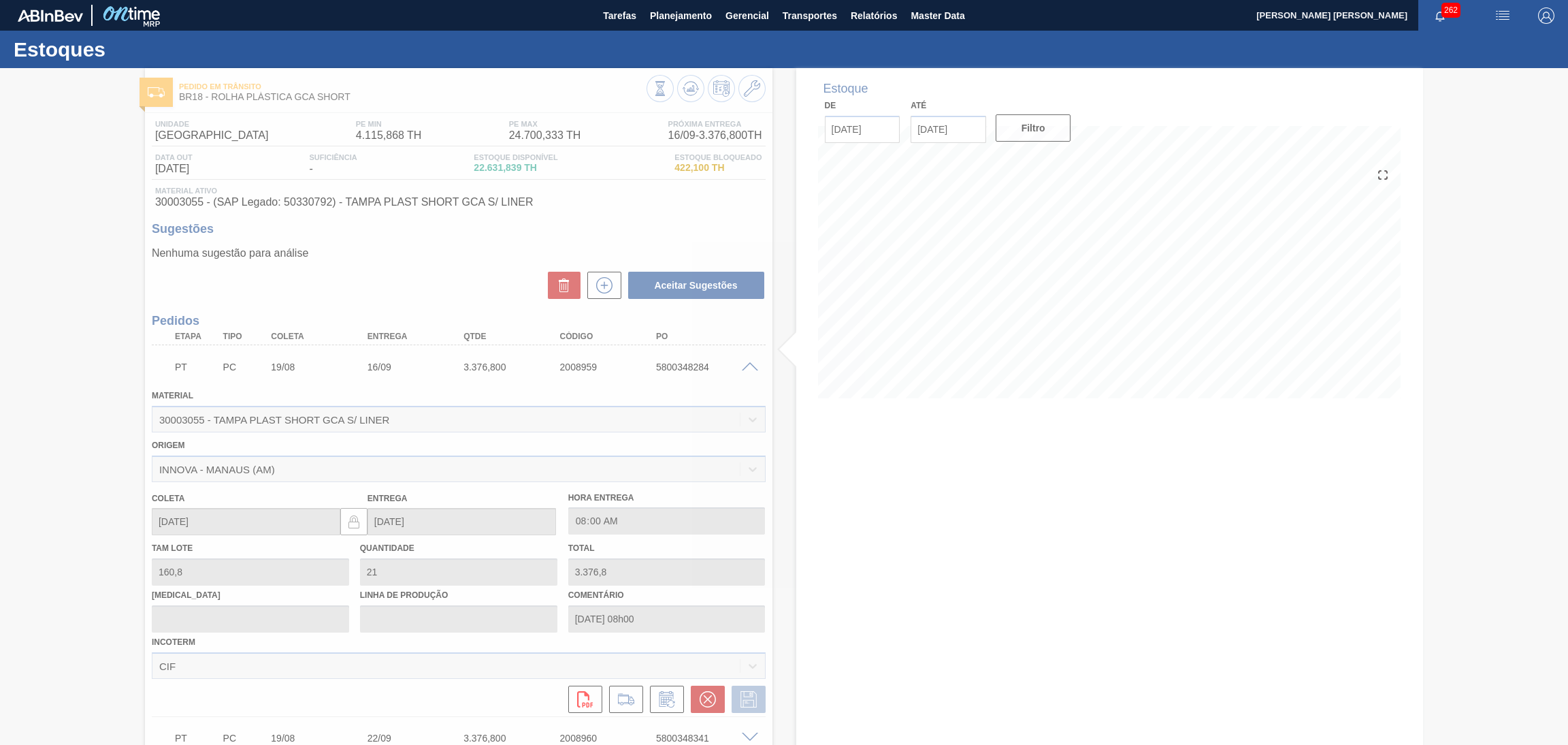
click at [745, 365] on div at bounding box center [784, 407] width 1568 height 677
click at [749, 368] on div at bounding box center [784, 407] width 1568 height 677
click at [747, 368] on div at bounding box center [784, 407] width 1568 height 677
click at [810, 400] on icon at bounding box center [784, 406] width 55 height 55
click at [745, 364] on div at bounding box center [784, 407] width 1568 height 677
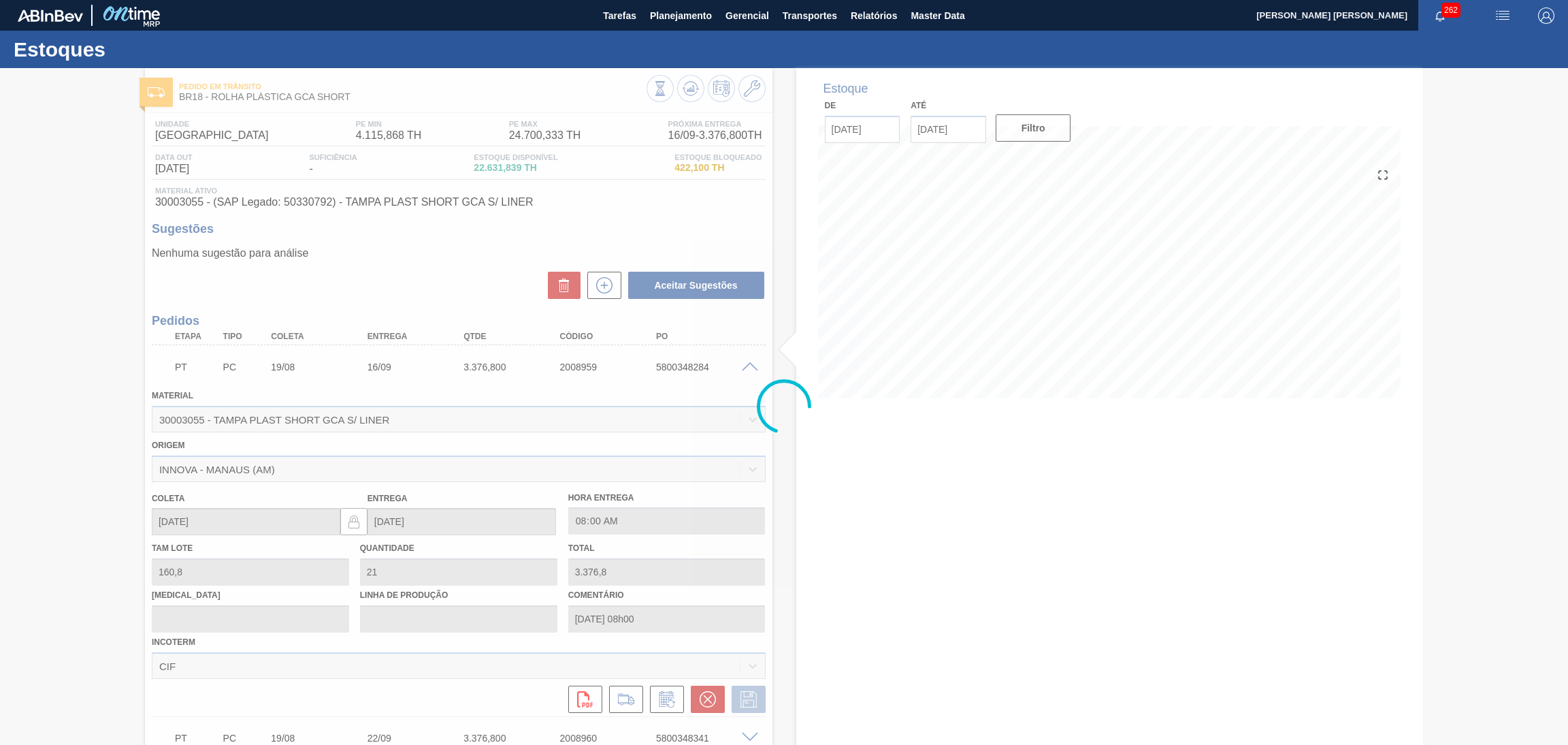
click at [926, 519] on div at bounding box center [784, 407] width 1568 height 677
click at [757, 370] on div at bounding box center [784, 407] width 1568 height 677
click at [750, 365] on div at bounding box center [784, 407] width 1568 height 677
click at [749, 365] on div at bounding box center [784, 407] width 1568 height 677
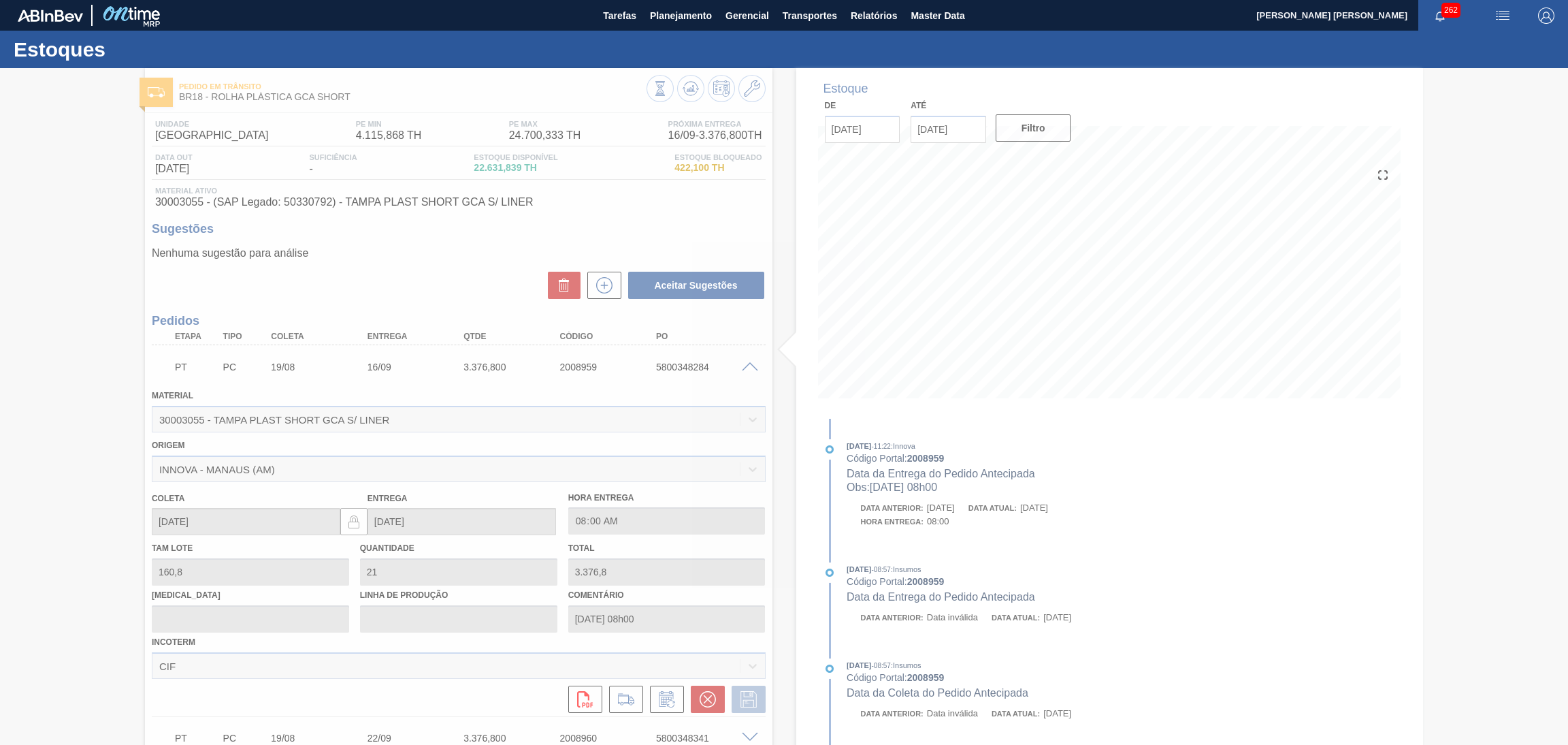
click at [749, 365] on div at bounding box center [784, 407] width 1568 height 677
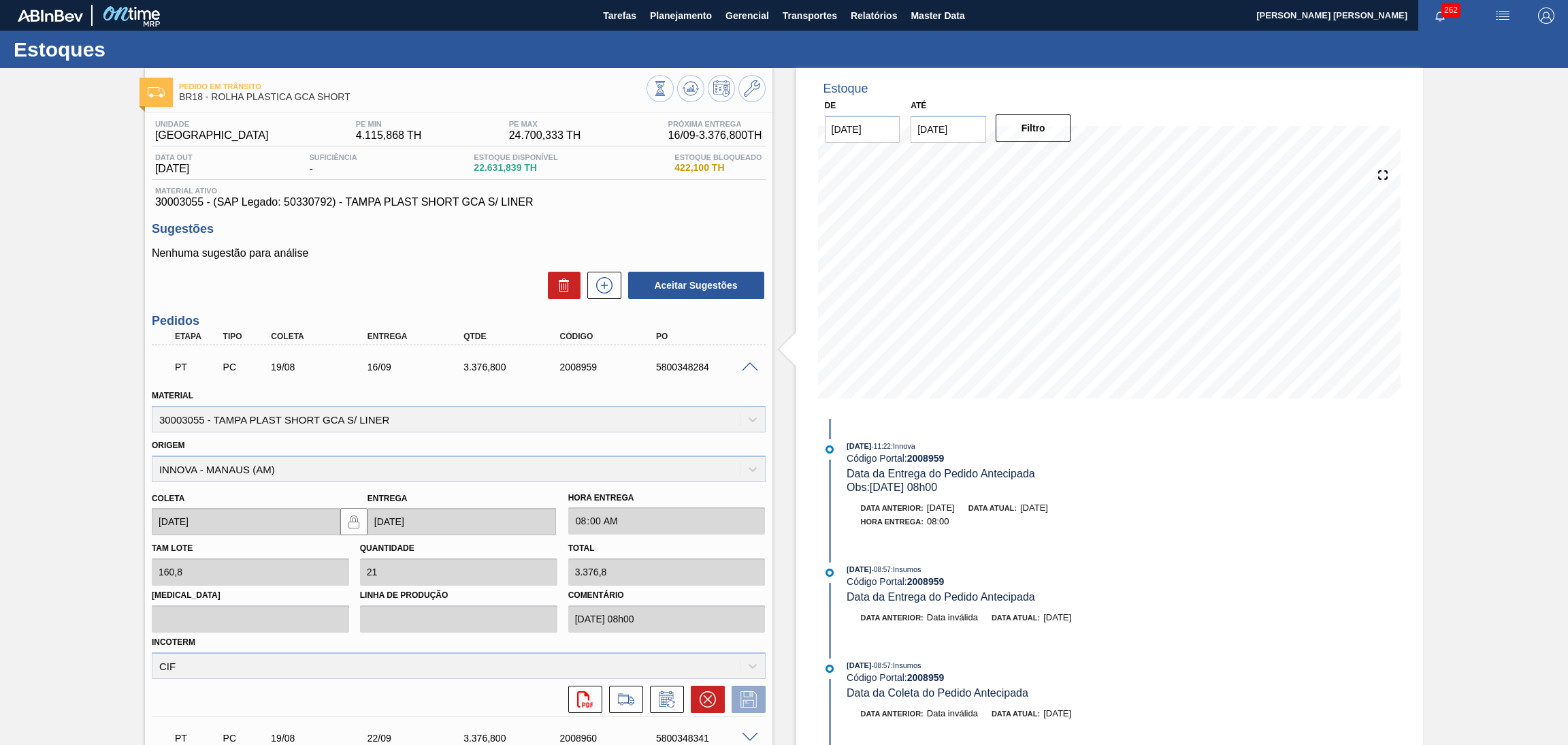
click at [749, 364] on span at bounding box center [749, 367] width 16 height 10
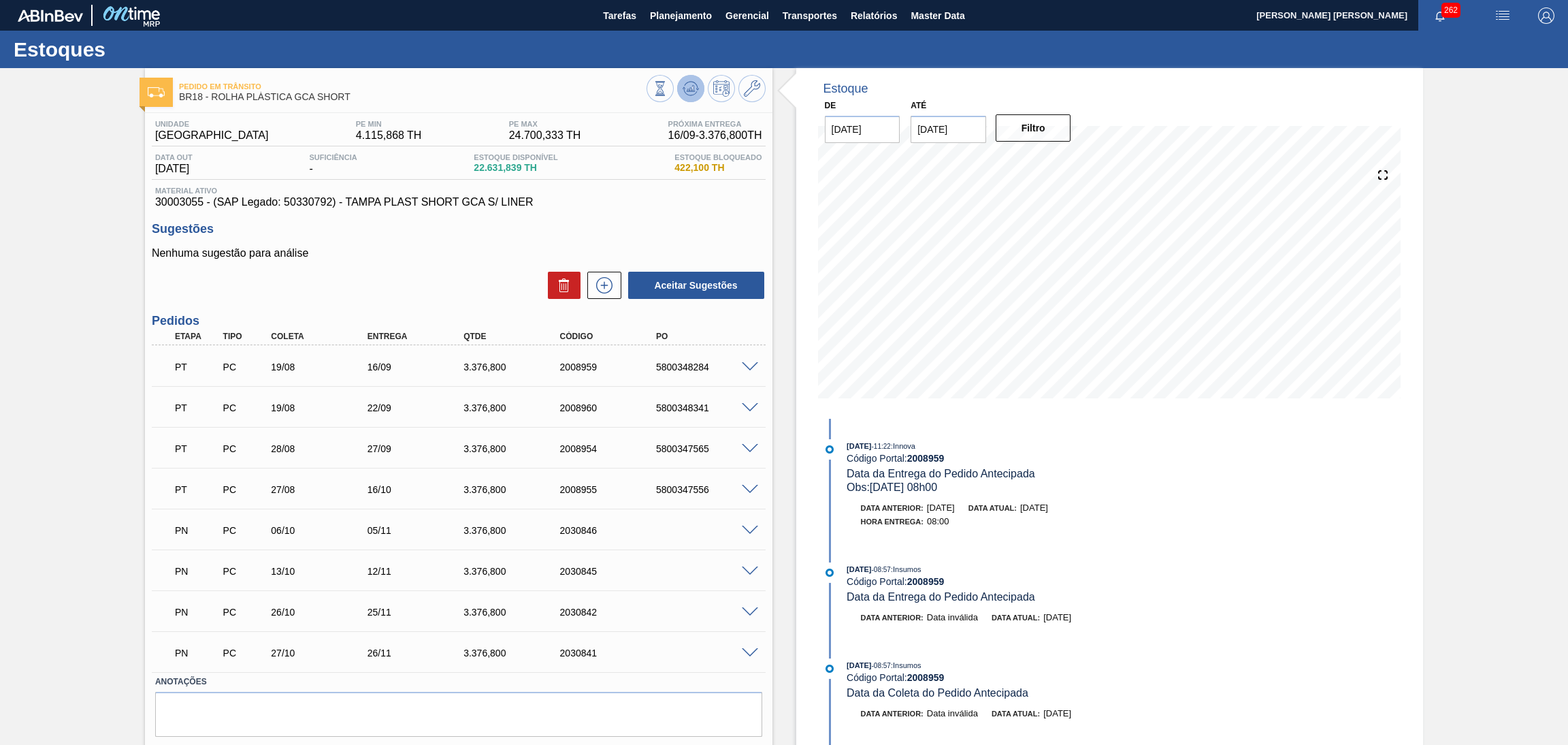
click at [690, 83] on icon at bounding box center [690, 88] width 16 height 16
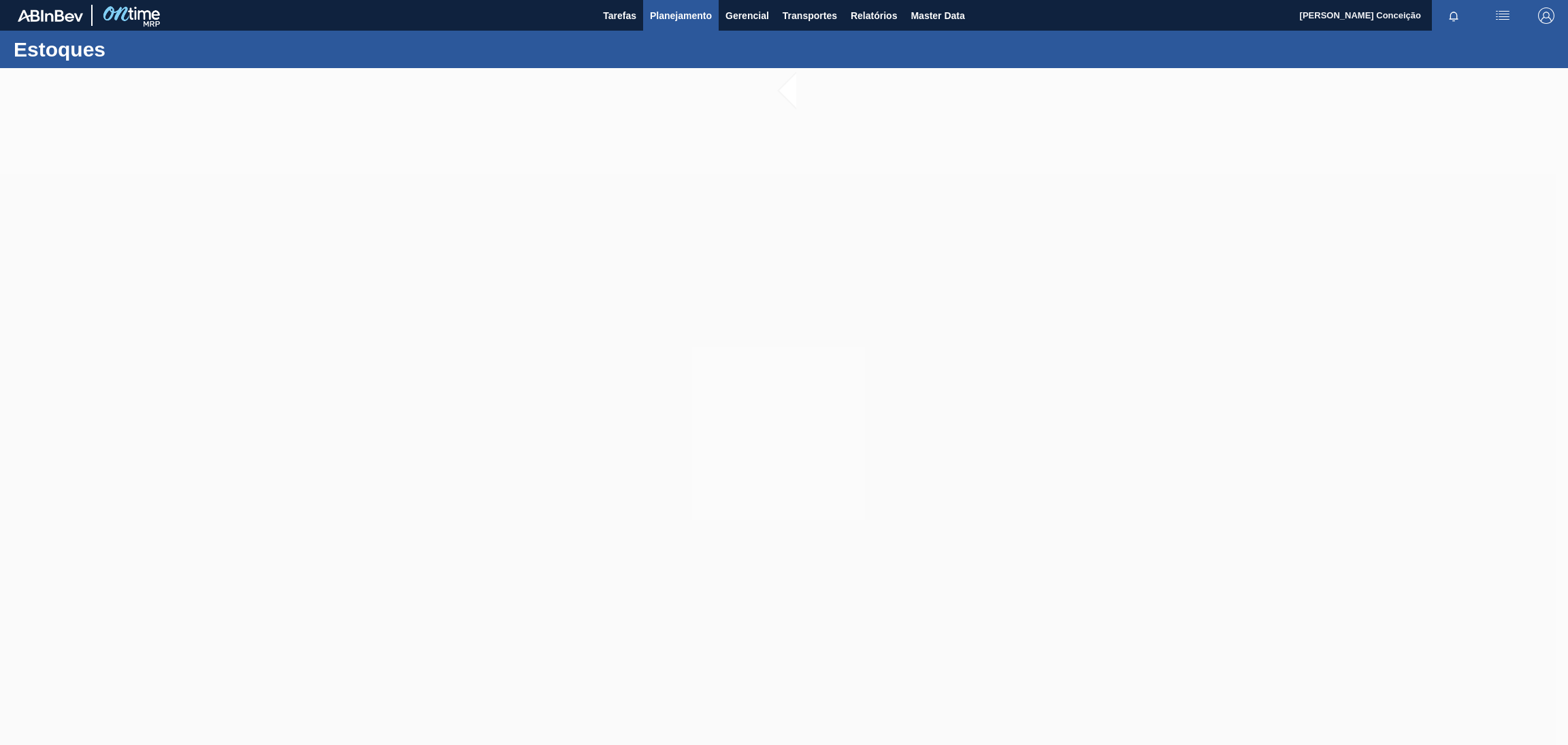
click at [664, 20] on span "Planejamento" at bounding box center [681, 15] width 62 height 16
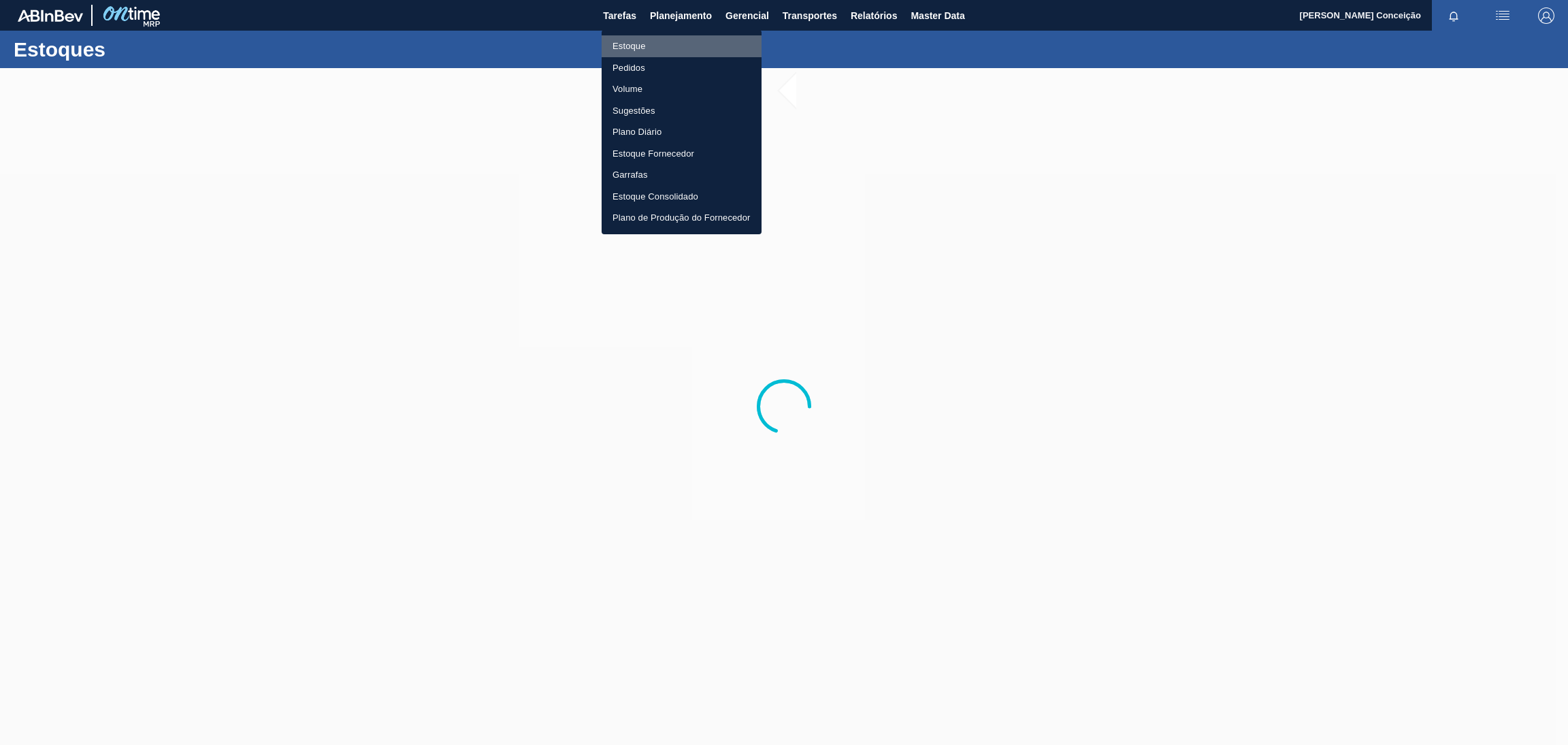
click at [632, 45] on li "Estoque" at bounding box center [681, 46] width 160 height 22
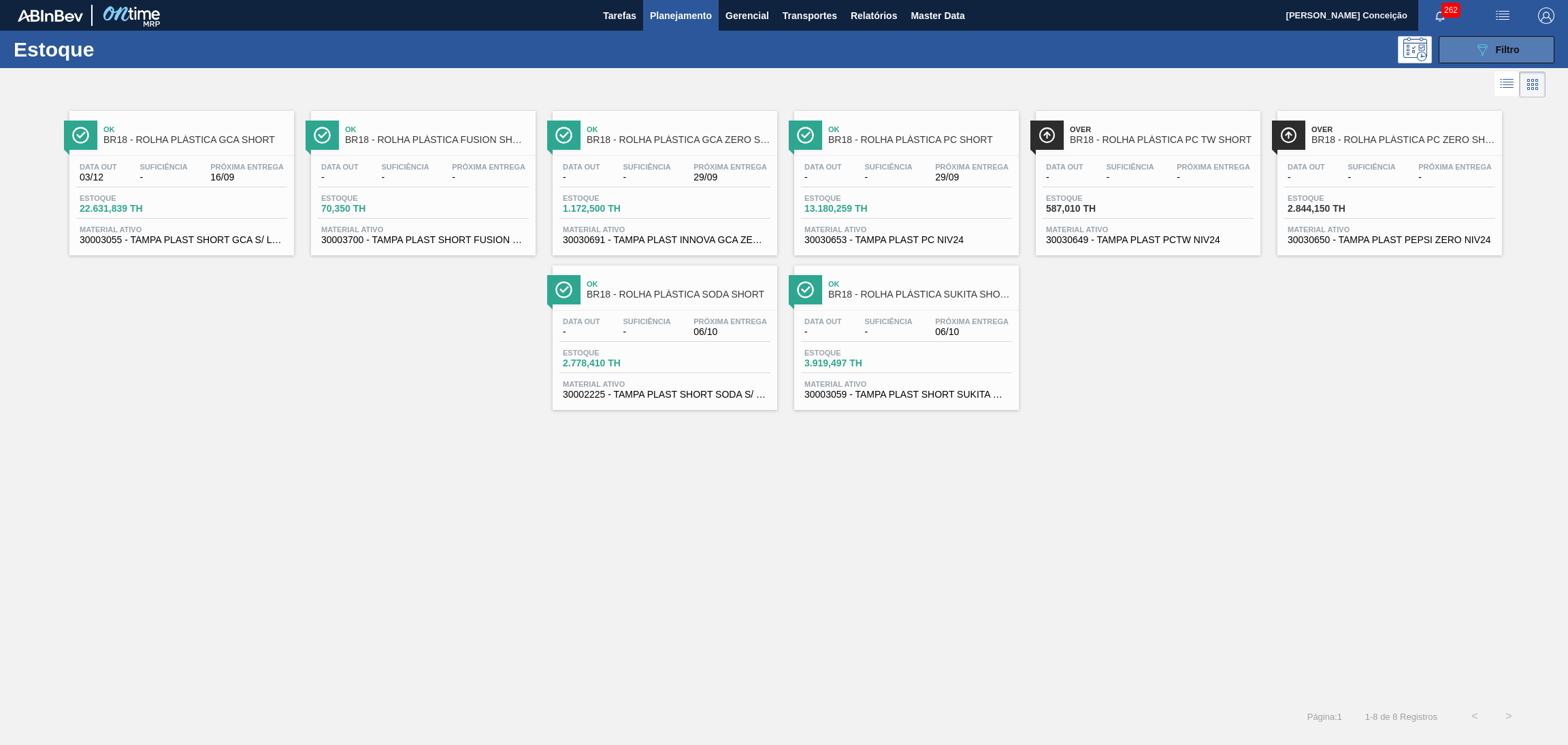
click at [1494, 52] on div "089F7B8B-B2A5-4AFE-B5C0-19BA573D28AC Filtro" at bounding box center [1497, 49] width 45 height 16
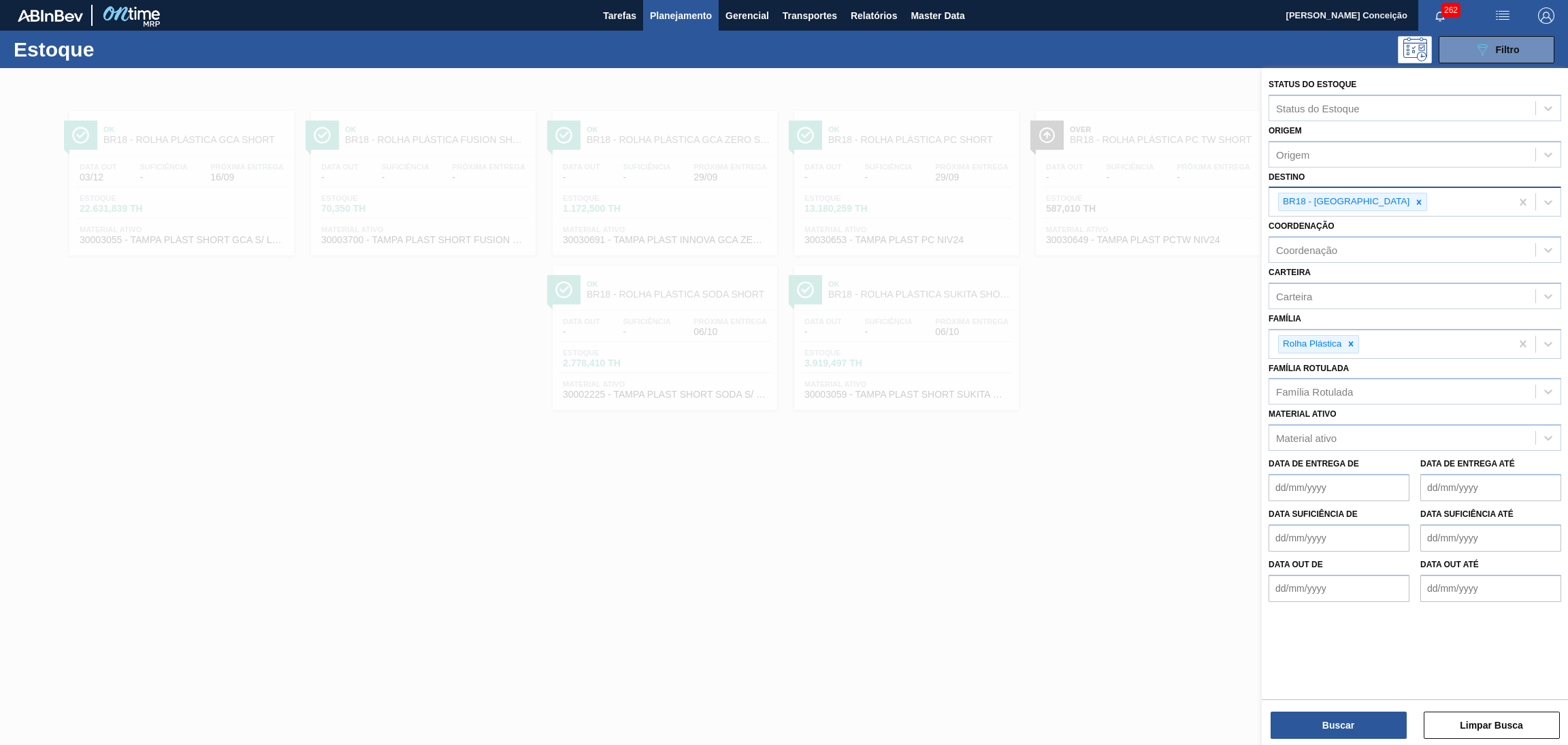
click at [1417, 199] on icon at bounding box center [1419, 202] width 5 height 5
type input "br23"
click at [1349, 345] on icon at bounding box center [1350, 344] width 9 height 9
type input "preforma"
click at [1355, 720] on button "Buscar" at bounding box center [1339, 725] width 136 height 27
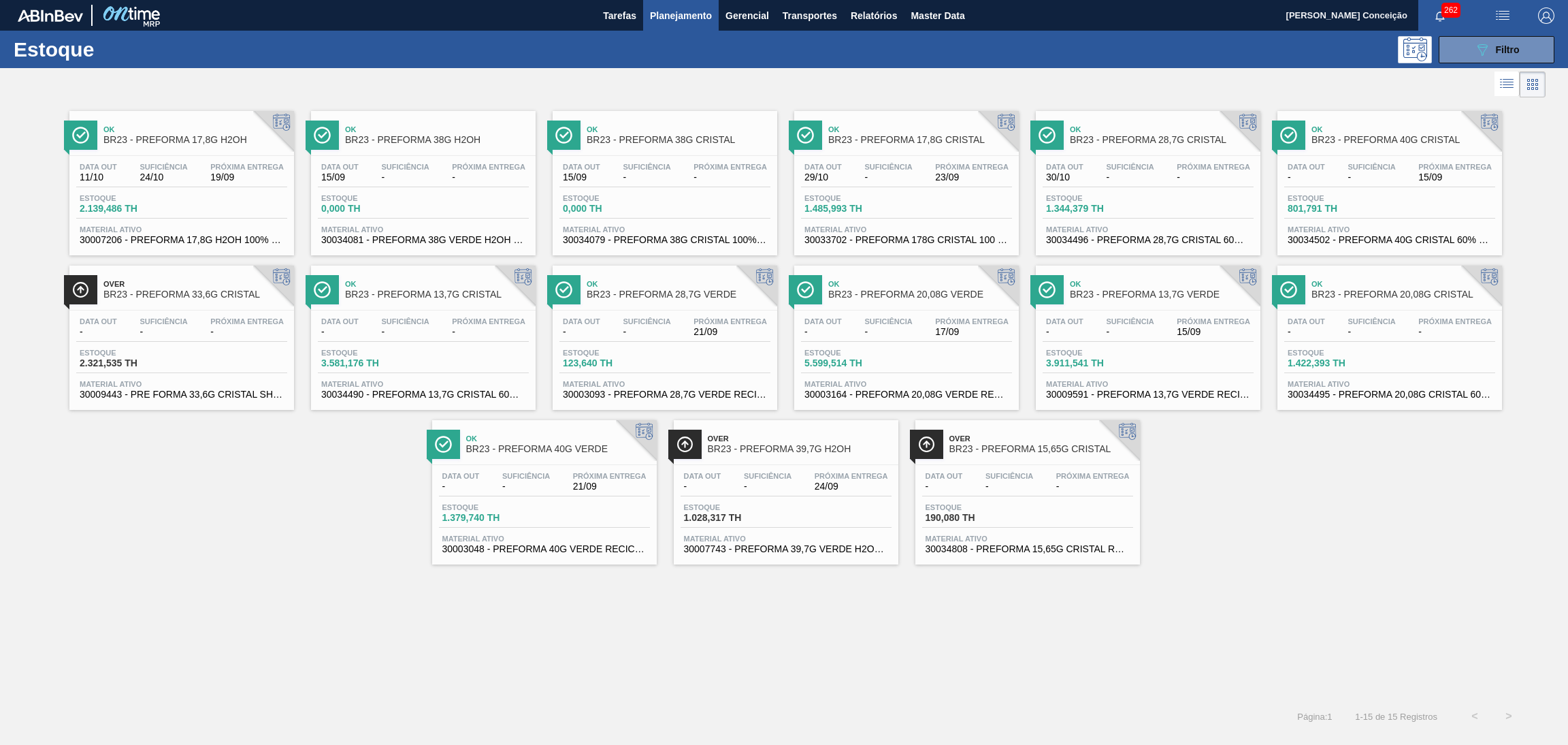
click at [1219, 555] on div "Ok BR23 - PREFORMA 17,8G H2OH Data [DATE] Suficiência 24/10 Próxima Entrega 19/…" at bounding box center [784, 333] width 1568 height 464
click at [889, 160] on div "Data [DATE] Suficiência - Próxima Entrega 23/09 Estoque 1.485,993 TH Material a…" at bounding box center [906, 202] width 224 height 92
click at [117, 177] on div "Data [DATE]" at bounding box center [98, 173] width 45 height 20
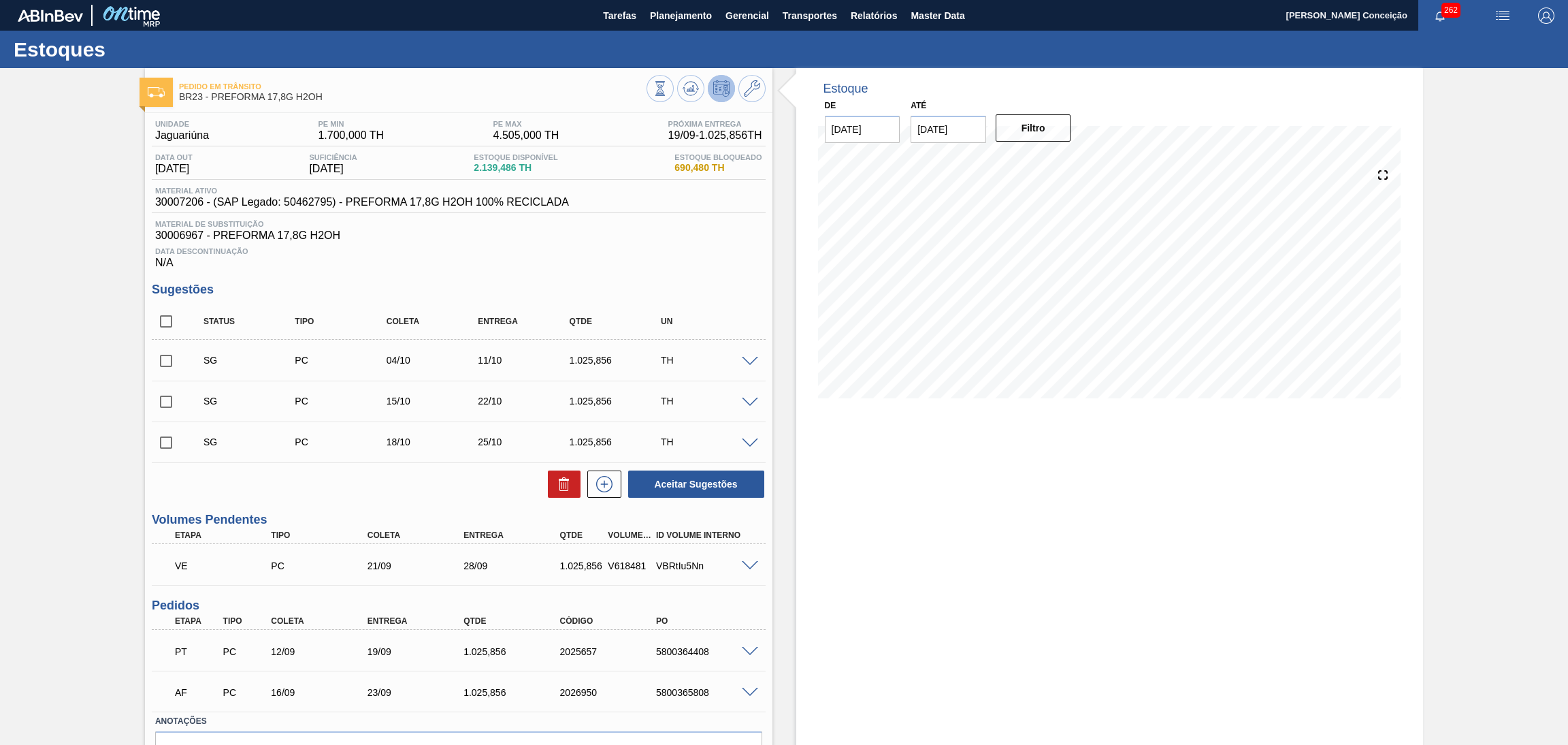
click at [560, 273] on div "Unidade Jaguariúna PE MIN 1.700,000 TH PE MAX 4.505,000 TH Próxima Entrega 19/0…" at bounding box center [459, 464] width 627 height 703
click at [690, 91] on icon at bounding box center [690, 90] width 2 height 3
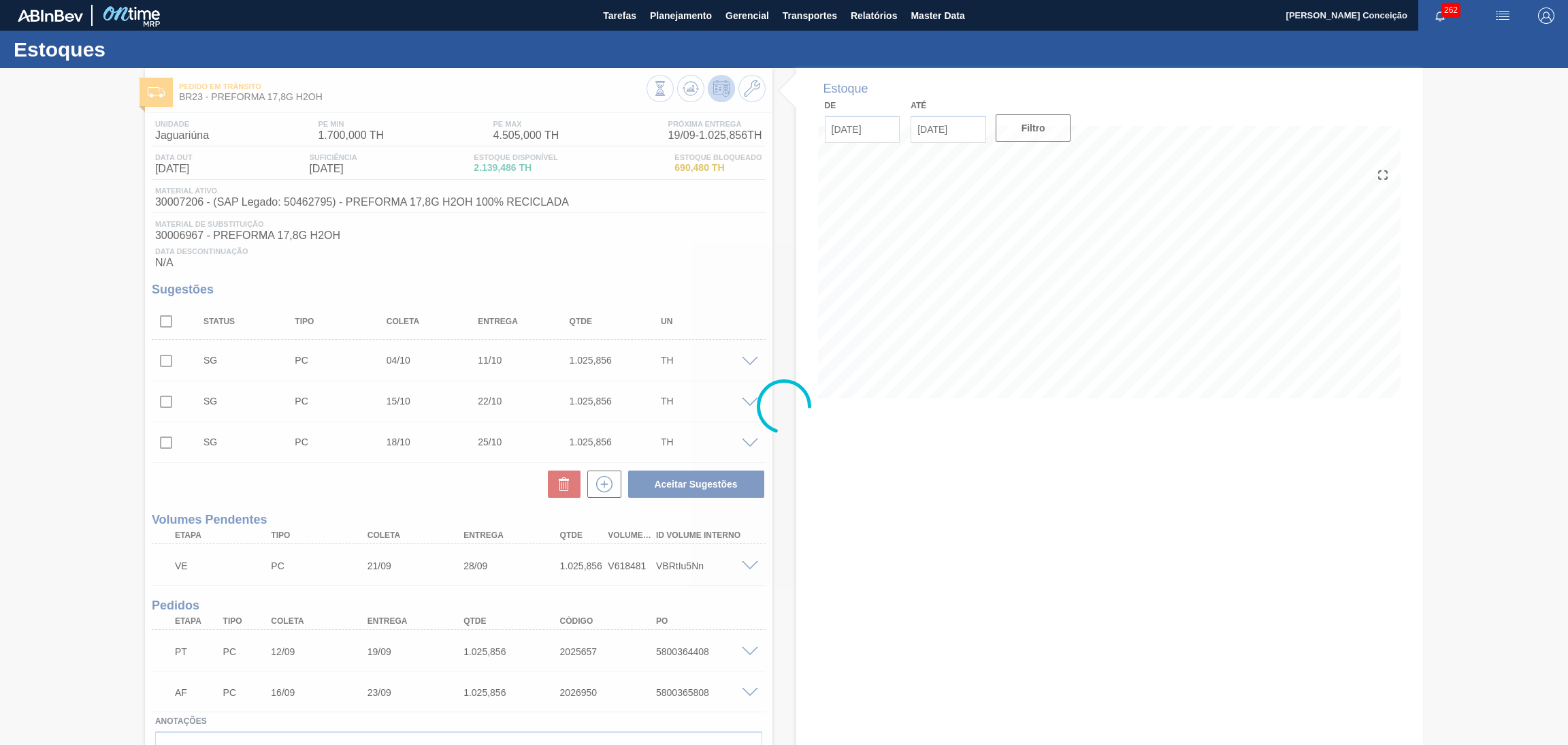
click at [713, 266] on div at bounding box center [784, 407] width 1568 height 677
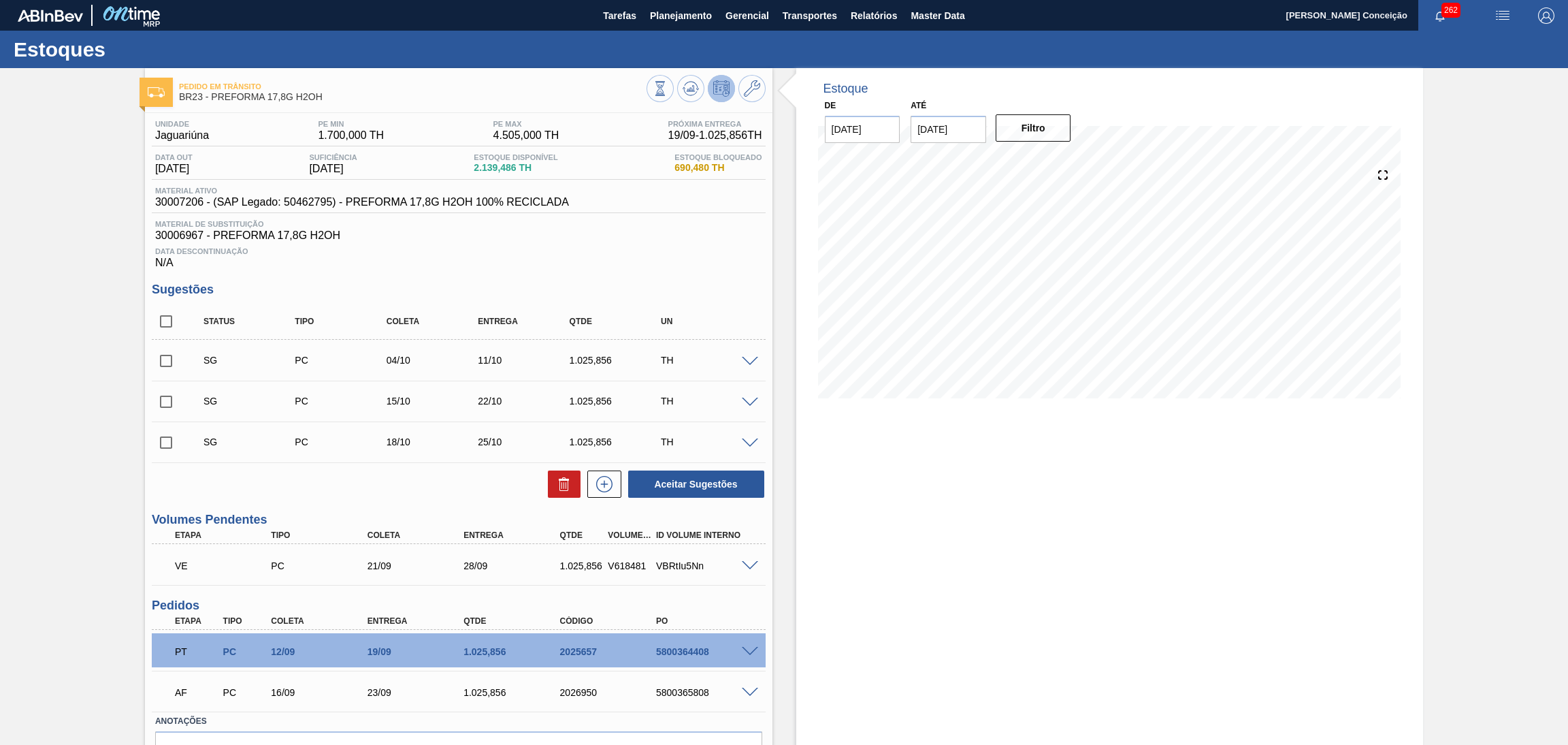
click at [895, 554] on div "Estoque De [DATE] Até [DATE] Filtro 18/09 Projeção de Estoque 2,139.486 [DOMAIN…" at bounding box center [1109, 445] width 627 height 755
click at [725, 278] on div "Unidade Jaguariúna PE MIN 1.700,000 TH PE MAX 4.505,000 TH Próxima Entrega 19/0…" at bounding box center [459, 464] width 627 height 703
click at [835, 617] on div "Estoque De [DATE] Até [DATE] Filtro 18/09 Projeção de Estoque 2,139.486 [DOMAIN…" at bounding box center [1109, 445] width 627 height 755
click at [622, 253] on span "Data Descontinuação" at bounding box center [459, 251] width 607 height 8
click at [158, 316] on input "checkbox" at bounding box center [166, 322] width 29 height 29
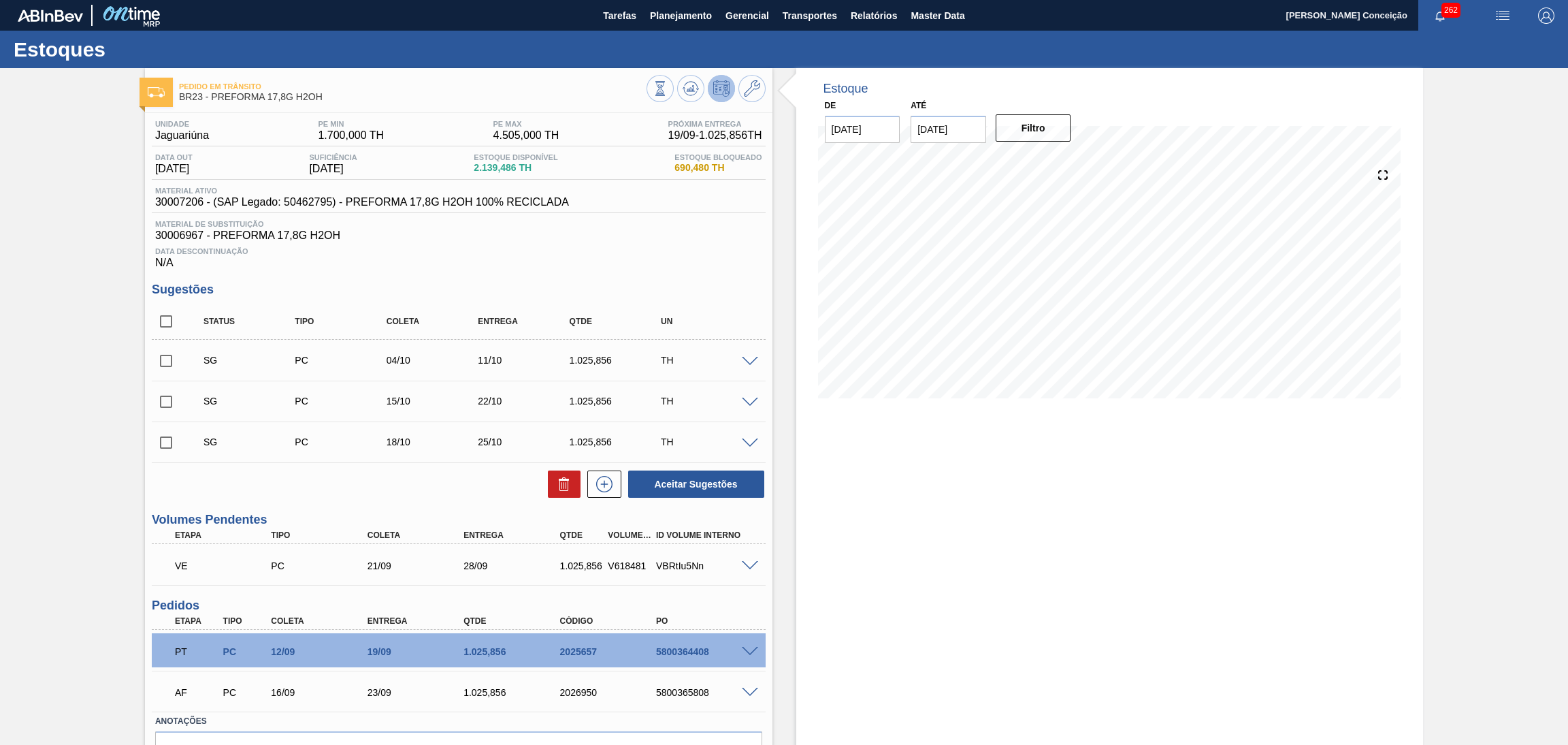
checkbox input "true"
click at [566, 475] on button at bounding box center [564, 484] width 33 height 27
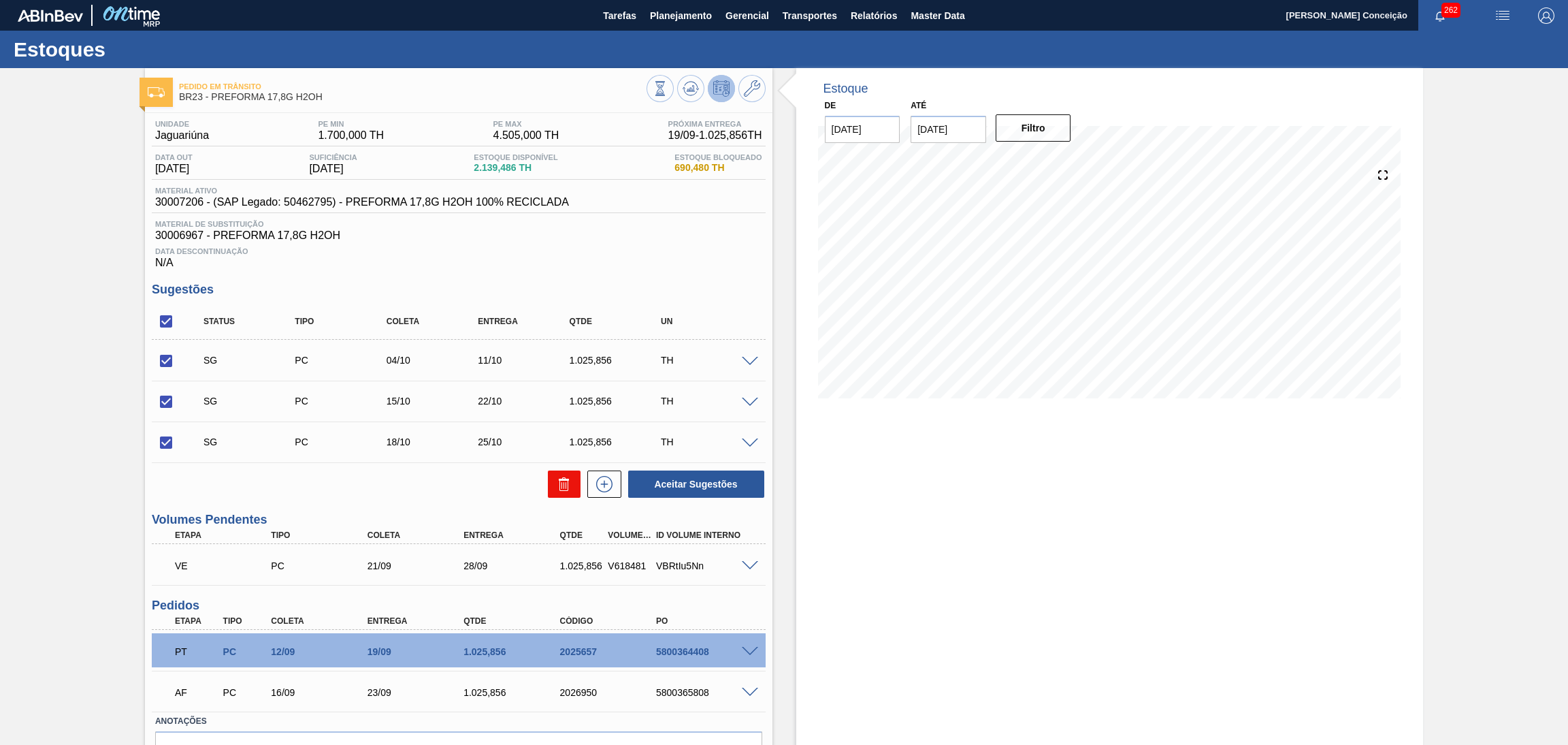
checkbox input "false"
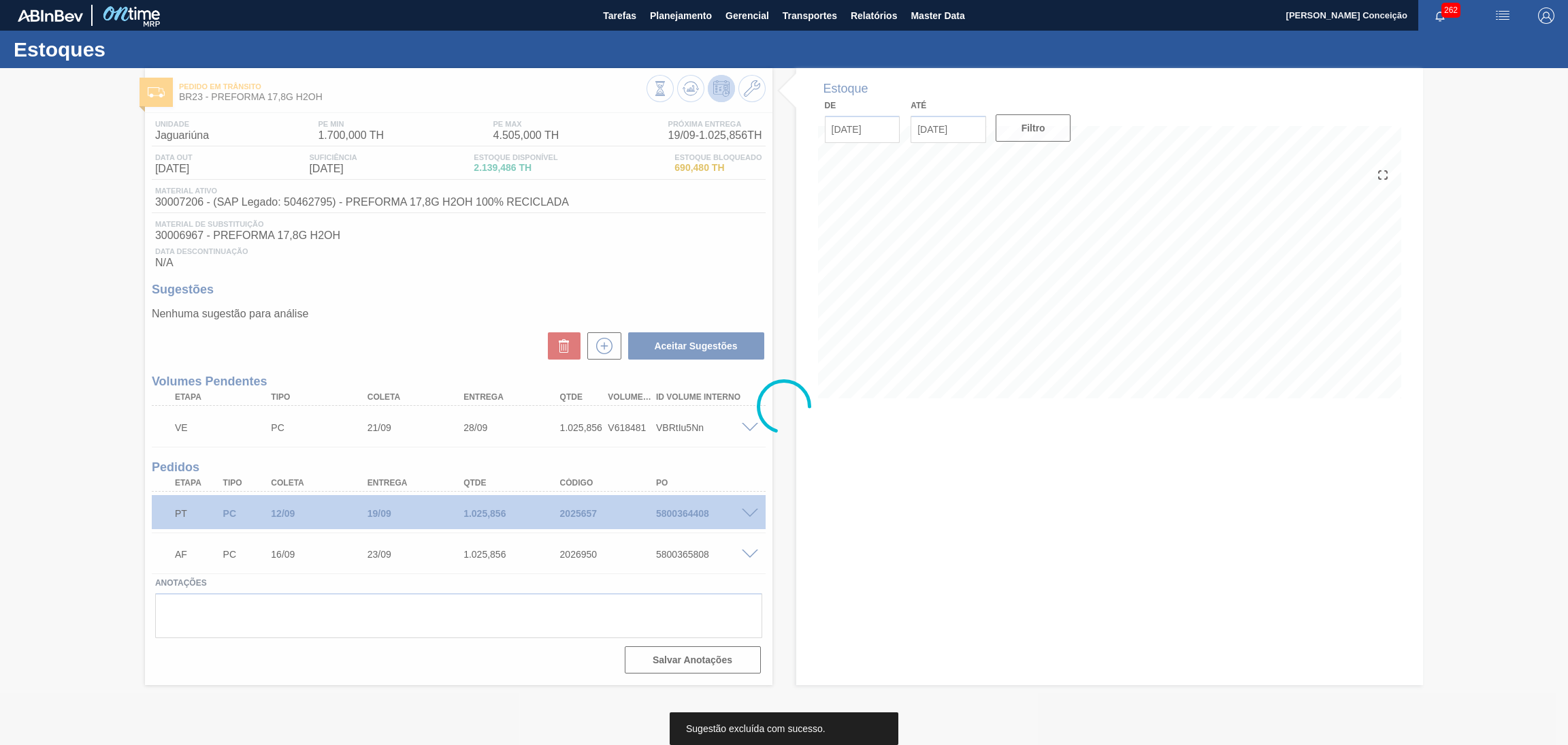
click at [1144, 556] on div at bounding box center [784, 407] width 1568 height 677
click at [1059, 469] on div at bounding box center [784, 407] width 1568 height 677
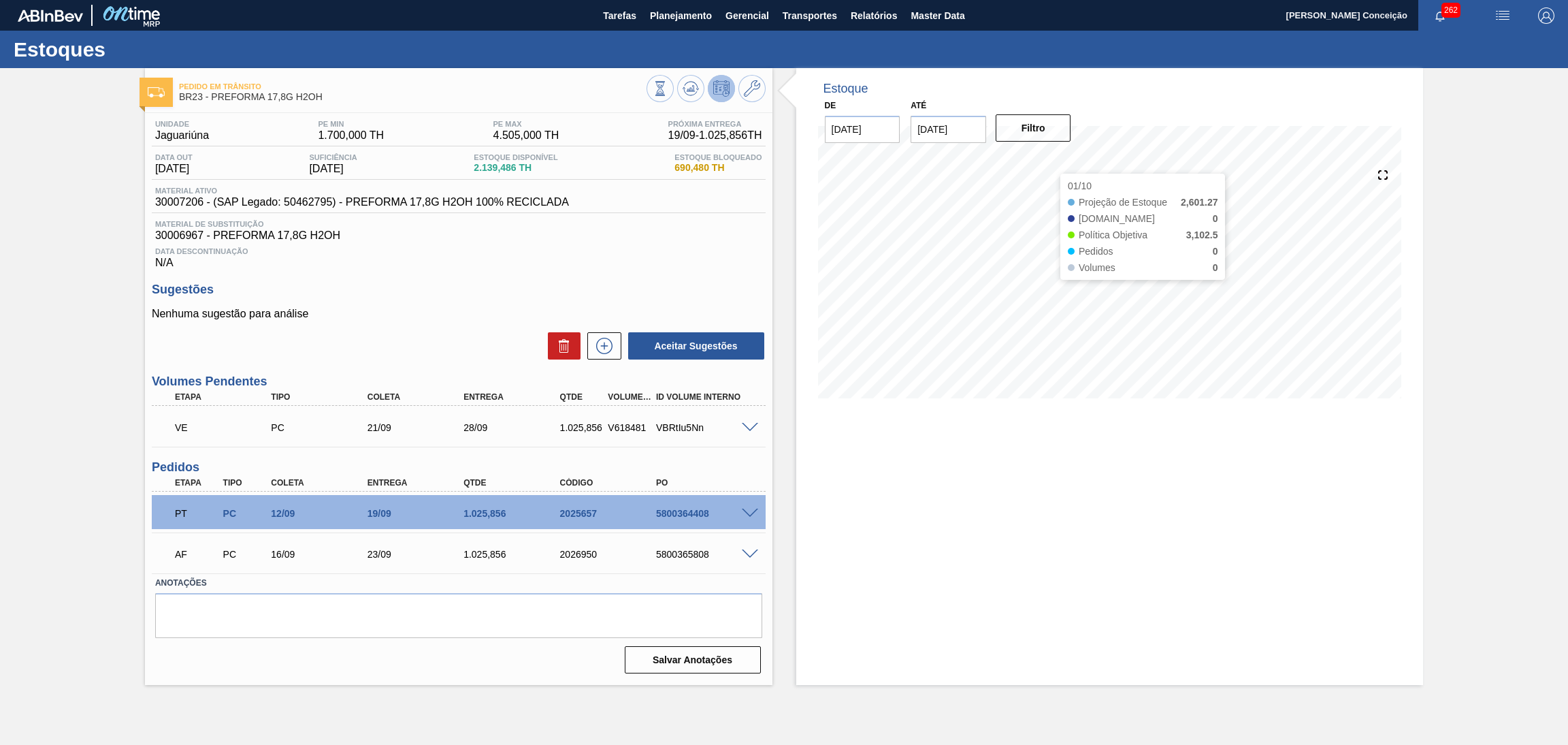
click at [1019, 515] on div "Estoque De [DATE] Até [DATE] Filtro 01/10 Projeção de Estoque 2,601.27 [DOMAIN_…" at bounding box center [1109, 376] width 627 height 616
click at [945, 584] on div "Estoque De [DATE] Até [DATE] Filtro 01/10 Projeção de Estoque 2,601.27 [DOMAIN_…" at bounding box center [1109, 376] width 627 height 616
click at [928, 582] on div "Estoque De [DATE] Até [DATE] Filtro 01/10 Projeção de Estoque 2,601.27 [DOMAIN_…" at bounding box center [1109, 376] width 627 height 616
click at [406, 317] on p "Nenhuma sugestão para análise" at bounding box center [459, 313] width 614 height 13
click at [1004, 544] on div "Estoque De [DATE] Até [DATE] Filtro 04/10 Projeção de Estoque 2,601.27 [DOMAIN_…" at bounding box center [1109, 376] width 627 height 616
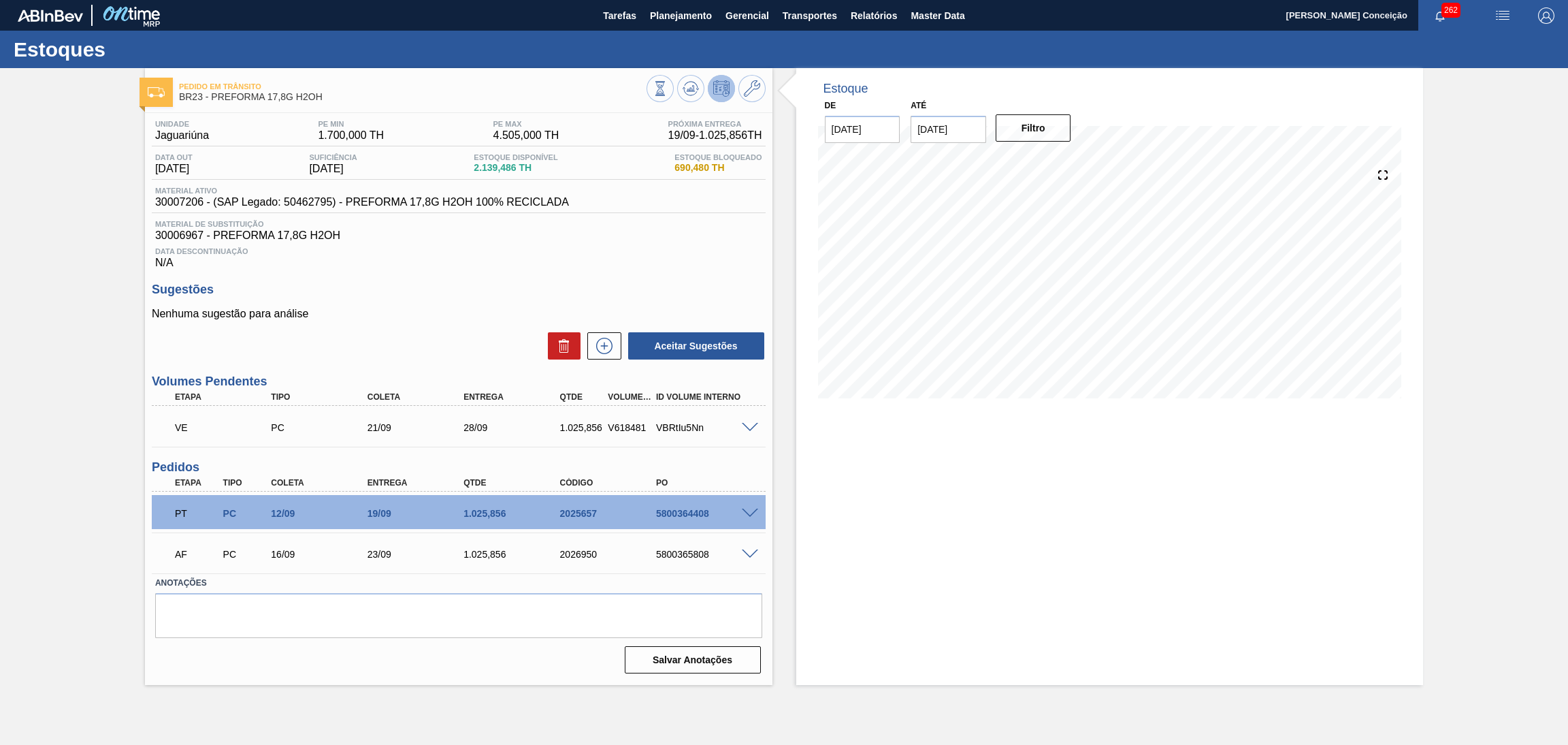
click at [916, 573] on div "Estoque De [DATE] Até [DATE] Filtro 01/10 Projeção de Estoque 2,601.27 [DOMAIN_…" at bounding box center [1109, 376] width 627 height 616
click at [749, 426] on span at bounding box center [749, 428] width 16 height 10
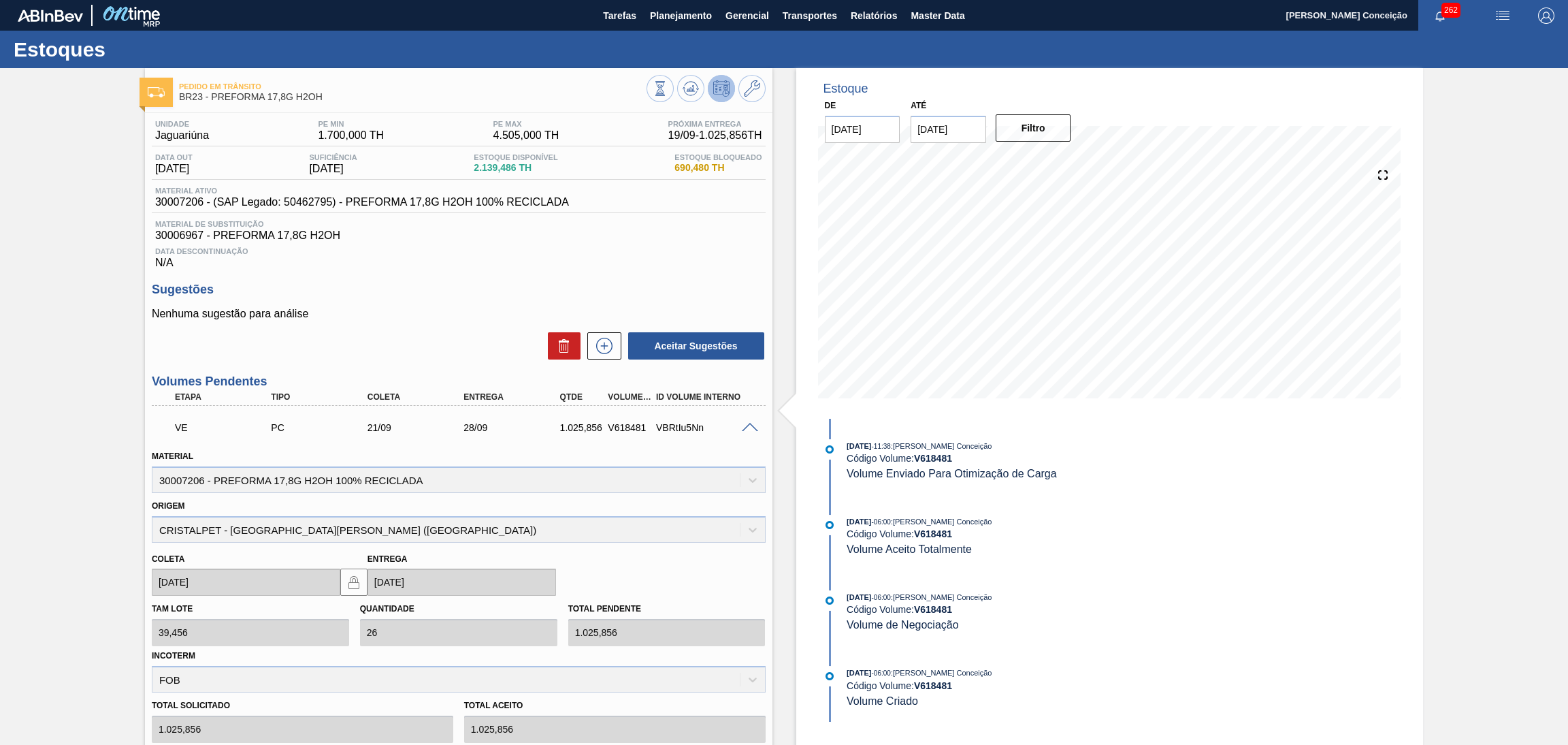
click at [749, 426] on span at bounding box center [749, 428] width 16 height 10
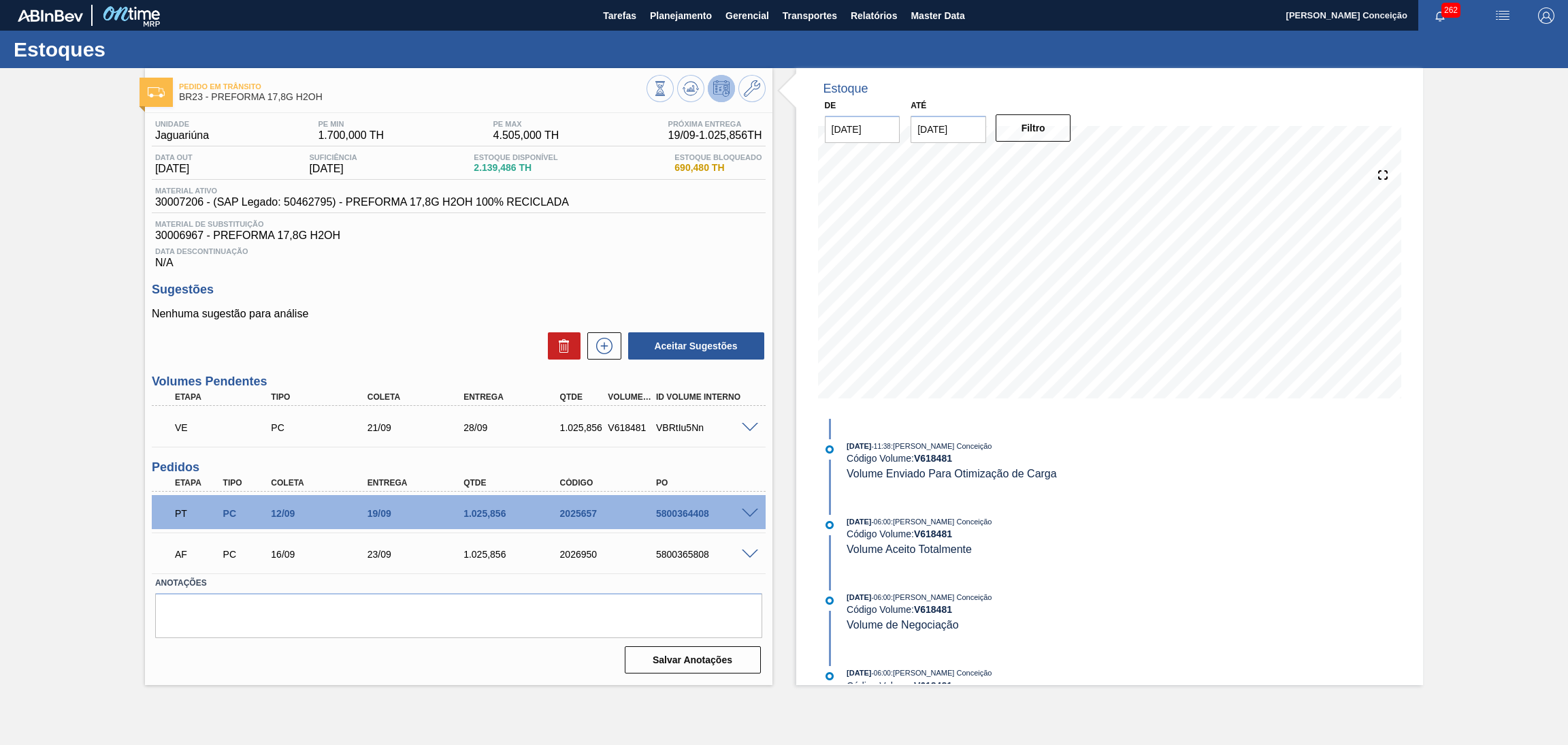
click at [779, 445] on div "Estoque De [DATE] Até [DATE] Filtro 01/10 Projeção de Estoque 2,601.27 [DOMAIN_…" at bounding box center [1099, 376] width 652 height 616
click at [747, 512] on span at bounding box center [749, 513] width 16 height 10
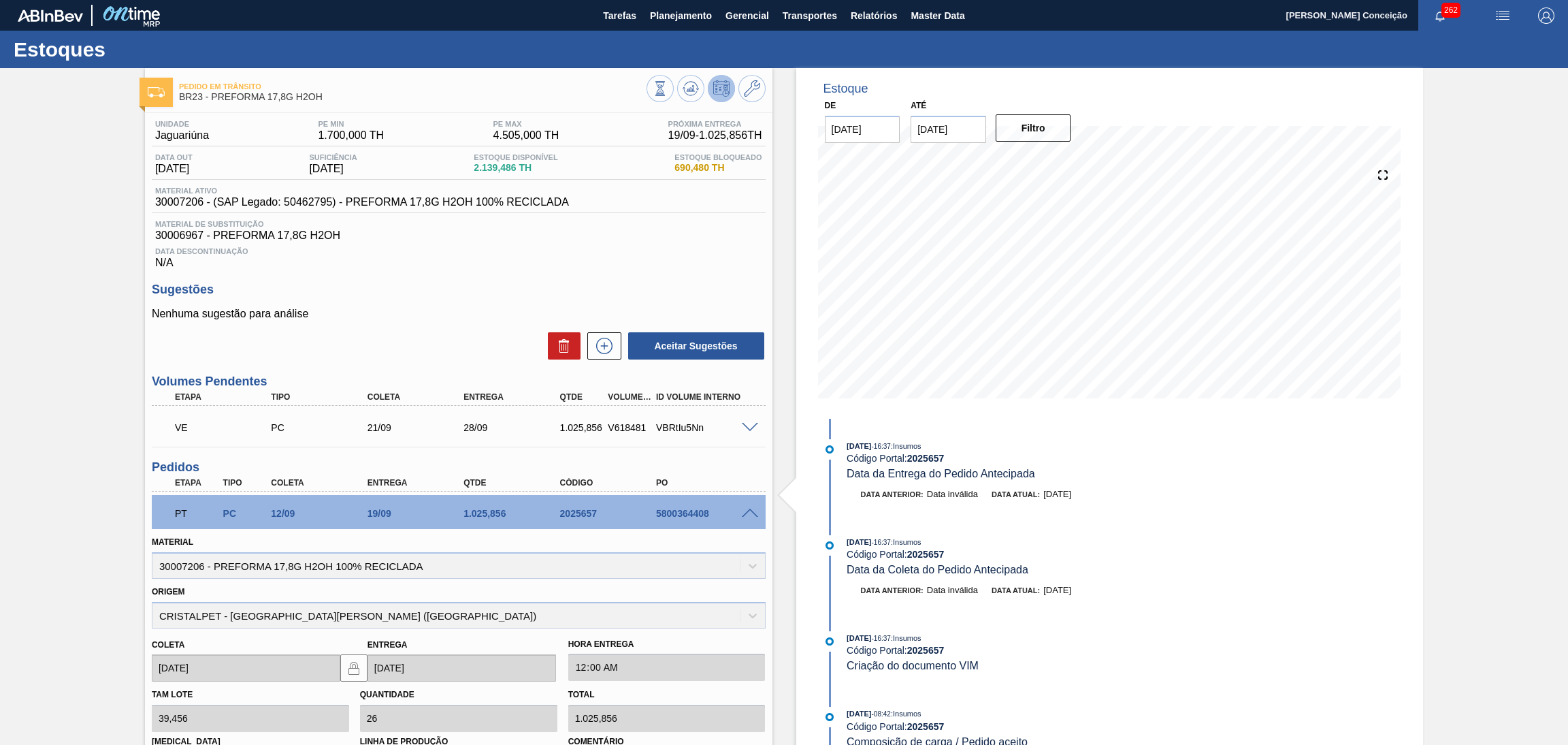
click at [749, 514] on span at bounding box center [749, 513] width 16 height 10
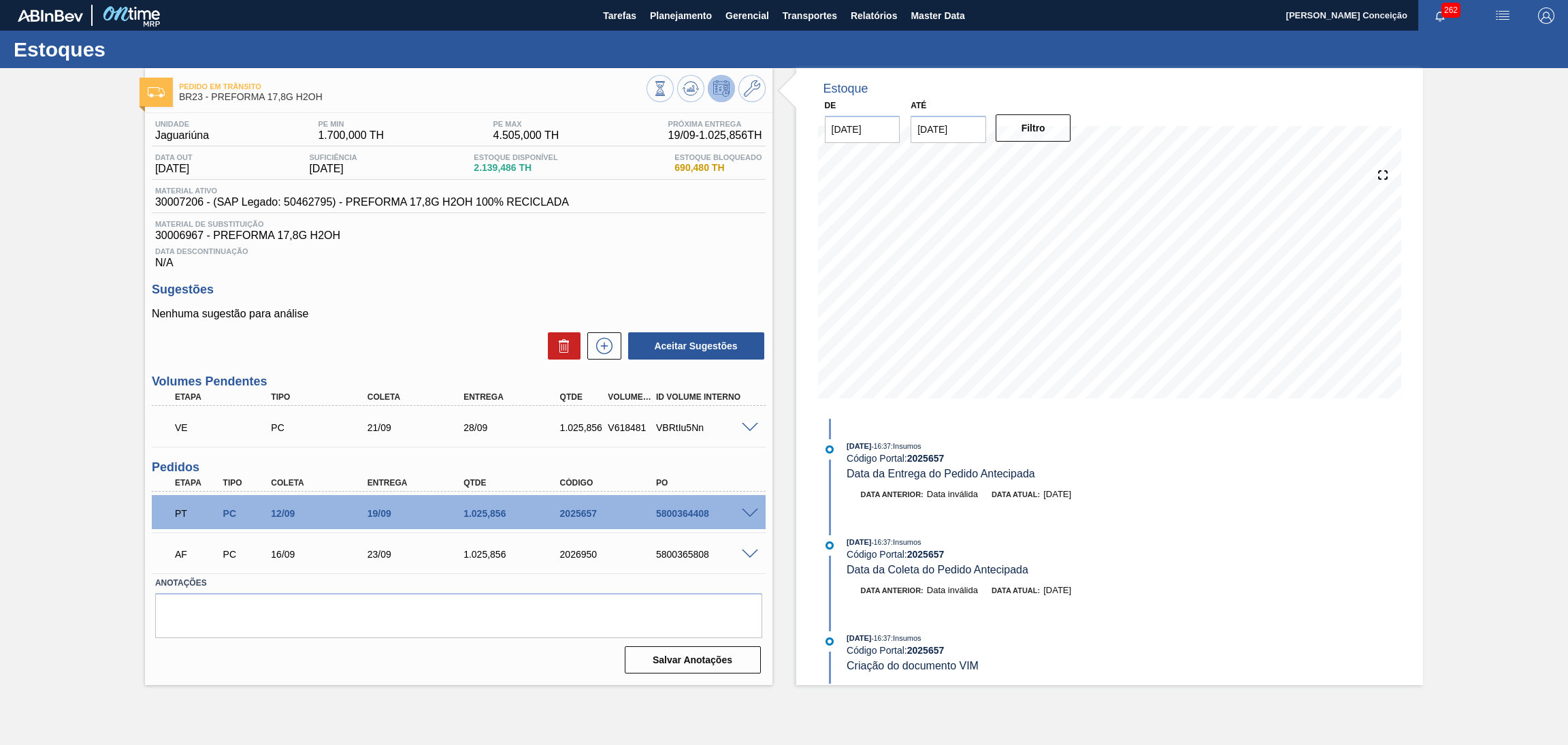
drag, startPoint x: 435, startPoint y: 312, endPoint x: 418, endPoint y: 291, distance: 27.0
click at [436, 312] on p "Nenhuma sugestão para análise" at bounding box center [459, 313] width 614 height 13
click at [641, 280] on div "Unidade Jaguariúna PE MIN 1.700,000 TH PE MAX 4.505,000 TH Próxima Entrega 19/0…" at bounding box center [459, 396] width 627 height 565
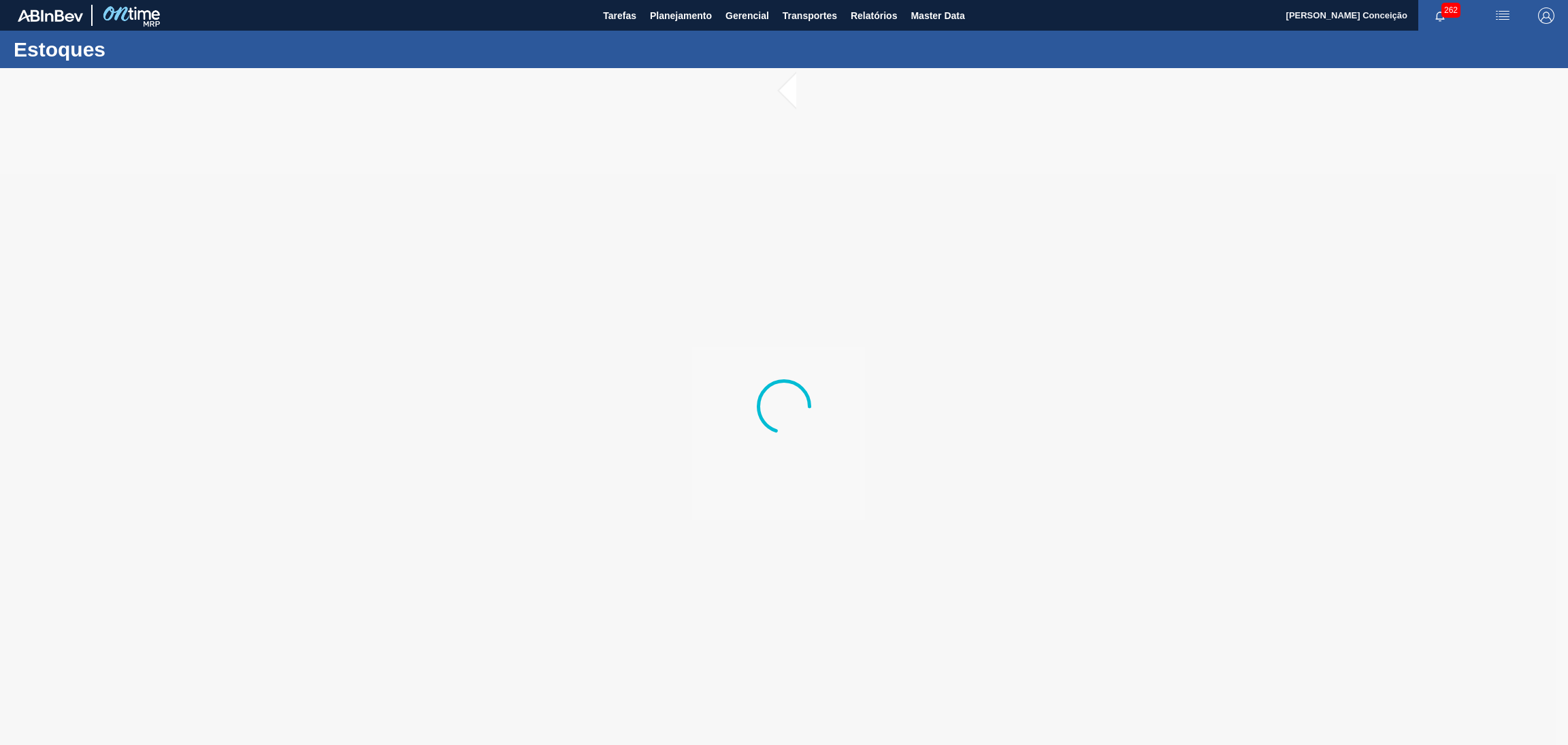
click at [255, 658] on div at bounding box center [784, 407] width 1568 height 677
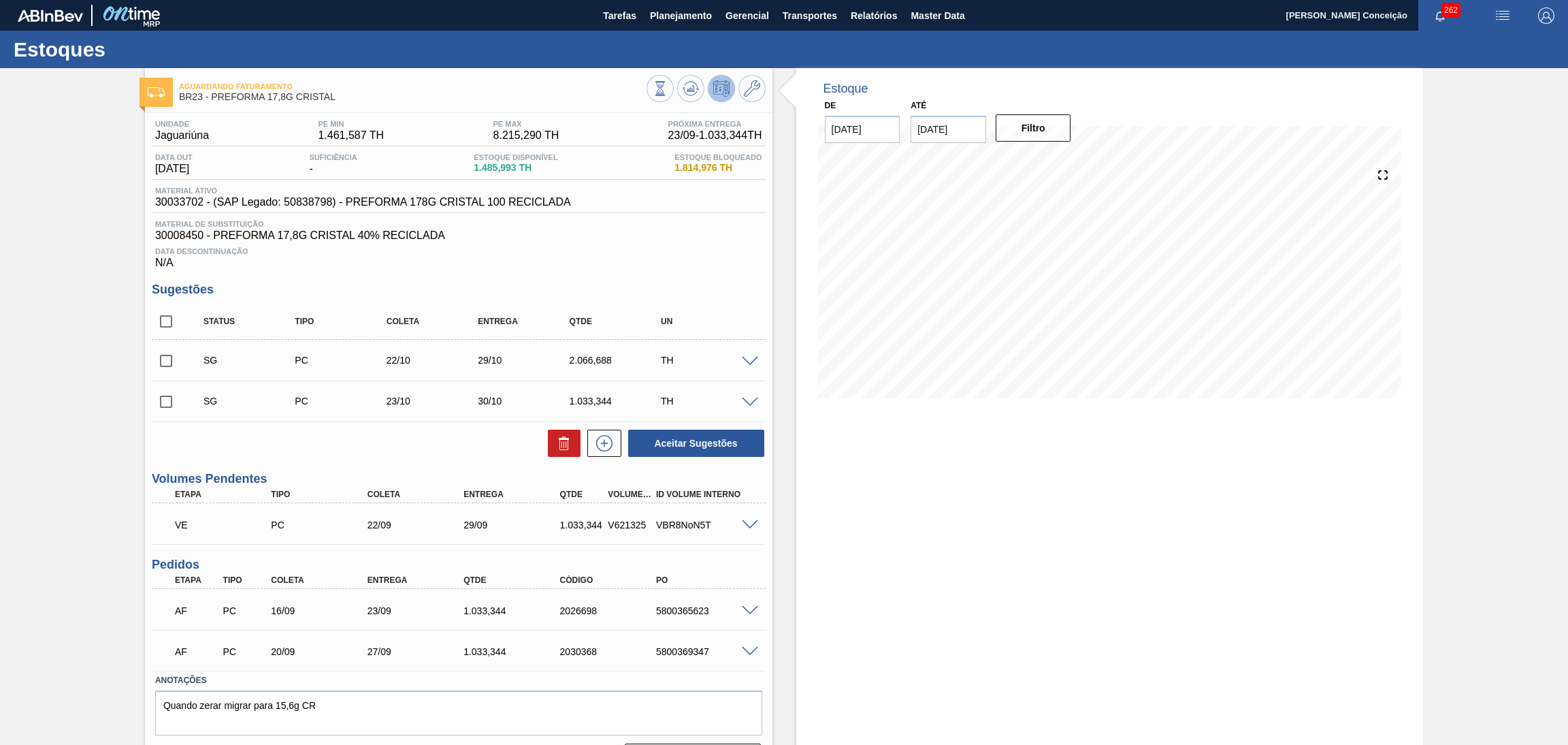
click at [807, 622] on div "Estoque De [DATE] Até [DATE] Filtro" at bounding box center [1109, 425] width 627 height 714
click at [688, 86] on icon at bounding box center [690, 88] width 16 height 16
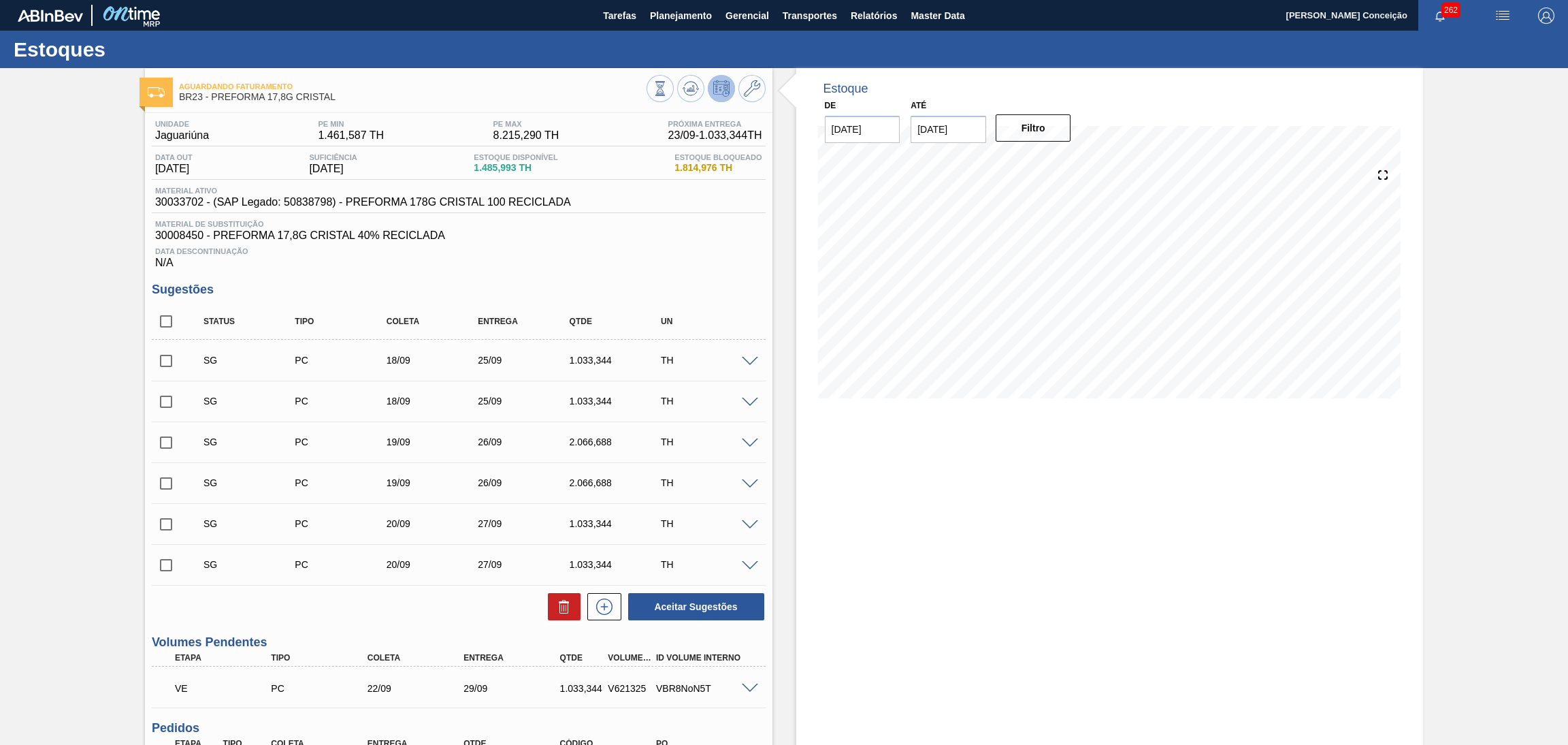
click at [675, 257] on div "Data Descontinuação N/A" at bounding box center [459, 255] width 614 height 27
click at [699, 164] on span "1.814,976 TH" at bounding box center [718, 168] width 87 height 10
click at [699, 247] on span "Data Descontinuação" at bounding box center [459, 251] width 607 height 8
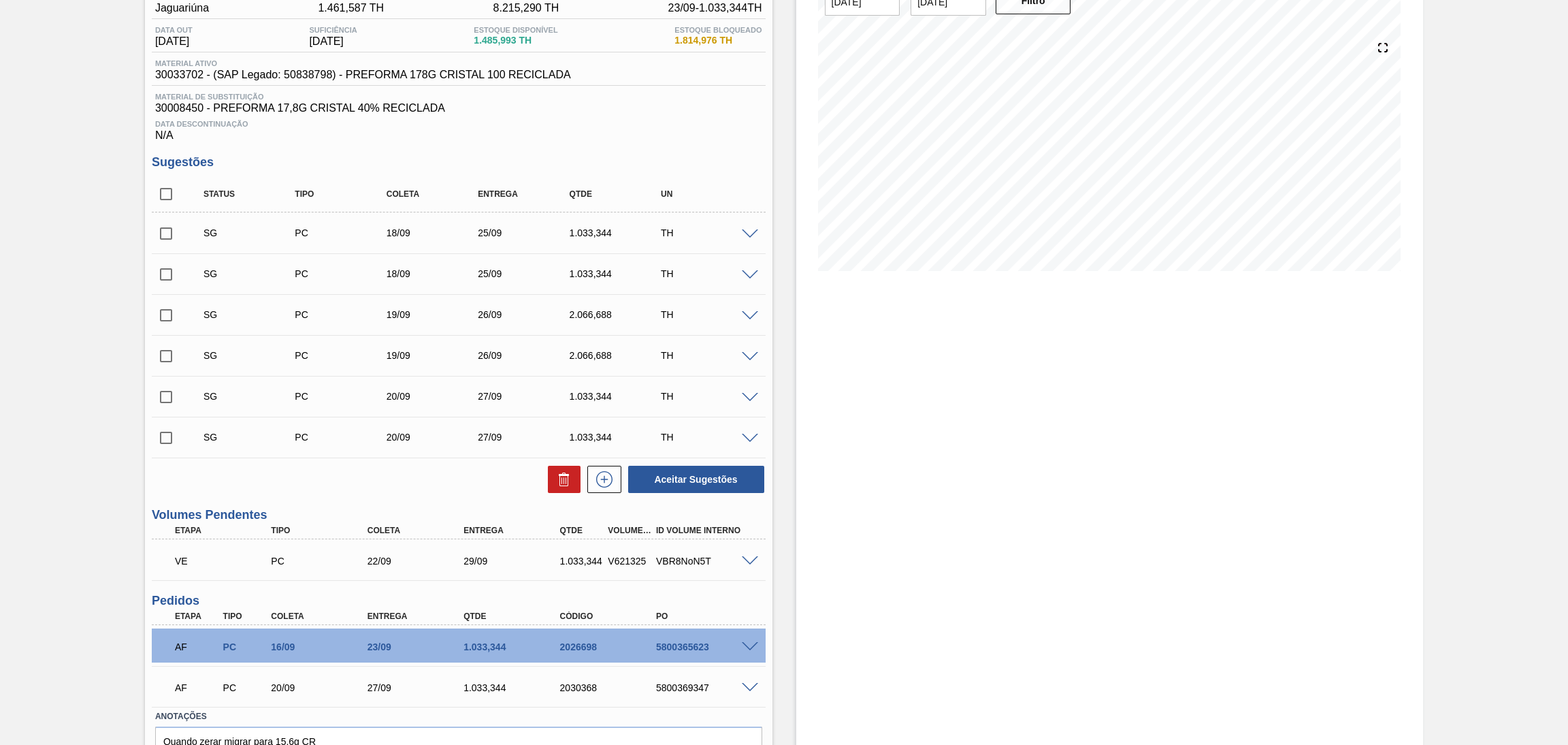
scroll to position [198, 0]
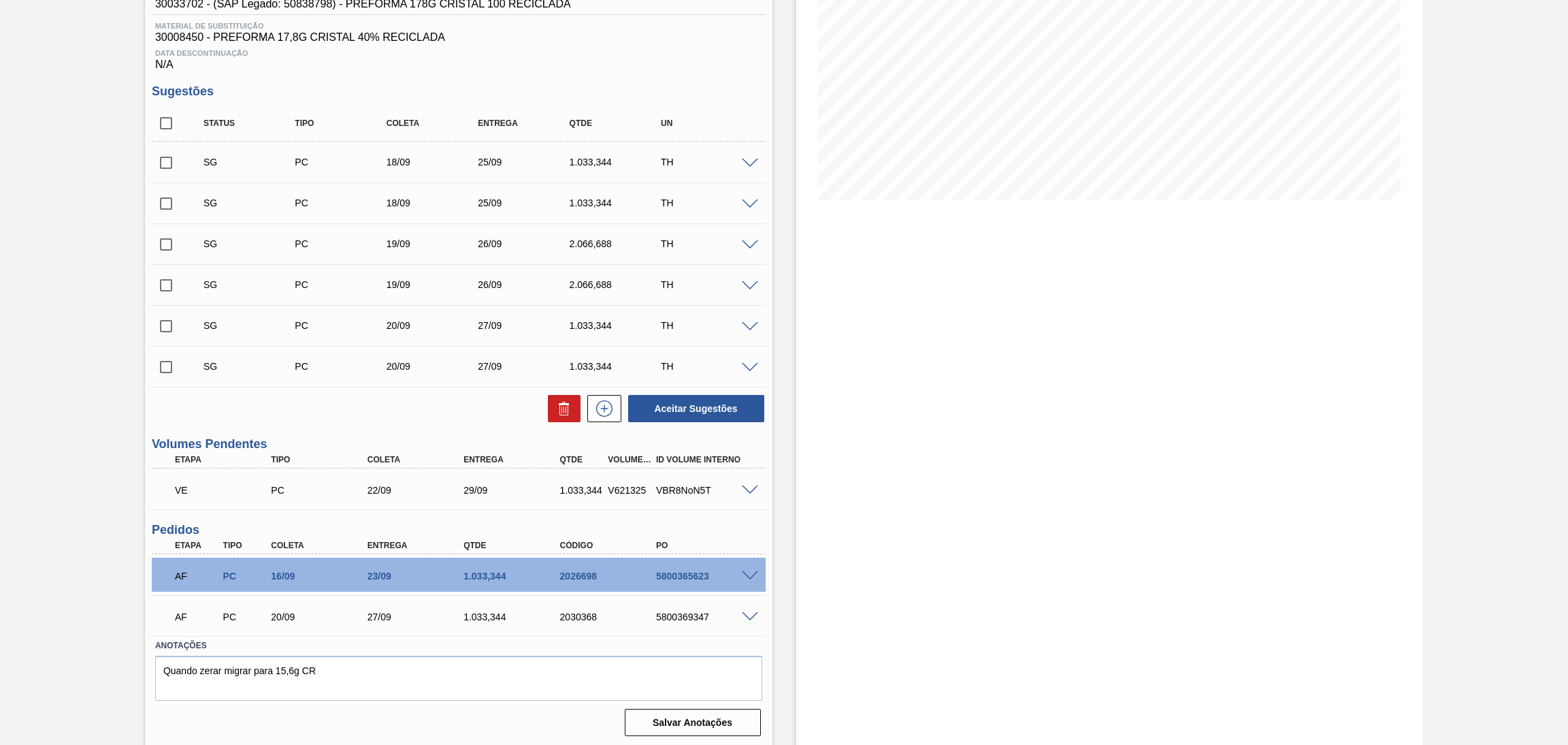
click at [826, 478] on div "Estoque De 15/09/2025 Até 30/11/2025 Filtro" at bounding box center [1109, 308] width 627 height 878
click at [162, 113] on input "checkbox" at bounding box center [166, 123] width 29 height 29
checkbox input "true"
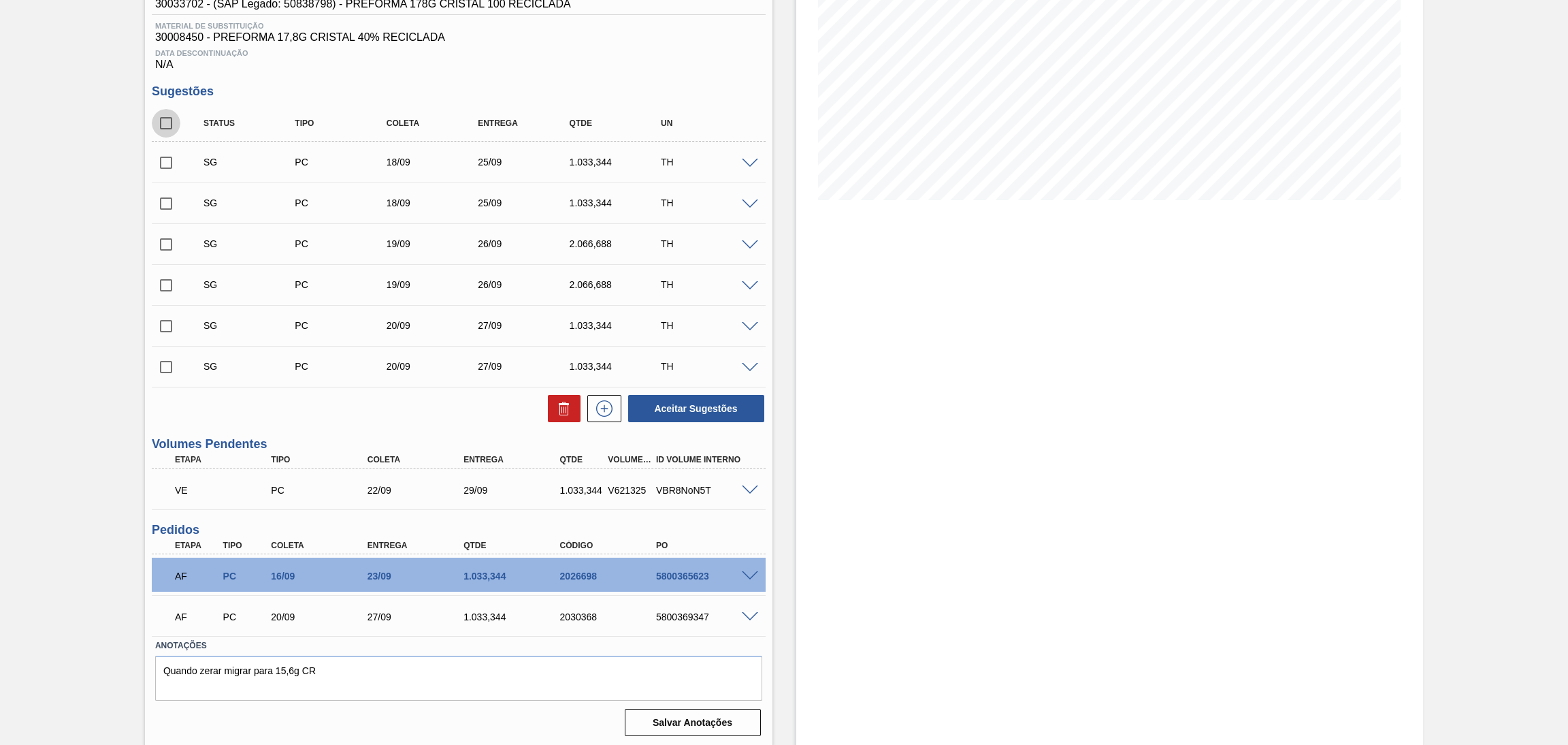
checkbox input "true"
click at [566, 403] on icon at bounding box center [564, 404] width 10 height 2
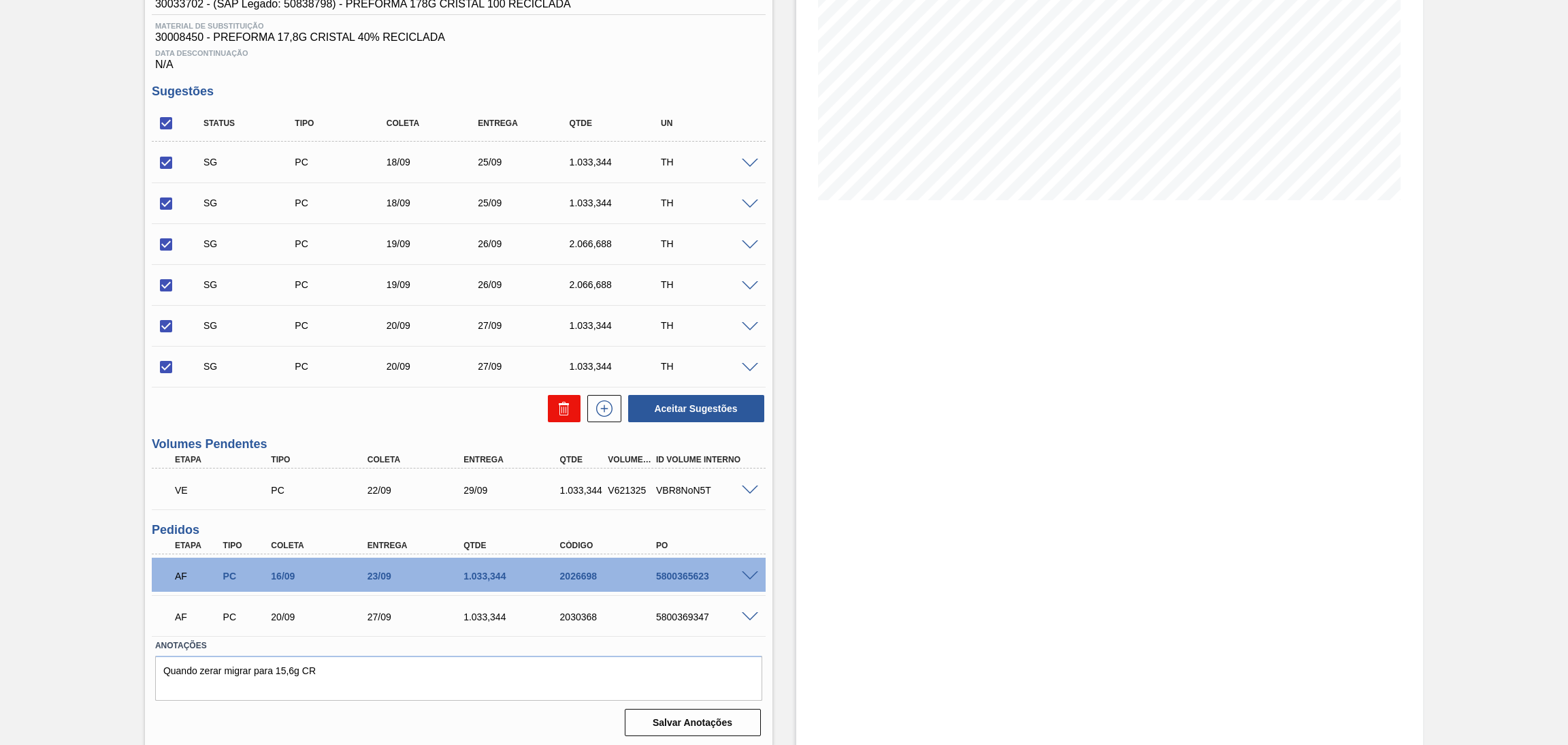
checkbox input "false"
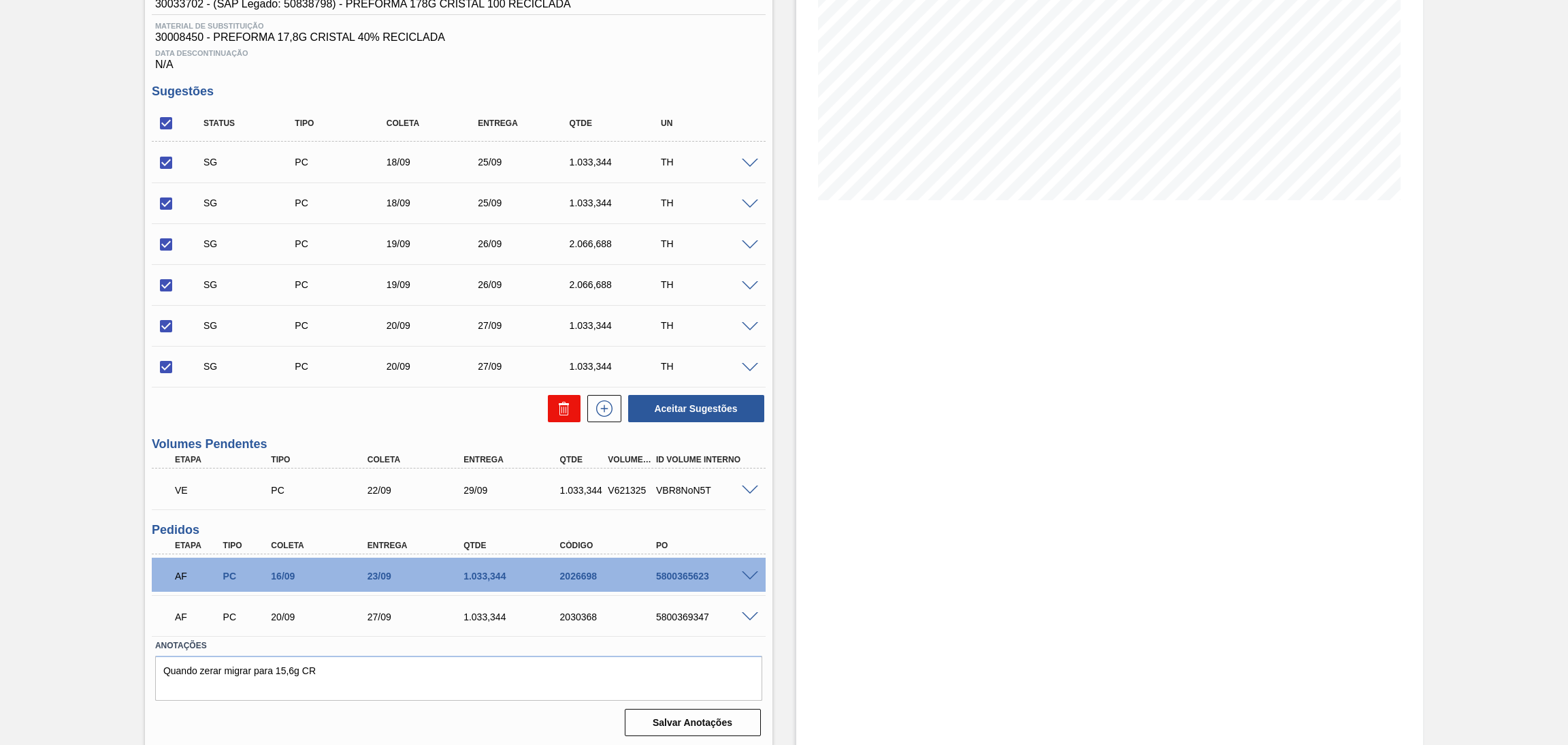
checkbox input "false"
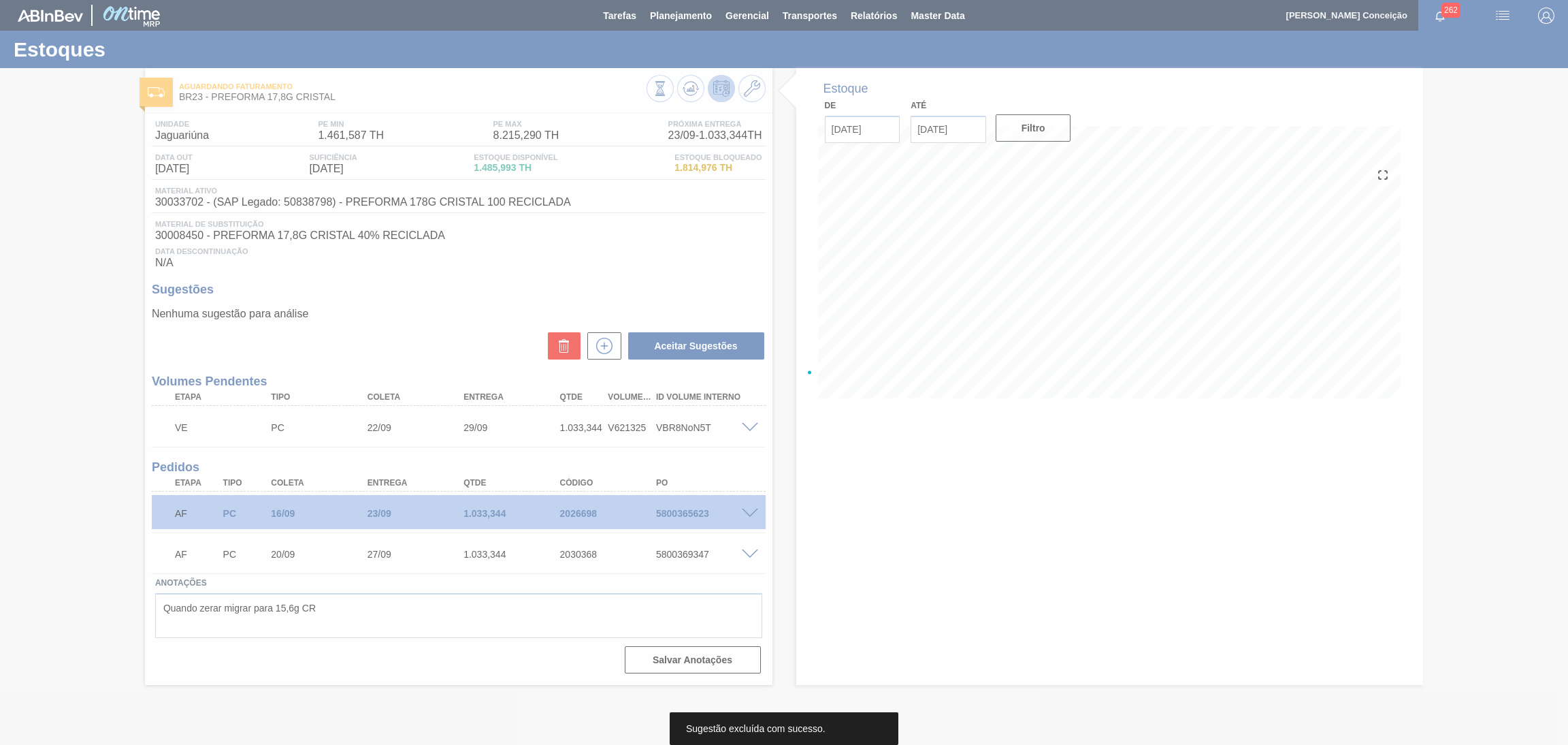
scroll to position [0, 0]
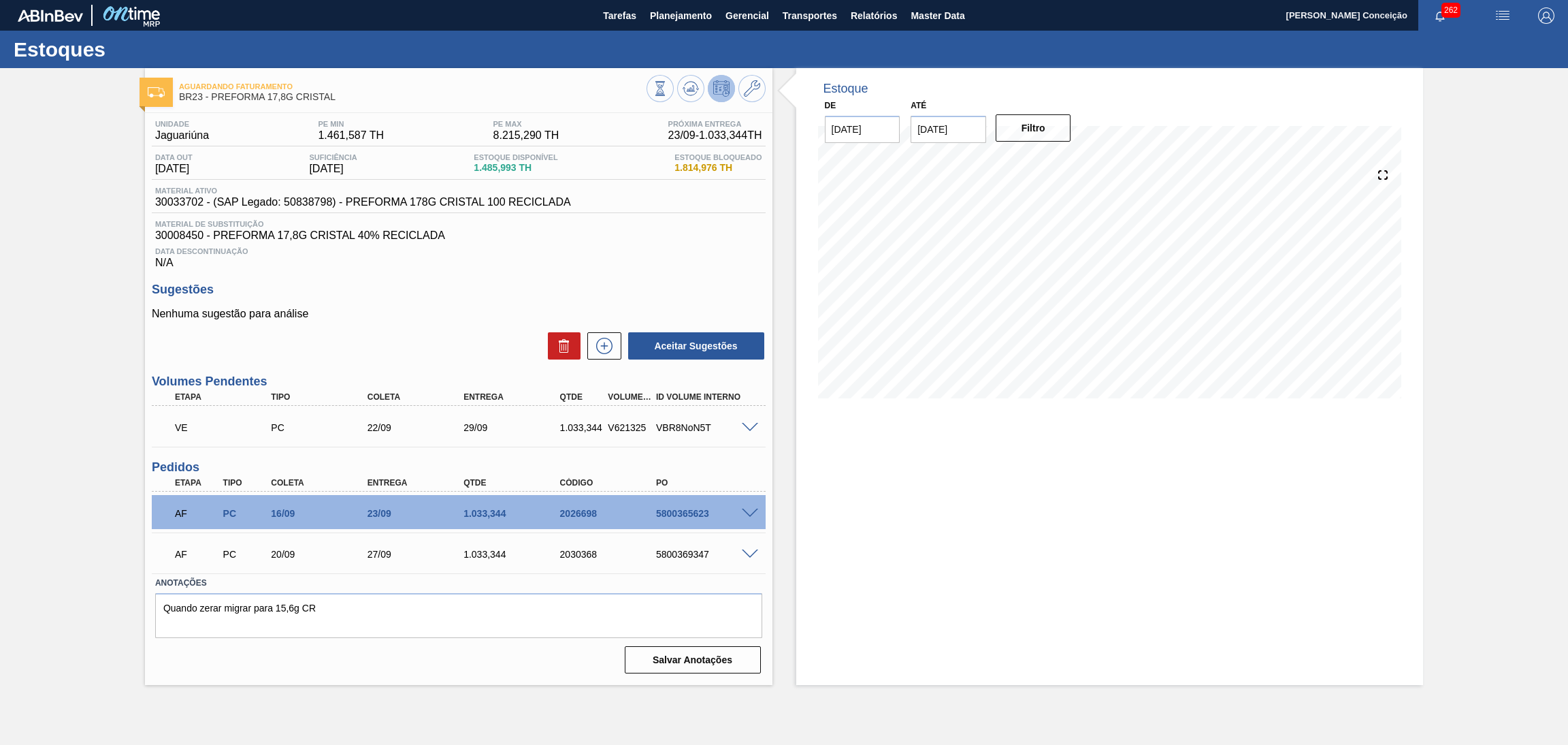
click at [598, 292] on h3 "Sugestões" at bounding box center [459, 289] width 614 height 14
click at [894, 545] on div "Estoque De 15/09/2025 Até 30/11/2025 Filtro 15/09 Projeção de Estoque 1,485.993…" at bounding box center [1109, 376] width 627 height 616
click at [561, 257] on div "Data Descontinuação N/A" at bounding box center [459, 255] width 614 height 27
click at [802, 203] on div "Estoque De 15/09/2025 Até 30/11/2025 Filtro 24/09 Projeção de Estoque 1,211.937…" at bounding box center [1109, 243] width 627 height 350
click at [589, 254] on span "Data Descontinuação" at bounding box center [459, 251] width 607 height 8
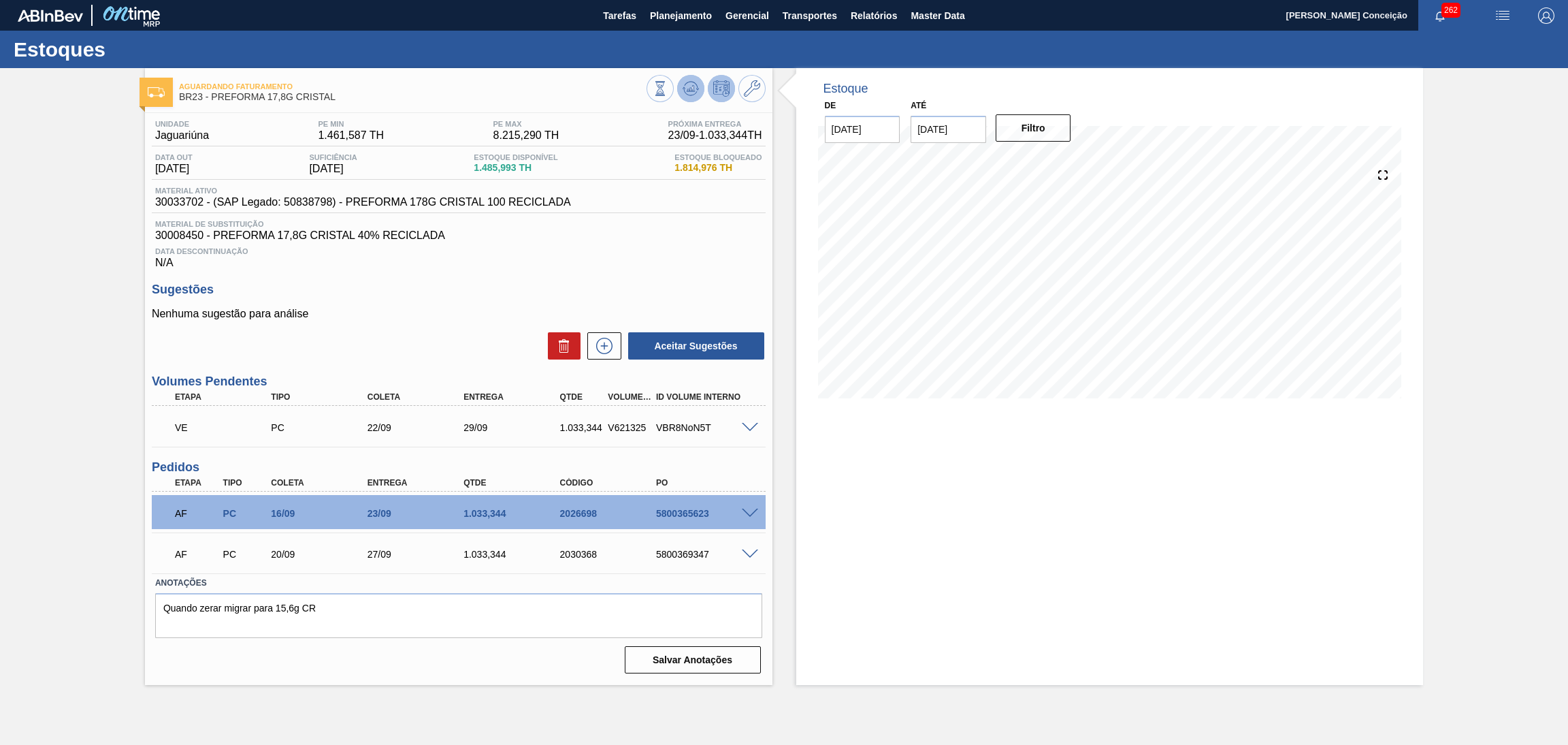
click at [691, 84] on icon at bounding box center [690, 88] width 16 height 16
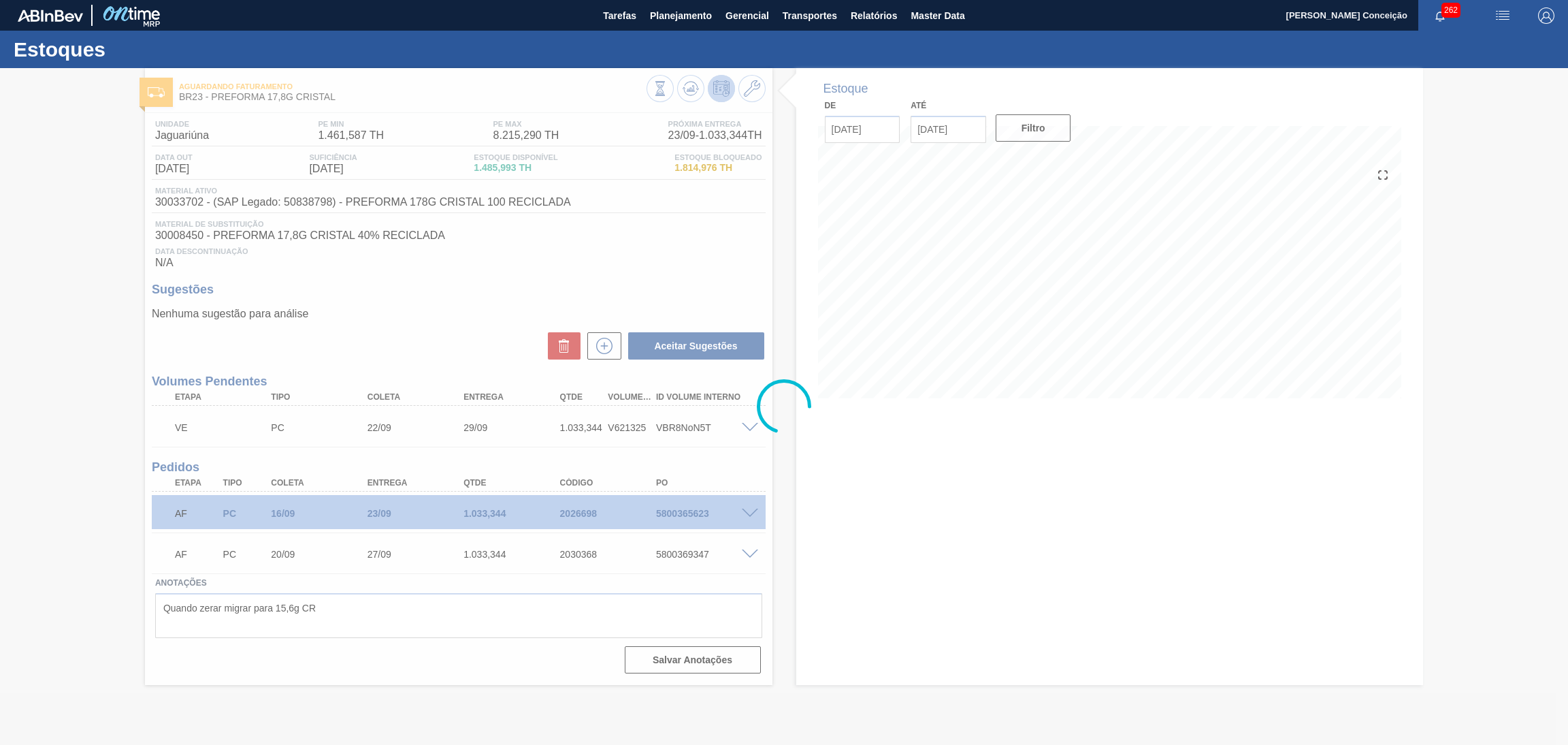
click at [1035, 593] on div at bounding box center [784, 407] width 1568 height 677
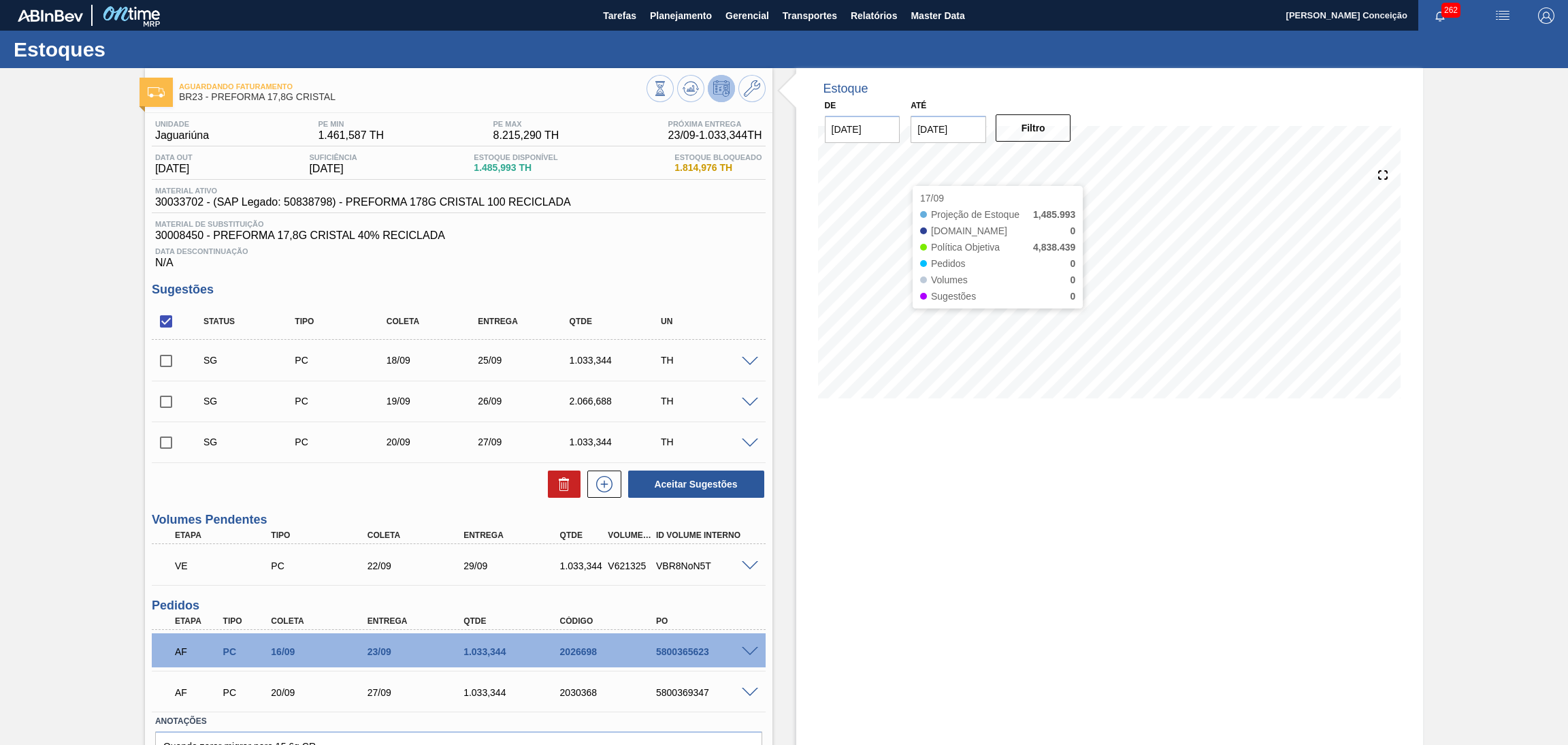
click at [669, 300] on div "Sugestões Status Tipo Coleta Entrega Qtde UN SG PC 18/09 25/09 1.033,344 TH Mat…" at bounding box center [459, 391] width 614 height 217
click at [675, 275] on div "Unidade Jaguariúna PE MIN 1.461,587 TH PE MAX 8.215,290 TH Próxima Entrega 23/0…" at bounding box center [459, 464] width 627 height 703
click at [183, 197] on span "30033702 - (SAP Legado: 50838798) - PREFORMA 178G CRISTAL 100 RECICLADA" at bounding box center [363, 202] width 416 height 13
copy span "30033702"
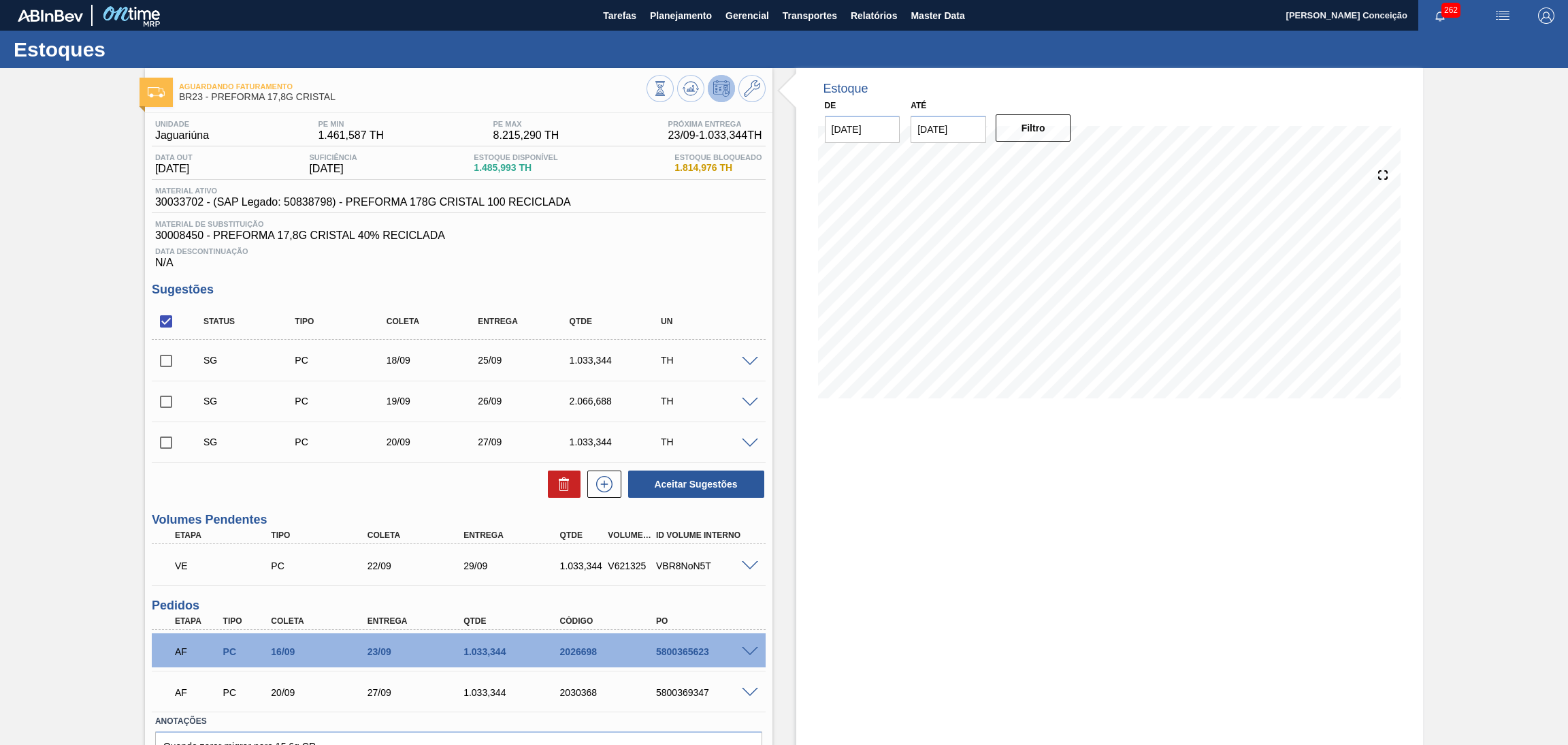
click at [674, 242] on div "Data Descontinuação N/A" at bounding box center [459, 255] width 614 height 27
click at [1004, 499] on div "Estoque De 15/09/2025 Até 30/11/2025 Filtro 06/10 Projeção de Estoque 4,796.217…" at bounding box center [1109, 445] width 627 height 755
click at [721, 241] on span "30008450 - PREFORMA 17,8G CRISTAL 40% RECICLADA" at bounding box center [459, 235] width 607 height 13
click at [699, 242] on div "Data Descontinuação N/A" at bounding box center [459, 255] width 614 height 27
click at [193, 205] on span "30033702 - (SAP Legado: 50838798) - PREFORMA 178G CRISTAL 100 RECICLADA" at bounding box center [363, 202] width 416 height 13
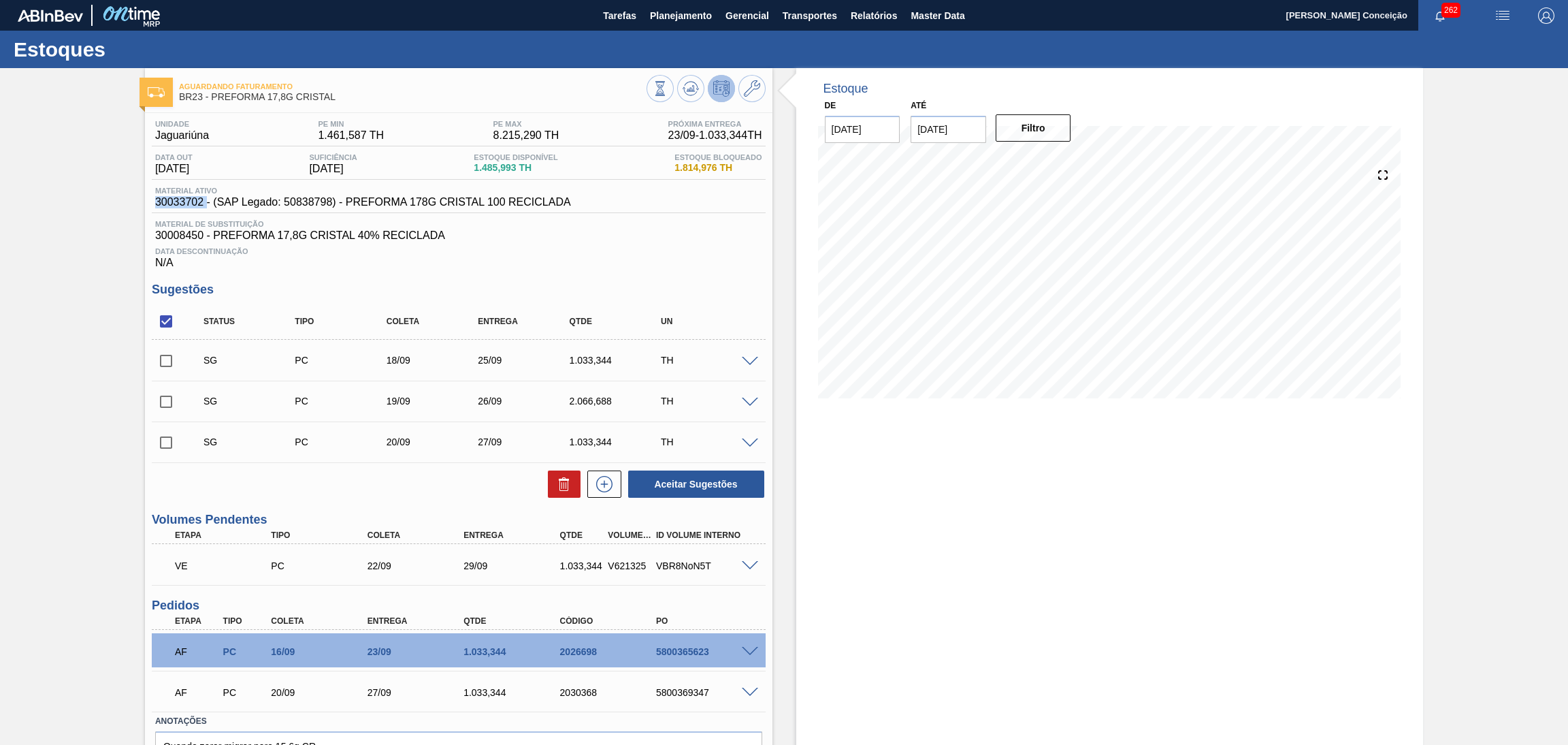
click at [193, 205] on span "30033702 - (SAP Legado: 50838798) - PREFORMA 178G CRISTAL 100 RECICLADA" at bounding box center [363, 202] width 416 height 13
click at [193, 204] on span "30033702 - (SAP Legado: 50838798) - PREFORMA 178G CRISTAL 100 RECICLADA" at bounding box center [363, 202] width 416 height 13
click at [182, 203] on span "30033702 - (SAP Legado: 50838798) - PREFORMA 178G CRISTAL 100 RECICLADA" at bounding box center [363, 202] width 416 height 13
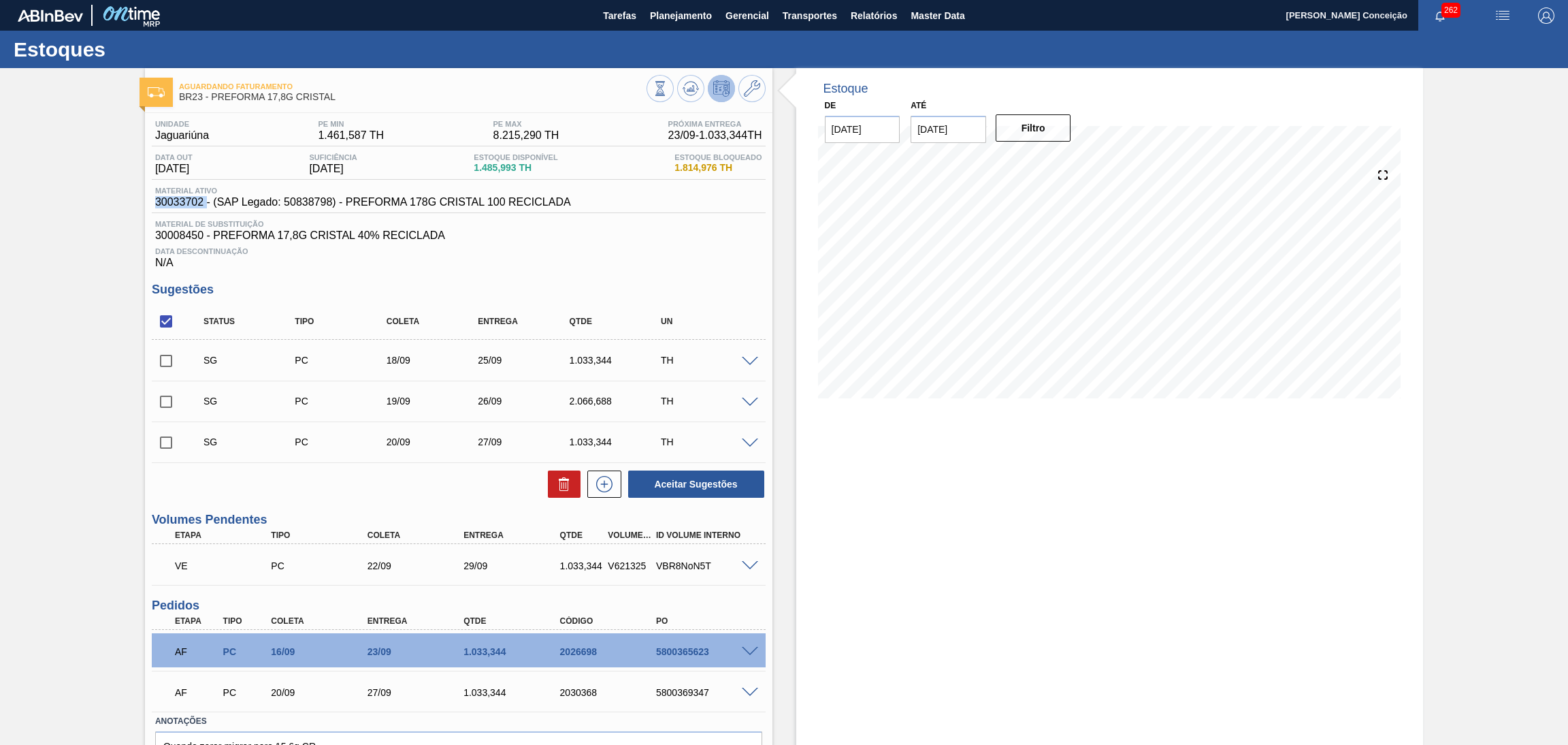
click at [182, 203] on span "30033702 - (SAP Legado: 50838798) - PREFORMA 178G CRISTAL 100 RECICLADA" at bounding box center [363, 202] width 416 height 13
click at [998, 553] on div "Estoque De 15/09/2025 Até 30/11/2025 Filtro 08/10 Projeção de Estoque 4,796.217…" at bounding box center [1109, 445] width 627 height 755
click at [688, 90] on icon at bounding box center [690, 88] width 16 height 16
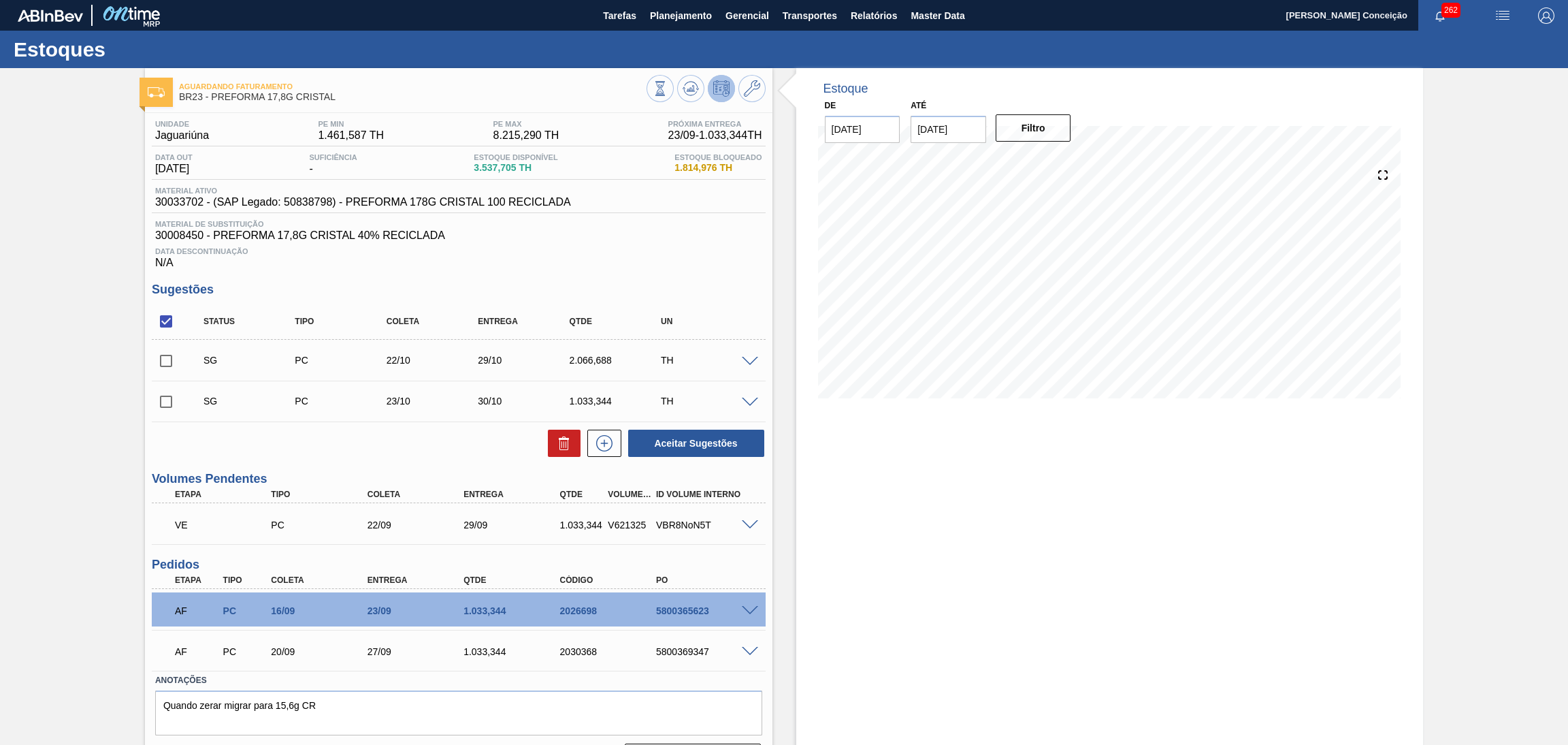
click at [1079, 494] on div "Estoque De 15/09/2025 Até 30/11/2025 Filtro 15/10 Projeção de Estoque 2,224.353…" at bounding box center [1109, 425] width 627 height 714
click at [705, 253] on span "Data Descontinuação" at bounding box center [459, 251] width 607 height 8
click at [683, 89] on icon at bounding box center [690, 88] width 16 height 16
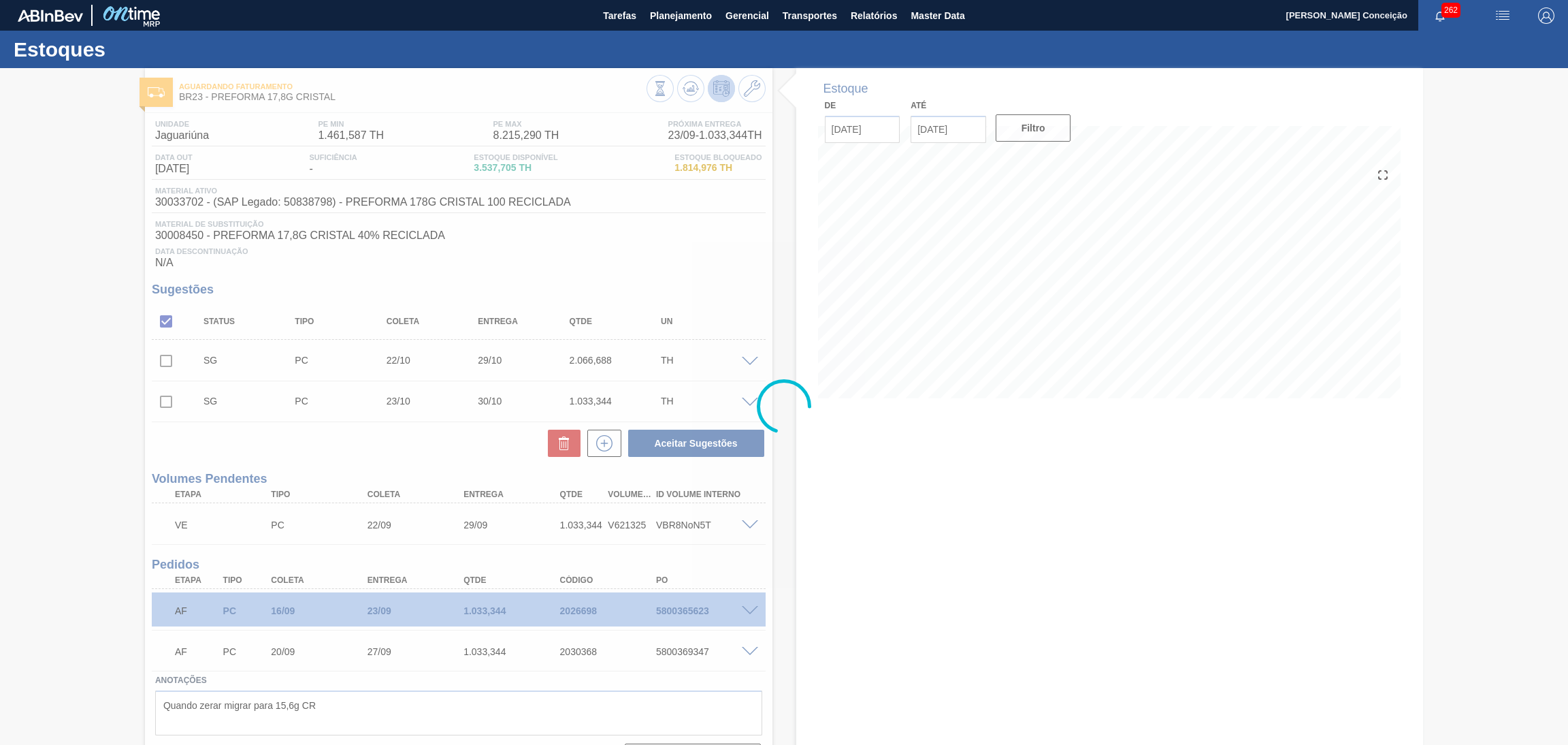
click at [906, 571] on div at bounding box center [784, 407] width 1568 height 677
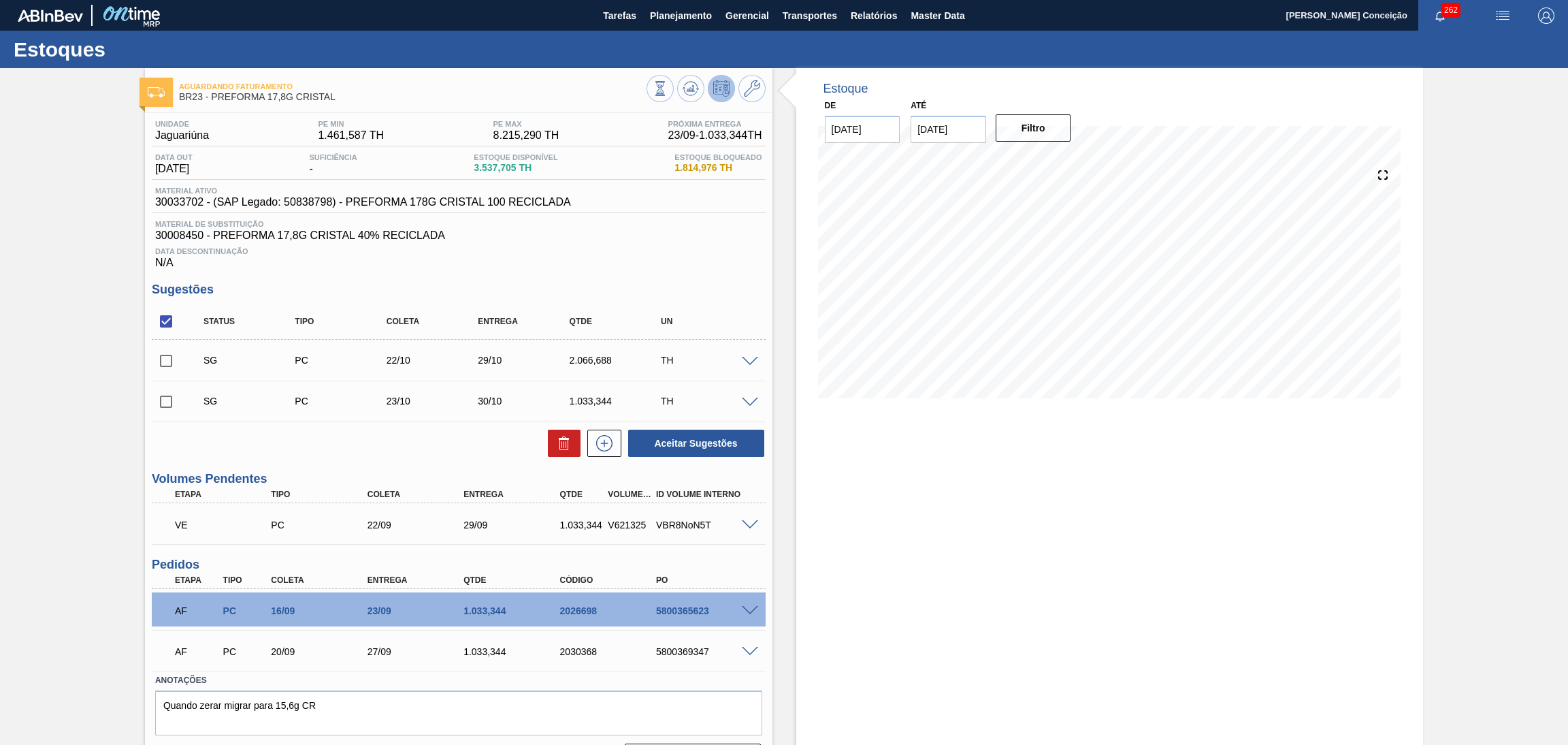
click at [745, 610] on span at bounding box center [749, 611] width 16 height 10
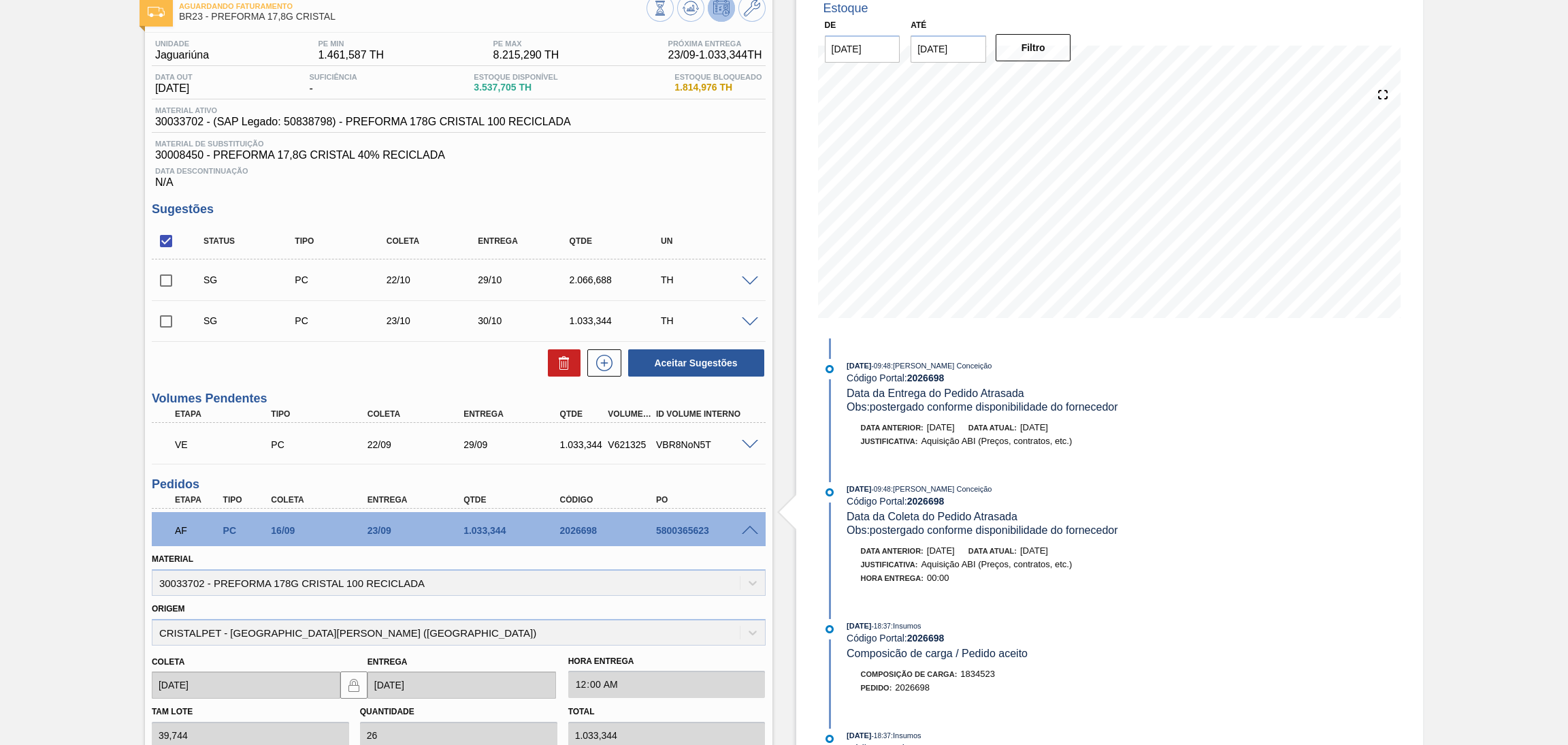
scroll to position [204, 0]
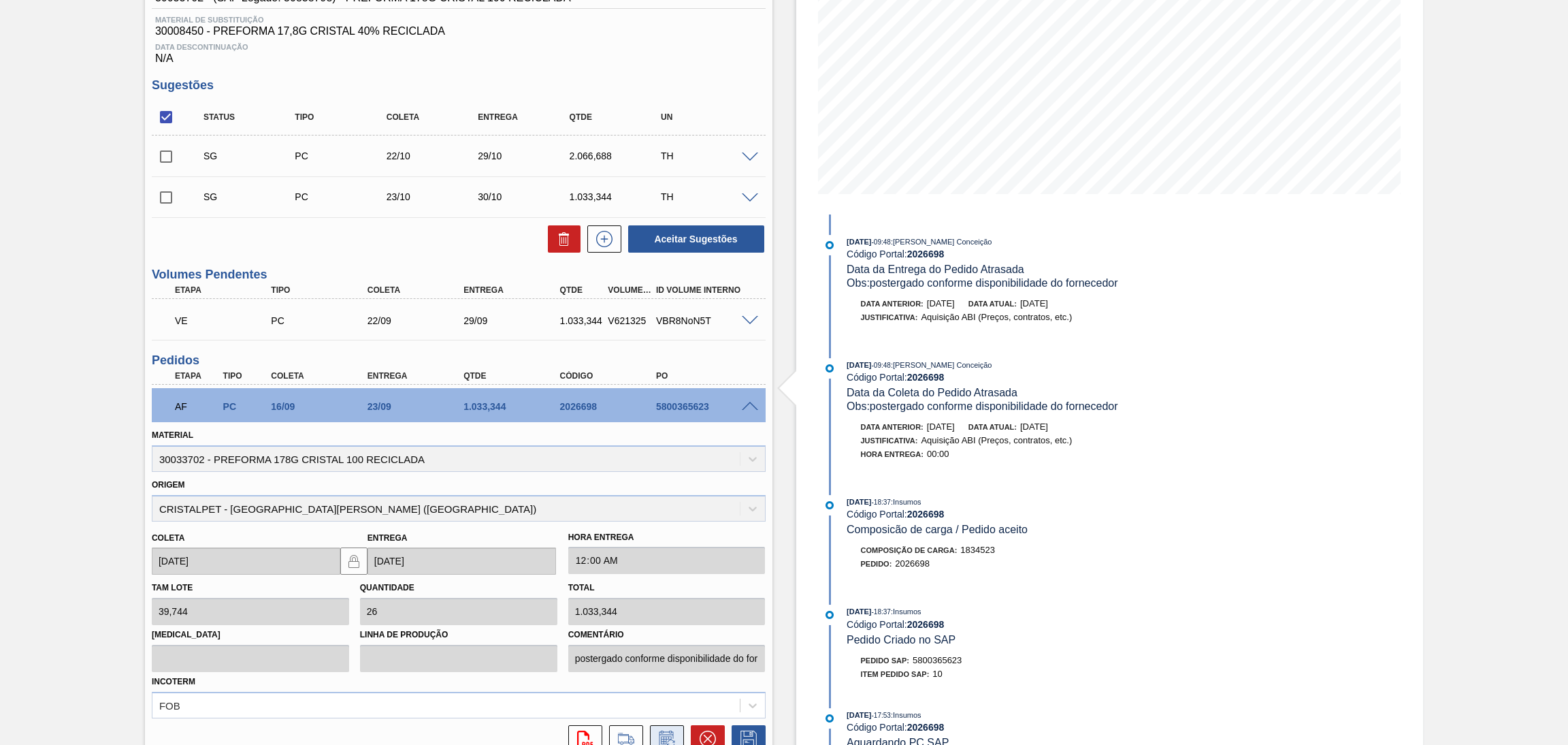
click at [667, 731] on icon at bounding box center [667, 738] width 22 height 16
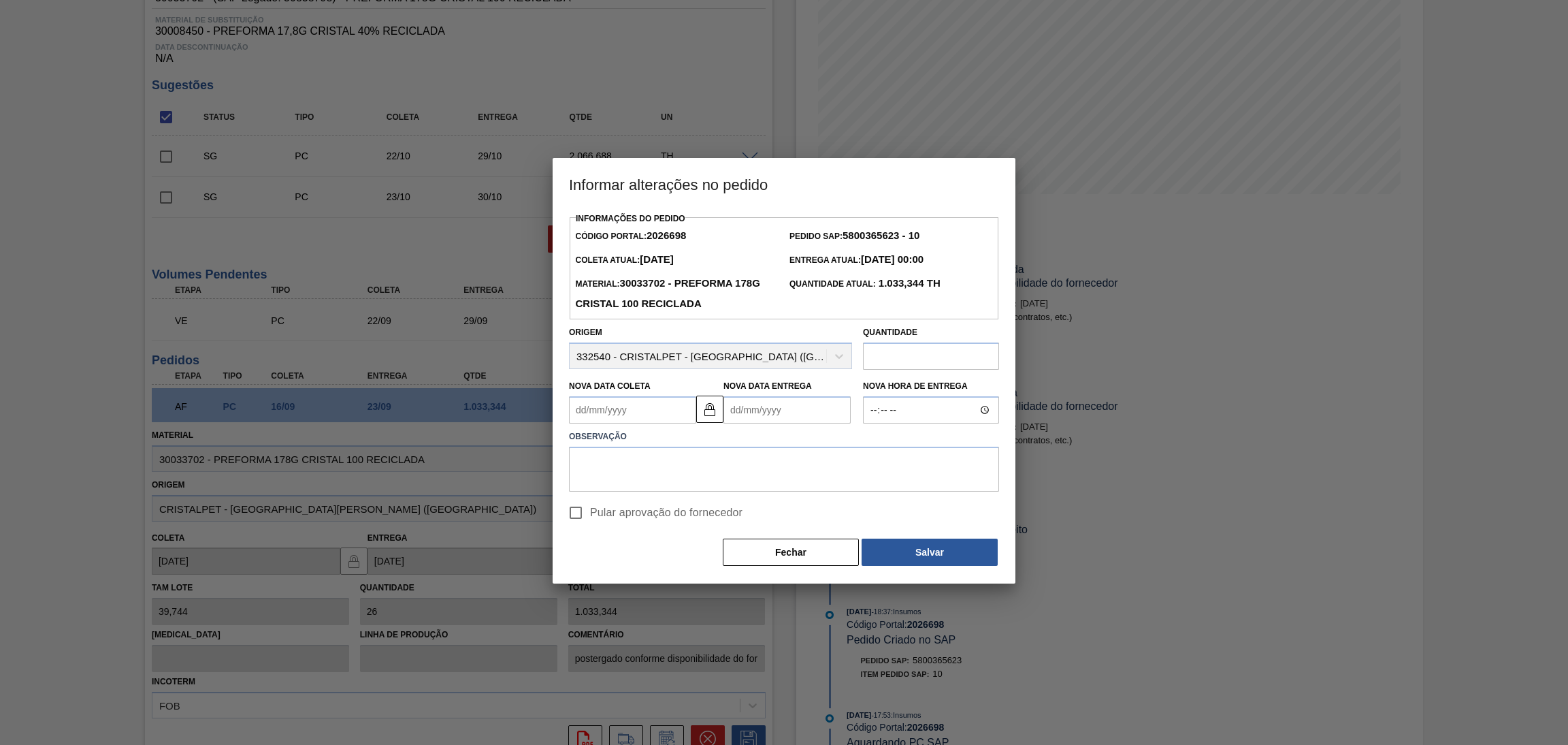
click at [648, 413] on Coleta2026698 "Nova Data Coleta" at bounding box center [633, 410] width 128 height 27
type Coleta2026698 "1"
type Entrega2026698 "[DATE]"
type Coleta2026698 "17"
type Entrega2026698 "24/09/2025"
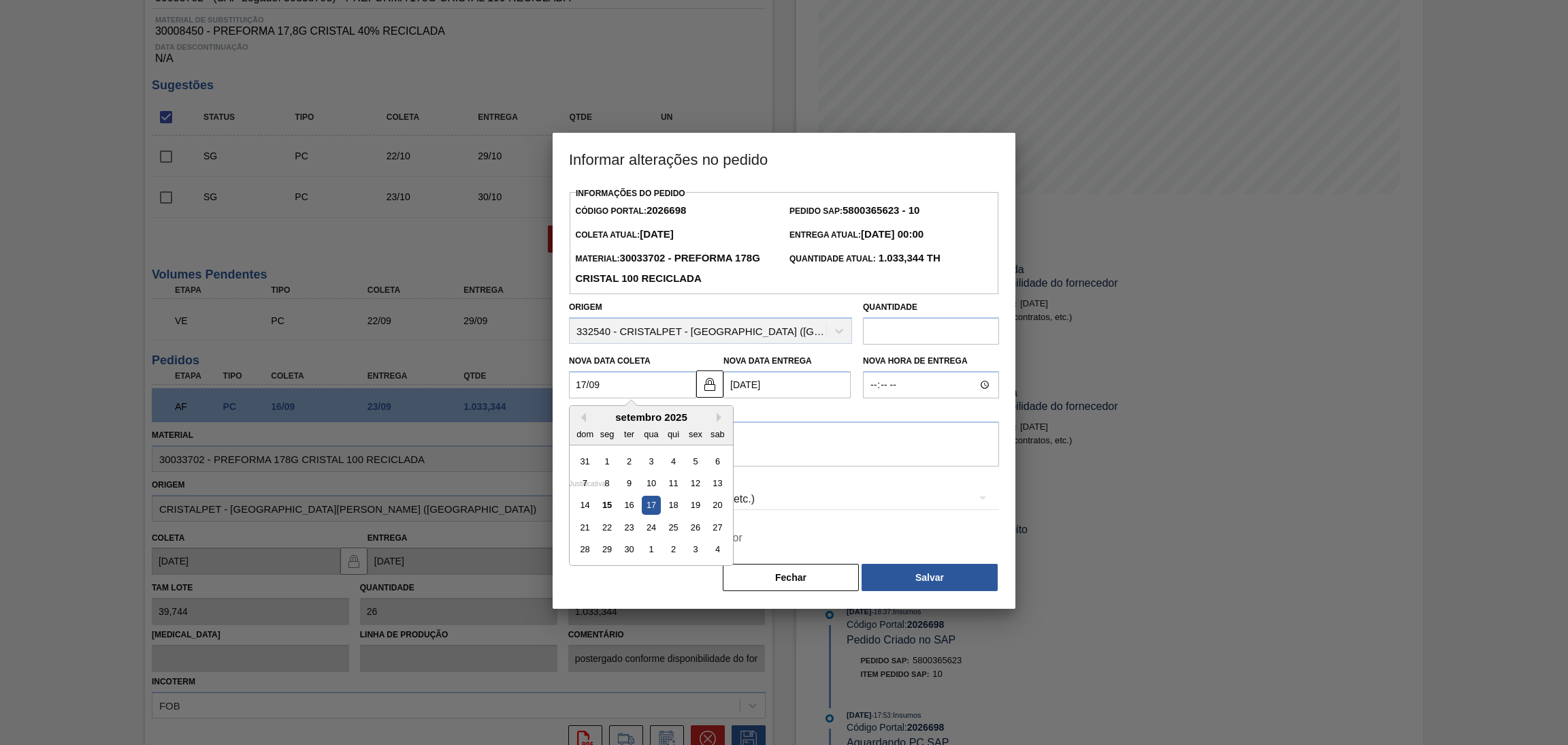
click at [648, 508] on div "17" at bounding box center [651, 506] width 18 height 18
type Coleta2026698 "17/09/2025"
click at [623, 537] on span "Pular aprovação do fornecedor" at bounding box center [667, 538] width 153 height 16
click at [590, 537] on input "Pular aprovação do fornecedor" at bounding box center [576, 538] width 29 height 29
checkbox input "true"
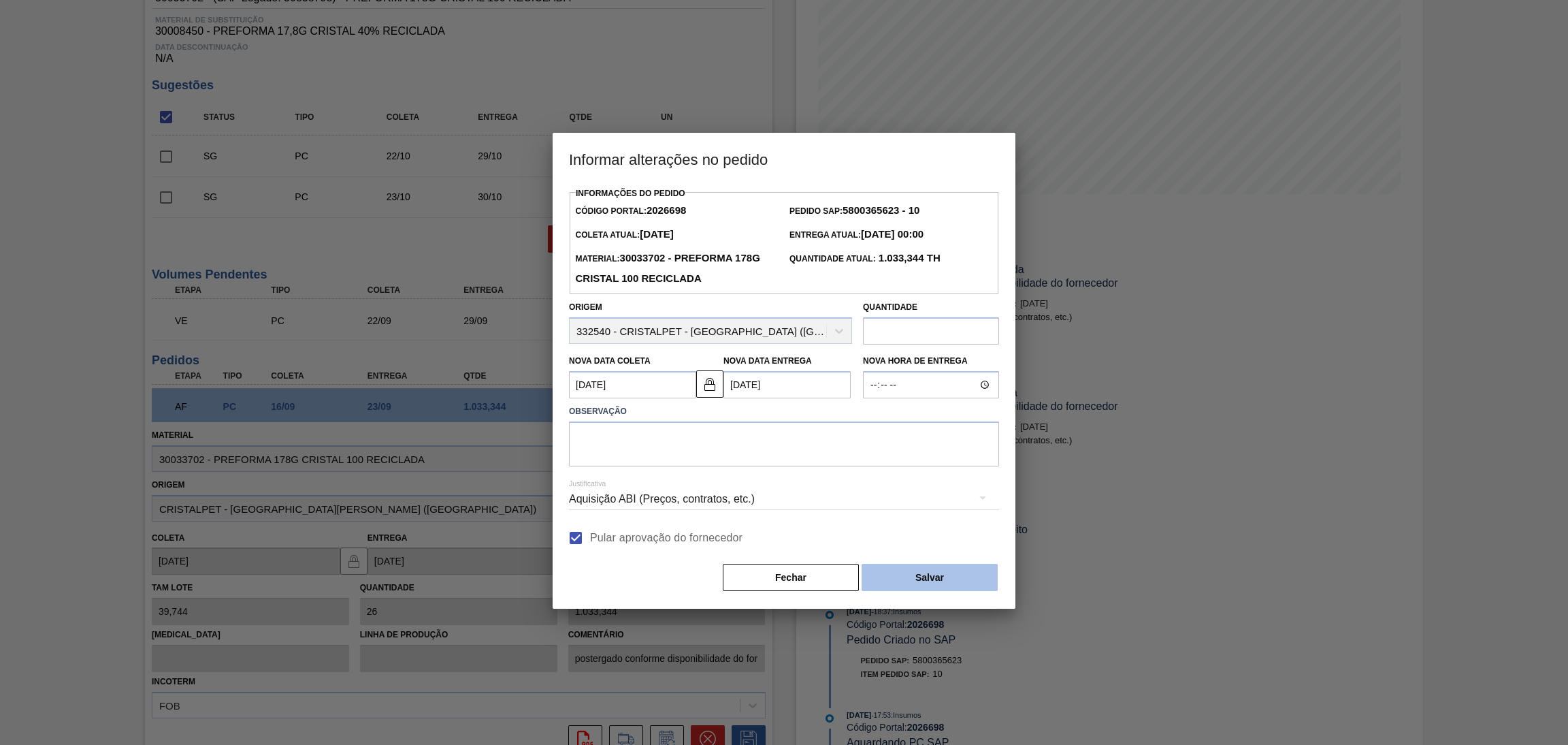
click at [926, 585] on button "Salvar" at bounding box center [930, 577] width 136 height 27
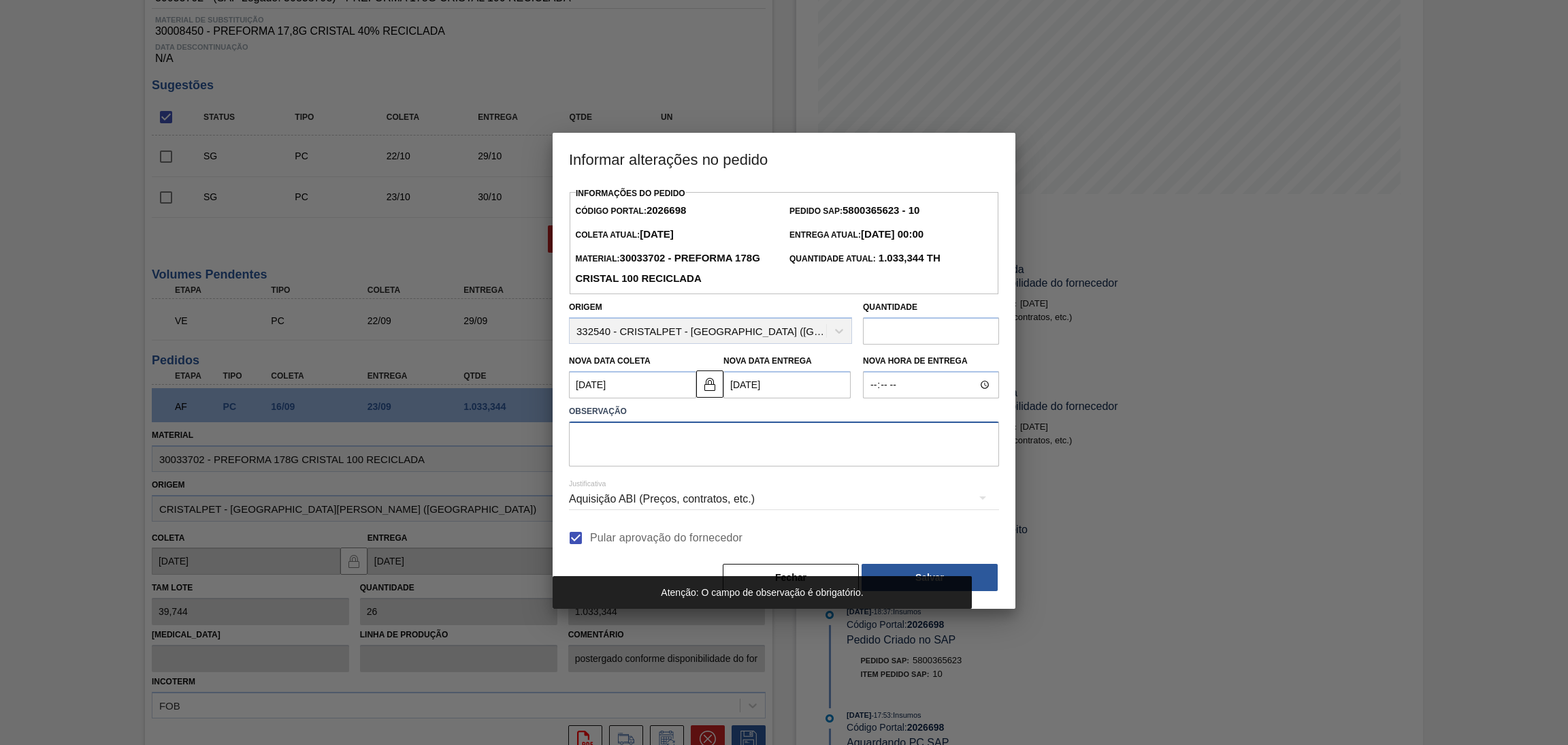
click at [756, 447] on textarea at bounding box center [784, 443] width 430 height 45
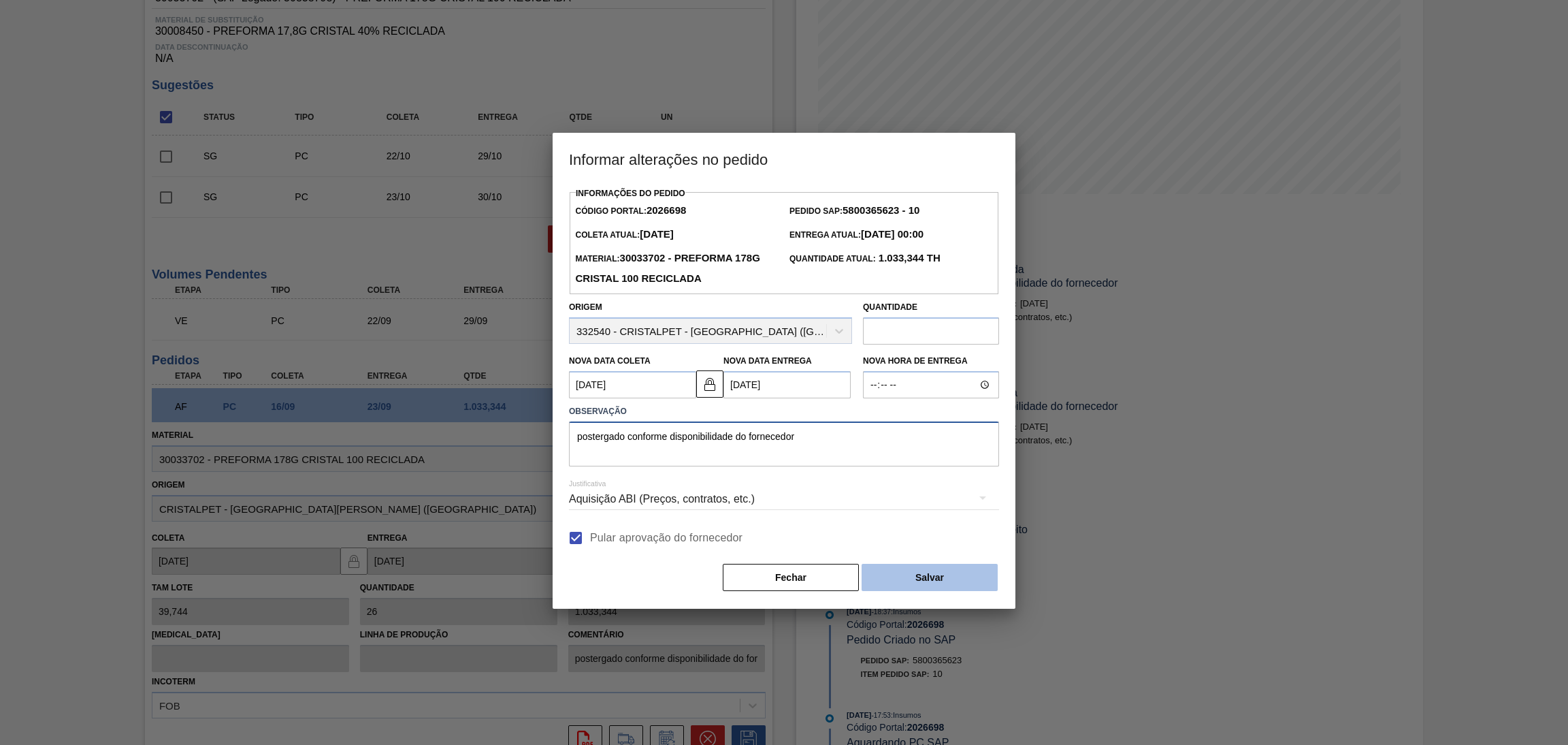
type textarea "postergado conforme disponibilidade do fornecedor"
click at [932, 581] on button "Salvar" at bounding box center [930, 577] width 136 height 27
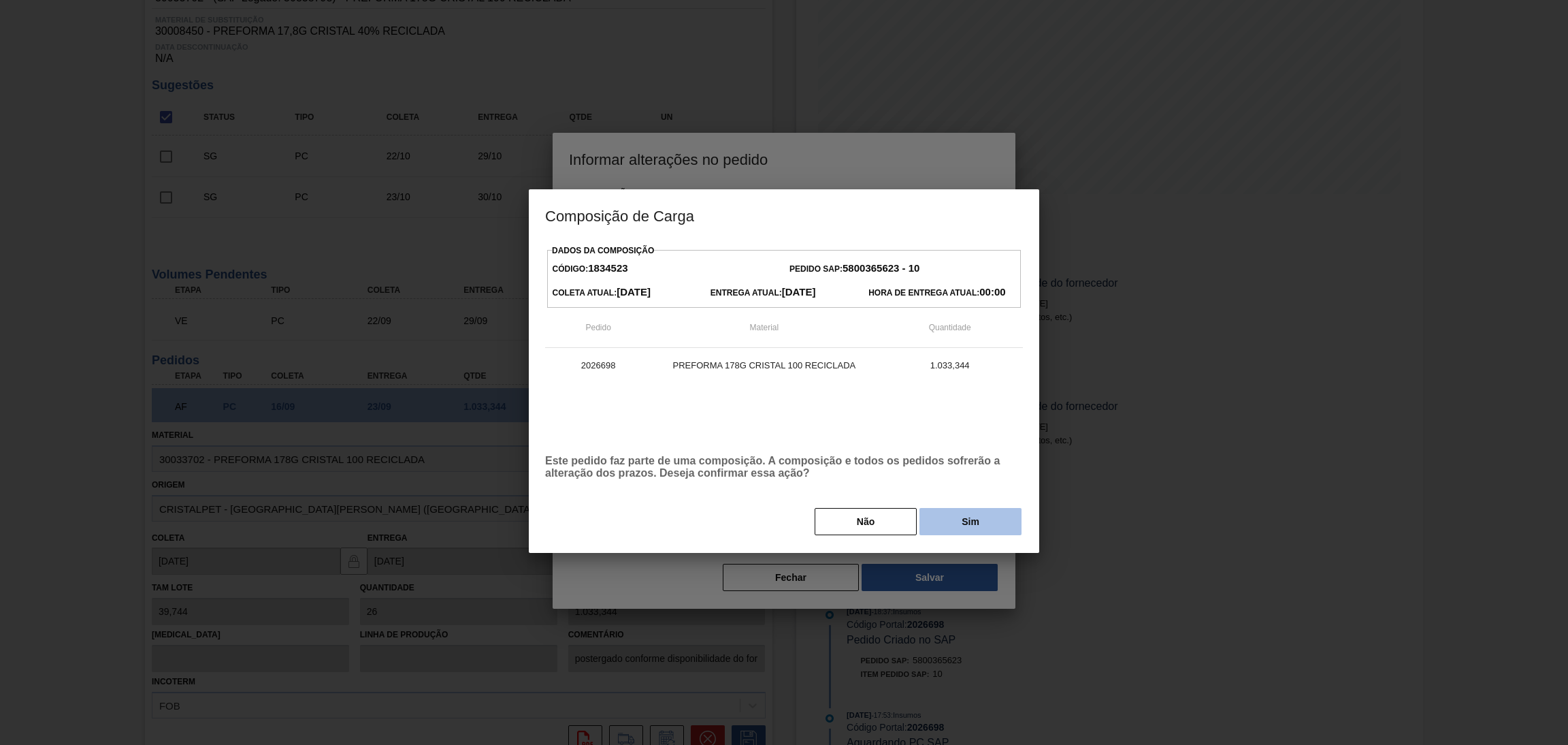
click at [958, 519] on button "Sim" at bounding box center [971, 522] width 102 height 27
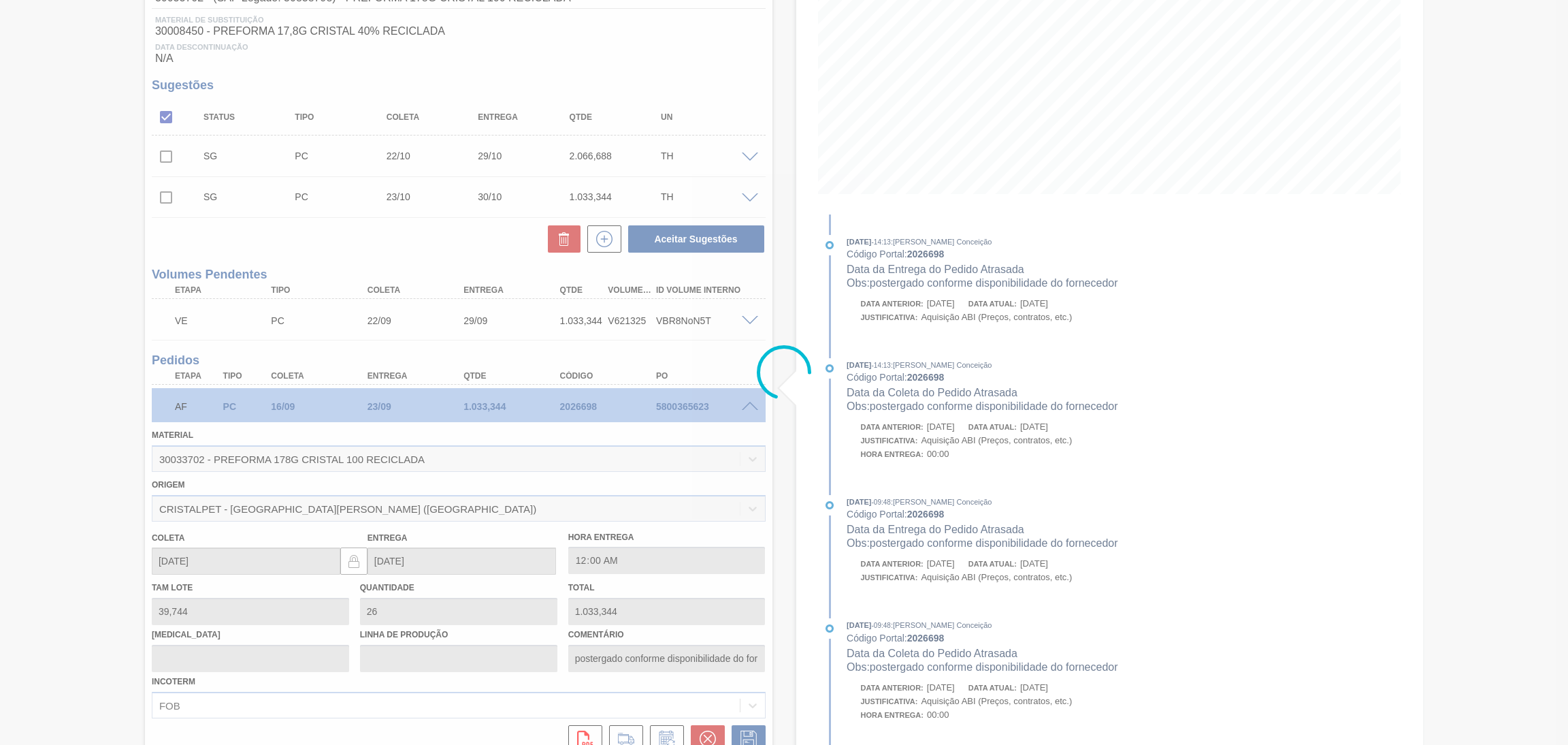
click at [771, 424] on div at bounding box center [784, 372] width 1568 height 745
type input "postergado conforme disponibilidade do fornecedor"
type input "17/09/2025"
type input "24/09/2025"
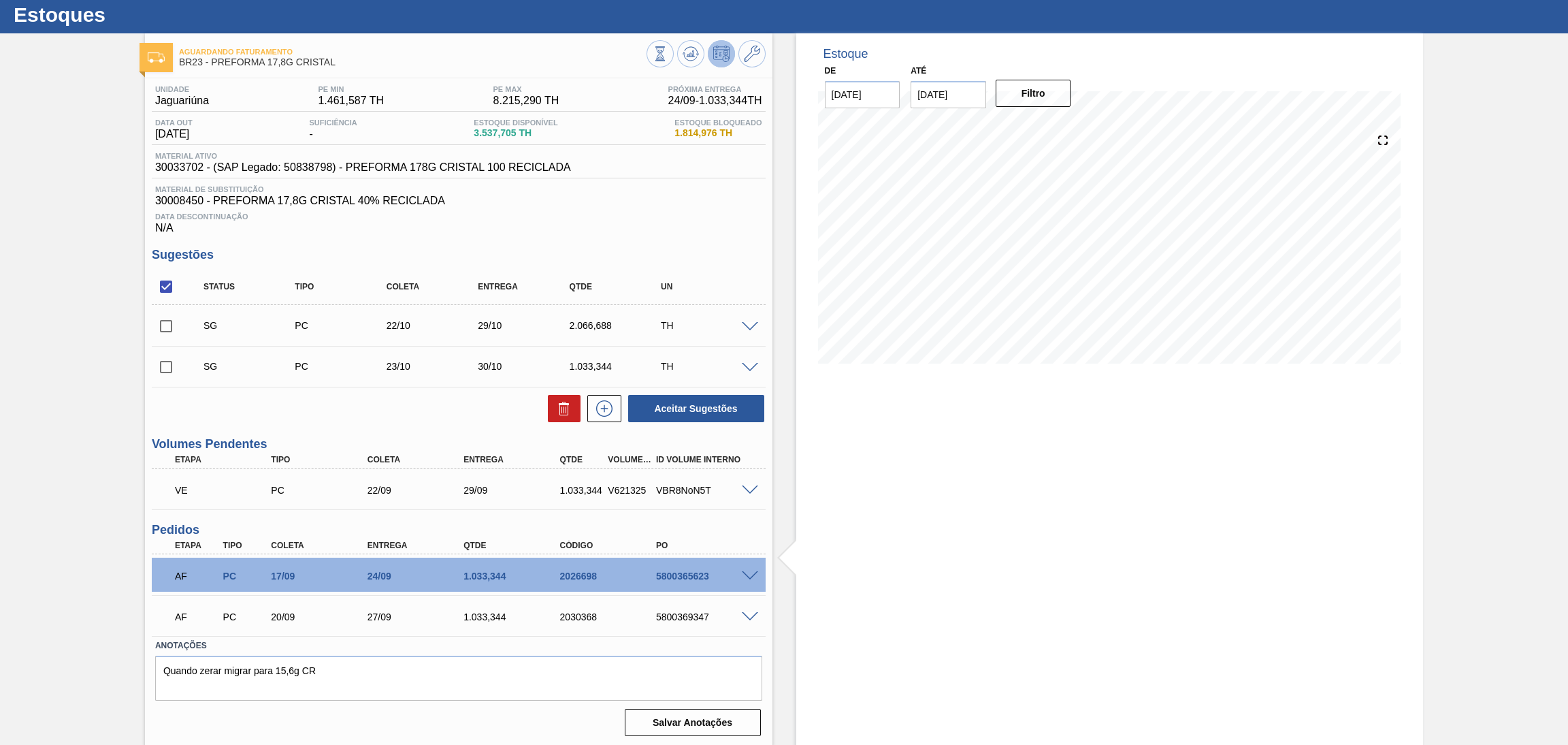
click at [769, 609] on div "Unidade Jaguariúna PE MIN 1.461,587 TH PE MAX 8.215,290 TH Próxima Entrega 24/0…" at bounding box center [459, 409] width 627 height 663
click at [753, 545] on div "PO" at bounding box center [707, 545] width 109 height 9
click at [748, 575] on span at bounding box center [749, 576] width 16 height 10
type input "postergado conforme disponibilidade do fornecedor"
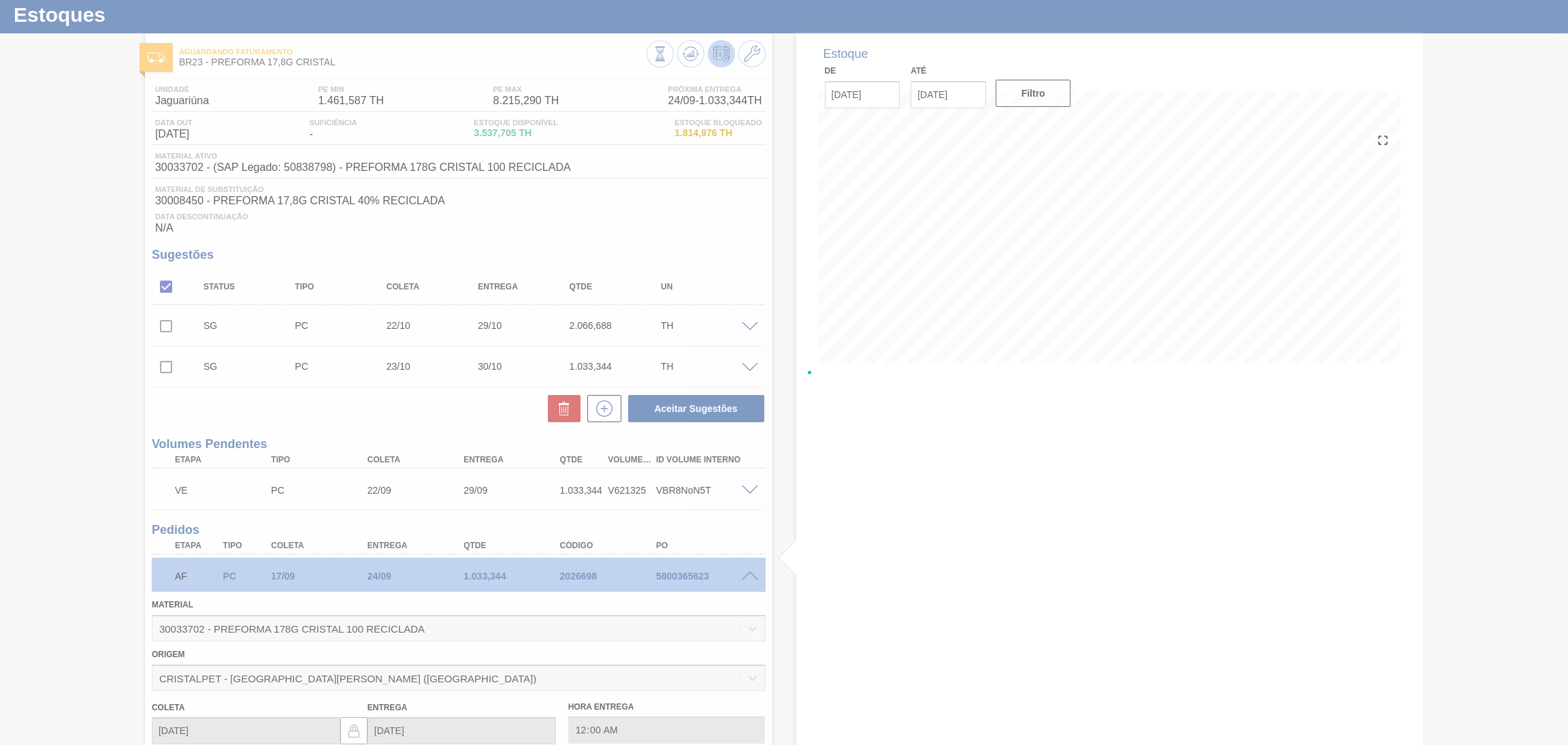
scroll to position [204, 0]
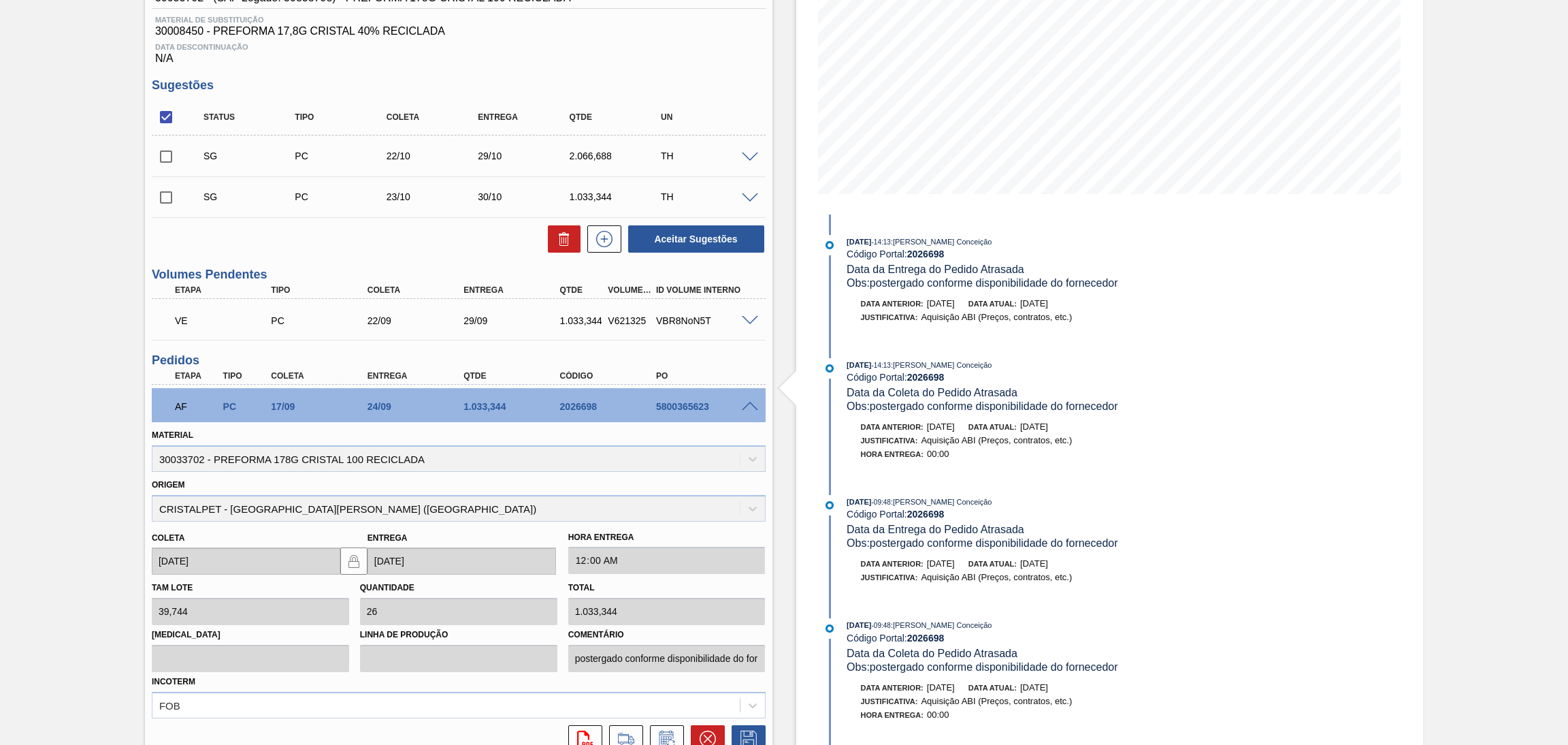
click at [748, 404] on span at bounding box center [749, 407] width 16 height 10
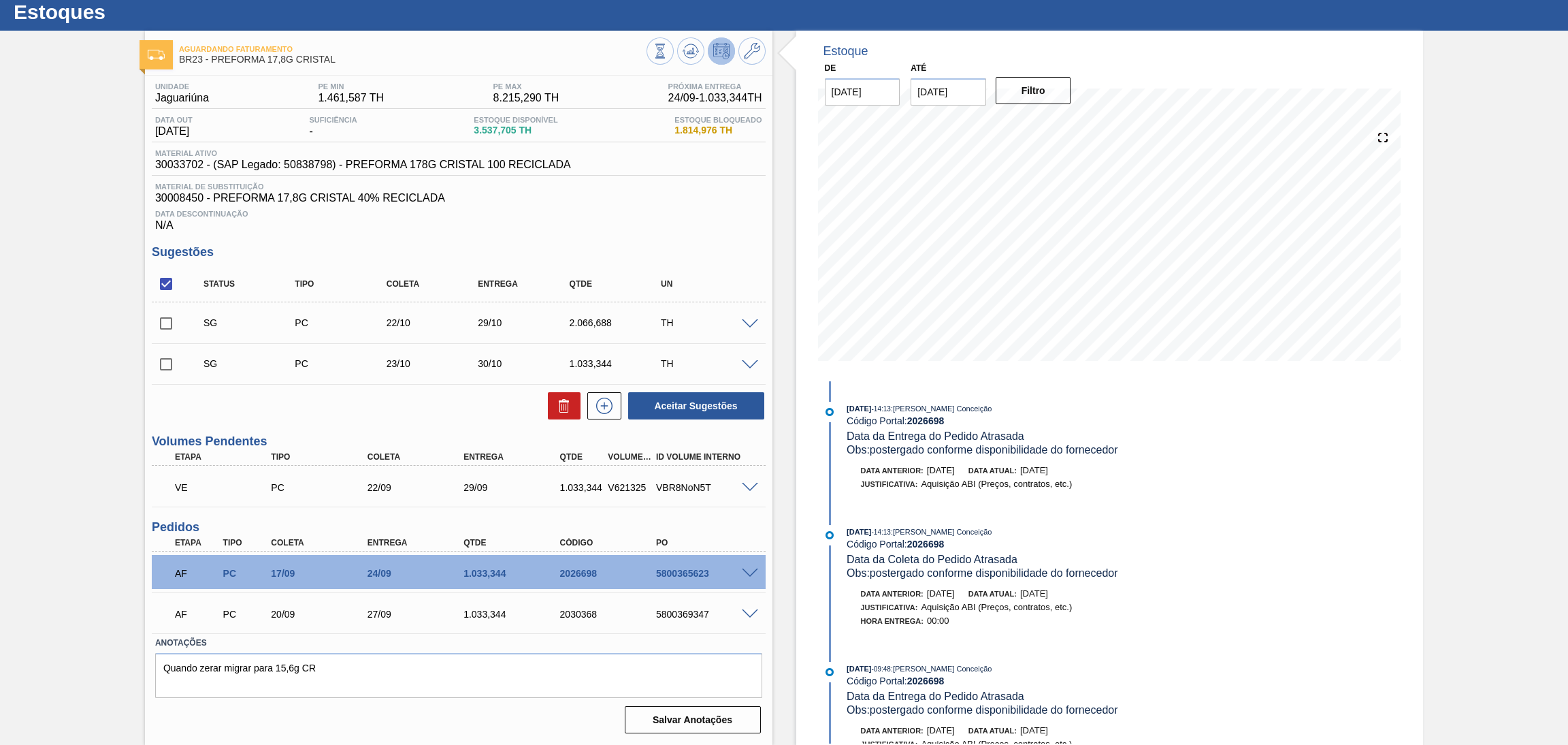
scroll to position [34, 0]
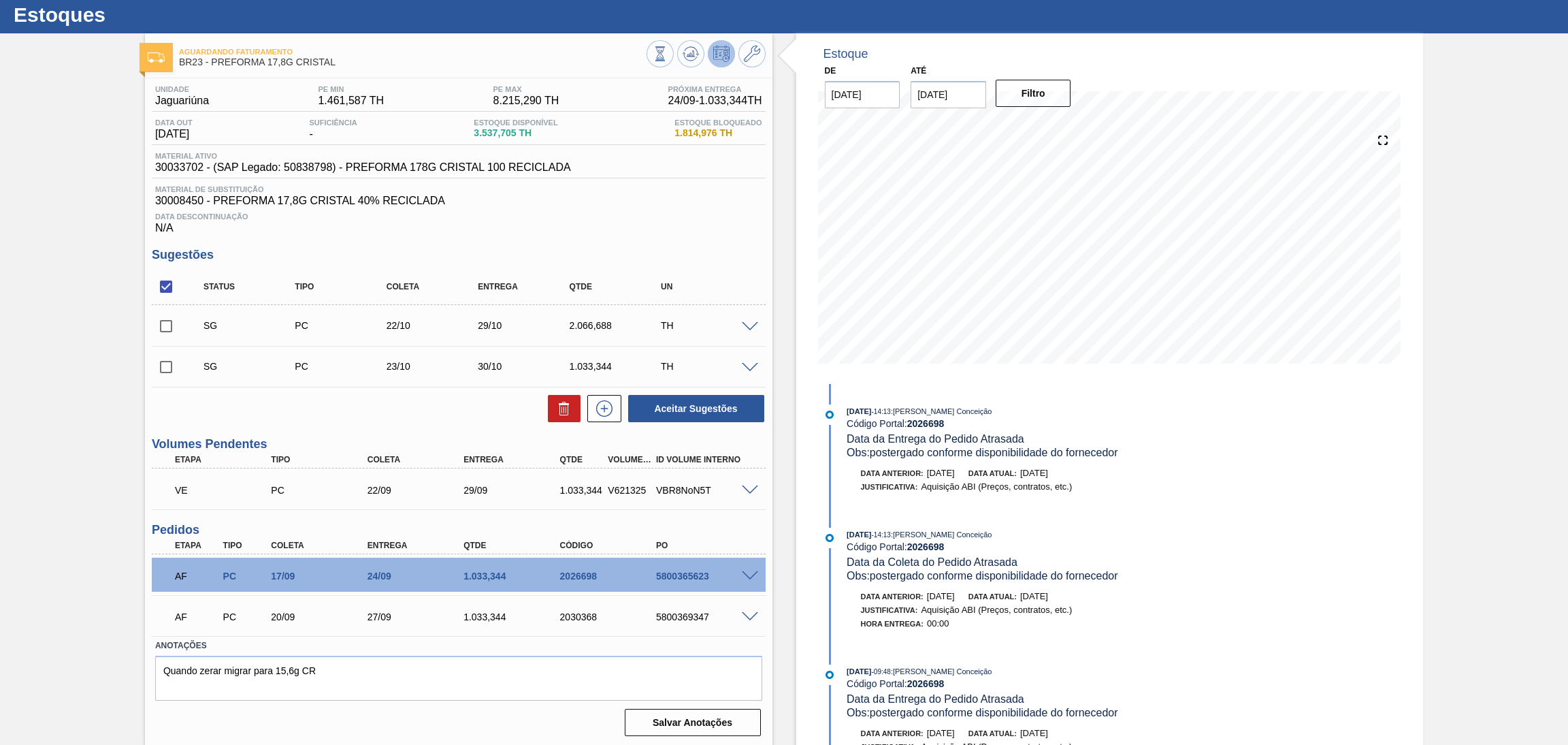
click at [786, 443] on div "Estoque De 15/09/2025 Até 30/11/2025 Filtro 30/10 Projeção de Estoque 3,857.697…" at bounding box center [1099, 391] width 652 height 714
click at [691, 576] on div "5800365623" at bounding box center [707, 575] width 109 height 11
copy div "5800365623"
click at [623, 226] on div "Data Descontinuação N/A" at bounding box center [459, 220] width 614 height 27
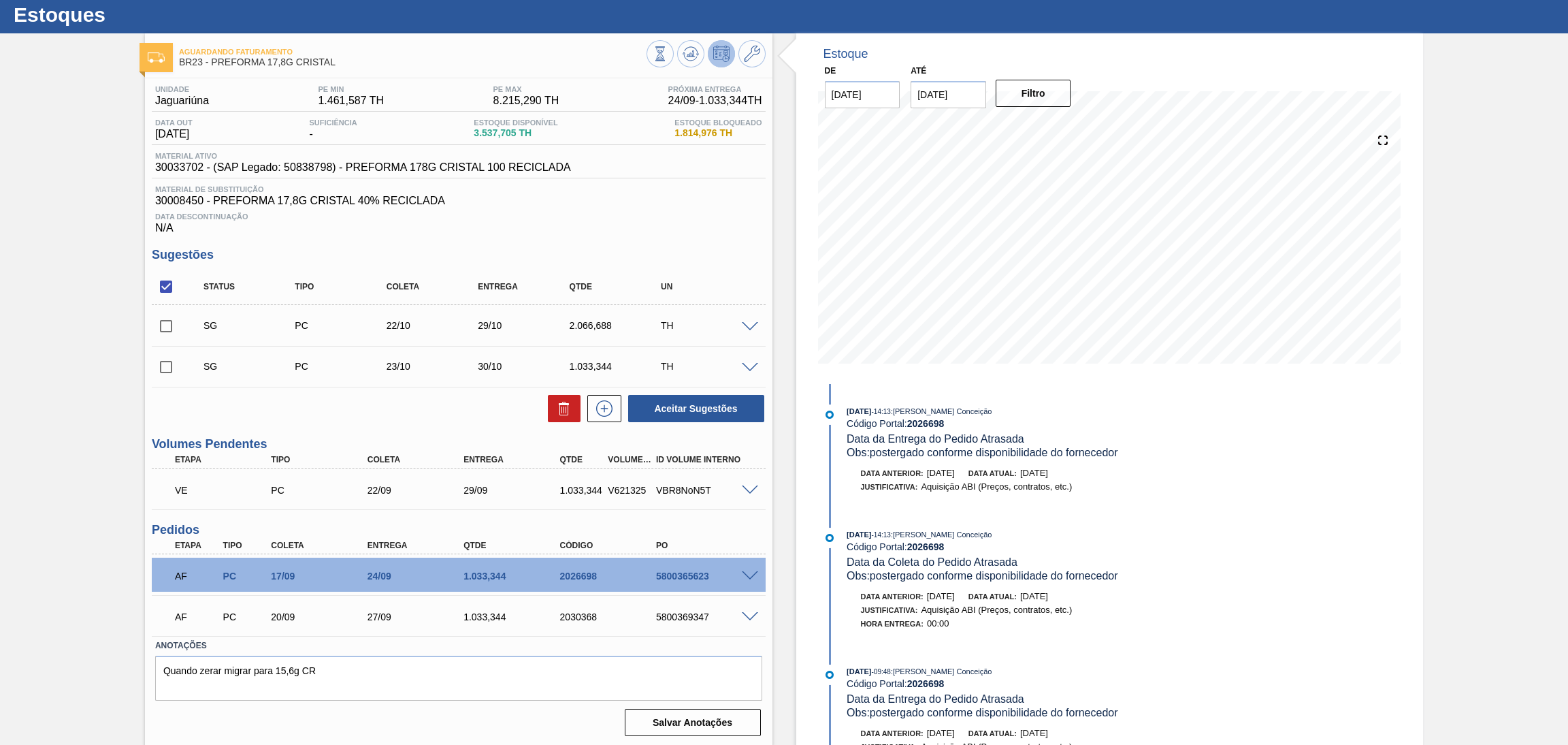
click at [606, 231] on div "Data Descontinuação N/A" at bounding box center [459, 220] width 614 height 27
click at [669, 51] on button at bounding box center [660, 54] width 27 height 27
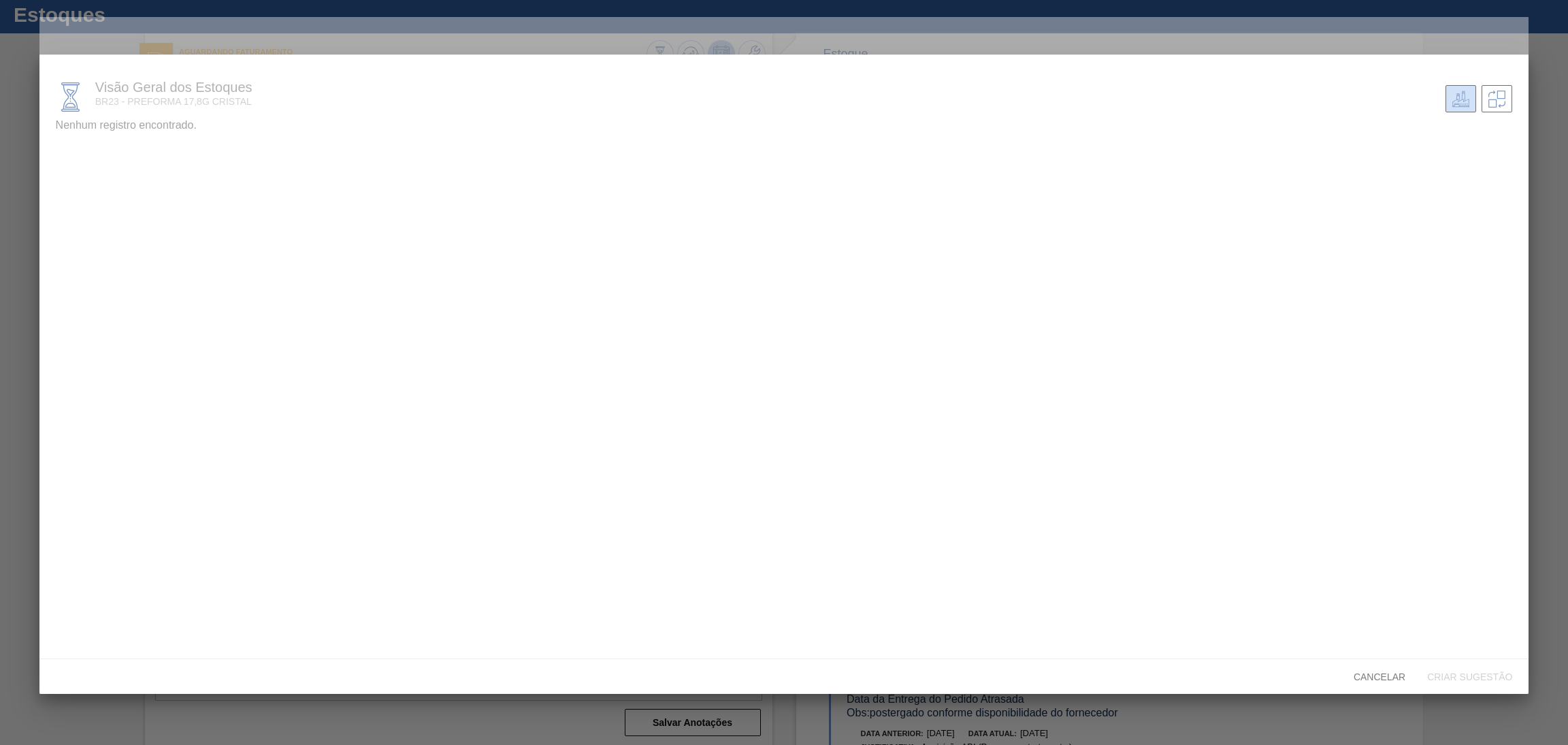
click at [1375, 29] on div at bounding box center [784, 355] width 1490 height 677
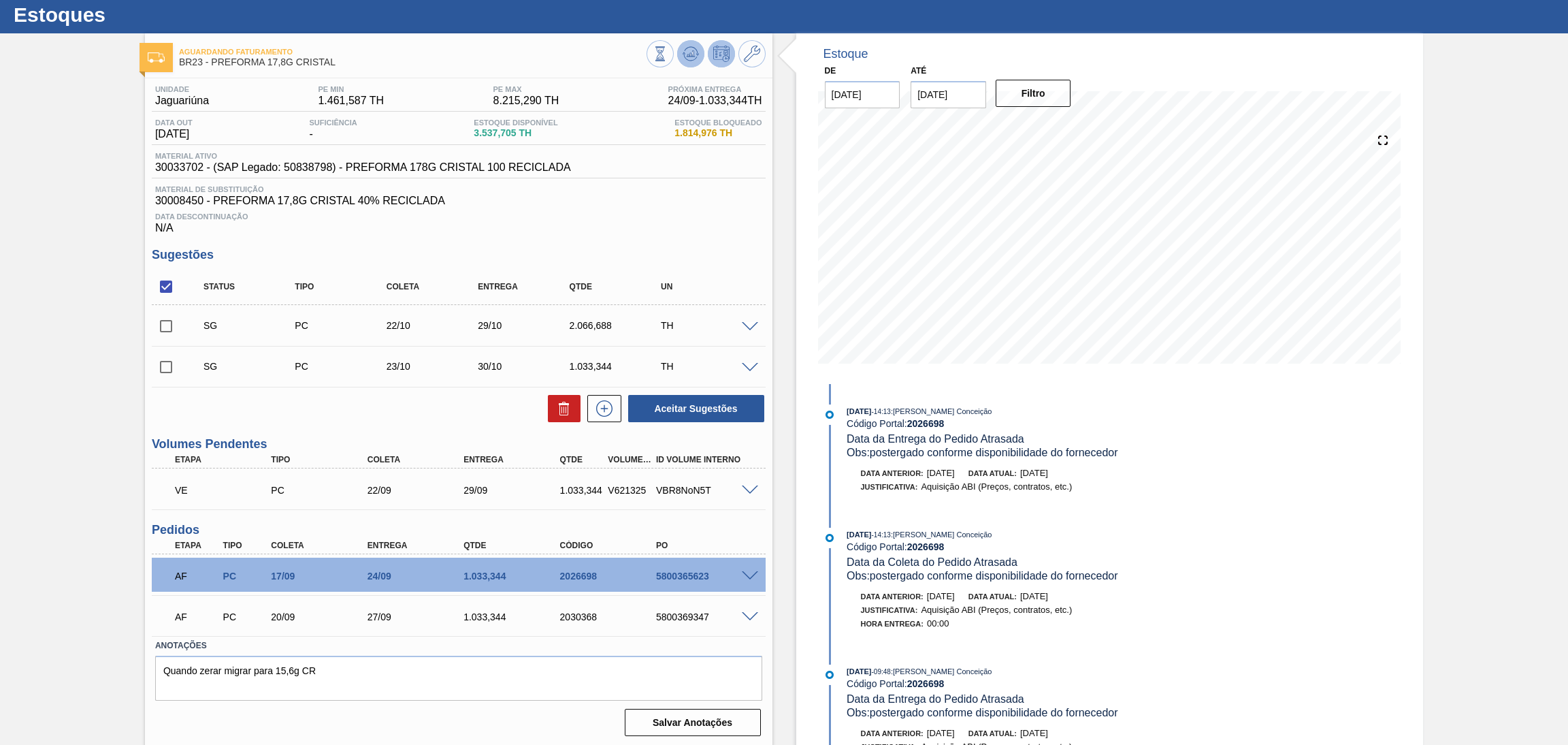
click at [692, 51] on icon at bounding box center [690, 53] width 9 height 6
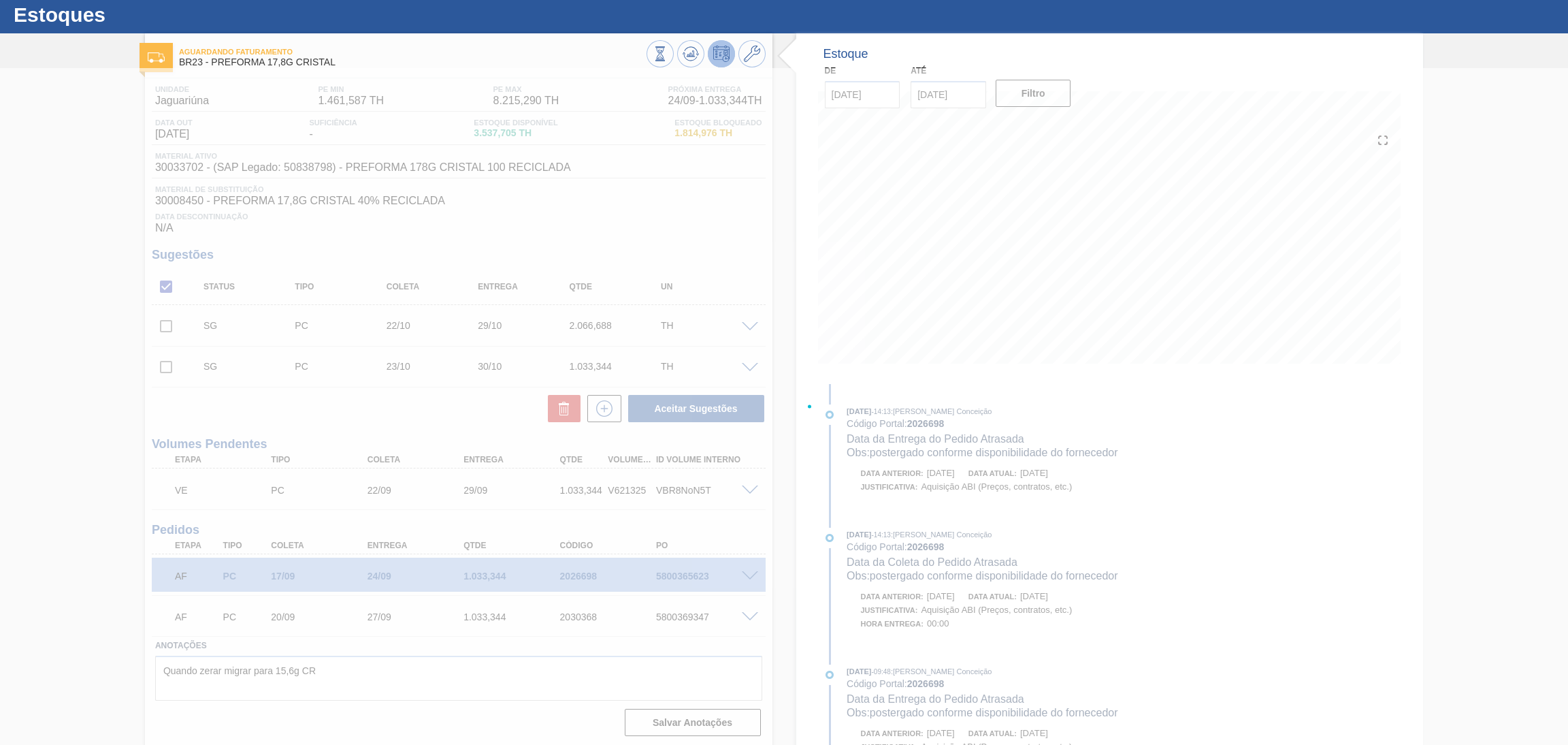
click at [731, 232] on div at bounding box center [784, 407] width 1568 height 677
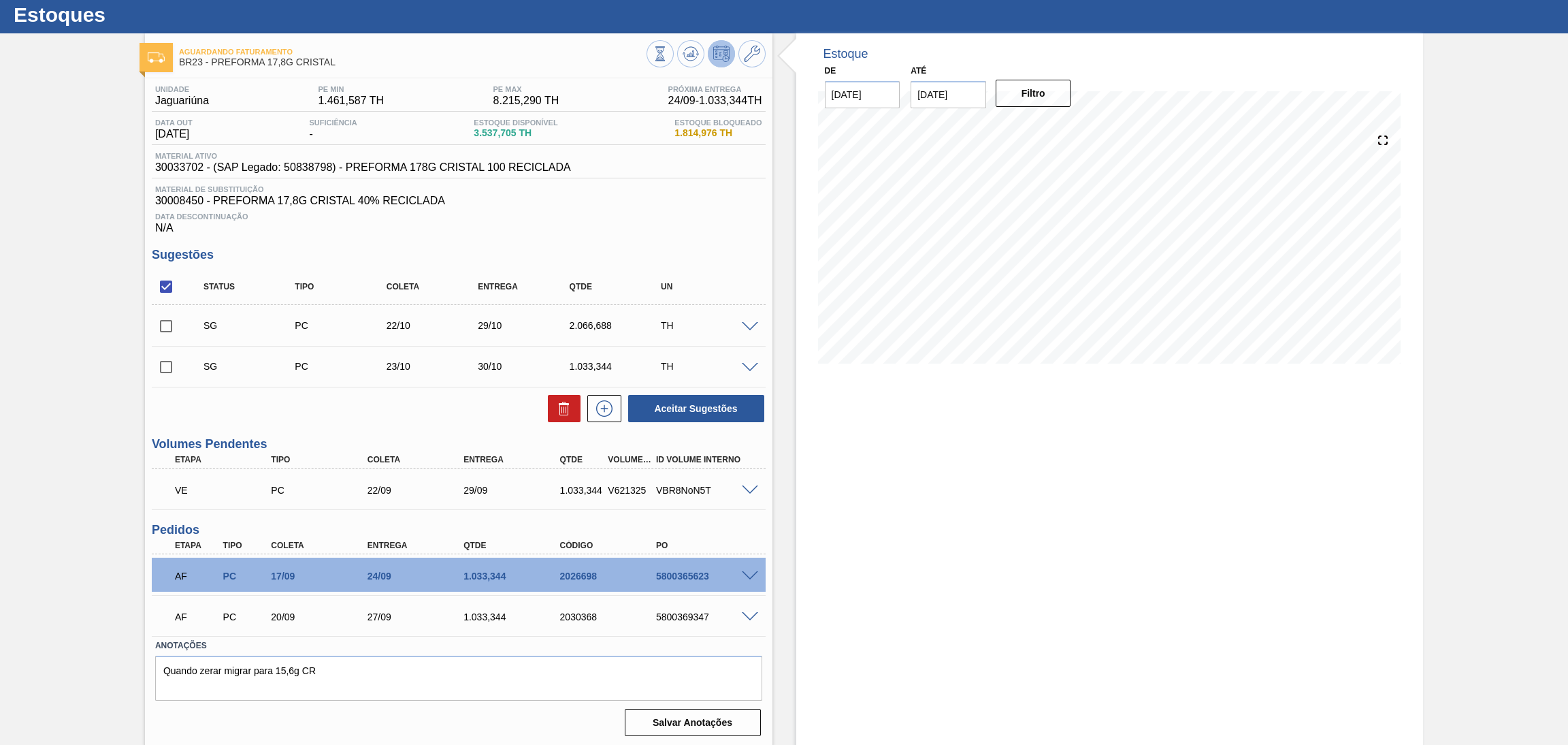
click at [516, 228] on div "Data Descontinuação N/A" at bounding box center [459, 220] width 614 height 27
click at [442, 383] on div "SG PC 23/10 30/10 1.033,344 TH Material 30033702 - PREFORMA 178G CRISTAL 100 RE…" at bounding box center [459, 366] width 614 height 41
